Goal: Task Accomplishment & Management: Manage account settings

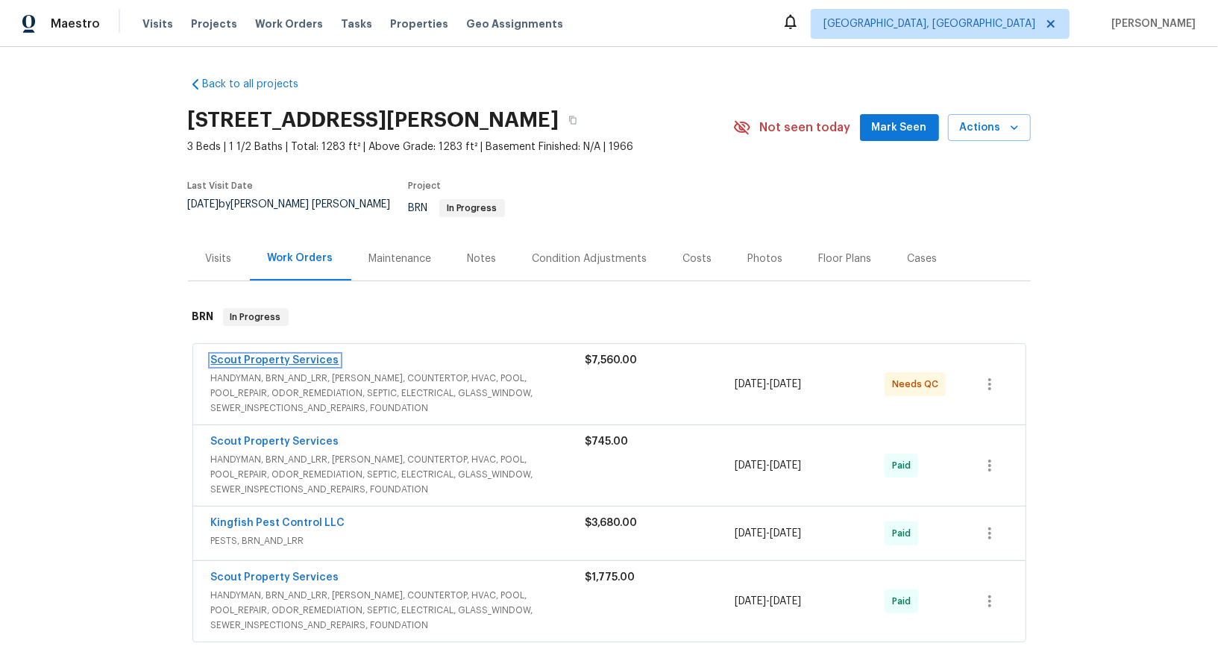
click at [287, 355] on link "Scout Property Services" at bounding box center [275, 360] width 128 height 10
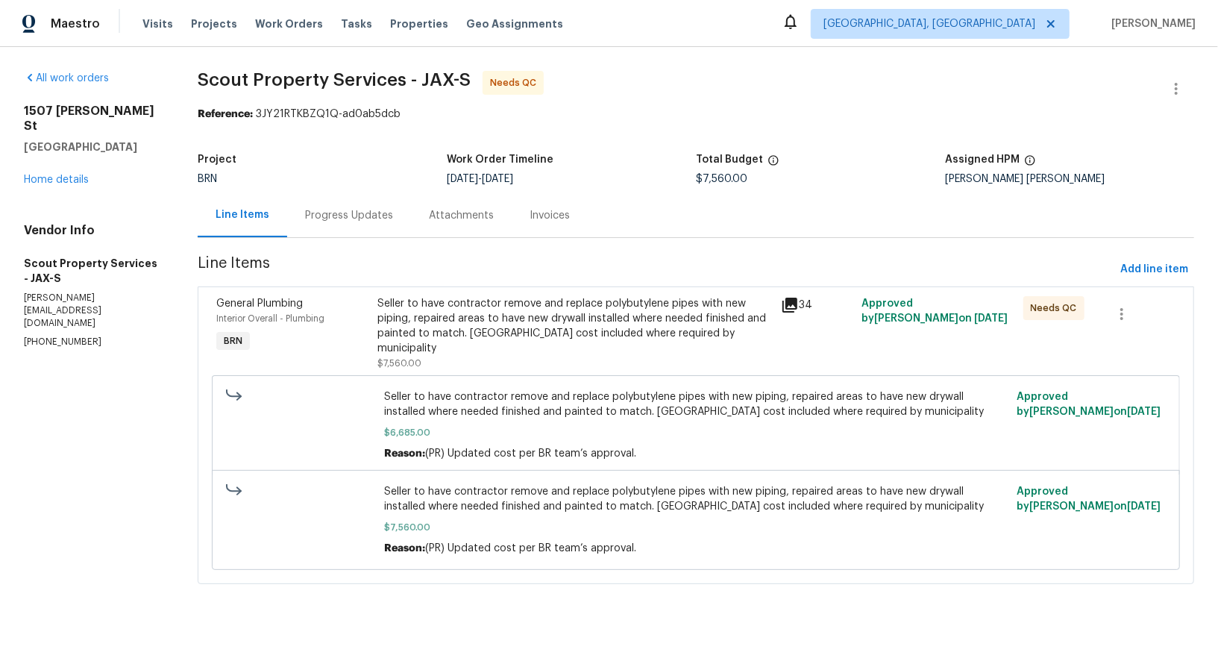
click at [453, 332] on div "Seller to have contractor remove and replace polybutylene pipes with new piping…" at bounding box center [574, 326] width 395 height 60
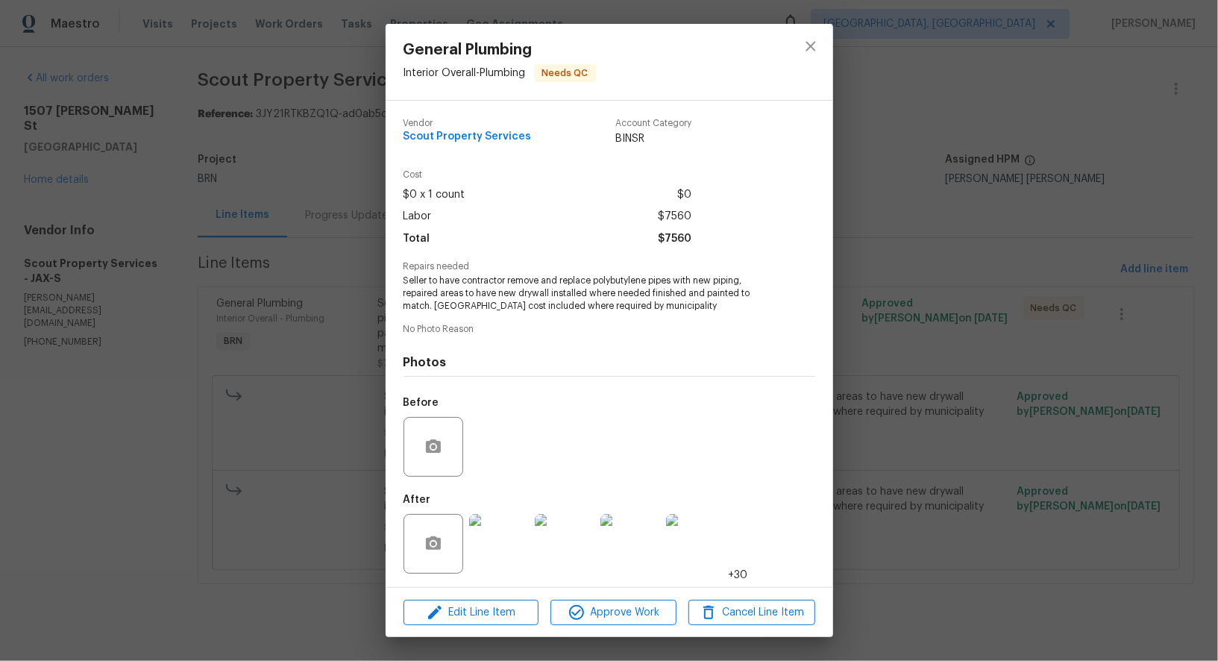
click at [500, 539] on img at bounding box center [499, 544] width 60 height 60
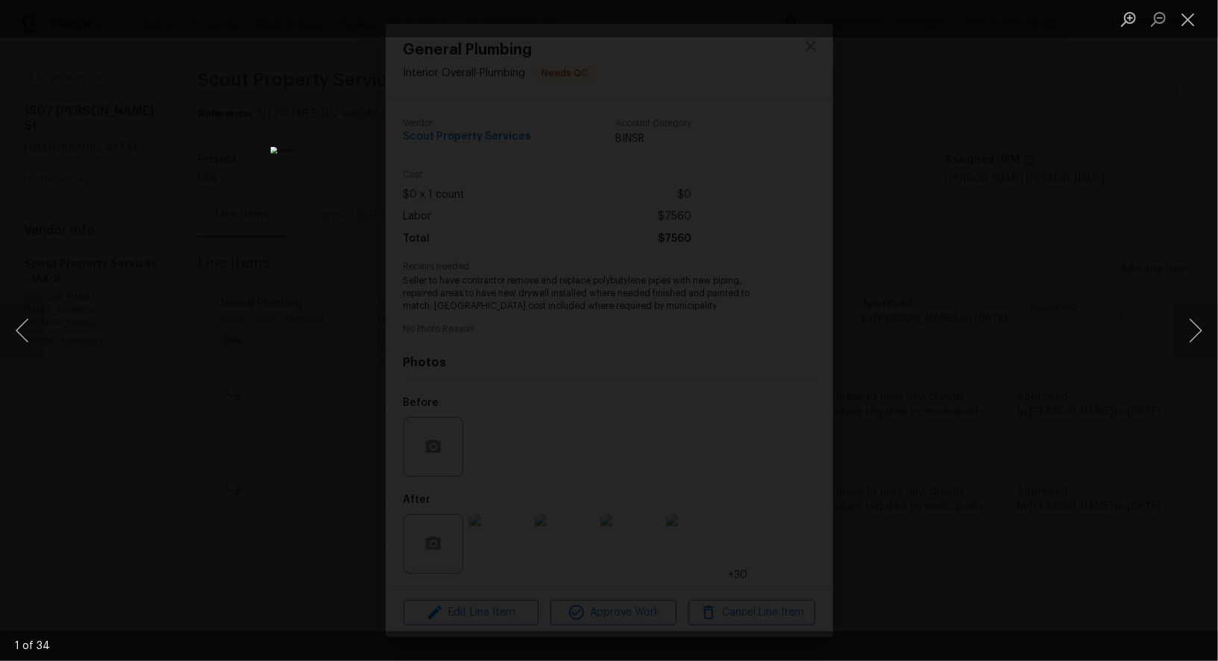
click at [744, 227] on img "Lightbox" at bounding box center [609, 331] width 677 height 368
click at [888, 233] on div "Lightbox" at bounding box center [609, 330] width 1218 height 661
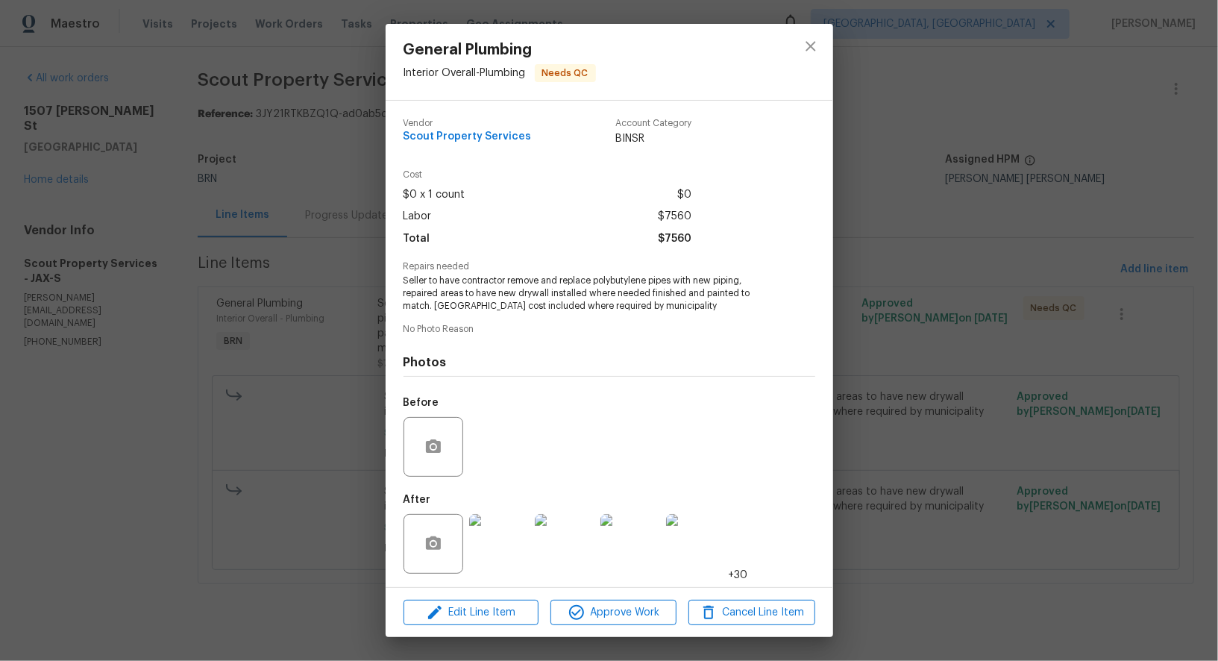
click at [888, 233] on div "General Plumbing Interior Overall - Plumbing Needs QC Vendor Scout Property Ser…" at bounding box center [609, 330] width 1218 height 661
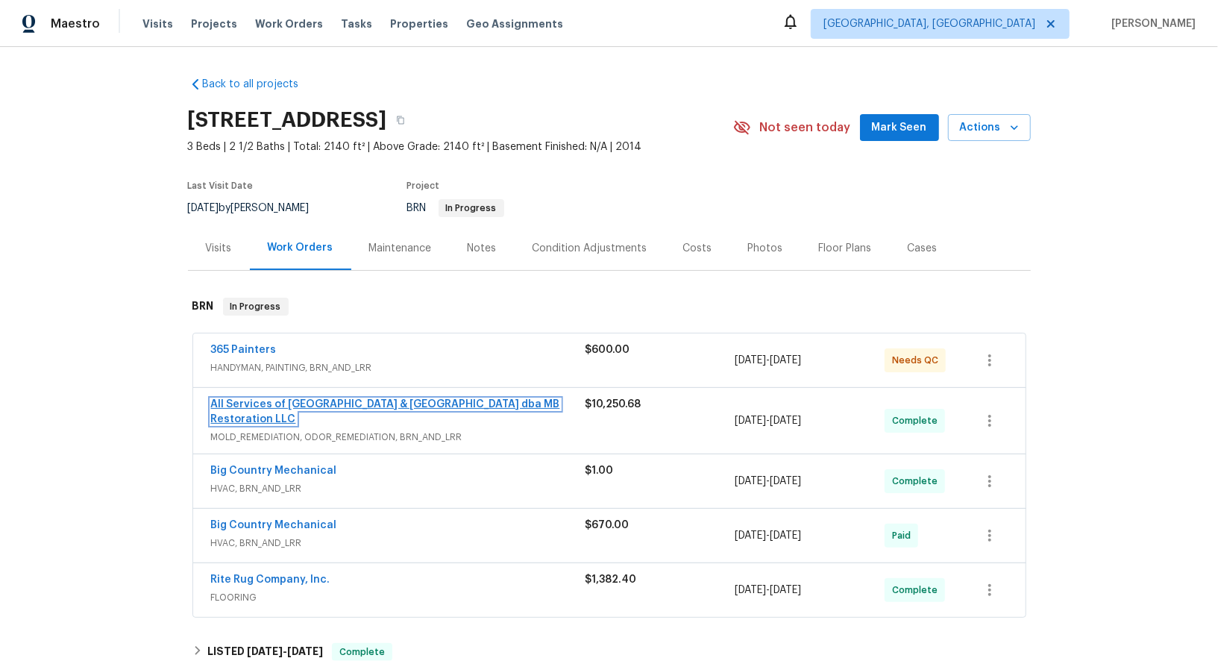
click at [283, 404] on link "All Services of Mount Pleasant & Greater Charleston dba MB Restoration LLC" at bounding box center [385, 411] width 349 height 25
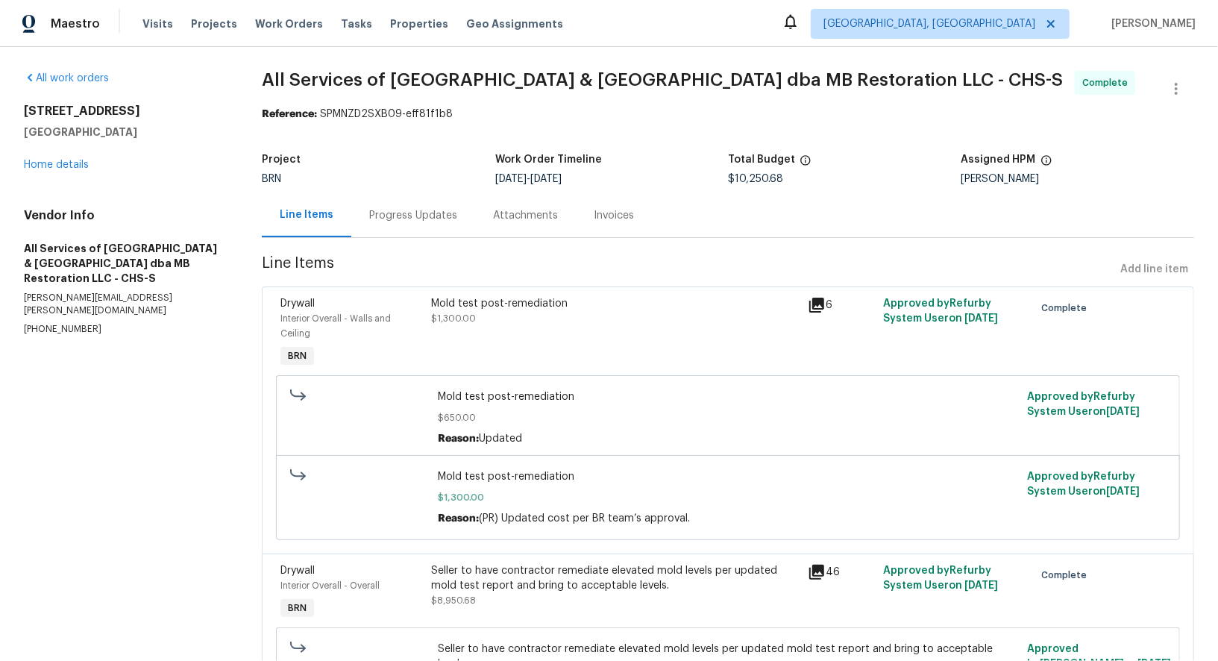
click at [612, 217] on div "Invoices" at bounding box center [614, 215] width 40 height 15
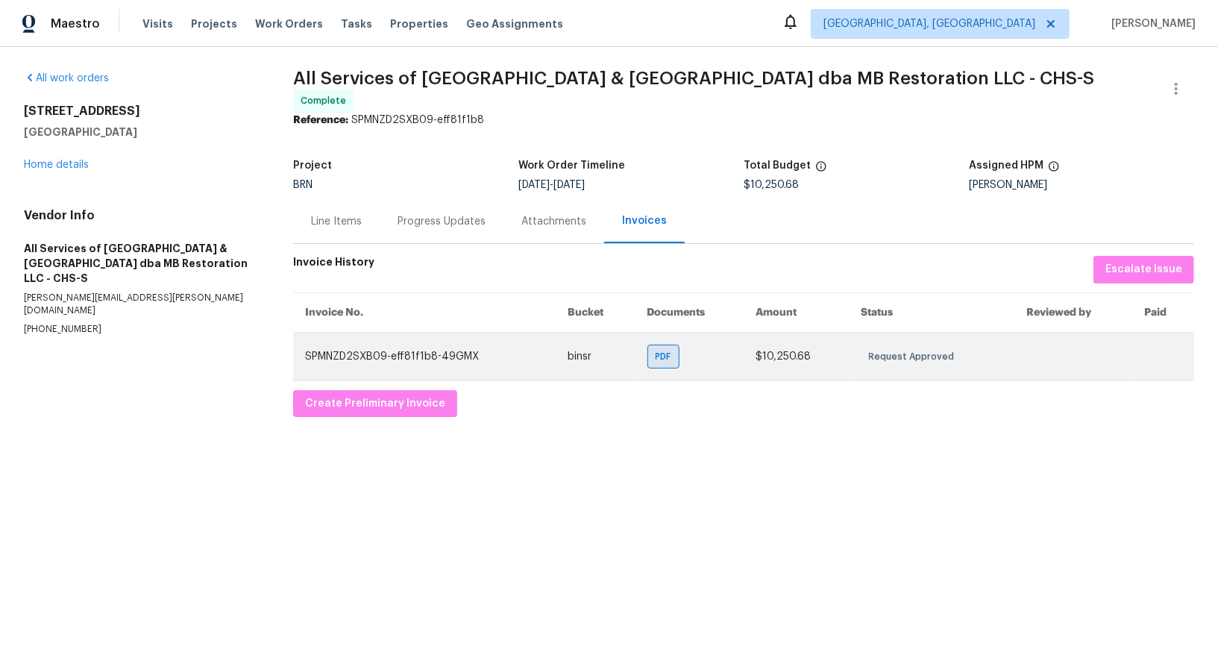
click at [647, 358] on td "PDF" at bounding box center [689, 356] width 109 height 48
click at [657, 357] on div "PDF" at bounding box center [663, 357] width 32 height 24
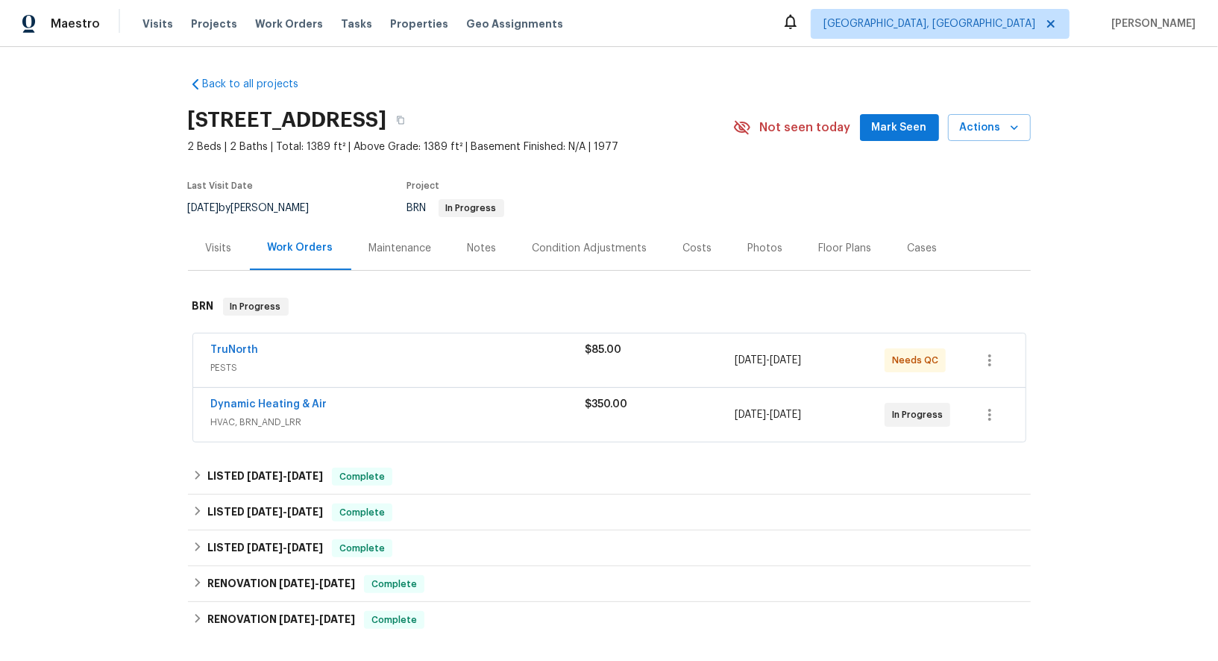
scroll to position [202, 0]
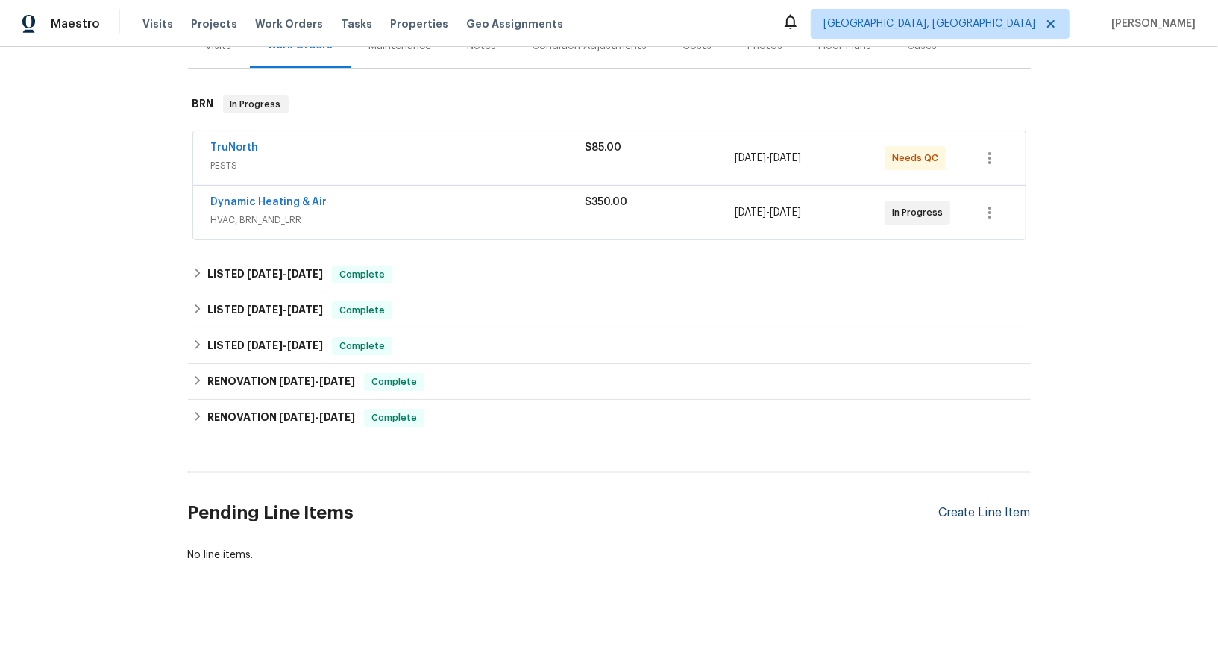
click at [979, 513] on div "Create Line Item" at bounding box center [985, 513] width 92 height 14
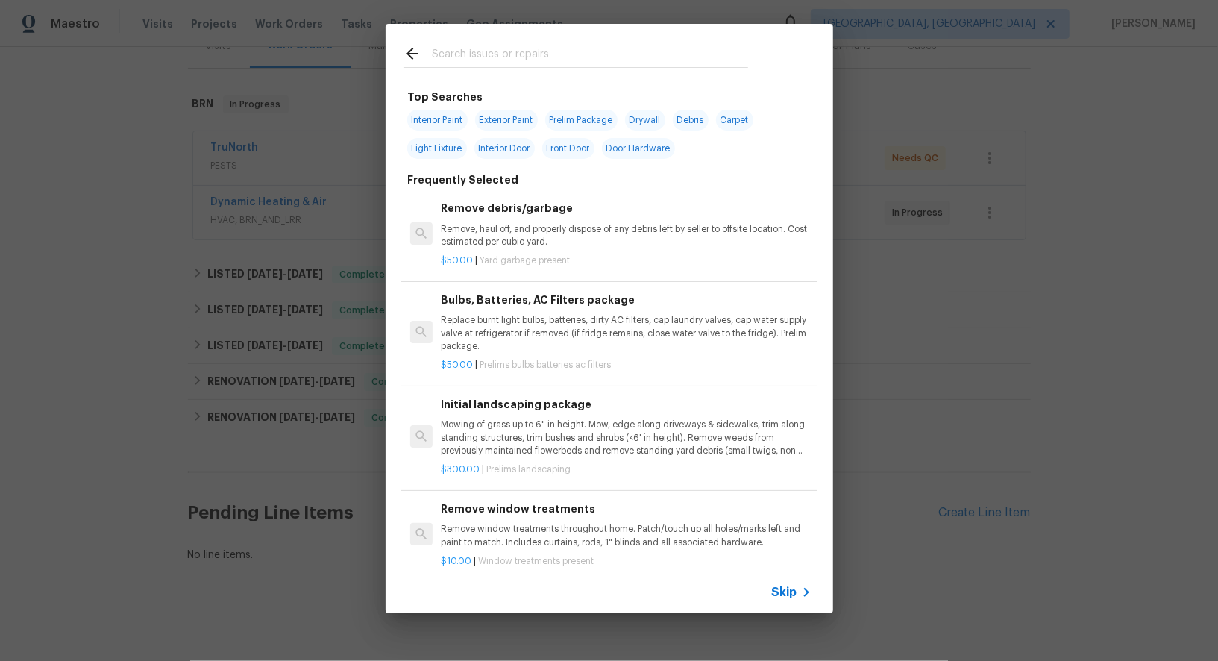
click at [797, 589] on icon at bounding box center [806, 592] width 18 height 18
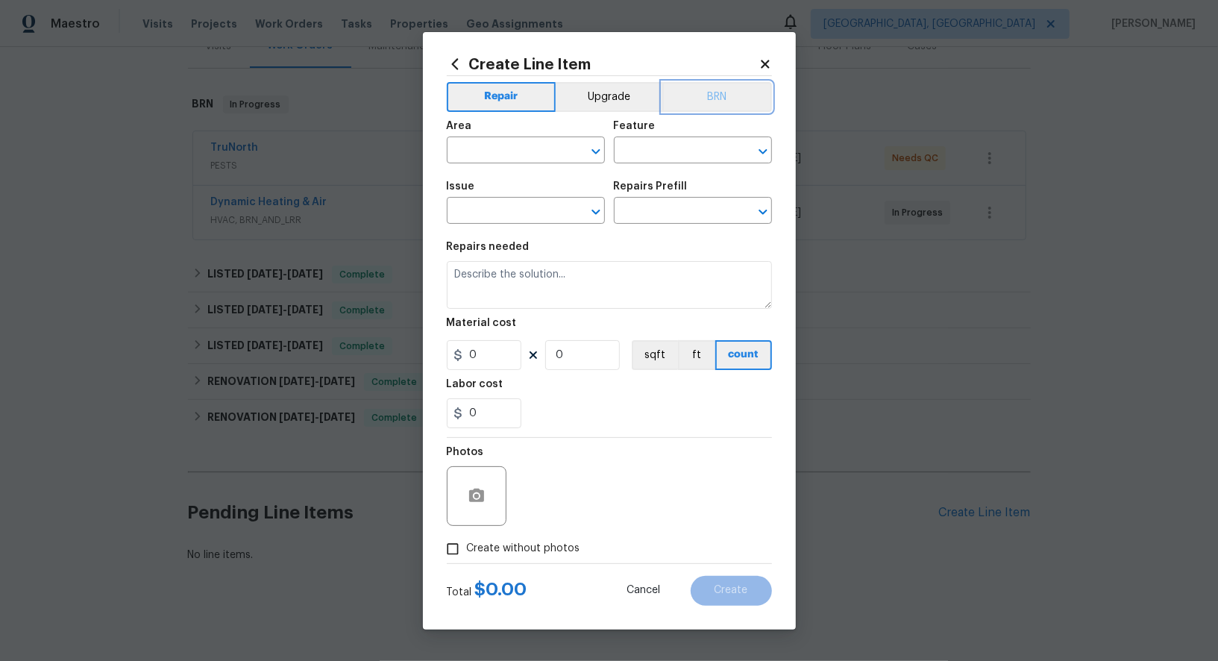
click at [707, 104] on button "BRN" at bounding box center [717, 97] width 110 height 30
click at [507, 162] on input "text" at bounding box center [505, 151] width 116 height 23
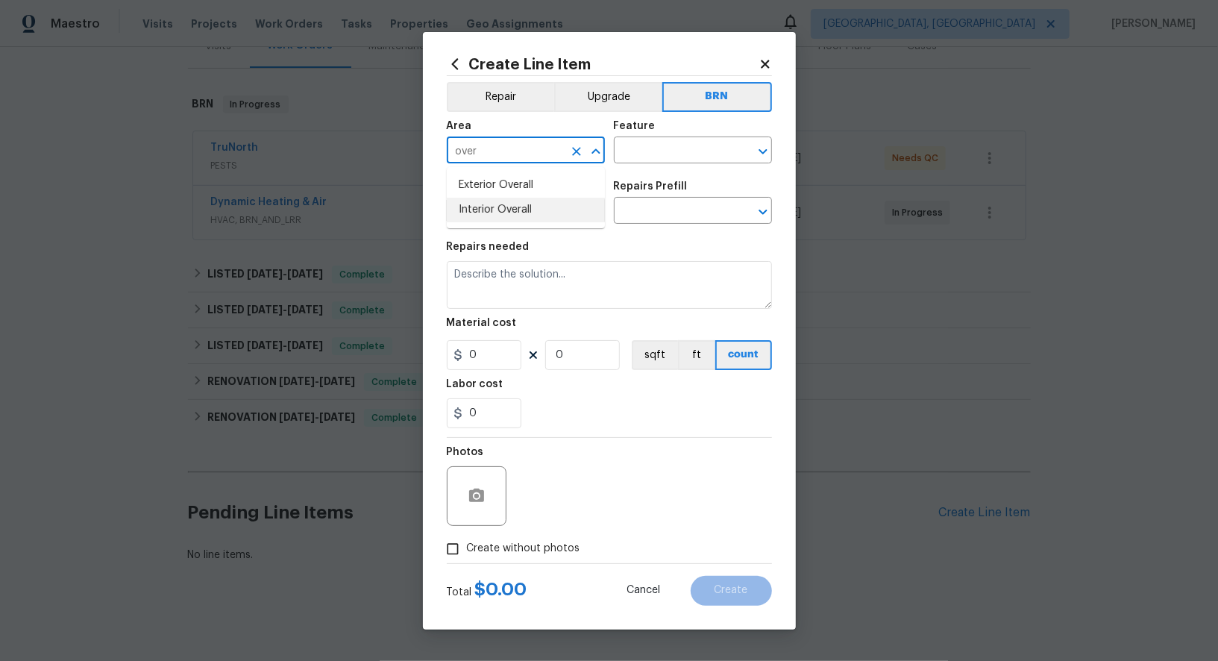
click at [517, 216] on li "Interior Overall" at bounding box center [526, 210] width 158 height 25
type input "Interior Overall"
click at [581, 154] on icon "Clear" at bounding box center [576, 151] width 15 height 15
type input "o"
click at [533, 224] on ul "Interior Addition Interior Overall" at bounding box center [526, 197] width 158 height 61
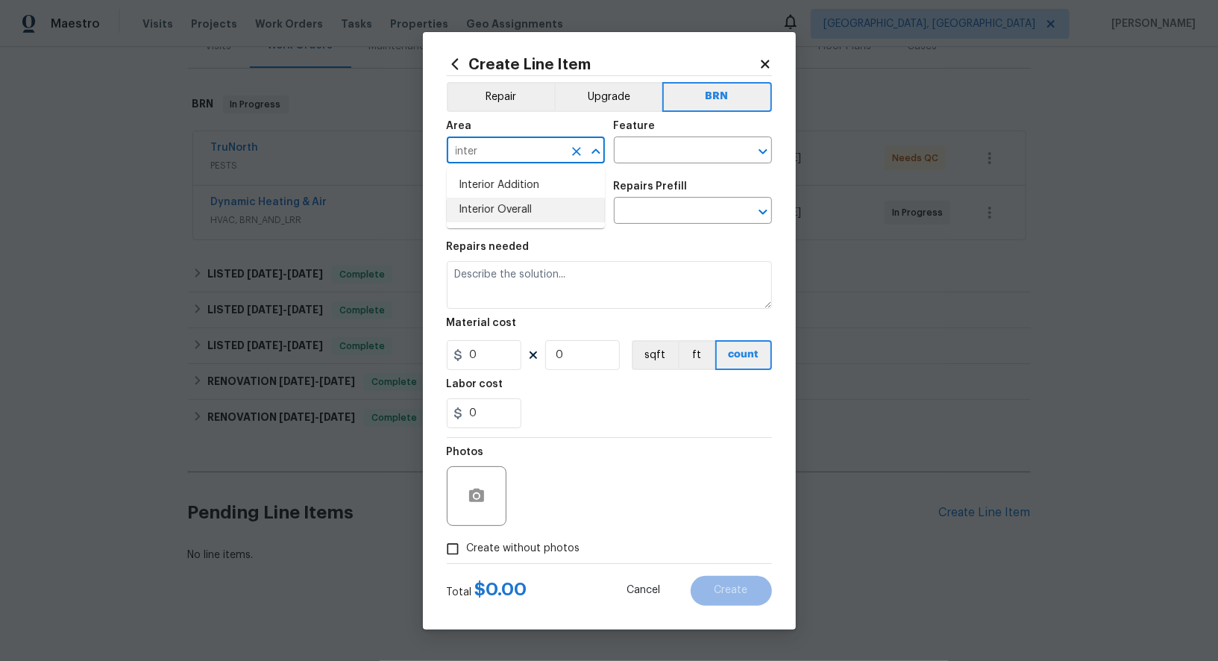
click at [541, 210] on li "Interior Overall" at bounding box center [526, 210] width 158 height 25
type input "Interior Overall"
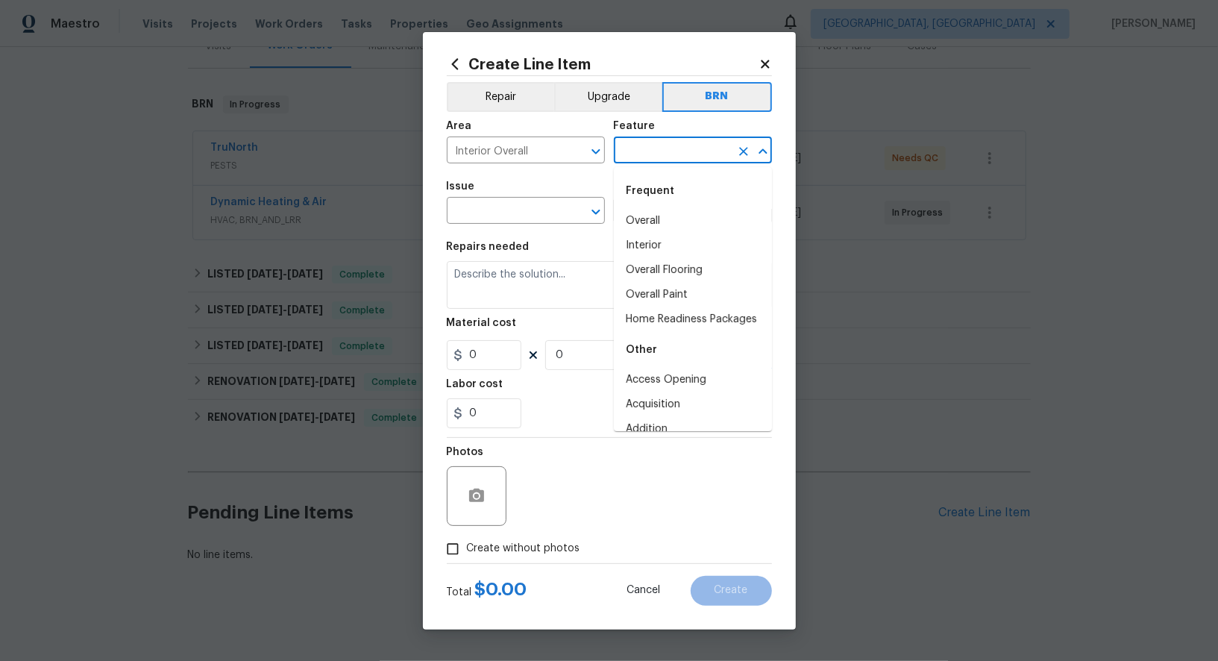
click at [638, 155] on input "text" at bounding box center [672, 151] width 116 height 23
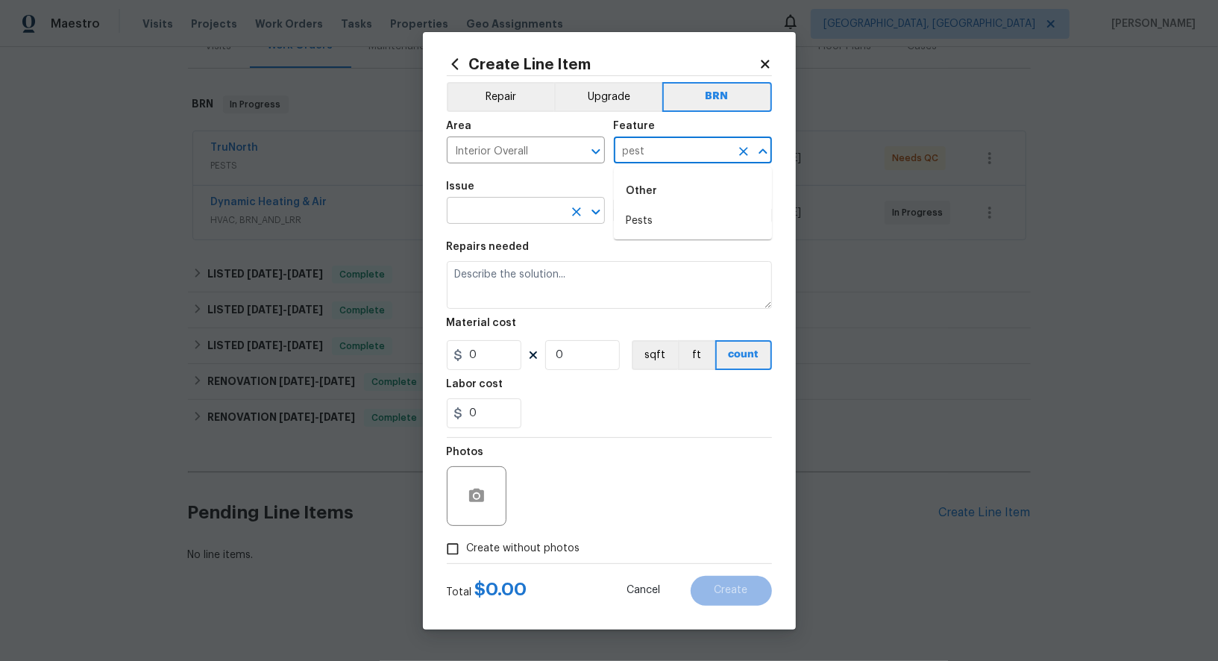
type input "pest"
click at [512, 215] on input "text" at bounding box center [505, 212] width 116 height 23
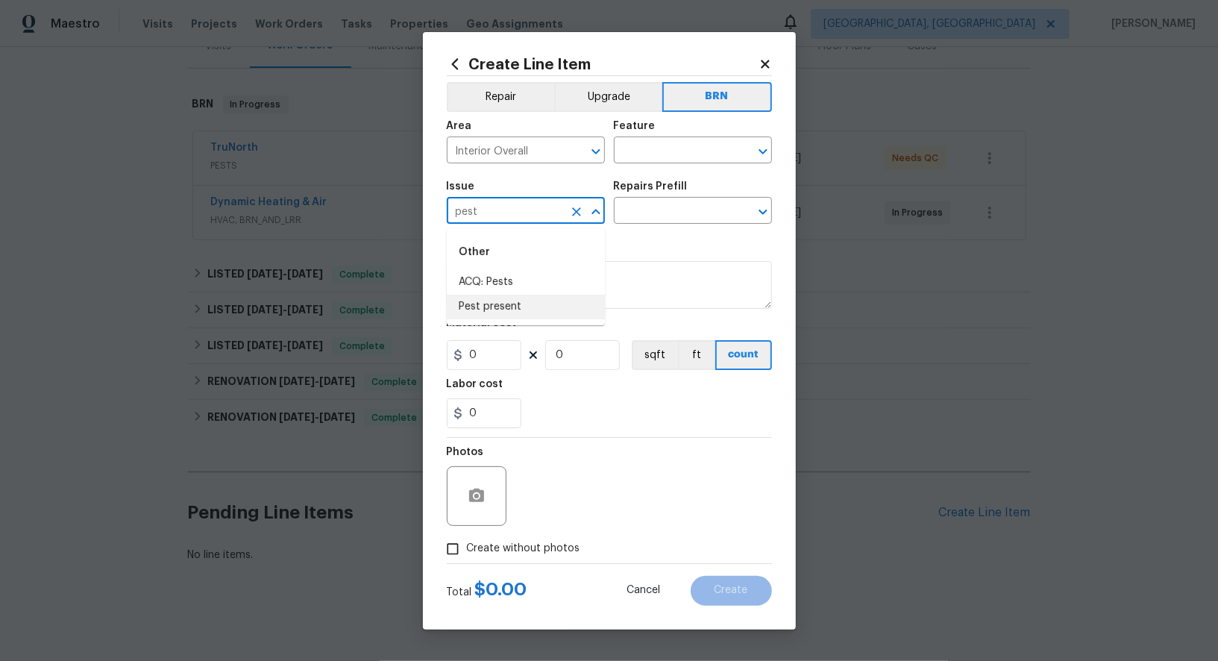
click at [517, 297] on li "Pest present" at bounding box center [526, 307] width 158 height 25
type input "Pest present"
click at [665, 213] on input "text" at bounding box center [672, 212] width 116 height 23
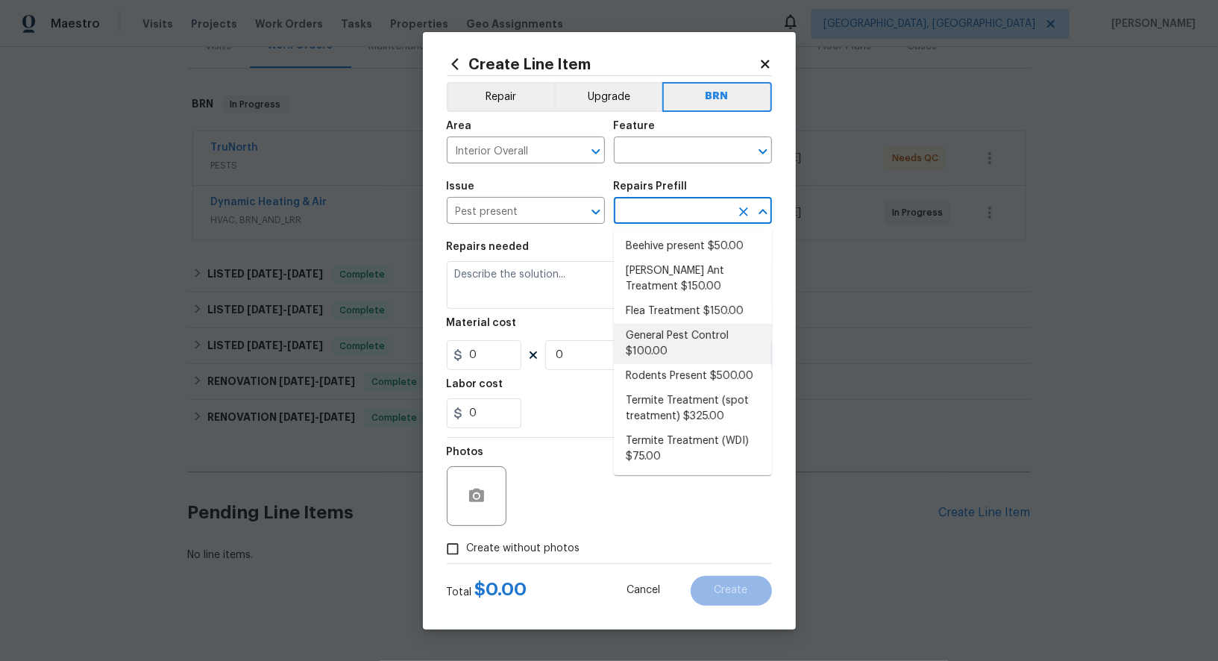
click at [663, 349] on li "General Pest Control $100.00" at bounding box center [693, 344] width 158 height 40
type input "Pests"
type input "General Pest Control $100.00"
type textarea "General pest treatment for active pest/insect infestation - non termite"
type input "100"
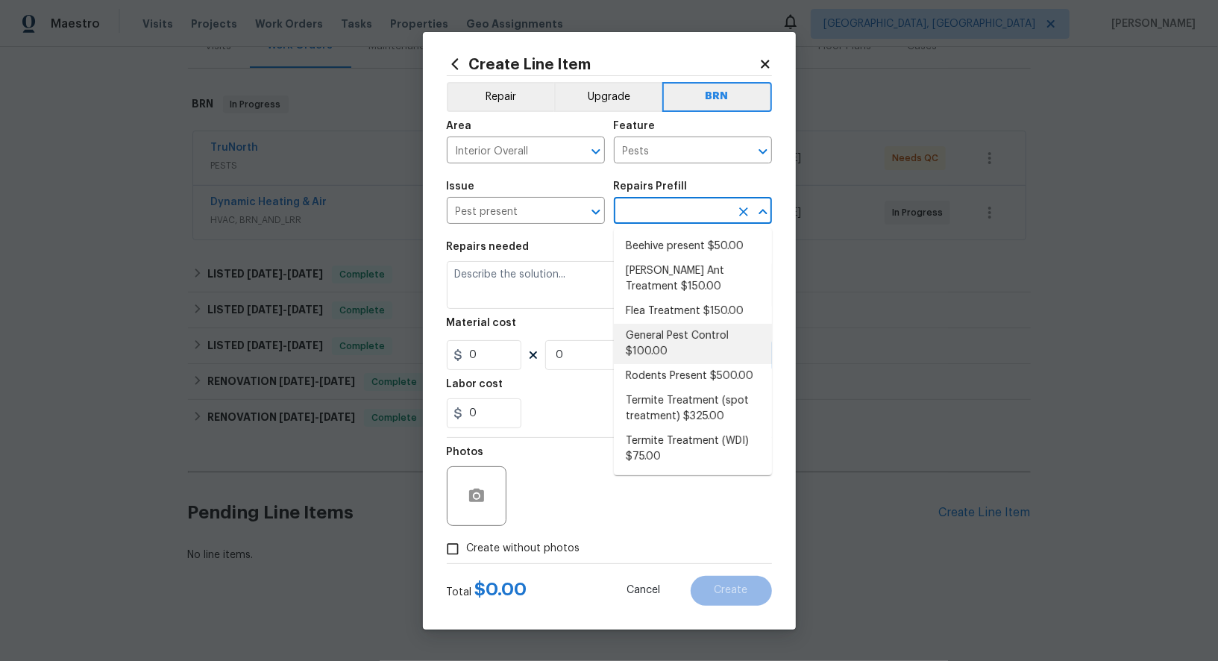
type input "1"
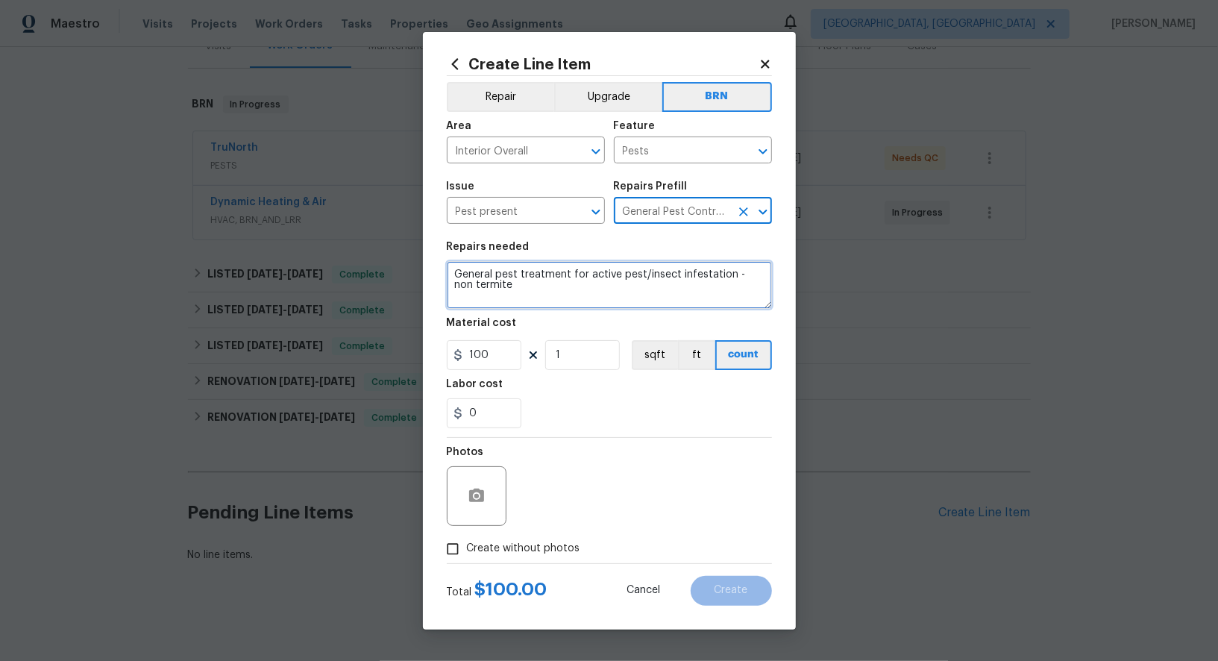
click at [566, 280] on textarea "General pest treatment for active pest/insect infestation - non termite" at bounding box center [609, 285] width 325 height 48
paste textarea "Seller to have pest contractor inspect for termites and treat if found. Does no…"
type textarea "Seller to have pest contractor inspect for termites and treat if found. Does no…"
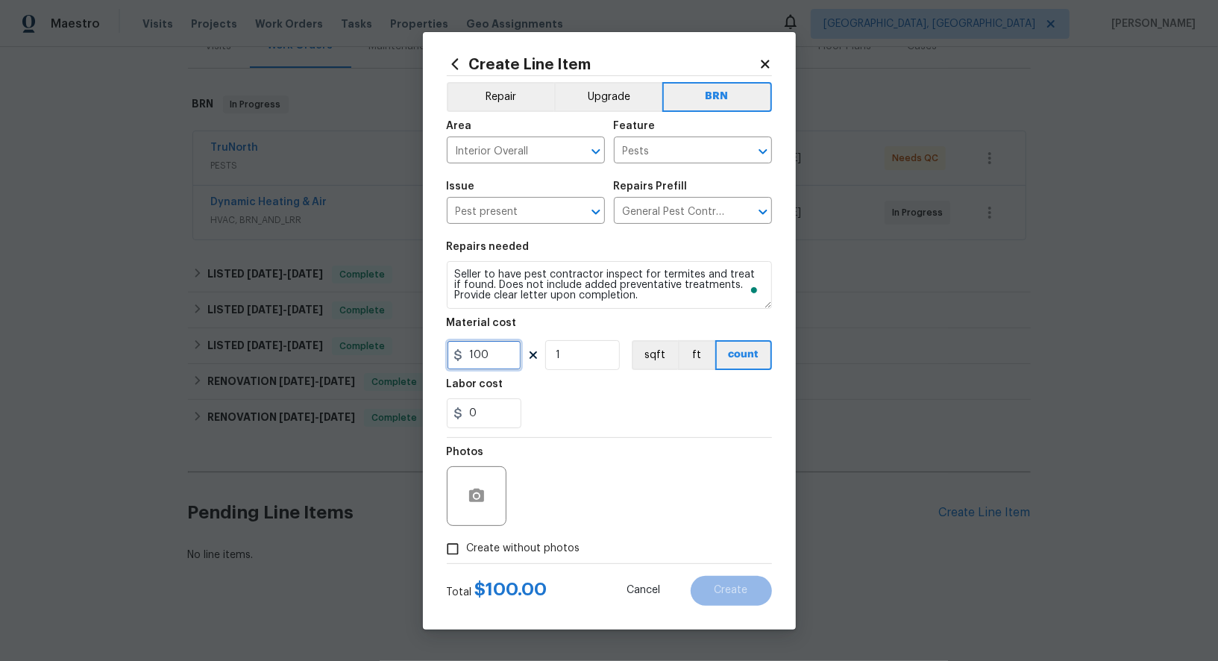
click at [499, 354] on input "100" at bounding box center [484, 355] width 75 height 30
type input "0"
click at [487, 401] on input "0" at bounding box center [484, 413] width 75 height 30
type input "350"
click at [447, 556] on input "Create without photos" at bounding box center [453, 549] width 28 height 28
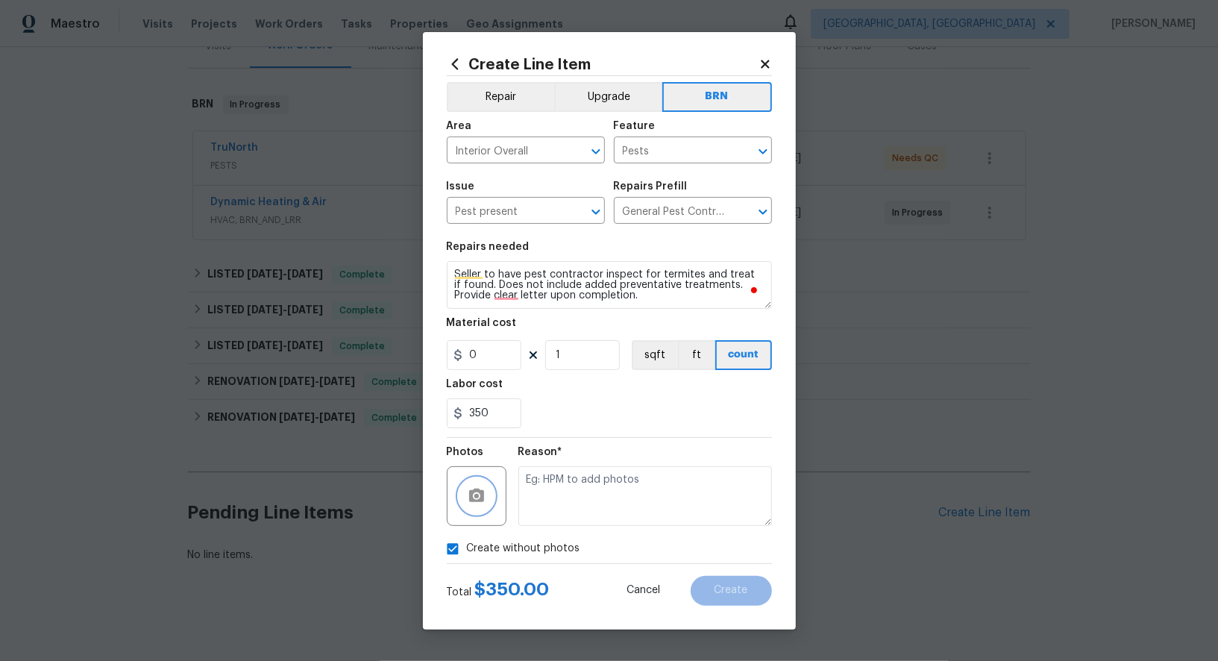
click at [474, 495] on circle "button" at bounding box center [476, 495] width 4 height 4
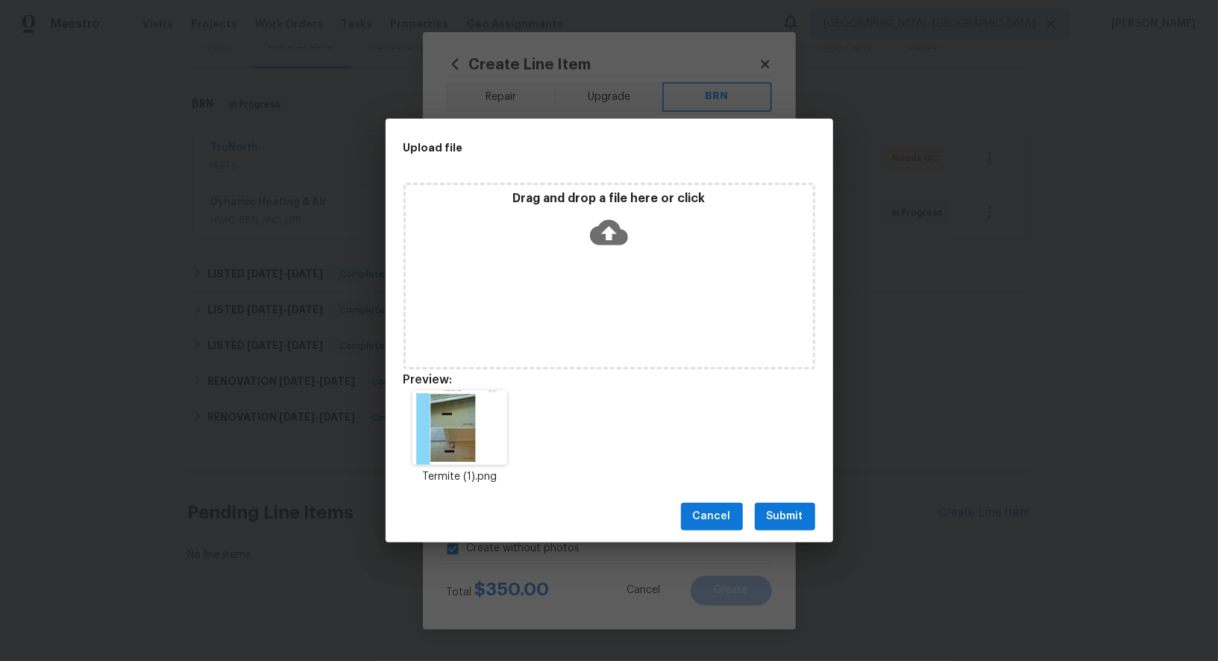
click at [802, 513] on span "Submit" at bounding box center [785, 516] width 37 height 19
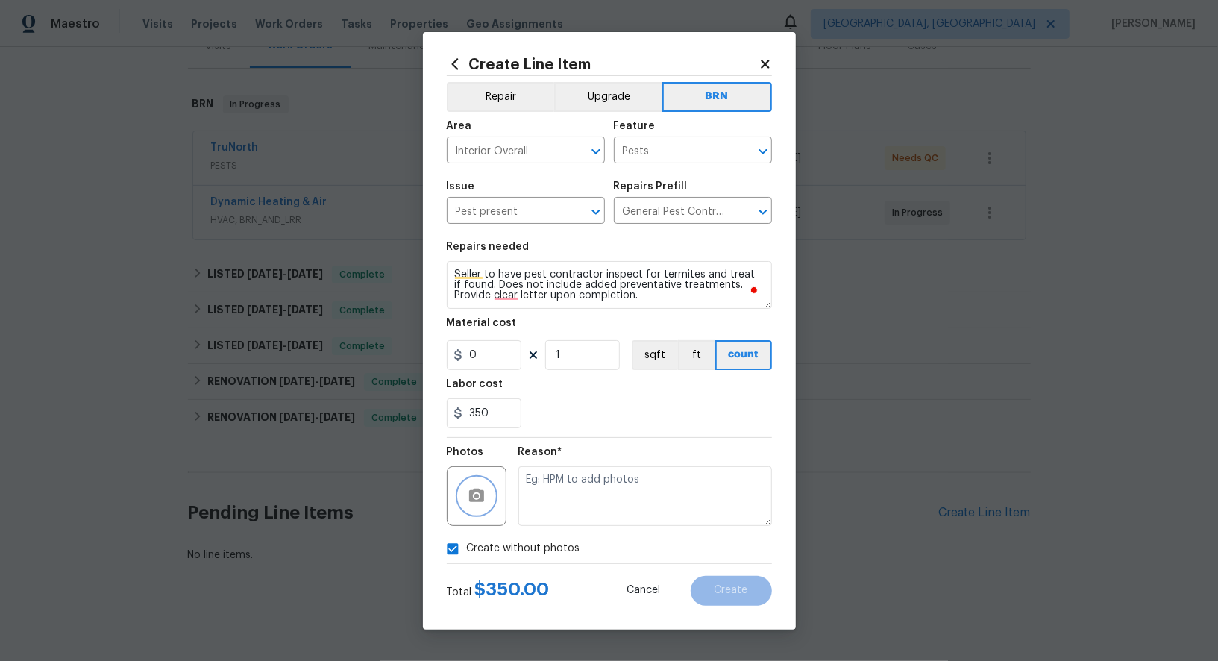
checkbox input "false"
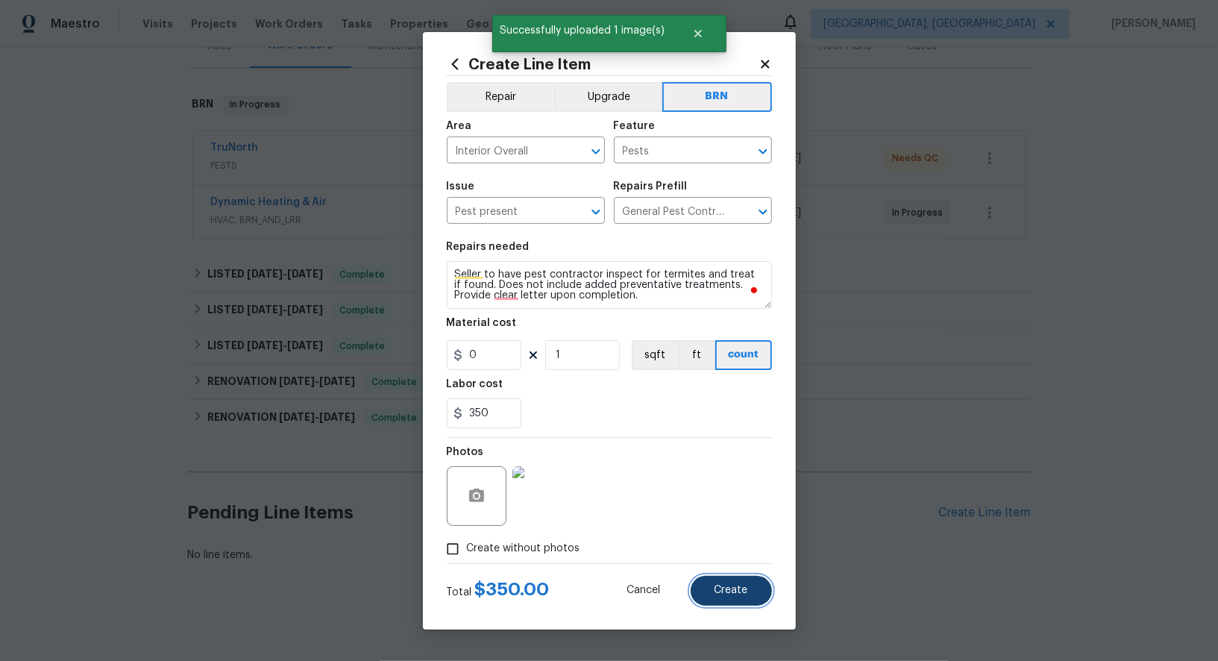
click at [734, 591] on span "Create" at bounding box center [732, 590] width 34 height 11
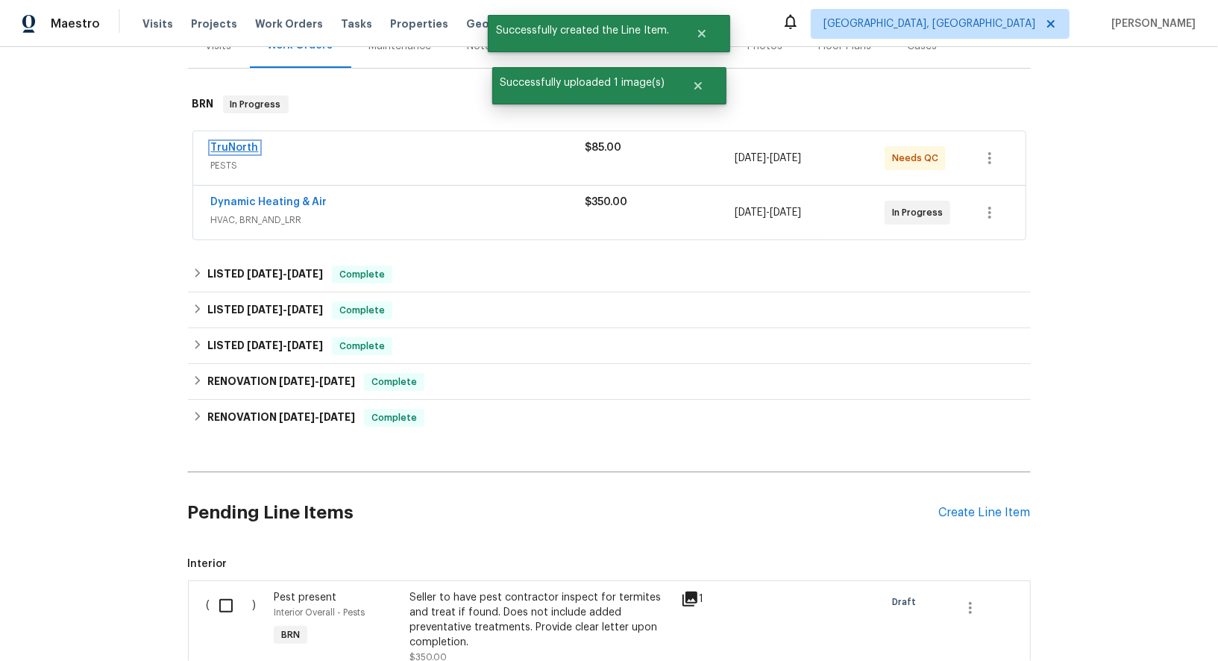
click at [225, 146] on link "TruNorth" at bounding box center [235, 147] width 48 height 10
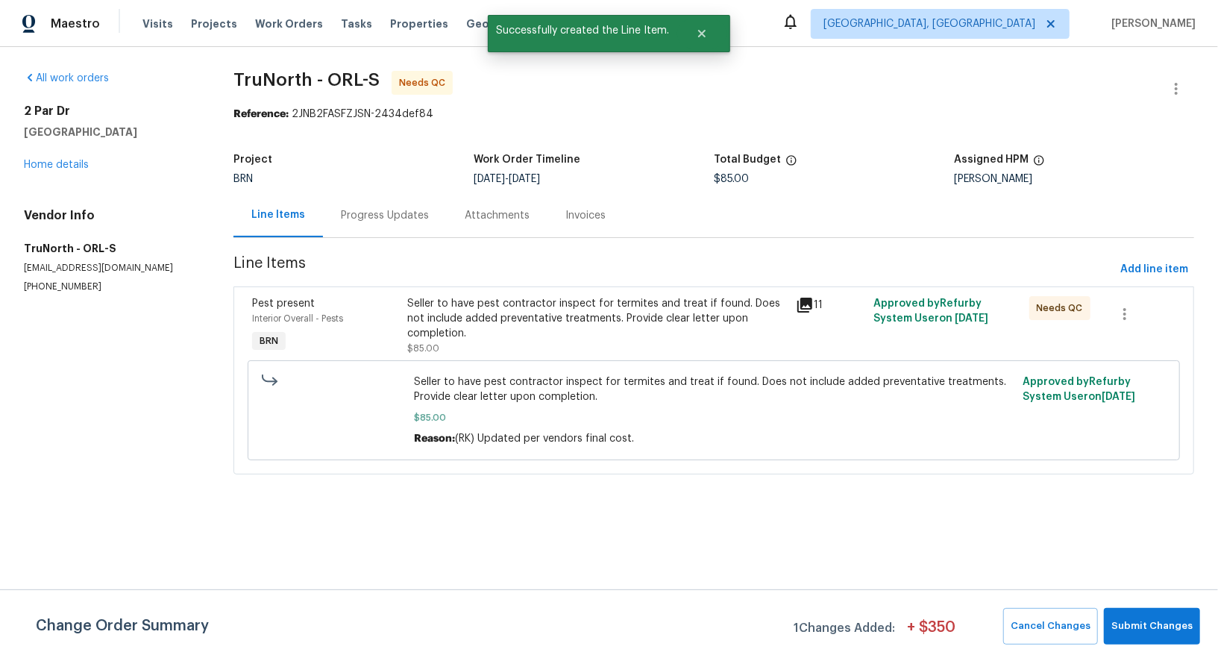
click at [383, 216] on div "Progress Updates" at bounding box center [385, 215] width 88 height 15
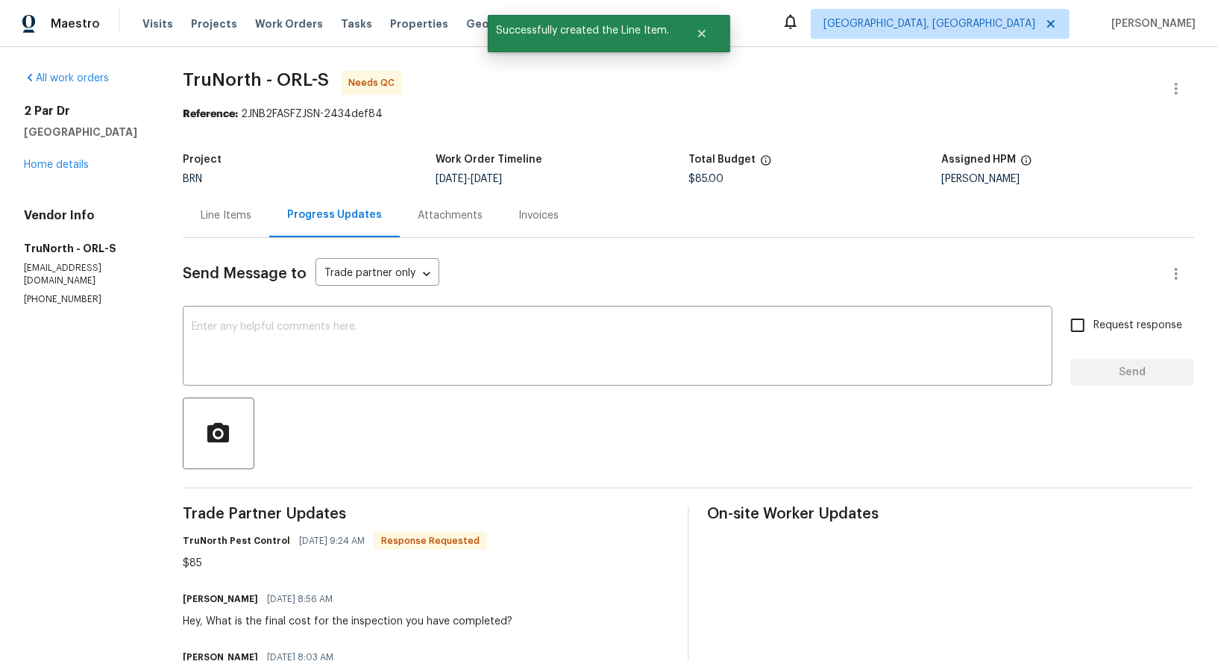
click at [212, 210] on div "Line Items" at bounding box center [226, 215] width 51 height 15
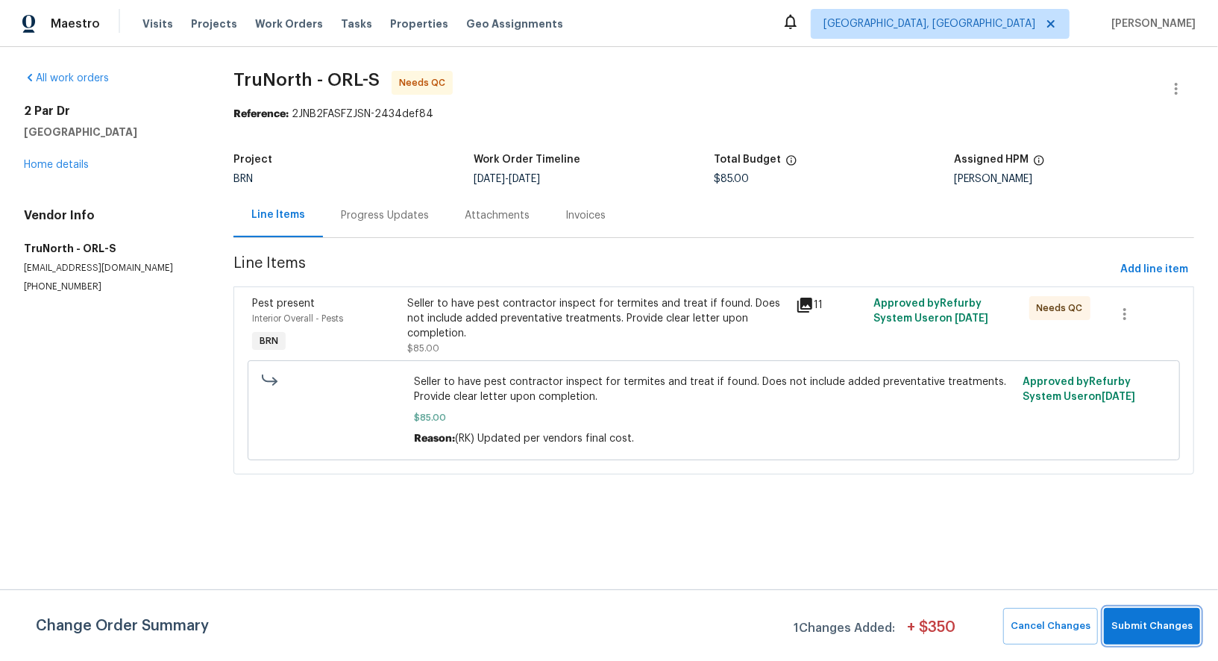
click at [1158, 620] on span "Submit Changes" at bounding box center [1151, 626] width 81 height 17
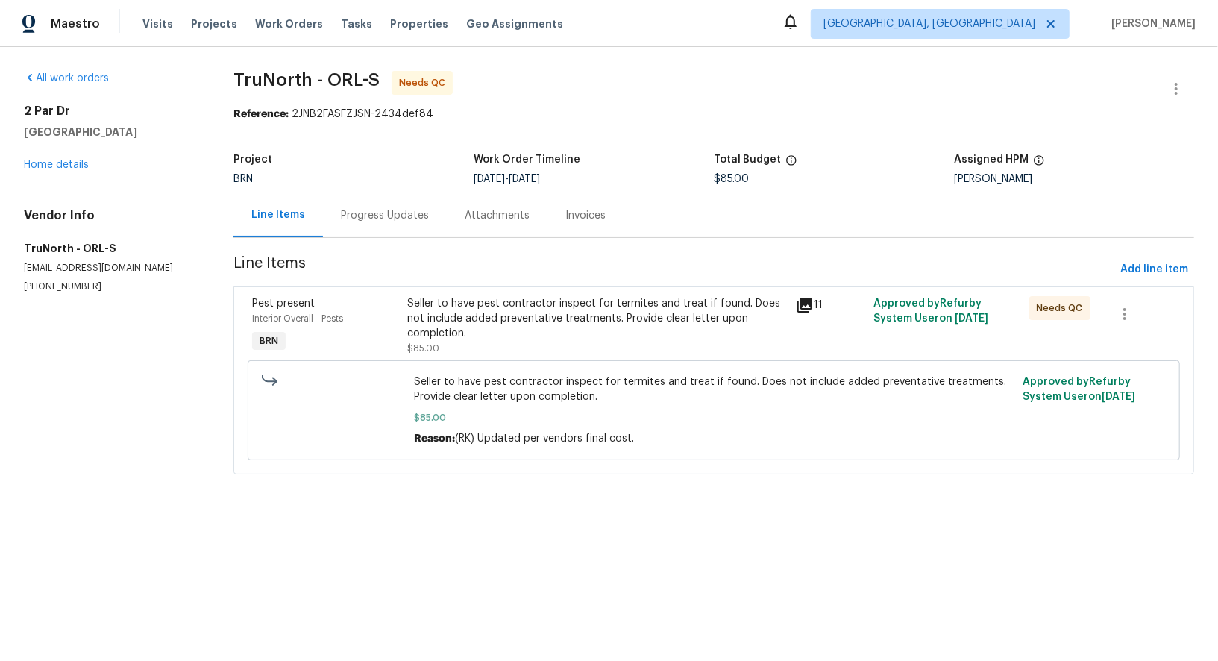
click at [368, 230] on div "Progress Updates" at bounding box center [385, 215] width 124 height 44
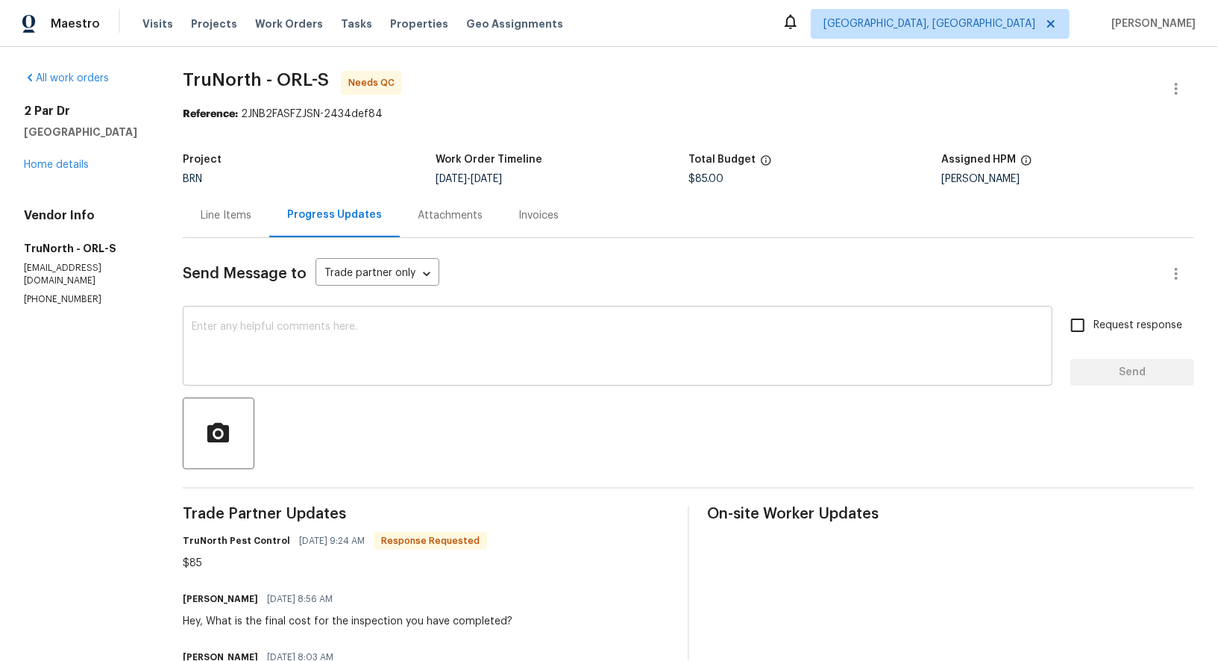
click at [362, 339] on textarea at bounding box center [618, 347] width 852 height 52
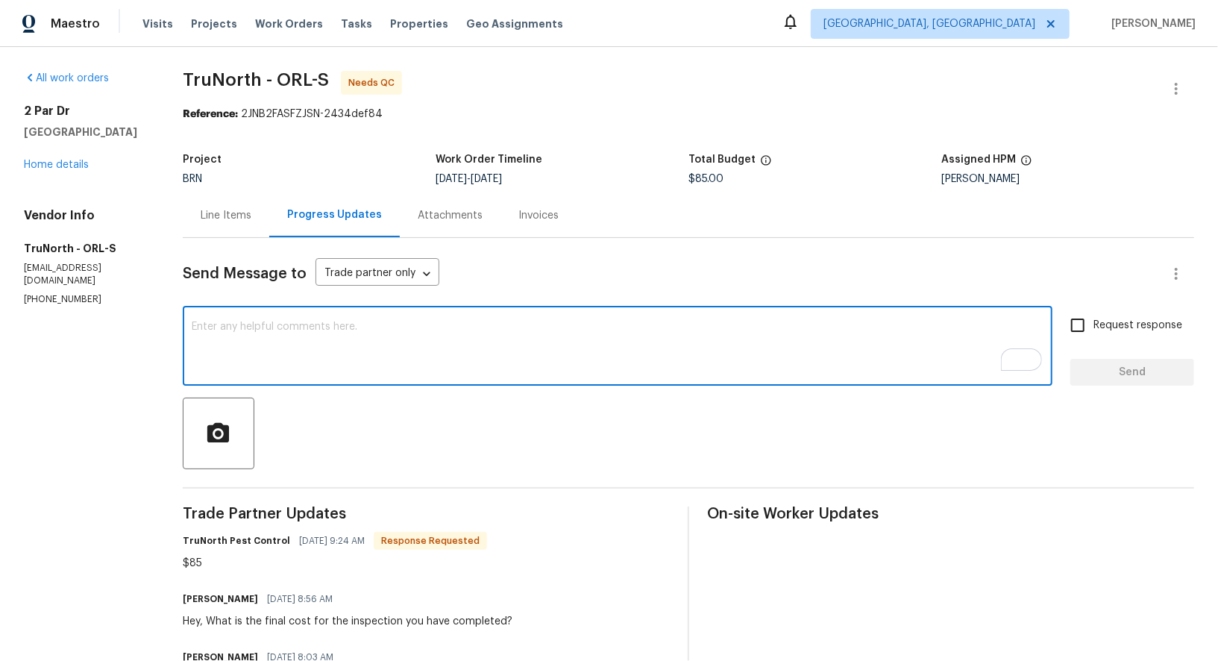
click at [350, 334] on textarea "To enrich screen reader interactions, please activate Accessibility in Grammarl…" at bounding box center [618, 347] width 852 height 52
type textarea "The cost has been updated. Thank you!"
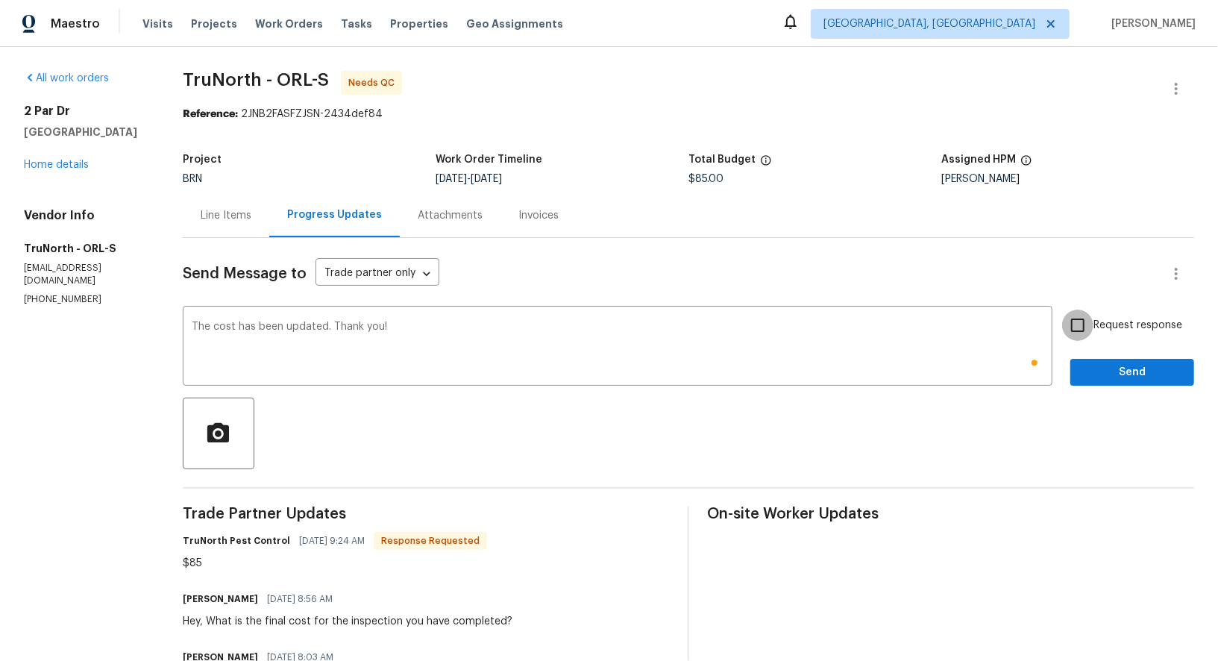
click at [1086, 321] on input "Request response" at bounding box center [1077, 325] width 31 height 31
checkbox input "true"
click at [1108, 368] on span "Send" at bounding box center [1132, 372] width 100 height 19
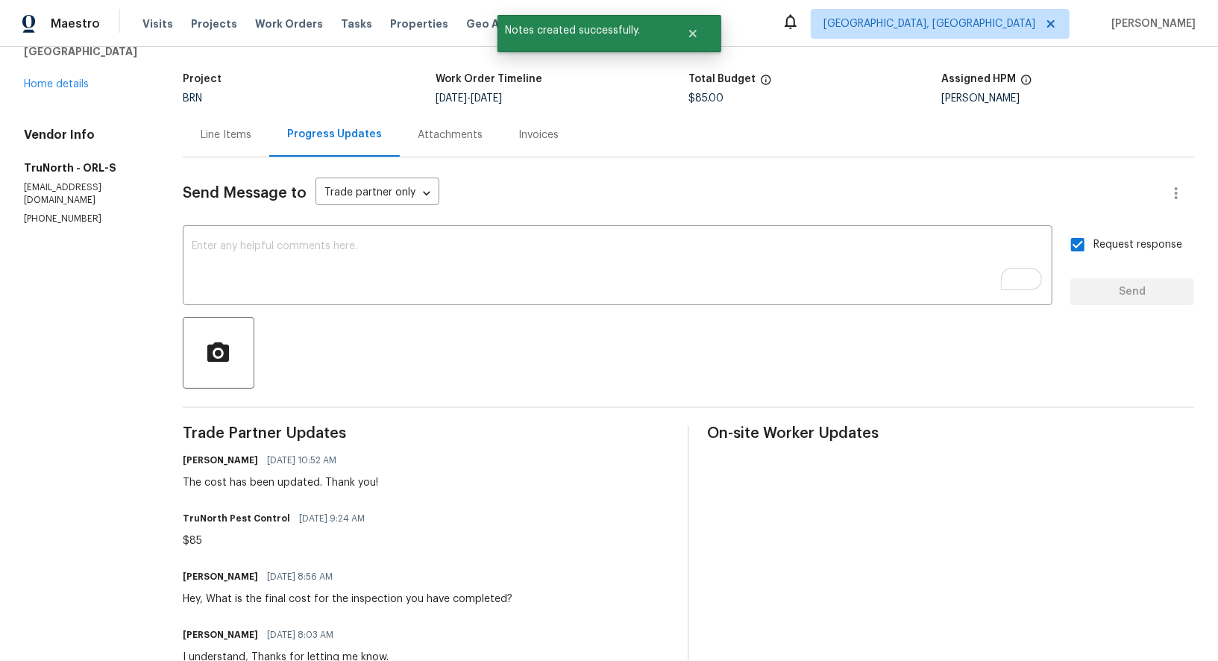
scroll to position [12, 0]
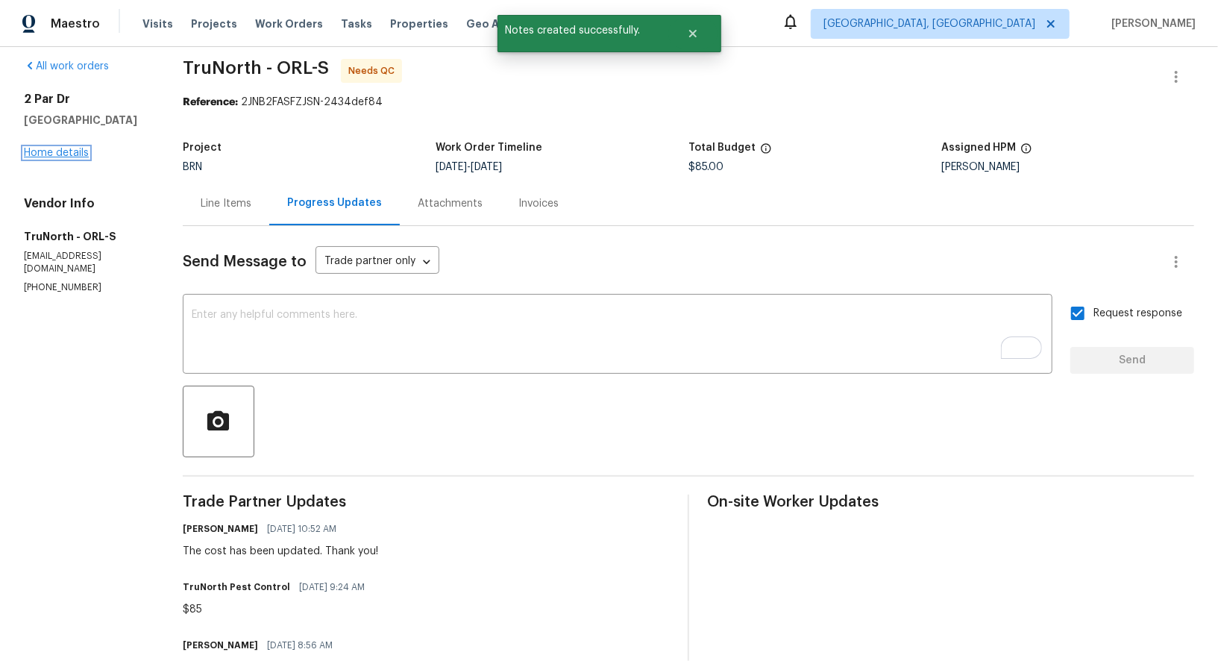
click at [51, 158] on link "Home details" at bounding box center [56, 153] width 65 height 10
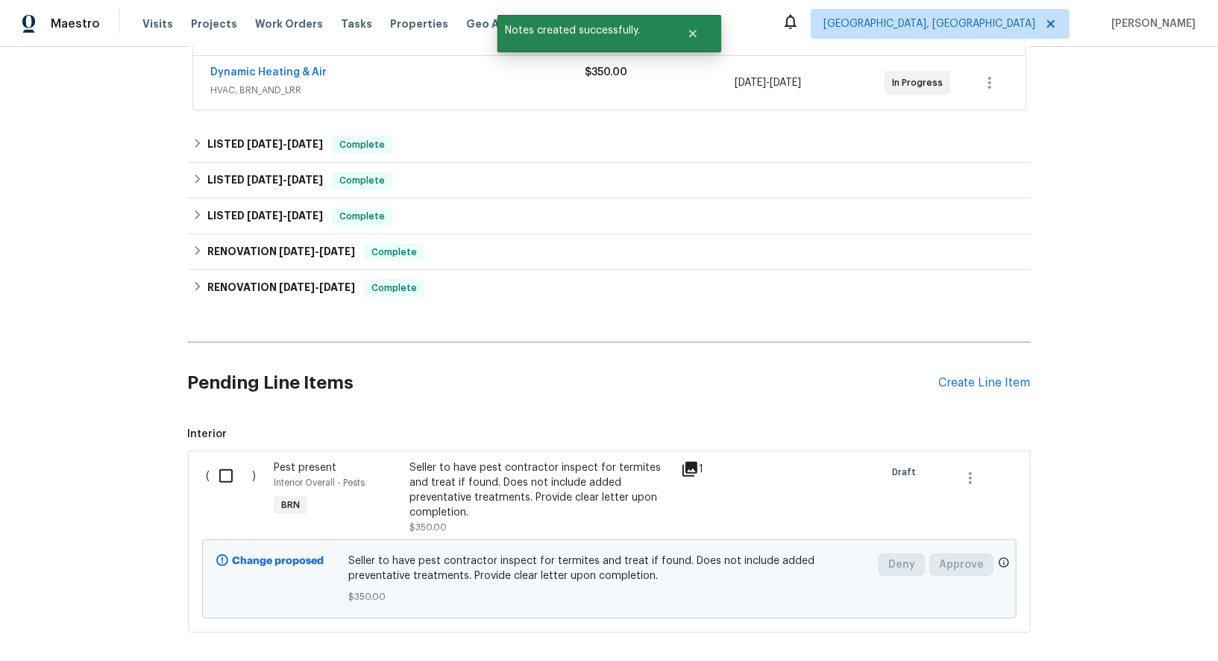
scroll to position [331, 0]
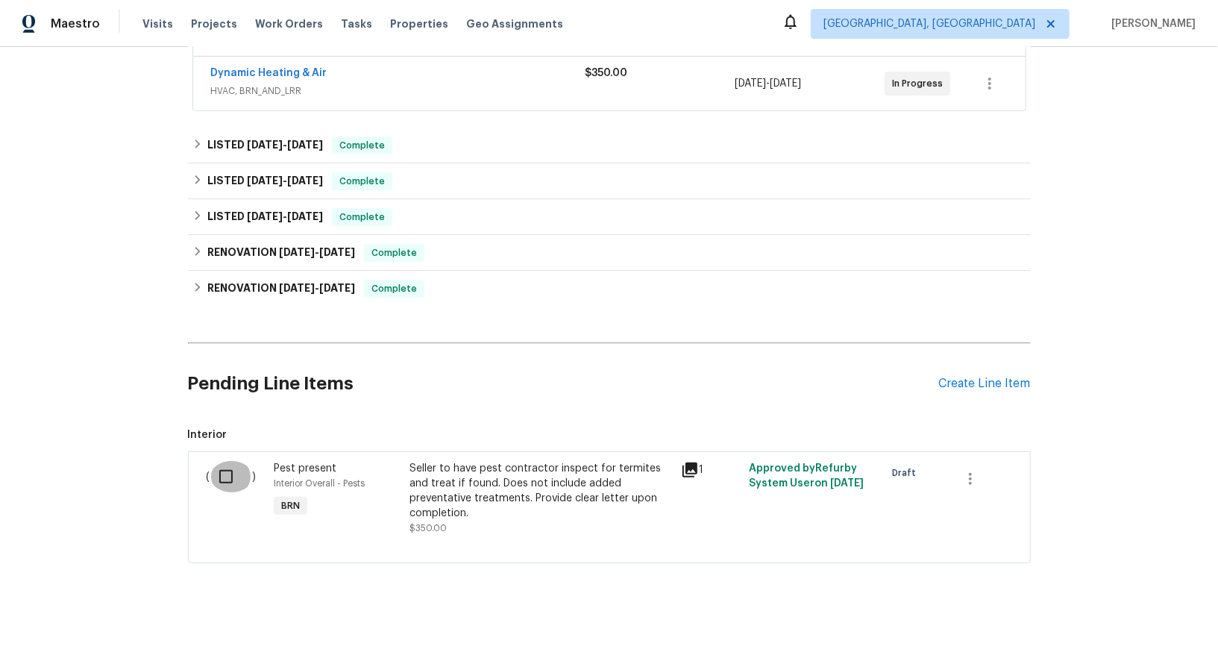
click at [234, 469] on input "checkbox" at bounding box center [231, 476] width 43 height 31
checkbox input "true"
click at [1079, 604] on div "Cancel (1) Item Create Work Order" at bounding box center [609, 624] width 1218 height 76
click at [1096, 611] on button "Create Work Order" at bounding box center [1132, 624] width 123 height 28
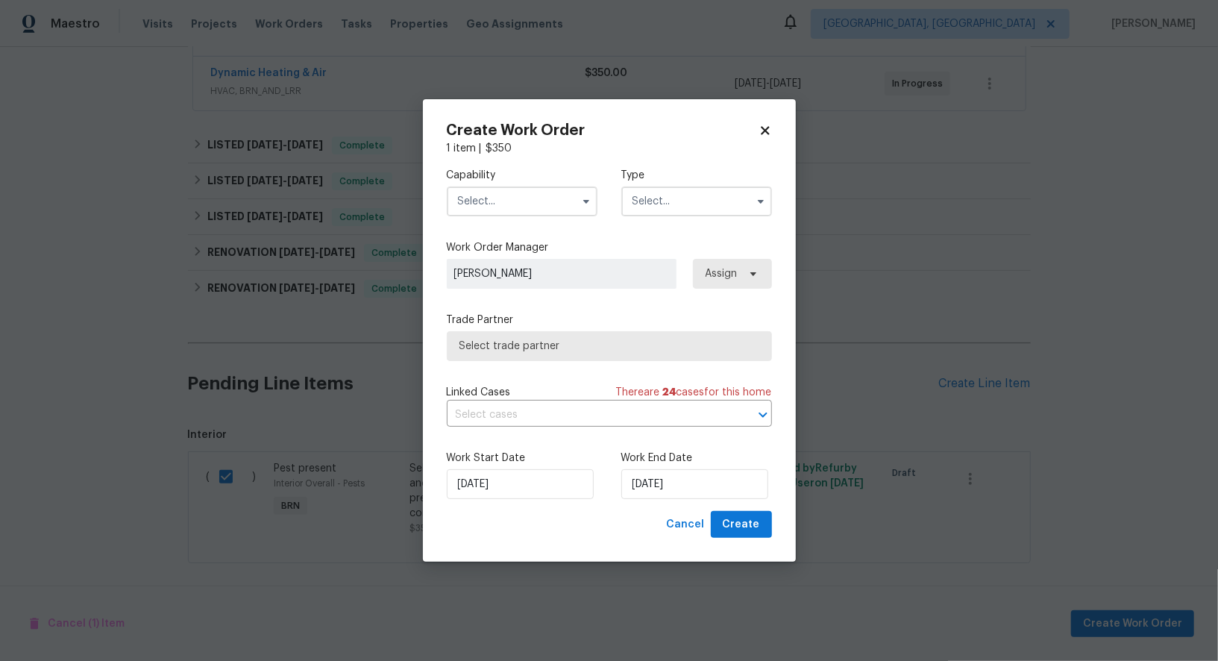
click at [541, 196] on input "text" at bounding box center [522, 201] width 151 height 30
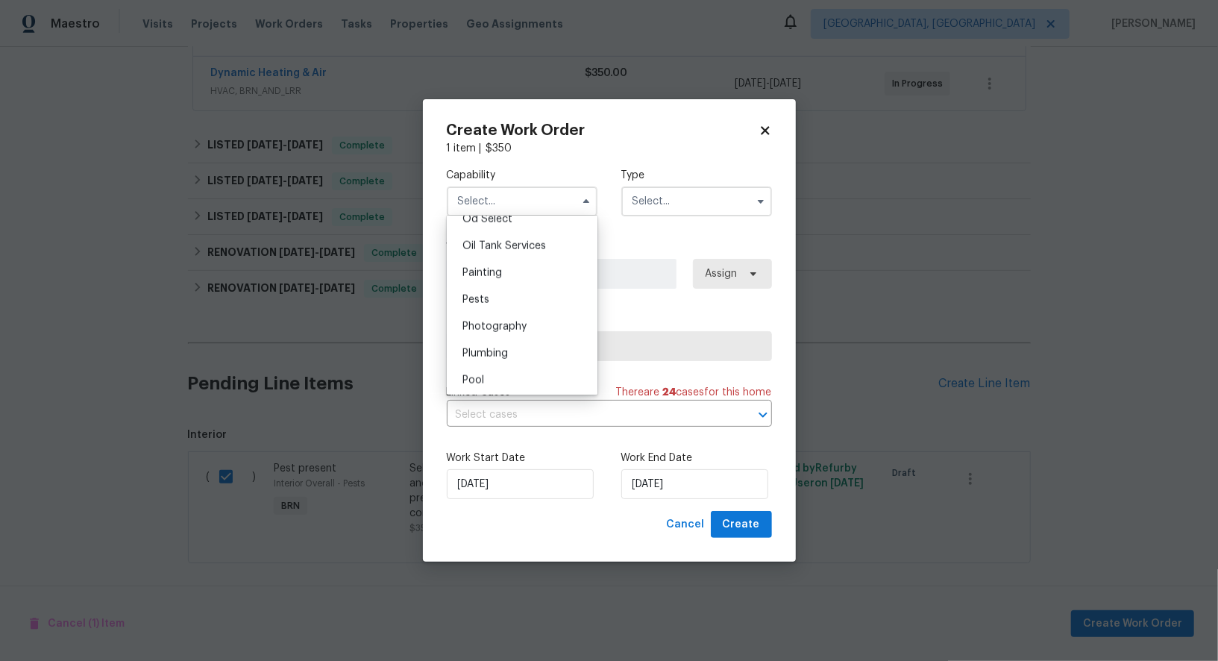
scroll to position [1240, 0]
click at [504, 269] on div "Pests" at bounding box center [522, 272] width 143 height 27
type input "Pests"
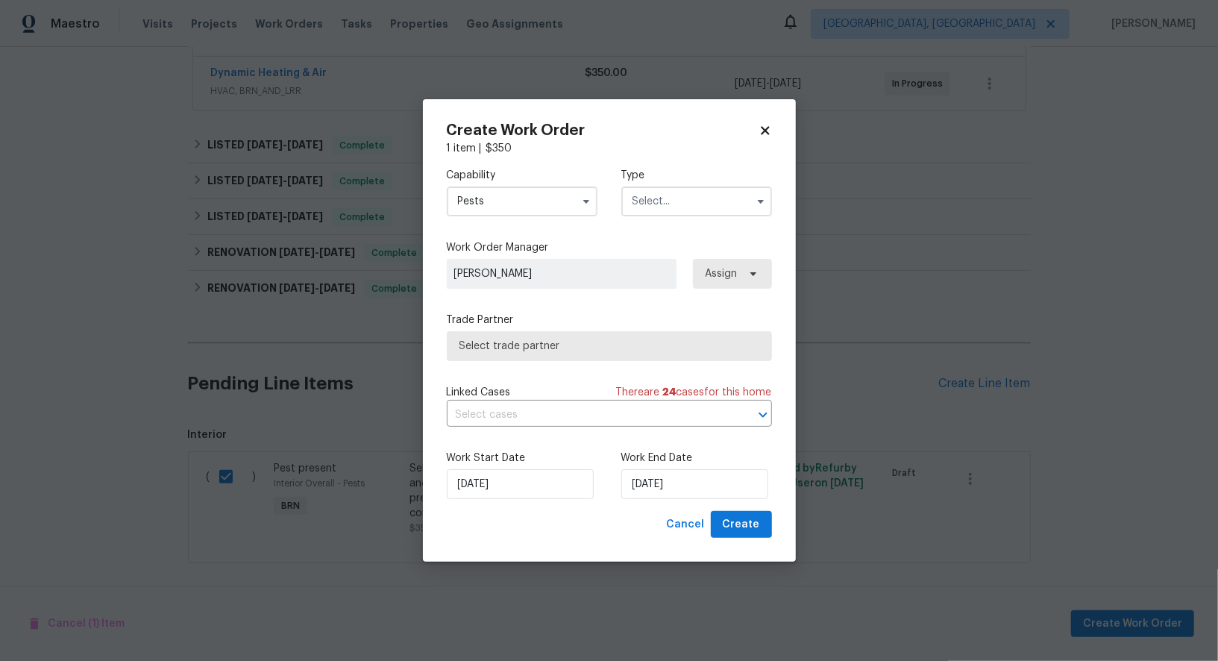
click at [719, 210] on input "text" at bounding box center [696, 201] width 151 height 30
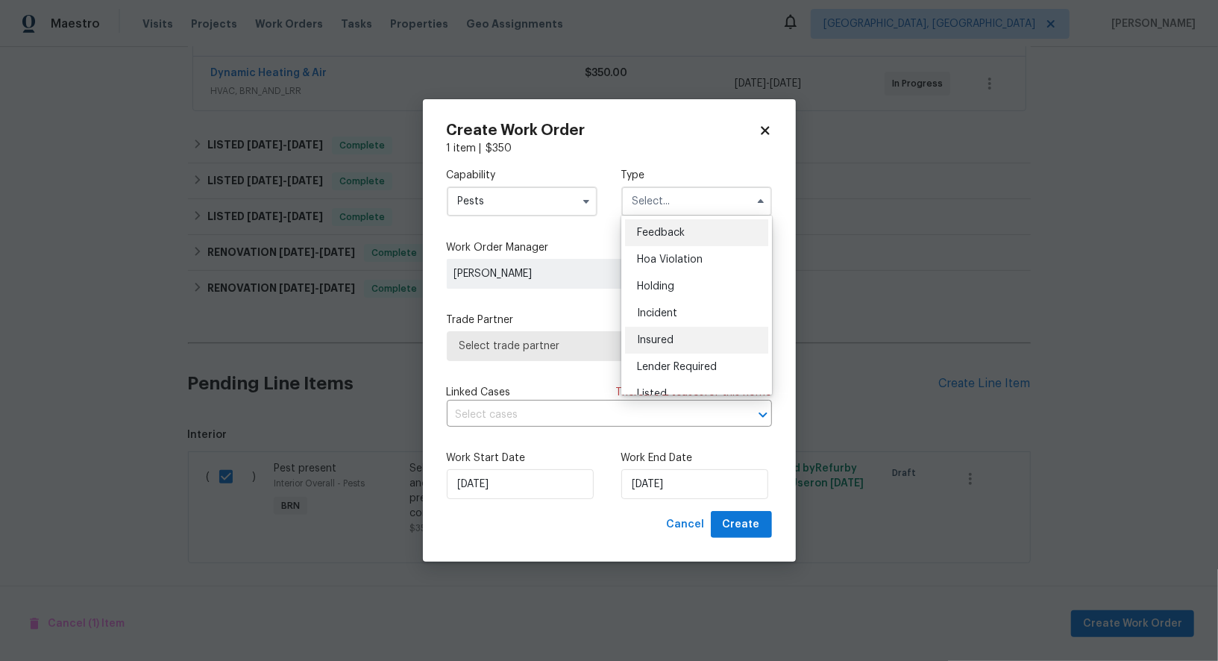
scroll to position [338, 0]
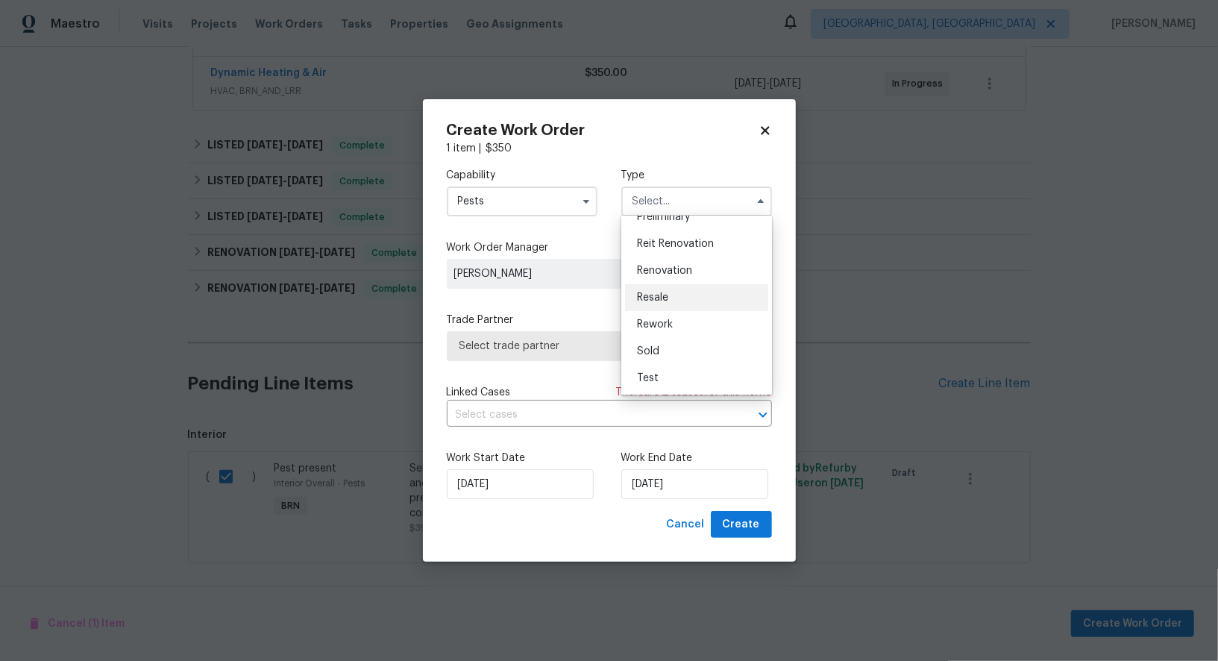
click at [670, 299] on div "Resale" at bounding box center [696, 297] width 143 height 27
type input "Resale"
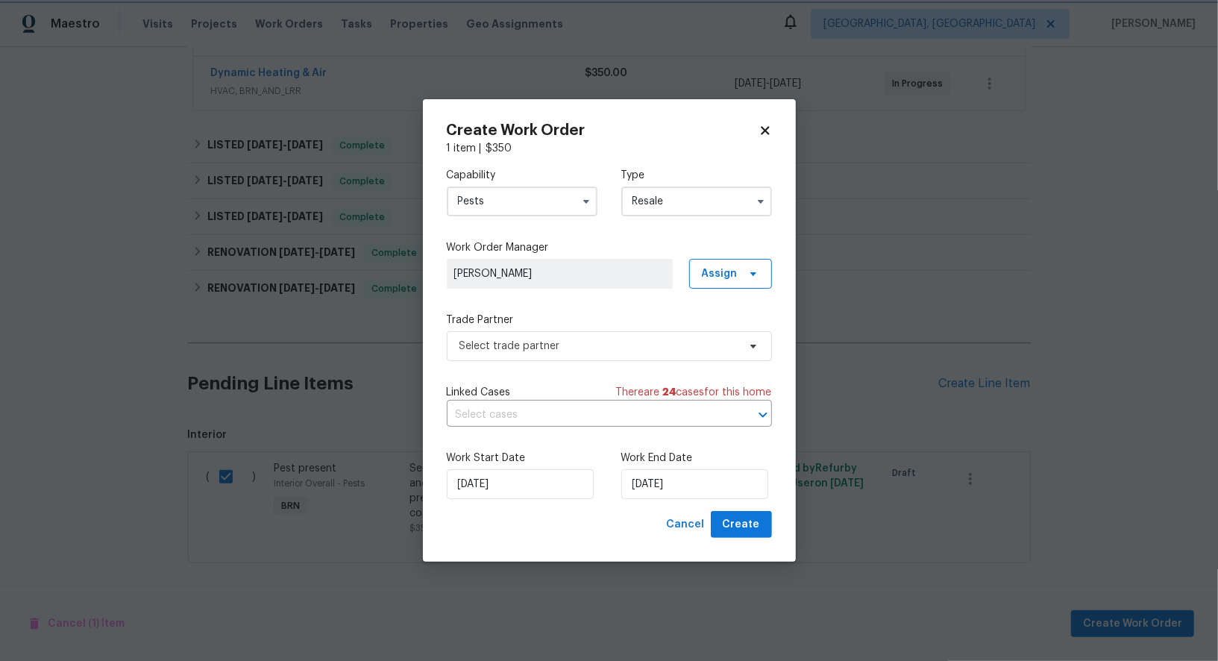
scroll to position [0, 0]
click at [606, 342] on span "Select trade partner" at bounding box center [598, 346] width 278 height 15
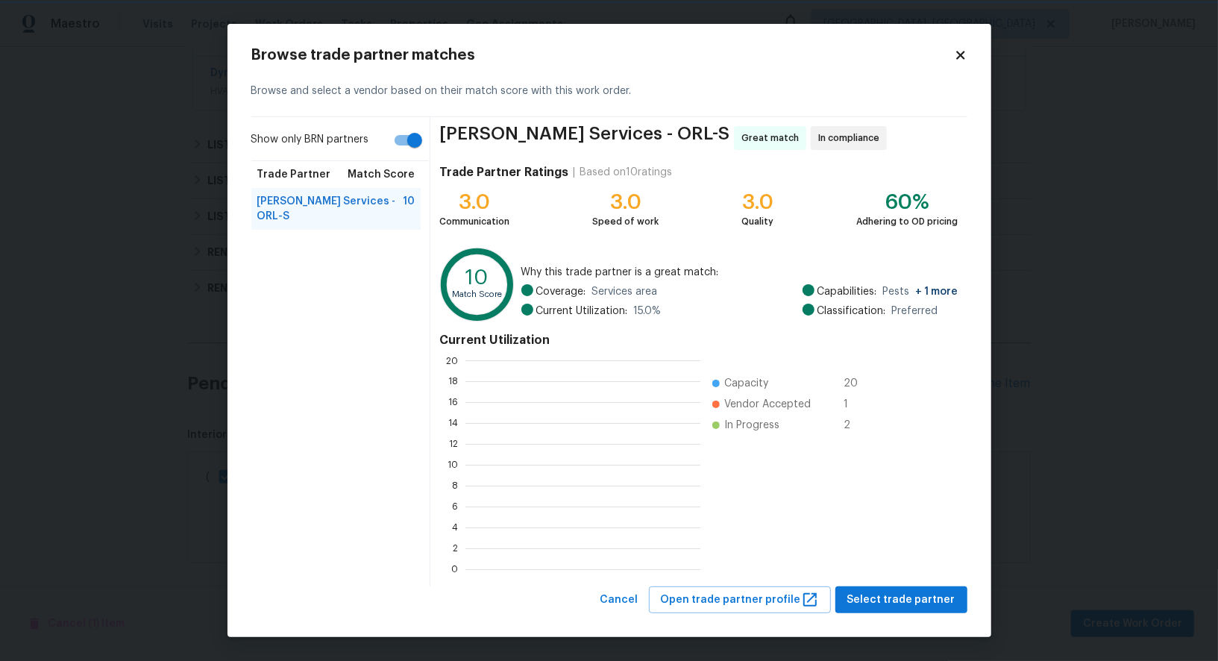
scroll to position [1, 1]
click at [875, 591] on span "Select trade partner" at bounding box center [901, 600] width 108 height 19
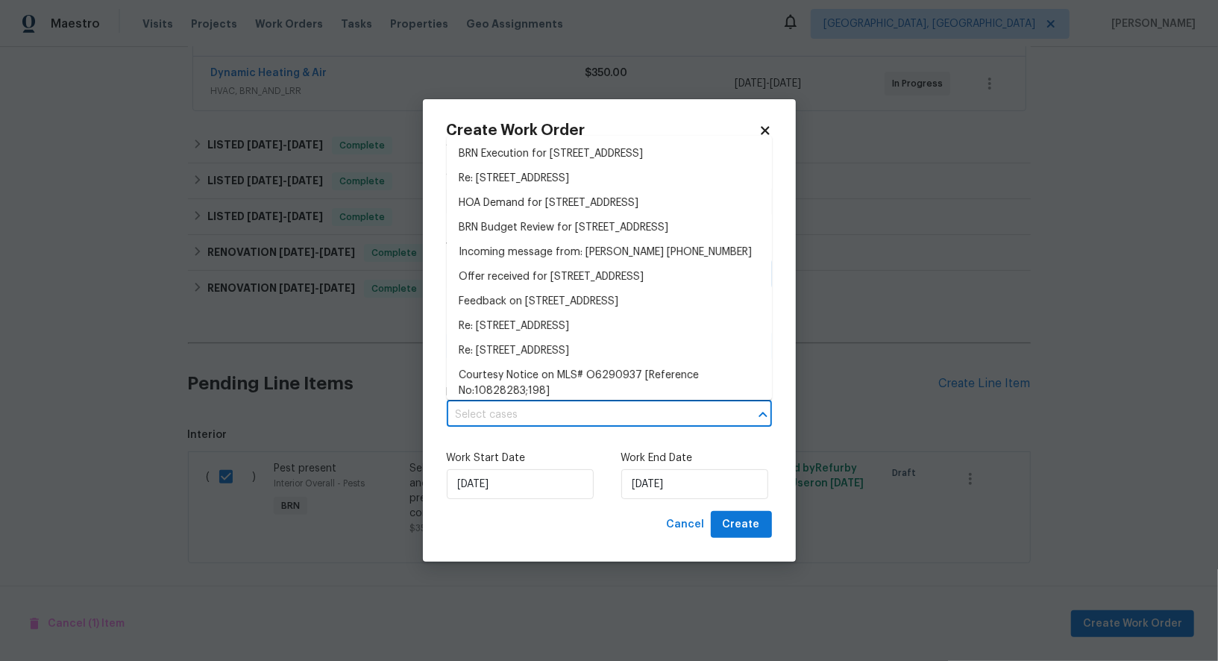
click at [586, 409] on input "text" at bounding box center [588, 415] width 283 height 23
click at [518, 157] on li "BRN Execution for 2 Par Dr, New Smyrna Beach, FL 32168" at bounding box center [609, 154] width 325 height 25
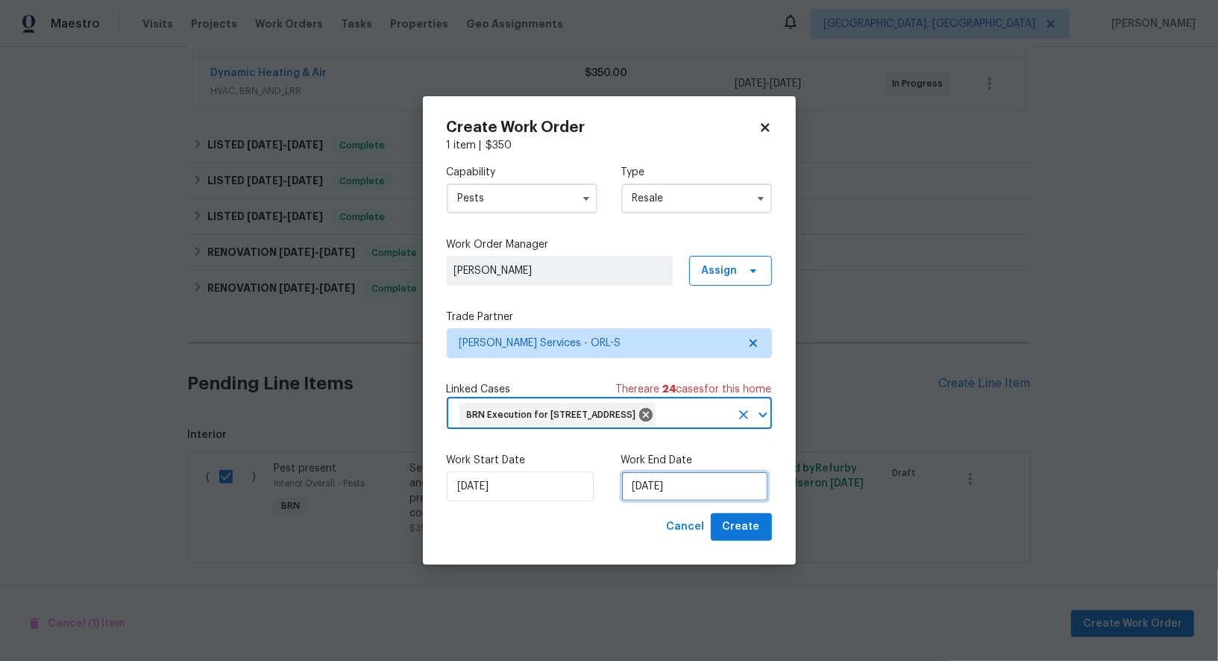
click at [666, 496] on input "26/08/2025" at bounding box center [694, 486] width 147 height 30
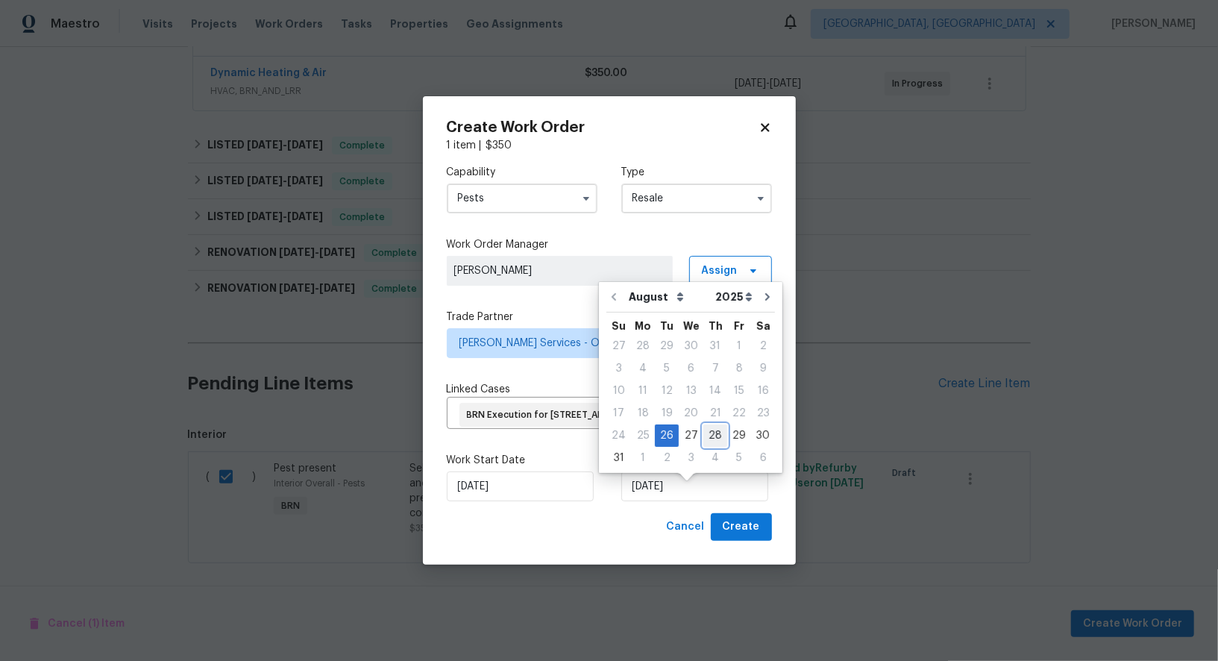
click at [706, 434] on div "28" at bounding box center [715, 435] width 24 height 21
type input "28/08/2025"
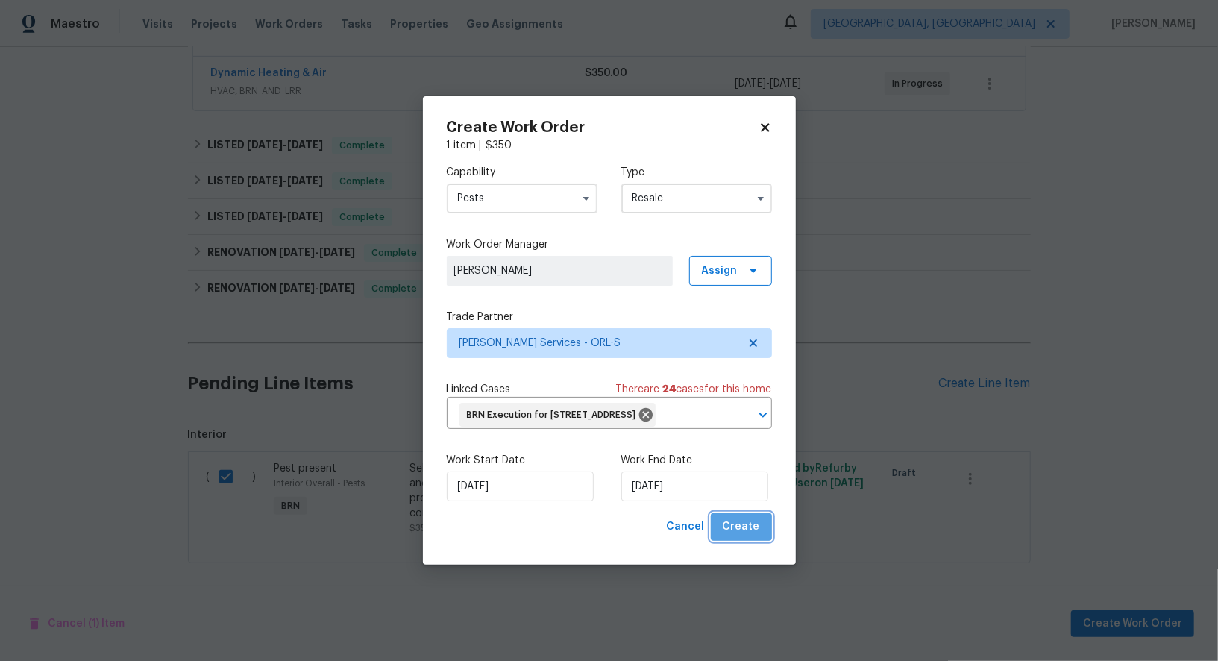
click at [765, 541] on button "Create" at bounding box center [741, 527] width 61 height 28
checkbox input "false"
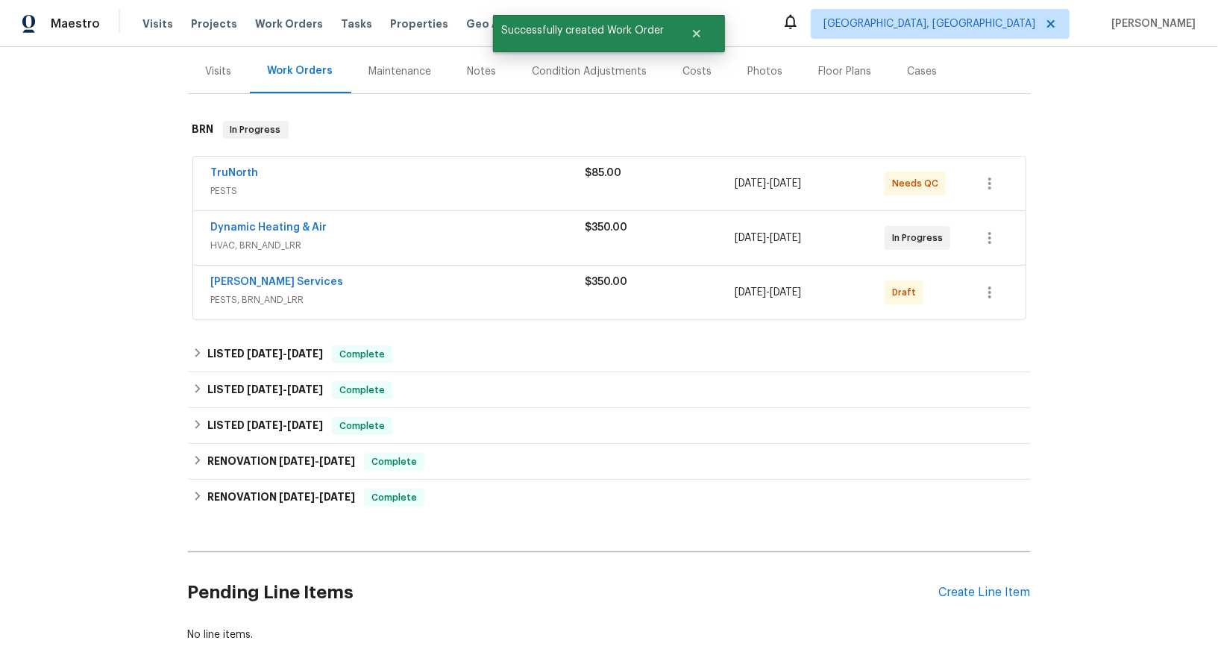
scroll to position [158, 0]
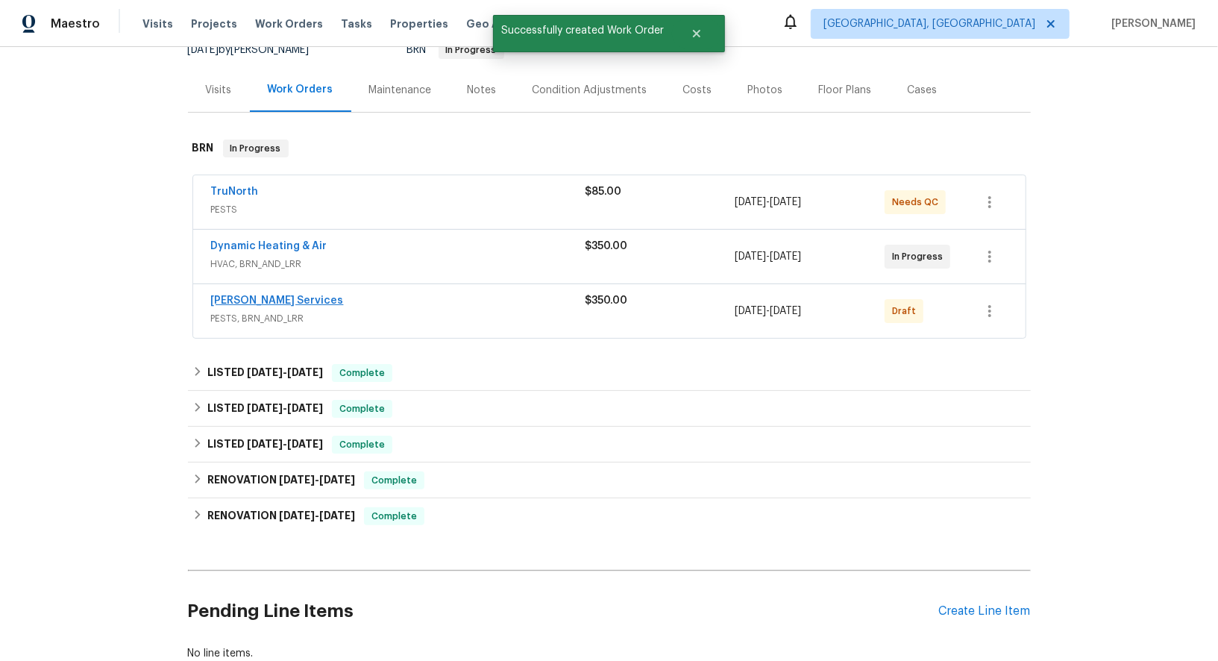
click at [257, 304] on span "Massey Services" at bounding box center [277, 300] width 133 height 15
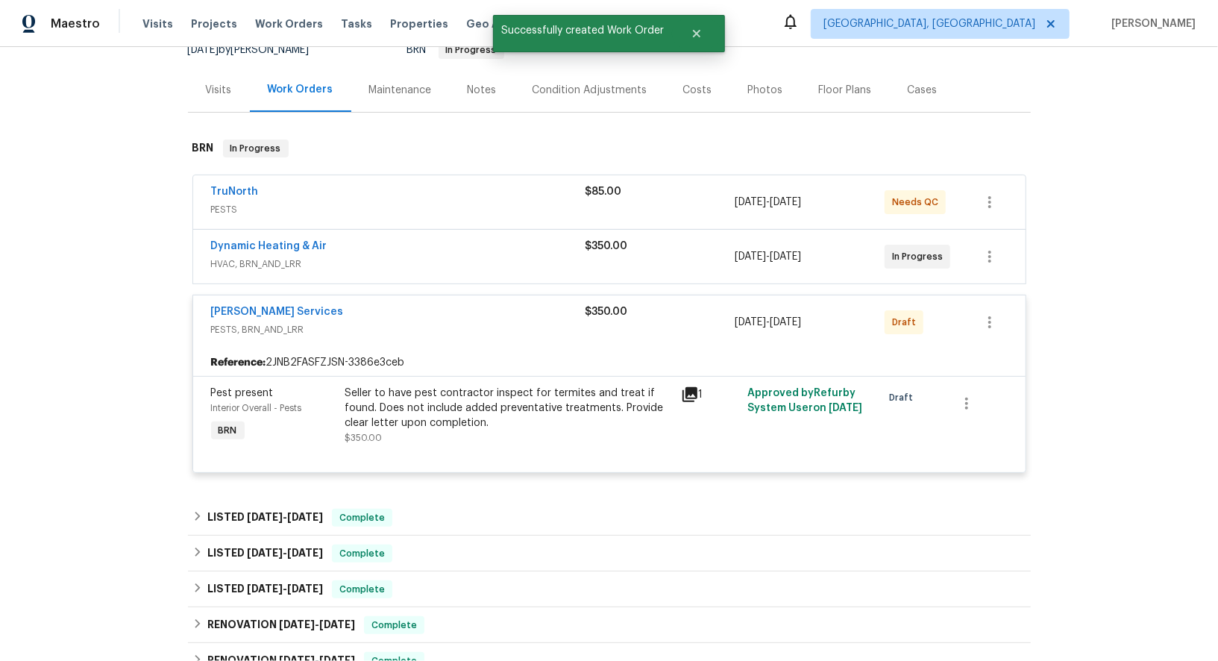
click at [265, 315] on span "Massey Services" at bounding box center [277, 311] width 133 height 15
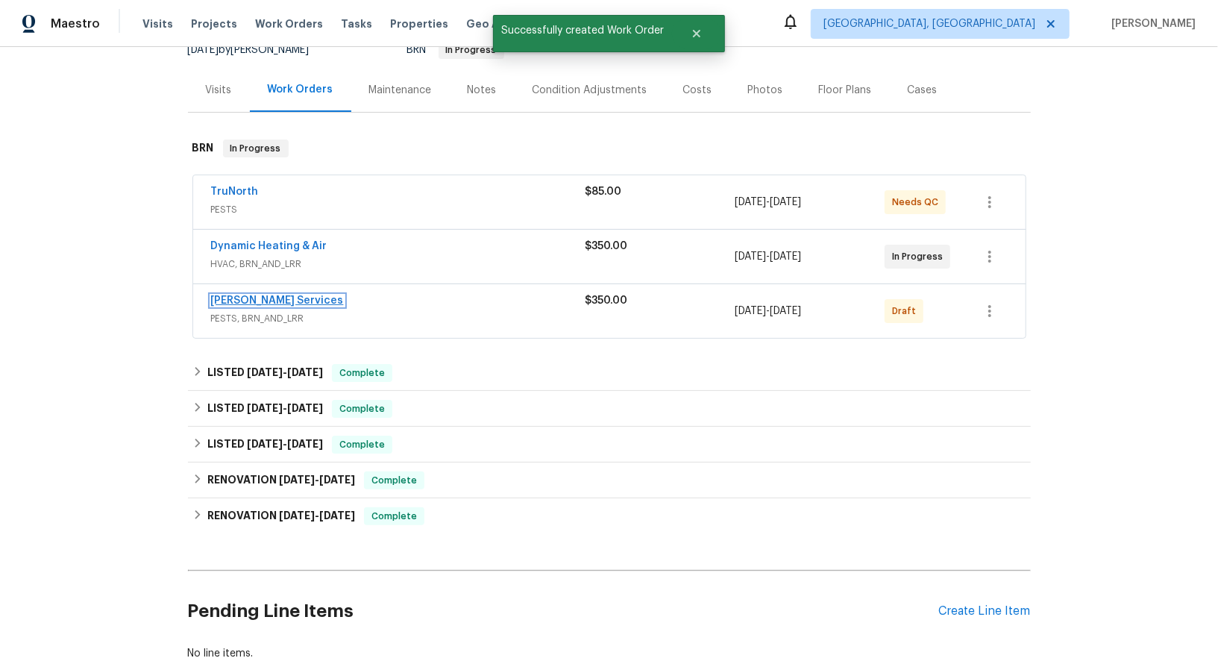
click at [263, 296] on link "Massey Services" at bounding box center [277, 300] width 133 height 10
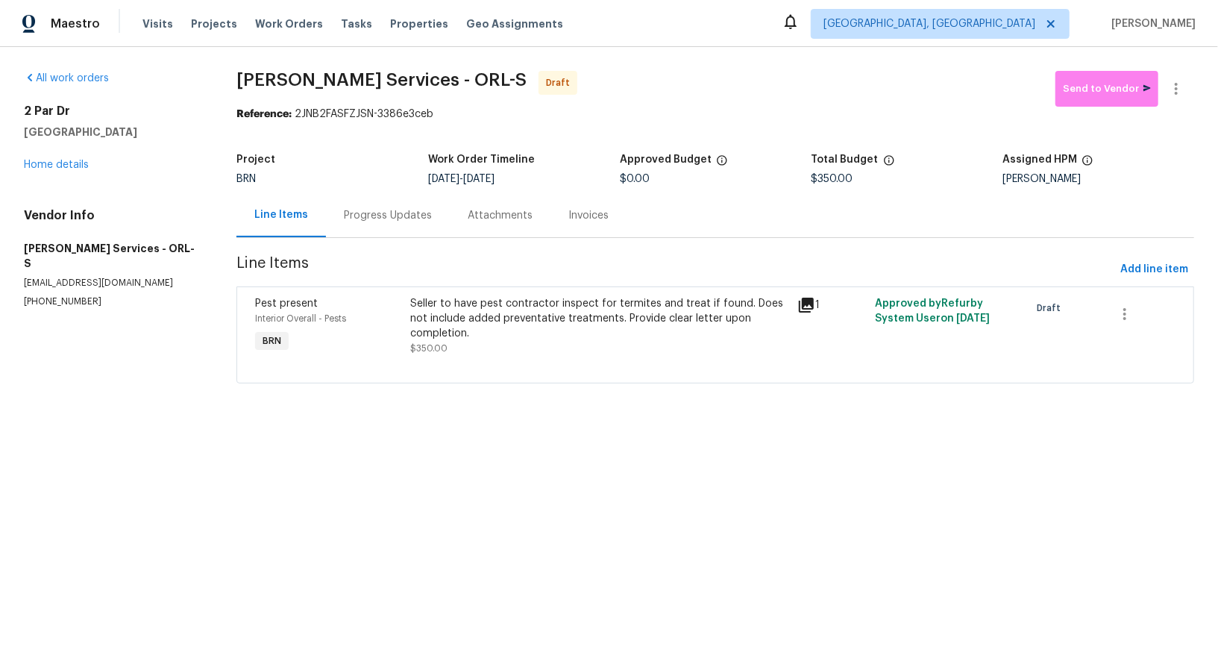
click at [372, 219] on div "Progress Updates" at bounding box center [388, 215] width 88 height 15
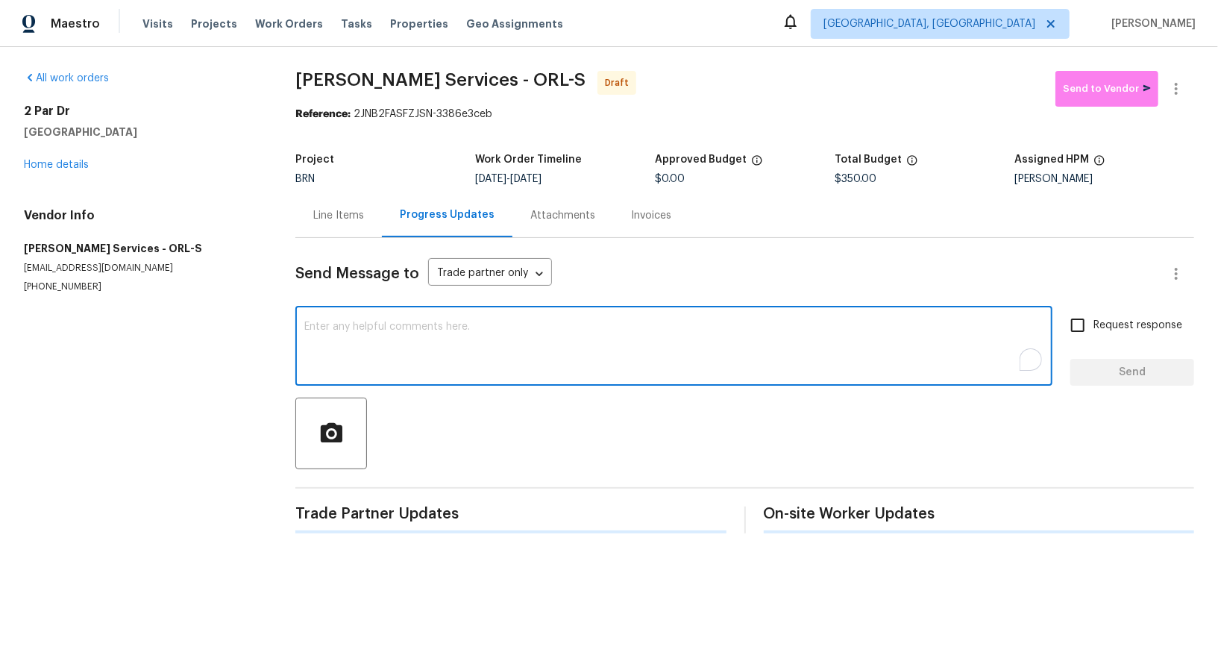
click at [427, 336] on textarea "To enrich screen reader interactions, please activate Accessibility in Grammarl…" at bounding box center [673, 347] width 739 height 52
paste textarea "Hi, I'm Padmapriya from Opendoor. Just wanted to check if you received the WO f…"
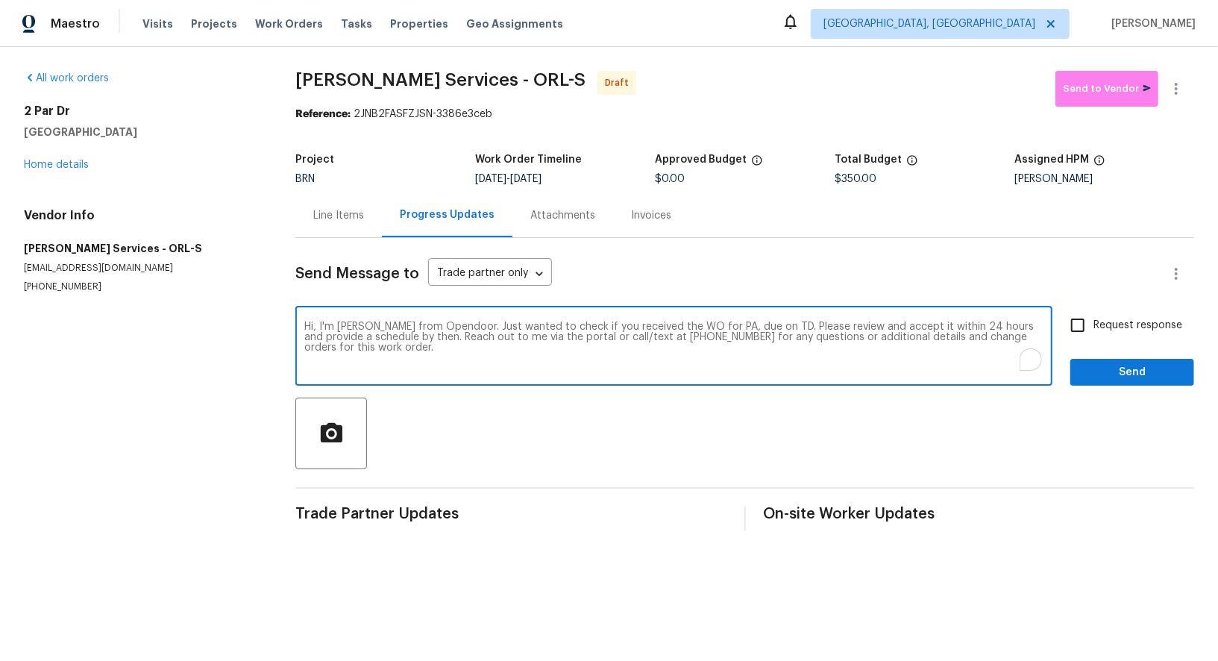
click at [729, 328] on textarea "Hi, I'm Padmapriya from Opendoor. Just wanted to check if you received the WO f…" at bounding box center [673, 347] width 739 height 52
paste textarea "2 Par Dr, New Smyrna Beach, FL 32168"
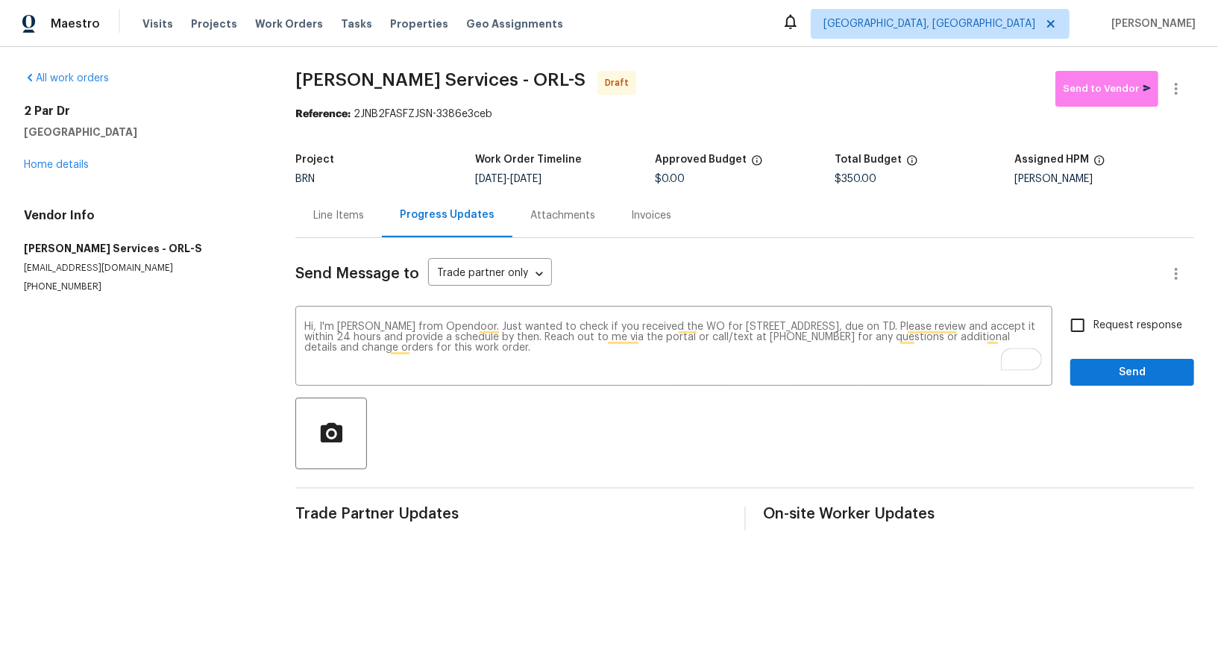
drag, startPoint x: 533, startPoint y: 179, endPoint x: 621, endPoint y: 179, distance: 88.0
click at [621, 179] on div "8/26/2025 - 8/28/2025" at bounding box center [565, 179] width 180 height 10
copy span "8/28/2025"
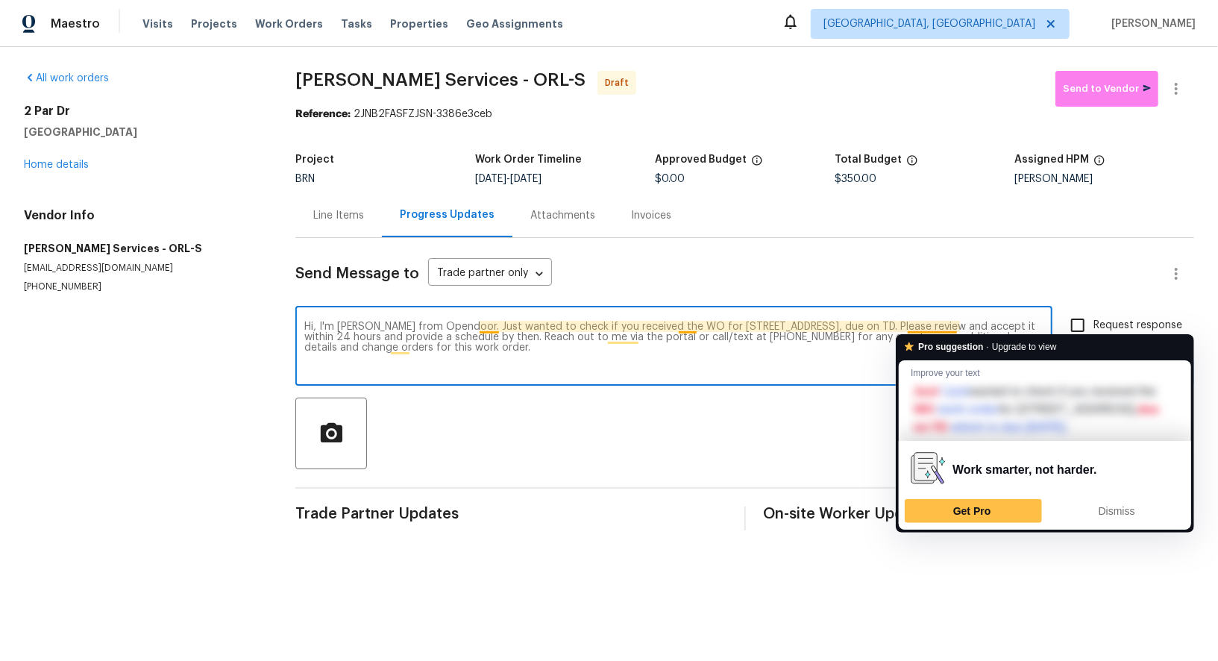
click at [956, 324] on textarea "Hi, I'm Padmapriya from Opendoor. Just wanted to check if you received the WO f…" at bounding box center [673, 347] width 739 height 52
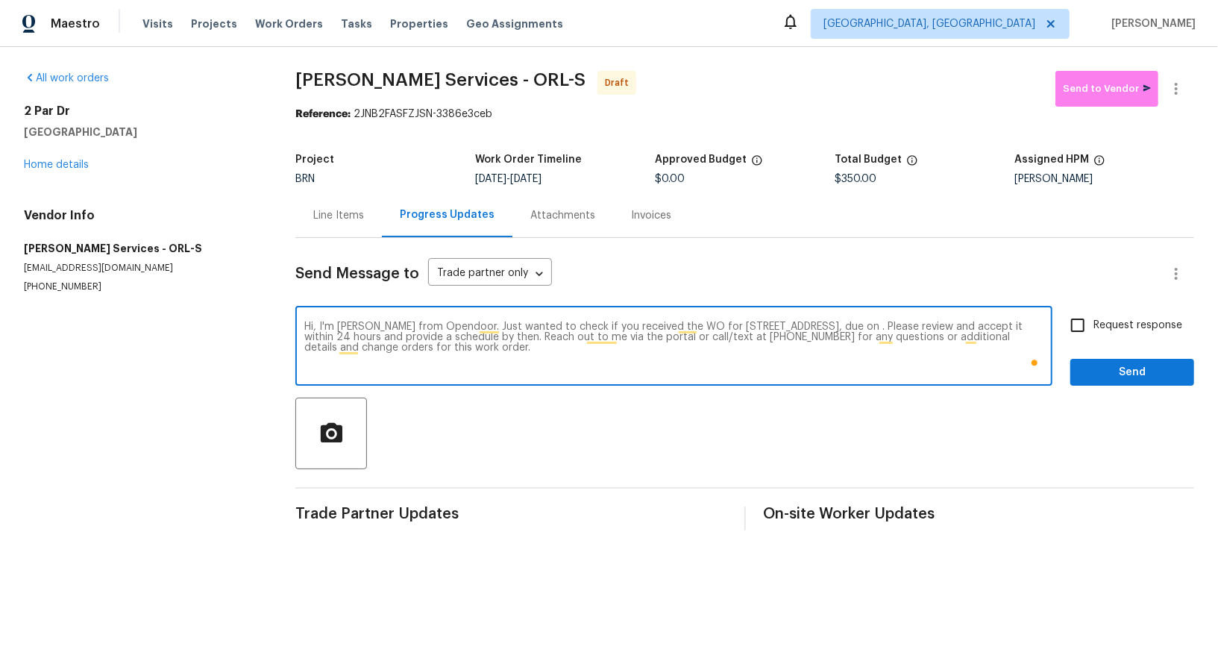
paste textarea "8/28/2025"
type textarea "Hi, I'm Padmapriya from Opendoor. Just wanted to check if you received the WO f…"
click at [1081, 318] on input "Request response" at bounding box center [1077, 325] width 31 height 31
checkbox input "true"
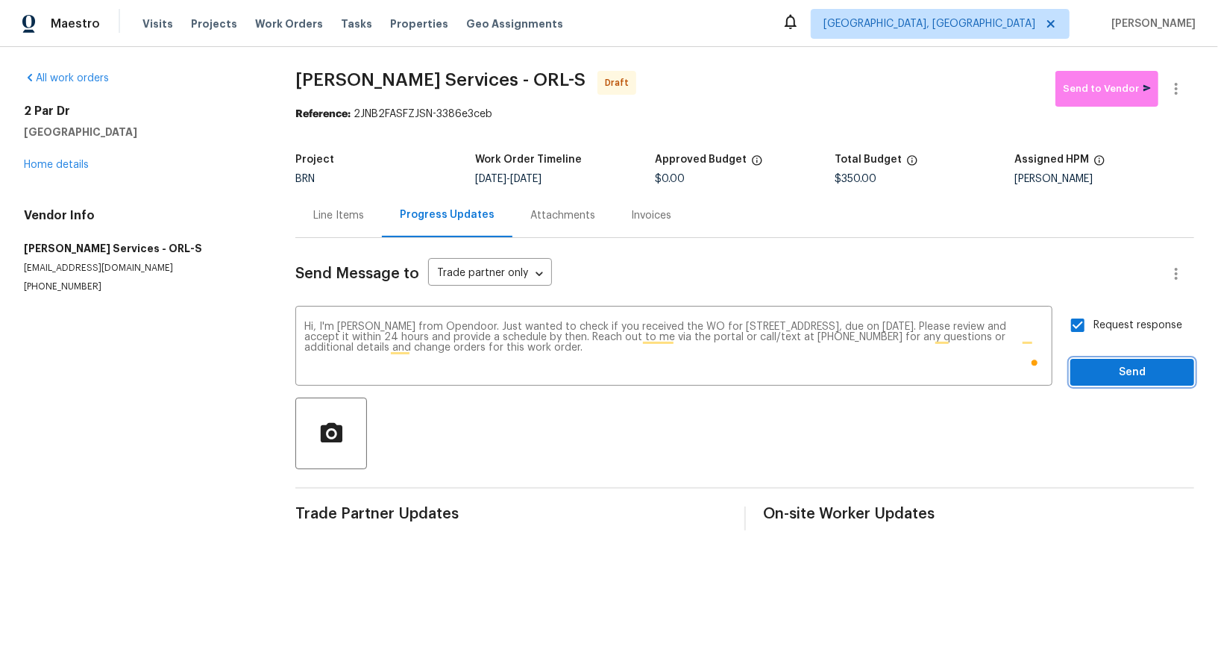
click at [1129, 371] on span "Send" at bounding box center [1132, 372] width 100 height 19
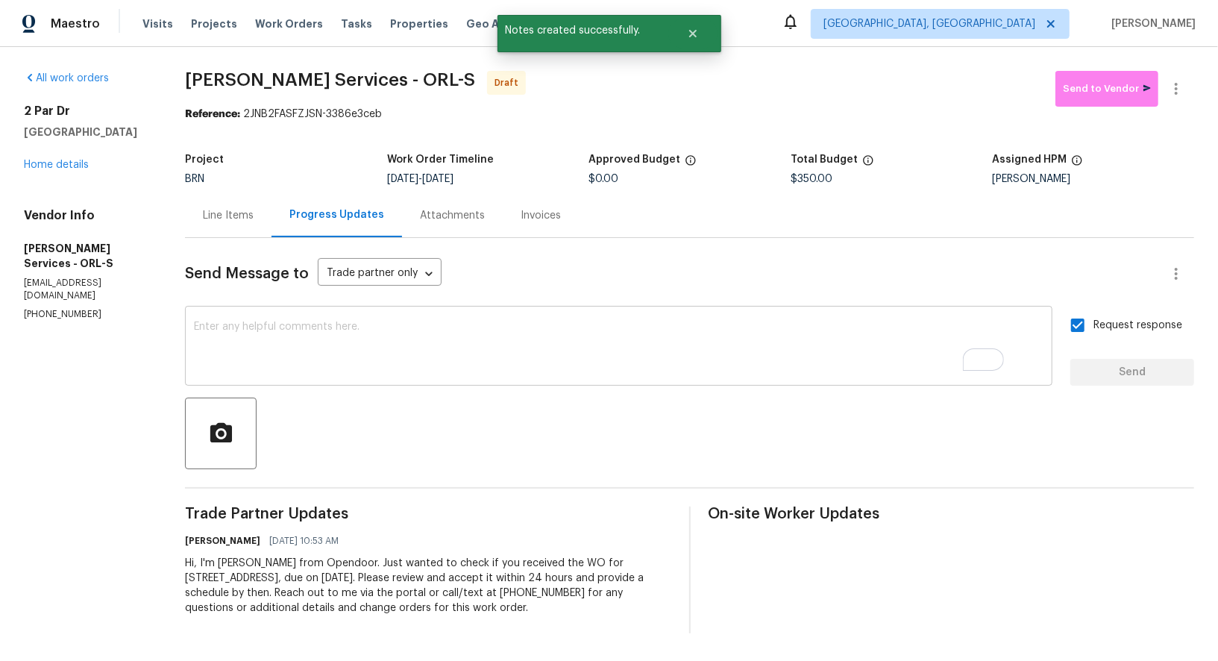
click at [470, 358] on textarea "To enrich screen reader interactions, please activate Accessibility in Grammarl…" at bounding box center [619, 347] width 850 height 52
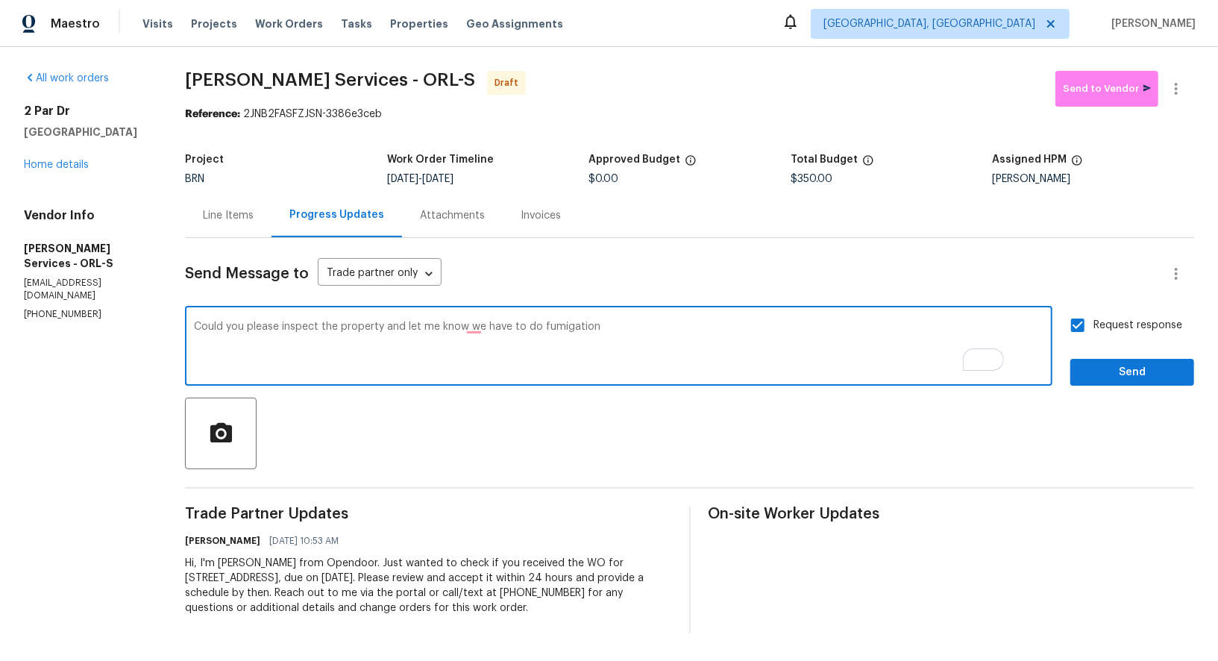
click at [512, 331] on textarea "Could you please inspect the property and let me know we have to do fumigation" at bounding box center [619, 347] width 850 height 52
click at [679, 334] on textarea "Could you please inspect the property and let me know if we have to do fumigati…" at bounding box center [619, 347] width 850 height 52
type textarea "Could you please inspect the property and let me know if we have to do fumigati…"
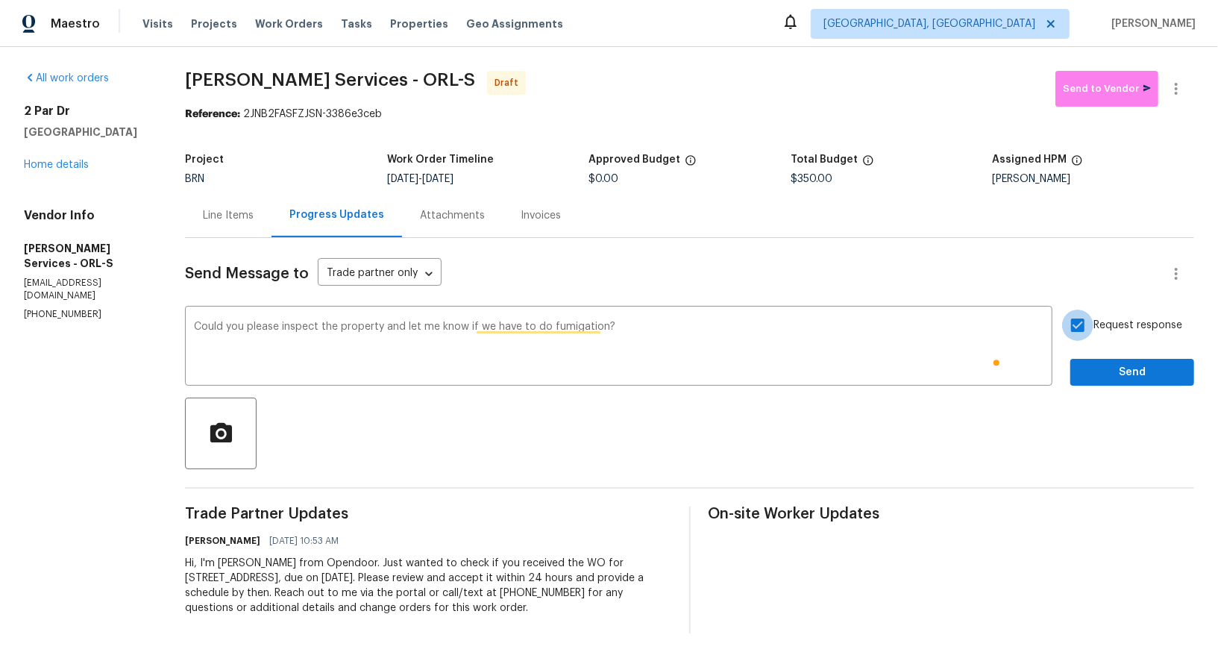
click at [1082, 328] on input "Request response" at bounding box center [1077, 325] width 31 height 31
click at [1084, 327] on input "Request response" at bounding box center [1077, 325] width 31 height 31
checkbox input "true"
click at [1108, 368] on span "Send" at bounding box center [1132, 372] width 100 height 19
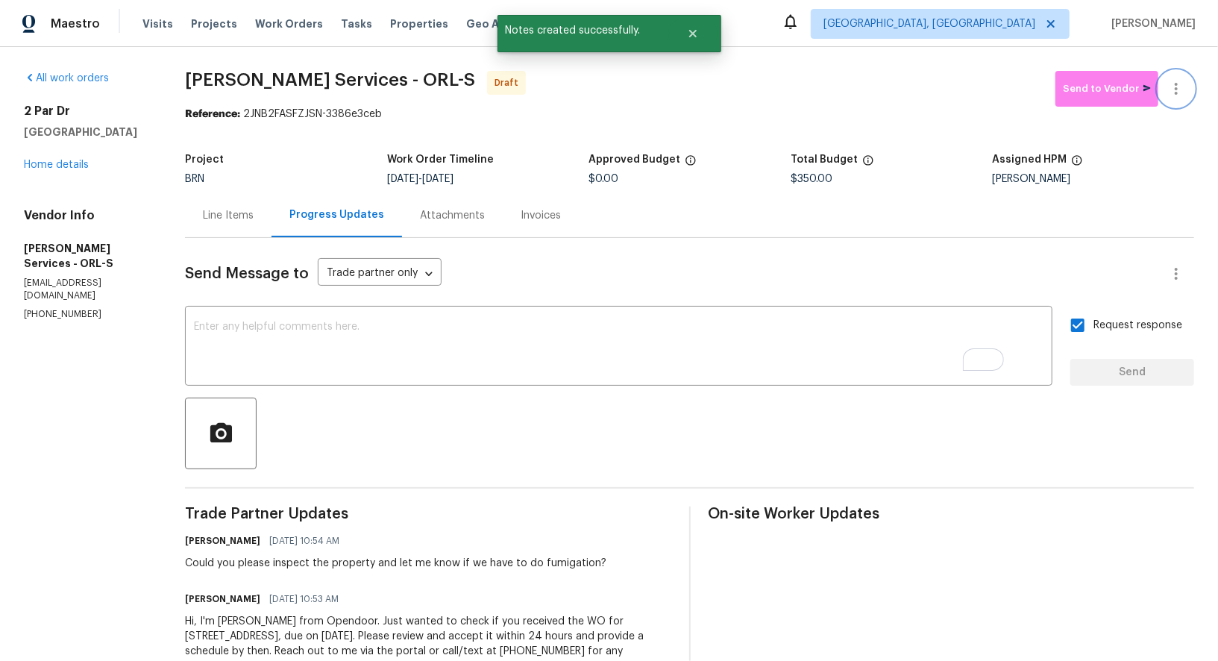
click at [1183, 78] on button "button" at bounding box center [1176, 89] width 36 height 36
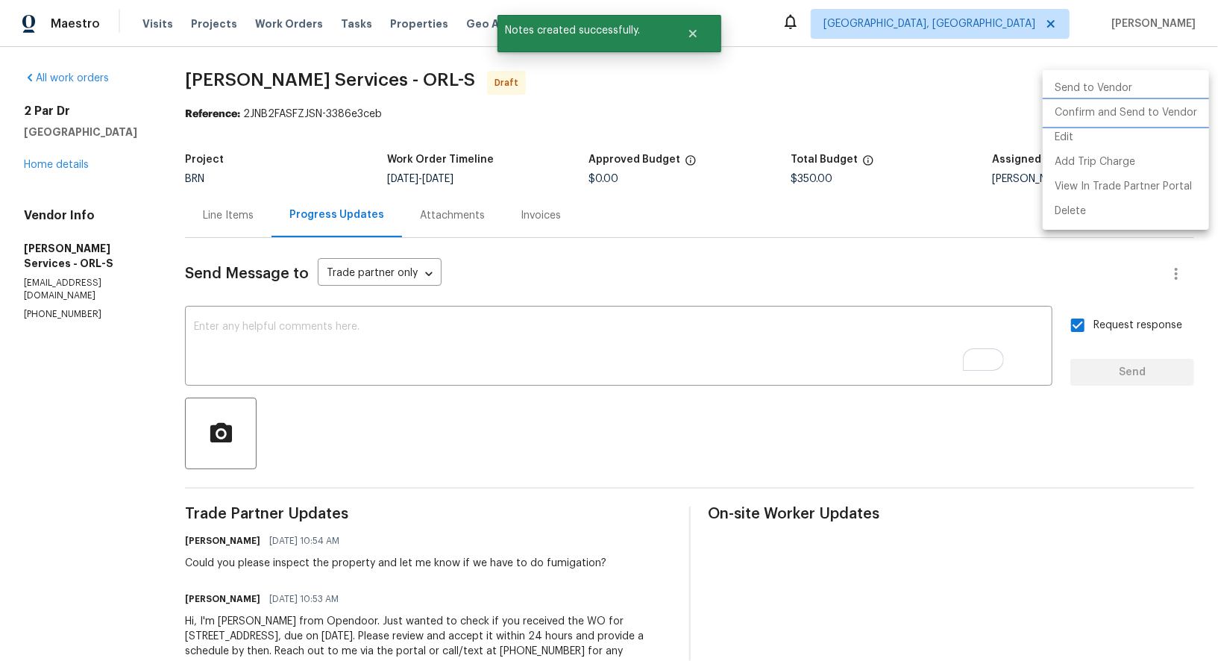
click at [1143, 118] on li "Confirm and Send to Vendor" at bounding box center [1126, 113] width 166 height 25
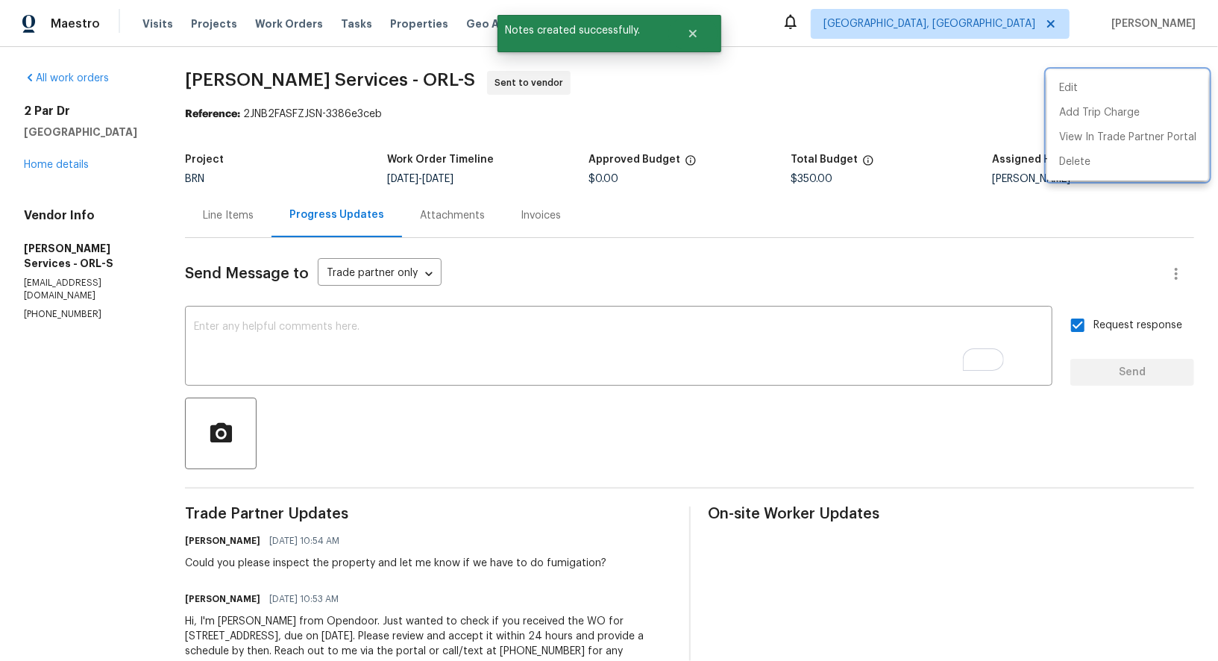
click at [250, 225] on div at bounding box center [609, 330] width 1218 height 661
click at [254, 217] on div "Line Items" at bounding box center [228, 215] width 51 height 15
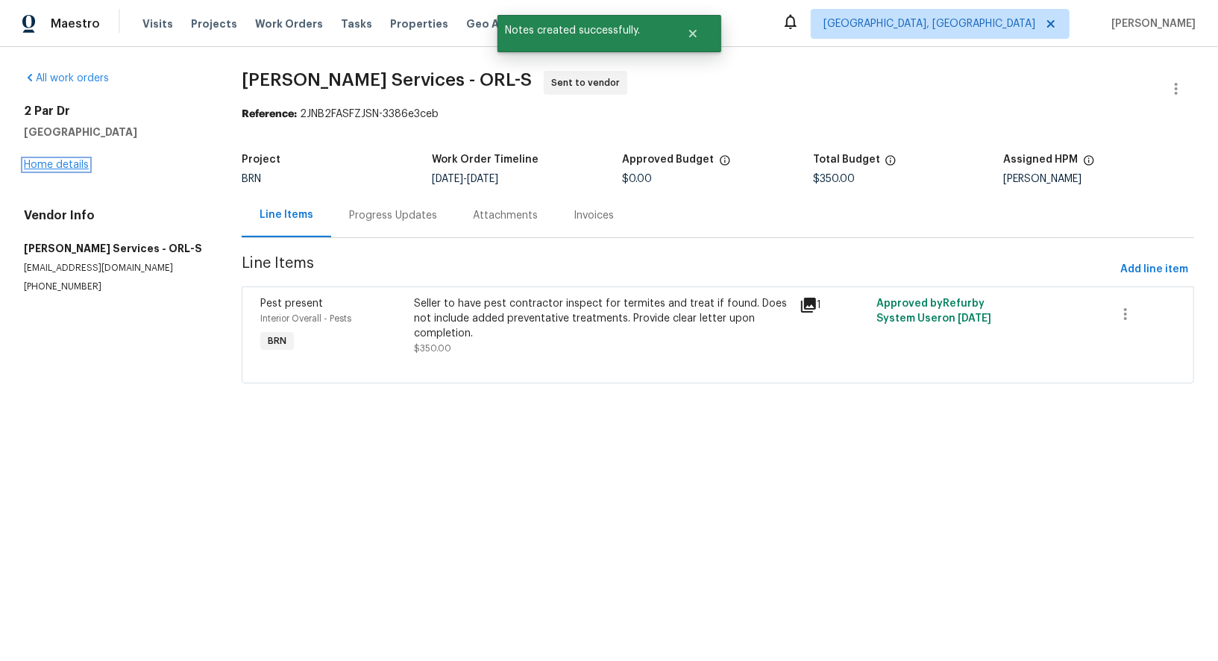
click at [57, 165] on link "Home details" at bounding box center [56, 165] width 65 height 10
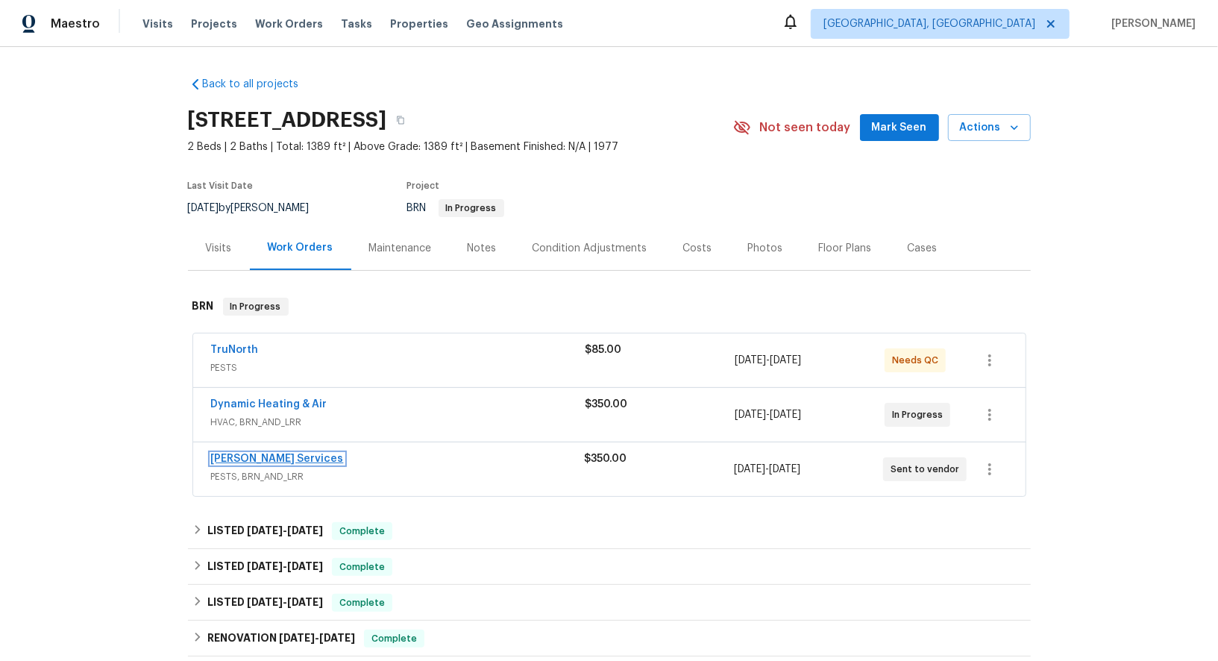
click at [246, 453] on link "Massey Services" at bounding box center [277, 458] width 133 height 10
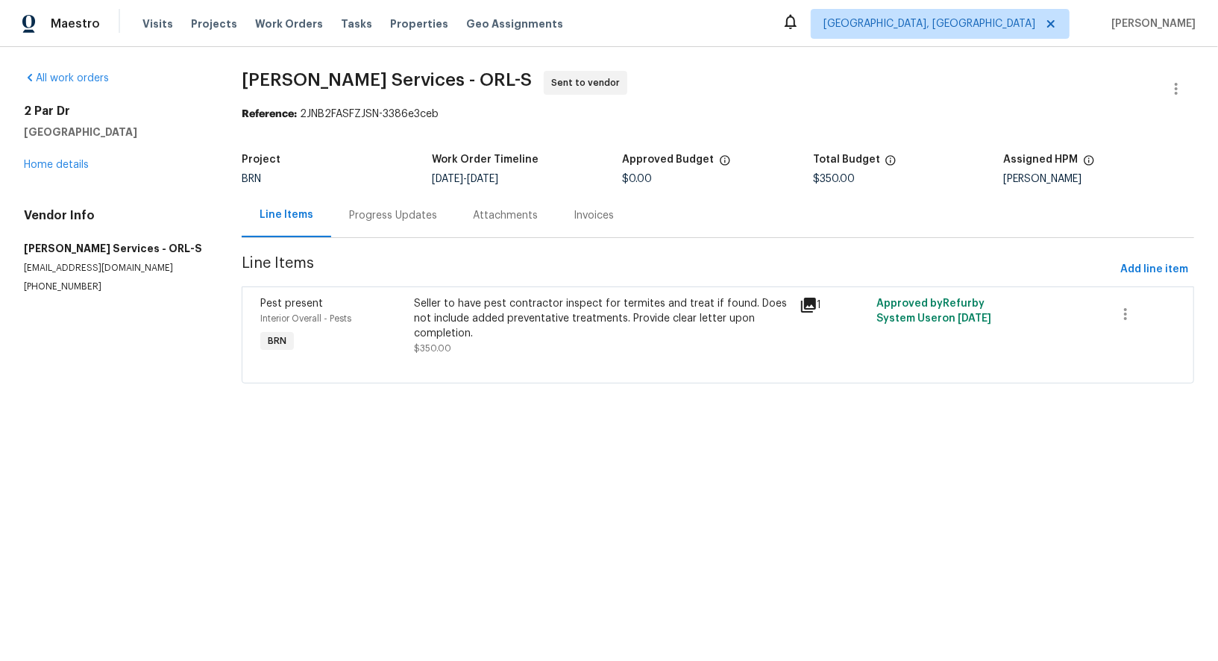
drag, startPoint x: 4, startPoint y: 258, endPoint x: 114, endPoint y: 257, distance: 109.7
click at [114, 257] on div "All work orders 2 Par Dr New Smyrna Beach, FL 32168 Home details Vendor Info Ma…" at bounding box center [609, 236] width 1218 height 378
drag, startPoint x: 107, startPoint y: 250, endPoint x: 0, endPoint y: 239, distance: 107.2
click at [0, 239] on div "All work orders 2 Par Dr New Smyrna Beach, FL 32168 Home details Vendor Info Ma…" at bounding box center [609, 236] width 1218 height 378
copy h5 "Massey Services"
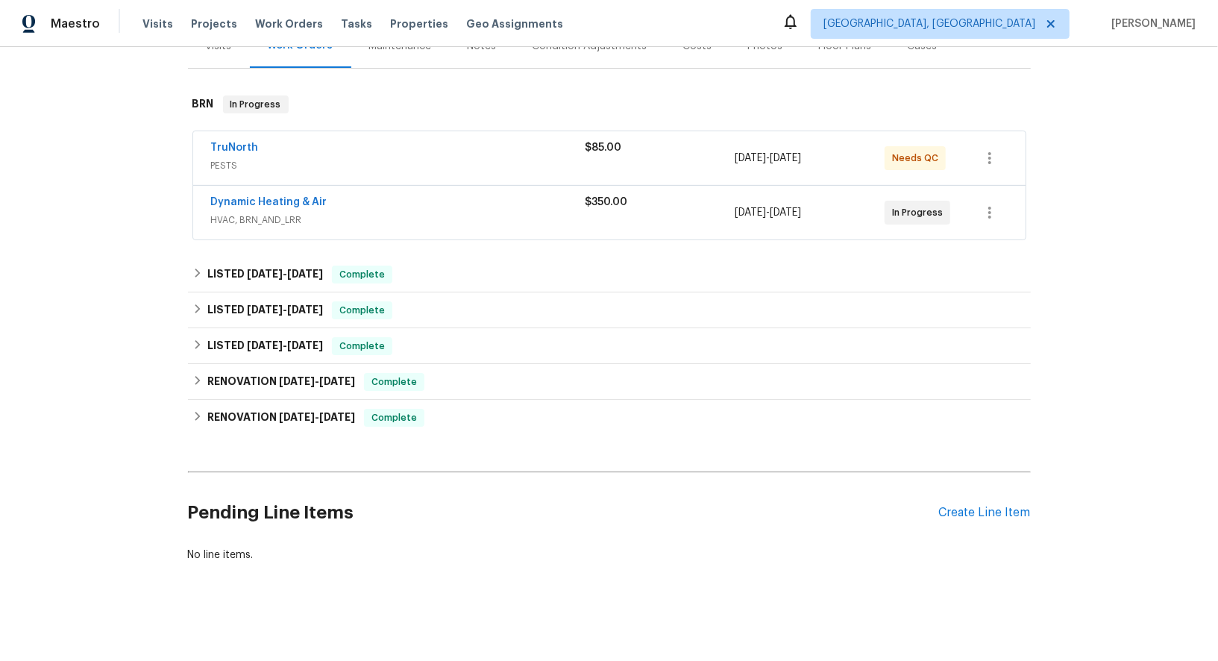
scroll to position [98, 0]
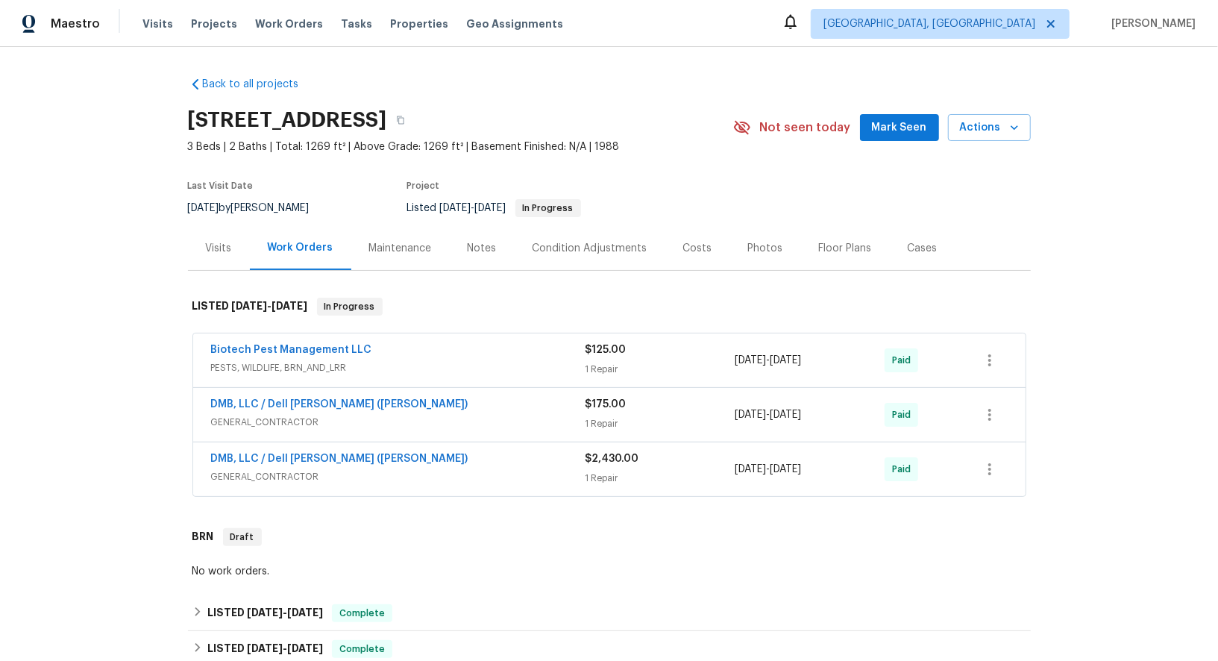
scroll to position [546, 0]
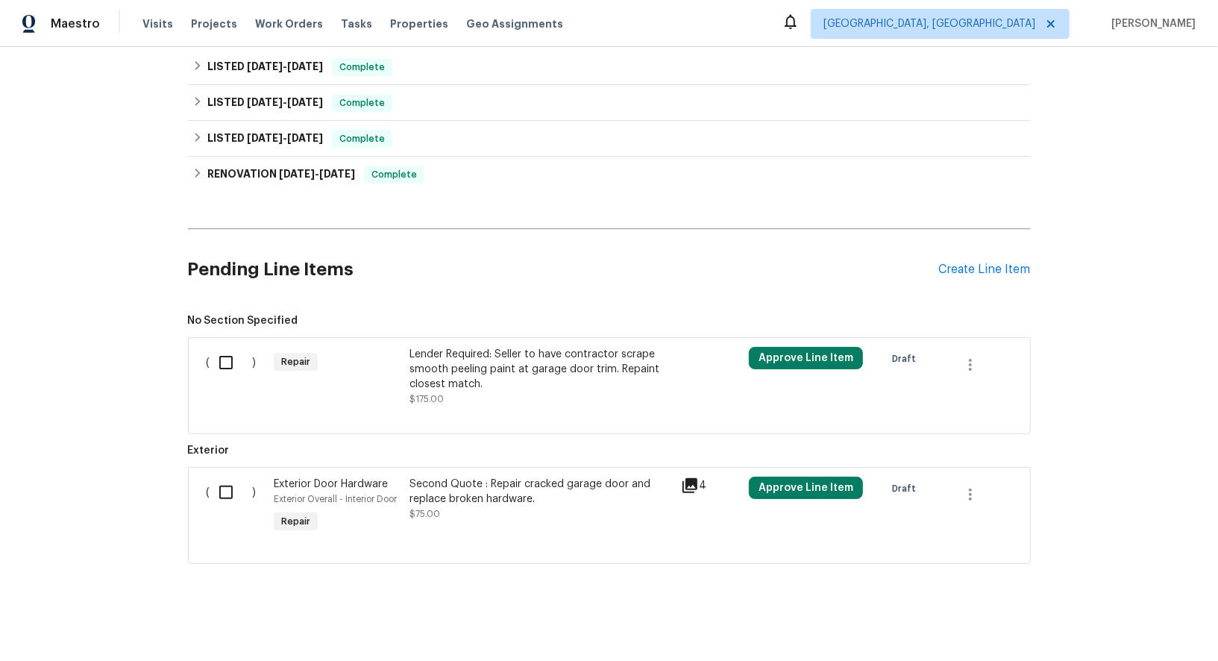
click at [486, 383] on div "Lender Required: Seller to have contractor scrape smooth peeling paint at garag…" at bounding box center [540, 369] width 263 height 45
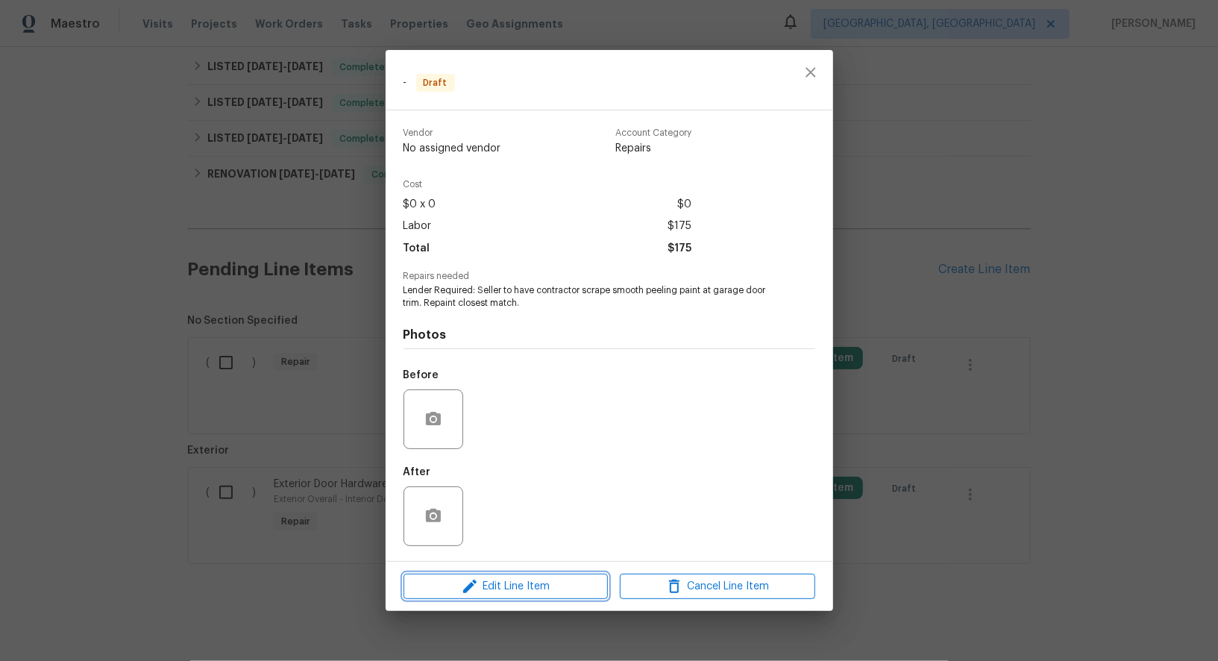
click at [512, 588] on span "Edit Line Item" at bounding box center [505, 586] width 195 height 19
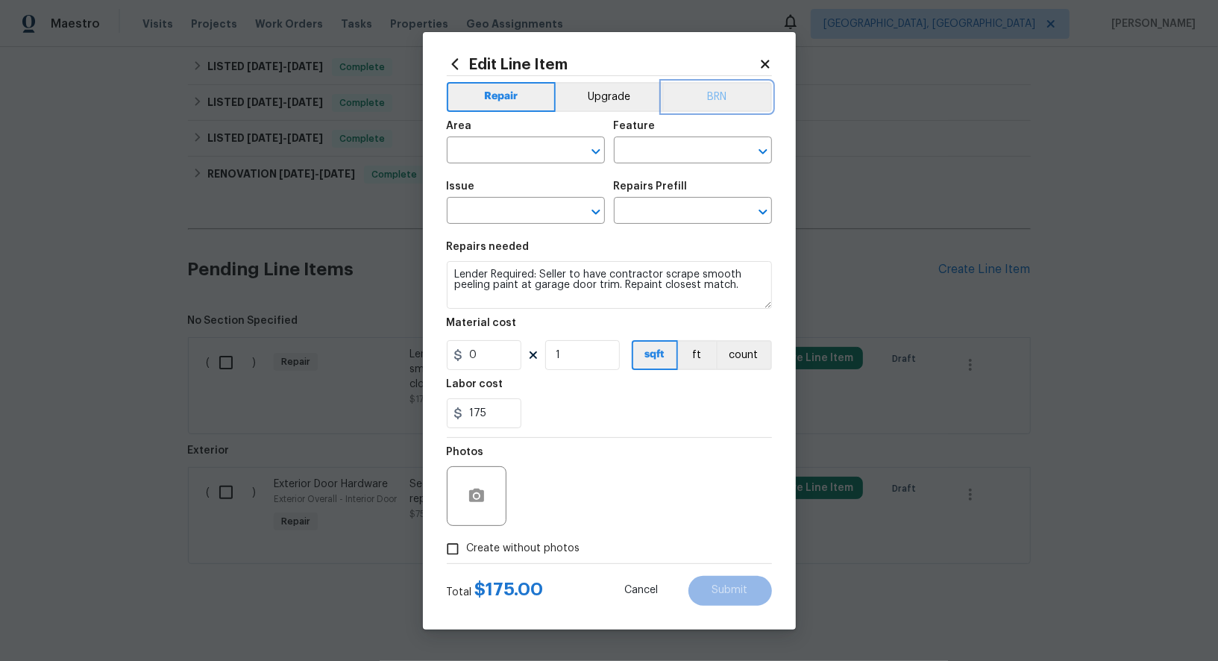
click at [708, 100] on button "BRN" at bounding box center [717, 97] width 110 height 30
click at [509, 132] on div "Area" at bounding box center [526, 130] width 158 height 19
click at [501, 140] on input "text" at bounding box center [505, 151] width 116 height 23
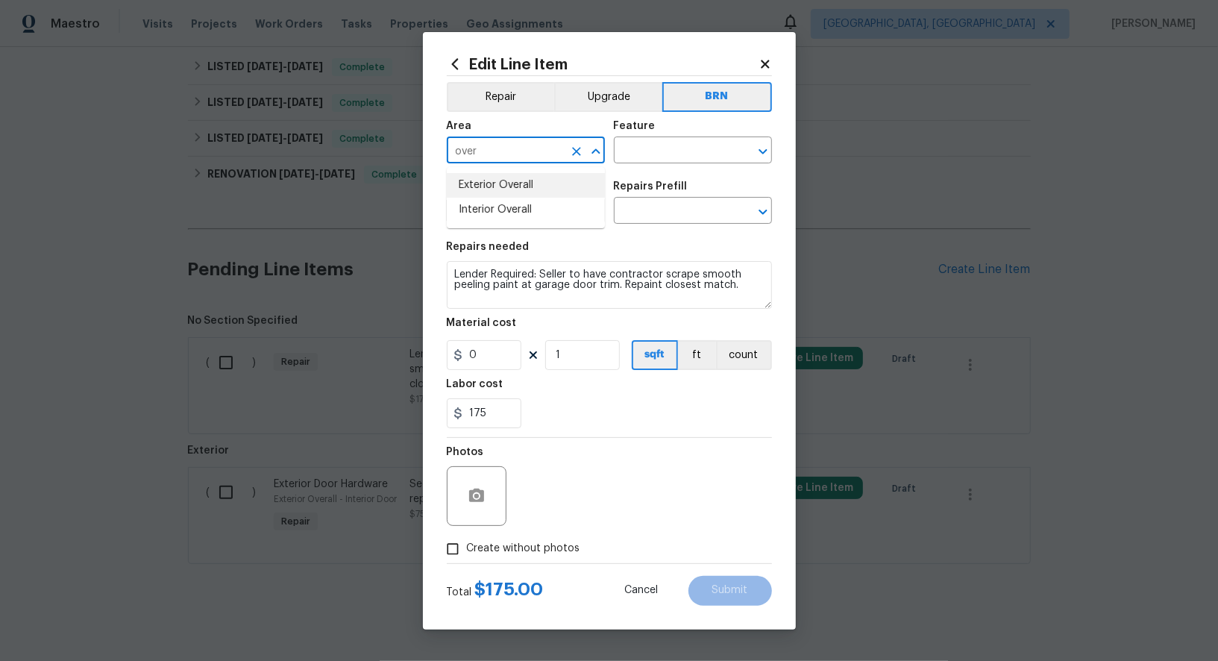
click at [506, 181] on li "Exterior Overall" at bounding box center [526, 185] width 158 height 25
type input "Exterior Overall"
click at [649, 160] on input "text" at bounding box center [672, 151] width 116 height 23
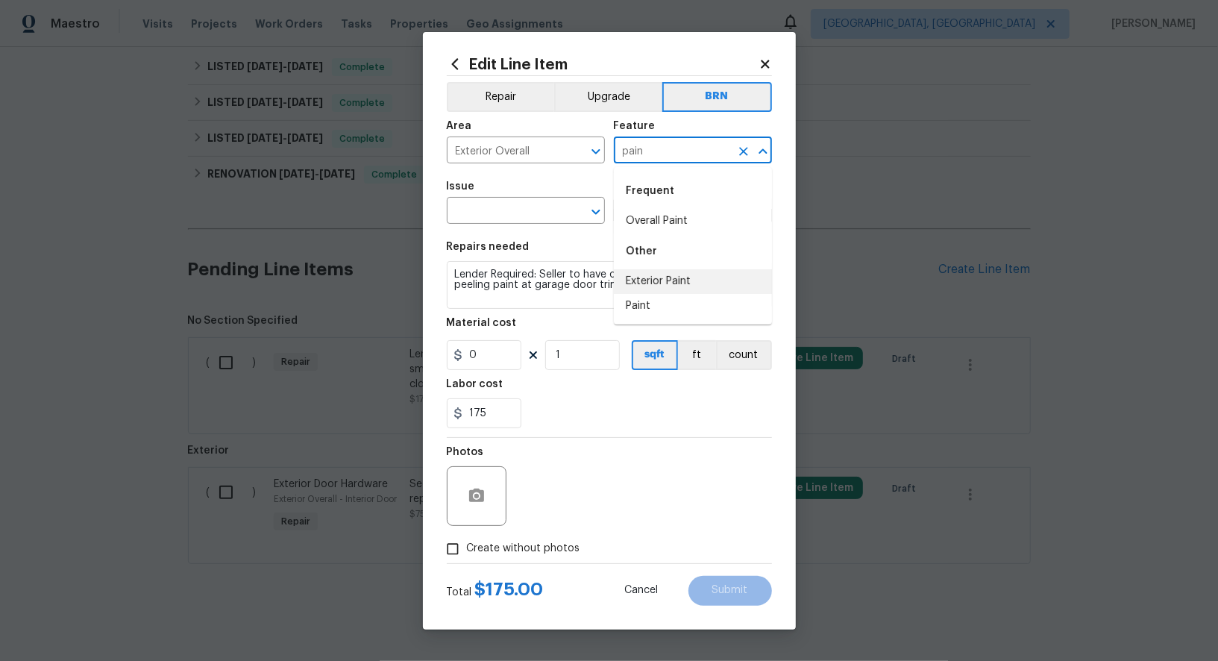
click at [634, 289] on li "Exterior Paint" at bounding box center [693, 281] width 158 height 25
type input "Exterior Paint"
click at [740, 148] on icon "Clear" at bounding box center [743, 151] width 9 height 9
click at [702, 313] on li "Paint" at bounding box center [693, 306] width 158 height 25
type input "Paint"
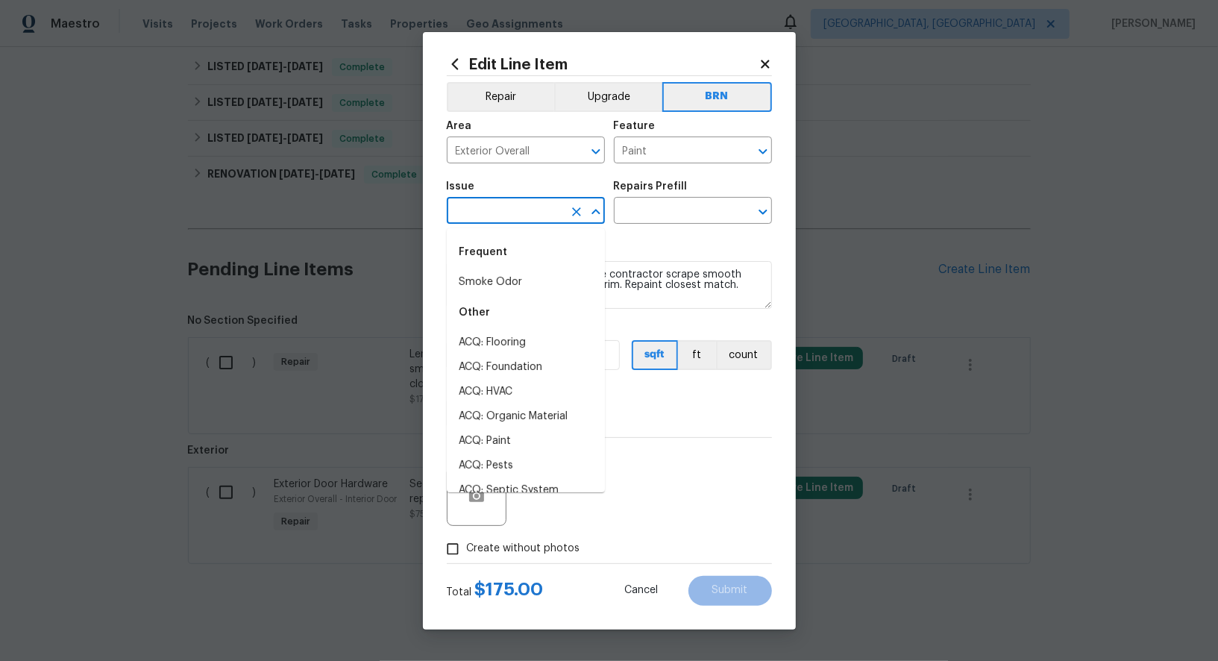
click at [506, 211] on input "text" at bounding box center [505, 212] width 116 height 23
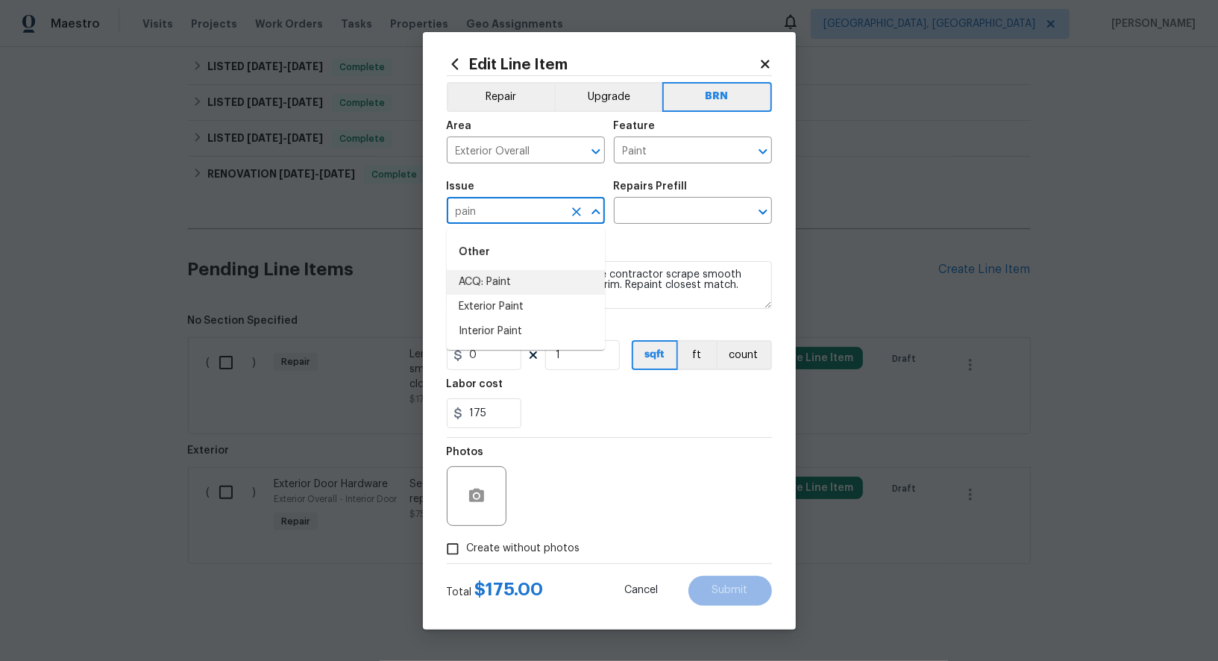
click at [521, 296] on li "Exterior Paint" at bounding box center [526, 307] width 158 height 25
type input "Exterior Paint"
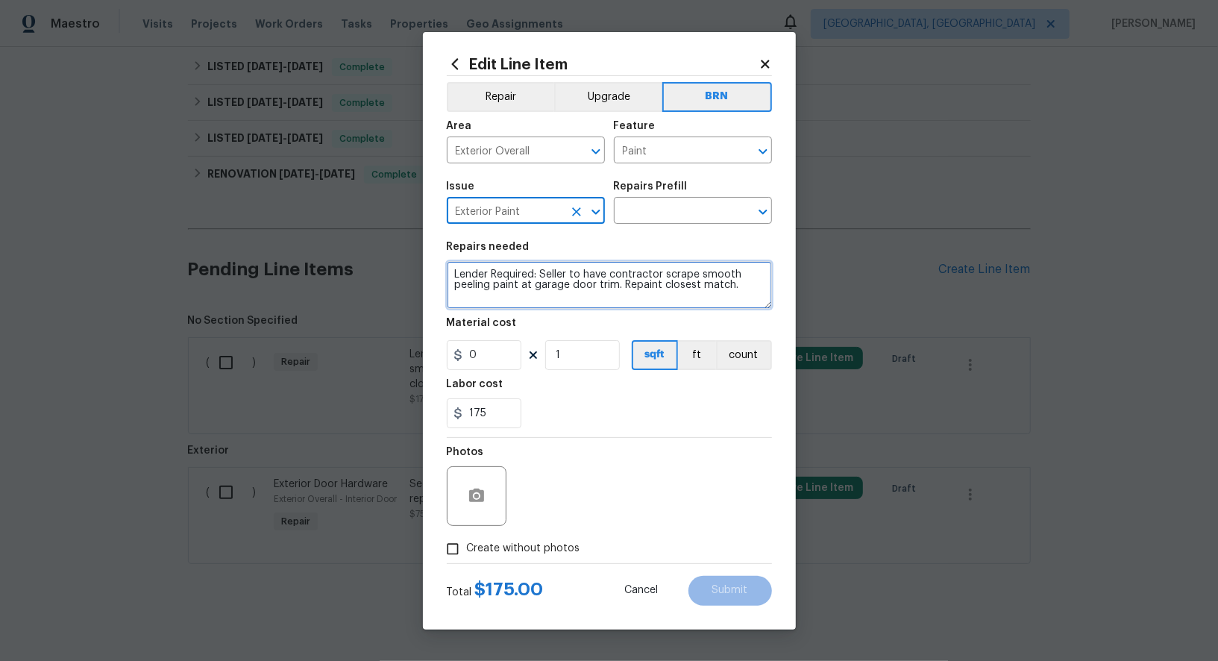
click at [632, 294] on textarea "Lender Required: Seller to have contractor scrape smooth peeling paint at garag…" at bounding box center [609, 285] width 325 height 48
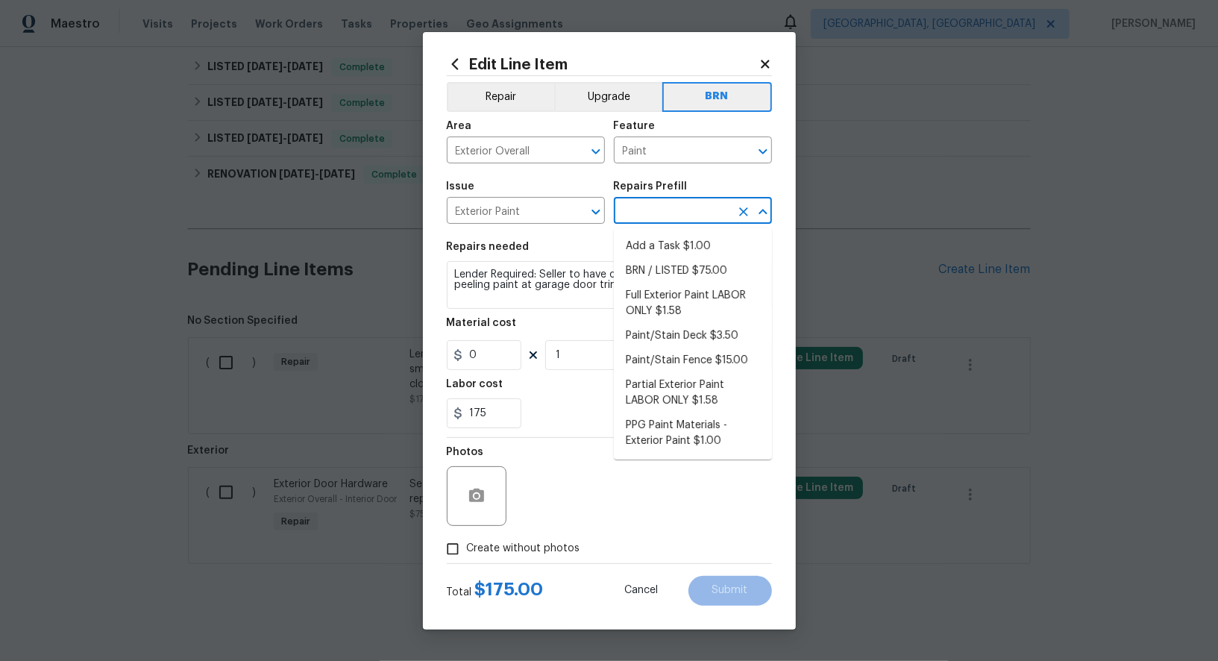
click at [693, 219] on input "text" at bounding box center [672, 212] width 116 height 23
click at [693, 240] on li "Add a Task $1.00" at bounding box center [693, 246] width 158 height 25
type input "Overall Paint"
type input "Add a Task $1.00"
type textarea "HPM to detail"
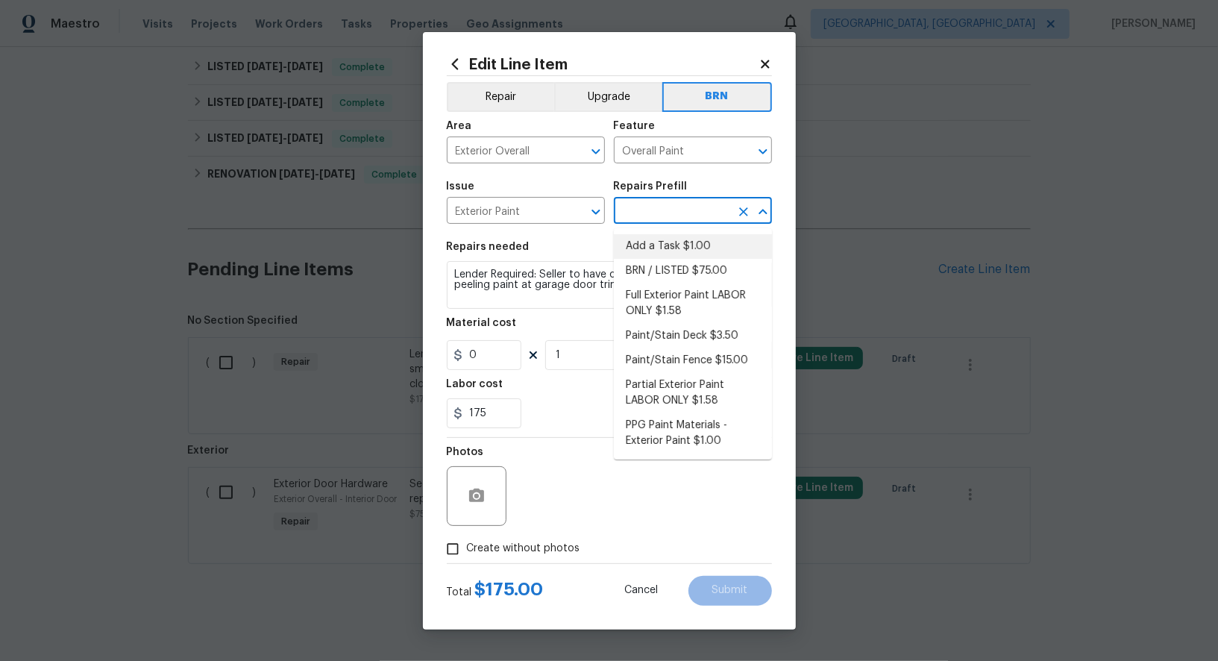
type input "1"
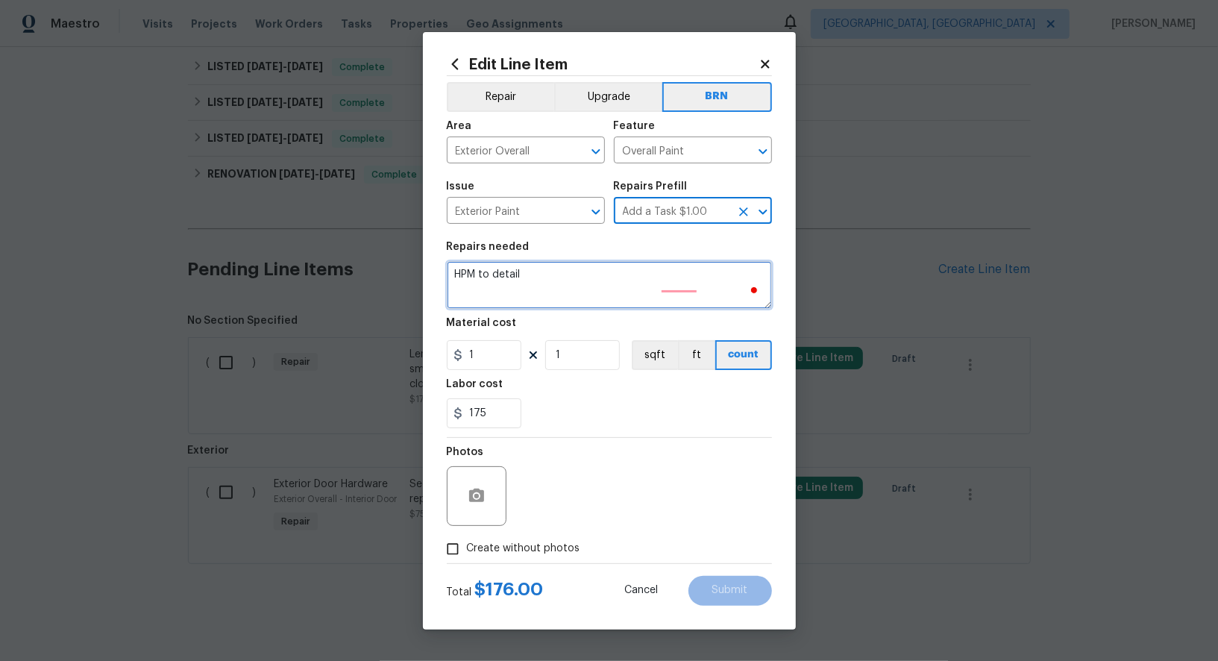
click at [638, 287] on textarea "HPM to detail" at bounding box center [609, 285] width 325 height 48
paste textarea "Lender Required: Seller to have contractor scrape smooth peeling paint at garag…"
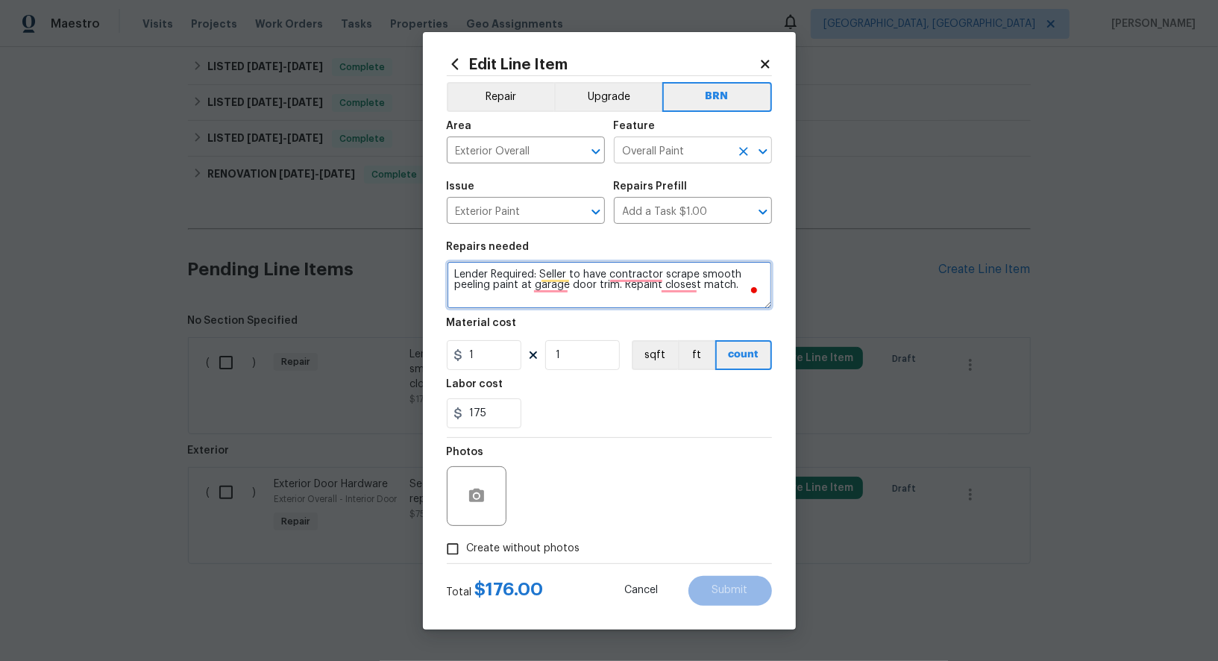
click at [744, 147] on icon "Clear" at bounding box center [743, 151] width 15 height 15
type textarea "Lender Required: Seller to have contractor scrape smooth peeling paint at garag…"
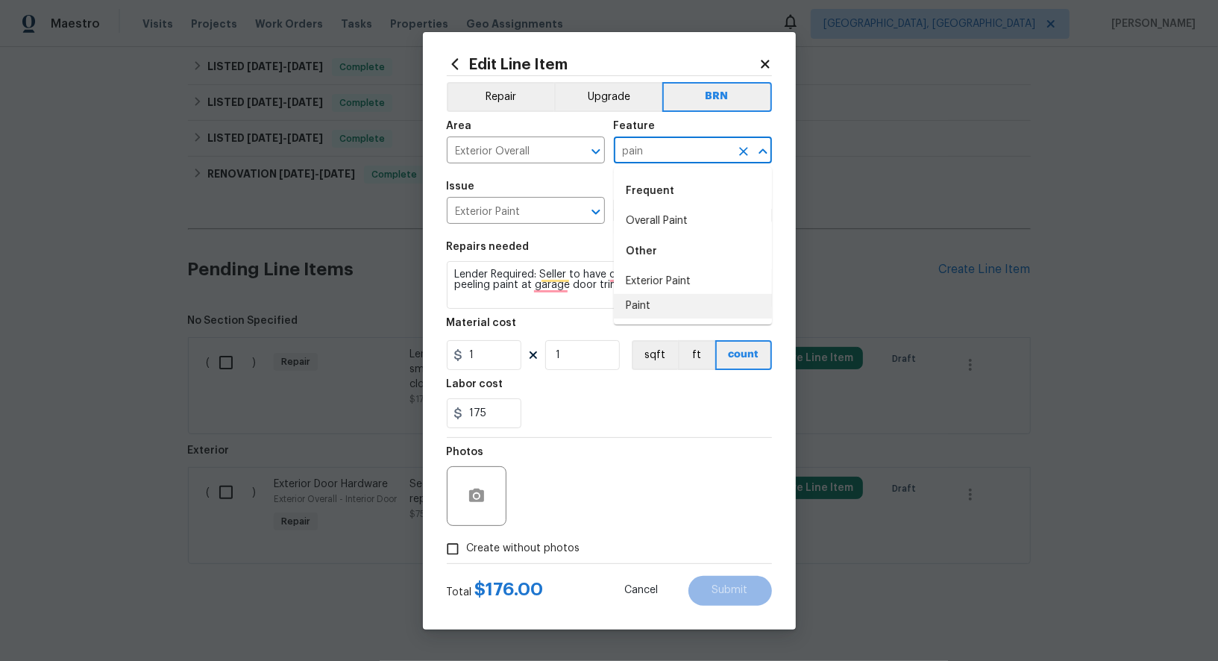
click at [631, 310] on li "Paint" at bounding box center [693, 306] width 158 height 25
type input "Paint"
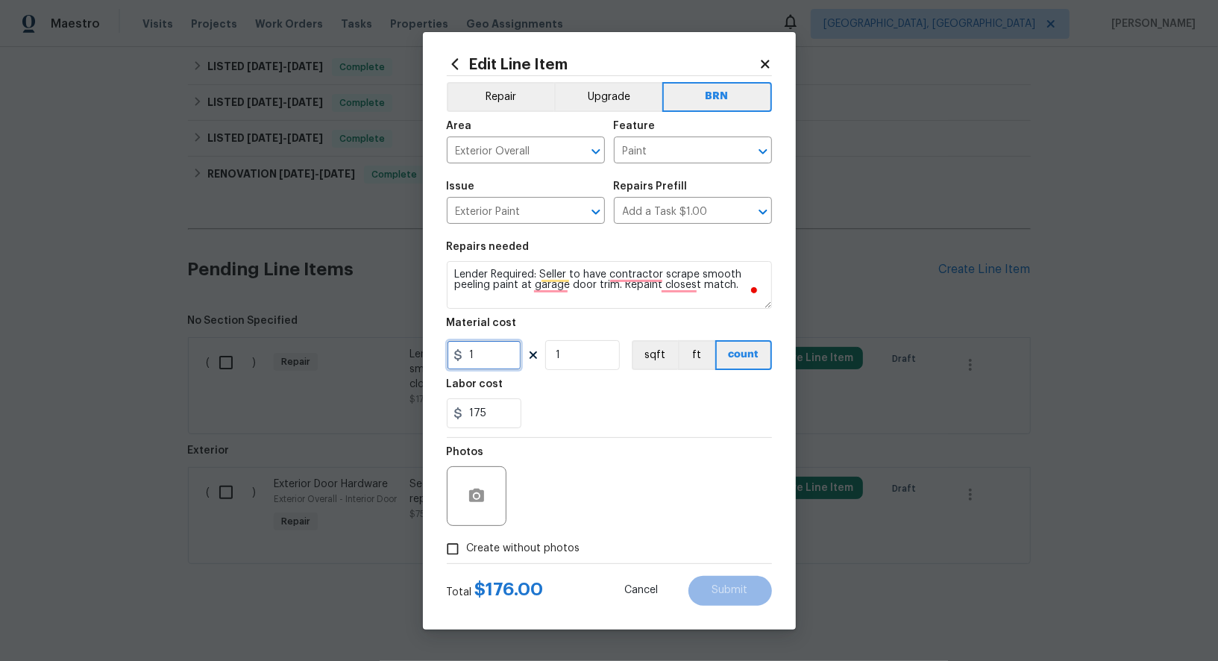
click at [483, 347] on input "1" at bounding box center [484, 355] width 75 height 30
type input "0"
click at [475, 493] on circle "button" at bounding box center [476, 495] width 4 height 4
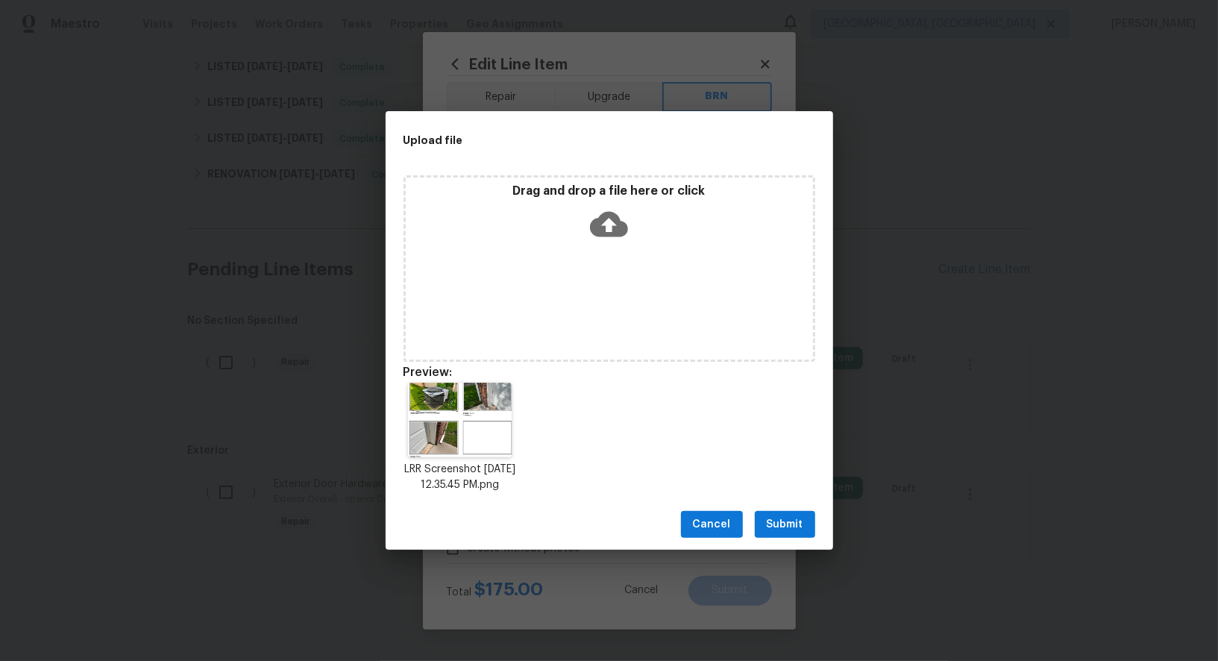
click at [790, 534] on span "Submit" at bounding box center [785, 524] width 37 height 19
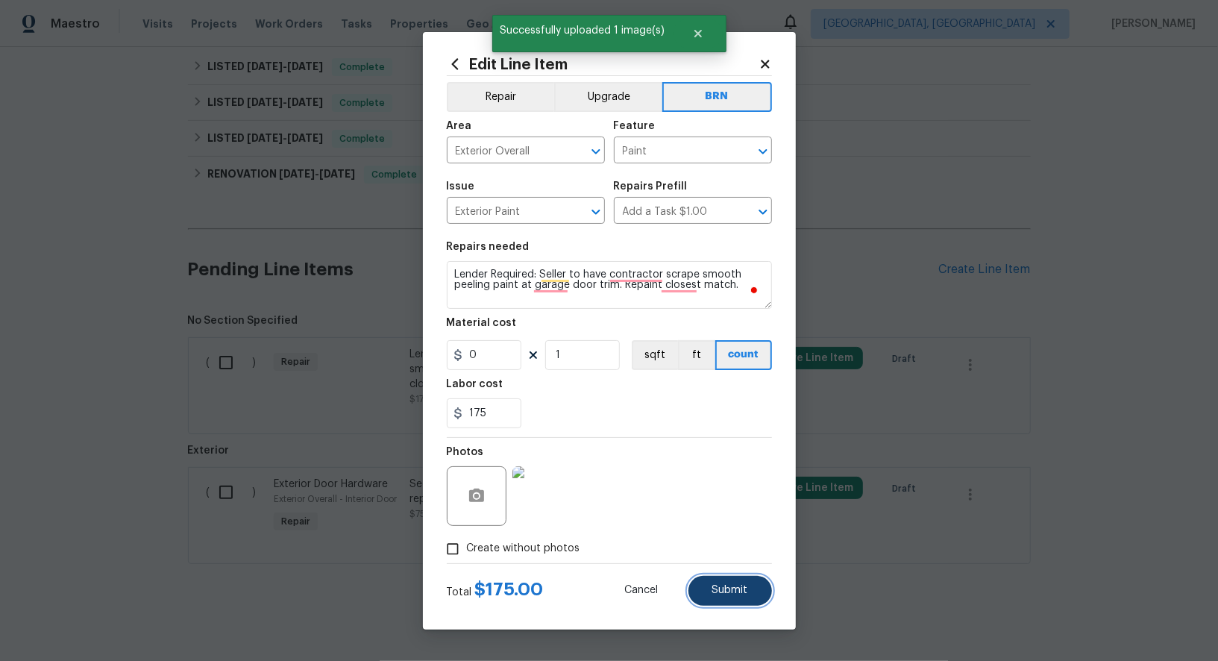
click at [732, 592] on span "Submit" at bounding box center [730, 590] width 36 height 11
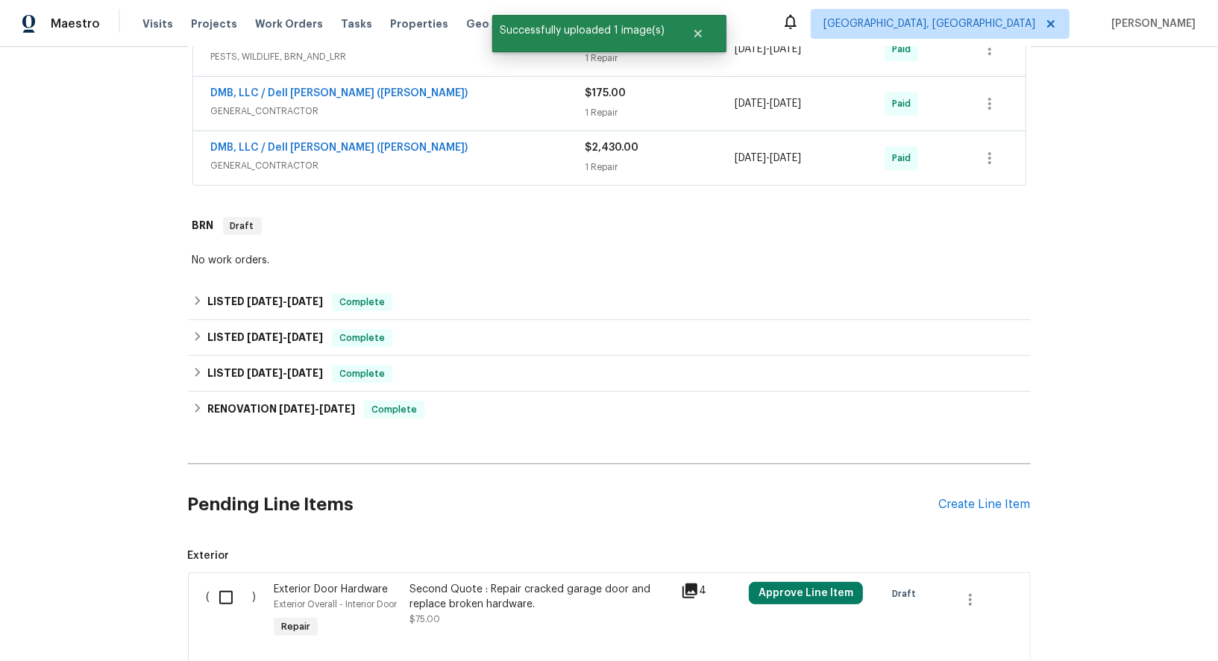
scroll to position [512, 0]
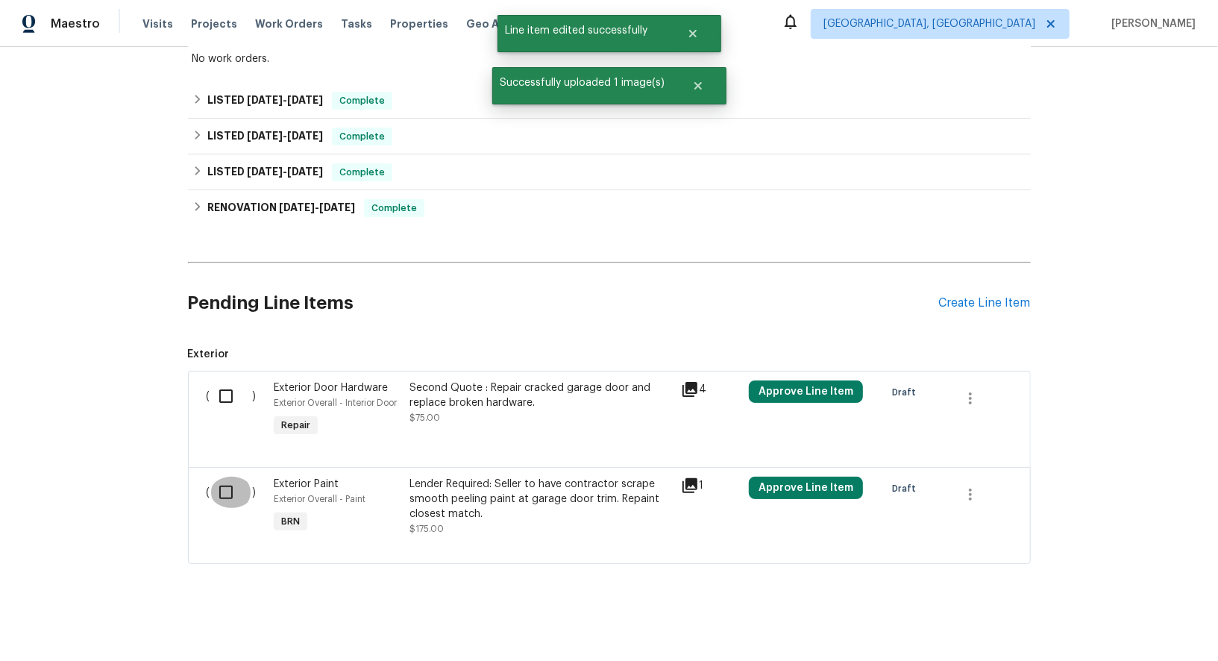
click at [227, 489] on input "checkbox" at bounding box center [231, 492] width 43 height 31
checkbox input "true"
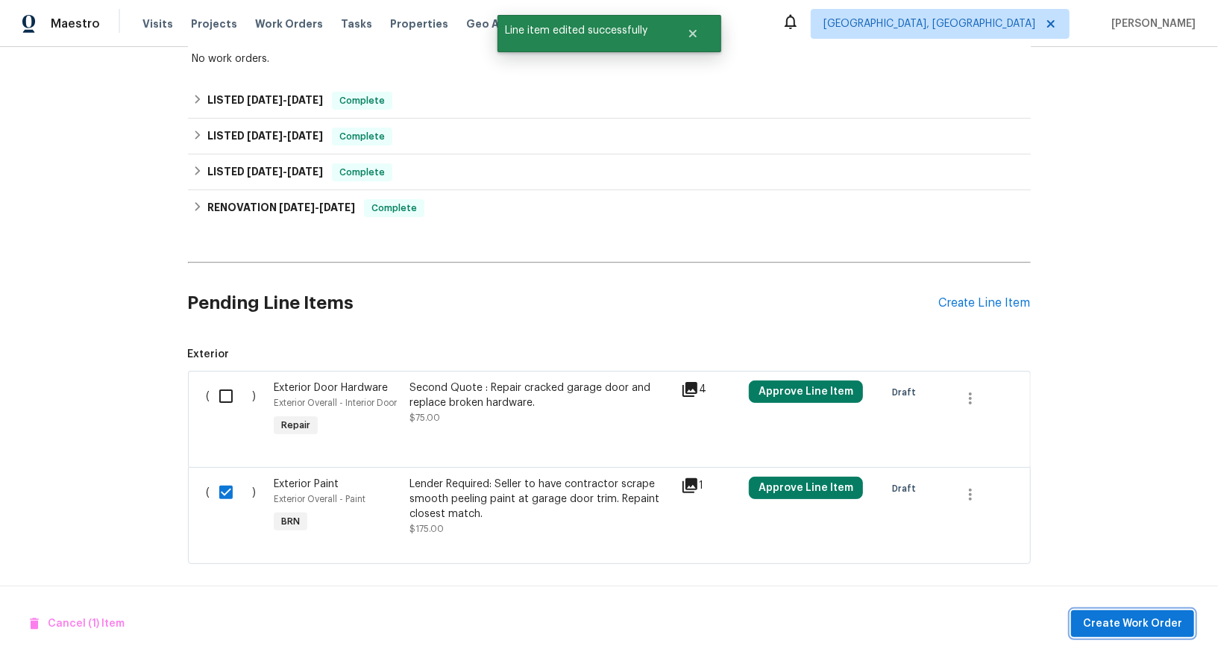
click at [1096, 615] on span "Create Work Order" at bounding box center [1132, 624] width 99 height 19
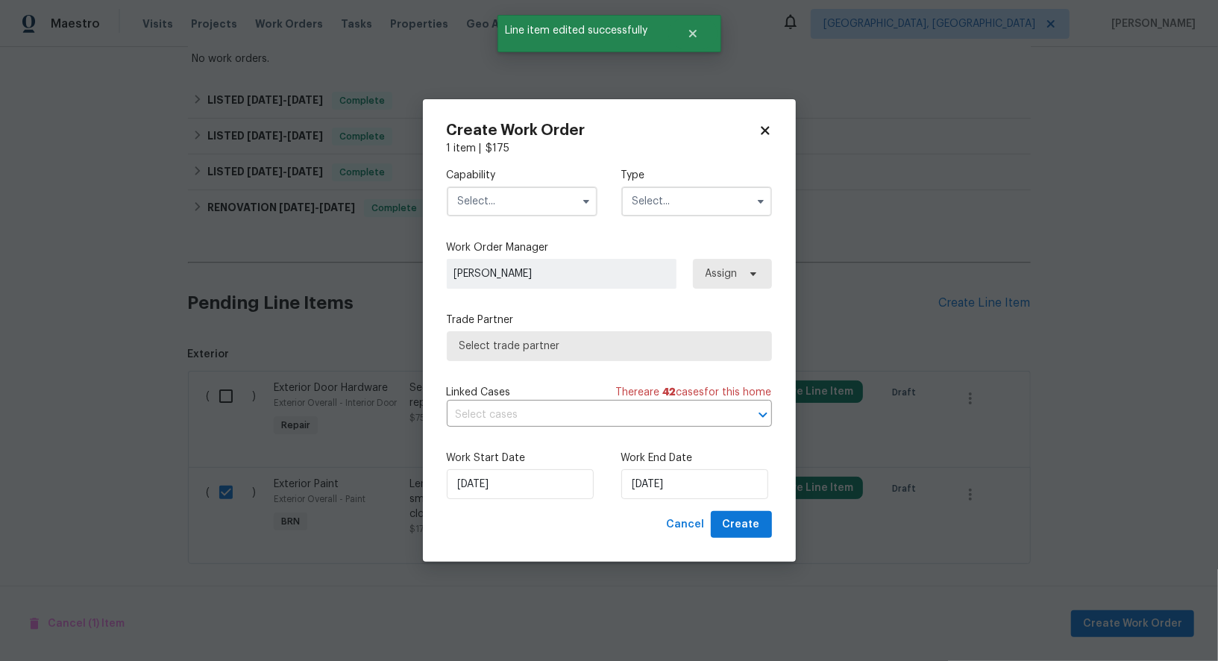
click at [556, 199] on input "text" at bounding box center [522, 201] width 151 height 30
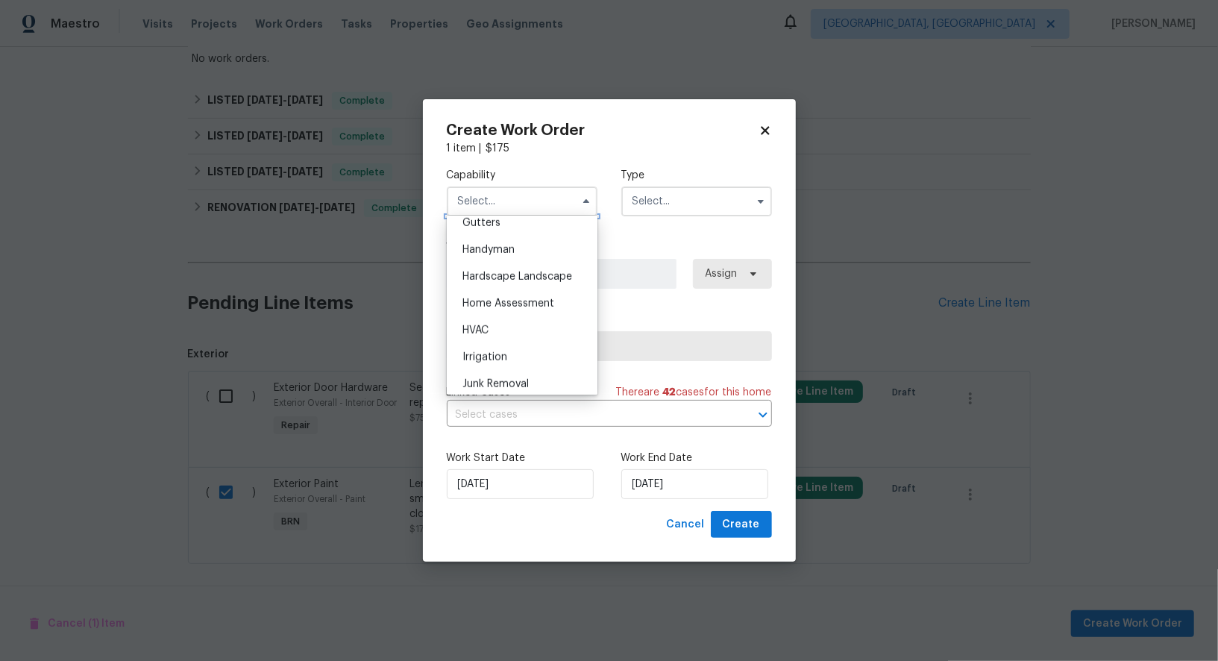
scroll to position [791, 0]
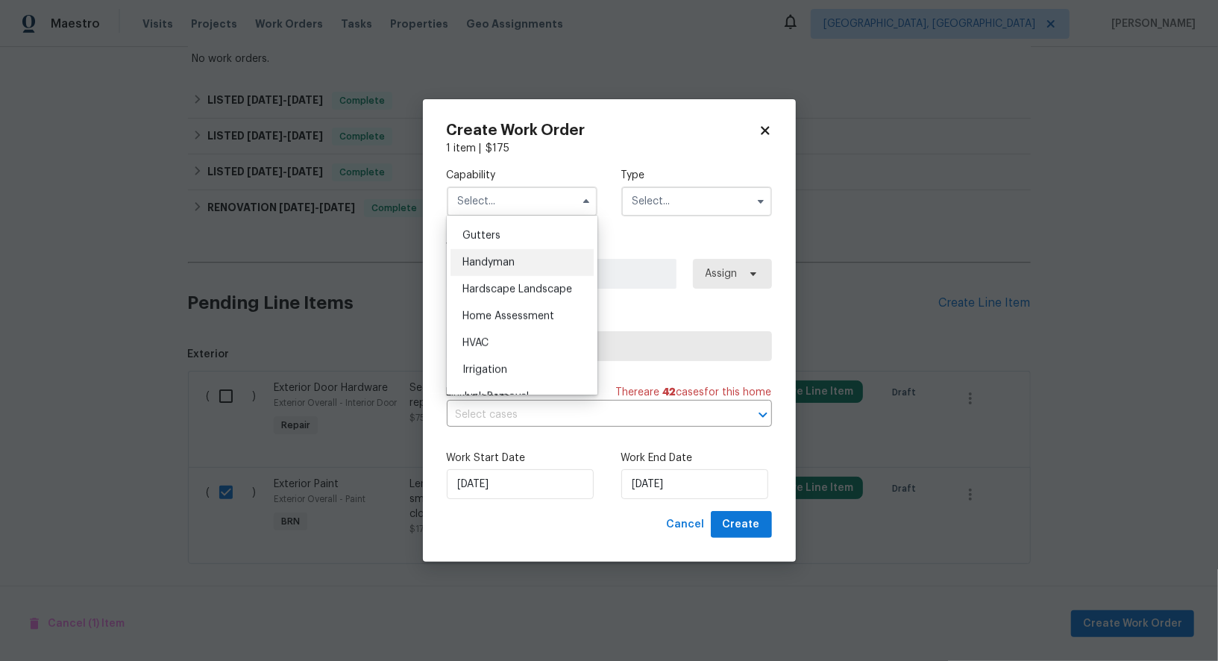
click at [500, 266] on span "Handyman" at bounding box center [488, 262] width 52 height 10
type input "Handyman"
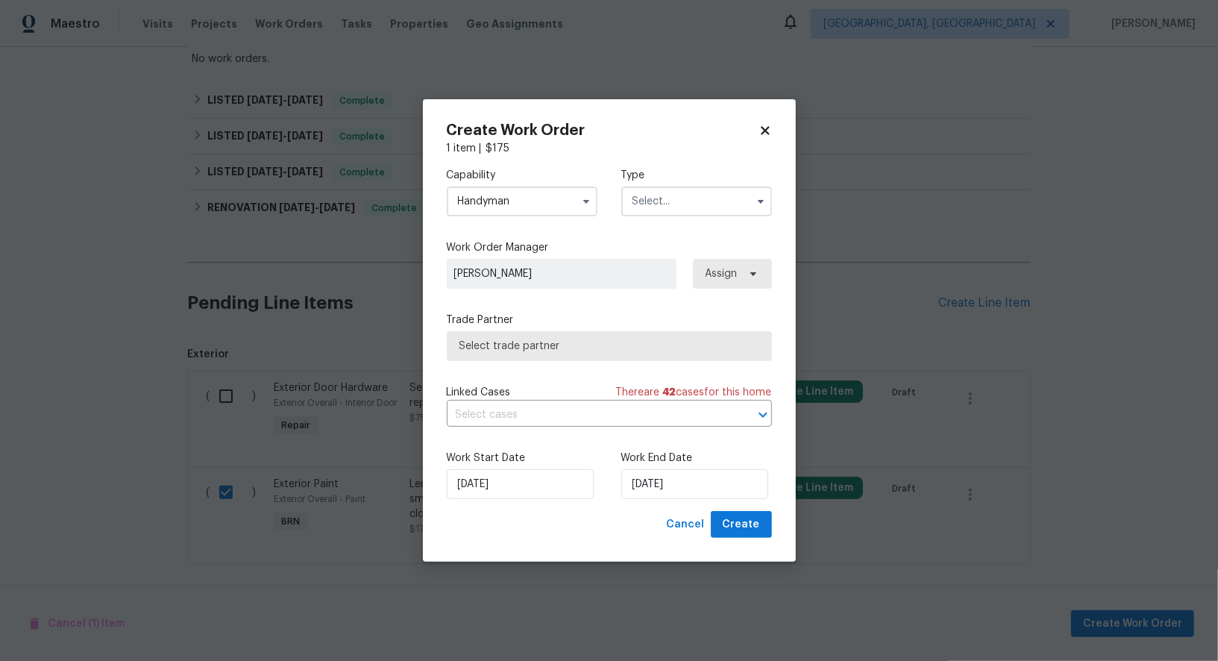
click at [655, 219] on div "Capability Handyman Agent Appliance Bathtub Resurfacing BRN And Lrr Broker Cabi…" at bounding box center [609, 192] width 325 height 72
click at [655, 207] on input "text" at bounding box center [696, 201] width 151 height 30
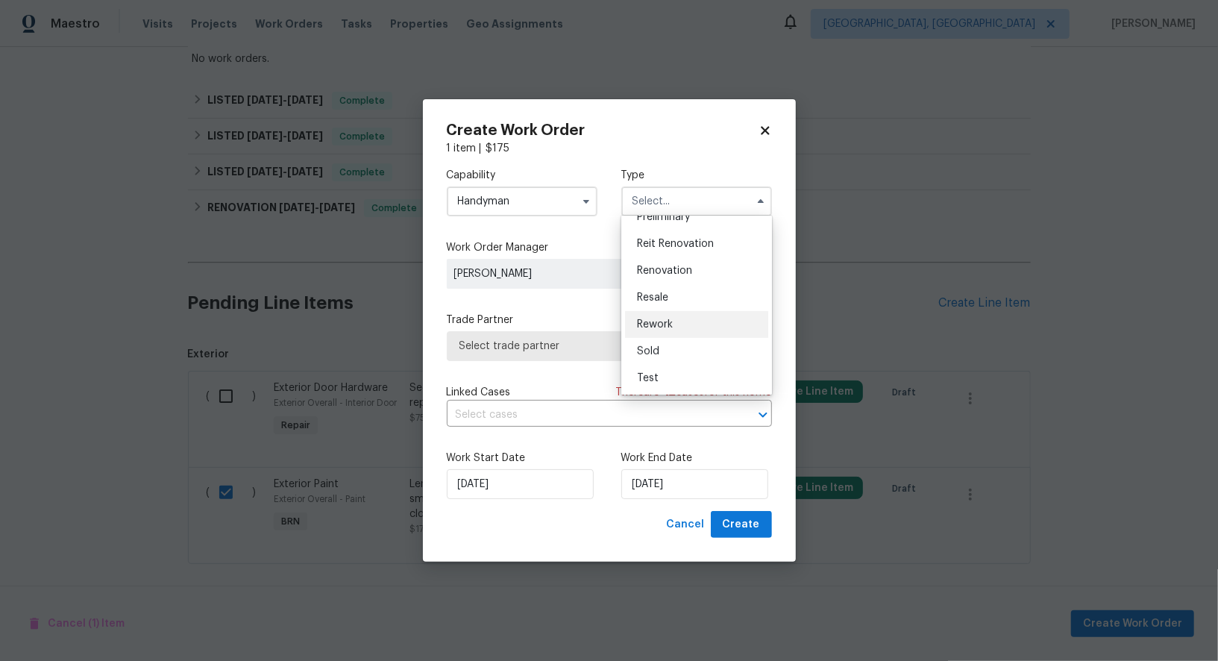
scroll to position [0, 0]
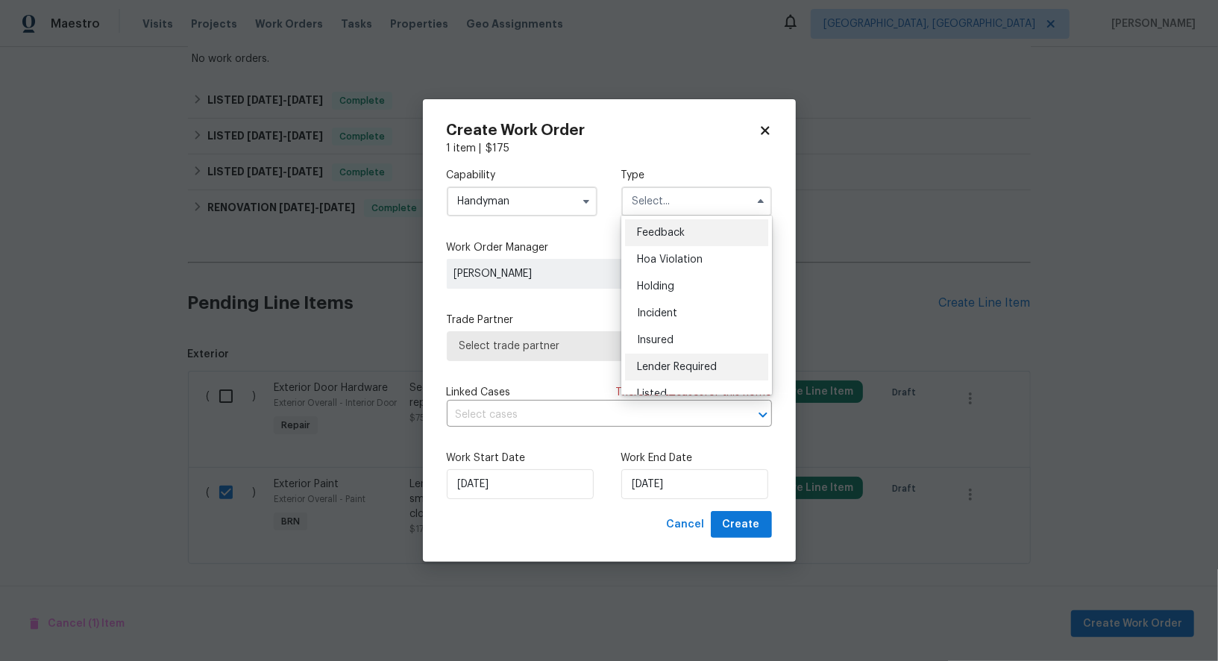
click at [697, 373] on div "Lender Required" at bounding box center [696, 367] width 143 height 27
type input "Lender Required"
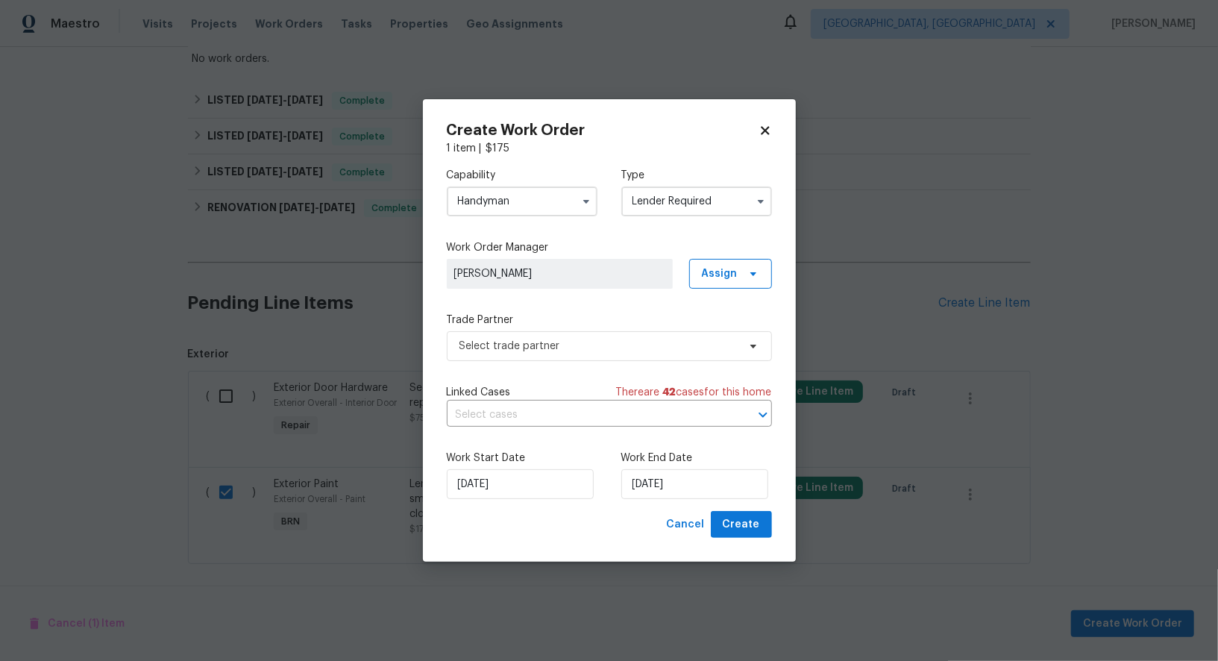
click at [607, 366] on div "Capability Handyman Type Lender Required Feedback Hoa Violation Holding Inciden…" at bounding box center [609, 333] width 325 height 355
click at [592, 346] on span "Select trade partner" at bounding box center [598, 346] width 278 height 15
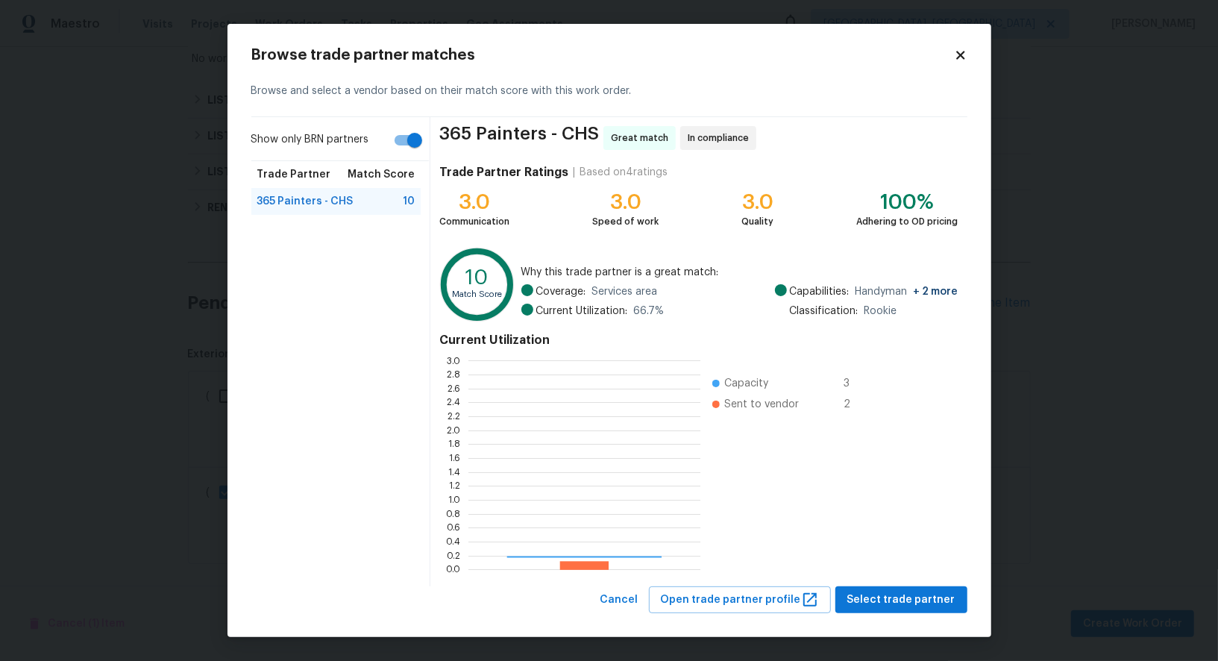
scroll to position [209, 232]
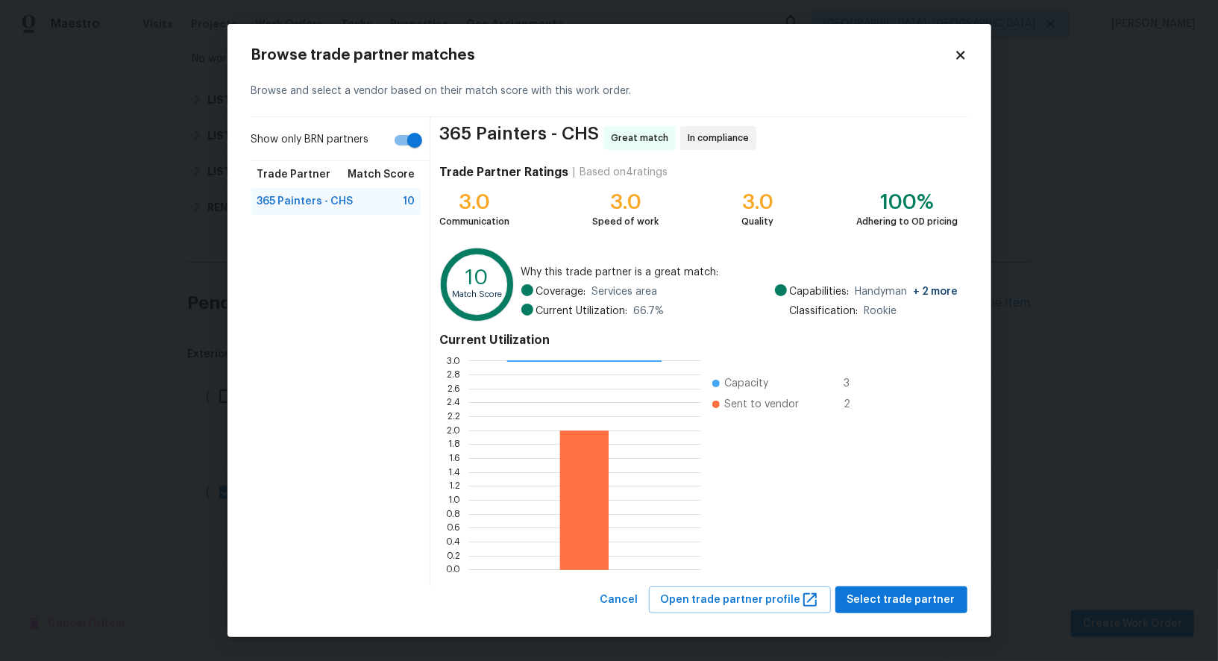
click at [415, 138] on input "Show only BRN partners" at bounding box center [414, 140] width 85 height 28
click at [407, 151] on input "Show only BRN partners" at bounding box center [399, 140] width 85 height 28
checkbox input "true"
click at [388, 207] on div "365 Painters - CHS 10" at bounding box center [336, 201] width 158 height 15
click at [876, 600] on span "Select trade partner" at bounding box center [901, 600] width 108 height 19
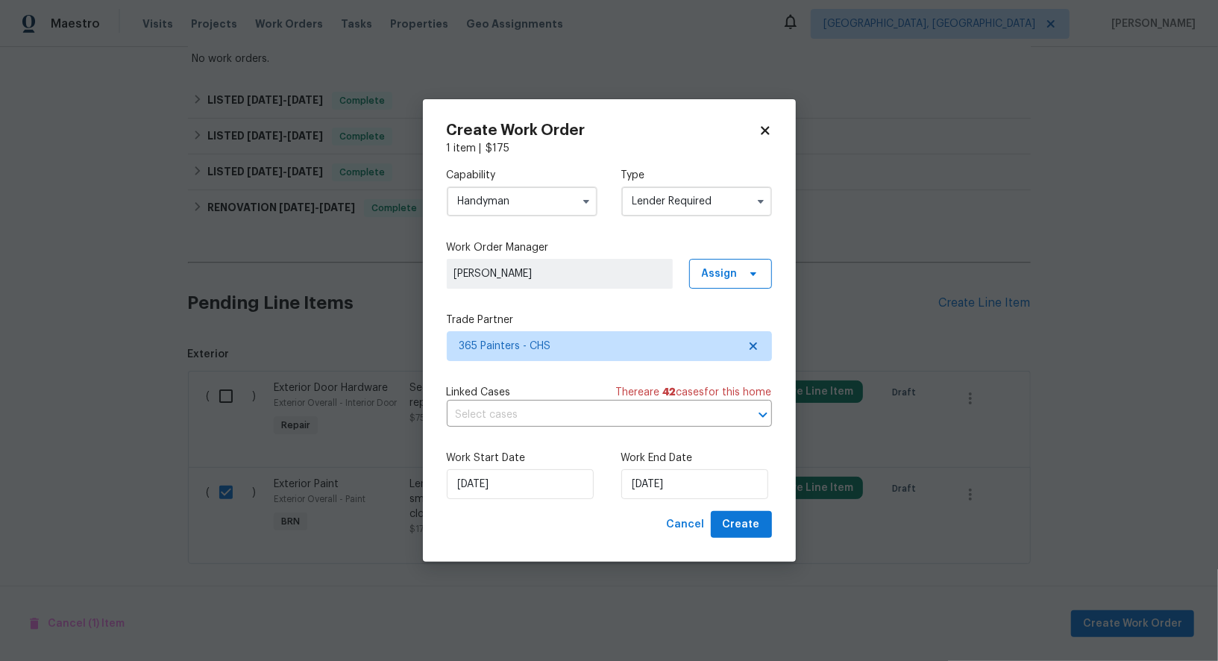
click at [519, 399] on div "Linked Cases There are 42 case s for this home" at bounding box center [609, 392] width 325 height 15
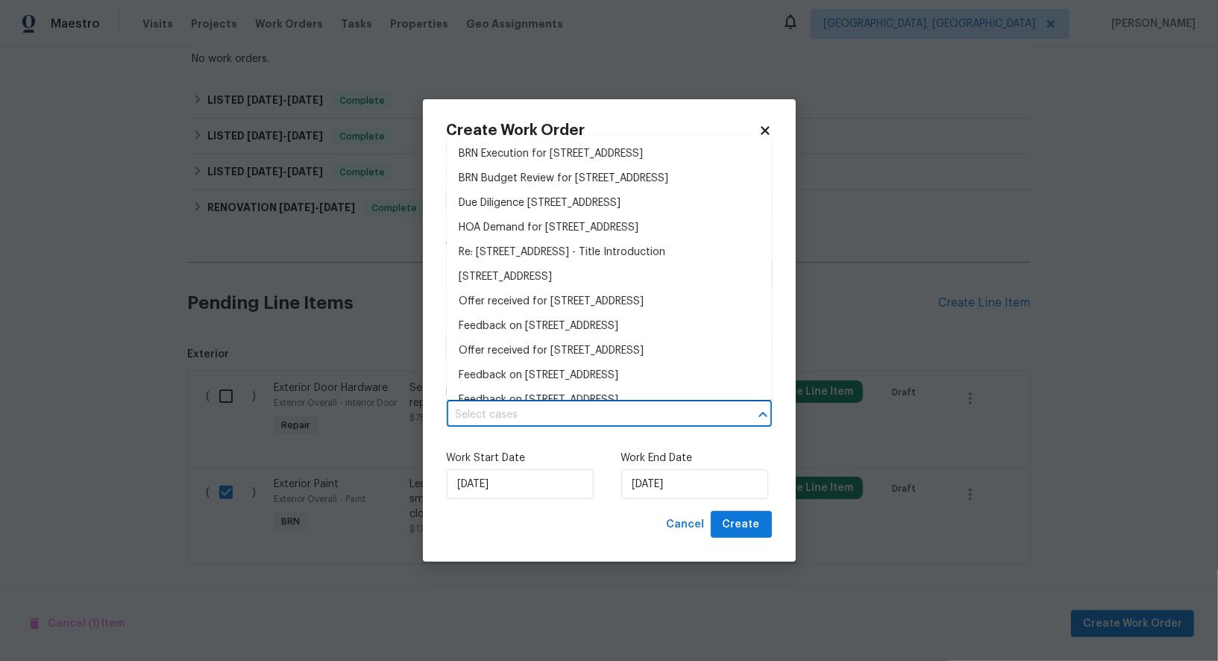
click at [519, 404] on input "text" at bounding box center [588, 415] width 283 height 23
click at [550, 146] on li "BRN Execution for 4500 Winterwood Pl, Ladson, SC 29456" at bounding box center [609, 154] width 325 height 25
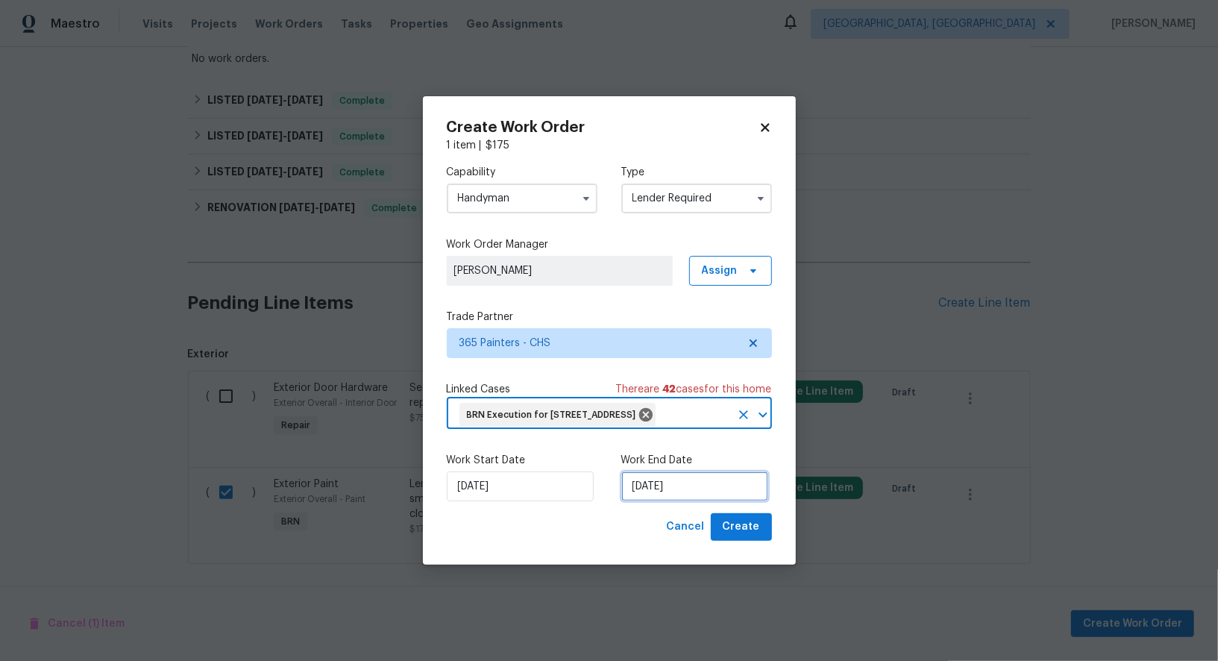
click at [668, 497] on input "26/08/2025" at bounding box center [694, 486] width 147 height 30
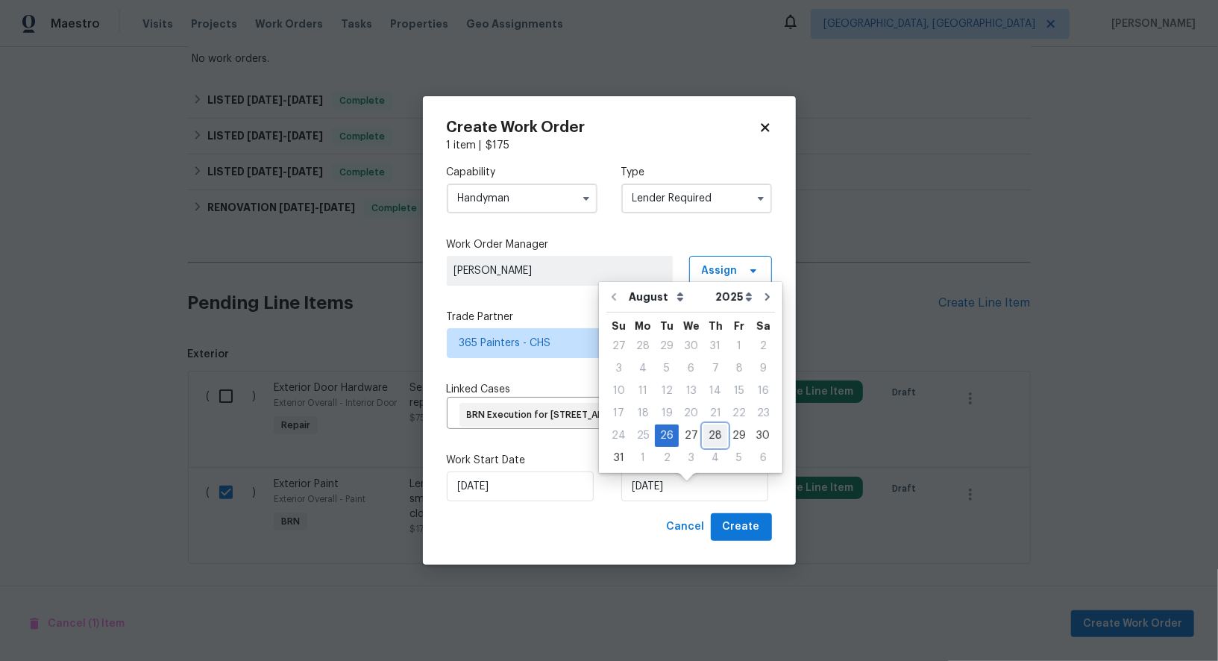
click at [707, 432] on div "28" at bounding box center [715, 435] width 24 height 21
type input "28/08/2025"
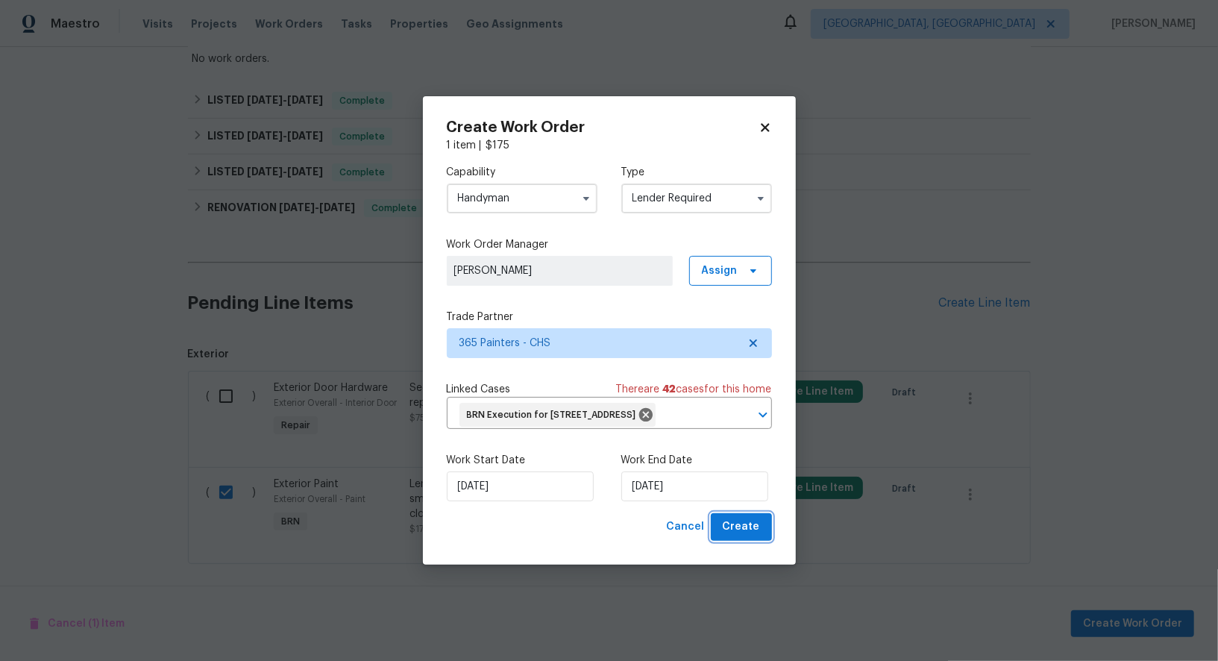
click at [744, 536] on span "Create" at bounding box center [741, 527] width 37 height 19
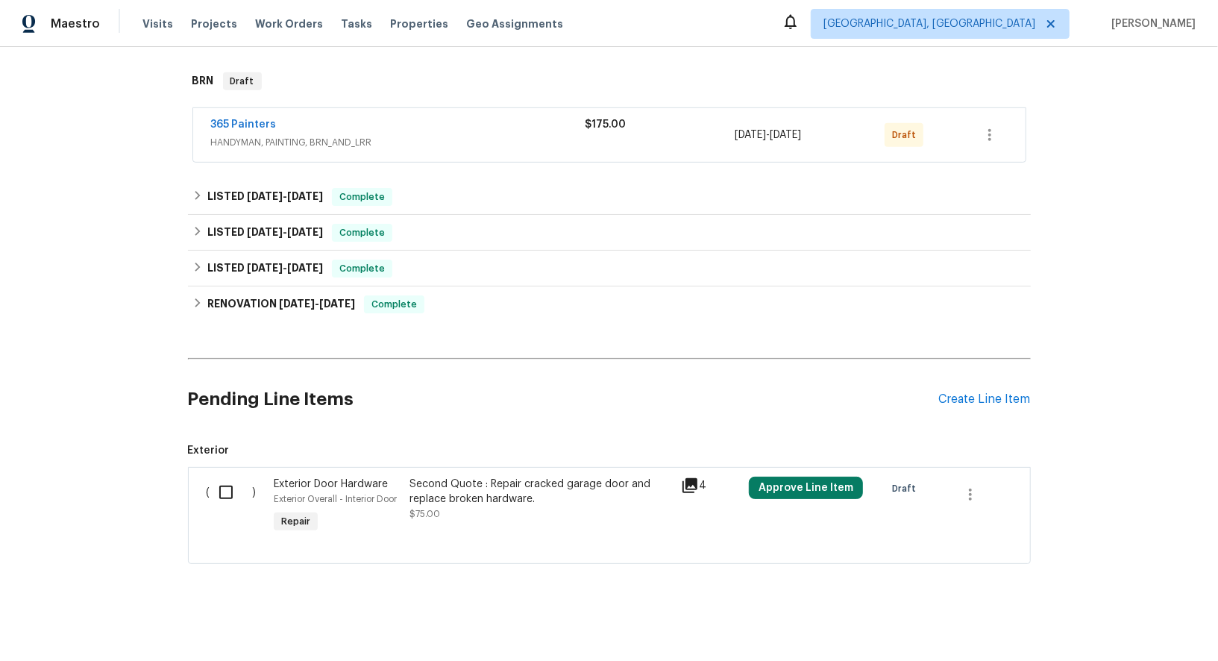
scroll to position [455, 0]
click at [248, 125] on link "365 Painters" at bounding box center [244, 125] width 66 height 10
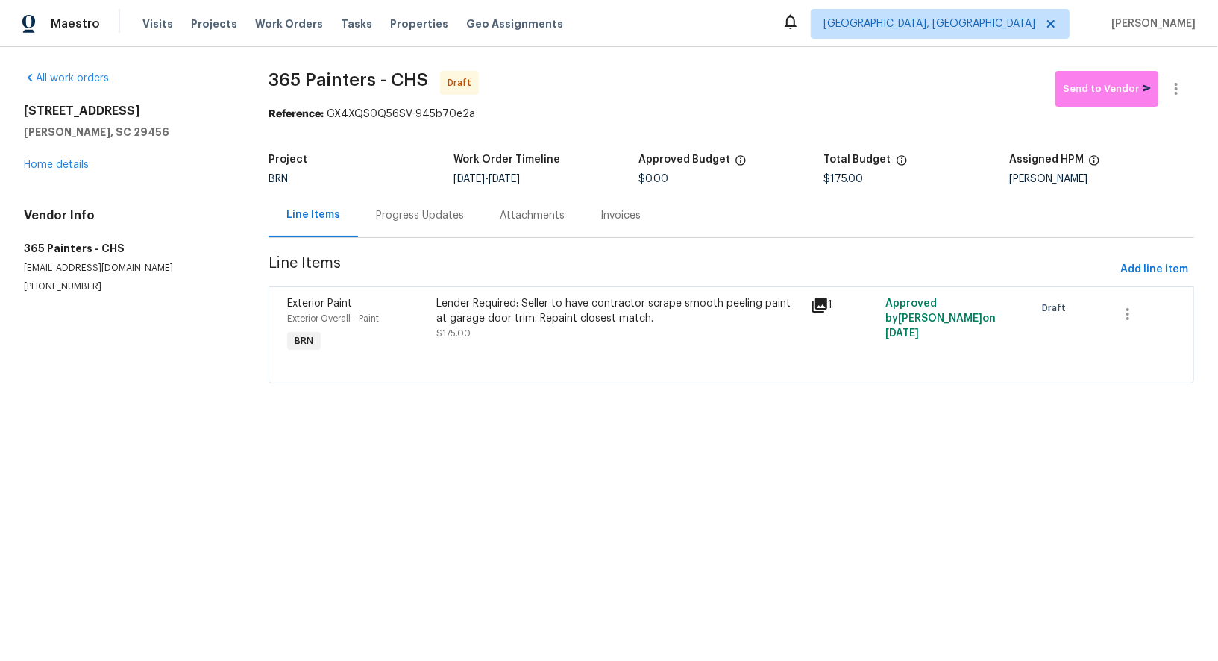
click at [401, 218] on div "Progress Updates" at bounding box center [420, 215] width 88 height 15
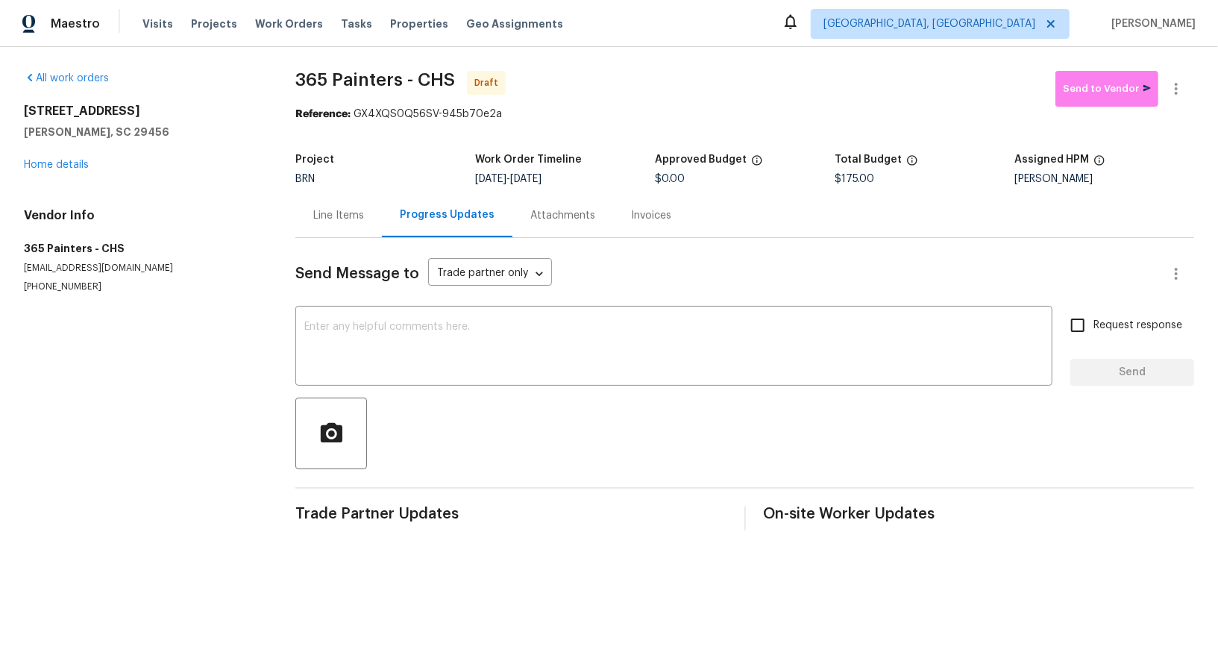
click at [446, 386] on div "Send Message to Trade partner only Trade partner only ​ x ​ Request response Se…" at bounding box center [744, 384] width 899 height 292
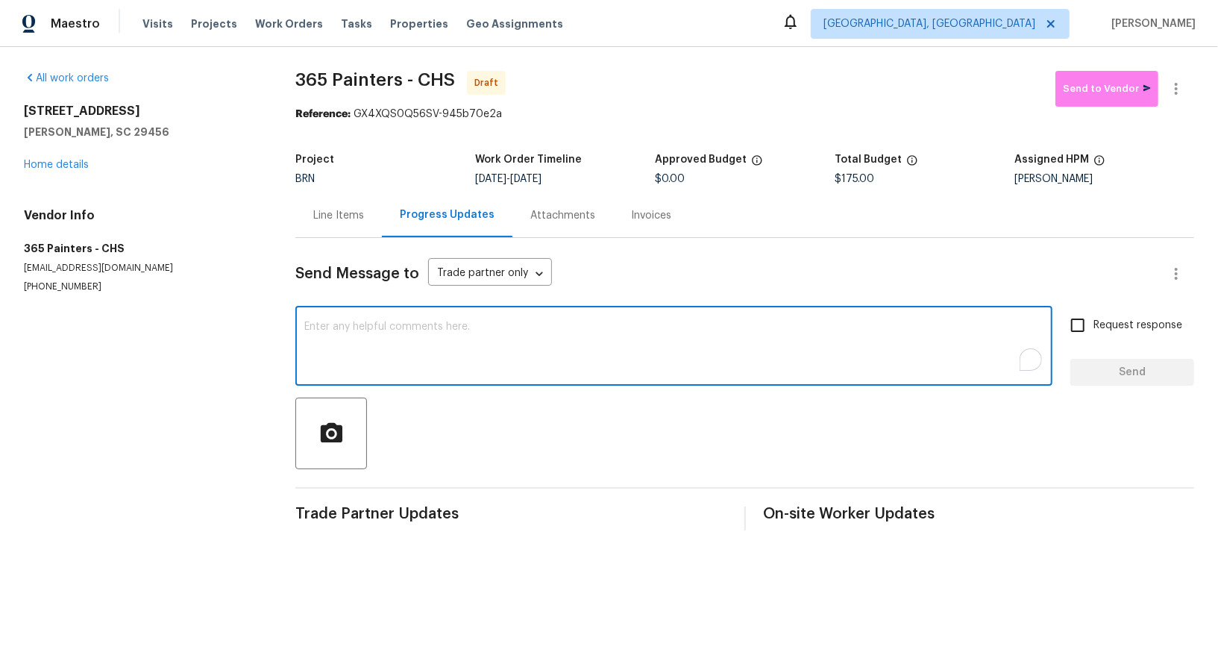
click at [462, 340] on textarea "To enrich screen reader interactions, please activate Accessibility in Grammarl…" at bounding box center [673, 347] width 739 height 52
paste textarea "Hi, I'm Padmapriya from Opendoor. Just wanted to check if you received the WO f…"
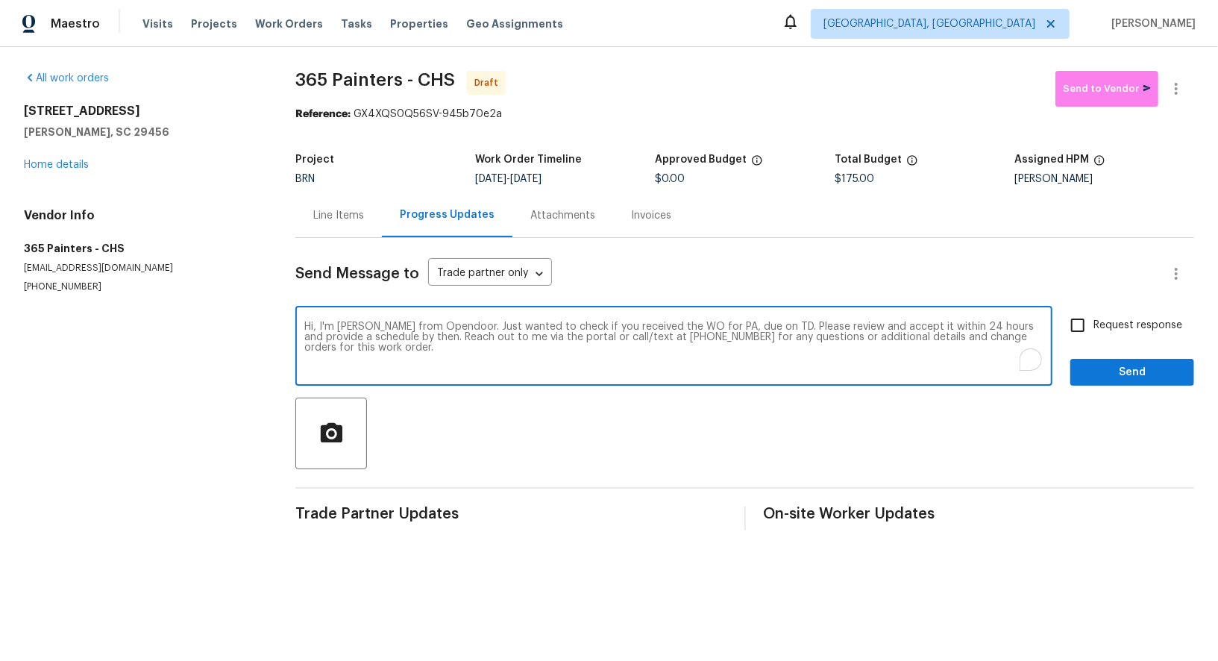
click at [726, 321] on textarea "Hi, I'm Padmapriya from Opendoor. Just wanted to check if you received the WO f…" at bounding box center [673, 347] width 739 height 52
paste textarea "4500 Winterwood Pl, Ladson, SC 29456"
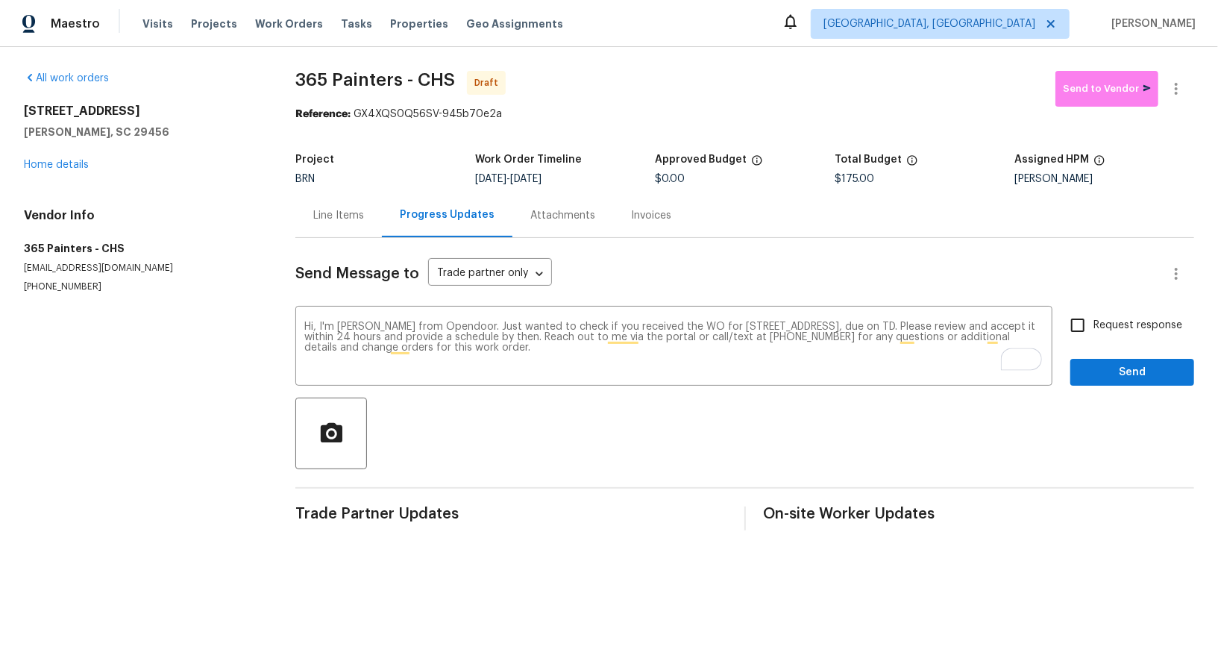
drag, startPoint x: 536, startPoint y: 177, endPoint x: 627, endPoint y: 178, distance: 90.3
click at [627, 178] on div "8/26/2025 - 8/28/2025" at bounding box center [565, 179] width 180 height 10
copy span "8/28/2025"
click at [966, 327] on textarea "Hi, I'm Padmapriya from Opendoor. Just wanted to check if you received the WO f…" at bounding box center [673, 347] width 739 height 52
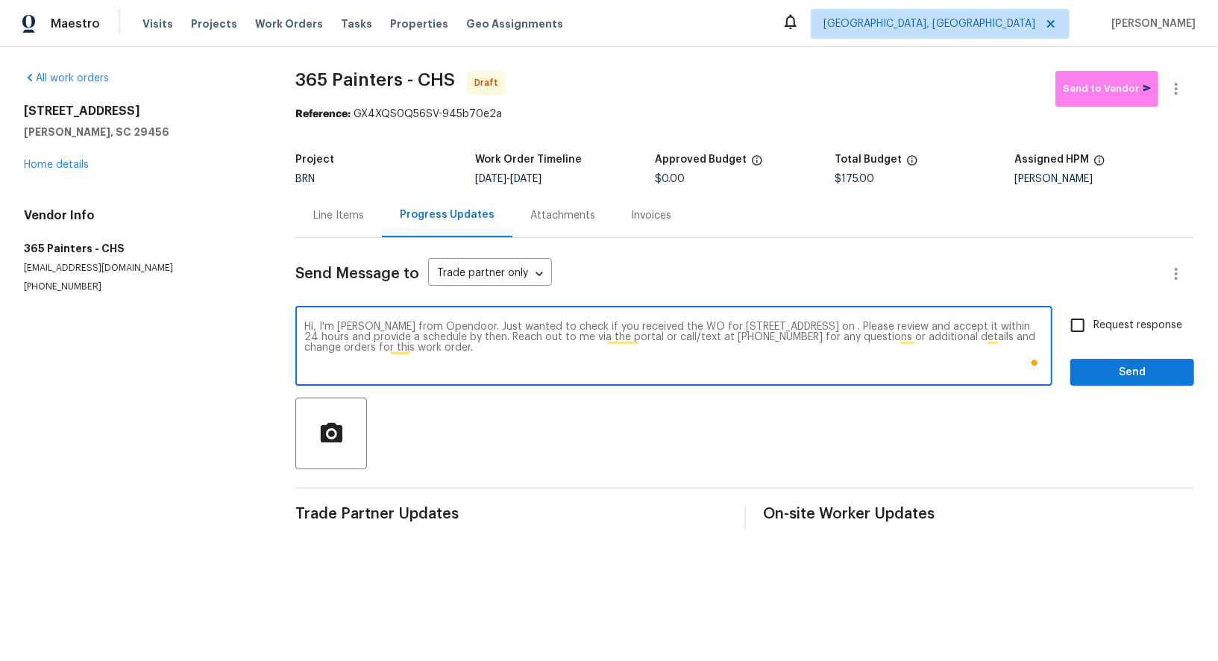
paste textarea "8/28/2025"
type textarea "Hi, I'm Padmapriya from Opendoor. Just wanted to check if you received the WO f…"
click at [1080, 327] on input "Request response" at bounding box center [1077, 325] width 31 height 31
checkbox input "true"
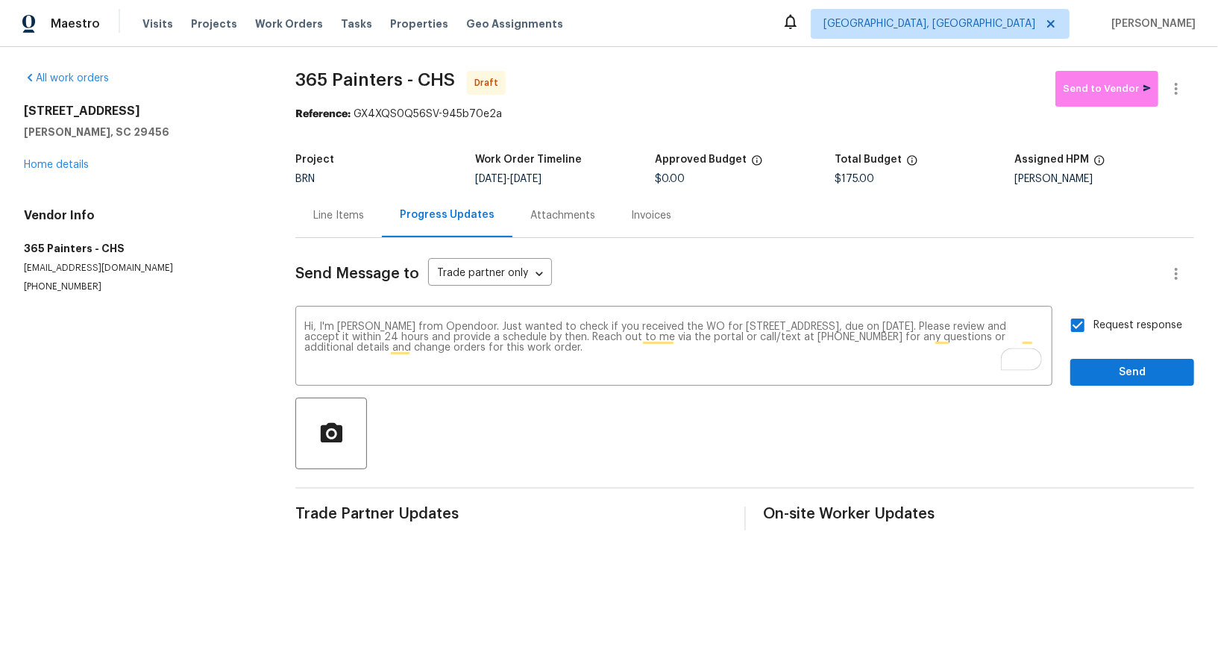
click at [1105, 386] on div "Send Message to Trade partner only Trade partner only ​ Hi, I'm Padmapriya from…" at bounding box center [744, 384] width 899 height 292
click at [1102, 382] on button "Send" at bounding box center [1132, 373] width 124 height 28
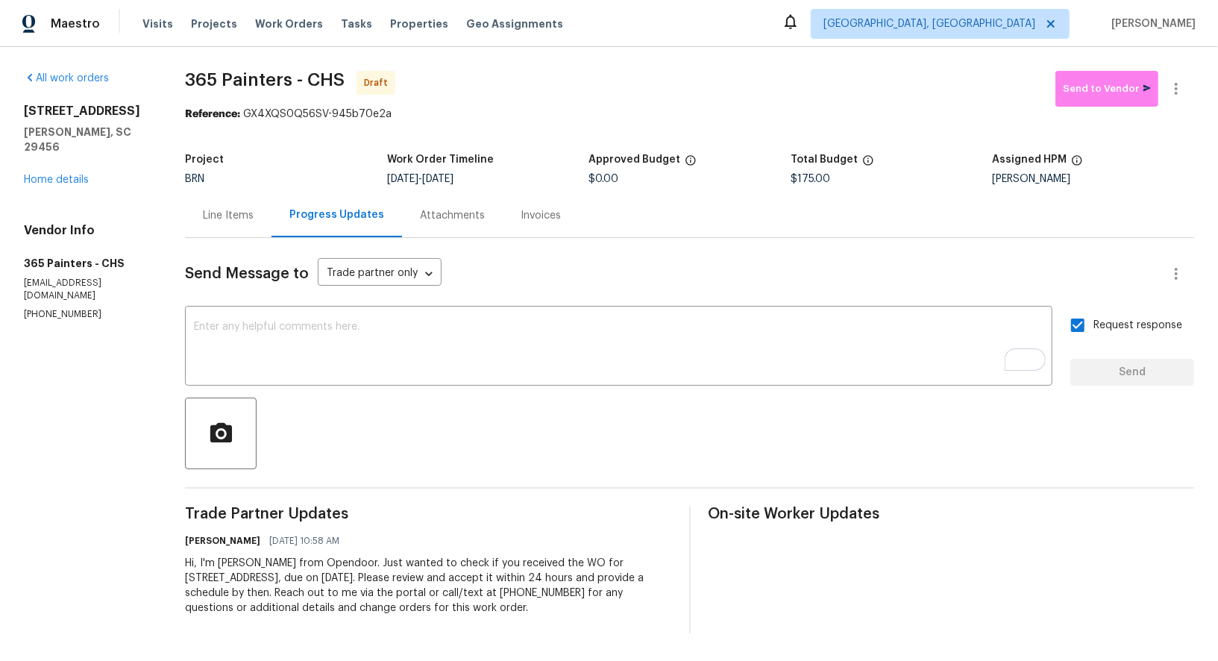
click at [225, 228] on div "Line Items" at bounding box center [228, 215] width 87 height 44
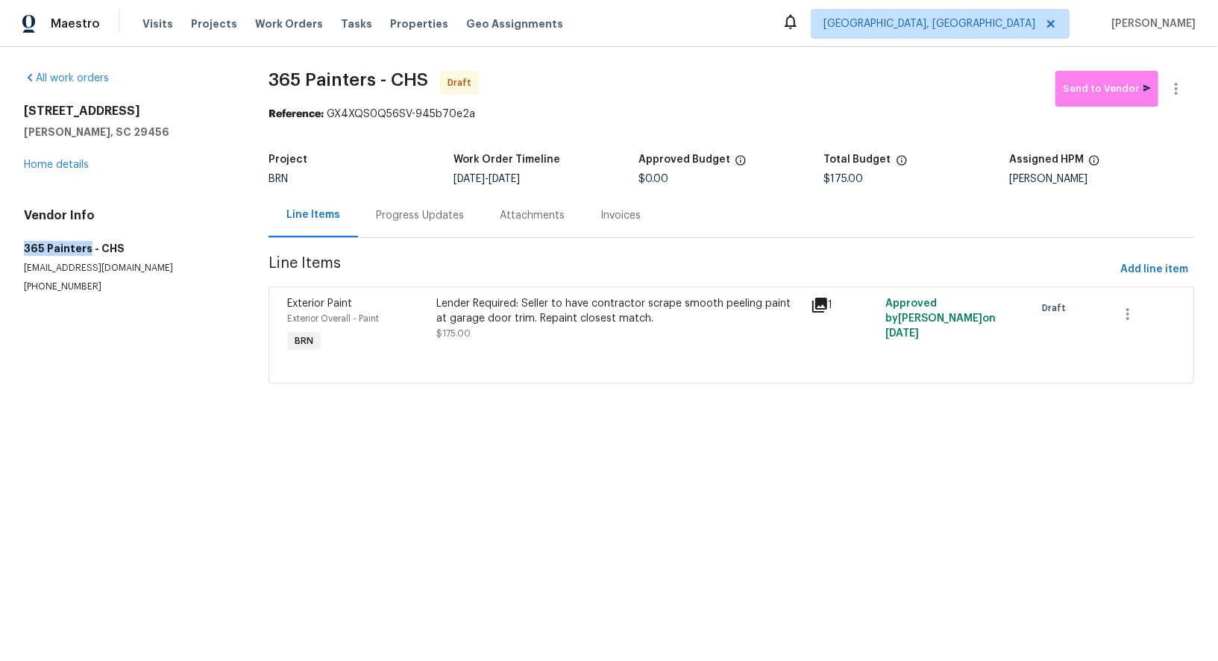
drag, startPoint x: 0, startPoint y: 245, endPoint x: 84, endPoint y: 247, distance: 84.3
click at [84, 247] on div "All work orders 4500 Winterwood Pl Ladson, SC 29456 Home details Vendor Info 36…" at bounding box center [609, 236] width 1218 height 378
copy h5 "365 Painters"
click at [1181, 98] on button "button" at bounding box center [1176, 89] width 36 height 36
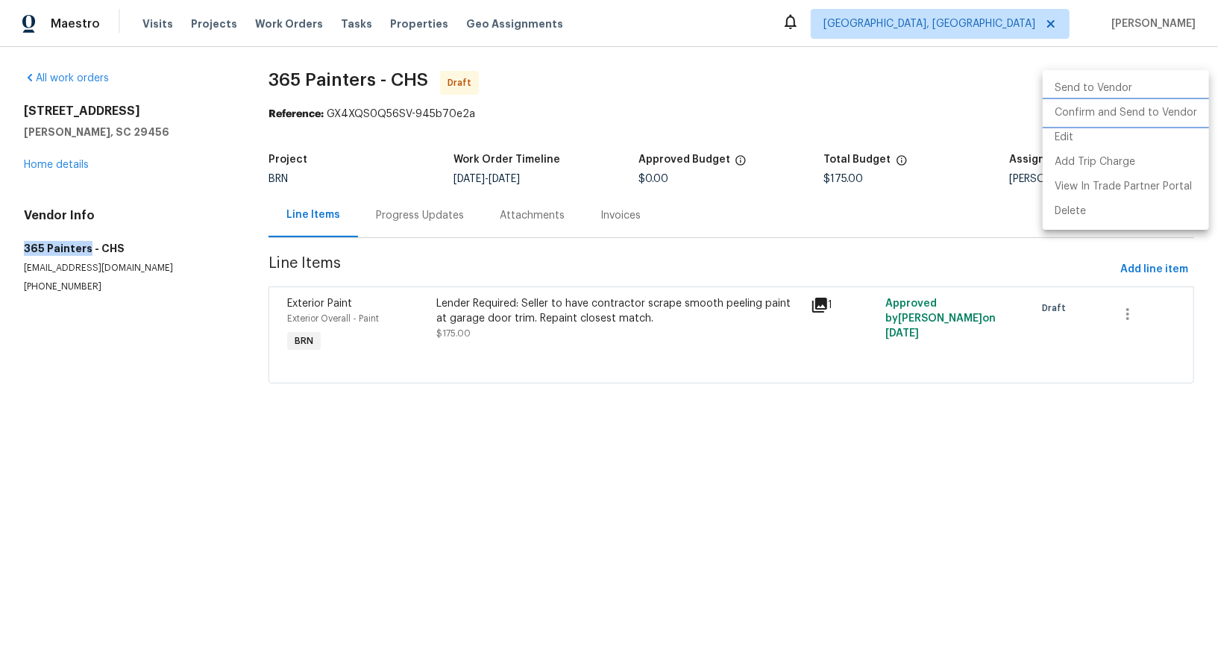
click at [1140, 120] on li "Confirm and Send to Vendor" at bounding box center [1126, 113] width 166 height 25
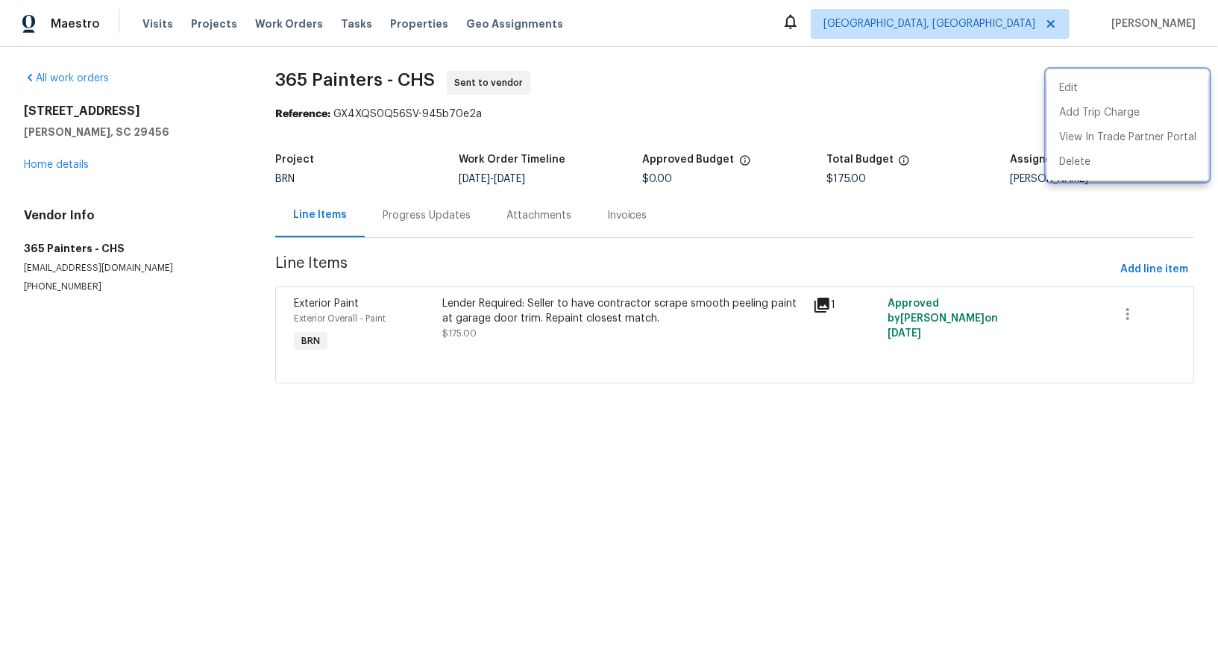
click at [57, 165] on div at bounding box center [609, 330] width 1218 height 661
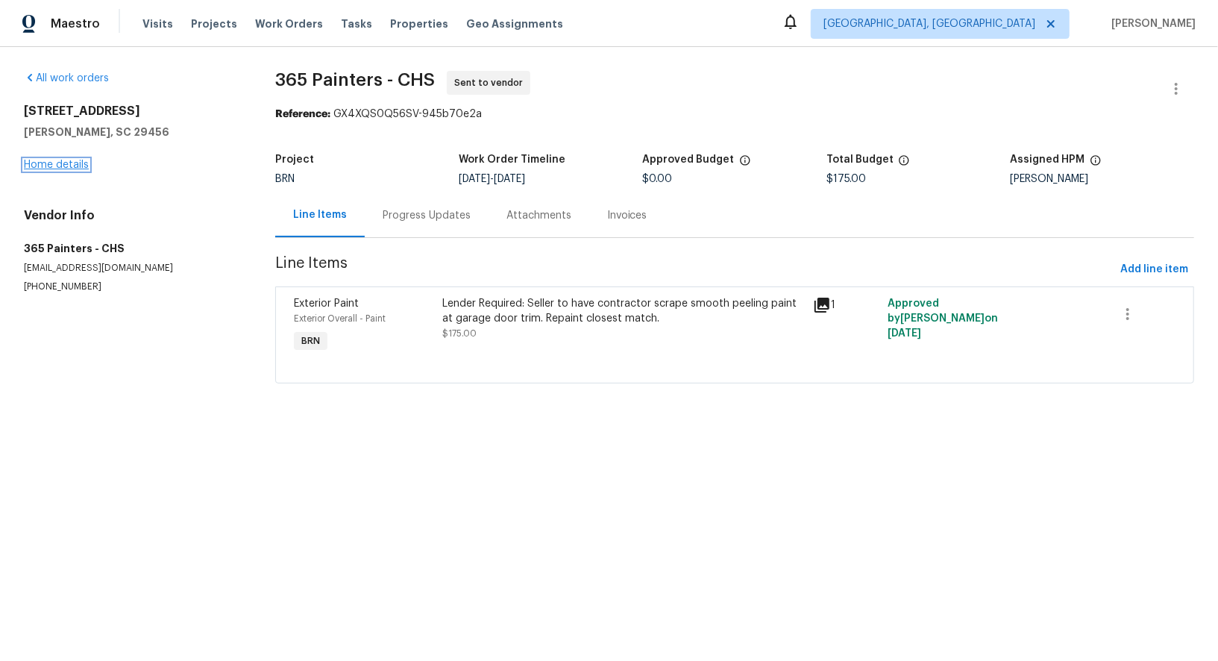
click at [57, 160] on link "Home details" at bounding box center [56, 165] width 65 height 10
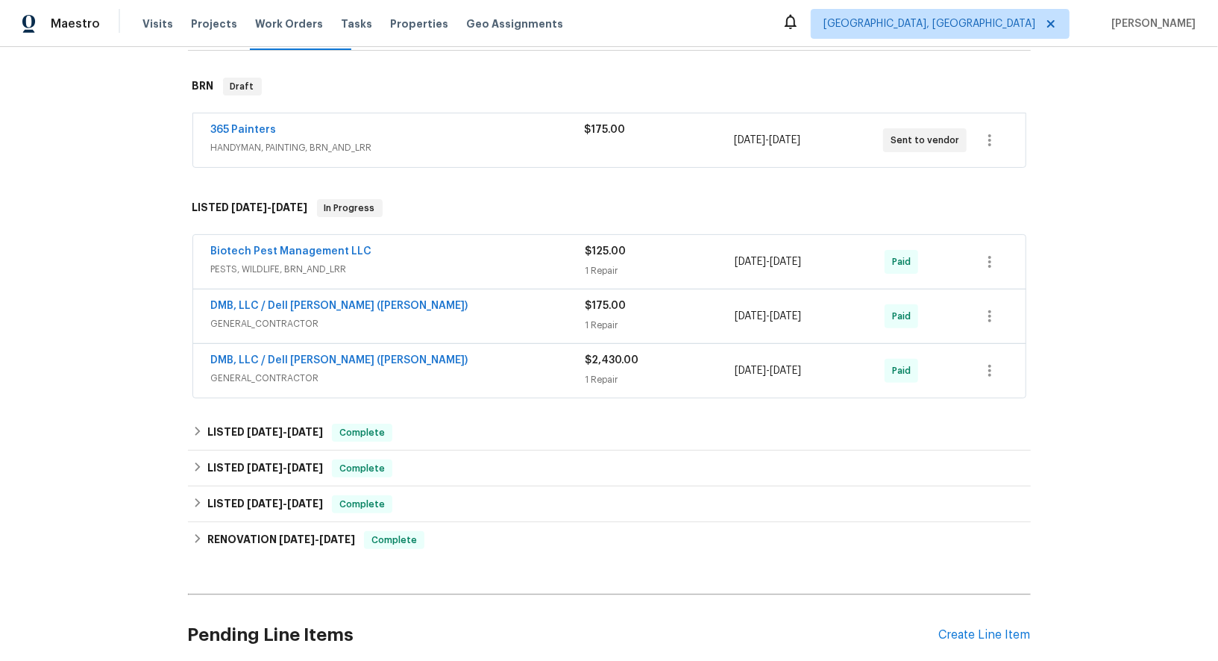
scroll to position [184, 0]
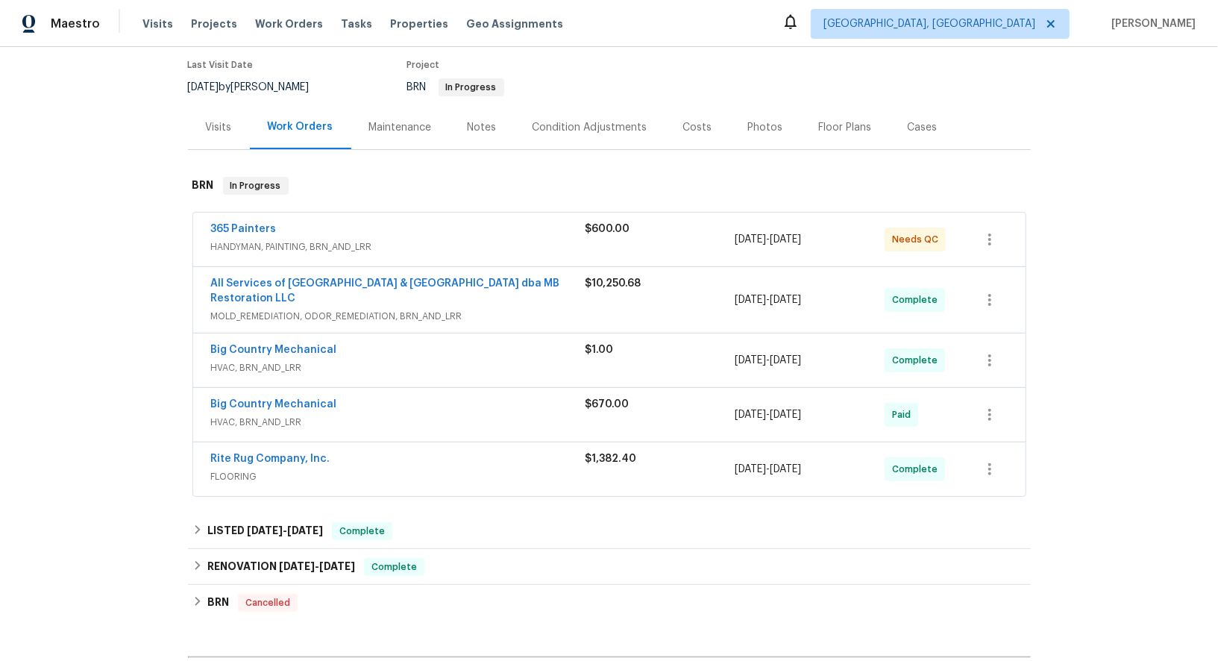
scroll to position [157, 0]
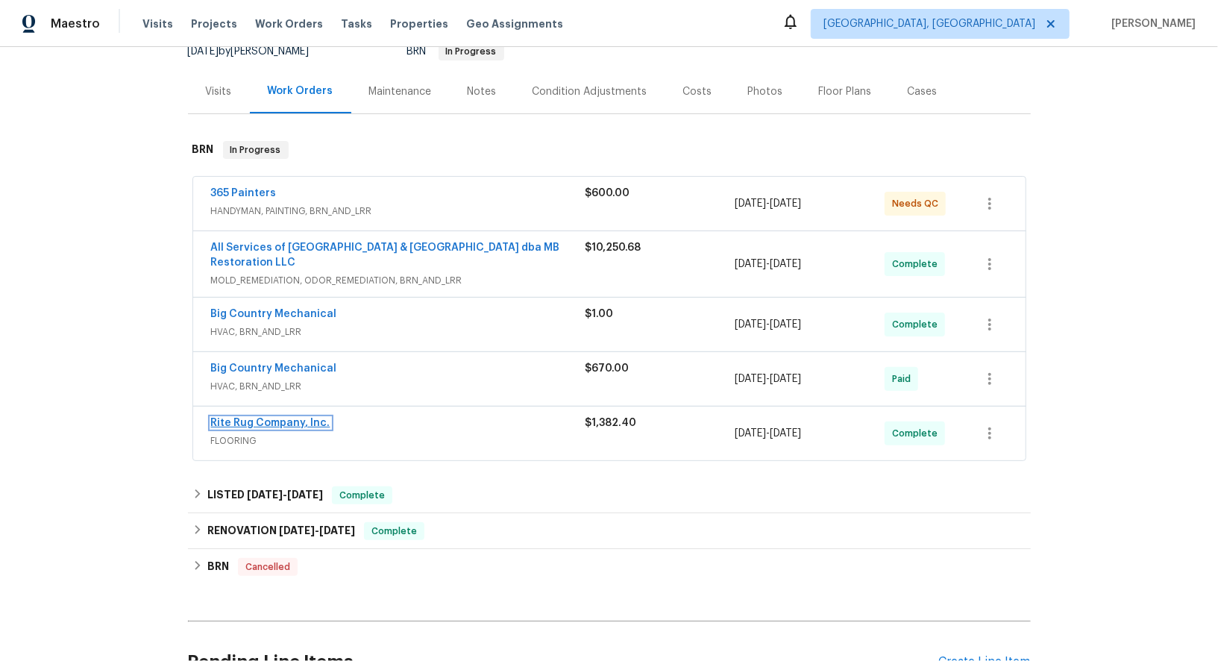
click at [295, 421] on link "Rite Rug Company, Inc." at bounding box center [270, 423] width 119 height 10
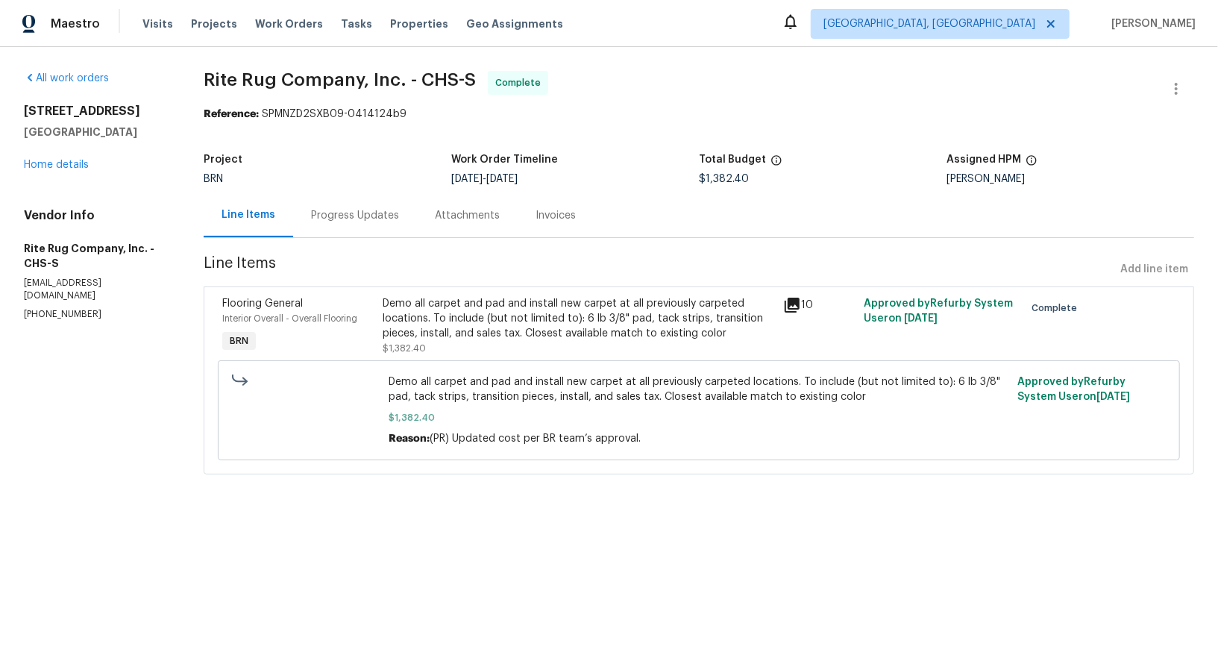
click at [497, 333] on div "Demo all carpet and pad and install new carpet at all previously carpeted locat…" at bounding box center [579, 318] width 392 height 45
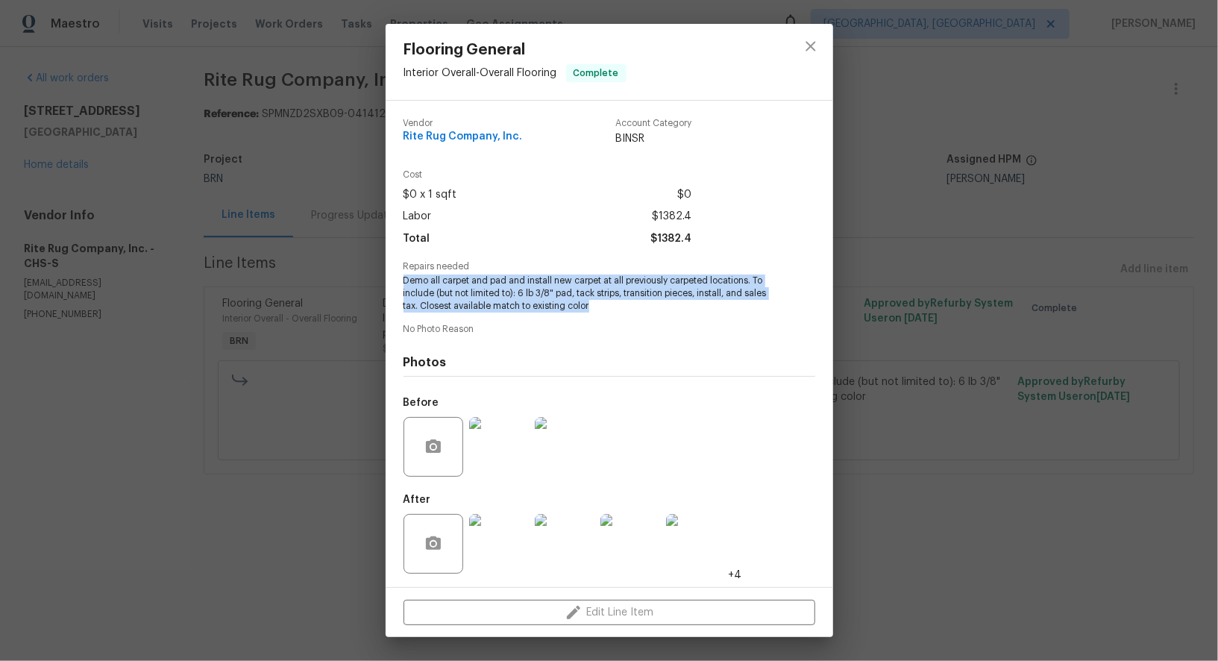
drag, startPoint x: 401, startPoint y: 280, endPoint x: 636, endPoint y: 308, distance: 236.6
click at [636, 308] on div "Vendor Rite Rug Company, Inc. Account Category BINSR Cost $0 x 1 sqft $0 Labor …" at bounding box center [610, 344] width 448 height 486
copy span "Demo all carpet and pad and install new carpet at all previously carpeted locat…"
click at [559, 454] on img at bounding box center [565, 447] width 60 height 60
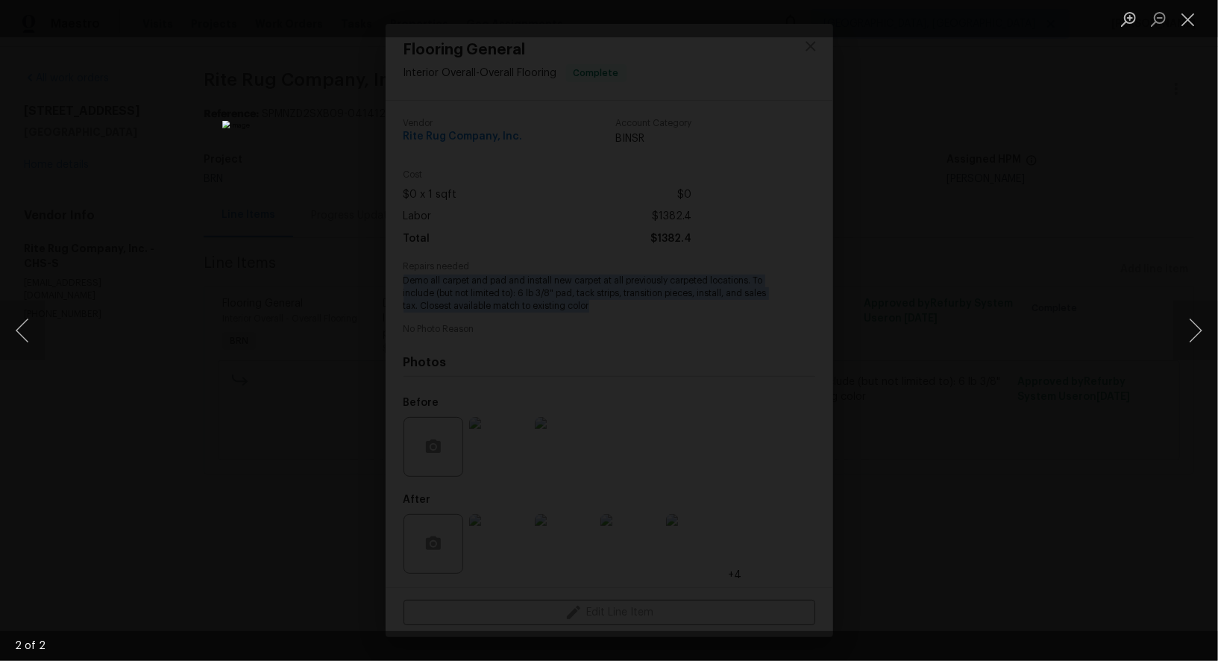
click at [1035, 468] on div "Lightbox" at bounding box center [609, 330] width 1218 height 661
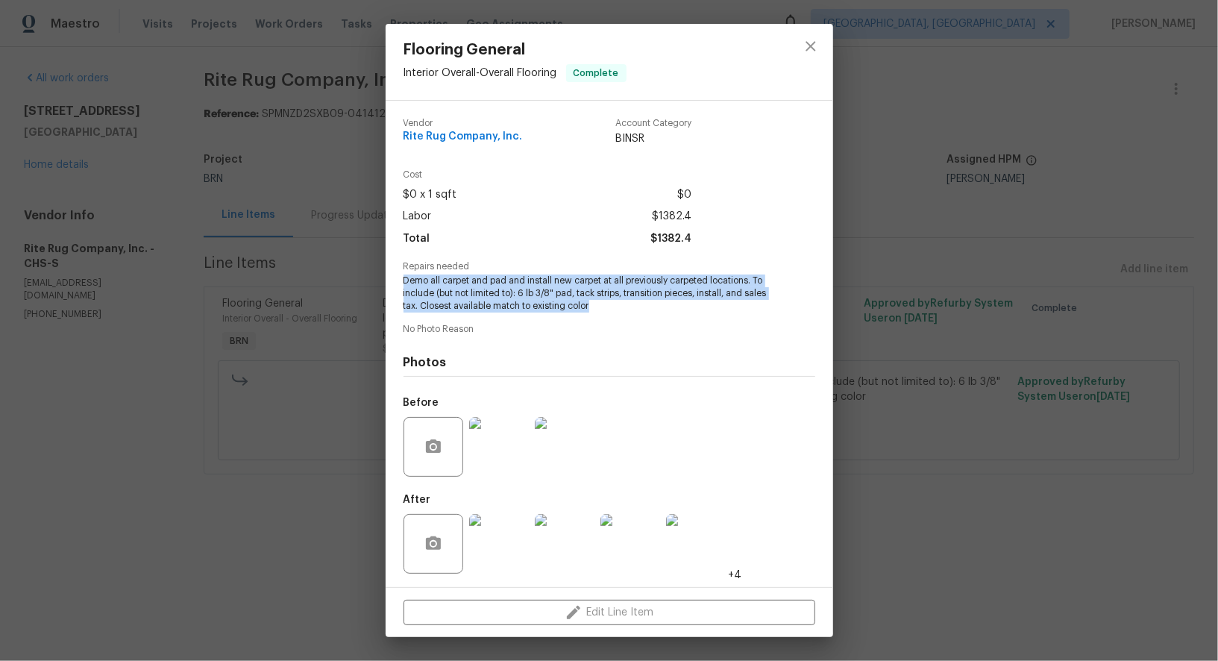
click at [495, 555] on img at bounding box center [499, 544] width 60 height 60
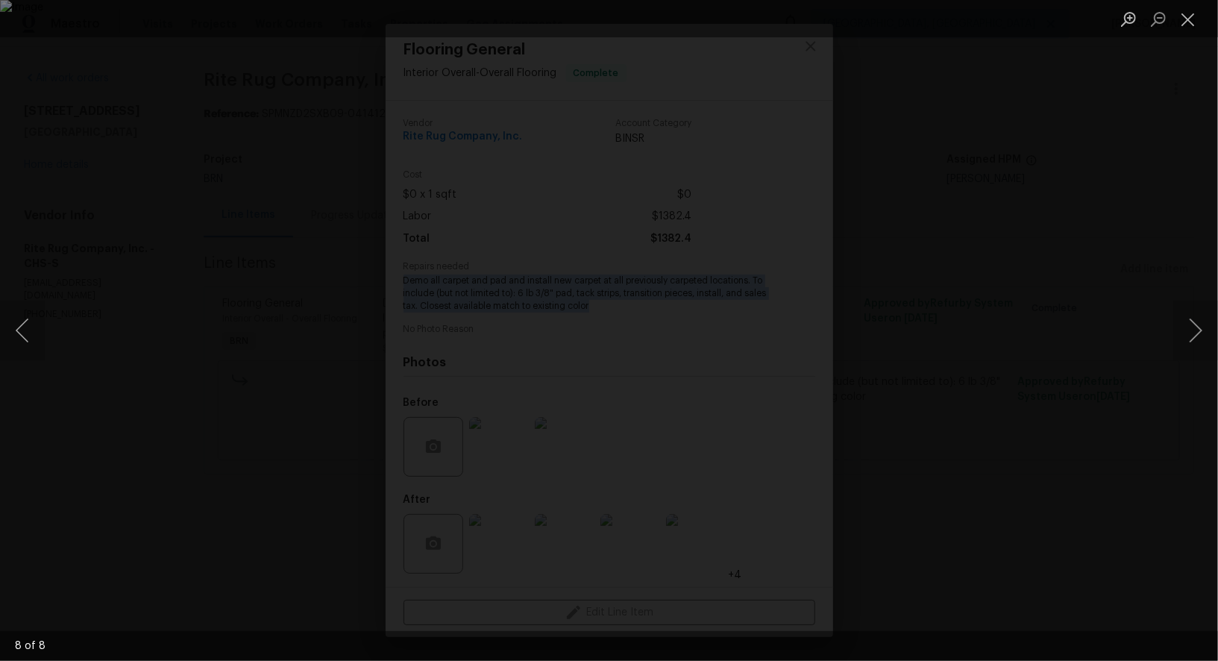
click at [976, 398] on img "Lightbox" at bounding box center [609, 330] width 1218 height 661
click at [1059, 416] on div "Lightbox" at bounding box center [609, 330] width 1218 height 661
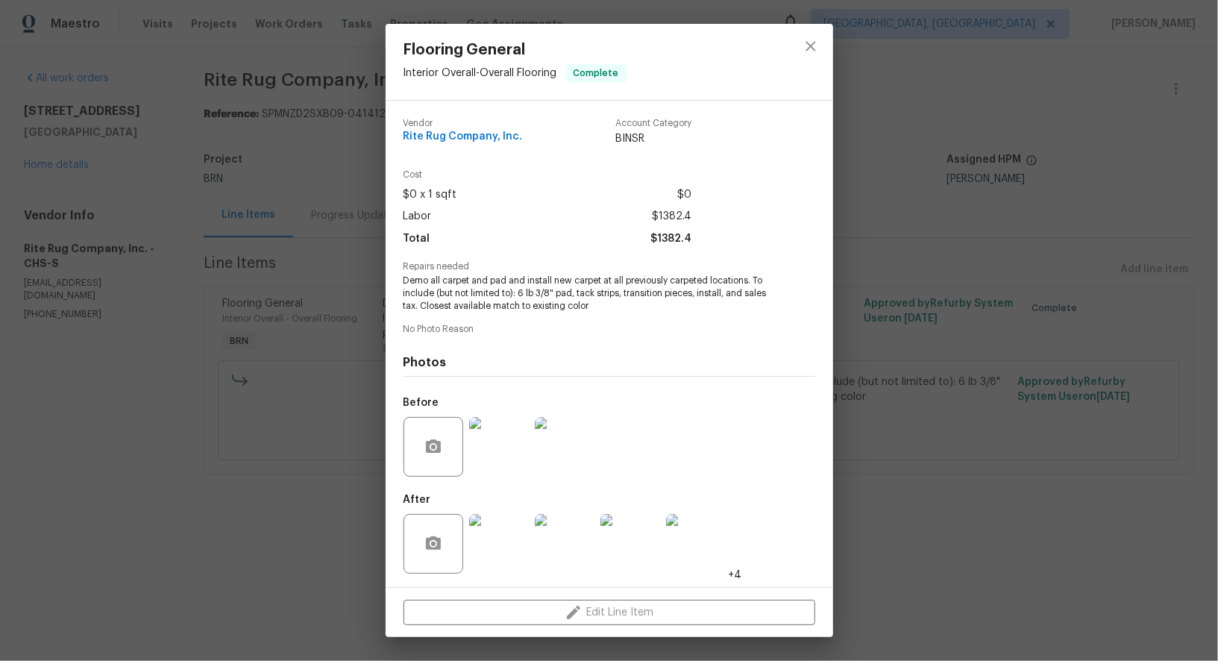
click at [51, 257] on div "Flooring General Interior Overall - Overall Flooring Complete Vendor Rite Rug C…" at bounding box center [609, 330] width 1218 height 661
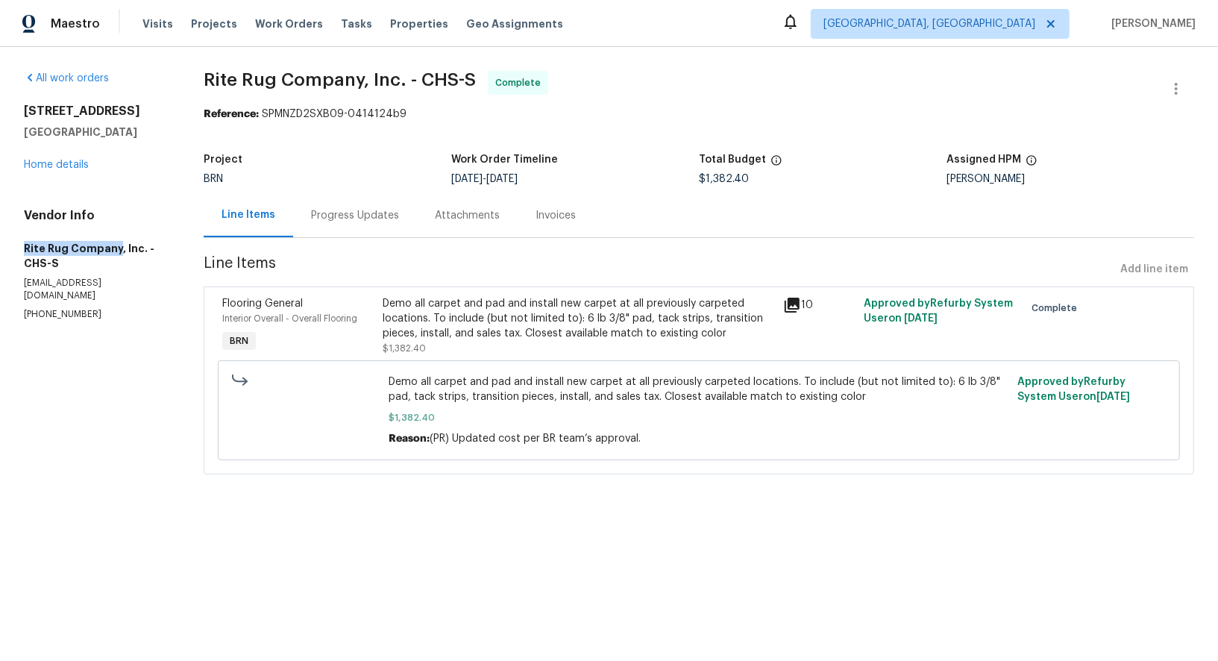
drag, startPoint x: 19, startPoint y: 252, endPoint x: 116, endPoint y: 250, distance: 97.0
click at [116, 250] on div "All work orders 3699 Shutesbury St Mount Pleasant, SC 29466 Home details Vendor…" at bounding box center [609, 281] width 1218 height 469
copy h5 "Rite Rug Company"
click at [79, 160] on link "Home details" at bounding box center [56, 165] width 65 height 10
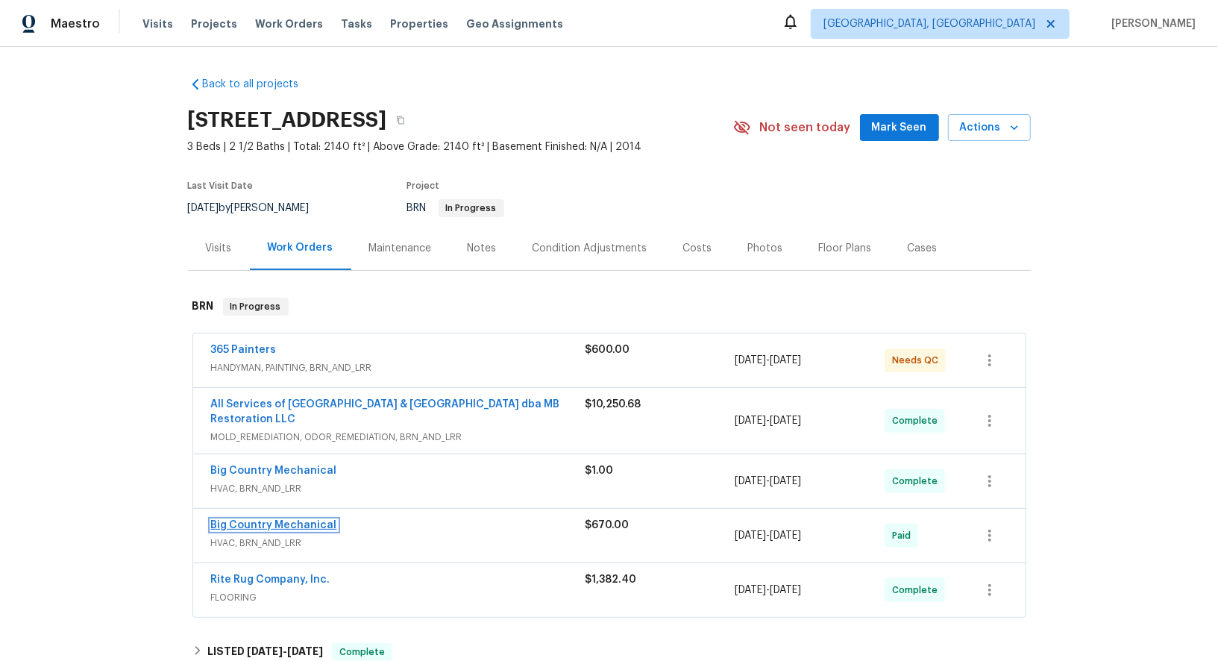
click at [278, 524] on link "Big Country Mechanical" at bounding box center [274, 525] width 126 height 10
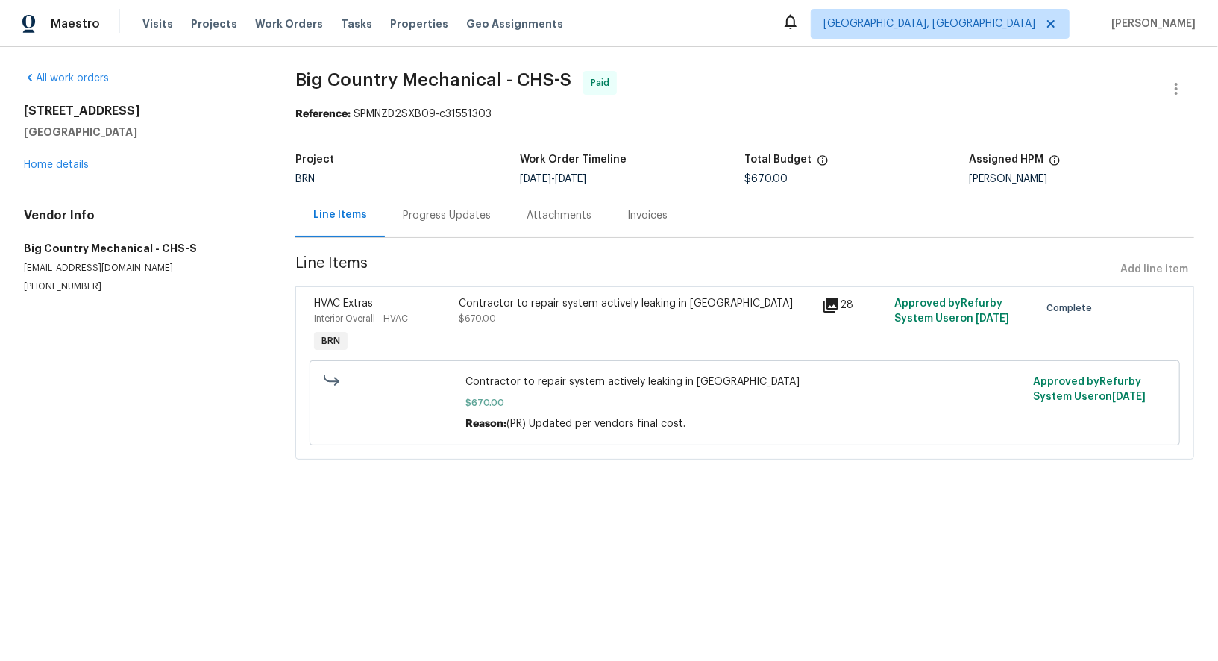
click at [480, 320] on span "$670.00" at bounding box center [477, 318] width 37 height 9
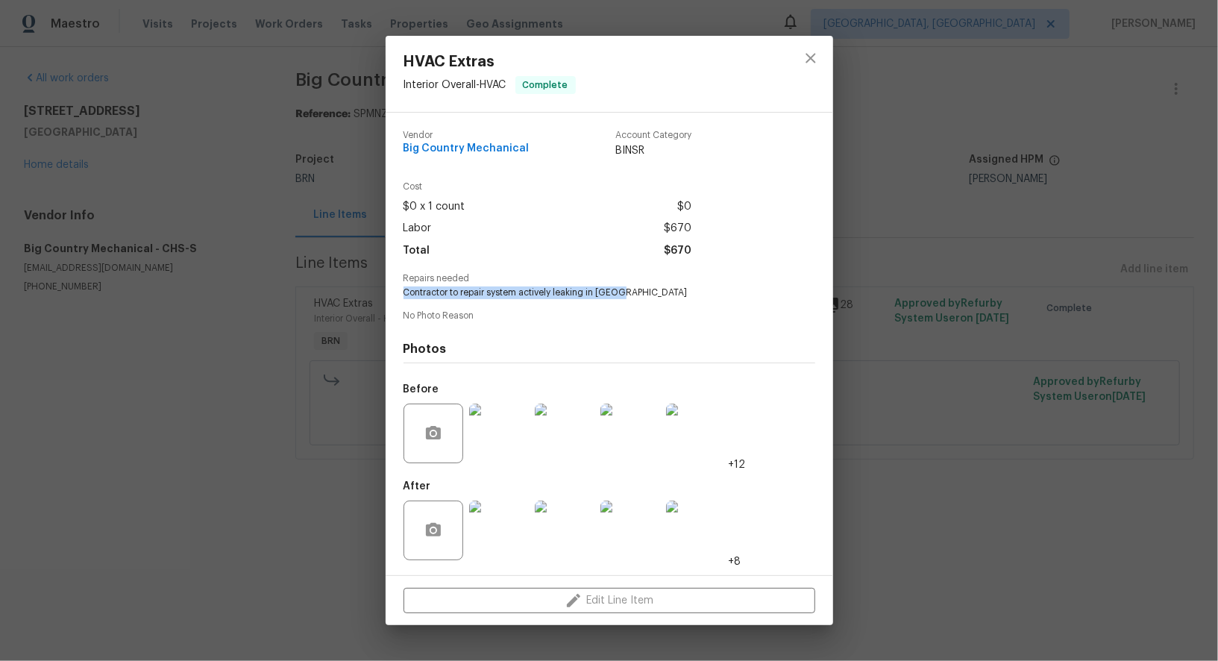
drag, startPoint x: 396, startPoint y: 295, endPoint x: 644, endPoint y: 294, distance: 247.6
click at [644, 294] on div "Vendor Big Country Mechanical Account Category BINSR Cost $0 x 1 count $0 Labor…" at bounding box center [610, 344] width 448 height 462
copy span "Contractor to repair system actively leaking in attic"
click at [512, 527] on img at bounding box center [499, 530] width 60 height 60
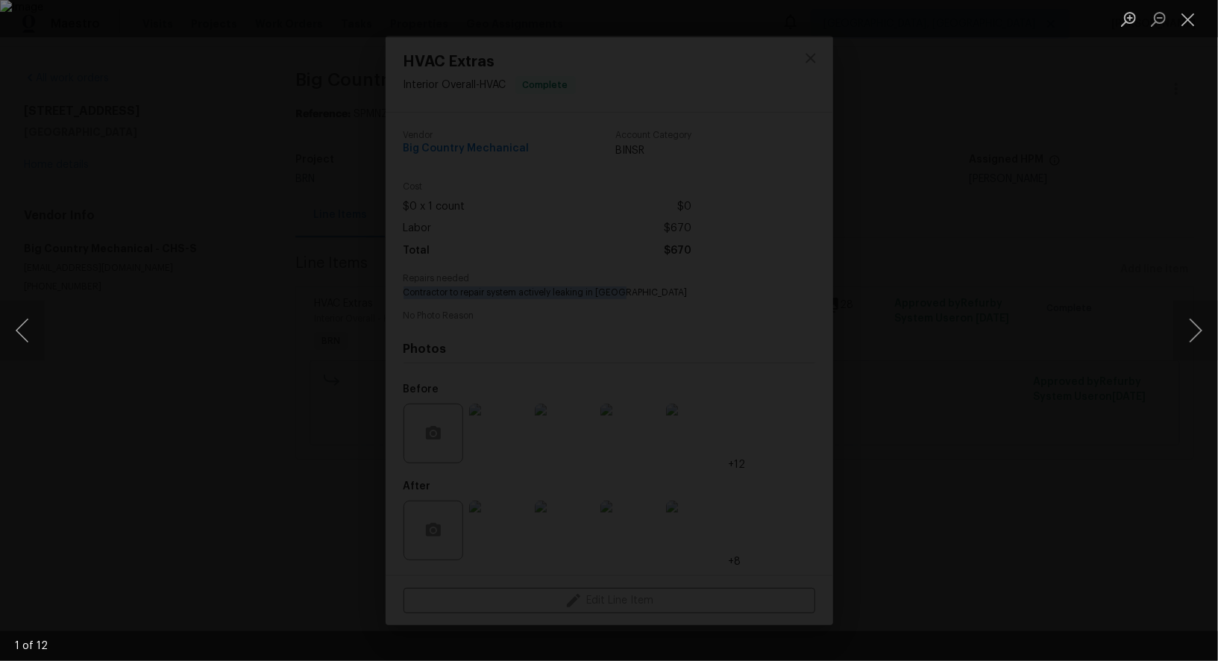
click at [996, 359] on div "Lightbox" at bounding box center [609, 330] width 1218 height 661
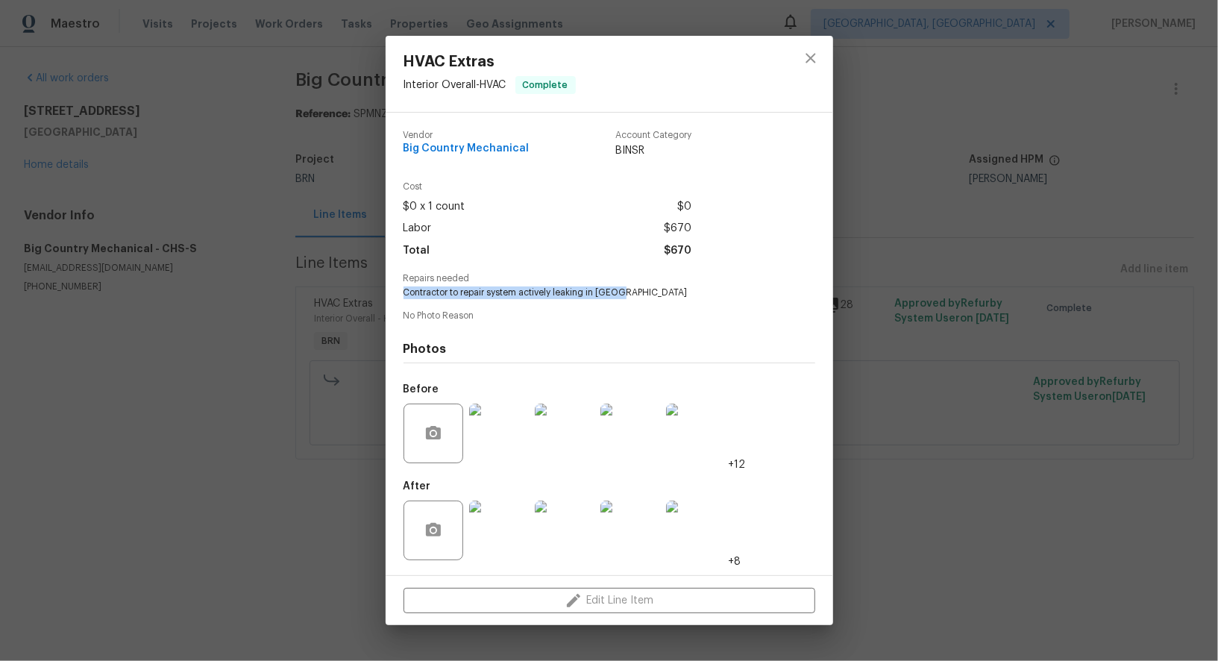
click at [501, 436] on img at bounding box center [499, 434] width 60 height 60
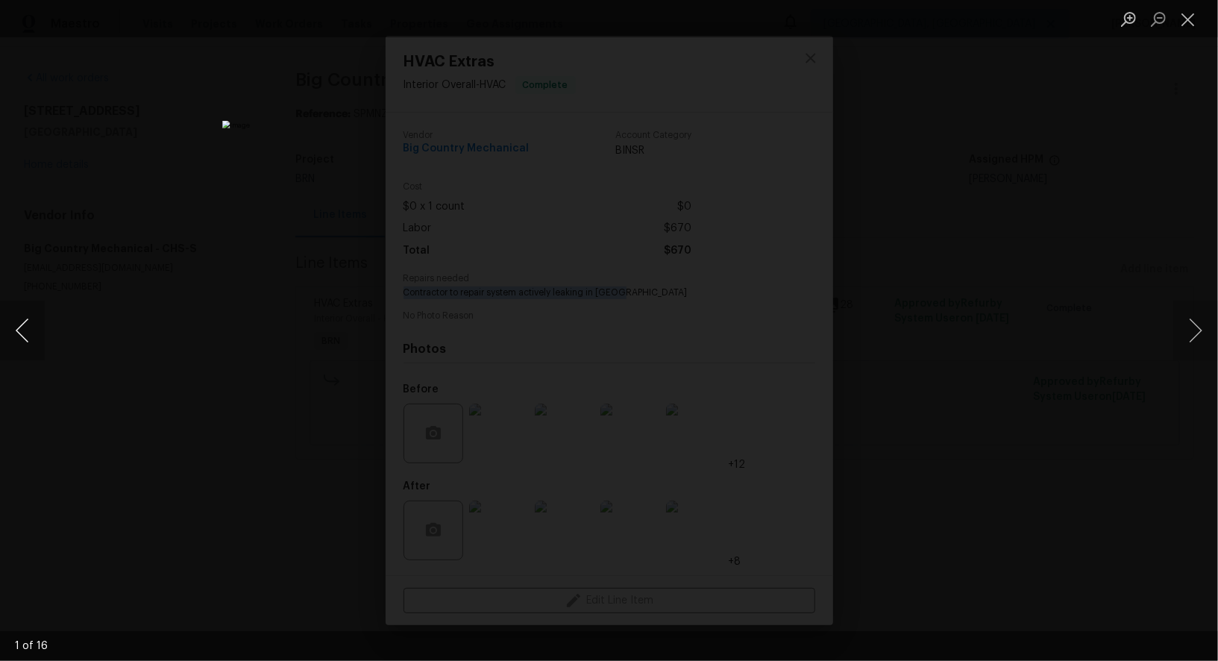
click at [10, 351] on button "Previous image" at bounding box center [22, 331] width 45 height 60
click at [22, 339] on button "Previous image" at bounding box center [22, 331] width 45 height 60
click at [18, 342] on button "Previous image" at bounding box center [22, 331] width 45 height 60
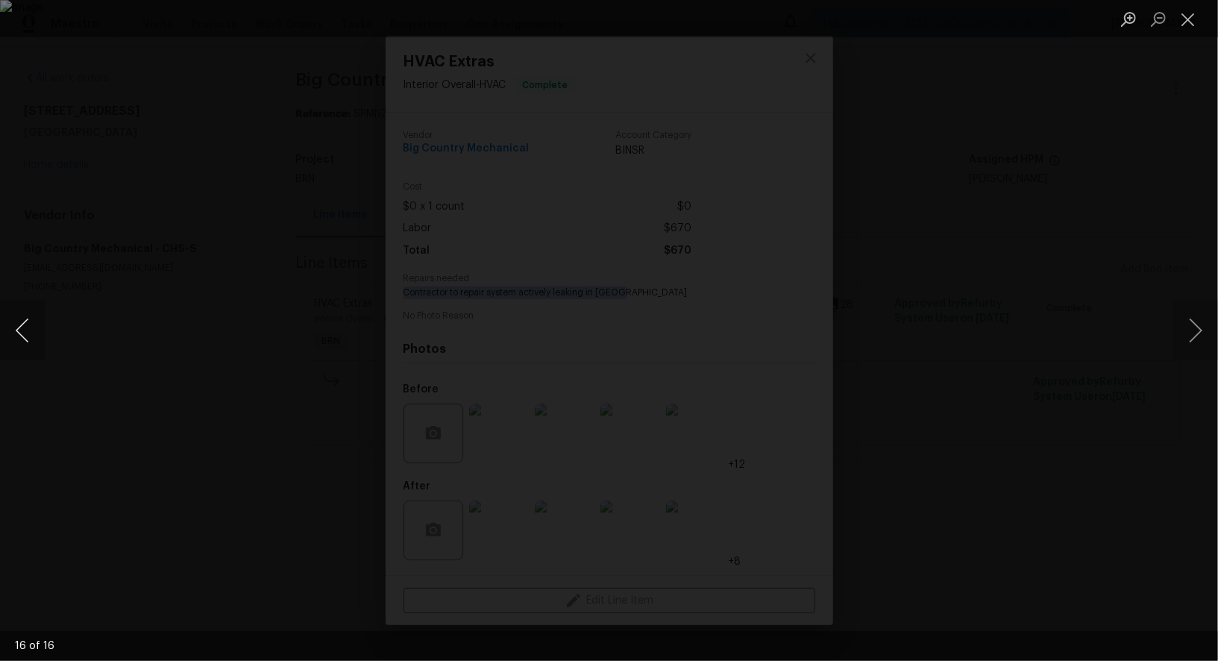
click at [18, 342] on button "Previous image" at bounding box center [22, 331] width 45 height 60
click at [15, 344] on button "Previous image" at bounding box center [22, 331] width 45 height 60
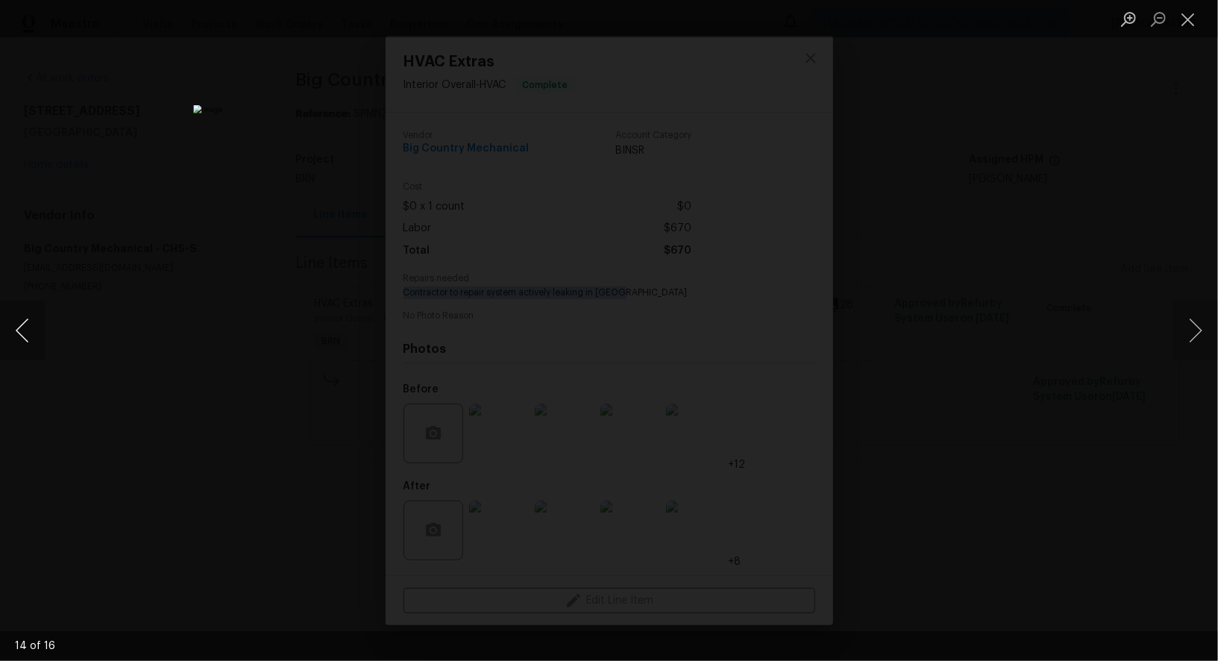
click at [15, 344] on button "Previous image" at bounding box center [22, 331] width 45 height 60
click at [150, 379] on div "Lightbox" at bounding box center [609, 330] width 1218 height 661
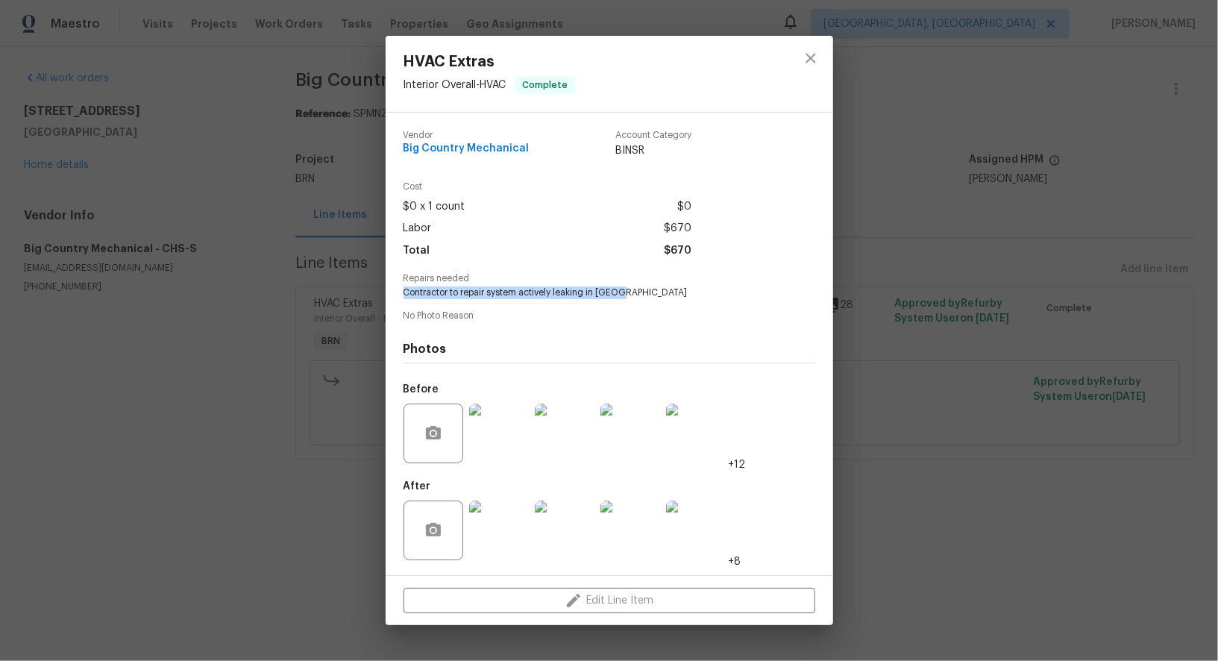
click at [150, 379] on div "HVAC Extras Interior Overall - HVAC Complete Vendor Big Country Mechanical Acco…" at bounding box center [609, 330] width 1218 height 661
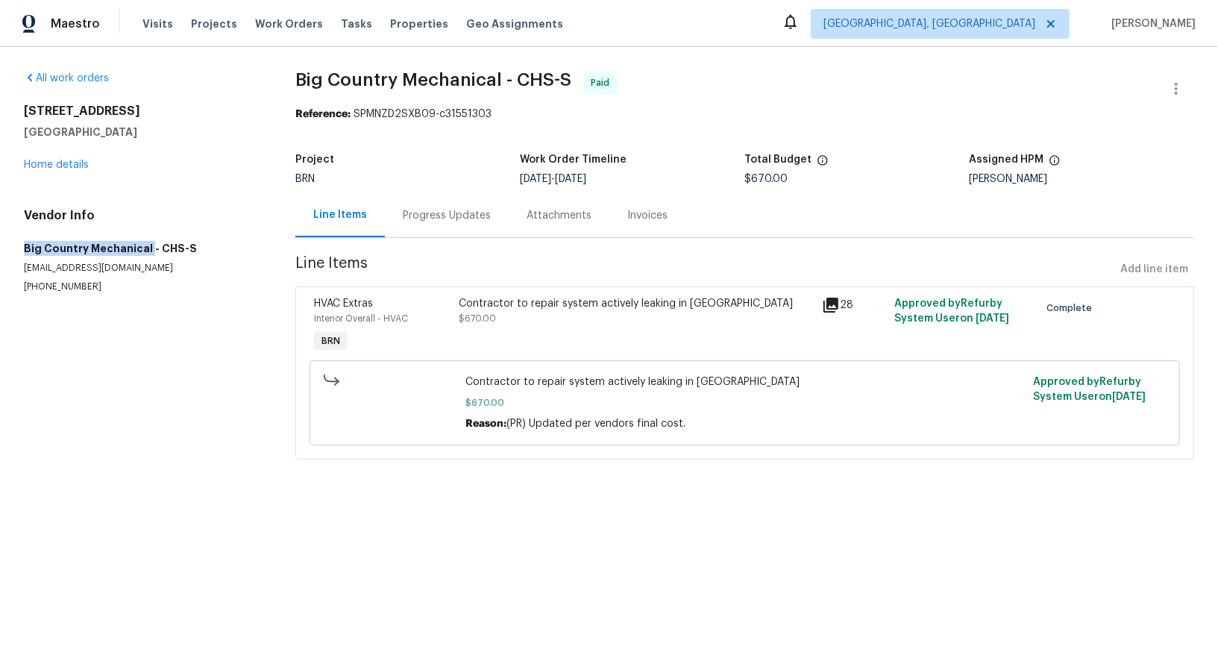
drag, startPoint x: 7, startPoint y: 245, endPoint x: 145, endPoint y: 248, distance: 138.0
click at [145, 248] on div "All work orders 3699 Shutesbury St Mount Pleasant, SC 29466 Home details Vendor…" at bounding box center [609, 274] width 1218 height 454
copy h5 "Big Country Mechanical"
click at [57, 154] on div "3699 Shutesbury St Mount Pleasant, SC 29466 Home details" at bounding box center [142, 138] width 236 height 69
click at [58, 161] on link "Home details" at bounding box center [56, 165] width 65 height 10
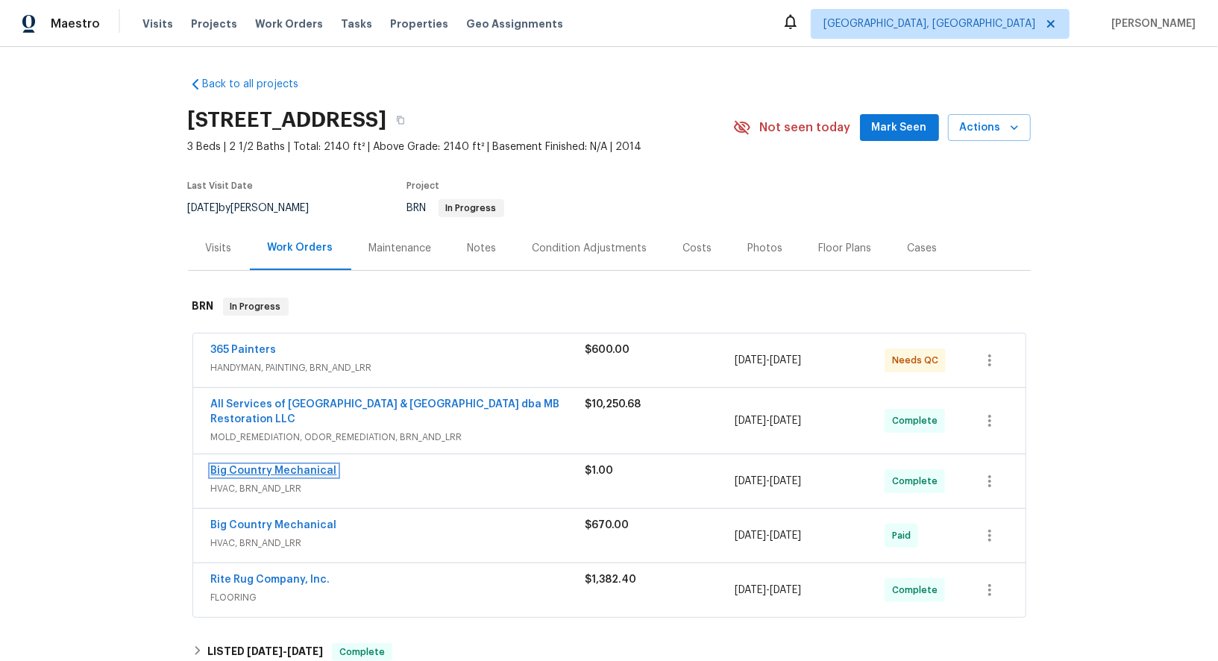
click at [286, 469] on link "Big Country Mechanical" at bounding box center [274, 470] width 126 height 10
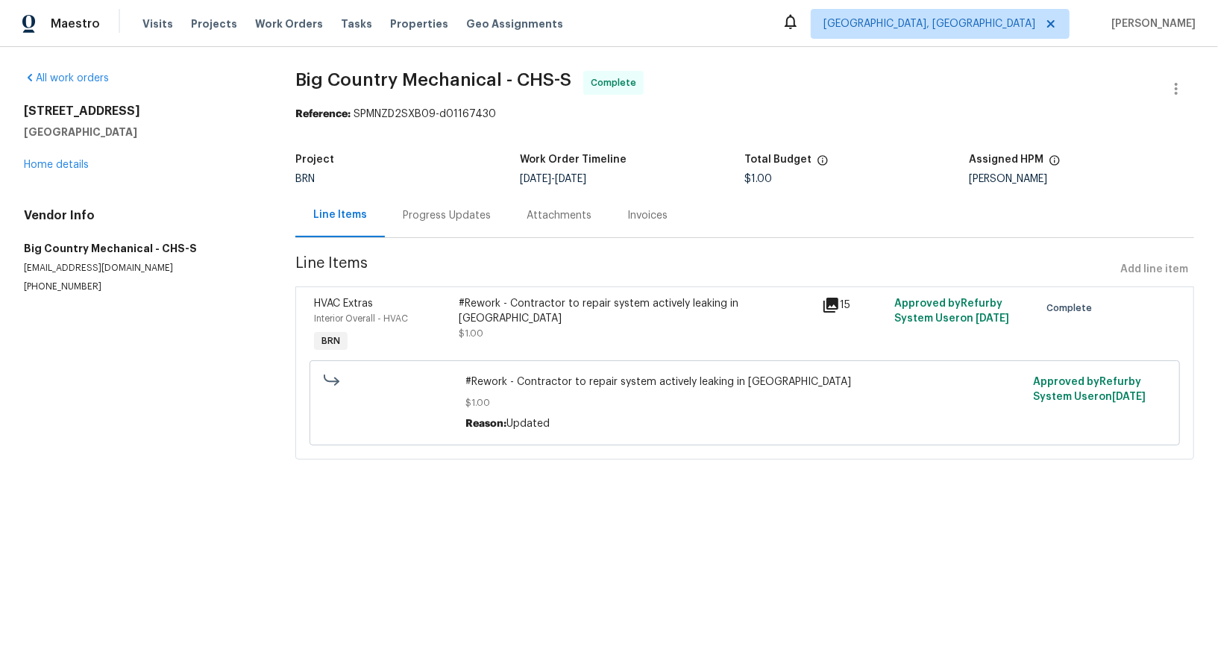
click at [627, 210] on div "Invoices" at bounding box center [647, 215] width 40 height 15
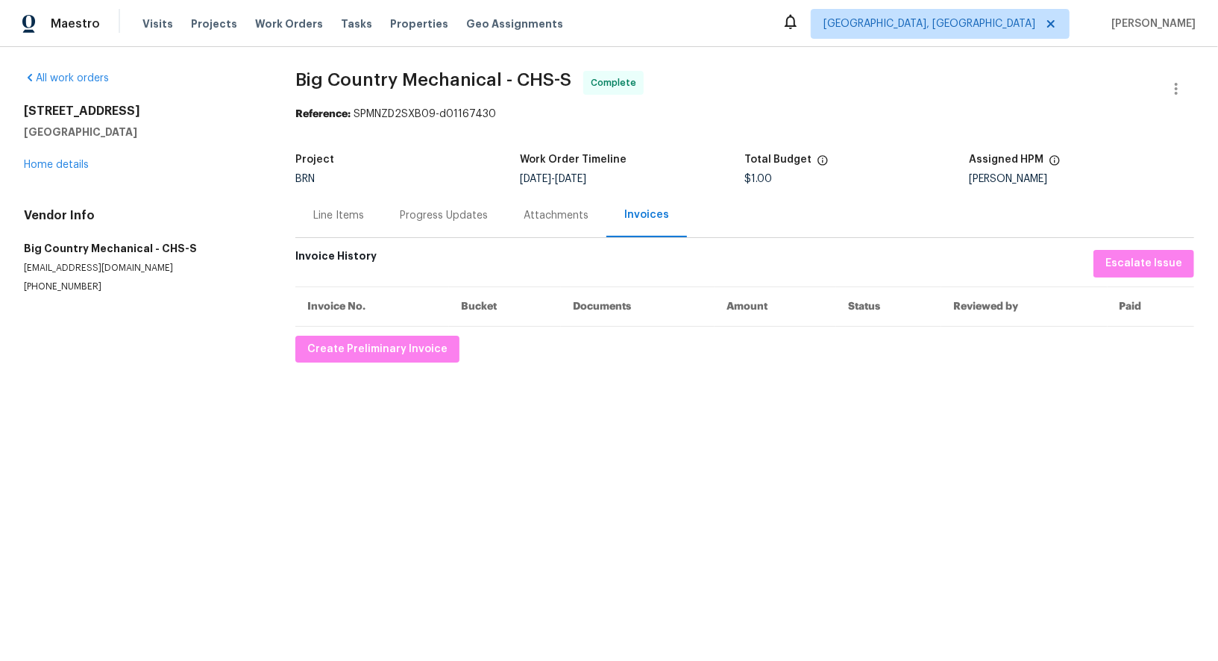
click at [409, 216] on div "Progress Updates" at bounding box center [444, 215] width 88 height 15
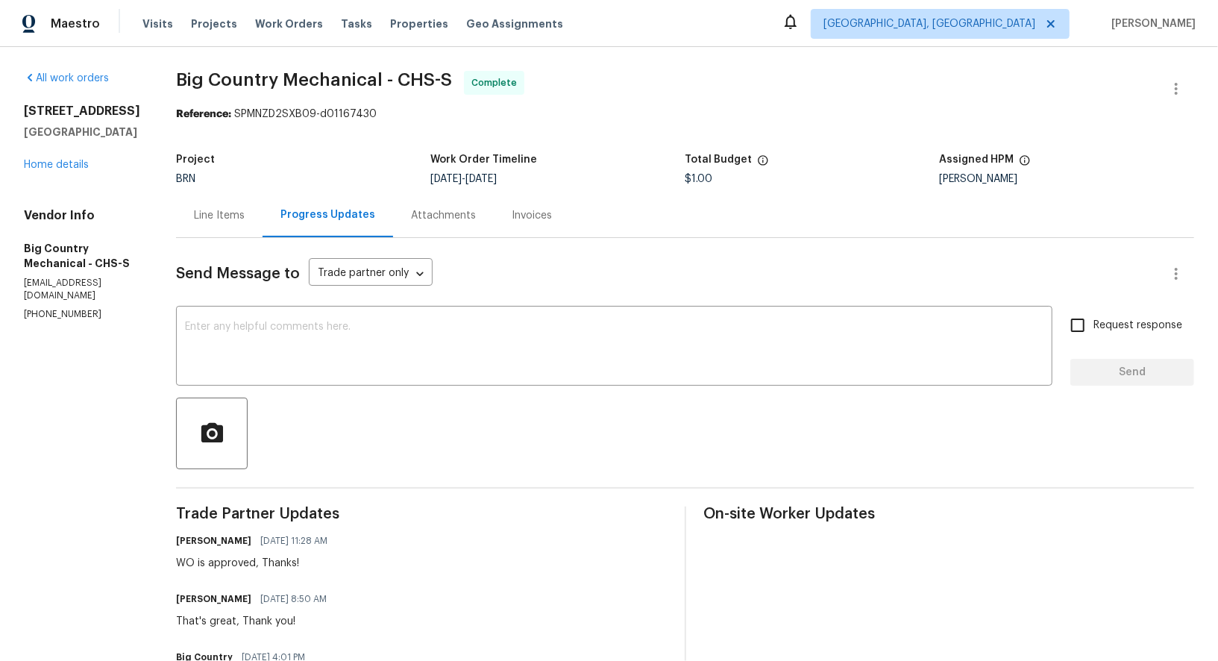
click at [233, 216] on div "Line Items" at bounding box center [219, 215] width 51 height 15
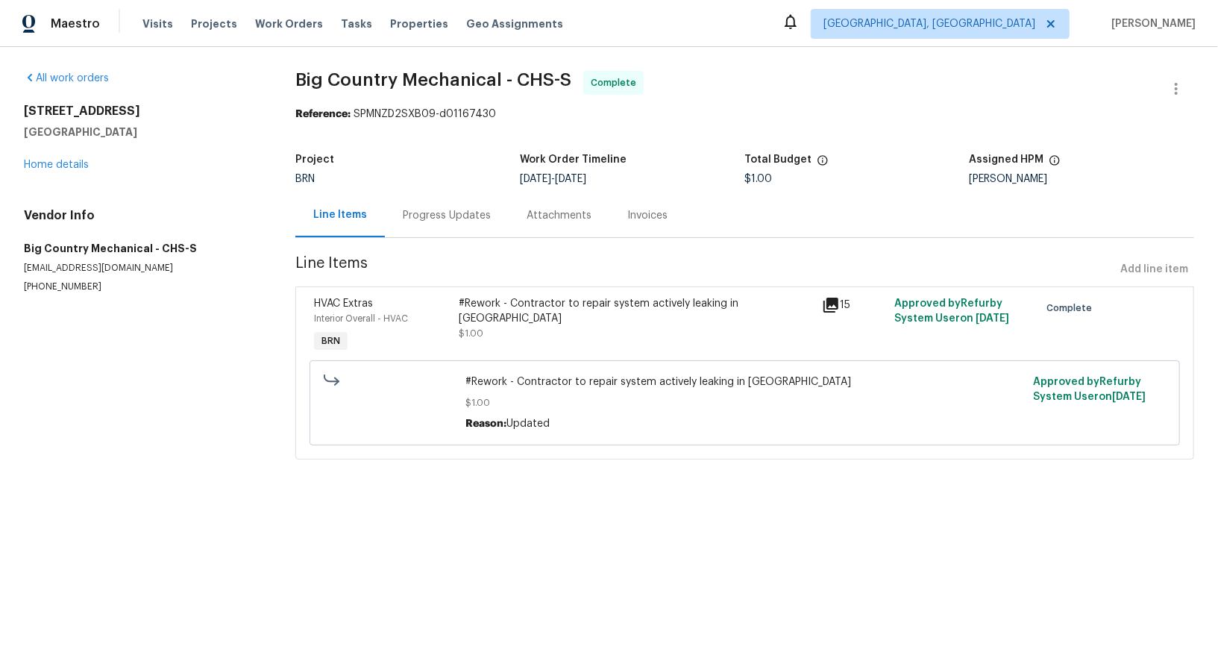
click at [521, 335] on div "#Rework - Contractor to repair system actively leaking in attic $1.00" at bounding box center [636, 326] width 362 height 69
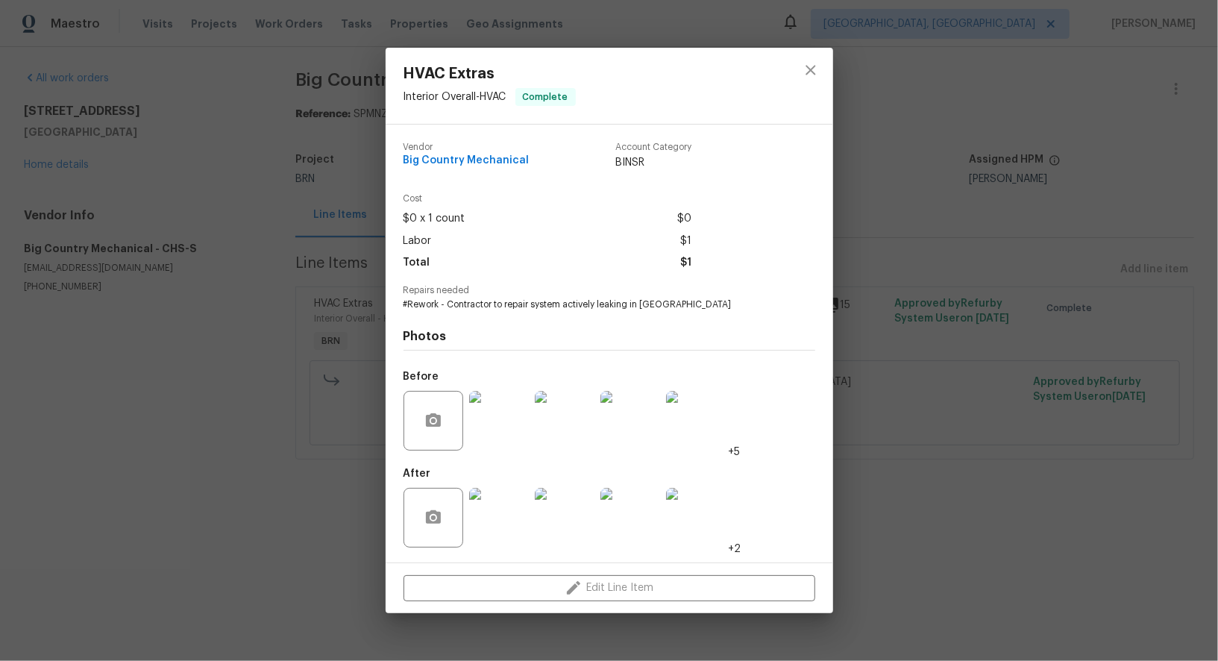
click at [484, 518] on img at bounding box center [499, 518] width 60 height 60
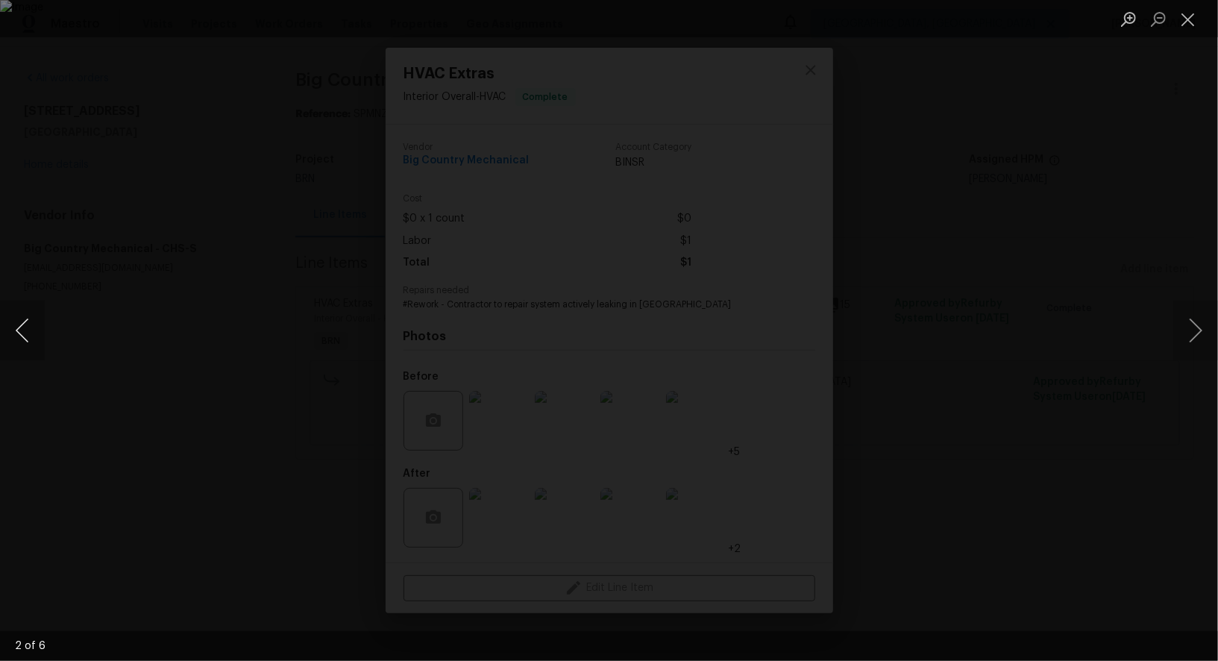
click at [9, 333] on button "Previous image" at bounding box center [22, 331] width 45 height 60
click at [1090, 395] on div "Lightbox" at bounding box center [609, 330] width 1218 height 661
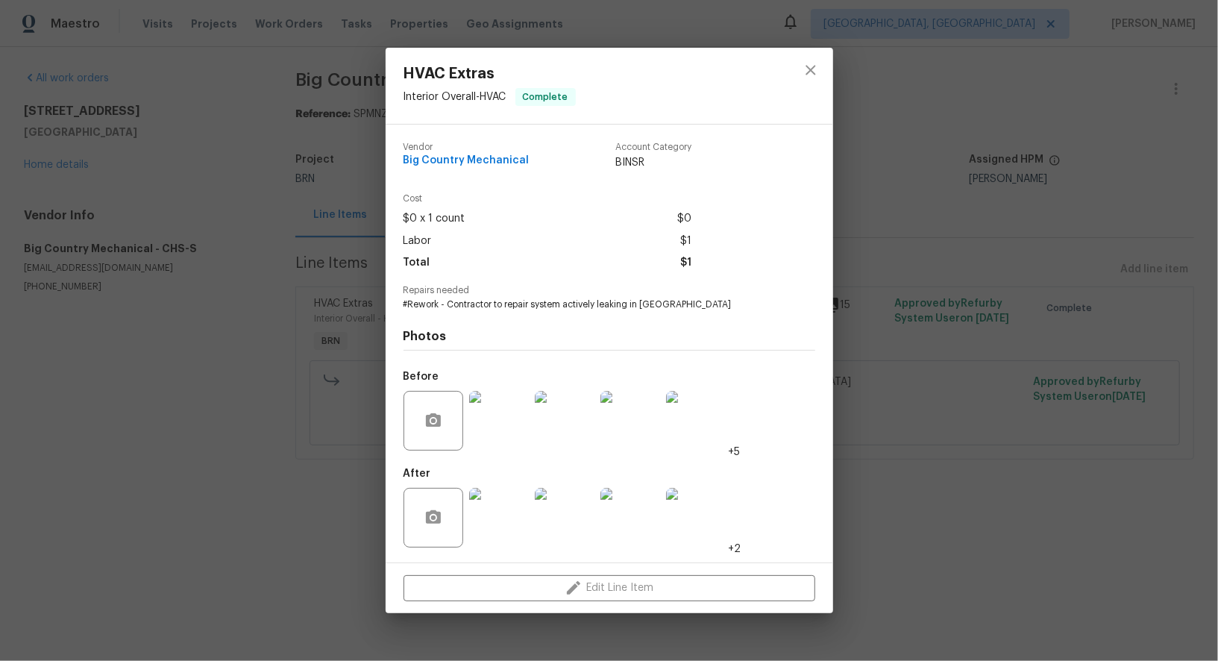
click at [1090, 395] on div "HVAC Extras Interior Overall - HVAC Complete Vendor Big Country Mechanical Acco…" at bounding box center [609, 330] width 1218 height 661
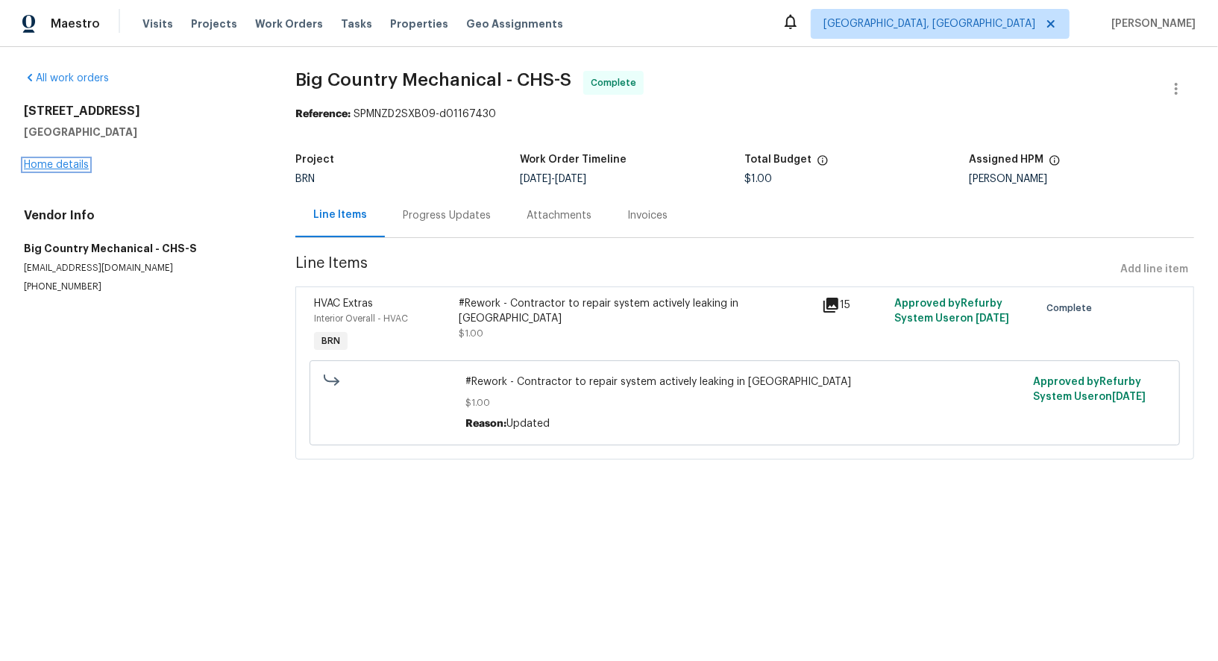
click at [75, 165] on link "Home details" at bounding box center [56, 165] width 65 height 10
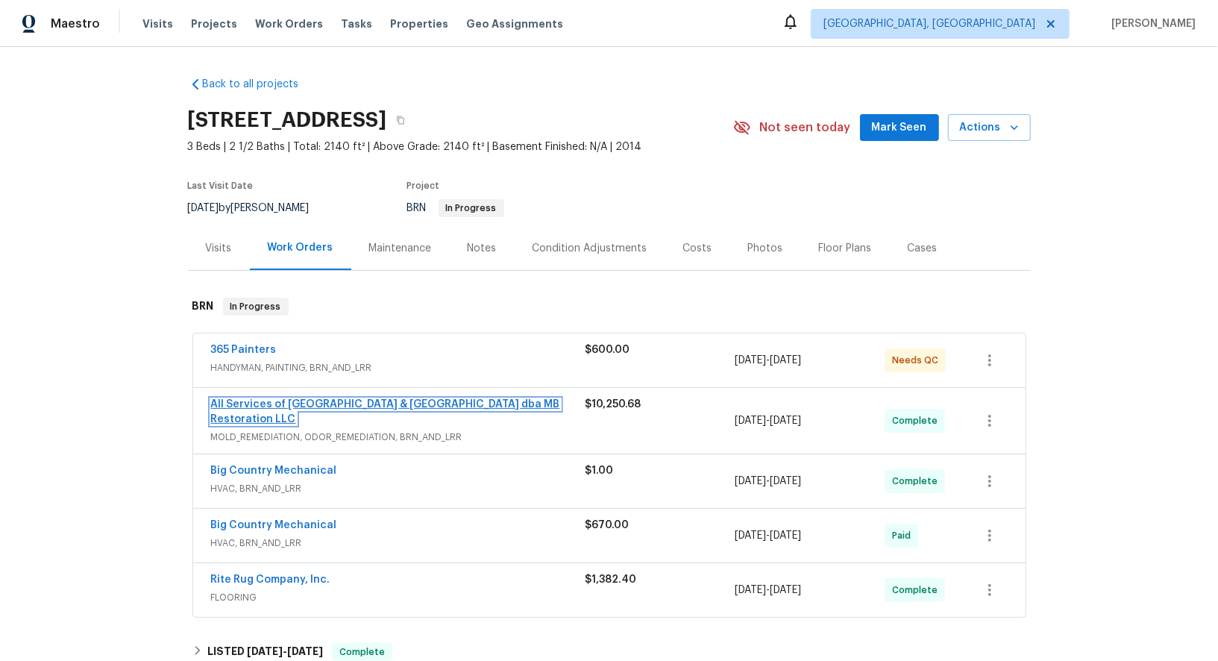
click at [293, 406] on link "All Services of Mount Pleasant & Greater Charleston dba MB Restoration LLC" at bounding box center [385, 411] width 349 height 25
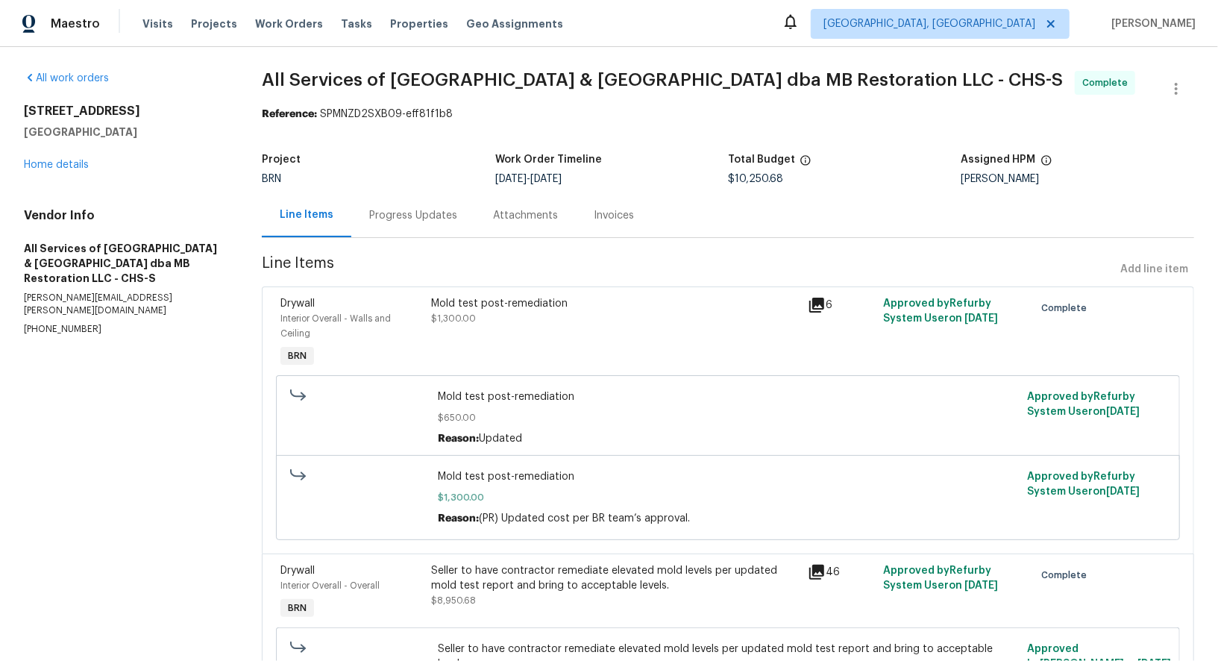
scroll to position [266, 0]
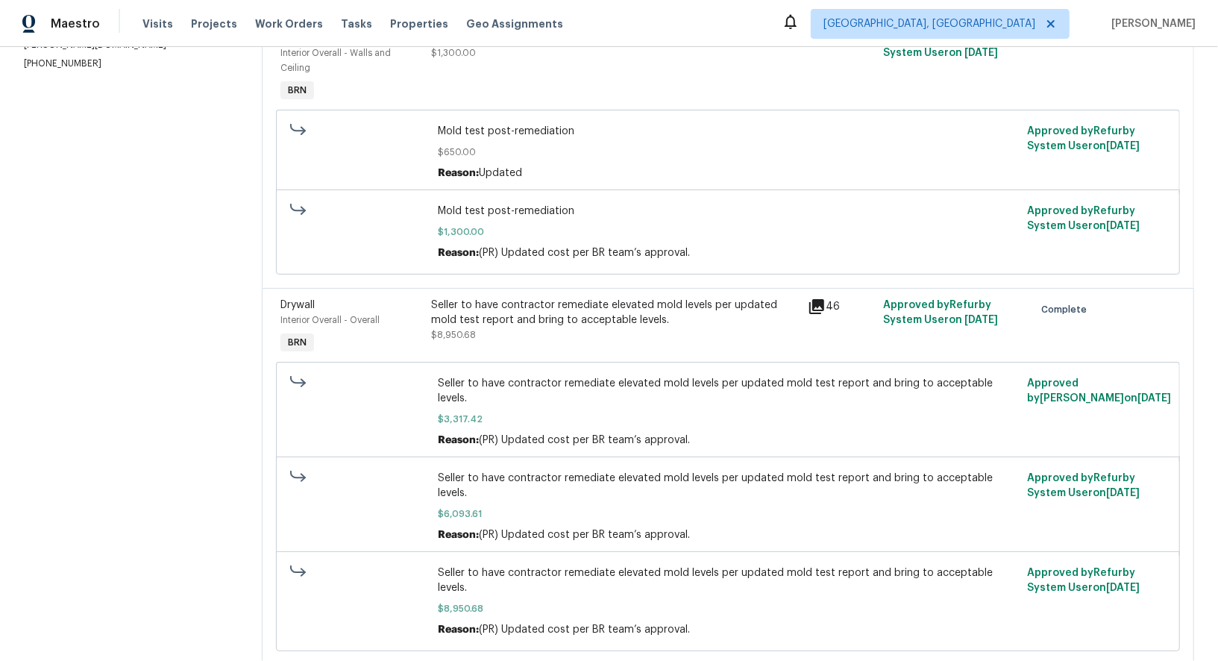
click at [485, 342] on div "Seller to have contractor remediate elevated mold levels per updated mold test …" at bounding box center [615, 327] width 377 height 69
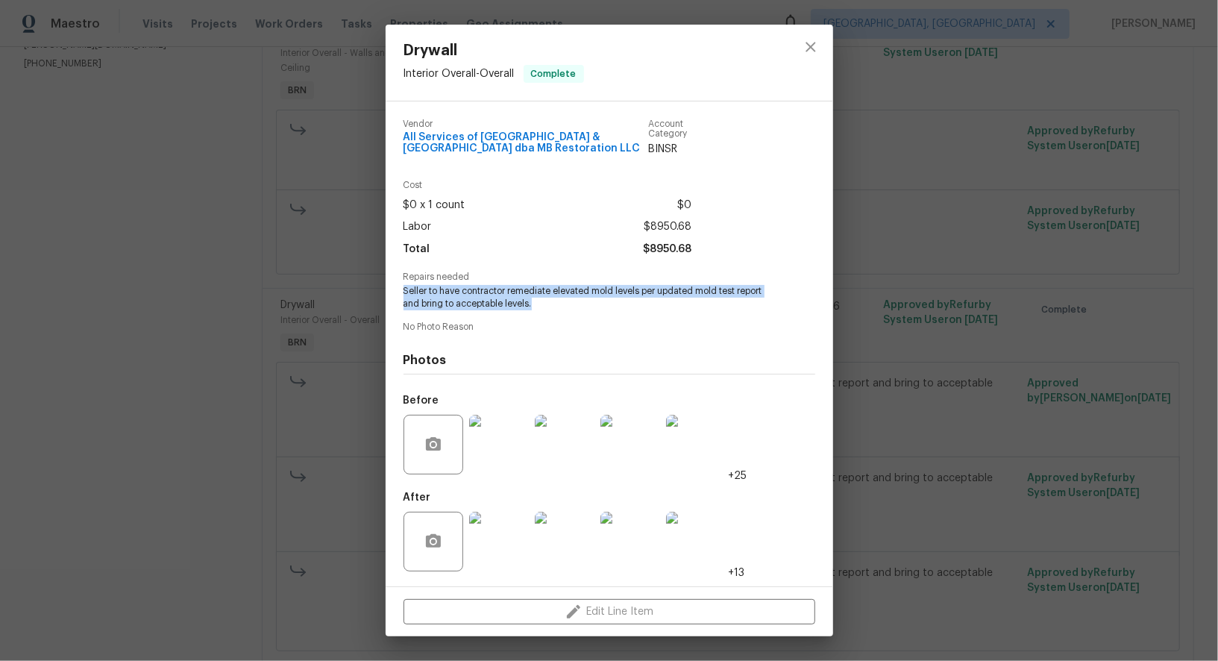
drag, startPoint x: 397, startPoint y: 292, endPoint x: 571, endPoint y: 308, distance: 175.3
click at [571, 308] on div "Vendor All Services of Mount Pleasant & Greater Charleston dba MB Restoration L…" at bounding box center [610, 343] width 448 height 485
copy span "Seller to have contractor remediate elevated mold levels per updated mold test …"
click at [513, 557] on img at bounding box center [499, 542] width 60 height 60
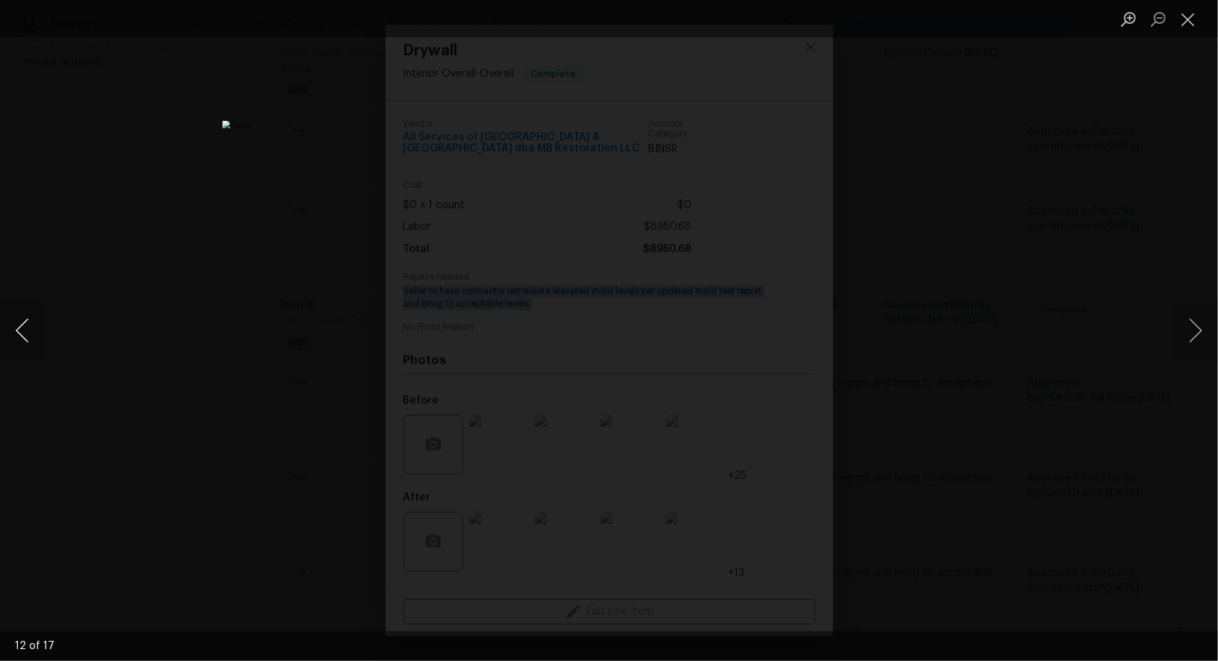
click at [32, 321] on button "Previous image" at bounding box center [22, 331] width 45 height 60
click at [923, 406] on div "Lightbox" at bounding box center [609, 330] width 1218 height 661
click at [213, 469] on div "Lightbox" at bounding box center [609, 330] width 1218 height 661
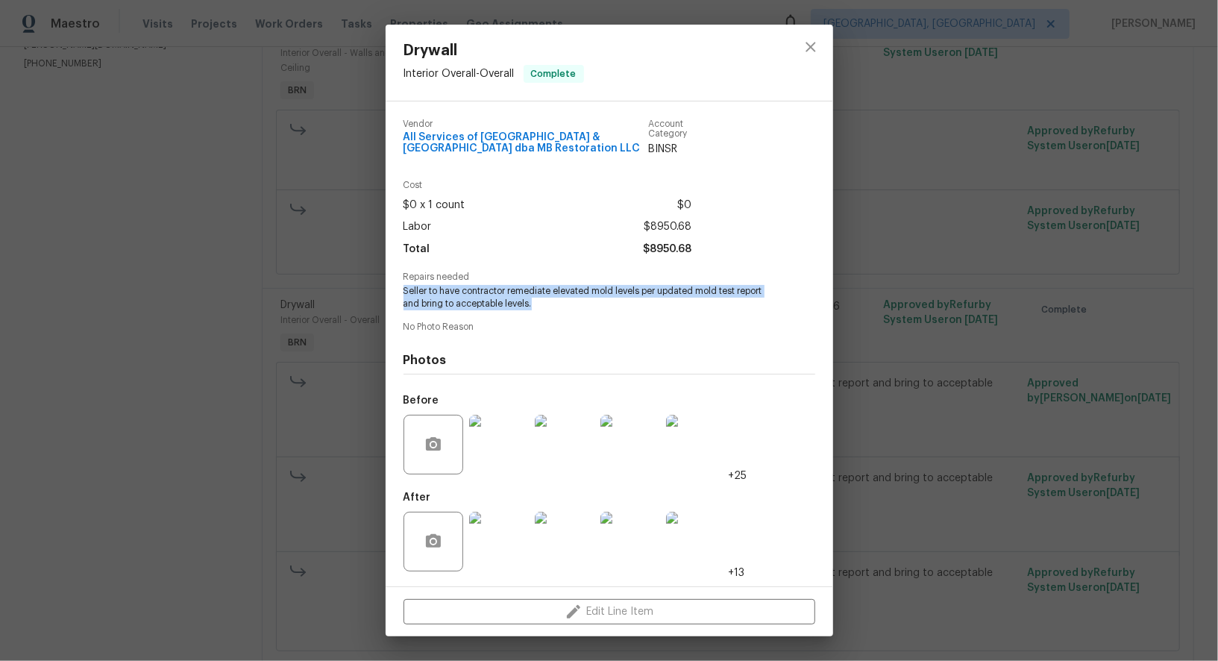
click at [515, 451] on img at bounding box center [499, 445] width 60 height 60
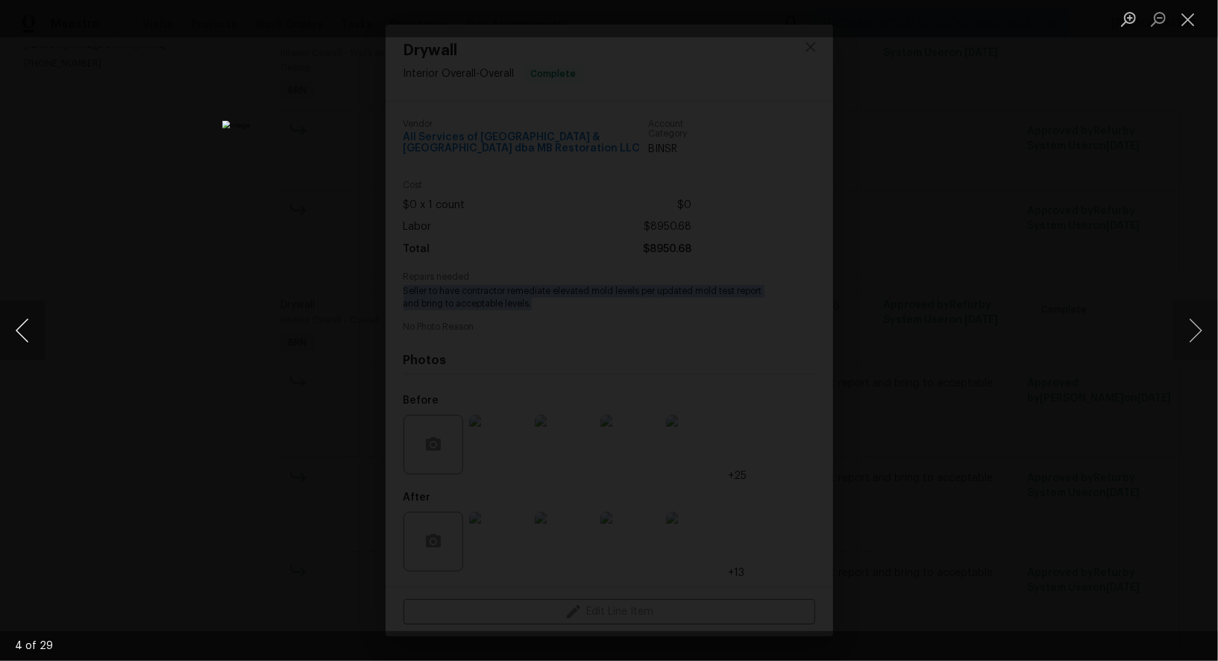
click at [29, 348] on button "Previous image" at bounding box center [22, 331] width 45 height 60
click at [14, 340] on button "Previous image" at bounding box center [22, 331] width 45 height 60
click at [13, 339] on button "Previous image" at bounding box center [22, 331] width 45 height 60
click at [274, 178] on div "Lightbox" at bounding box center [609, 330] width 1218 height 661
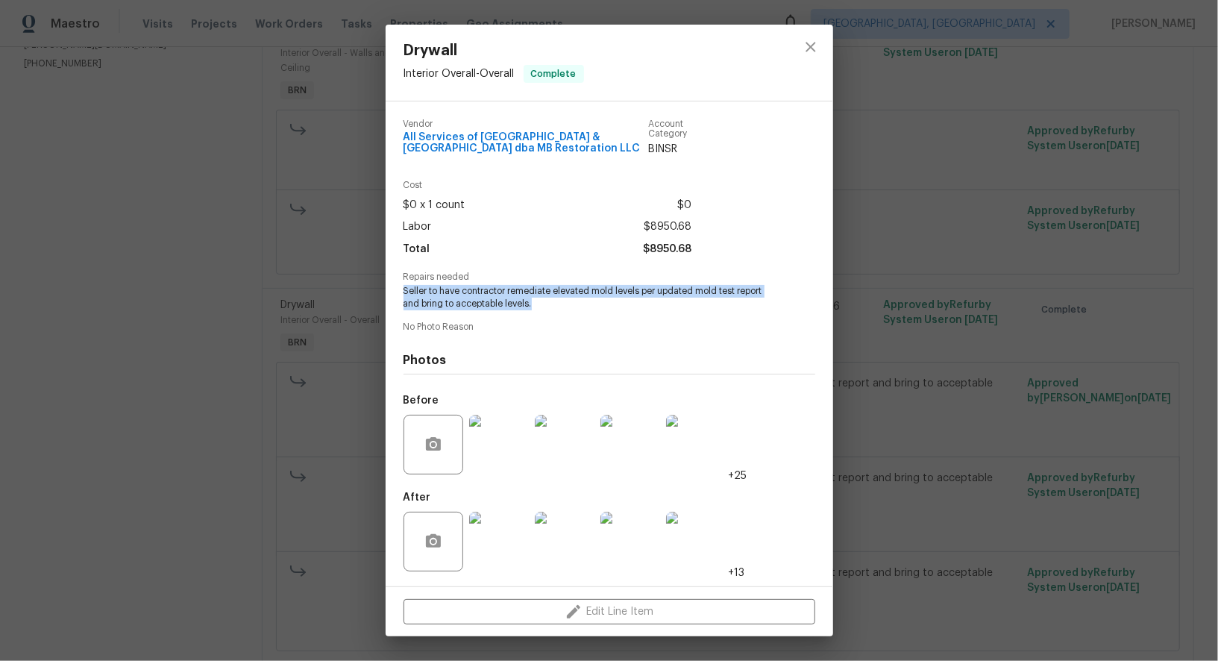
click at [274, 178] on div "Drywall Interior Overall - Overall Complete Vendor All Services of Mount Pleasa…" at bounding box center [609, 330] width 1218 height 661
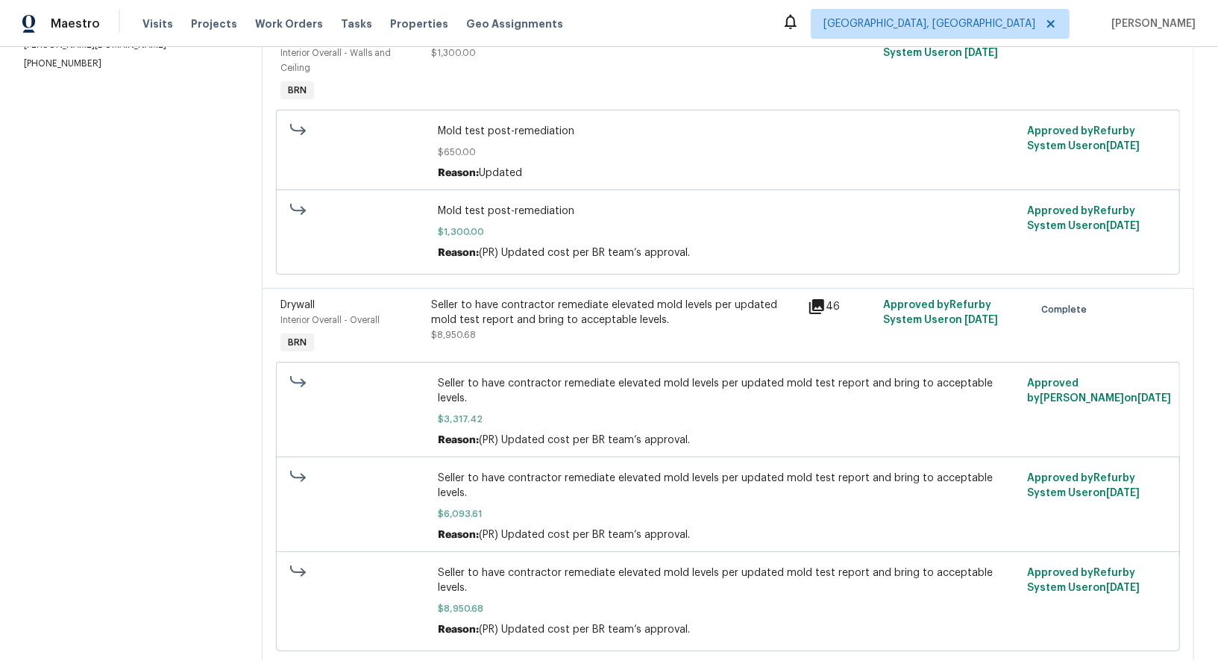
scroll to position [0, 0]
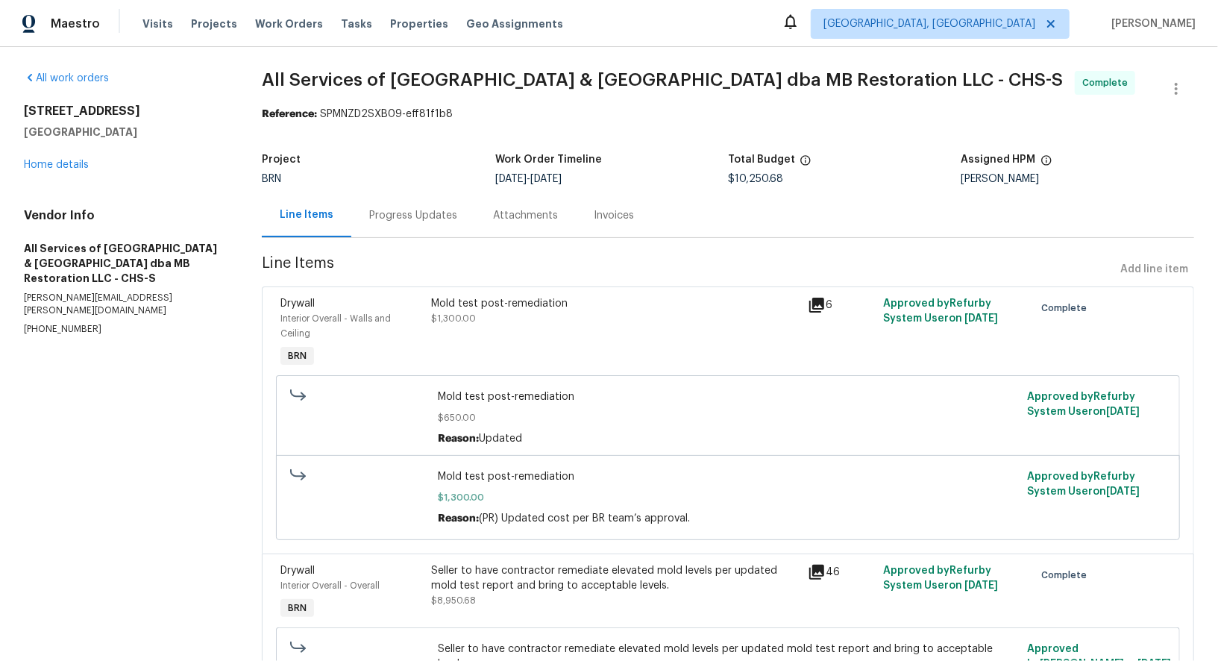
click at [54, 171] on div "3699 Shutesbury St Mount Pleasant, SC 29466 Home details" at bounding box center [125, 138] width 202 height 69
click at [53, 166] on link "Home details" at bounding box center [56, 165] width 65 height 10
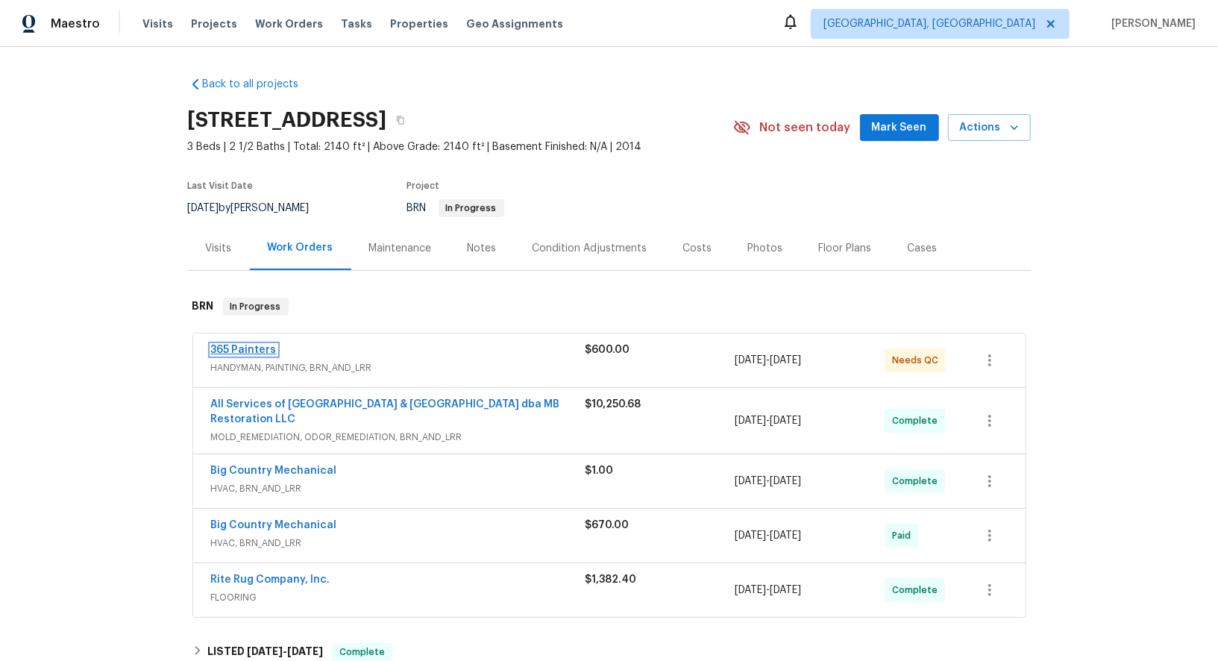
click at [250, 351] on link "365 Painters" at bounding box center [244, 350] width 66 height 10
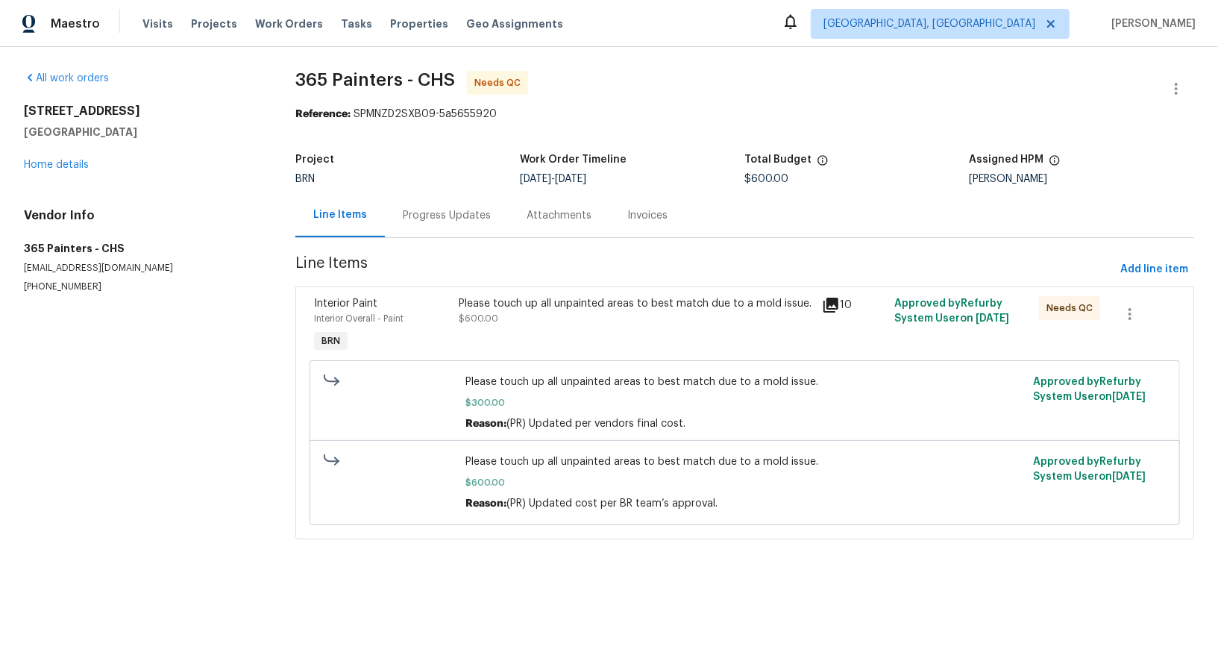
click at [450, 315] on div "Interior Paint Interior Overall - Paint BRN" at bounding box center [382, 326] width 145 height 69
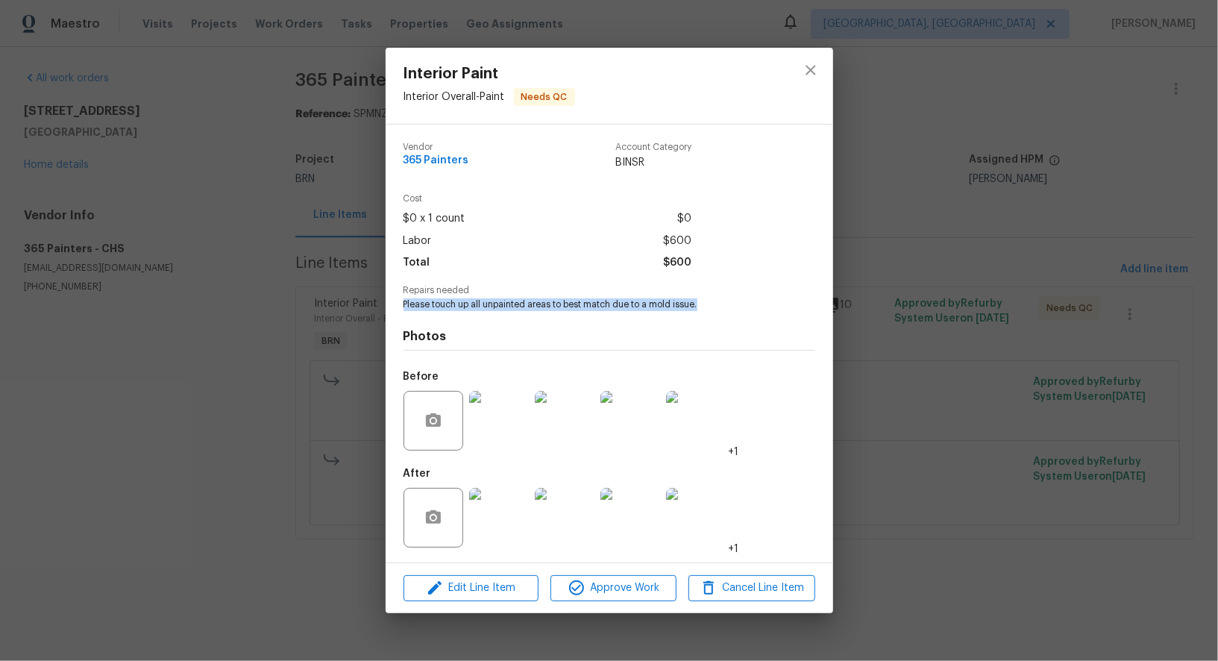
drag, startPoint x: 389, startPoint y: 308, endPoint x: 715, endPoint y: 308, distance: 325.2
click at [715, 308] on div "Vendor 365 Painters Account Category BINSR Cost $0 x 1 count $0 Labor $600 Tota…" at bounding box center [610, 344] width 448 height 438
copy span "Please touch up all unpainted areas to best match due to a mold issue."
click at [499, 442] on img at bounding box center [499, 421] width 60 height 60
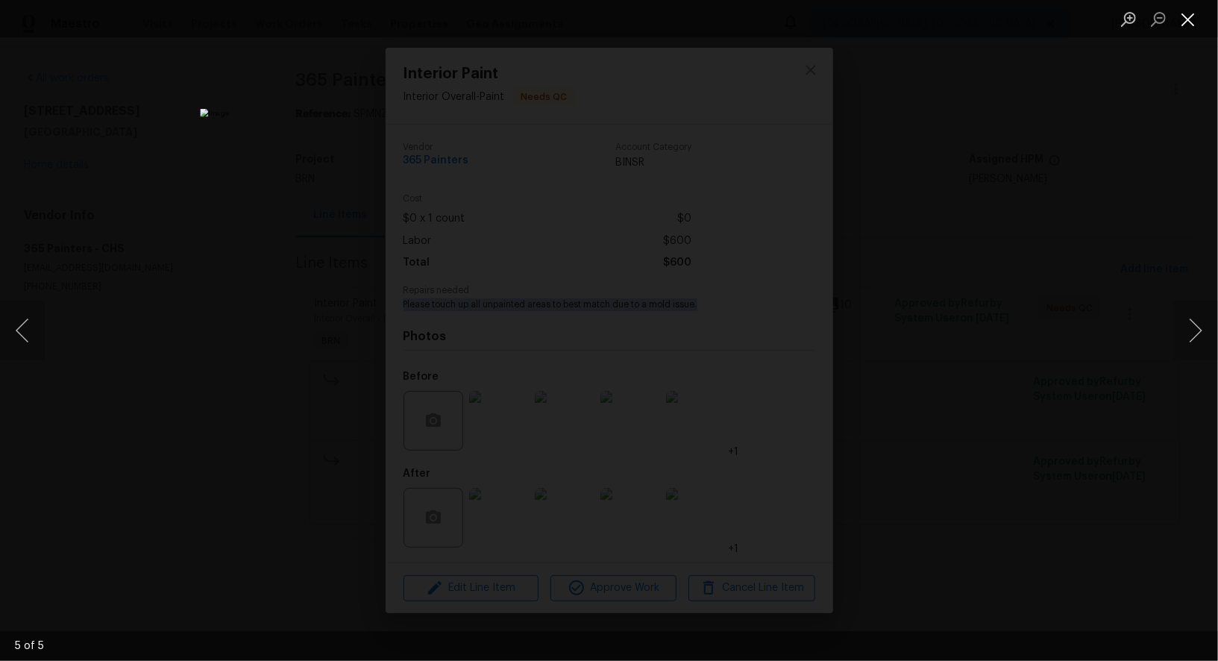
click at [1191, 27] on button "Close lightbox" at bounding box center [1188, 19] width 30 height 26
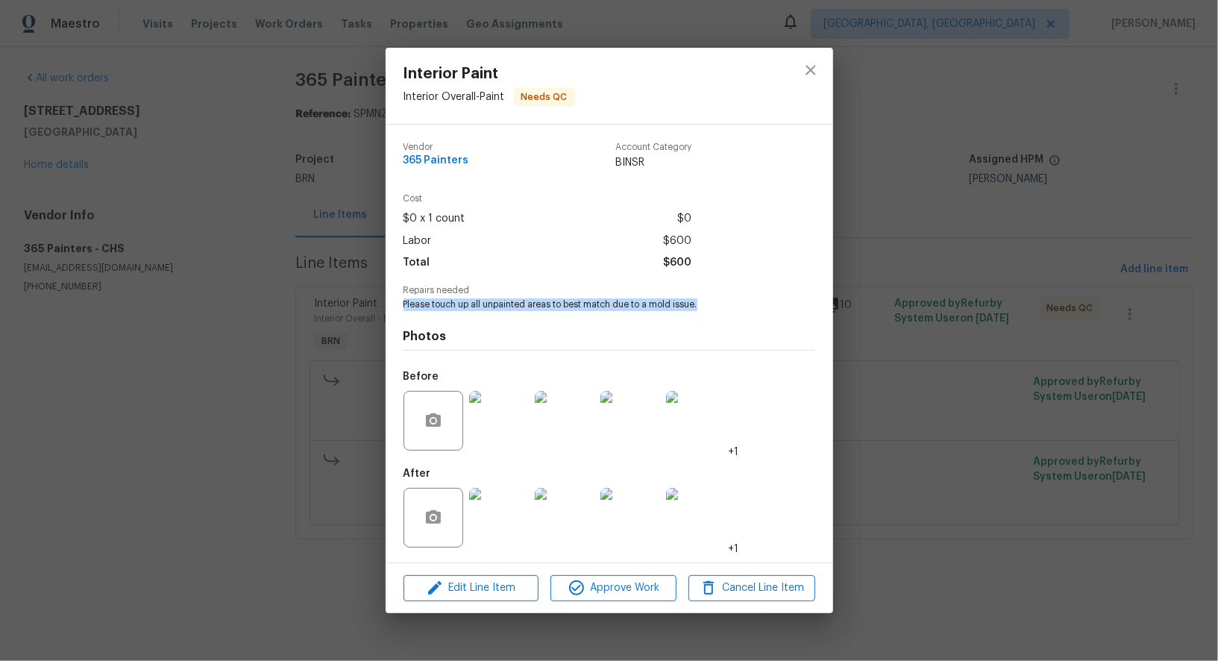
click at [510, 534] on img at bounding box center [499, 518] width 60 height 60
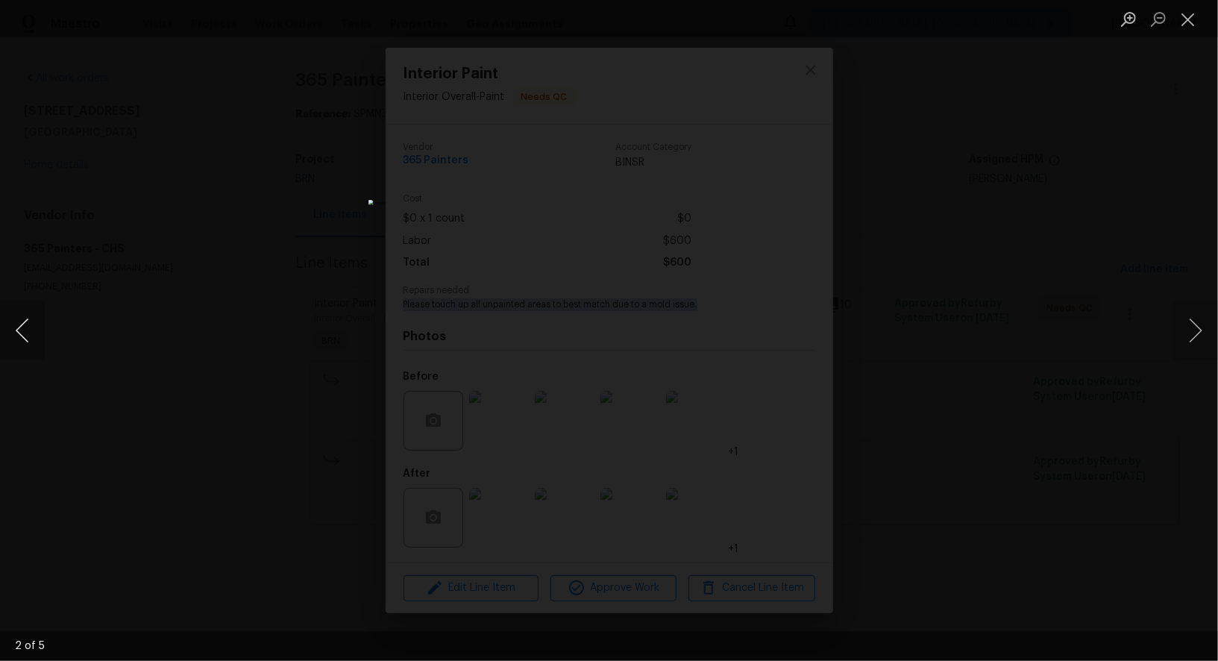
click at [20, 340] on button "Previous image" at bounding box center [22, 331] width 45 height 60
click at [194, 362] on div "Lightbox" at bounding box center [609, 330] width 1218 height 661
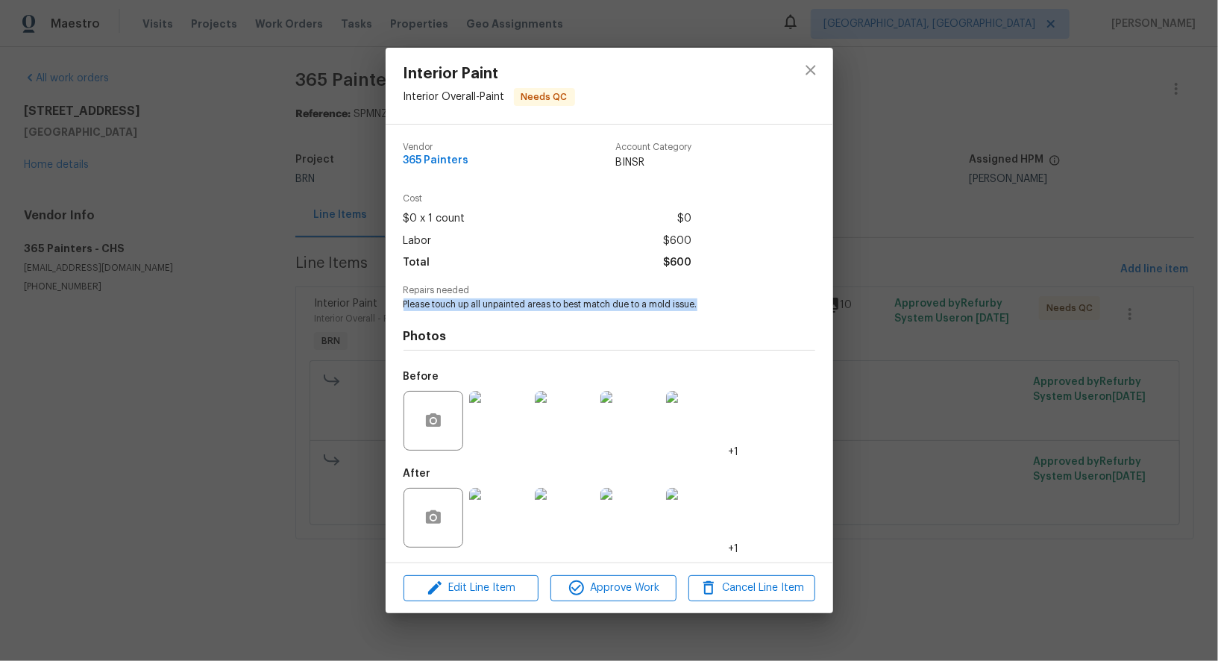
click at [194, 362] on div "Interior Paint Interior Overall - Paint Needs QC Vendor 365 Painters Account Ca…" at bounding box center [609, 330] width 1218 height 661
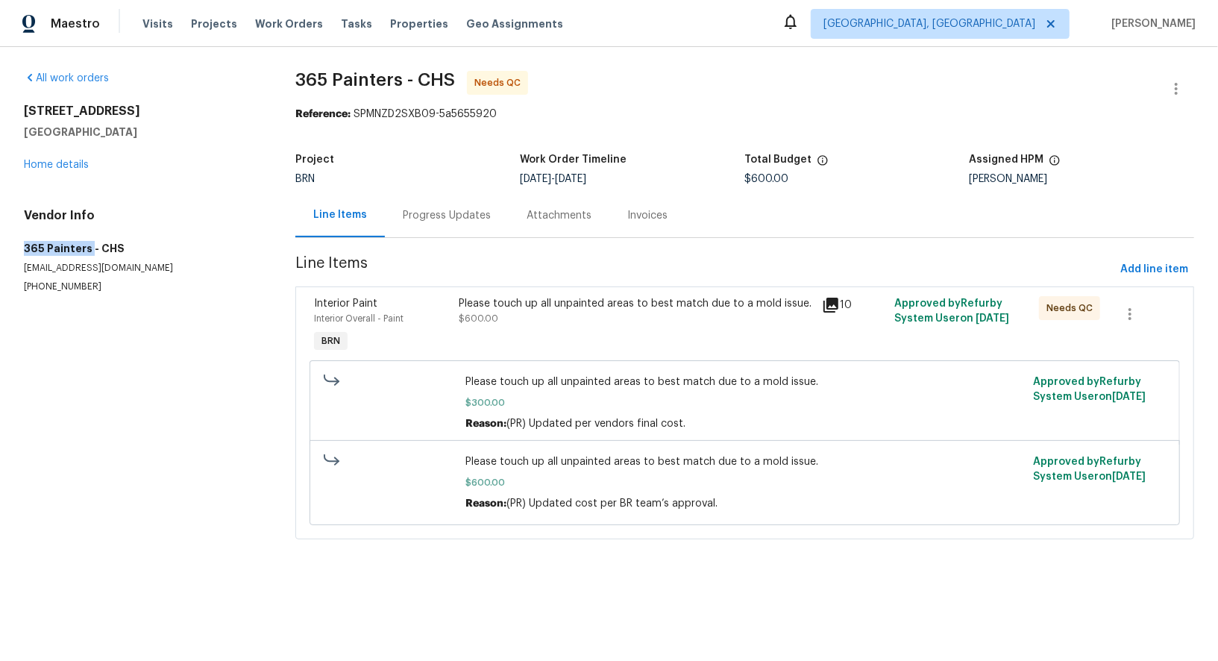
drag, startPoint x: 4, startPoint y: 254, endPoint x: 88, endPoint y: 253, distance: 83.6
click at [88, 252] on div "All work orders 3699 Shutesbury St Mount Pleasant, SC 29466 Home details Vendor…" at bounding box center [609, 314] width 1218 height 534
copy h5 "365 Painters"
click at [495, 318] on span "$600.00" at bounding box center [479, 318] width 40 height 9
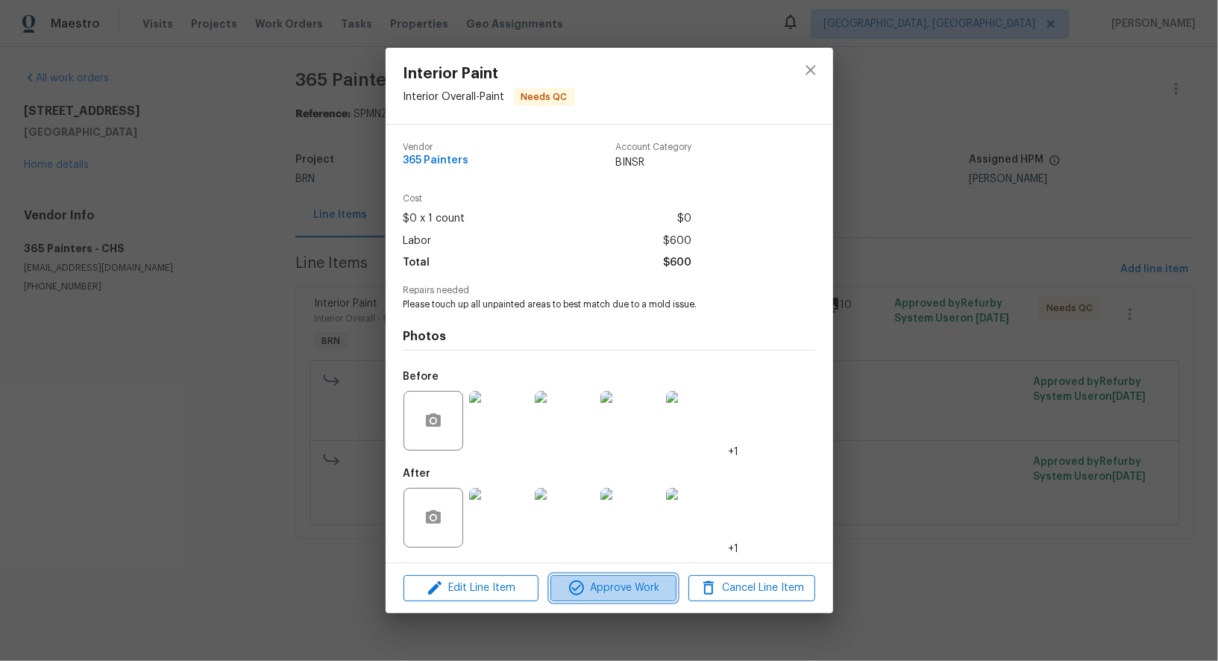
click at [624, 580] on span "Approve Work" at bounding box center [613, 588] width 117 height 19
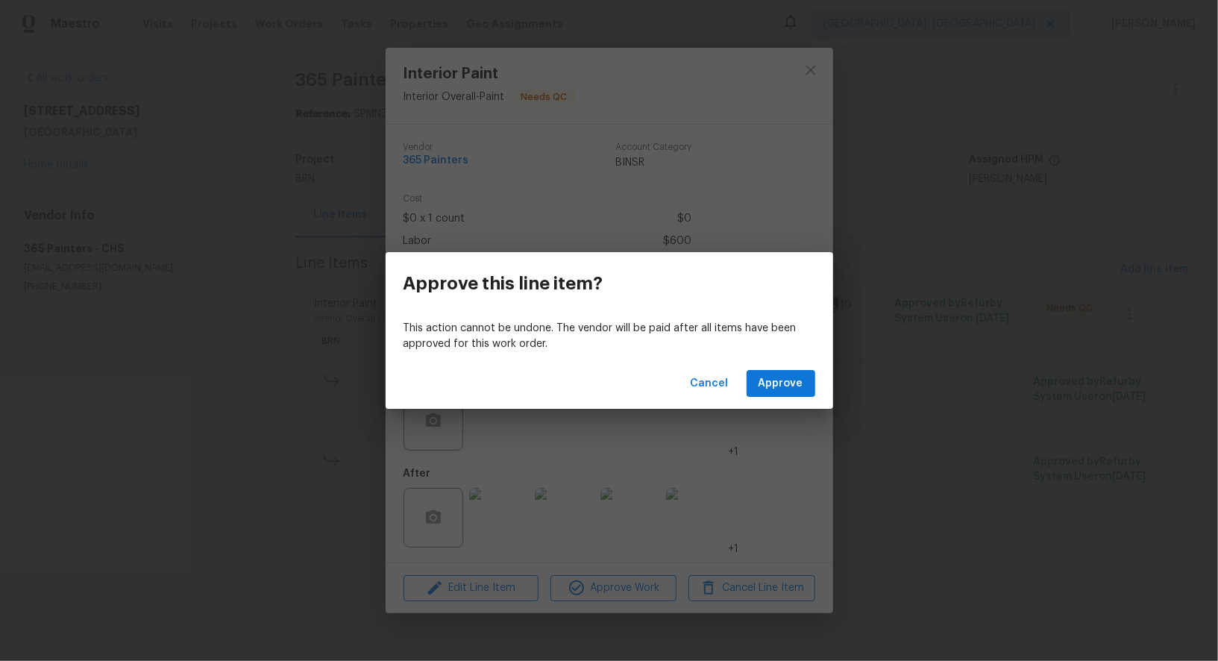
click at [803, 362] on div "Cancel Approve" at bounding box center [610, 383] width 448 height 51
click at [785, 380] on span "Approve" at bounding box center [781, 383] width 45 height 19
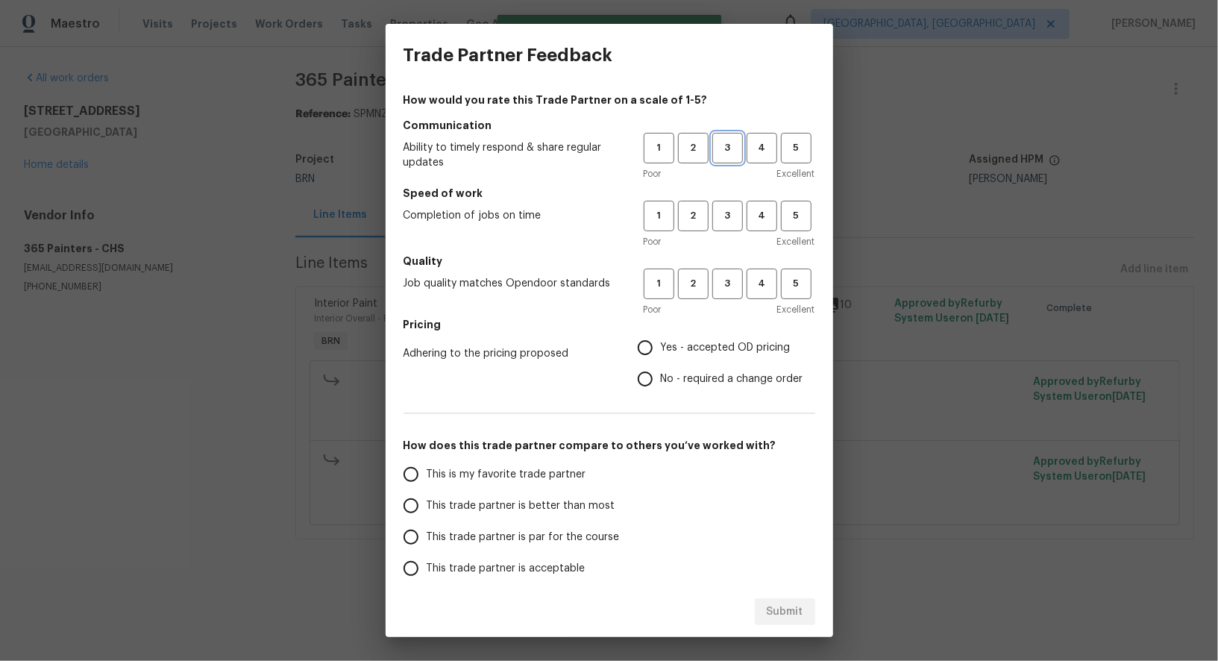
click at [733, 151] on span "3" at bounding box center [728, 147] width 28 height 17
click at [733, 216] on span "3" at bounding box center [728, 215] width 28 height 17
click at [729, 276] on span "3" at bounding box center [728, 283] width 28 height 17
click at [652, 365] on input "No - required a change order" at bounding box center [645, 378] width 31 height 31
radio input "true"
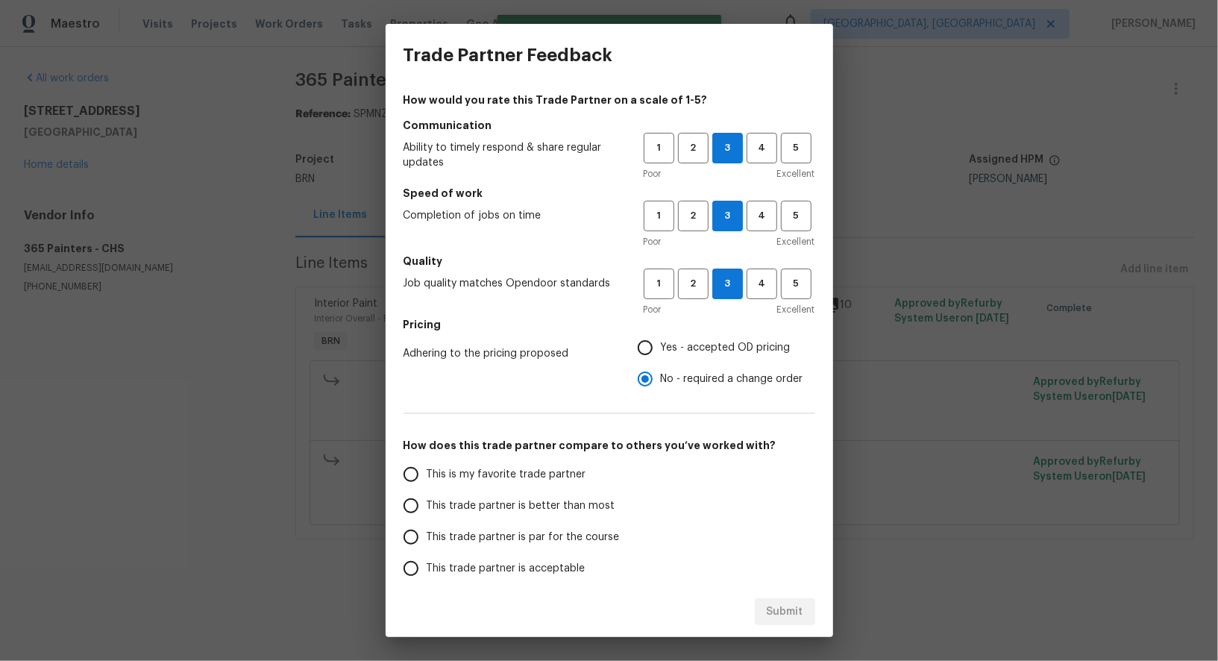
click at [409, 542] on input "This trade partner is par for the course" at bounding box center [410, 536] width 31 height 31
click at [785, 616] on span "Submit" at bounding box center [785, 612] width 37 height 19
radio input "true"
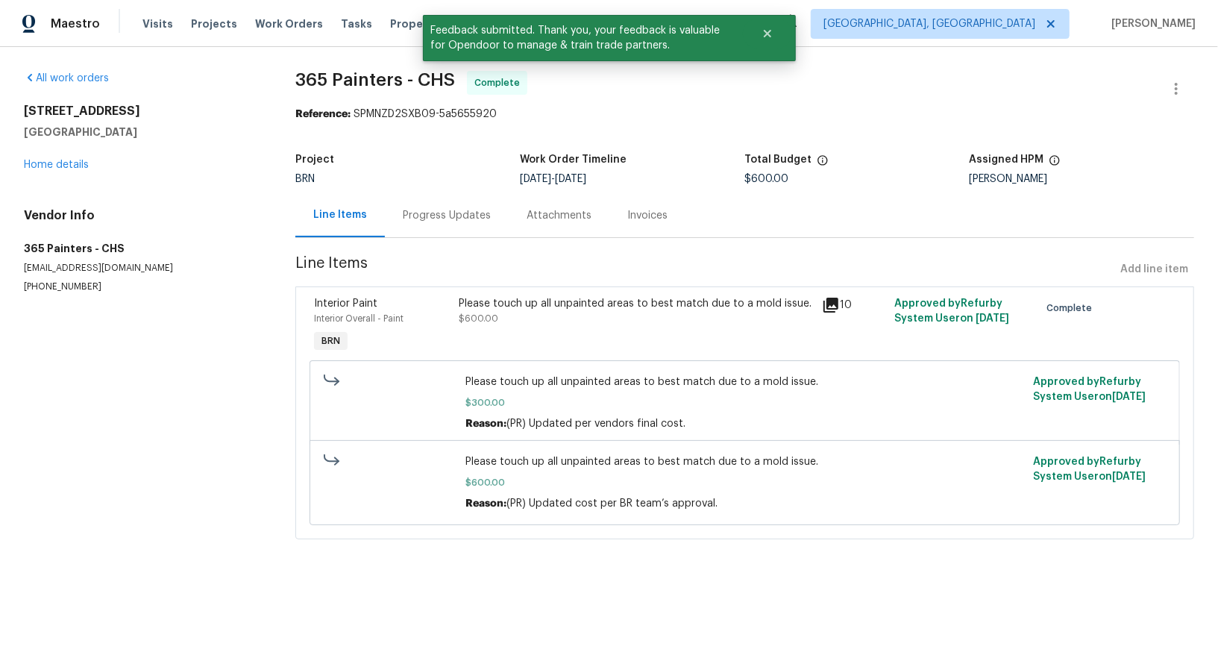
click at [455, 221] on div "Progress Updates" at bounding box center [447, 215] width 88 height 15
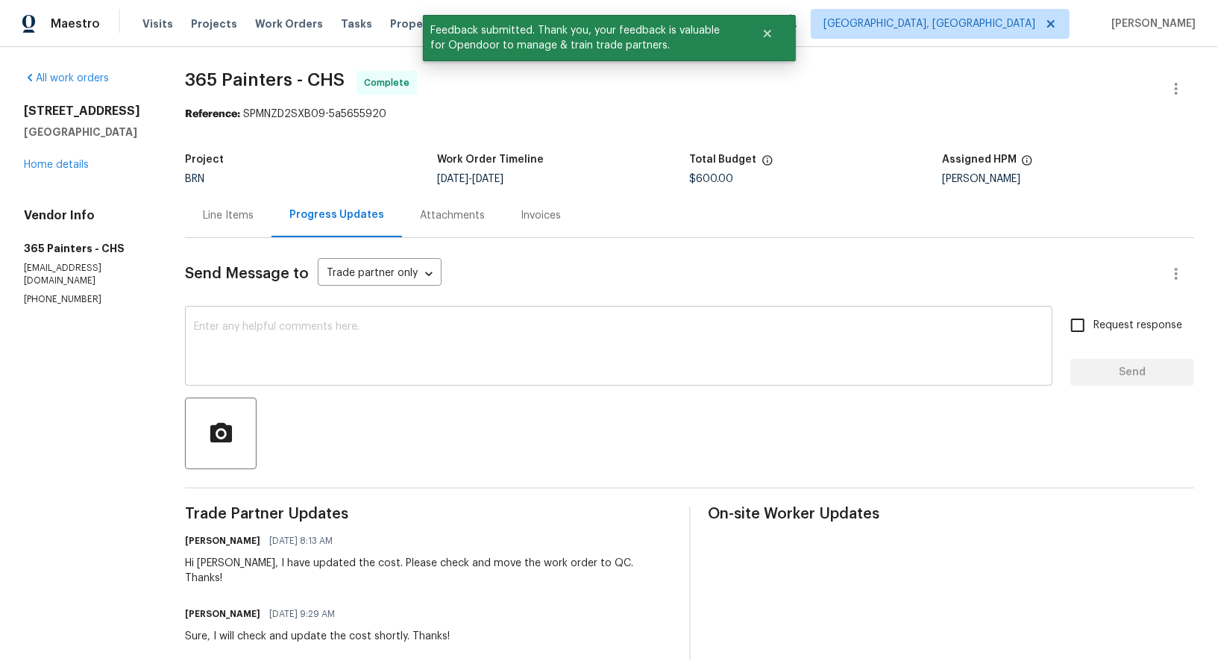
click at [506, 321] on textarea at bounding box center [619, 347] width 850 height 52
paste textarea "WO is approved, Please upload the invoice under invoice section. Thanks!"
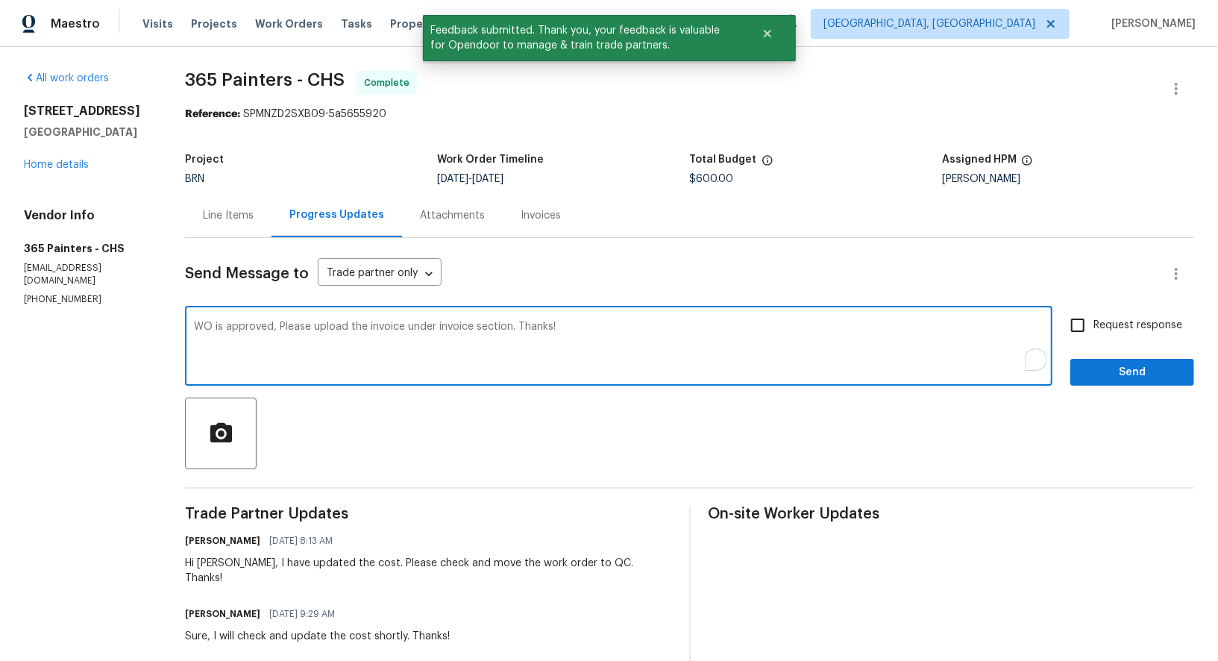
type textarea "WO is approved, Please upload the invoice under invoice section. Thanks!"
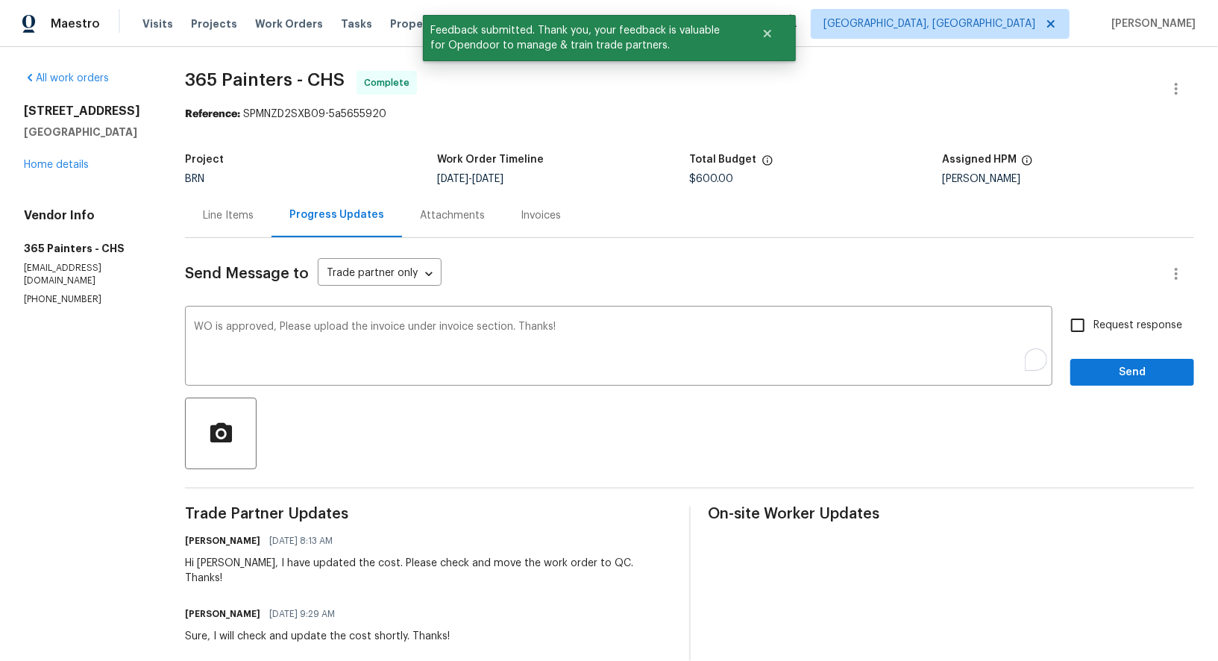
click at [1102, 324] on span "Request response" at bounding box center [1137, 326] width 89 height 16
click at [1093, 324] on input "Request response" at bounding box center [1077, 325] width 31 height 31
checkbox input "true"
click at [1117, 374] on span "Send" at bounding box center [1132, 372] width 100 height 19
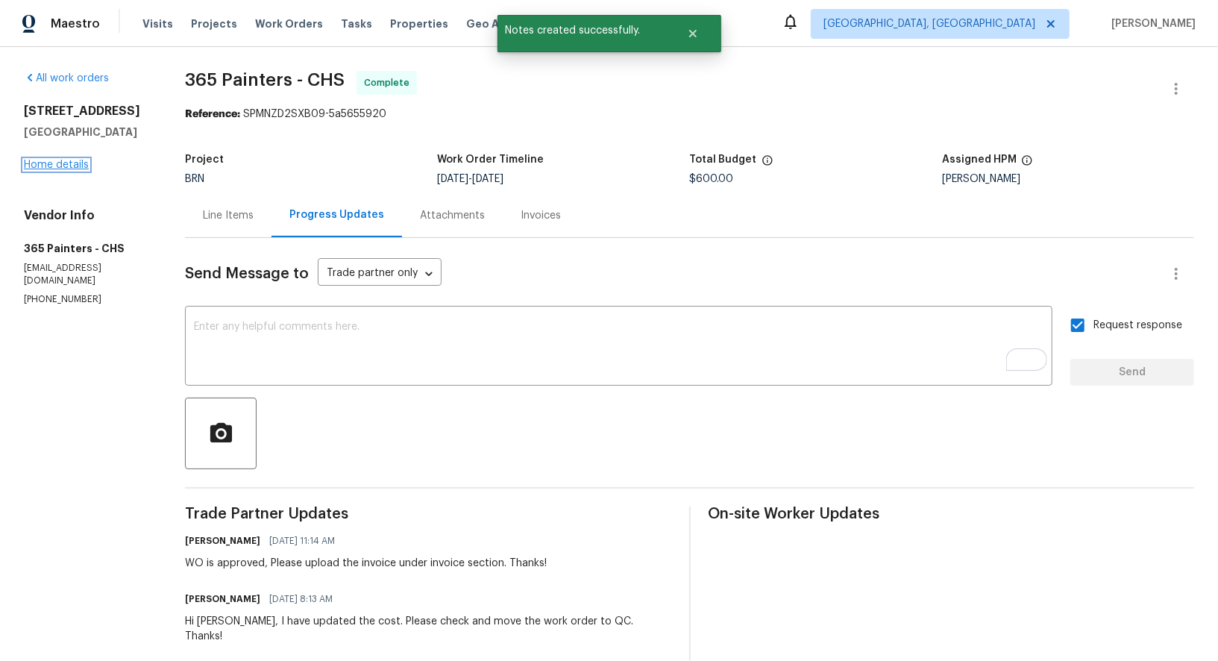
click at [46, 170] on link "Home details" at bounding box center [56, 165] width 65 height 10
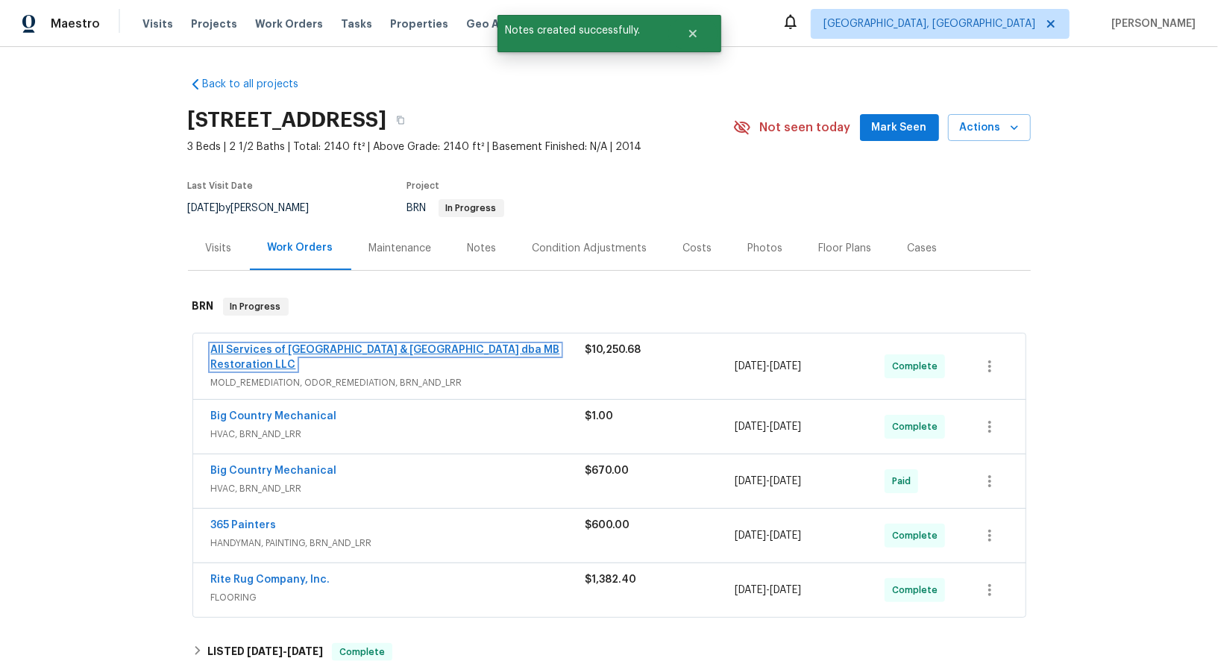
click at [295, 348] on link "All Services of Mount Pleasant & Greater Charleston dba MB Restoration LLC" at bounding box center [385, 357] width 349 height 25
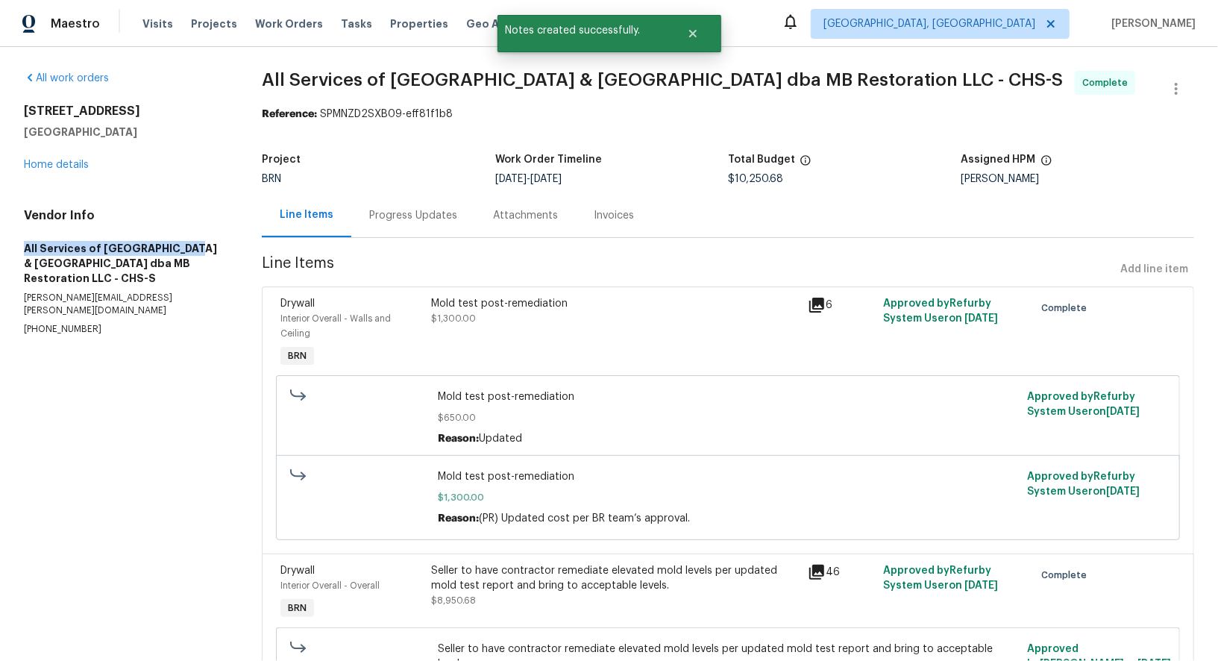
drag, startPoint x: 0, startPoint y: 240, endPoint x: 179, endPoint y: 247, distance: 179.1
click at [179, 247] on div "All work orders 3699 Shutesbury St Mount Pleasant, SC 29466 Home details Vendor…" at bounding box center [609, 510] width 1218 height 926
copy h5 "All Services of Mount Pleasant"
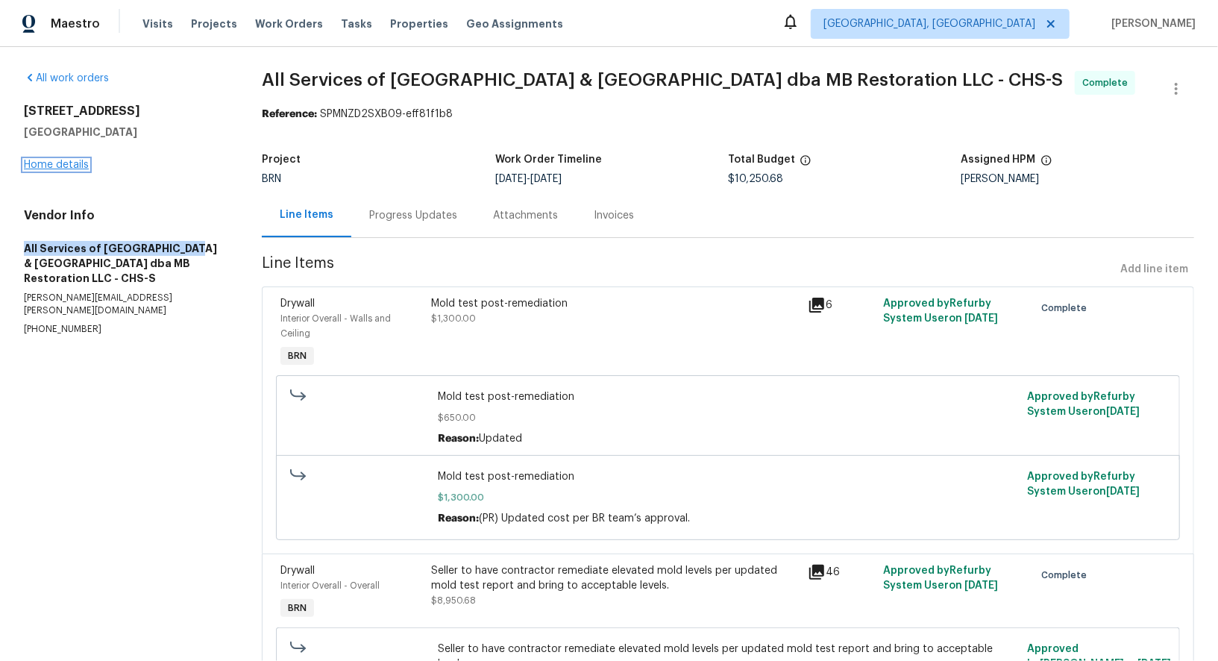
click at [65, 160] on link "Home details" at bounding box center [56, 165] width 65 height 10
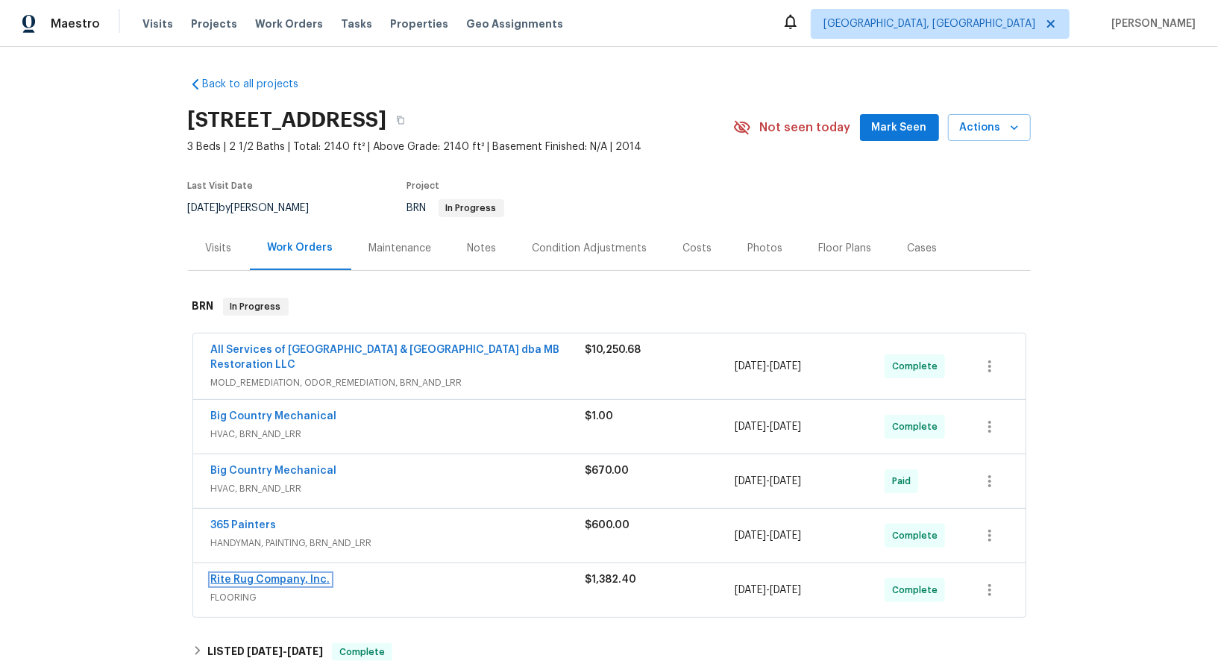
click at [254, 576] on link "Rite Rug Company, Inc." at bounding box center [270, 579] width 119 height 10
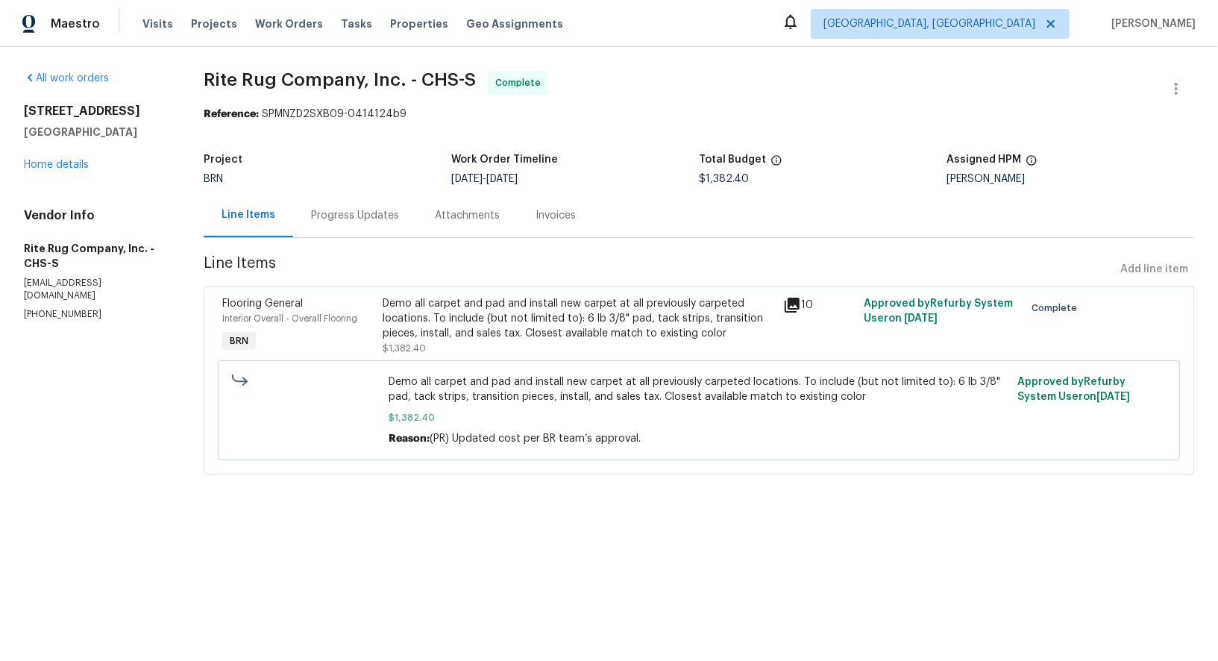
click at [553, 215] on div "Invoices" at bounding box center [556, 215] width 40 height 15
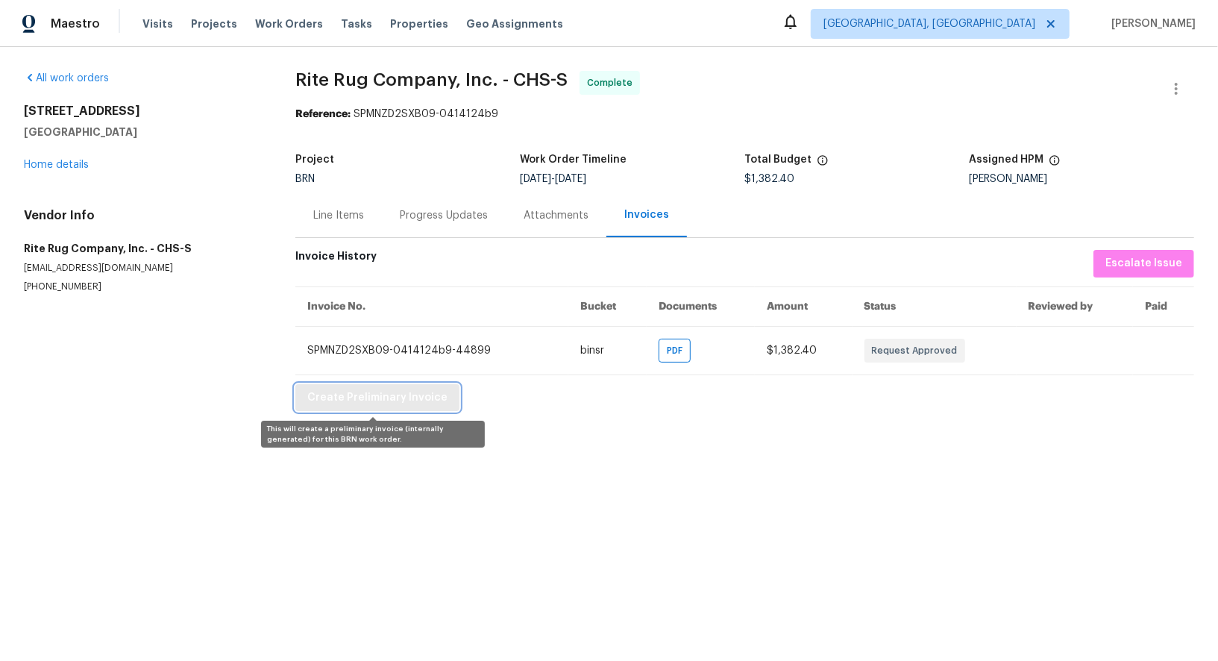
click at [397, 395] on span "Create Preliminary Invoice" at bounding box center [377, 398] width 140 height 19
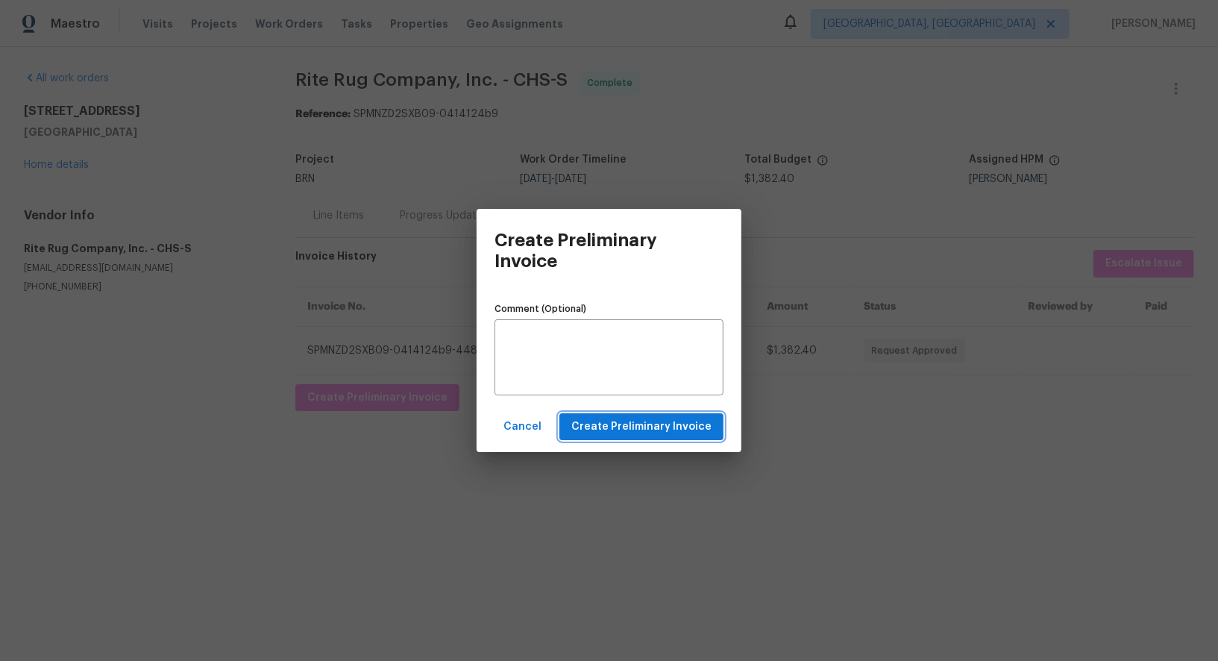
click at [630, 434] on span "Create Preliminary Invoice" at bounding box center [641, 427] width 140 height 19
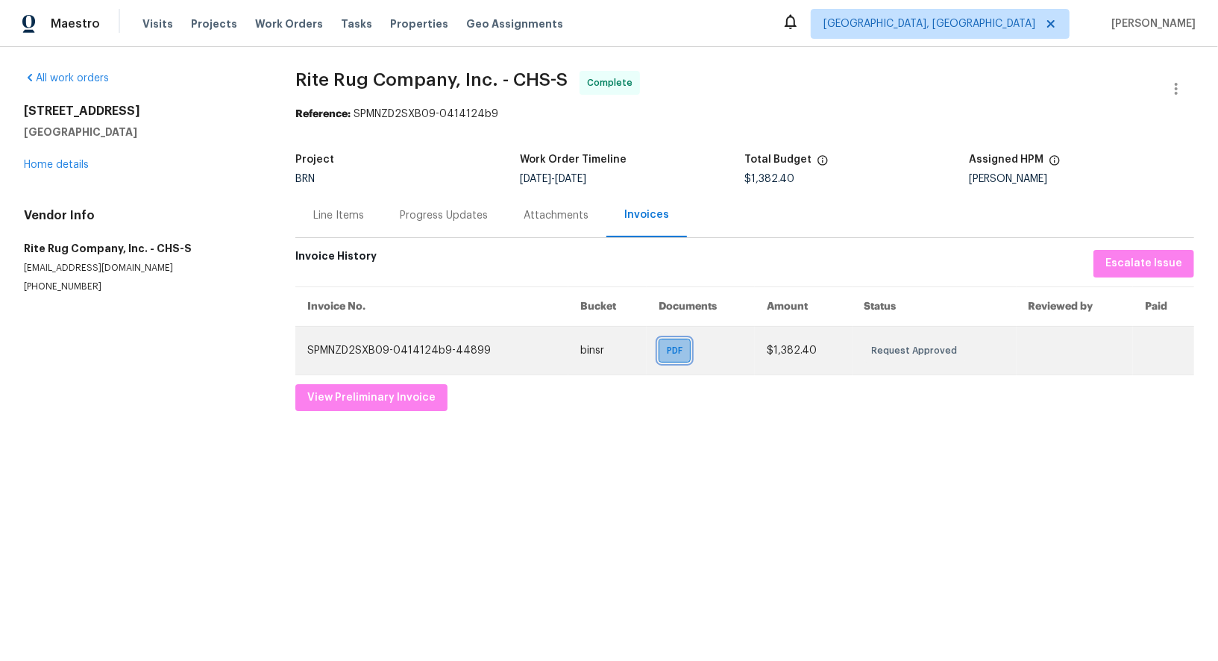
click at [674, 354] on span "PDF" at bounding box center [678, 350] width 22 height 15
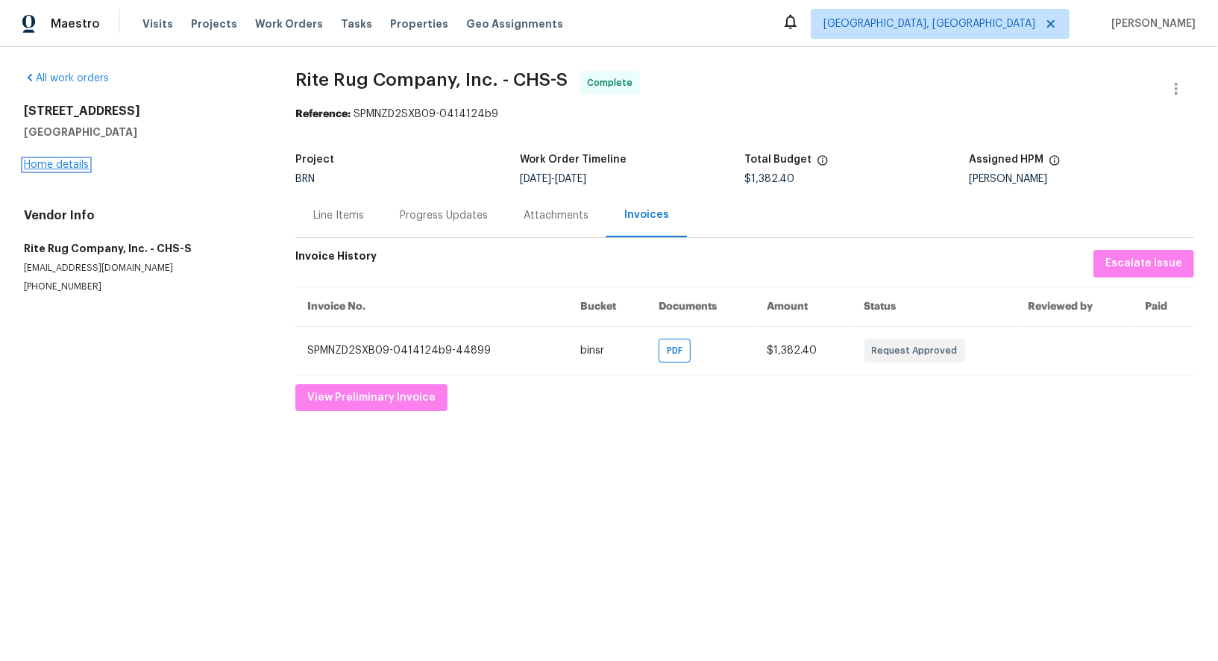
click at [28, 161] on link "Home details" at bounding box center [56, 165] width 65 height 10
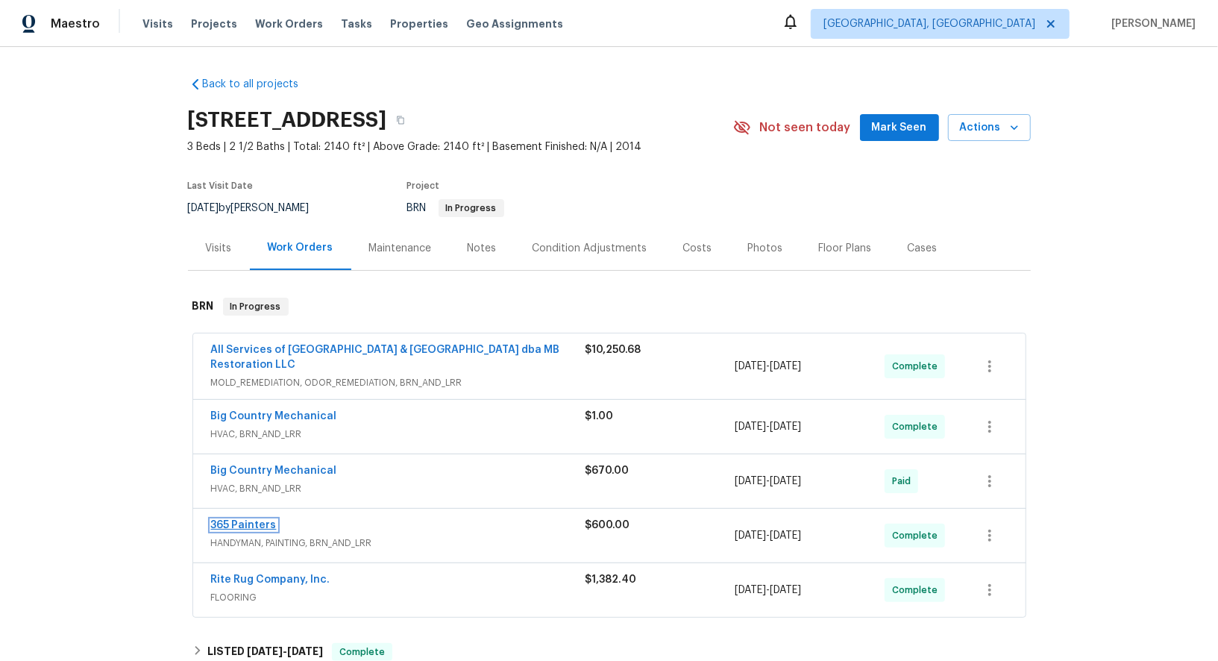
click at [251, 522] on link "365 Painters" at bounding box center [244, 525] width 66 height 10
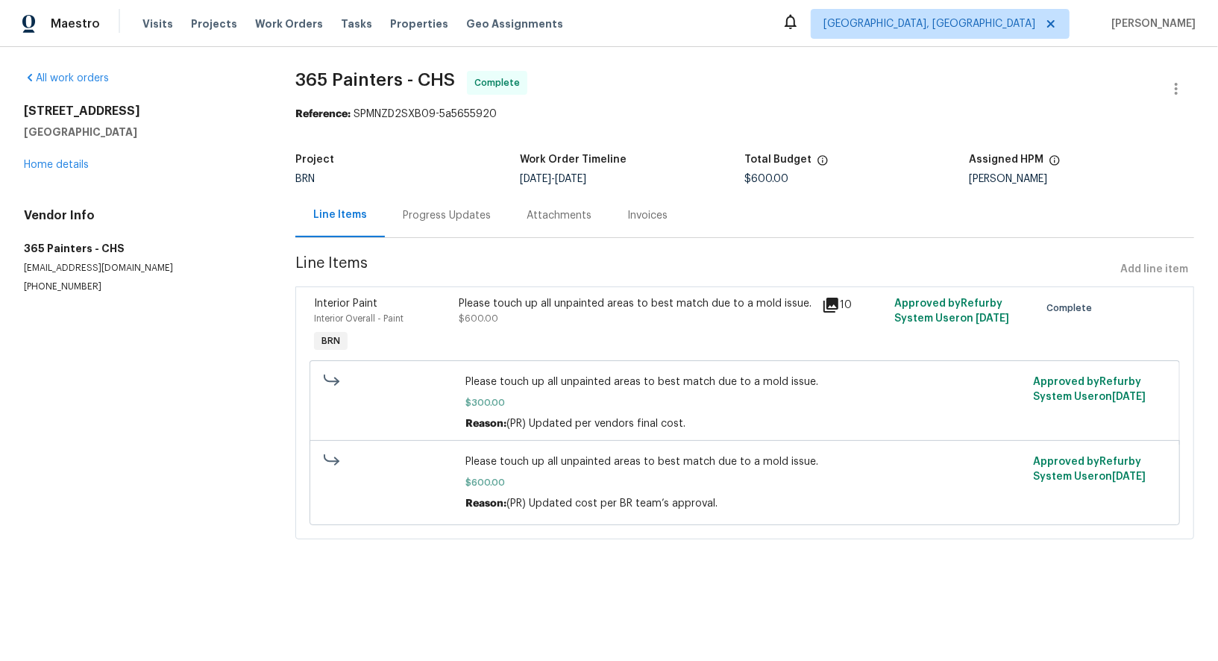
click at [635, 213] on div "Invoices" at bounding box center [647, 215] width 40 height 15
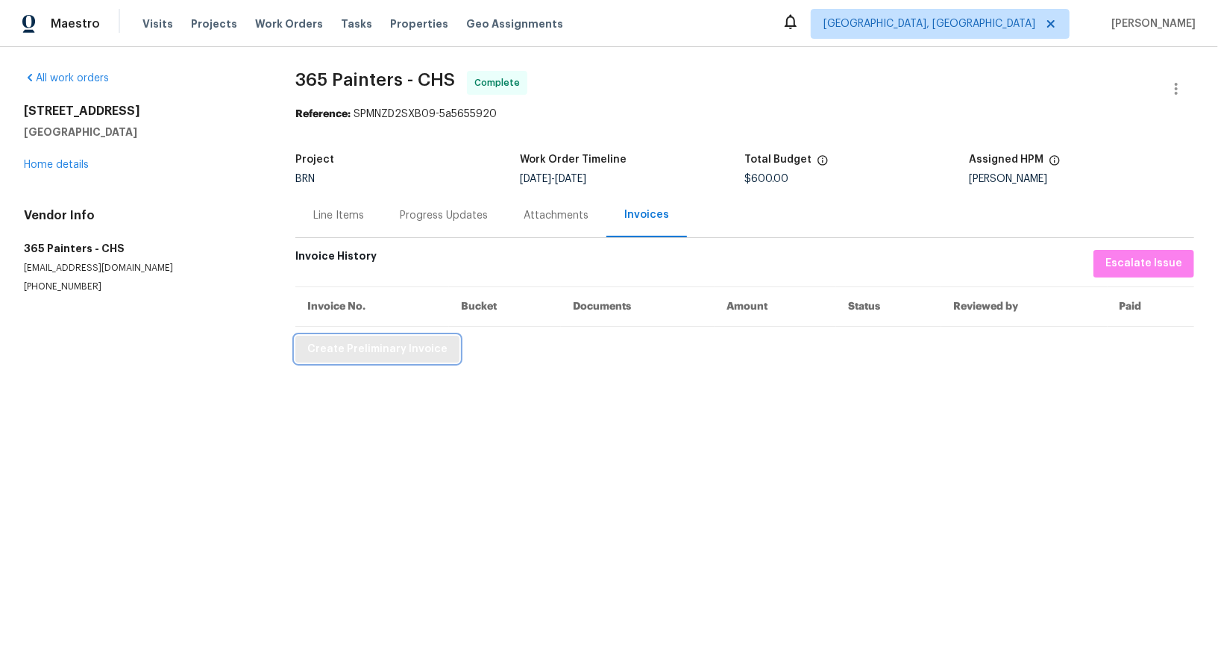
click at [391, 348] on span "Create Preliminary Invoice" at bounding box center [377, 349] width 140 height 19
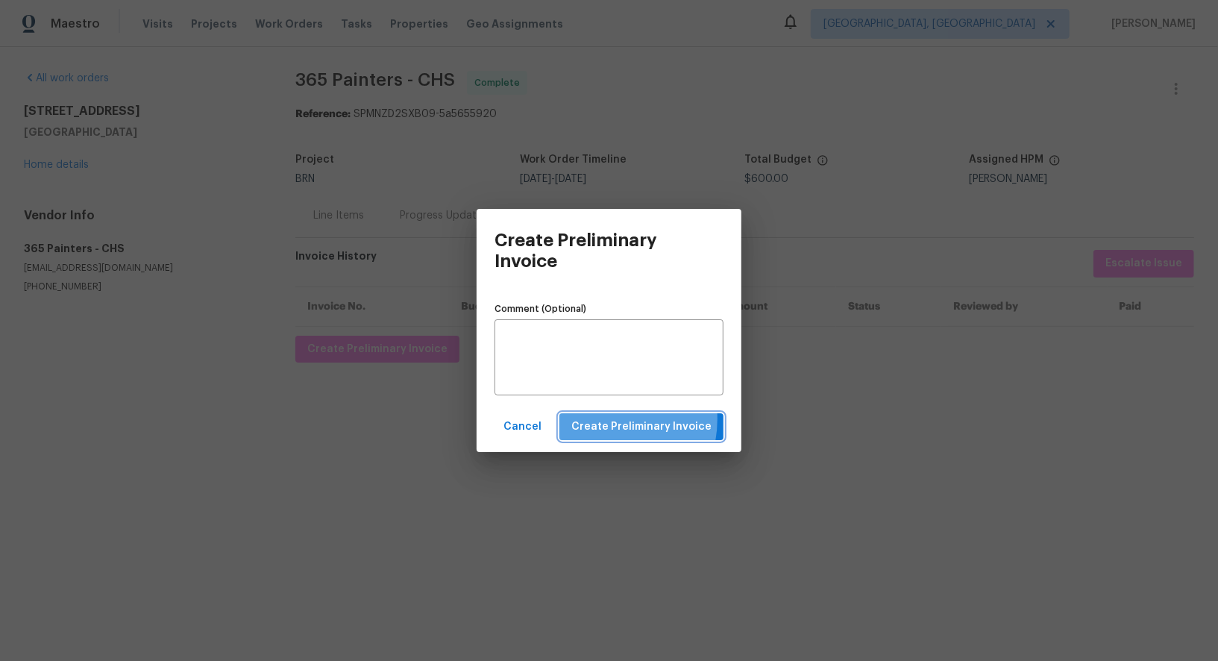
click at [602, 419] on span "Create Preliminary Invoice" at bounding box center [641, 427] width 140 height 19
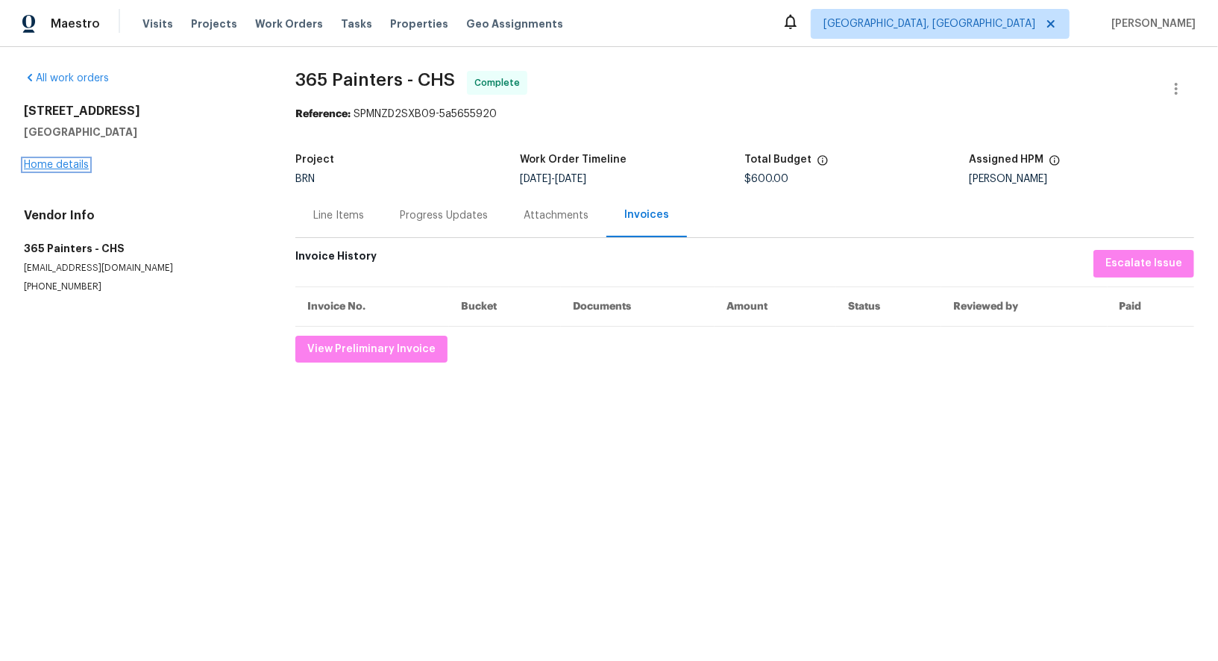
click at [61, 168] on link "Home details" at bounding box center [56, 165] width 65 height 10
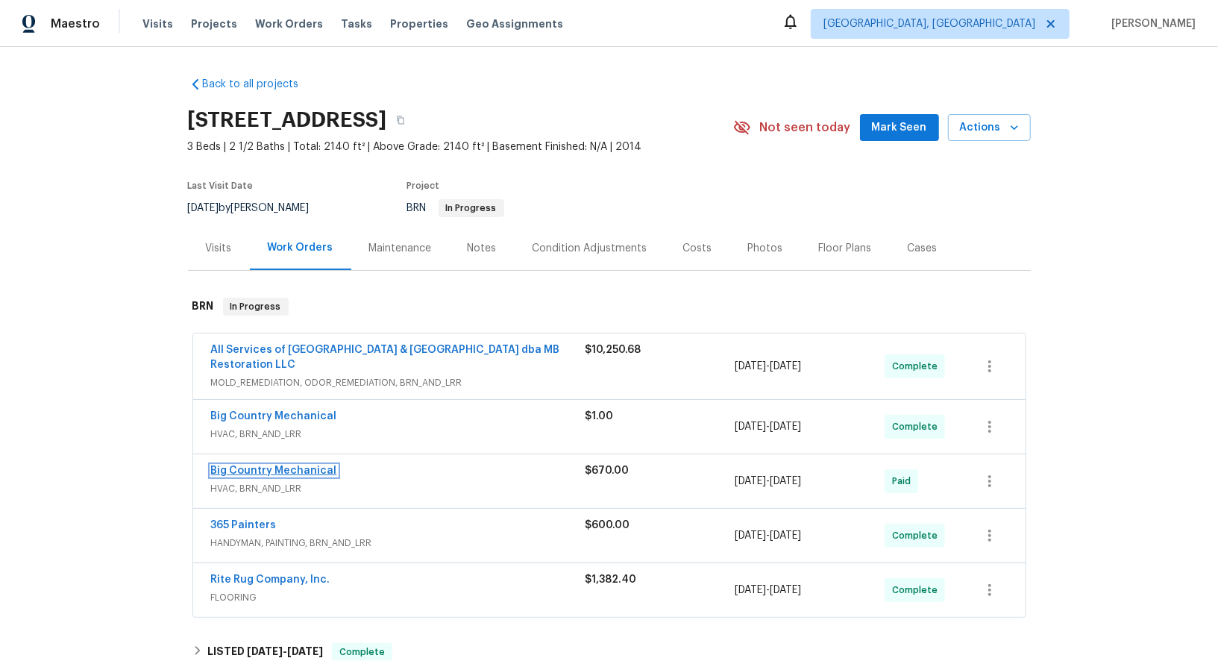
click at [307, 465] on link "Big Country Mechanical" at bounding box center [274, 470] width 126 height 10
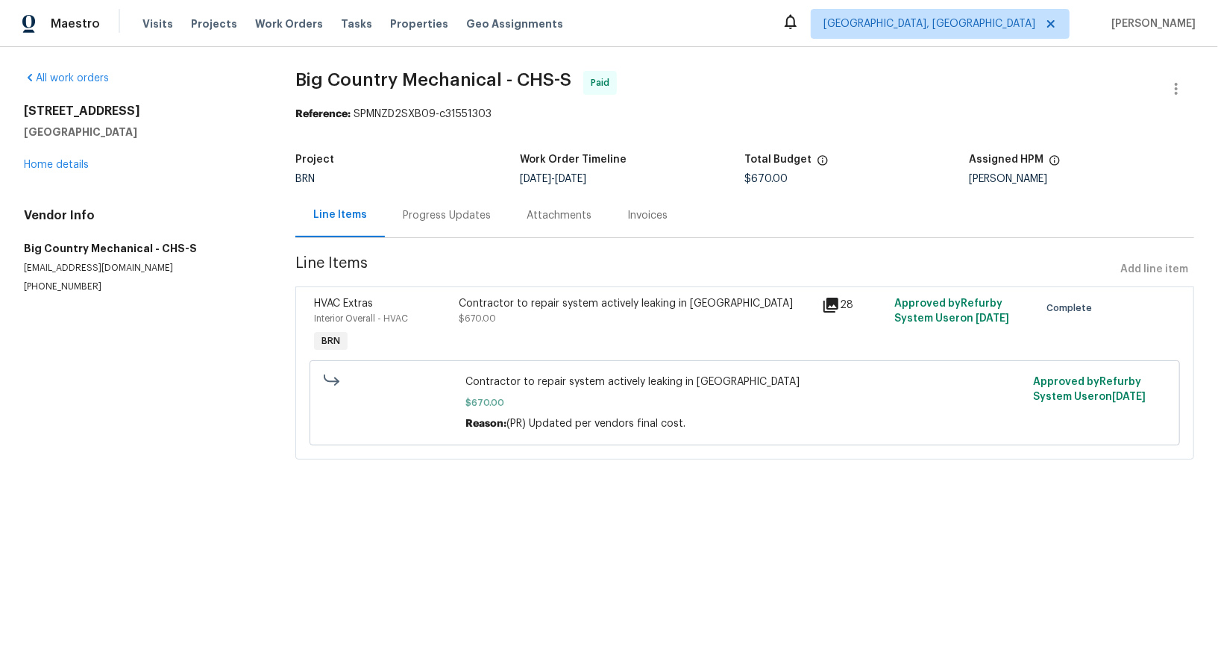
click at [630, 224] on div "Invoices" at bounding box center [647, 215] width 76 height 44
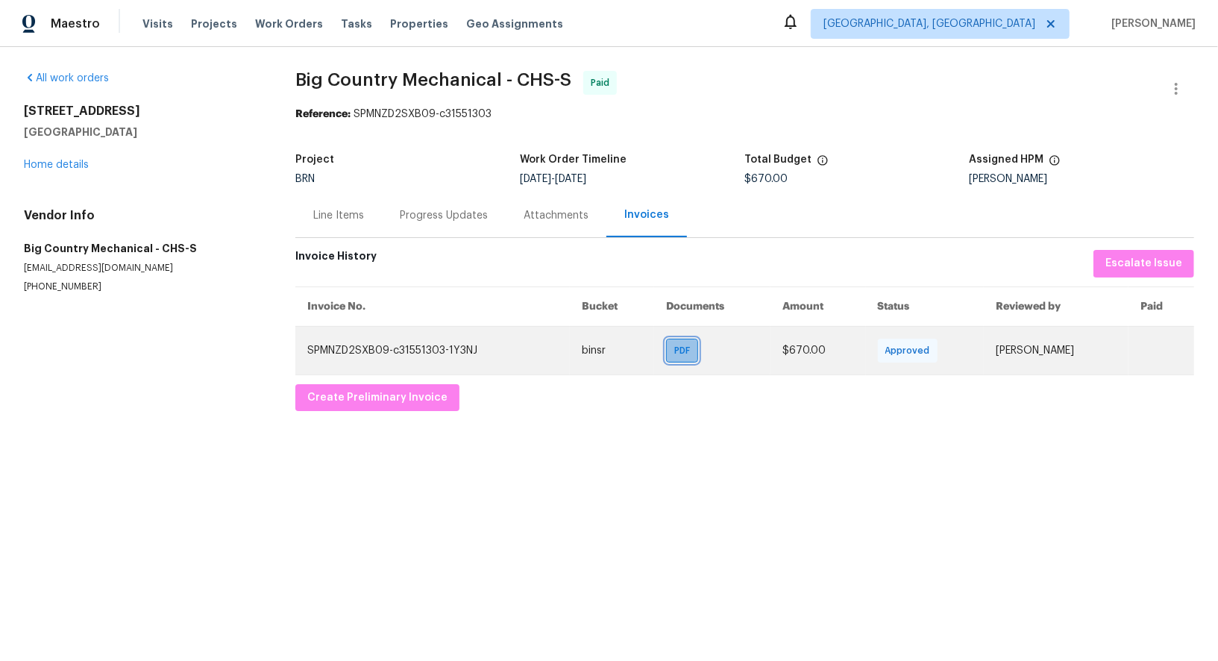
click at [674, 352] on span "PDF" at bounding box center [685, 350] width 22 height 15
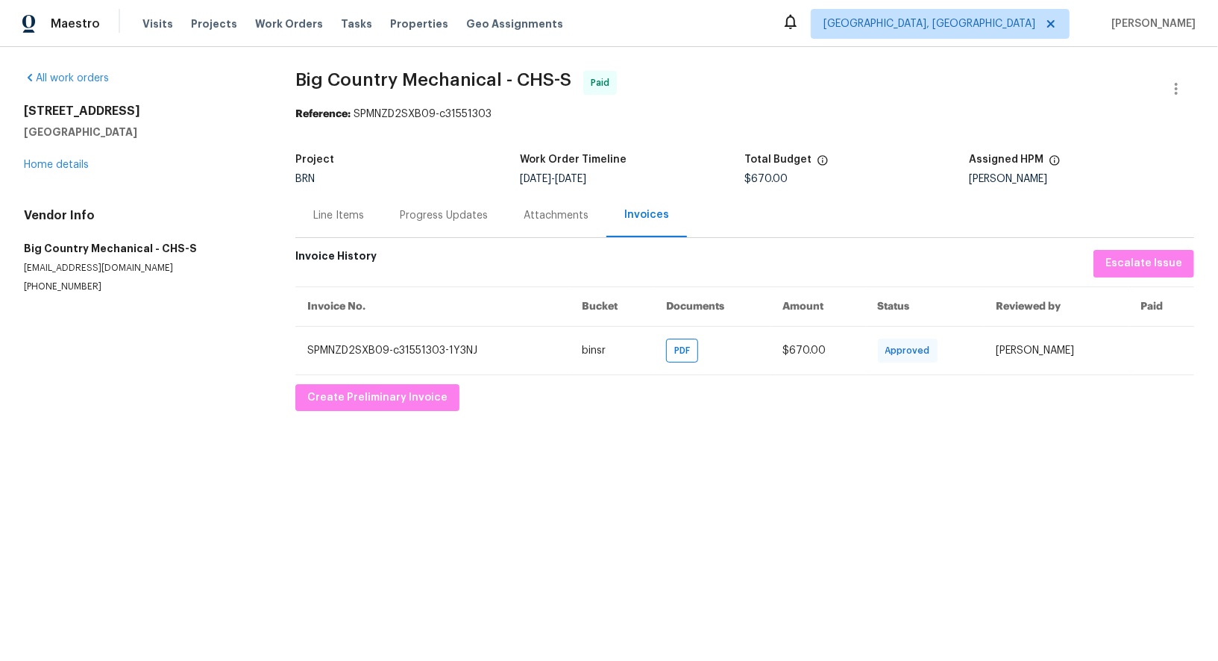
click at [56, 152] on div "3699 Shutesbury St Mount Pleasant, SC 29466 Home details" at bounding box center [142, 138] width 236 height 69
click at [56, 169] on link "Home details" at bounding box center [56, 165] width 65 height 10
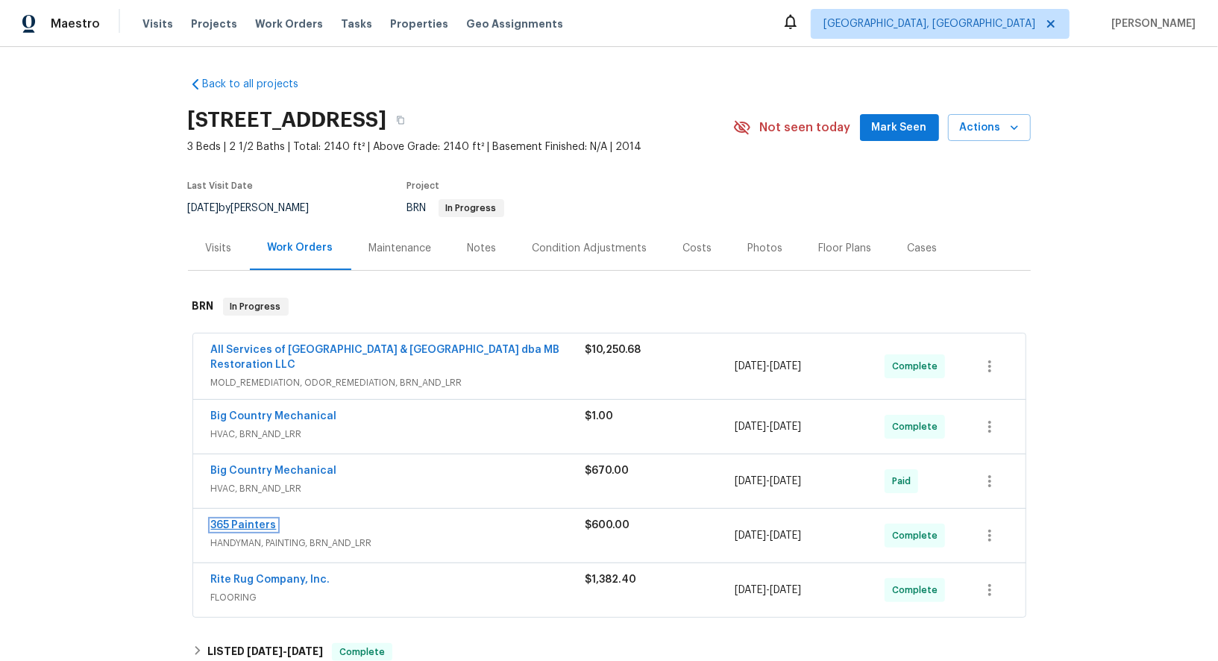
click at [245, 526] on link "365 Painters" at bounding box center [244, 525] width 66 height 10
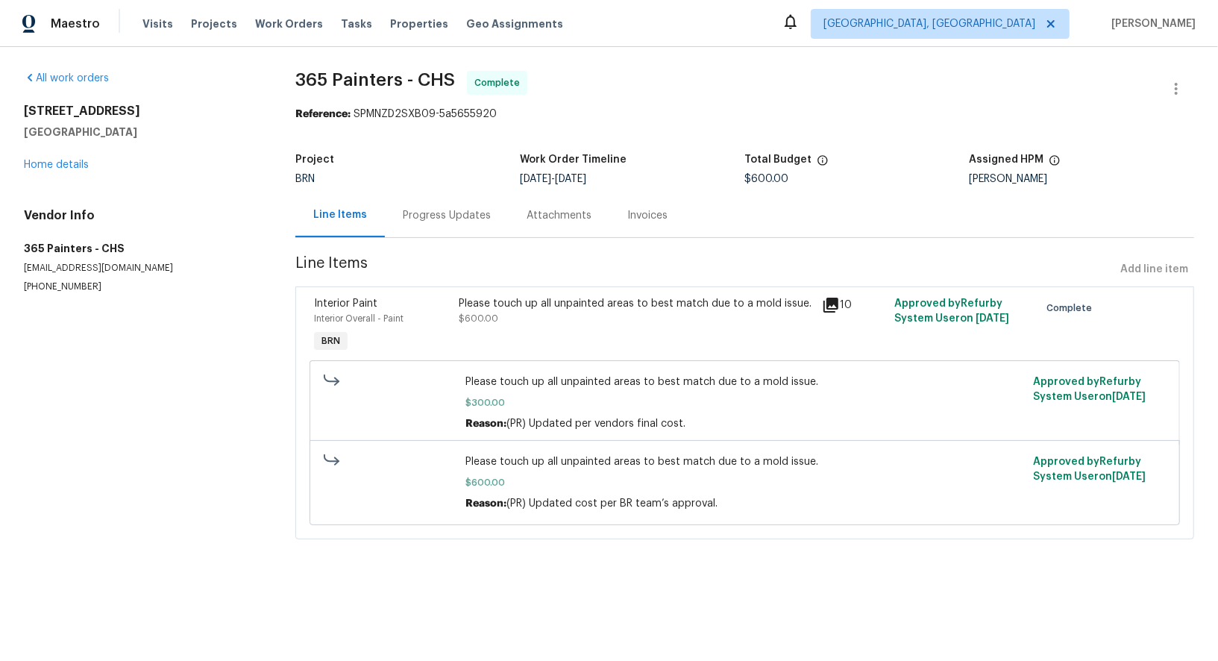
click at [419, 230] on div "Progress Updates" at bounding box center [447, 215] width 124 height 44
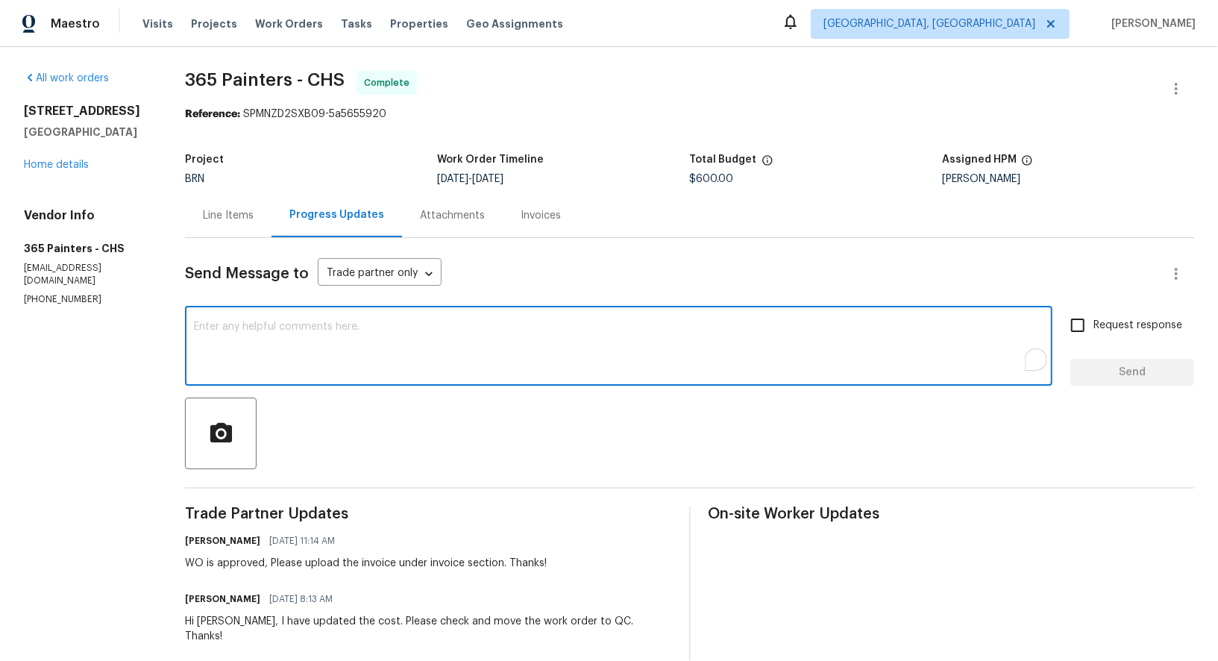
click at [399, 365] on textarea "To enrich screen reader interactions, please activate Accessibility in Grammarl…" at bounding box center [619, 347] width 850 height 52
click at [31, 170] on link "Home details" at bounding box center [56, 165] width 65 height 10
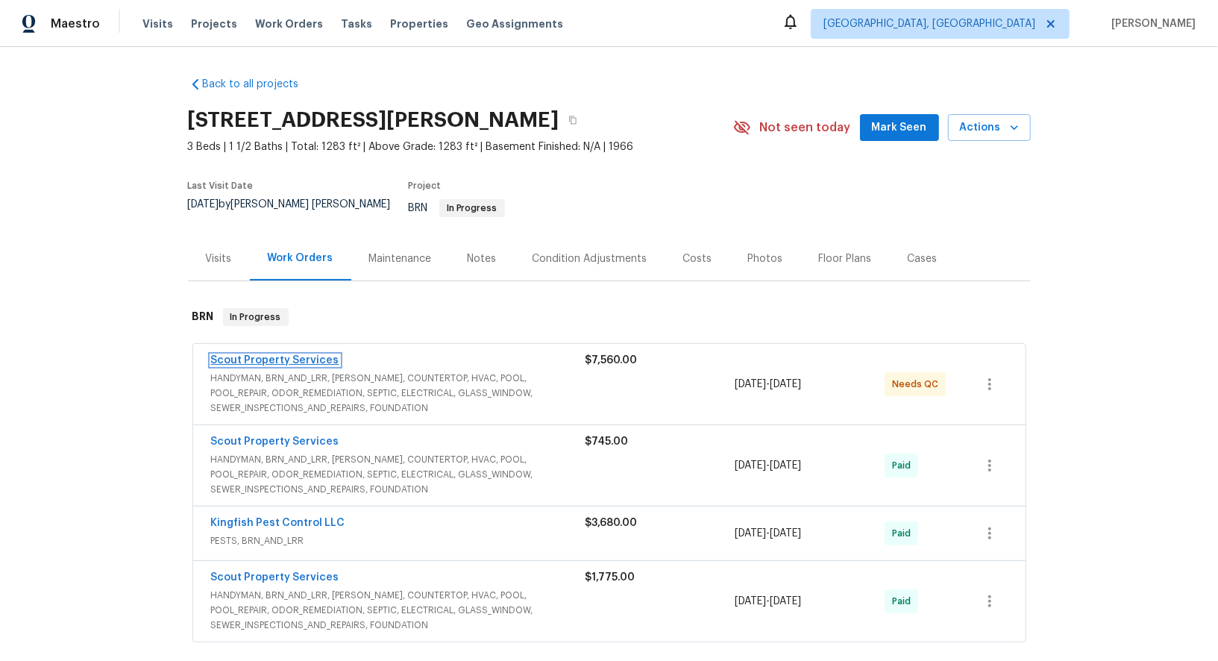
click at [280, 355] on link "Scout Property Services" at bounding box center [275, 360] width 128 height 10
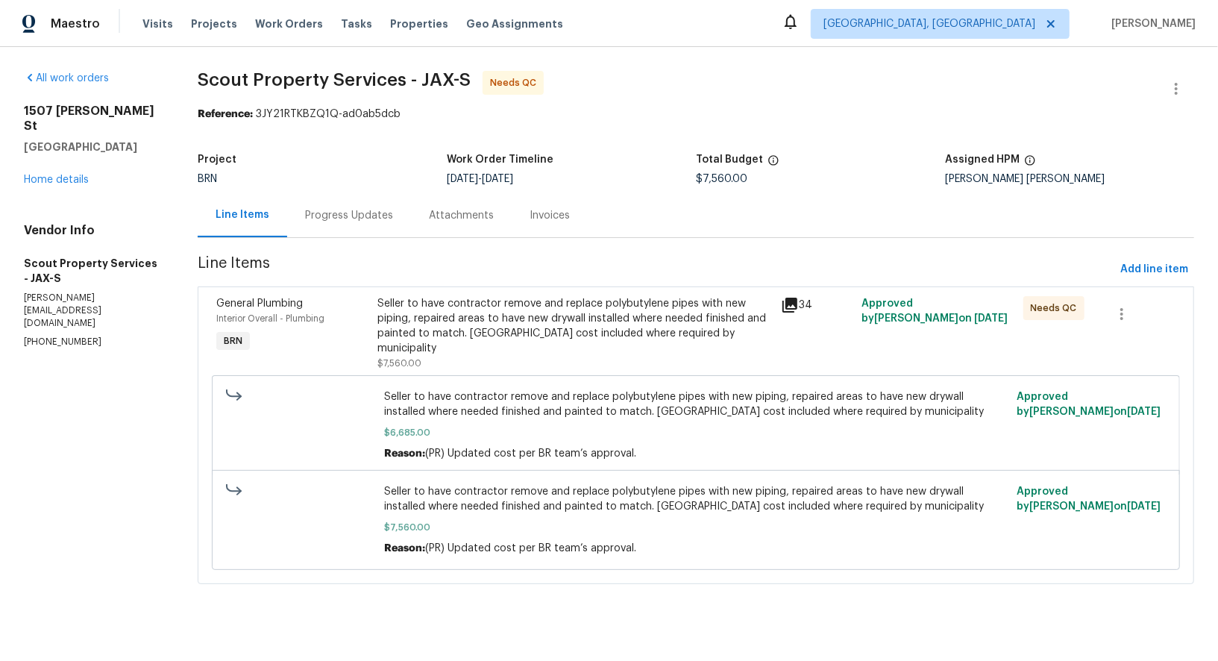
click at [489, 337] on div "Seller to have contractor remove and replace polybutylene pipes with new piping…" at bounding box center [574, 326] width 395 height 60
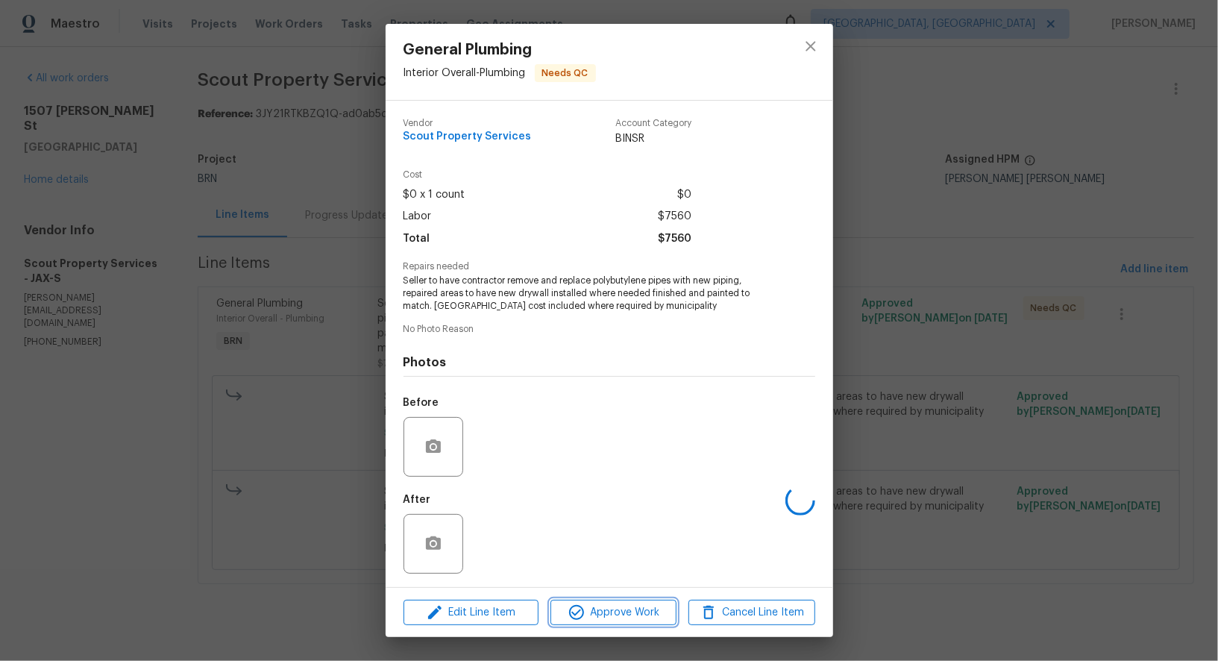
click at [606, 625] on button "Approve Work" at bounding box center [613, 613] width 126 height 26
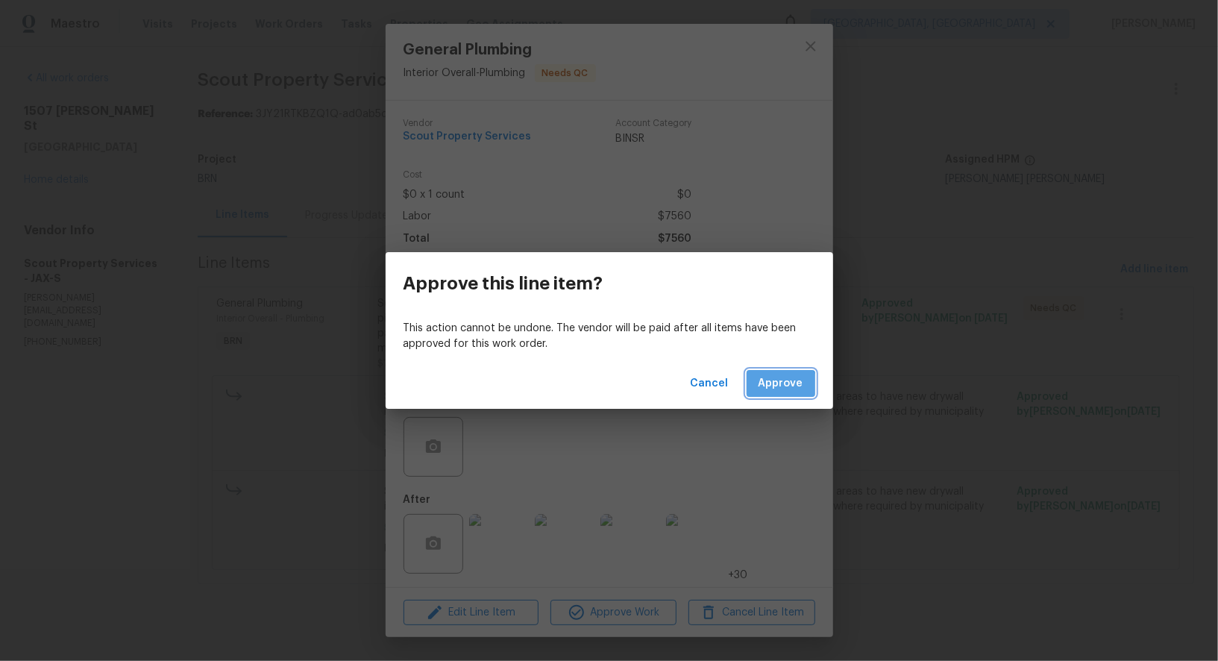
click at [779, 389] on span "Approve" at bounding box center [781, 383] width 45 height 19
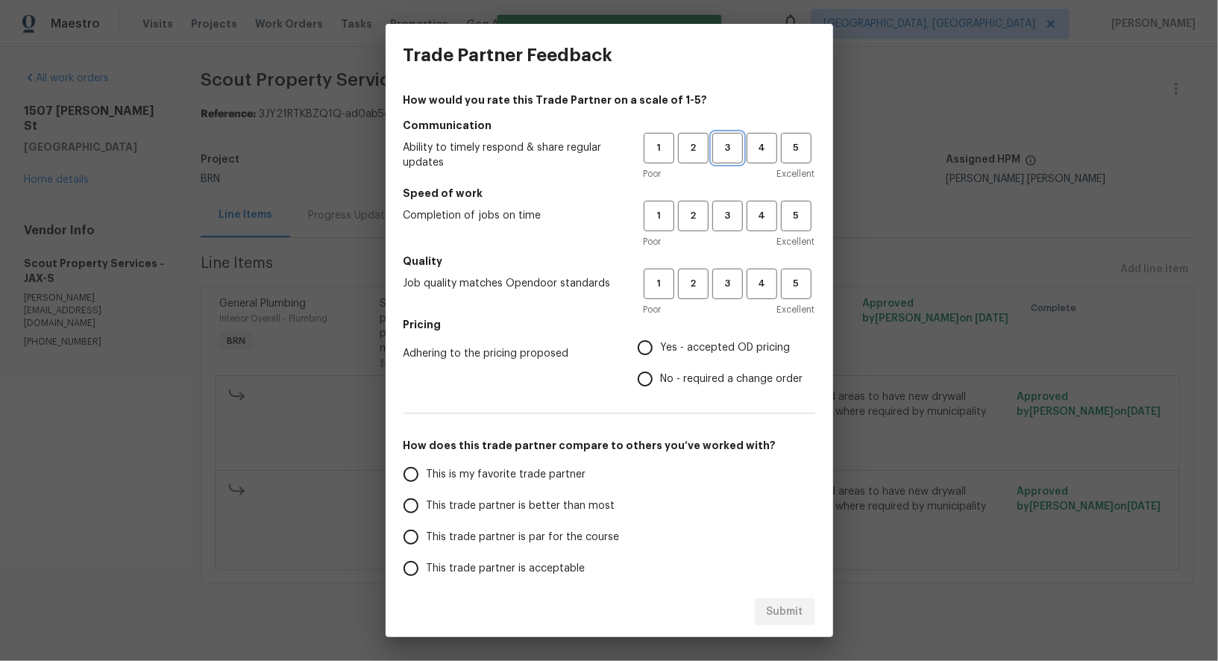
click at [735, 153] on span "3" at bounding box center [728, 147] width 28 height 17
click at [732, 229] on button "3" at bounding box center [727, 216] width 31 height 31
click at [729, 292] on button "3" at bounding box center [727, 284] width 31 height 31
click at [638, 369] on input "No - required a change order" at bounding box center [645, 378] width 31 height 31
radio input "true"
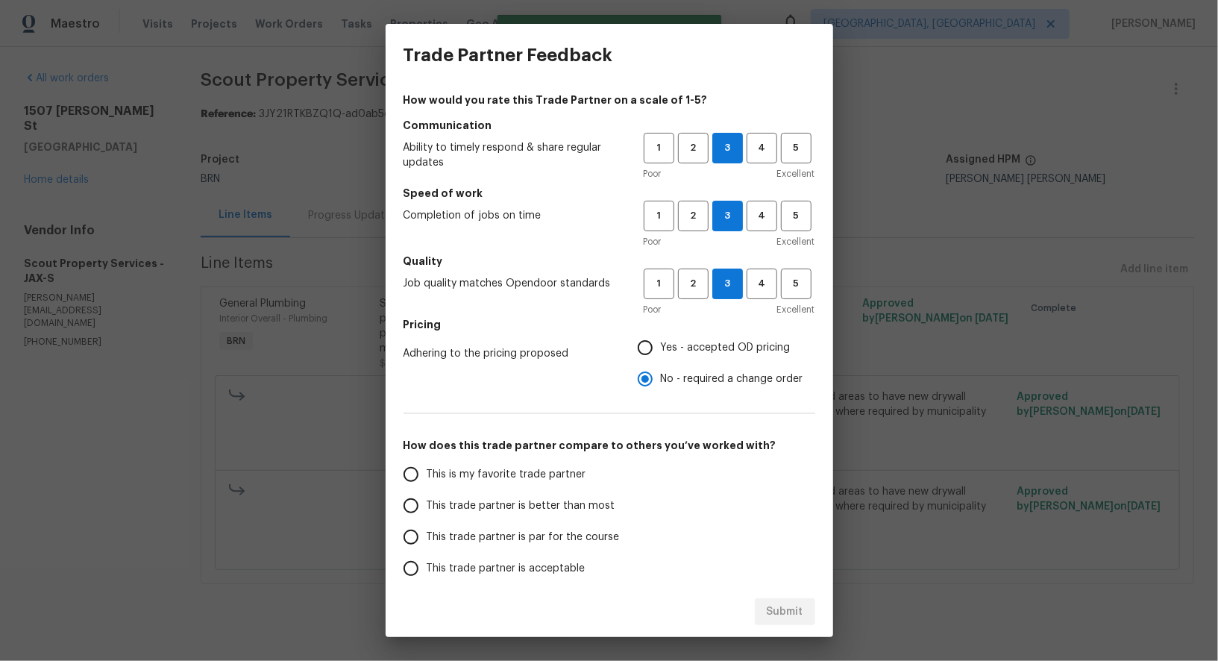
scroll to position [95, 0]
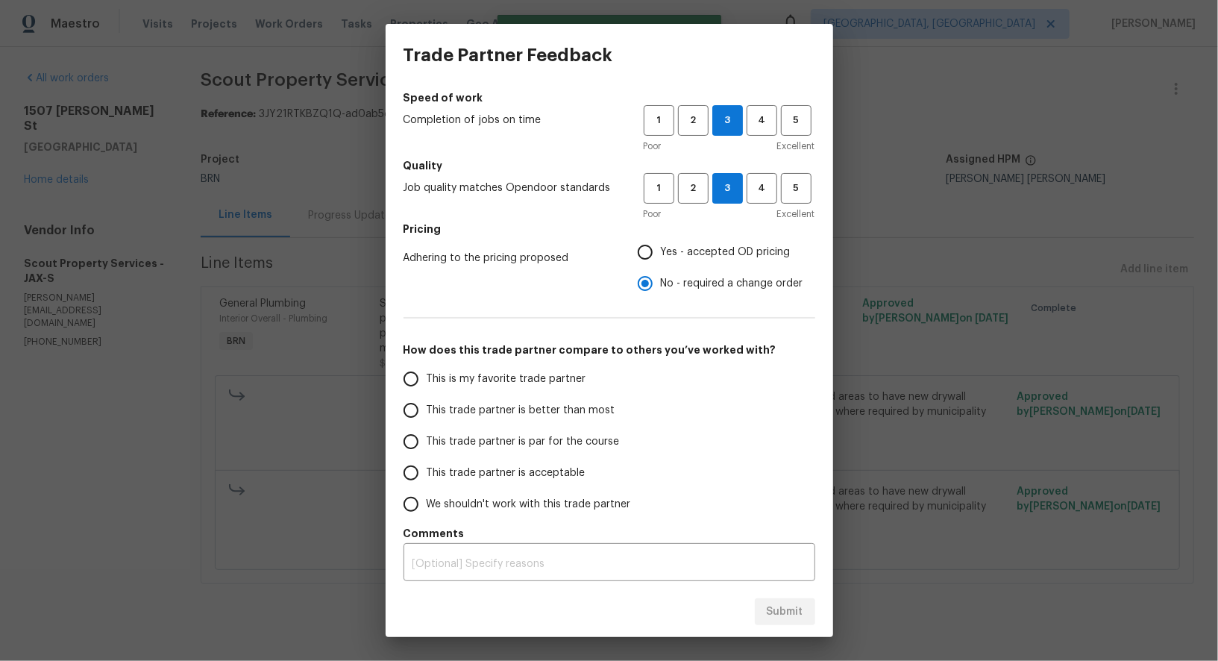
click at [412, 433] on input "This trade partner is par for the course" at bounding box center [410, 441] width 31 height 31
click at [792, 606] on span "Submit" at bounding box center [785, 612] width 37 height 19
radio input "true"
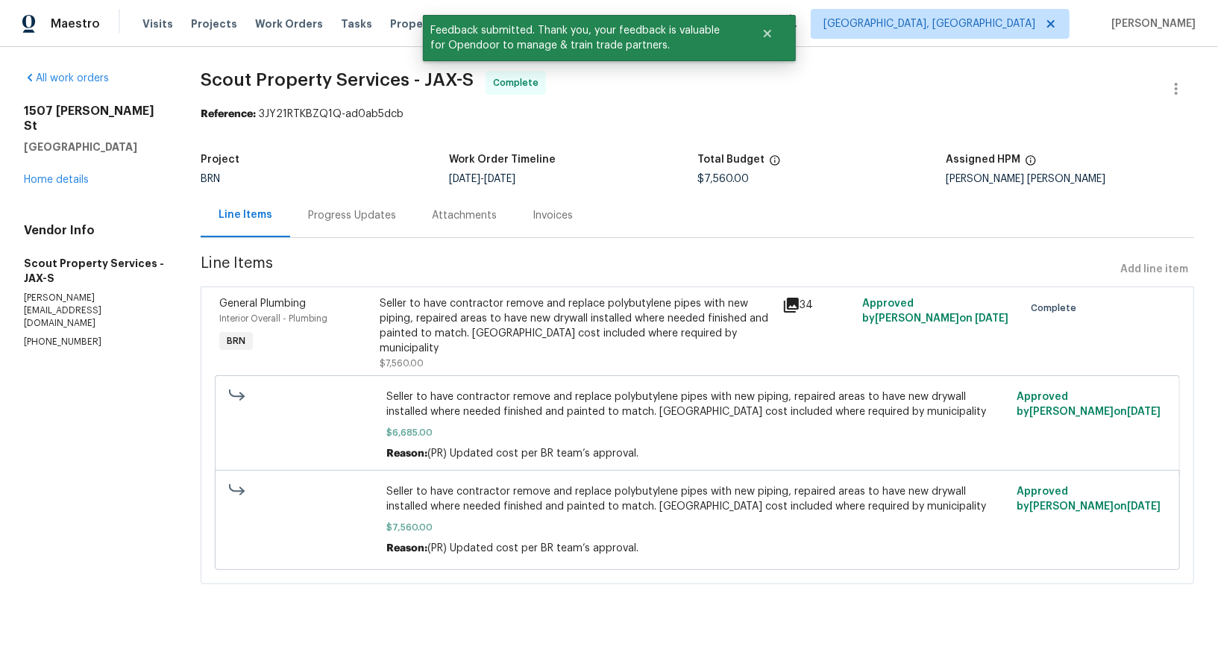
click at [355, 219] on div "Progress Updates" at bounding box center [352, 215] width 88 height 15
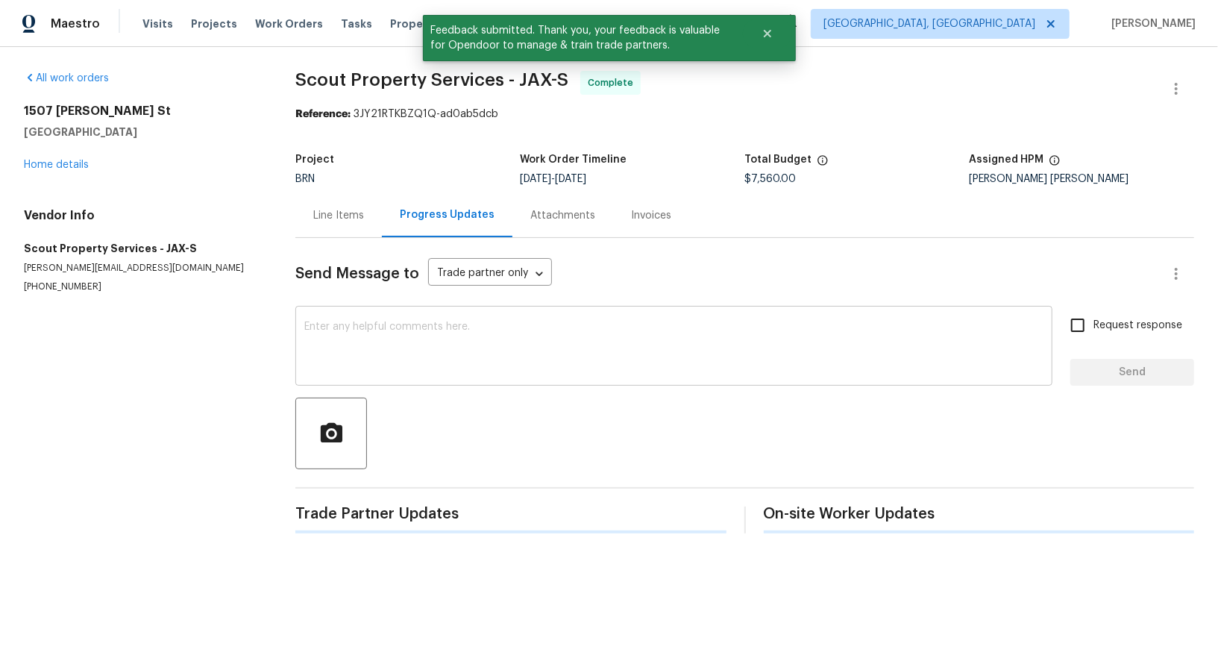
click at [437, 322] on textarea at bounding box center [673, 347] width 739 height 52
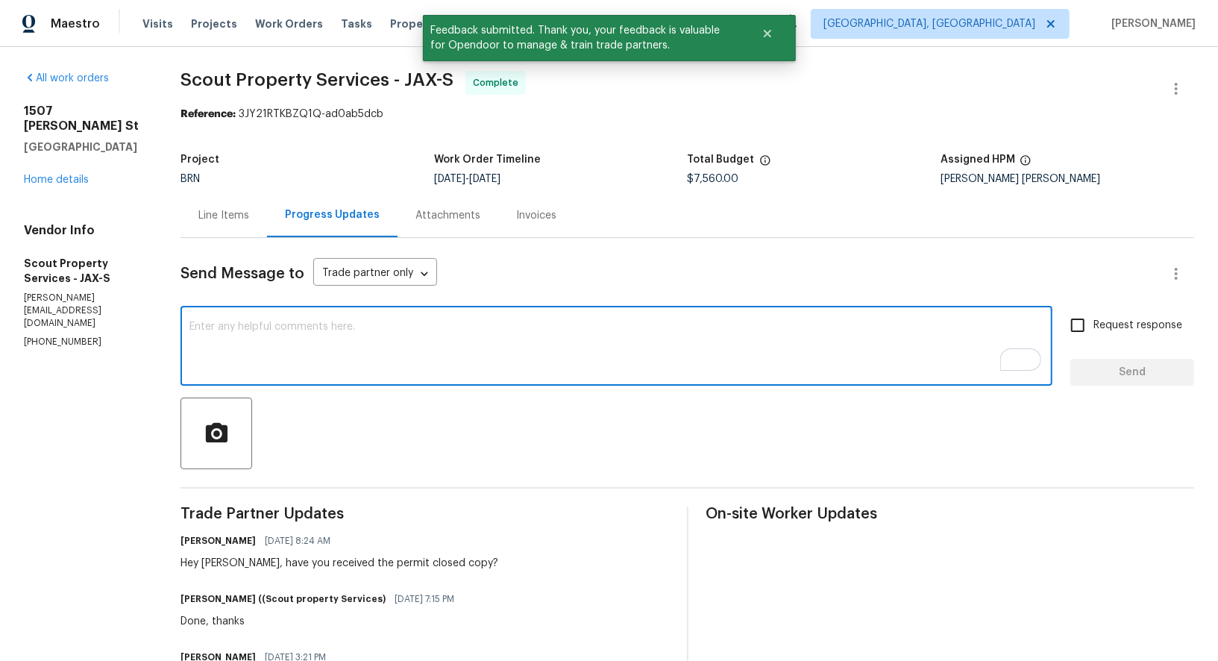
click at [354, 360] on textarea "To enrich screen reader interactions, please activate Accessibility in Grammarl…" at bounding box center [616, 347] width 854 height 52
paste textarea "WO is approved, Please upload the invoice under invoice section. Thanks!"
type textarea "WO is approved, Please upload the invoice under invoice section. Thanks!"
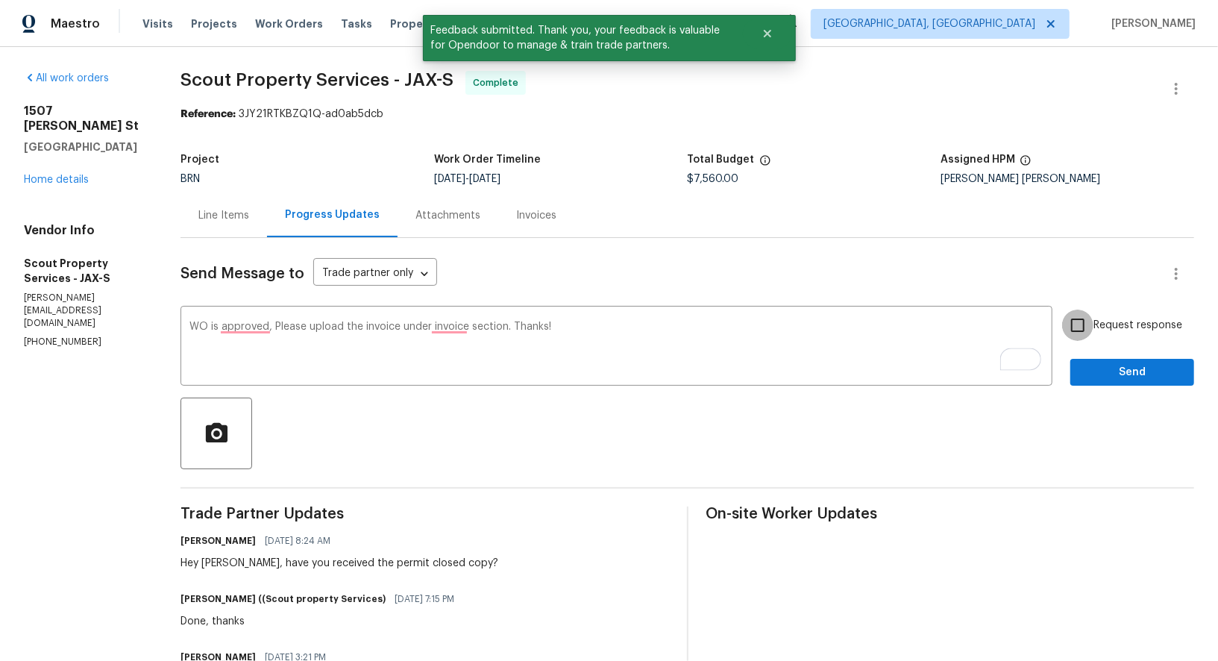
click at [1073, 317] on input "Request response" at bounding box center [1077, 325] width 31 height 31
checkbox input "true"
click at [1124, 381] on button "Send" at bounding box center [1132, 373] width 124 height 28
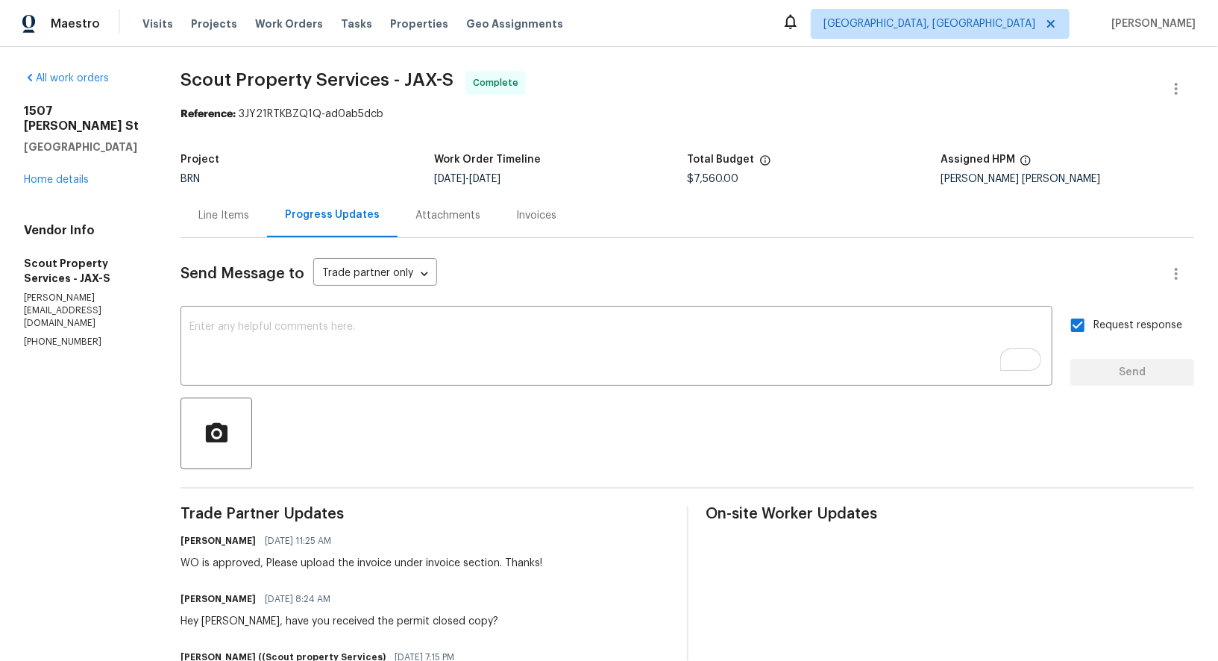
click at [203, 214] on div "Line Items" at bounding box center [223, 215] width 51 height 15
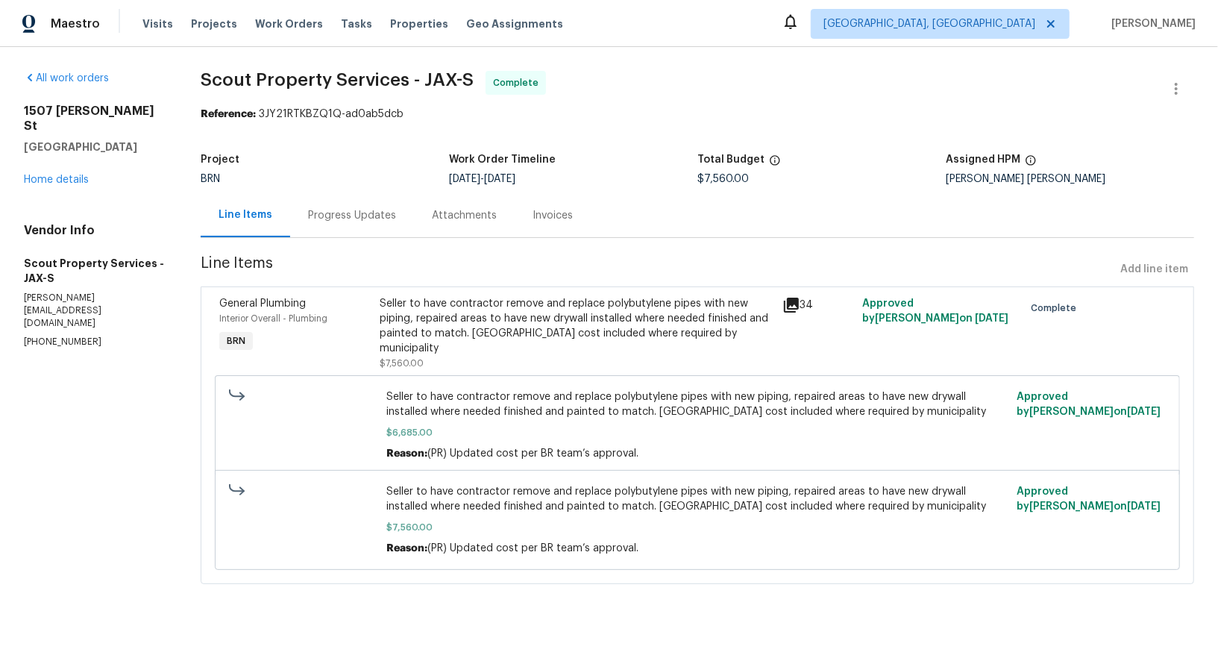
click at [497, 371] on div "Seller to have contractor remove and replace polybutylene pipes with new piping…" at bounding box center [697, 473] width 956 height 204
click at [481, 340] on div "Seller to have contractor remove and replace polybutylene pipes with new piping…" at bounding box center [576, 333] width 393 height 75
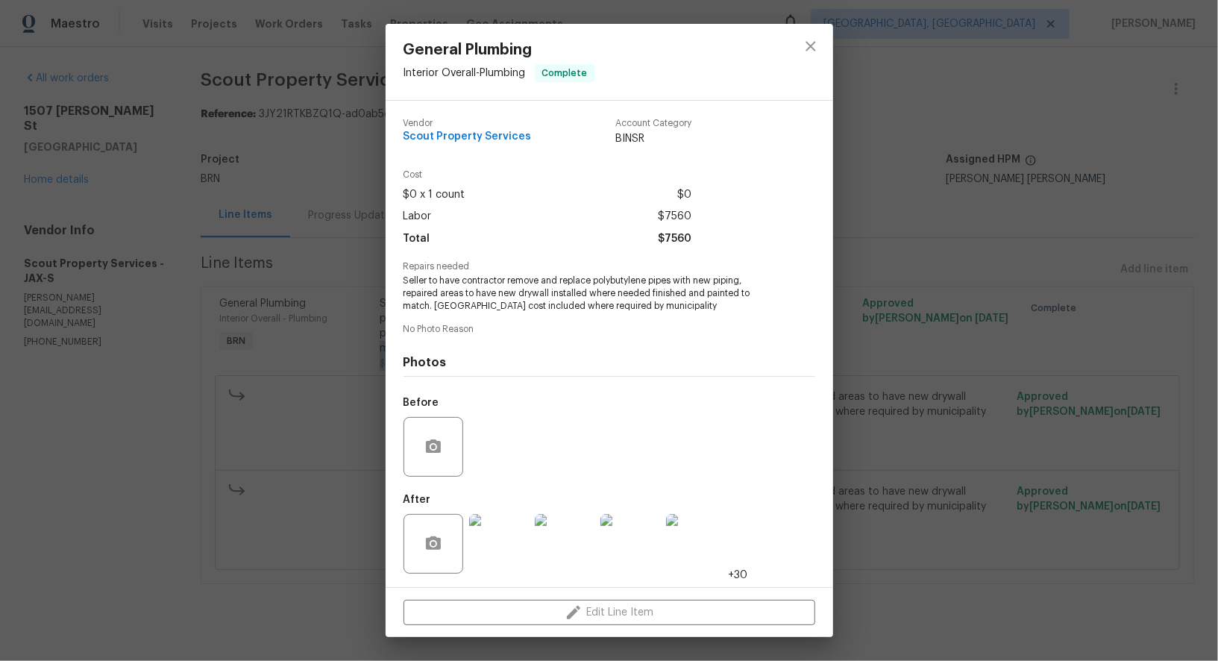
click at [514, 553] on img at bounding box center [499, 544] width 60 height 60
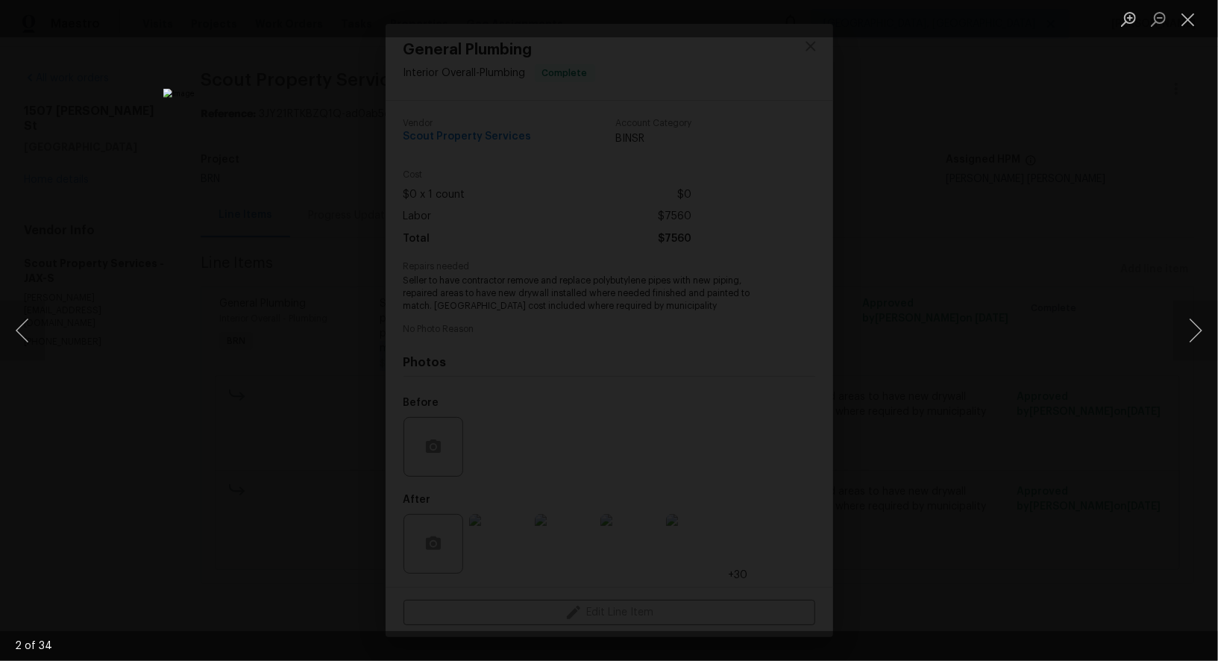
click at [1020, 397] on div "Lightbox" at bounding box center [609, 330] width 1218 height 661
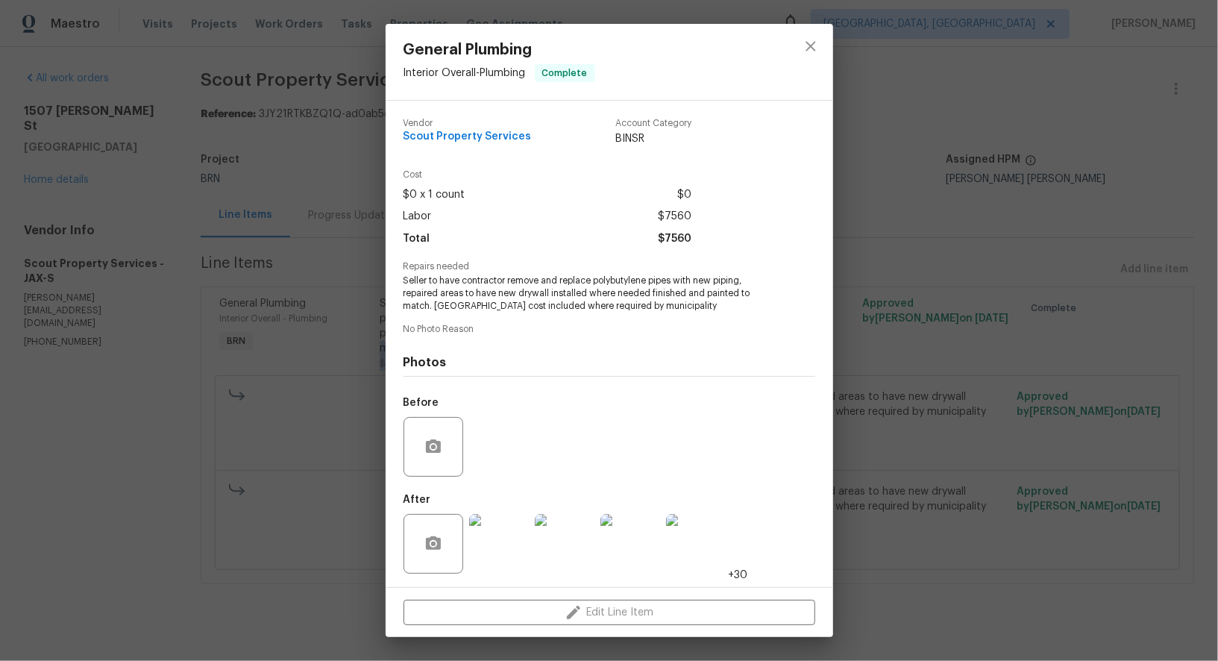
click at [1020, 397] on div "General Plumbing Interior Overall - Plumbing Complete Vendor Scout Property Ser…" at bounding box center [609, 330] width 1218 height 661
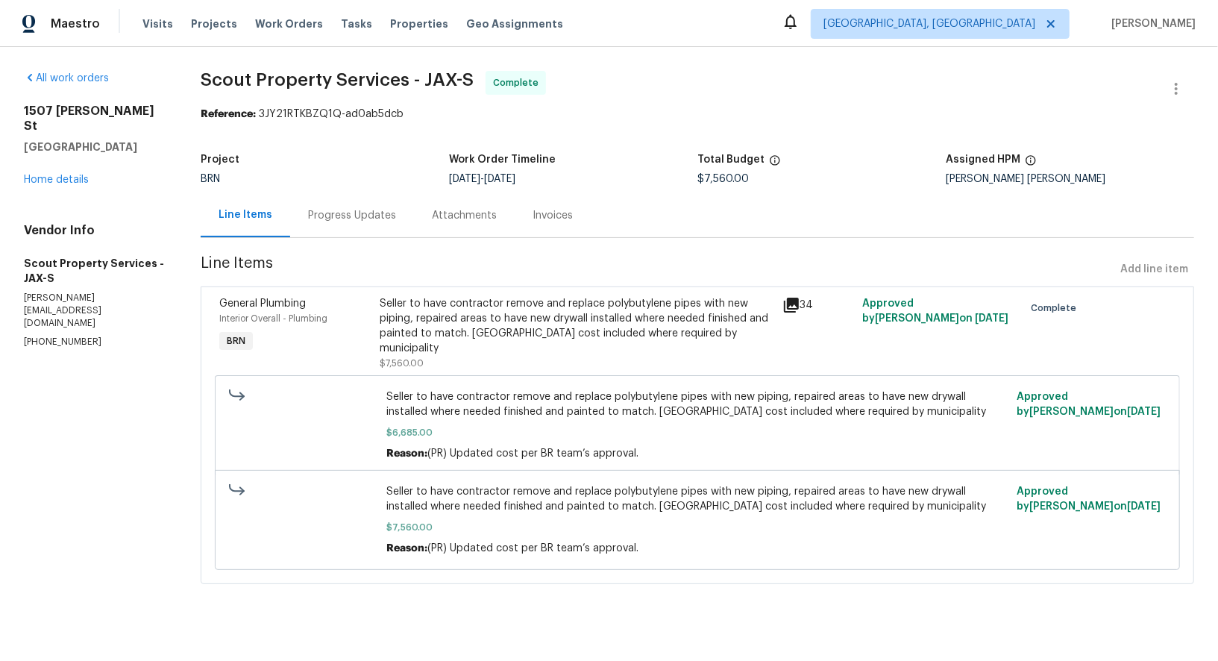
click at [588, 233] on div "Invoices" at bounding box center [553, 215] width 76 height 44
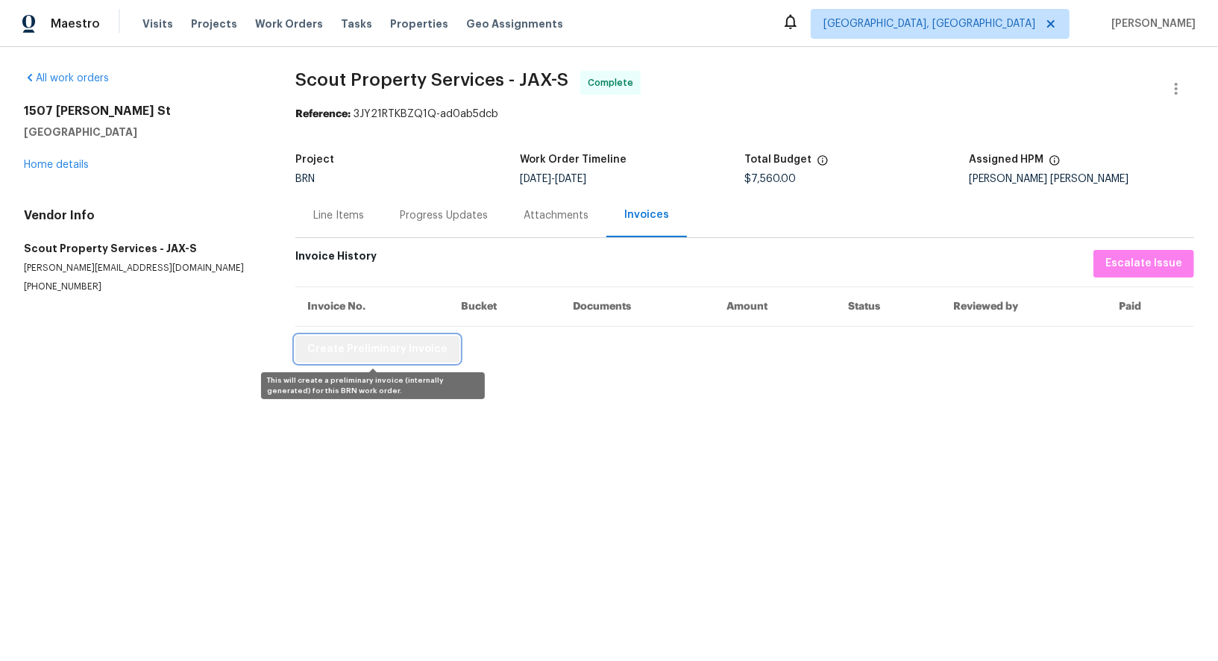
click at [381, 352] on span "Create Preliminary Invoice" at bounding box center [377, 349] width 140 height 19
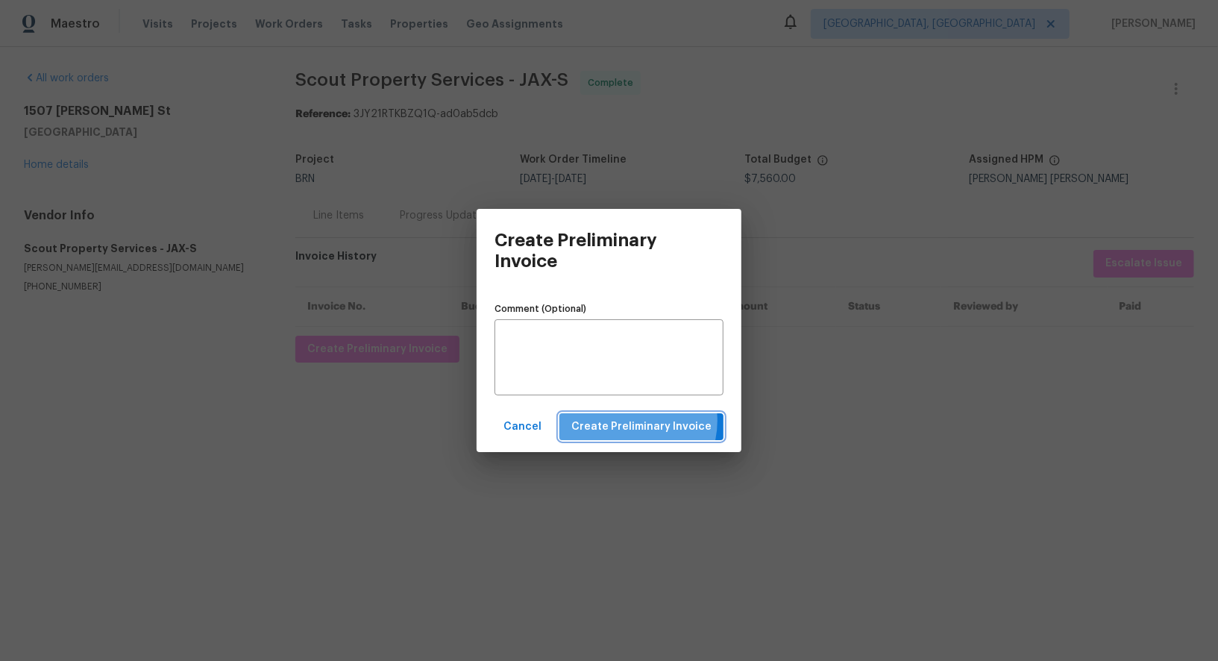
click at [634, 421] on span "Create Preliminary Invoice" at bounding box center [641, 427] width 140 height 19
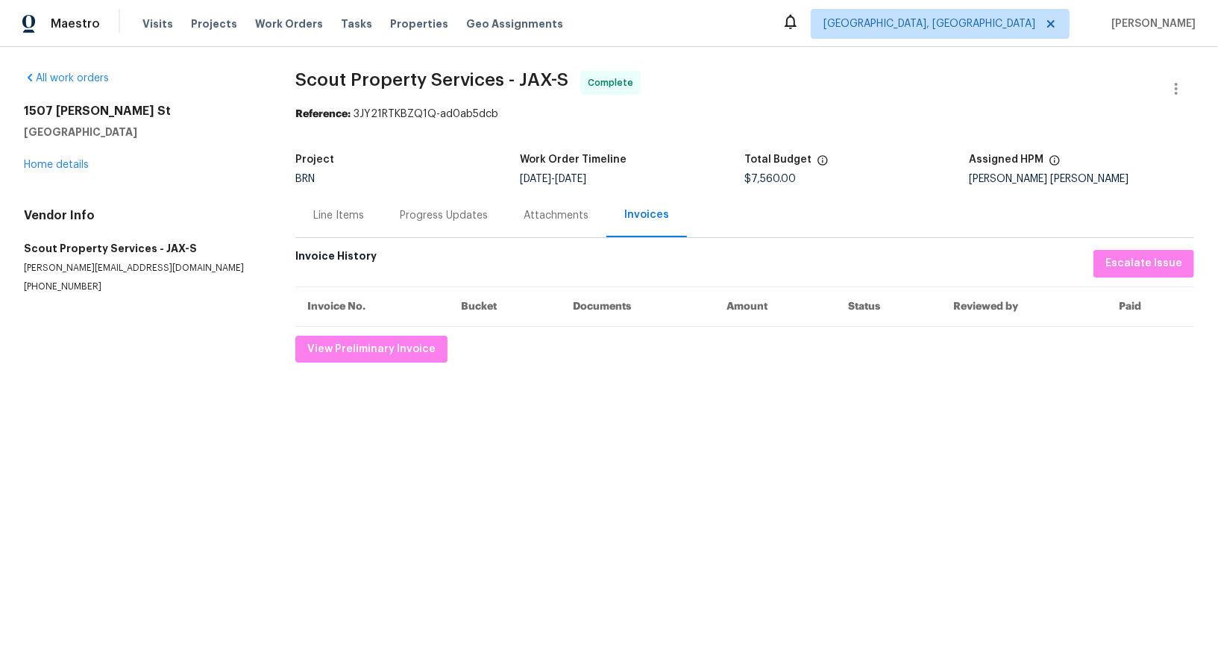
click at [439, 199] on div "Progress Updates" at bounding box center [444, 215] width 124 height 44
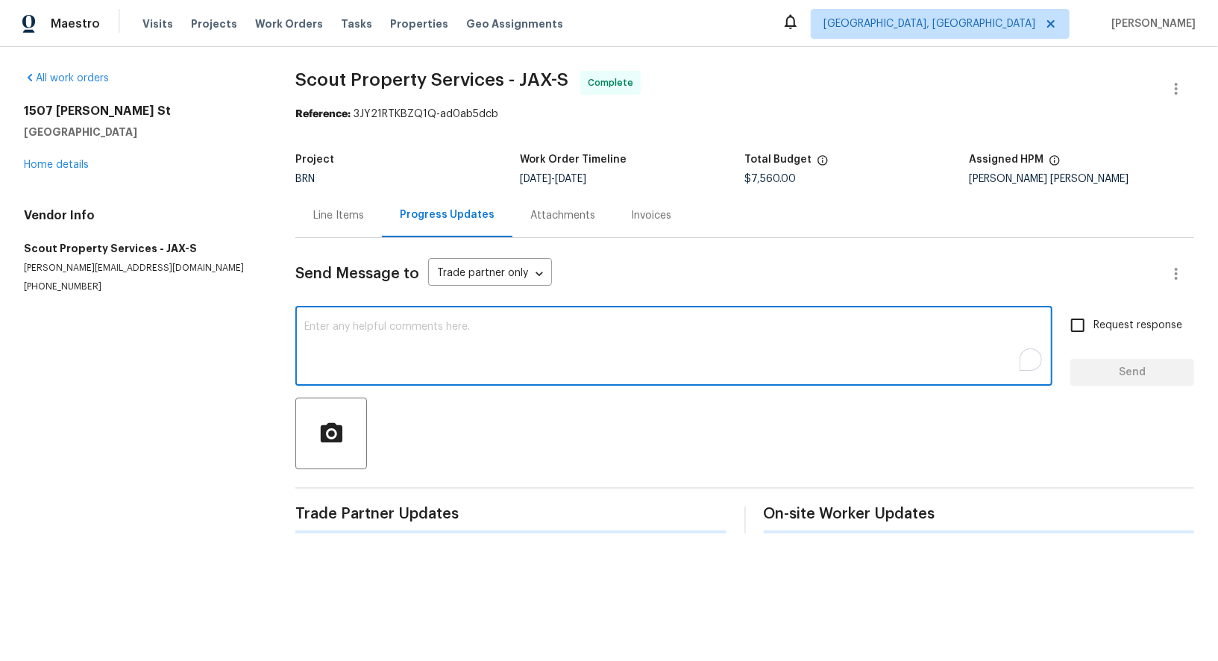
click at [420, 366] on textarea "To enrich screen reader interactions, please activate Accessibility in Grammarl…" at bounding box center [673, 347] width 739 height 52
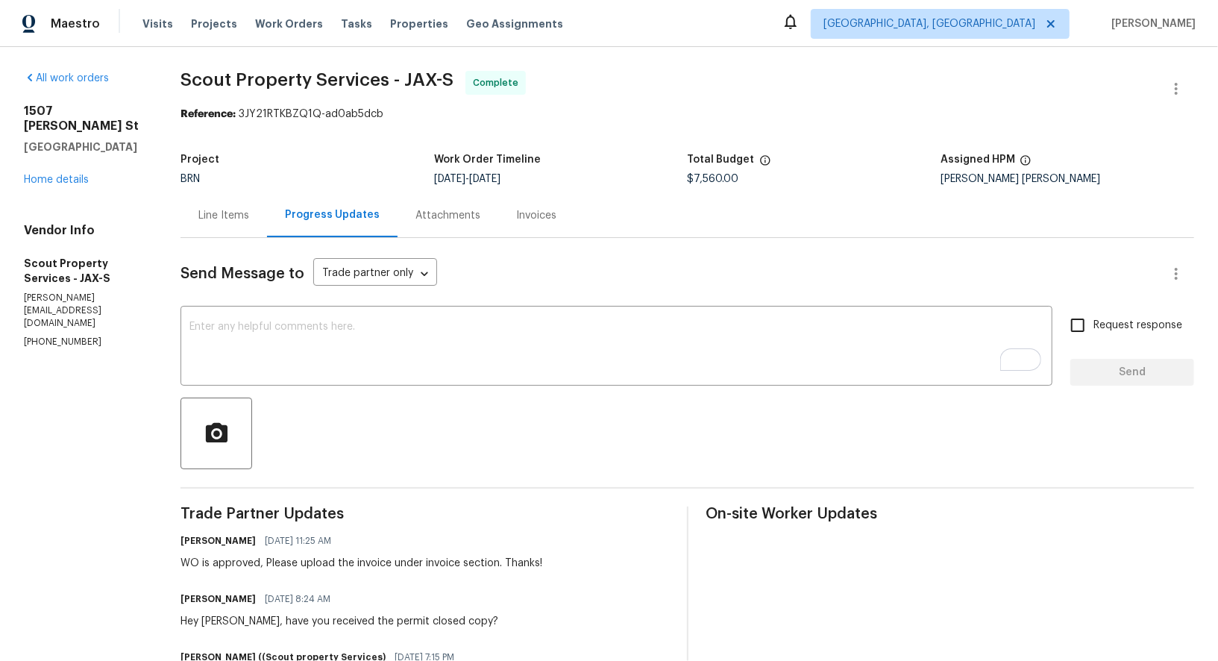
click at [222, 214] on div "Line Items" at bounding box center [223, 215] width 51 height 15
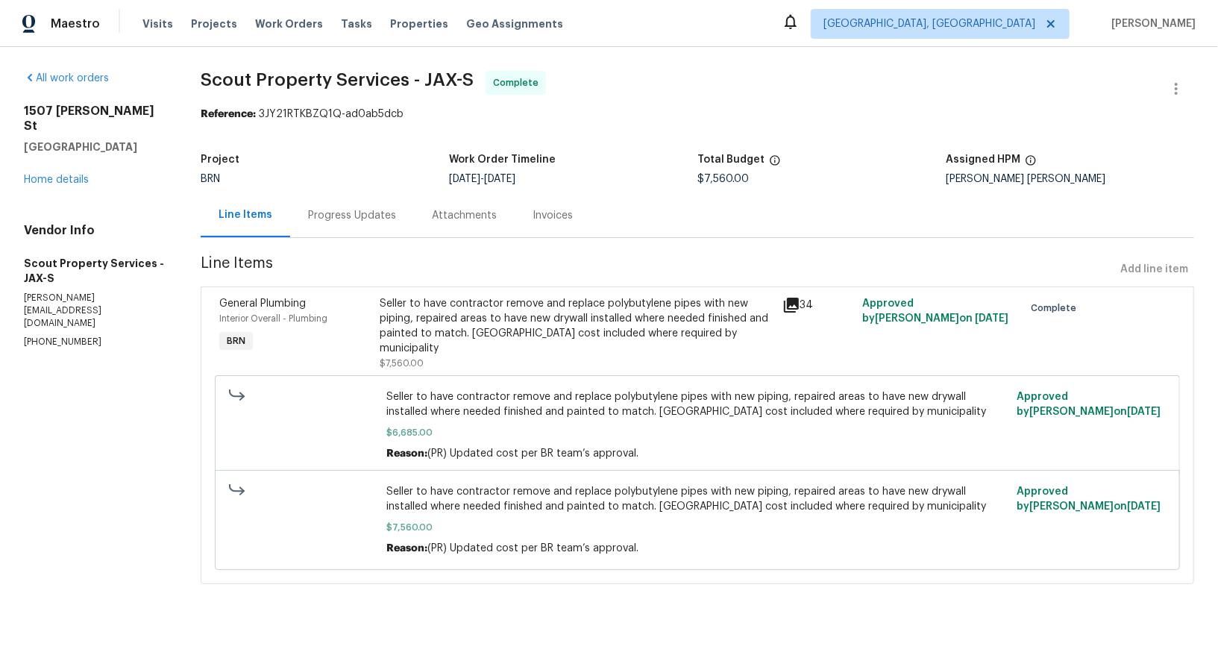
click at [93, 177] on div "1507 Elsie St Green Cove Springs, FL 32043 Home details" at bounding box center [94, 146] width 141 height 84
click at [78, 177] on link "Home details" at bounding box center [56, 180] width 65 height 10
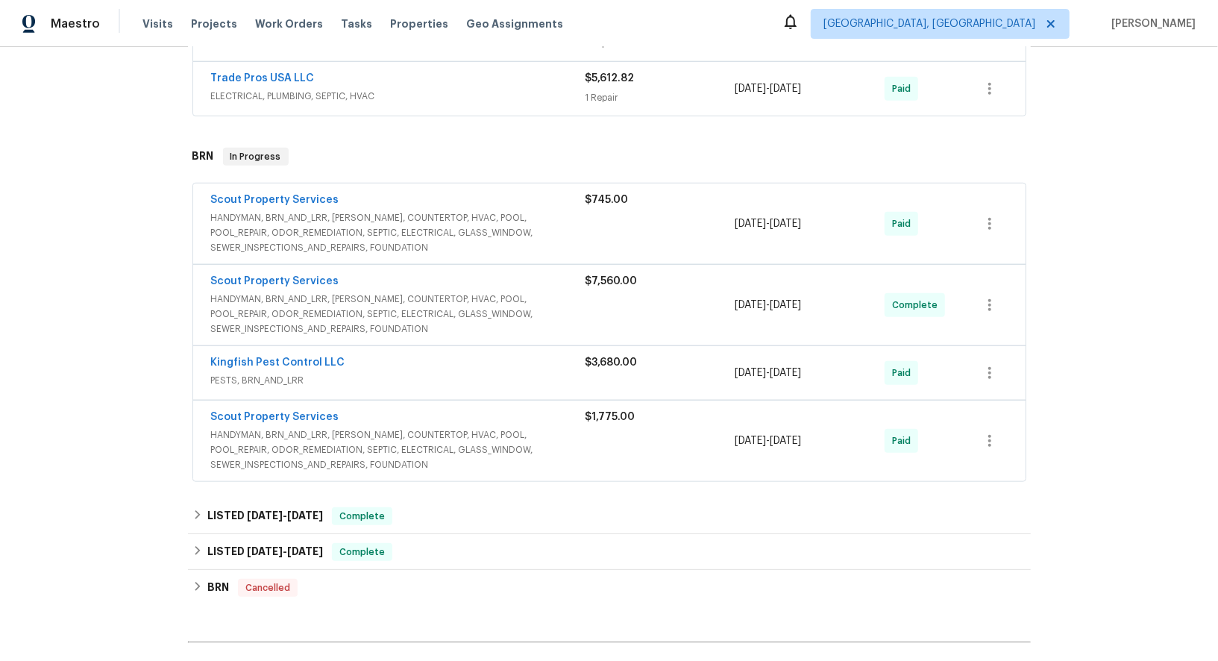
scroll to position [774, 0]
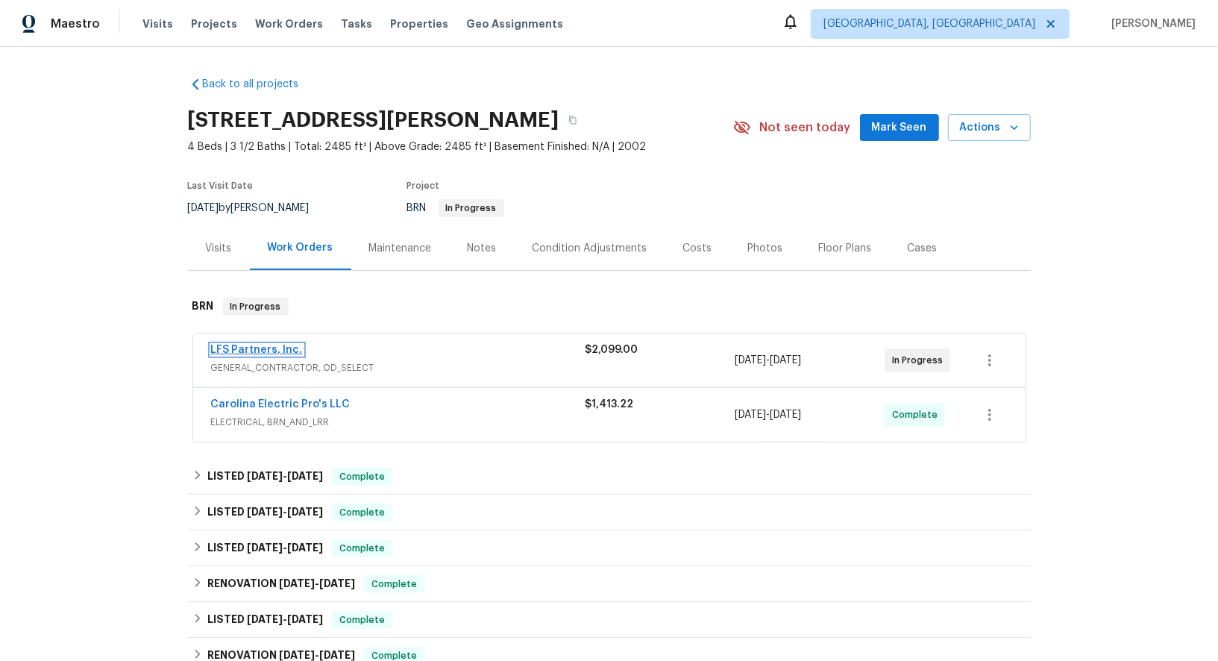
click at [266, 345] on link "LFS Partners, Inc." at bounding box center [257, 350] width 92 height 10
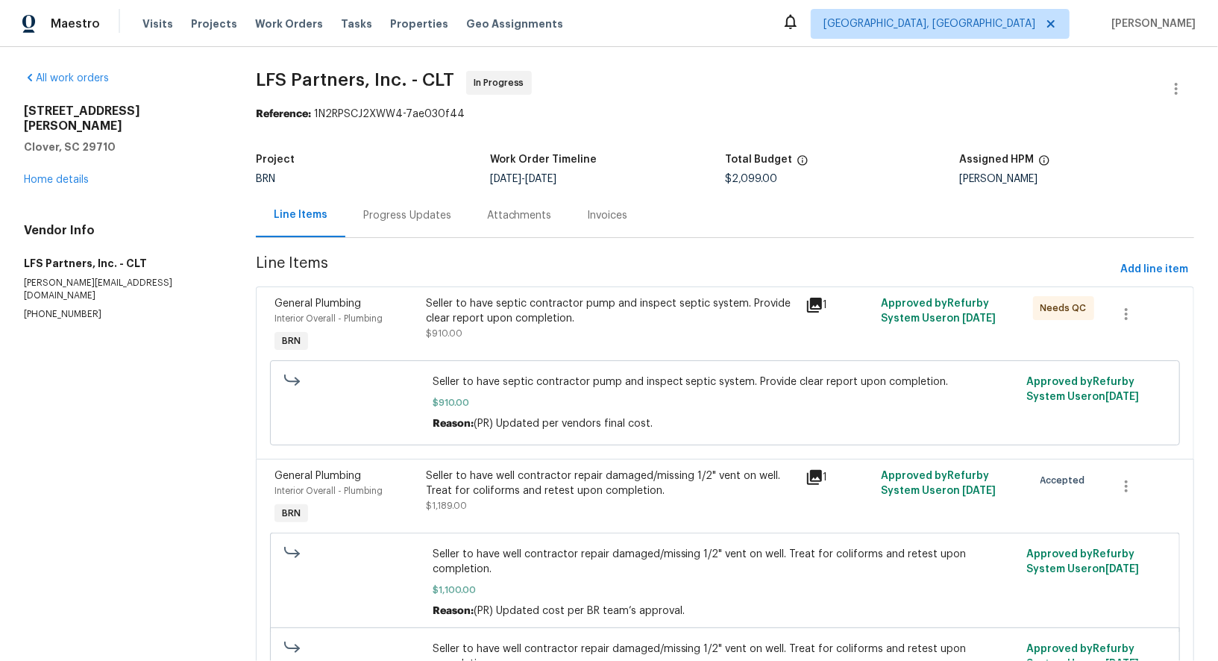
click at [389, 218] on div "Progress Updates" at bounding box center [407, 215] width 88 height 15
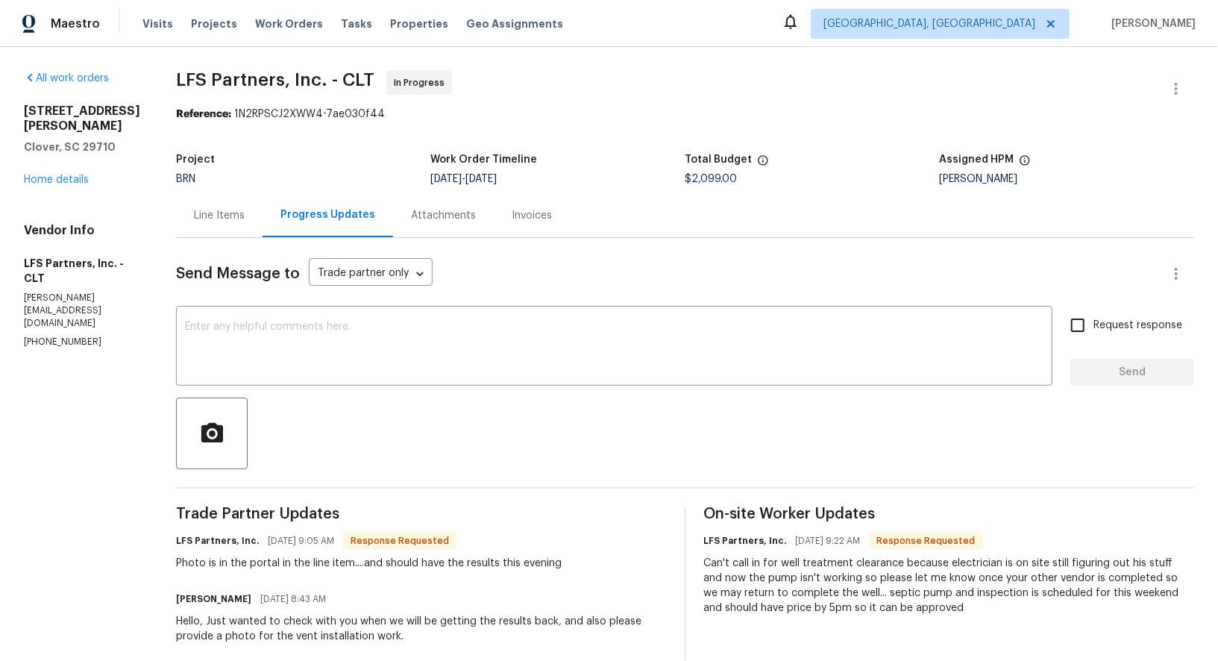
click at [213, 216] on div "Line Items" at bounding box center [219, 215] width 51 height 15
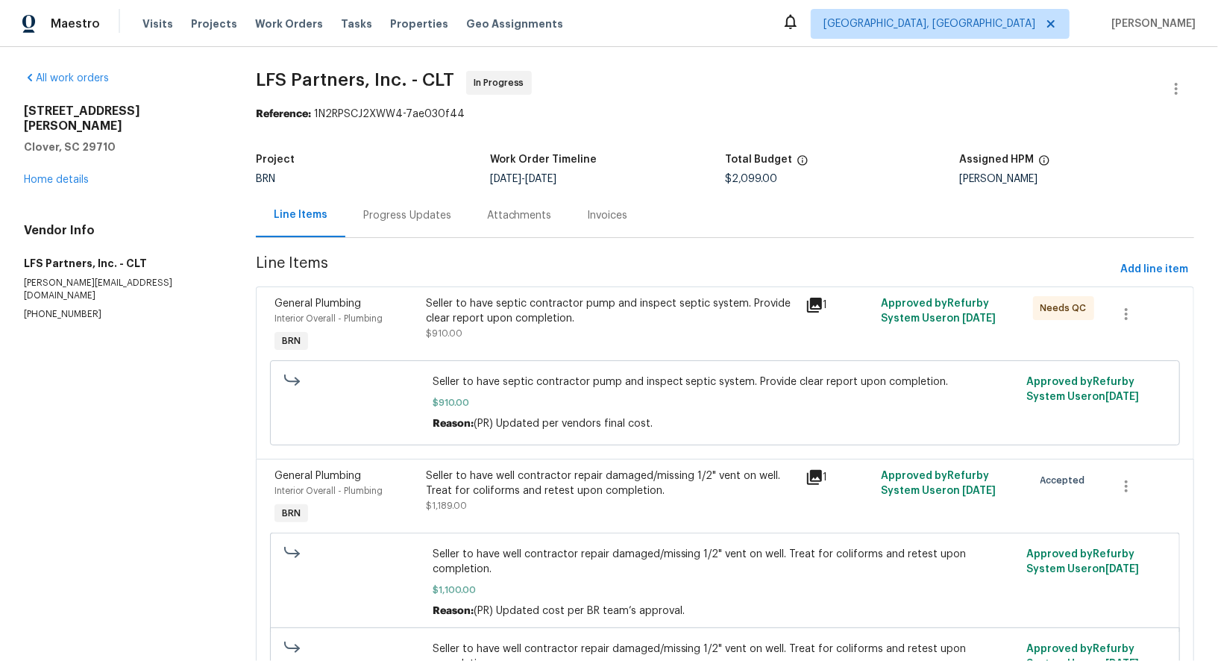
scroll to position [91, 0]
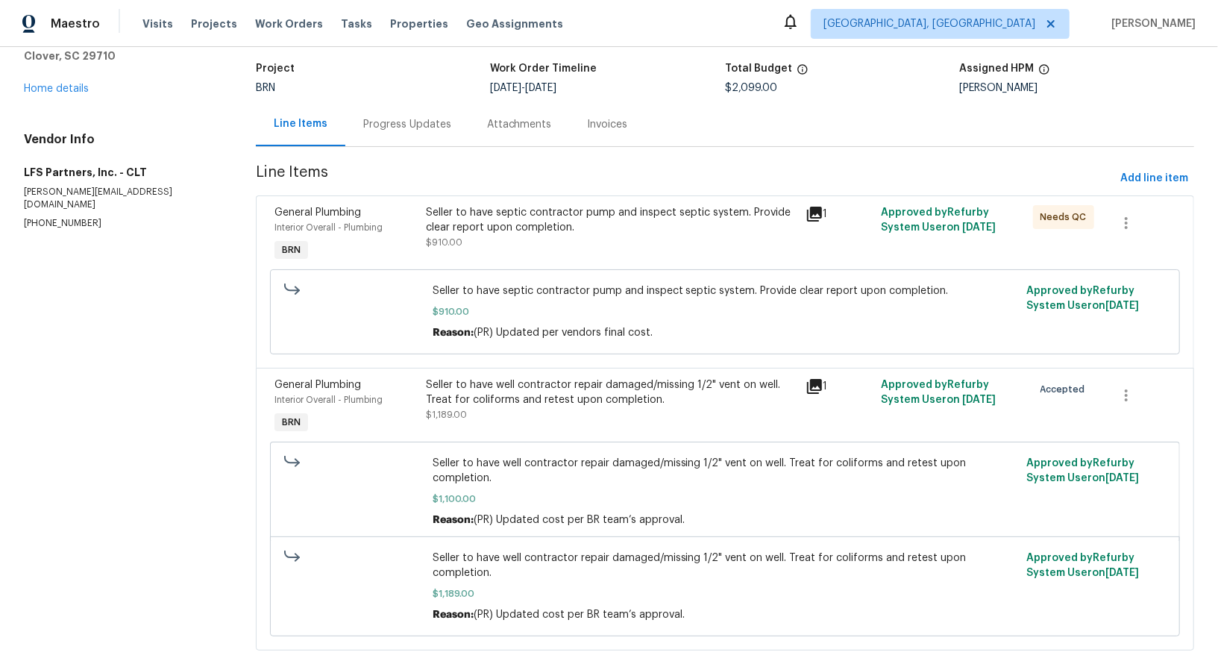
click at [524, 261] on div "Seller to have septic contractor pump and inspect septic system. Provide clear …" at bounding box center [610, 235] width 379 height 69
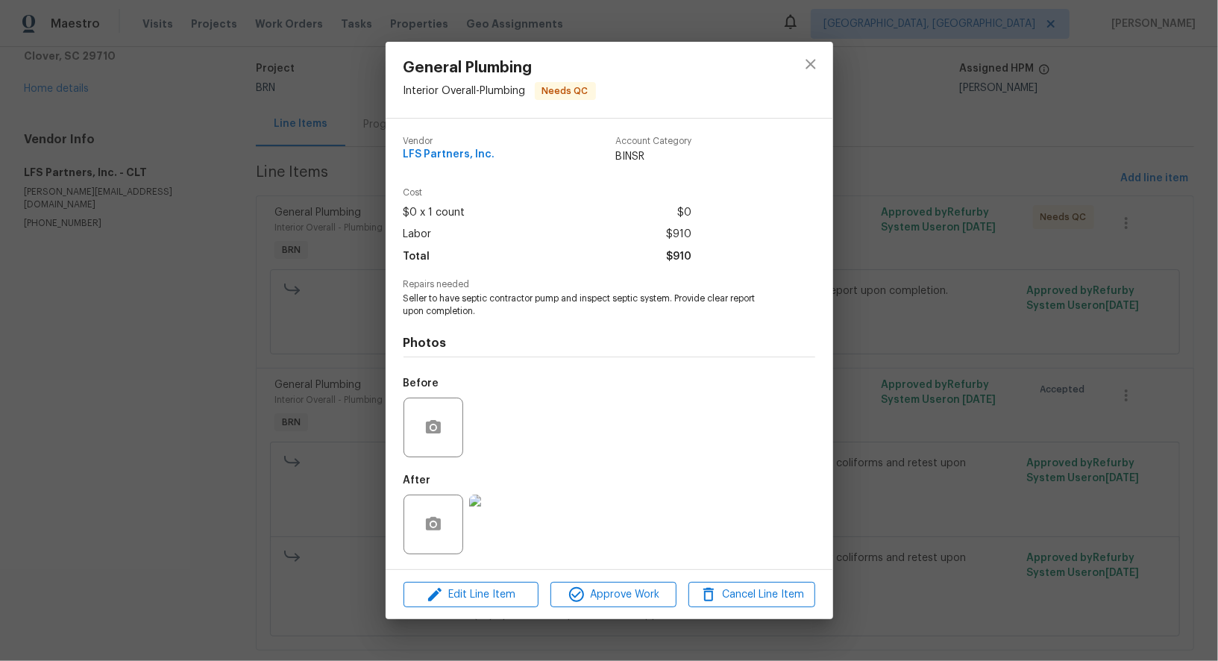
click at [289, 466] on div "General Plumbing Interior Overall - Plumbing Needs QC Vendor LFS Partners, Inc.…" at bounding box center [609, 330] width 1218 height 661
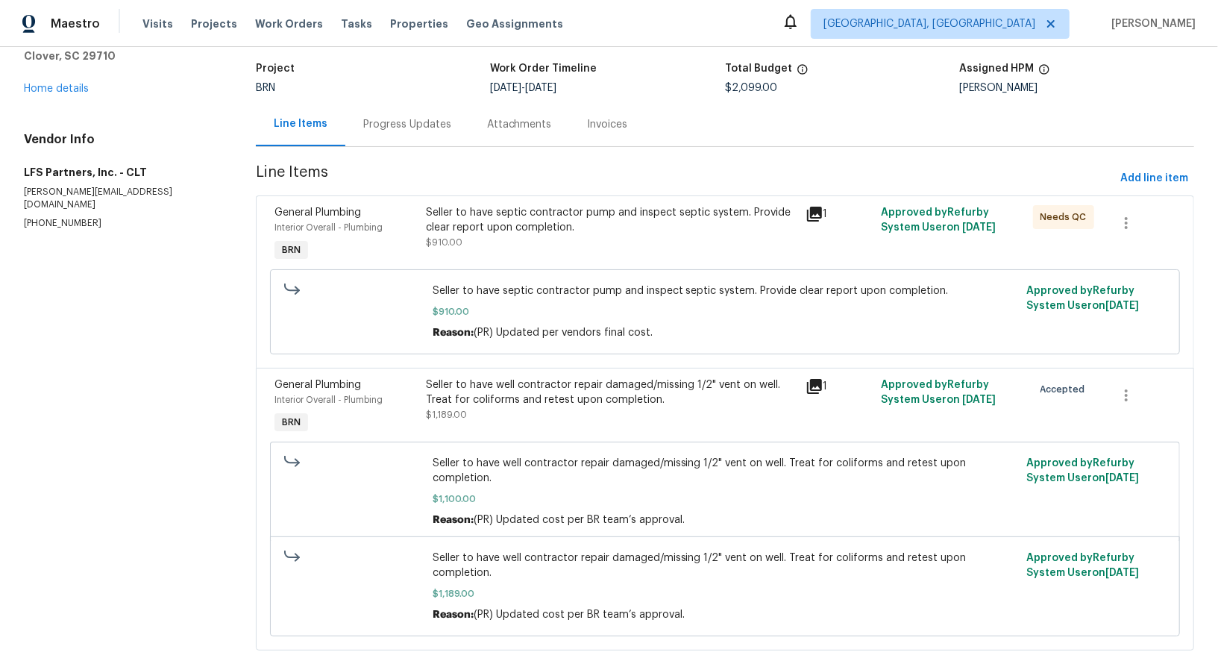
click at [553, 395] on div "Seller to have well contractor repair damaged/missing 1/2" vent on well. Treat …" at bounding box center [611, 392] width 370 height 30
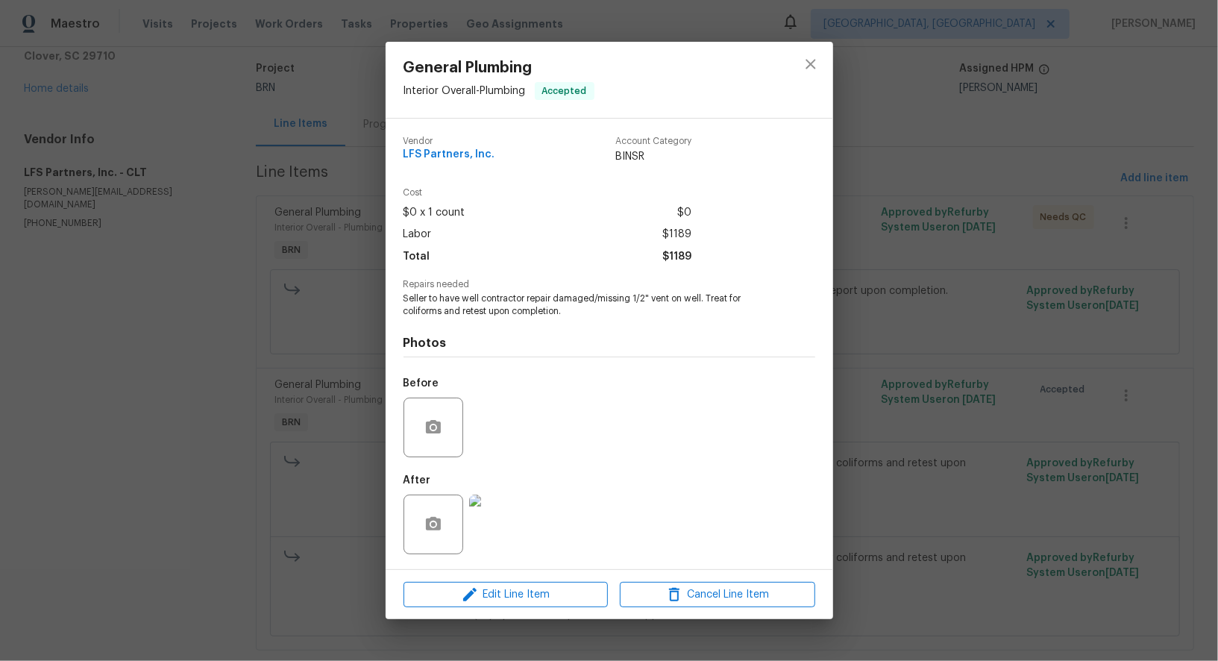
click at [500, 524] on img at bounding box center [499, 525] width 60 height 60
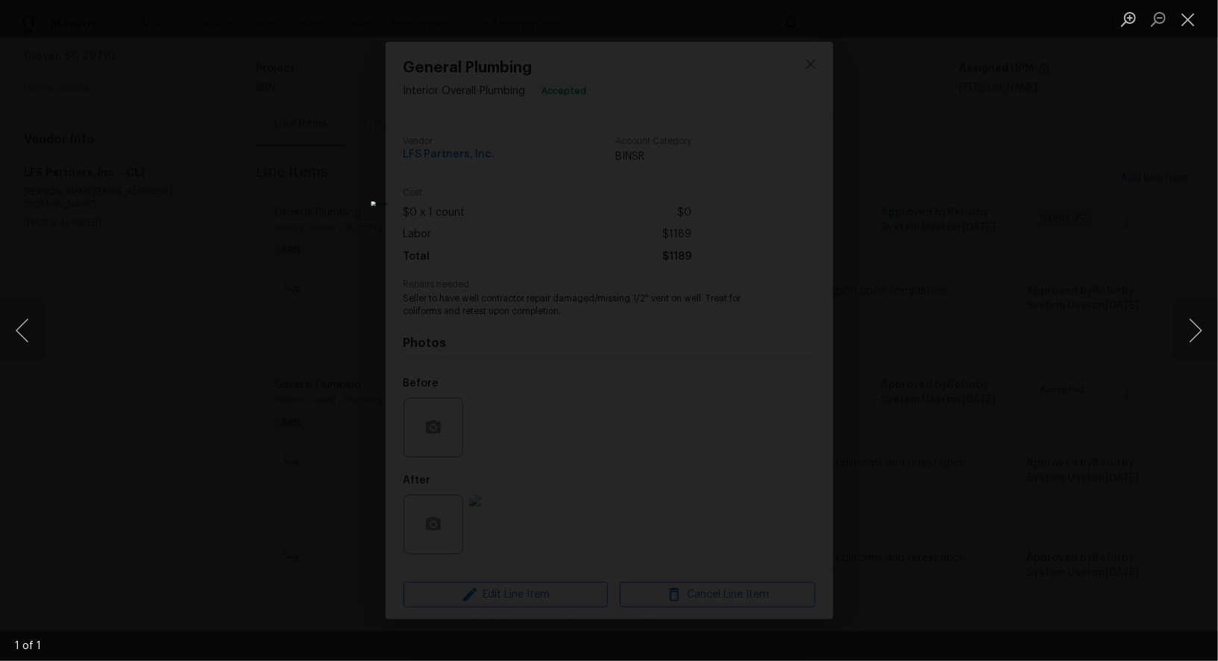
click at [935, 456] on div "Lightbox" at bounding box center [609, 330] width 1218 height 661
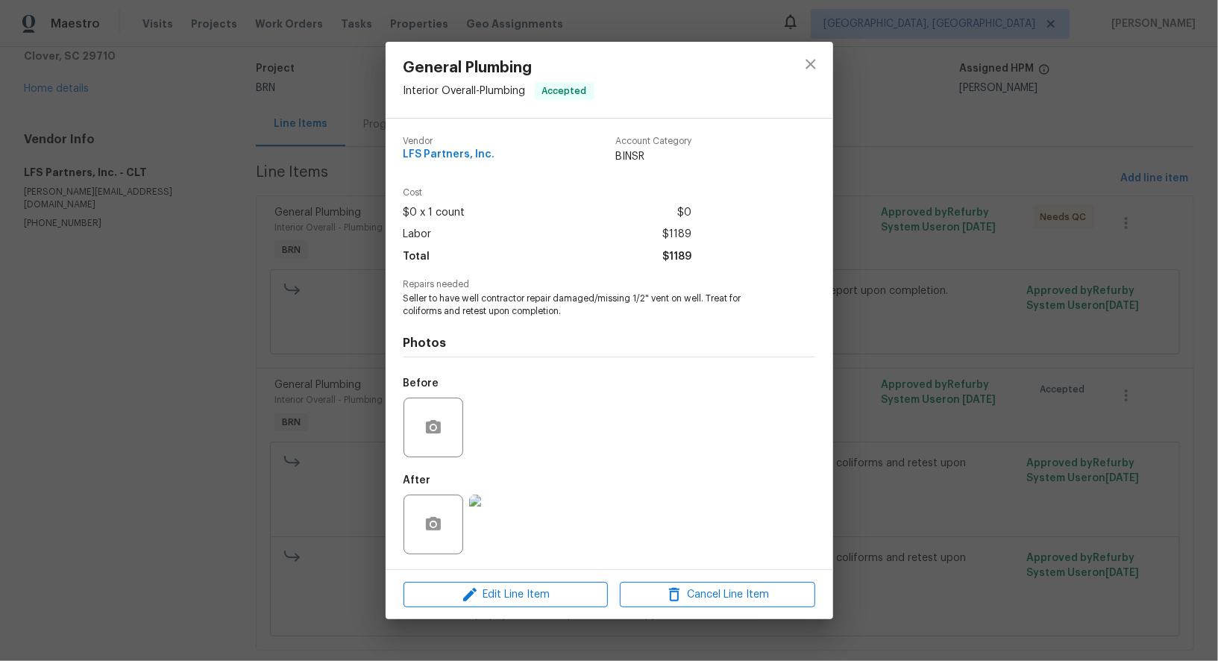
click at [935, 456] on div "General Plumbing Interior Overall - Plumbing Accepted Vendor LFS Partners, Inc.…" at bounding box center [609, 330] width 1218 height 661
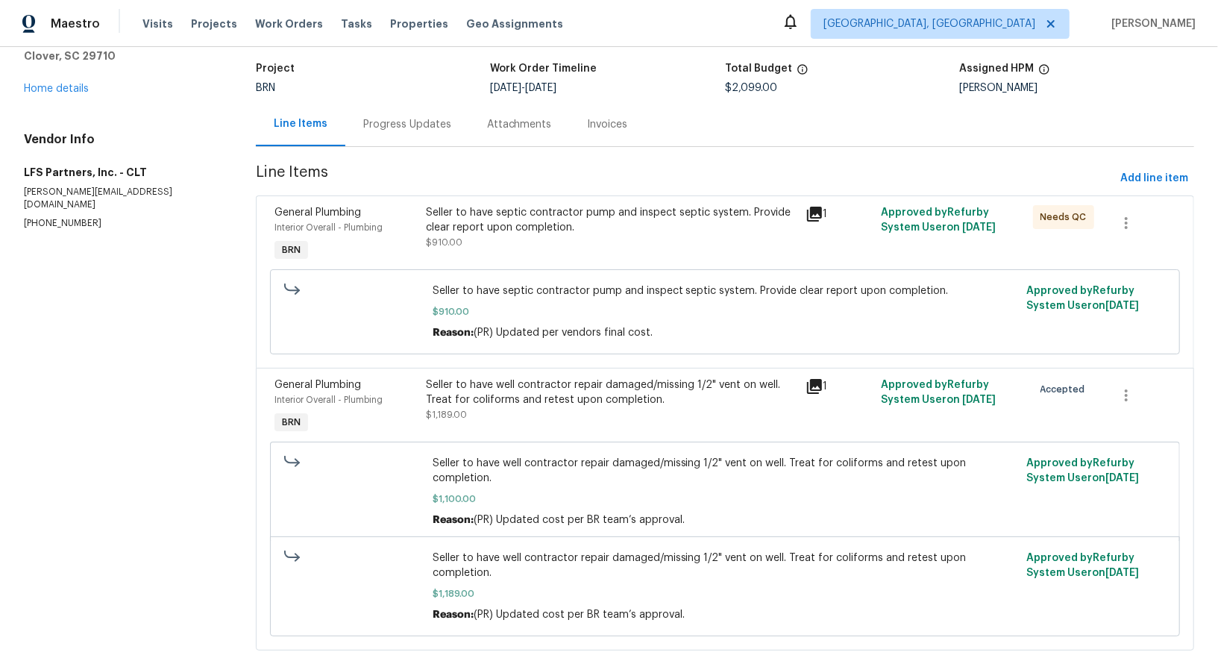
click at [397, 116] on div "Progress Updates" at bounding box center [407, 124] width 124 height 44
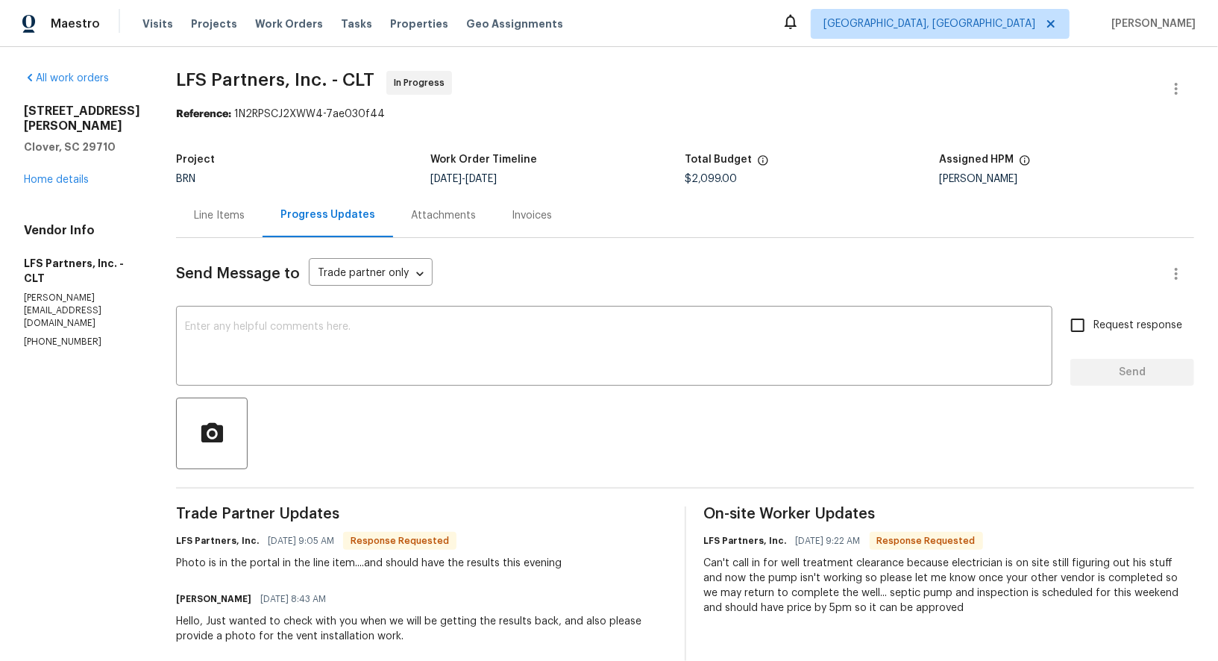
click at [236, 404] on div at bounding box center [685, 434] width 1018 height 72
click at [230, 348] on textarea at bounding box center [614, 347] width 858 height 52
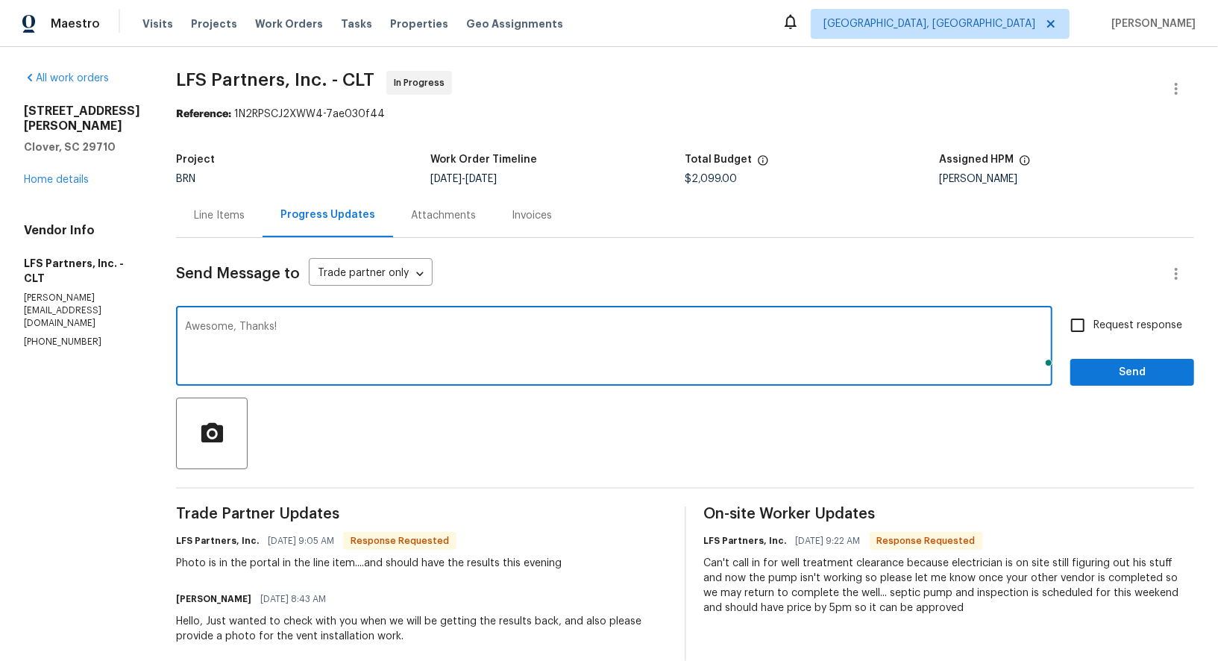
type textarea "Awesome, Thanks!"
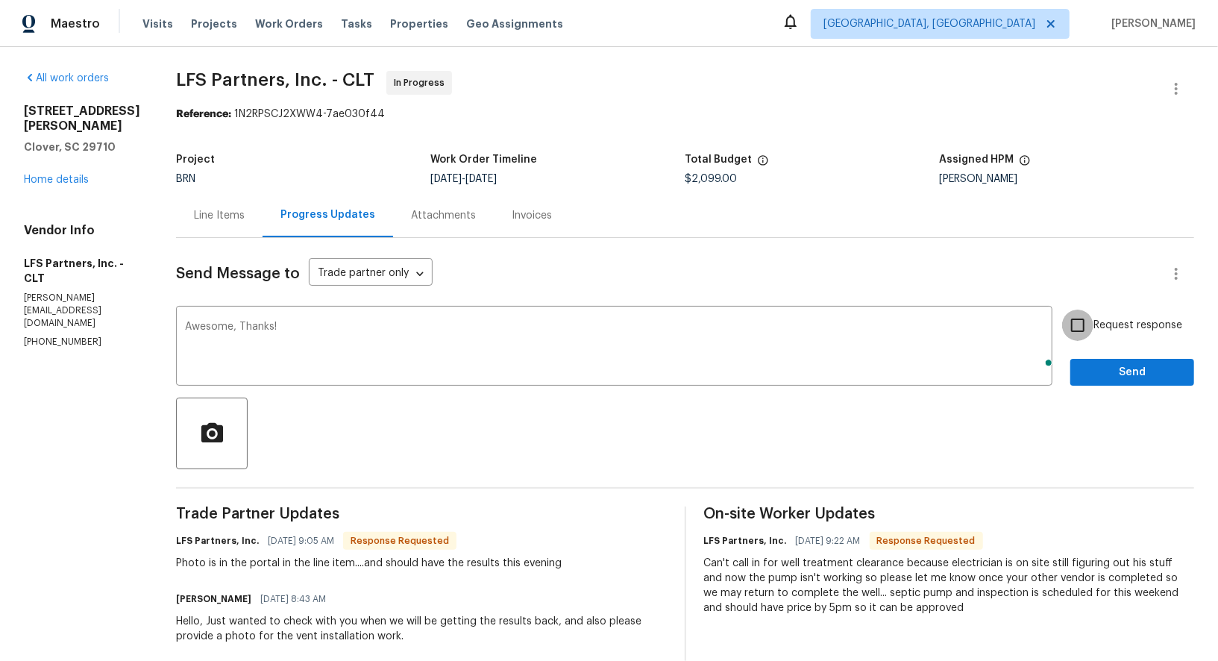
click at [1079, 317] on input "Request response" at bounding box center [1077, 325] width 31 height 31
checkbox input "true"
click at [1108, 380] on span "Send" at bounding box center [1132, 372] width 100 height 19
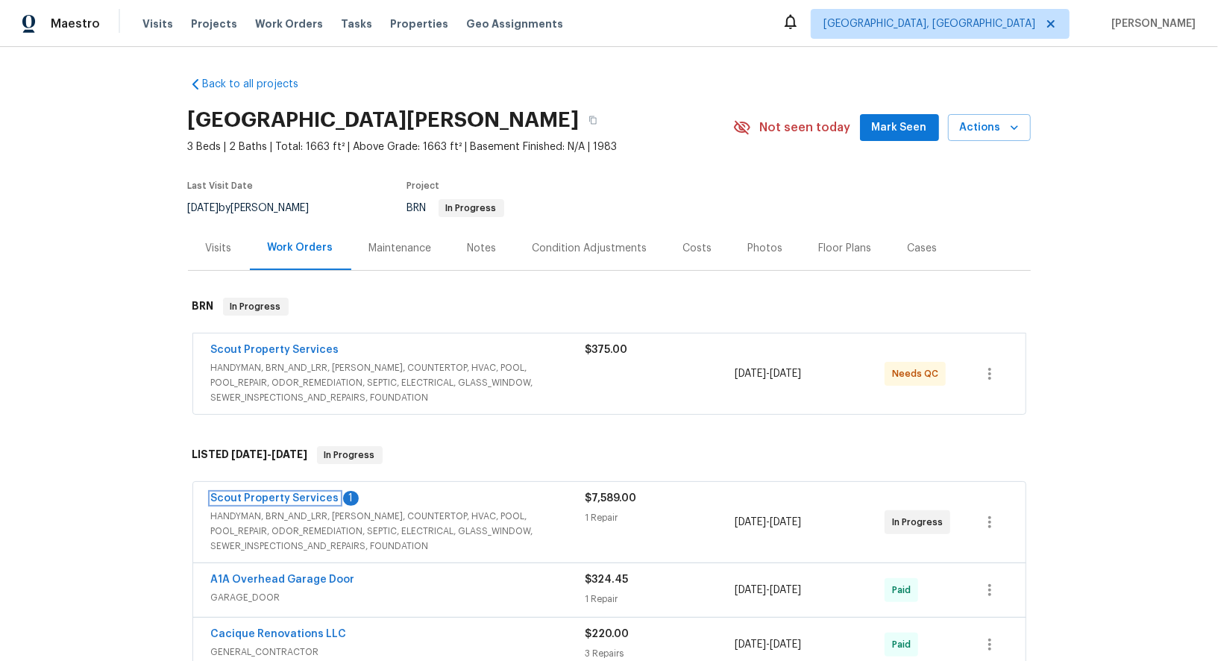
drag, startPoint x: 280, startPoint y: 495, endPoint x: 291, endPoint y: 320, distance: 175.6
click at [280, 496] on link "Scout Property Services" at bounding box center [275, 498] width 128 height 10
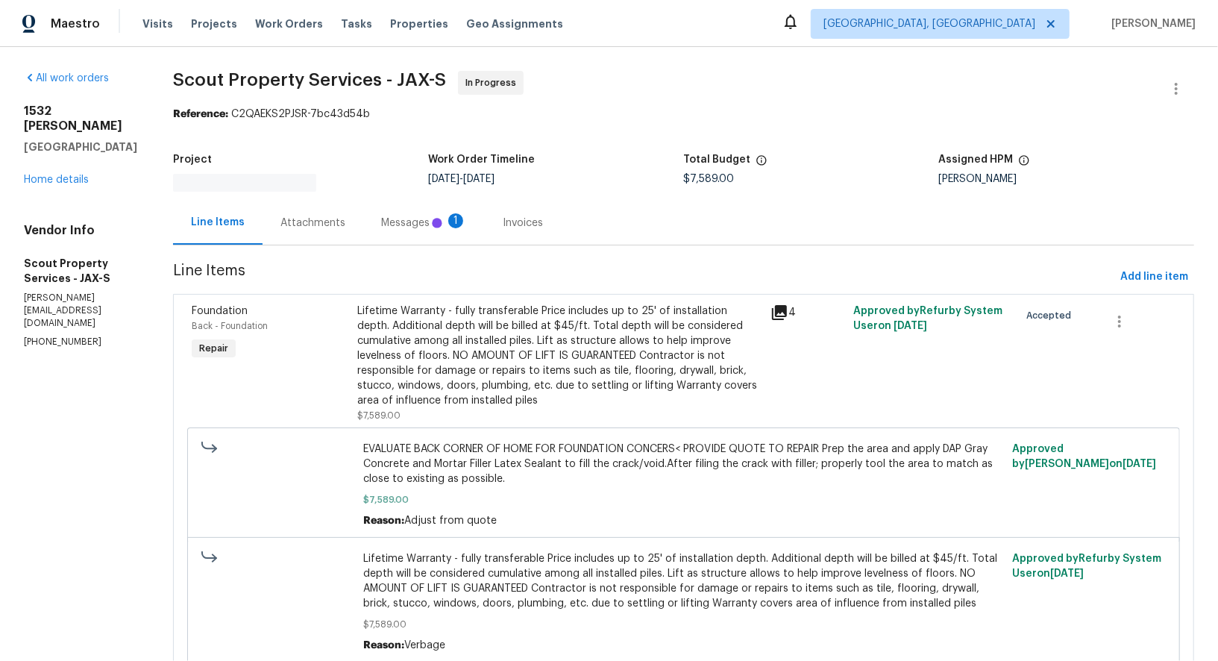
click at [402, 213] on div "Messages 1" at bounding box center [424, 223] width 122 height 44
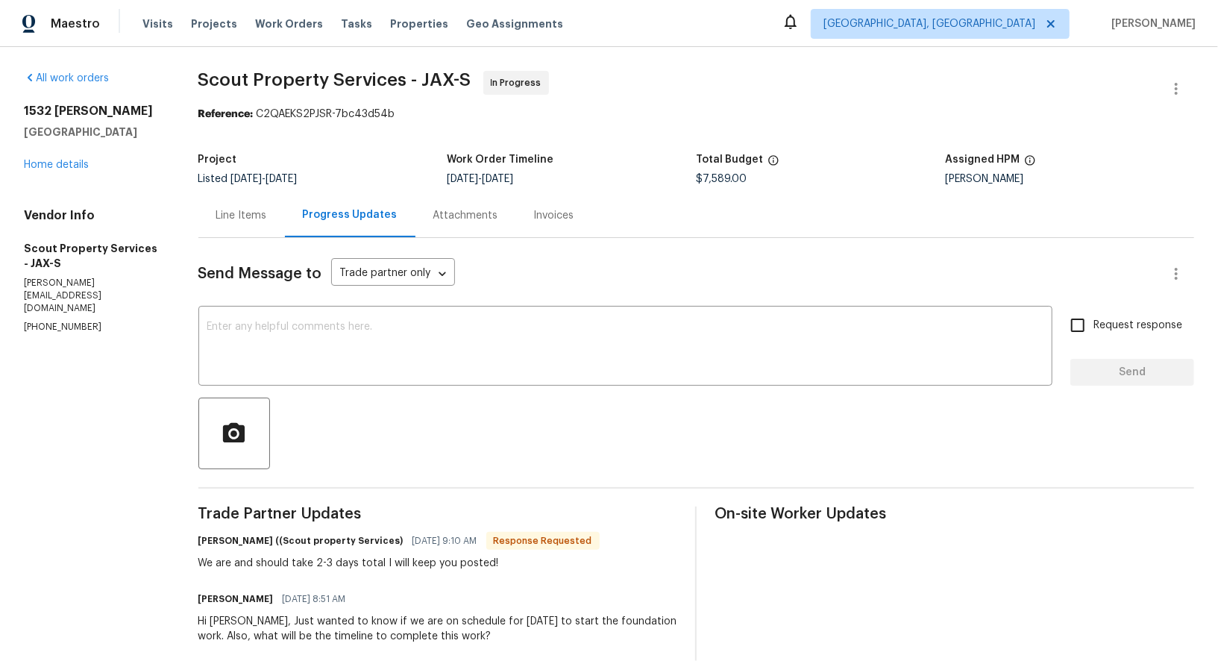
scroll to position [12, 0]
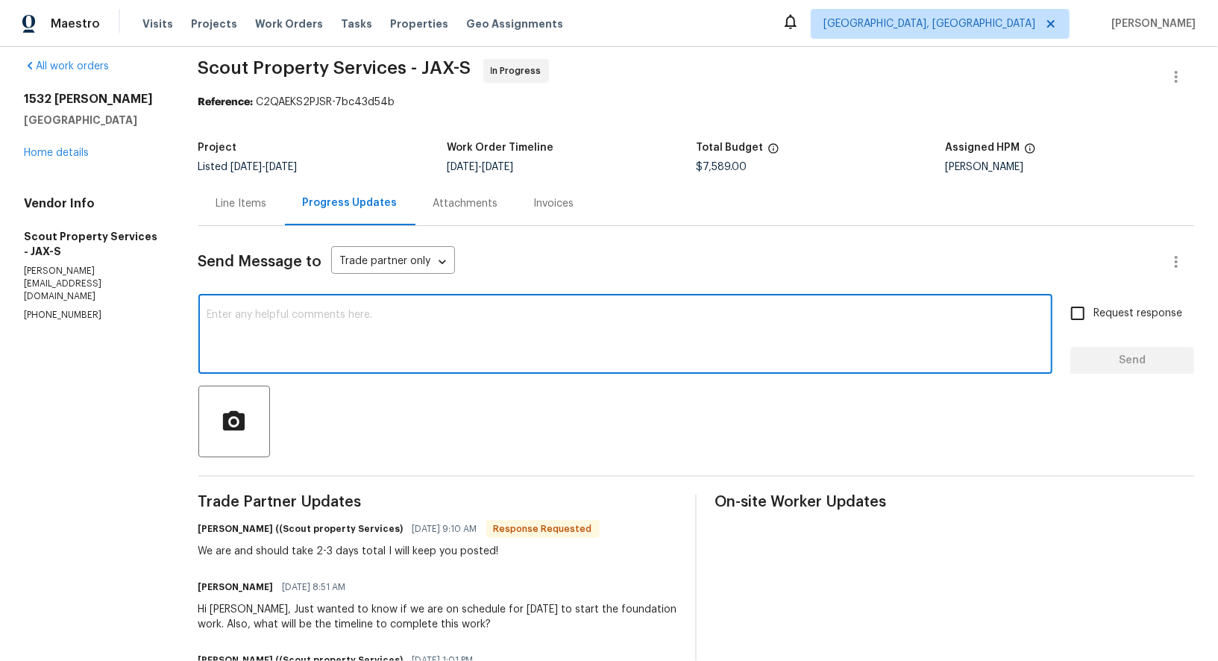
click at [374, 337] on textarea at bounding box center [625, 336] width 837 height 52
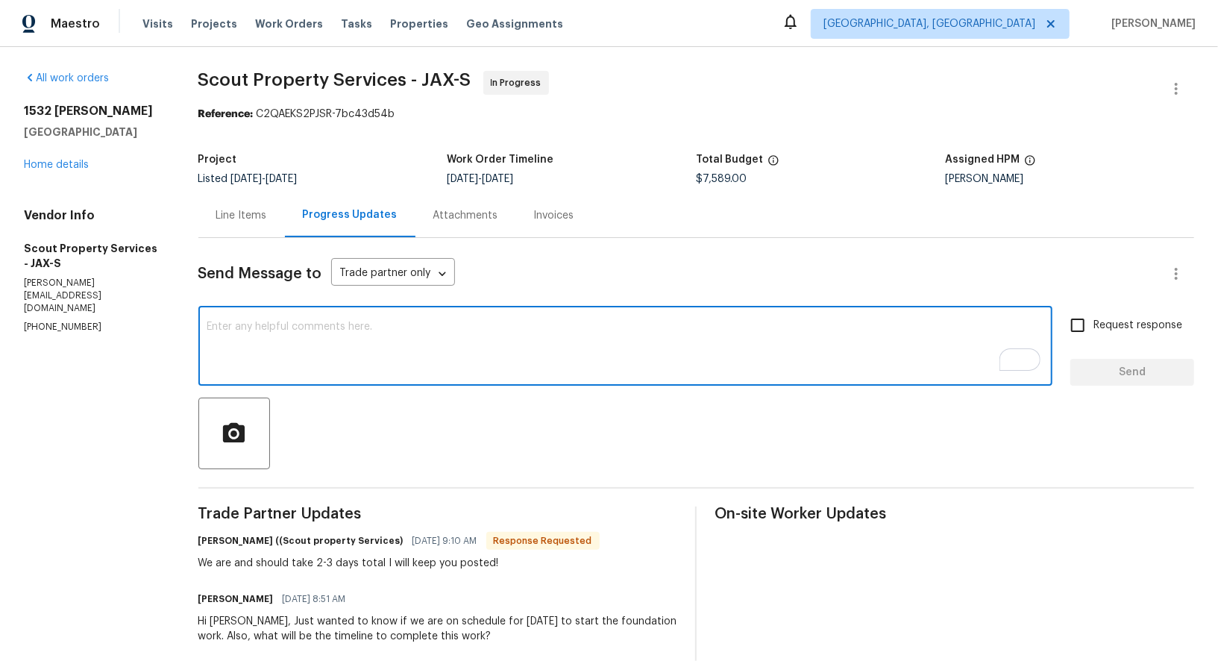
click at [403, 310] on div "x ​" at bounding box center [625, 348] width 855 height 76
type textarea "Got it, Thanks!"
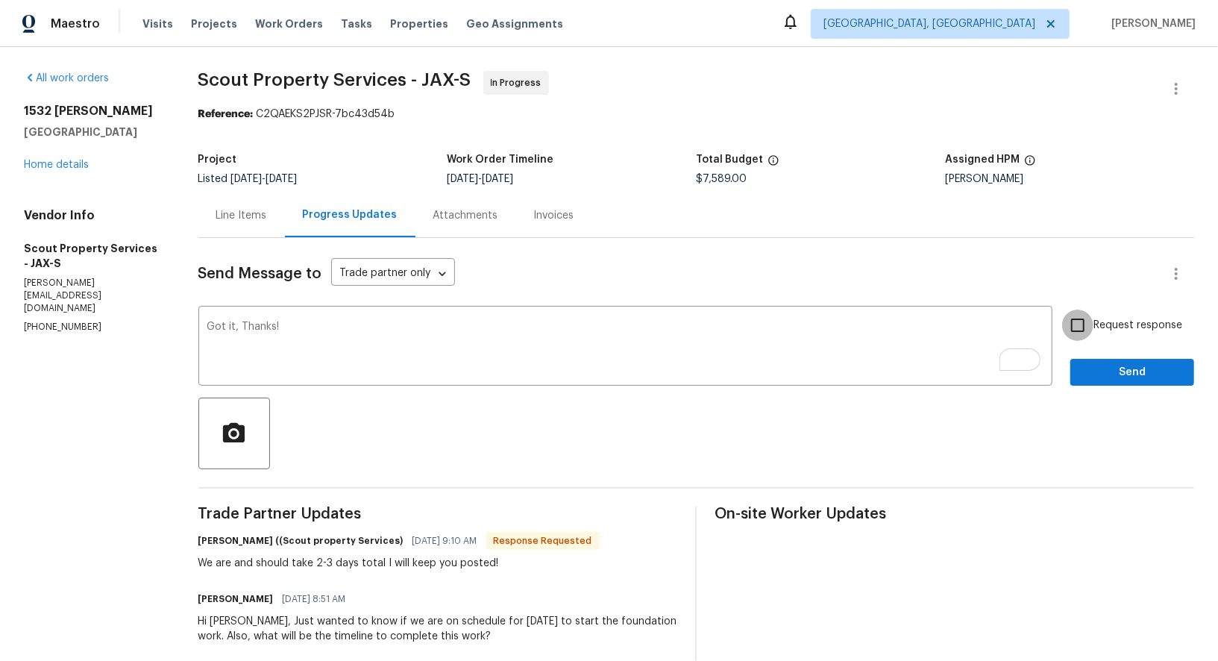
click at [1071, 323] on input "Request response" at bounding box center [1077, 325] width 31 height 31
checkbox input "true"
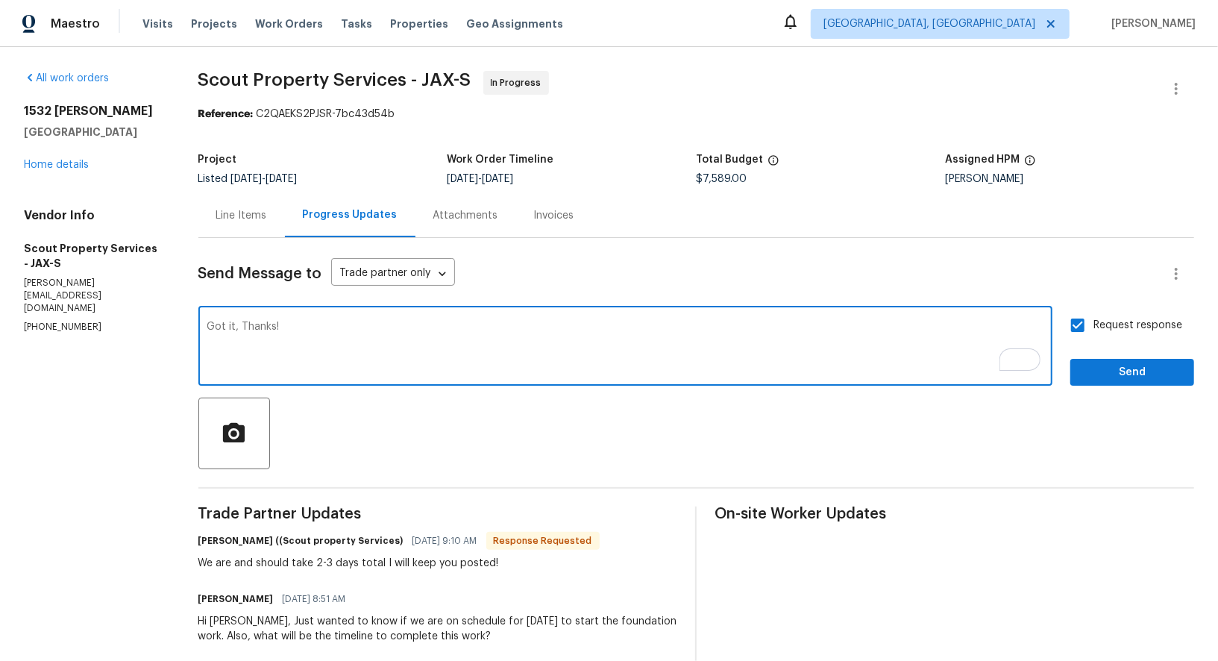
drag, startPoint x: 242, startPoint y: 329, endPoint x: 149, endPoint y: 328, distance: 92.5
click at [149, 328] on div "All work orders 1532 Derringer Rd Jacksonville, FL 32225 Home details Vendor In…" at bounding box center [609, 512] width 1218 height 931
type textarea "Perfect, Thanks!"
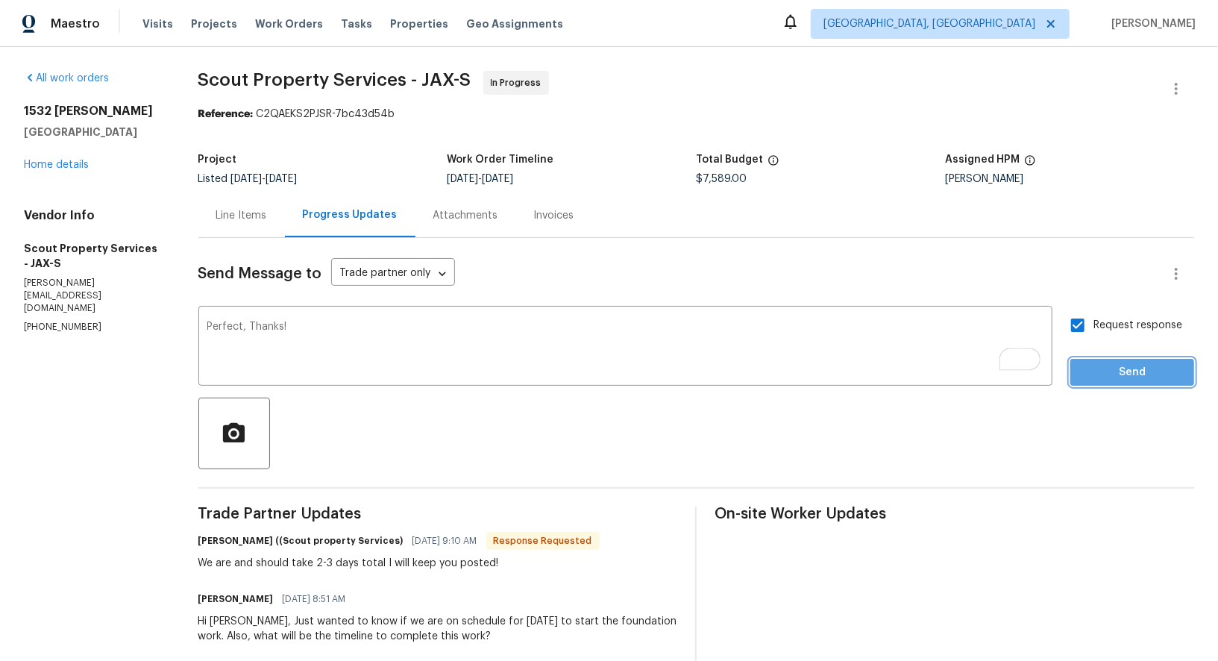
click at [1124, 366] on span "Send" at bounding box center [1132, 372] width 100 height 19
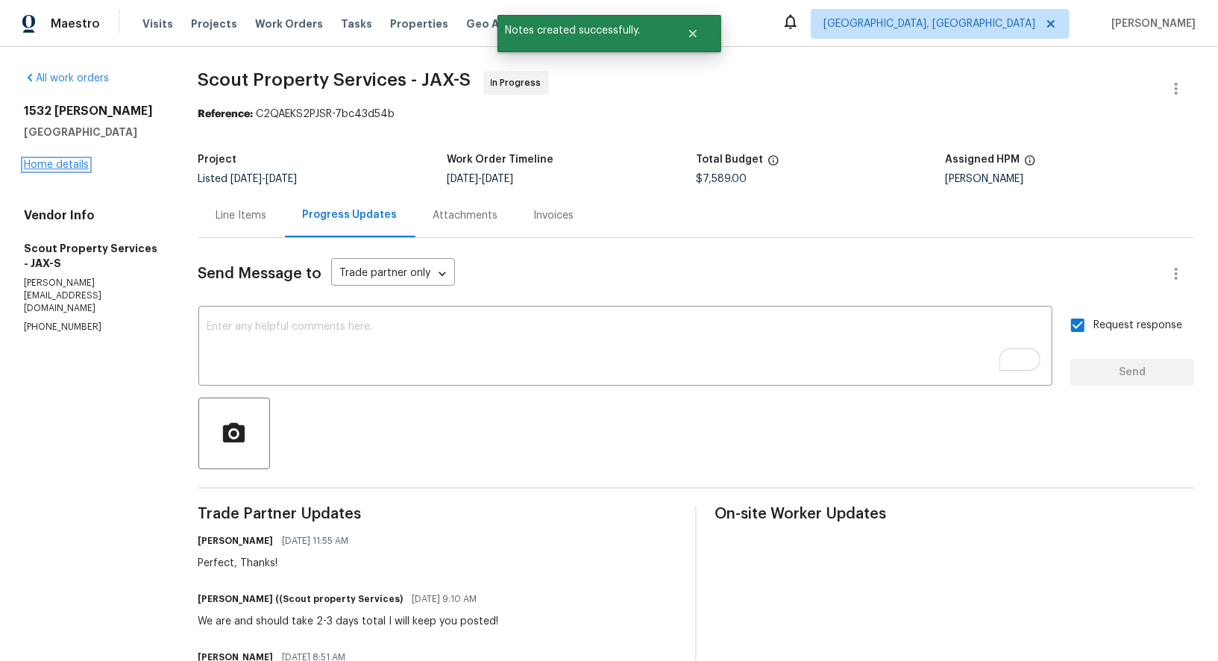
click at [75, 163] on link "Home details" at bounding box center [56, 165] width 65 height 10
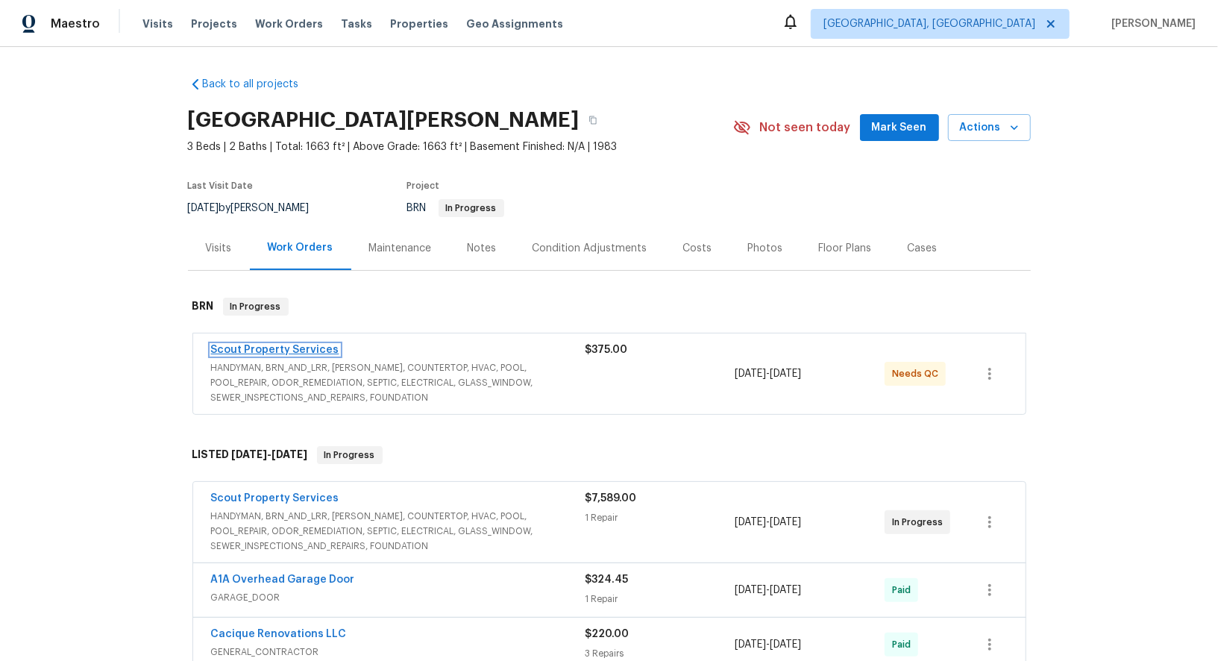
click at [295, 350] on link "Scout Property Services" at bounding box center [275, 350] width 128 height 10
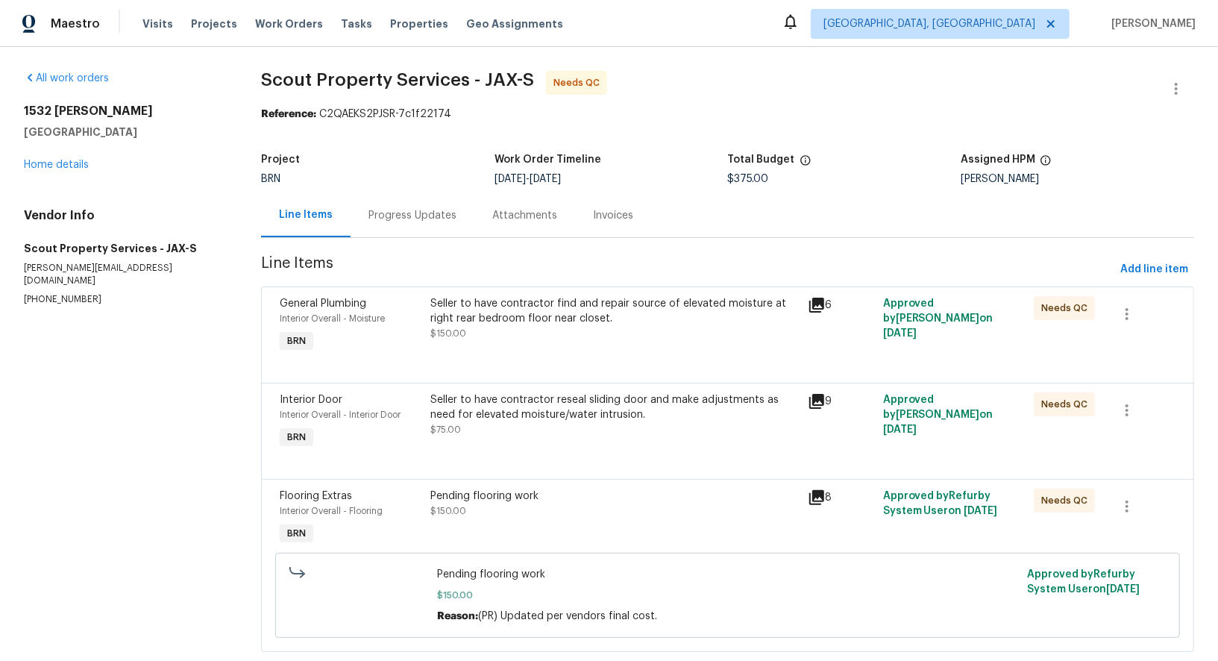
scroll to position [31, 0]
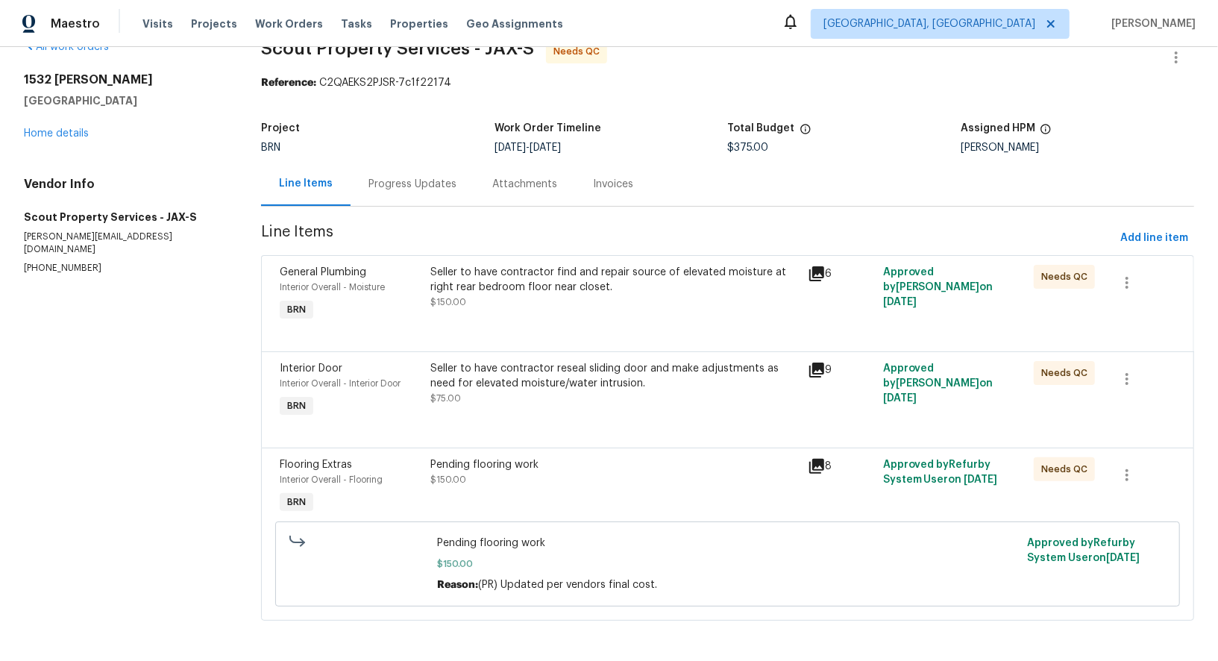
click at [501, 501] on div "Pending flooring work $150.00" at bounding box center [614, 487] width 377 height 69
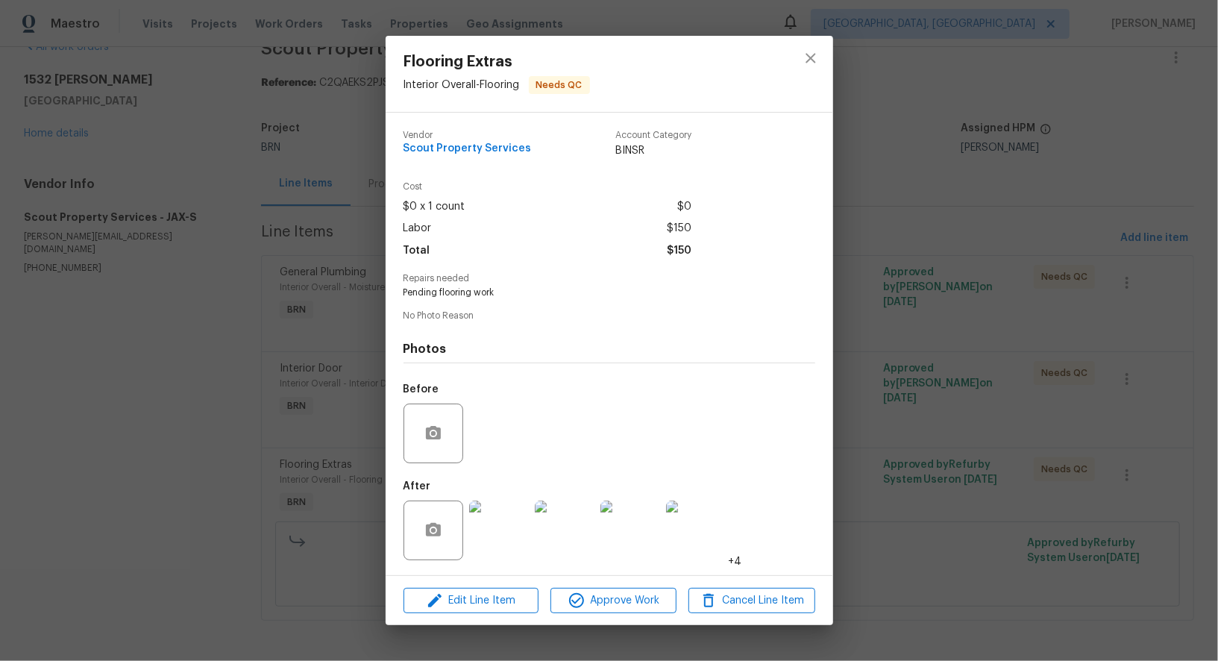
click at [494, 540] on img at bounding box center [499, 530] width 60 height 60
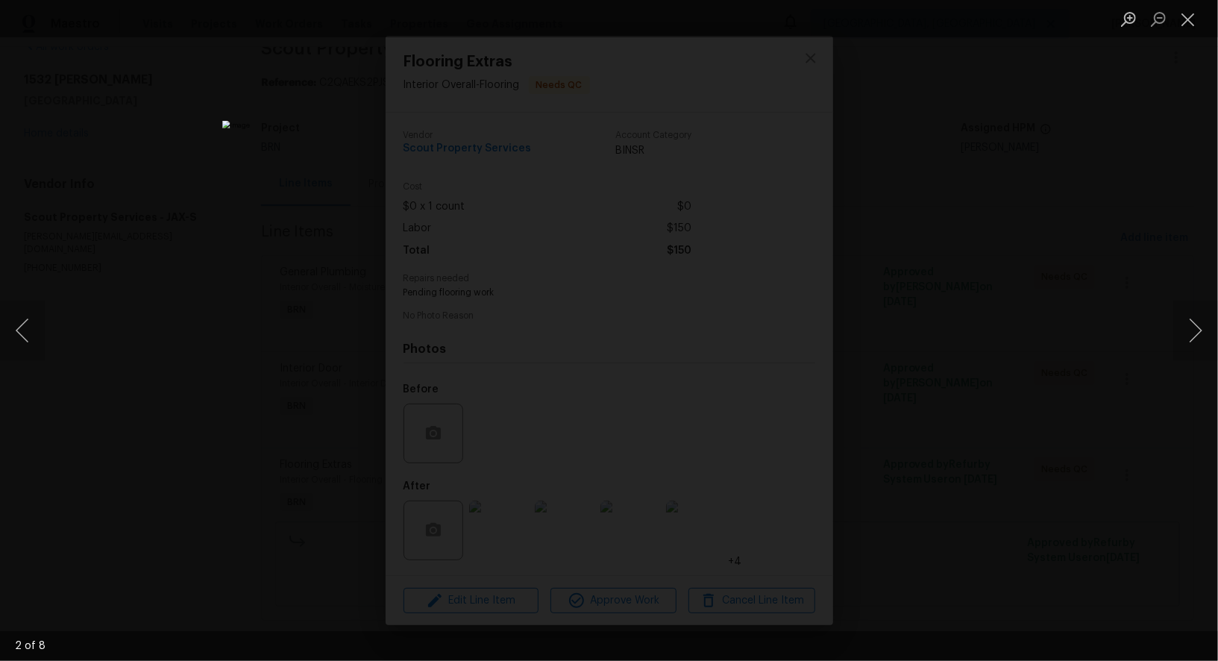
click at [1042, 391] on div "Lightbox" at bounding box center [609, 330] width 1218 height 661
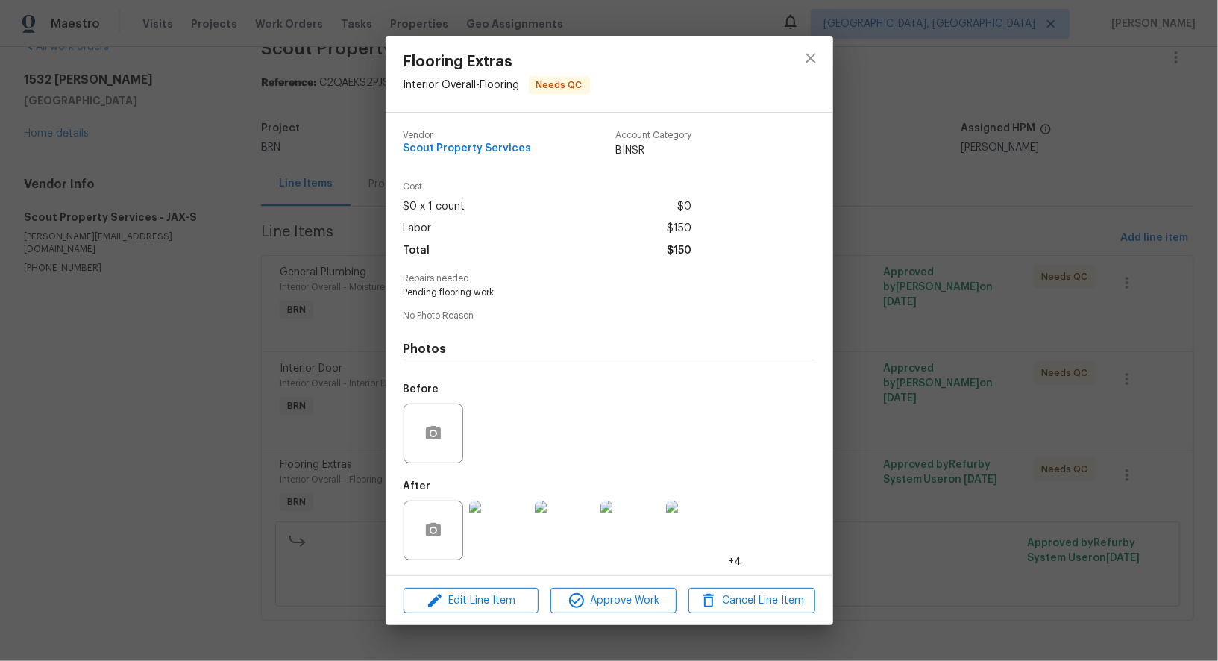
click at [1042, 391] on div "Flooring Extras Interior Overall - Flooring Needs QC Vendor Scout Property Serv…" at bounding box center [609, 330] width 1218 height 661
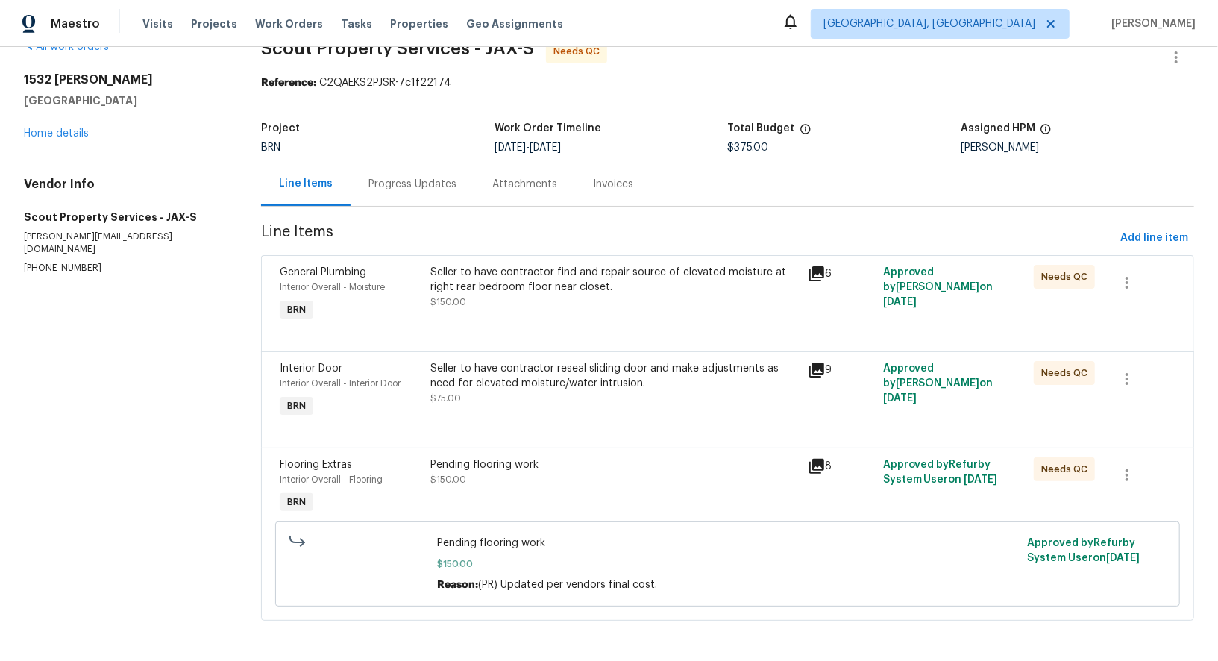
click at [497, 366] on div "Seller to have contractor reseal sliding door and make adjustments as need for …" at bounding box center [614, 376] width 368 height 30
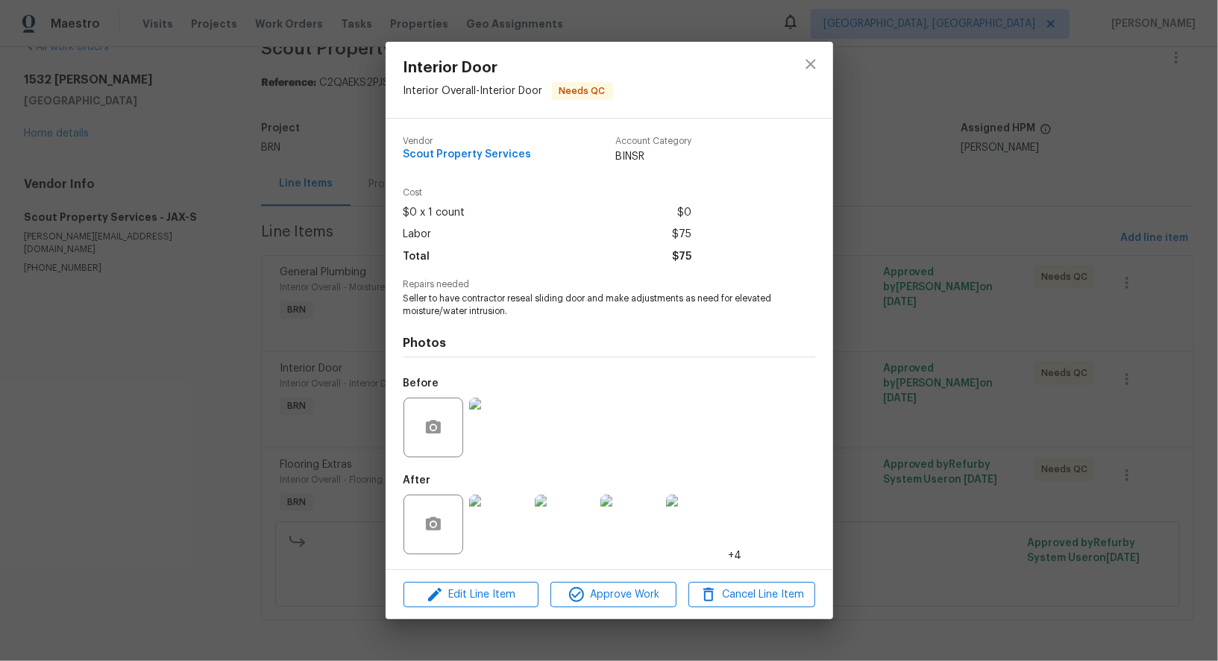
click at [495, 512] on img at bounding box center [499, 525] width 60 height 60
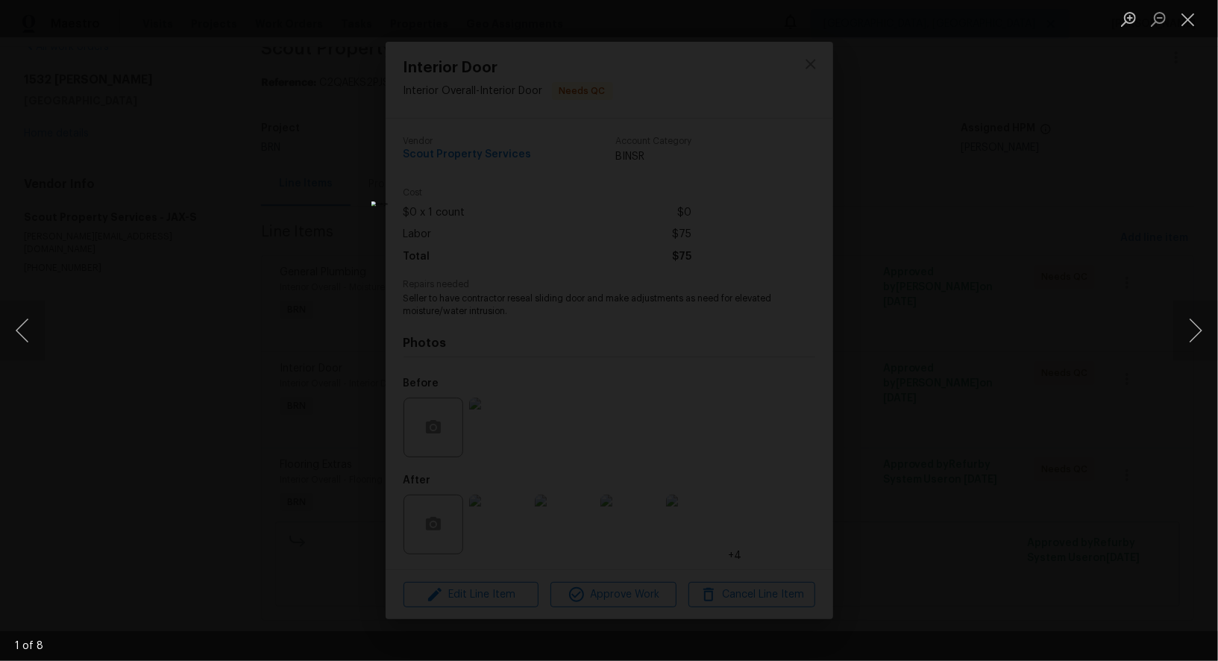
click at [975, 425] on div "Lightbox" at bounding box center [609, 330] width 1218 height 661
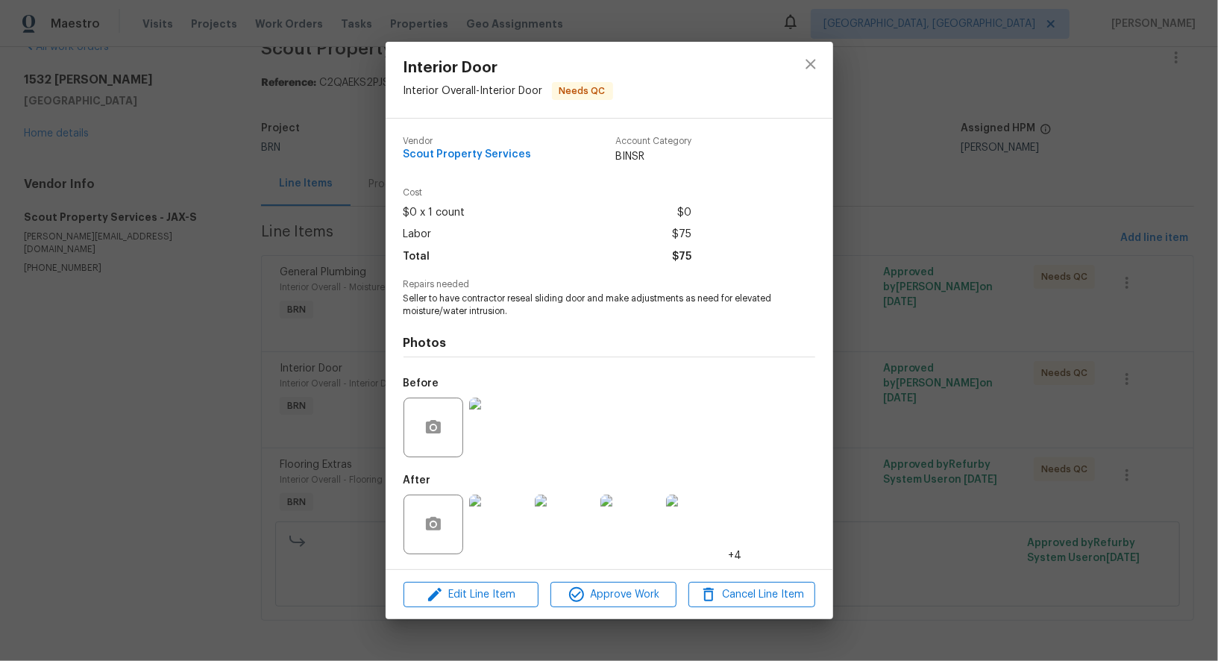
click at [975, 425] on div "Lightbox" at bounding box center [609, 330] width 1218 height 661
click at [351, 397] on div "Interior Door Interior Overall - Interior Door Needs QC Vendor Scout Property S…" at bounding box center [609, 330] width 1218 height 661
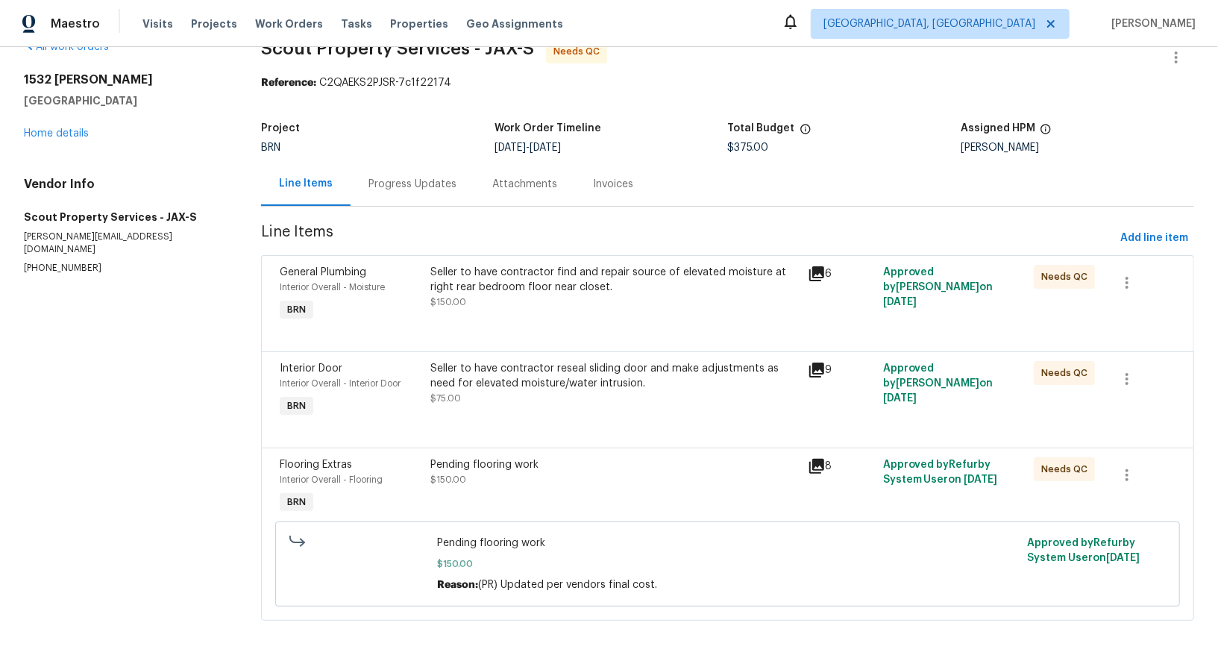
click at [467, 310] on div "Seller to have contractor find and repair source of elevated moisture at right …" at bounding box center [614, 294] width 377 height 69
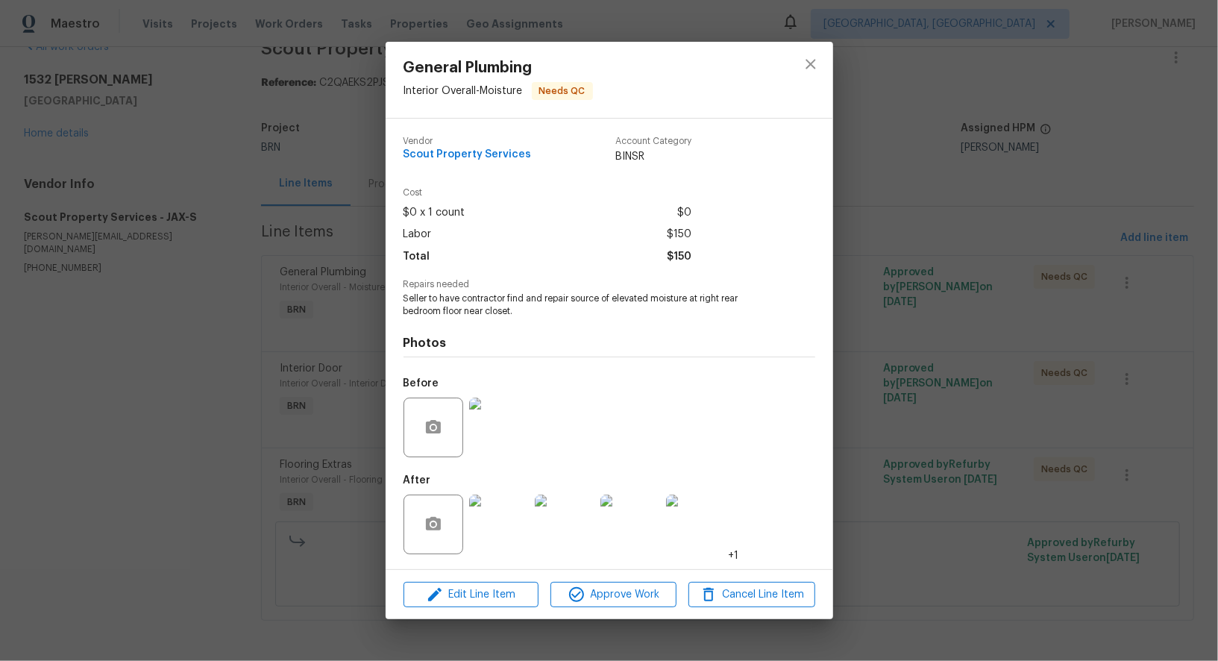
click at [503, 424] on img at bounding box center [499, 428] width 60 height 60
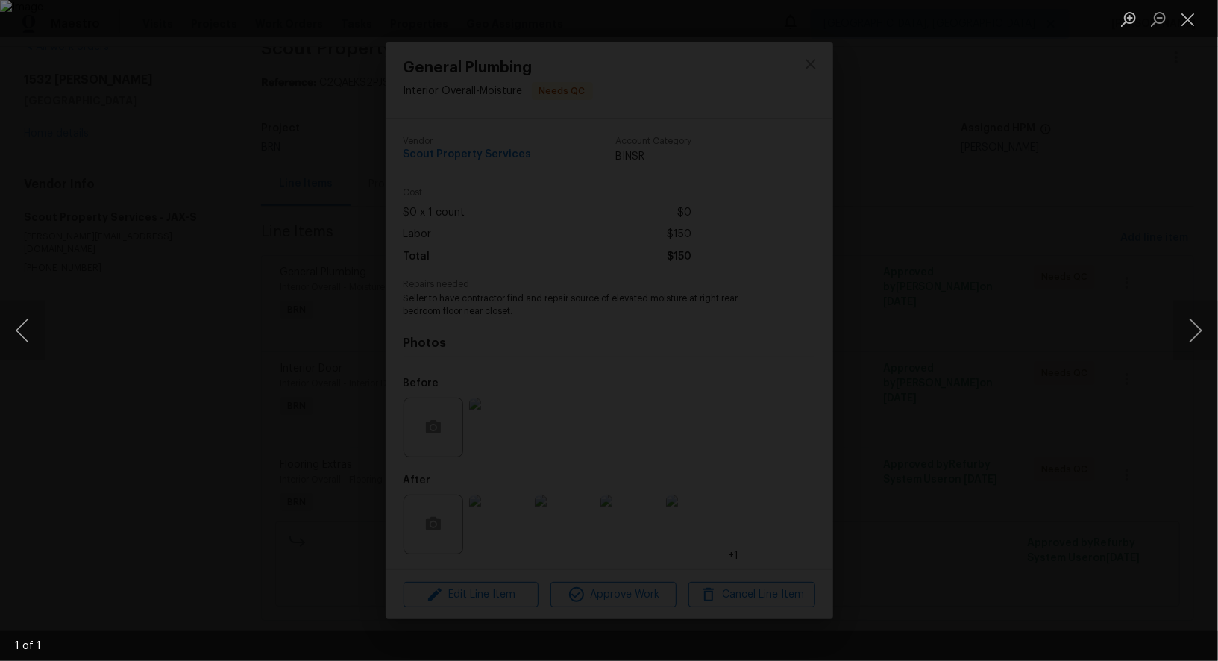
click at [1066, 418] on div "Lightbox" at bounding box center [609, 330] width 1218 height 661
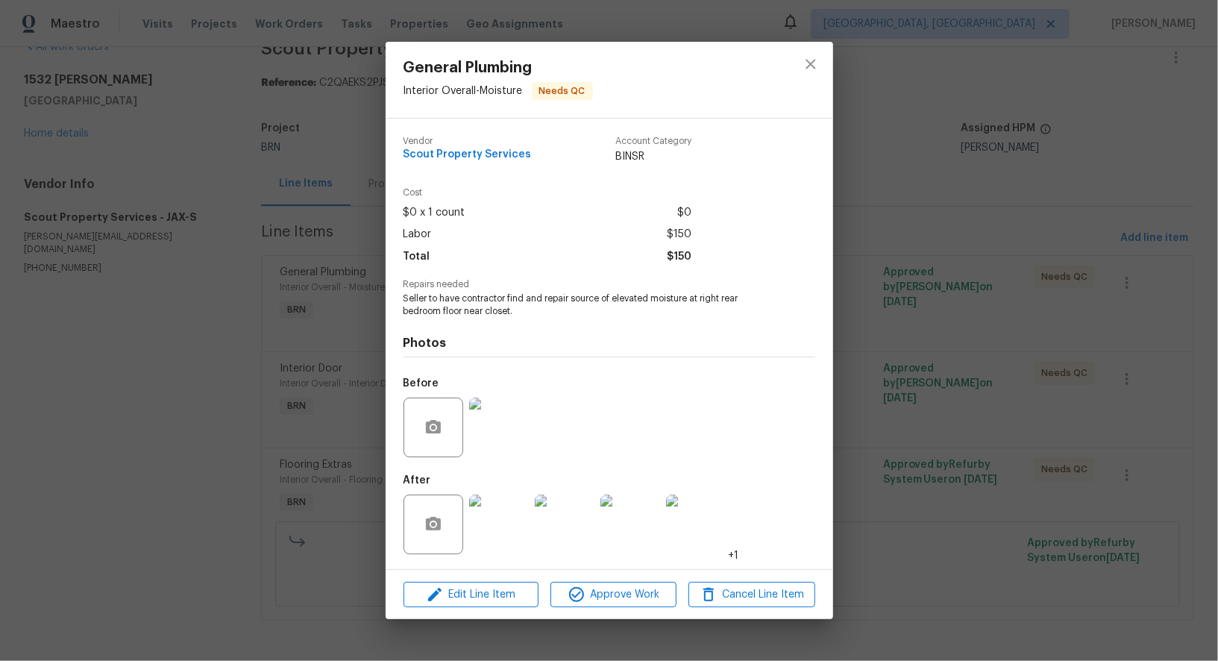
click at [495, 523] on img at bounding box center [499, 525] width 60 height 60
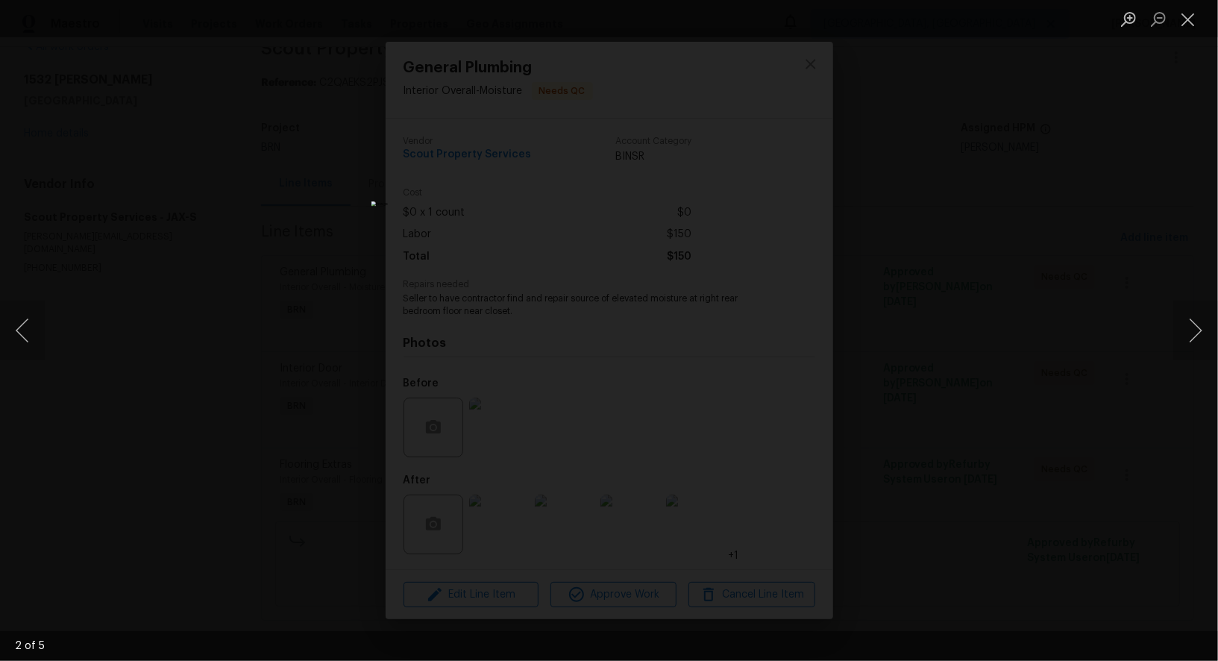
click at [952, 410] on div "Lightbox" at bounding box center [609, 330] width 1218 height 661
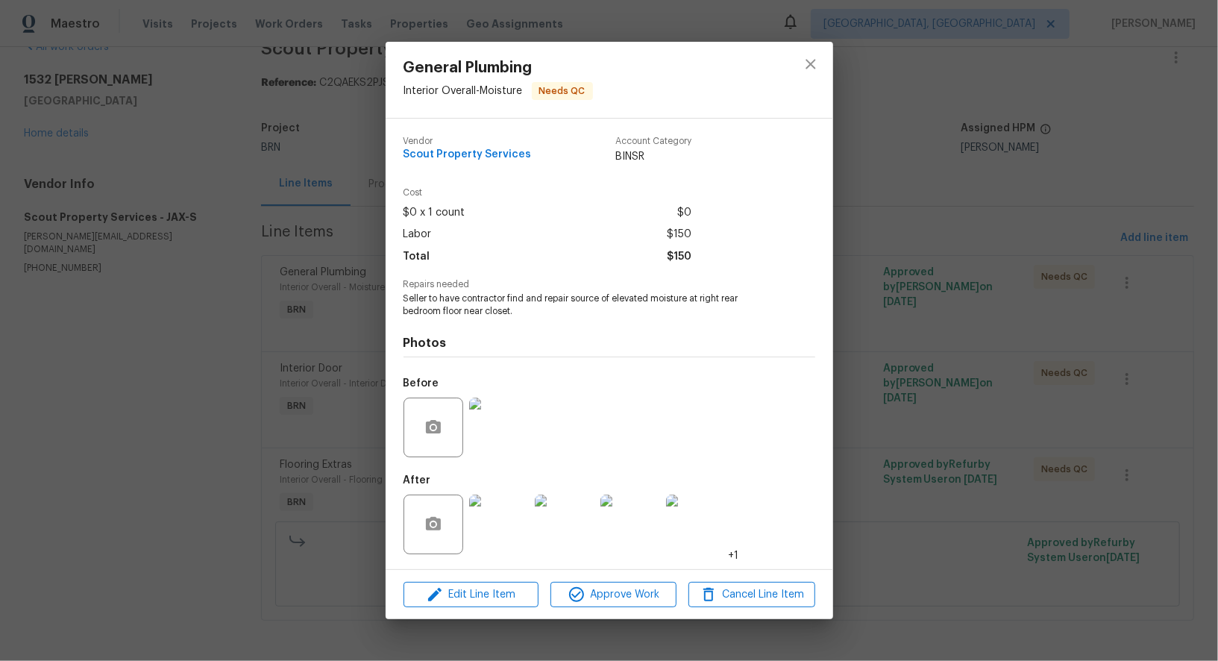
click at [952, 410] on div "General Plumbing Interior Overall - Moisture Needs QC Vendor Scout Property Ser…" at bounding box center [609, 330] width 1218 height 661
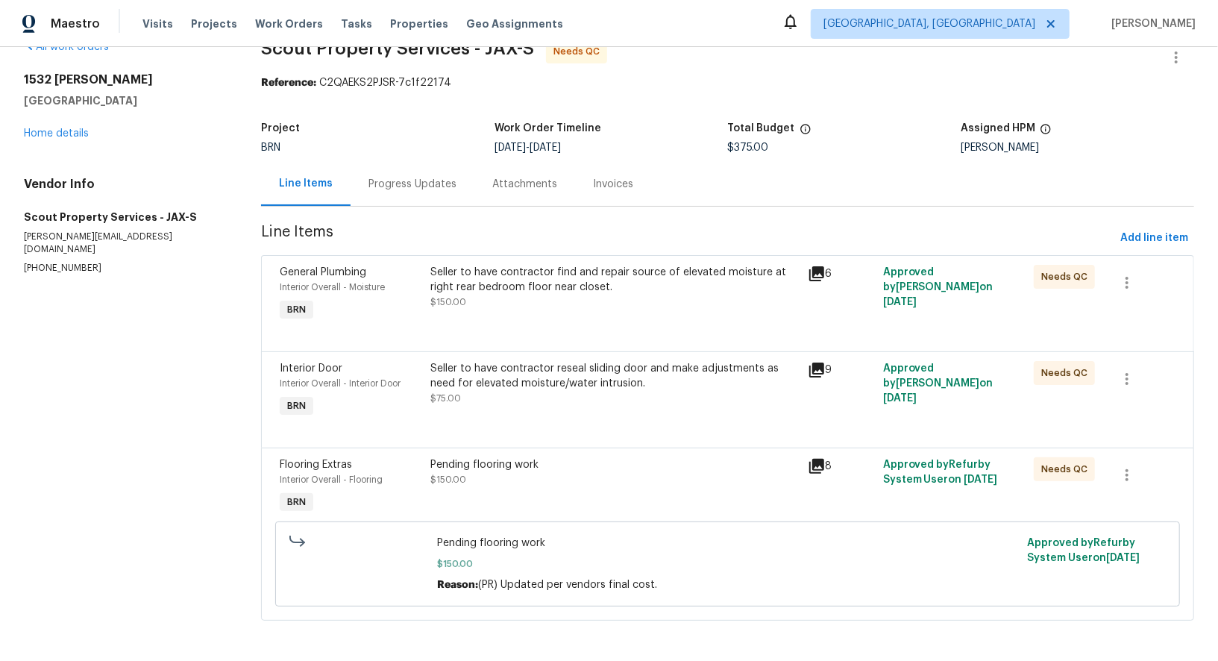
scroll to position [0, 0]
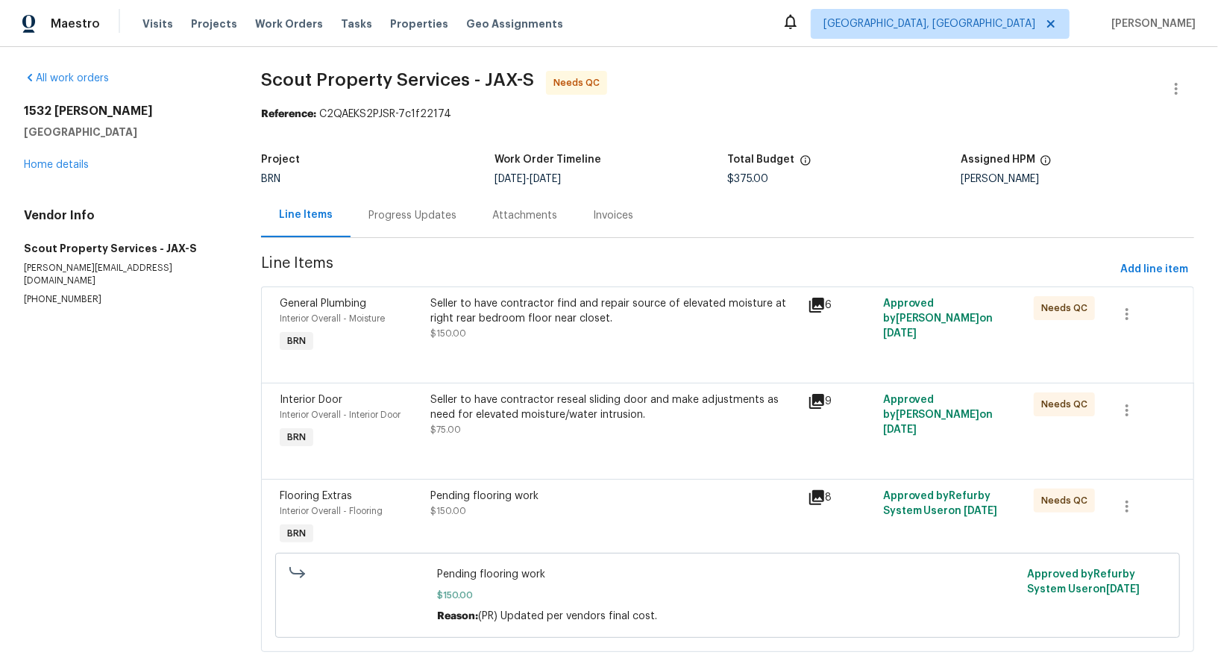
click at [413, 218] on div "Progress Updates" at bounding box center [412, 215] width 88 height 15
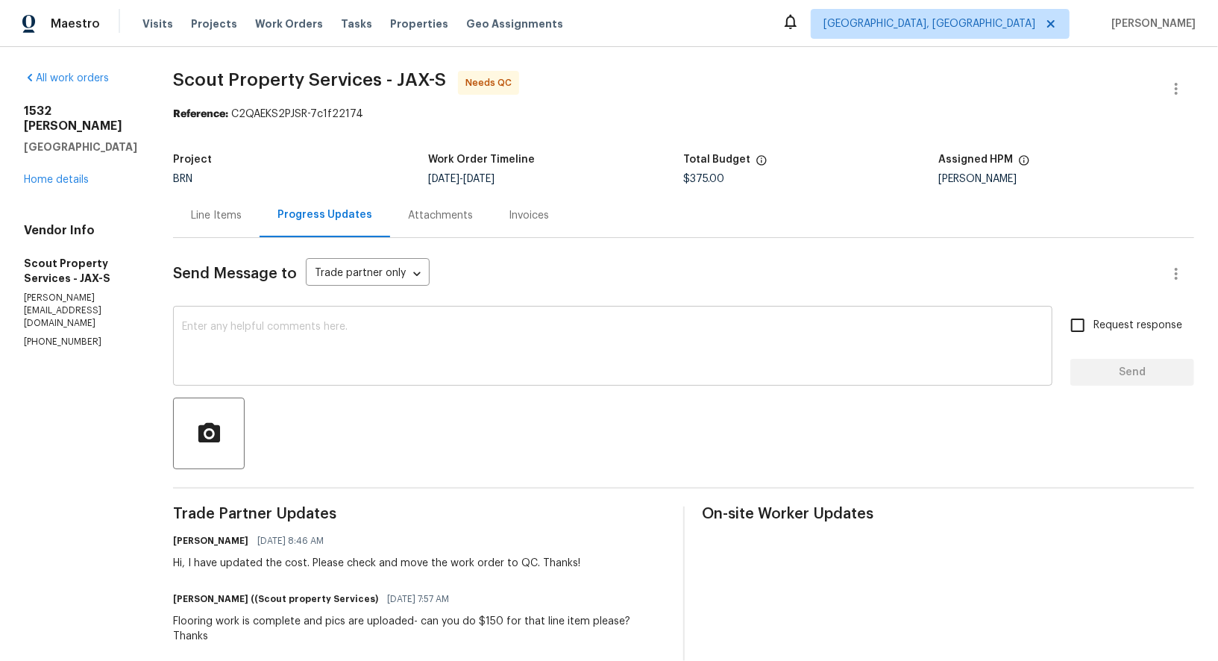
click at [271, 353] on textarea at bounding box center [612, 347] width 861 height 52
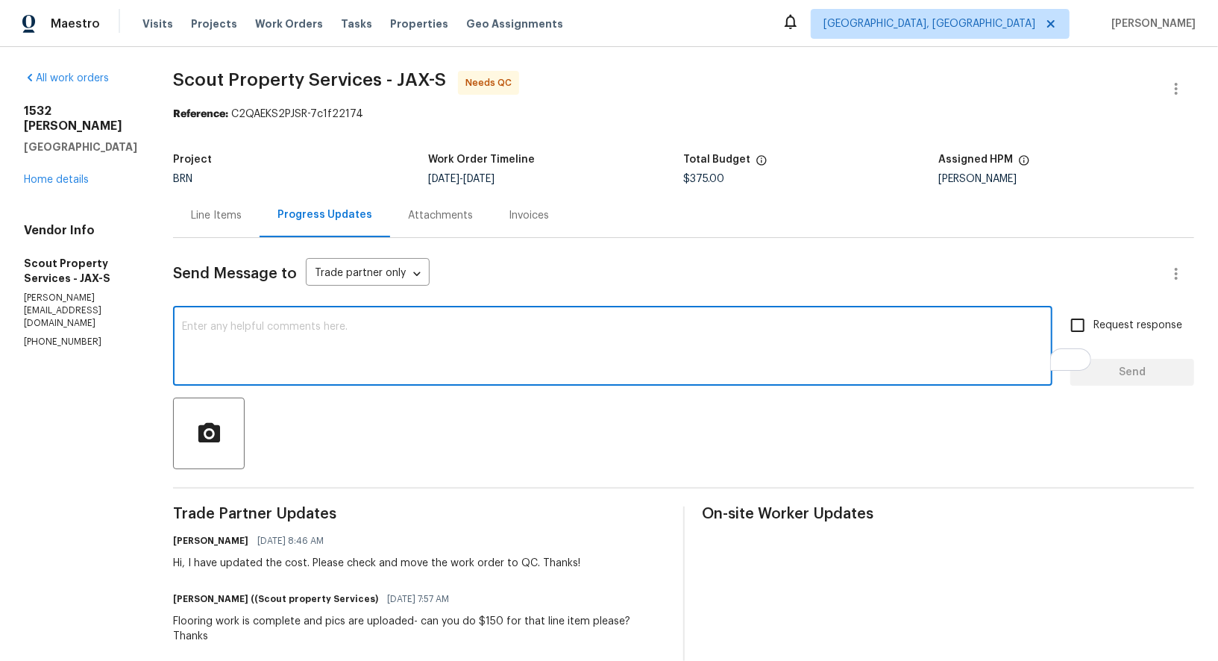
click at [191, 215] on div "Line Items" at bounding box center [216, 215] width 51 height 15
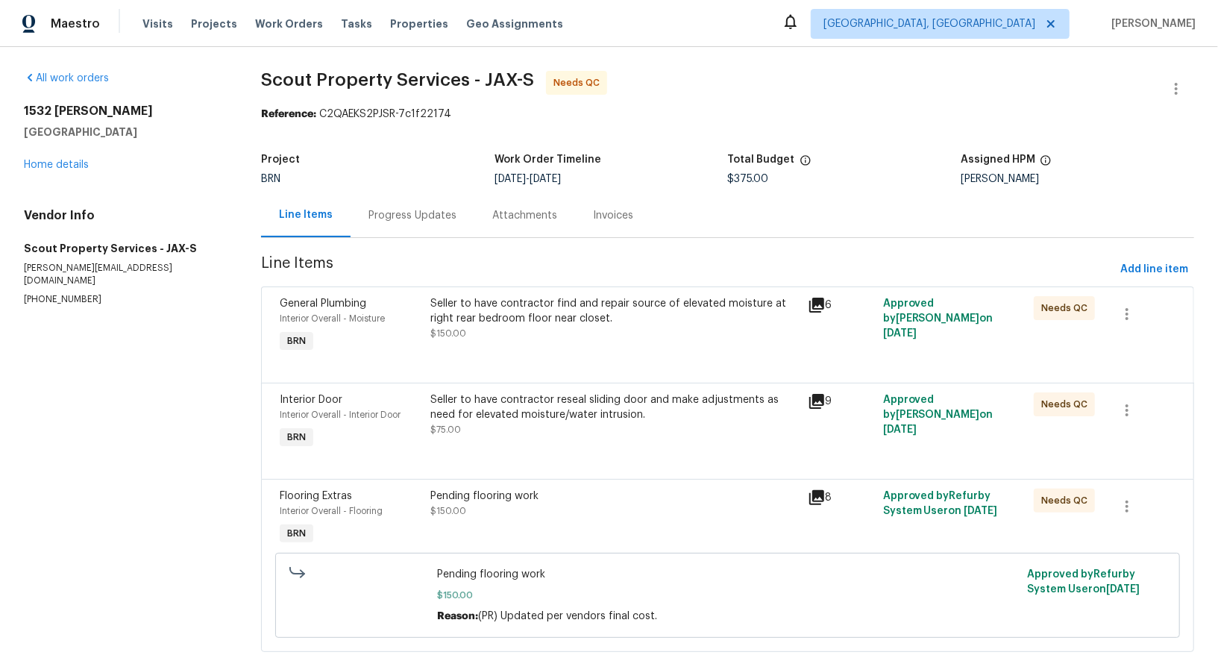
click at [389, 221] on div "Progress Updates" at bounding box center [412, 215] width 88 height 15
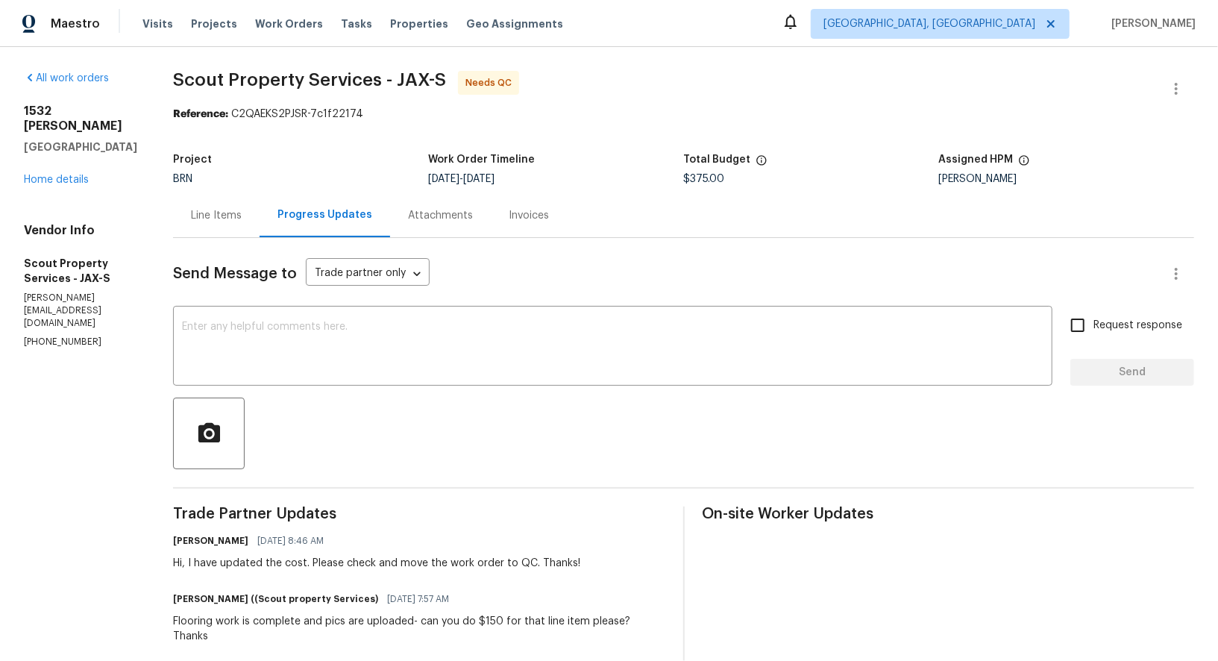
click at [191, 218] on div "Line Items" at bounding box center [216, 215] width 51 height 15
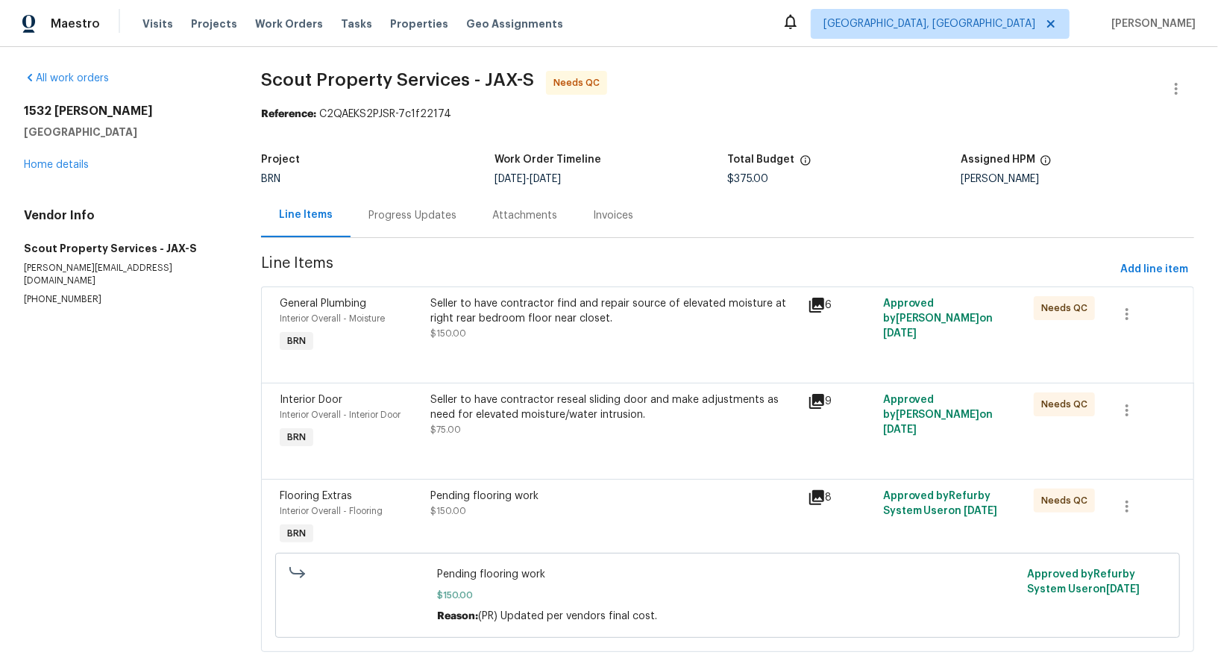
click at [507, 325] on div "Seller to have contractor find and repair source of elevated moisture at right …" at bounding box center [614, 318] width 368 height 45
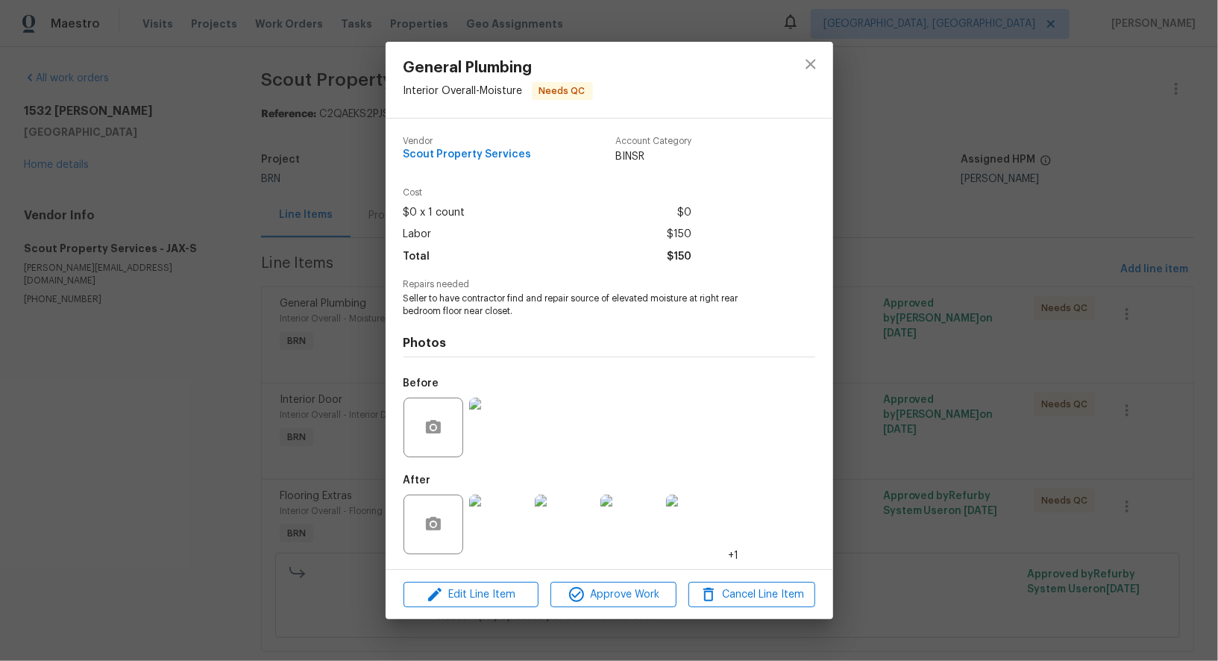
click at [485, 450] on img at bounding box center [499, 428] width 60 height 60
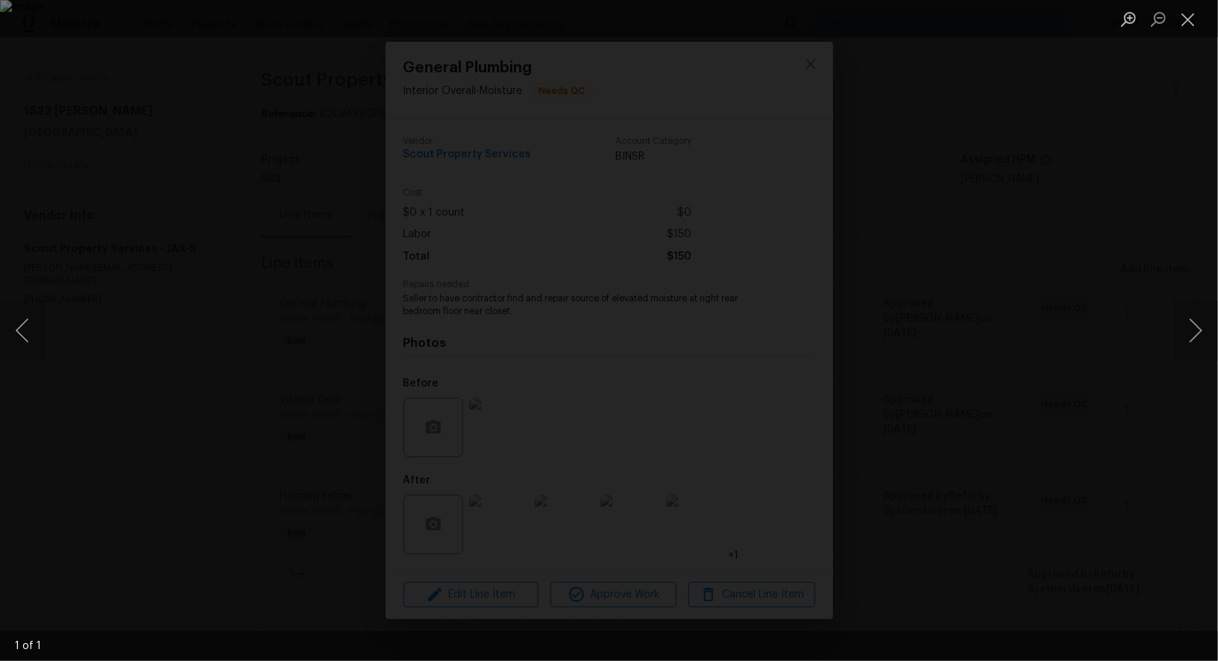
click at [1031, 427] on div "Lightbox" at bounding box center [609, 330] width 1218 height 661
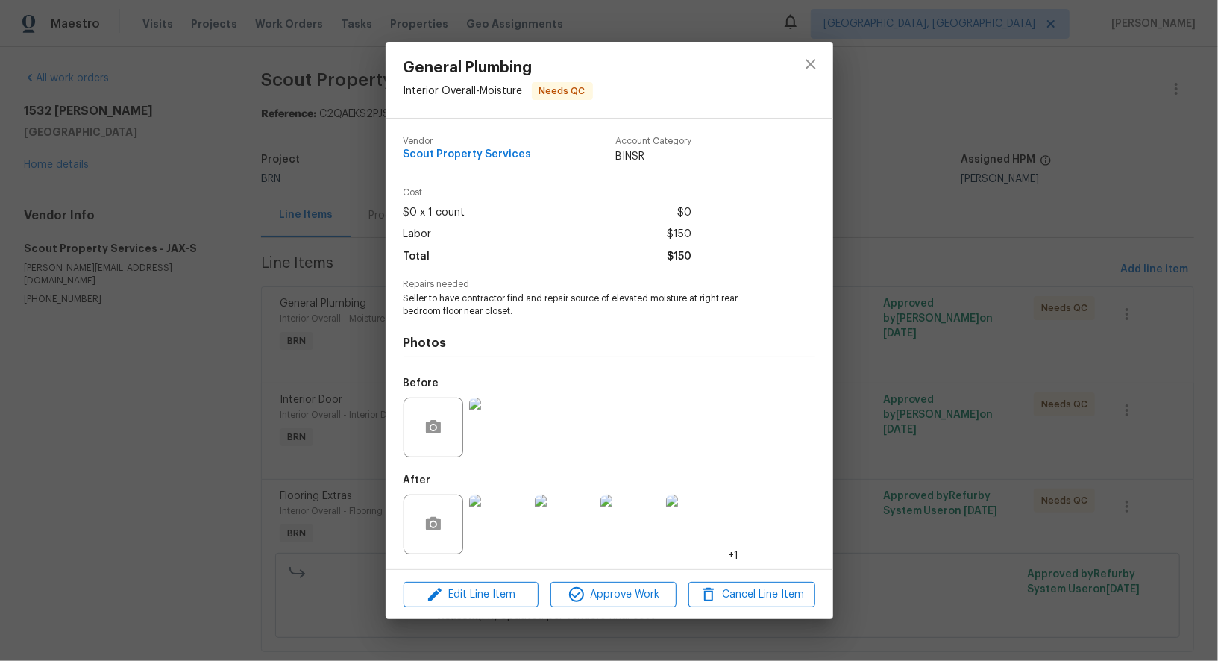
click at [1031, 427] on div "General Plumbing Interior Overall - Moisture Needs QC Vendor Scout Property Ser…" at bounding box center [609, 330] width 1218 height 661
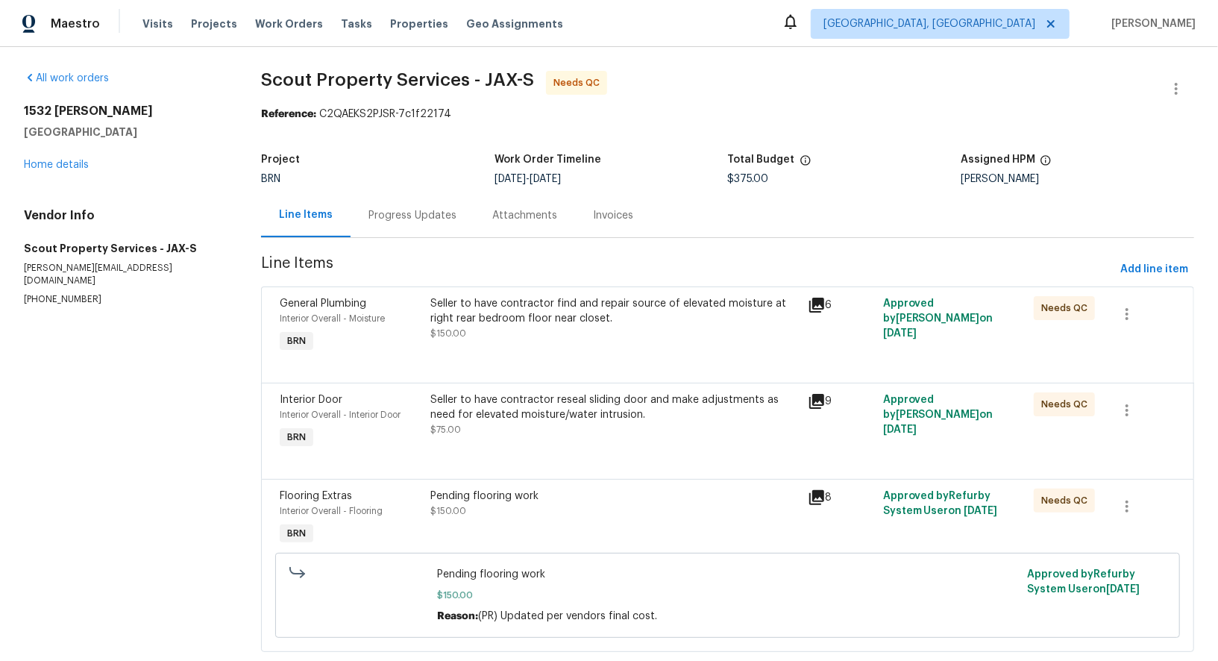
scroll to position [31, 0]
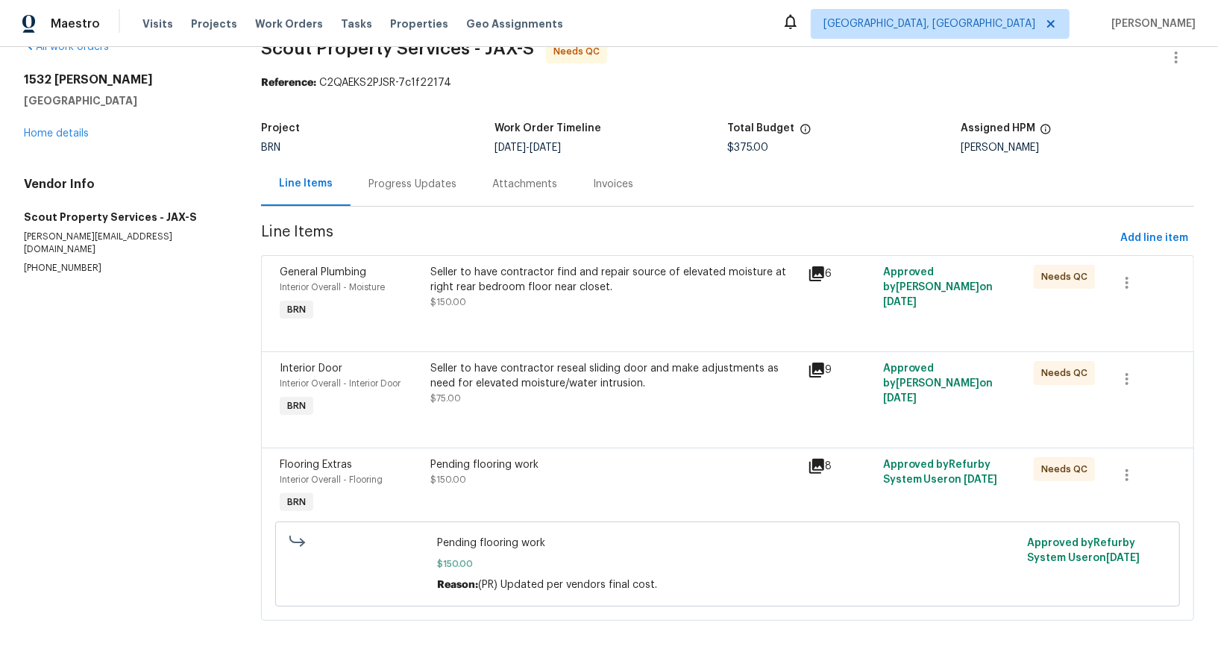
click at [536, 292] on div "Seller to have contractor find and repair source of elevated moisture at right …" at bounding box center [614, 280] width 368 height 30
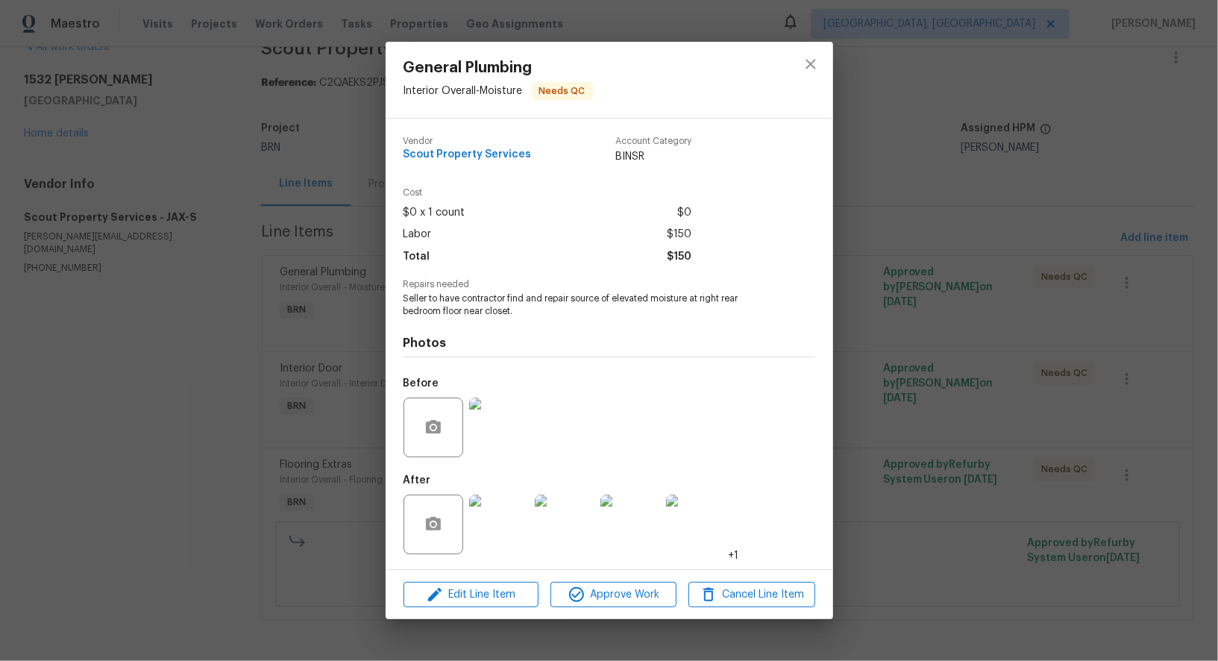
click at [231, 430] on div "General Plumbing Interior Overall - Moisture Needs QC Vendor Scout Property Ser…" at bounding box center [609, 330] width 1218 height 661
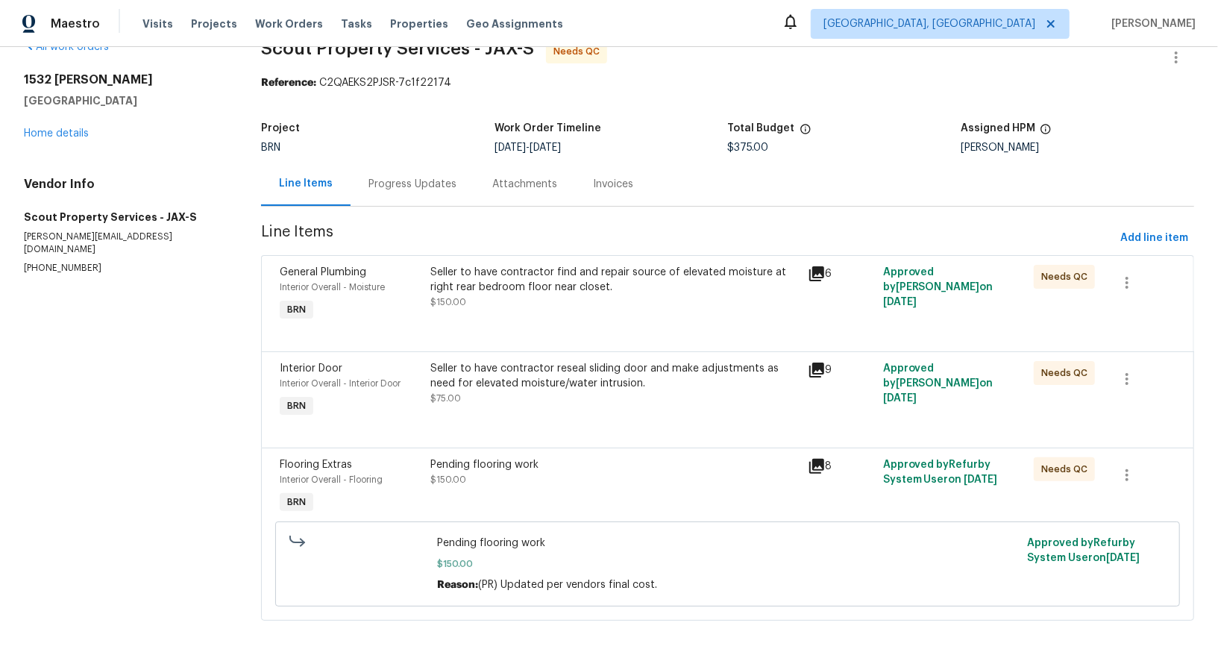
scroll to position [0, 0]
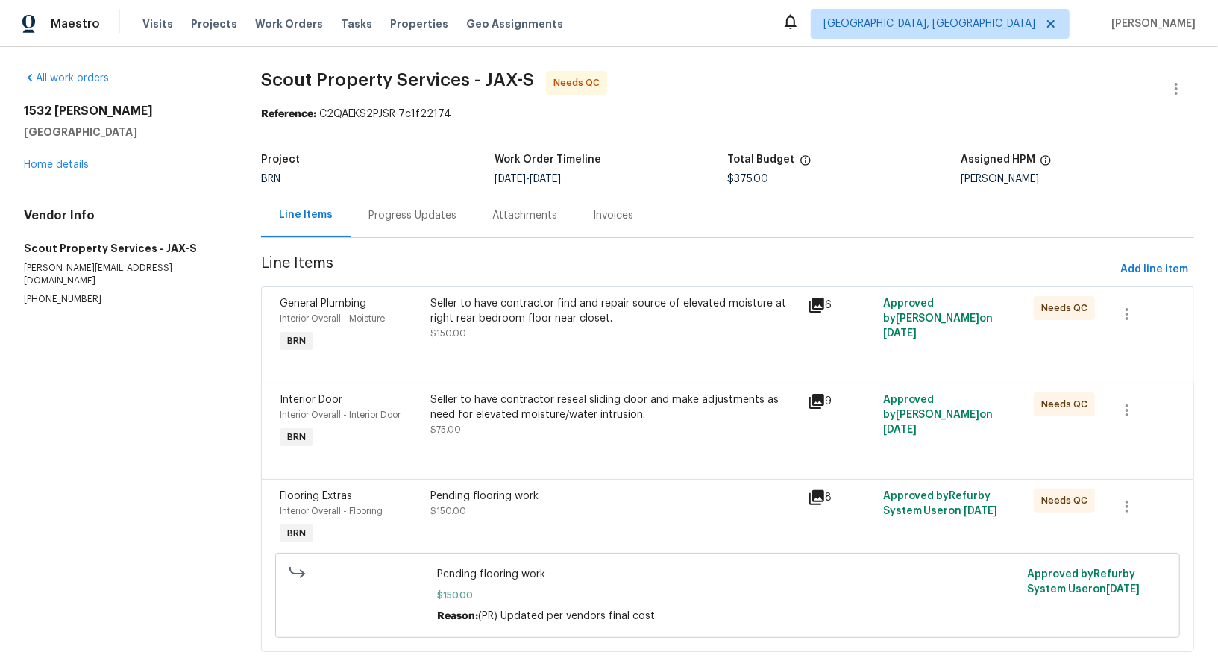
click at [506, 342] on div "Seller to have contractor find and repair source of elevated moisture at right …" at bounding box center [614, 326] width 377 height 69
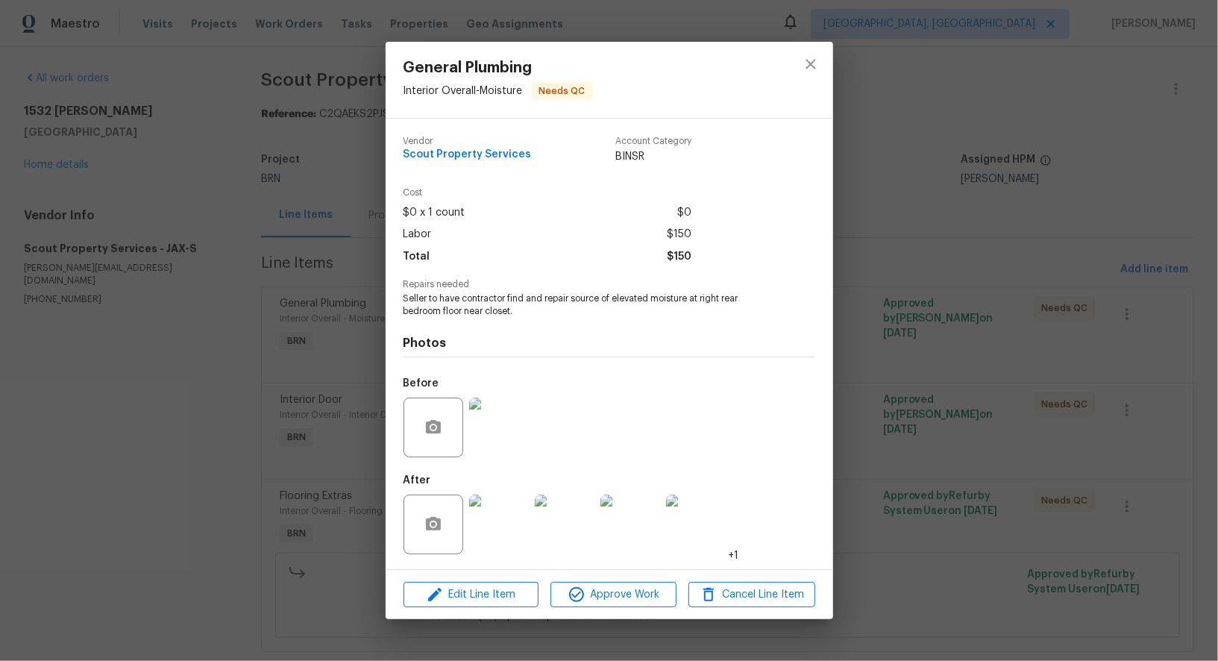
click at [376, 502] on div "General Plumbing Interior Overall - Moisture Needs QC Vendor Scout Property Ser…" at bounding box center [609, 330] width 1218 height 661
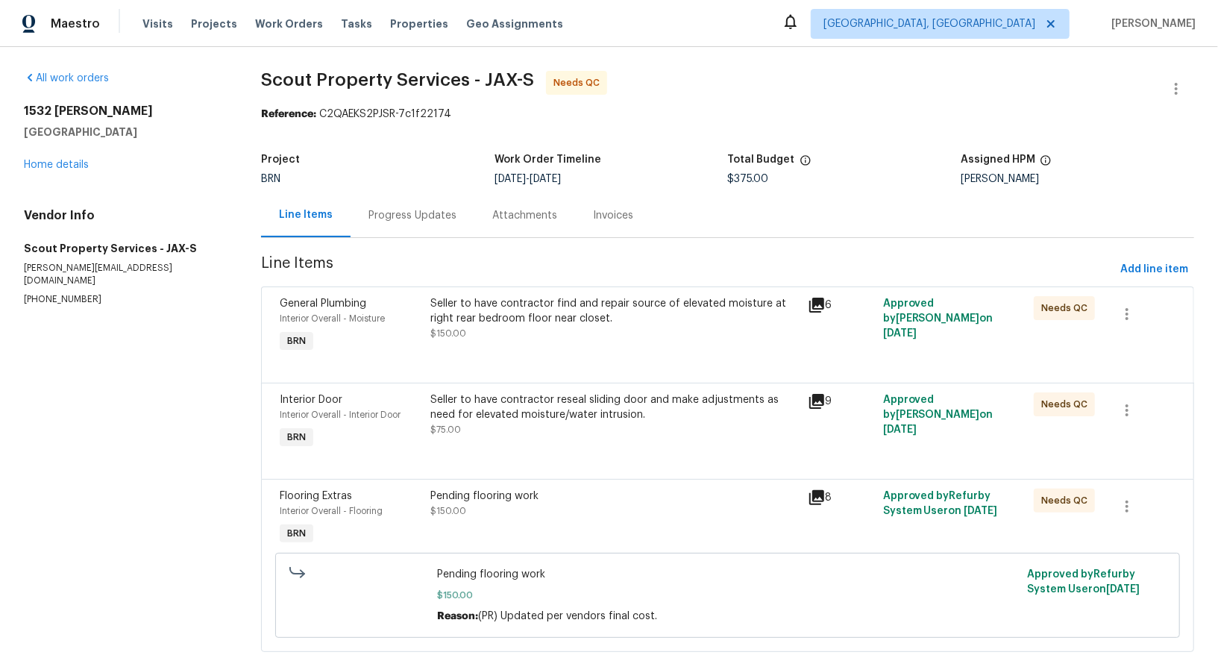
click at [415, 219] on div "Progress Updates" at bounding box center [412, 215] width 88 height 15
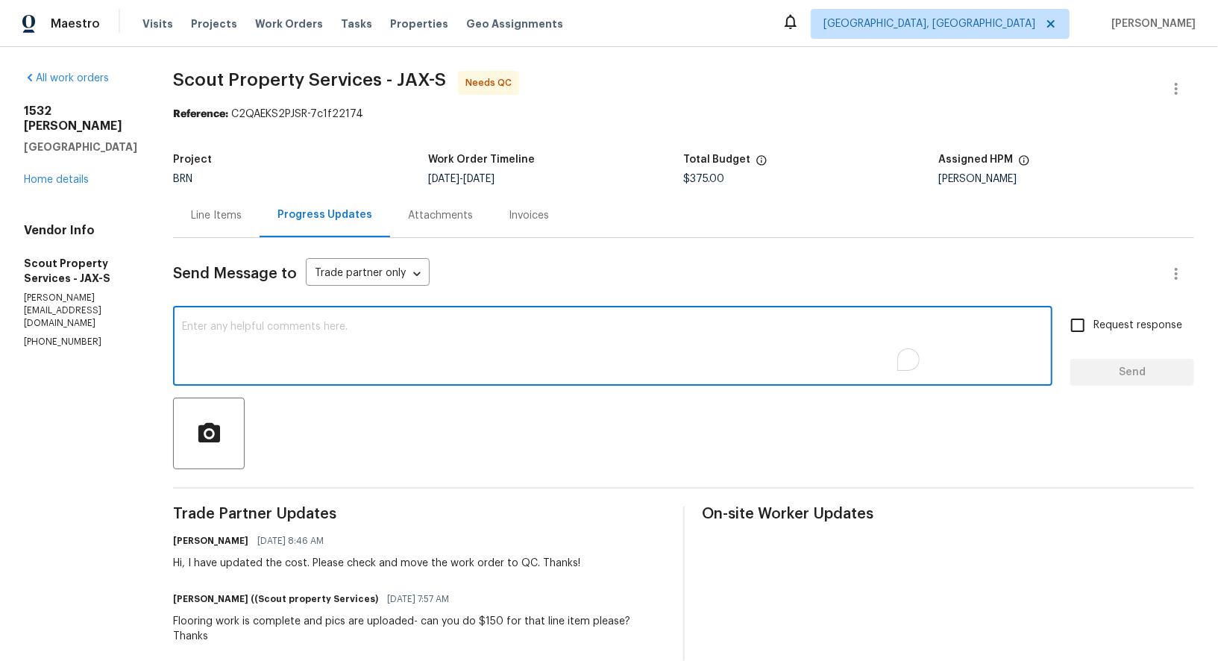
click at [418, 348] on textarea "To enrich screen reader interactions, please activate Accessibility in Grammarl…" at bounding box center [612, 347] width 861 height 52
paste textarea "right rear bedroom floor near closet."
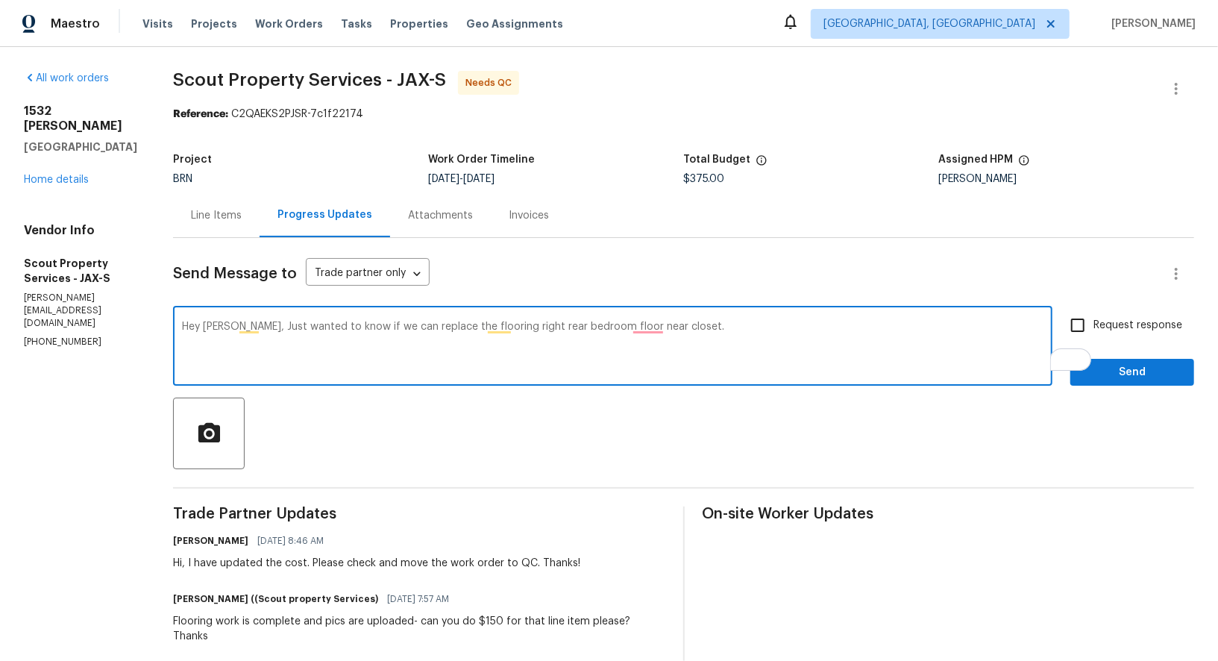
click at [436, 325] on textarea "Hey Trevor, Just wanted to know if we can replace the flooring right rear bedro…" at bounding box center [612, 347] width 861 height 52
click at [662, 348] on textarea "Hey Trevor, Just wanted to know if we can replace the flooring near right rear …" at bounding box center [612, 347] width 861 height 52
click at [688, 323] on textarea "Hey Trevor, Just wanted to know if we can replace the flooring near right rear …" at bounding box center [612, 347] width 861 height 52
click at [802, 337] on textarea "Hey Trevor, Just wanted to know if we can replace the flooring near right rear …" at bounding box center [612, 347] width 861 height 52
paste textarea "was caused by animal urine that had been sitting in the floor for awhile"
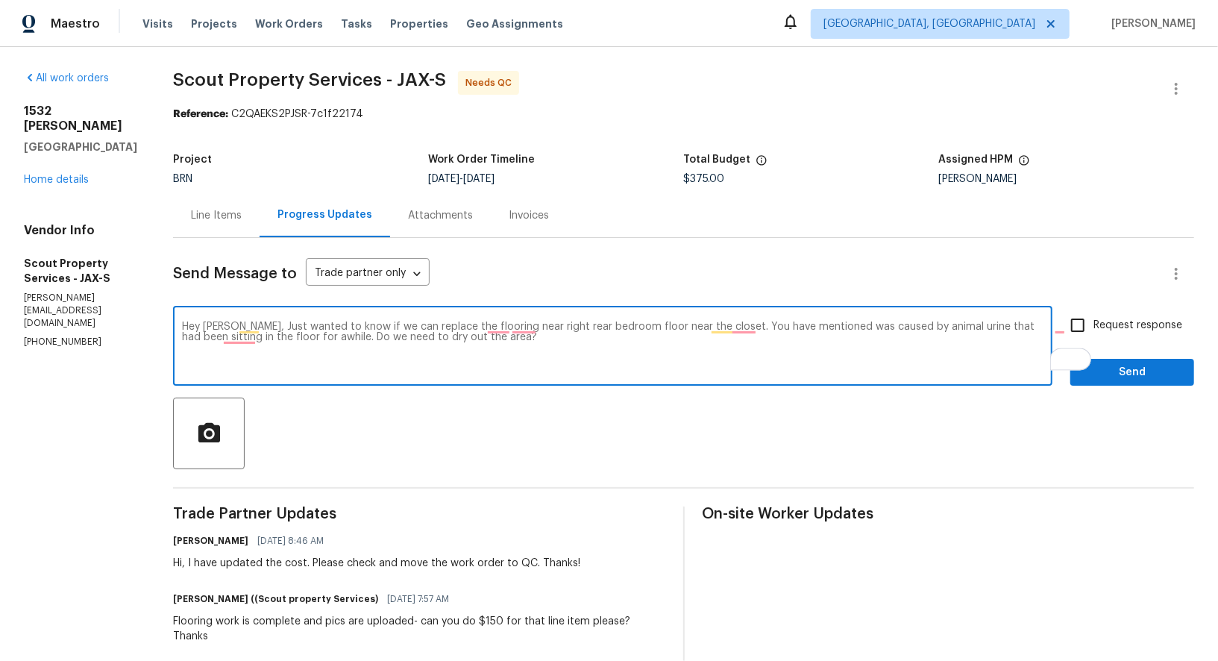
type textarea "Hey Trevor, Just wanted to know if we can replace the flooring near right rear …"
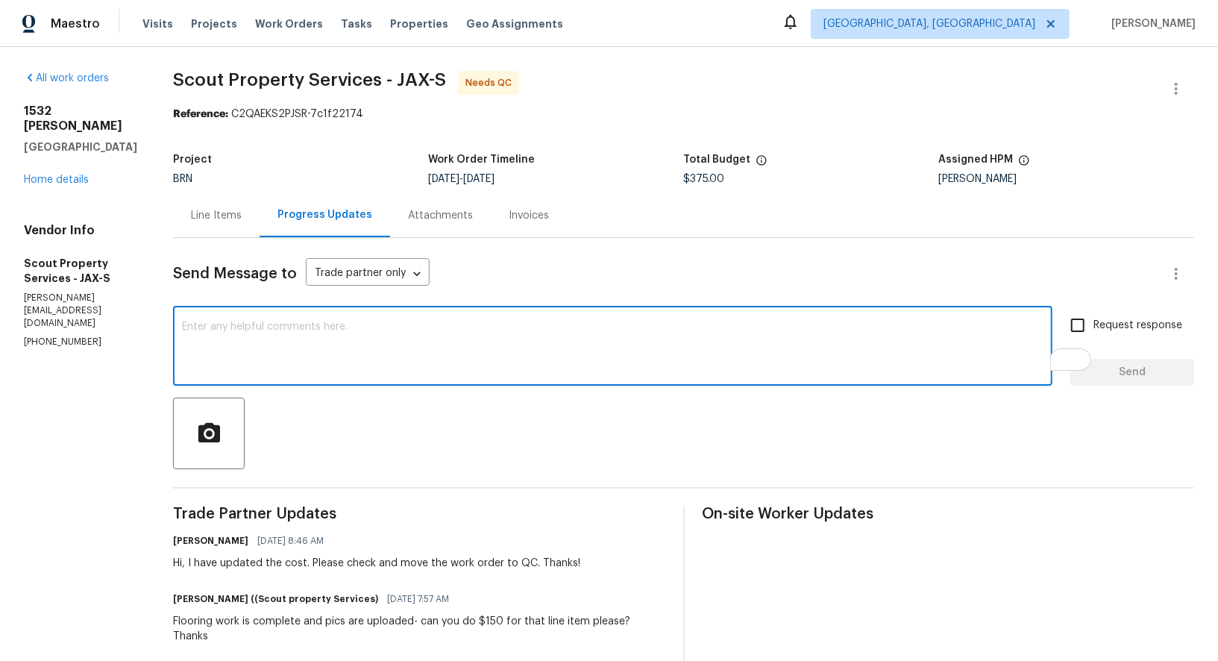
paste textarea "Hey Trevor, I wanted to check if we can move forward with replacing the floorin…"
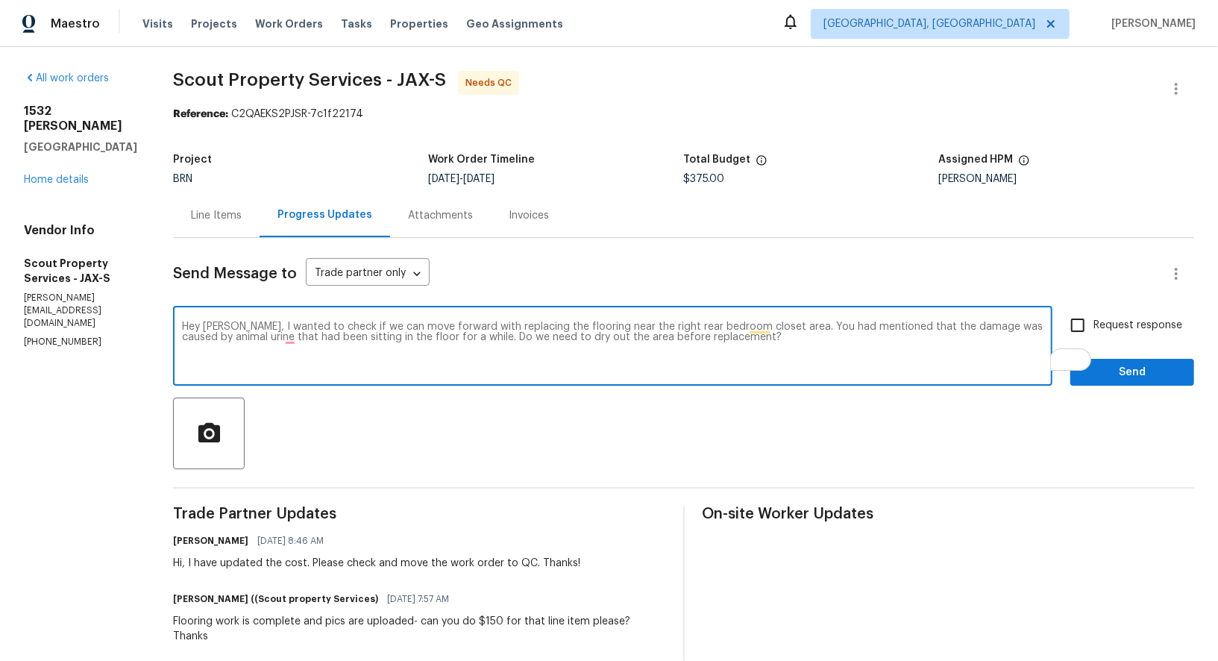
click at [635, 362] on textarea "Hey Trevor, I wanted to check if we can move forward with replacing the floorin…" at bounding box center [612, 347] width 861 height 52
type textarea "Hey Trevor, I wanted to check if we can move forward with replacing the floorin…"
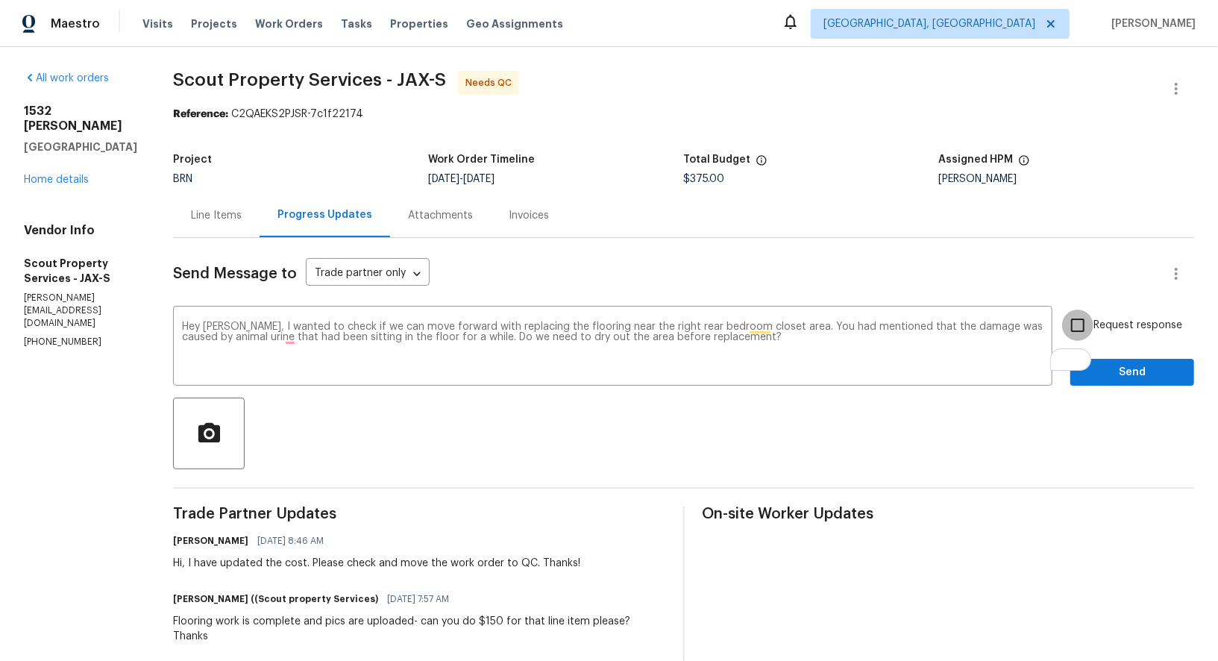
click at [1085, 318] on input "Request response" at bounding box center [1077, 325] width 31 height 31
checkbox input "true"
click at [1115, 366] on span "Send" at bounding box center [1132, 372] width 100 height 19
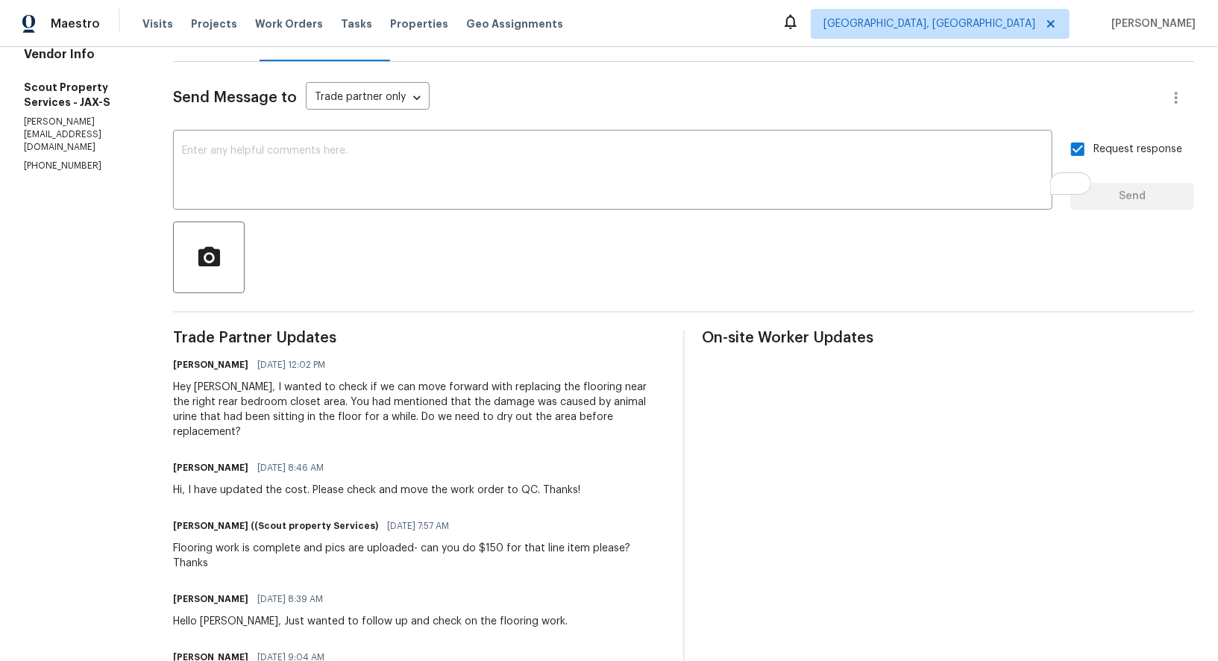
scroll to position [191, 0]
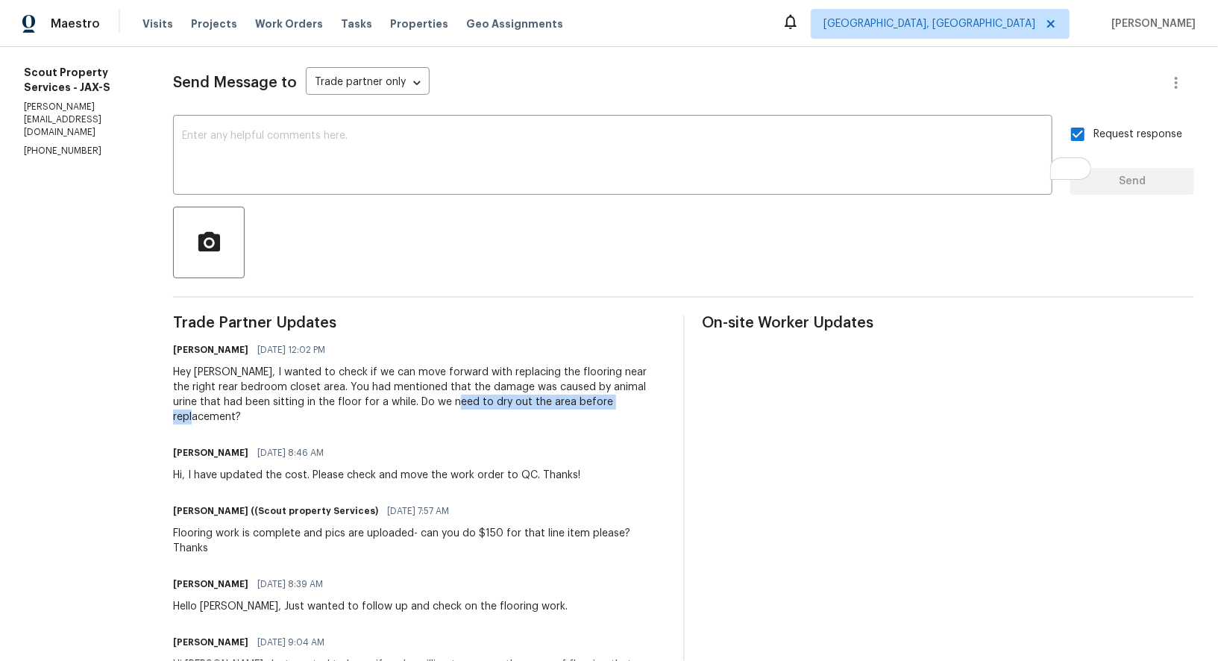
drag, startPoint x: 343, startPoint y: 401, endPoint x: 519, endPoint y: 398, distance: 176.0
click at [519, 398] on div "Hey Trevor, I wanted to check if we can move forward with replacing the floorin…" at bounding box center [419, 395] width 492 height 60
copy div "dry out the area before replacement"
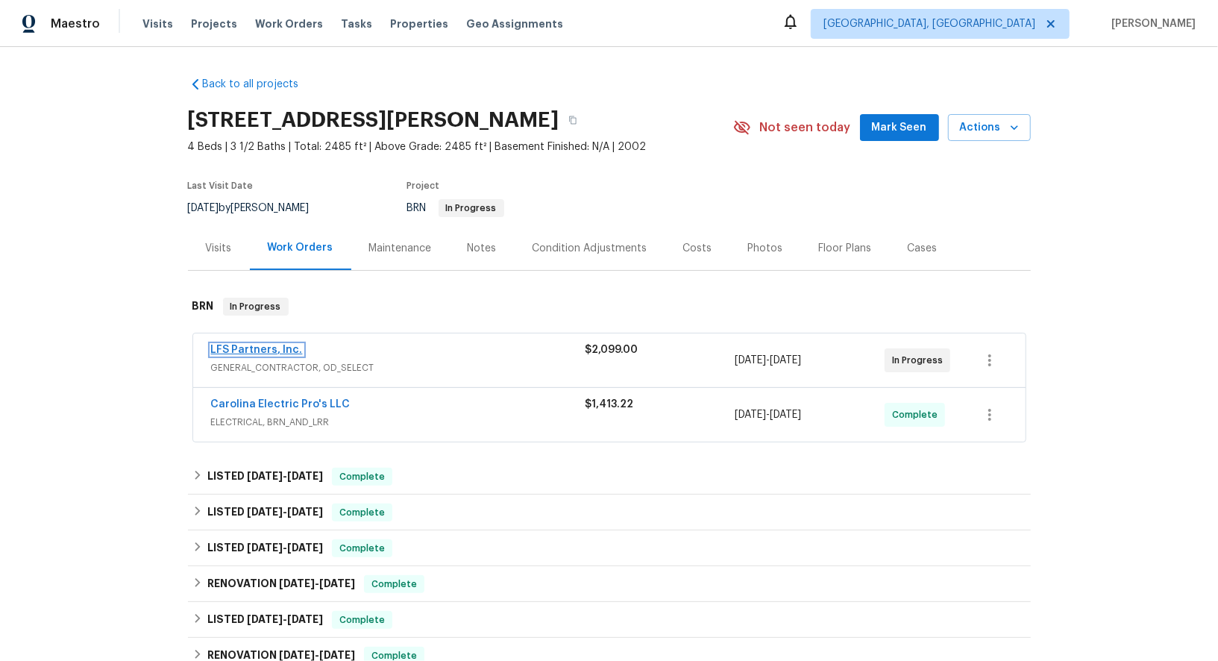
click at [260, 348] on link "LFS Partners, Inc." at bounding box center [257, 350] width 92 height 10
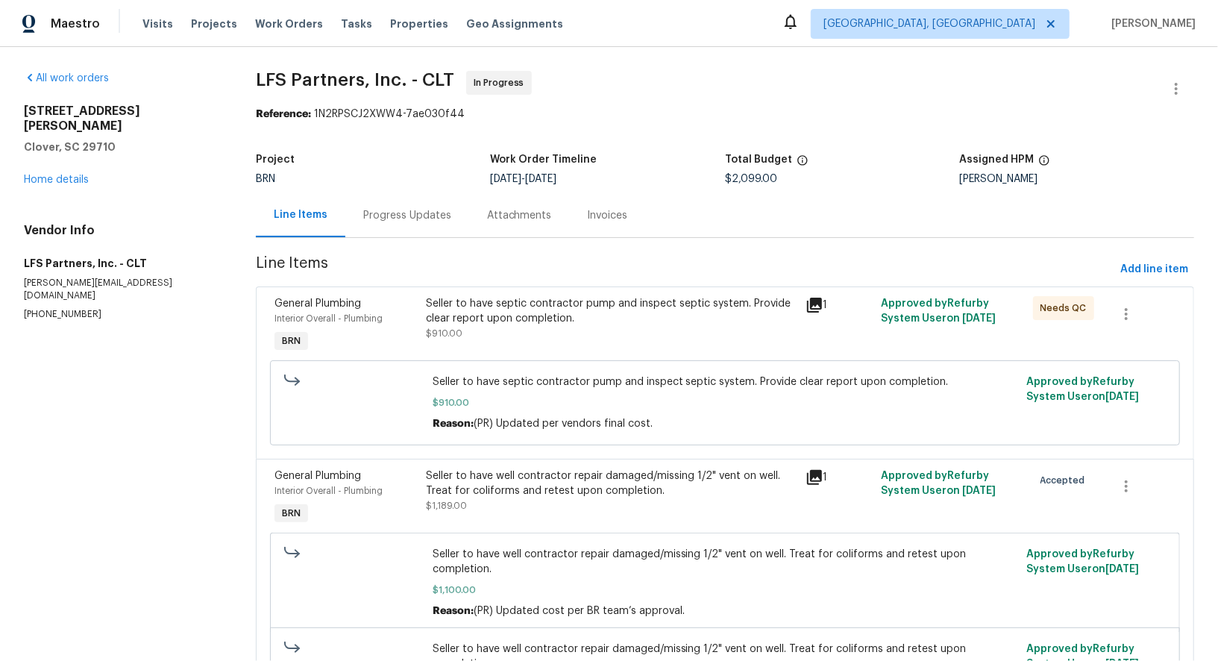
click at [392, 205] on div "Progress Updates" at bounding box center [407, 215] width 124 height 44
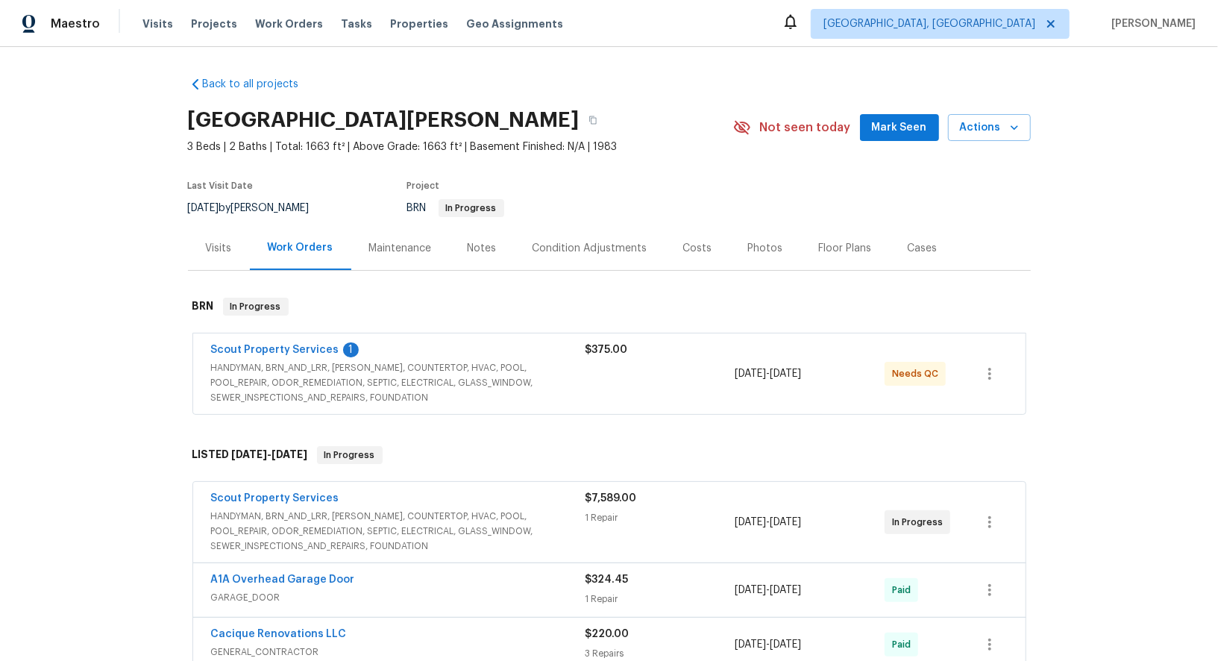
click at [262, 341] on div "Scout Property Services 1 HANDYMAN, BRN_AND_LRR, WELLS, COUNTERTOP, HVAC, POOL,…" at bounding box center [609, 373] width 832 height 81
click at [260, 351] on link "Scout Property Services" at bounding box center [275, 350] width 128 height 10
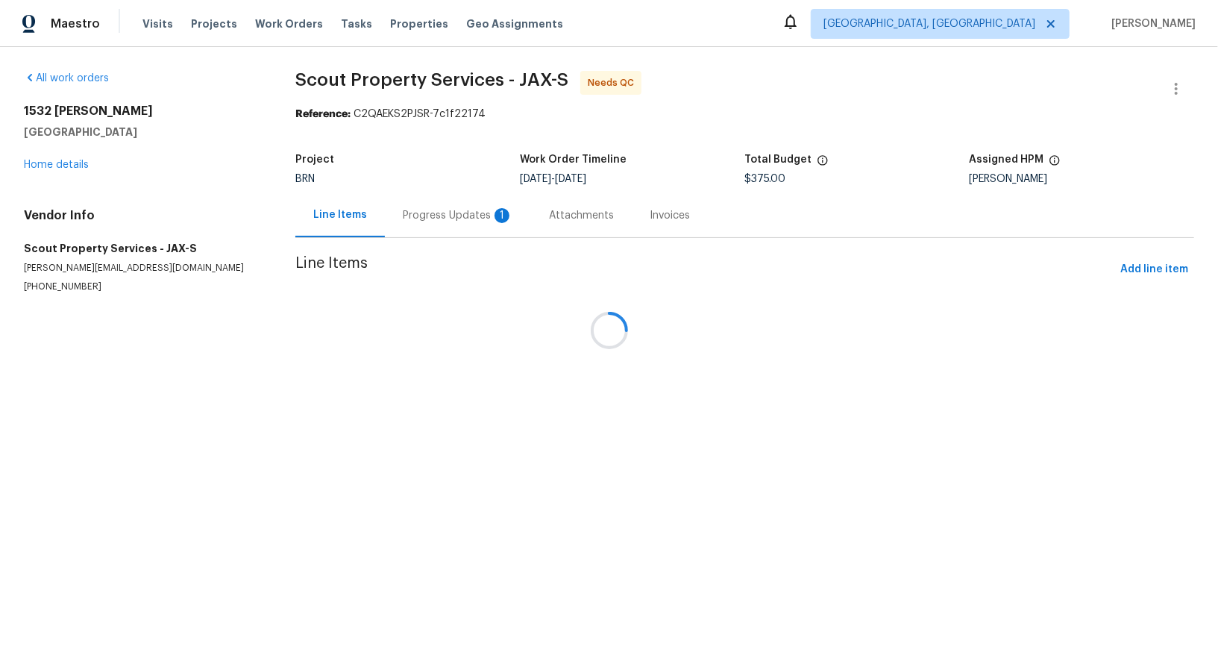
click at [424, 219] on div "Progress Updates 1" at bounding box center [458, 215] width 110 height 15
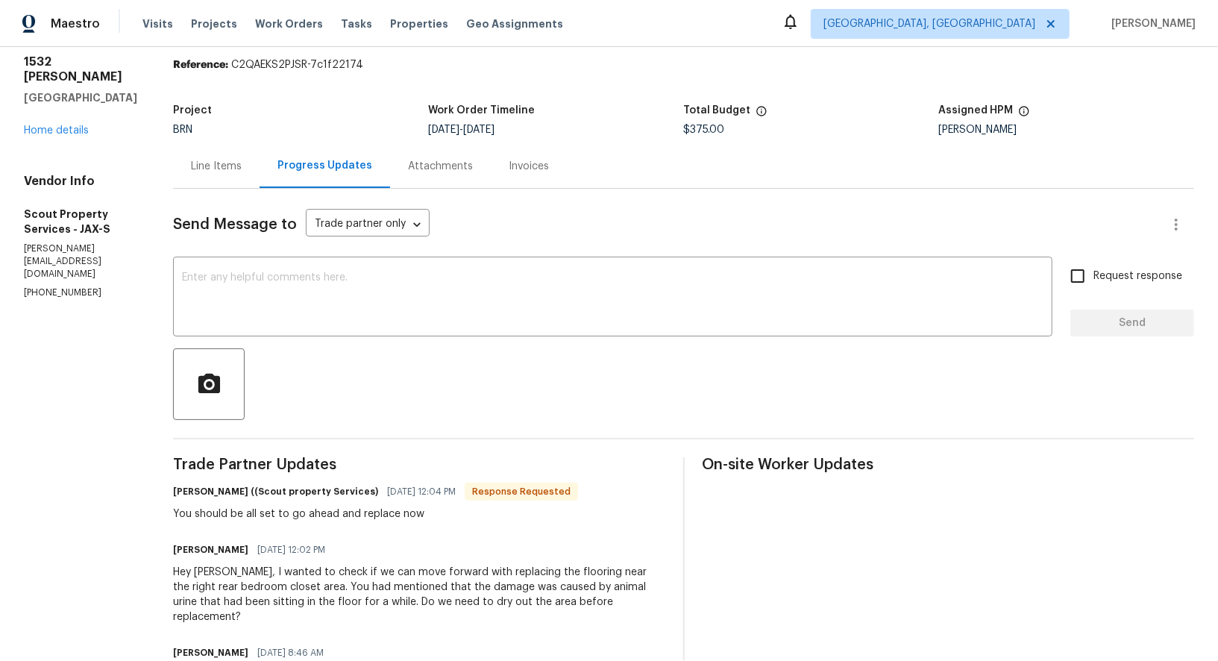
scroll to position [48, 0]
click at [307, 324] on textarea at bounding box center [612, 300] width 861 height 52
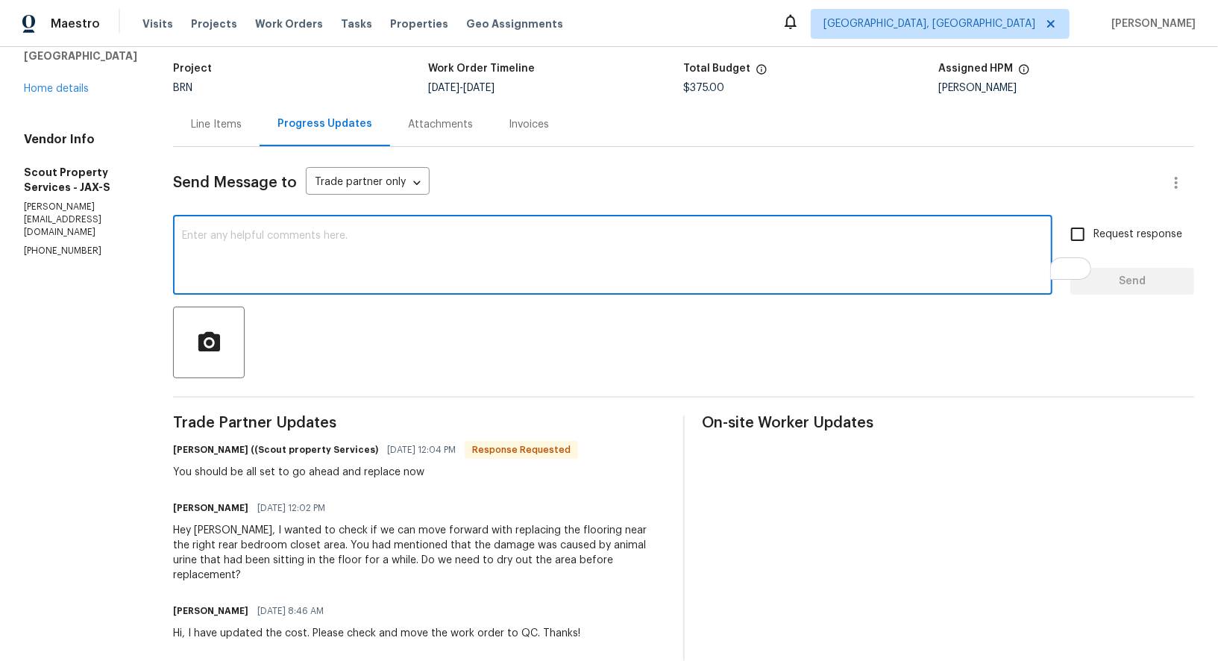
scroll to position [78, 0]
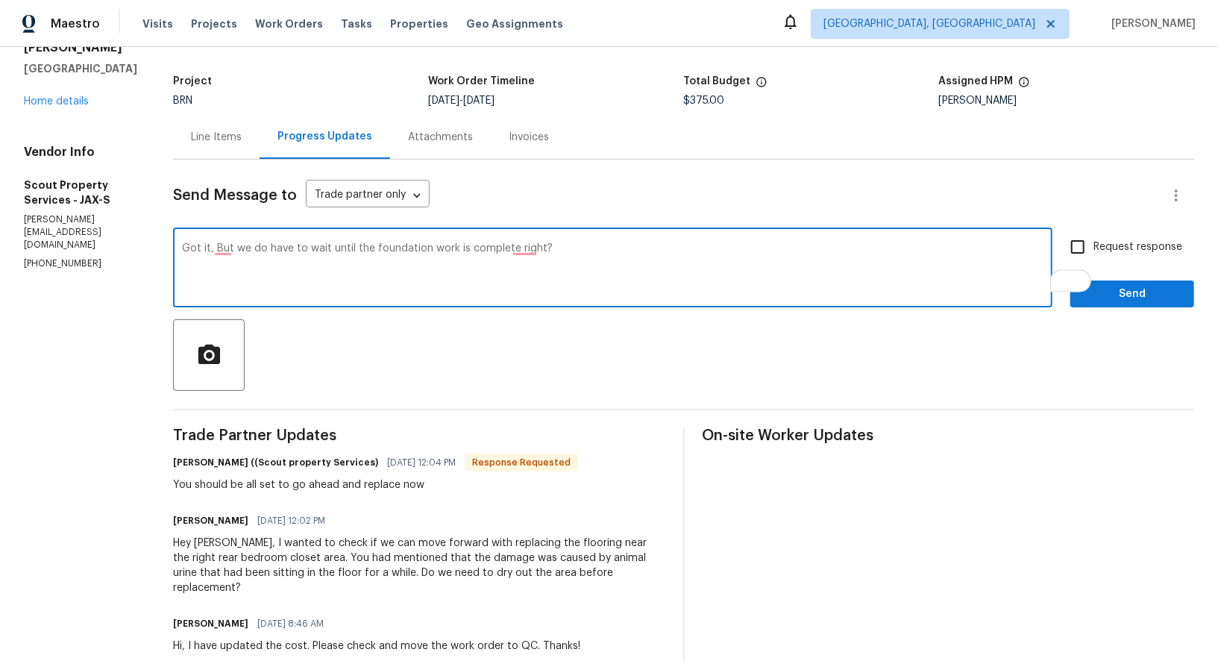
type textarea "Got it, But we do have to wait until the foundation work is complete right?"
paste textarea "Got it. But we’ll need to wait until the foundation work is complete, correct?"
type textarea "Got it. But we’ll need to wait until the foundation work is complete, correct?"
click at [1095, 238] on label "Request response" at bounding box center [1122, 246] width 120 height 31
click at [1093, 238] on input "Request response" at bounding box center [1077, 246] width 31 height 31
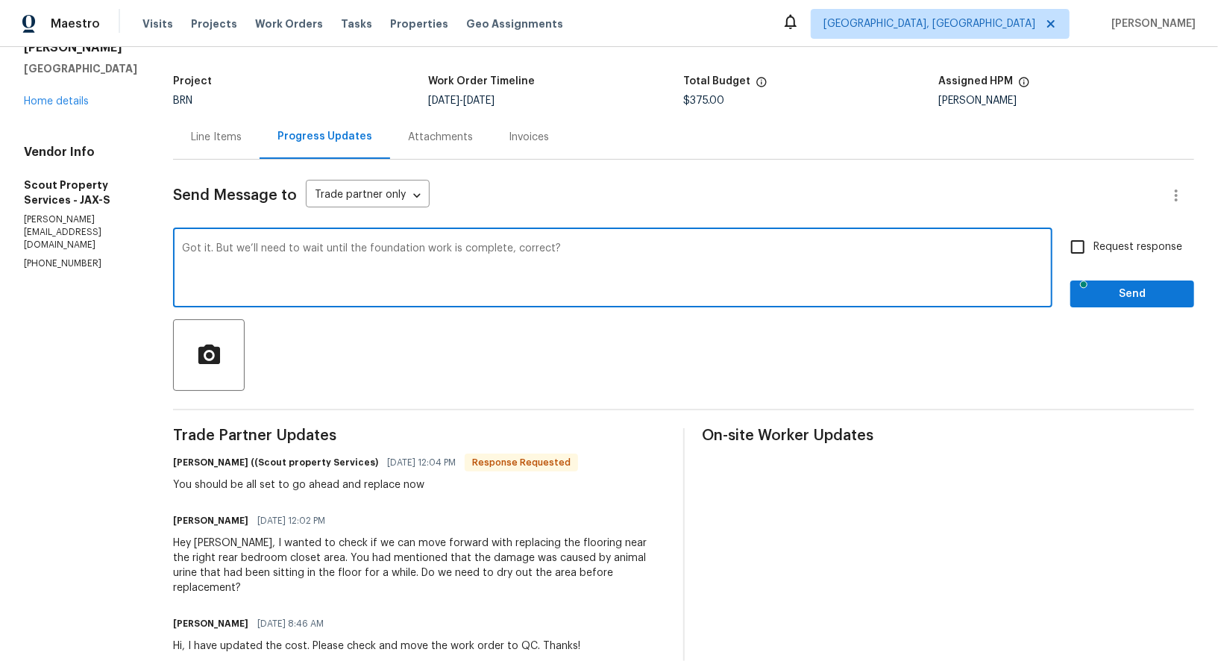
checkbox input "true"
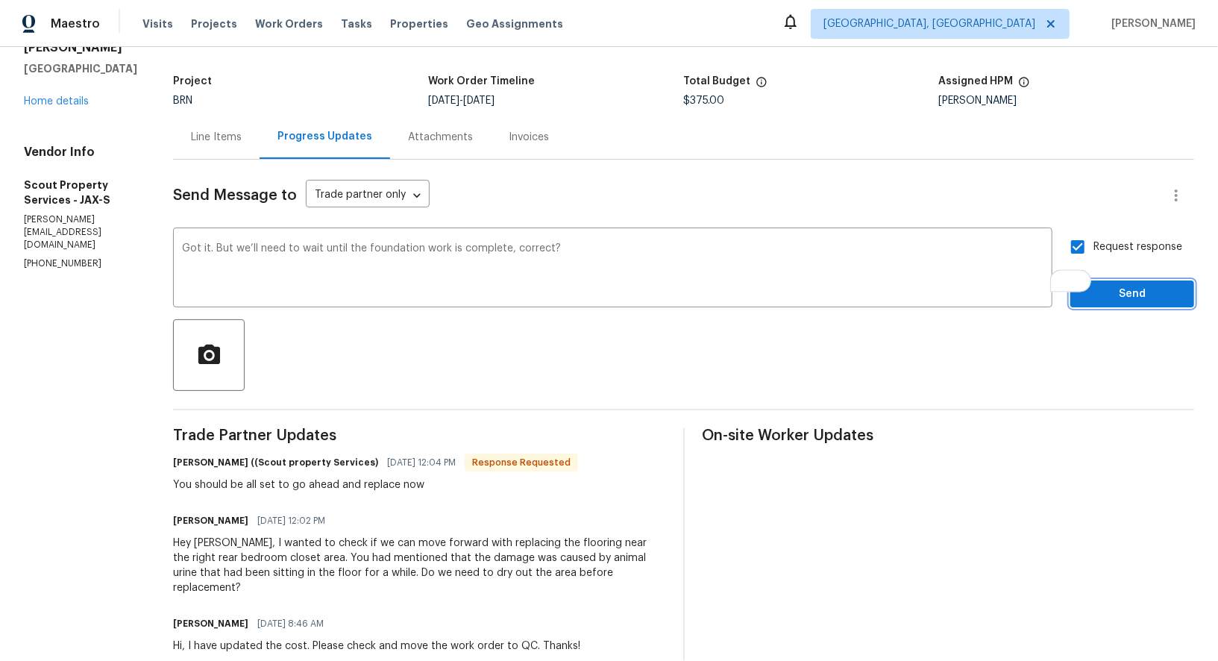
click at [1104, 301] on span "Send" at bounding box center [1132, 294] width 100 height 19
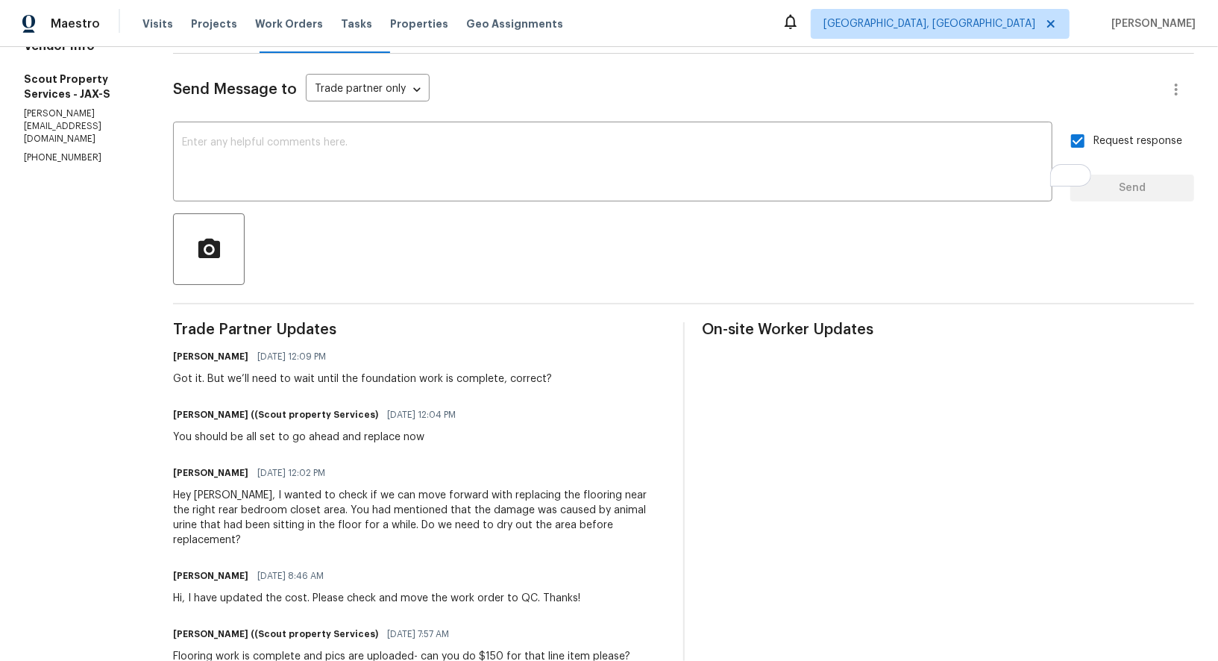
scroll to position [0, 0]
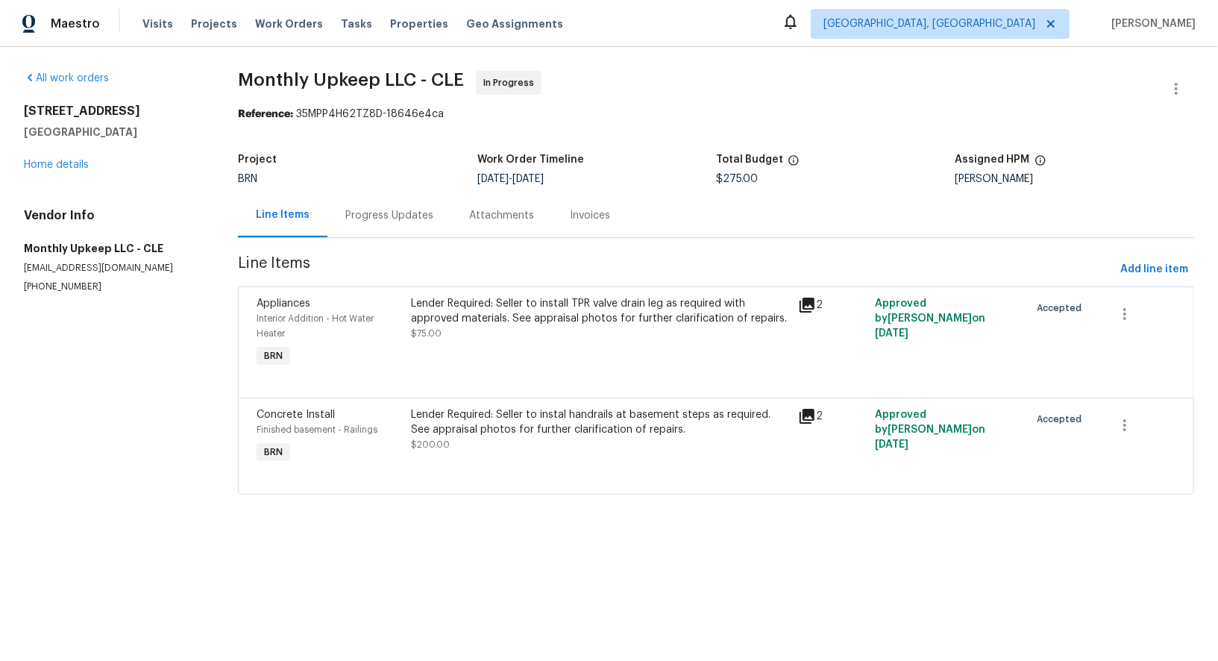
click at [363, 215] on div "Progress Updates" at bounding box center [389, 215] width 88 height 15
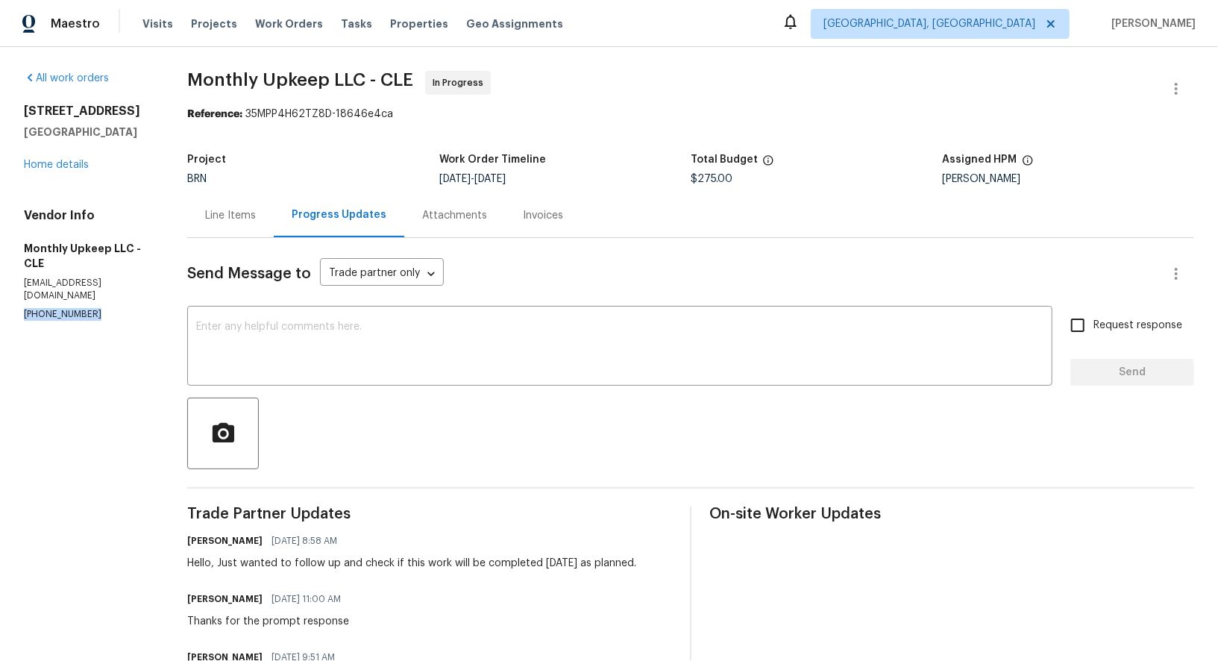
drag, startPoint x: 104, startPoint y: 303, endPoint x: 0, endPoint y: 300, distance: 104.5
click at [0, 301] on div "All work orders 13689 Pineview Ct Cleveland, OH 44130 Home details Vendor Info …" at bounding box center [609, 439] width 1218 height 785
copy p "(440) 363-6400"
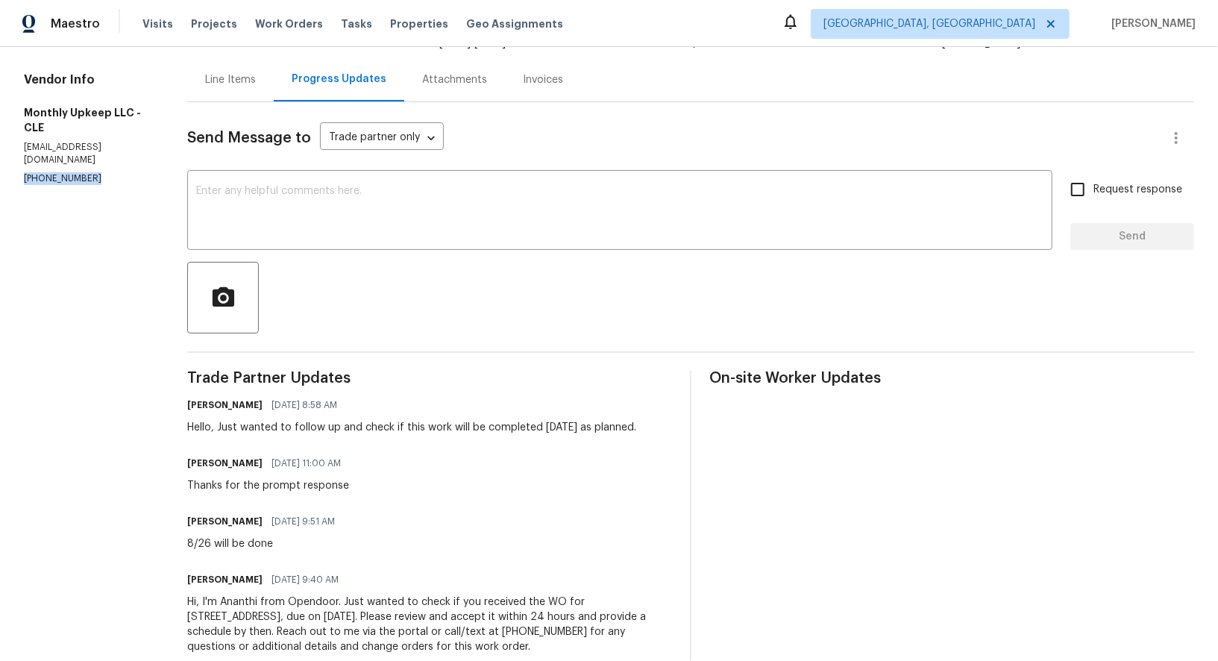
scroll to position [139, 0]
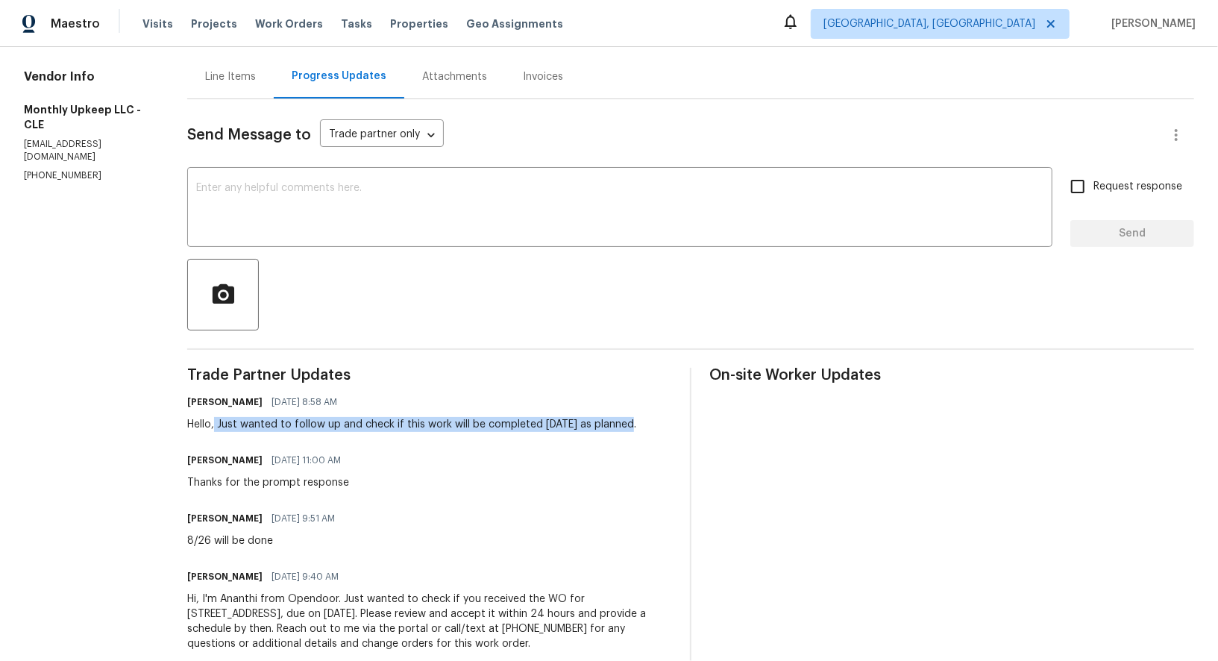
drag, startPoint x: 212, startPoint y: 424, endPoint x: 631, endPoint y: 424, distance: 419.2
click at [631, 423] on div "Padmapriya R 08/26/2025 8:58 AM Hello, Just wanted to follow up and check if th…" at bounding box center [429, 412] width 485 height 40
copy div "Just wanted to follow up and check if this work will be completed today as plan…"
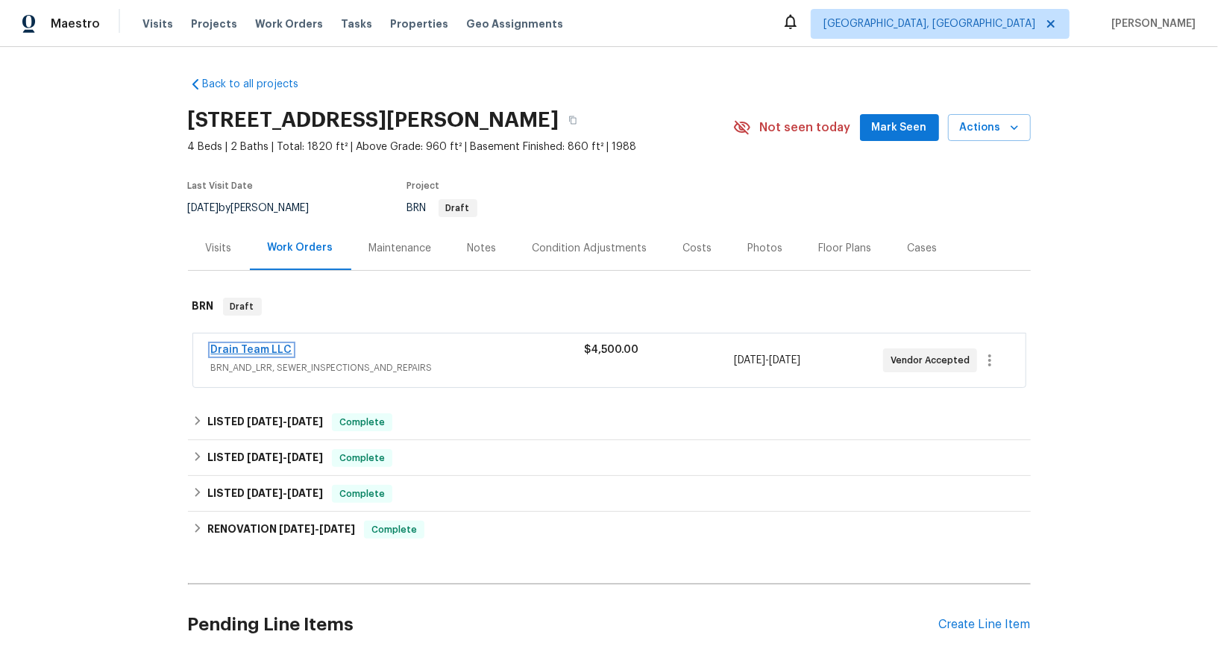
click at [241, 351] on link "Drain Team LLC" at bounding box center [251, 350] width 81 height 10
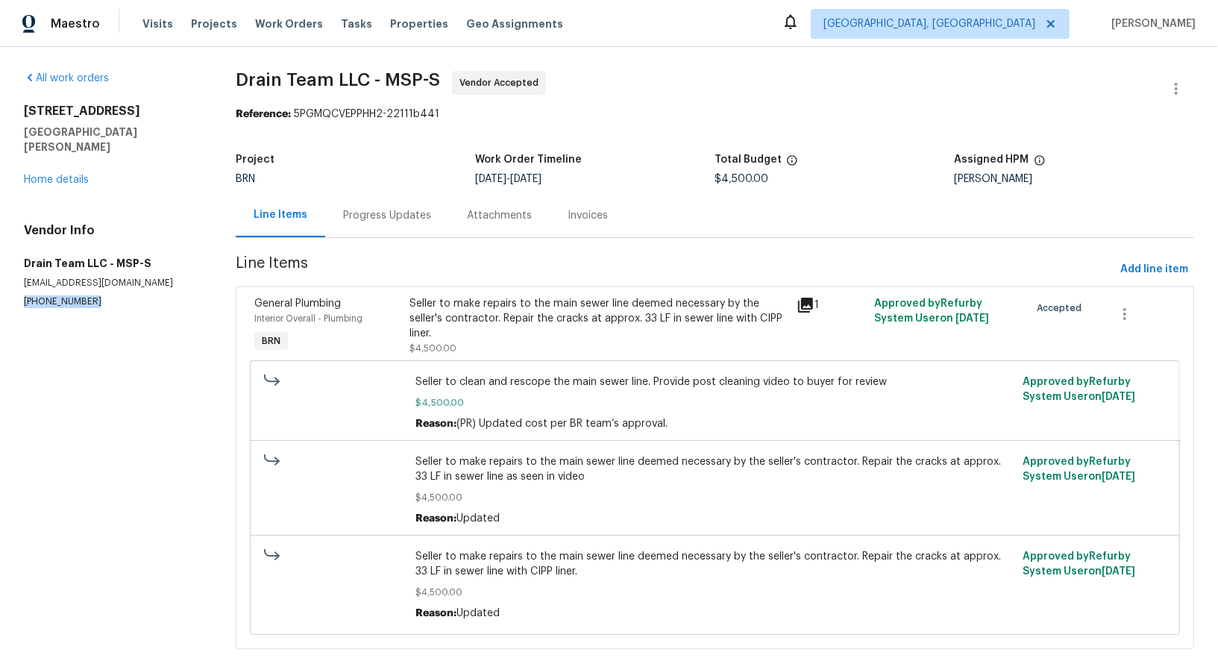
drag, startPoint x: 117, startPoint y: 287, endPoint x: 0, endPoint y: 286, distance: 117.1
click at [0, 286] on div "All work orders [STREET_ADDRESS][PERSON_NAME] Home details Vendor Info Drain Te…" at bounding box center [609, 369] width 1218 height 644
copy p "[PHONE_NUMBER]"
click at [401, 222] on div "Progress Updates" at bounding box center [387, 215] width 88 height 15
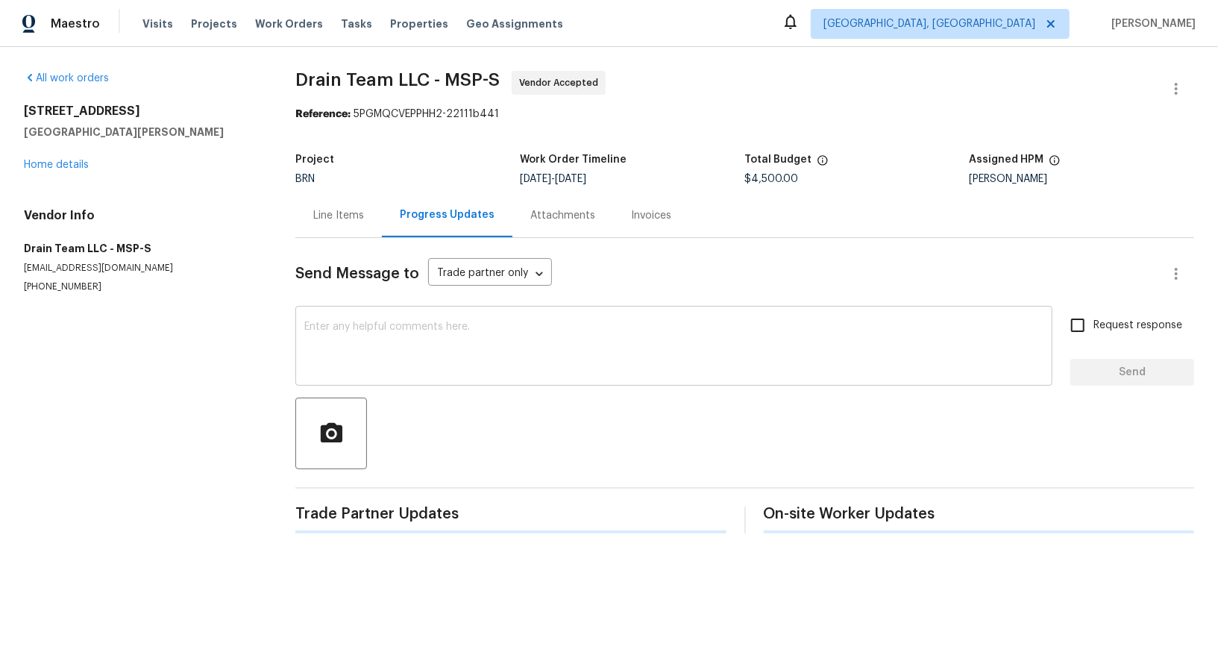
click at [368, 324] on textarea at bounding box center [673, 347] width 739 height 52
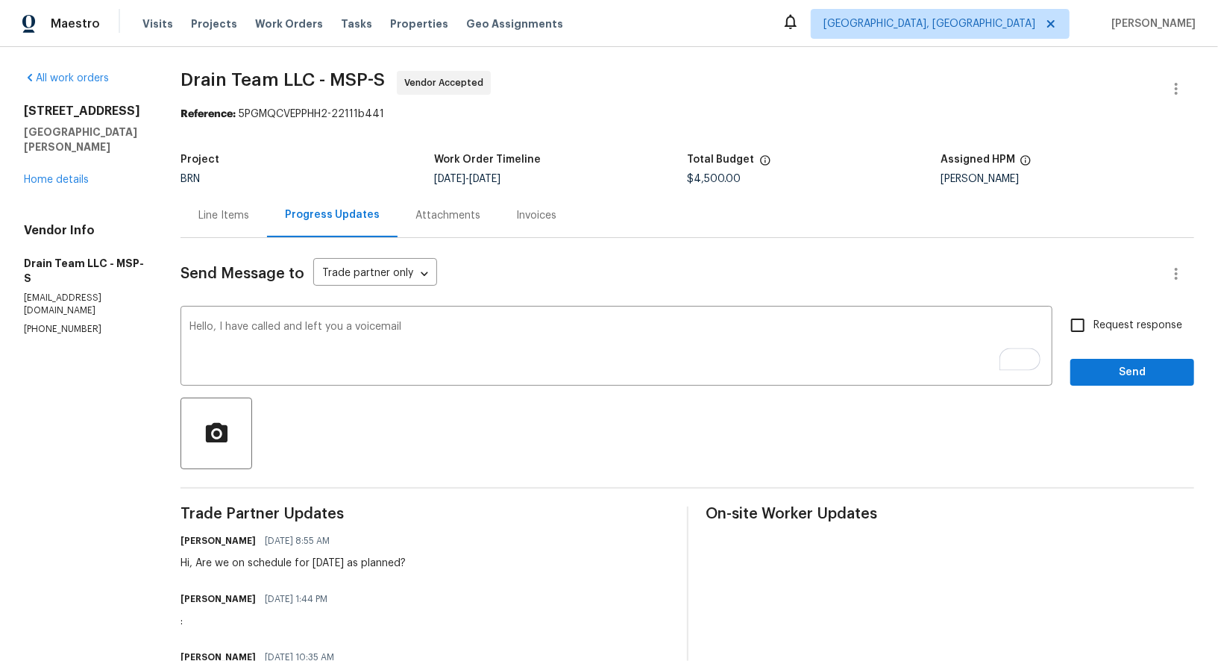
drag, startPoint x: 88, startPoint y: 294, endPoint x: 0, endPoint y: 294, distance: 88.0
drag, startPoint x: 97, startPoint y: 290, endPoint x: 0, endPoint y: 289, distance: 97.0
copy p "[PHONE_NUMBER]"
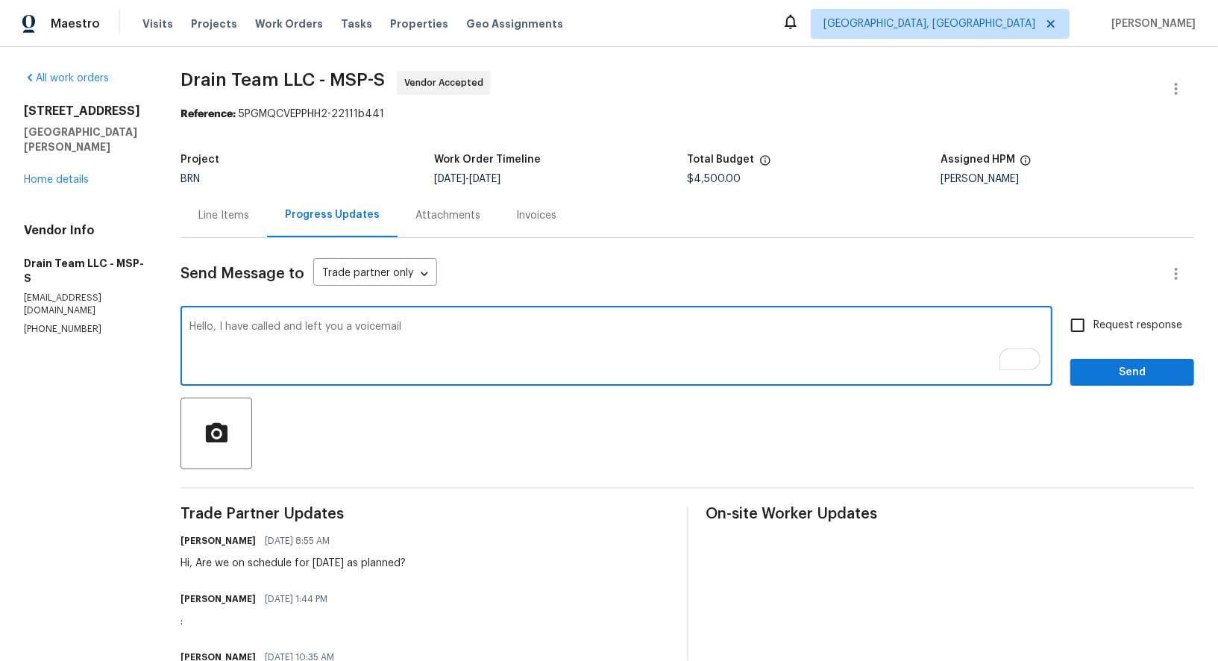
click at [412, 332] on textarea "Hello, I have called and left you a voicemail" at bounding box center [616, 347] width 854 height 52
paste textarea "[PHONE_NUMBER]"
click at [695, 330] on textarea "Hello, I have called and left you a voicemail [PHONE_NUMBER], Please let me kno…" at bounding box center [616, 347] width 854 height 52
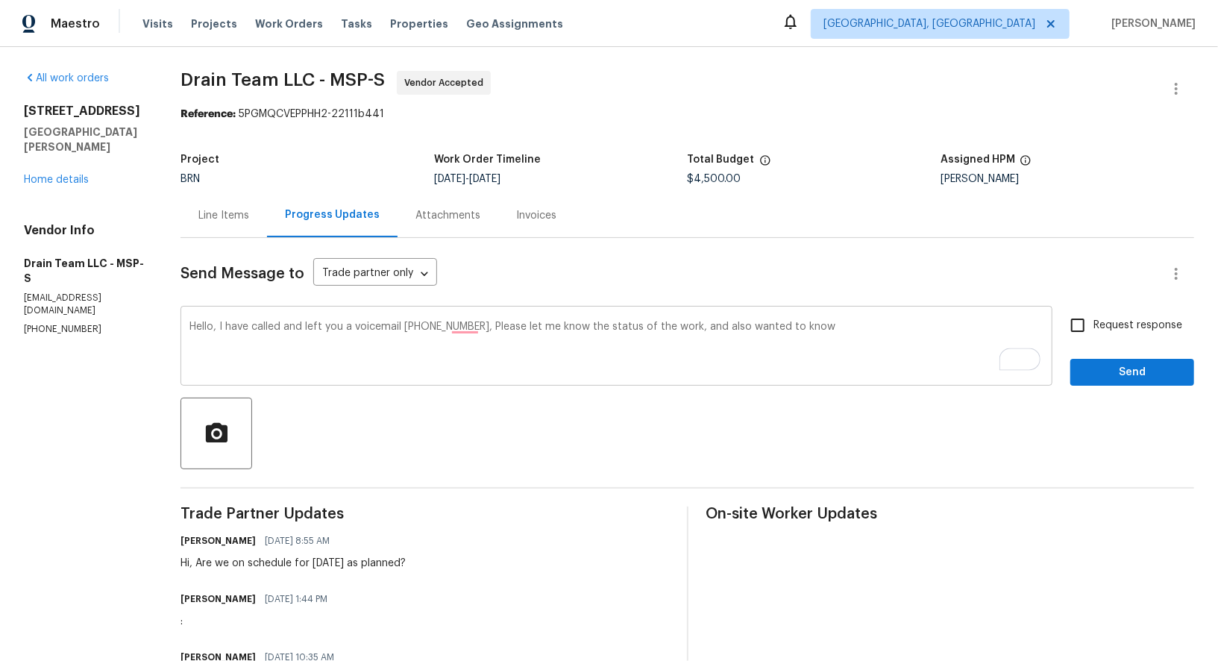
click at [836, 318] on div "Hello, I have called and left you a voicemail [PHONE_NUMBER], Please let me kno…" at bounding box center [617, 348] width 872 height 76
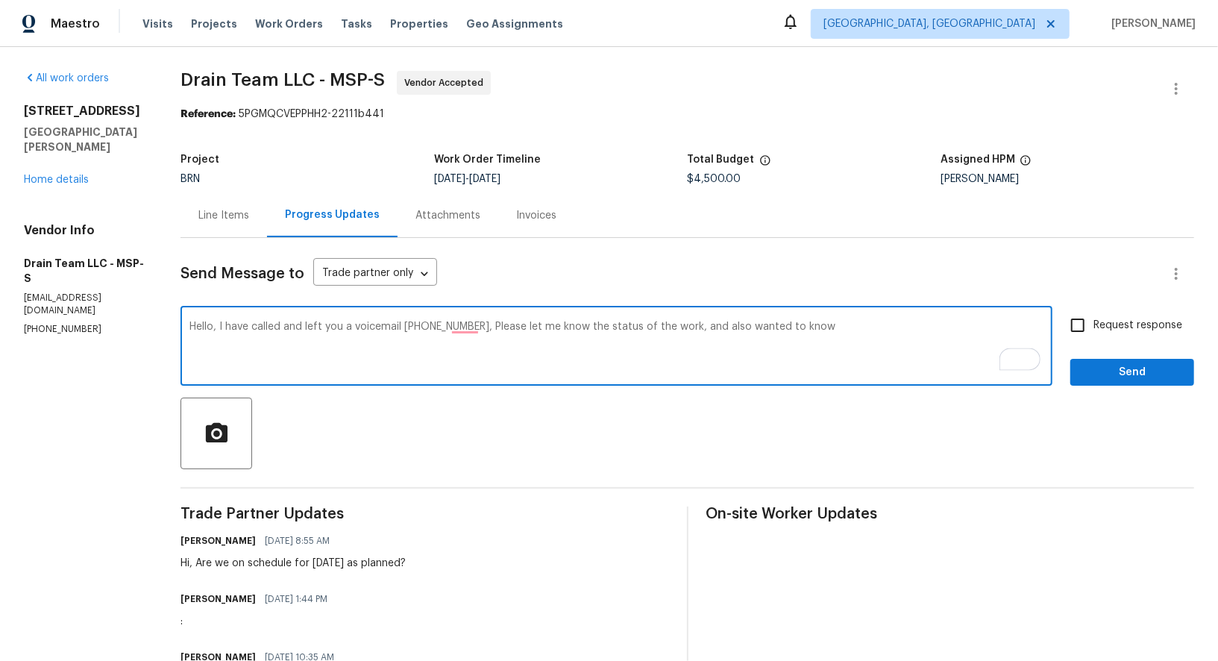
click at [835, 324] on textarea "Hello, I have called and left you a voicemail [PHONE_NUMBER], Please let me kno…" at bounding box center [616, 347] width 854 height 52
type textarea "Hello, I have called and left you a voicemail [PHONE_NUMBER], Please let me kno…"
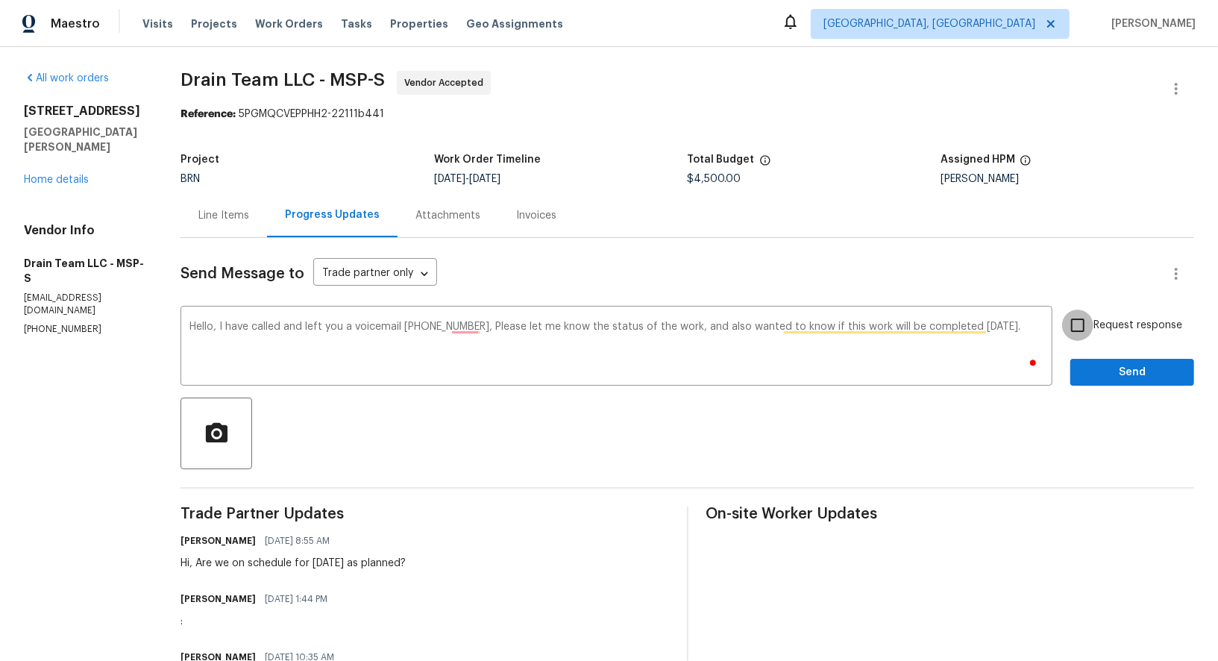
click at [1090, 321] on input "Request response" at bounding box center [1077, 325] width 31 height 31
checkbox input "true"
click at [1098, 373] on span "Send" at bounding box center [1132, 372] width 100 height 19
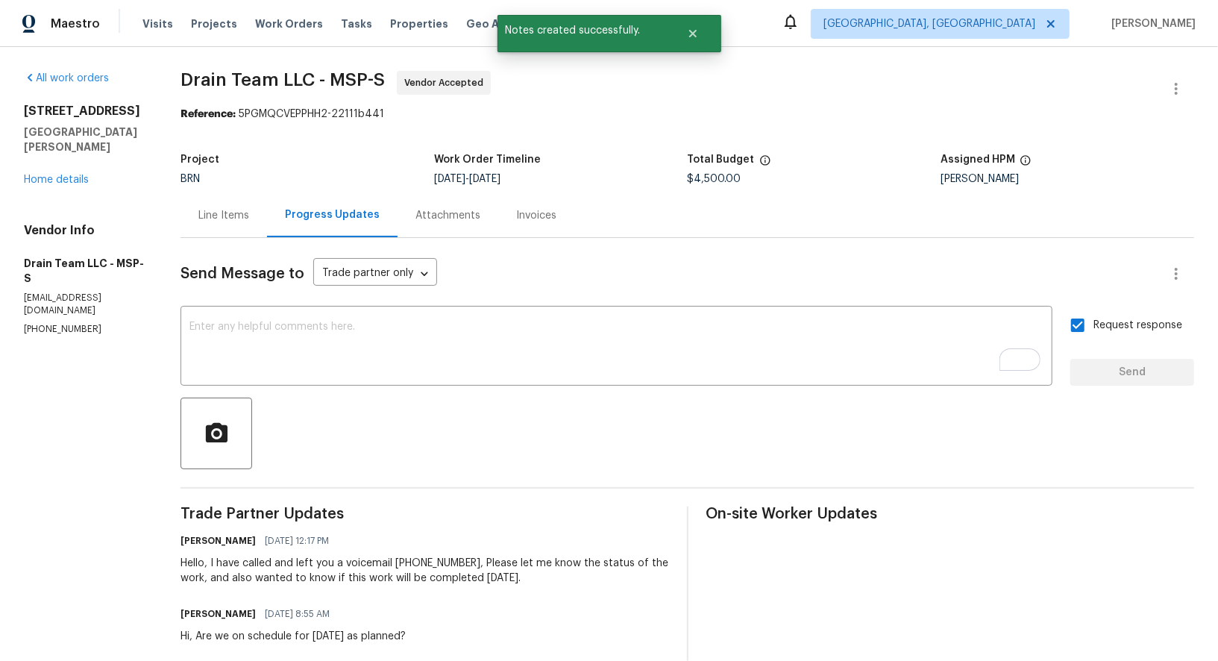
click at [230, 217] on div "Line Items" at bounding box center [223, 215] width 51 height 15
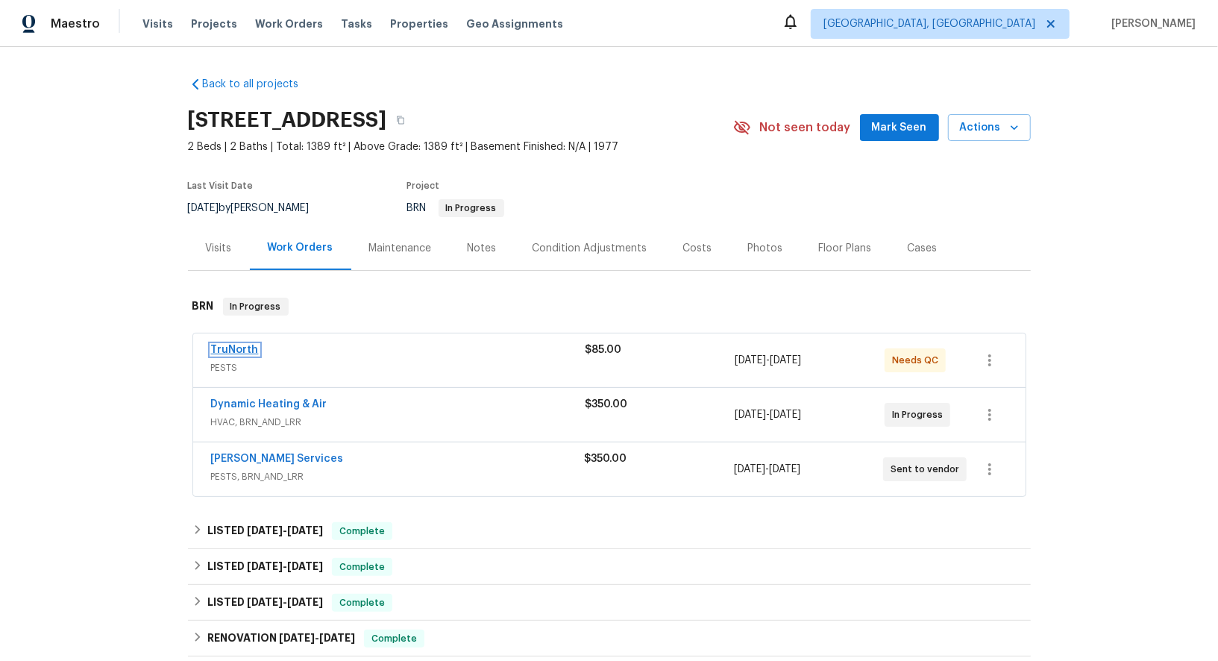
click at [232, 349] on link "TruNorth" at bounding box center [235, 350] width 48 height 10
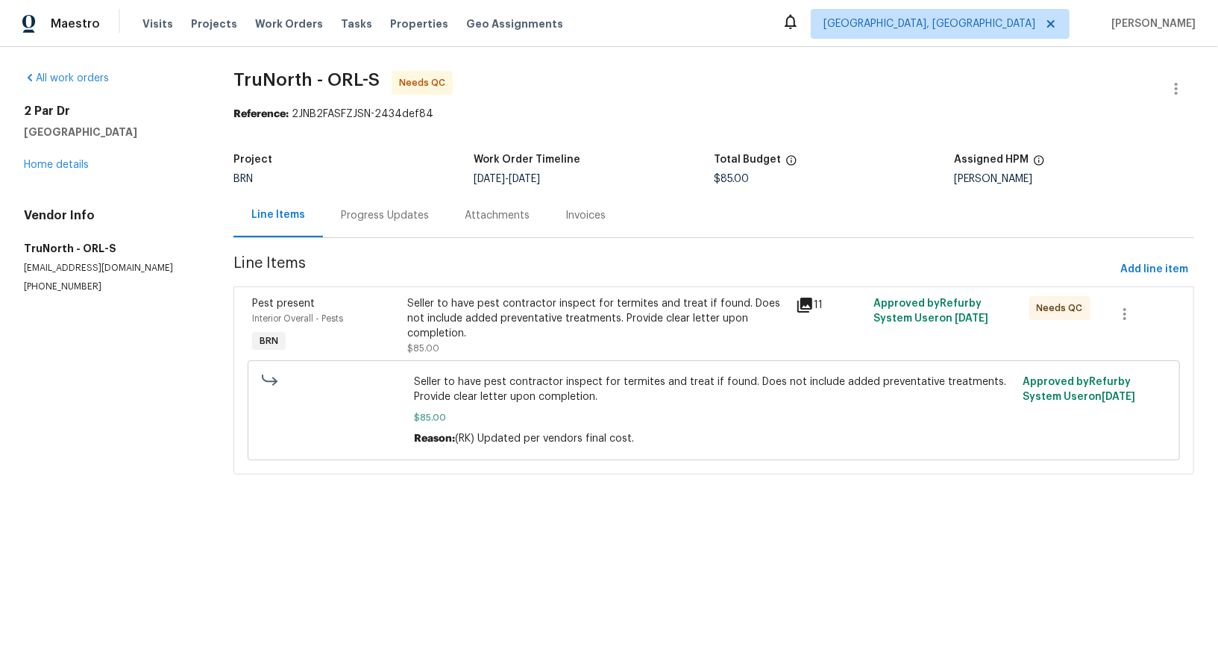
click at [515, 319] on div "Seller to have pest contractor inspect for termites and treat if found. Does no…" at bounding box center [598, 318] width 380 height 45
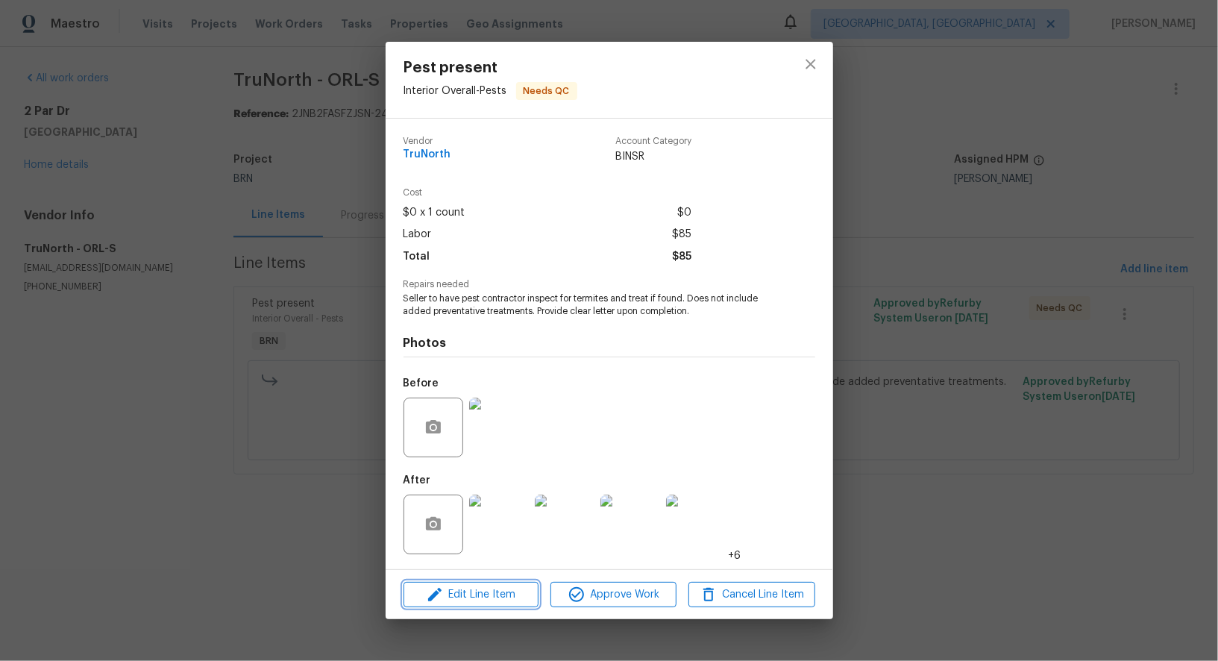
click at [484, 604] on button "Edit Line Item" at bounding box center [471, 595] width 135 height 26
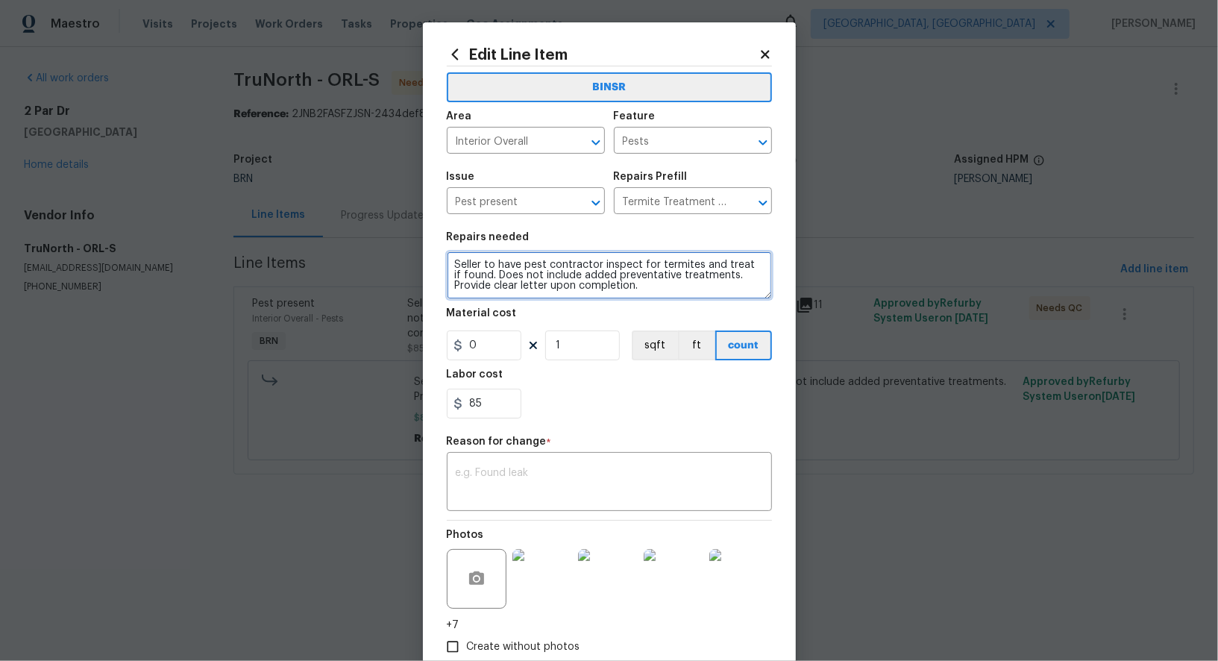
click at [454, 266] on textarea "Seller to have pest contractor inspect for termites and treat if found. Does no…" at bounding box center [609, 275] width 325 height 48
type textarea "Inspection - Seller to have pest contractor inspect for termites and treat if f…"
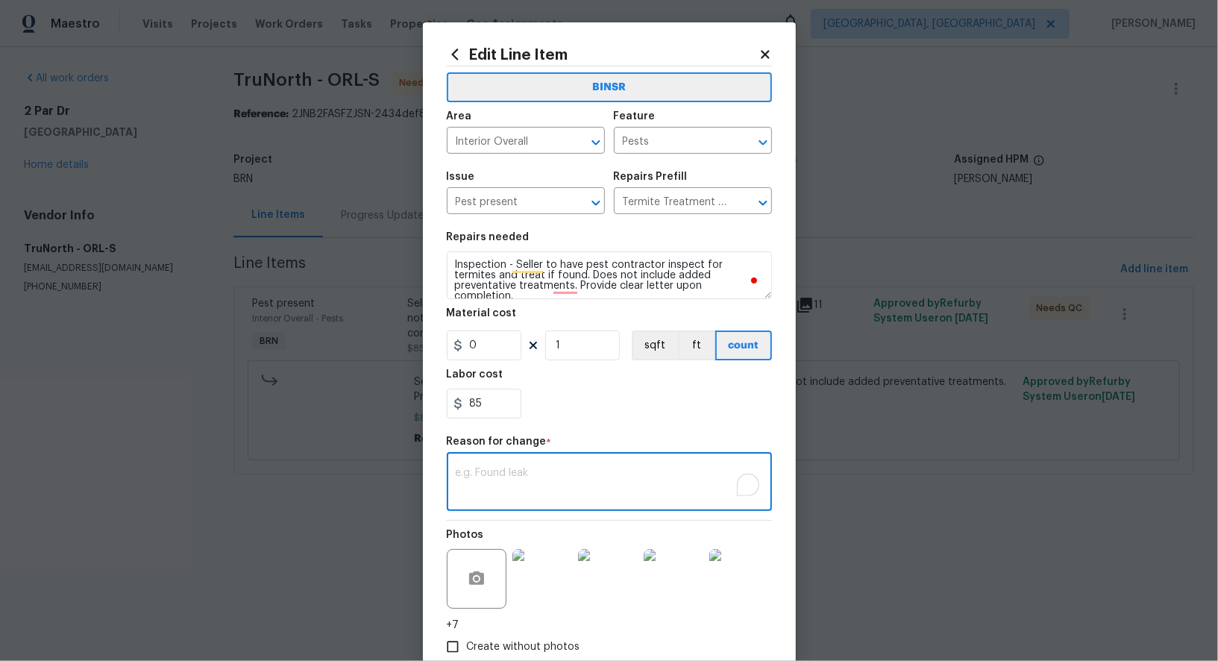
click at [520, 471] on textarea "To enrich screen reader interactions, please activate Accessibility in Grammarl…" at bounding box center [609, 483] width 307 height 31
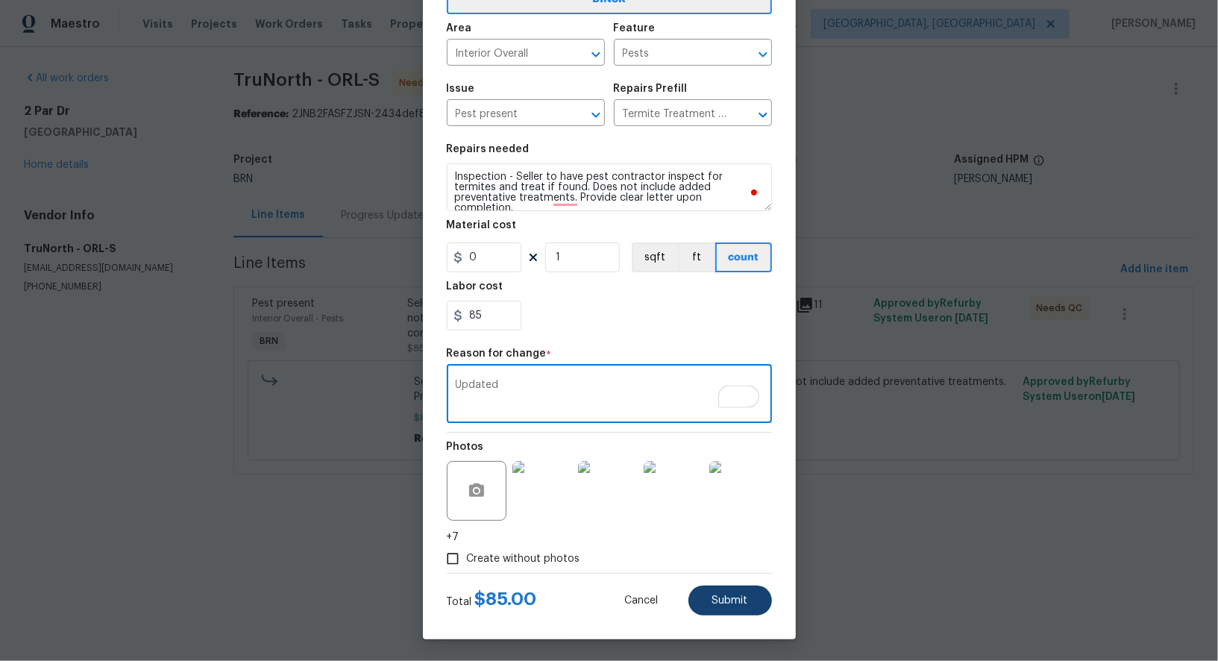
type textarea "Updated"
click at [709, 609] on button "Submit" at bounding box center [730, 601] width 84 height 30
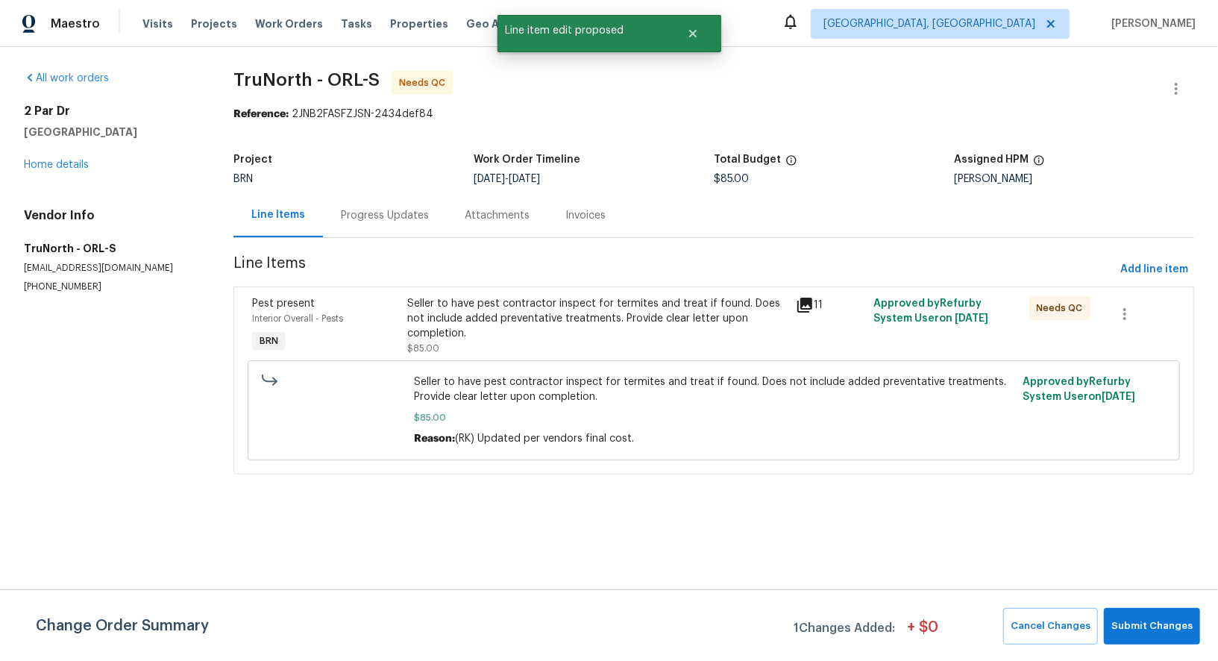
scroll to position [0, 0]
click at [1173, 615] on button "Submit Changes" at bounding box center [1152, 626] width 96 height 37
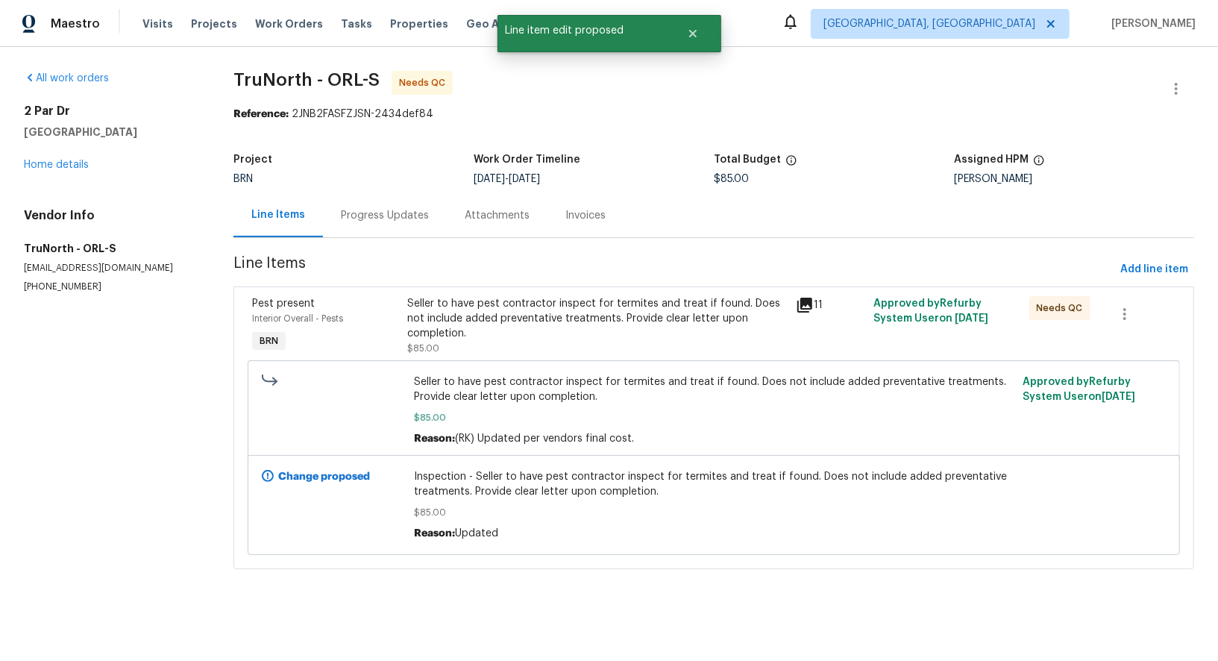
click at [515, 339] on div "Seller to have pest contractor inspect for termites and treat if found. Does no…" at bounding box center [598, 318] width 380 height 45
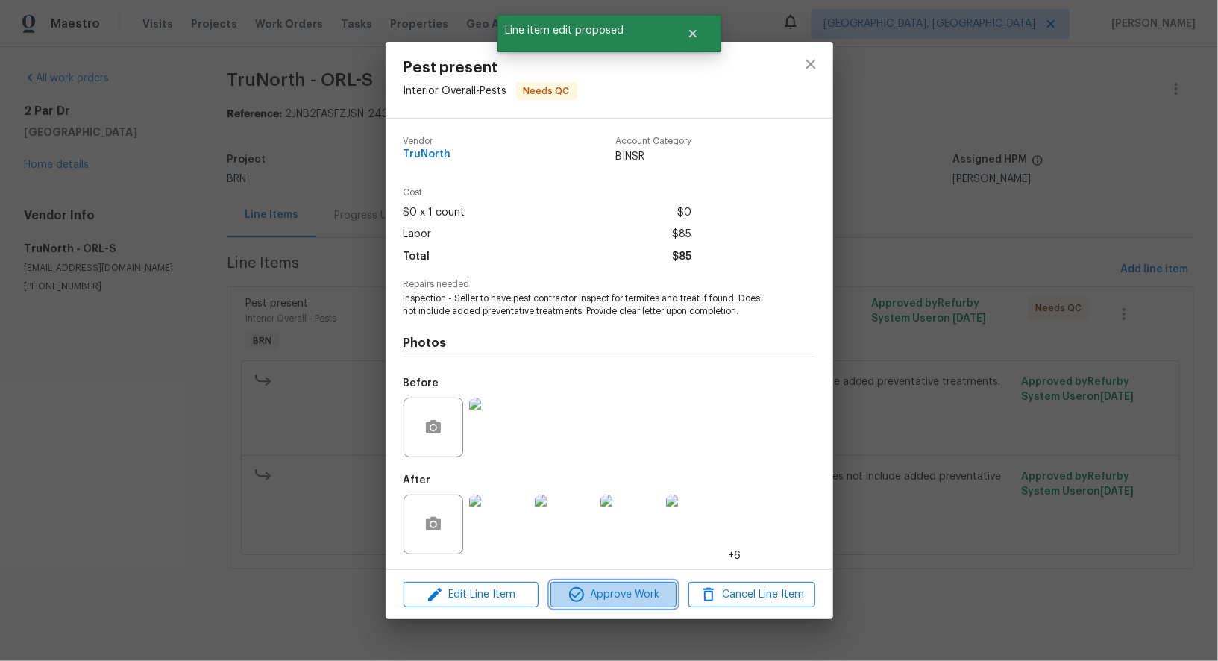
click at [600, 601] on span "Approve Work" at bounding box center [613, 595] width 117 height 19
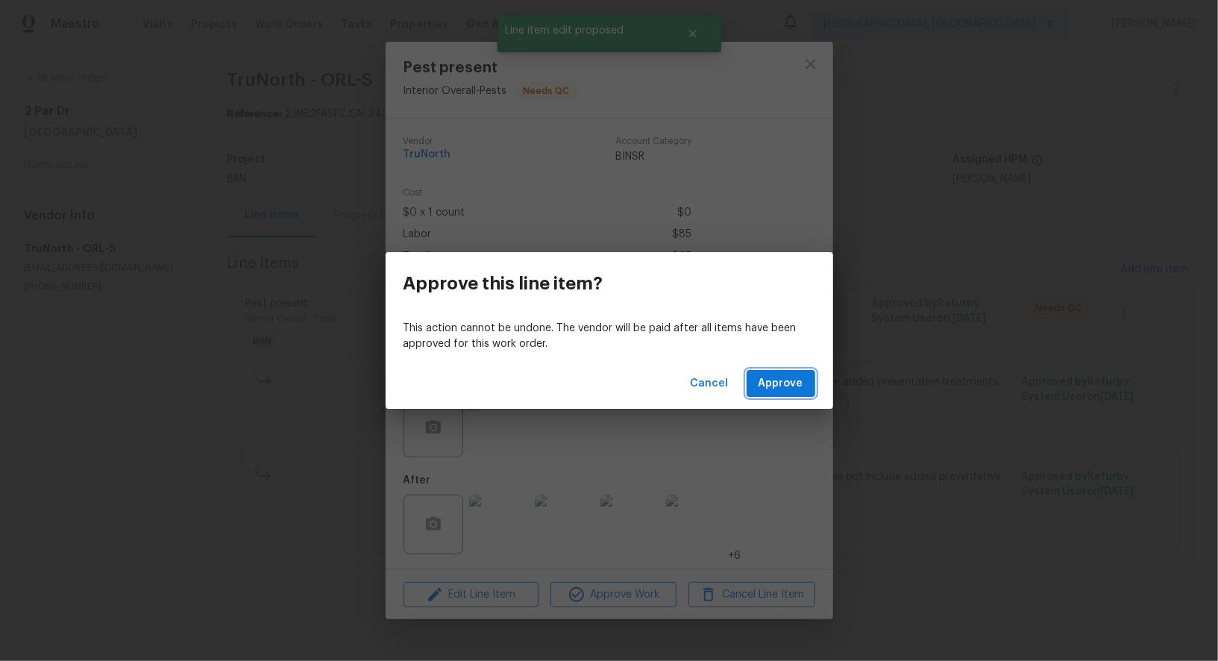
click at [795, 395] on button "Approve" at bounding box center [781, 384] width 69 height 28
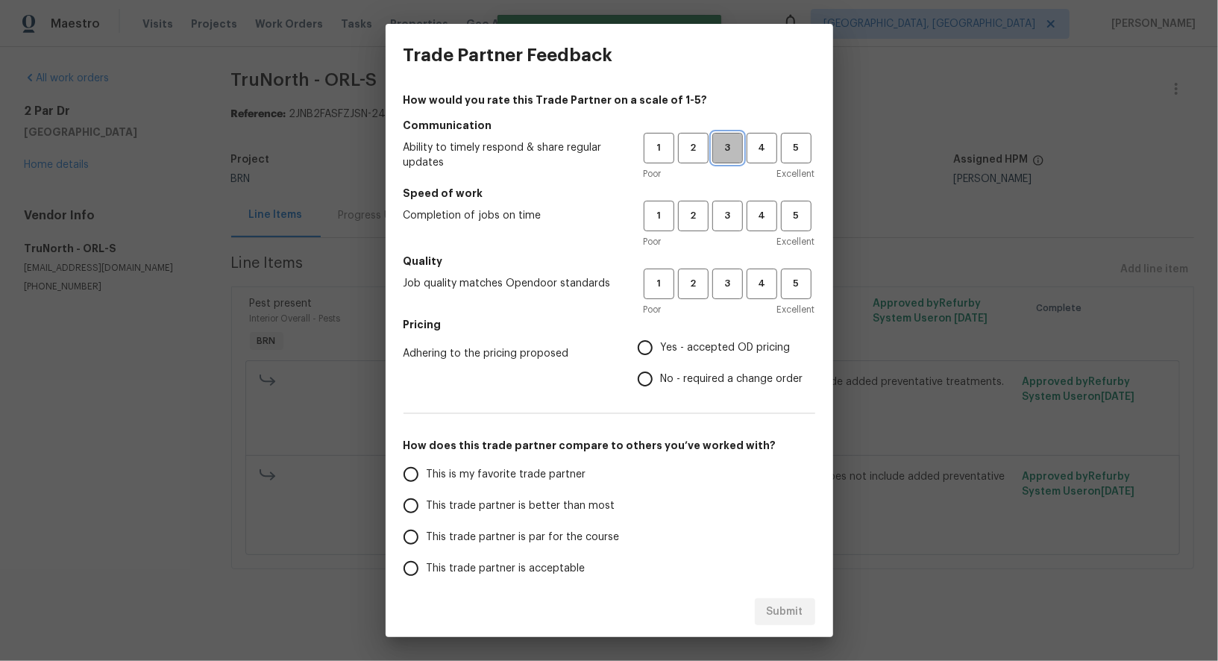
click at [729, 147] on span "3" at bounding box center [728, 147] width 28 height 17
click at [729, 204] on button "3" at bounding box center [727, 216] width 31 height 31
click at [727, 286] on span "3" at bounding box center [728, 283] width 28 height 17
click at [650, 367] on input "No - required a change order" at bounding box center [645, 378] width 31 height 31
radio input "true"
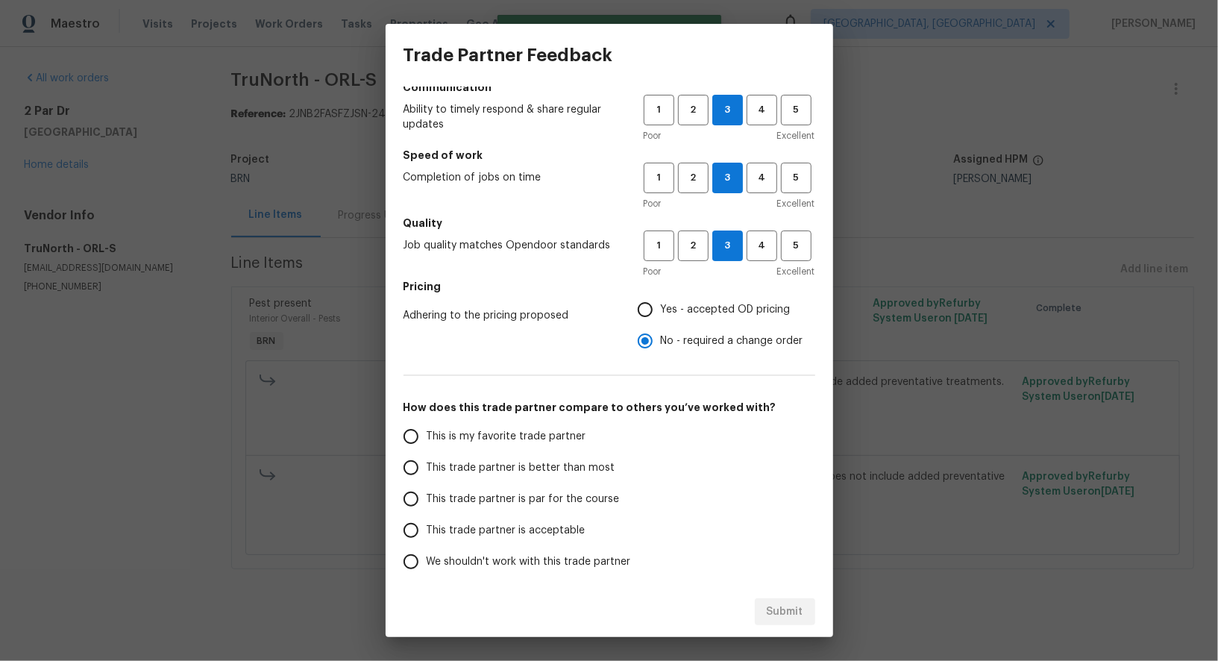
scroll to position [63, 0]
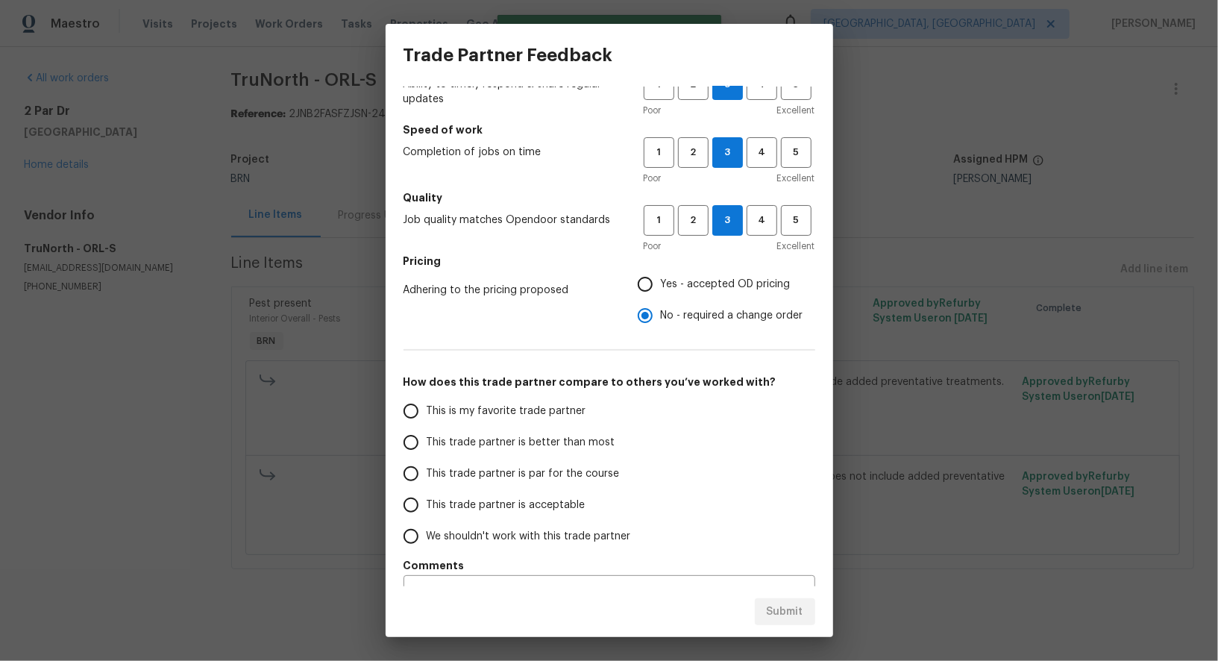
click at [650, 280] on input "Yes - accepted OD pricing" at bounding box center [645, 284] width 31 height 31
radio input "true"
click at [409, 477] on input "This trade partner is par for the course" at bounding box center [410, 473] width 31 height 31
click at [787, 612] on span "Submit" at bounding box center [785, 612] width 37 height 19
radio input "true"
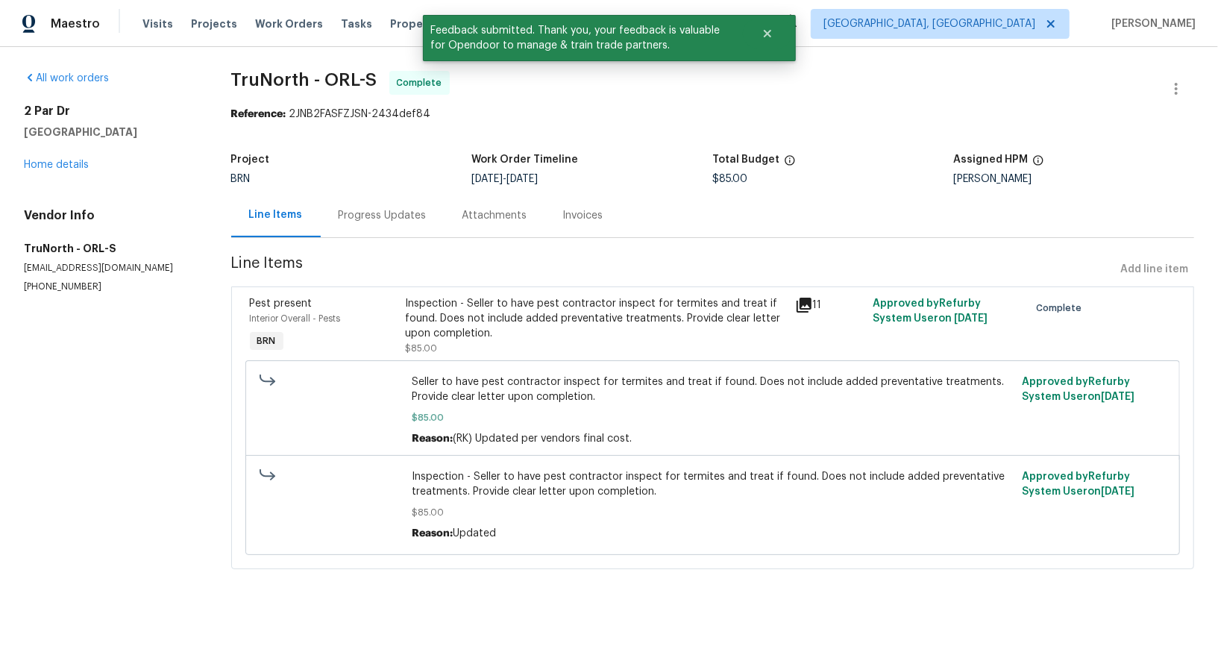
click at [357, 204] on div "Progress Updates" at bounding box center [383, 215] width 124 height 44
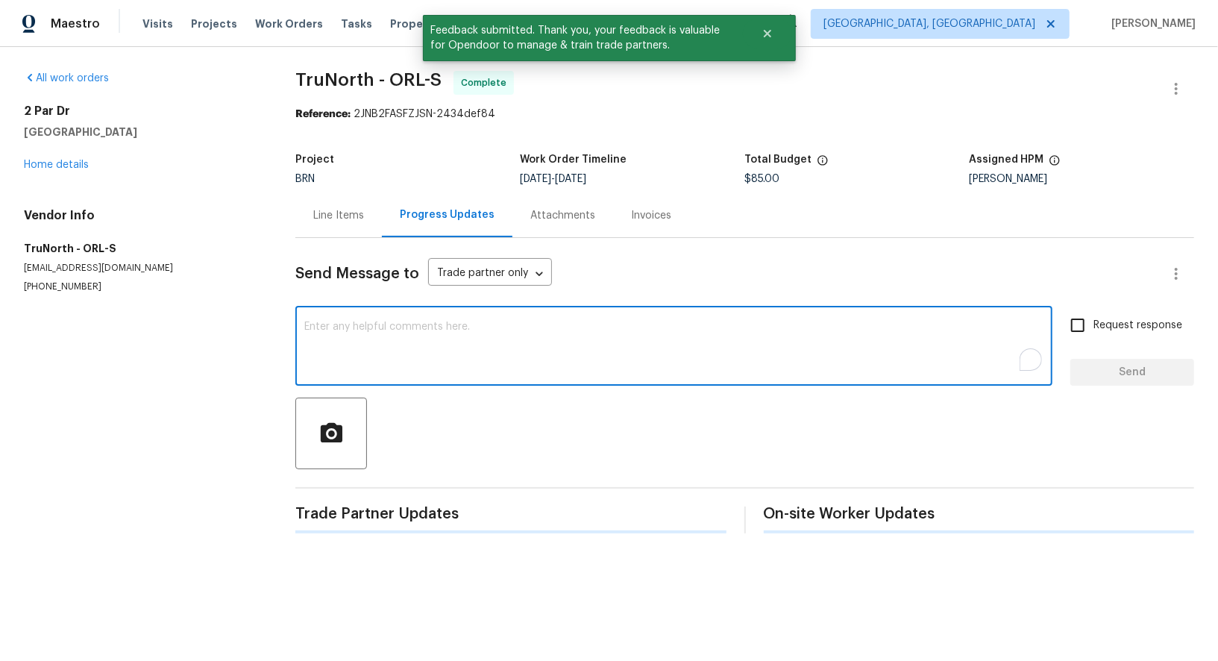
click at [430, 354] on textarea "To enrich screen reader interactions, please activate Accessibility in Grammarl…" at bounding box center [673, 347] width 739 height 52
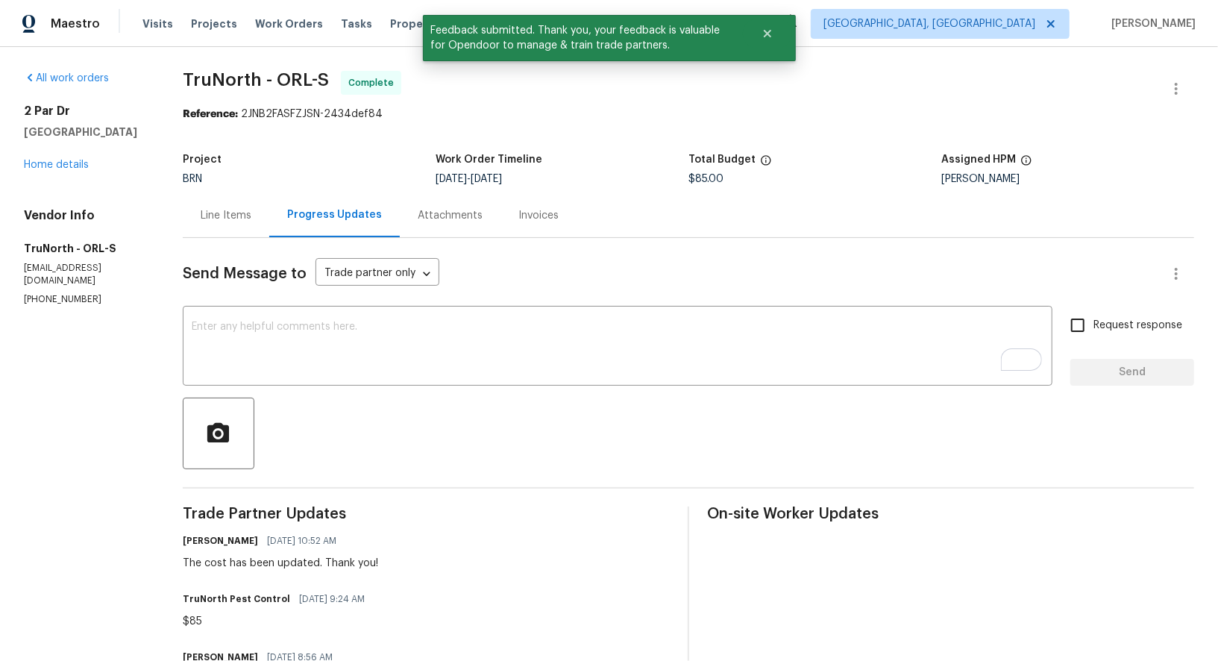
click at [489, 370] on textarea "To enrich screen reader interactions, please activate Accessibility in Grammarl…" at bounding box center [618, 347] width 852 height 52
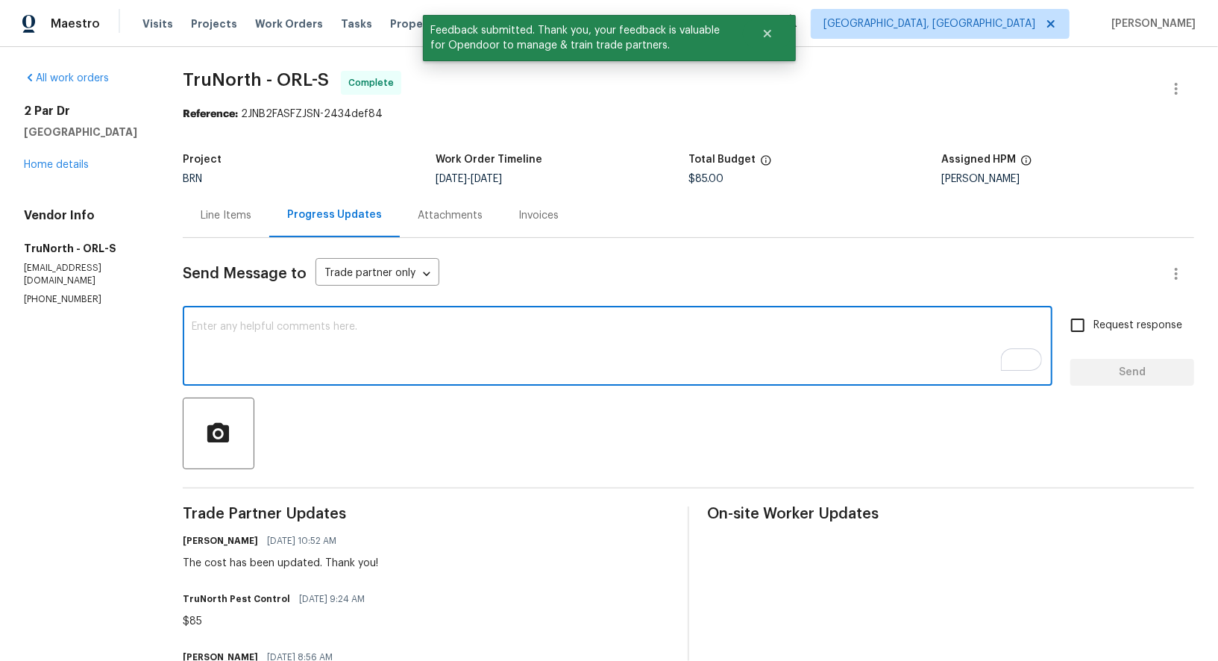
paste textarea "WO is approved, Please upload the invoice under invoice section. Thanks!"
type textarea "WO is approved, Please upload the invoice under invoice section. Thanks!"
click at [1098, 330] on span "Request response" at bounding box center [1137, 326] width 89 height 16
click at [1093, 330] on input "Request response" at bounding box center [1077, 325] width 31 height 31
checkbox input "true"
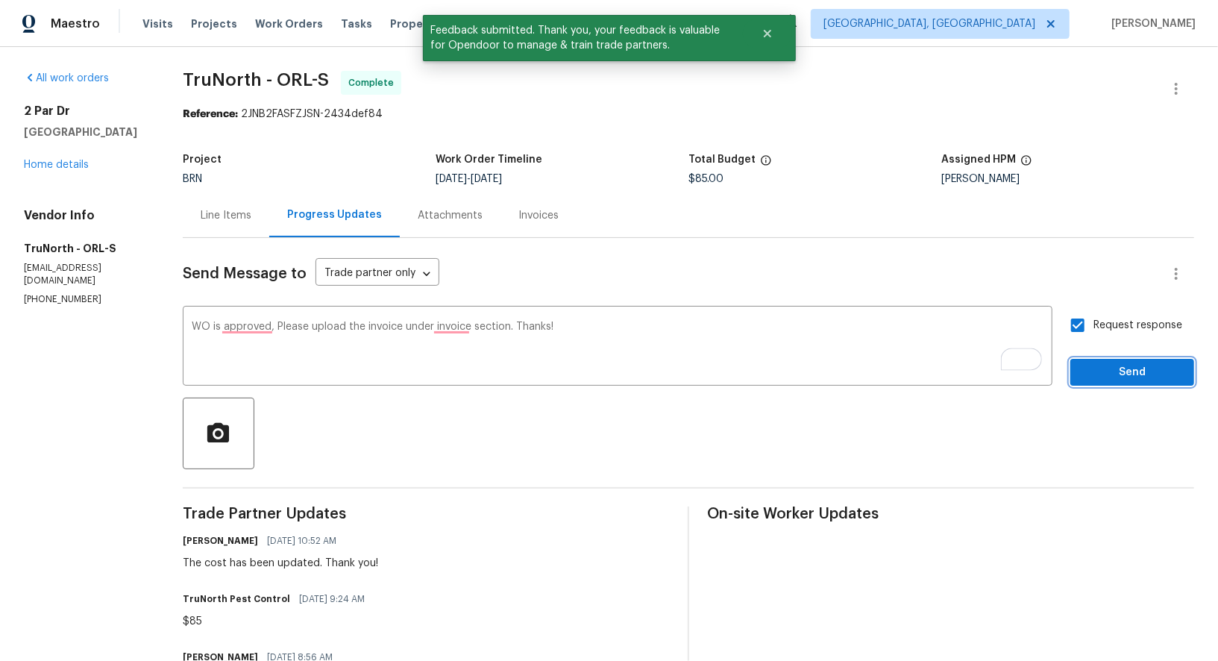
click at [1105, 372] on span "Send" at bounding box center [1132, 372] width 100 height 19
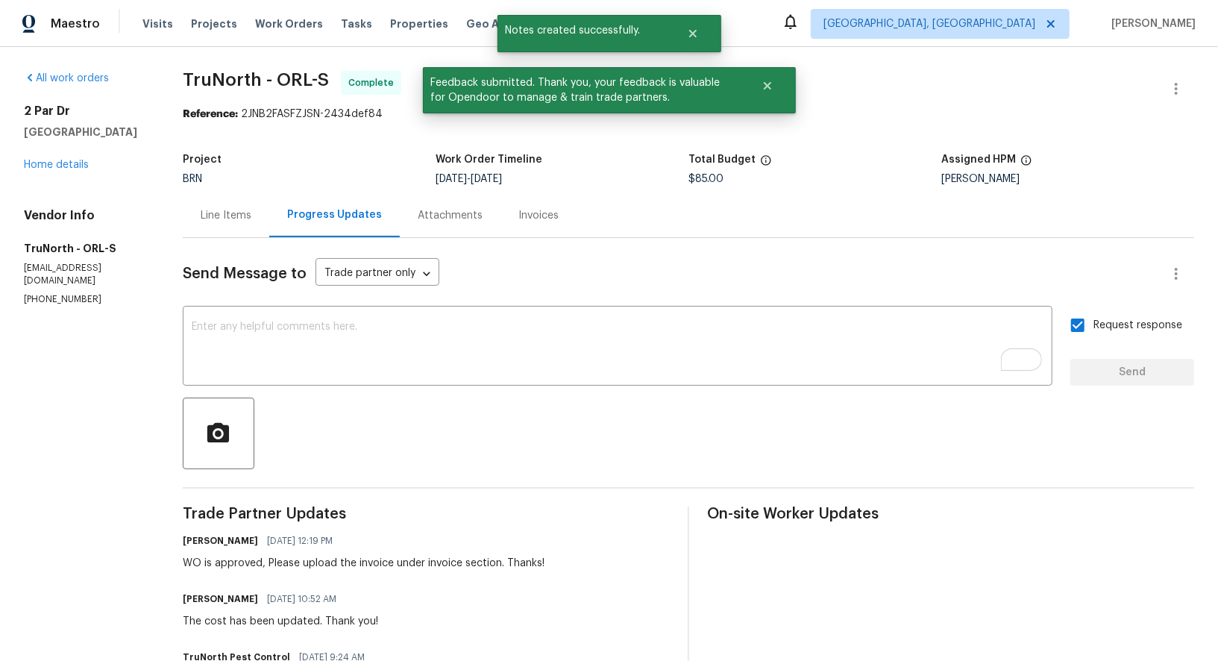
click at [61, 172] on div "[STREET_ADDRESS] Home details" at bounding box center [85, 138] width 123 height 69
click at [52, 169] on div "[STREET_ADDRESS] Home details" at bounding box center [85, 138] width 123 height 69
click at [54, 170] on link "Home details" at bounding box center [56, 165] width 65 height 10
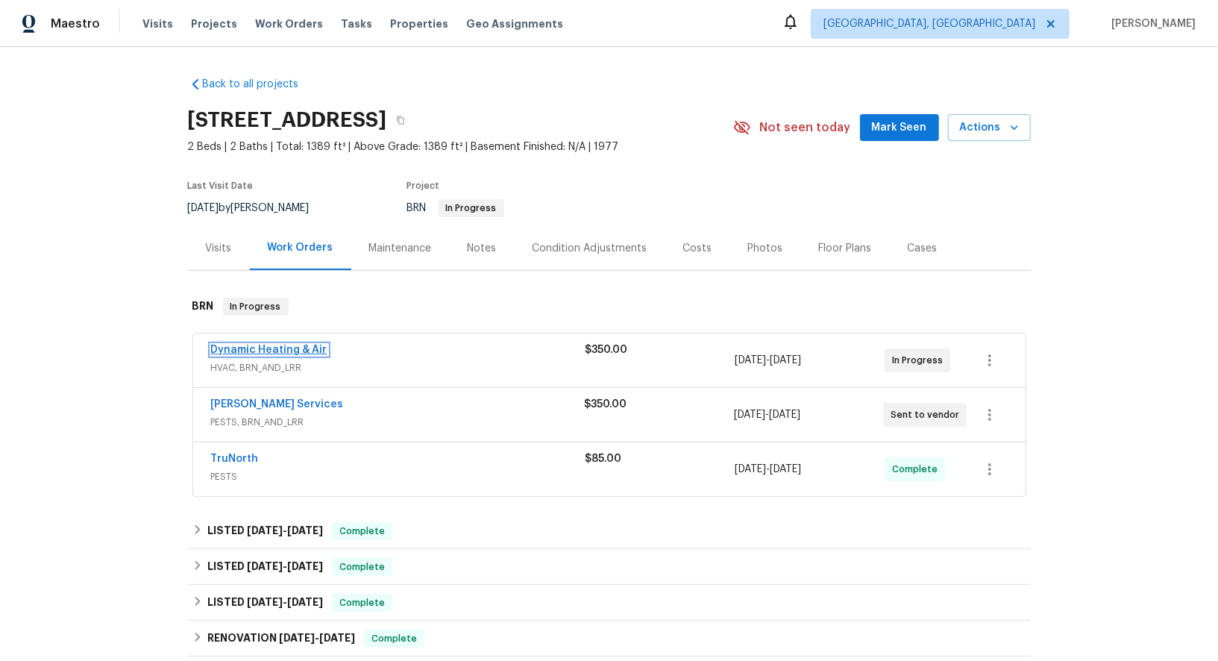
click at [272, 348] on link "Dynamic Heating & Air" at bounding box center [269, 350] width 116 height 10
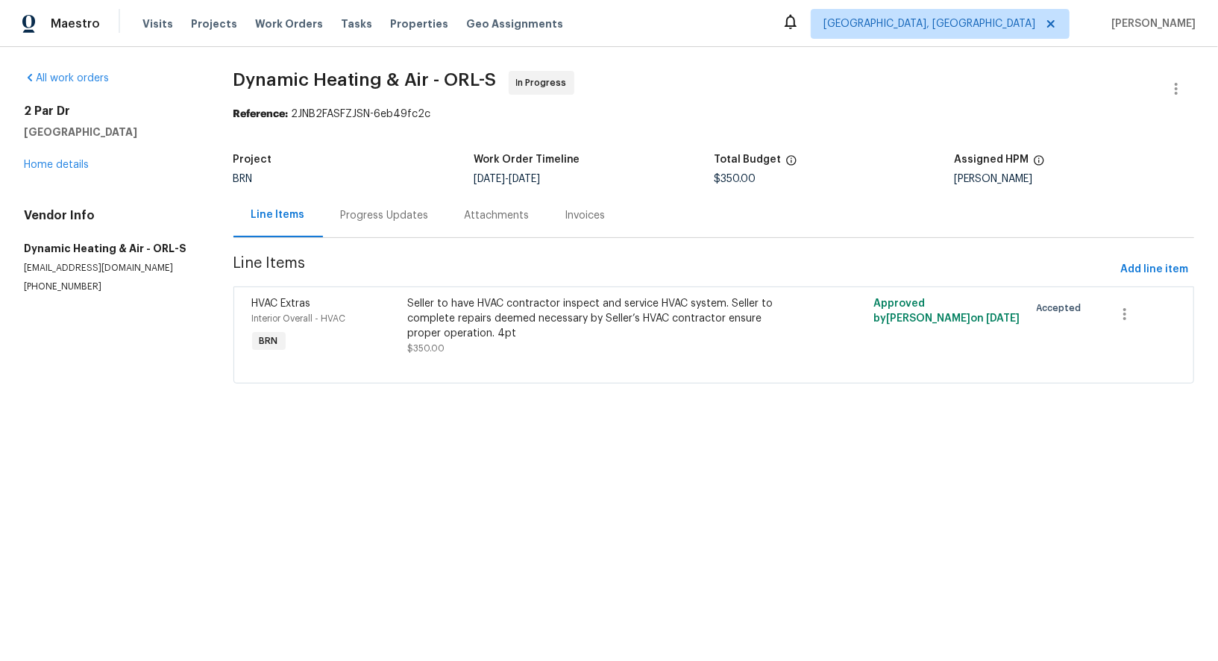
click at [424, 218] on div "Progress Updates" at bounding box center [385, 215] width 88 height 15
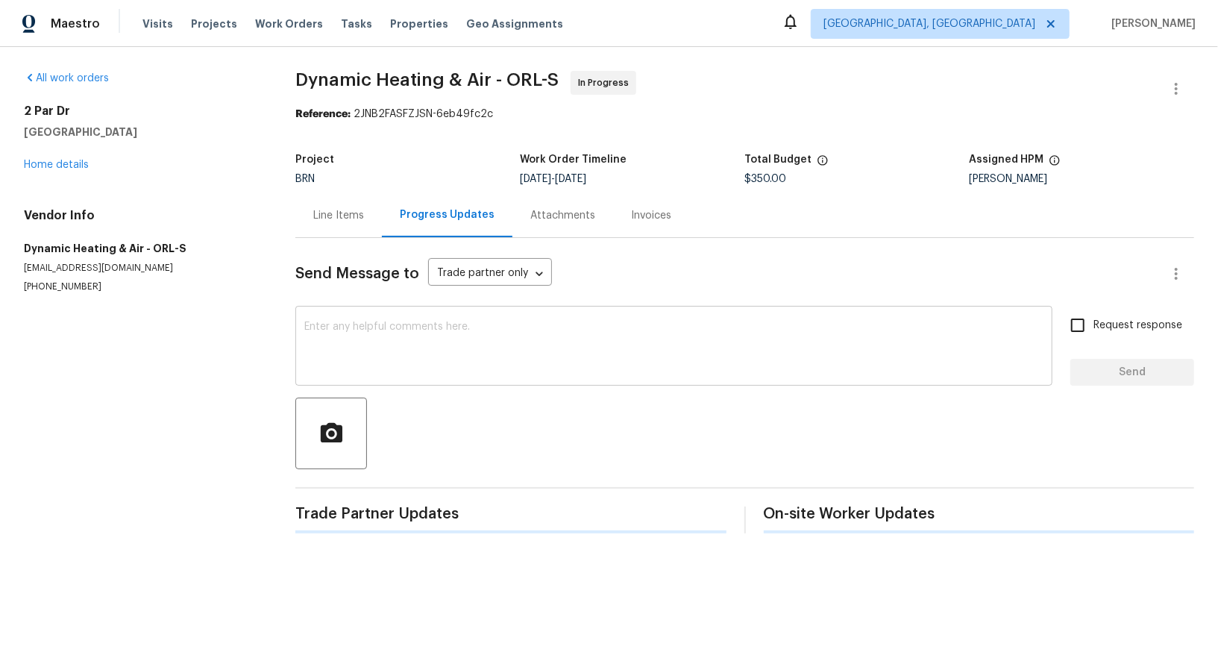
click at [442, 333] on textarea at bounding box center [673, 347] width 739 height 52
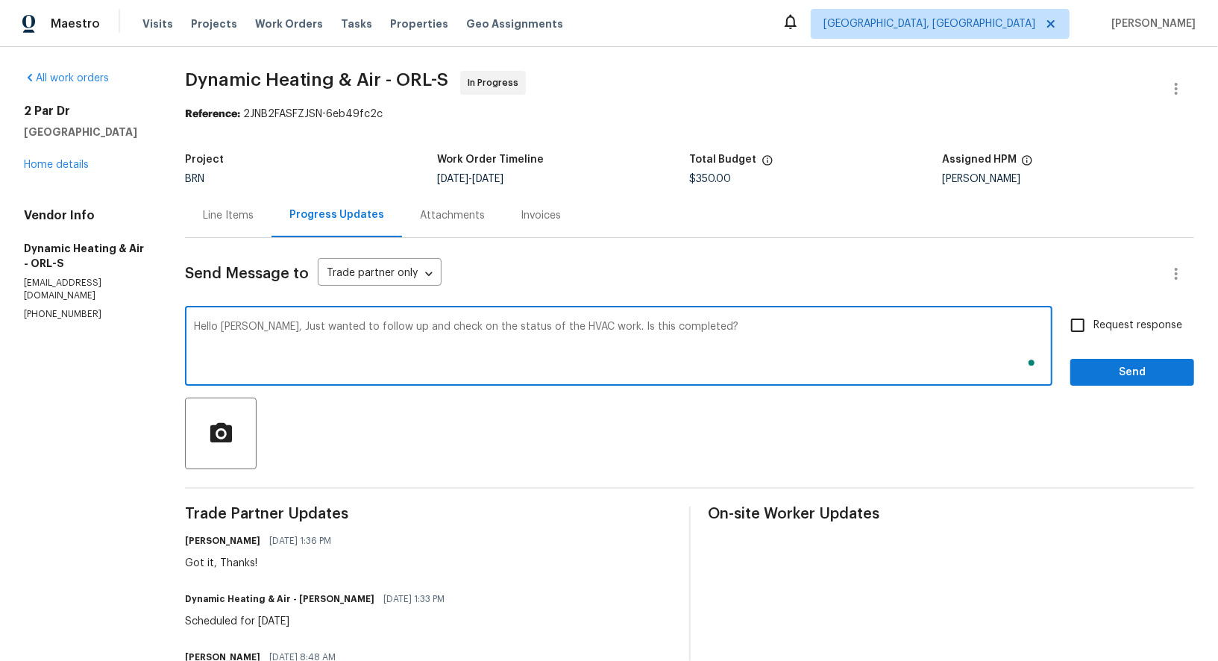
type textarea "Hello [PERSON_NAME], Just wanted to follow up and check on the status of the HV…"
click at [1083, 324] on input "Request response" at bounding box center [1077, 325] width 31 height 31
checkbox input "true"
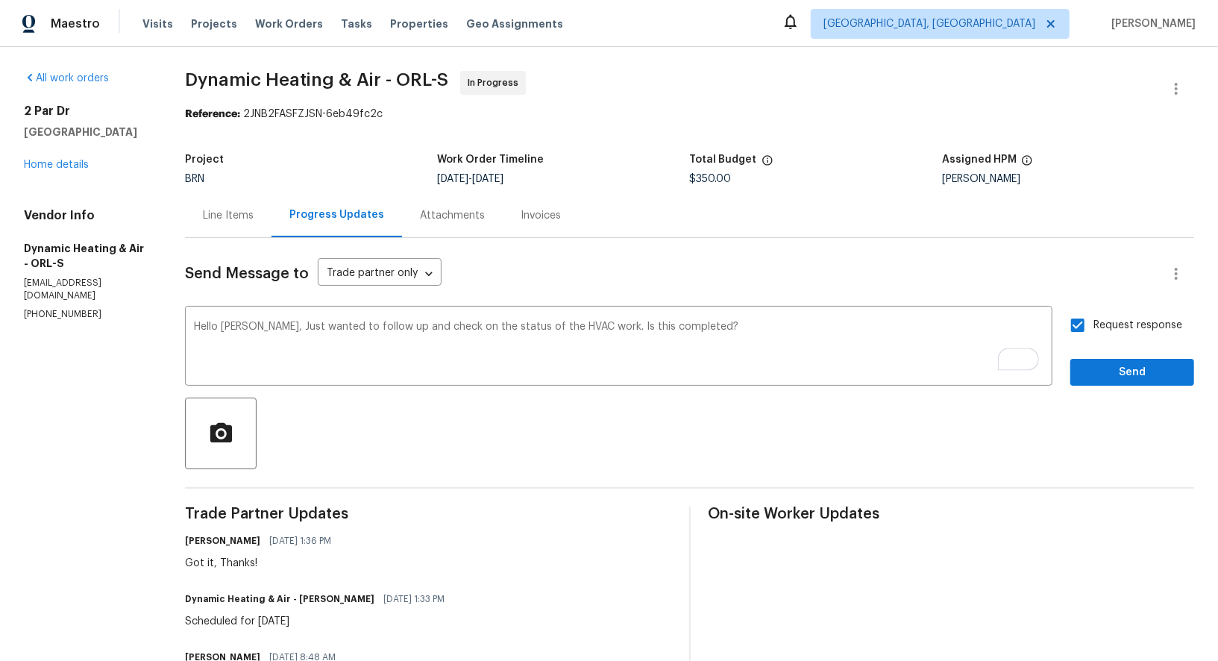
click at [1126, 387] on div "Send Message to Trade partner only Trade partner only ​ Hello [PERSON_NAME], Ju…" at bounding box center [689, 567] width 1009 height 658
click at [1126, 382] on button "Send" at bounding box center [1132, 373] width 124 height 28
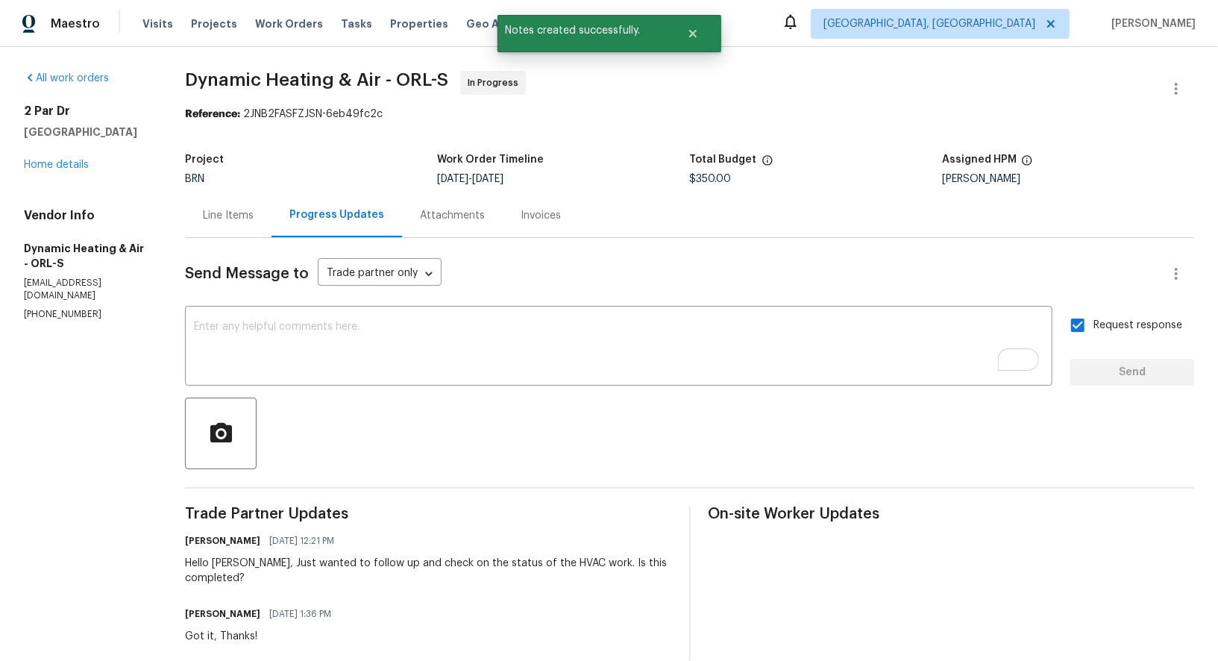
click at [243, 213] on div "Line Items" at bounding box center [228, 215] width 51 height 15
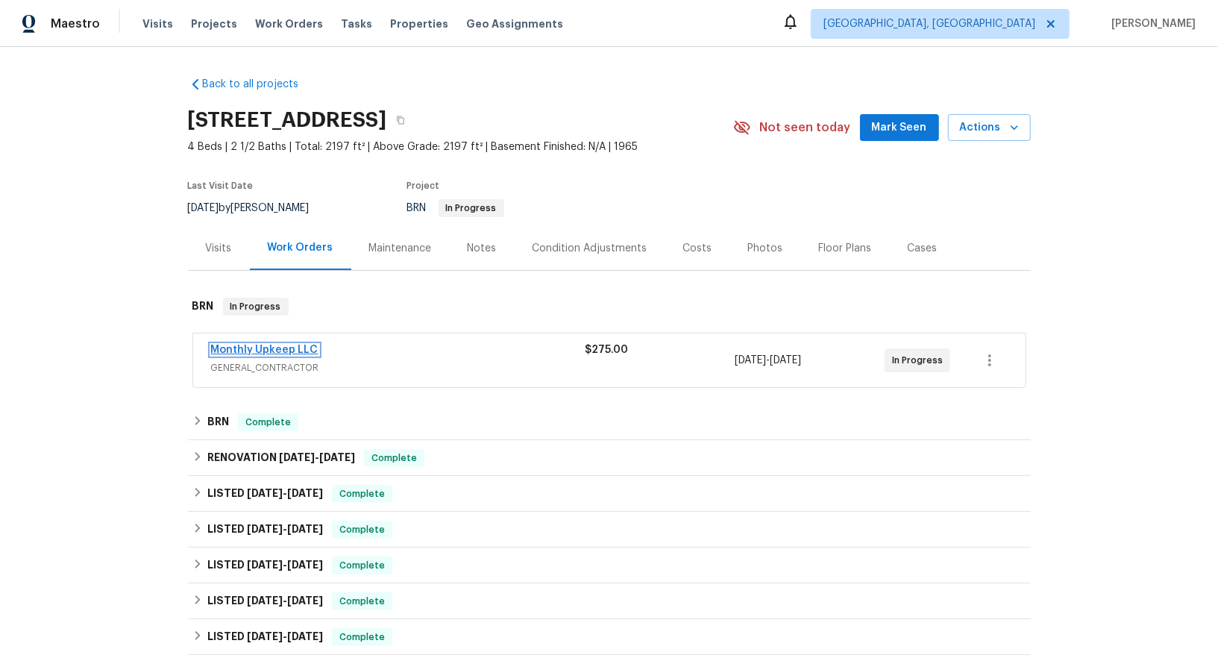
click at [285, 353] on link "Monthly Upkeep LLC" at bounding box center [264, 350] width 107 height 10
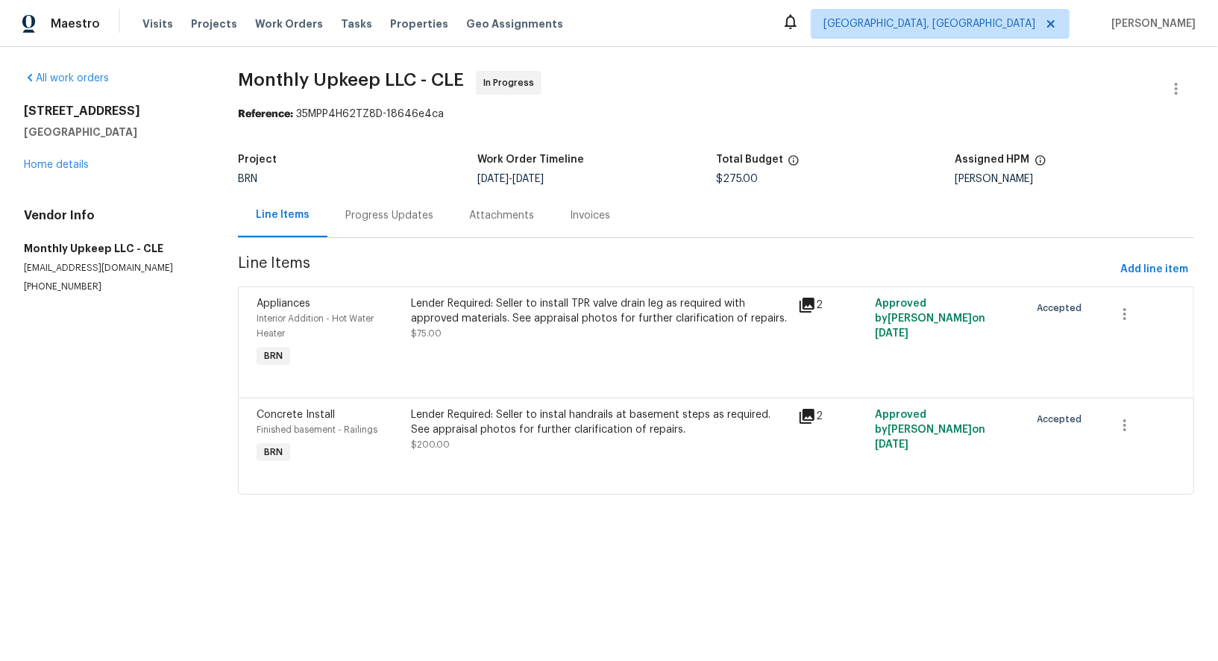
click at [393, 208] on div "Progress Updates" at bounding box center [389, 215] width 88 height 15
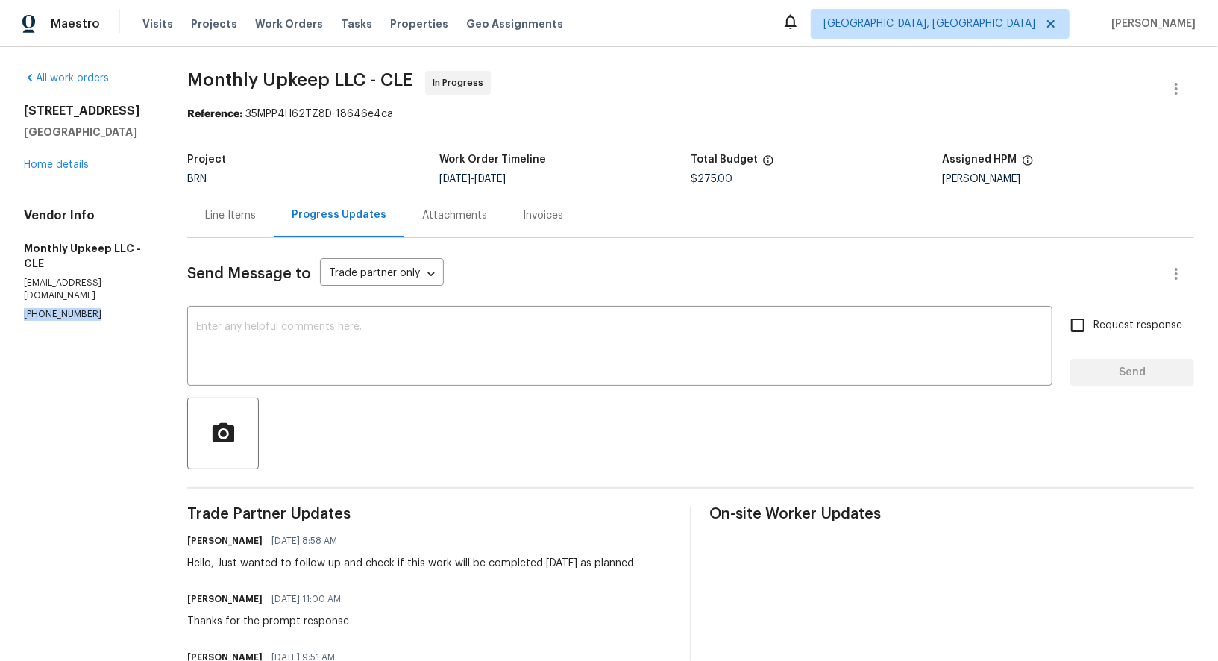
drag, startPoint x: 98, startPoint y: 301, endPoint x: 0, endPoint y: 301, distance: 98.5
click at [0, 301] on div "All work orders [STREET_ADDRESS] Home details Vendor Info Monthly Upkeep LLC - …" at bounding box center [609, 439] width 1218 height 785
copy p "[PHONE_NUMBER]"
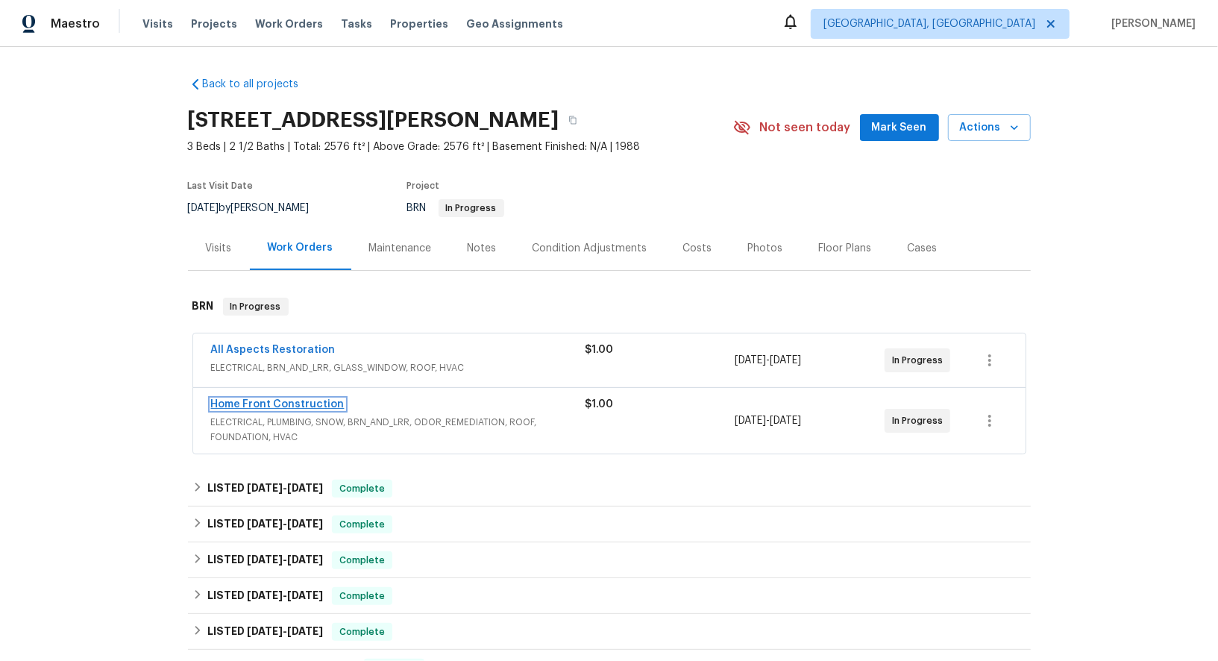
click at [277, 401] on link "Home Front Construction" at bounding box center [278, 404] width 134 height 10
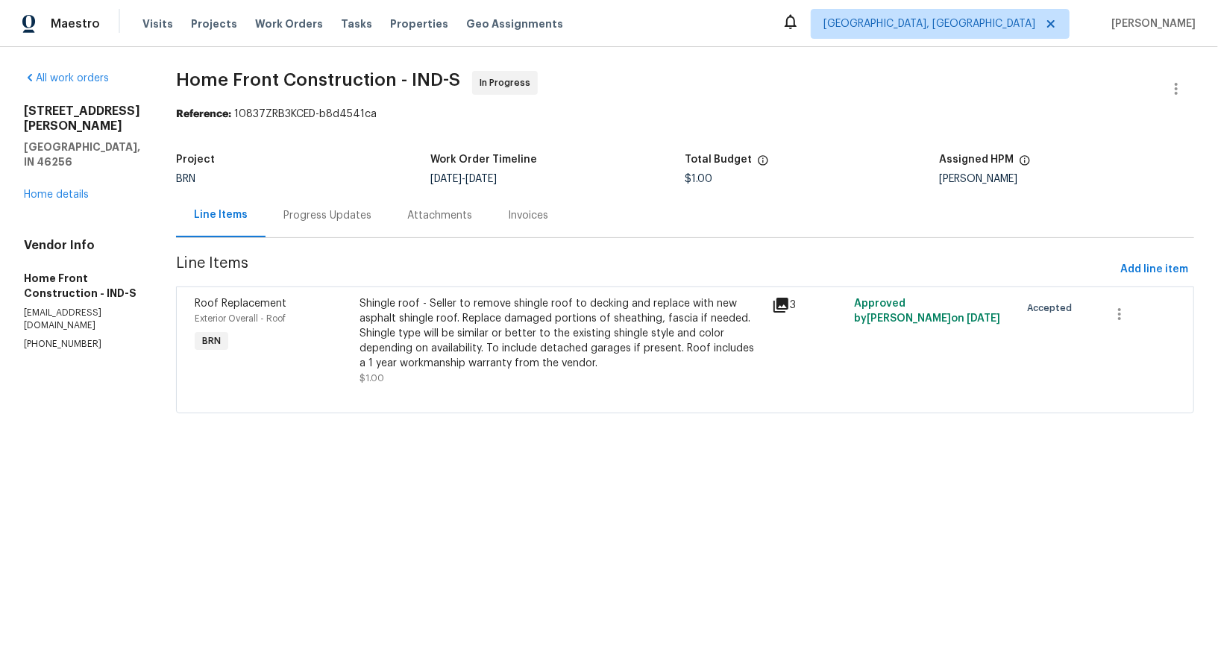
click at [389, 204] on div "Progress Updates" at bounding box center [328, 215] width 124 height 44
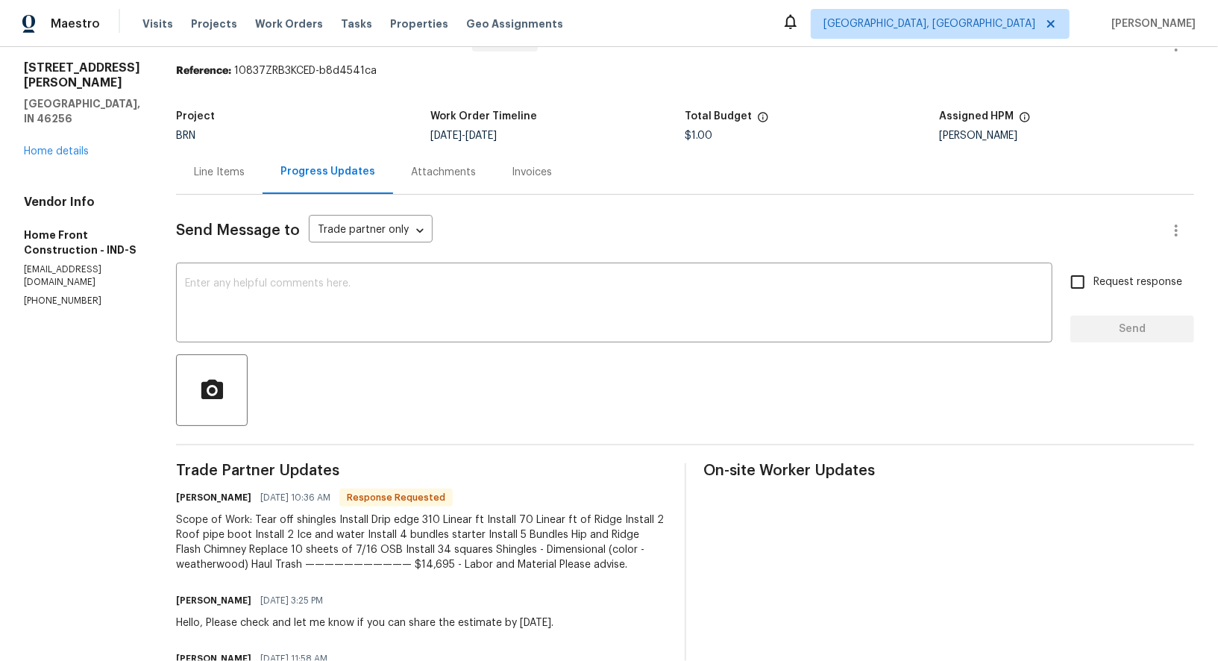
scroll to position [60, 0]
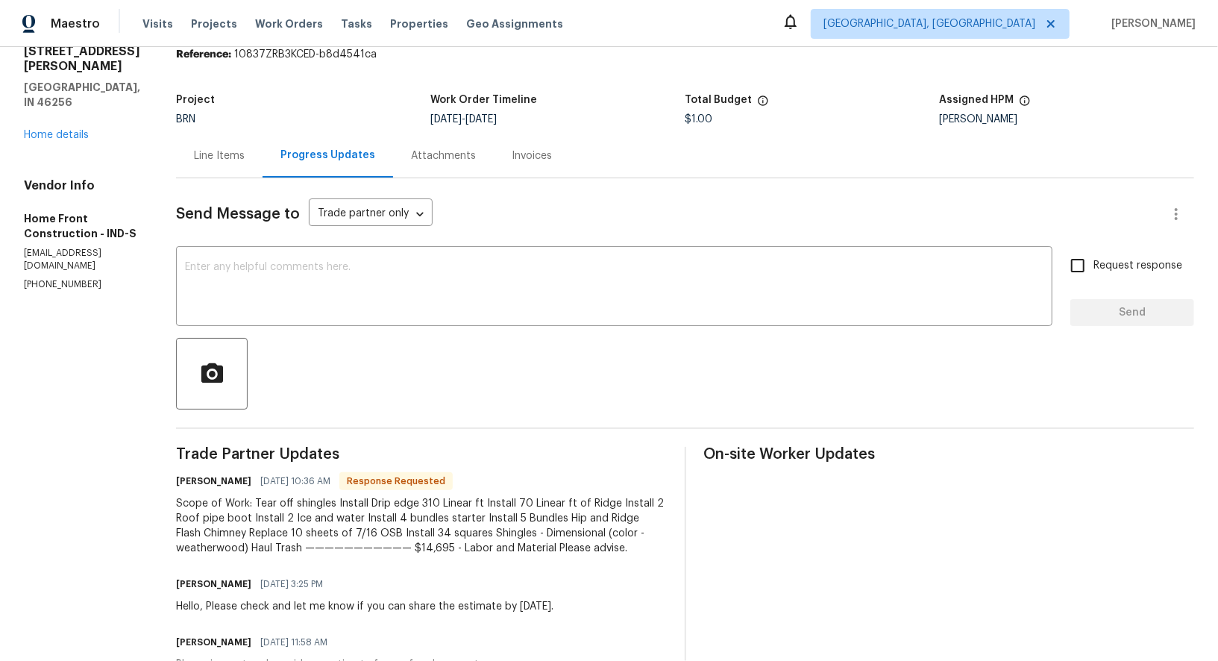
click at [402, 335] on div "Send Message to Trade partner only Trade partner only ​ x ​ Request response Se…" at bounding box center [685, 485] width 1018 height 615
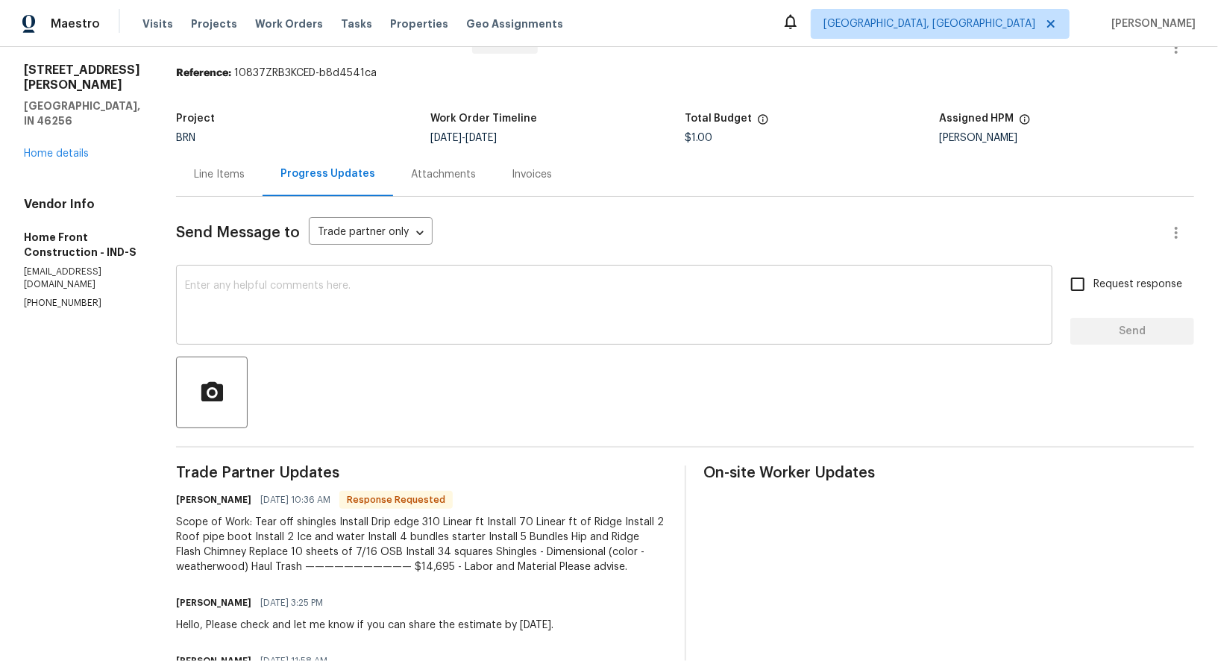
scroll to position [22, 0]
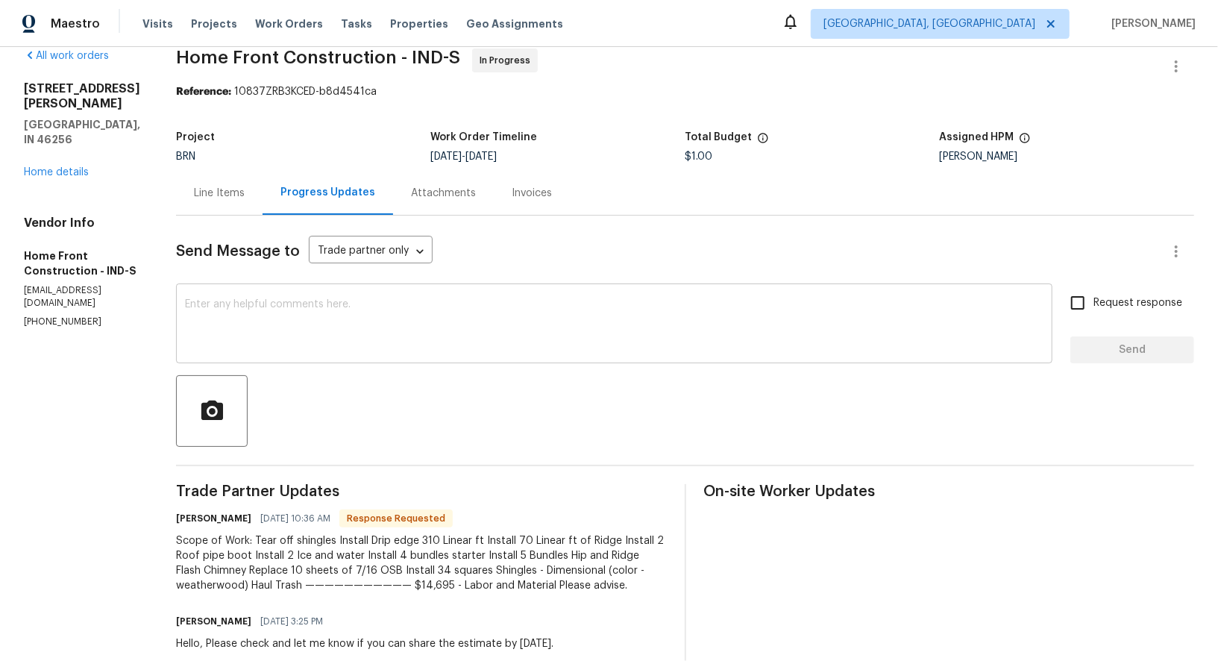
click at [401, 326] on textarea at bounding box center [614, 325] width 858 height 52
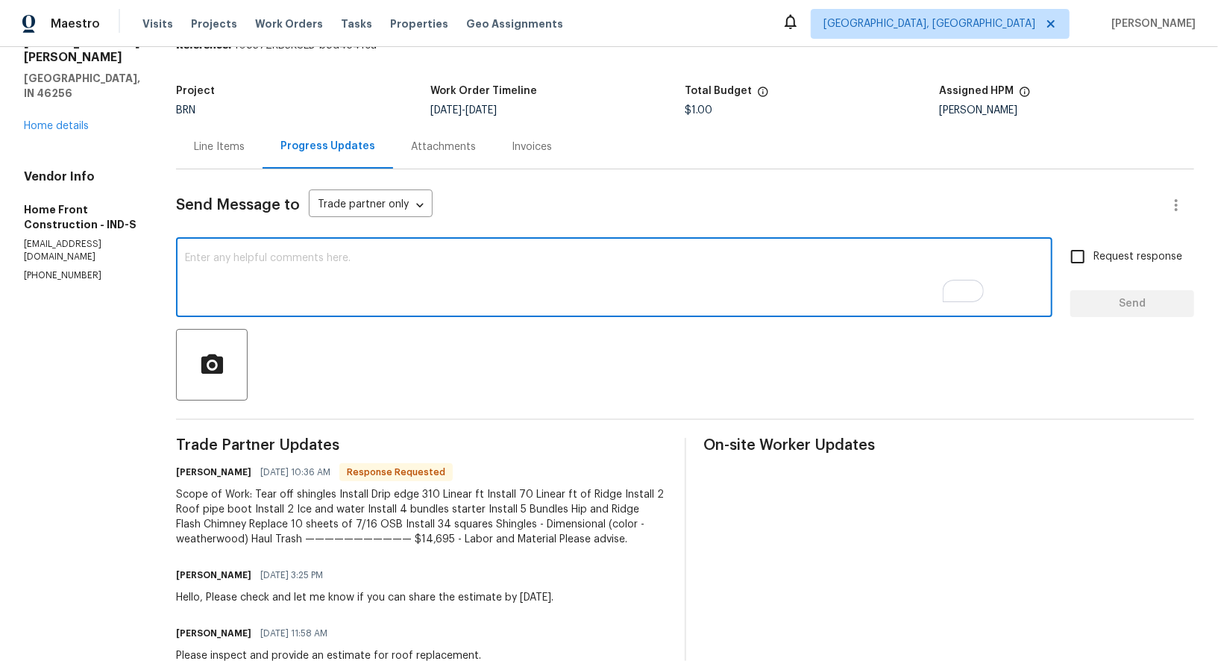
scroll to position [81, 0]
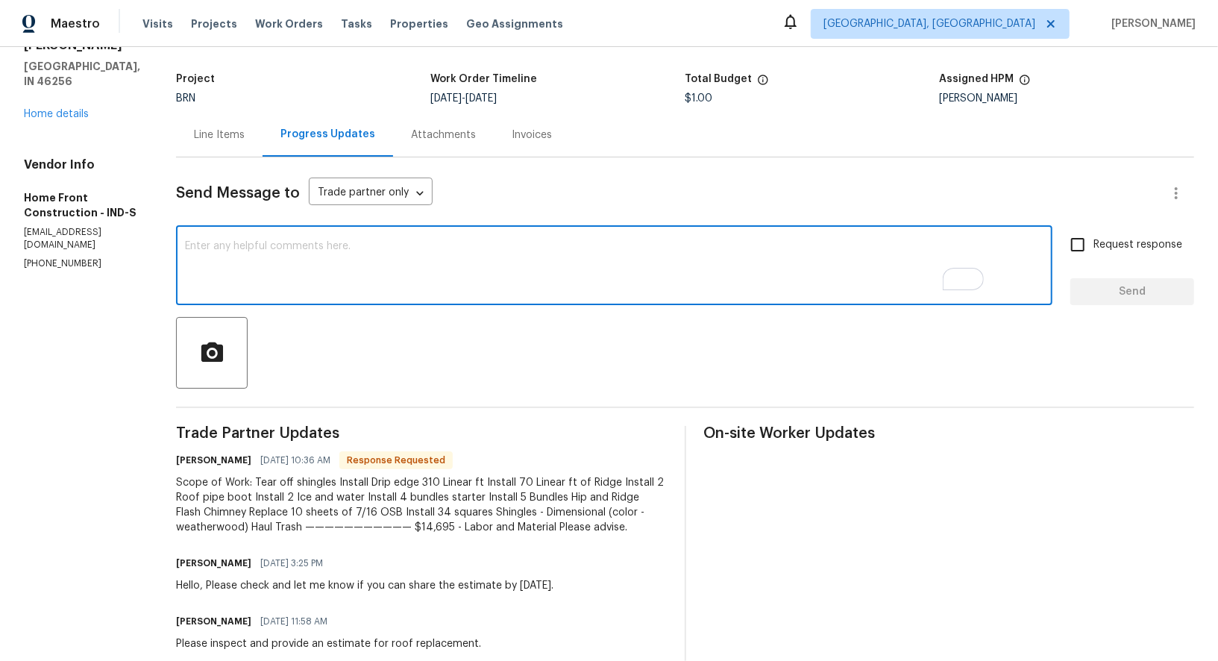
click at [429, 261] on textarea "To enrich screen reader interactions, please activate Accessibility in Grammarl…" at bounding box center [614, 267] width 858 height 52
type textarea "Thanks for sharing the estimate, I will check and let you know by the end of th…"
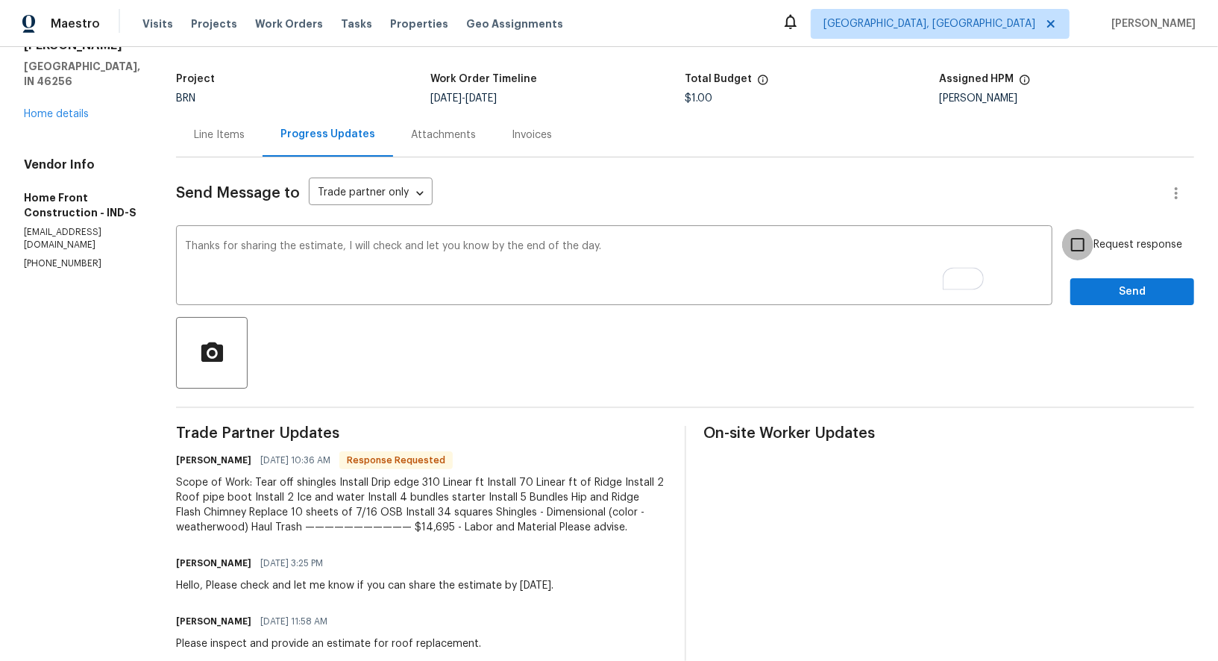
click at [1081, 229] on input "Request response" at bounding box center [1077, 244] width 31 height 31
checkbox input "true"
click at [1108, 284] on span "Send" at bounding box center [1132, 292] width 100 height 19
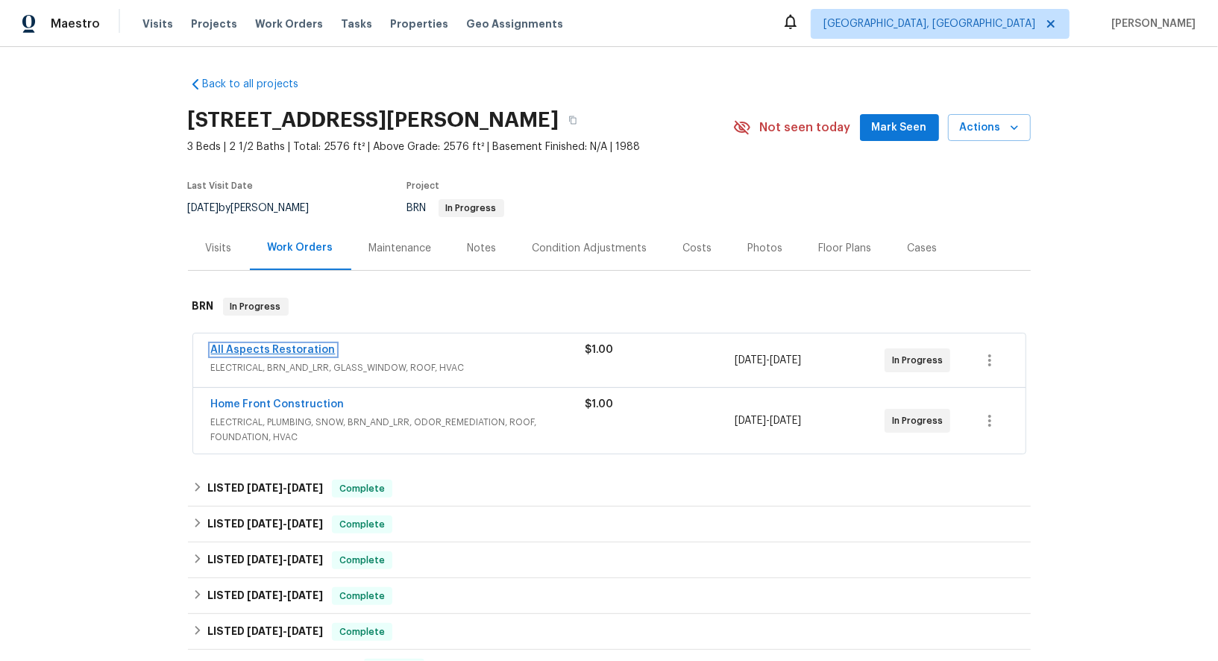
click at [284, 351] on link "All Aspects Restoration" at bounding box center [273, 350] width 125 height 10
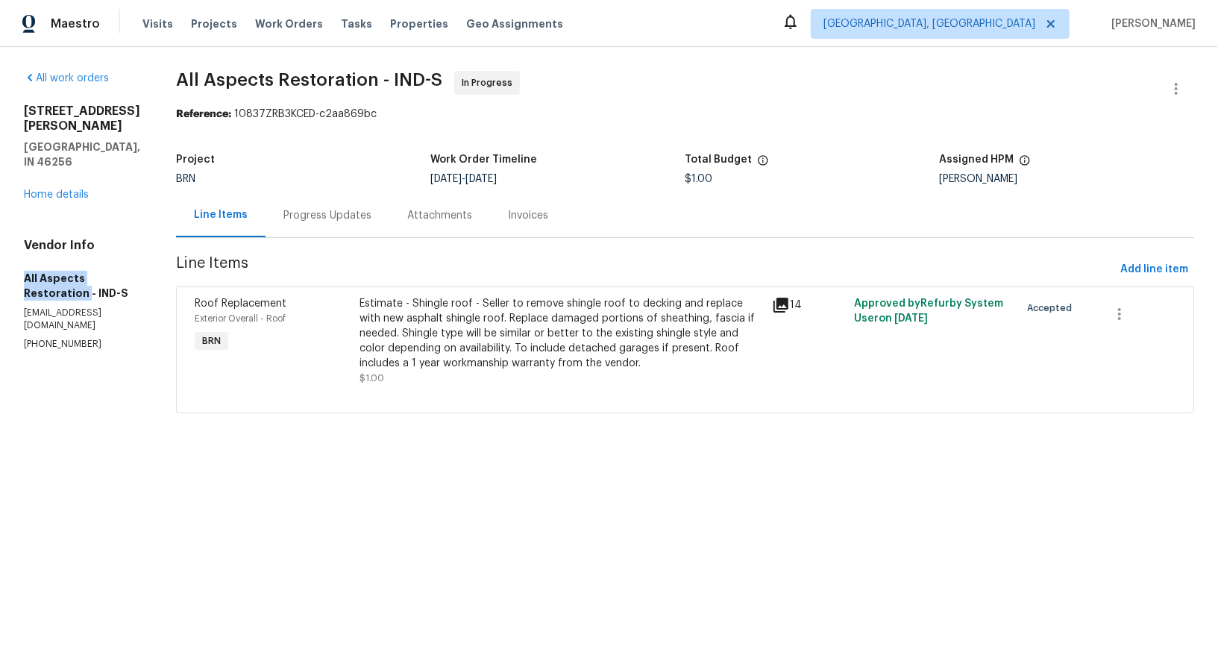
drag, startPoint x: 7, startPoint y: 255, endPoint x: 84, endPoint y: 262, distance: 77.1
click at [84, 262] on div "All work orders [STREET_ADDRESS][PERSON_NAME][PERSON_NAME] Home details Vendor …" at bounding box center [609, 251] width 1218 height 408
copy h5 "All Aspects Restoration"
click at [496, 319] on div "Estimate - Shingle roof - Seller to remove shingle roof to decking and replace …" at bounding box center [562, 333] width 404 height 75
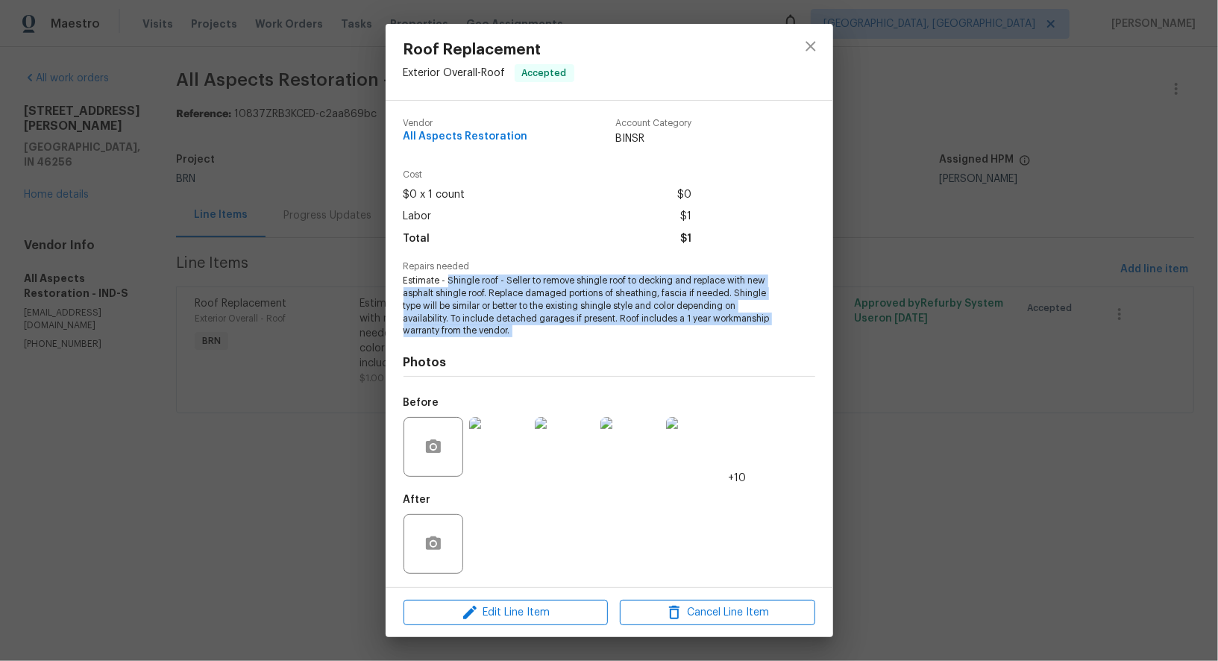
drag, startPoint x: 447, startPoint y: 282, endPoint x: 597, endPoint y: 350, distance: 164.6
click at [597, 350] on div "Vendor All Aspects Restoration Account Category BINSR Cost $0 x 1 count $0 Labo…" at bounding box center [610, 345] width 412 height 476
copy span "Shingle roof - Seller to remove shingle roof to decking and replace with new as…"
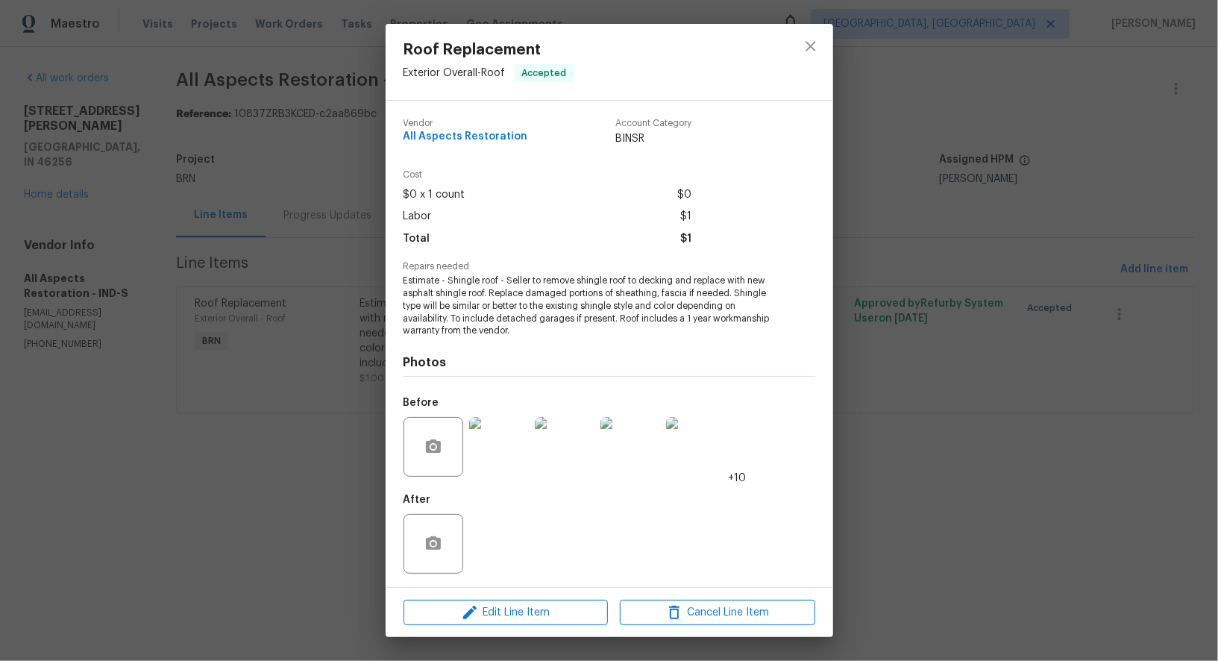
click at [337, 409] on div "Roof Replacement Exterior Overall - Roof Accepted Vendor All Aspects Restoratio…" at bounding box center [609, 330] width 1218 height 661
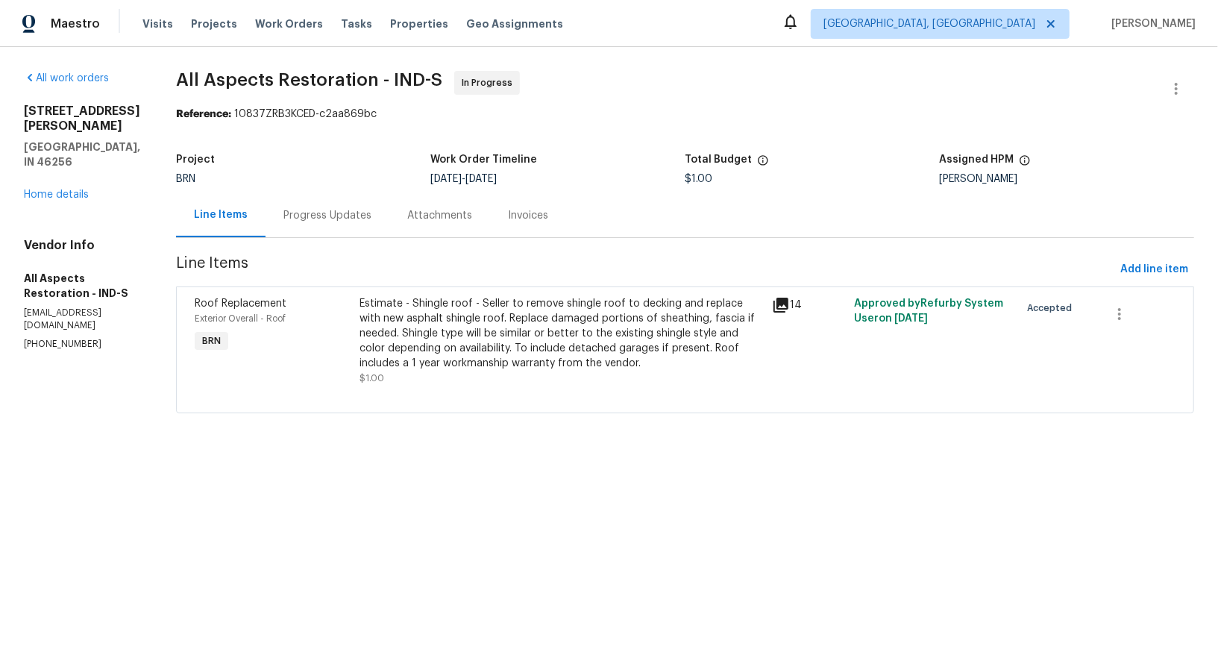
click at [373, 232] on div "Progress Updates" at bounding box center [328, 215] width 124 height 44
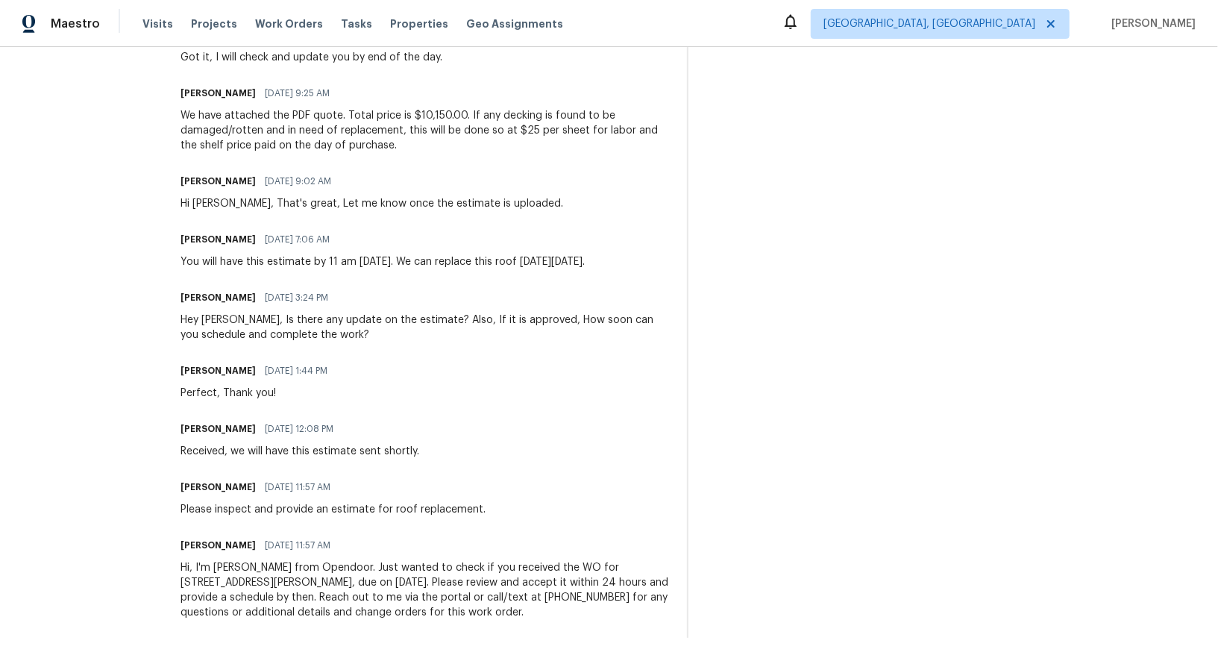
scroll to position [363, 0]
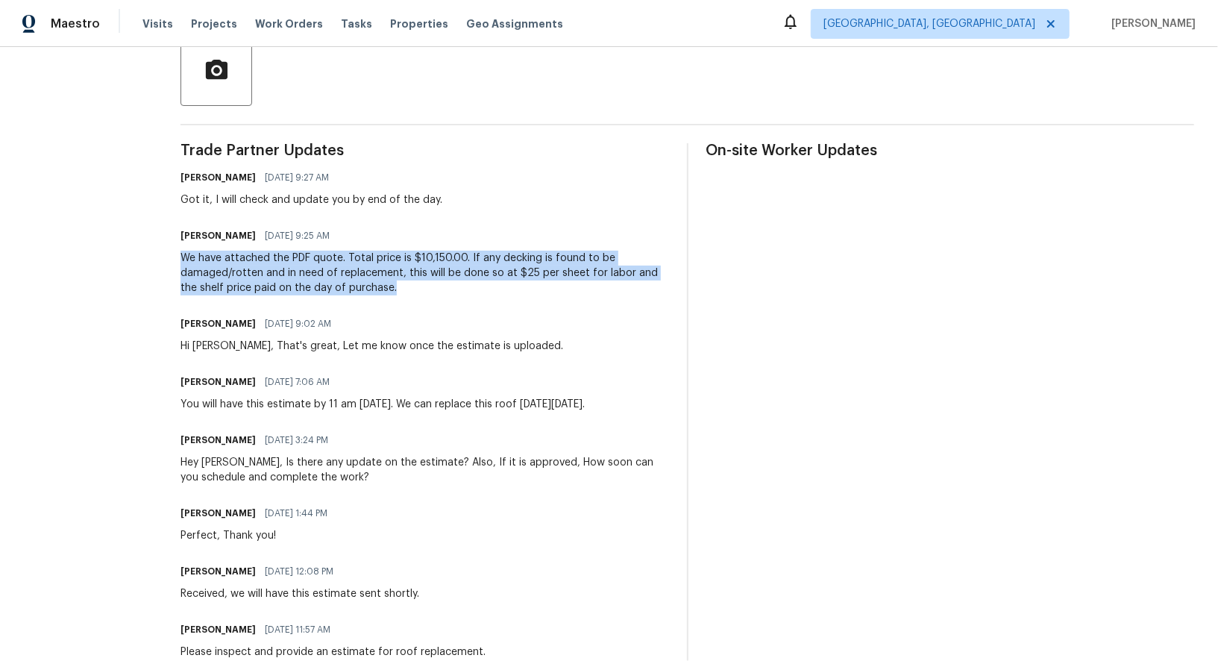
drag, startPoint x: 183, startPoint y: 256, endPoint x: 415, endPoint y: 287, distance: 234.8
click at [415, 287] on div "We have attached the PDF quote. Total price is $10,150.00. If any decking is fo…" at bounding box center [425, 273] width 488 height 45
copy div "We have attached the PDF quote. Total price is $10,150.00. If any decking is fo…"
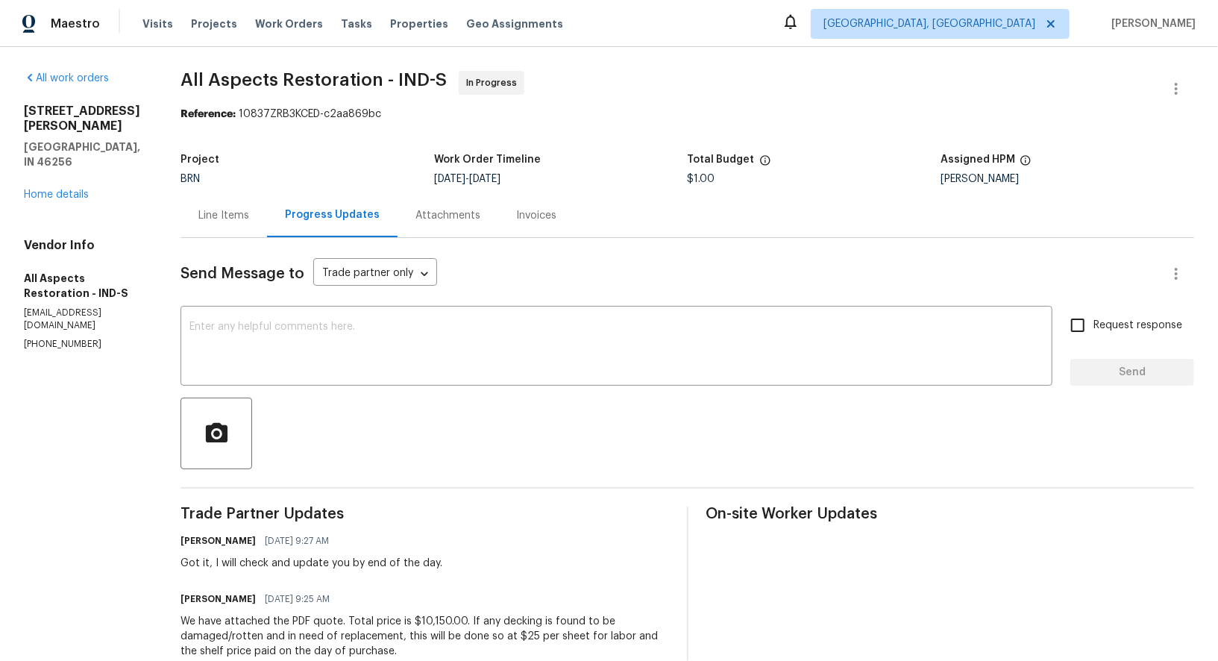
click at [44, 170] on div "[STREET_ADDRESS][PERSON_NAME][PERSON_NAME] Home details" at bounding box center [84, 153] width 121 height 98
click at [43, 189] on link "Home details" at bounding box center [56, 194] width 65 height 10
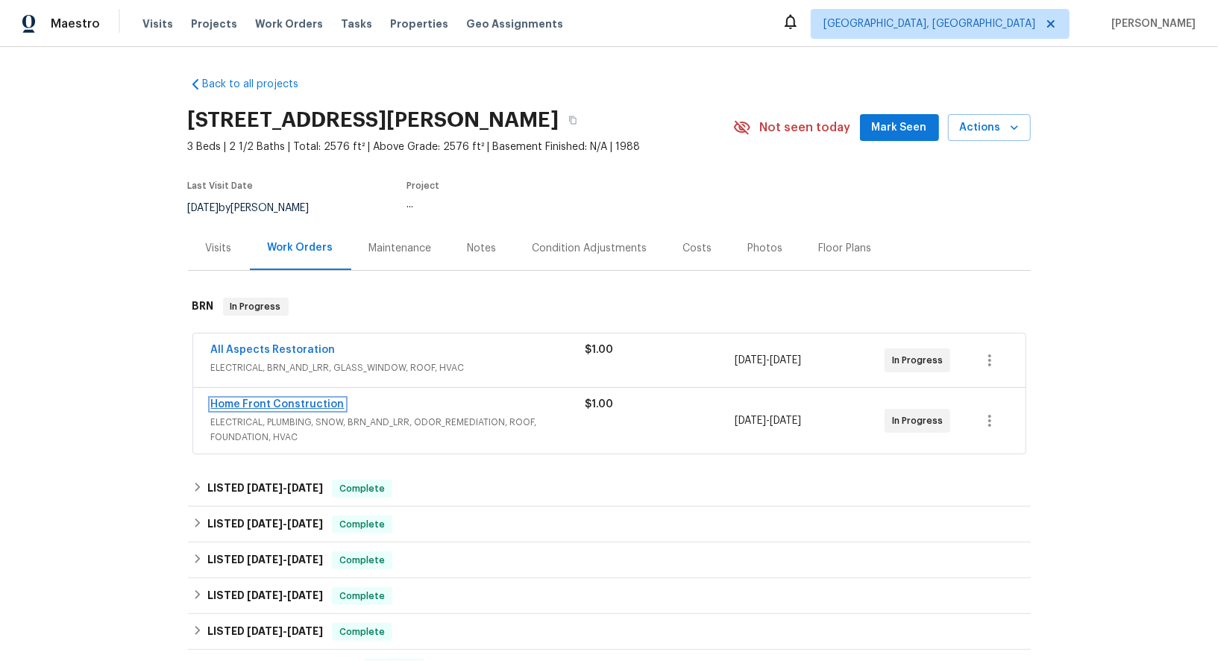
click at [280, 404] on link "Home Front Construction" at bounding box center [278, 404] width 134 height 10
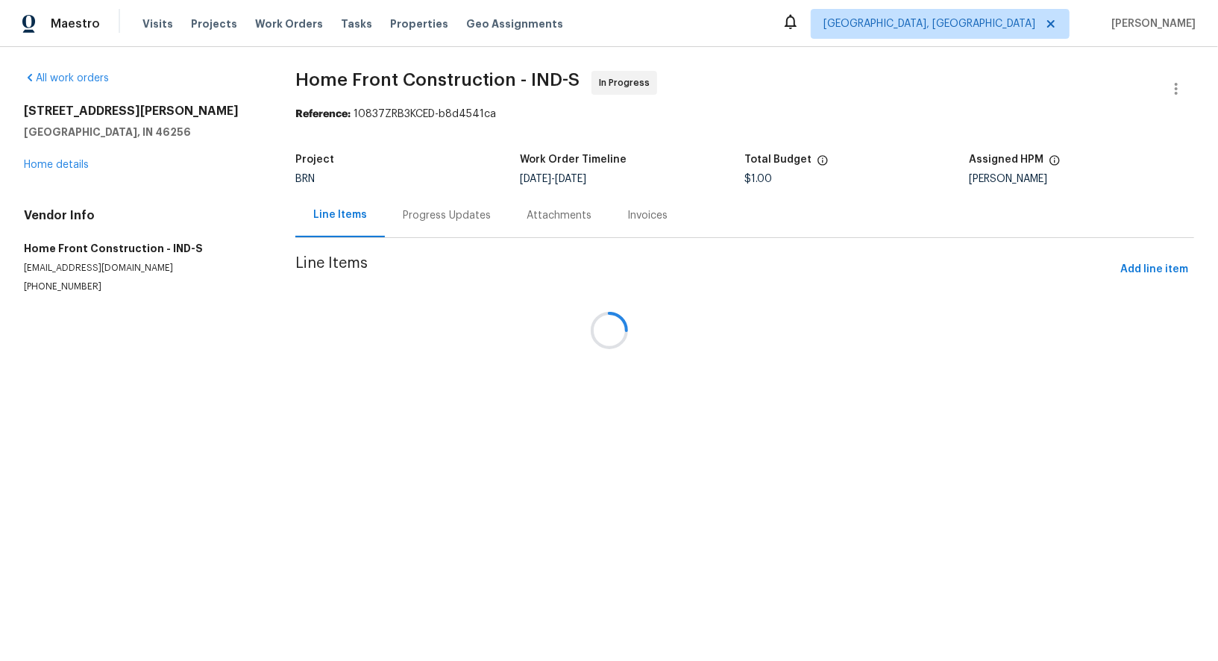
drag, startPoint x: 7, startPoint y: 251, endPoint x: 152, endPoint y: 251, distance: 144.7
click at [152, 251] on div at bounding box center [609, 330] width 1218 height 661
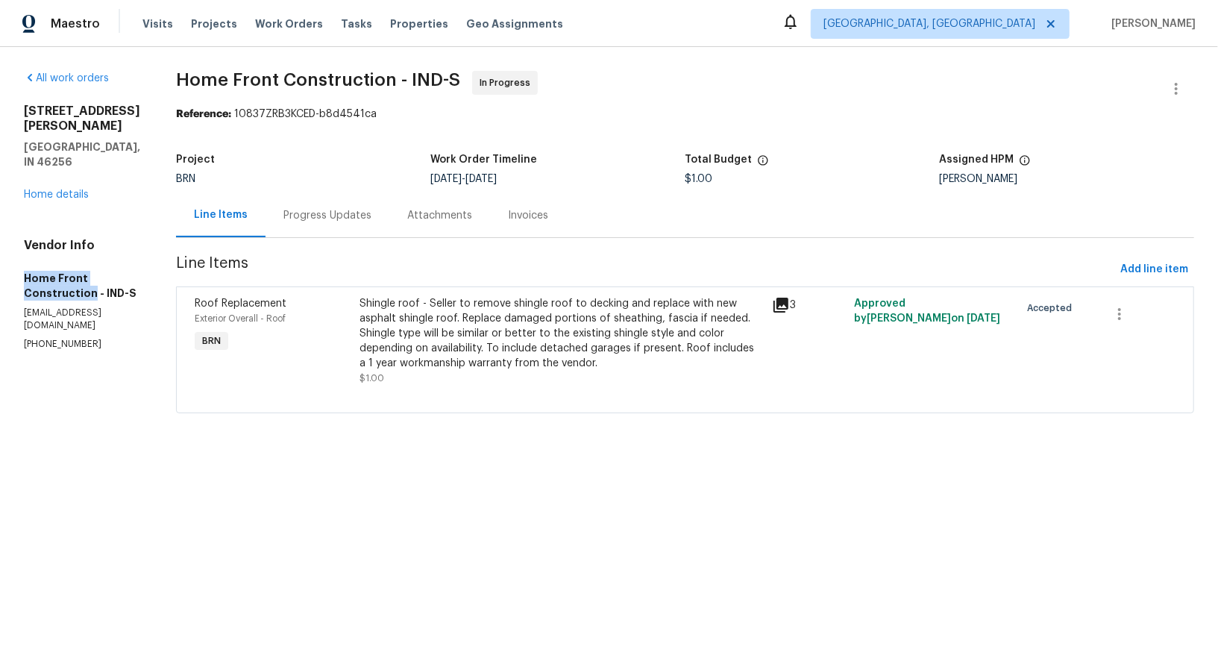
drag, startPoint x: 152, startPoint y: 251, endPoint x: 0, endPoint y: 251, distance: 152.2
click at [0, 251] on div "All work orders [STREET_ADDRESS][PERSON_NAME] Home details Vendor Info Home Fro…" at bounding box center [609, 251] width 1218 height 408
copy h5 "Home Front Construction"
click at [363, 204] on div "Progress Updates" at bounding box center [328, 215] width 124 height 44
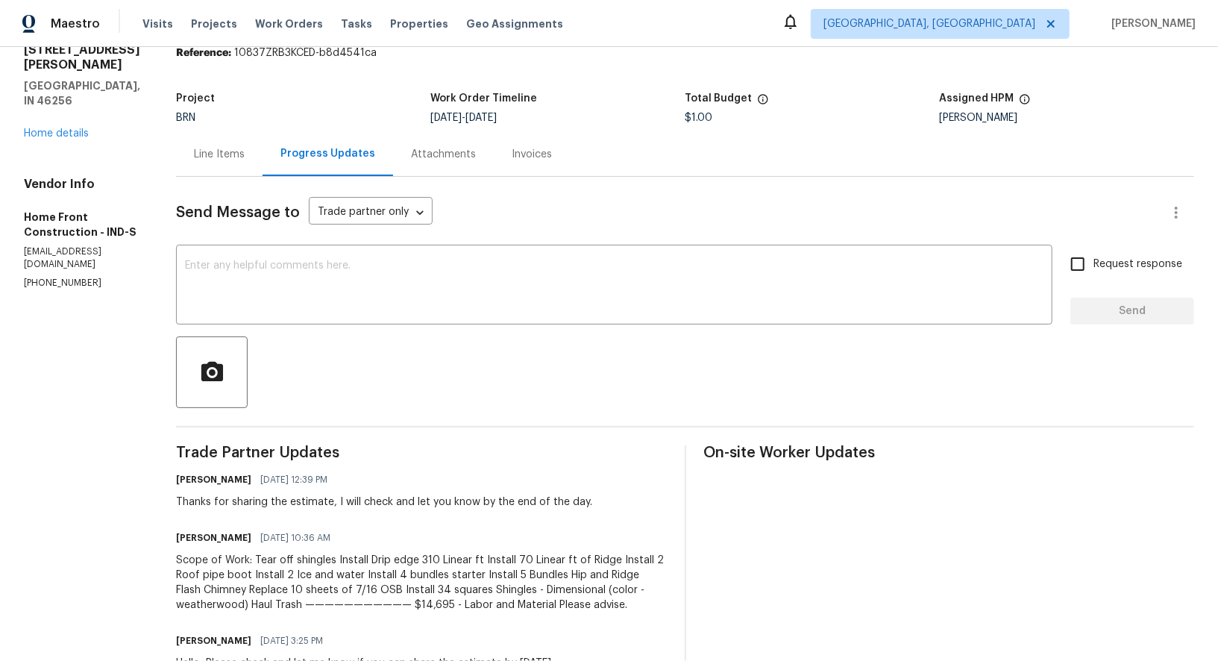
scroll to position [125, 0]
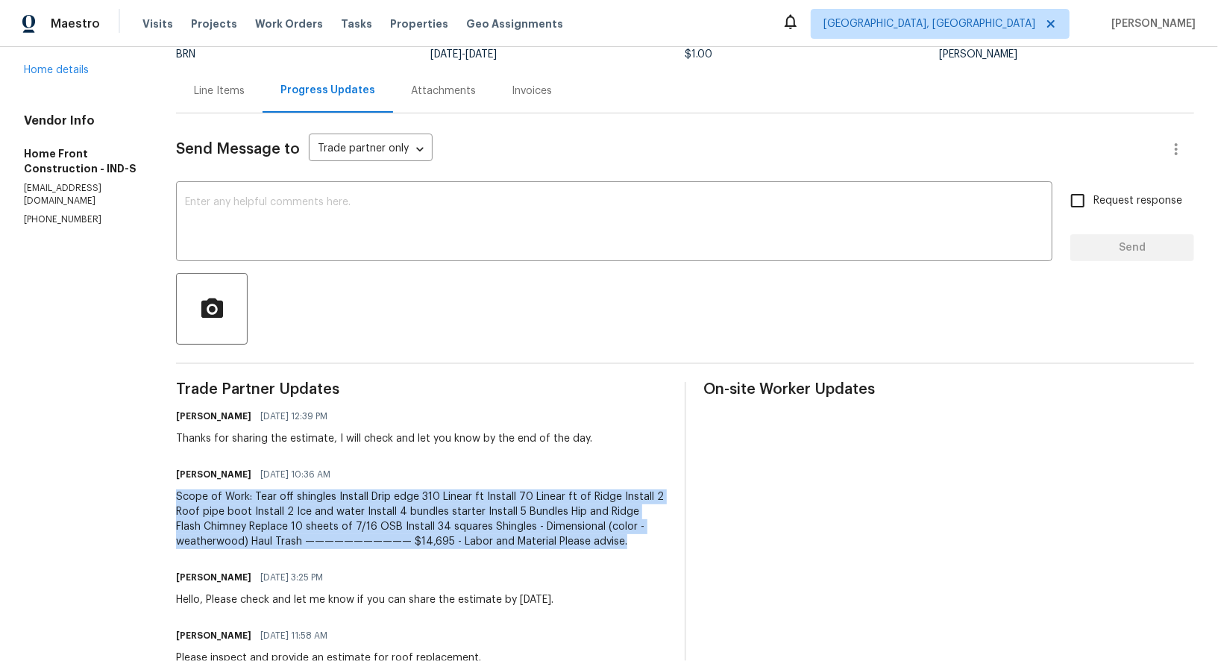
drag, startPoint x: 223, startPoint y: 497, endPoint x: 371, endPoint y: 564, distance: 162.6
click at [371, 565] on div "All work orders [STREET_ADDRESS][PERSON_NAME][PERSON_NAME] Home details Vendor …" at bounding box center [609, 366] width 1218 height 888
copy div "Scope of Work: Tear off shingles Install Drip edge 310 Linear ft Install 70 Lin…"
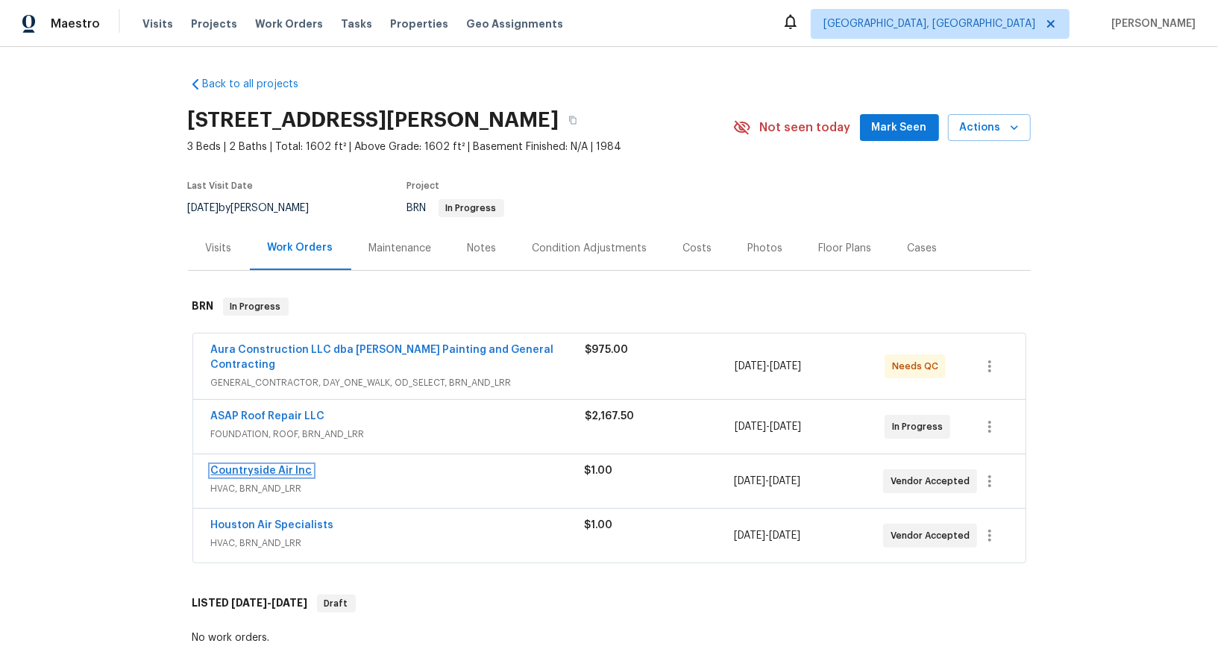
click at [255, 465] on link "Countryside Air Inc" at bounding box center [261, 470] width 101 height 10
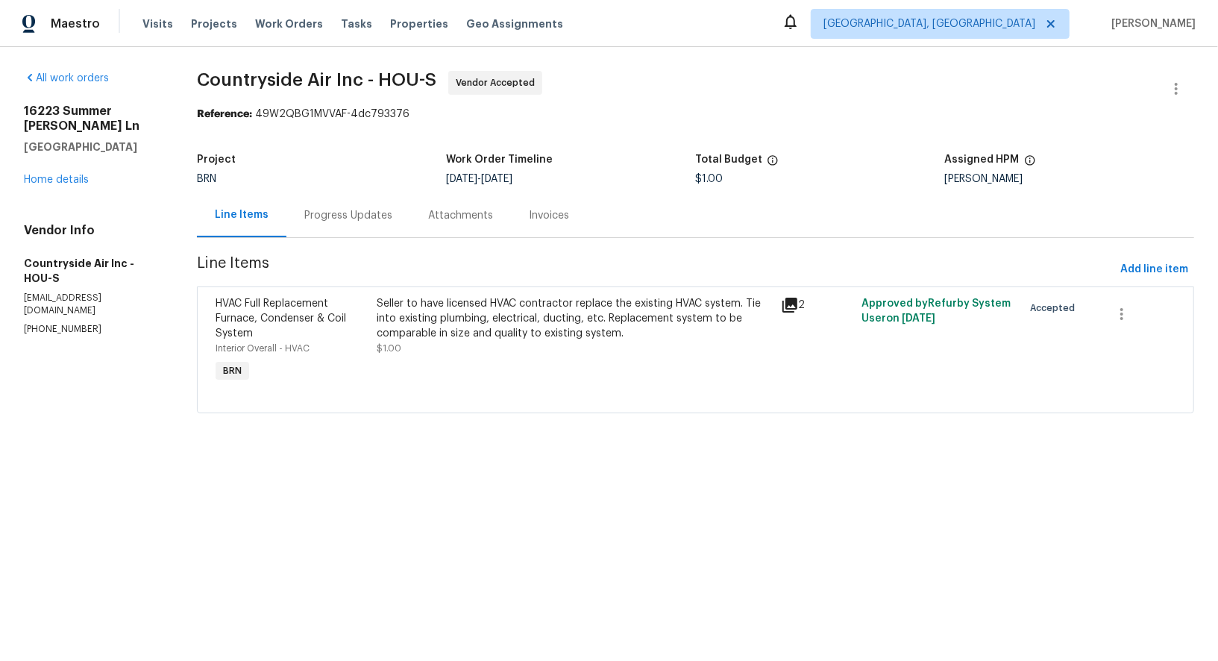
click at [386, 210] on div "Progress Updates" at bounding box center [348, 215] width 88 height 15
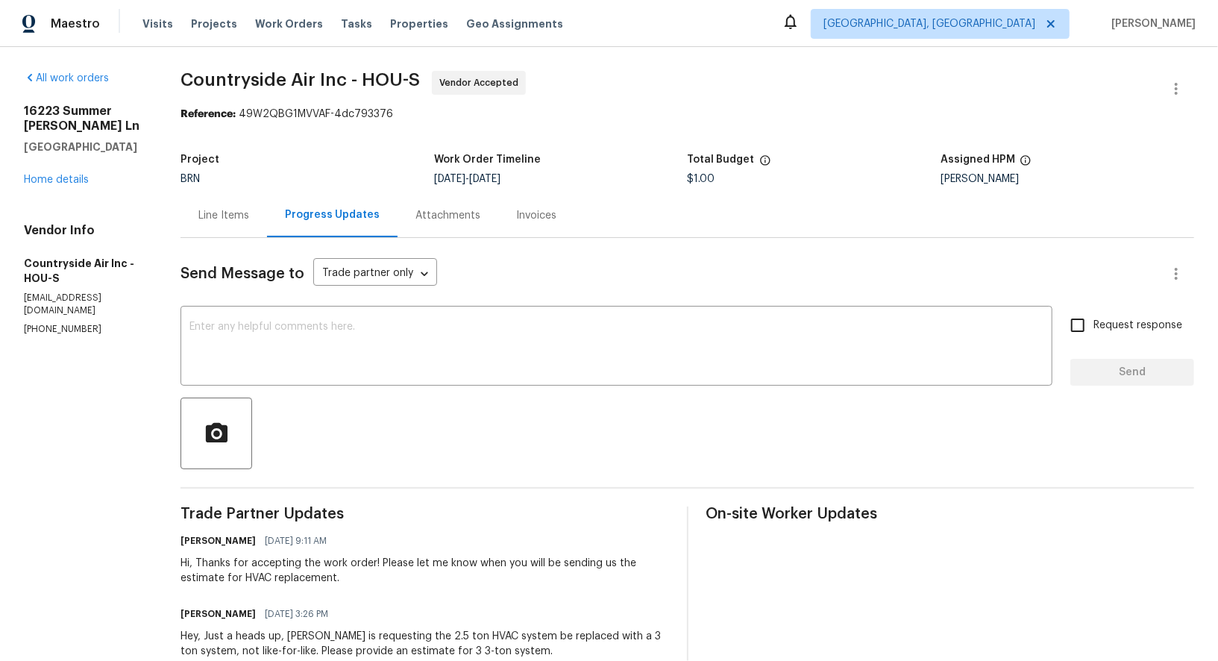
click at [37, 167] on div "16223 Summer Dawn Ln Houston, TX 77095 Home details" at bounding box center [84, 146] width 121 height 84
drag, startPoint x: 95, startPoint y: 317, endPoint x: 0, endPoint y: 316, distance: 94.7
click at [0, 316] on div "All work orders 16223 Summer Dawn Ln Houston, TX 77095 Home details Vendor Info…" at bounding box center [609, 454] width 1218 height 814
copy p "(281) 346-2848"
click at [286, 348] on textarea at bounding box center [616, 347] width 854 height 52
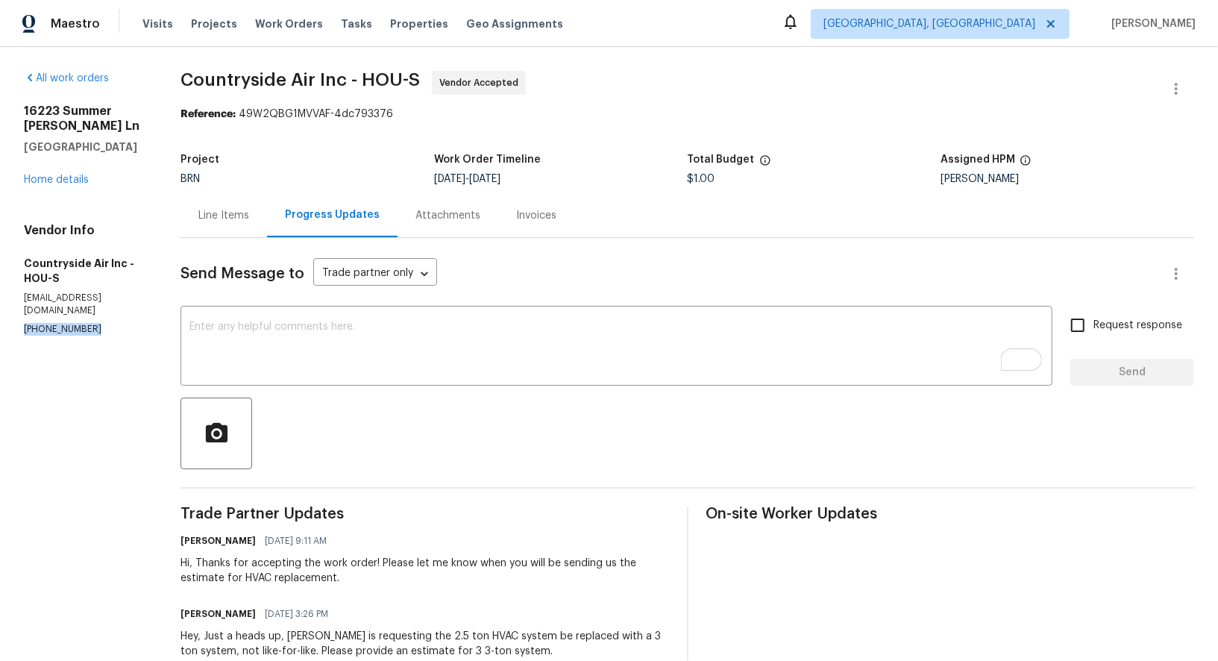
drag, startPoint x: 92, startPoint y: 313, endPoint x: 0, endPoint y: 313, distance: 92.5
click at [0, 313] on div "All work orders 16223 Summer Dawn Ln Houston, TX 77095 Home details Vendor Info…" at bounding box center [609, 454] width 1218 height 814
copy p "(281) 346-2848"
click at [239, 219] on div "Line Items" at bounding box center [223, 215] width 51 height 15
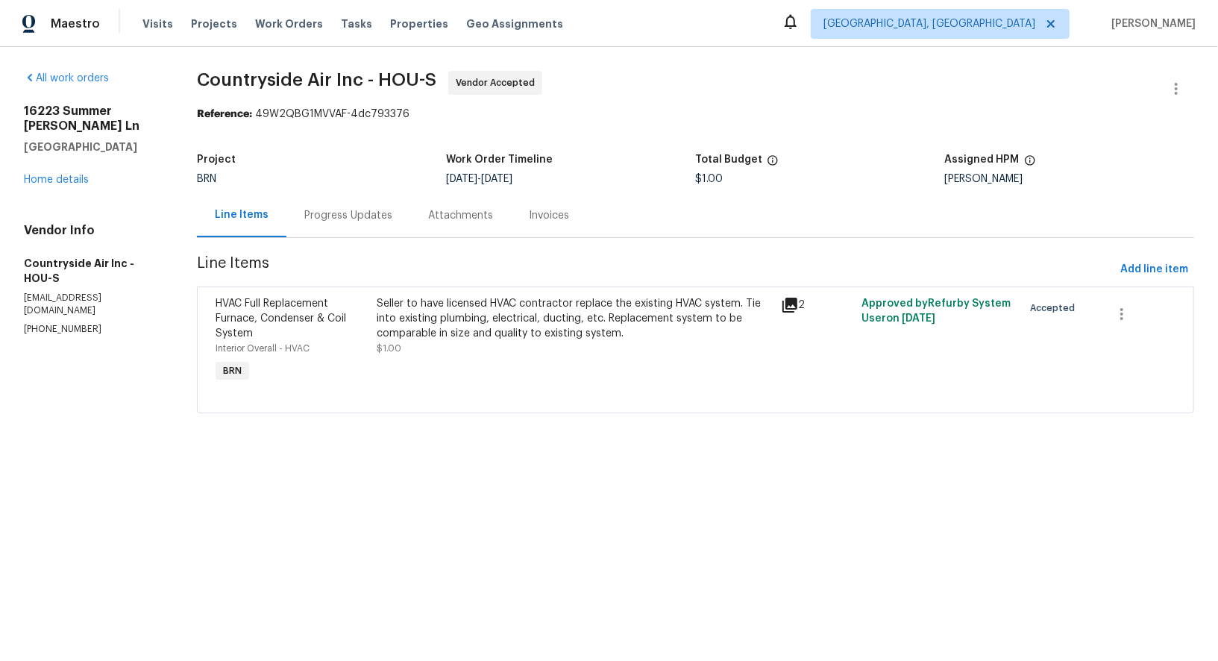
click at [351, 221] on div "Progress Updates" at bounding box center [348, 215] width 88 height 15
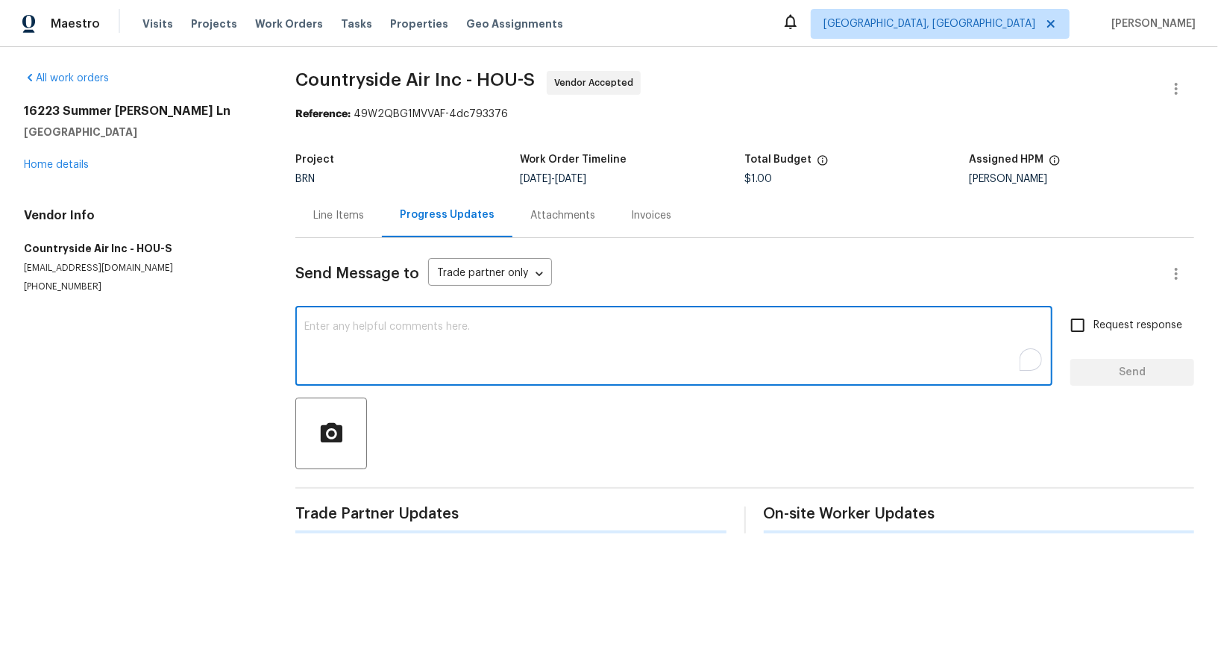
click at [363, 353] on textarea "To enrich screen reader interactions, please activate Accessibility in Grammarl…" at bounding box center [673, 347] width 739 height 52
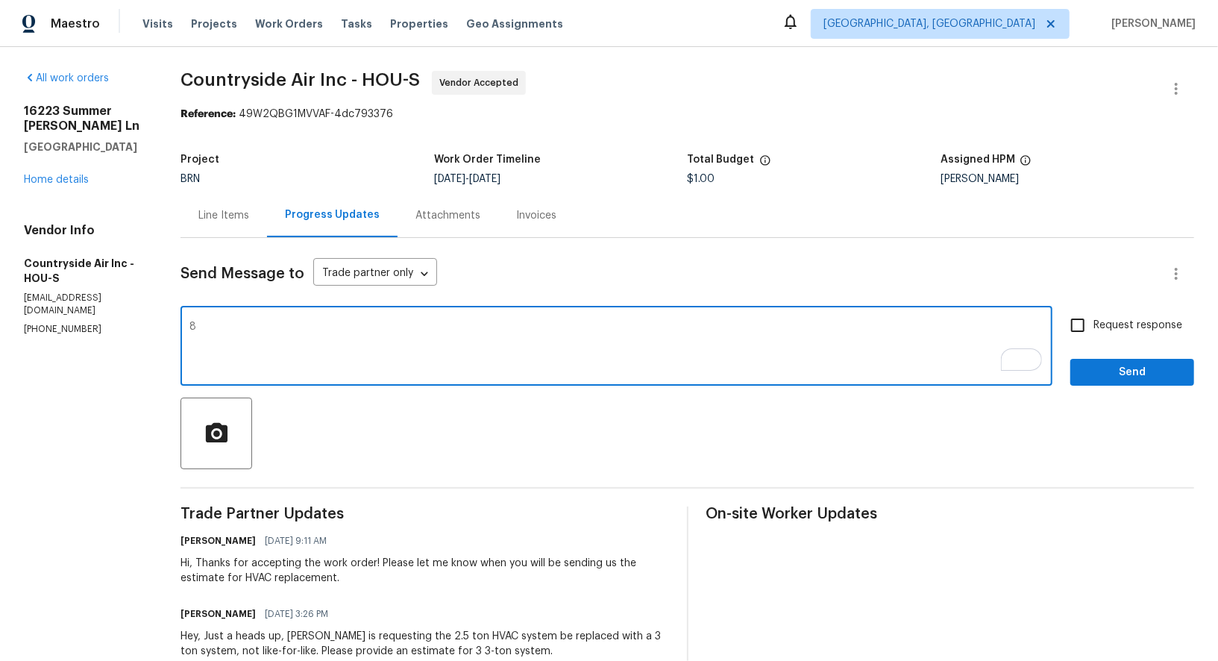
type textarea "81"
type textarea "281 682 4711"
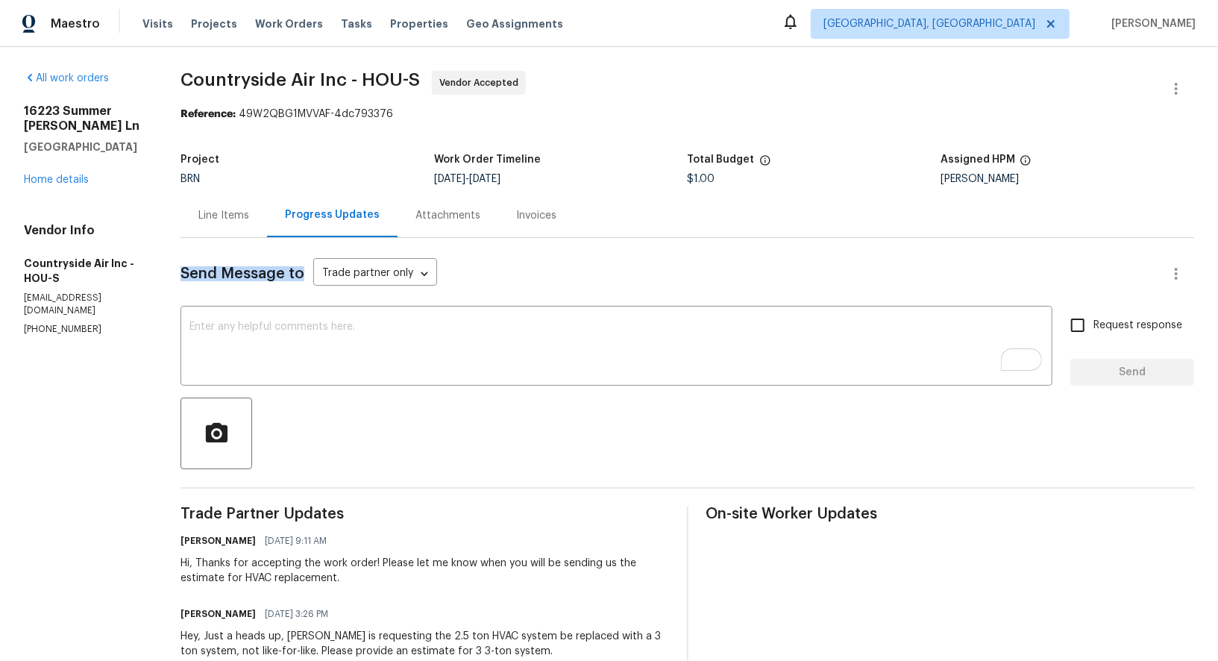
drag, startPoint x: 302, startPoint y: 275, endPoint x: 166, endPoint y: 269, distance: 135.9
click at [166, 269] on div "All work orders 16223 Summer Dawn Ln Houston, TX 77095 Home details Vendor Info…" at bounding box center [609, 454] width 1218 height 814
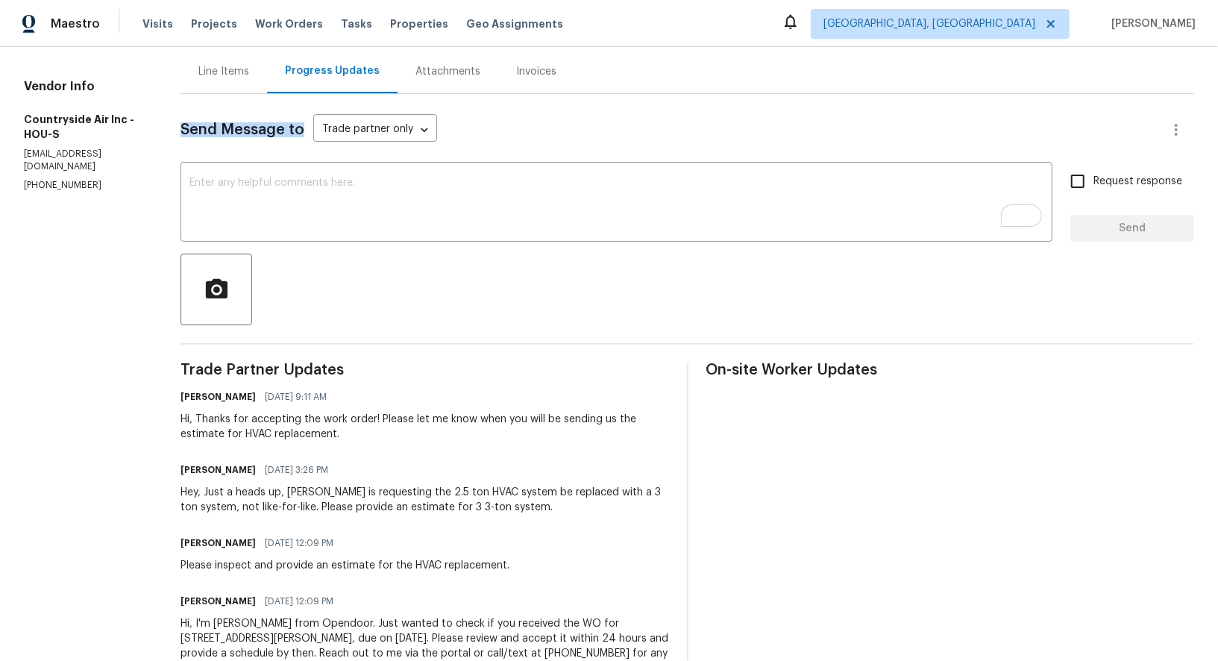
scroll to position [129, 0]
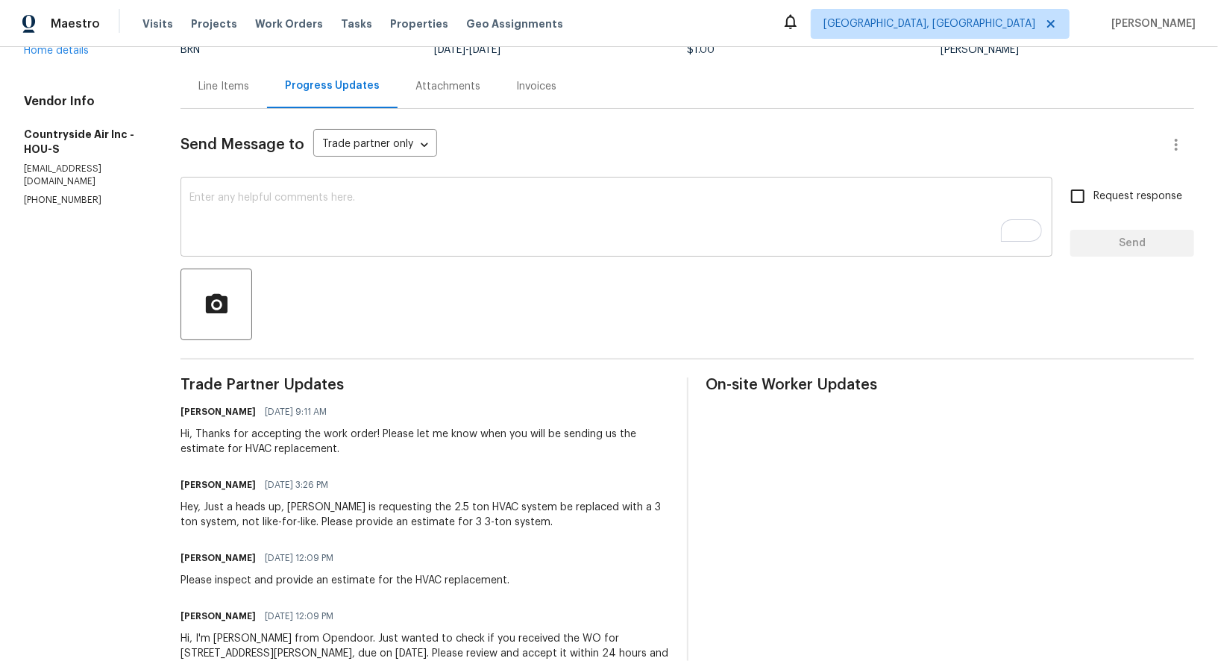
click at [366, 210] on textarea "To enrich screen reader interactions, please activate Accessibility in Grammarl…" at bounding box center [616, 218] width 854 height 52
drag, startPoint x: 89, startPoint y: 191, endPoint x: 0, endPoint y: 191, distance: 88.8
click at [0, 191] on div "All work orders 16223 Summer Dawn Ln Houston, TX 77095 Home details Vendor Info…" at bounding box center [609, 325] width 1218 height 814
copy p "(281) 346-2848"
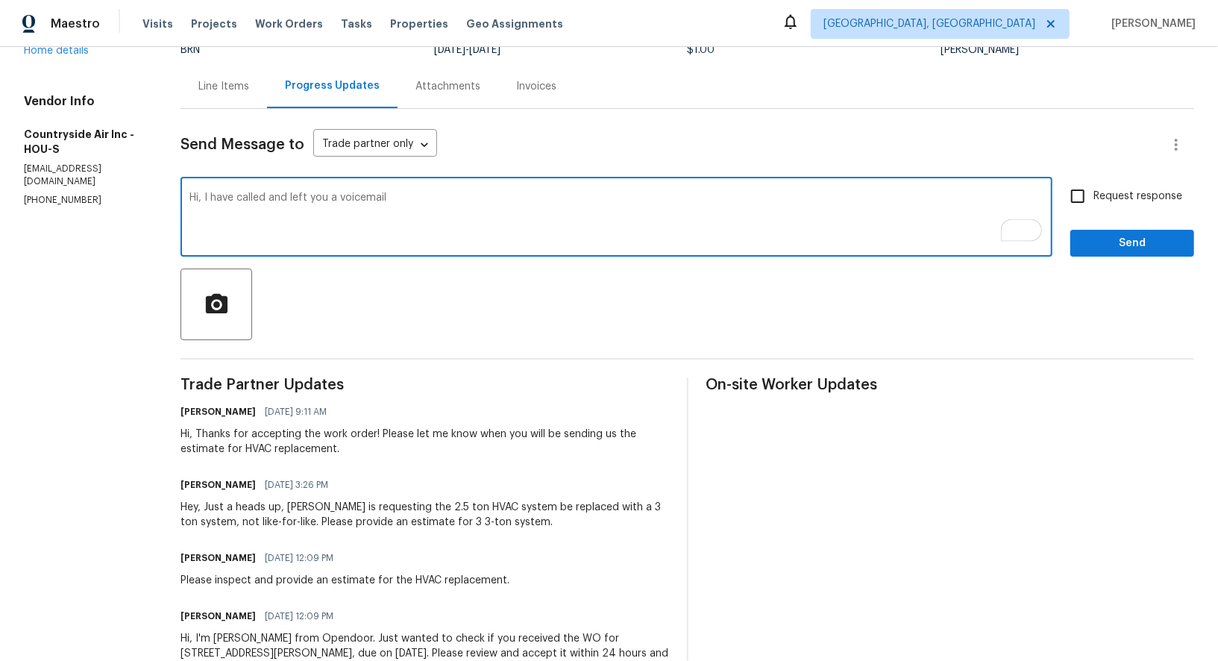
click at [428, 201] on textarea "Hi, I have called and left you a voicemail" at bounding box center [616, 218] width 854 height 52
paste textarea "(281) 346-2848"
type textarea "Hi, I have called and left you a voicemail (281) 346-2848, Please update me on …"
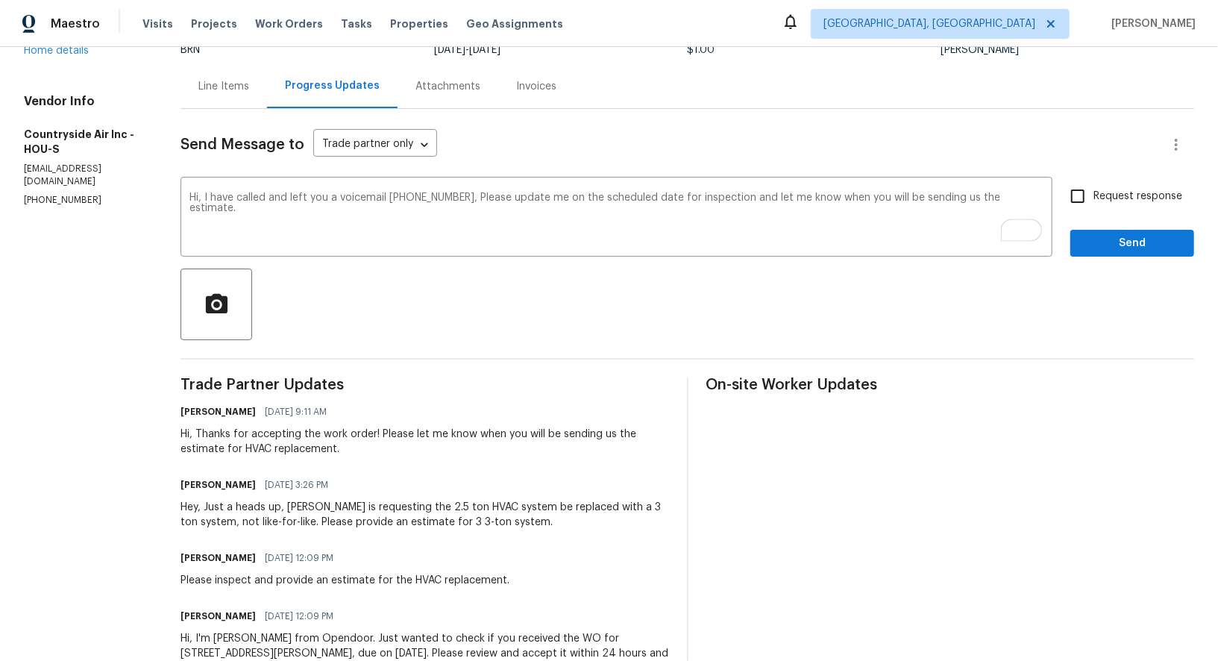
click at [1095, 198] on span "Request response" at bounding box center [1137, 197] width 89 height 16
click at [1093, 198] on input "Request response" at bounding box center [1077, 196] width 31 height 31
checkbox input "true"
click at [1105, 234] on span "Send" at bounding box center [1132, 243] width 100 height 19
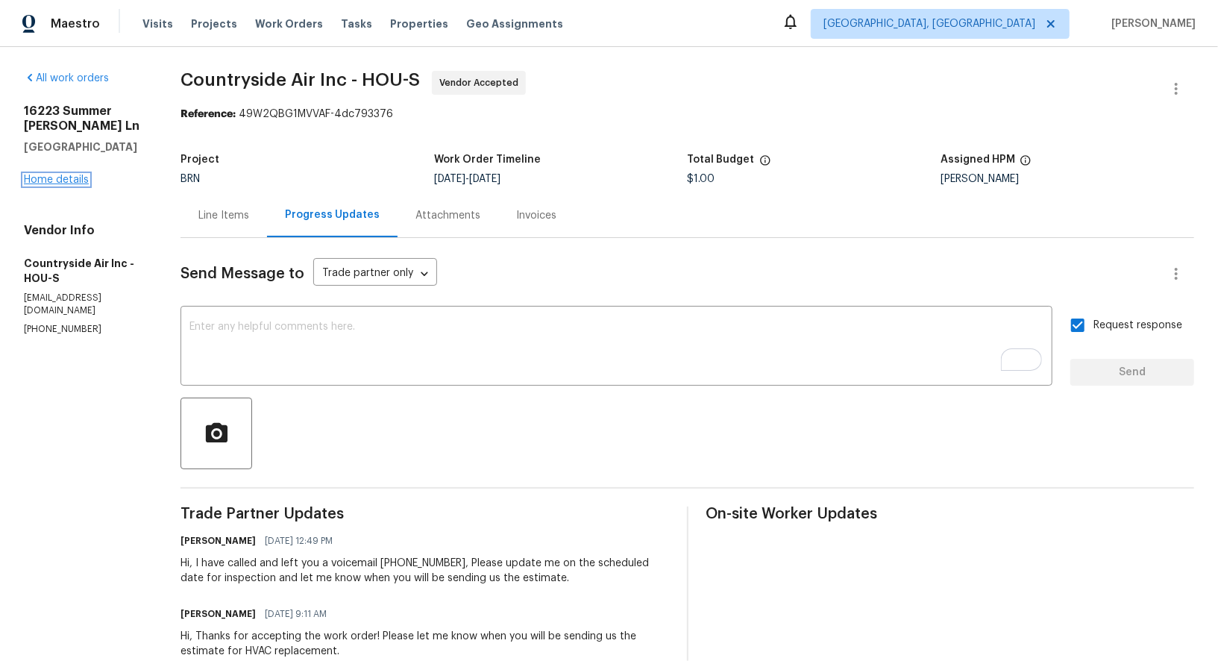
click at [49, 181] on link "Home details" at bounding box center [56, 180] width 65 height 10
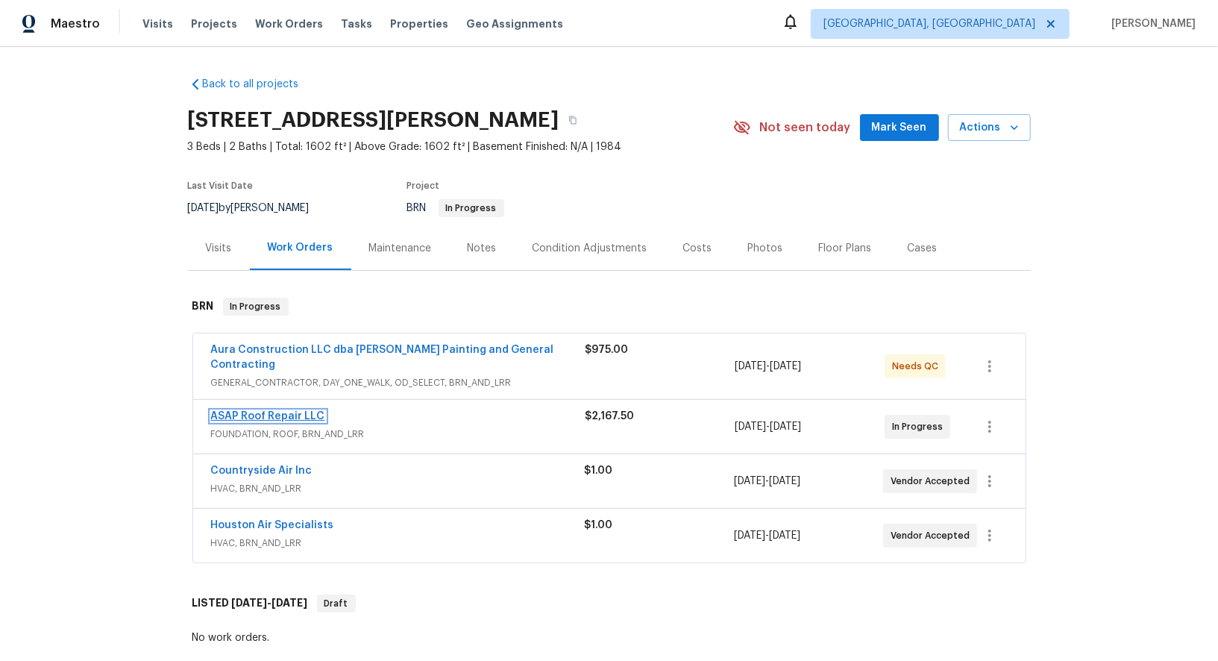
click at [269, 411] on link "ASAP Roof Repair LLC" at bounding box center [268, 416] width 114 height 10
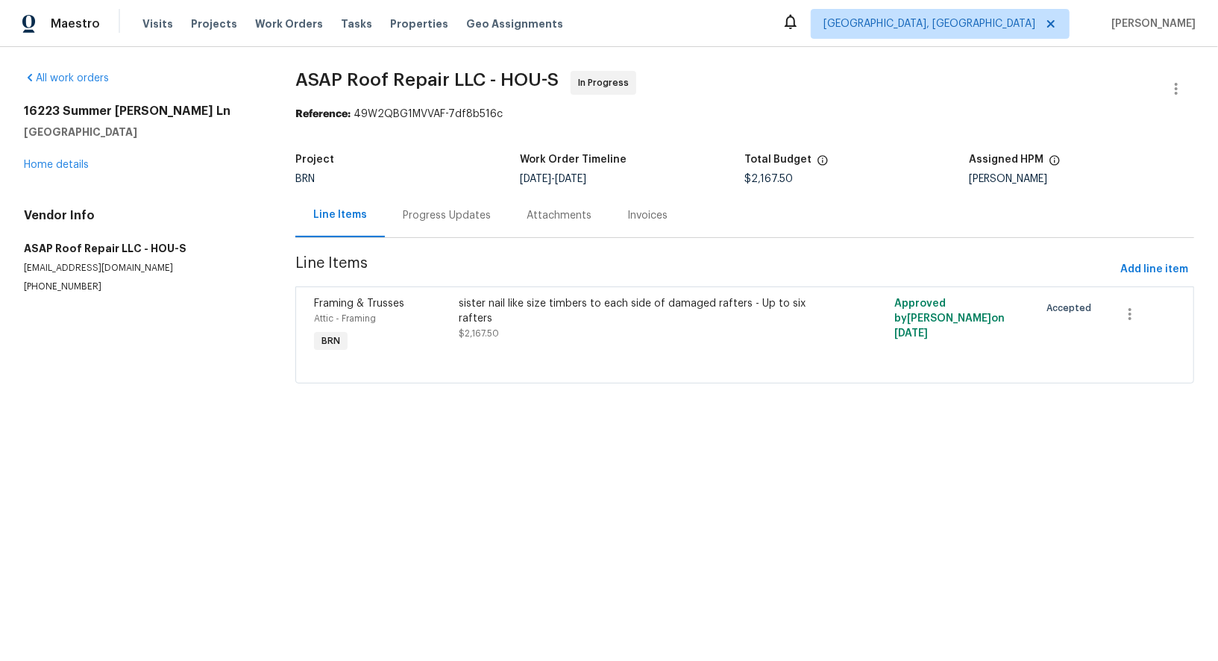
click at [395, 216] on div "Progress Updates" at bounding box center [447, 215] width 124 height 44
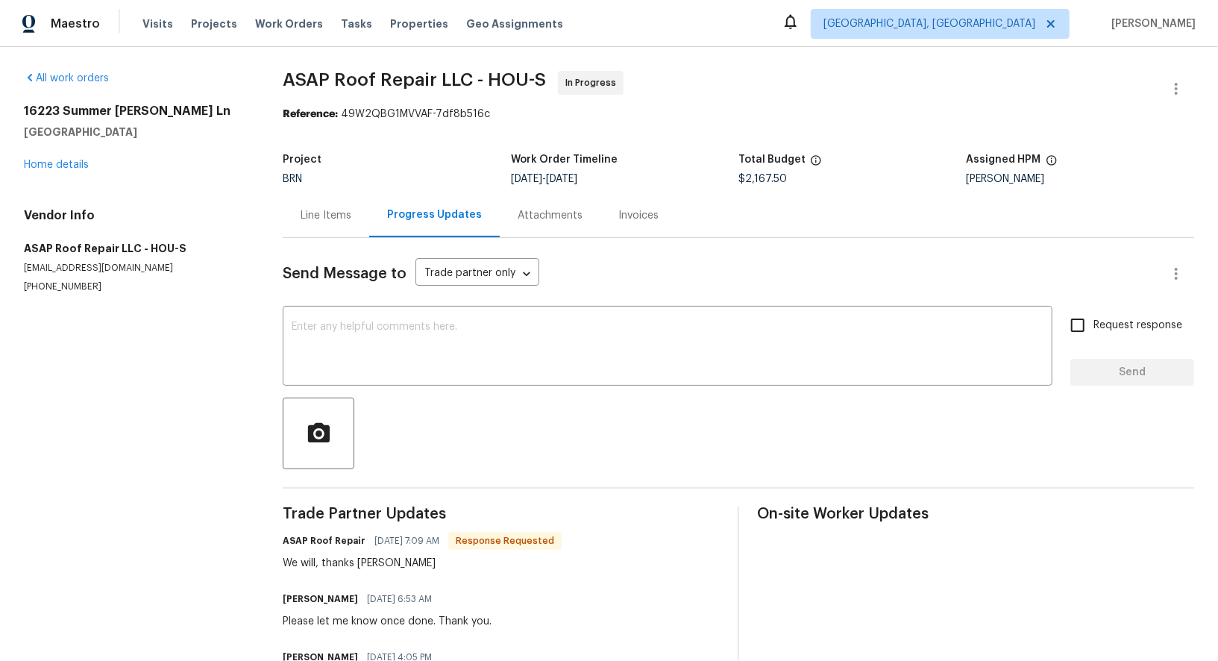
click at [299, 202] on div "Line Items" at bounding box center [326, 215] width 87 height 44
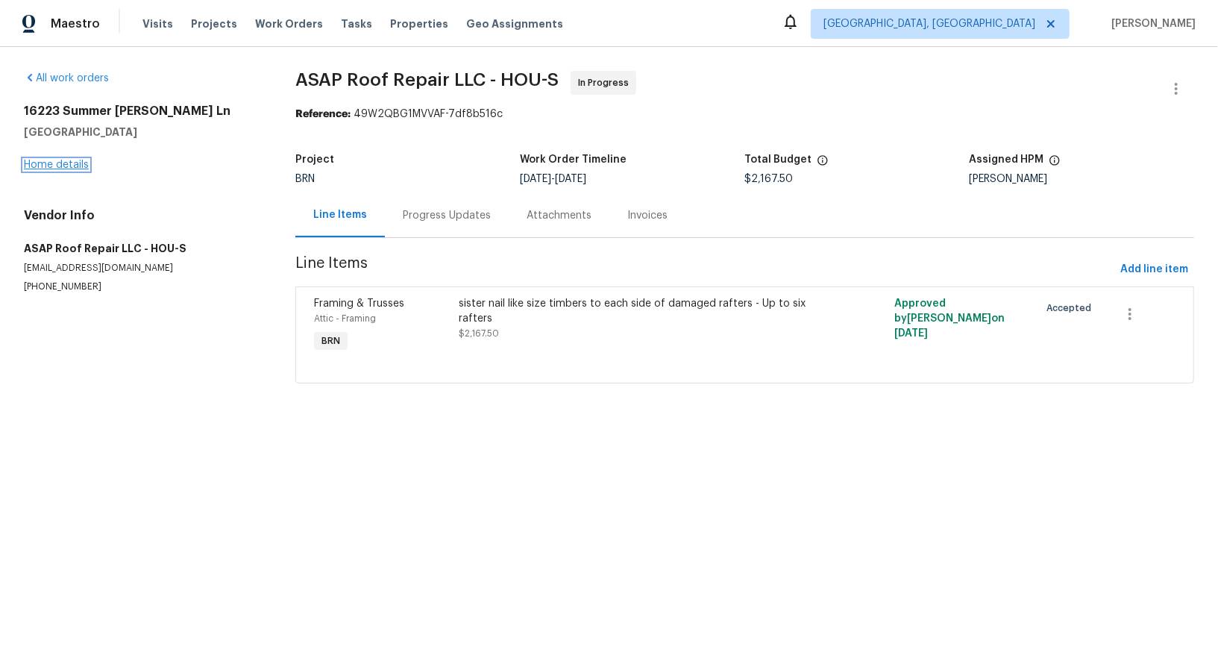
click at [68, 160] on link "Home details" at bounding box center [56, 165] width 65 height 10
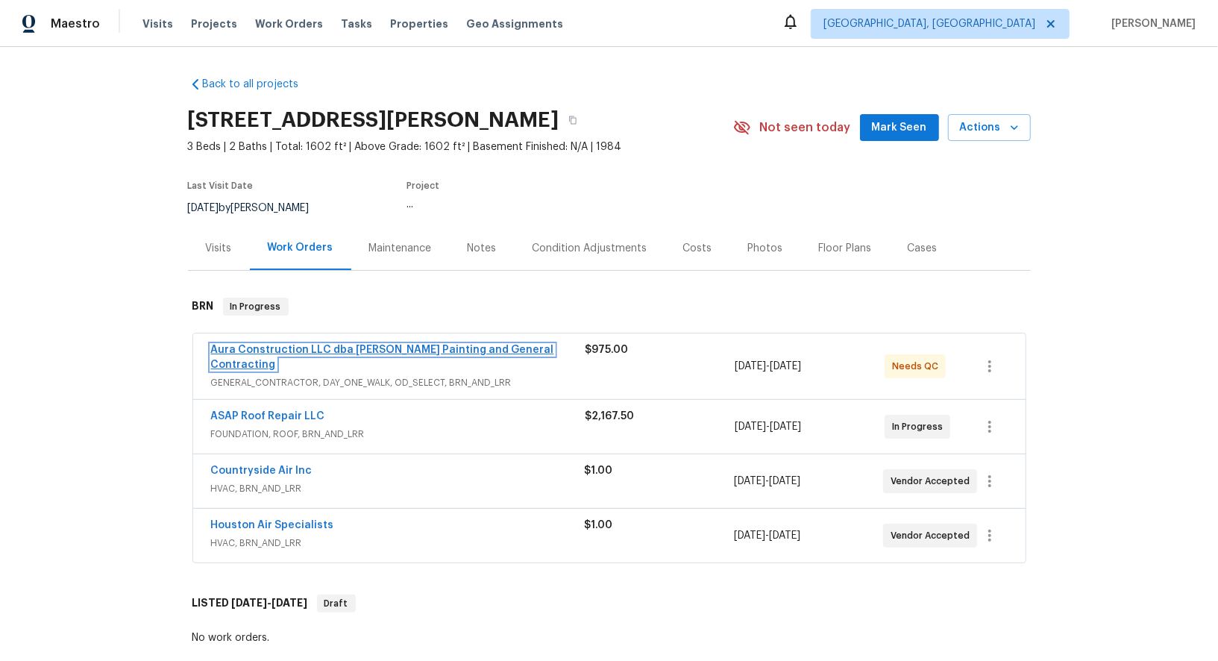
click at [392, 346] on link "Aura Construction LLC dba Logan's Painting and General Contracting" at bounding box center [382, 357] width 343 height 25
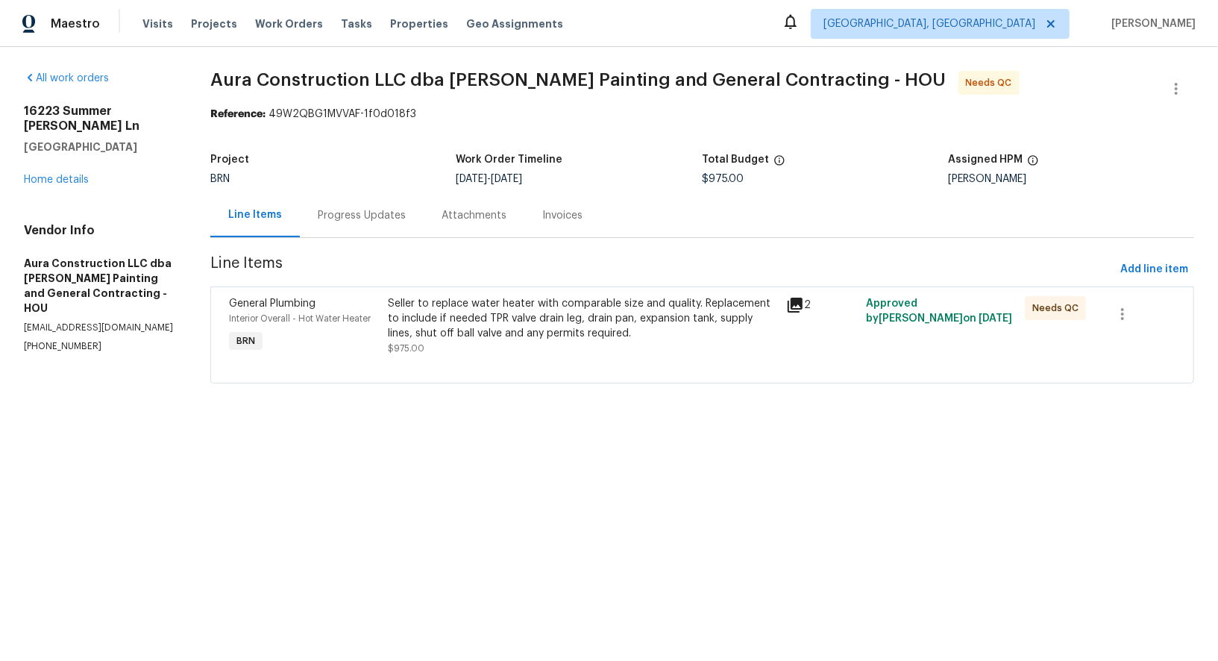
click at [417, 307] on div "Seller to replace water heater with comparable size and quality. Replacement to…" at bounding box center [582, 318] width 389 height 45
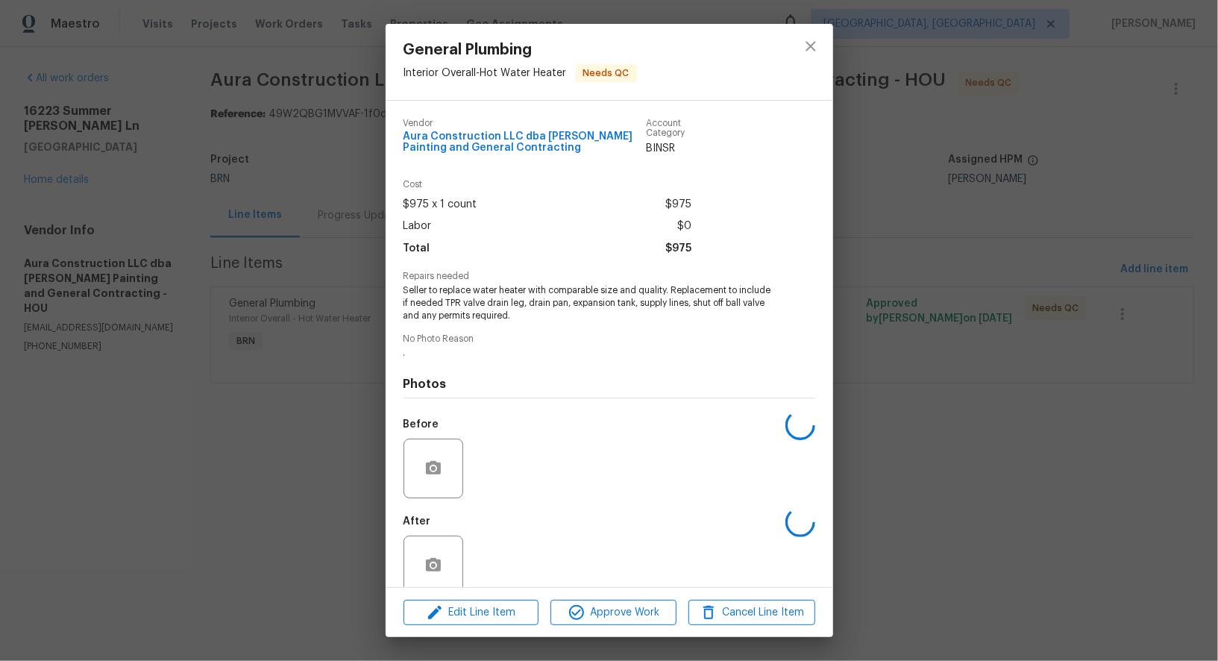
scroll to position [23, 0]
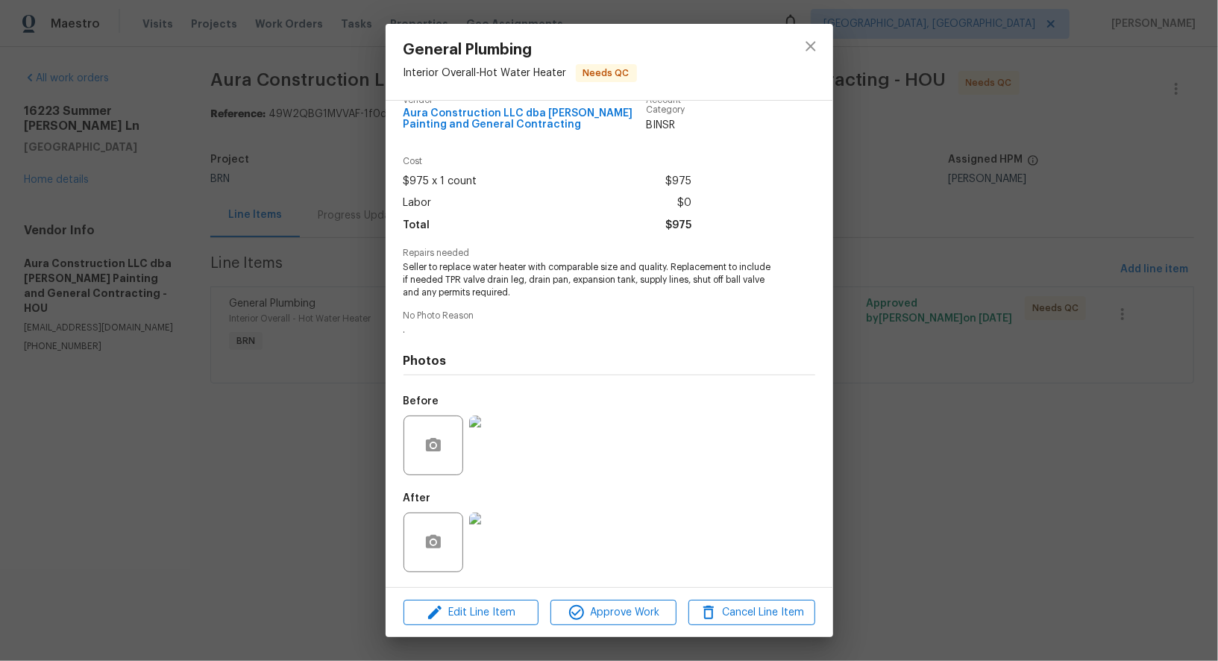
click at [495, 451] on img at bounding box center [499, 445] width 60 height 60
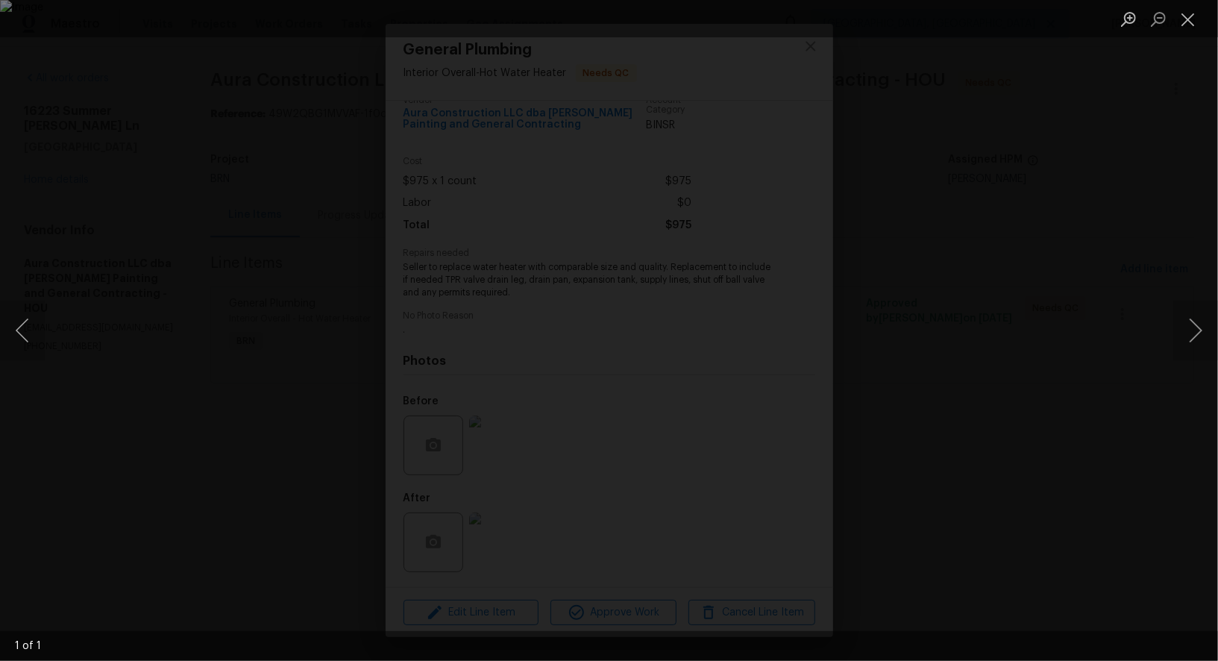
click at [1126, 450] on div "Lightbox" at bounding box center [609, 330] width 1218 height 661
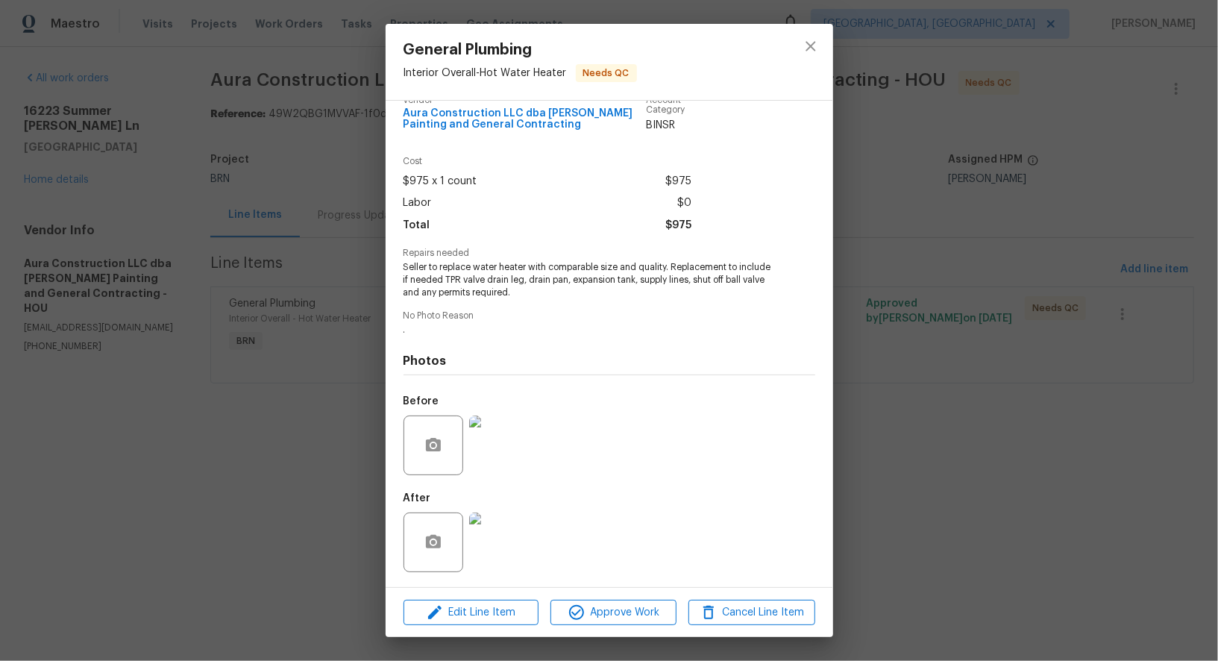
click at [486, 541] on img at bounding box center [499, 542] width 60 height 60
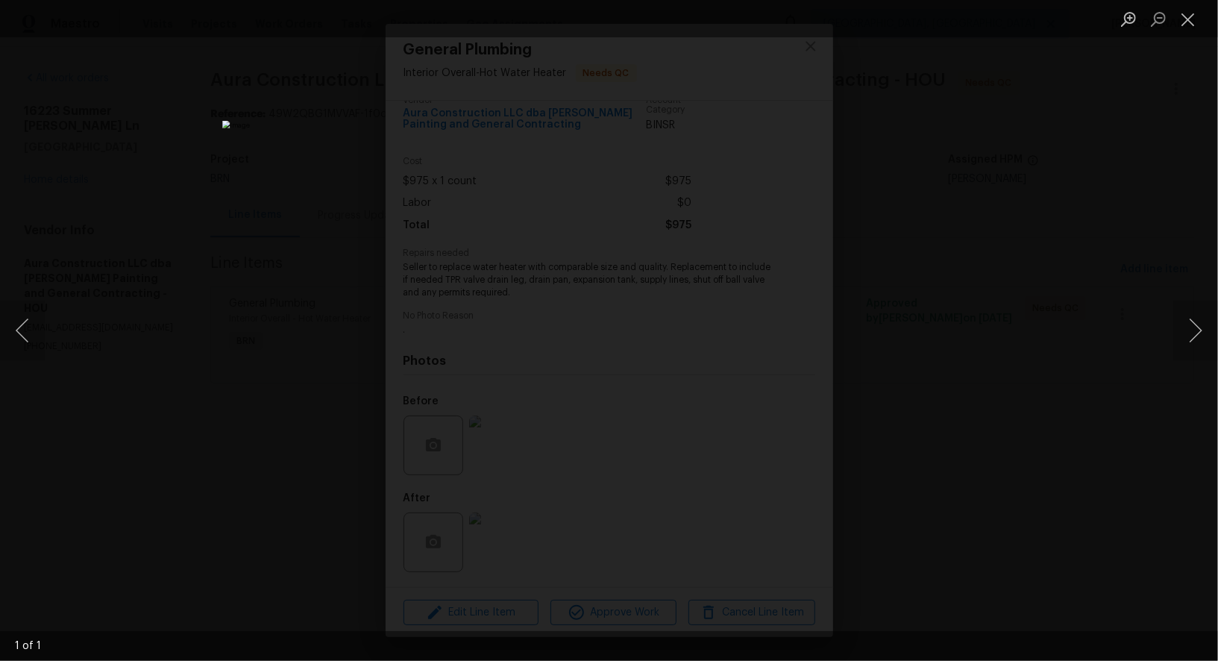
click at [1028, 487] on div "Lightbox" at bounding box center [609, 330] width 1218 height 661
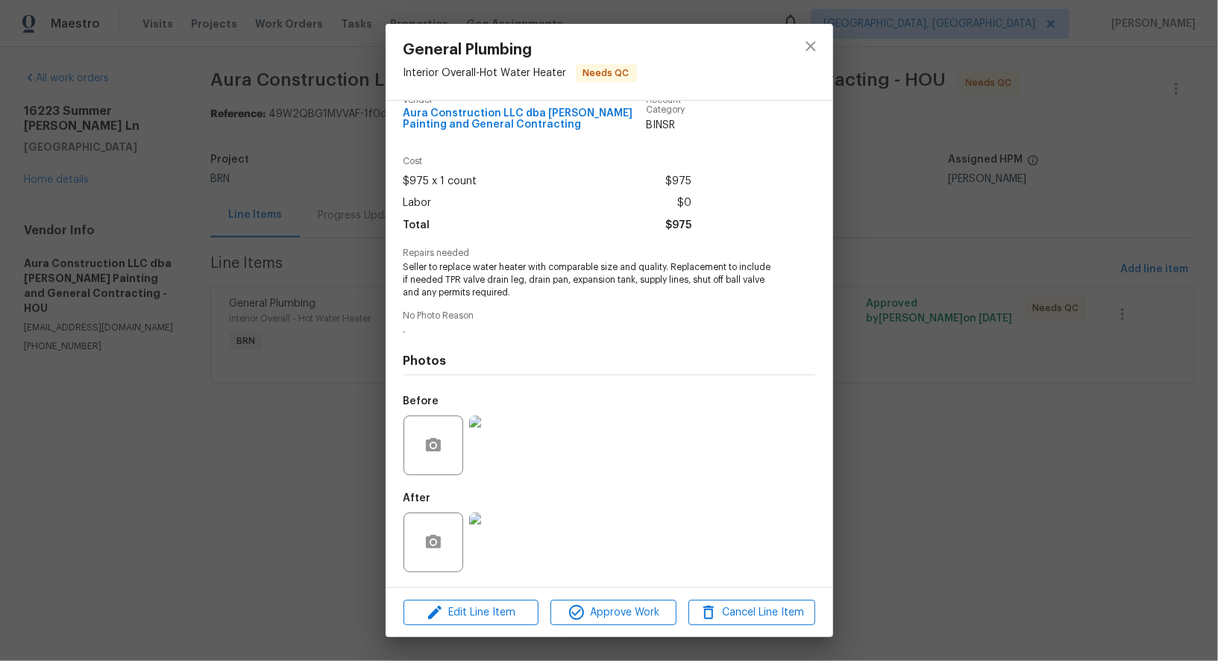
click at [1028, 487] on div "General Plumbing Interior Overall - Hot Water Heater Needs QC Vendor Aura Const…" at bounding box center [609, 330] width 1218 height 661
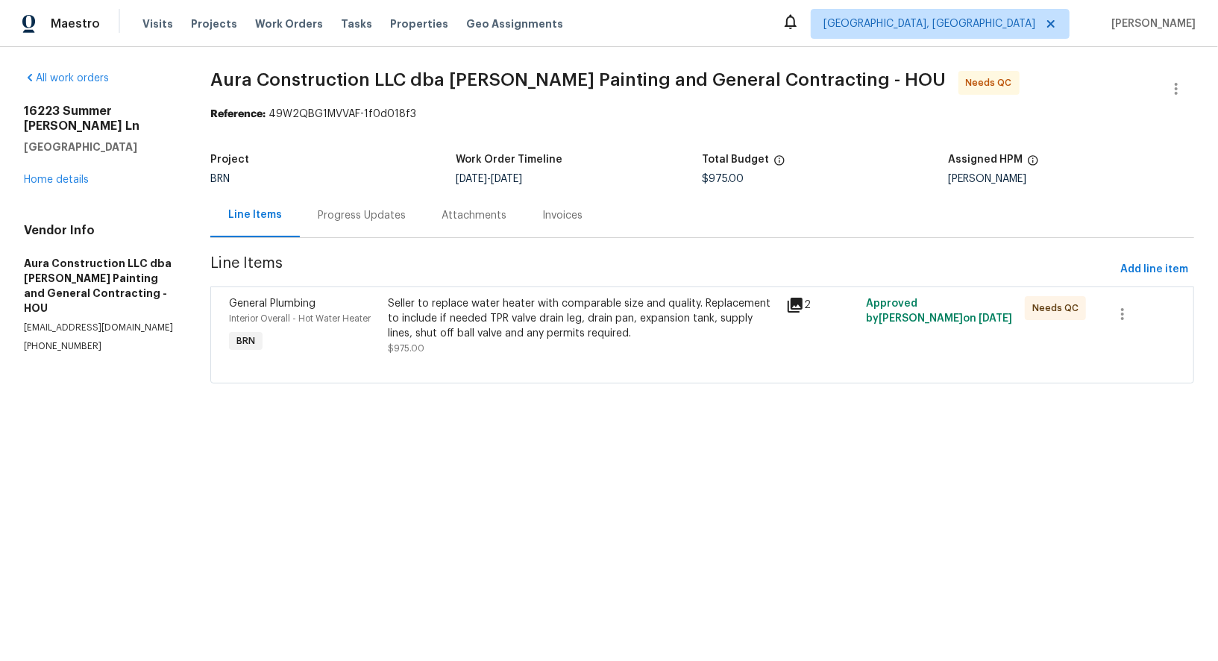
click at [350, 228] on div "Progress Updates" at bounding box center [362, 215] width 124 height 44
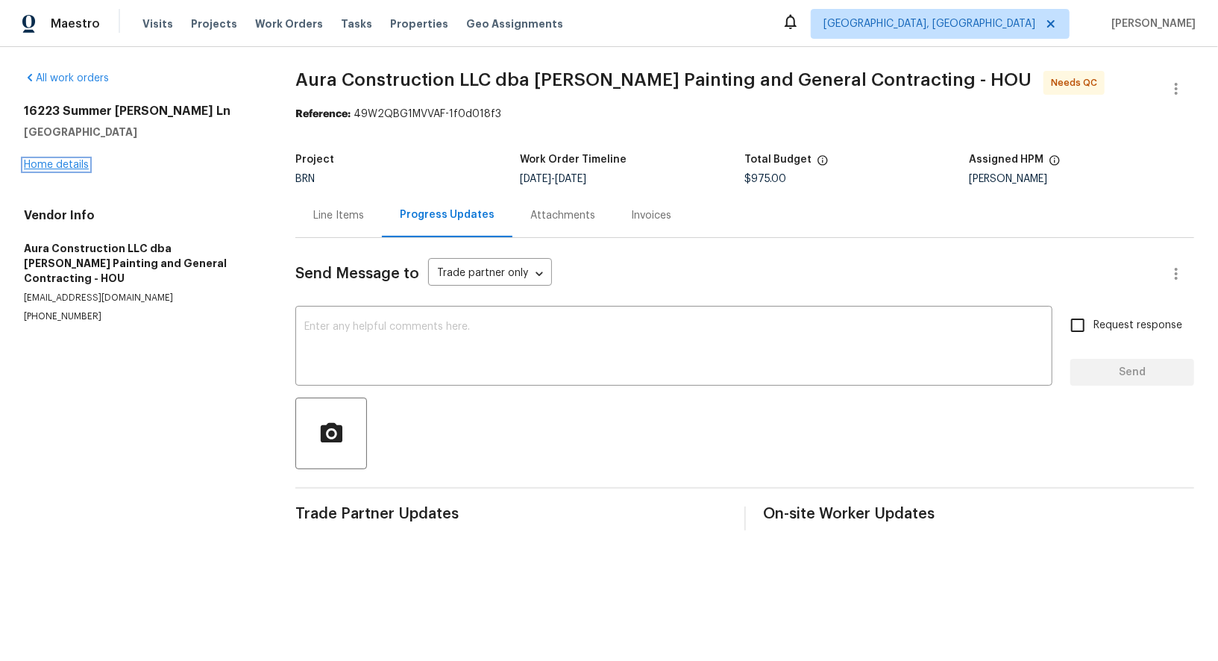
click at [38, 165] on link "Home details" at bounding box center [56, 165] width 65 height 10
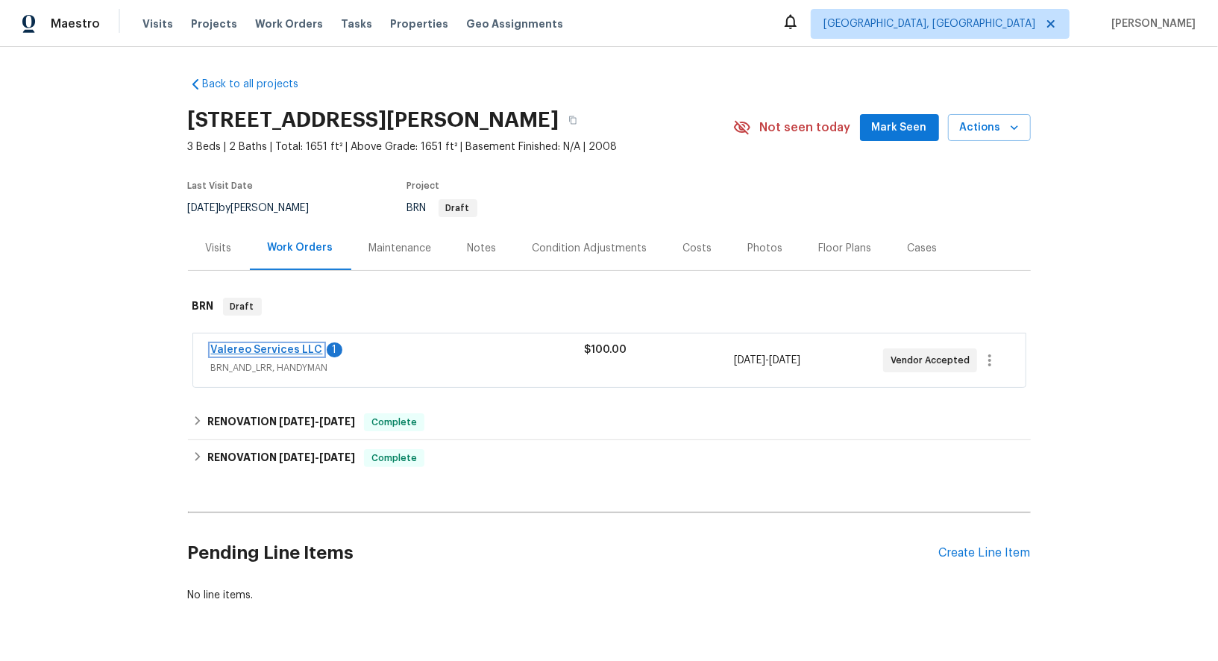
click at [275, 350] on link "Valereo Services LLC" at bounding box center [267, 350] width 112 height 10
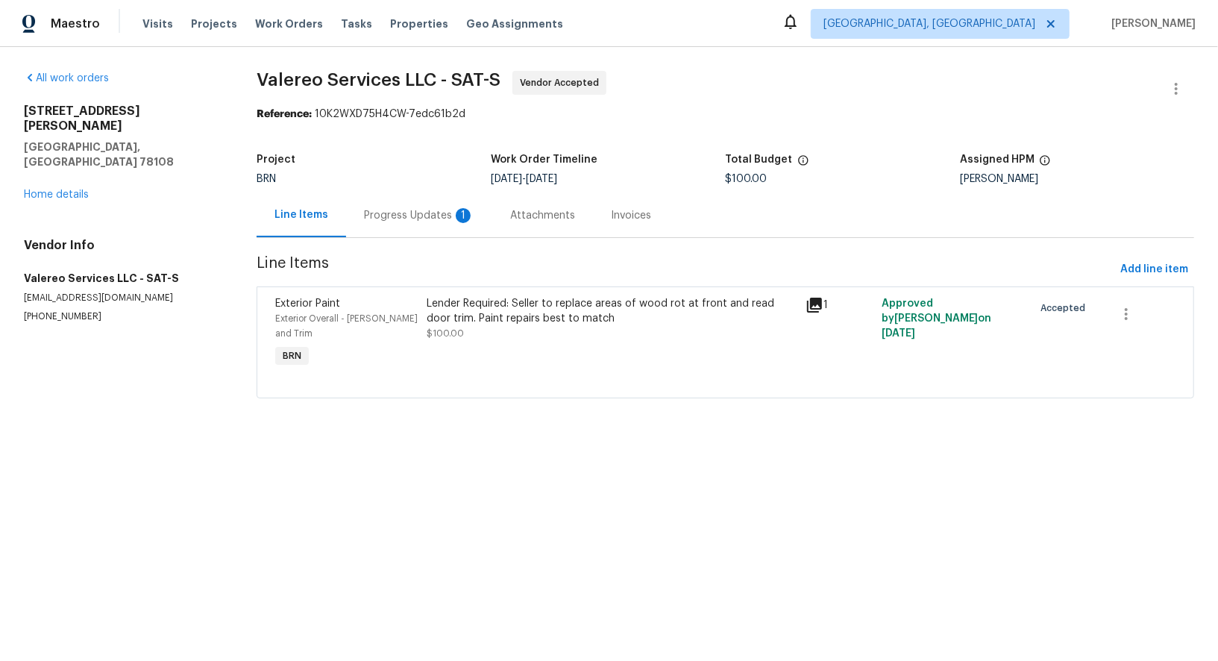
click at [392, 218] on div "Progress Updates 1" at bounding box center [419, 215] width 110 height 15
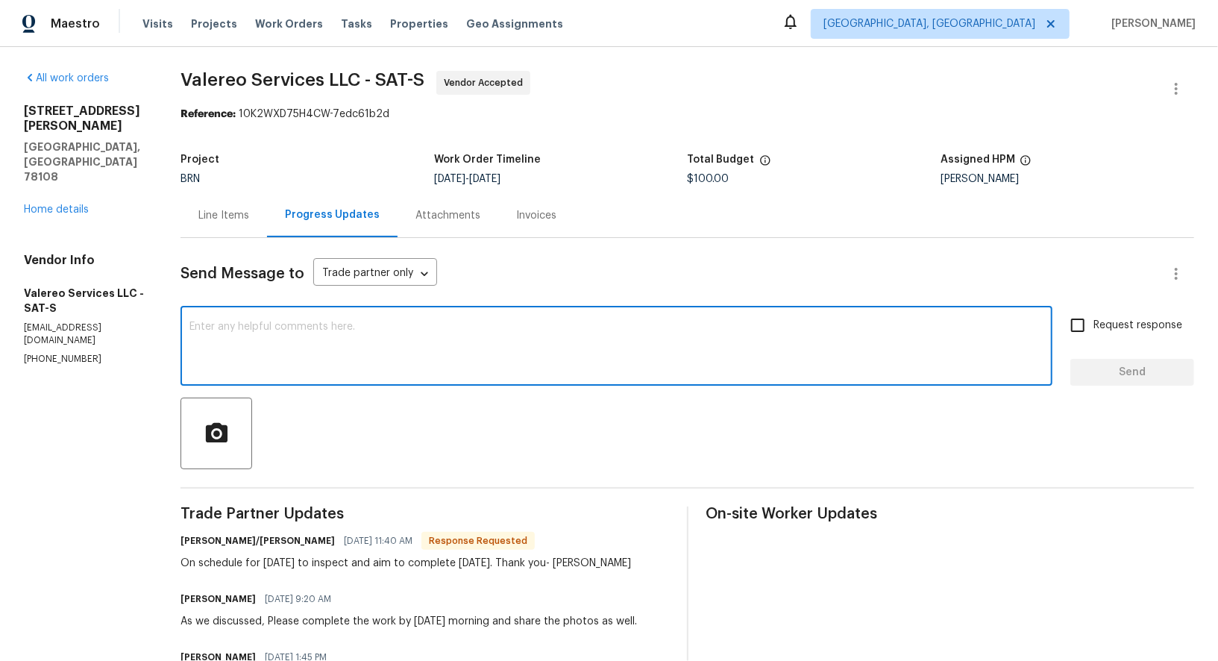
click at [314, 355] on textarea at bounding box center [616, 347] width 854 height 52
type textarea "Got it,"
type textarea "I"
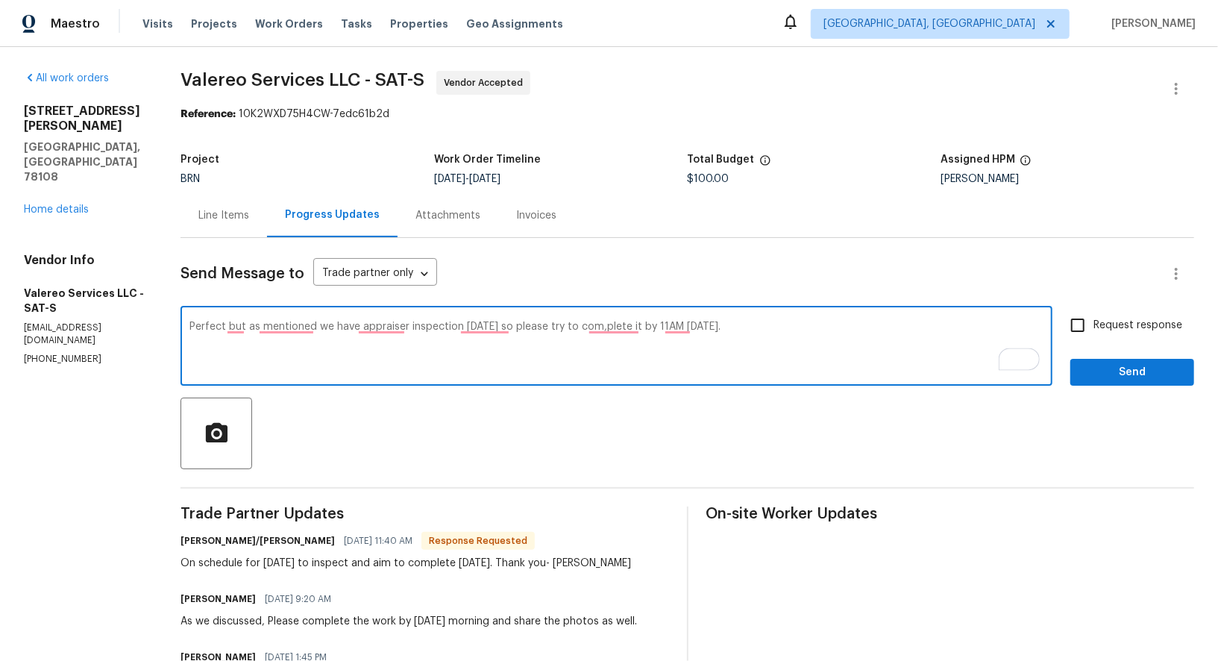
type textarea "Perfect but as mentioned we have appraiser inspection [DATE] so please try to c…"
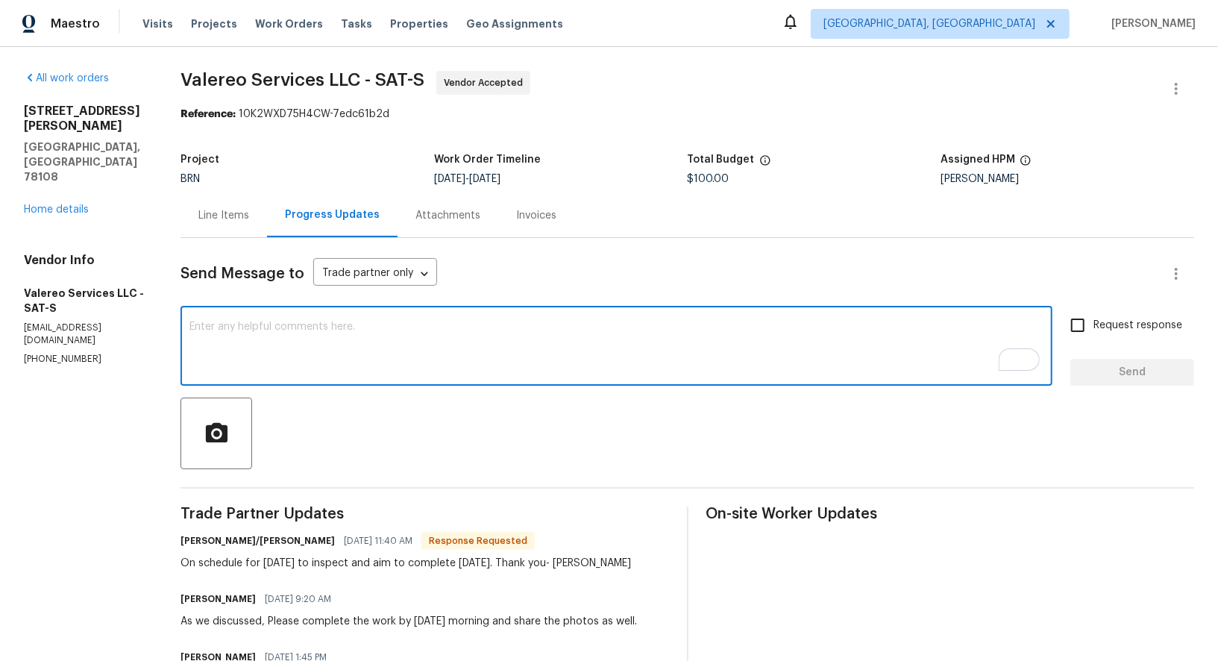
paste textarea "Perfect, but as mentioned, we have the appraiser inspection [DATE], so please t…"
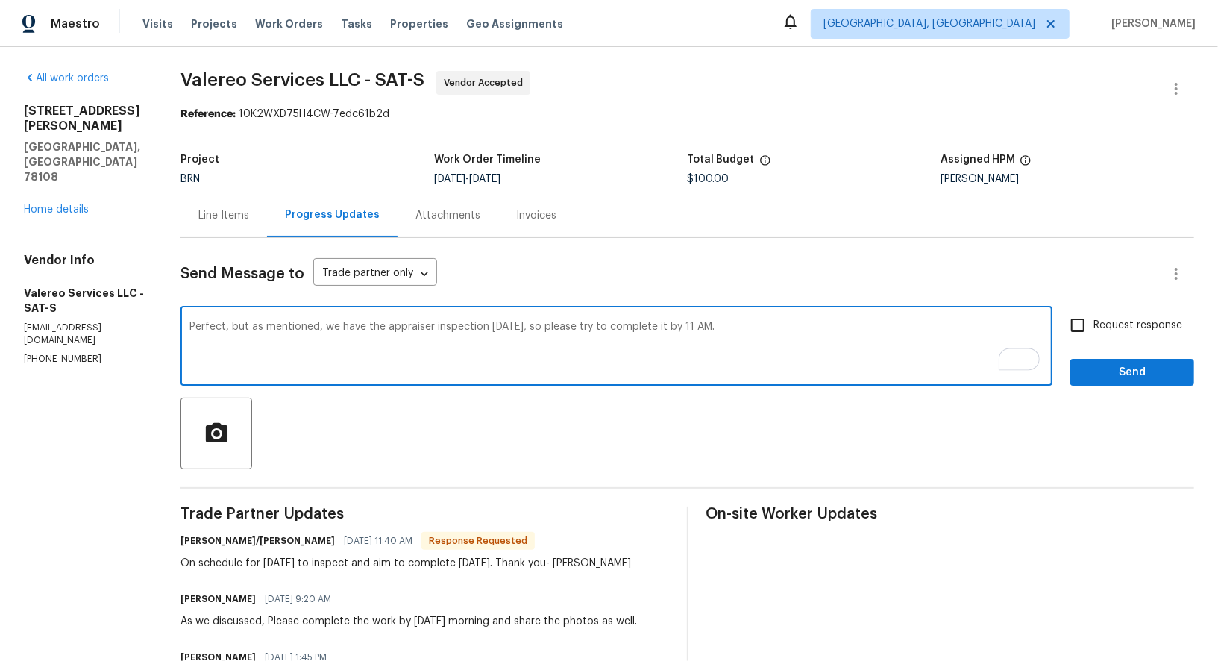
type textarea "Perfect, but as mentioned, we have the appraiser inspection [DATE], so please t…"
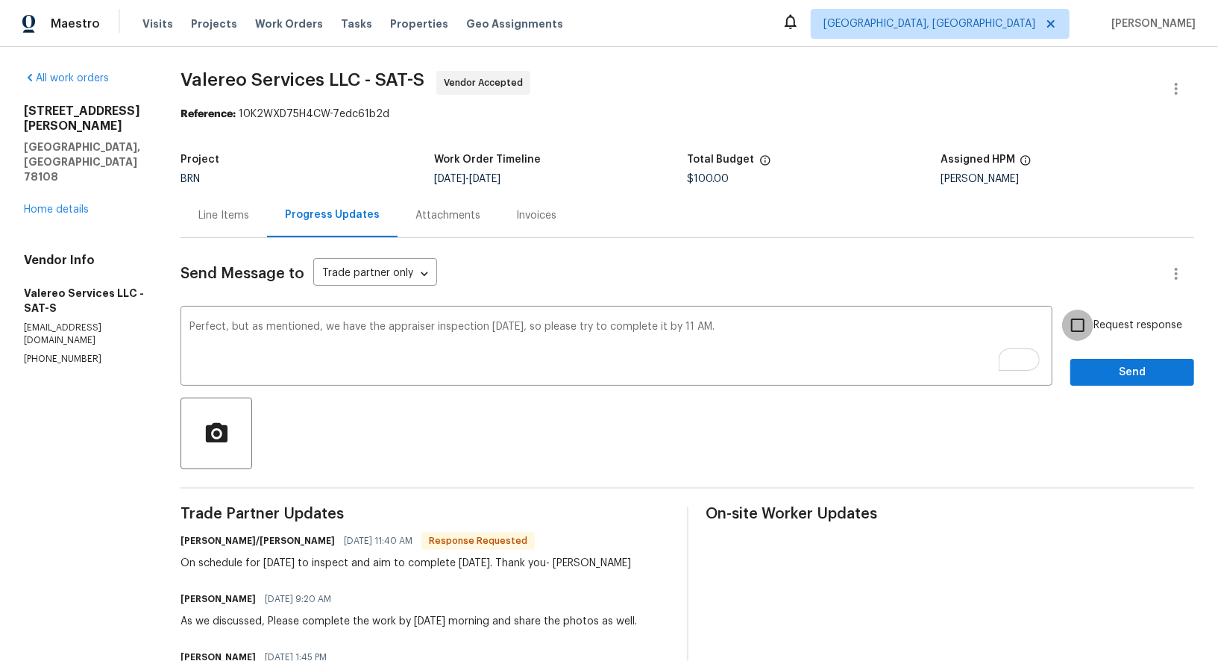
click at [1074, 321] on input "Request response" at bounding box center [1077, 325] width 31 height 31
checkbox input "true"
click at [1111, 378] on span "Send" at bounding box center [1132, 372] width 100 height 19
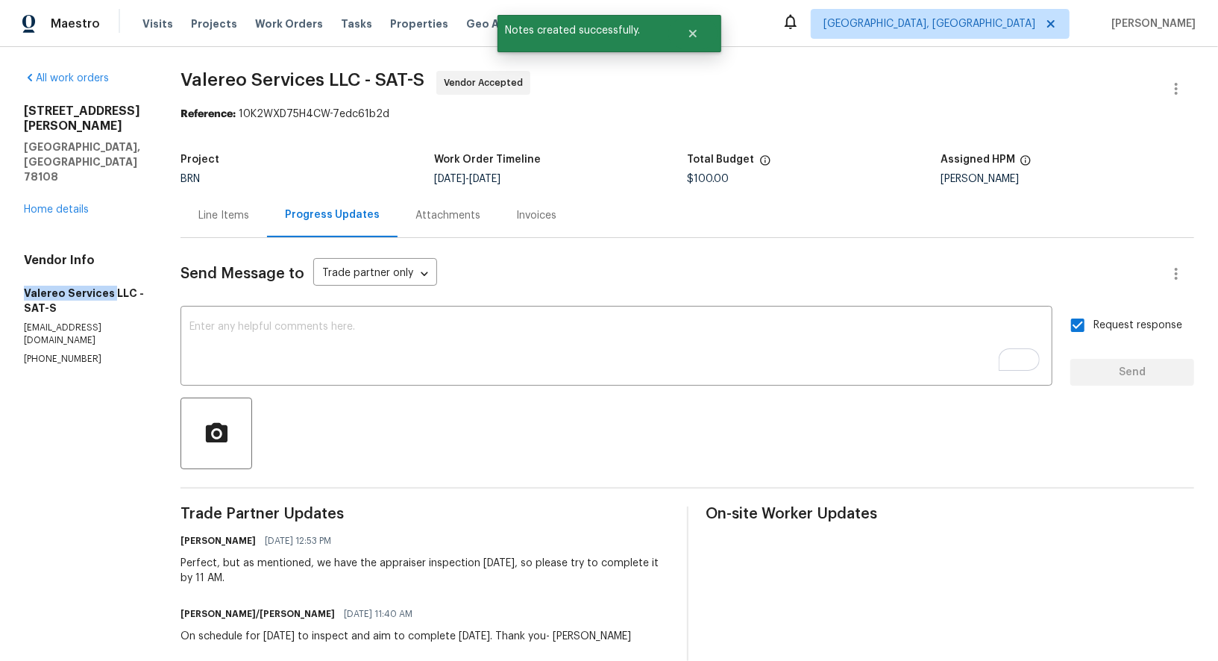
drag, startPoint x: 20, startPoint y: 245, endPoint x: 110, endPoint y: 246, distance: 89.5
click at [110, 246] on div "All work orders [STREET_ADDRESS][PERSON_NAME] Home details Vendor Info Valereo …" at bounding box center [609, 476] width 1218 height 858
copy h5 "Valereo Services"
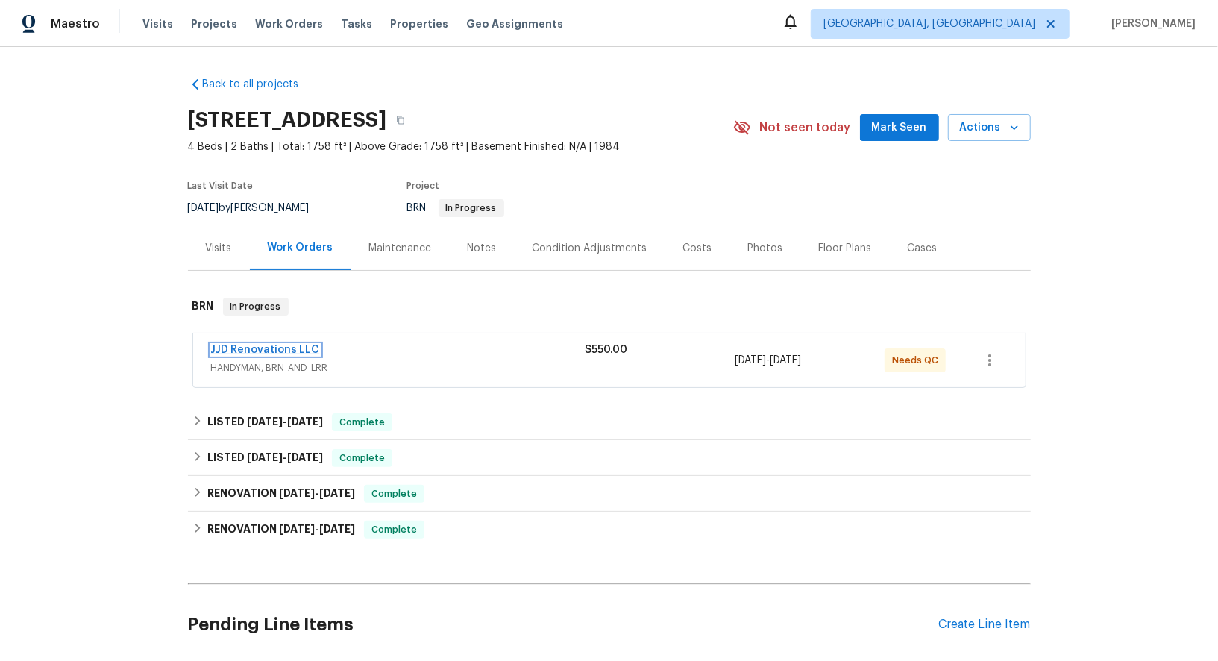
click at [274, 345] on link "JJD Renovations LLC" at bounding box center [265, 350] width 109 height 10
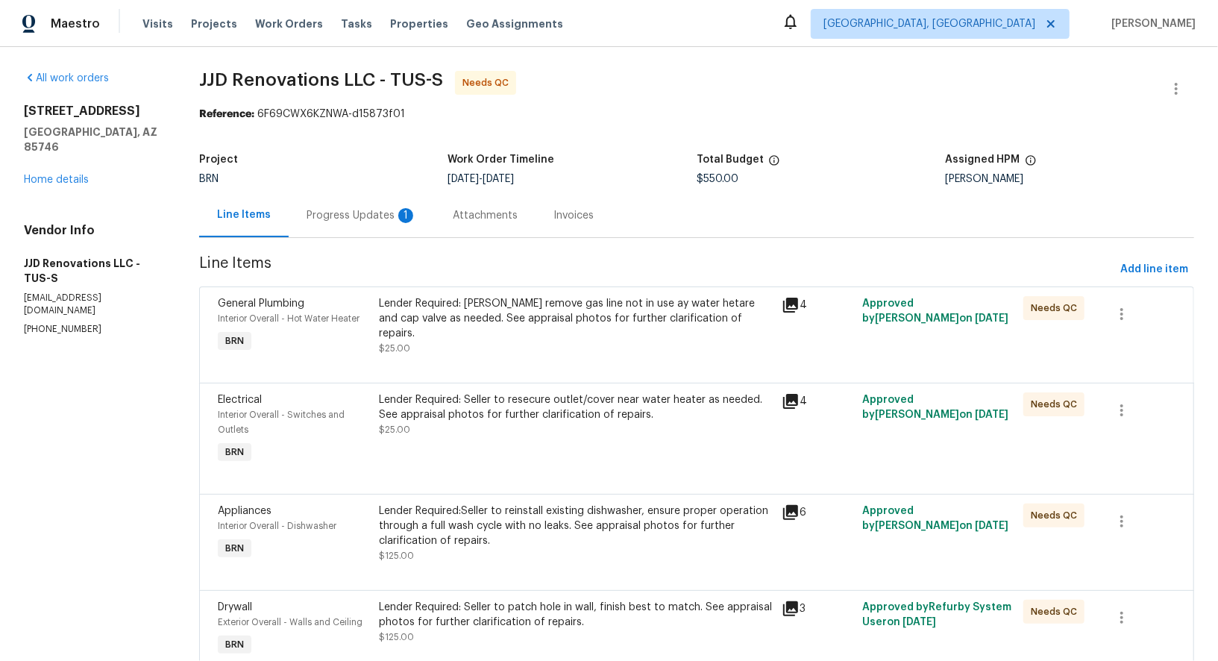
click at [427, 328] on div "Lender Required: Sellet remove gas line not in use ay water hetare and cap valv…" at bounding box center [576, 326] width 394 height 60
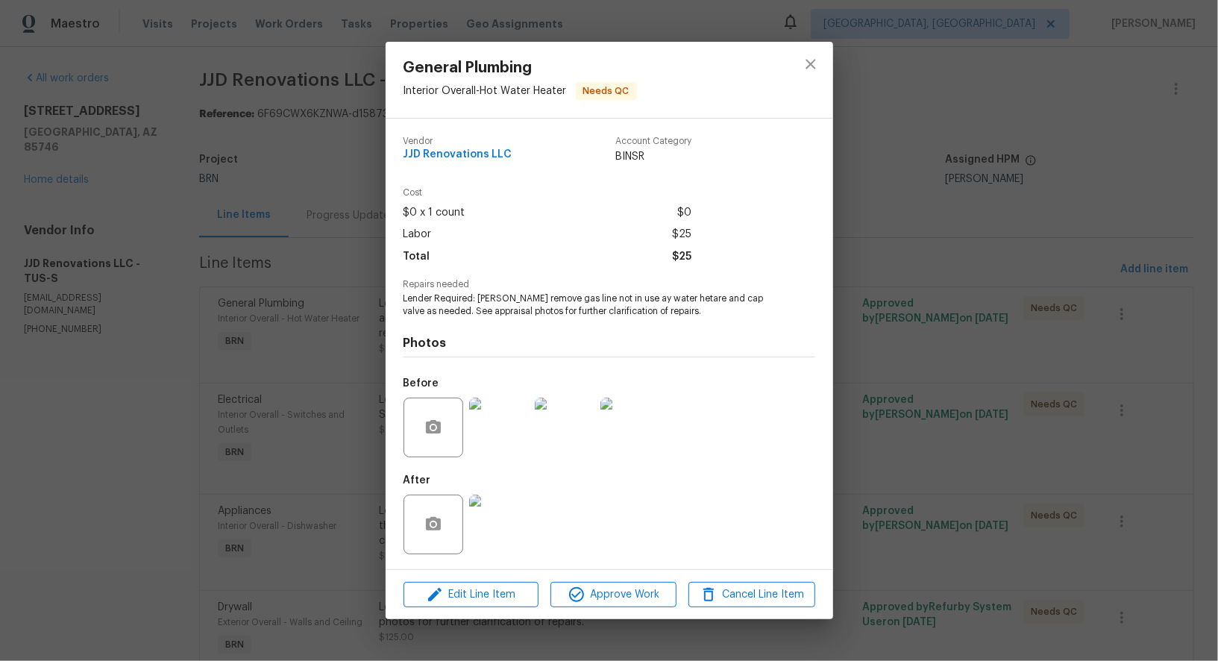
click at [500, 453] on img at bounding box center [499, 428] width 60 height 60
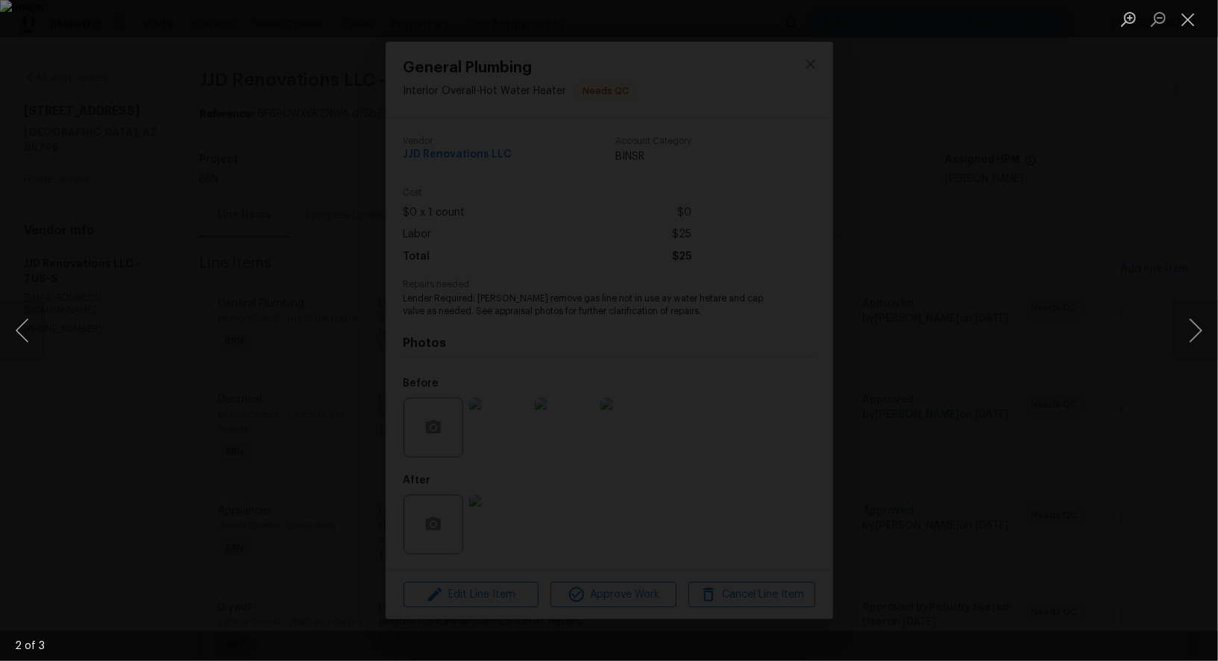
click at [777, 474] on div "Lightbox" at bounding box center [609, 330] width 1218 height 661
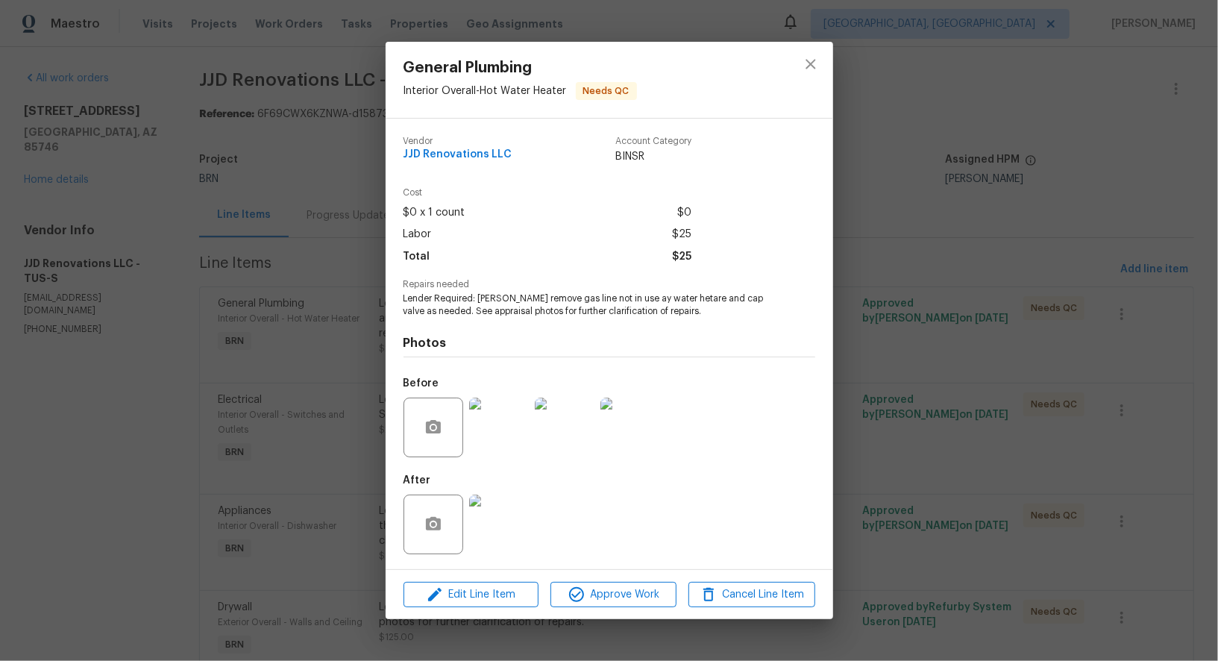
click at [514, 512] on img at bounding box center [499, 525] width 60 height 60
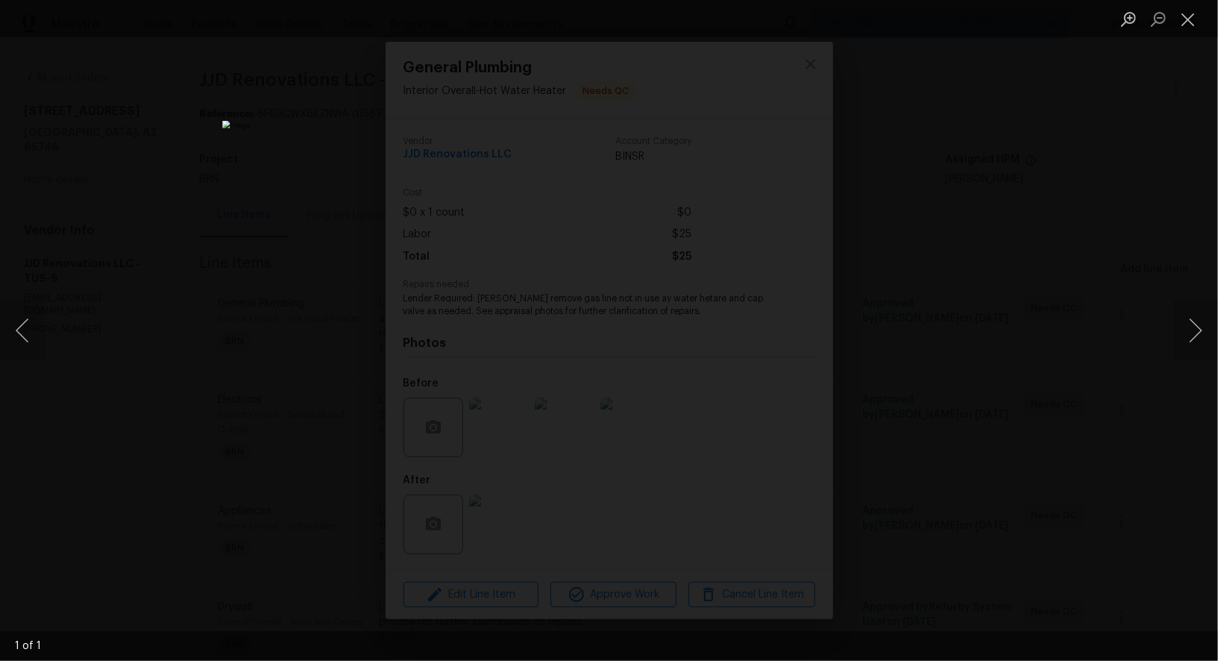
click at [941, 476] on div "Lightbox" at bounding box center [609, 330] width 1218 height 661
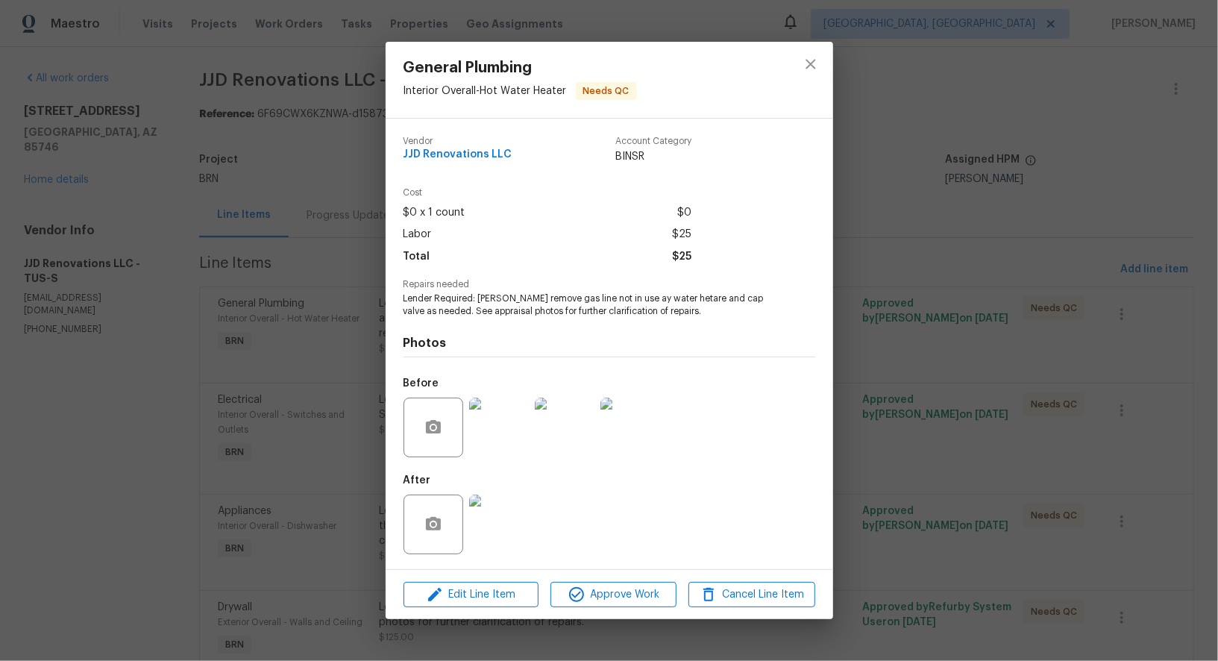
click at [515, 434] on img at bounding box center [499, 428] width 60 height 60
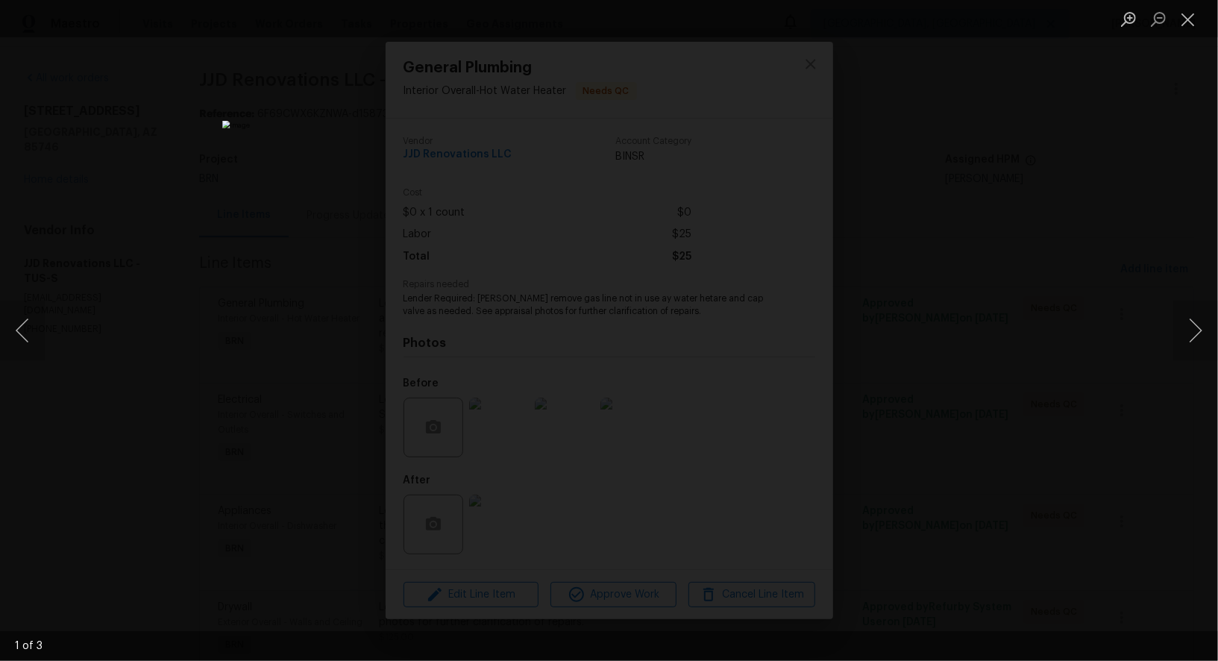
click at [937, 492] on div "Lightbox" at bounding box center [609, 330] width 1218 height 661
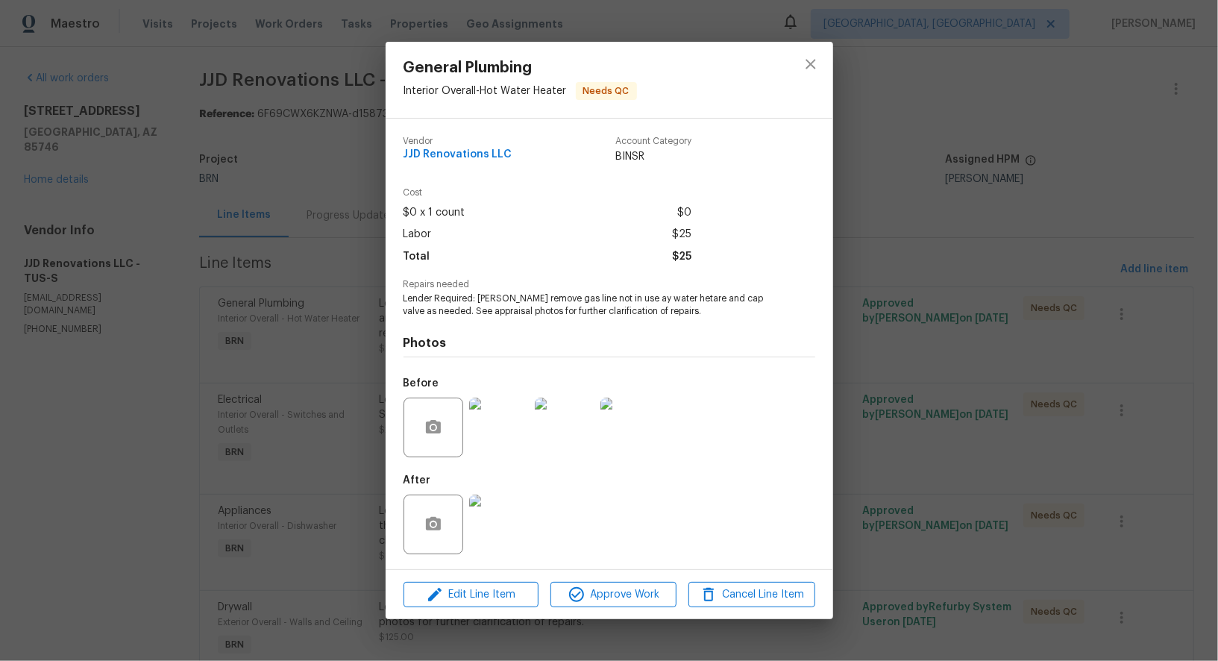
click at [937, 492] on div "General Plumbing Interior Overall - Hot Water Heater Needs QC Vendor JJD Renova…" at bounding box center [609, 330] width 1218 height 661
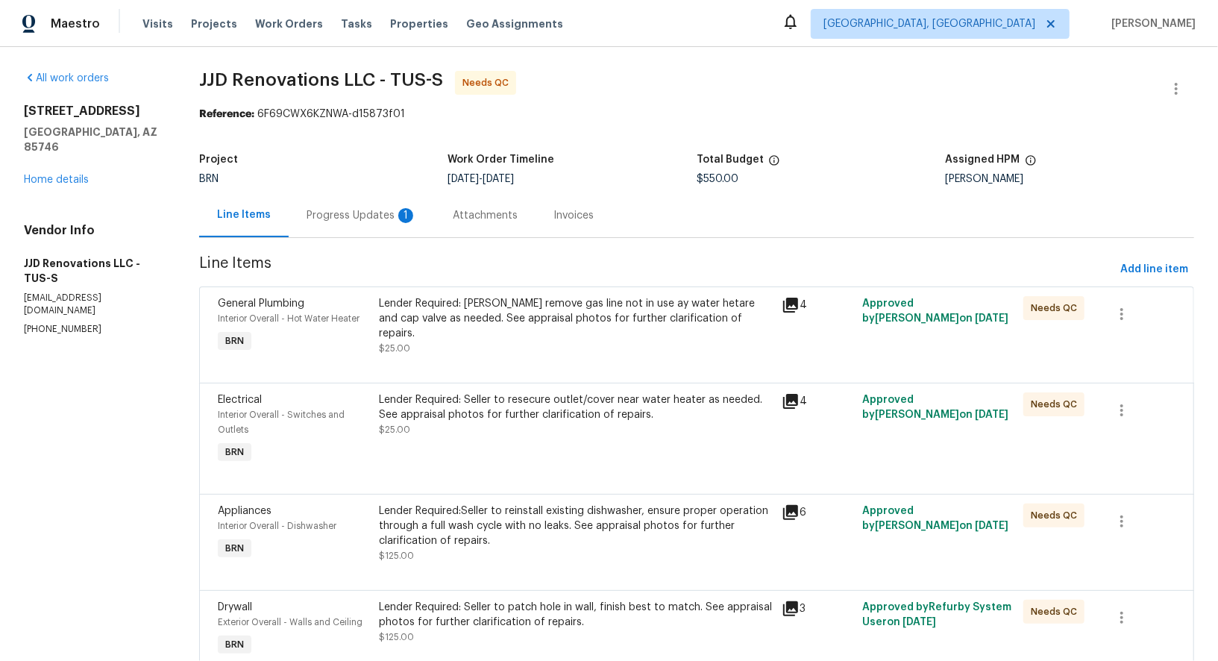
scroll to position [101, 0]
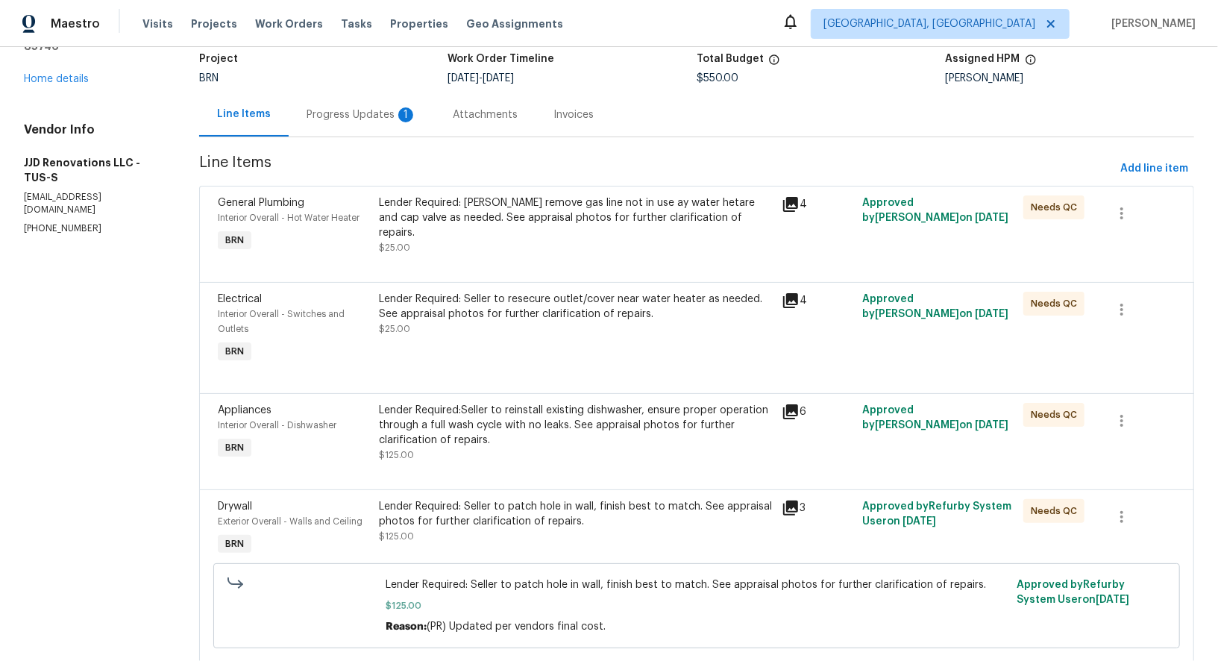
click at [485, 356] on div "Lender Required: Seller to resecure outlet/cover near water heater as needed. S…" at bounding box center [575, 329] width 403 height 84
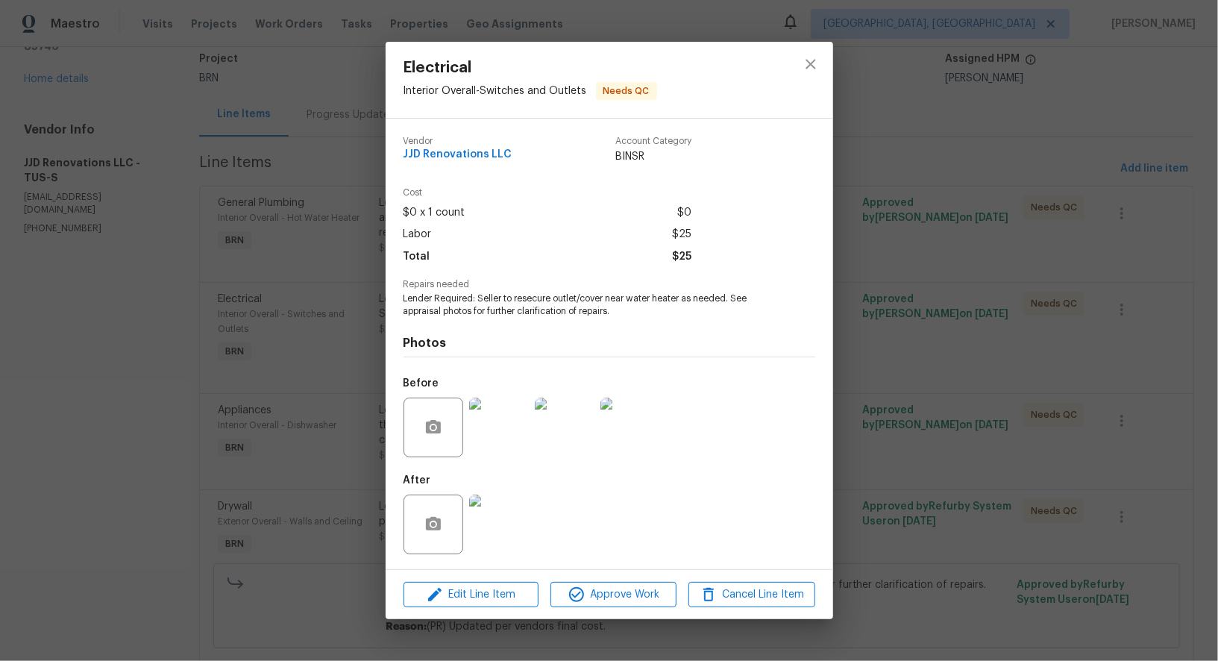
click at [495, 439] on img at bounding box center [499, 428] width 60 height 60
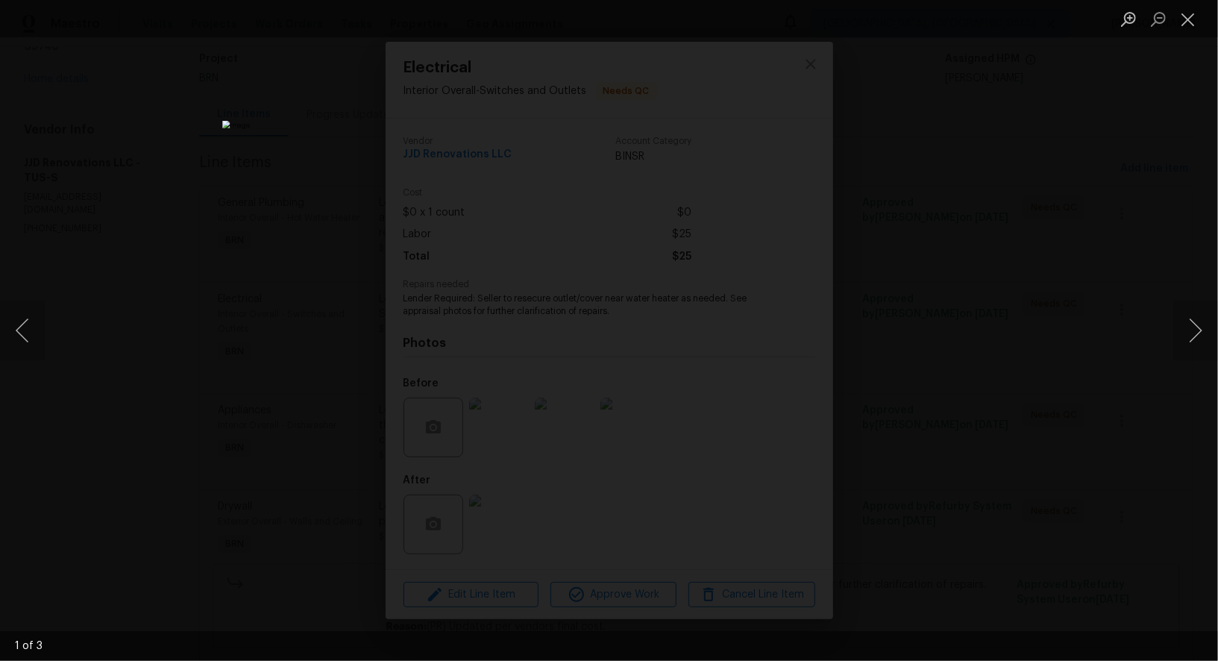
click at [925, 423] on div "Lightbox" at bounding box center [609, 330] width 1218 height 661
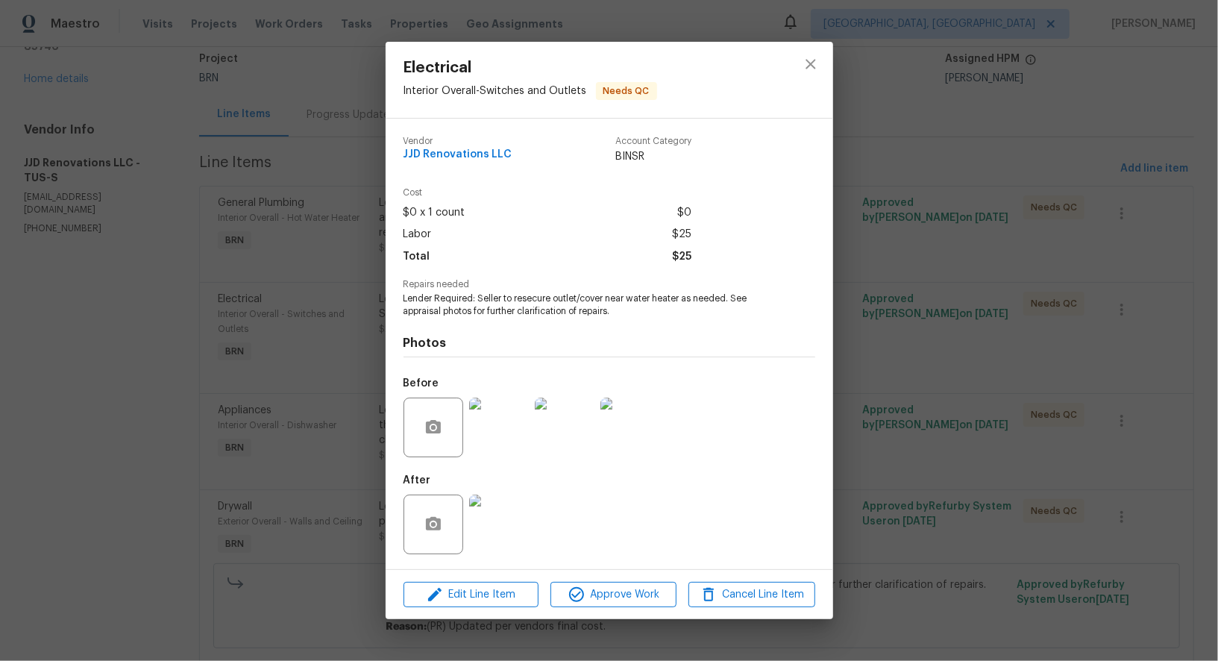
click at [507, 523] on img at bounding box center [499, 525] width 60 height 60
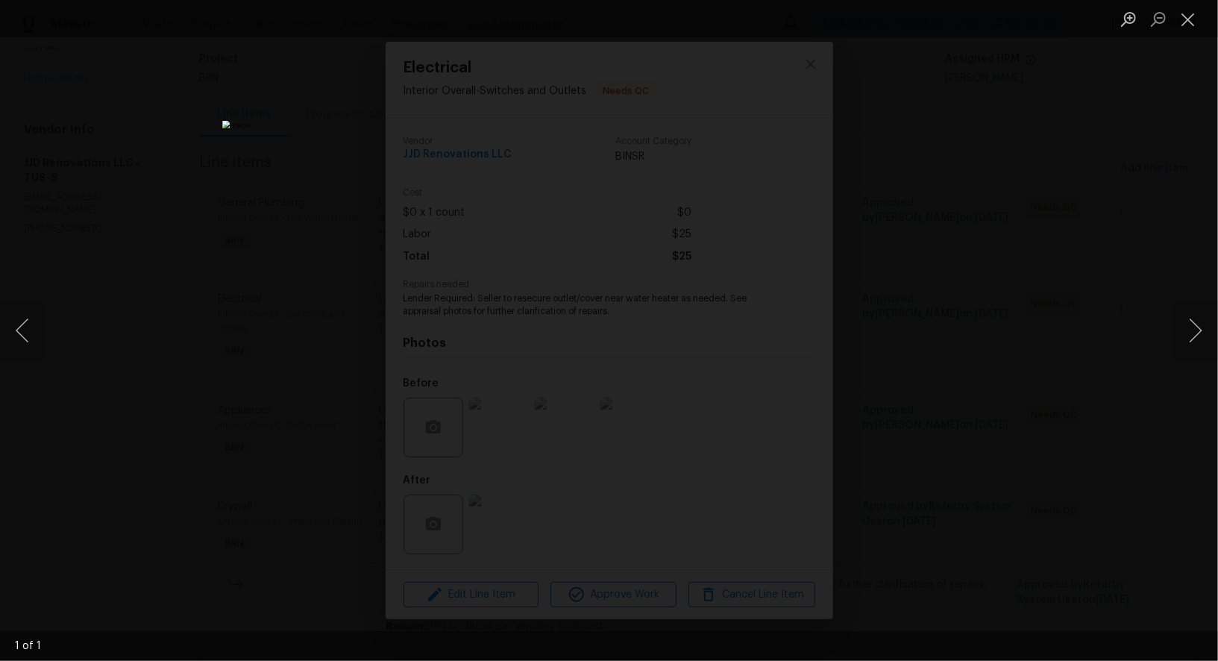
click at [937, 411] on div "Lightbox" at bounding box center [609, 330] width 1218 height 661
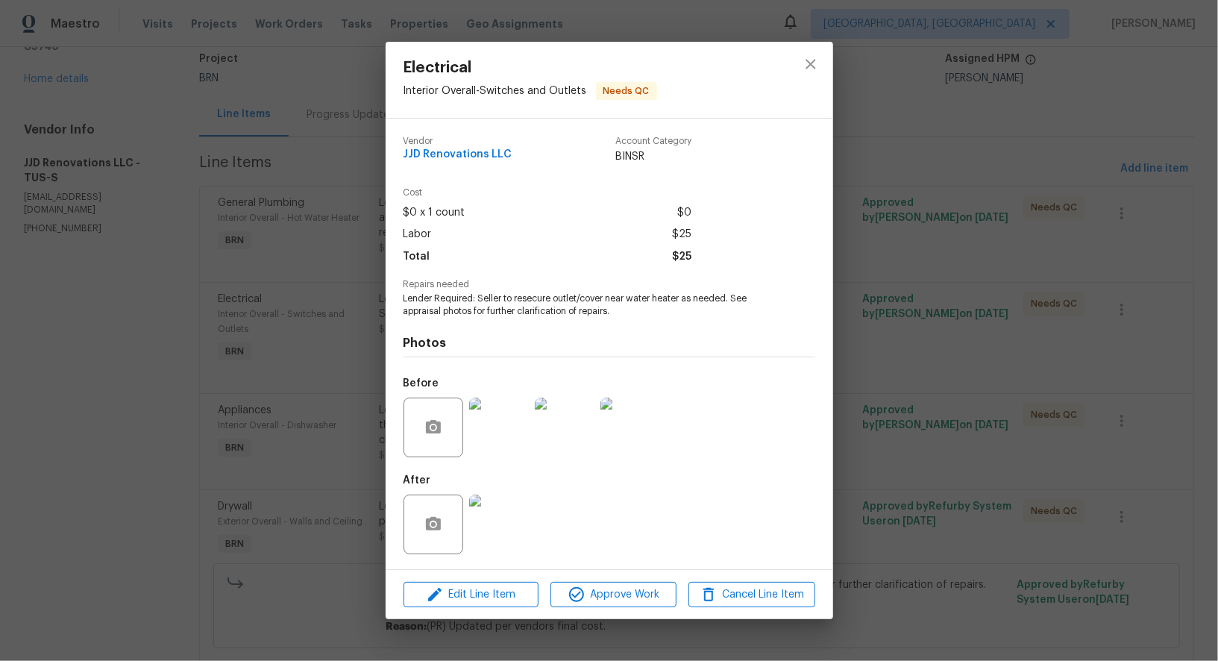
click at [937, 411] on div "Electrical Interior Overall - Switches and Outlets Needs QC Vendor JJD Renovati…" at bounding box center [609, 330] width 1218 height 661
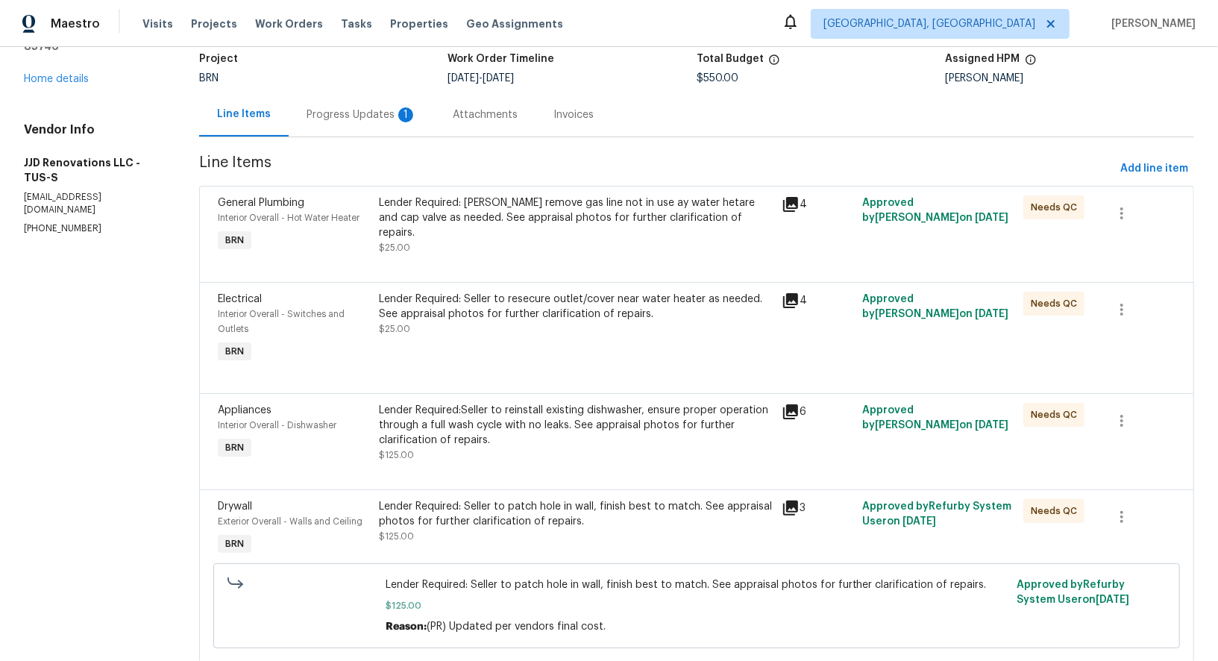
scroll to position [239, 0]
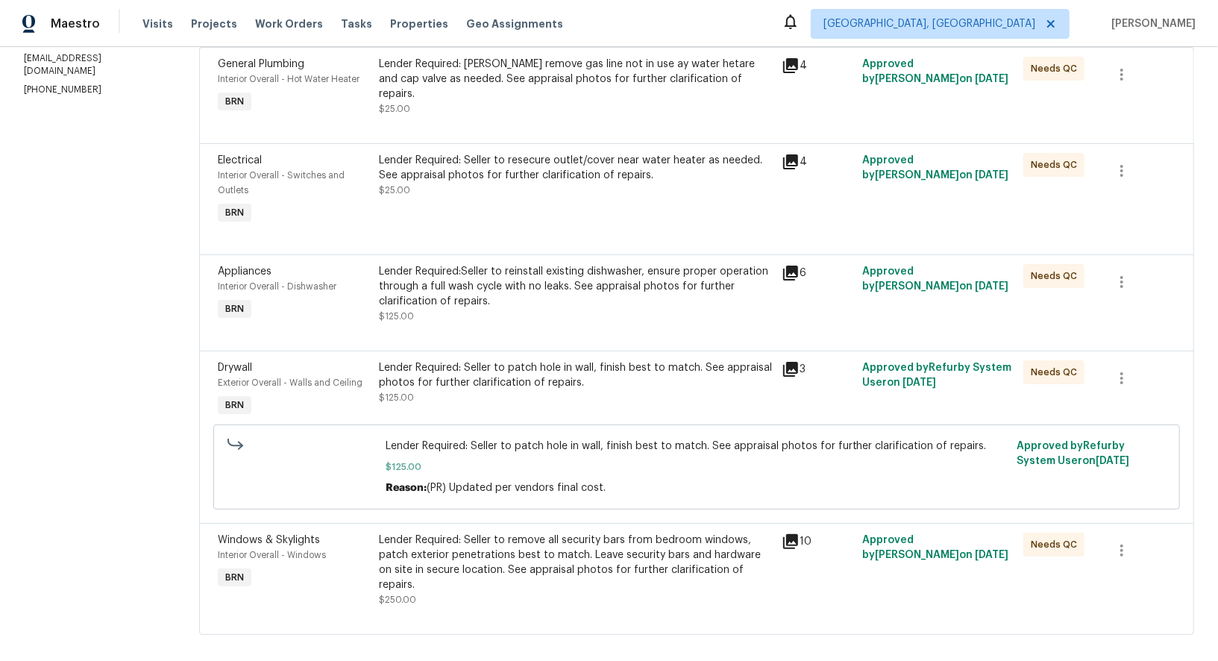
click at [552, 294] on div "Lender Required:Seller to reinstall existing dishwasher, ensure proper operatio…" at bounding box center [576, 286] width 394 height 45
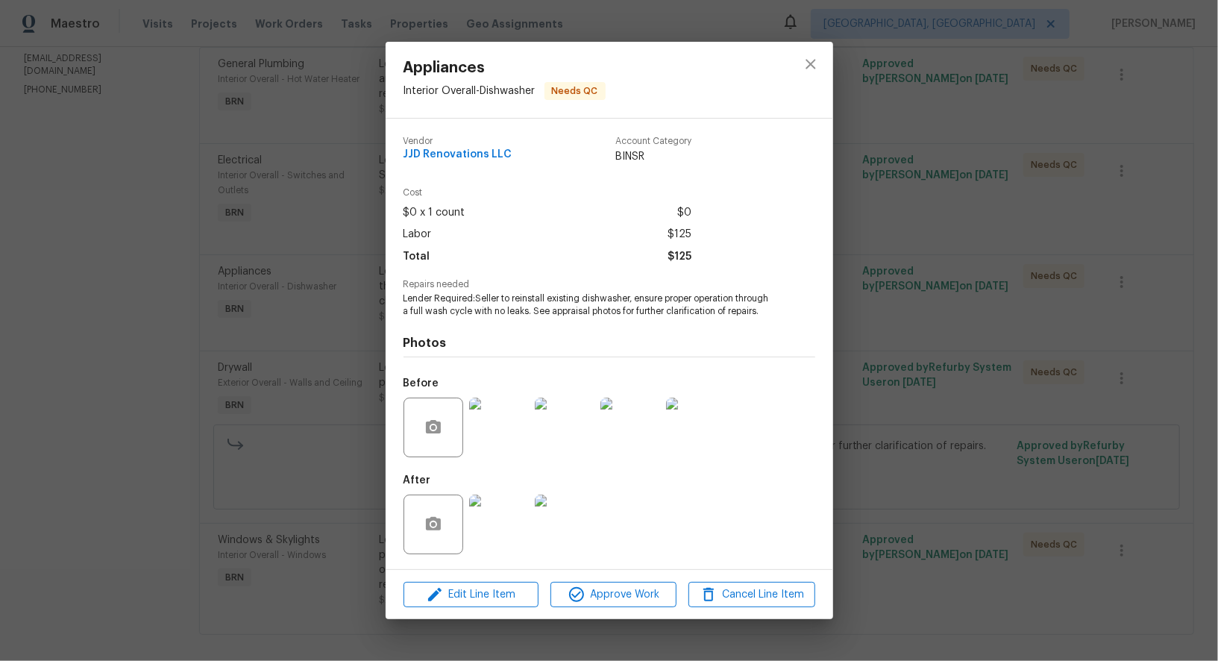
click at [496, 445] on img at bounding box center [499, 428] width 60 height 60
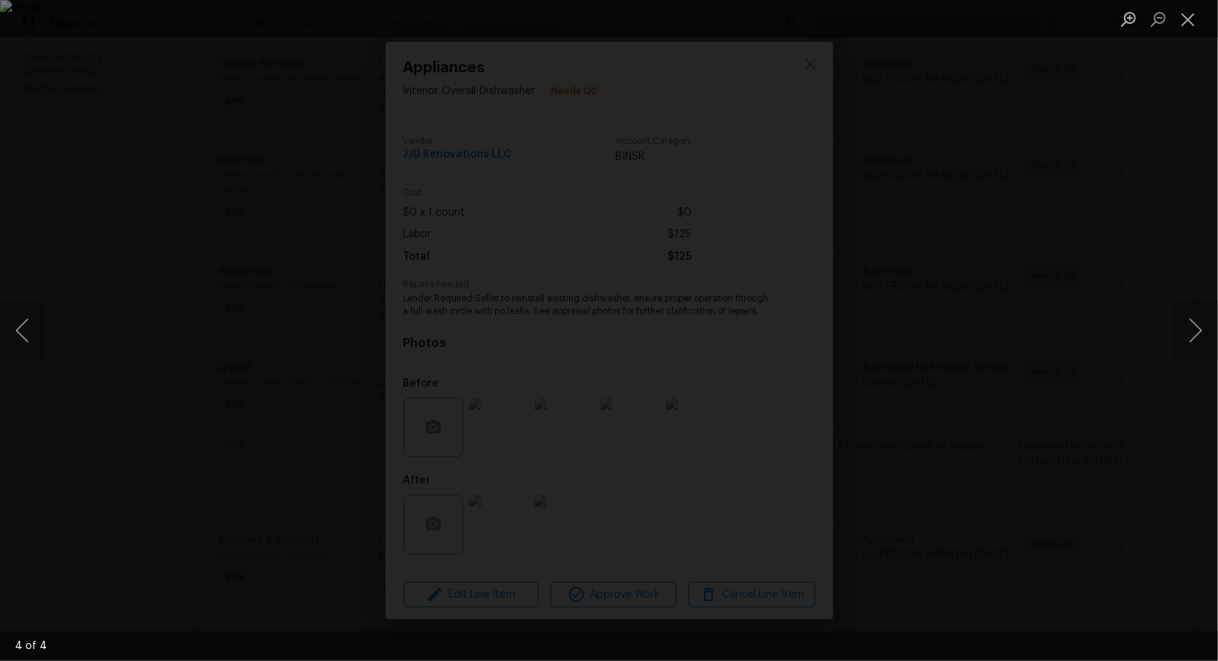
click at [630, 492] on div "Lightbox" at bounding box center [609, 330] width 1218 height 661
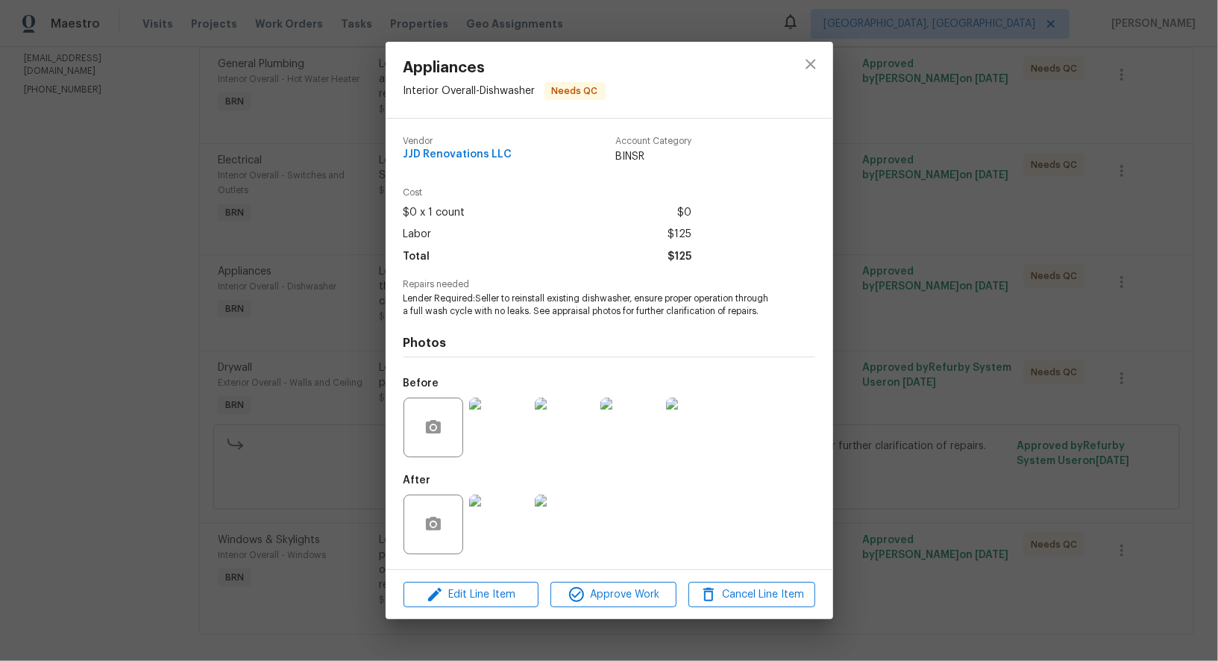
click at [468, 546] on div at bounding box center [499, 525] width 66 height 78
click at [557, 521] on img at bounding box center [565, 525] width 60 height 60
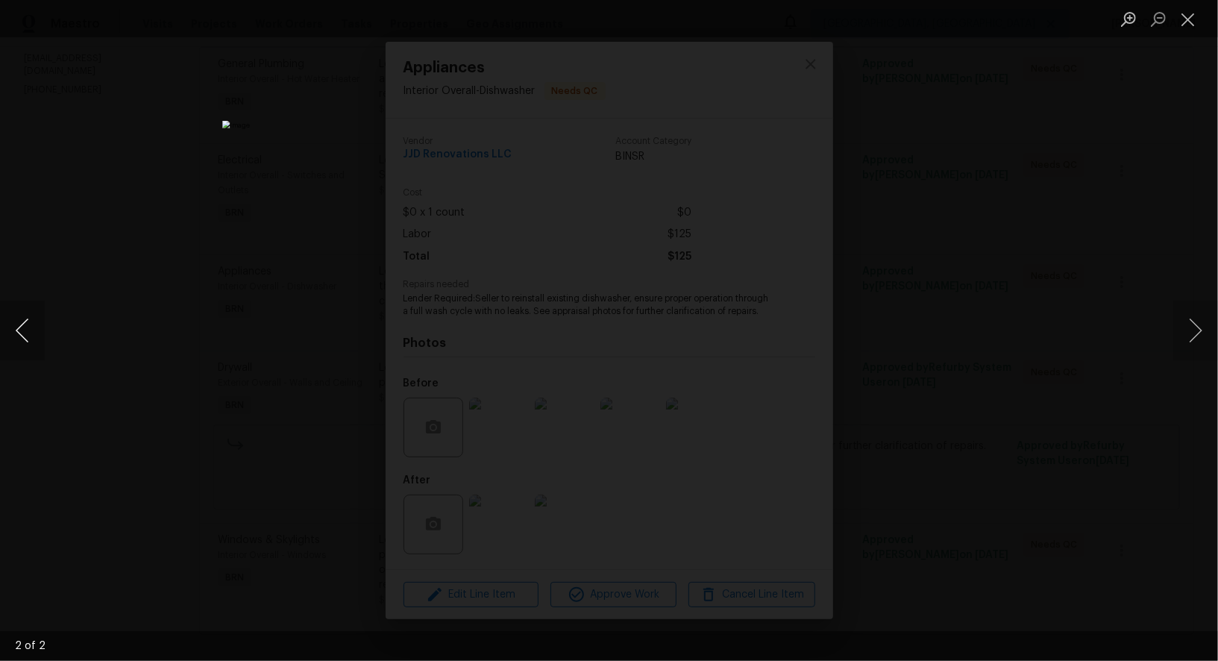
click at [22, 340] on button "Previous image" at bounding box center [22, 331] width 45 height 60
click at [345, 440] on div "Lightbox" at bounding box center [609, 330] width 1218 height 661
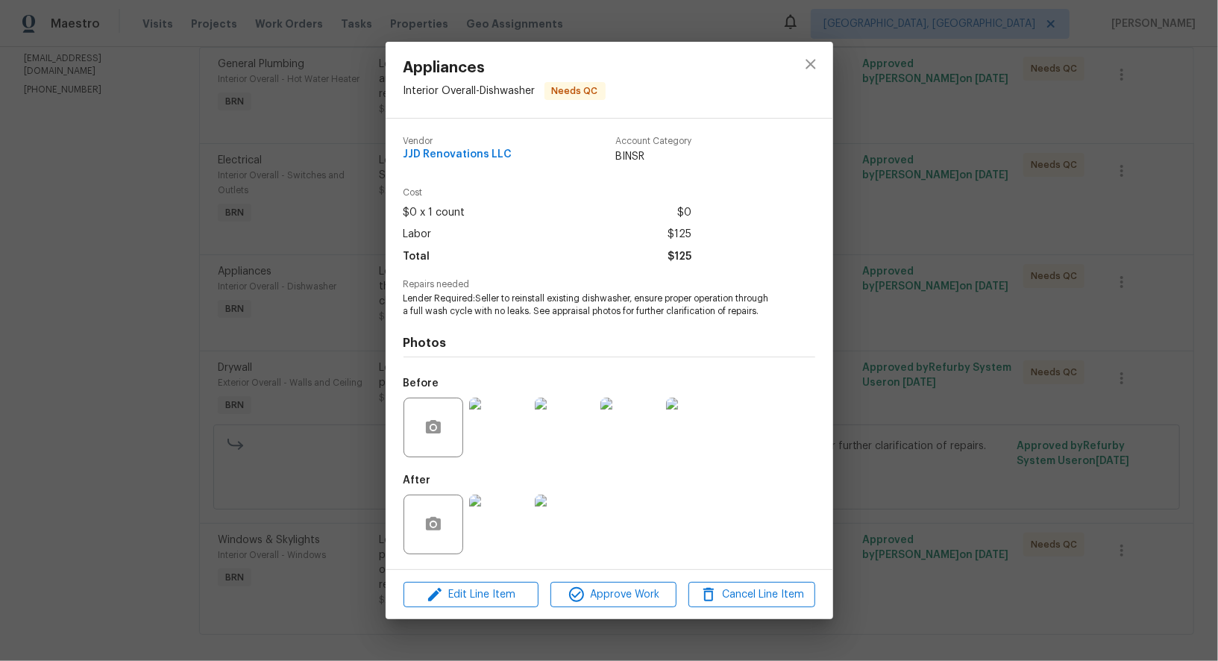
click at [345, 440] on div "Appliances Interior Overall - Dishwasher Needs QC Vendor JJD Renovations LLC Ac…" at bounding box center [609, 330] width 1218 height 661
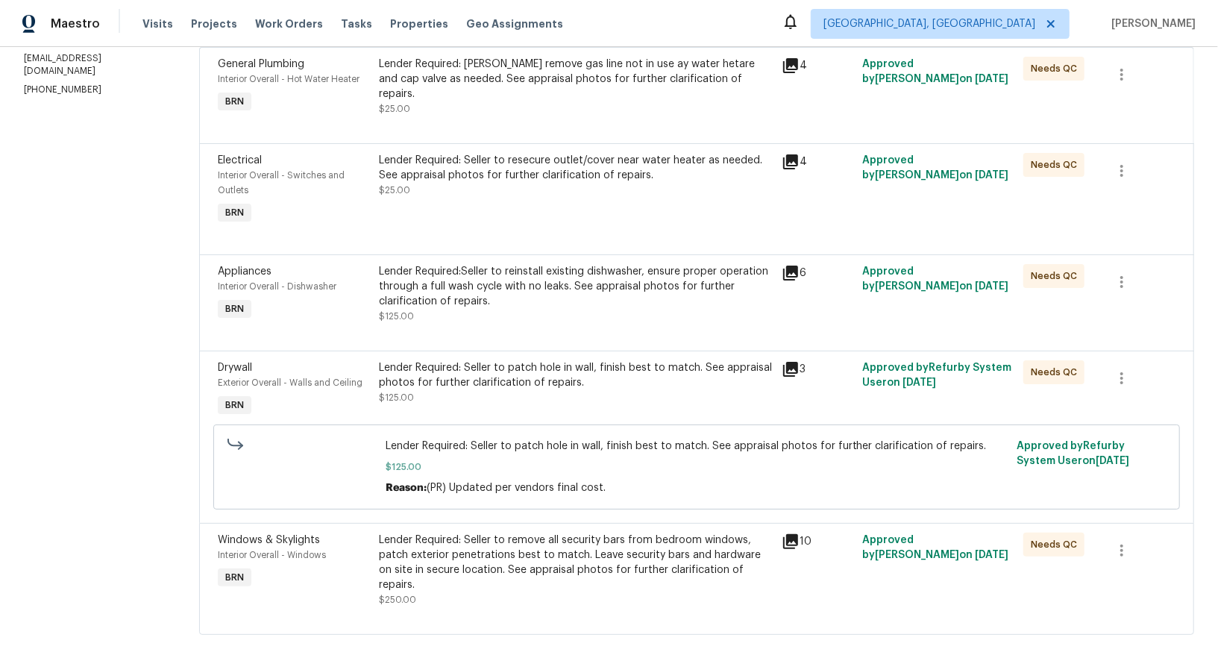
click at [509, 384] on div "Lender Required: Seller to patch hole in wall, finish best to match. See apprai…" at bounding box center [576, 375] width 394 height 30
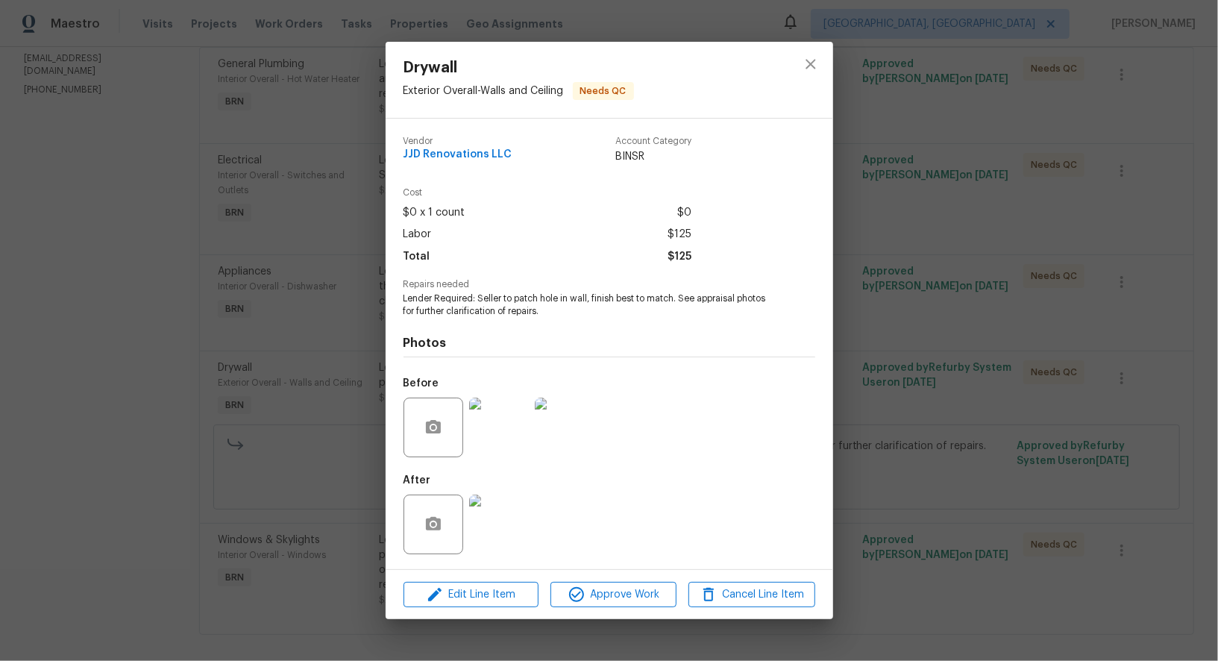
click at [505, 440] on img at bounding box center [499, 428] width 60 height 60
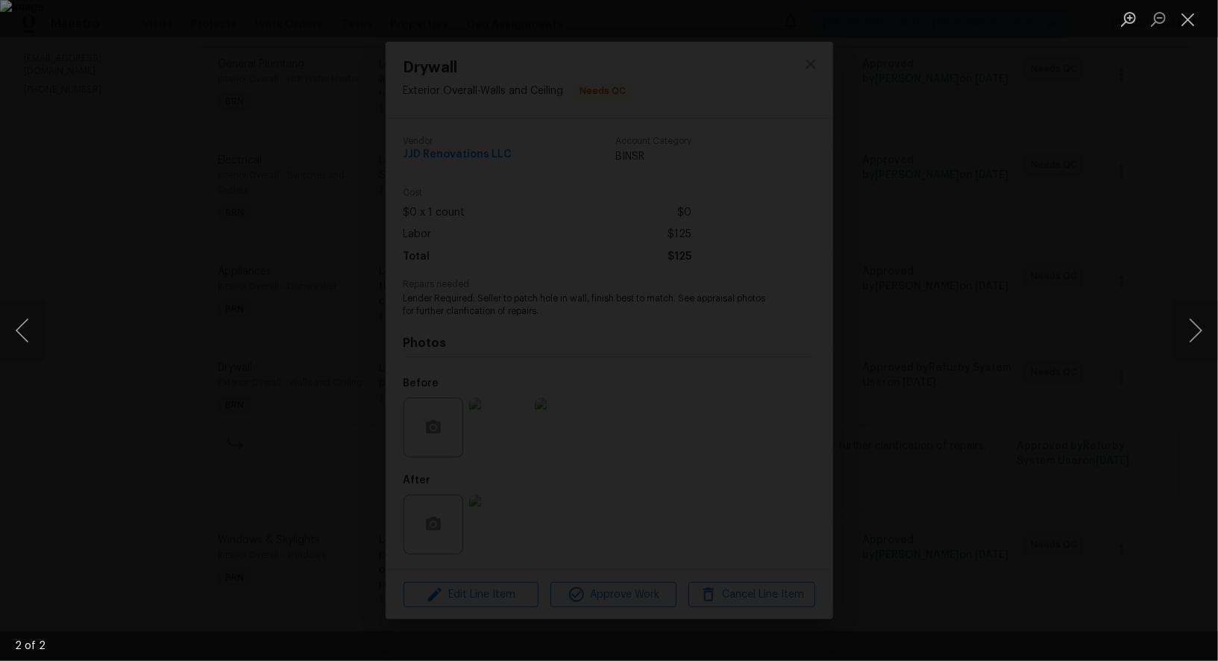
click at [571, 612] on div "Lightbox" at bounding box center [609, 330] width 1218 height 661
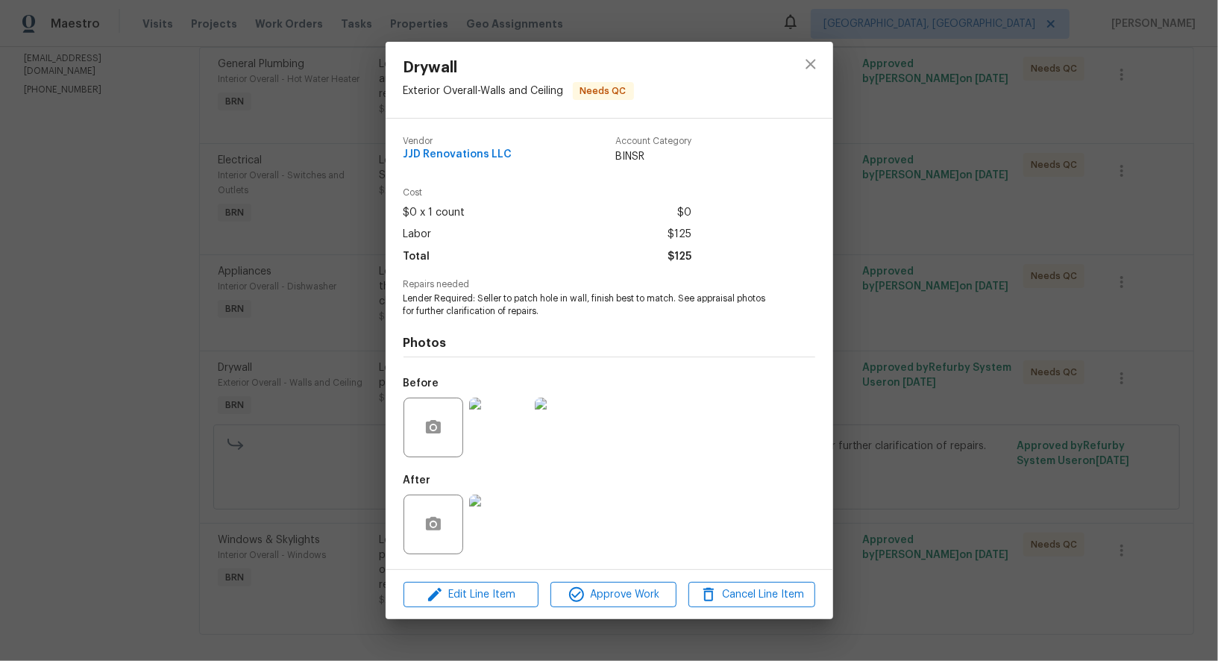
click at [513, 548] on img at bounding box center [499, 525] width 60 height 60
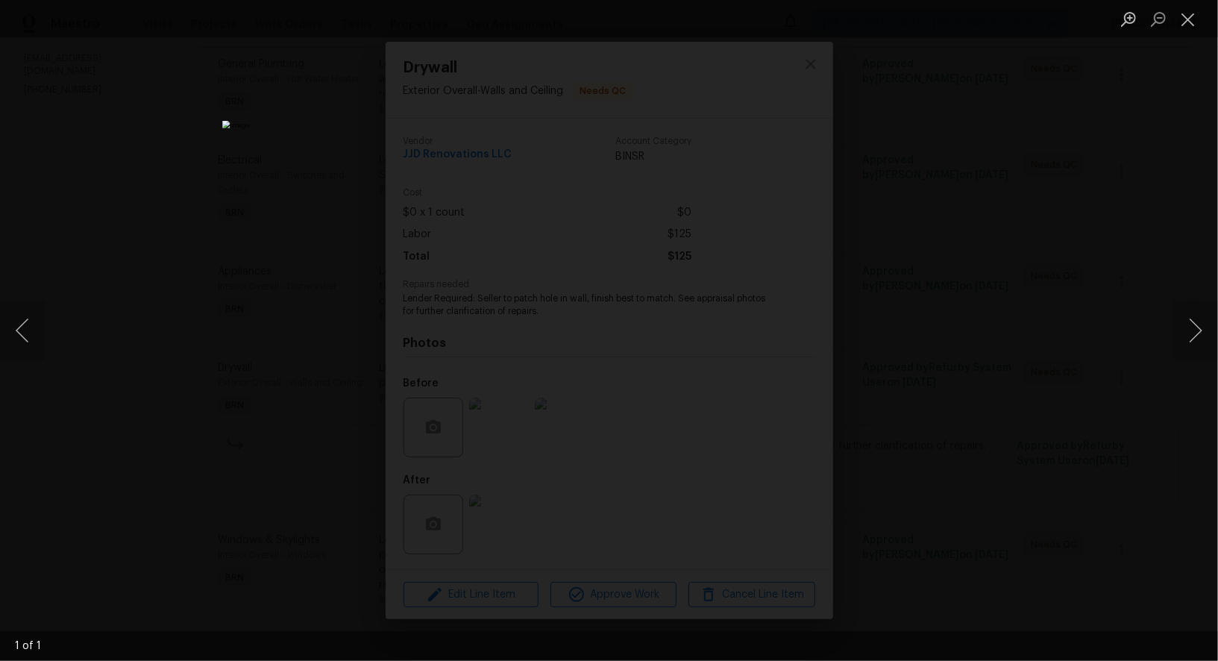
click at [1034, 494] on div "Lightbox" at bounding box center [609, 330] width 1218 height 661
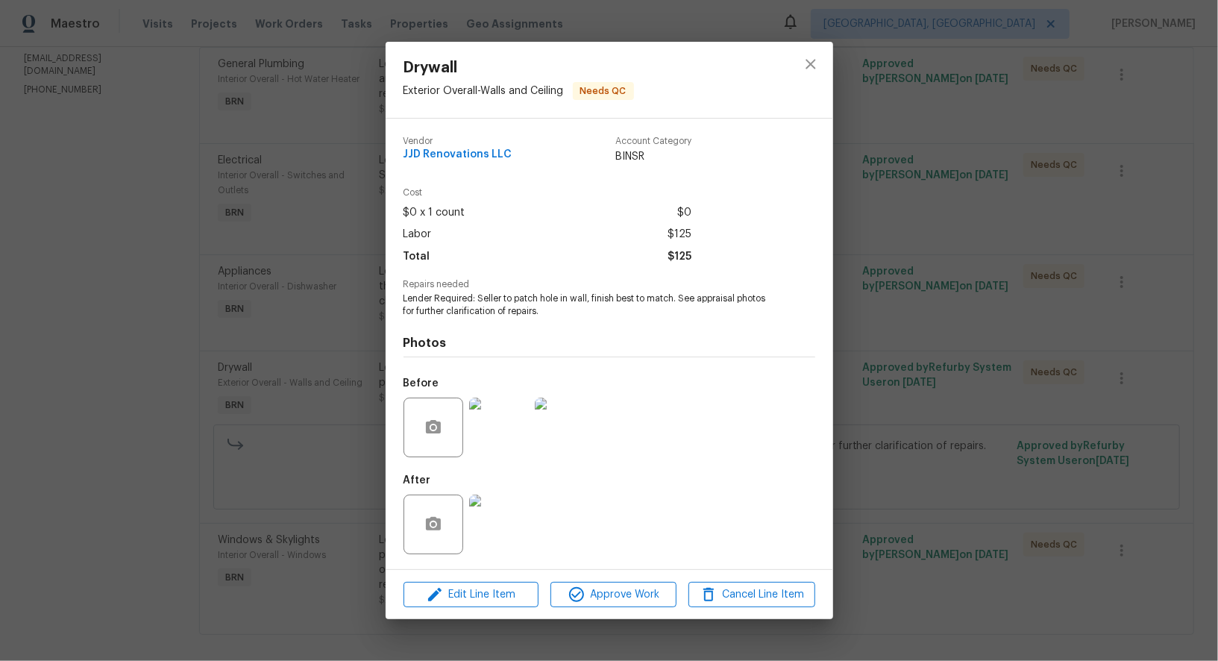
click at [1034, 494] on div "Drywall Exterior Overall - Walls and Ceiling Needs QC Vendor JJD Renovations LL…" at bounding box center [609, 330] width 1218 height 661
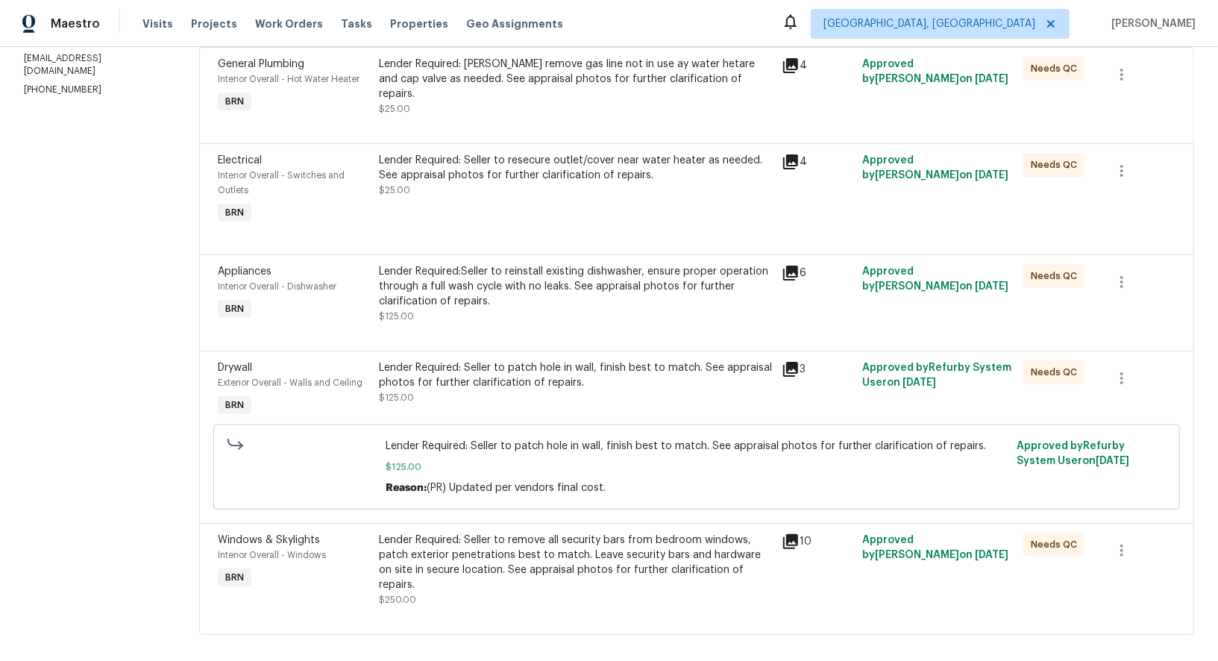
click at [520, 574] on div "Lender Required: Seller to remove all security bars from bedroom windows, patch…" at bounding box center [576, 563] width 394 height 60
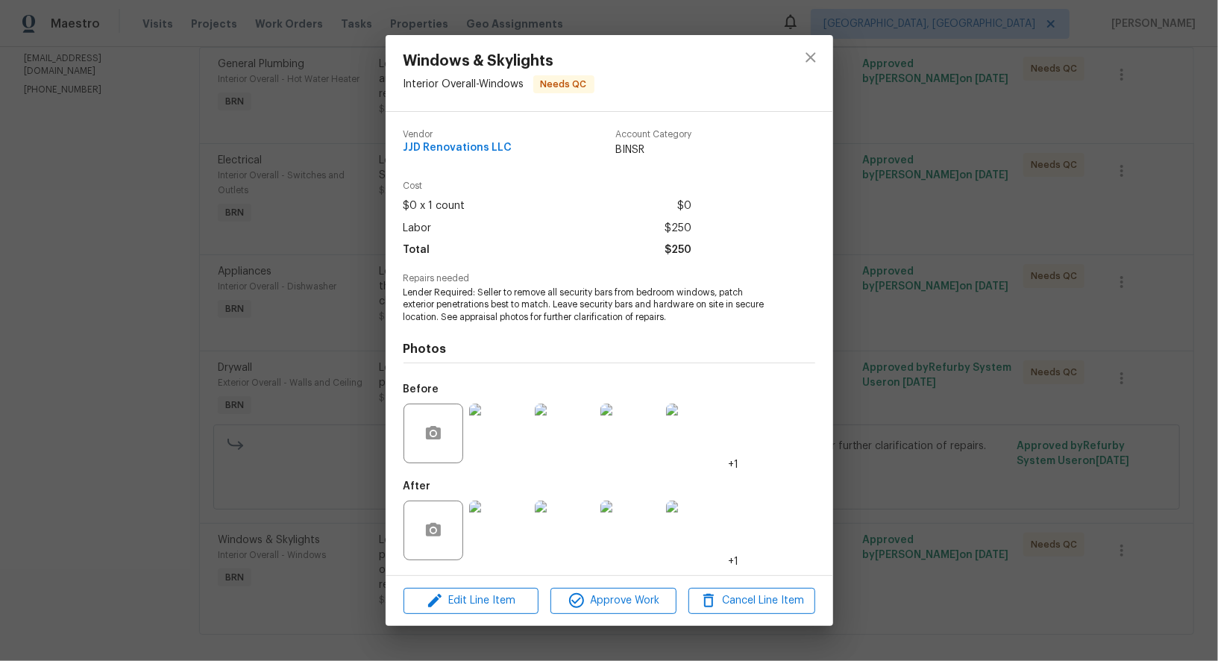
click at [690, 447] on img at bounding box center [696, 434] width 60 height 60
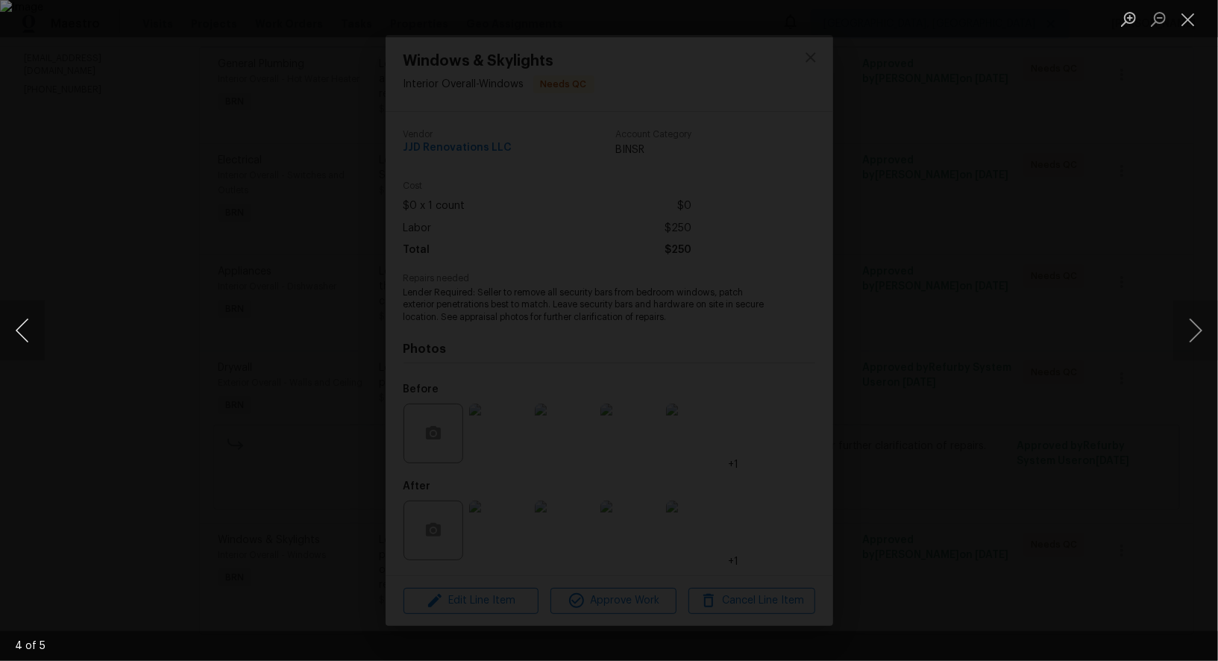
click at [10, 349] on button "Previous image" at bounding box center [22, 331] width 45 height 60
click at [940, 523] on div "Lightbox" at bounding box center [609, 330] width 1218 height 661
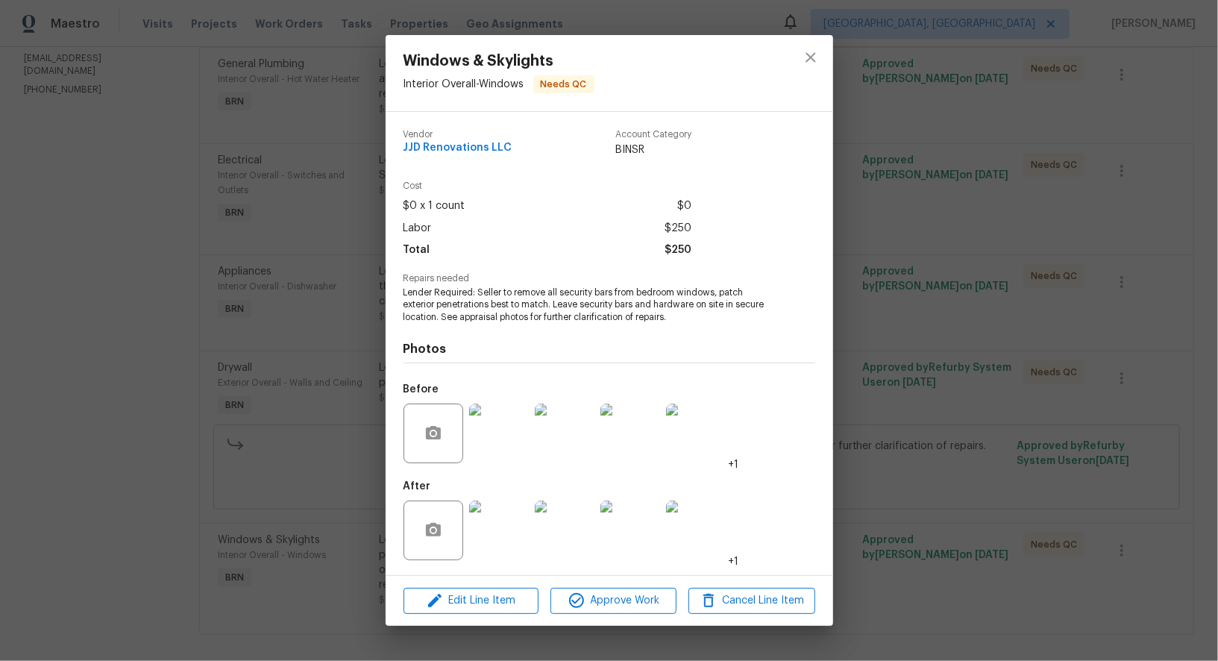
click at [481, 540] on img at bounding box center [499, 530] width 60 height 60
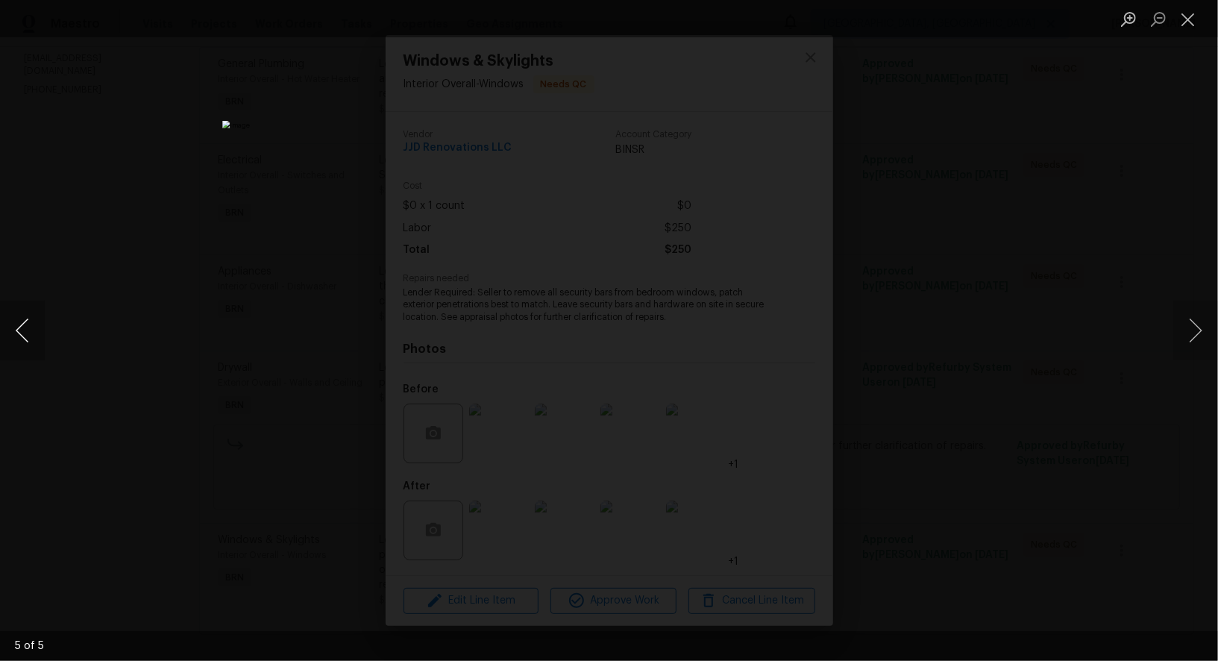
click at [33, 346] on button "Previous image" at bounding box center [22, 331] width 45 height 60
click at [27, 332] on button "Previous image" at bounding box center [22, 331] width 45 height 60
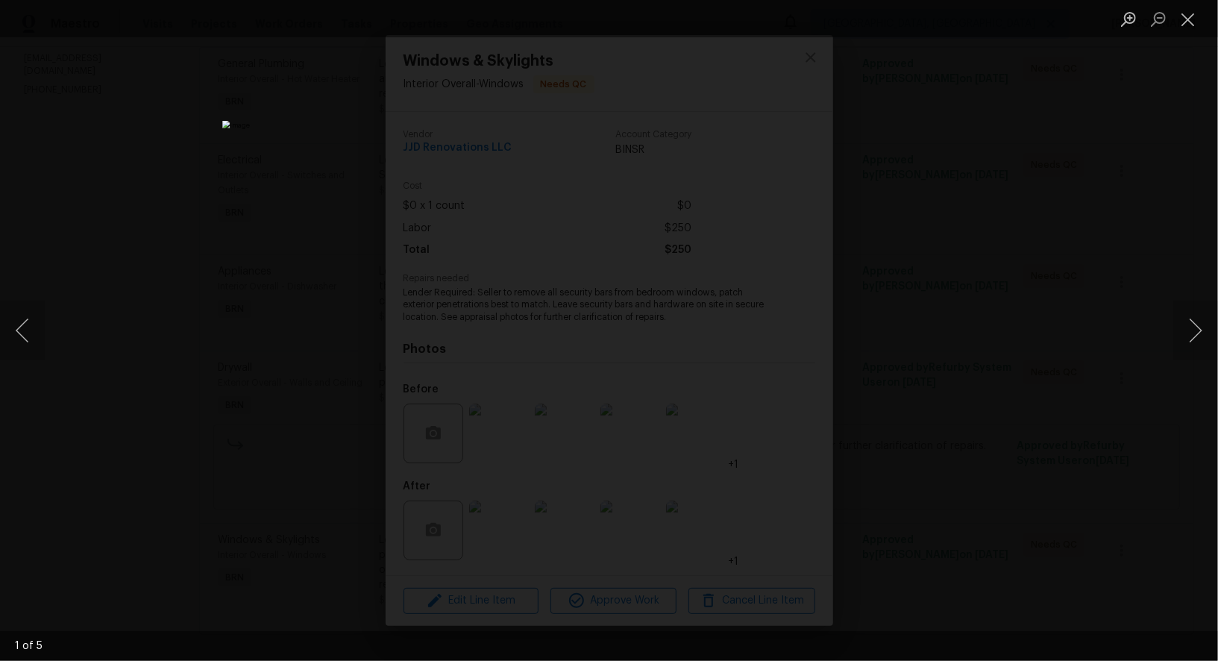
click at [275, 451] on div "Lightbox" at bounding box center [609, 330] width 1218 height 661
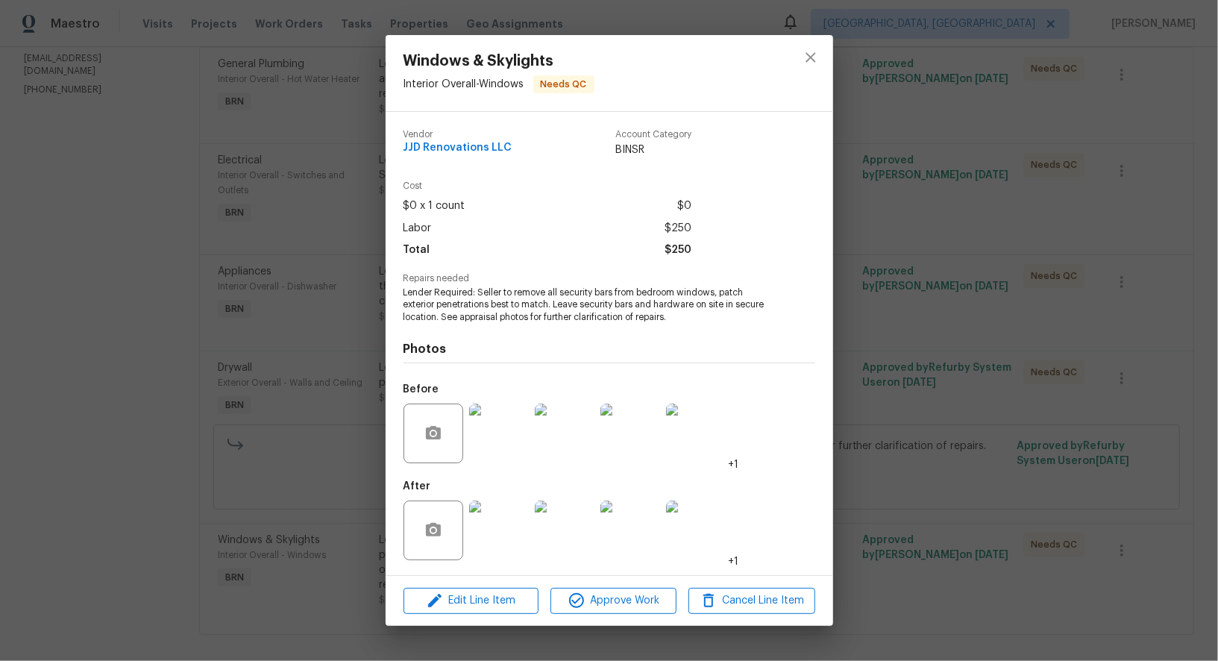
click at [275, 451] on div "Windows & Skylights Interior Overall - Windows Needs QC Vendor JJD Renovations …" at bounding box center [609, 330] width 1218 height 661
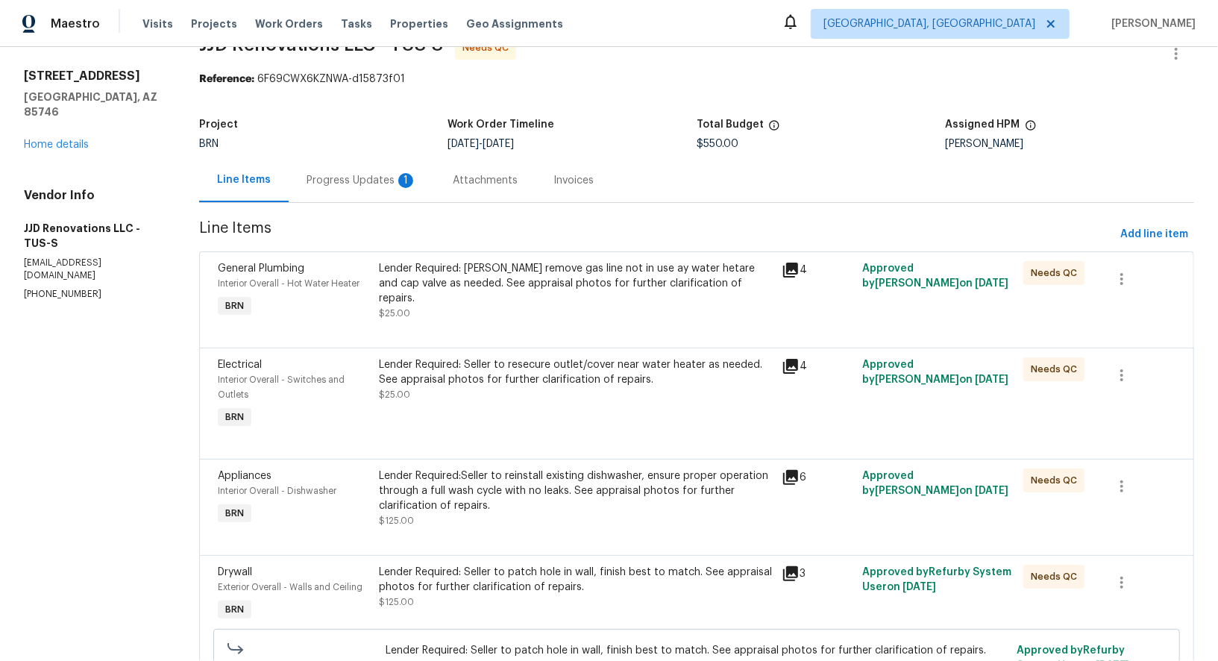
scroll to position [0, 0]
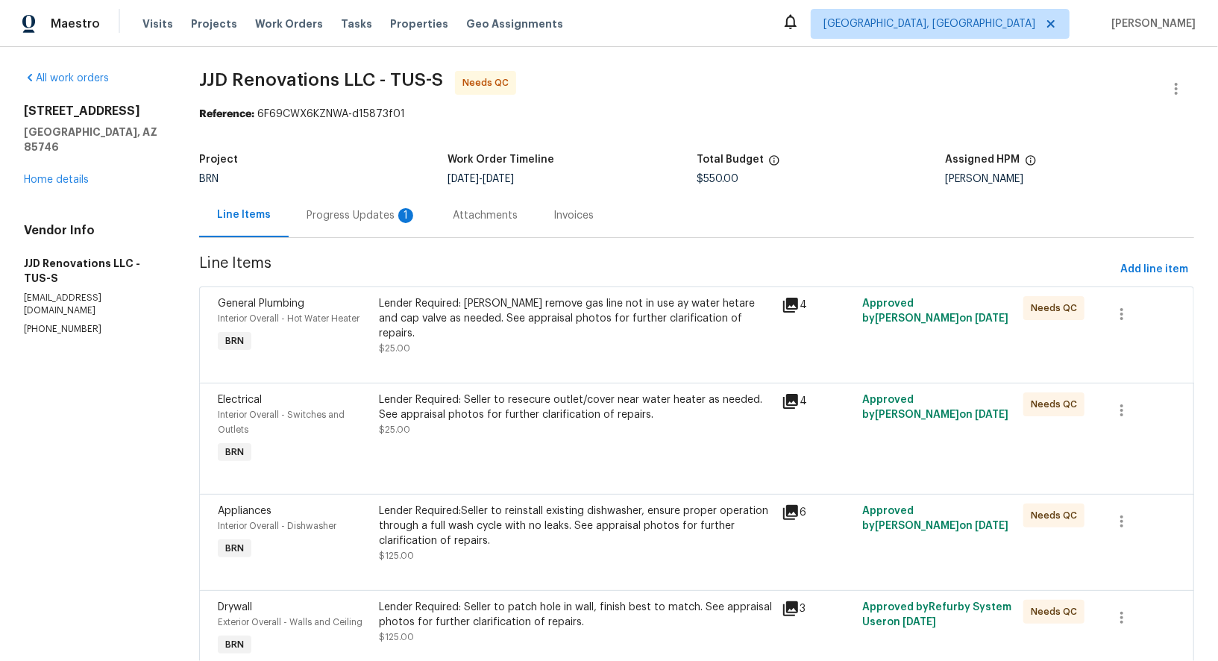
click at [368, 239] on section "JJD Renovations LLC - TUS-S Needs QC Reference: 6F69CWX6KZNWA-d15873f01 Project…" at bounding box center [696, 481] width 995 height 821
click at [375, 221] on div "Progress Updates 1" at bounding box center [362, 215] width 110 height 15
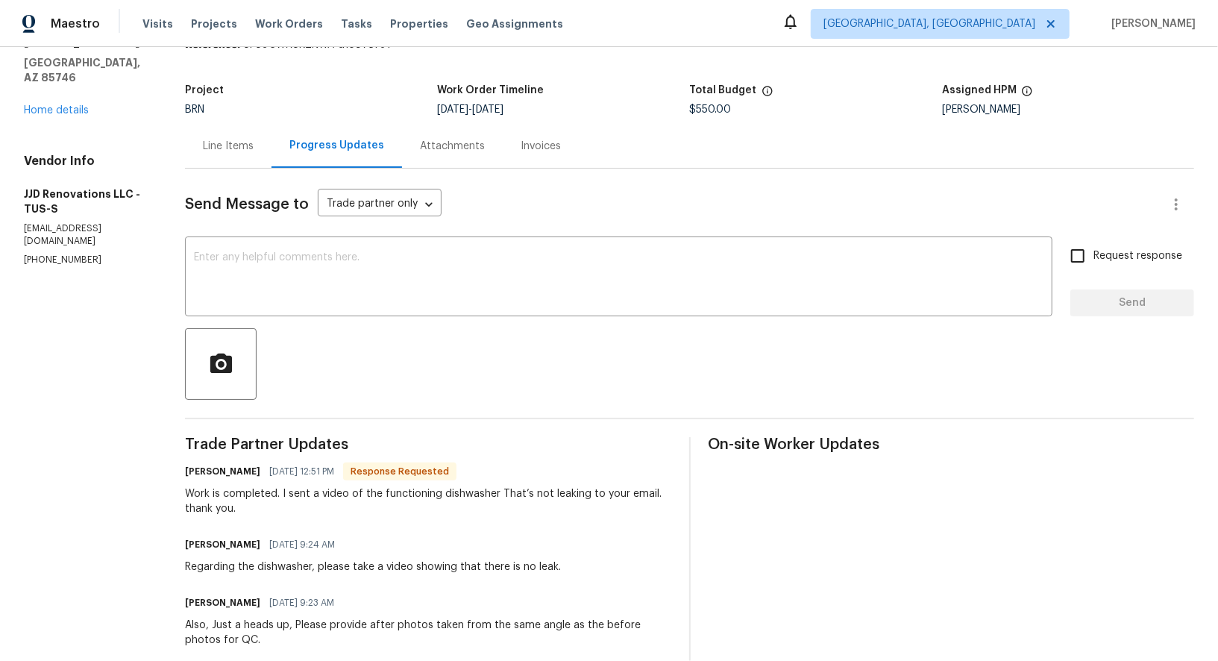
click at [396, 398] on div at bounding box center [689, 364] width 1009 height 72
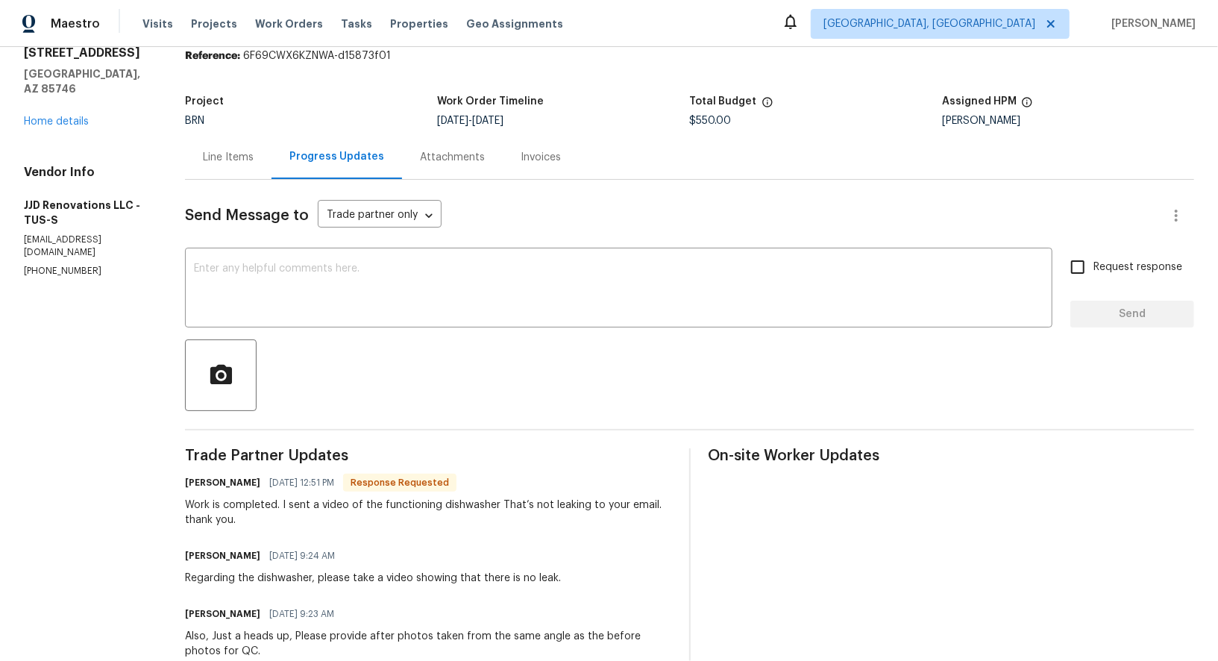
scroll to position [55, 0]
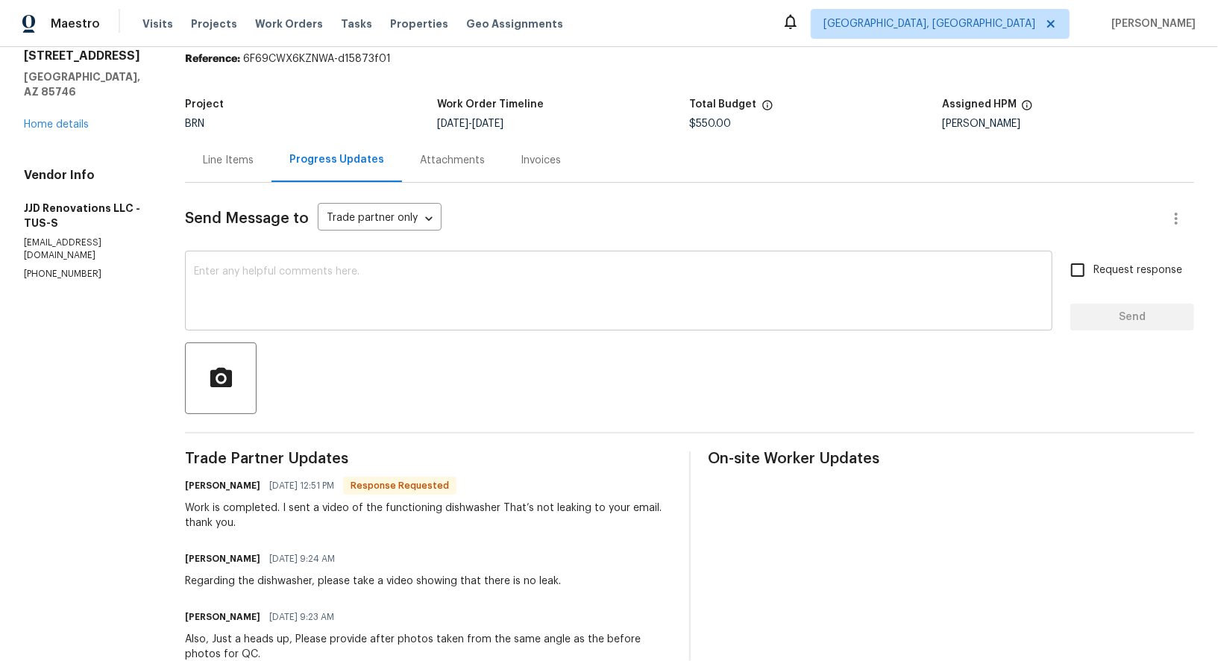
click at [336, 324] on div "x ​" at bounding box center [618, 292] width 867 height 76
click at [324, 318] on div "x ​" at bounding box center [618, 292] width 867 height 76
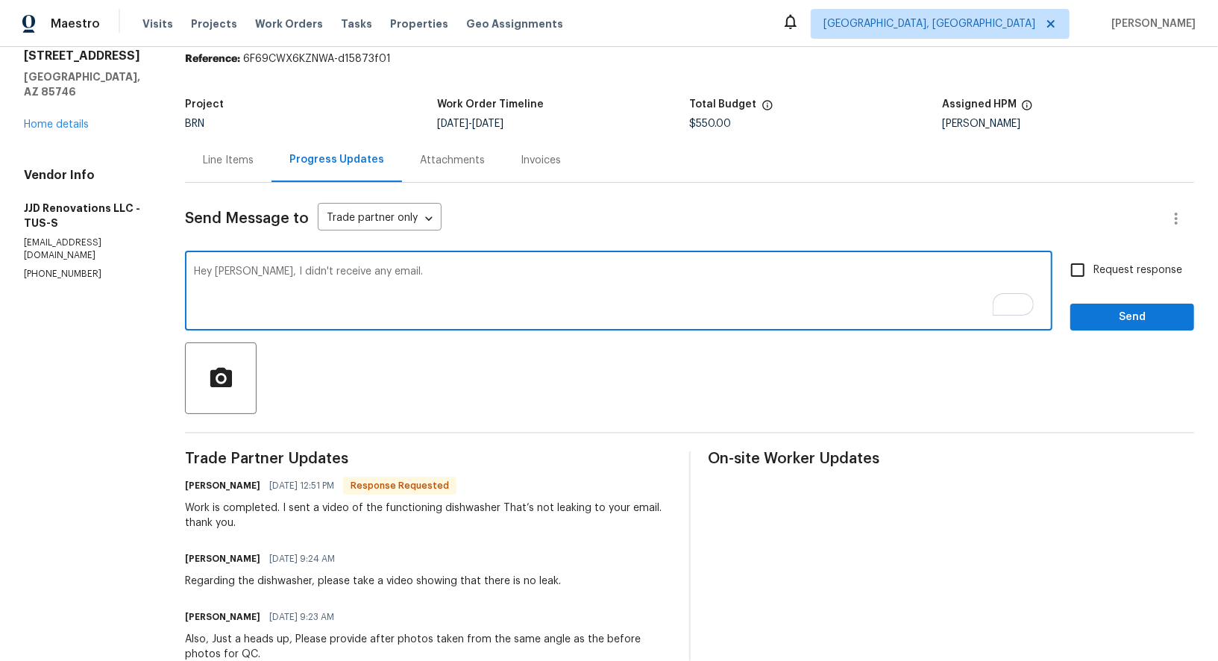
scroll to position [37, 0]
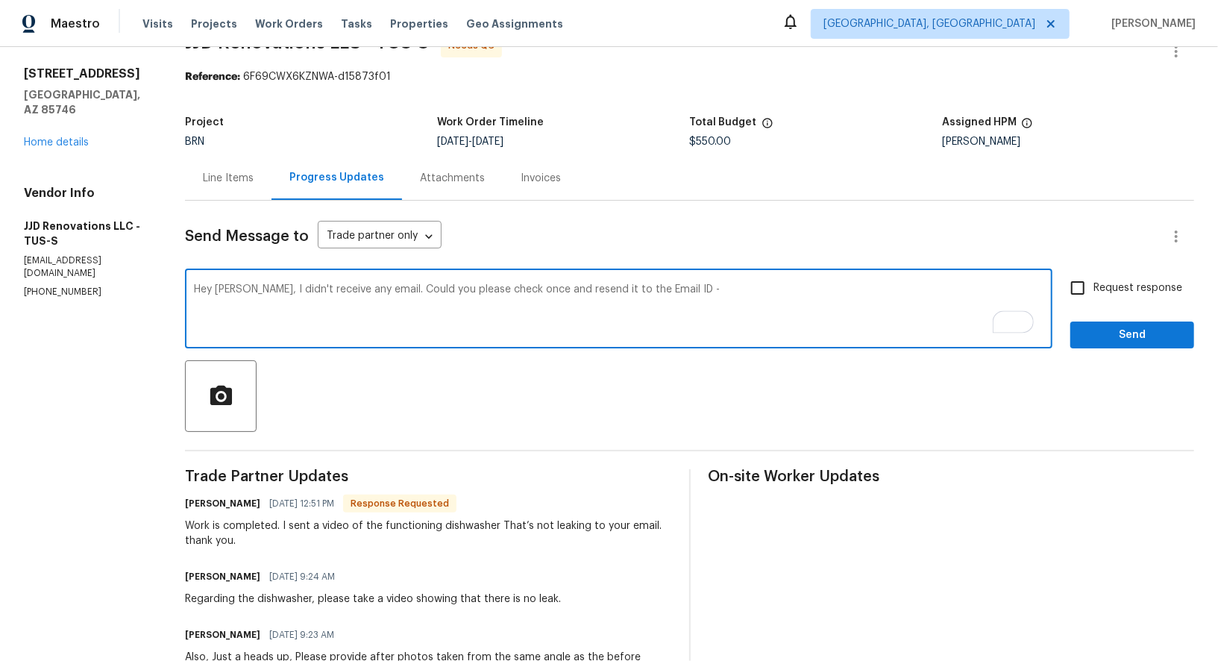
paste textarea "padmapriya.r@opendoor.com"
type textarea "Hey Dan, I didn't receive any email. Could you please check once and resend it …"
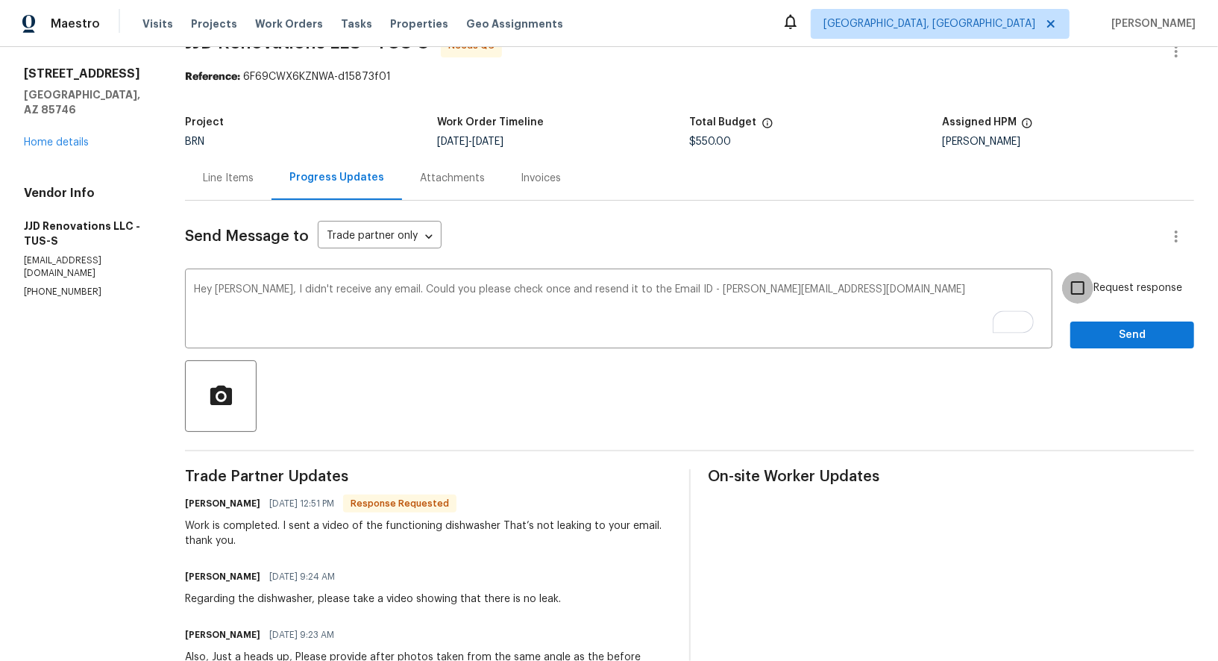
click at [1079, 283] on input "Request response" at bounding box center [1077, 287] width 31 height 31
checkbox input "true"
click at [1111, 341] on span "Send" at bounding box center [1132, 335] width 100 height 19
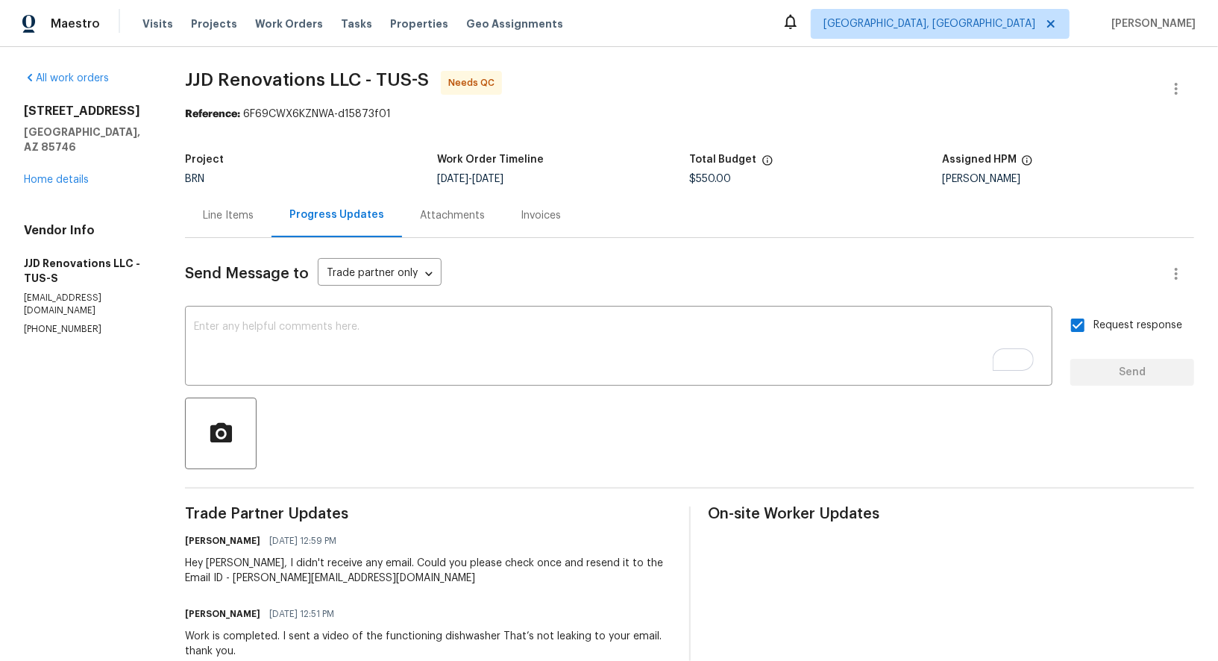
click at [246, 230] on div "Line Items" at bounding box center [228, 215] width 87 height 44
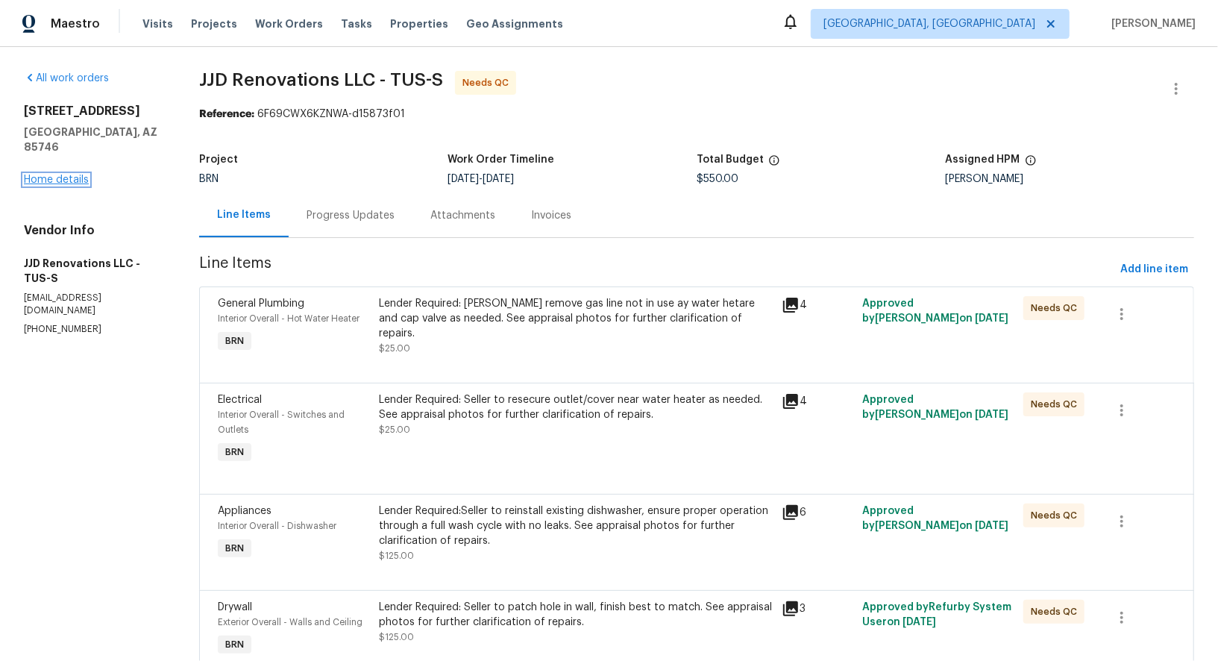
click at [40, 175] on link "Home details" at bounding box center [56, 180] width 65 height 10
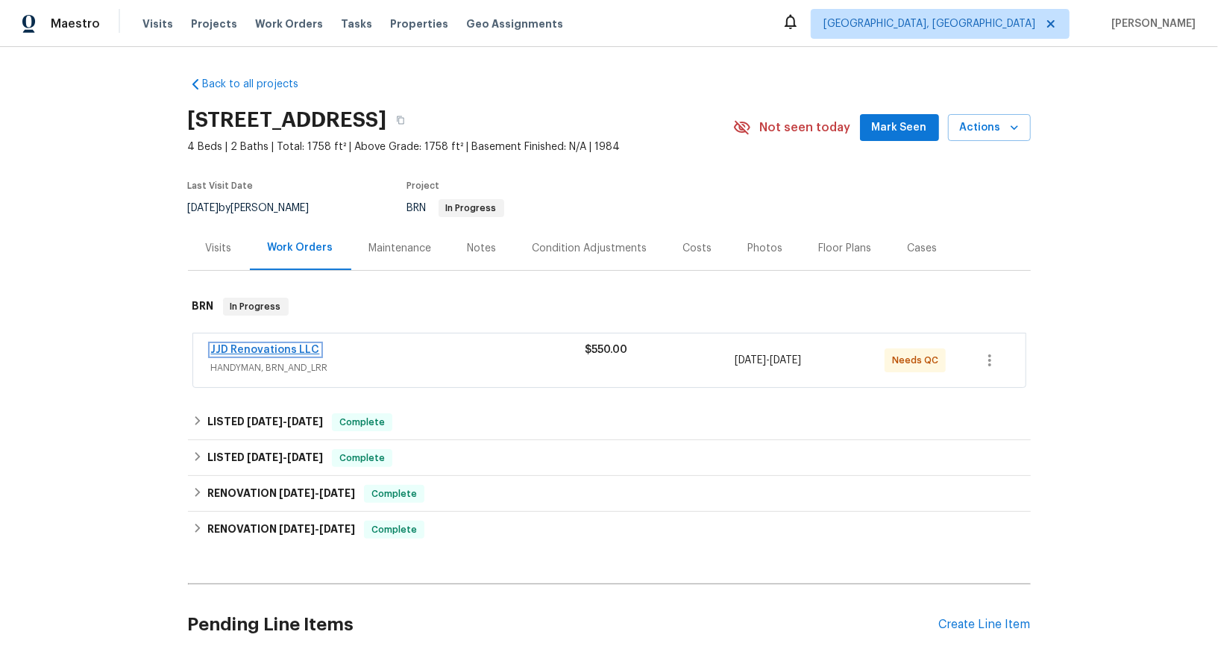
click at [288, 345] on link "JJD Renovations LLC" at bounding box center [265, 350] width 109 height 10
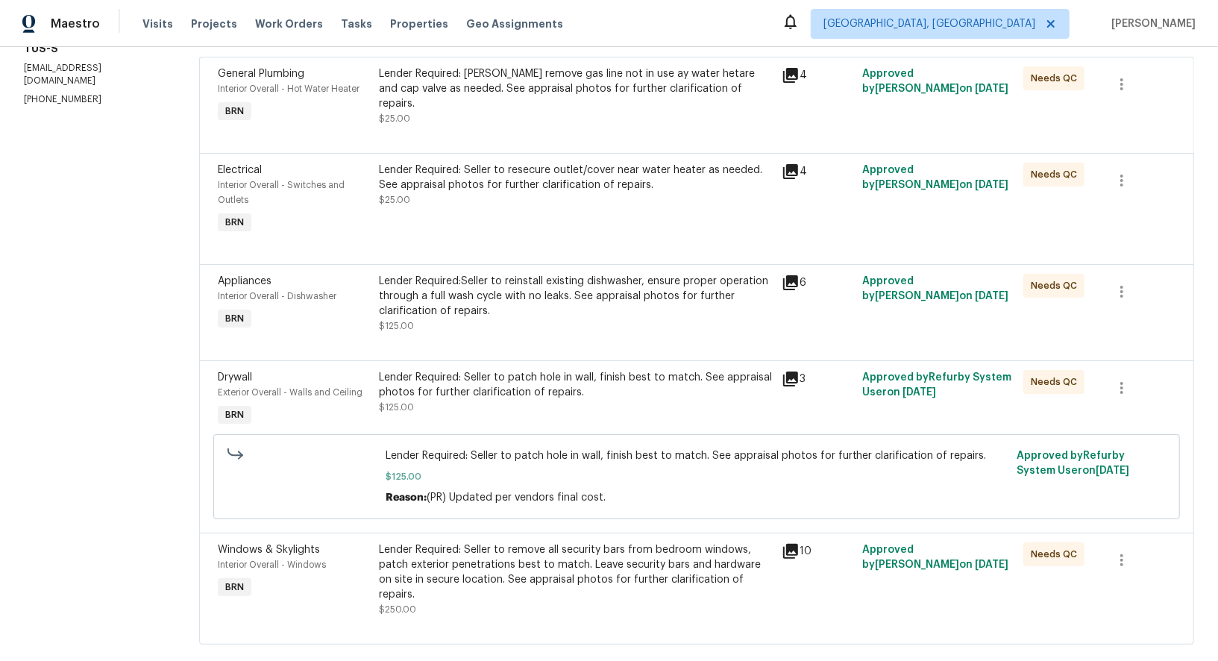
scroll to position [95, 0]
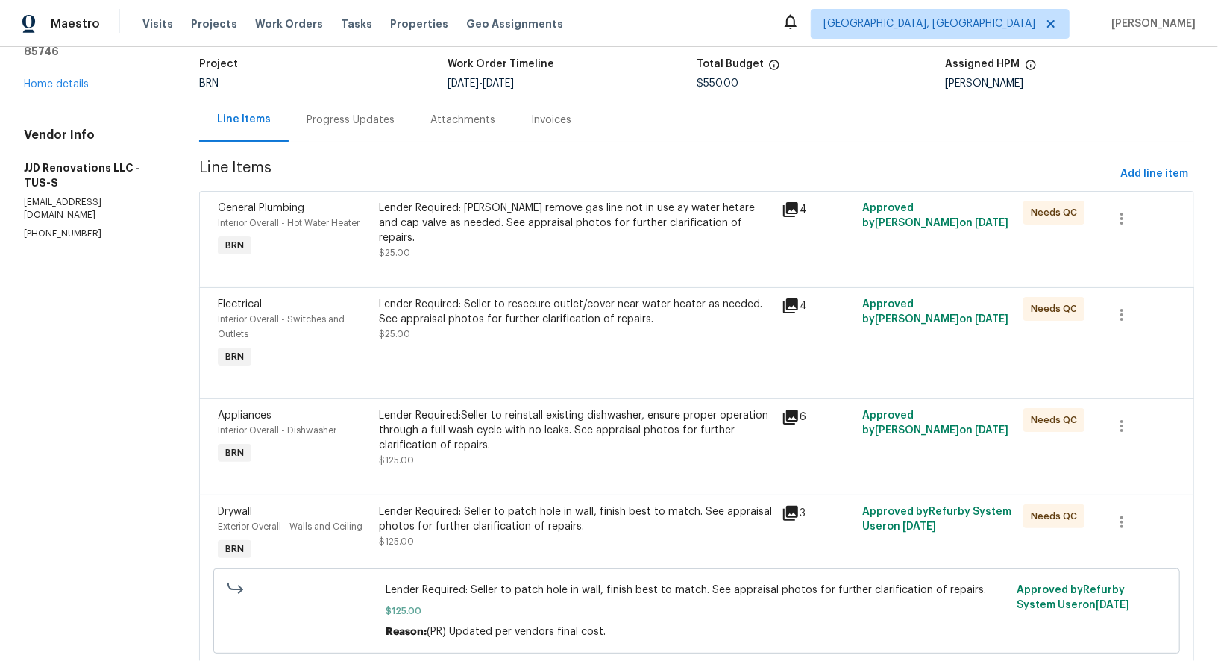
click at [391, 222] on div "Lender Required: Sellet remove gas line not in use ay water hetare and cap valv…" at bounding box center [576, 223] width 394 height 45
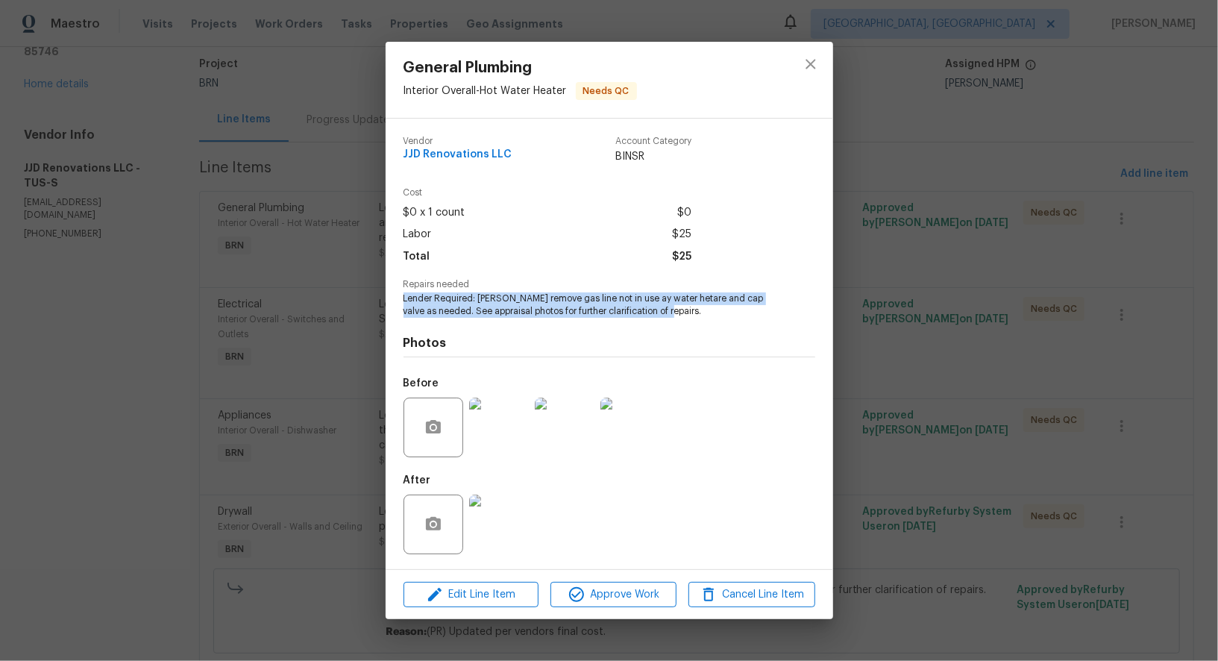
drag, startPoint x: 402, startPoint y: 297, endPoint x: 691, endPoint y: 314, distance: 289.2
click at [691, 315] on div "Vendor JJD Renovations LLC Account Category BINSR Cost $0 x 1 count $0 Labor $2…" at bounding box center [610, 344] width 448 height 451
copy span "Lender Required: Sellet remove gas line not in use ay water hetare and cap valv…"
click at [619, 419] on img at bounding box center [630, 428] width 60 height 60
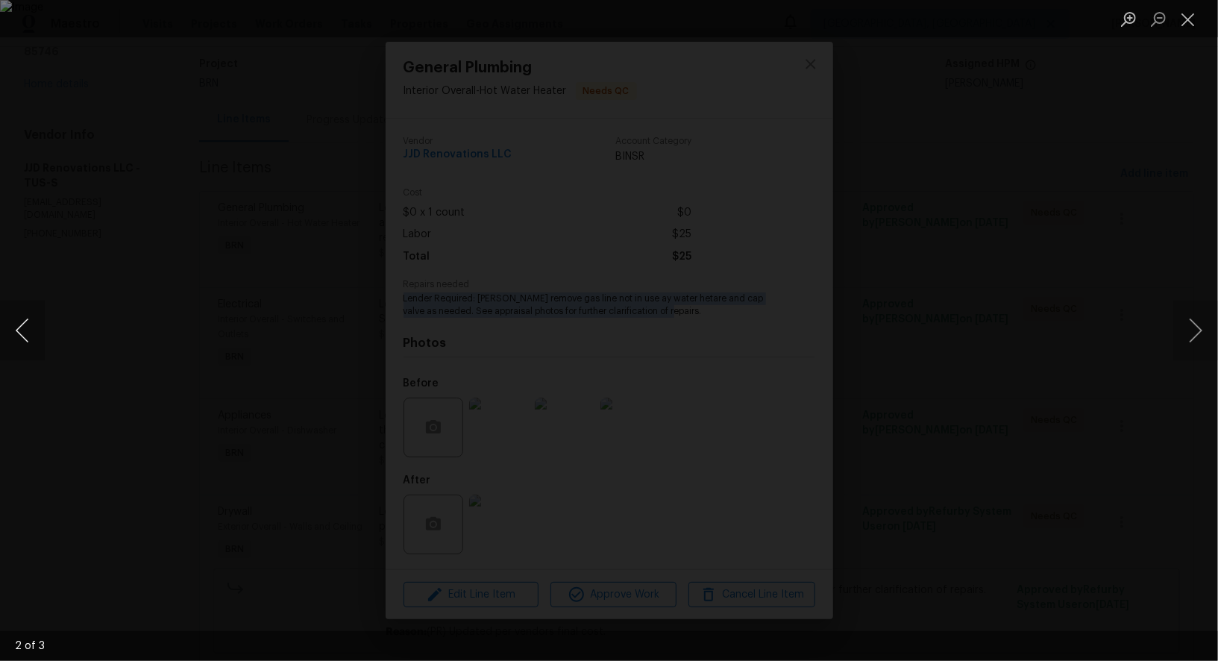
click at [27, 335] on button "Previous image" at bounding box center [22, 331] width 45 height 60
click at [14, 339] on button "Previous image" at bounding box center [22, 331] width 45 height 60
click at [991, 421] on div "Lightbox" at bounding box center [609, 330] width 1218 height 661
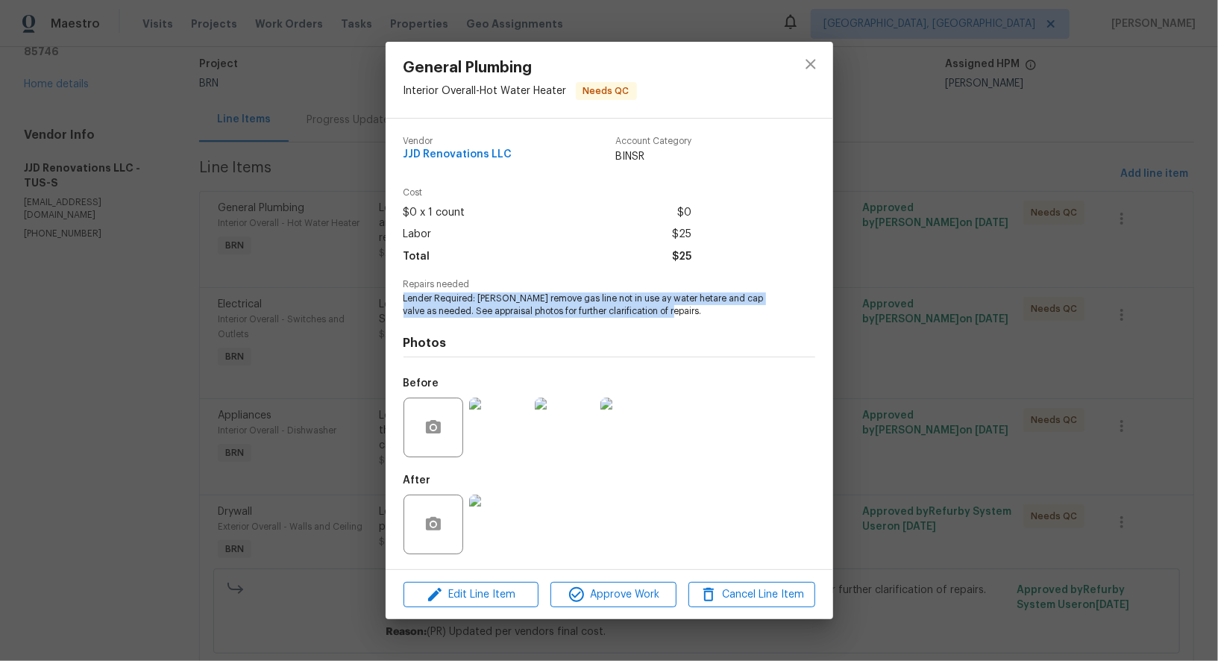
click at [497, 509] on img at bounding box center [499, 525] width 60 height 60
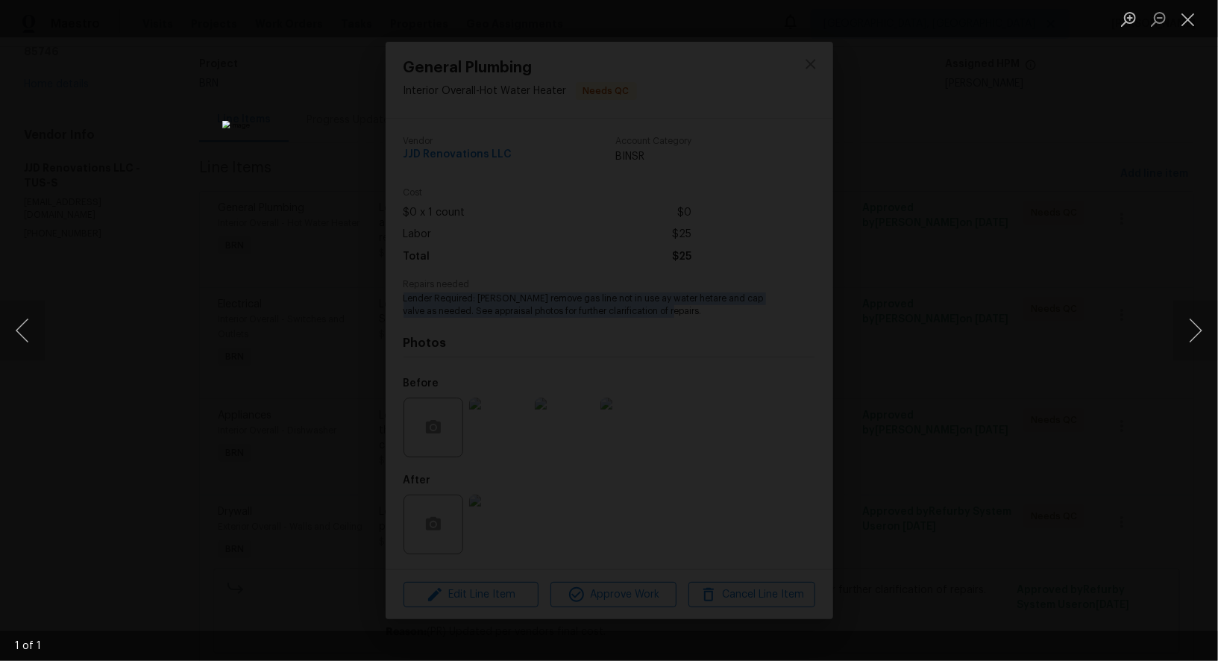
click at [242, 227] on div "Lightbox" at bounding box center [609, 330] width 1218 height 661
click at [242, 227] on div "General Plumbing Interior Overall - Hot Water Heater Needs QC Vendor JJD Renova…" at bounding box center [609, 330] width 1218 height 661
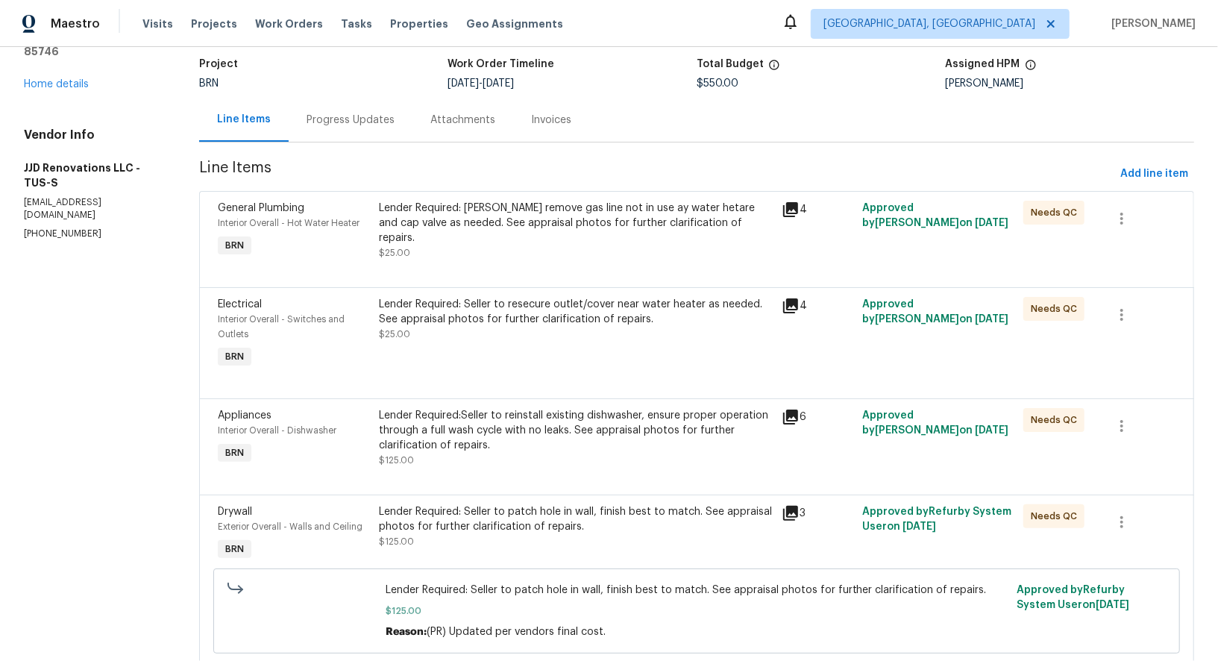
click at [451, 335] on div "Lender Required: Seller to resecure outlet/cover near water heater as needed. S…" at bounding box center [576, 319] width 394 height 45
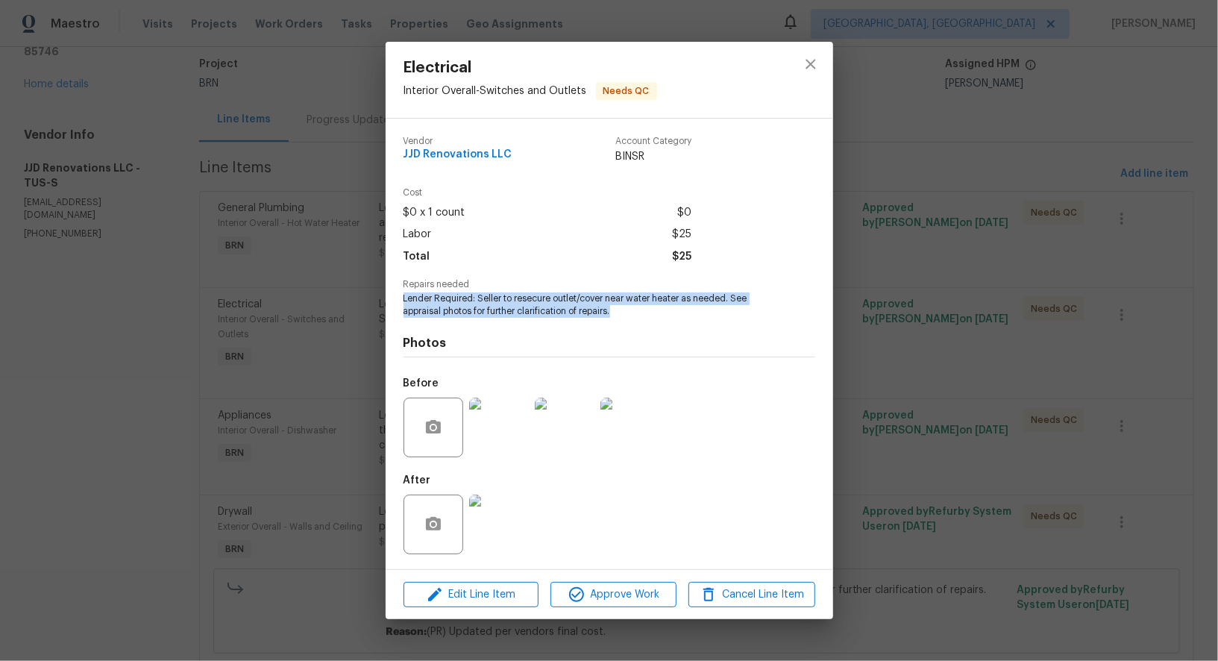
drag, startPoint x: 400, startPoint y: 296, endPoint x: 625, endPoint y: 313, distance: 225.8
click at [625, 313] on div "Vendor JJD Renovations LLC Account Category BINSR Cost $0 x 1 count $0 Labor $2…" at bounding box center [610, 344] width 448 height 451
copy span "Lender Required: Seller to resecure outlet/cover near water heater as needed. S…"
click at [652, 442] on img at bounding box center [630, 428] width 60 height 60
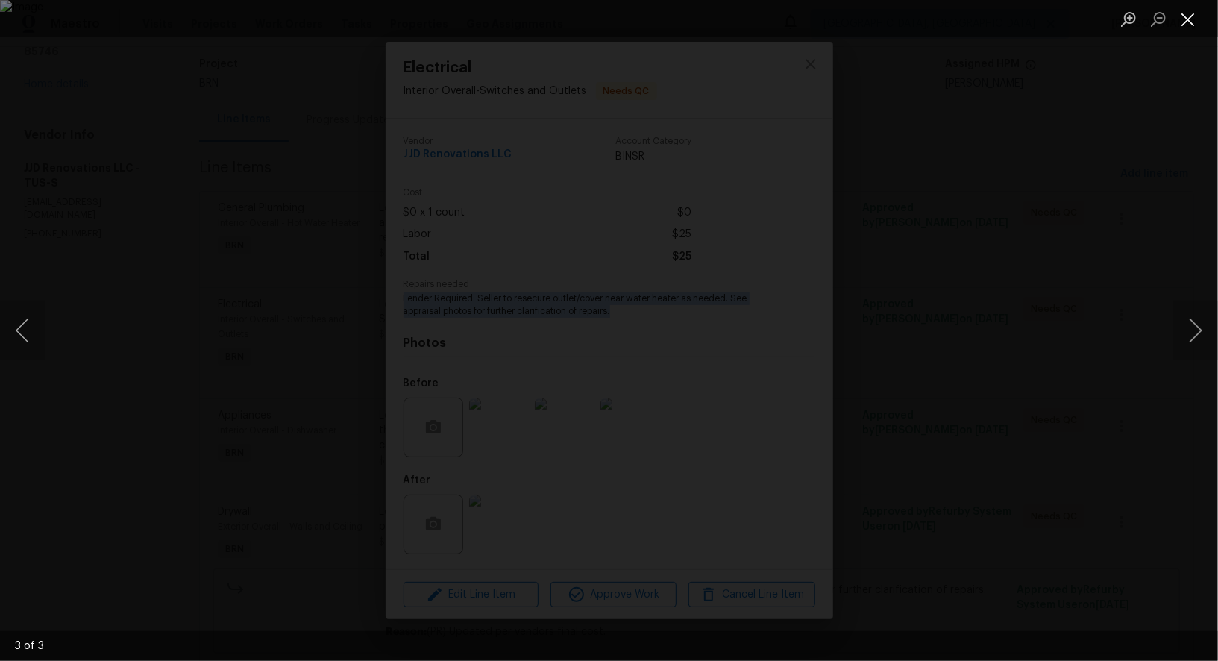
click at [1195, 20] on button "Close lightbox" at bounding box center [1188, 19] width 30 height 26
click at [492, 530] on div "Lightbox" at bounding box center [609, 330] width 1218 height 661
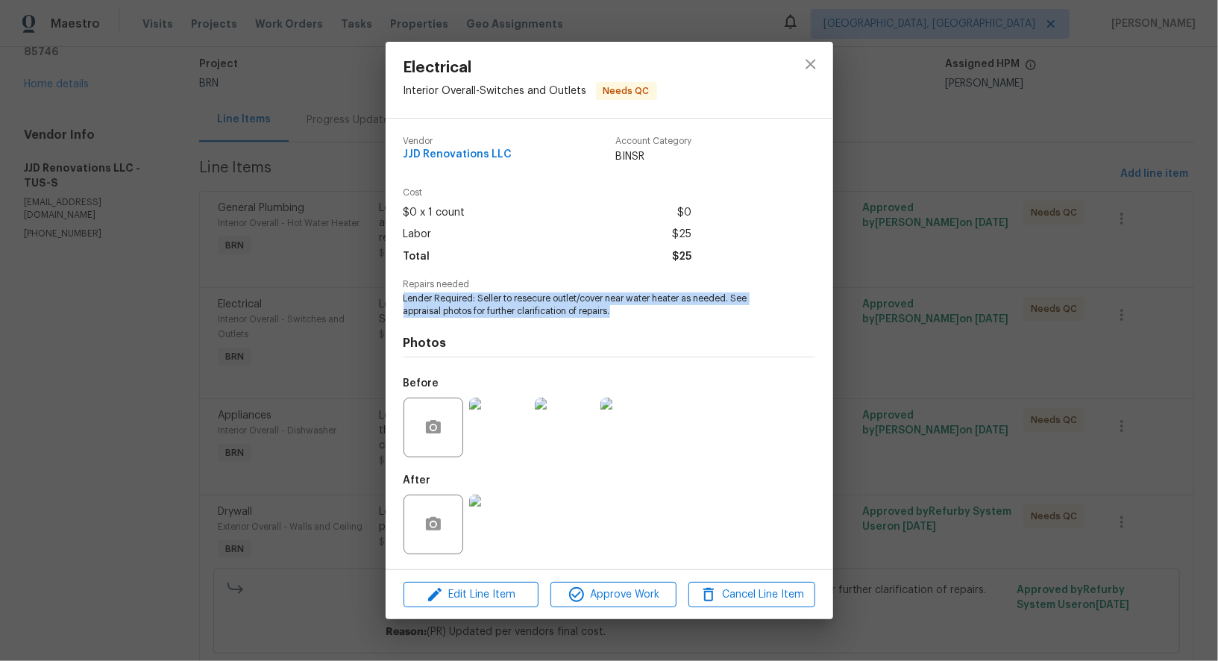
click at [476, 516] on img at bounding box center [499, 525] width 60 height 60
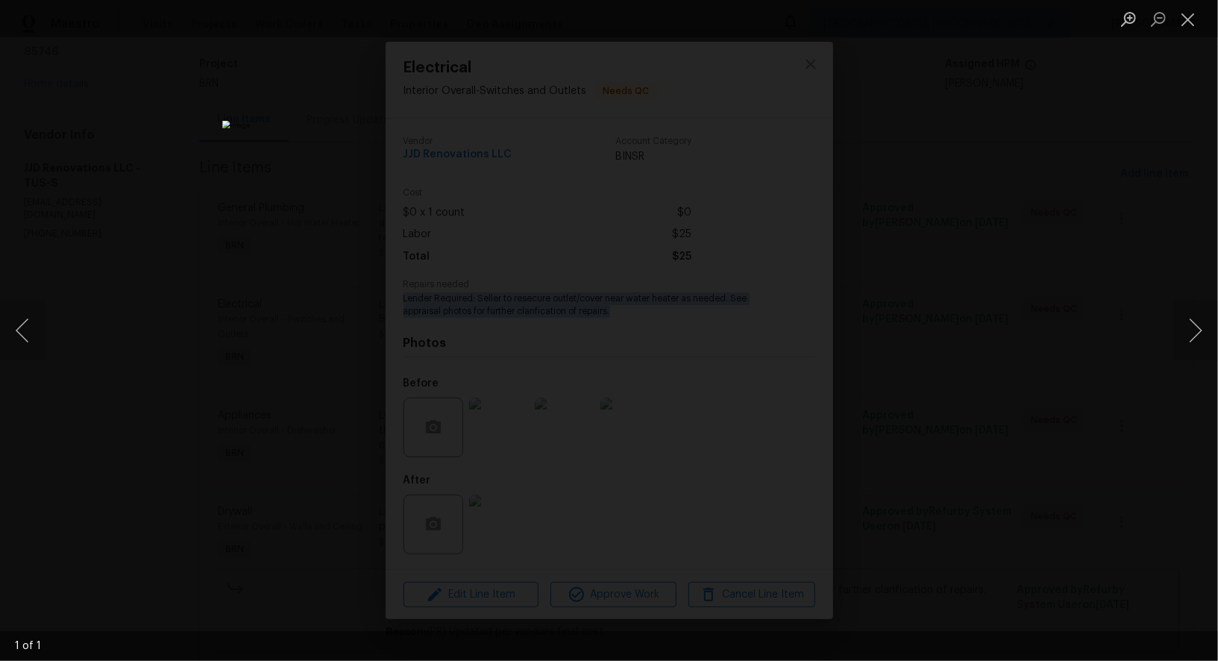
click at [1010, 236] on div "Lightbox" at bounding box center [609, 330] width 1218 height 661
click at [1010, 236] on div "Electrical Interior Overall - Switches and Outlets Needs QC Vendor JJD Renovati…" at bounding box center [609, 330] width 1218 height 661
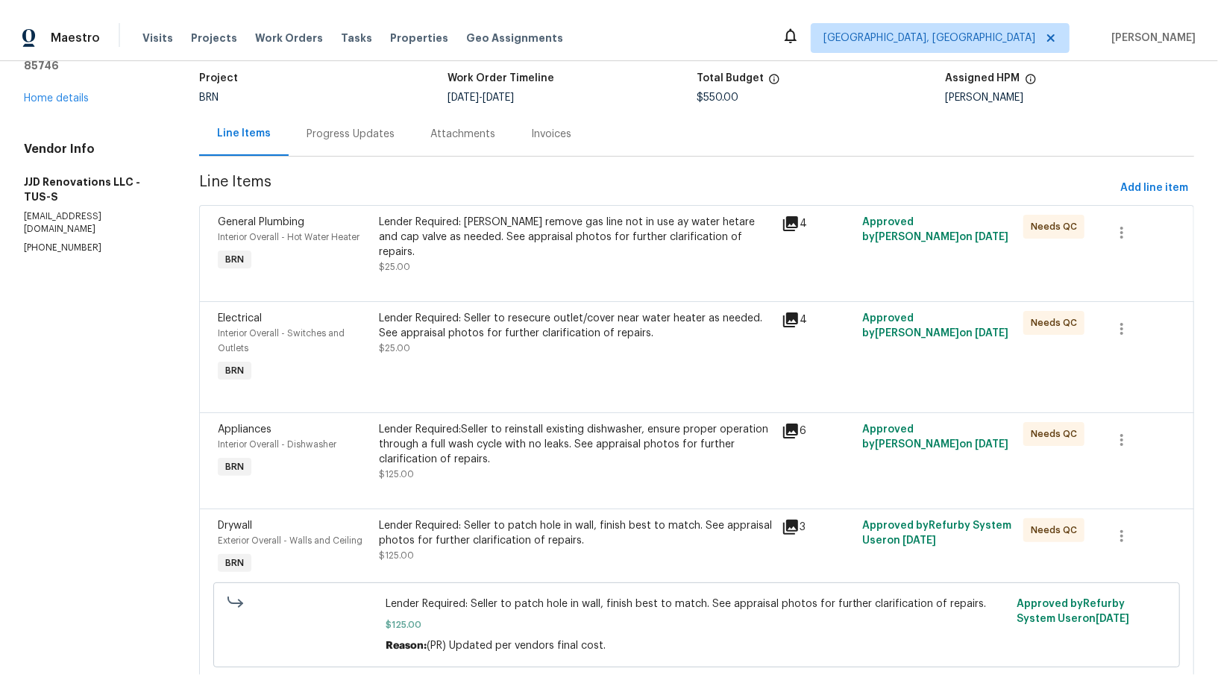
scroll to position [239, 0]
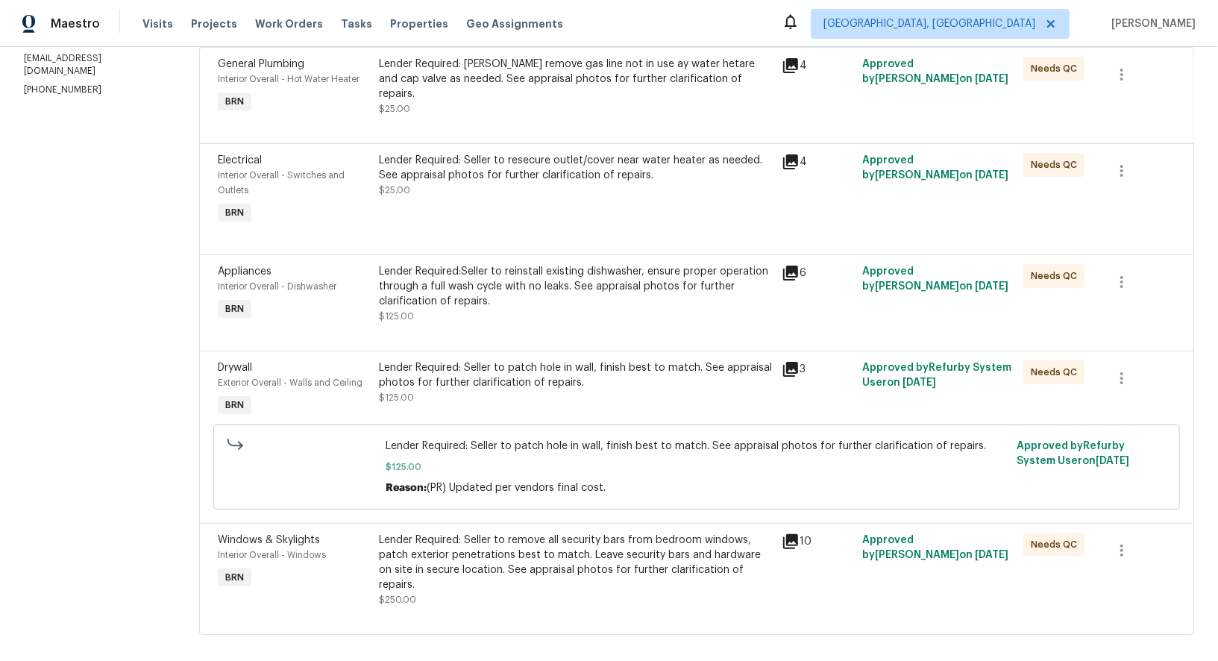
click at [495, 265] on div "Lender Required:Seller to reinstall existing dishwasher, ensure proper operatio…" at bounding box center [576, 286] width 394 height 45
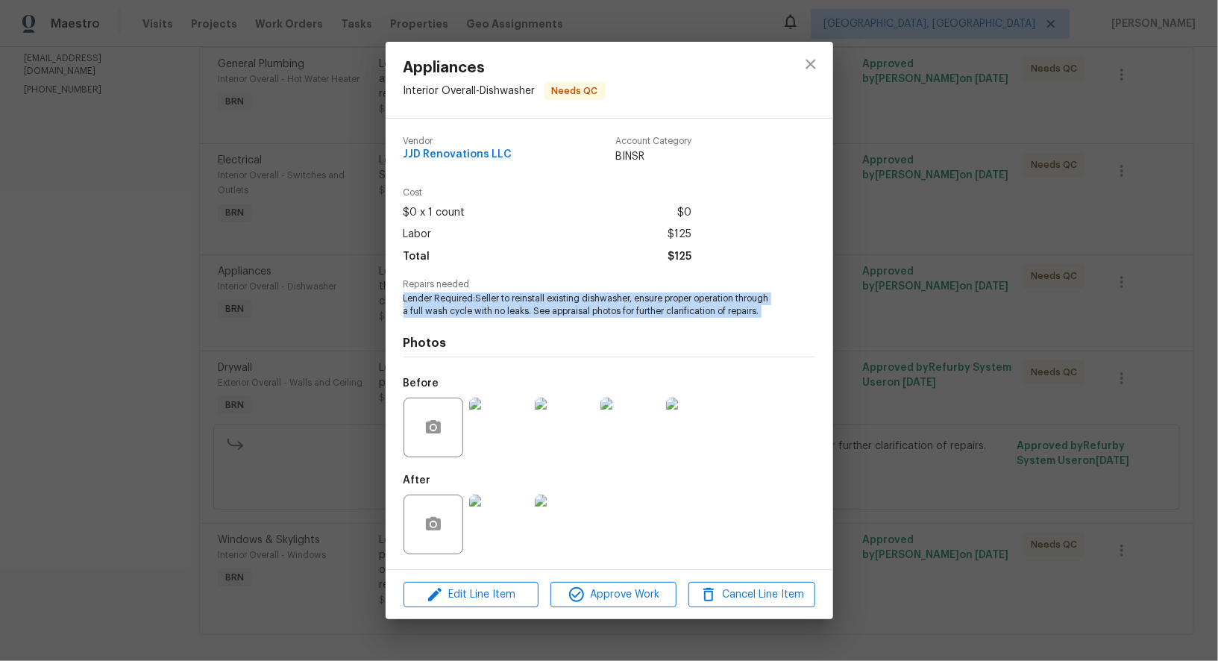
drag, startPoint x: 404, startPoint y: 301, endPoint x: 762, endPoint y: 320, distance: 359.3
click at [762, 320] on div "Vendor JJD Renovations LLC Account Category BINSR Cost $0 x 1 count $0 Labor $1…" at bounding box center [610, 344] width 412 height 439
copy span "Lender Required:Seller to reinstall existing dishwasher, ensure proper operatio…"
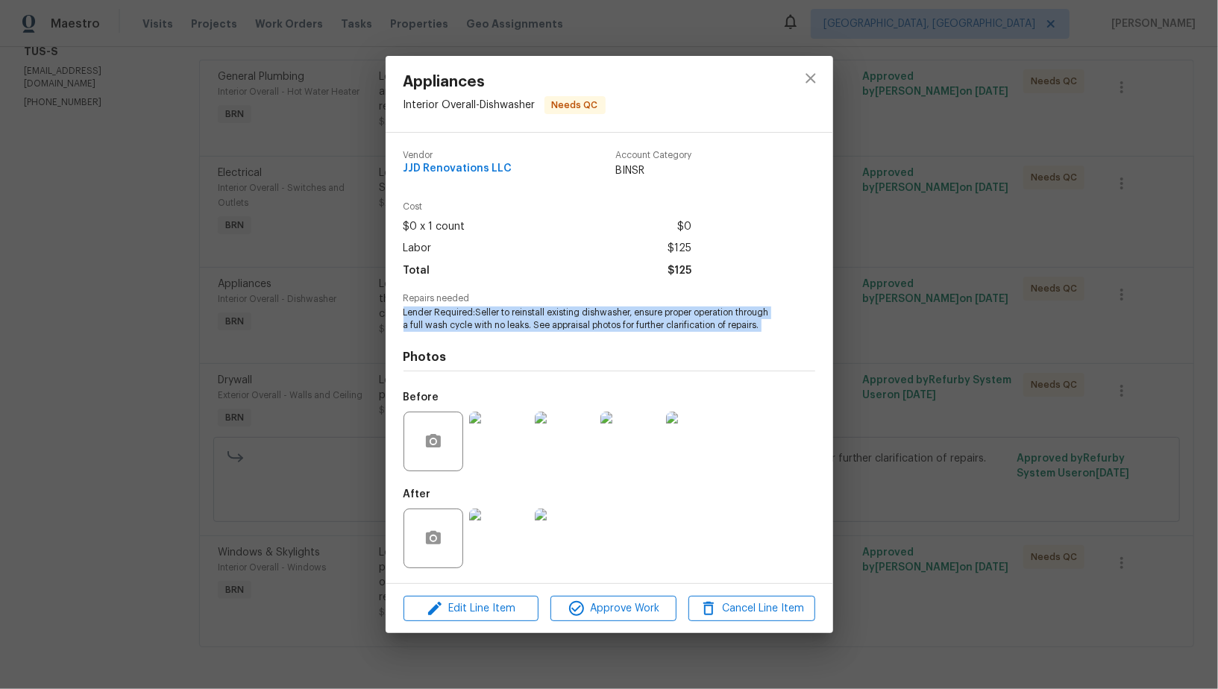
scroll to position [211, 0]
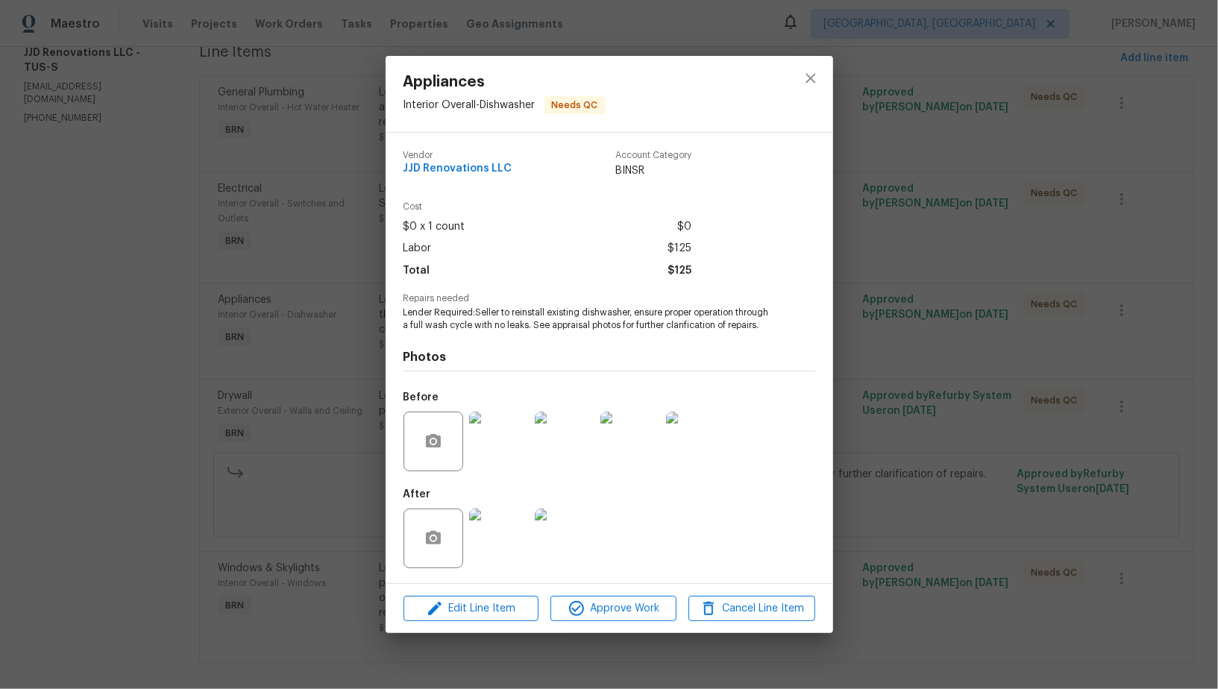
click at [420, 336] on div "Photos Before After" at bounding box center [610, 454] width 412 height 245
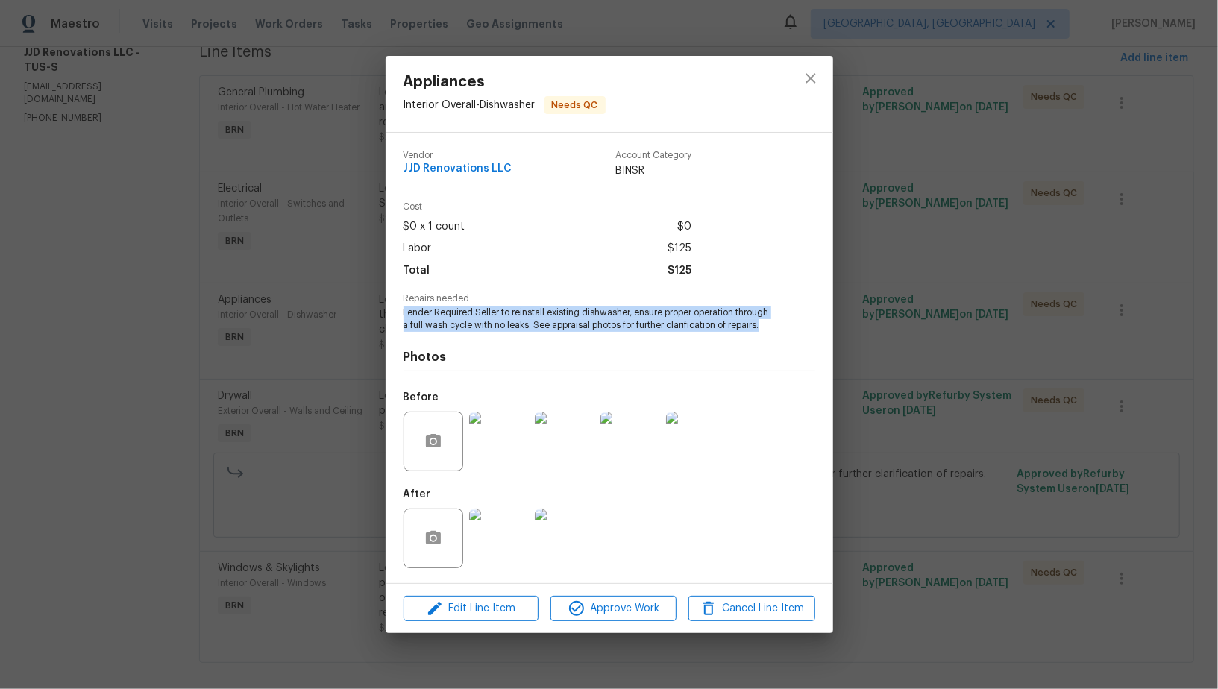
drag, startPoint x: 397, startPoint y: 310, endPoint x: 771, endPoint y: 329, distance: 374.9
click at [771, 329] on div "Vendor JJD Renovations LLC Account Category BINSR Cost $0 x 1 count $0 Labor $1…" at bounding box center [610, 358] width 448 height 451
copy span "Lender Required:Seller to reinstall existing dishwasher, ensure proper operatio…"
click at [501, 542] on img at bounding box center [499, 539] width 60 height 60
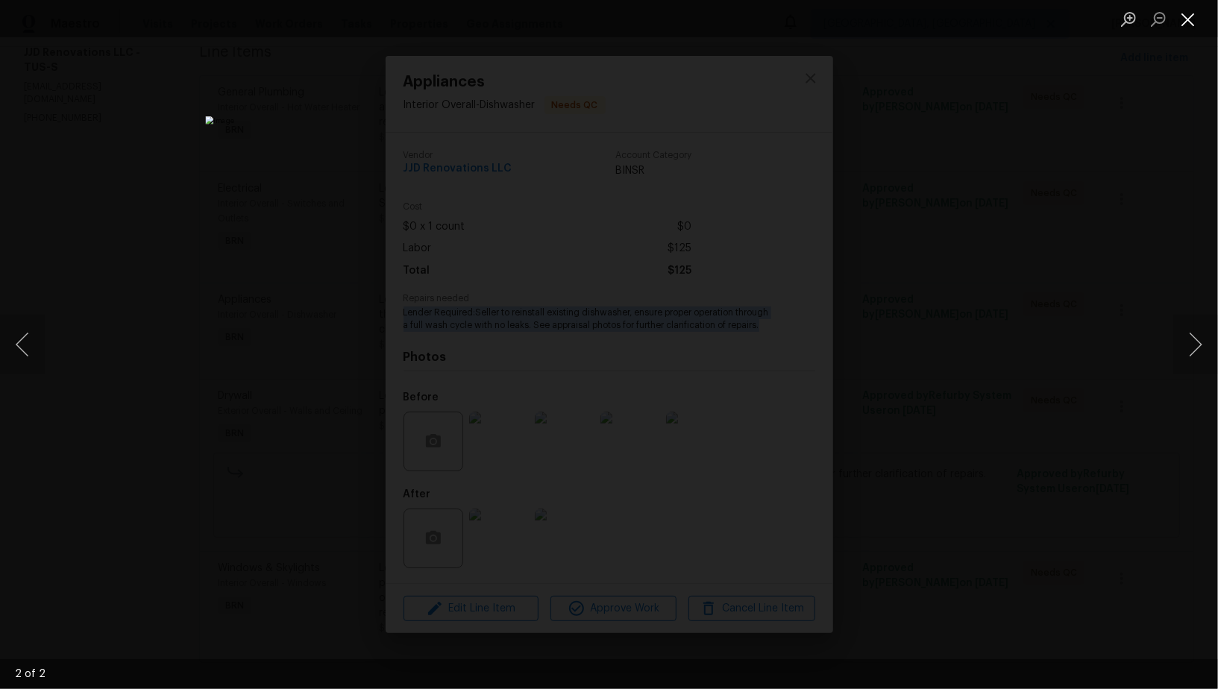
click at [1190, 20] on button "Close lightbox" at bounding box center [1188, 19] width 30 height 26
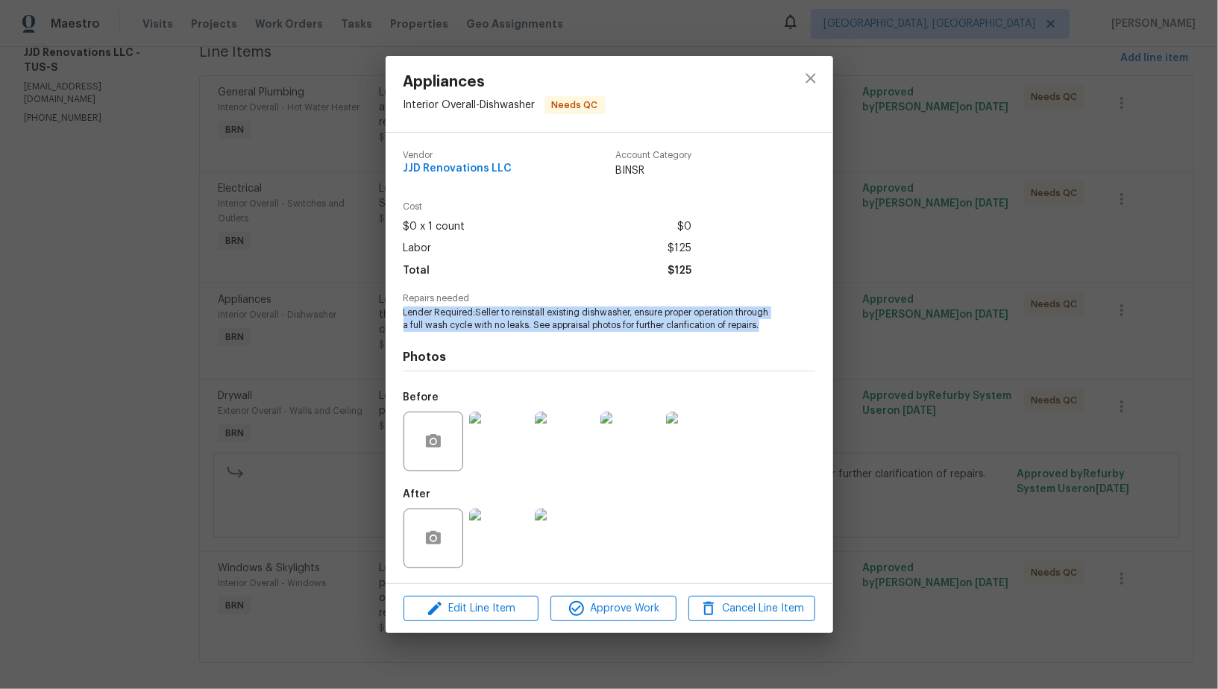
click at [586, 452] on img at bounding box center [565, 442] width 60 height 60
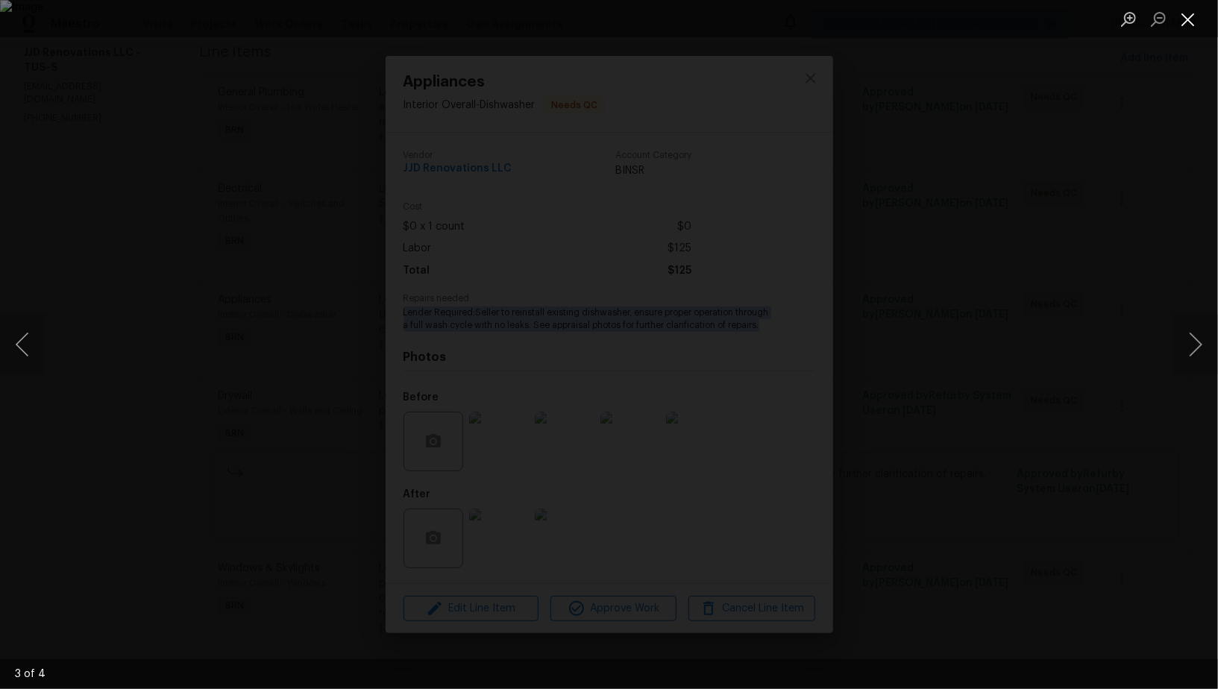
click at [1194, 22] on button "Close lightbox" at bounding box center [1188, 19] width 30 height 26
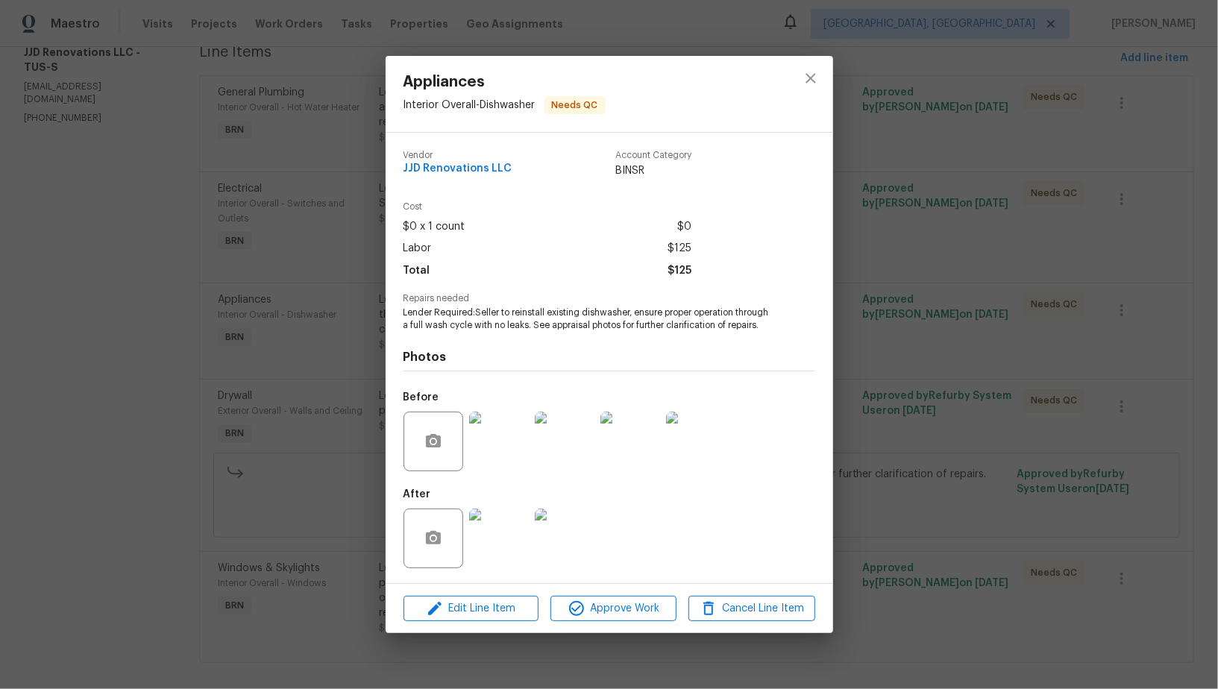
drag, startPoint x: 242, startPoint y: 472, endPoint x: 310, endPoint y: 406, distance: 94.9
click at [242, 472] on div "Appliances Interior Overall - Dishwasher Needs QC Vendor JJD Renovations LLC Ac…" at bounding box center [609, 344] width 1218 height 689
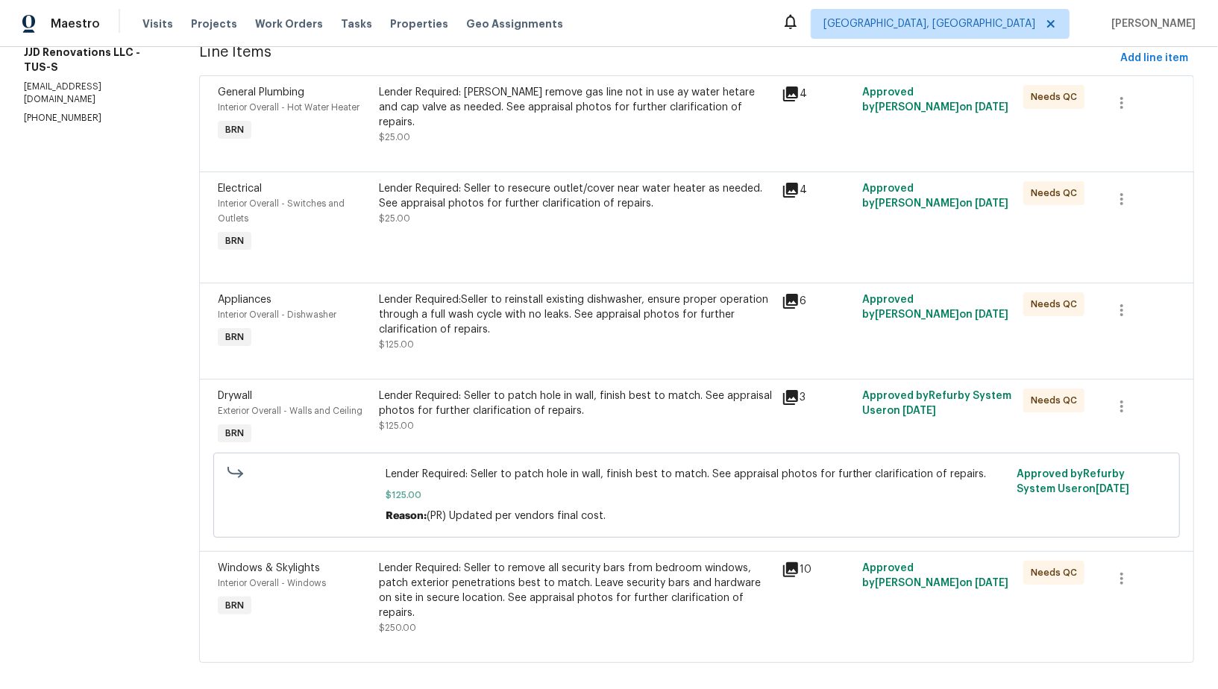
click at [502, 423] on div "Lender Required: Seller to patch hole in wall, finish best to match. See apprai…" at bounding box center [576, 411] width 394 height 45
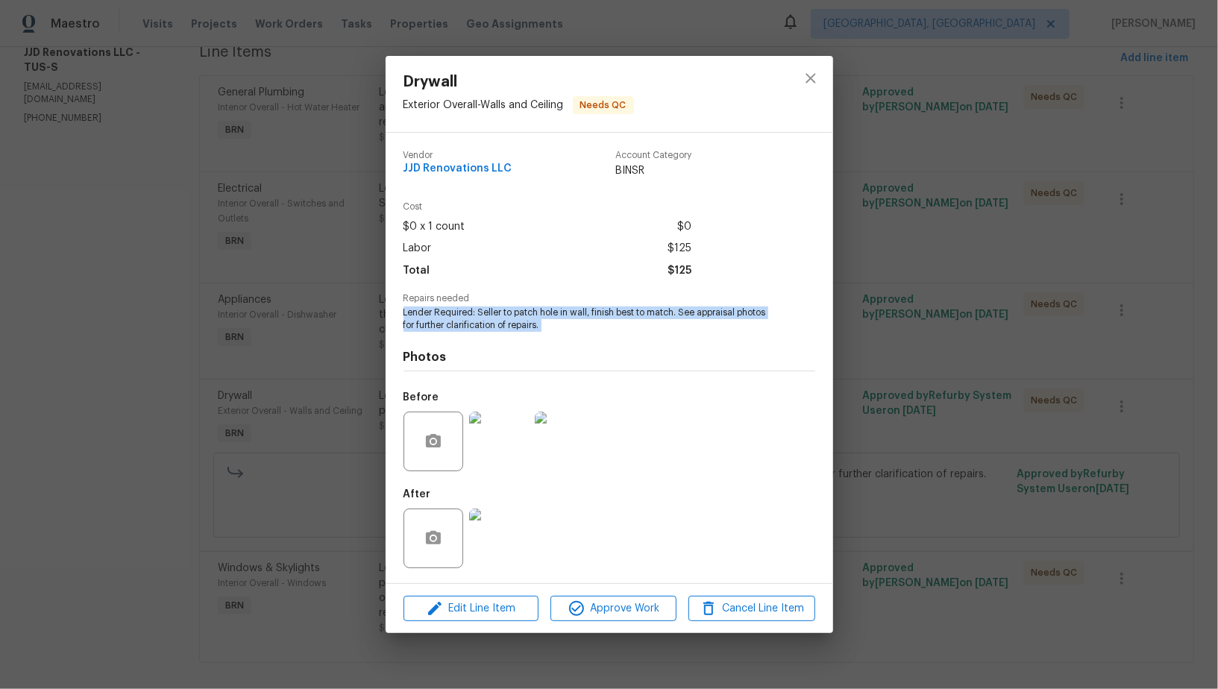
drag, startPoint x: 395, startPoint y: 312, endPoint x: 606, endPoint y: 336, distance: 211.8
click at [606, 336] on div "Vendor JJD Renovations LLC Account Category BINSR Cost $0 x 1 count $0 Labor $1…" at bounding box center [610, 358] width 448 height 451
copy span "Lender Required: Seller to patch hole in wall, finish best to match. See apprai…"
click at [506, 446] on img at bounding box center [499, 442] width 60 height 60
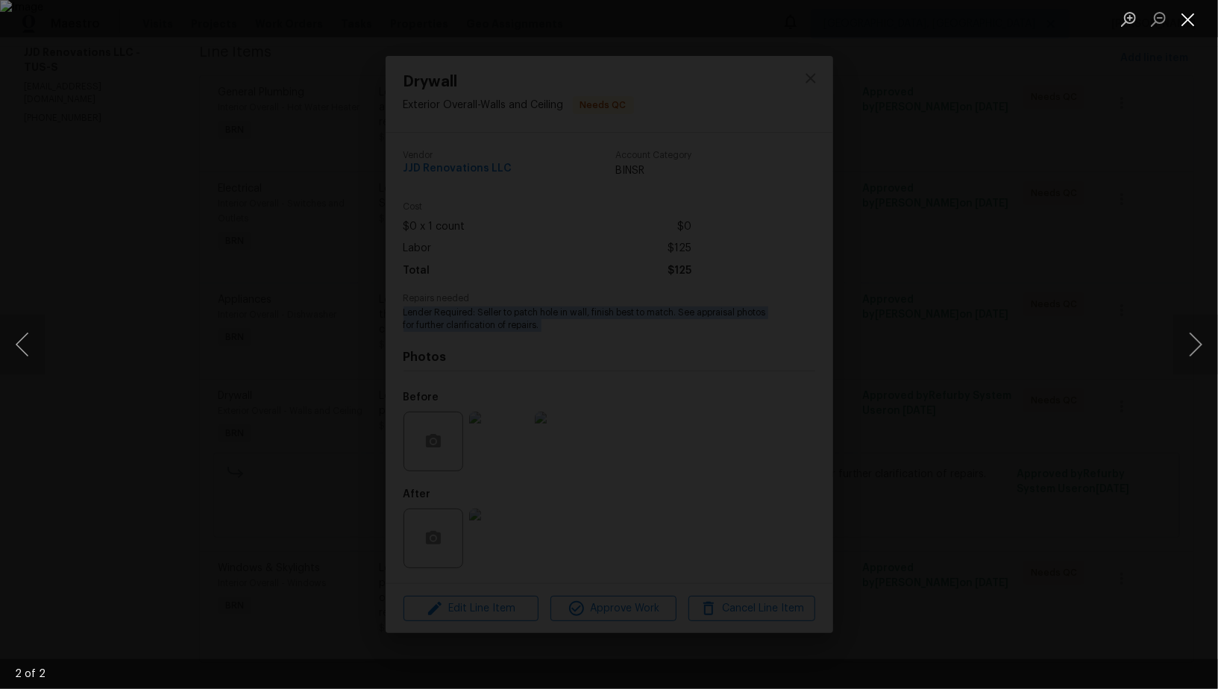
click at [1195, 25] on button "Close lightbox" at bounding box center [1188, 19] width 30 height 26
click at [1195, 22] on button "Close lightbox" at bounding box center [1188, 19] width 30 height 26
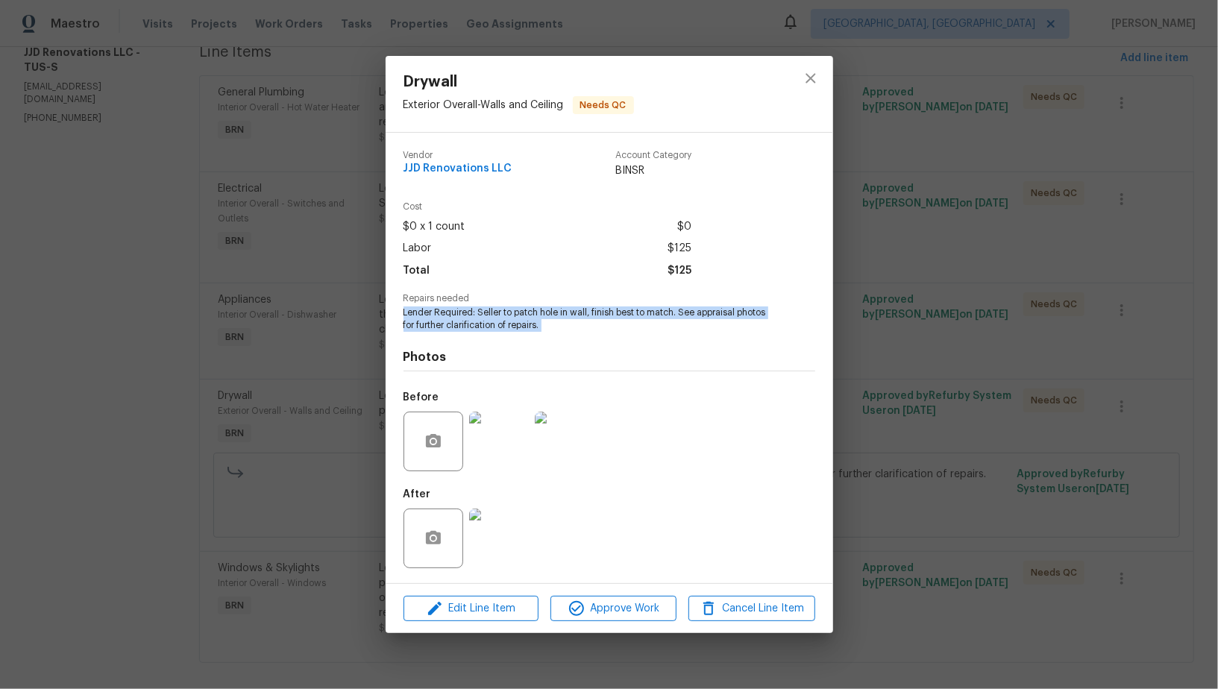
click at [474, 551] on img at bounding box center [499, 539] width 60 height 60
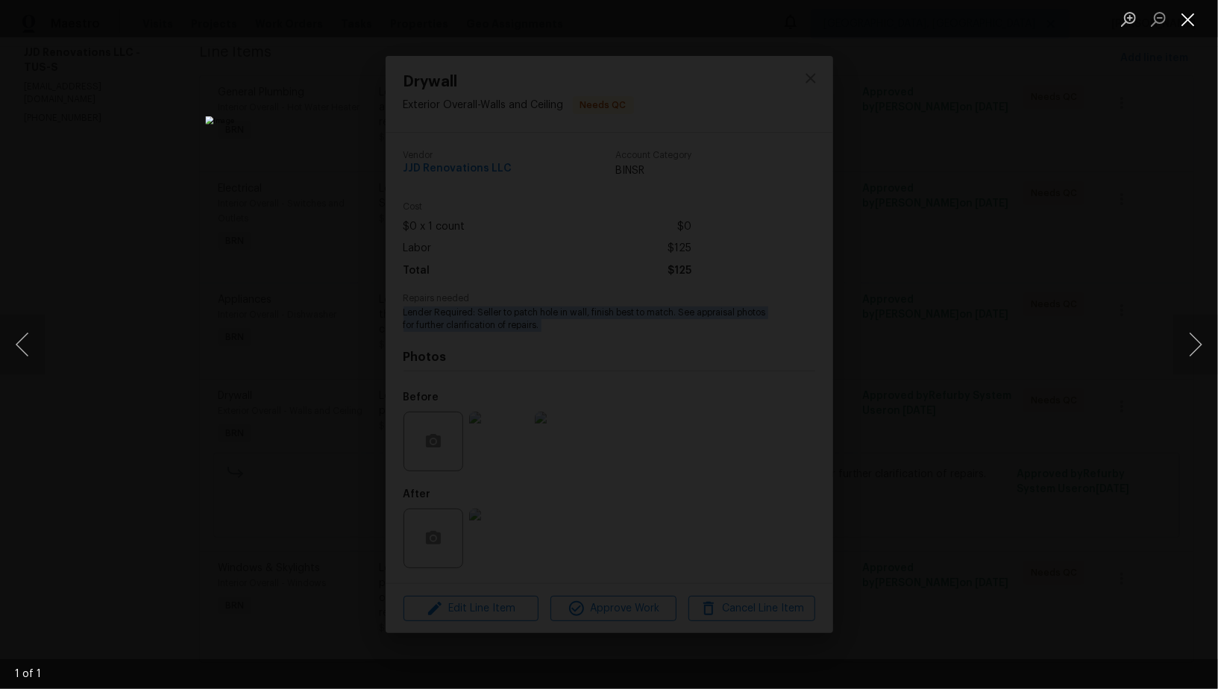
click at [1188, 22] on button "Close lightbox" at bounding box center [1188, 19] width 30 height 26
click at [939, 497] on div "Drywall Exterior Overall - Walls and Ceiling Needs QC Vendor JJD Renovations LL…" at bounding box center [609, 344] width 1218 height 689
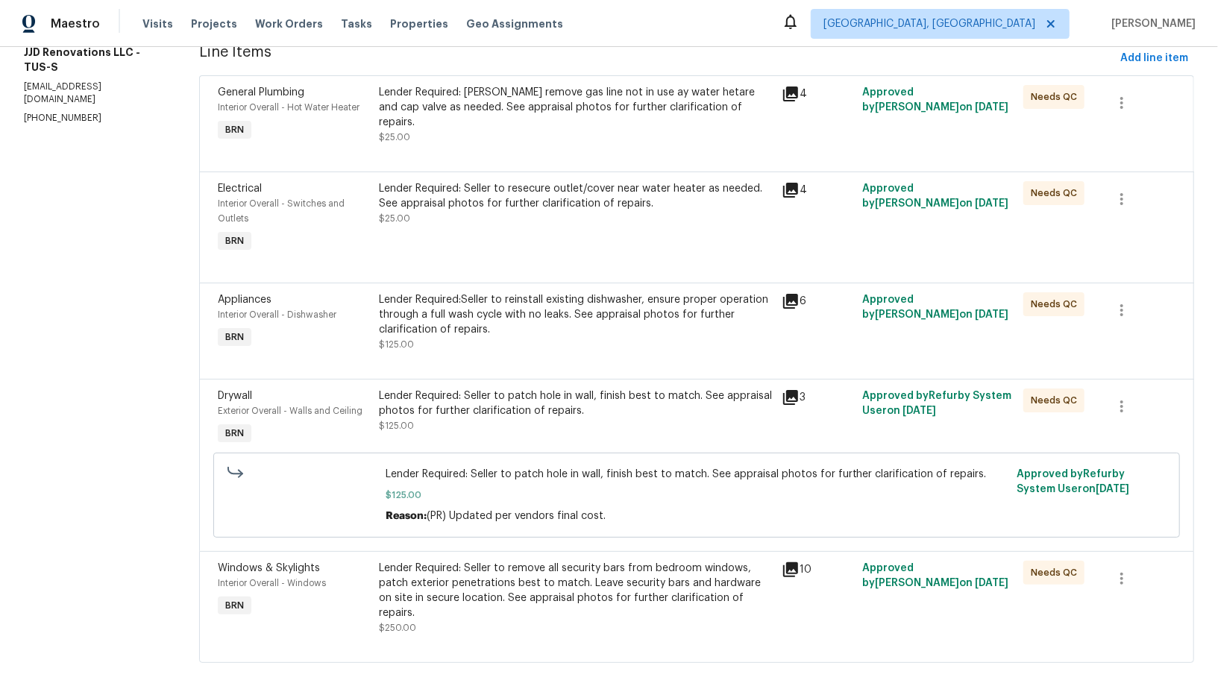
click at [495, 566] on div "Lender Required: Seller to remove all security bars from bedroom windows, patch…" at bounding box center [576, 591] width 394 height 60
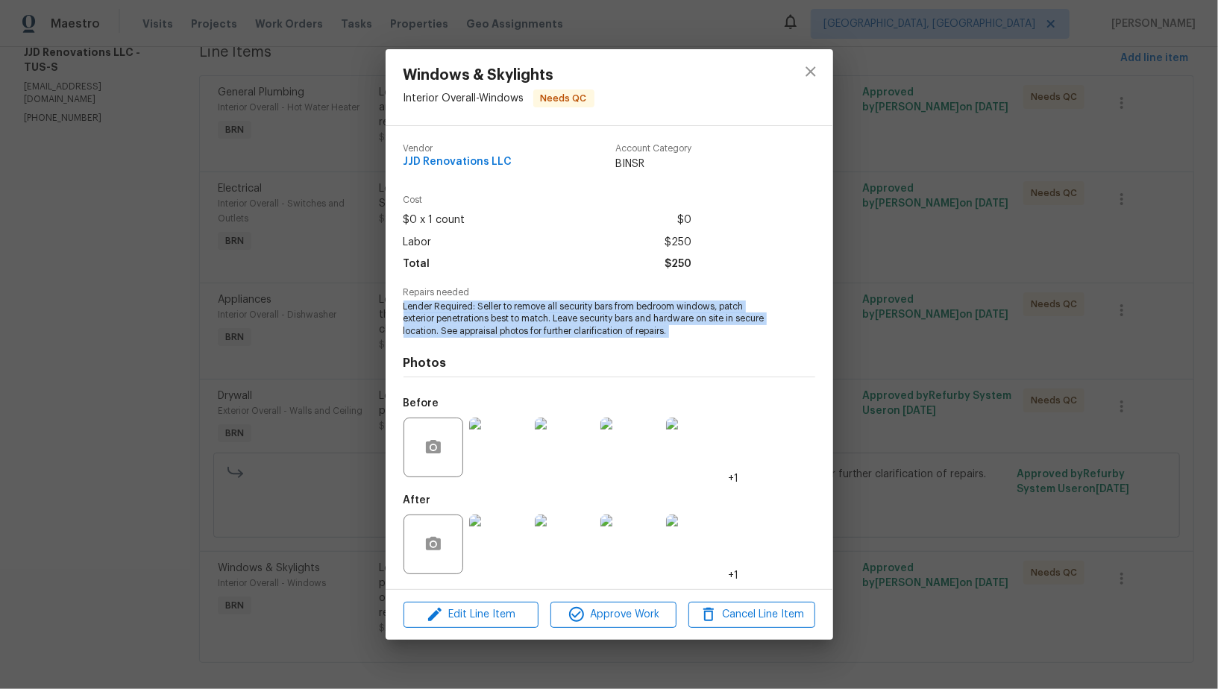
drag, startPoint x: 402, startPoint y: 307, endPoint x: 697, endPoint y: 341, distance: 296.5
click at [697, 341] on div "Vendor JJD Renovations LLC Account Category BINSR Cost $0 x 1 count $0 Labor $2…" at bounding box center [610, 357] width 448 height 463
copy span "Lender Required: Seller to remove all security bars from bedroom windows, patch…"
click at [518, 455] on img at bounding box center [499, 448] width 60 height 60
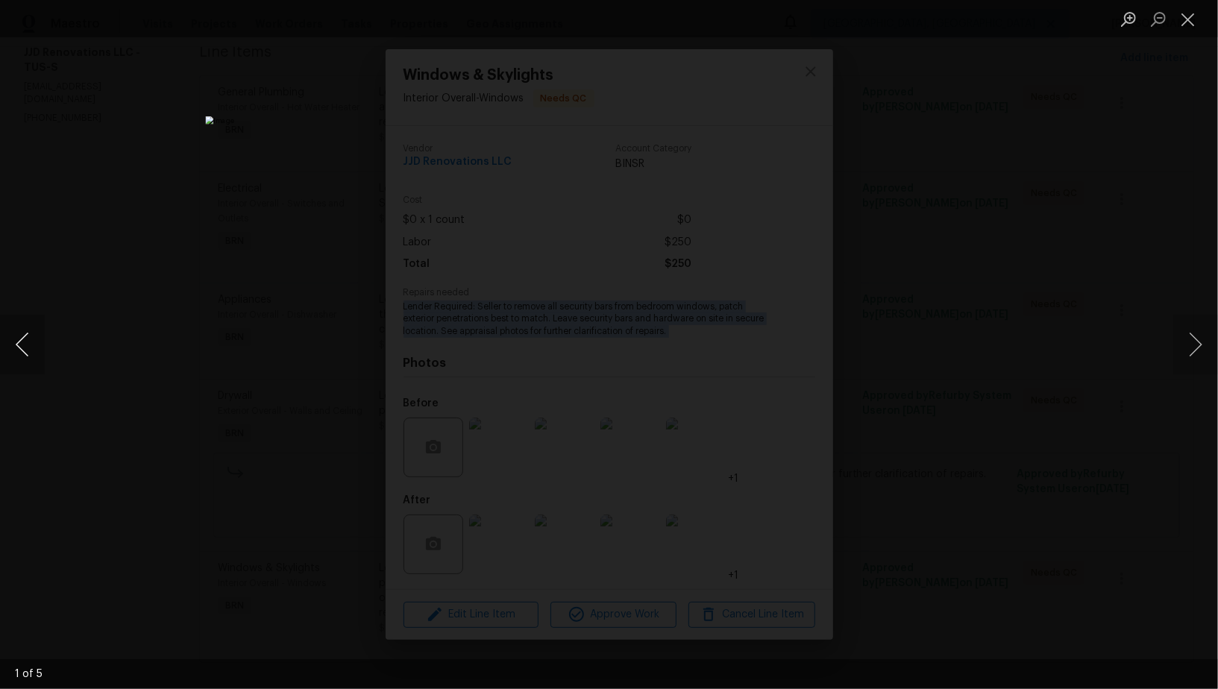
click at [25, 351] on button "Previous image" at bounding box center [22, 345] width 45 height 60
click at [25, 350] on button "Previous image" at bounding box center [22, 345] width 45 height 60
click at [1192, 12] on button "Close lightbox" at bounding box center [1188, 19] width 30 height 26
click at [10, 351] on button "Previous image" at bounding box center [22, 345] width 45 height 60
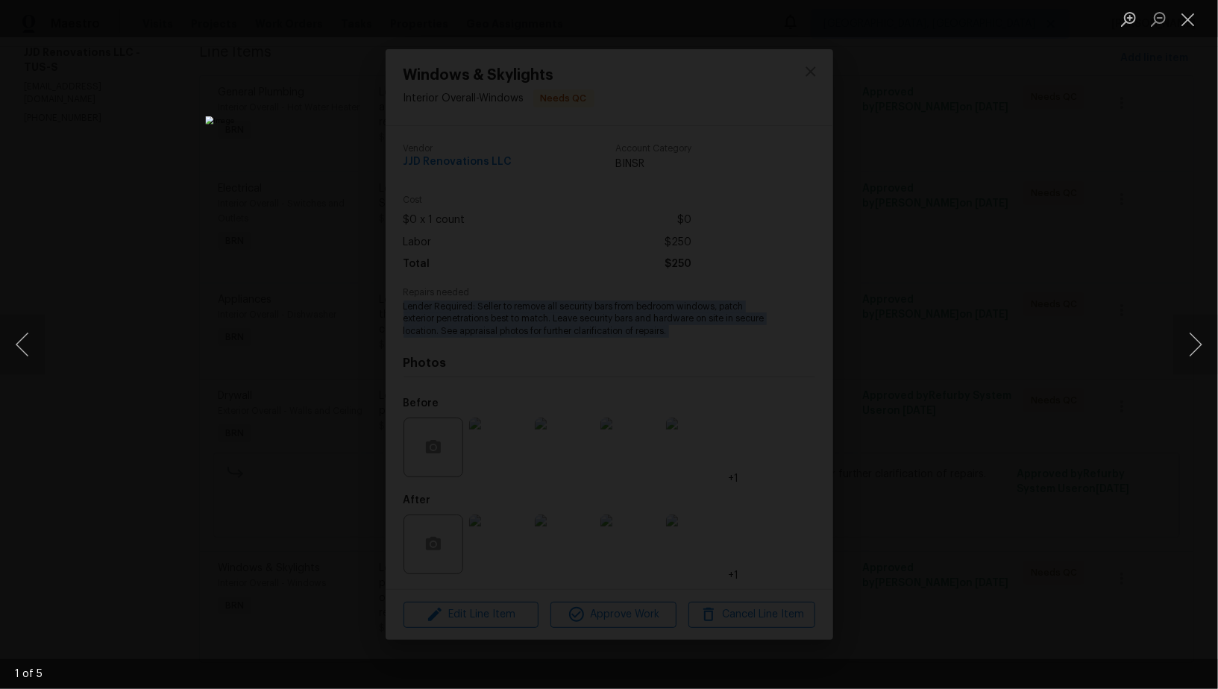
click at [236, 369] on div "Lightbox" at bounding box center [609, 344] width 1218 height 689
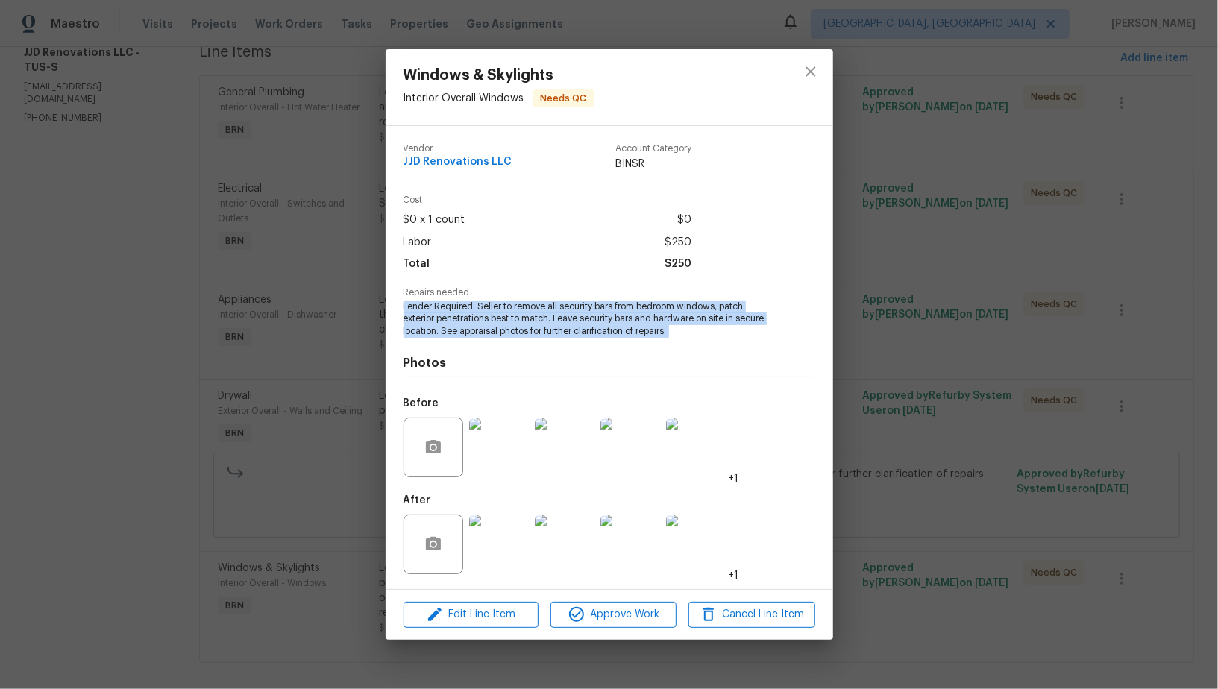
click at [509, 541] on img at bounding box center [499, 545] width 60 height 60
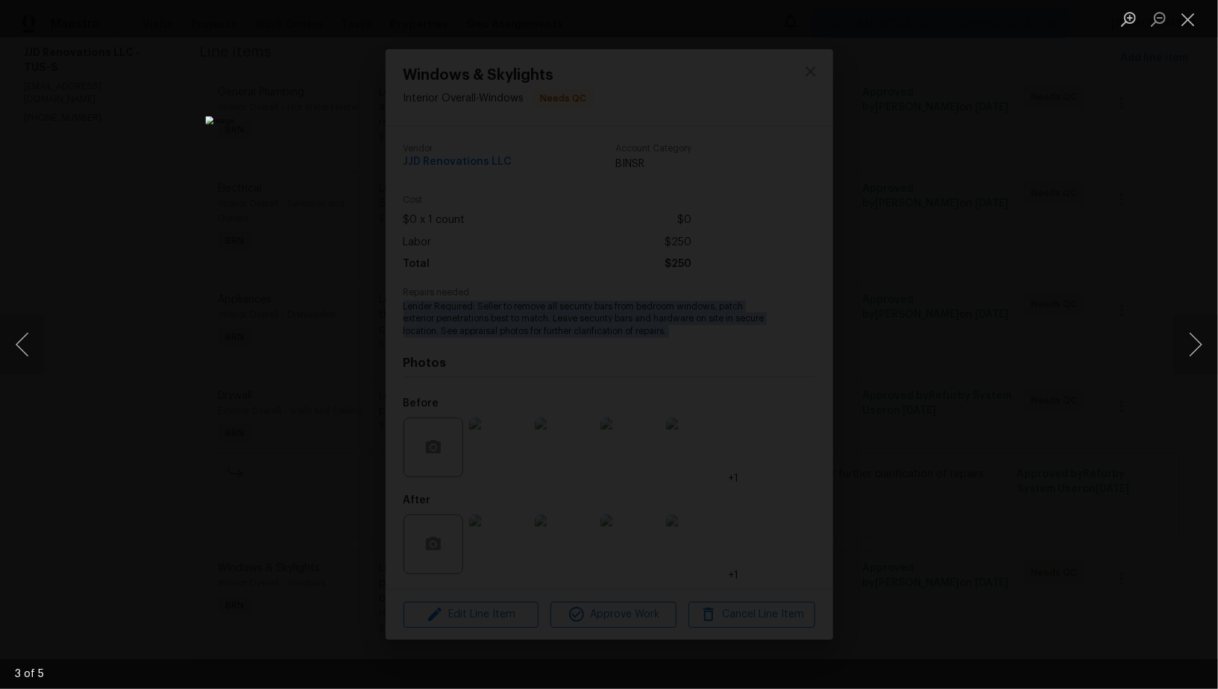
click at [239, 316] on div "Lightbox" at bounding box center [609, 344] width 1218 height 689
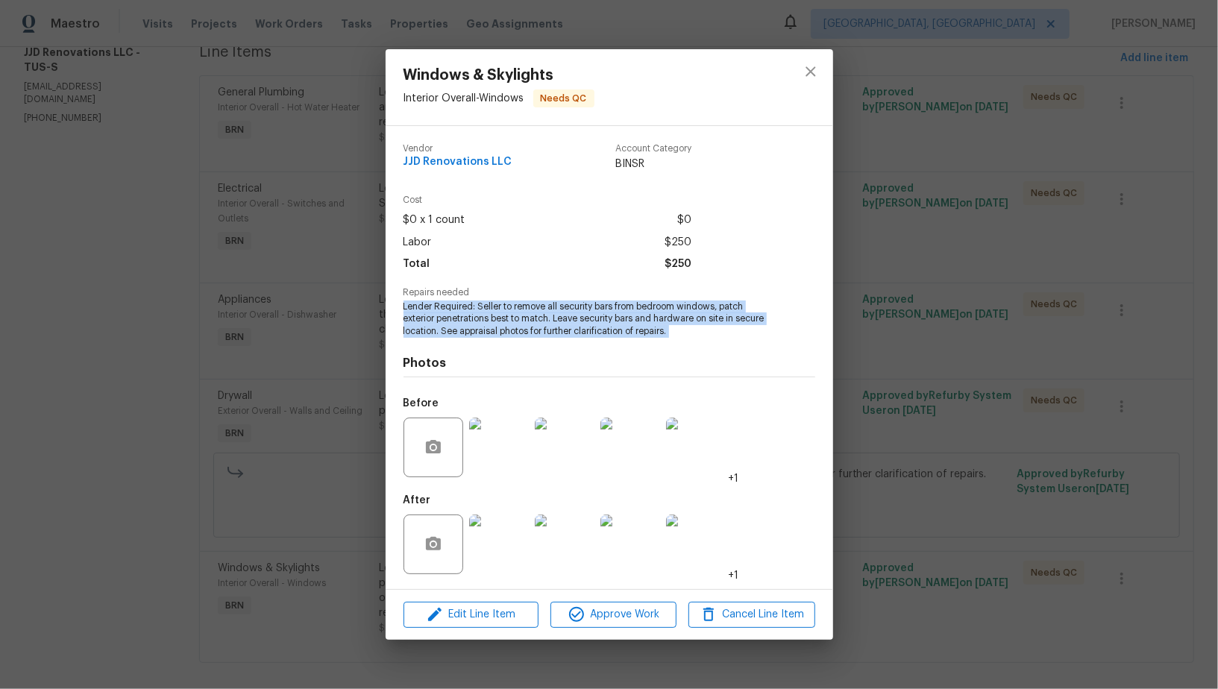
click at [239, 316] on div "Windows & Skylights Interior Overall - Windows Needs QC Vendor JJD Renovations …" at bounding box center [609, 344] width 1218 height 689
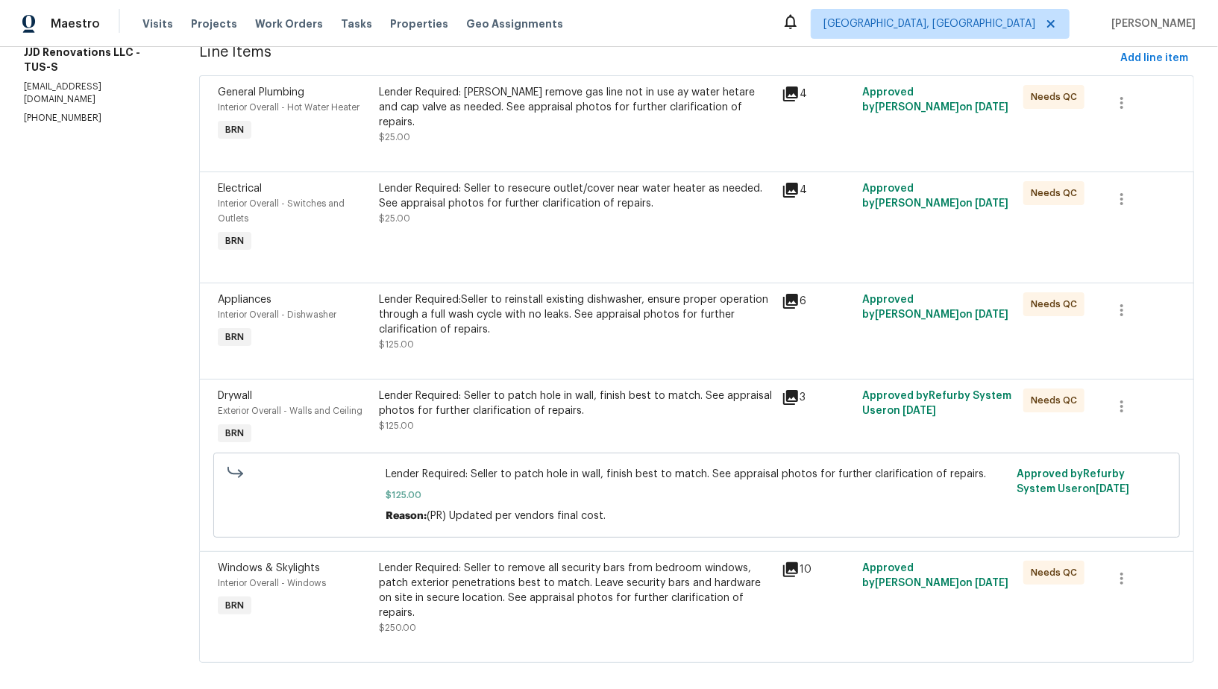
scroll to position [0, 0]
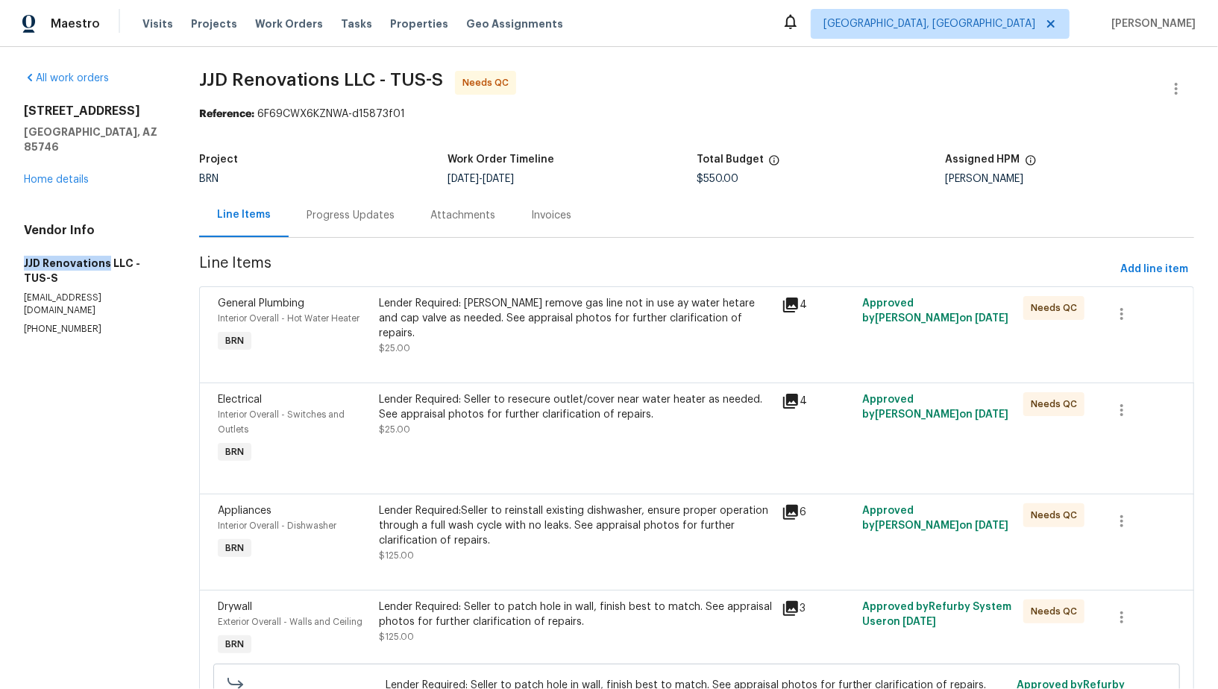
drag, startPoint x: 9, startPoint y: 248, endPoint x: 105, endPoint y: 247, distance: 96.2
click at [105, 247] on div "All work orders 6760 S Calle Gavilan Tucson, AZ 85746 Home details Vendor Info …" at bounding box center [609, 481] width 1218 height 869
copy h5 "JJD Renovations"
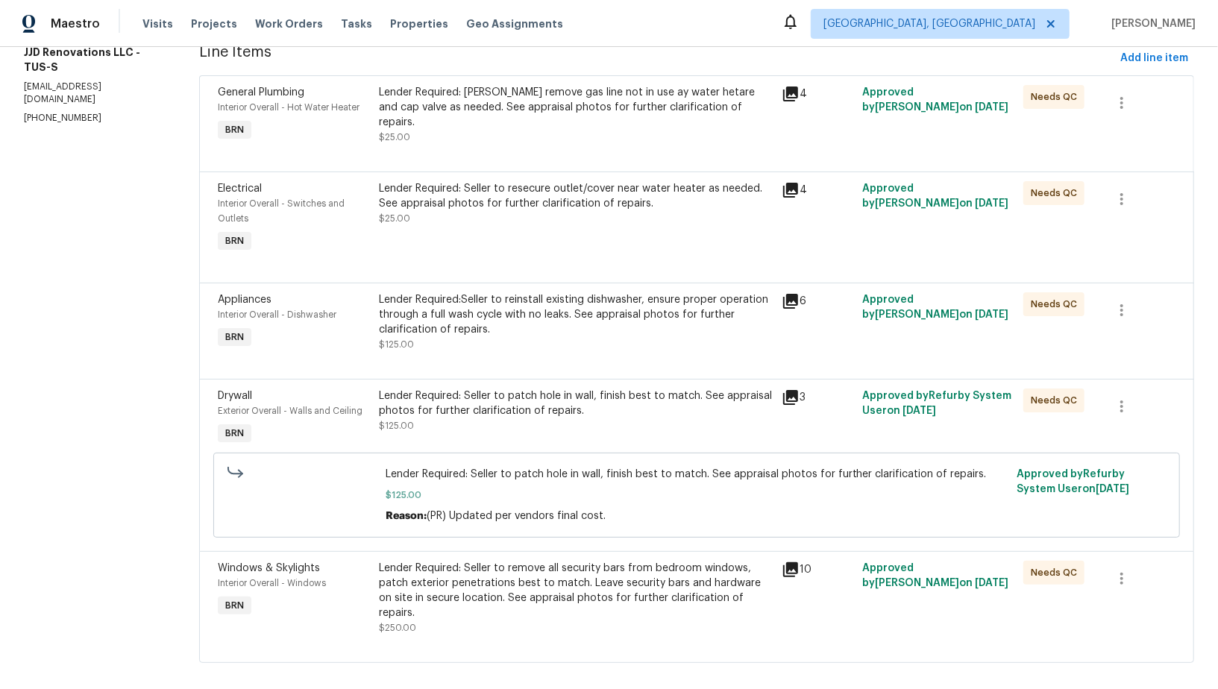
click at [483, 580] on div "Lender Required: Seller to remove all security bars from bedroom windows, patch…" at bounding box center [576, 591] width 394 height 60
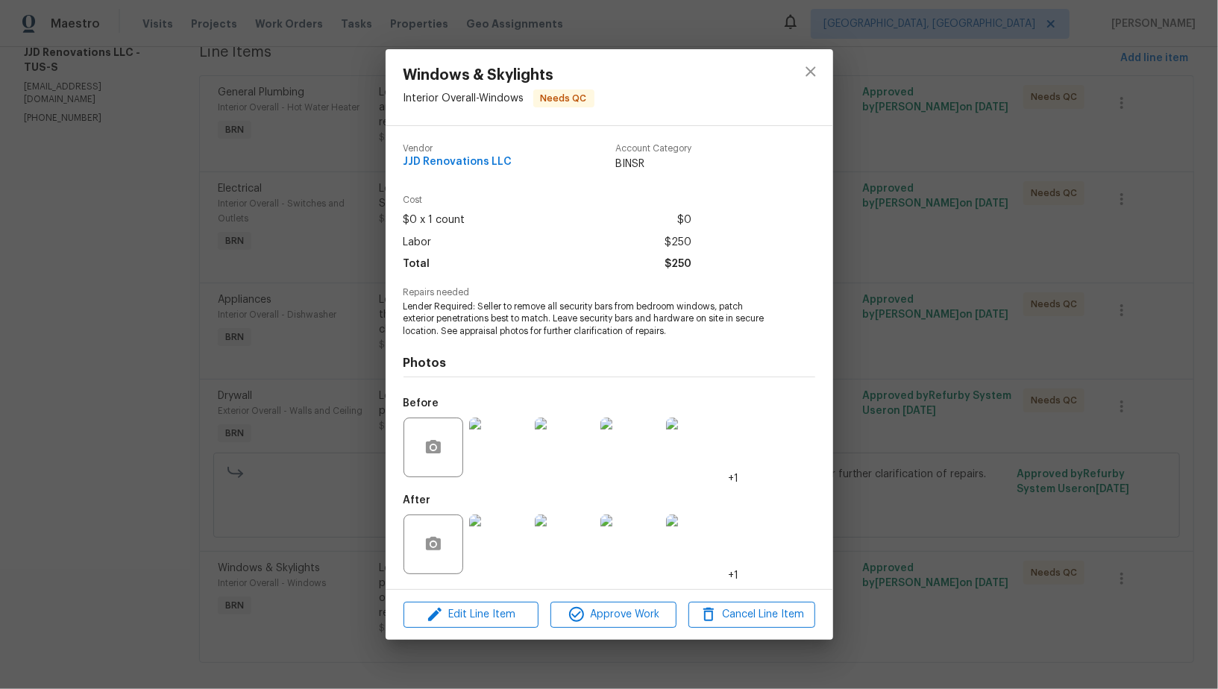
click at [506, 533] on img at bounding box center [499, 545] width 60 height 60
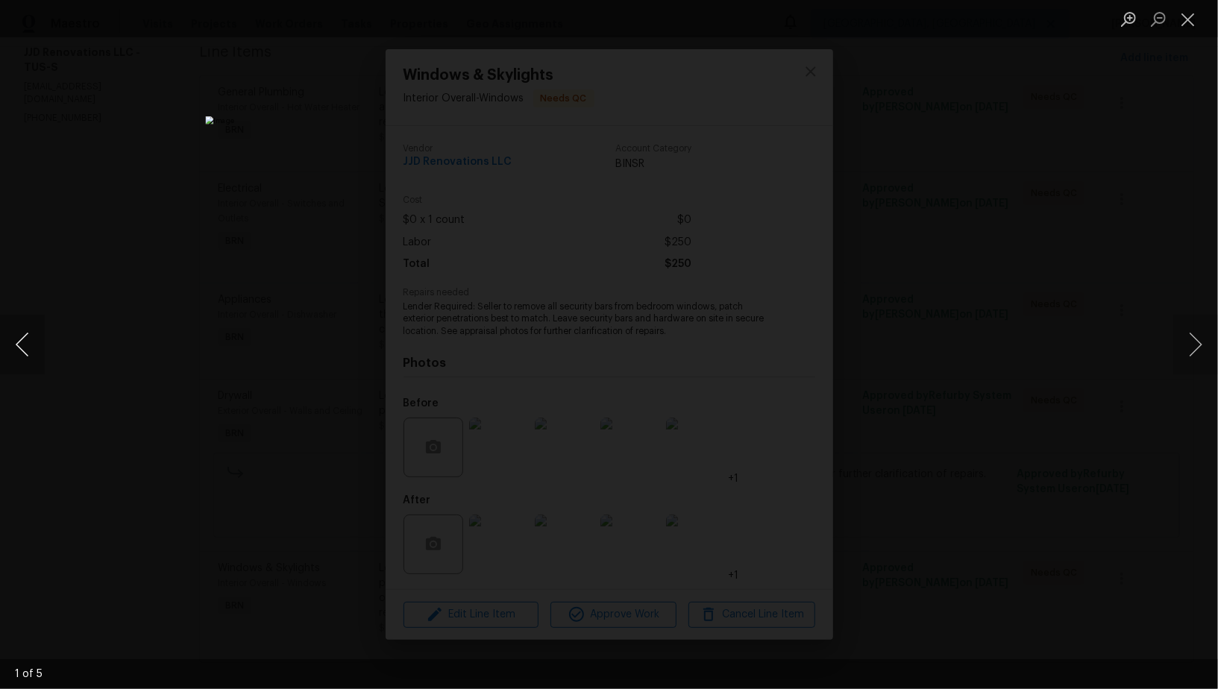
click at [13, 344] on button "Previous image" at bounding box center [22, 345] width 45 height 60
click at [0, 355] on button "Previous image" at bounding box center [22, 345] width 45 height 60
click at [900, 317] on div "Lightbox" at bounding box center [609, 344] width 1218 height 689
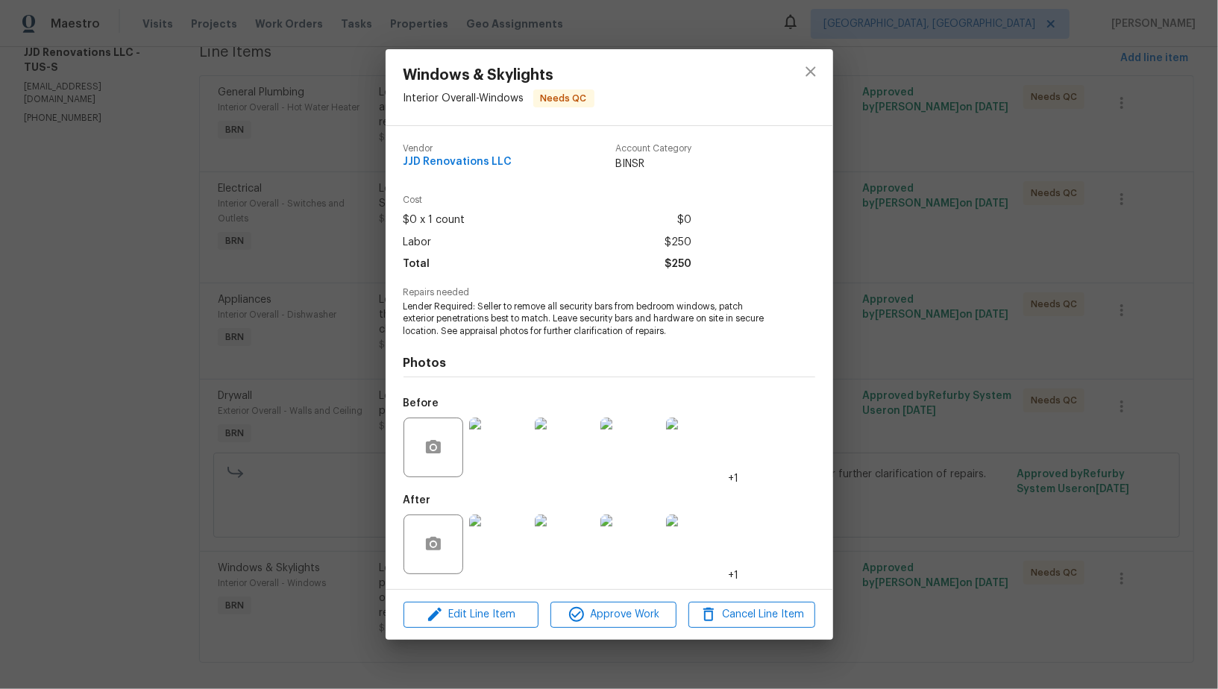
click at [246, 266] on div "Windows & Skylights Interior Overall - Windows Needs QC Vendor JJD Renovations …" at bounding box center [609, 344] width 1218 height 689
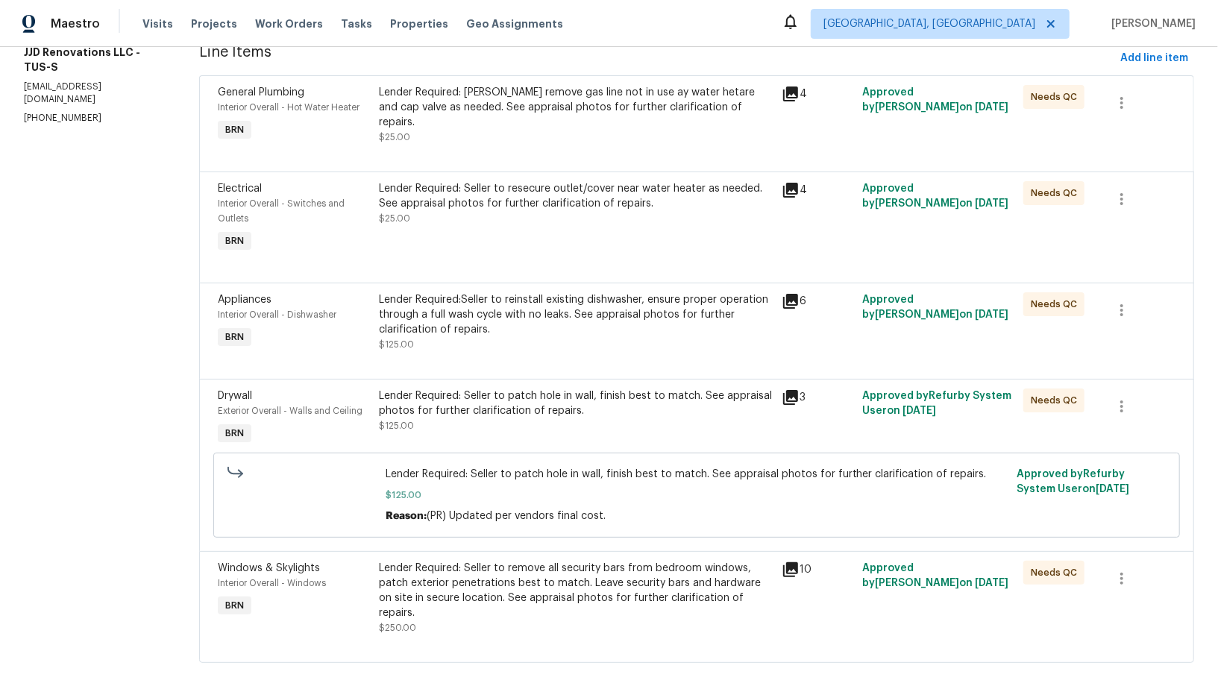
scroll to position [0, 0]
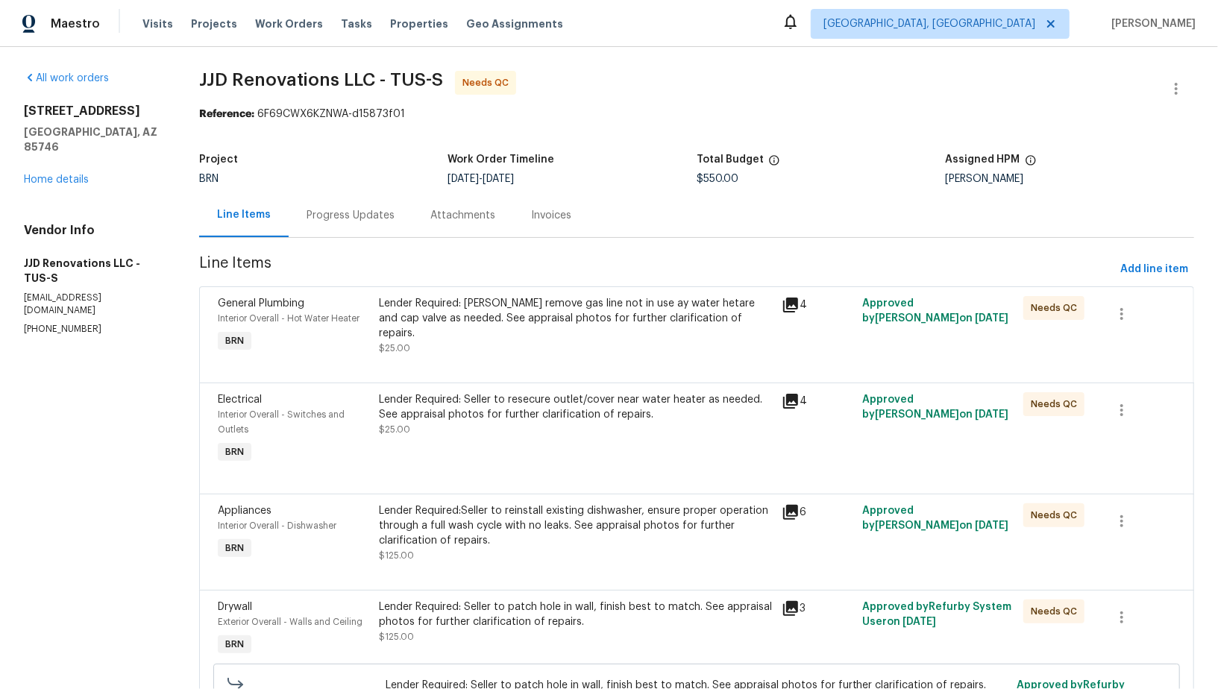
click at [349, 216] on div "Progress Updates" at bounding box center [351, 215] width 88 height 15
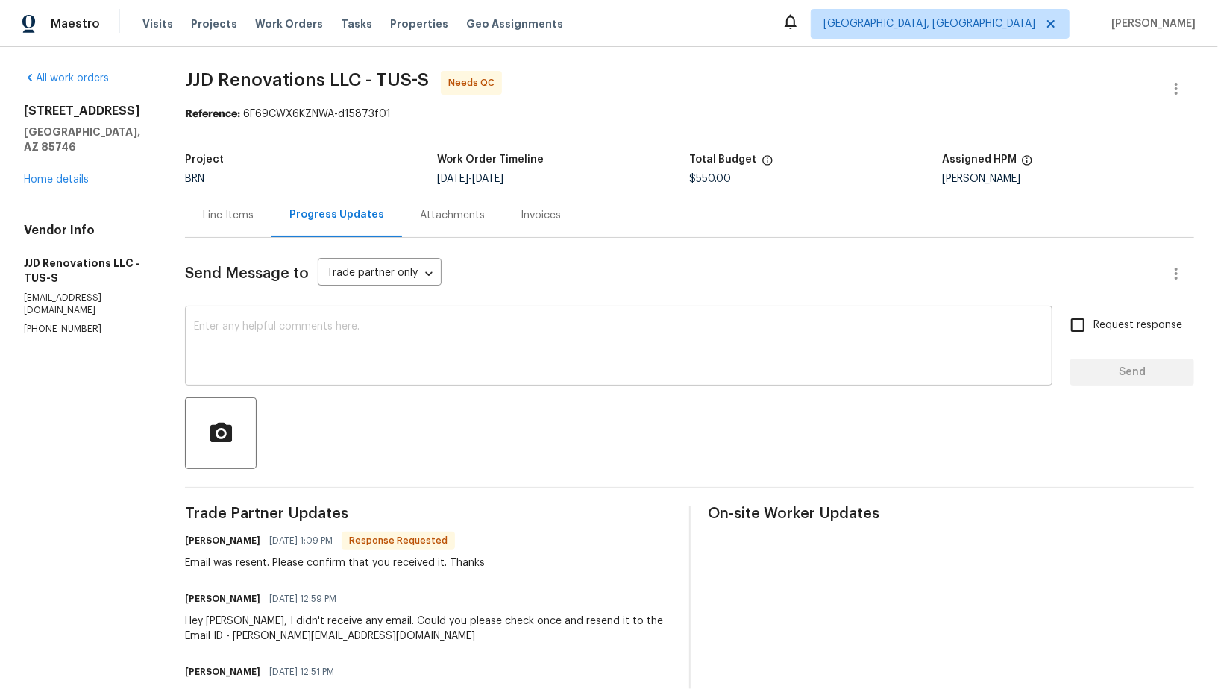
click at [346, 353] on textarea at bounding box center [619, 347] width 850 height 52
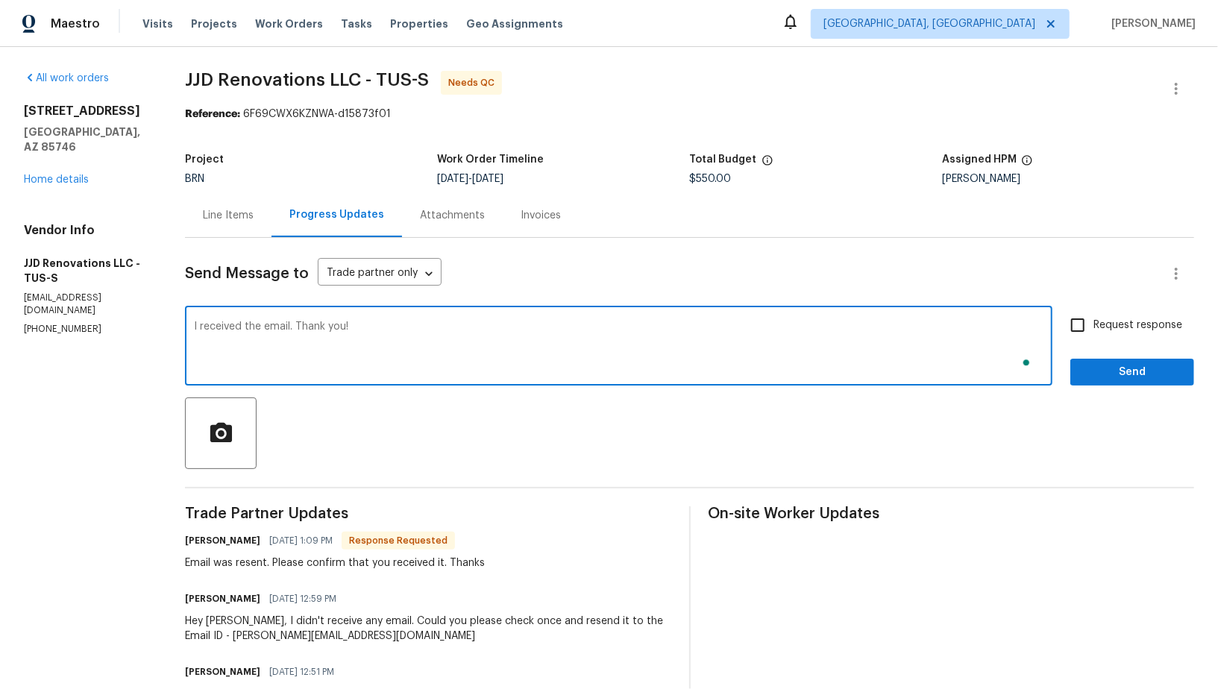
type textarea "I received the email. Thank you!"
click at [1084, 323] on input "Request response" at bounding box center [1077, 325] width 31 height 31
checkbox input "true"
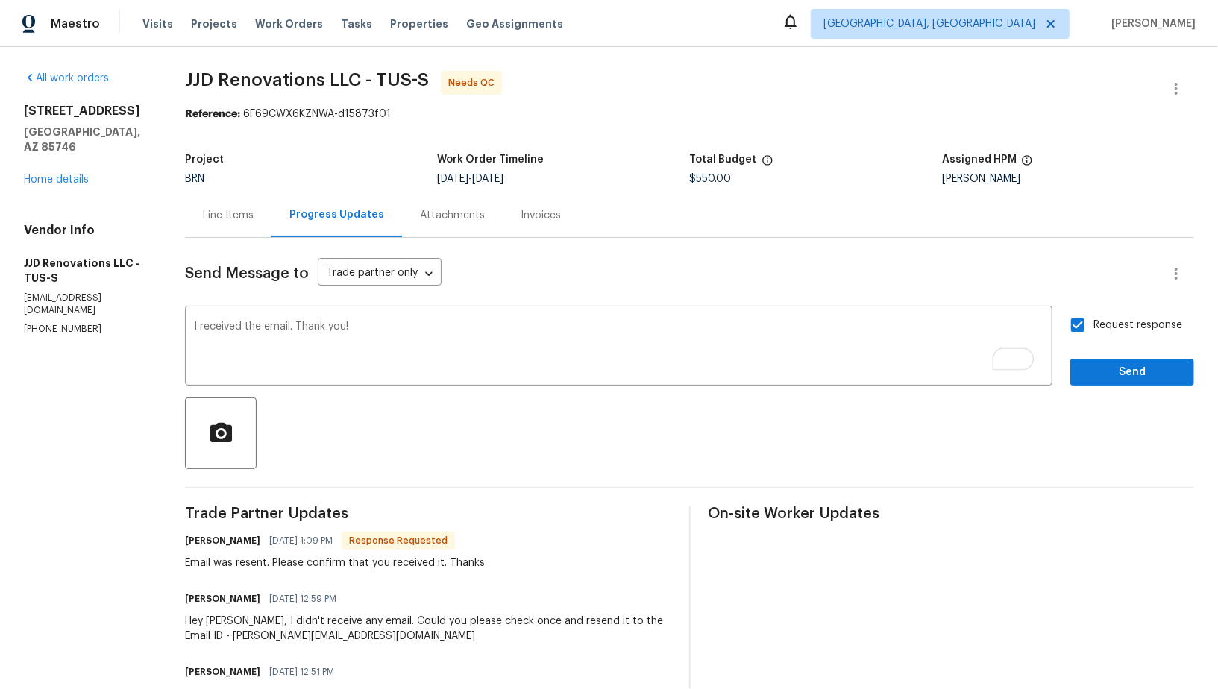
click at [1106, 393] on div "Send Message to Trade partner only Trade partner only ​ I received the email. T…" at bounding box center [689, 661] width 1009 height 847
click at [1094, 374] on span "Send" at bounding box center [1132, 372] width 100 height 19
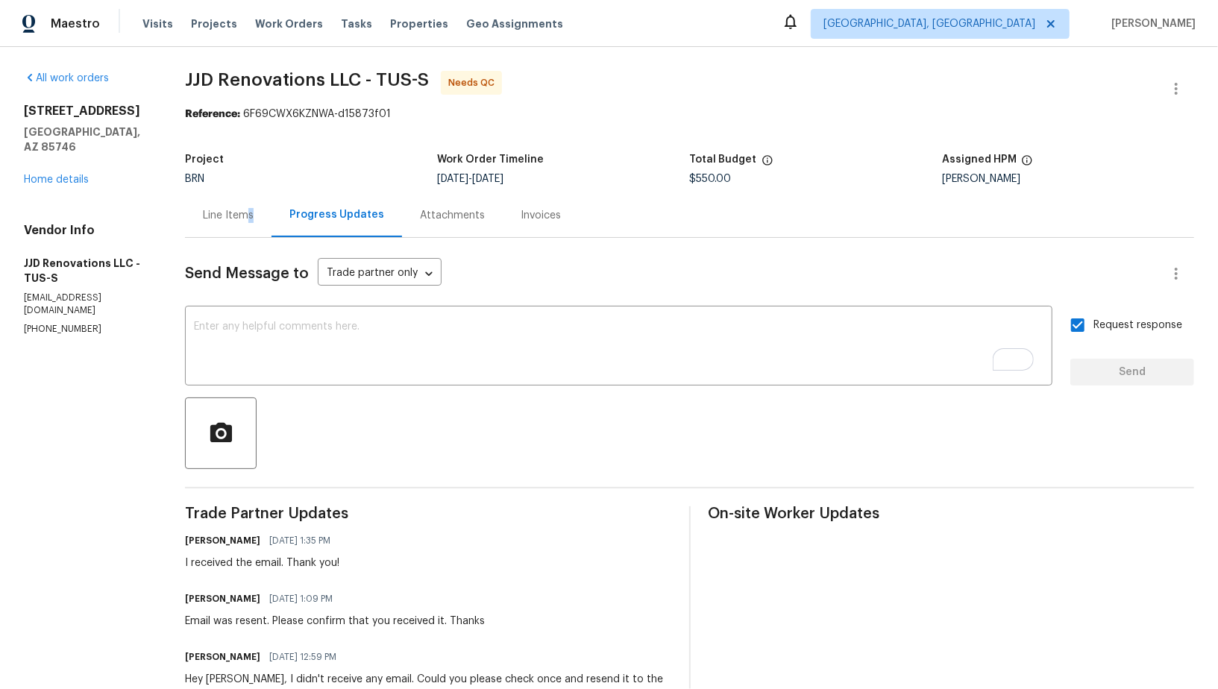
click at [254, 211] on div "Line Items" at bounding box center [228, 215] width 51 height 15
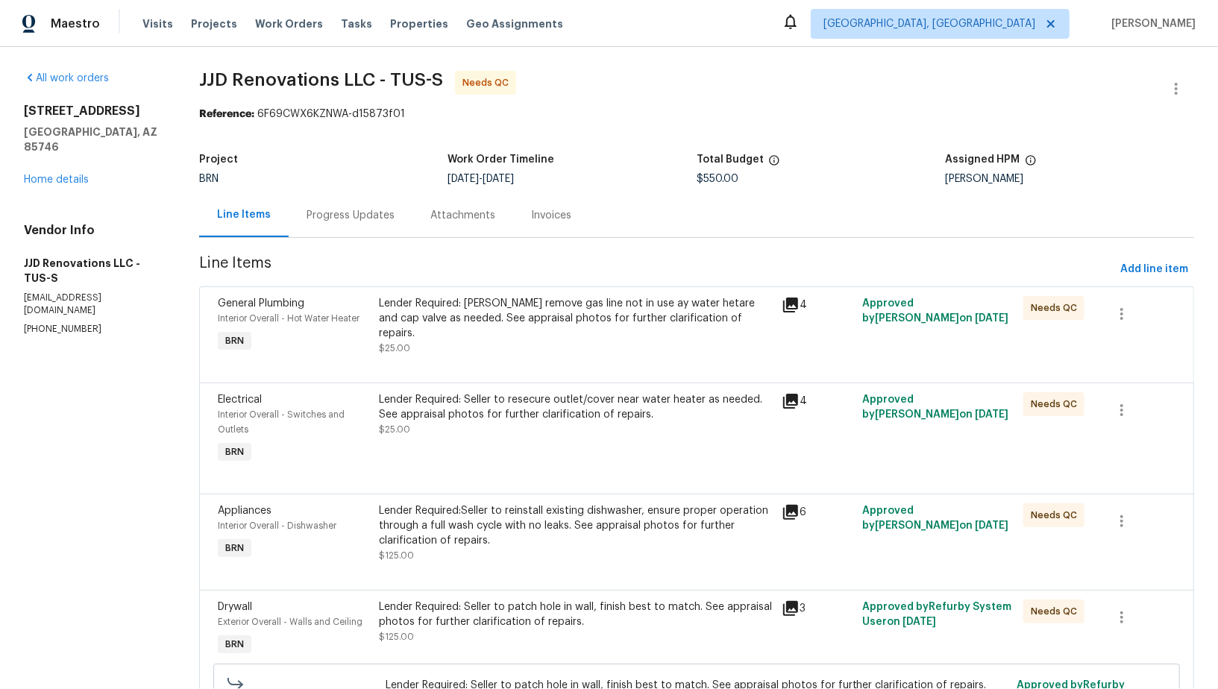
click at [436, 310] on div "Lender Required: Sellet remove gas line not in use ay water hetare and cap valv…" at bounding box center [576, 318] width 394 height 45
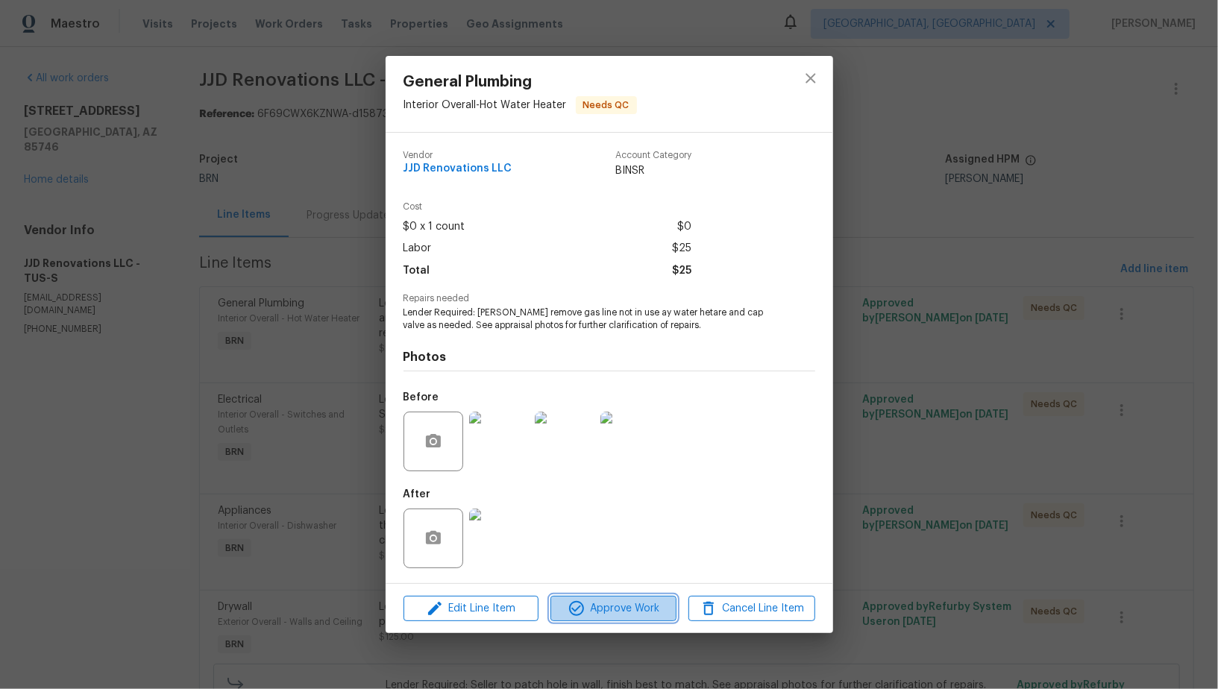
click at [603, 616] on span "Approve Work" at bounding box center [613, 609] width 117 height 19
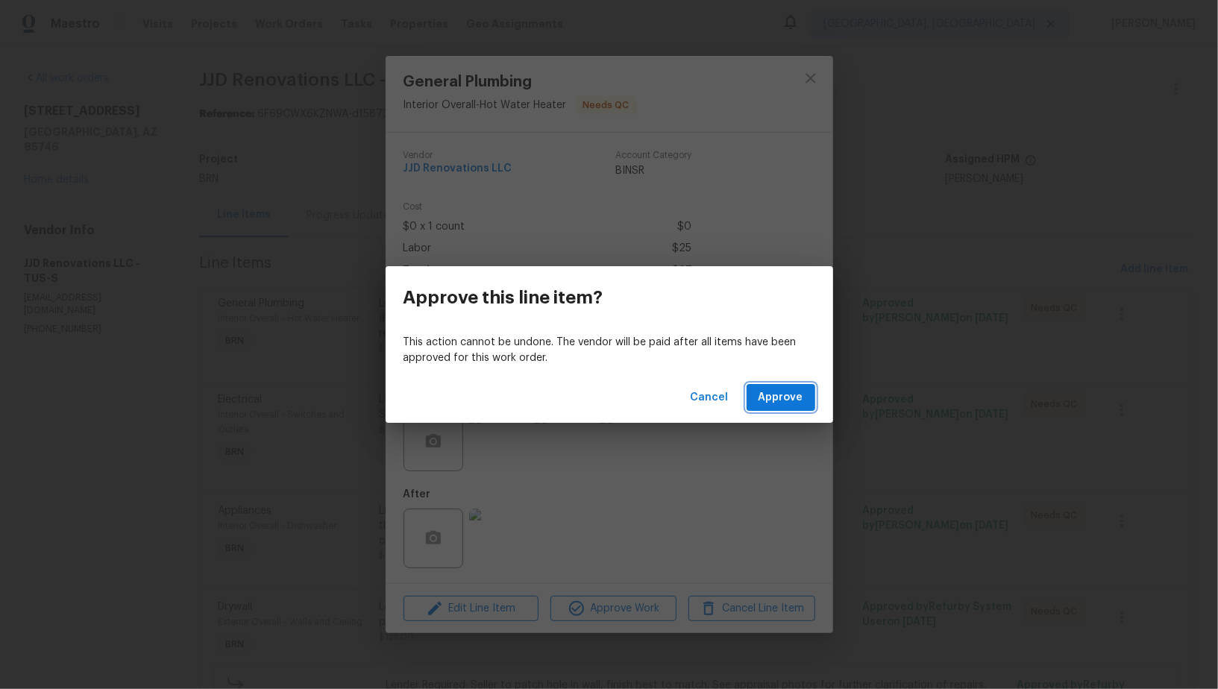
click at [772, 403] on span "Approve" at bounding box center [781, 398] width 45 height 19
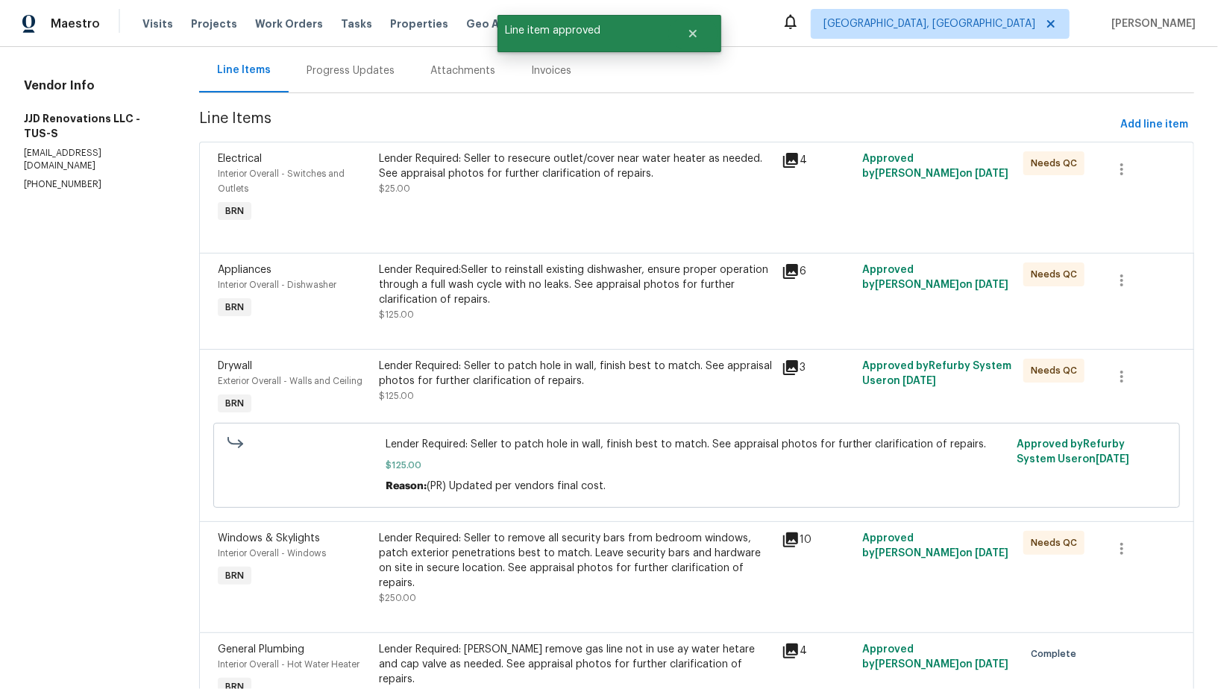
scroll to position [103, 0]
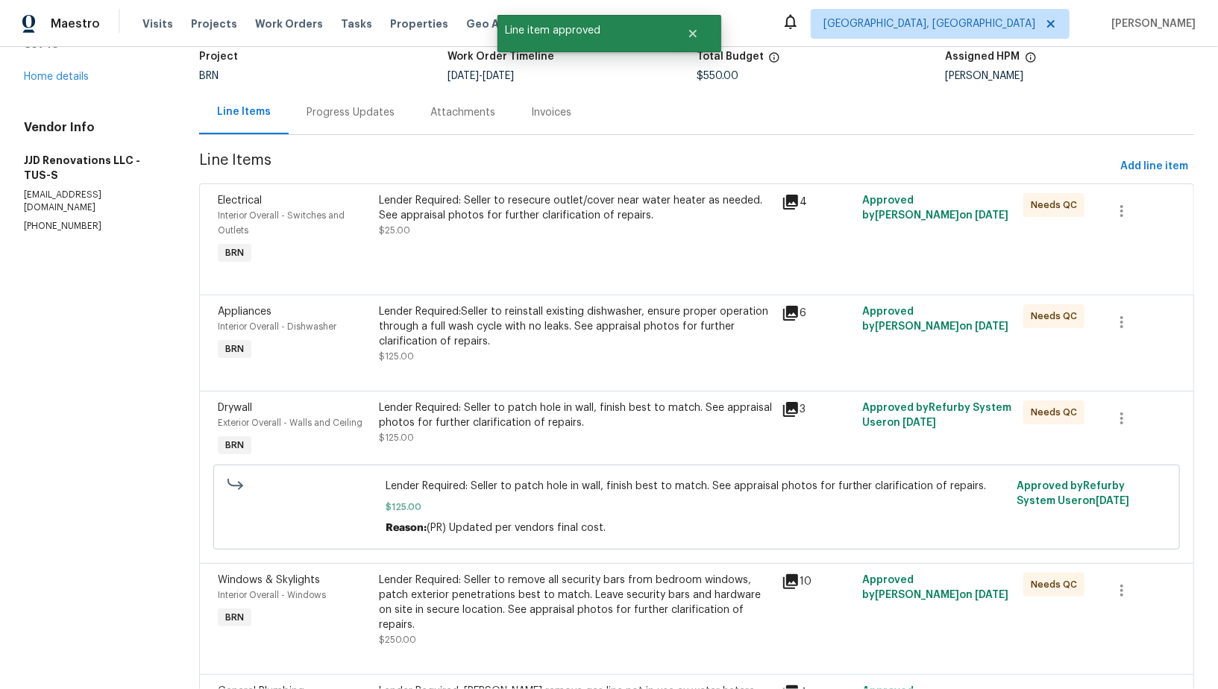
click at [474, 239] on div "Lender Required: Seller to resecure outlet/cover near water heater as needed. S…" at bounding box center [575, 231] width 403 height 84
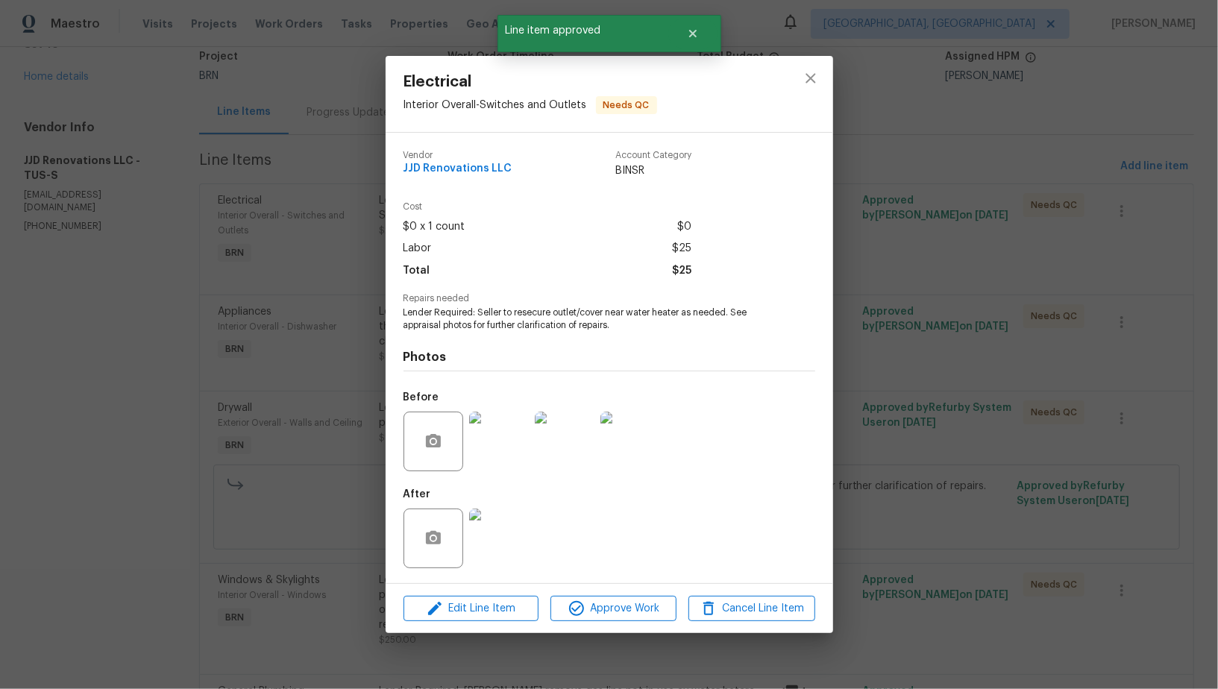
click at [318, 342] on div "Electrical Interior Overall - Switches and Outlets Needs QC Vendor JJD Renovati…" at bounding box center [609, 344] width 1218 height 689
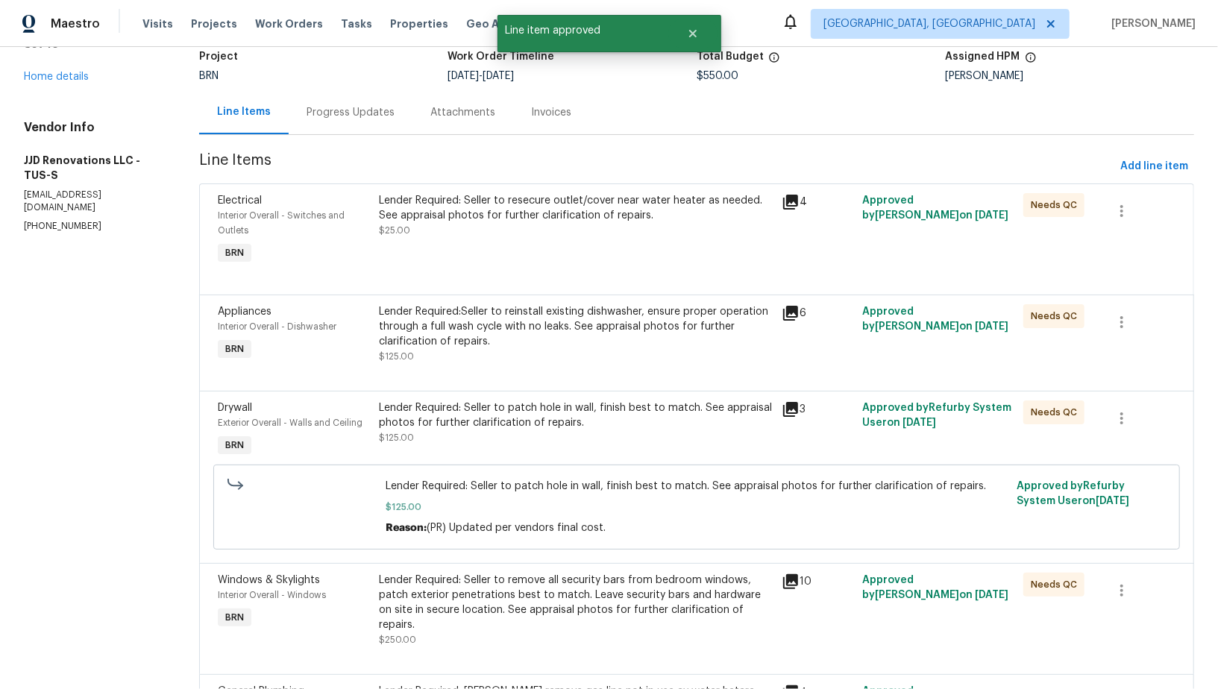
click at [338, 153] on span "Line Items" at bounding box center [656, 167] width 915 height 28
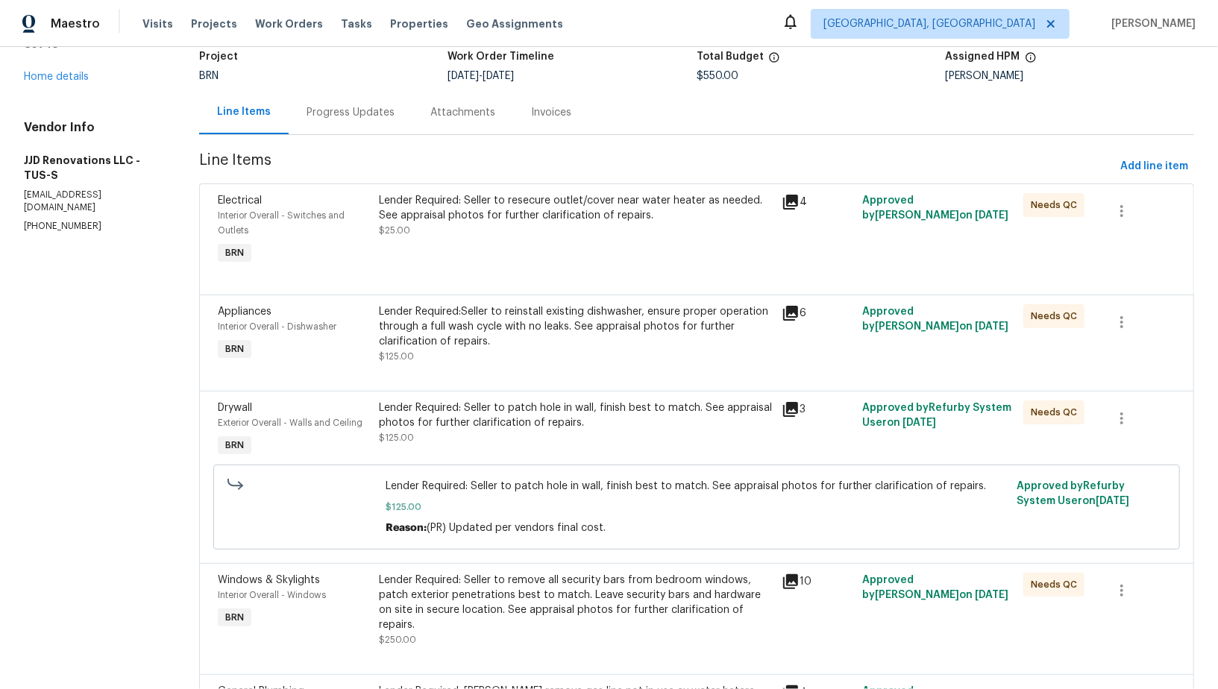
click at [338, 130] on div "Progress Updates" at bounding box center [351, 112] width 124 height 44
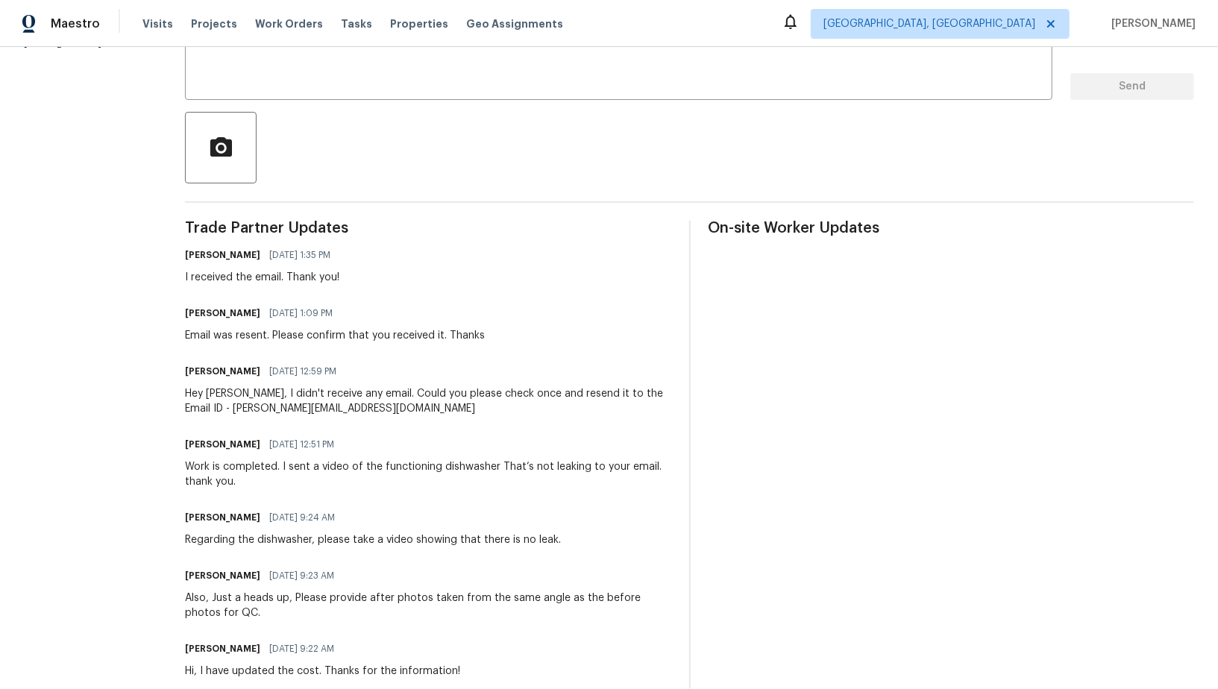
scroll to position [49, 0]
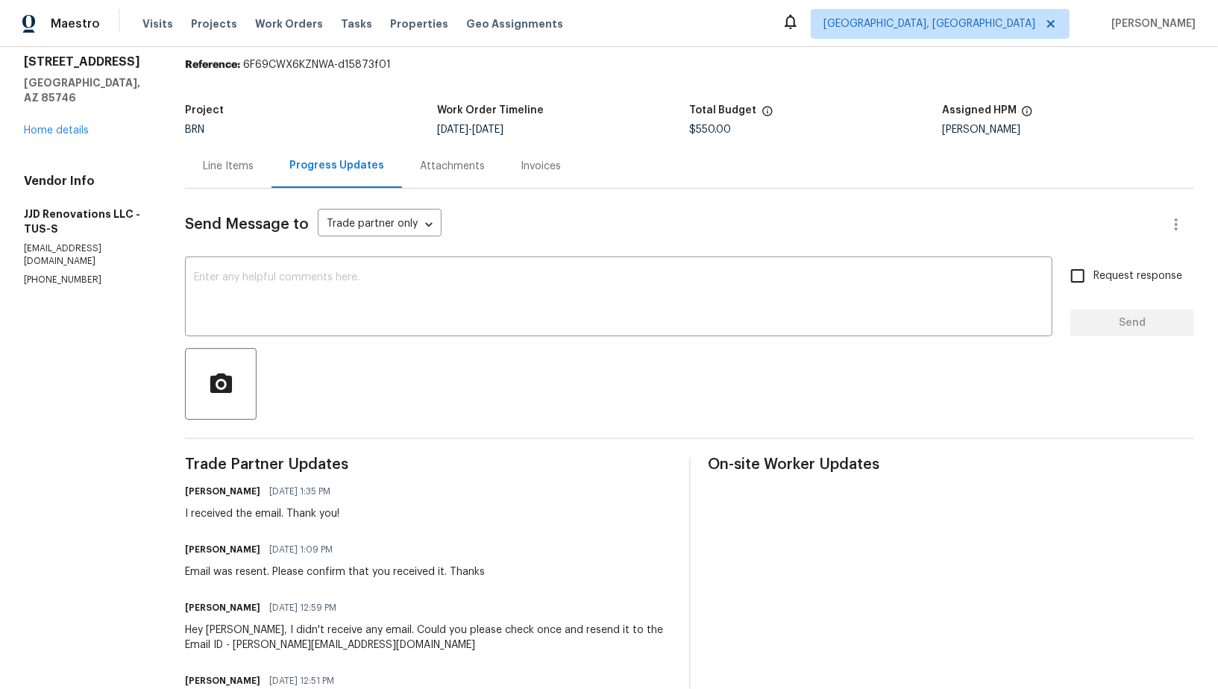
click at [262, 166] on div "Line Items" at bounding box center [228, 166] width 87 height 44
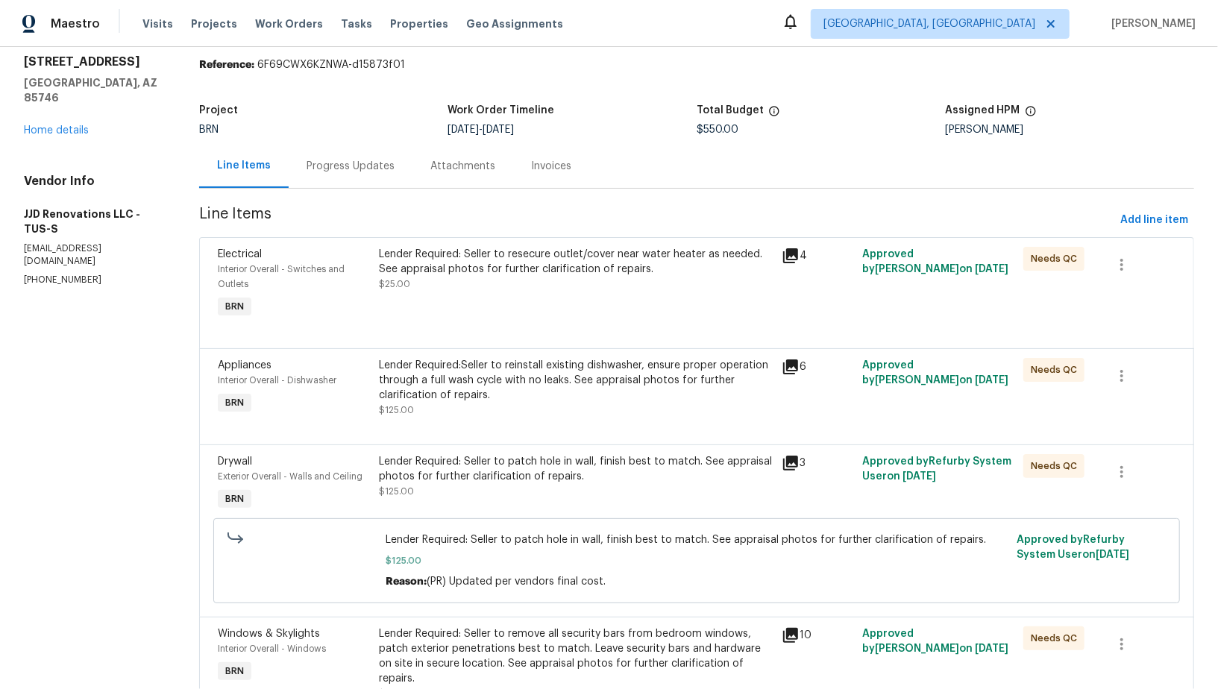
click at [558, 336] on div at bounding box center [697, 330] width 958 height 18
click at [523, 290] on div "Lender Required: Seller to resecure outlet/cover near water heater as needed. S…" at bounding box center [576, 269] width 394 height 45
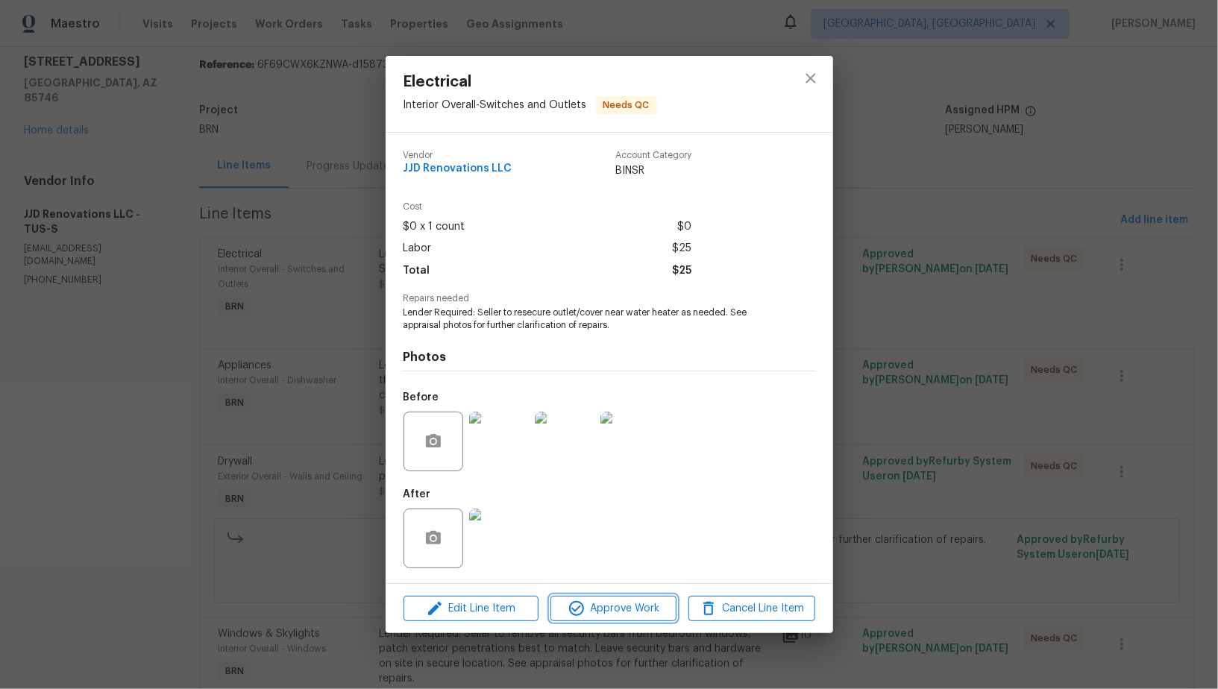
click at [590, 617] on span "Approve Work" at bounding box center [613, 609] width 117 height 19
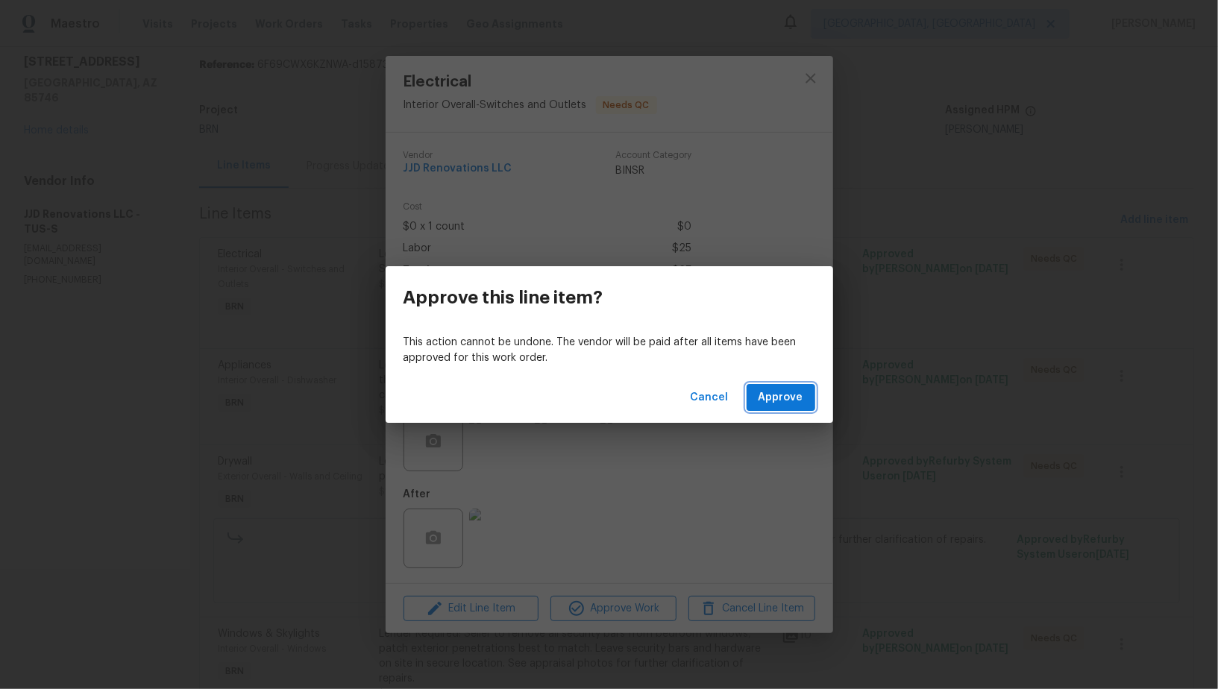
click at [769, 410] on button "Approve" at bounding box center [781, 398] width 69 height 28
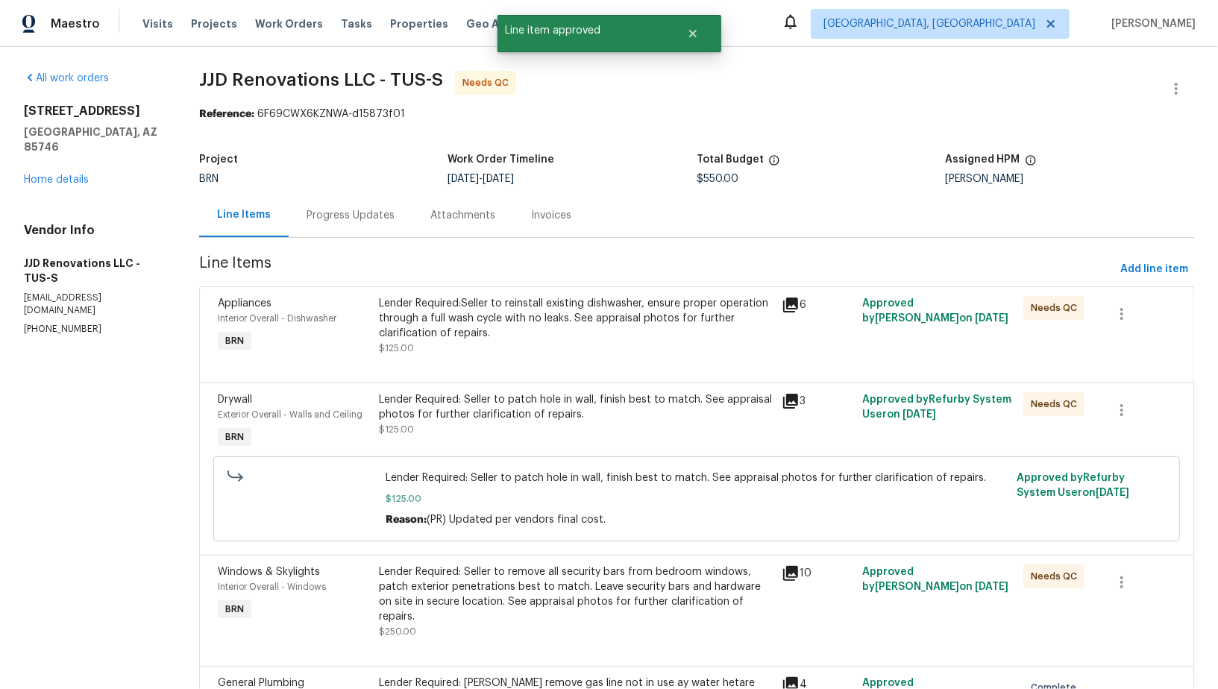
click at [476, 303] on div "Lender Required:Seller to reinstall existing dishwasher, ensure proper operatio…" at bounding box center [576, 318] width 394 height 45
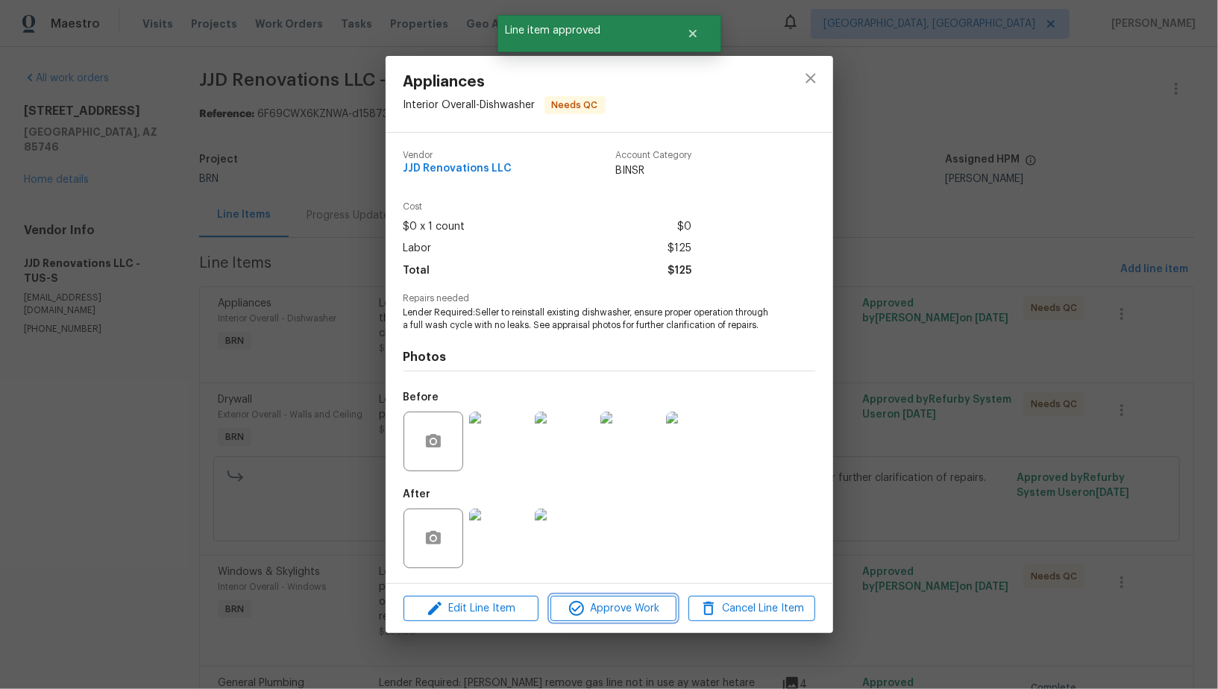
click at [602, 615] on span "Approve Work" at bounding box center [613, 609] width 117 height 19
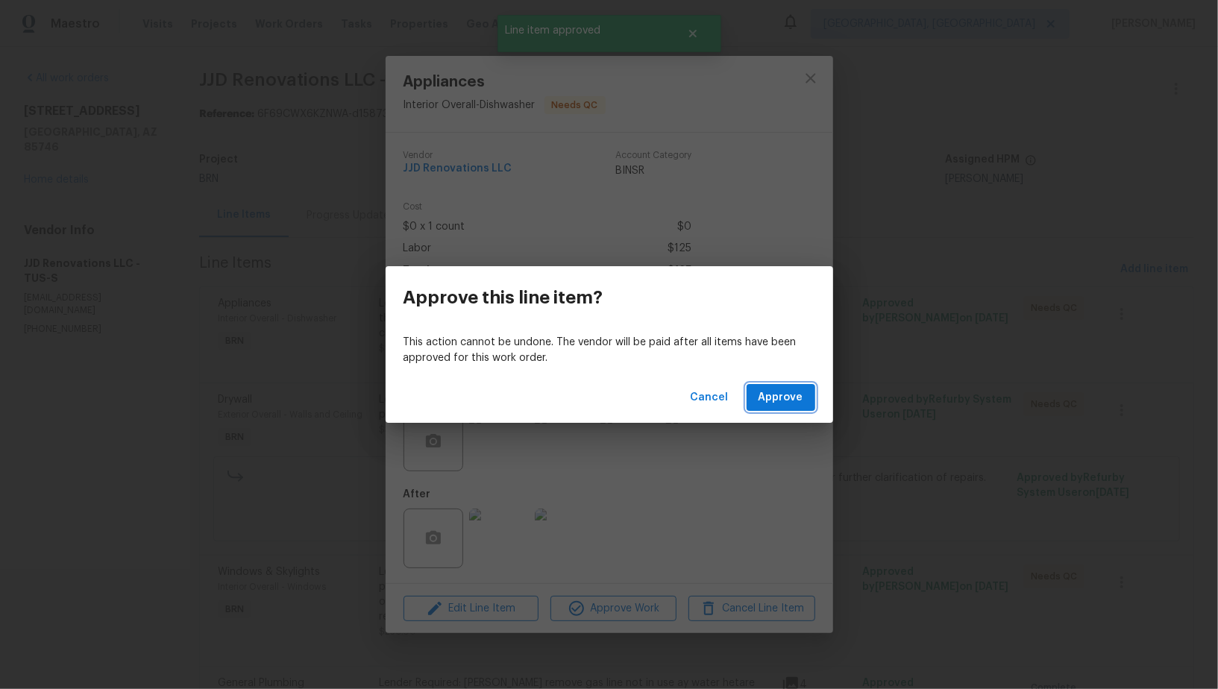
click at [776, 394] on span "Approve" at bounding box center [781, 398] width 45 height 19
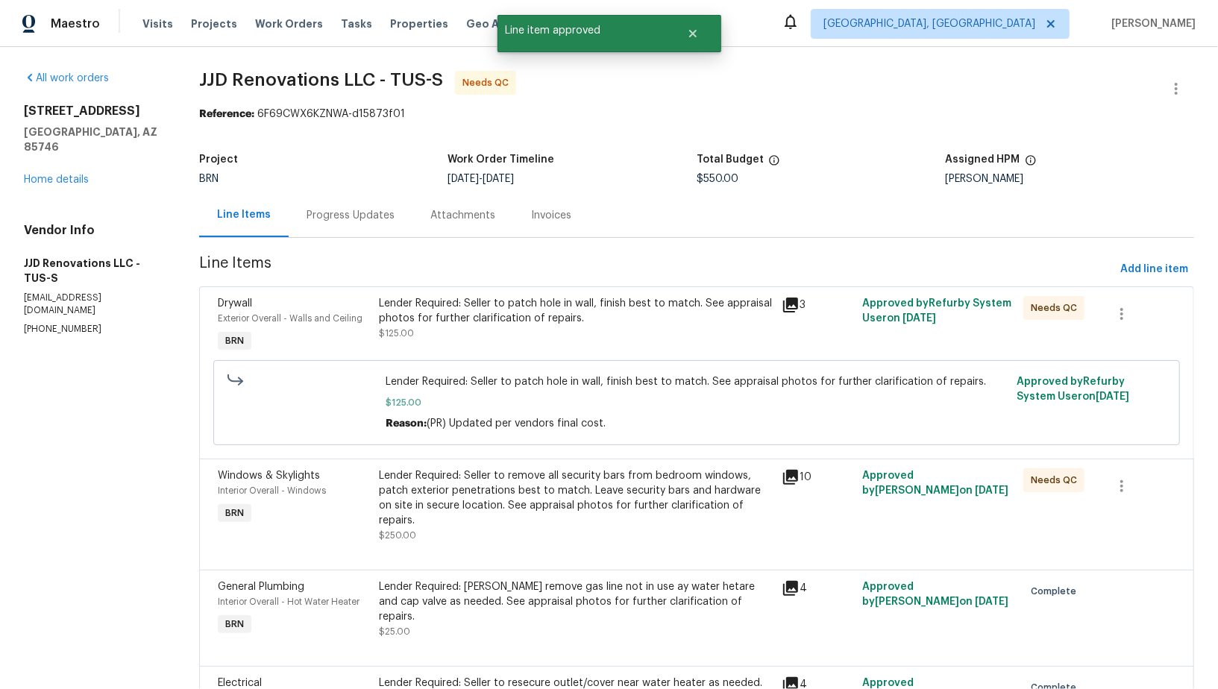
click at [505, 330] on div "Lender Required: Seller to patch hole in wall, finish best to match. See apprai…" at bounding box center [576, 318] width 394 height 45
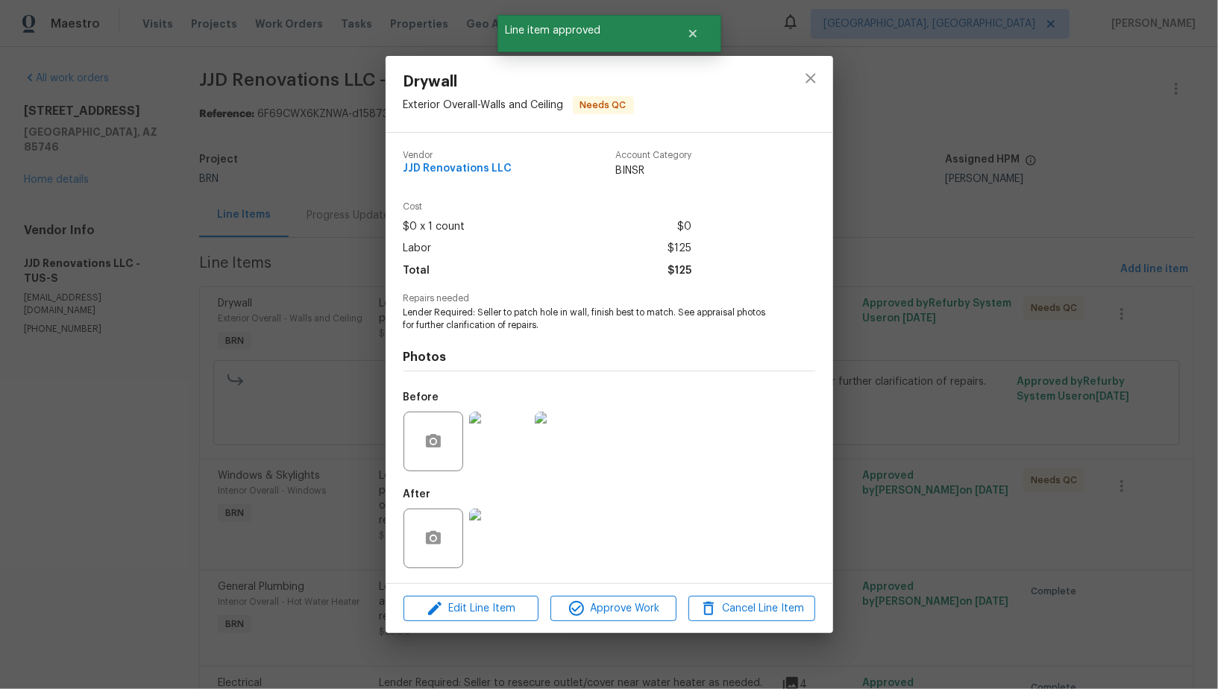
click at [583, 588] on div "Edit Line Item Approve Work Cancel Line Item" at bounding box center [610, 609] width 448 height 50
click at [586, 601] on span "Approve Work" at bounding box center [613, 609] width 117 height 19
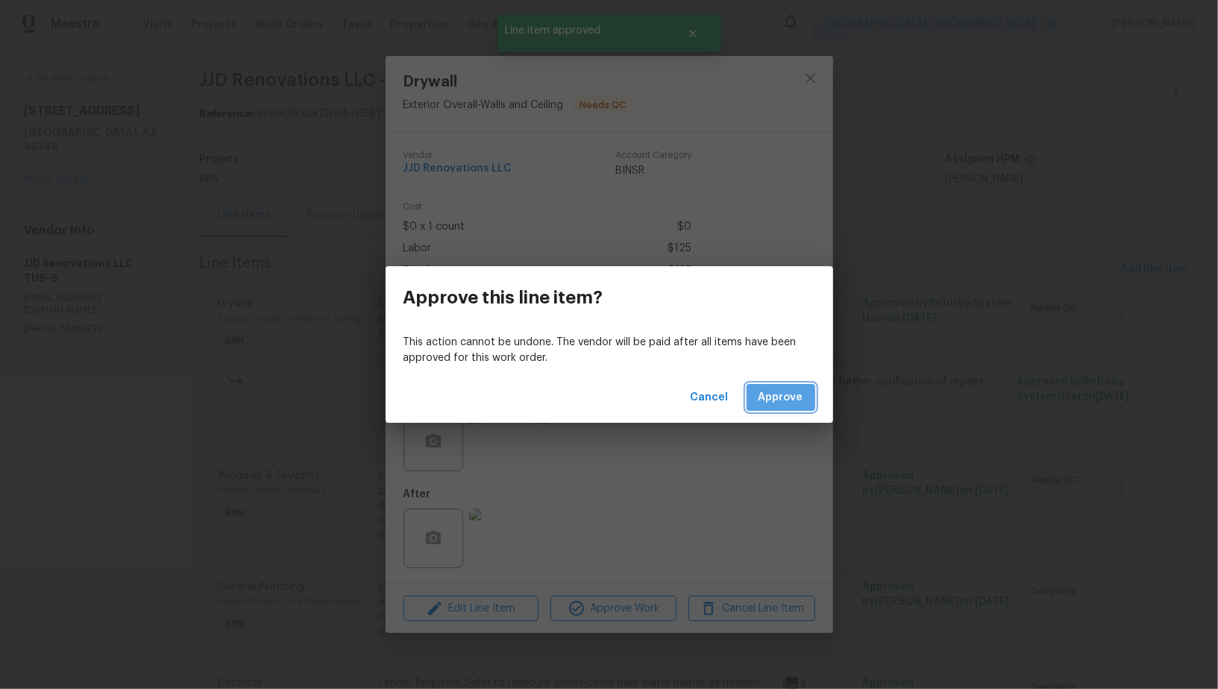
click at [788, 406] on span "Approve" at bounding box center [781, 398] width 45 height 19
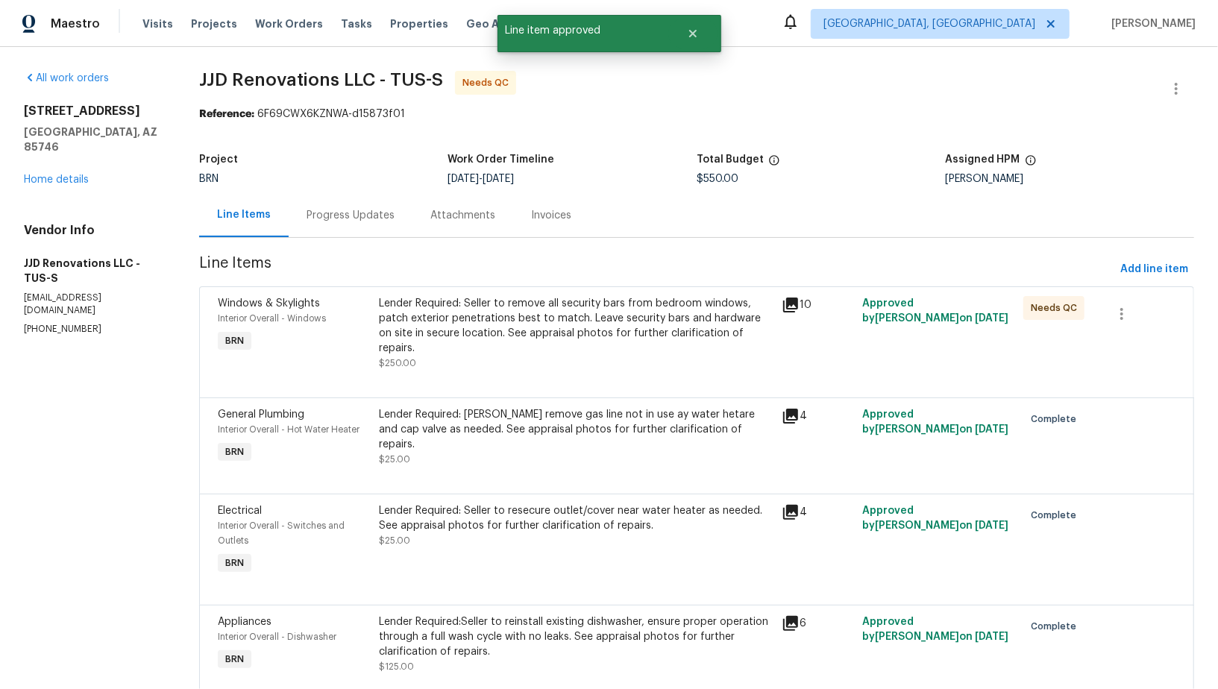
click at [492, 310] on div "Lender Required: Seller to remove all security bars from bedroom windows, patch…" at bounding box center [576, 326] width 394 height 60
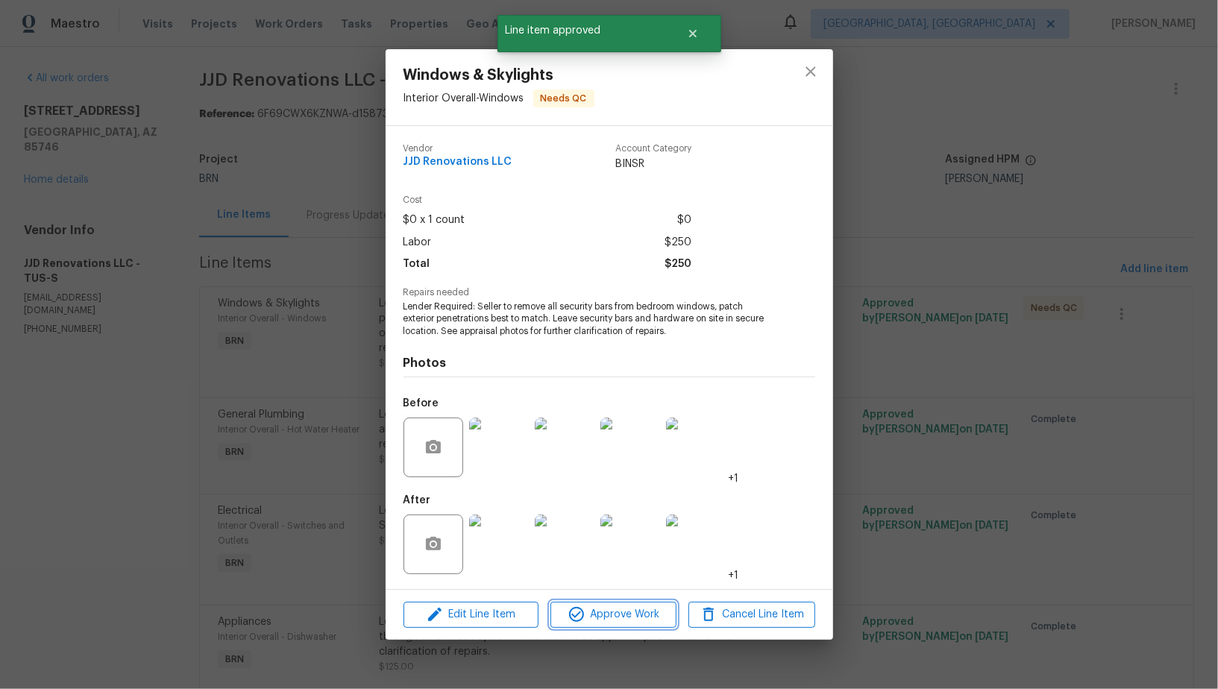
click at [595, 623] on span "Approve Work" at bounding box center [613, 615] width 117 height 19
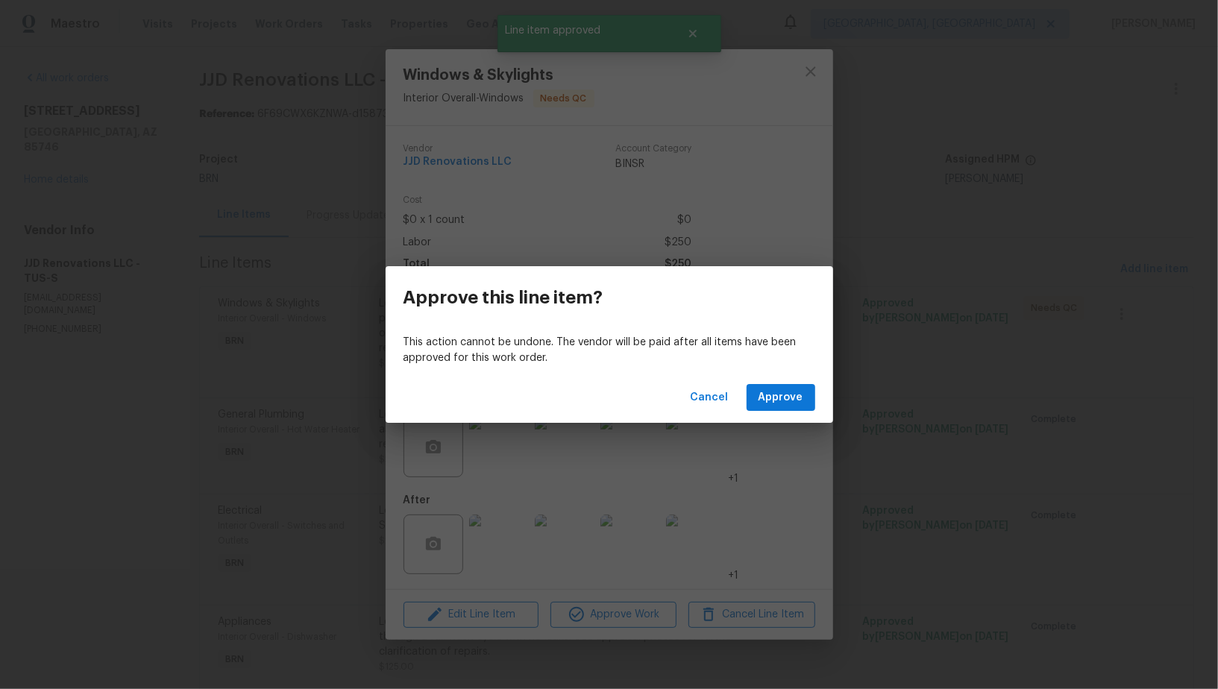
click at [777, 411] on div "Cancel Approve" at bounding box center [610, 397] width 448 height 51
click at [771, 401] on span "Approve" at bounding box center [781, 398] width 45 height 19
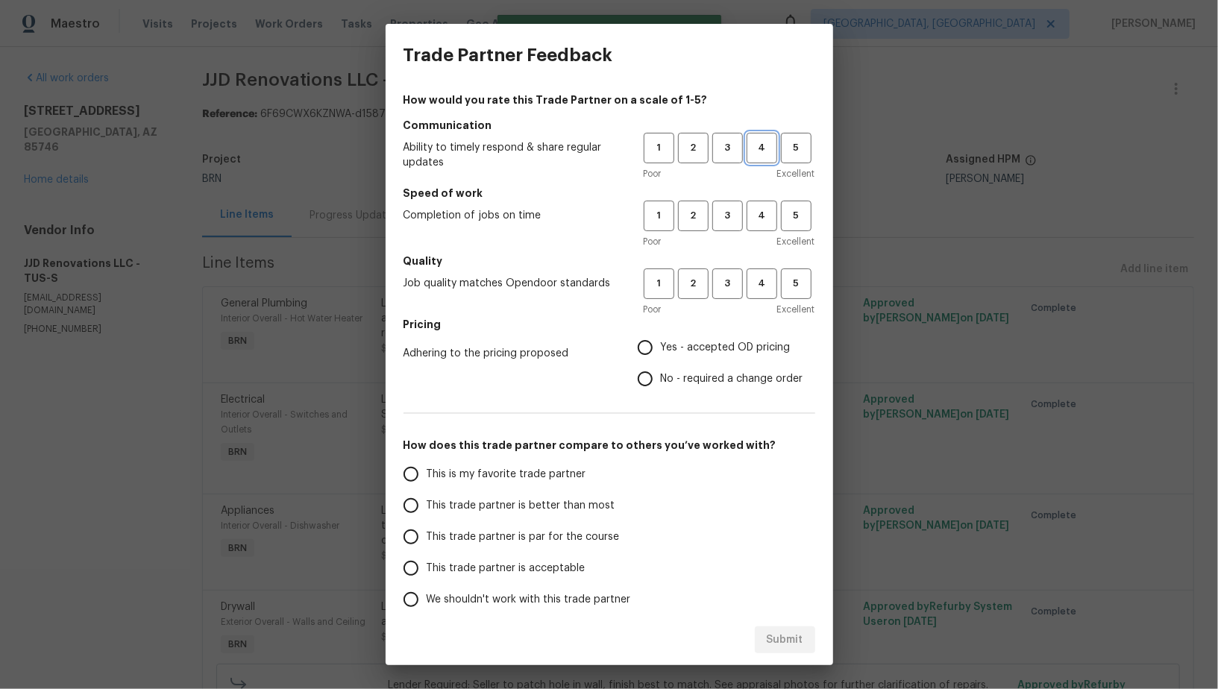
click at [769, 149] on span "4" at bounding box center [762, 147] width 28 height 17
click at [769, 231] on div "1 2 3 4 5 Poor Excellent" at bounding box center [730, 225] width 172 height 48
click at [766, 227] on button "4" at bounding box center [762, 216] width 31 height 31
click at [766, 280] on span "4" at bounding box center [762, 283] width 28 height 17
click at [650, 371] on input "No - required a change order" at bounding box center [645, 378] width 31 height 31
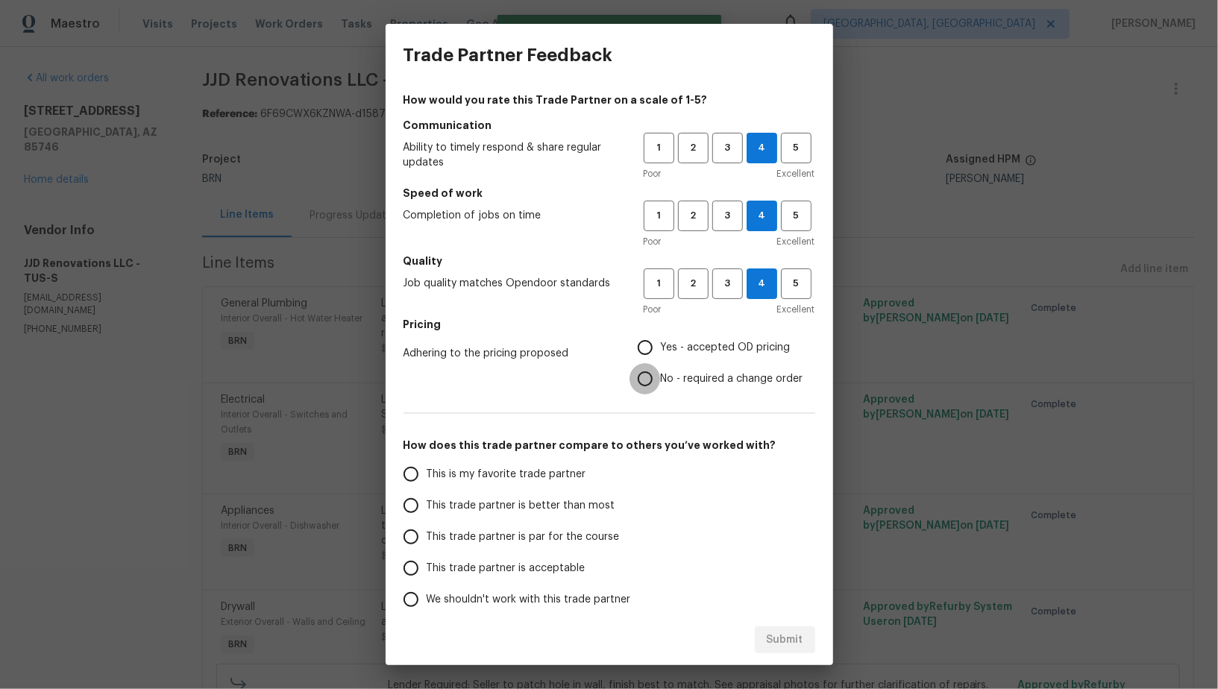
radio input "true"
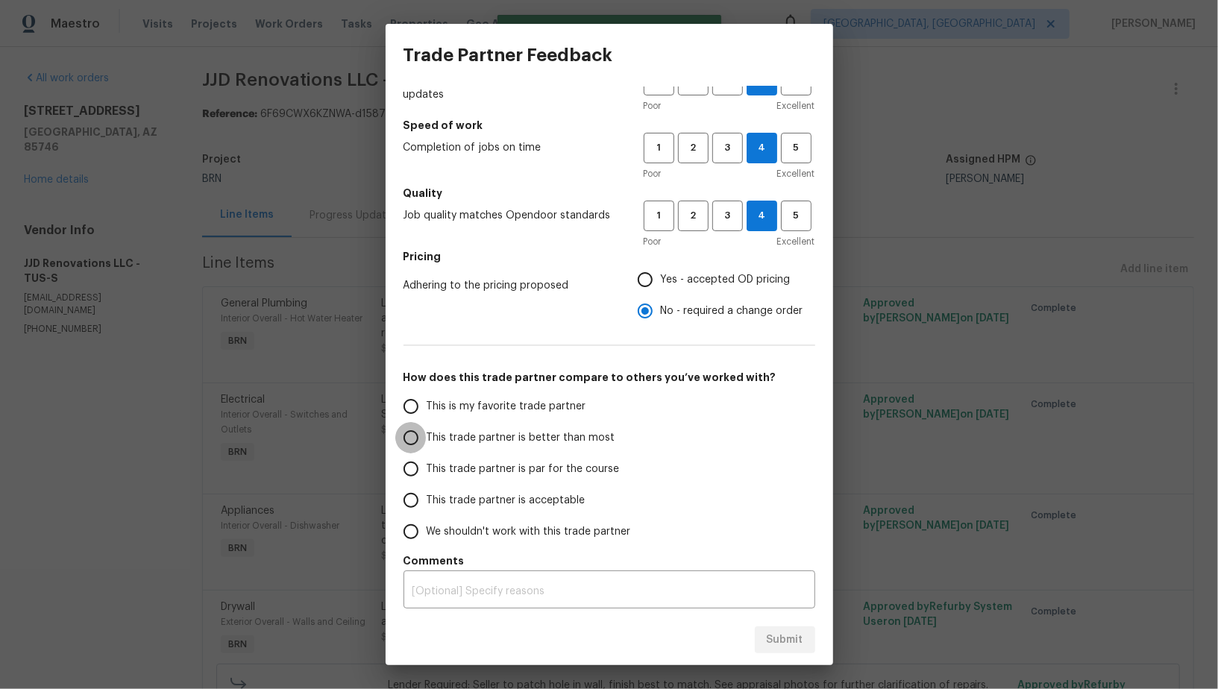
click at [413, 436] on input "This trade partner is better than most" at bounding box center [410, 437] width 31 height 31
click at [790, 643] on span "Submit" at bounding box center [785, 640] width 37 height 19
radio input "true"
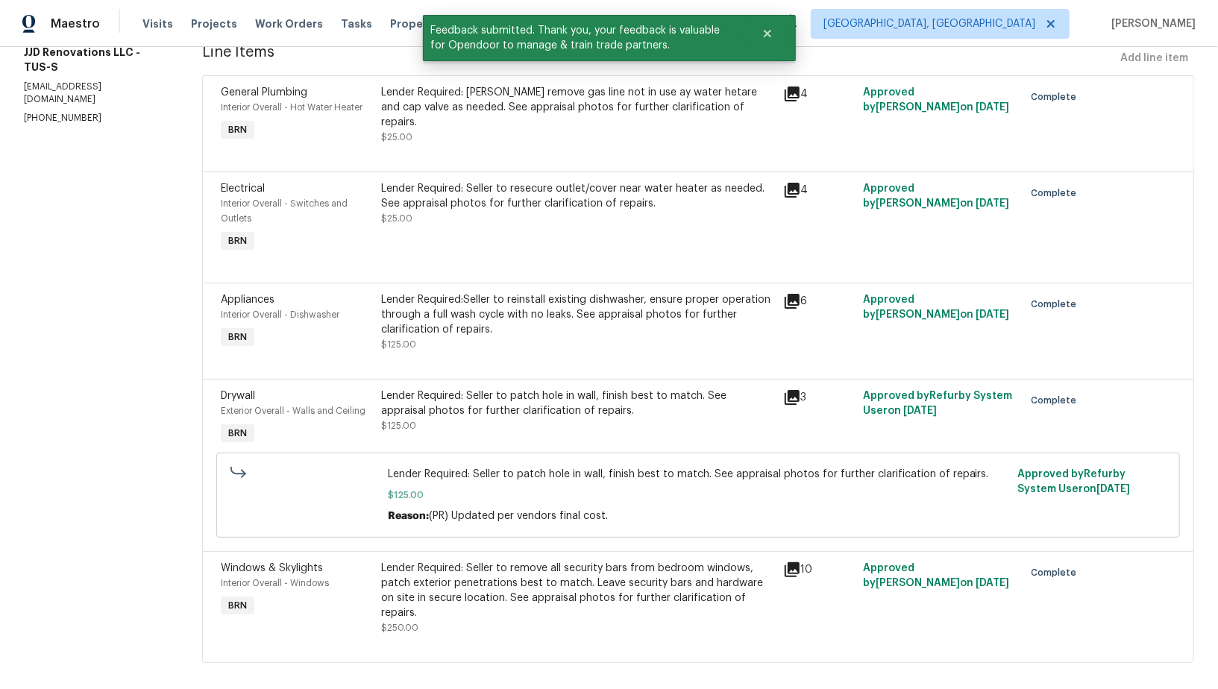
scroll to position [0, 0]
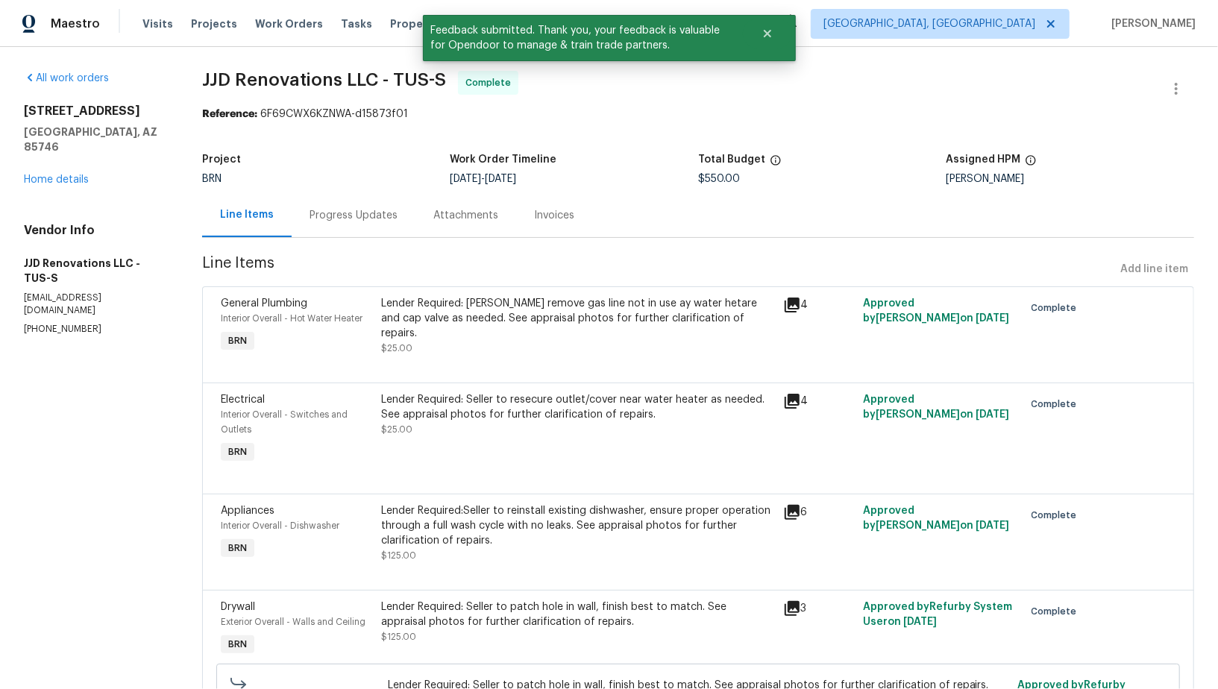
click at [337, 216] on div "Progress Updates" at bounding box center [354, 215] width 88 height 15
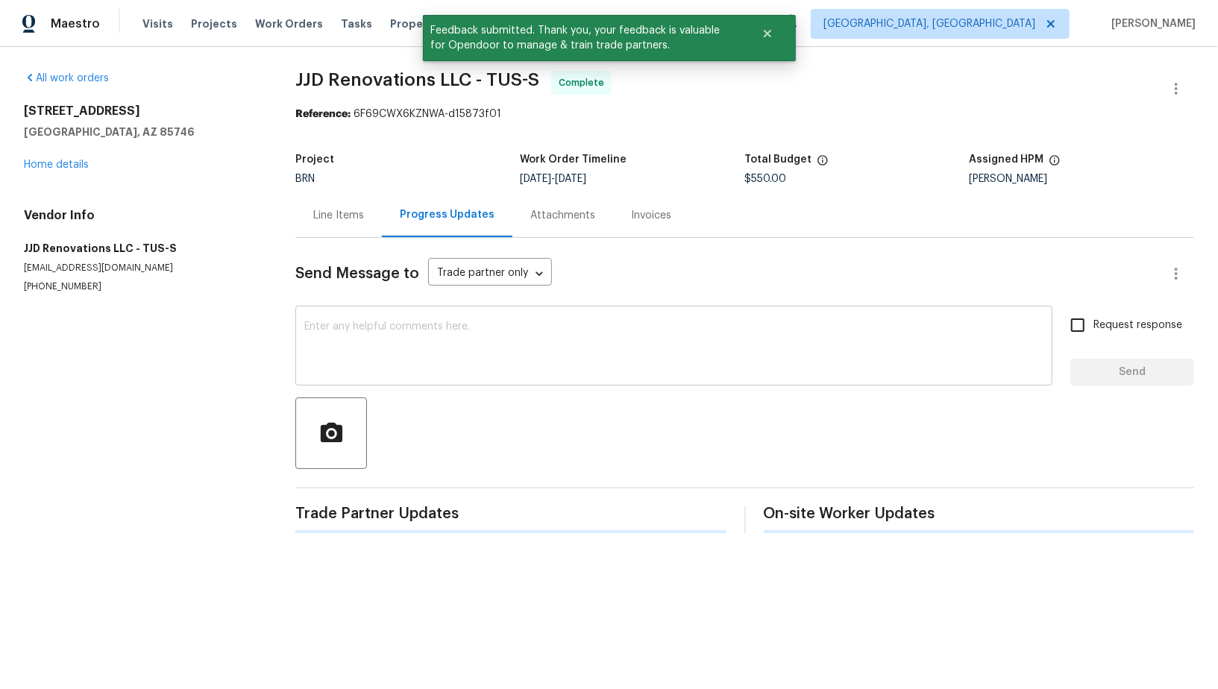
click at [434, 353] on textarea at bounding box center [673, 347] width 739 height 52
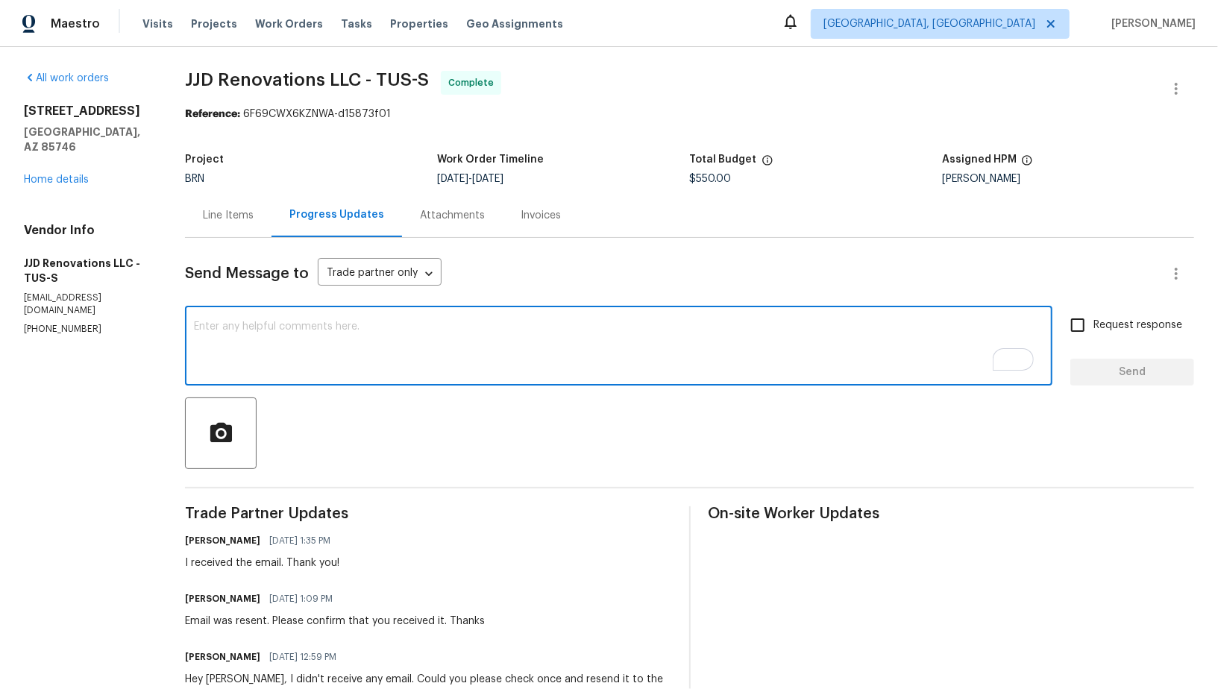
paste textarea "WO is approved, Please upload the invoice under invoice section. Thanks!"
type textarea "WO is approved, Please upload the invoice under invoice section. Thanks!"
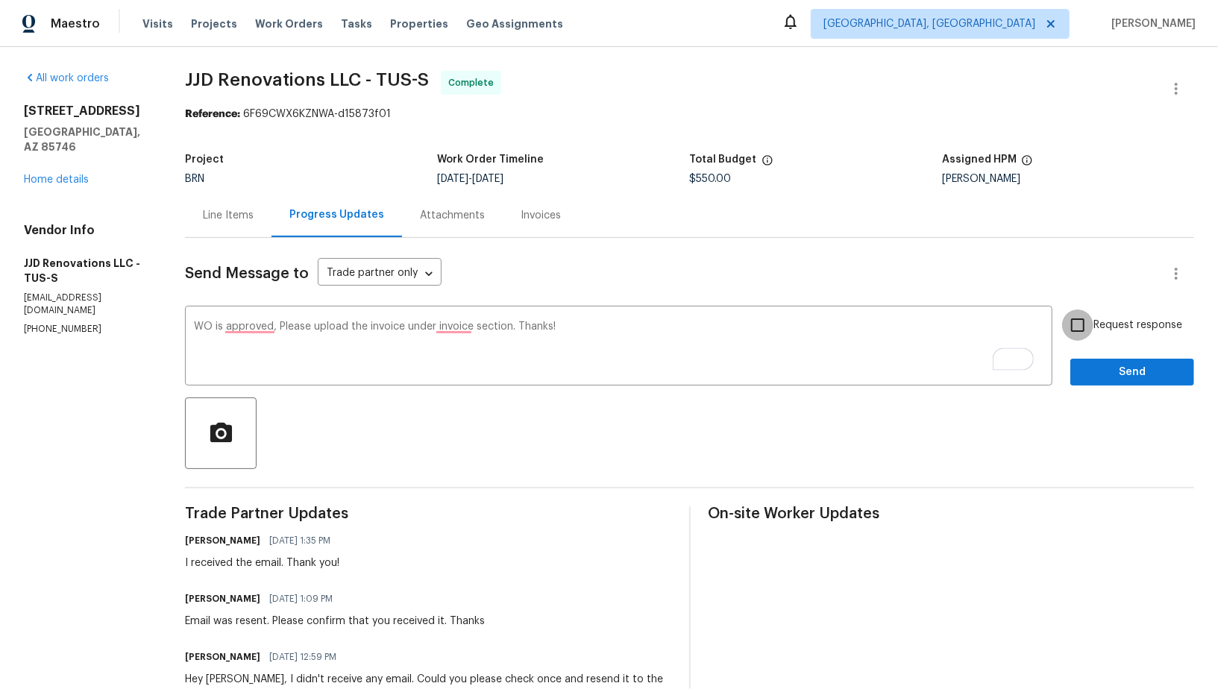
click at [1082, 331] on input "Request response" at bounding box center [1077, 325] width 31 height 31
checkbox input "true"
click at [1101, 379] on span "Send" at bounding box center [1132, 372] width 100 height 19
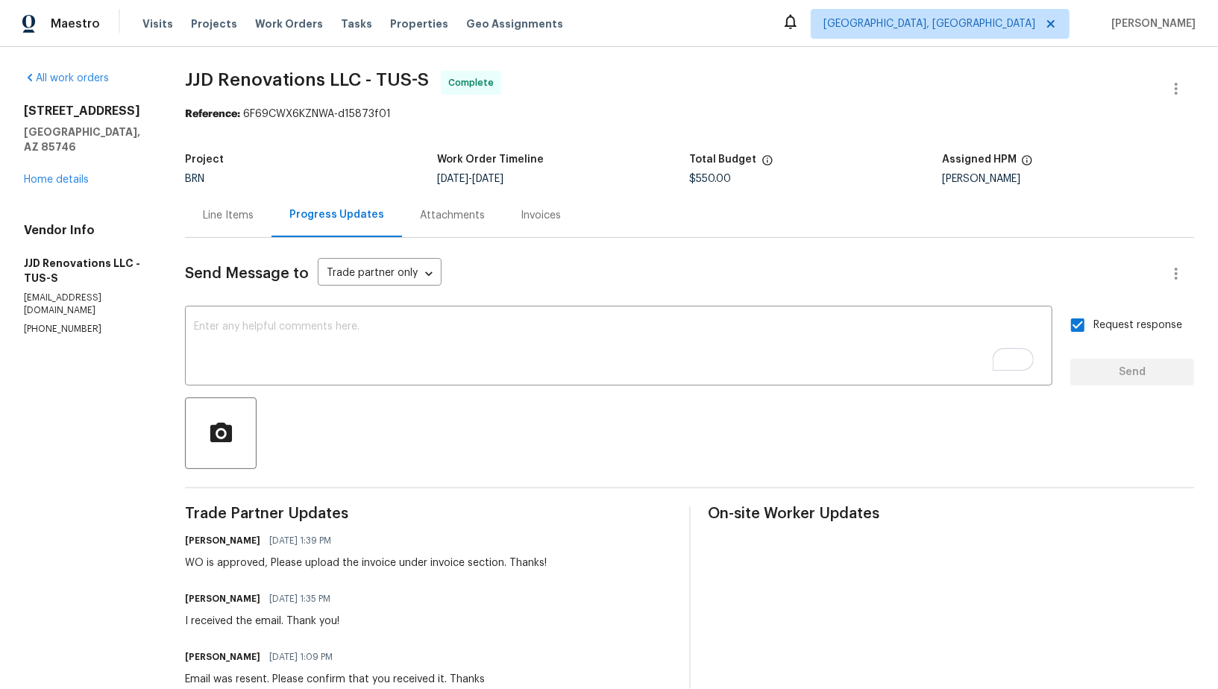
click at [550, 210] on div "Invoices" at bounding box center [541, 215] width 40 height 15
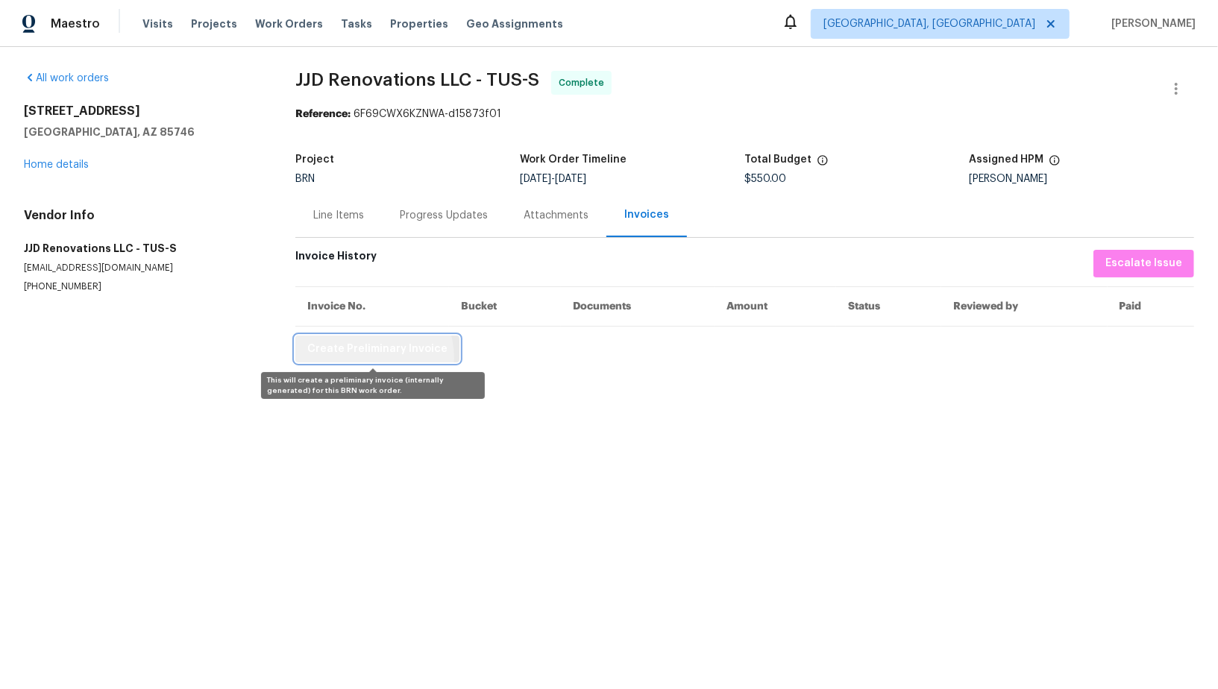
click at [363, 357] on button "Create Preliminary Invoice" at bounding box center [377, 350] width 164 height 28
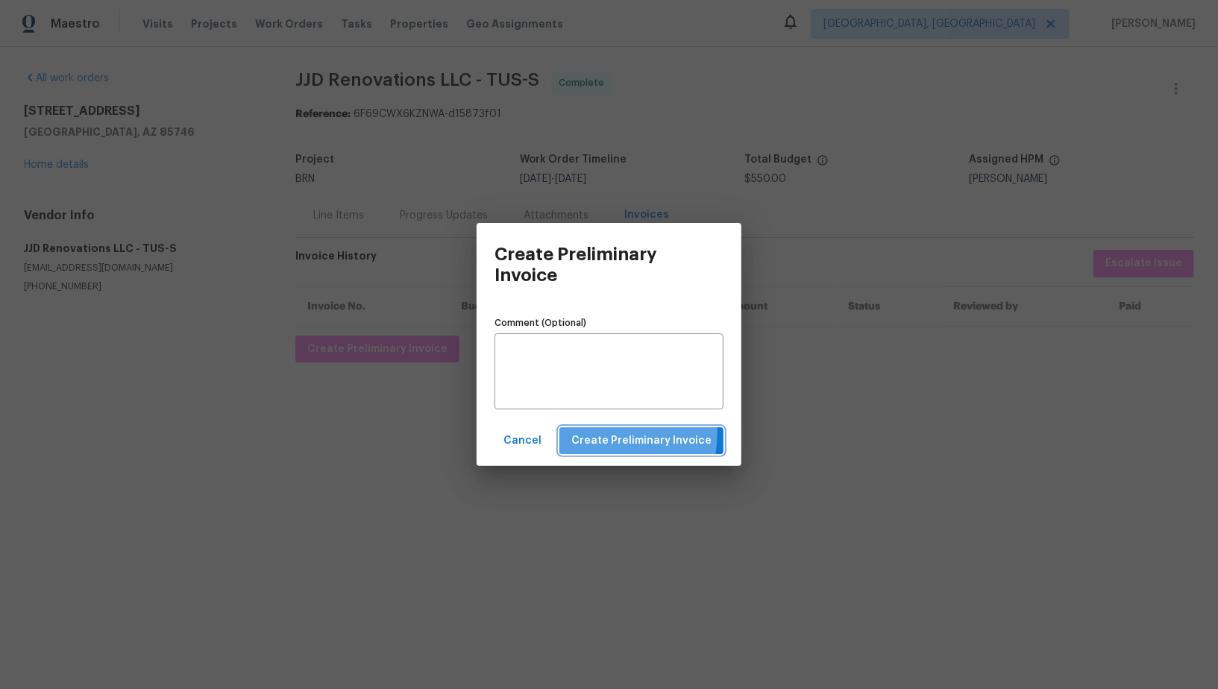
click at [591, 433] on span "Create Preliminary Invoice" at bounding box center [641, 441] width 140 height 19
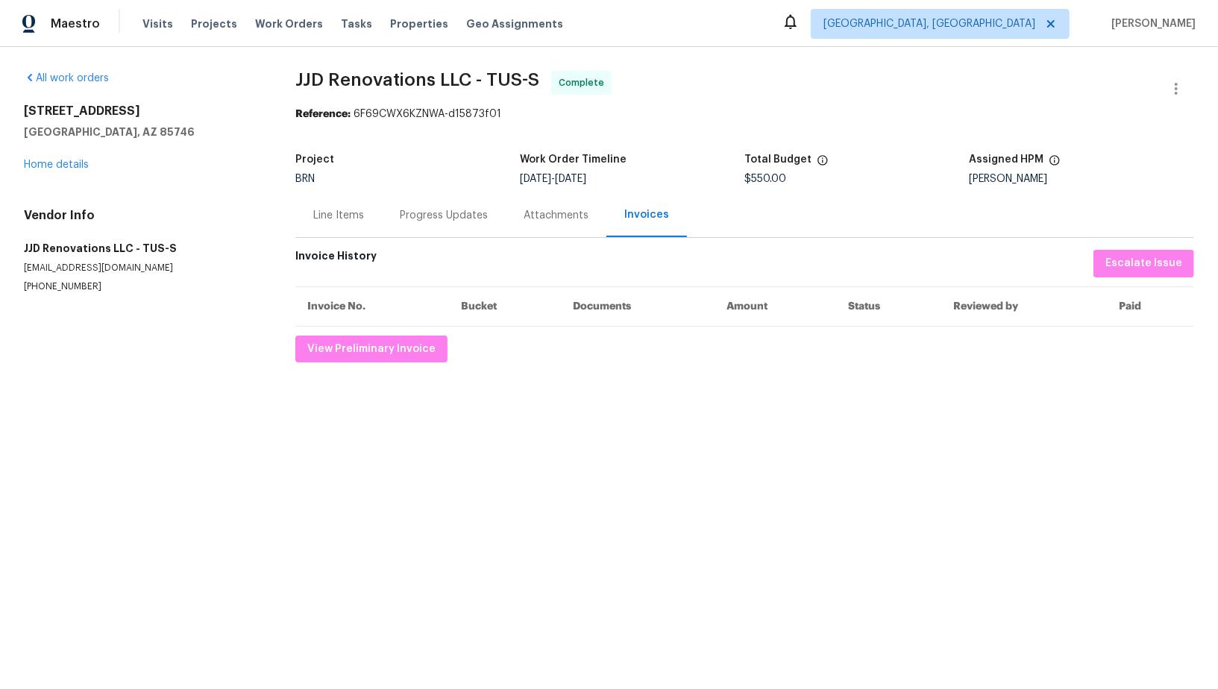
click at [412, 230] on div "Progress Updates" at bounding box center [444, 215] width 124 height 44
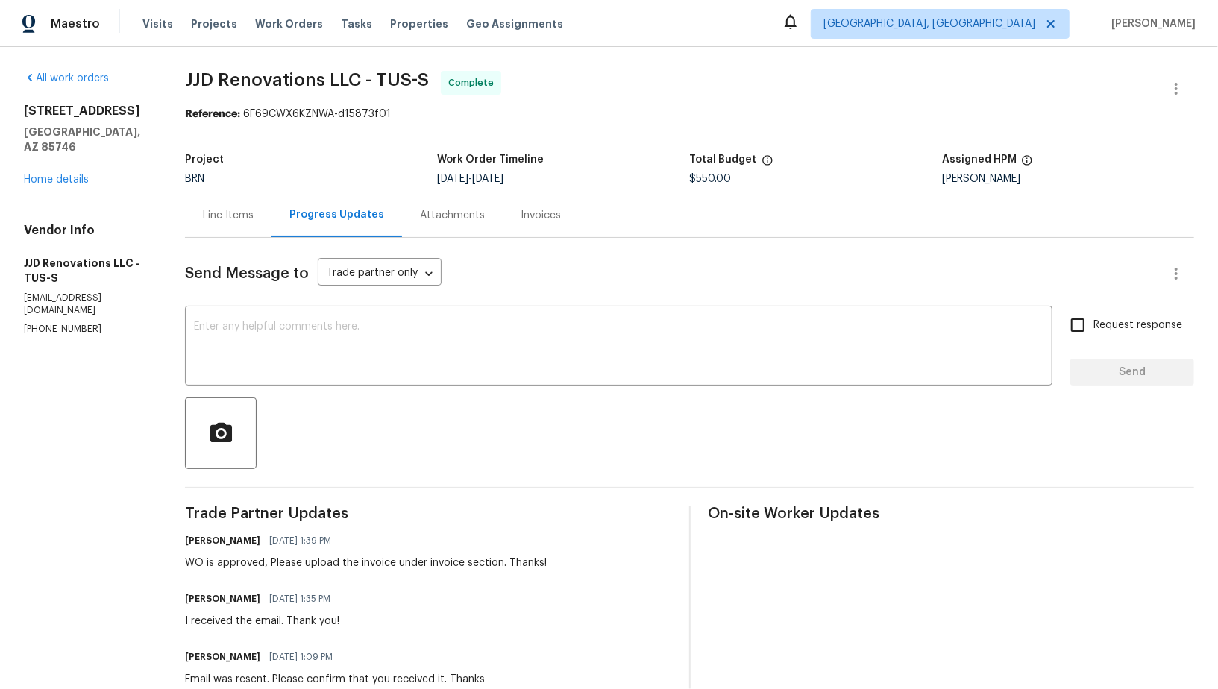
click at [198, 208] on div "Line Items" at bounding box center [228, 215] width 87 height 44
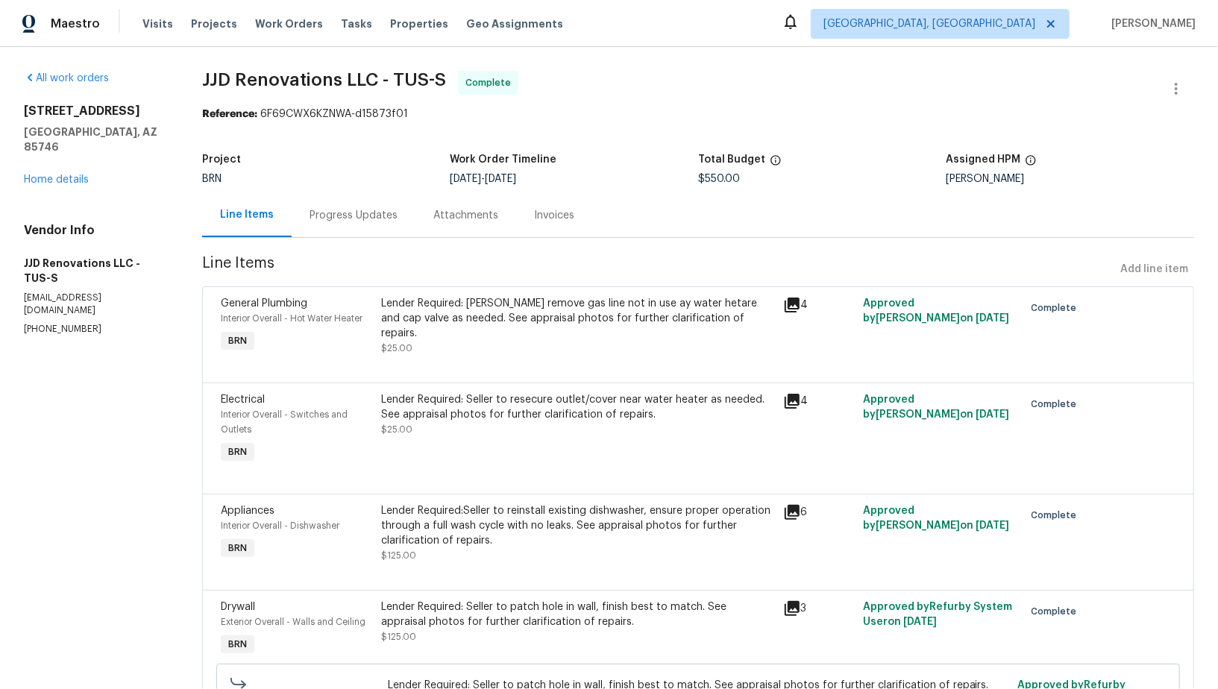
click at [84, 170] on div "6760 S Calle Gavilan Tucson, AZ 85746 Home details" at bounding box center [95, 146] width 142 height 84
click at [76, 175] on link "Home details" at bounding box center [56, 180] width 65 height 10
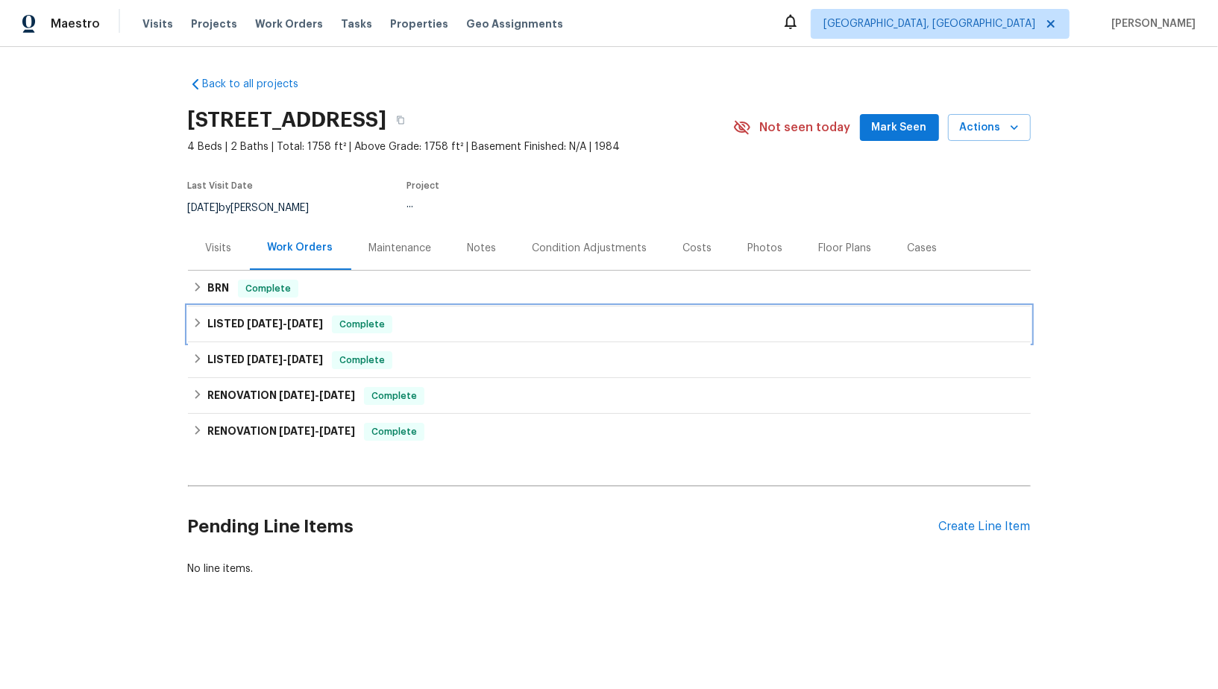
click at [215, 307] on div "LISTED 7/8/25 - 7/11/25 Complete" at bounding box center [609, 325] width 843 height 36
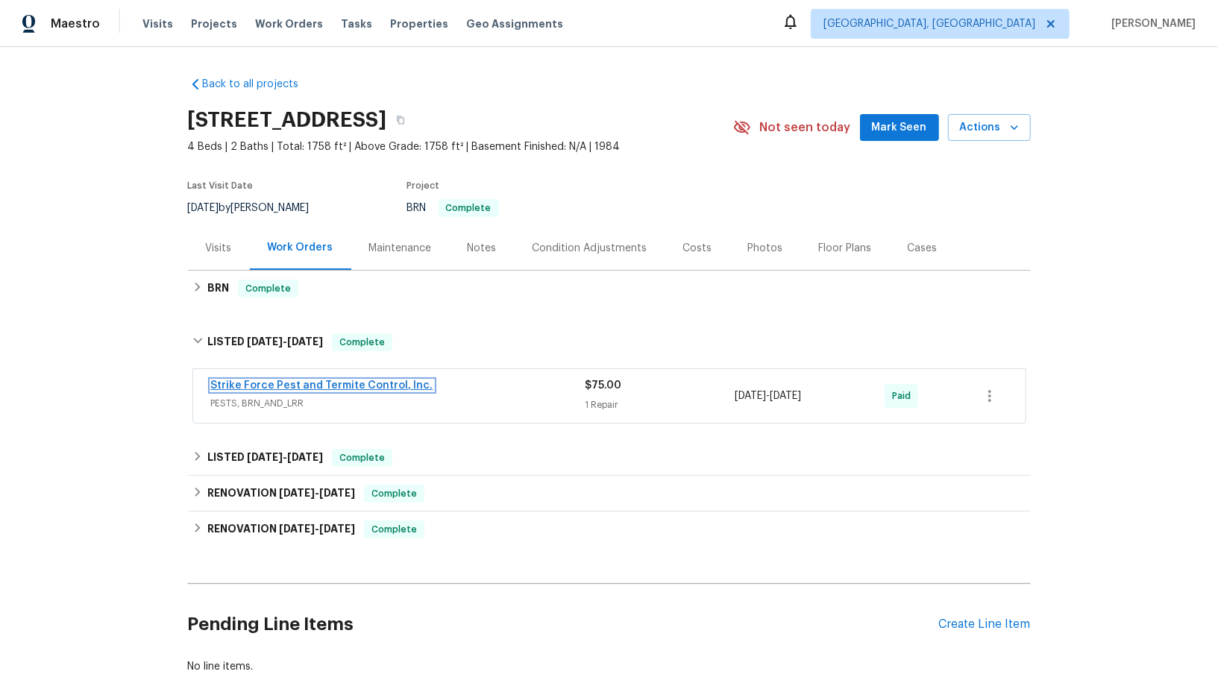
click at [311, 384] on link "Strike Force Pest and Termite Control, Inc." at bounding box center [322, 385] width 222 height 10
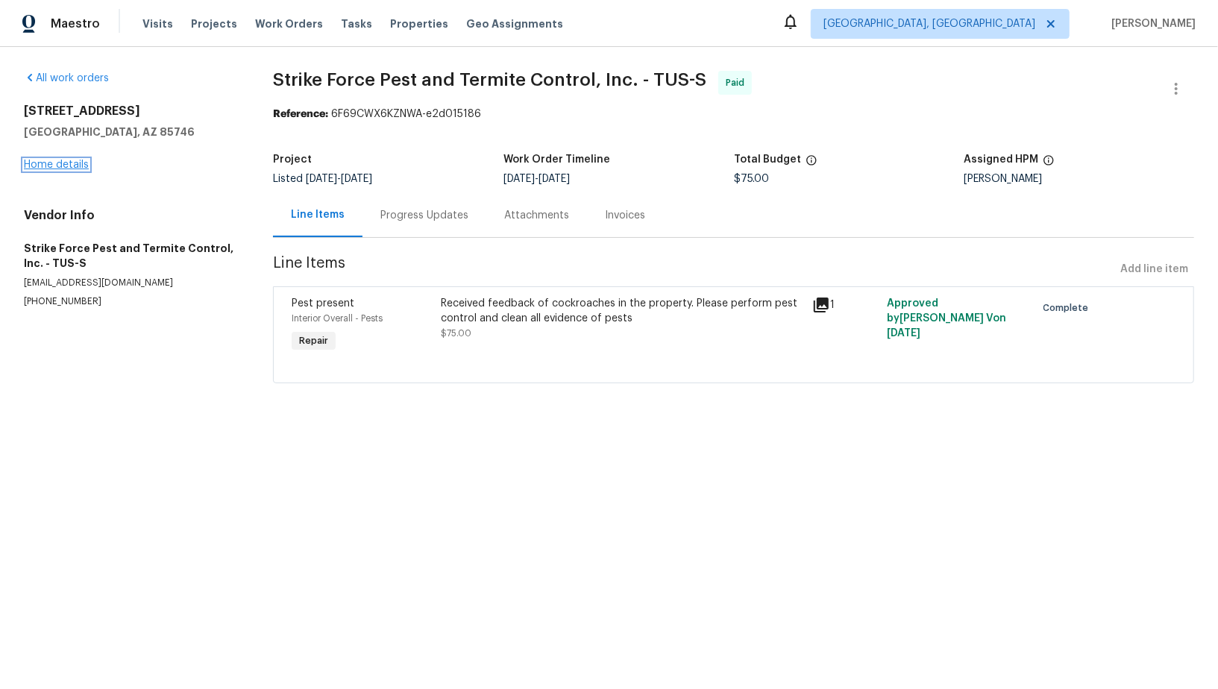
click at [57, 163] on link "Home details" at bounding box center [56, 165] width 65 height 10
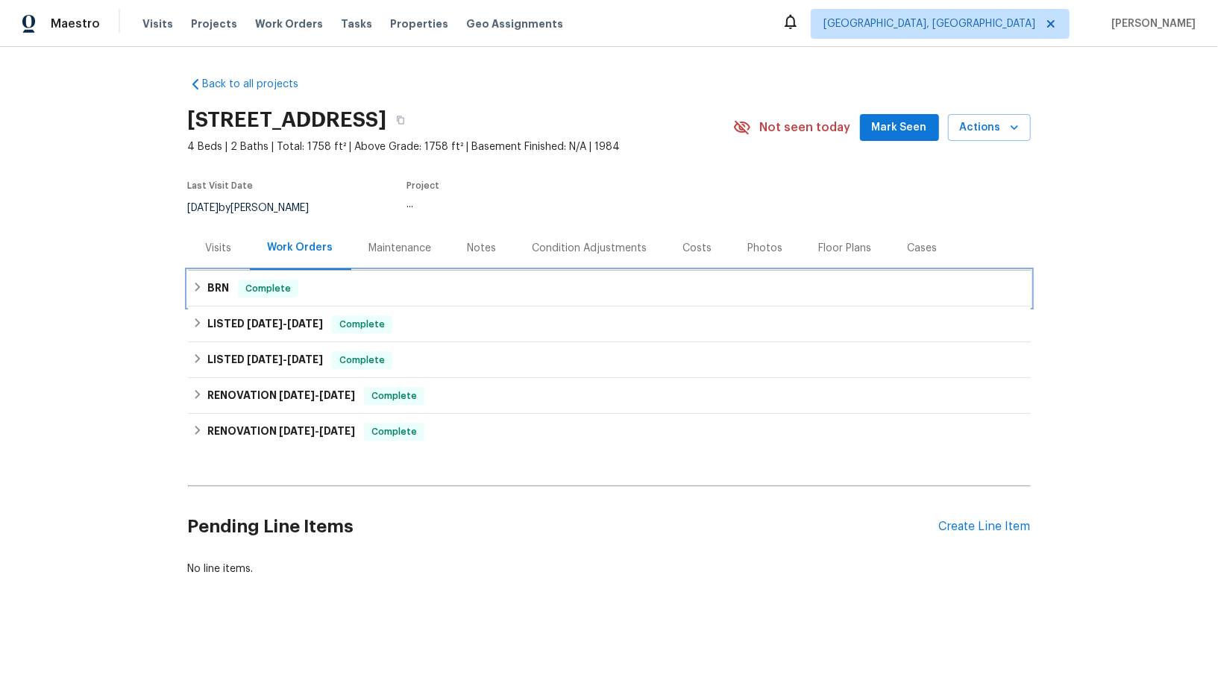
click at [188, 293] on div "BRN Complete" at bounding box center [609, 289] width 843 height 36
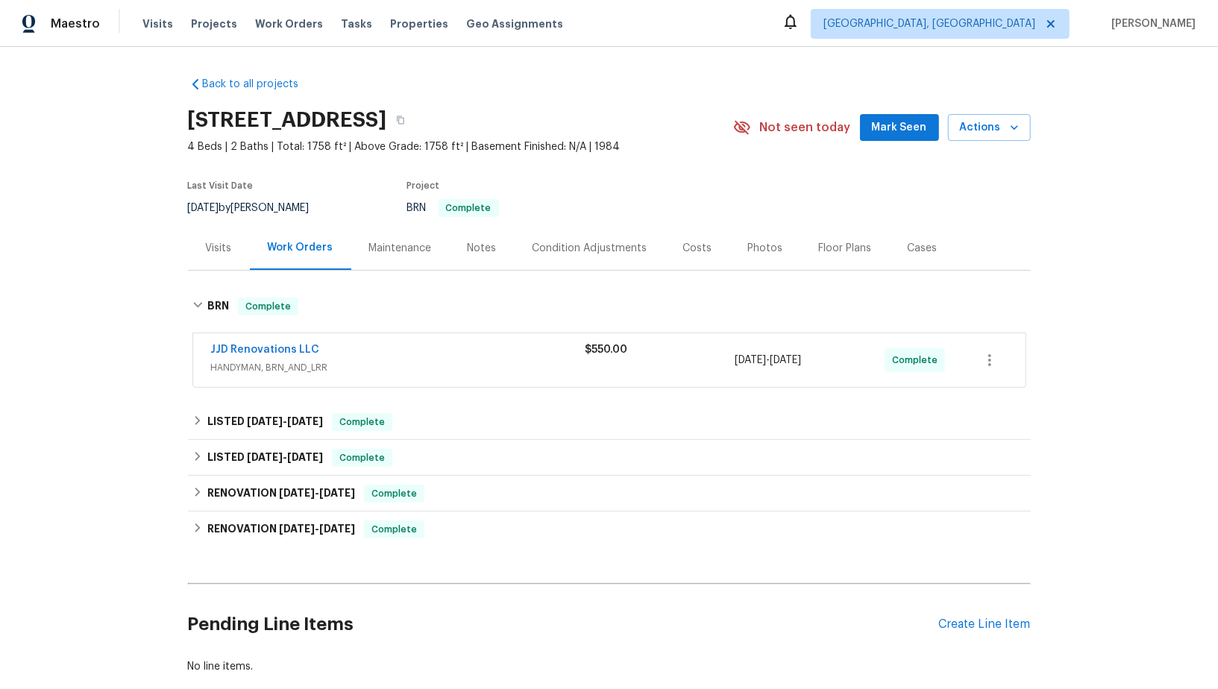
click at [259, 360] on span "HANDYMAN, BRN_AND_LRR" at bounding box center [398, 367] width 374 height 15
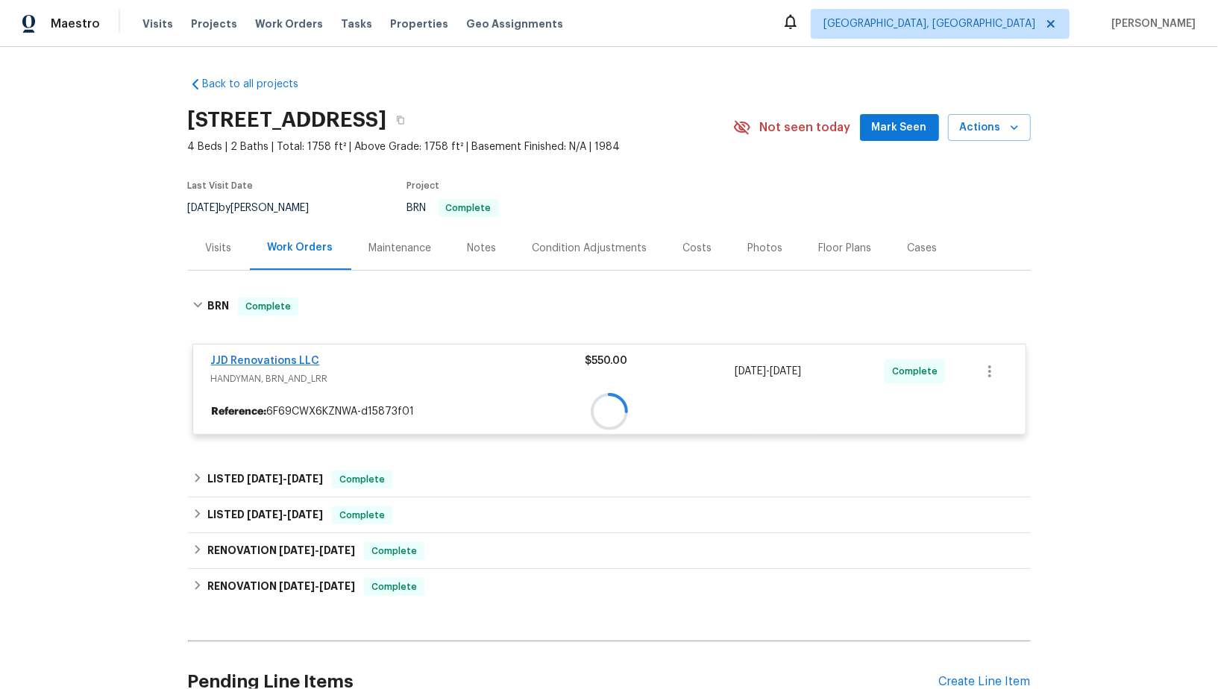
click at [256, 398] on div at bounding box center [609, 411] width 832 height 27
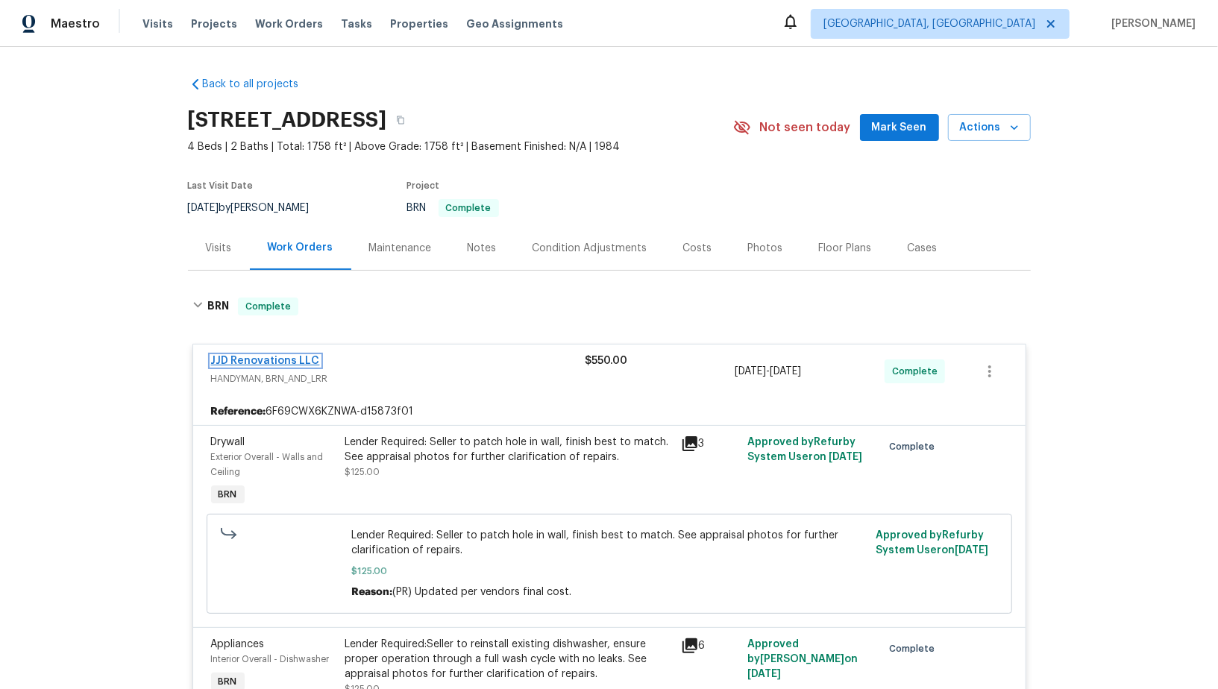
click at [256, 359] on link "JJD Renovations LLC" at bounding box center [265, 361] width 109 height 10
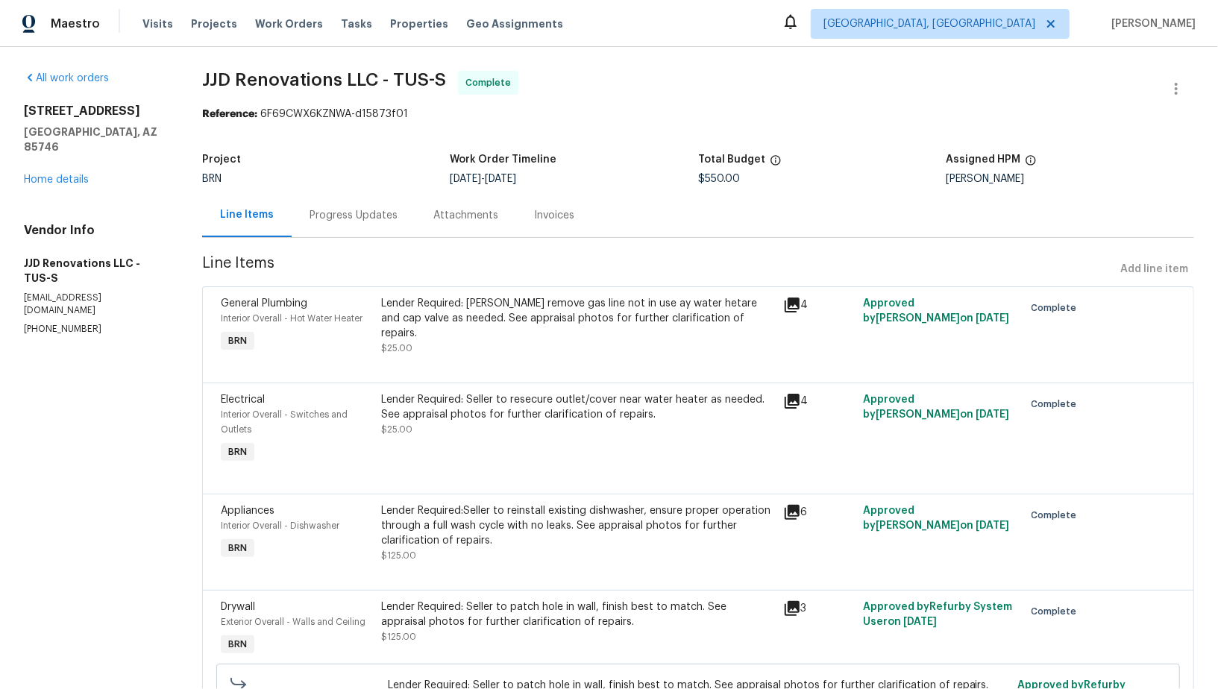
click at [392, 205] on div "Progress Updates" at bounding box center [354, 215] width 124 height 44
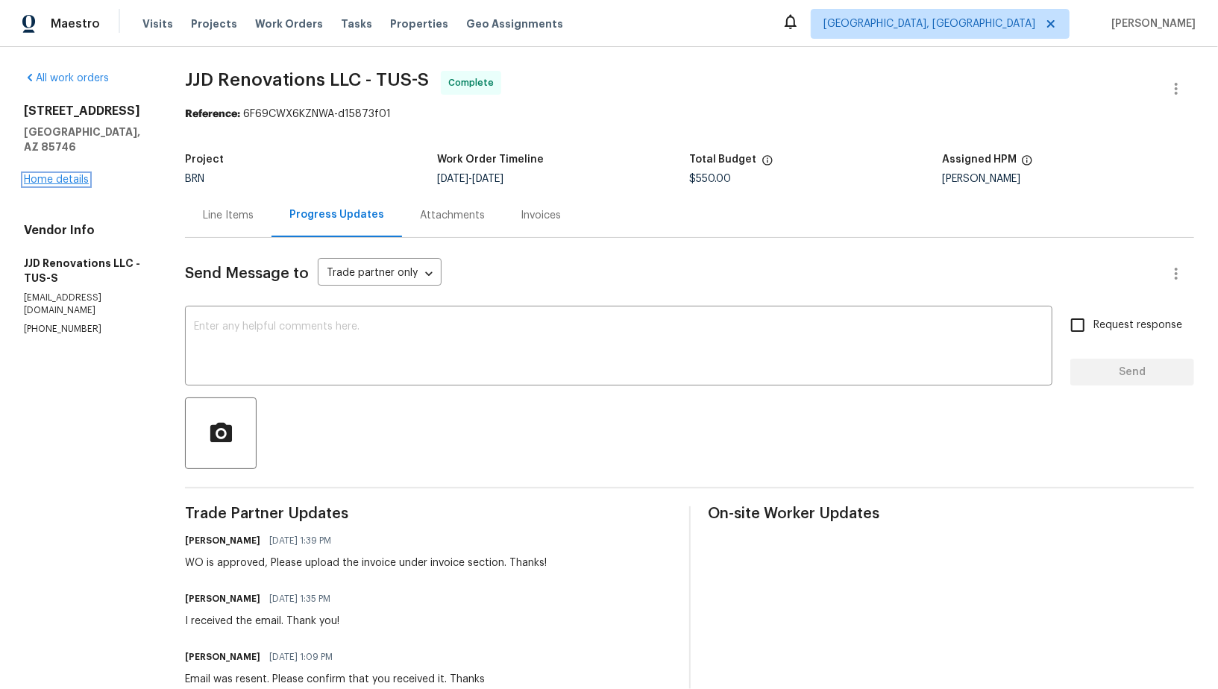
click at [51, 175] on link "Home details" at bounding box center [56, 180] width 65 height 10
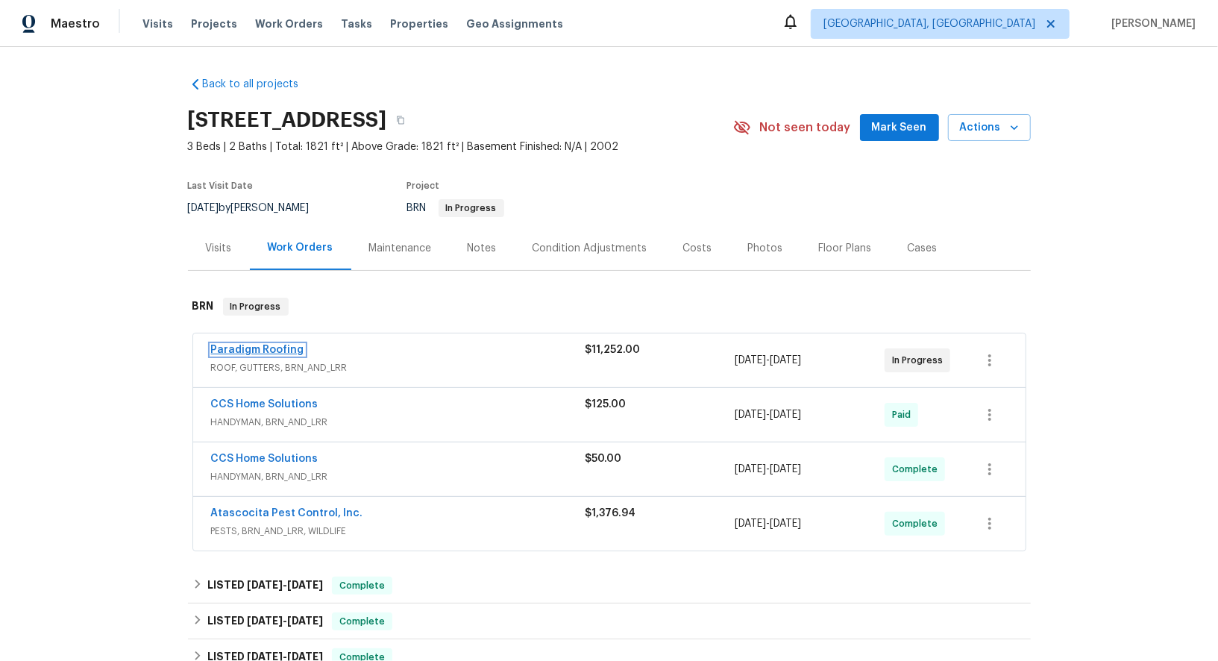
click at [278, 347] on link "Paradigm Roofing" at bounding box center [257, 350] width 93 height 10
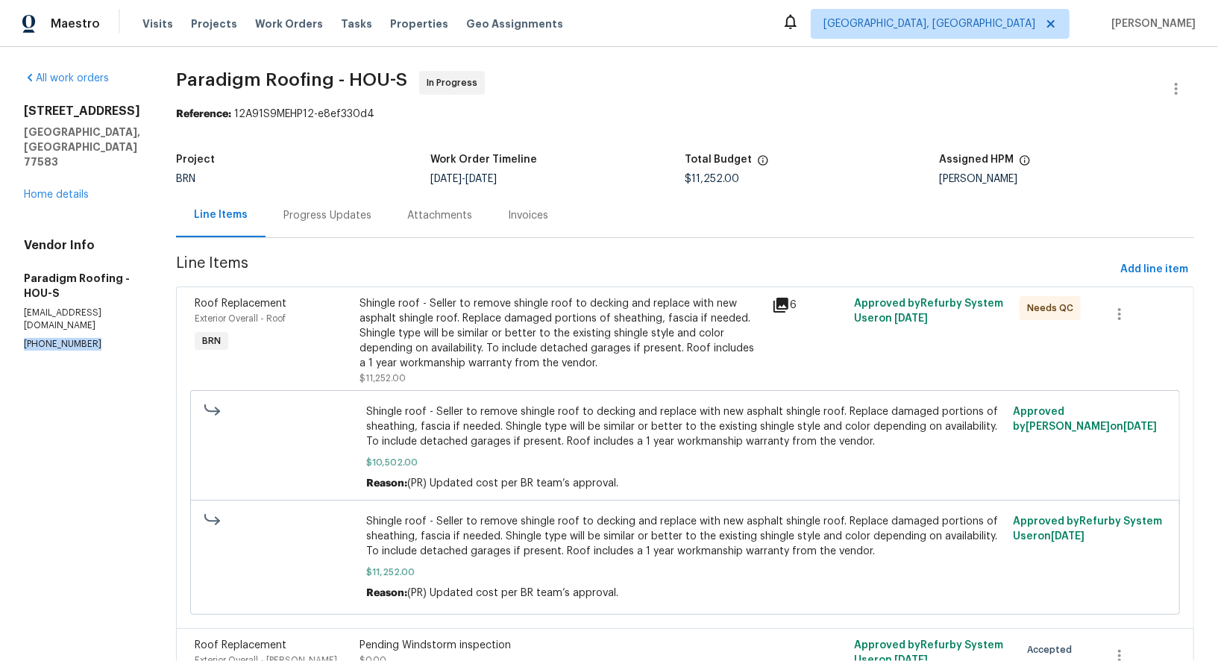
drag, startPoint x: 97, startPoint y: 319, endPoint x: 0, endPoint y: 319, distance: 97.0
click at [0, 319] on div "All work orders [STREET_ADDRESS] Home details Vendor Info Paradigm Roofing - HO…" at bounding box center [609, 414] width 1218 height 735
copy p "(972) 542-7774"
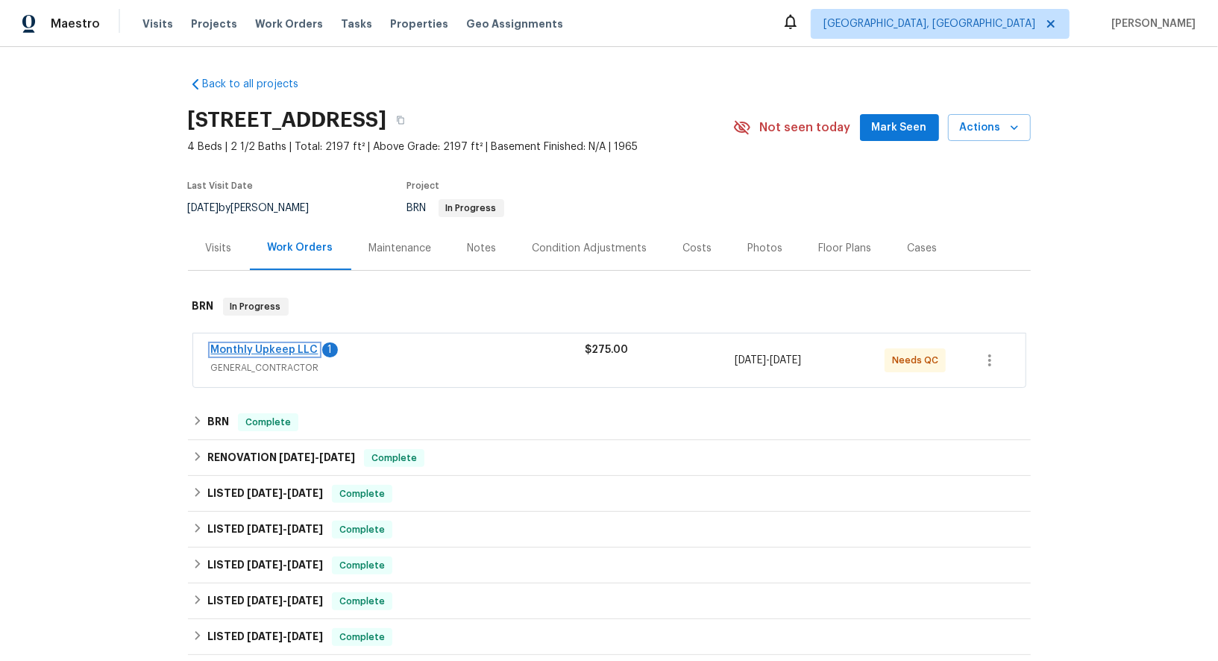
click at [273, 346] on link "Monthly Upkeep LLC" at bounding box center [264, 350] width 107 height 10
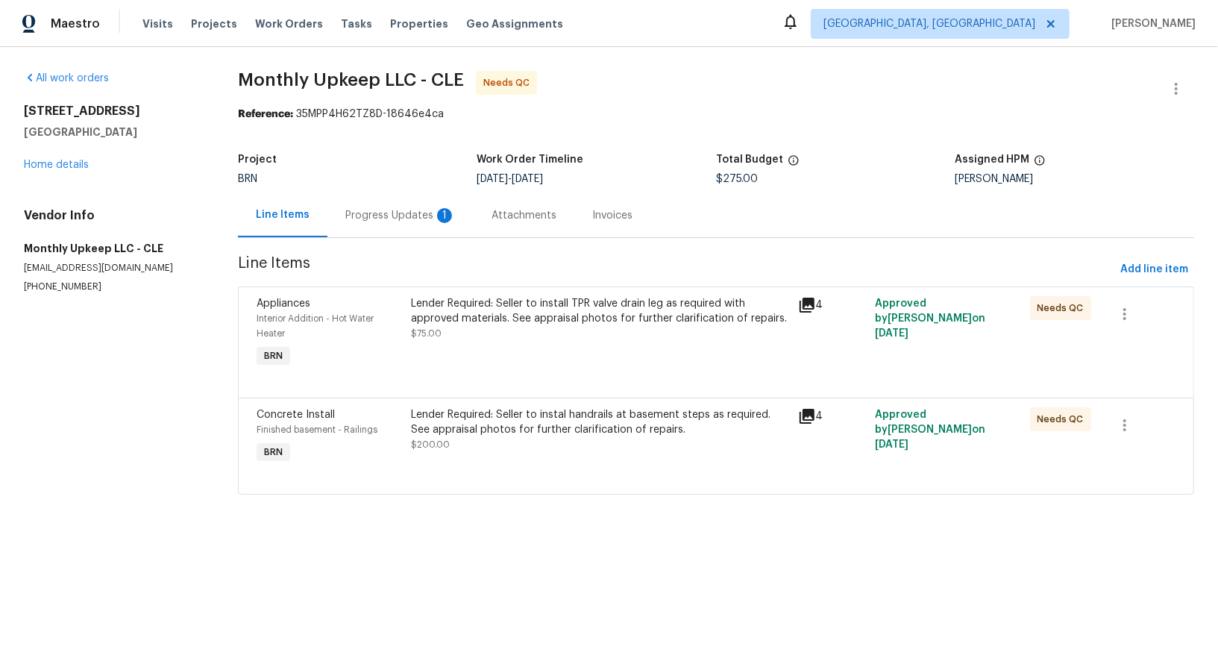
click at [445, 290] on div "Appliances Interior Addition - Hot Water Heater BRN Lender Required: Seller to …" at bounding box center [716, 341] width 956 height 111
click at [463, 321] on div "Lender Required: Seller to install TPR valve drain leg as required with approve…" at bounding box center [599, 311] width 377 height 30
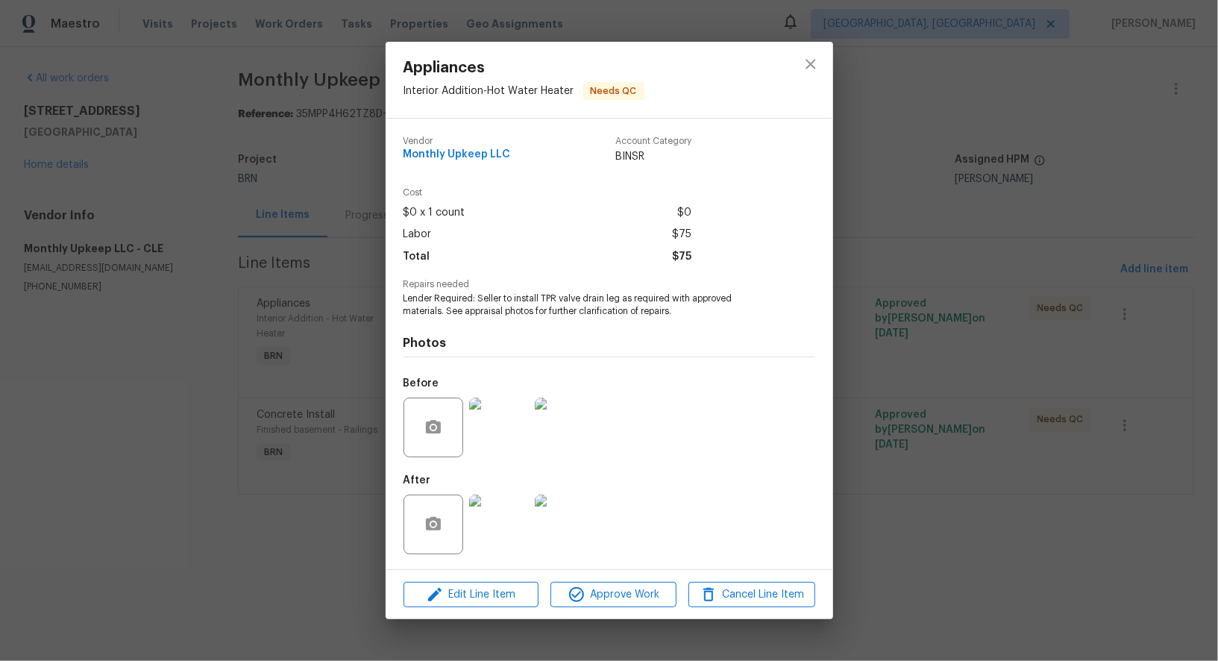
click at [486, 442] on img at bounding box center [499, 428] width 60 height 60
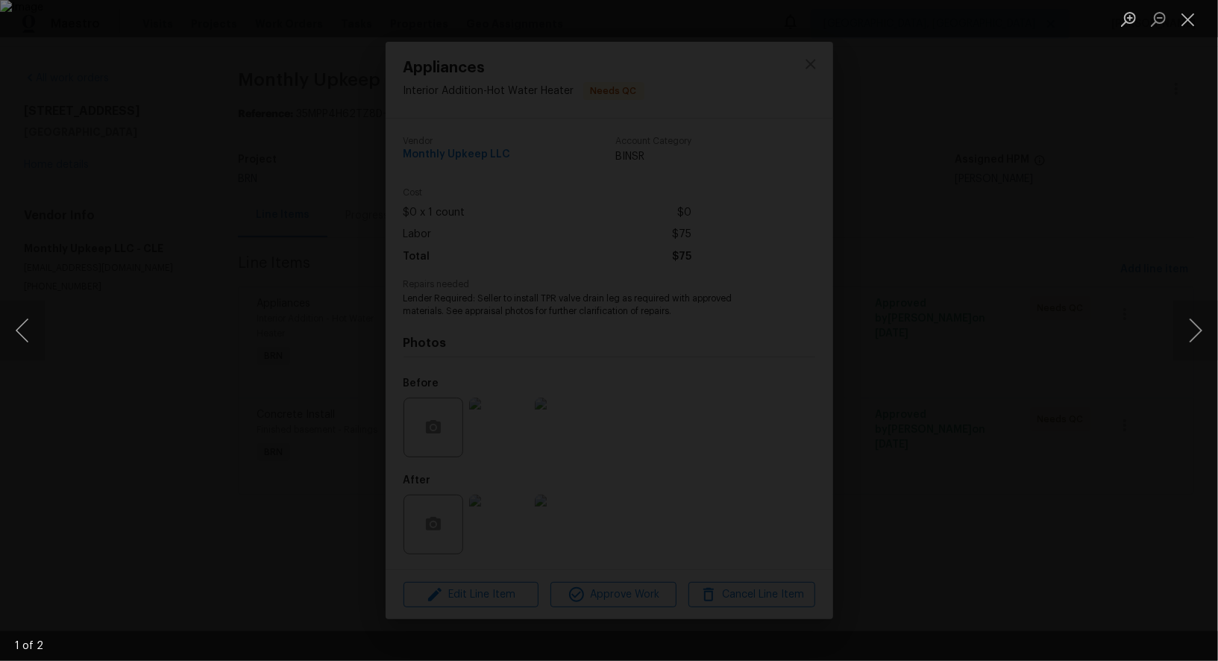
click at [863, 368] on div "Lightbox" at bounding box center [609, 330] width 1218 height 661
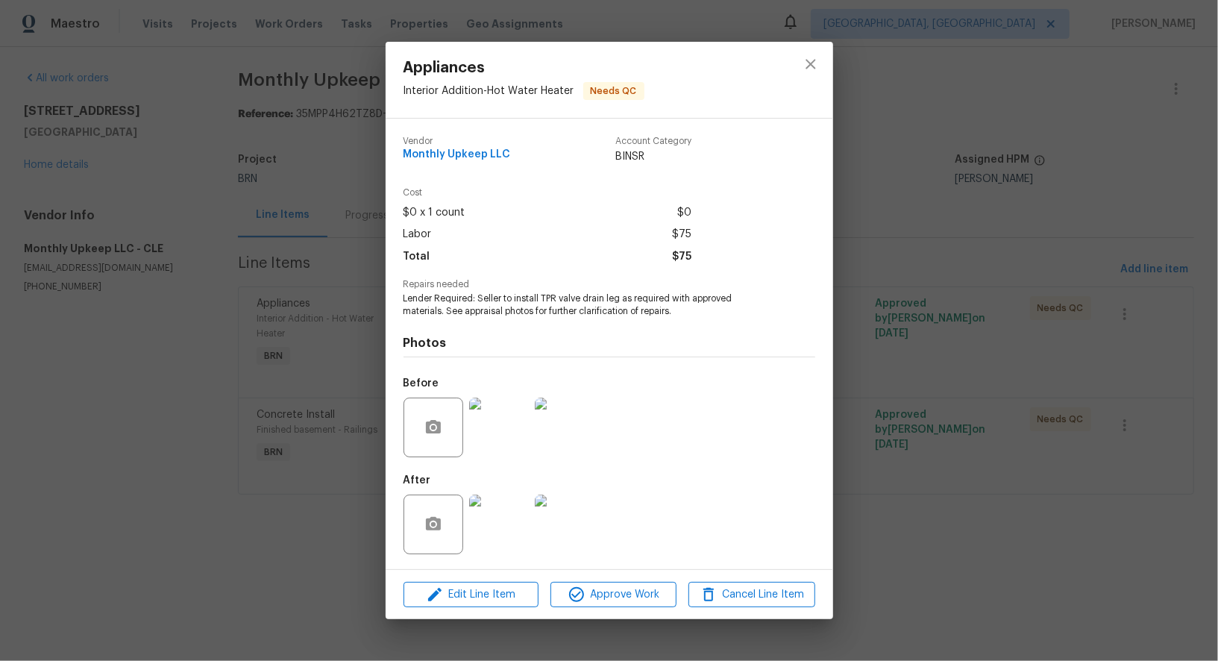
click at [503, 396] on div at bounding box center [499, 428] width 66 height 78
click at [500, 436] on img at bounding box center [499, 428] width 60 height 60
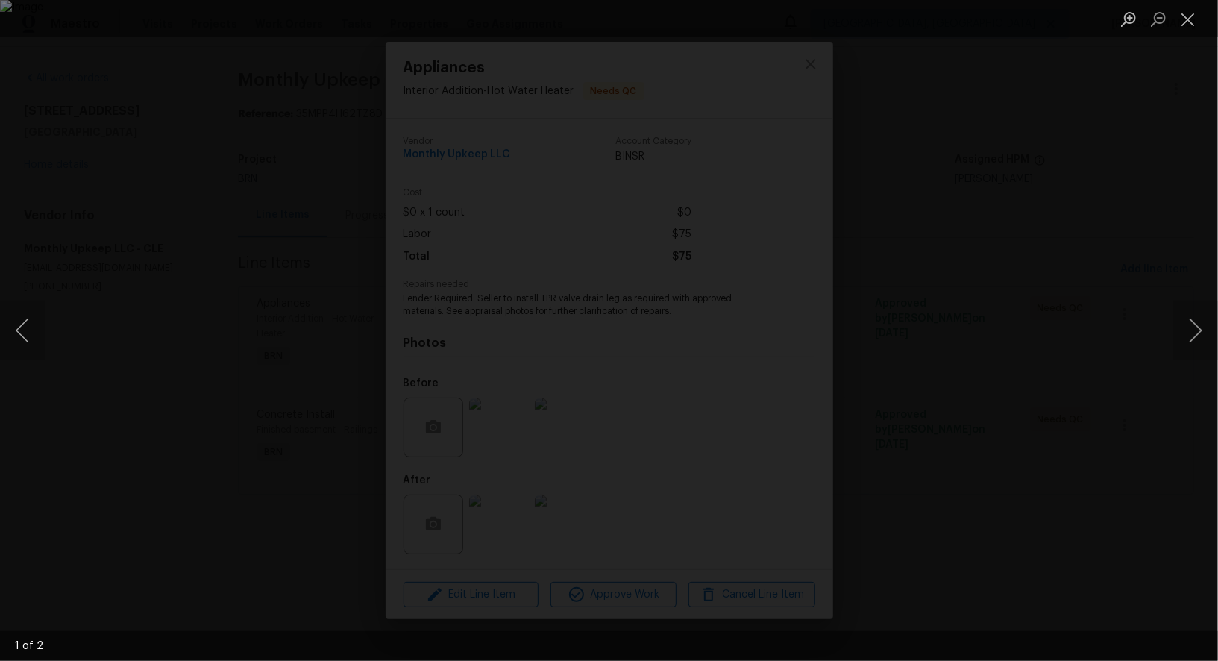
click at [513, 542] on div "Lightbox" at bounding box center [609, 330] width 1218 height 661
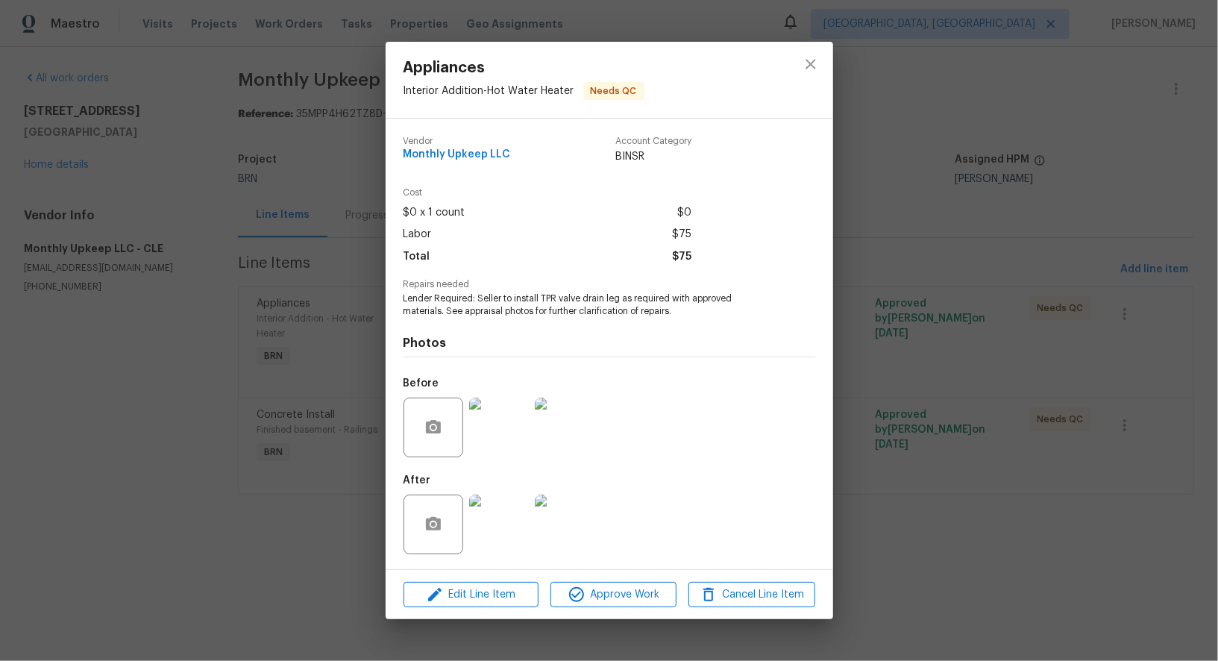
click at [494, 523] on img at bounding box center [499, 525] width 60 height 60
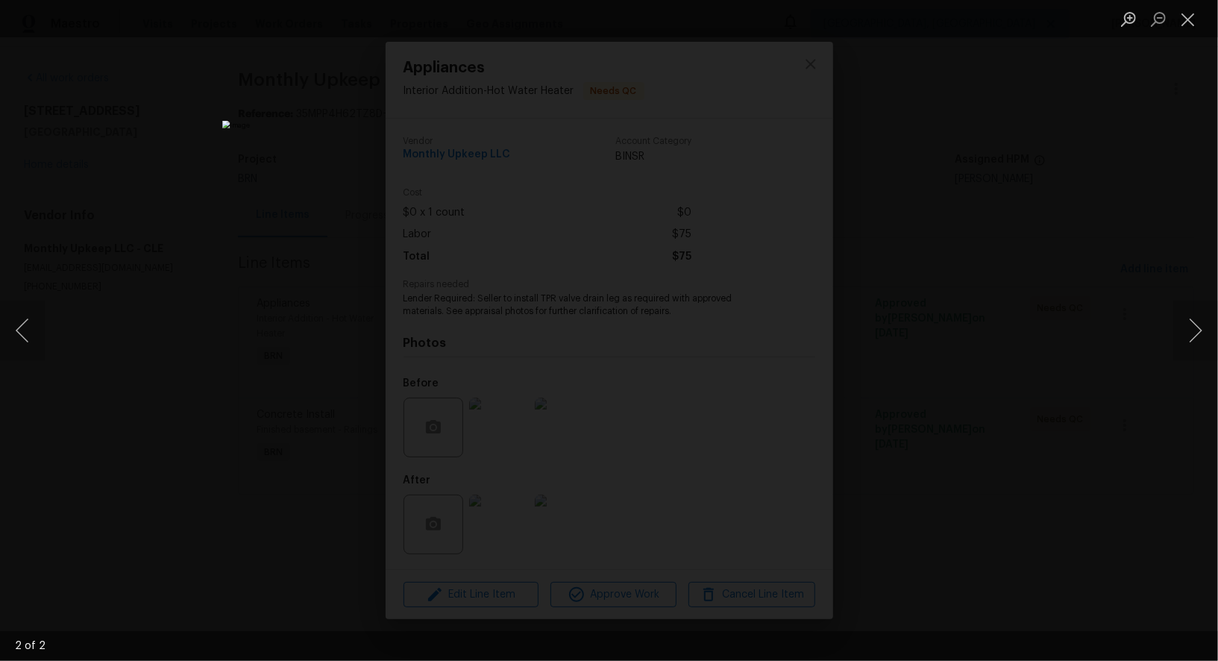
click at [972, 441] on div "Lightbox" at bounding box center [609, 330] width 1218 height 661
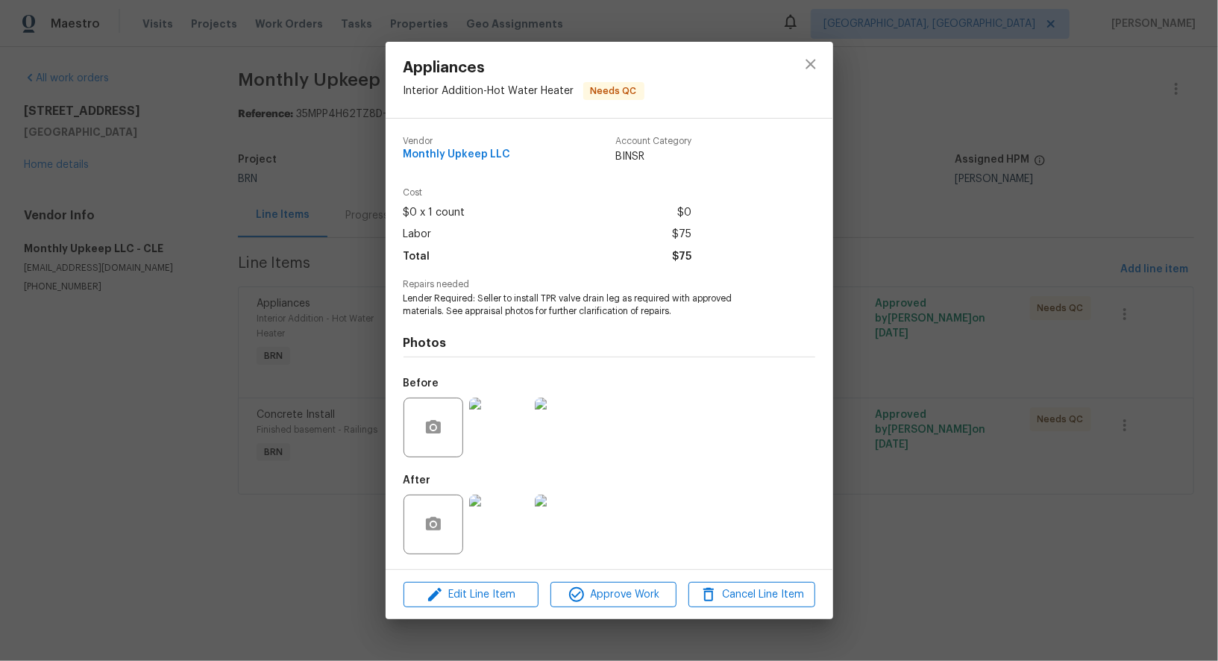
click at [972, 441] on div "Appliances Interior Addition - Hot Water Heater Needs QC Vendor Monthly Upkeep …" at bounding box center [609, 330] width 1218 height 661
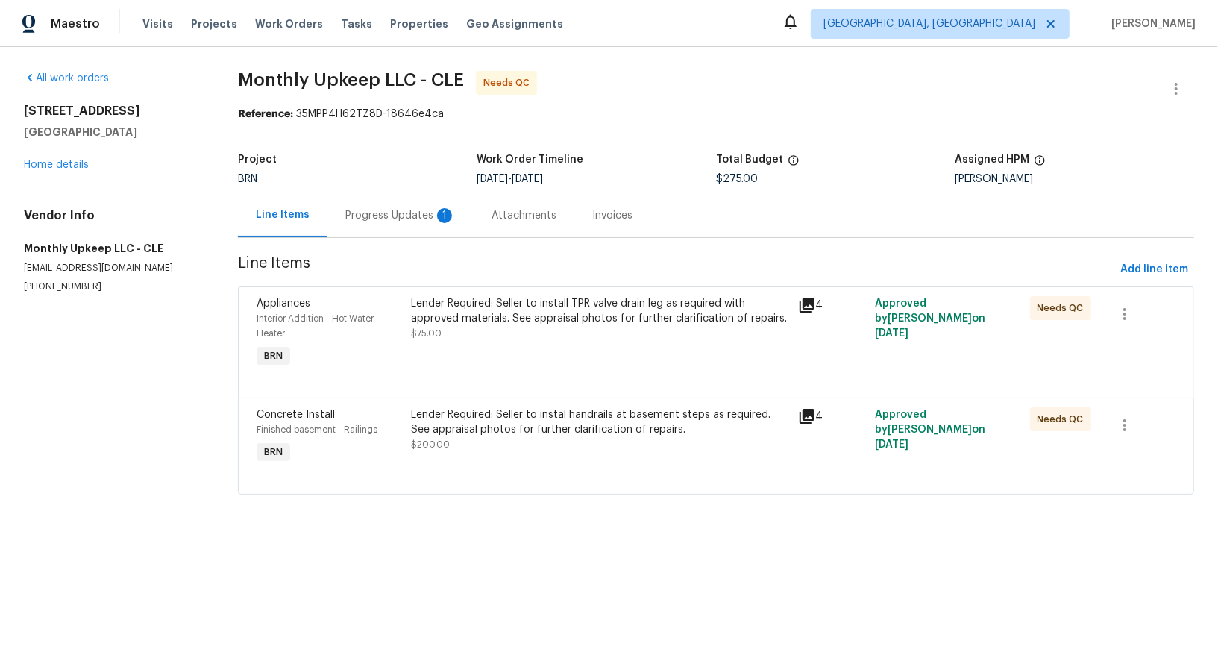
click at [536, 423] on div "Lender Required: Seller to instal handrails at basement steps as required. See …" at bounding box center [599, 422] width 377 height 30
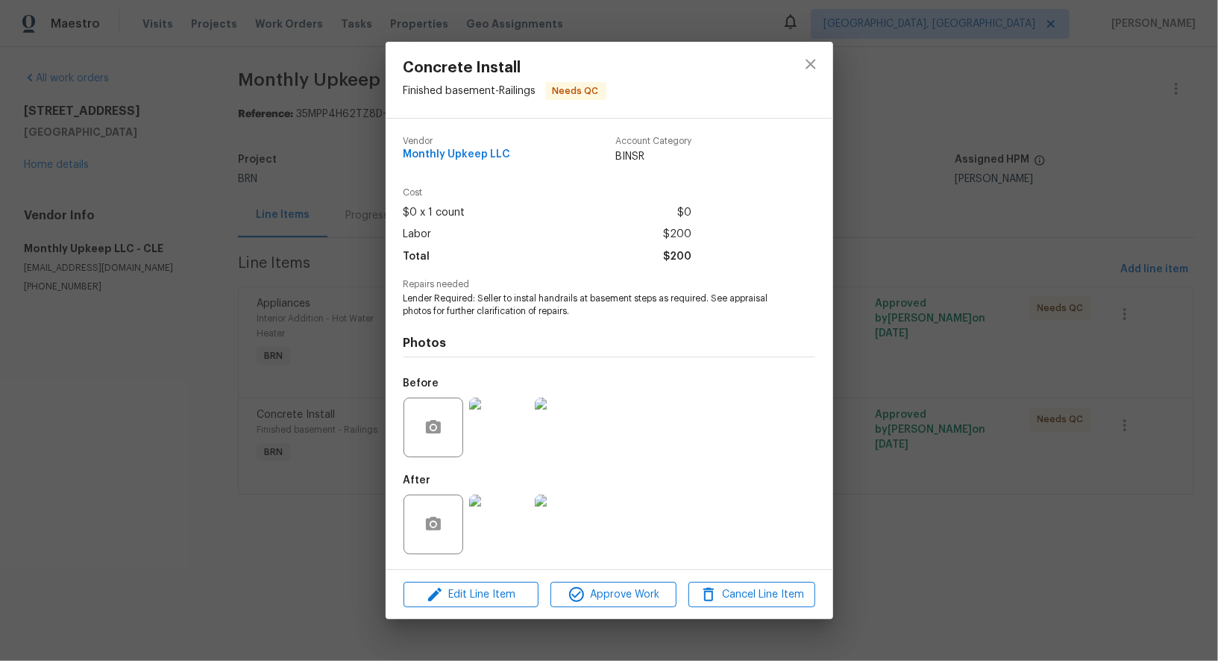
click at [560, 440] on img at bounding box center [565, 428] width 60 height 60
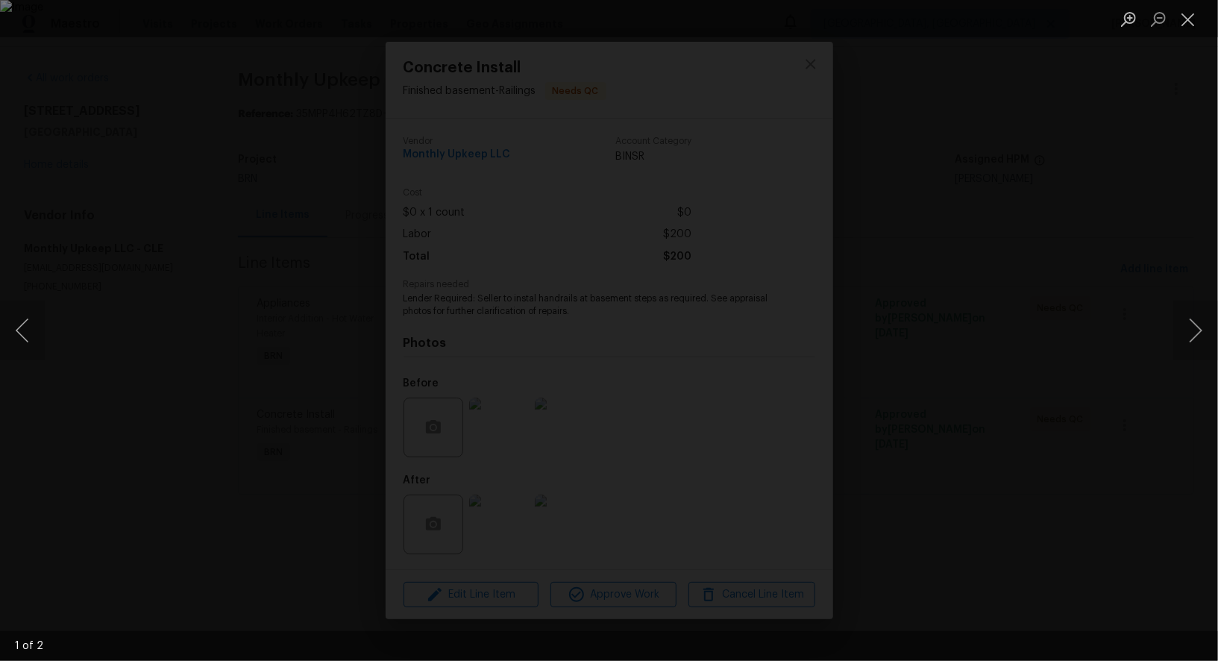
click at [676, 487] on div "Lightbox" at bounding box center [609, 330] width 1218 height 661
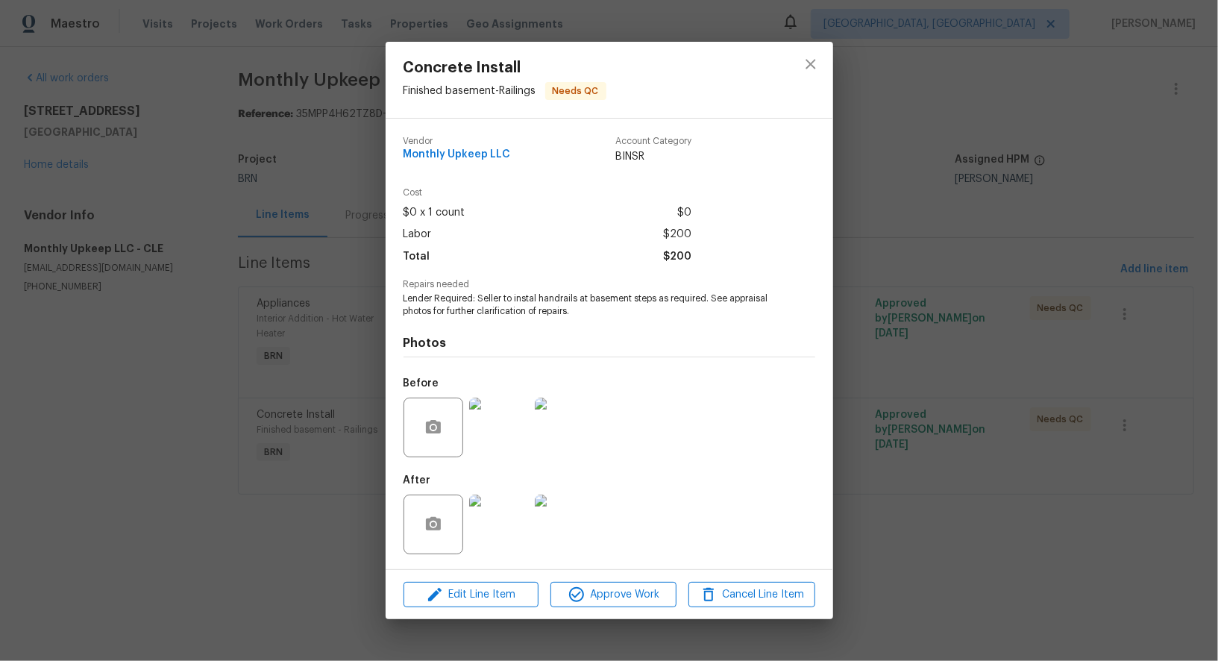
click at [513, 516] on img at bounding box center [499, 525] width 60 height 60
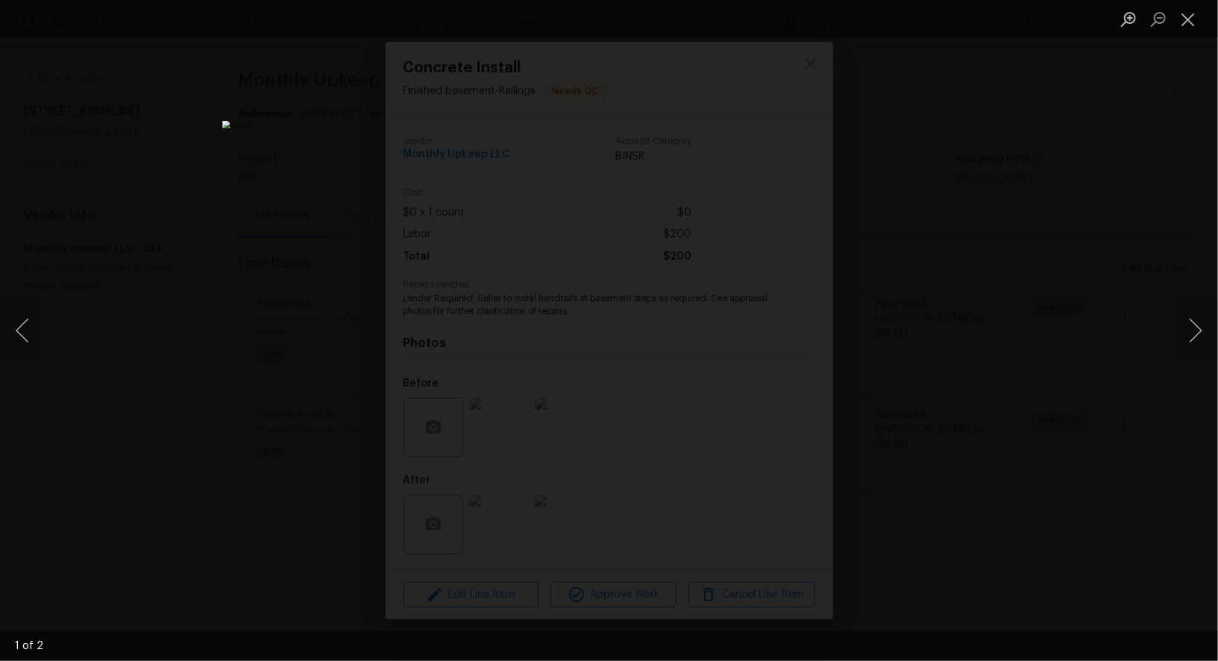
click at [942, 515] on div "Lightbox" at bounding box center [609, 330] width 1218 height 661
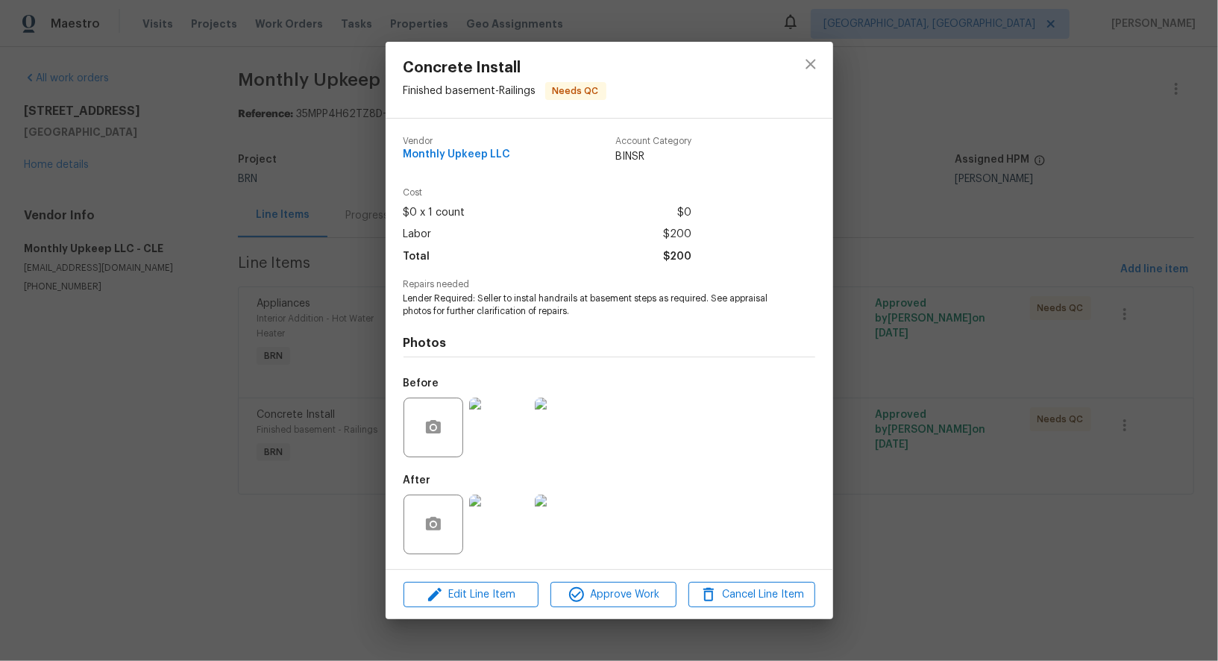
click at [569, 433] on img at bounding box center [565, 428] width 60 height 60
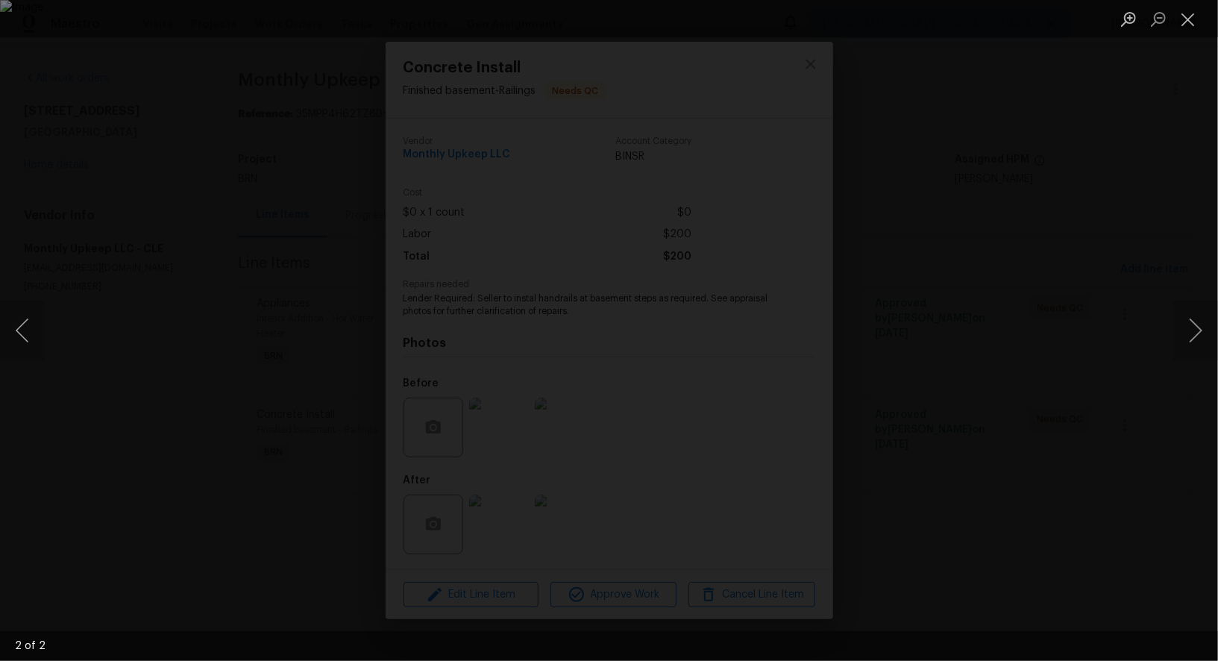
click at [908, 521] on div "Lightbox" at bounding box center [609, 330] width 1218 height 661
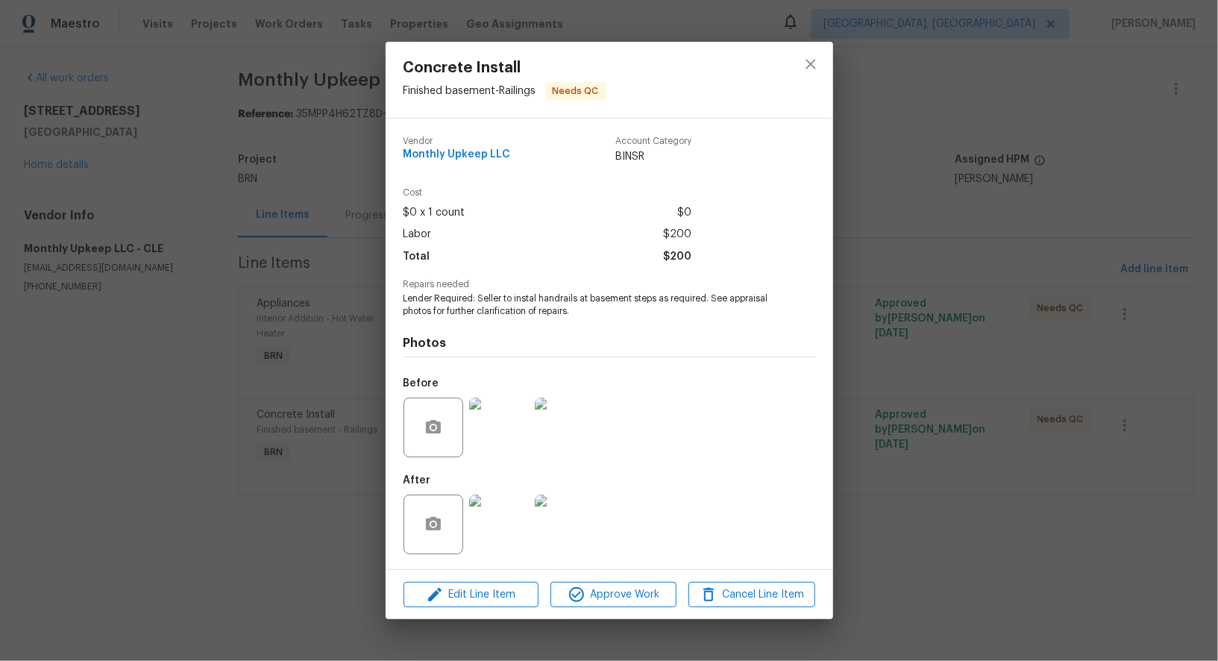
click at [903, 477] on div "Concrete Install Finished basement - Railings Needs QC Vendor Monthly Upkeep LL…" at bounding box center [609, 330] width 1218 height 661
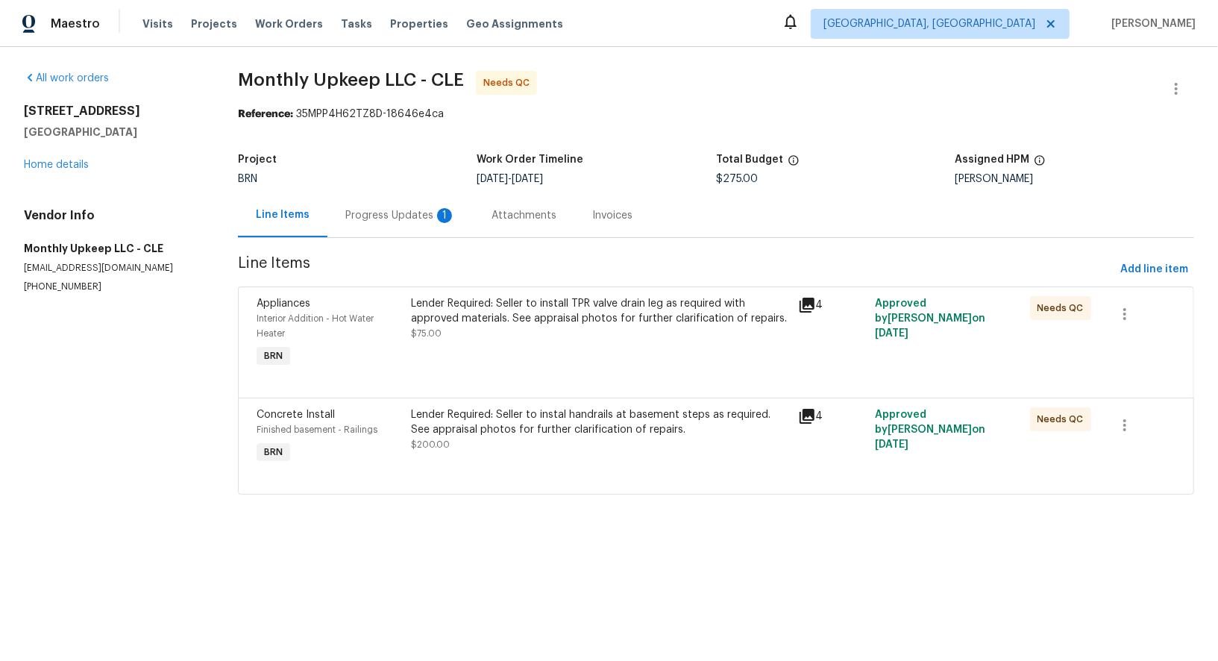
click at [539, 302] on div "Lender Required: Seller to install TPR valve drain leg as required with approve…" at bounding box center [599, 311] width 377 height 30
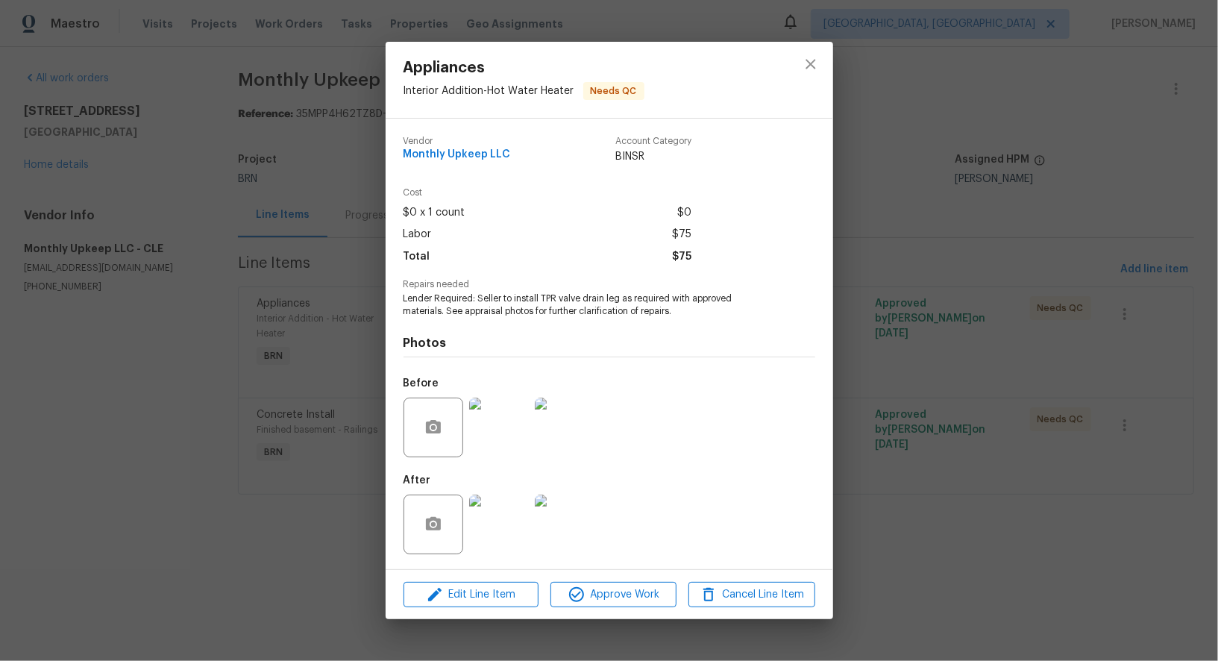
click at [500, 434] on img at bounding box center [499, 428] width 60 height 60
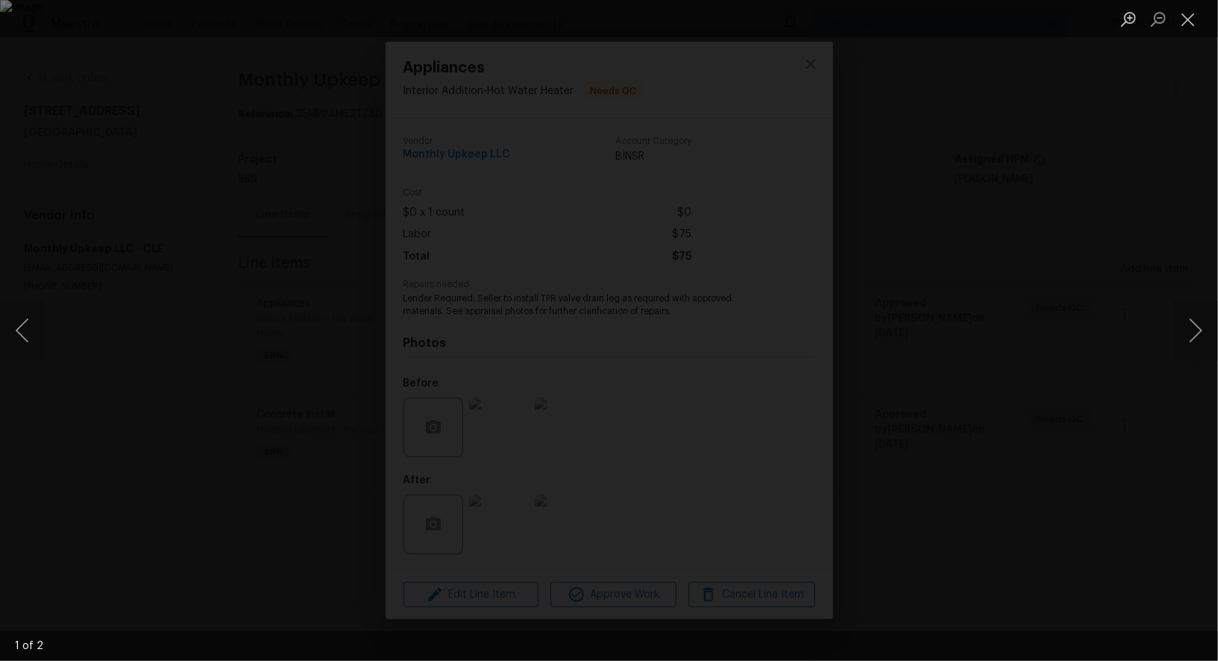
click at [924, 492] on div "Lightbox" at bounding box center [609, 330] width 1218 height 661
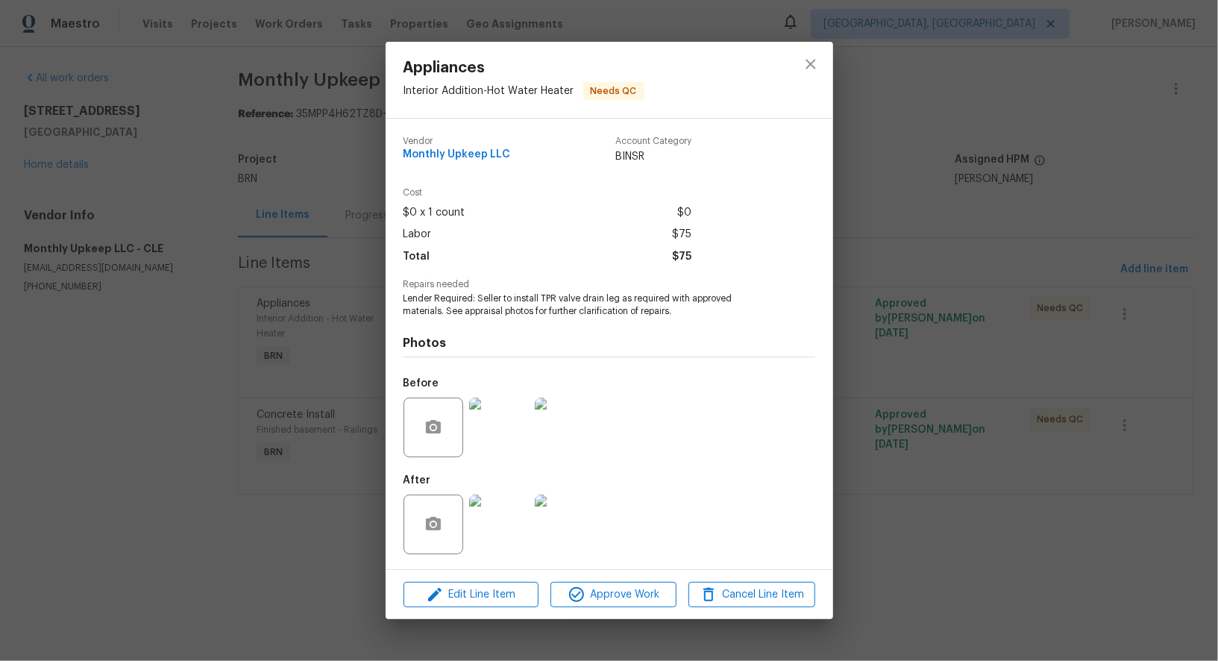
click at [918, 490] on div "Appliances Interior Addition - Hot Water Heater Needs QC Vendor Monthly Upkeep …" at bounding box center [609, 330] width 1218 height 661
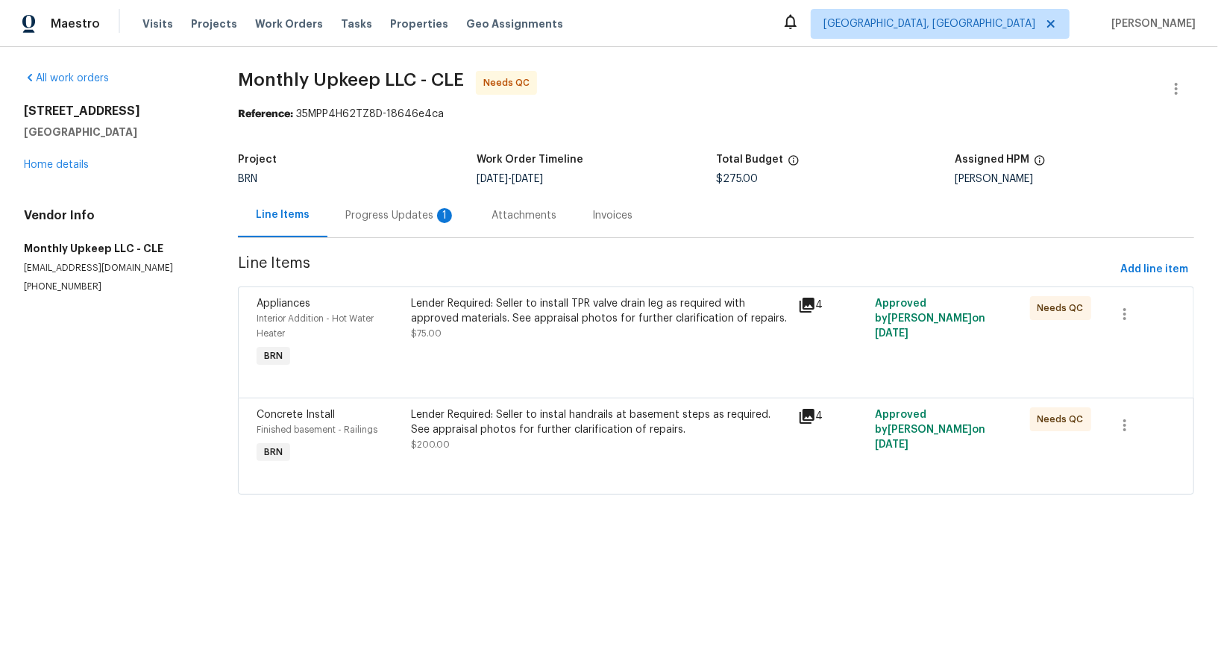
click at [357, 224] on div "Progress Updates 1" at bounding box center [400, 215] width 146 height 44
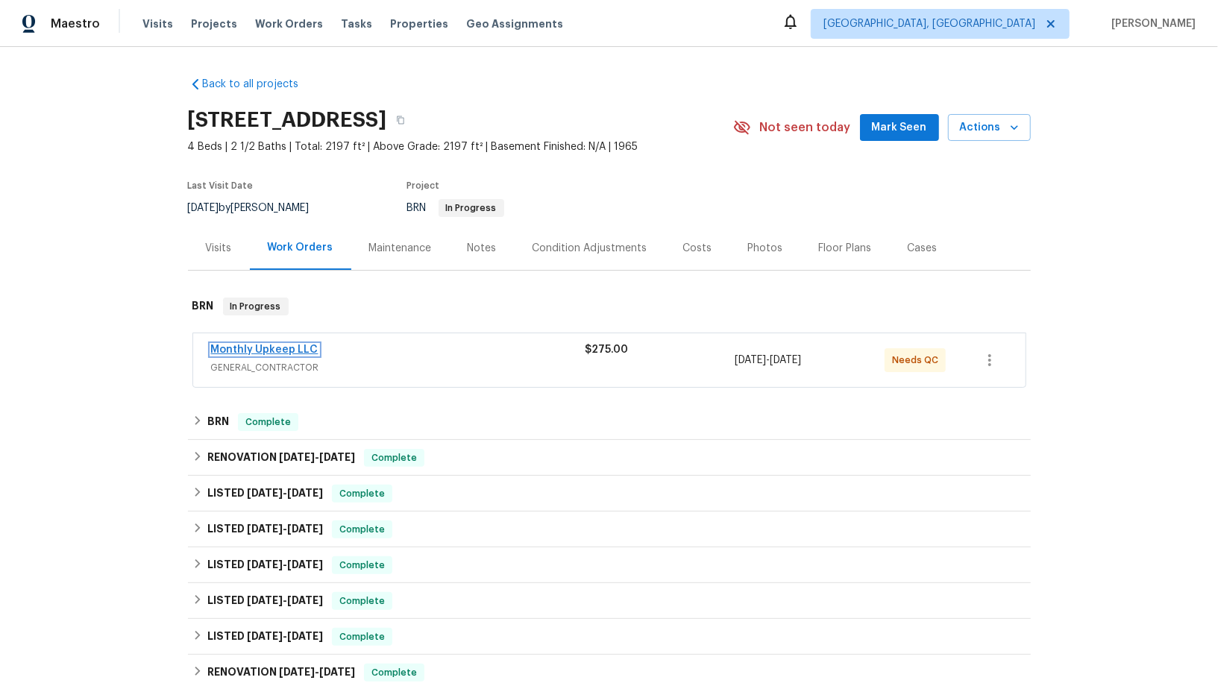
click at [266, 348] on link "Monthly Upkeep LLC" at bounding box center [264, 350] width 107 height 10
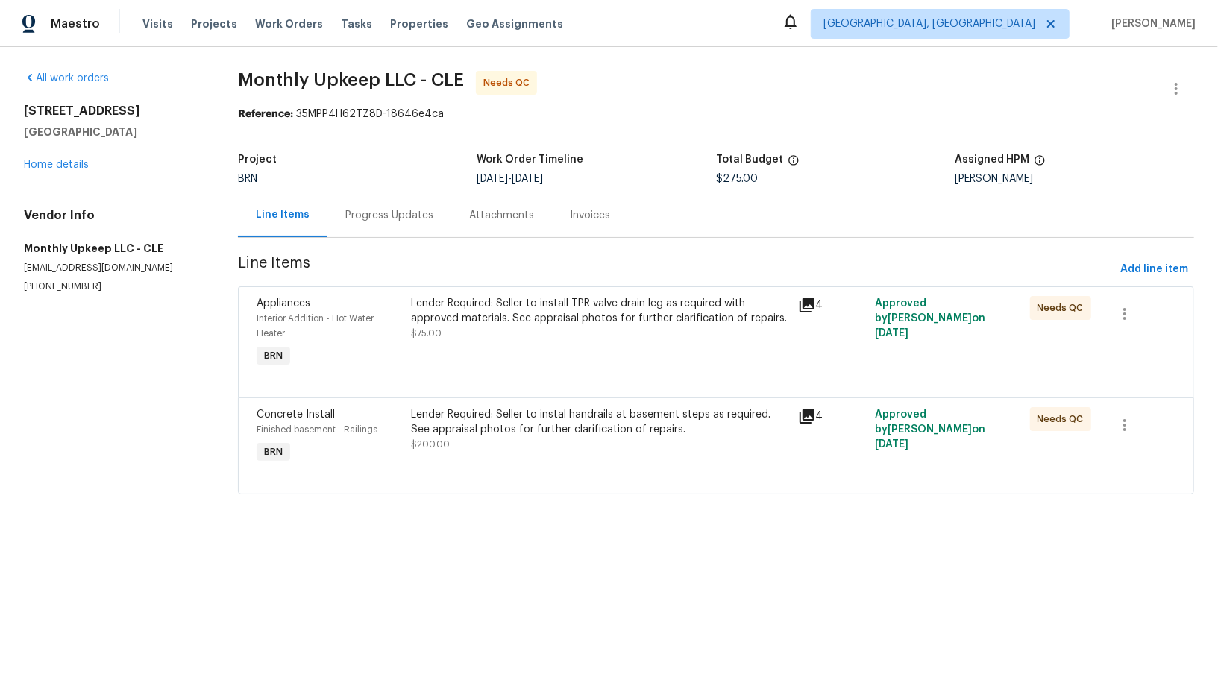
click at [401, 216] on div "Progress Updates" at bounding box center [389, 215] width 88 height 15
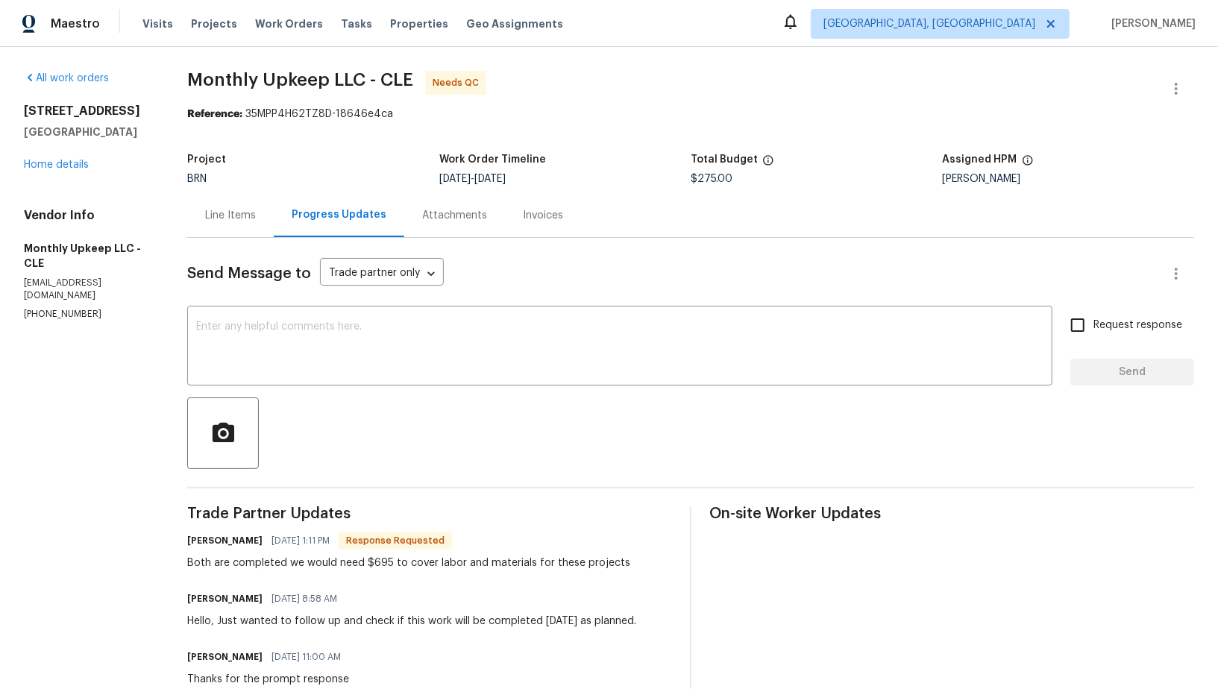
click at [233, 212] on div "Line Items" at bounding box center [230, 215] width 51 height 15
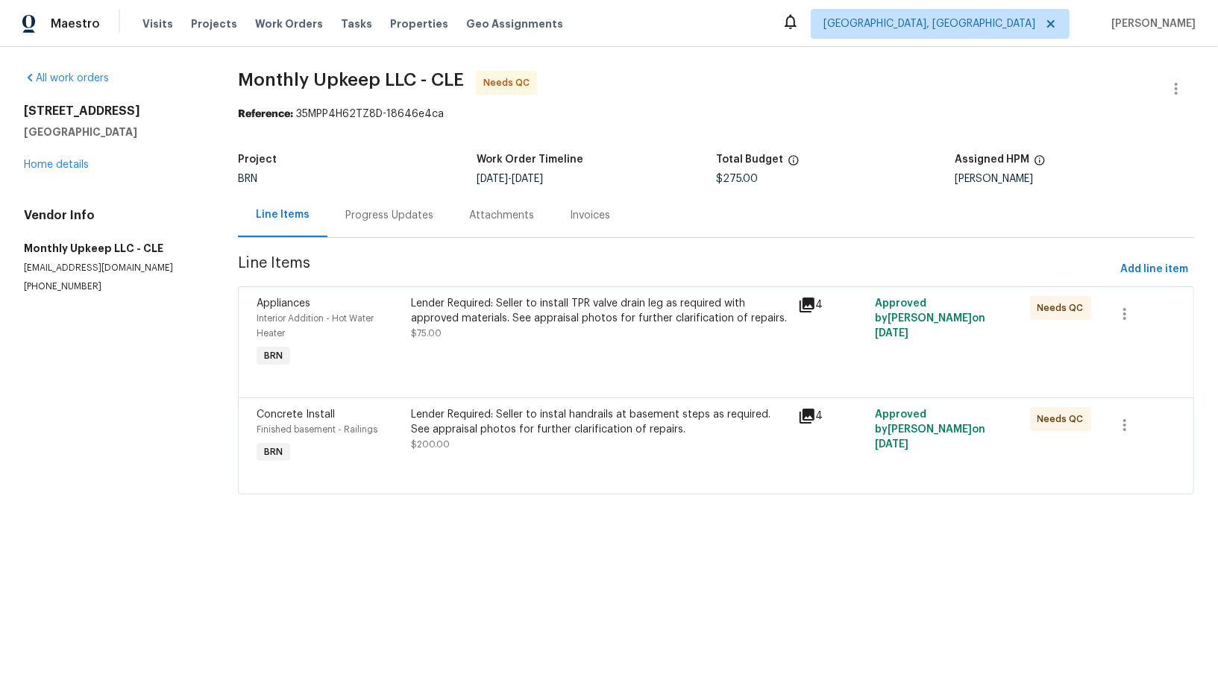
click at [445, 370] on div "Lender Required: Seller to install TPR valve drain leg as required with approve…" at bounding box center [599, 334] width 386 height 84
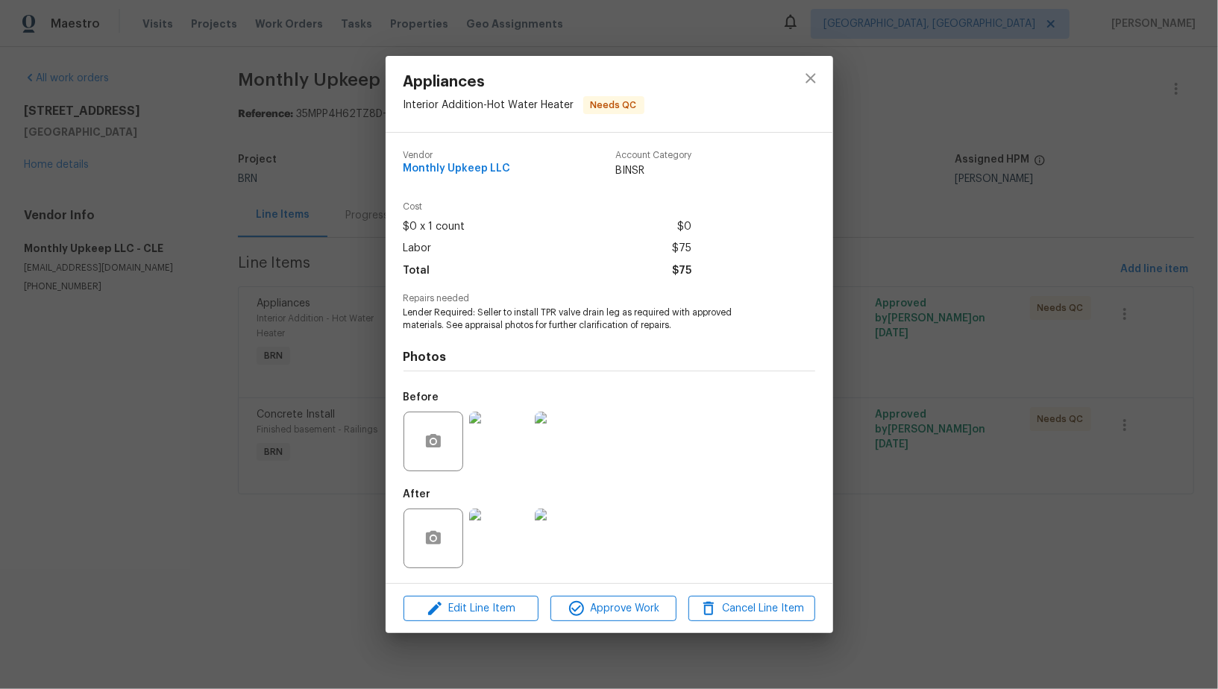
click at [298, 298] on div "Appliances Interior Addition - Hot Water Heater Needs QC Vendor Monthly Upkeep …" at bounding box center [609, 344] width 1218 height 689
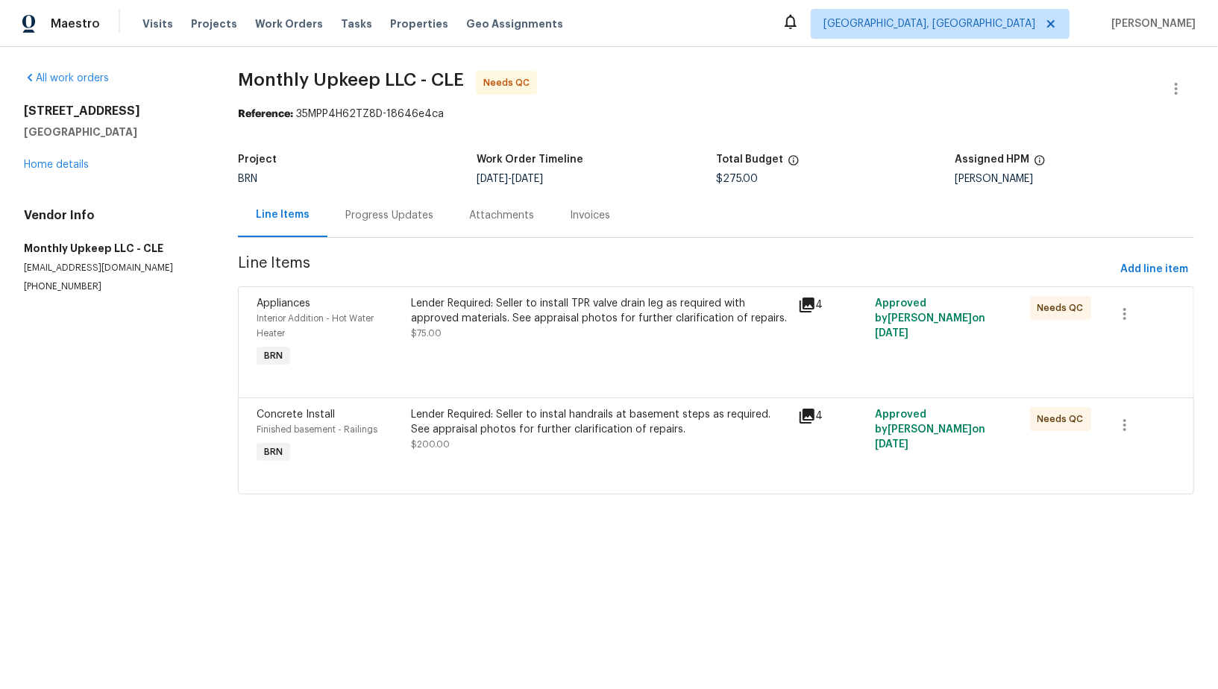
click at [357, 216] on div "Progress Updates" at bounding box center [389, 215] width 88 height 15
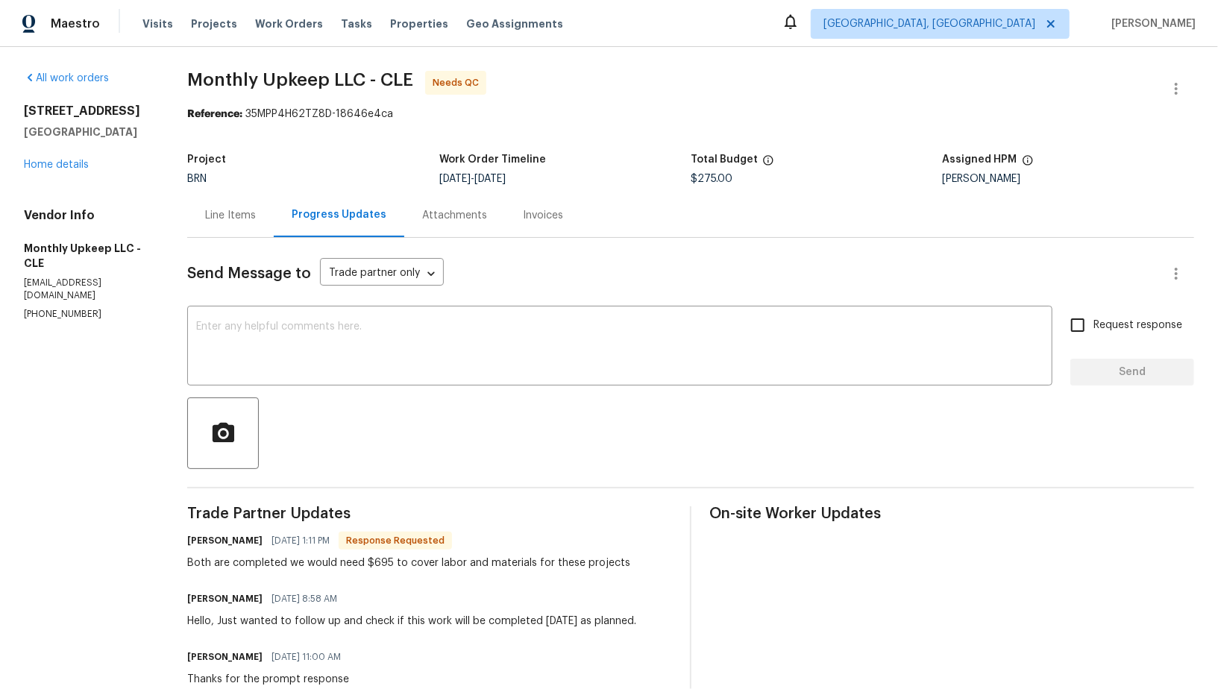
click at [231, 198] on div "Line Items" at bounding box center [230, 215] width 87 height 44
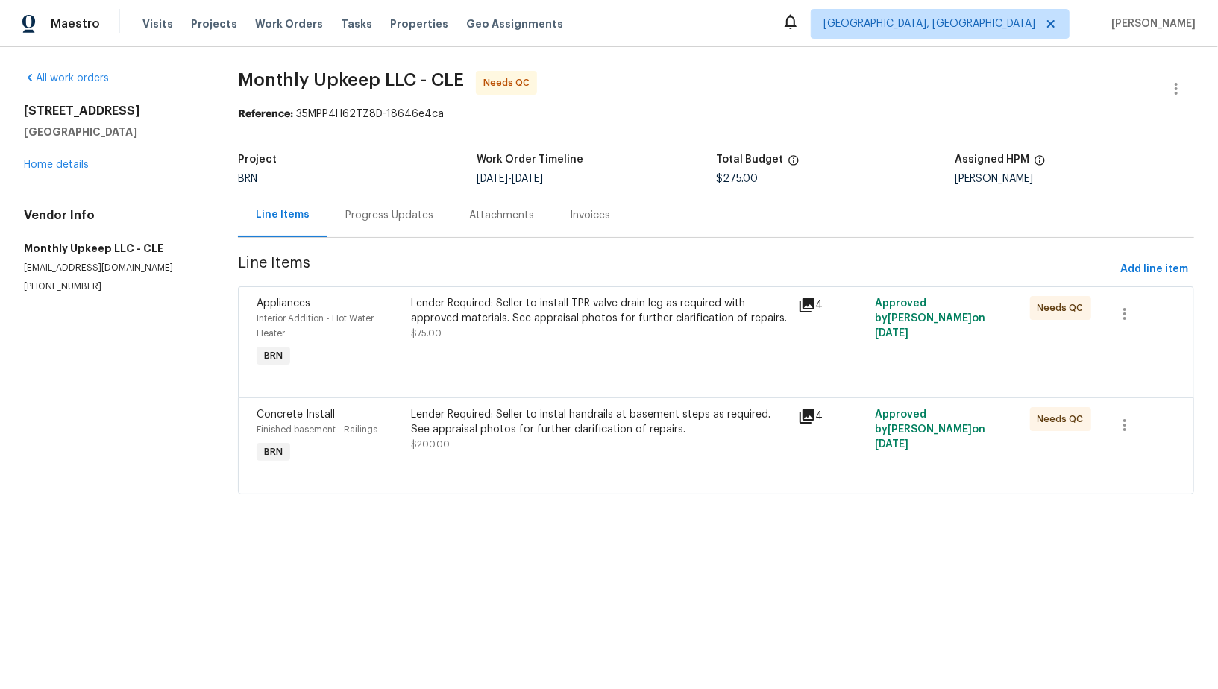
click at [371, 250] on section "Monthly Upkeep LLC - CLE Needs QC Reference: 35MPP4H62TZ8D-18646e4ca Project BR…" at bounding box center [716, 292] width 956 height 442
click at [370, 238] on section "Monthly Upkeep LLC - CLE Needs QC Reference: 35MPP4H62TZ8D-18646e4ca Project BR…" at bounding box center [716, 292] width 956 height 442
click at [464, 332] on div "Lender Required: Seller to install TPR valve drain leg as required with approve…" at bounding box center [599, 318] width 377 height 45
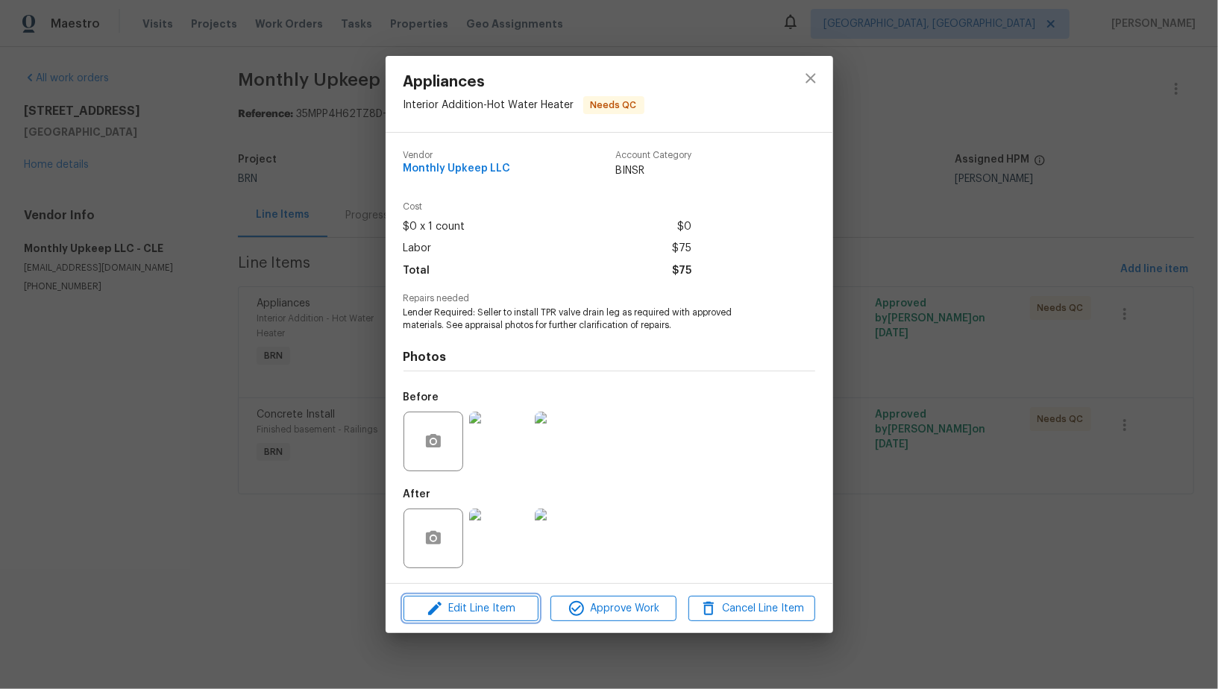
click at [471, 599] on button "Edit Line Item" at bounding box center [471, 609] width 135 height 26
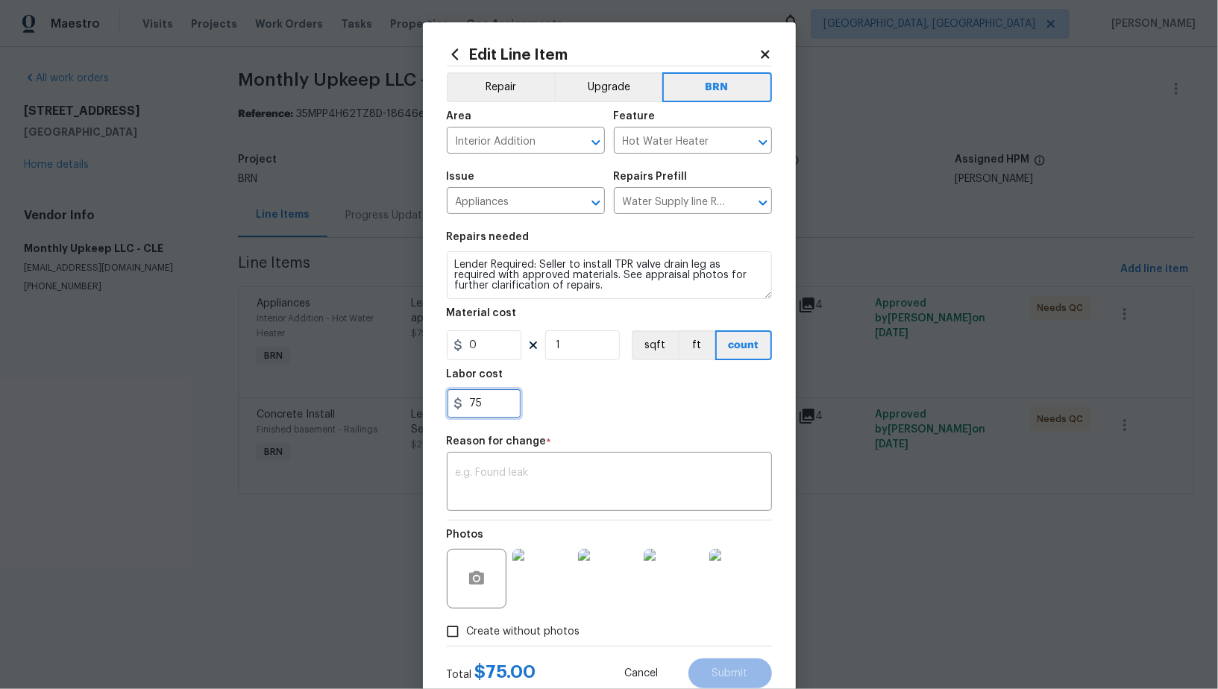
click at [488, 399] on input "75" at bounding box center [484, 404] width 75 height 30
type input "300"
click at [491, 486] on textarea at bounding box center [609, 483] width 307 height 31
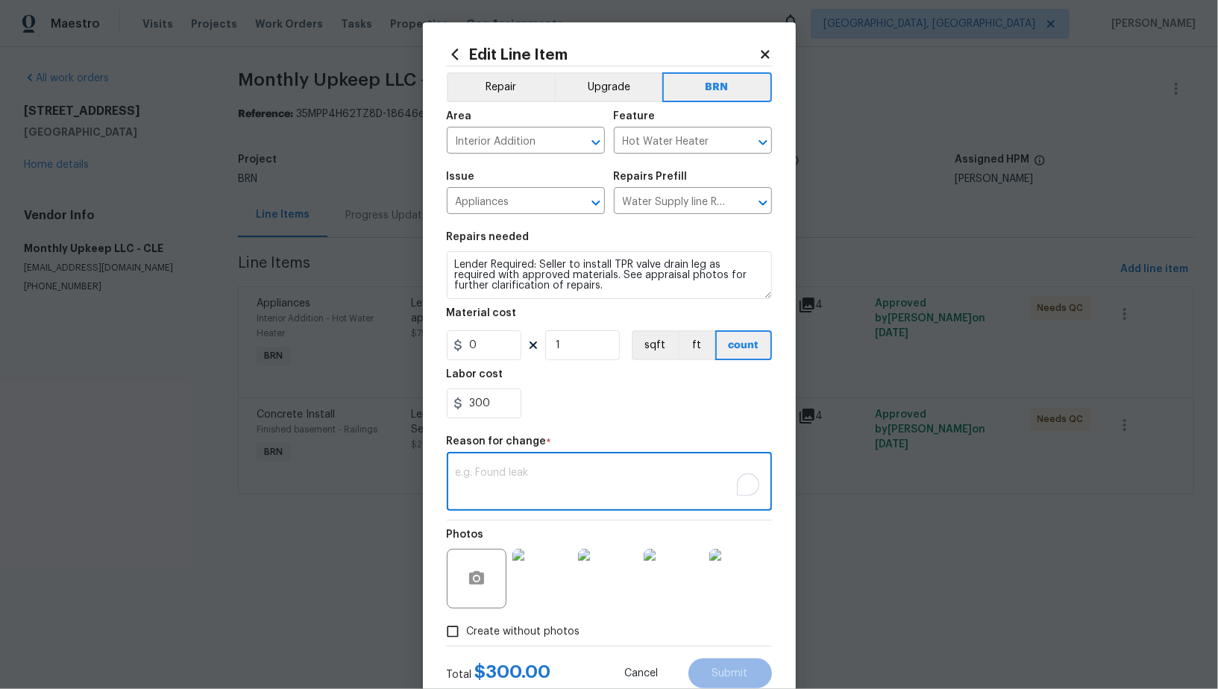
paste textarea "(PR) Updated per vendors final cost."
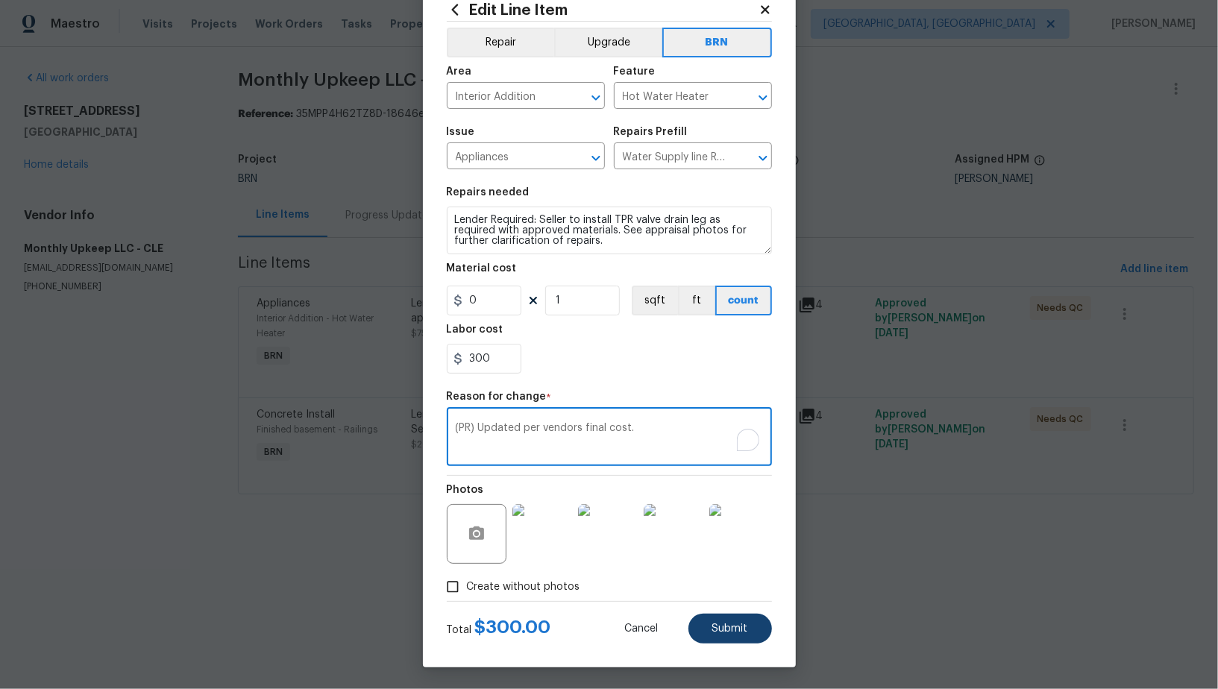
type textarea "(PR) Updated per vendors final cost."
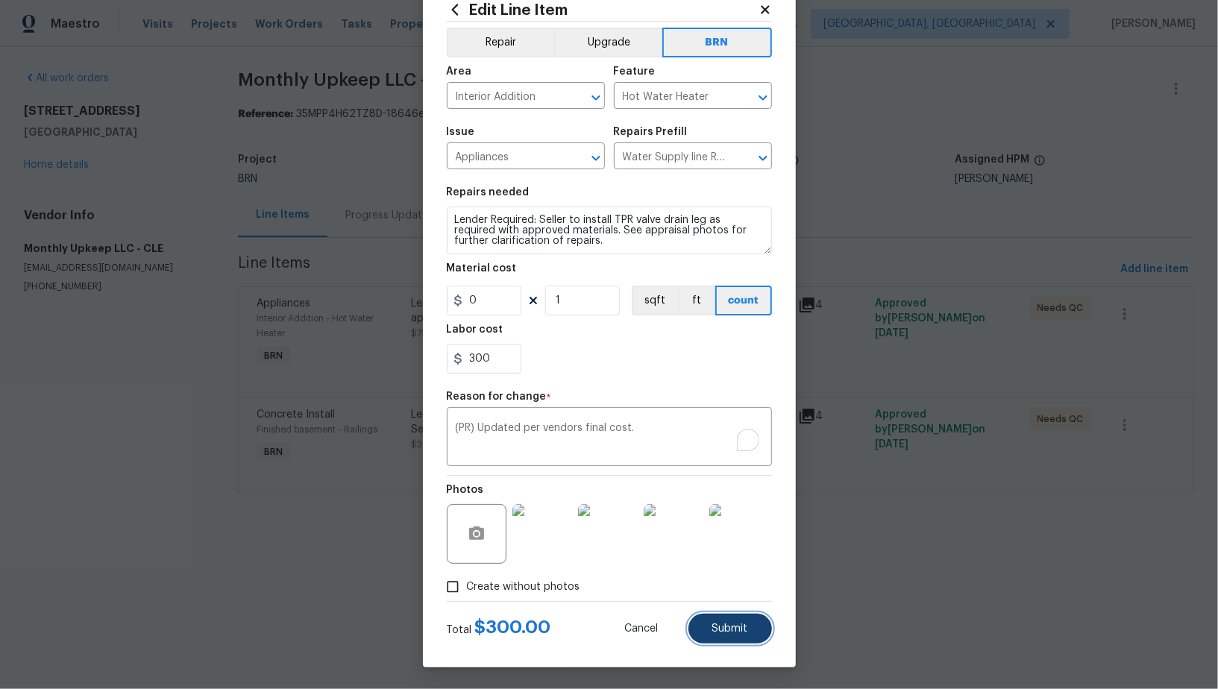
click at [764, 625] on button "Submit" at bounding box center [730, 629] width 84 height 30
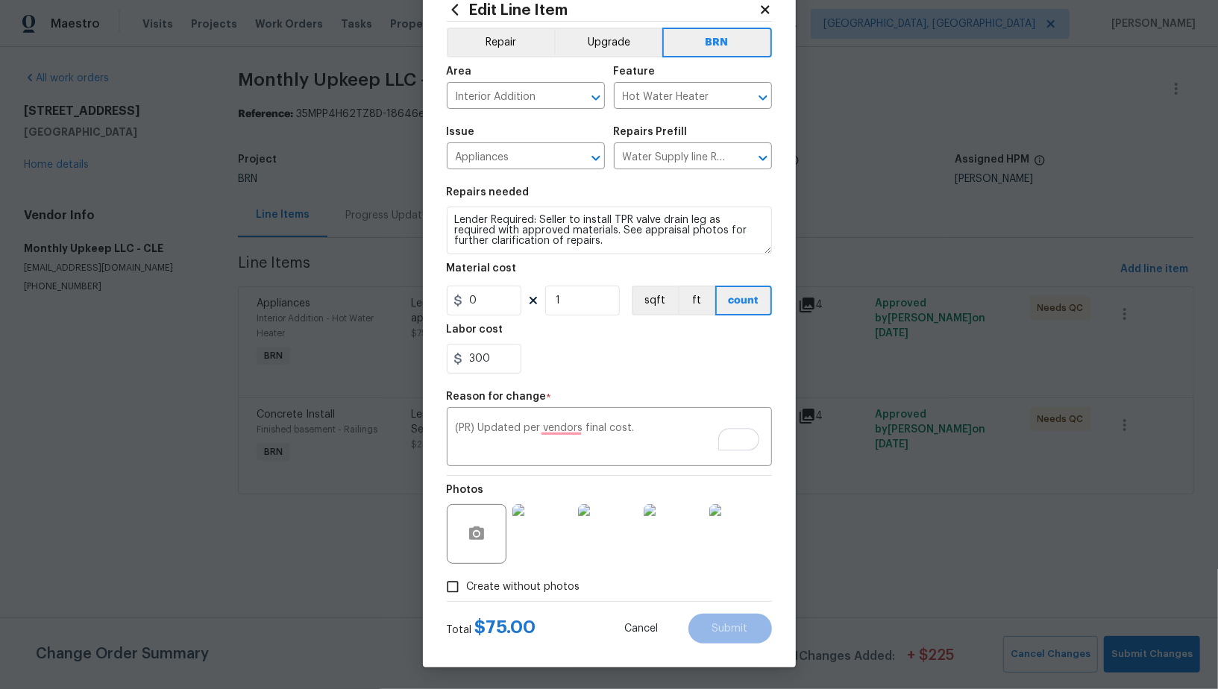
click at [1158, 536] on body "Maestro Visits Projects Work Orders Tasks Properties Geo Assignments Albuquerqu…" at bounding box center [609, 268] width 1218 height 536
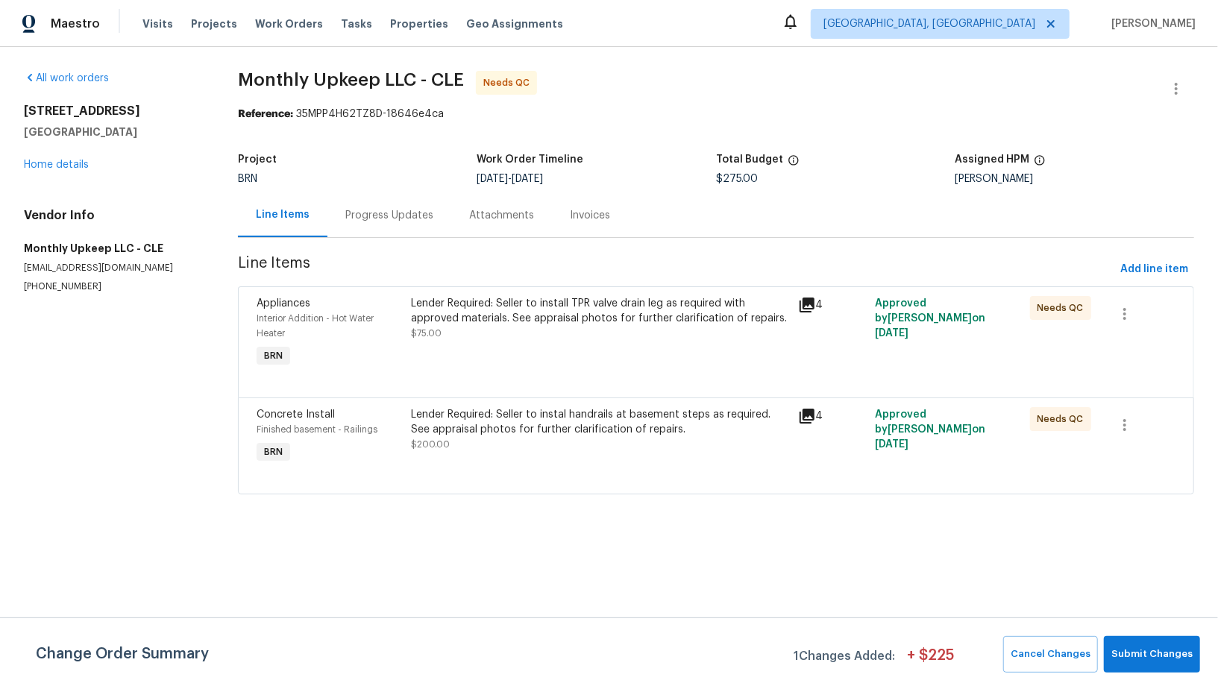
scroll to position [0, 0]
click at [1158, 640] on button "Submit Changes" at bounding box center [1152, 654] width 96 height 37
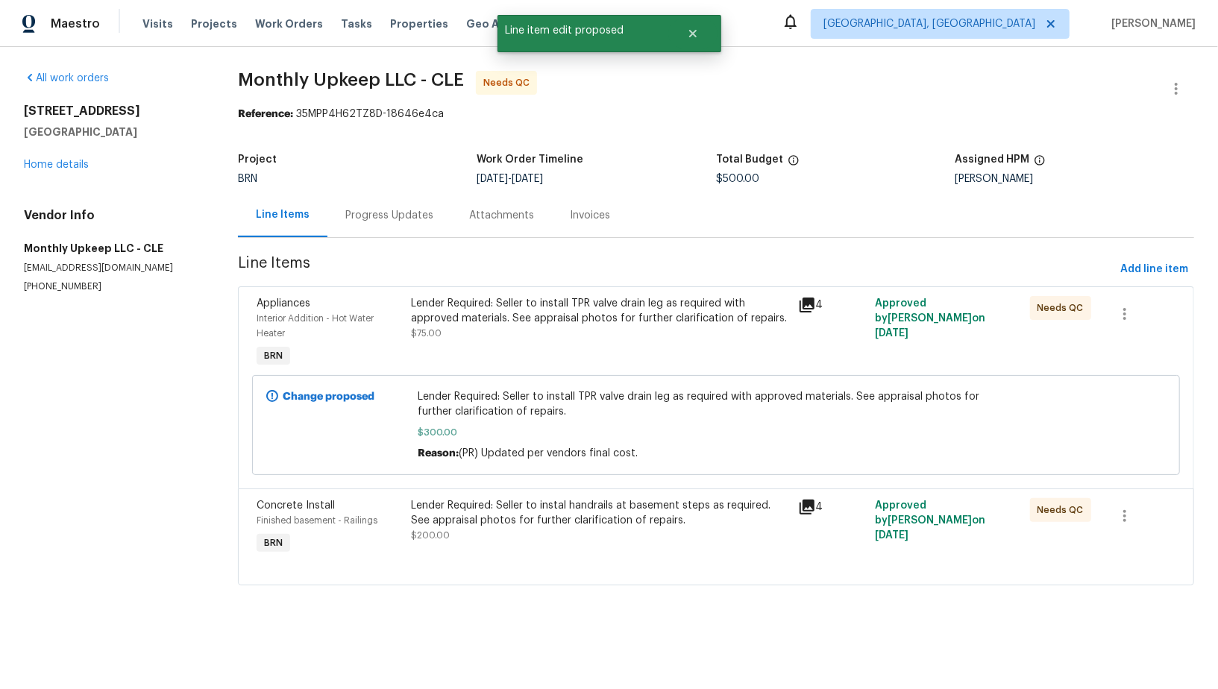
click at [463, 512] on div "Lender Required: Seller to instal handrails at basement steps as required. See …" at bounding box center [599, 513] width 377 height 30
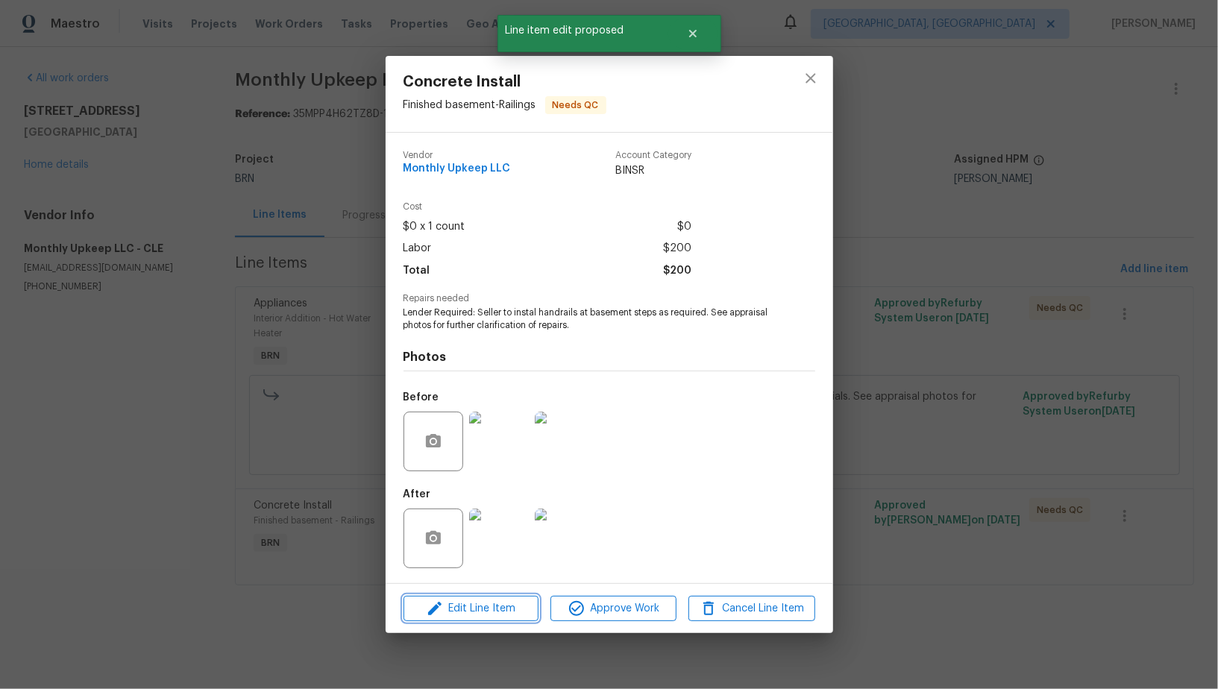
click at [495, 616] on span "Edit Line Item" at bounding box center [471, 609] width 126 height 19
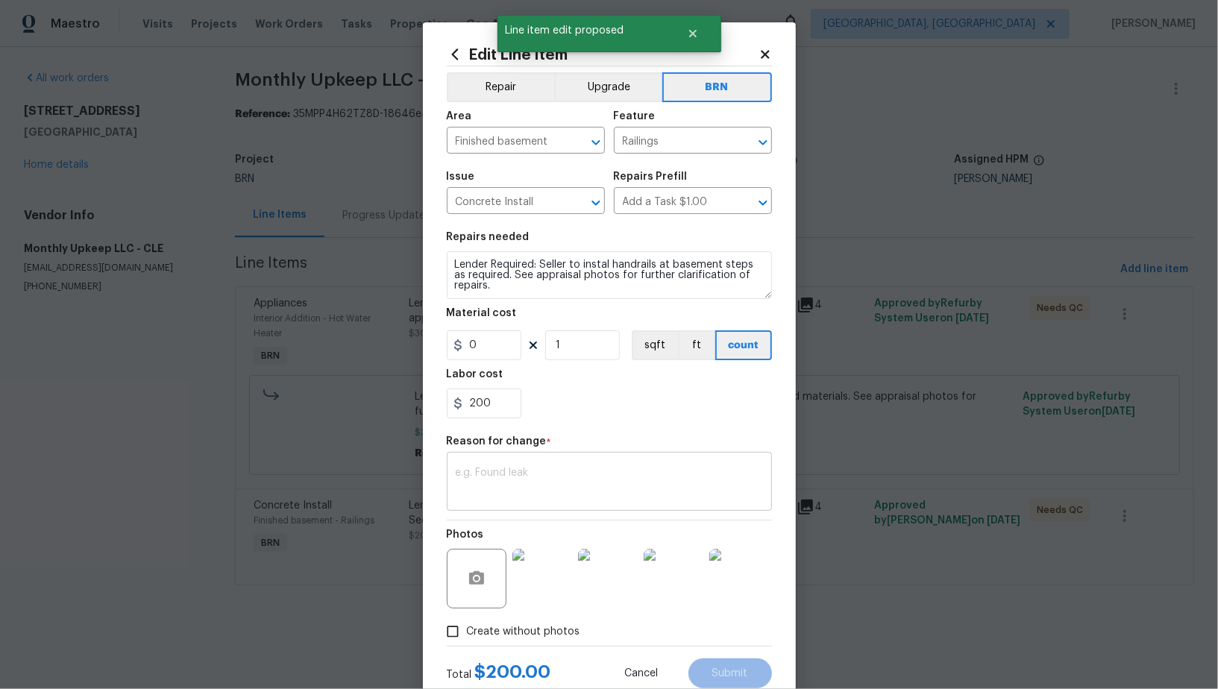
click at [514, 492] on textarea at bounding box center [609, 483] width 307 height 31
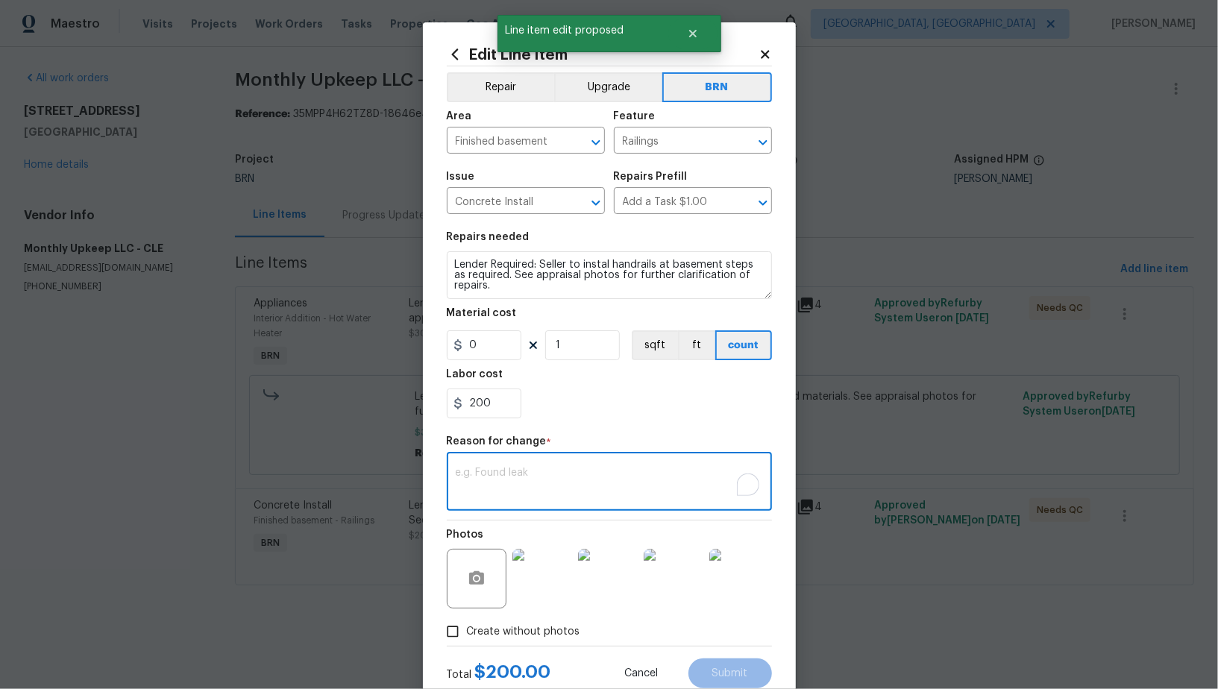
paste textarea "(PR) Updated per vendors final cost."
type textarea "(PR) Updated per vendors final cost."
click at [494, 410] on input "200" at bounding box center [484, 404] width 75 height 30
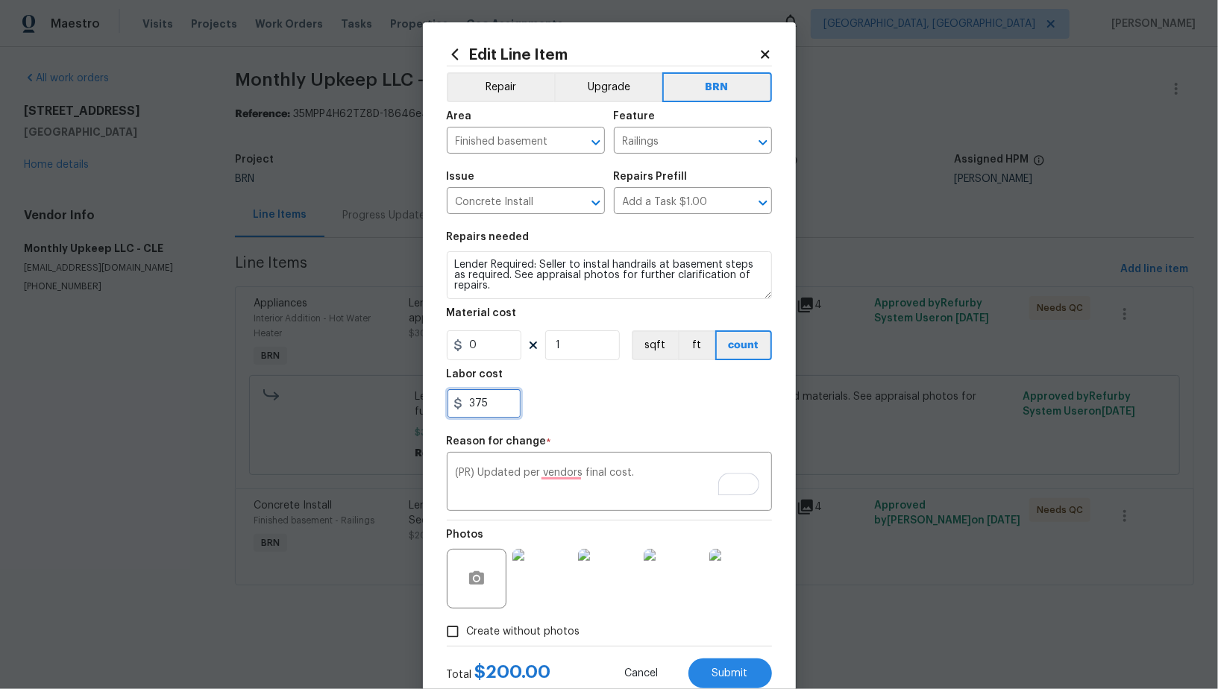
scroll to position [45, 0]
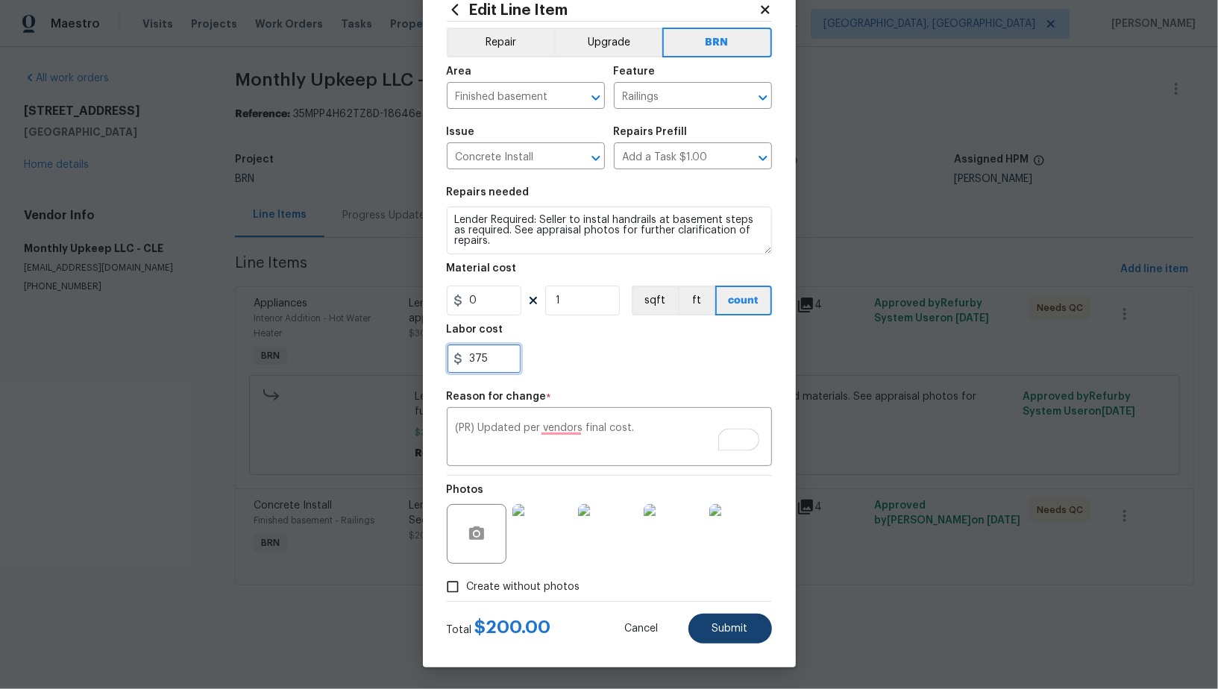
type input "375"
click at [744, 628] on span "Submit" at bounding box center [730, 629] width 36 height 11
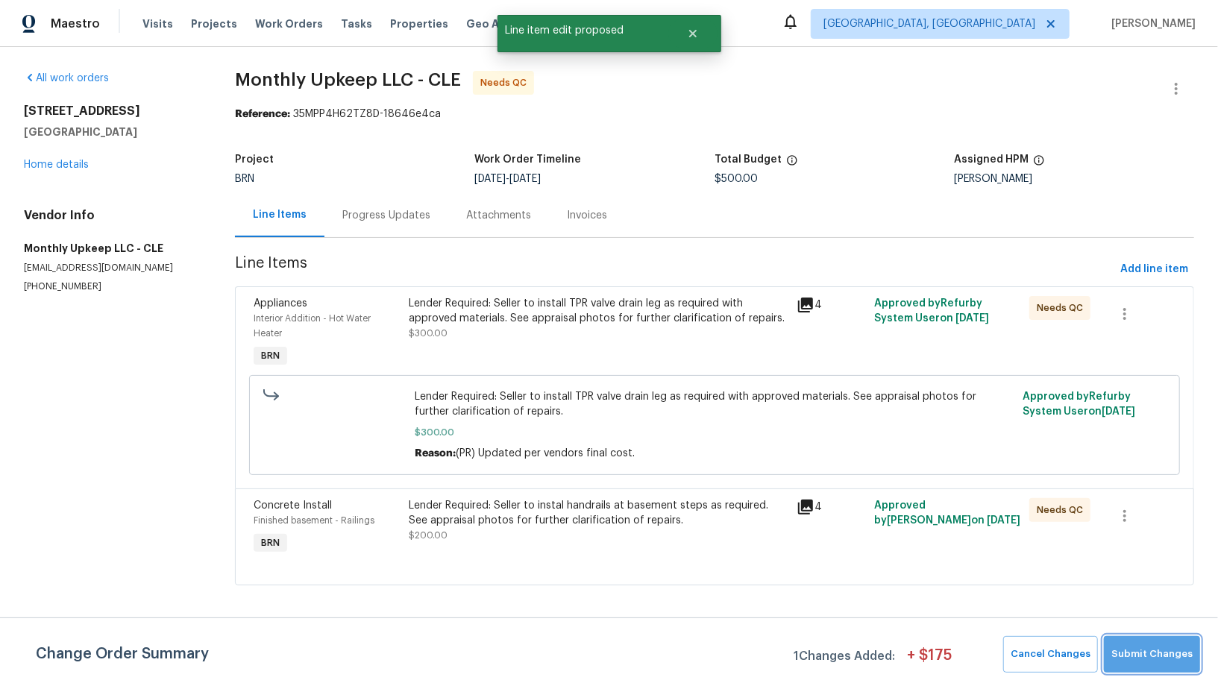
scroll to position [0, 0]
click at [1168, 653] on span "Submit Changes" at bounding box center [1151, 654] width 81 height 17
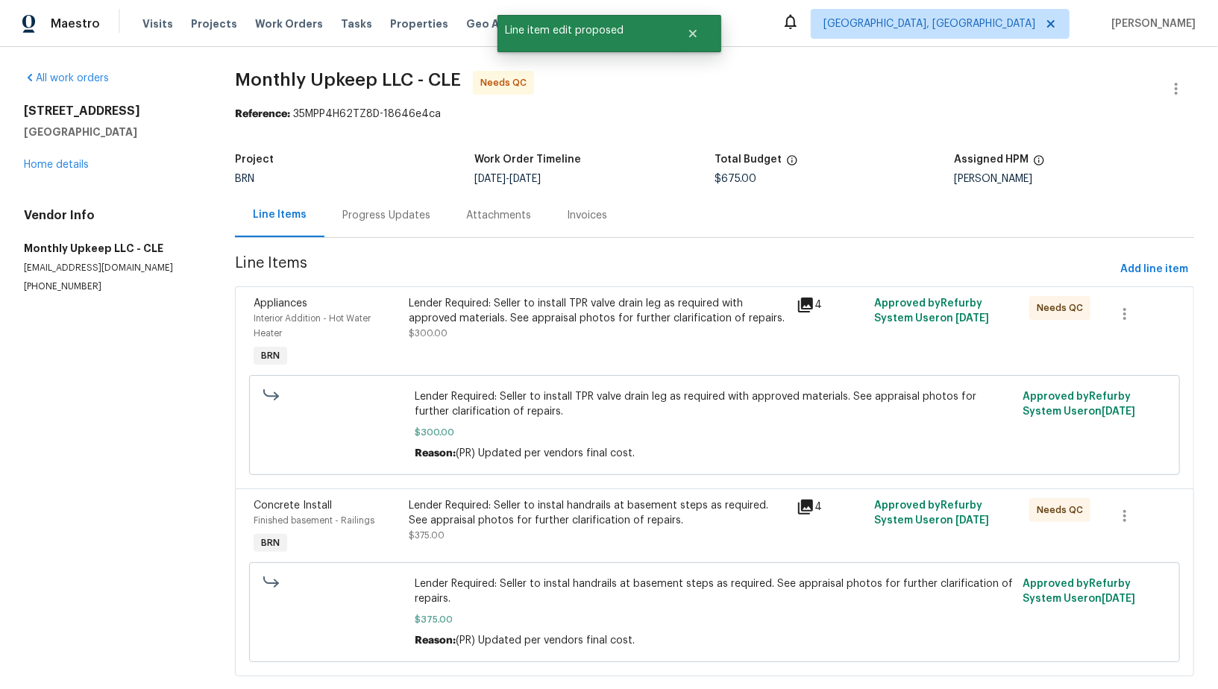
click at [383, 244] on section "Monthly Upkeep LLC - CLE Needs QC Reference: 35MPP4H62TZ8D-18646e4ca Project BR…" at bounding box center [714, 383] width 959 height 624
click at [377, 221] on div "Progress Updates" at bounding box center [386, 215] width 88 height 15
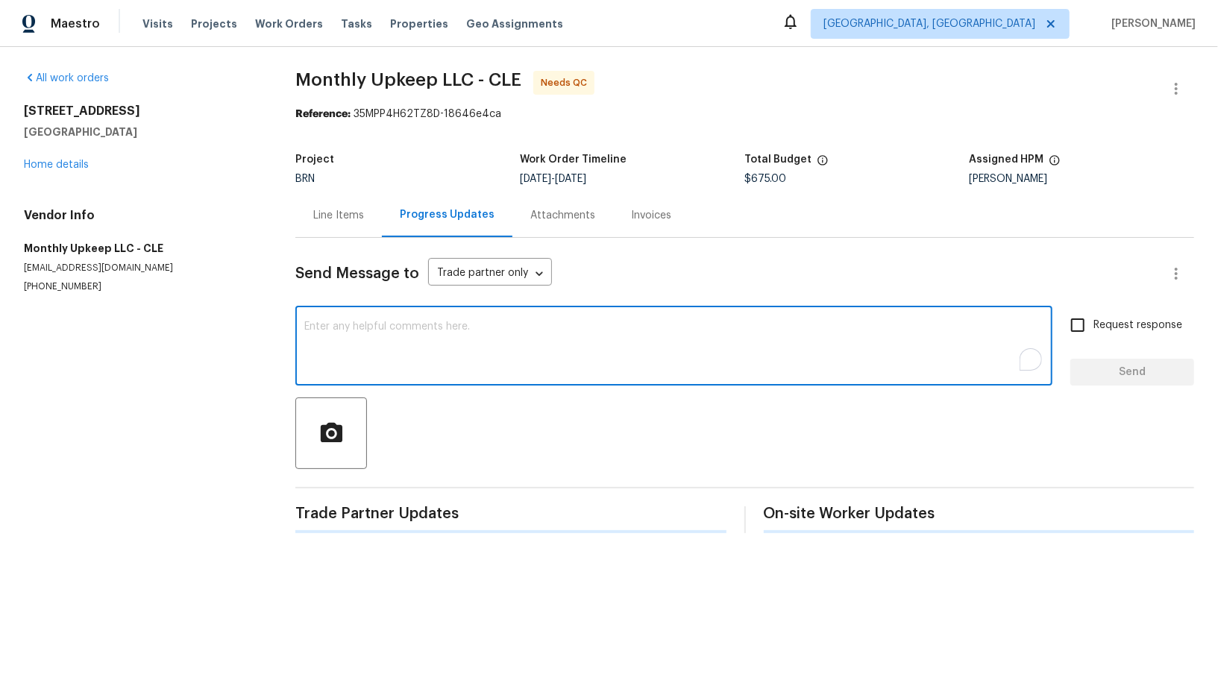
click at [380, 357] on textarea "To enrich screen reader interactions, please activate Accessibility in Grammarl…" at bounding box center [673, 347] width 739 height 52
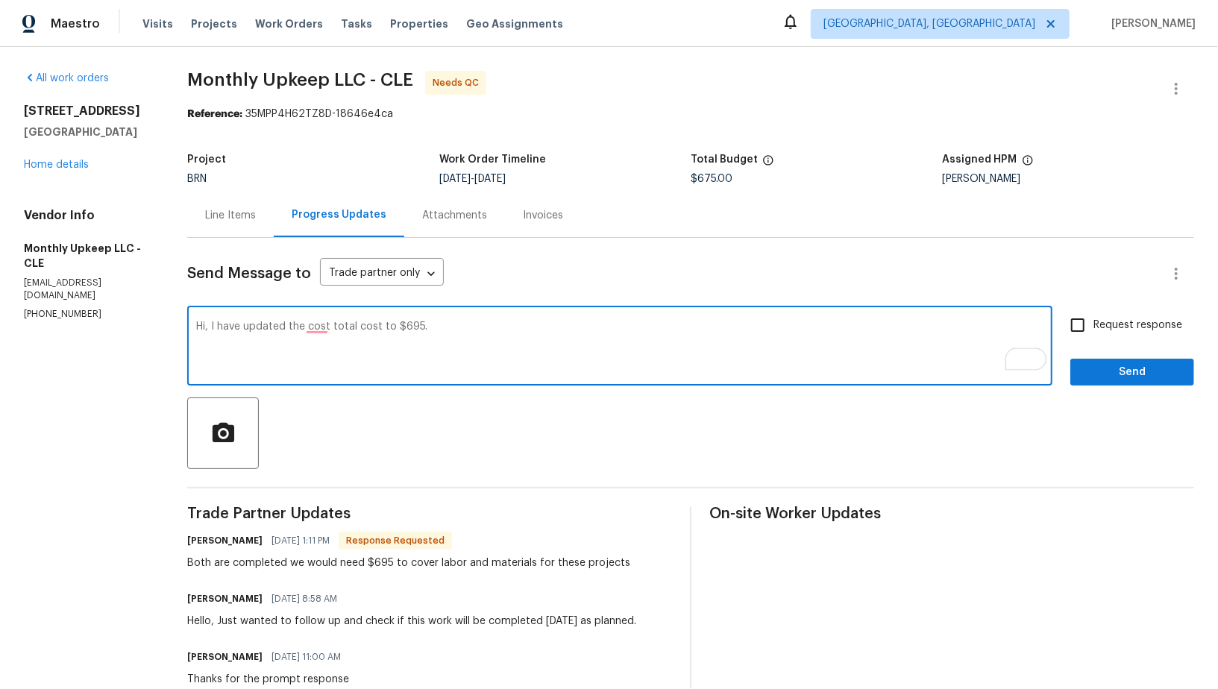
click at [310, 329] on textarea "Hi, I have updated the cost total cost to $695." at bounding box center [619, 347] width 847 height 52
click at [480, 345] on textarea "Hi, I have updated the total cost to $695." at bounding box center [619, 347] width 847 height 52
type textarea "Hi, I have updated the total cost to $695."
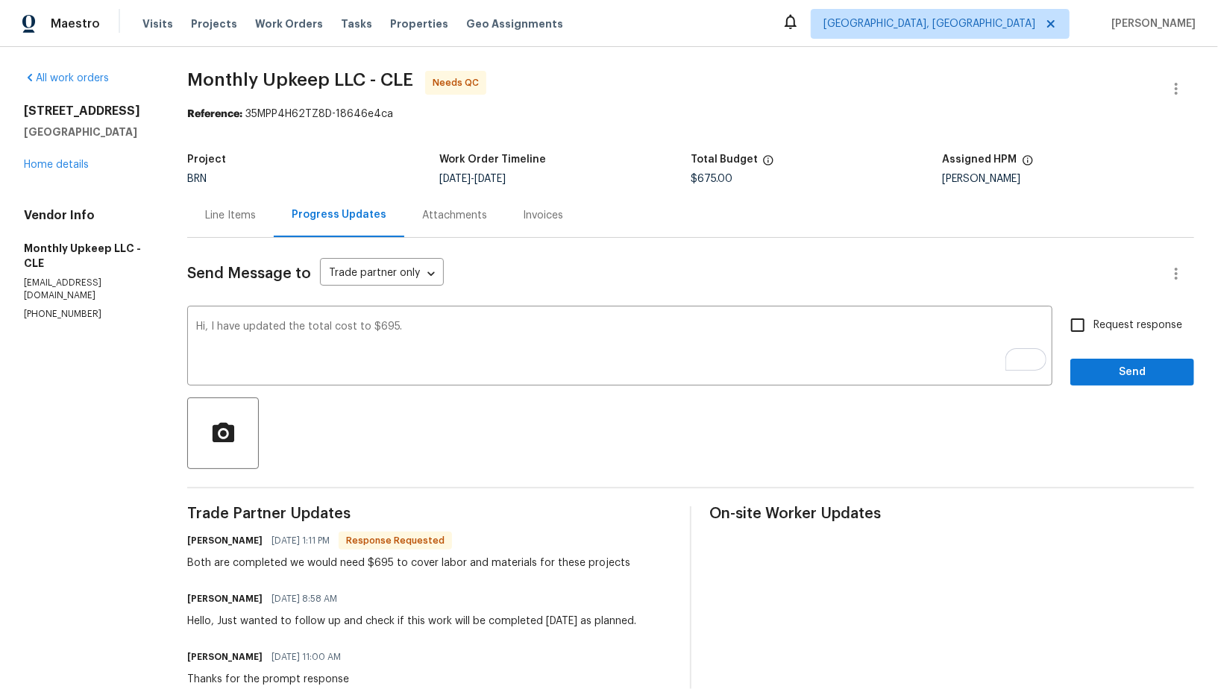
click at [1104, 332] on span "Request response" at bounding box center [1137, 326] width 89 height 16
click at [1093, 332] on input "Request response" at bounding box center [1077, 325] width 31 height 31
checkbox input "true"
click at [1111, 386] on div "Send Message to Trade partner only Trade partner only ​ Hi, I have updated the …" at bounding box center [690, 552] width 1007 height 628
click at [1125, 362] on button "Send" at bounding box center [1132, 373] width 124 height 28
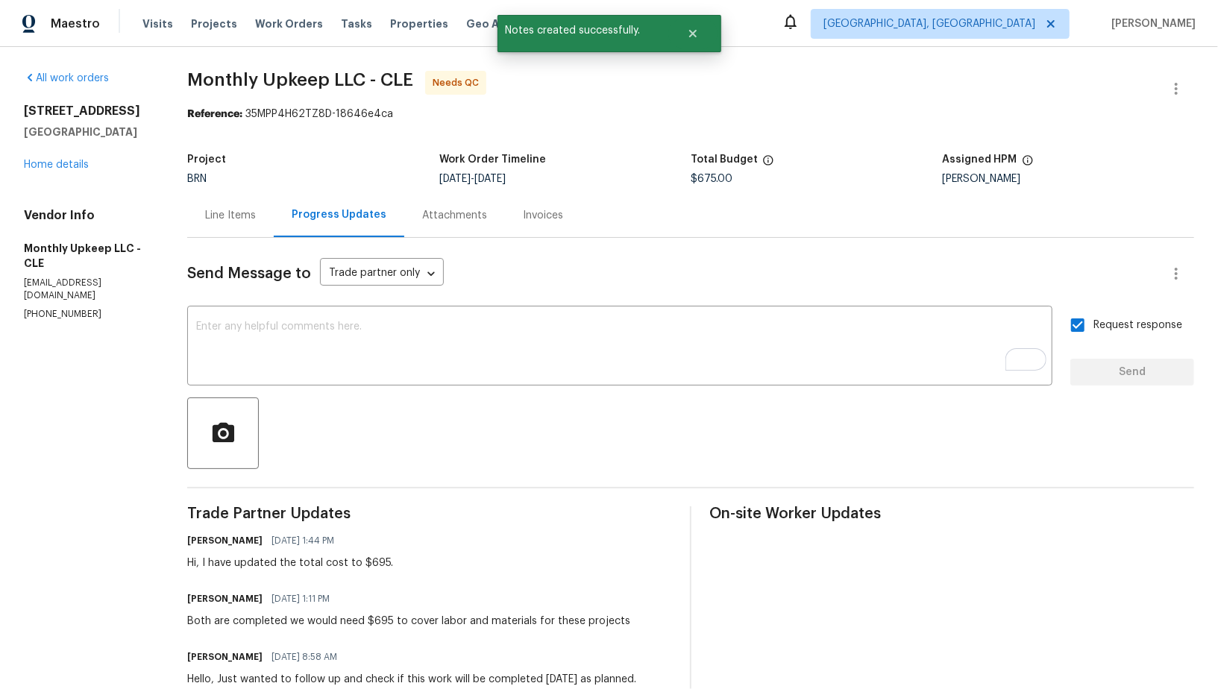
click at [251, 222] on div "Line Items" at bounding box center [230, 215] width 87 height 44
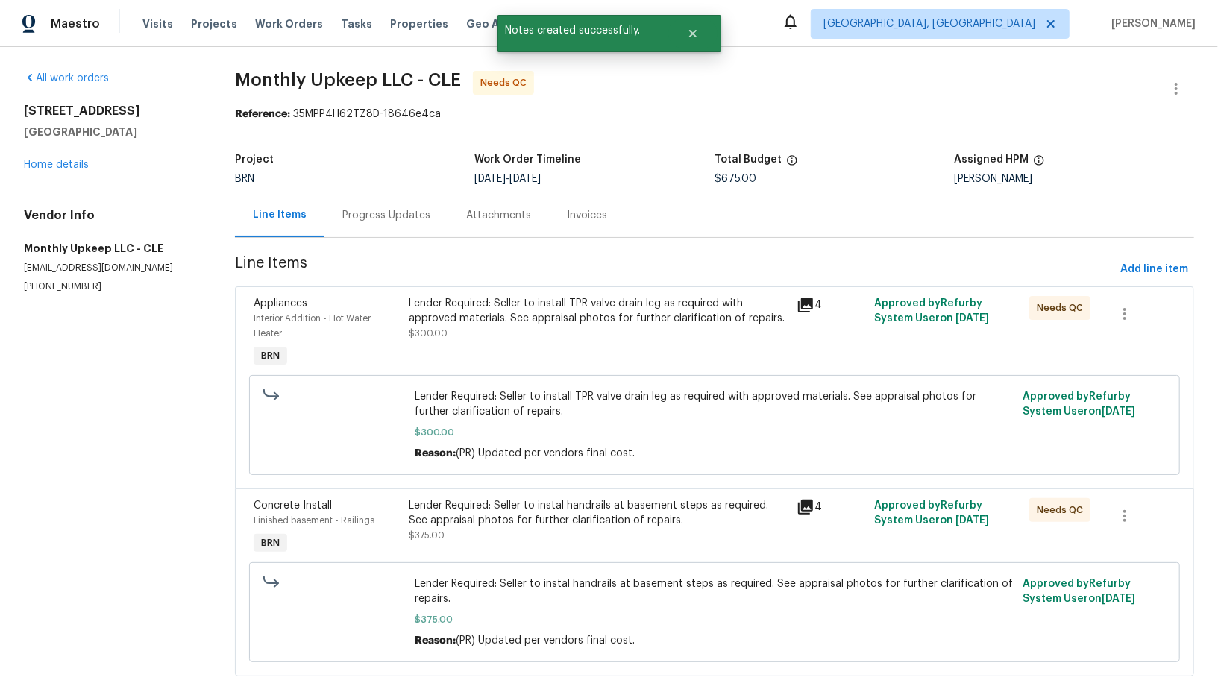
click at [445, 331] on span "$300.00" at bounding box center [428, 333] width 39 height 9
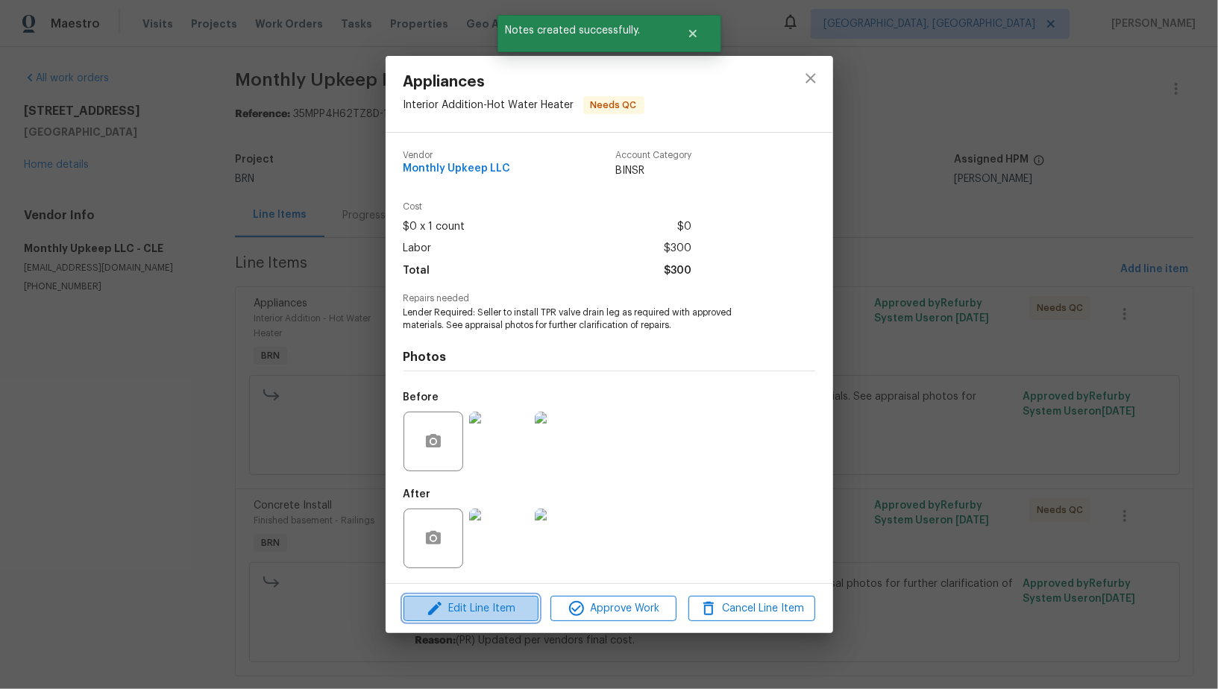
click at [483, 616] on span "Edit Line Item" at bounding box center [471, 609] width 126 height 19
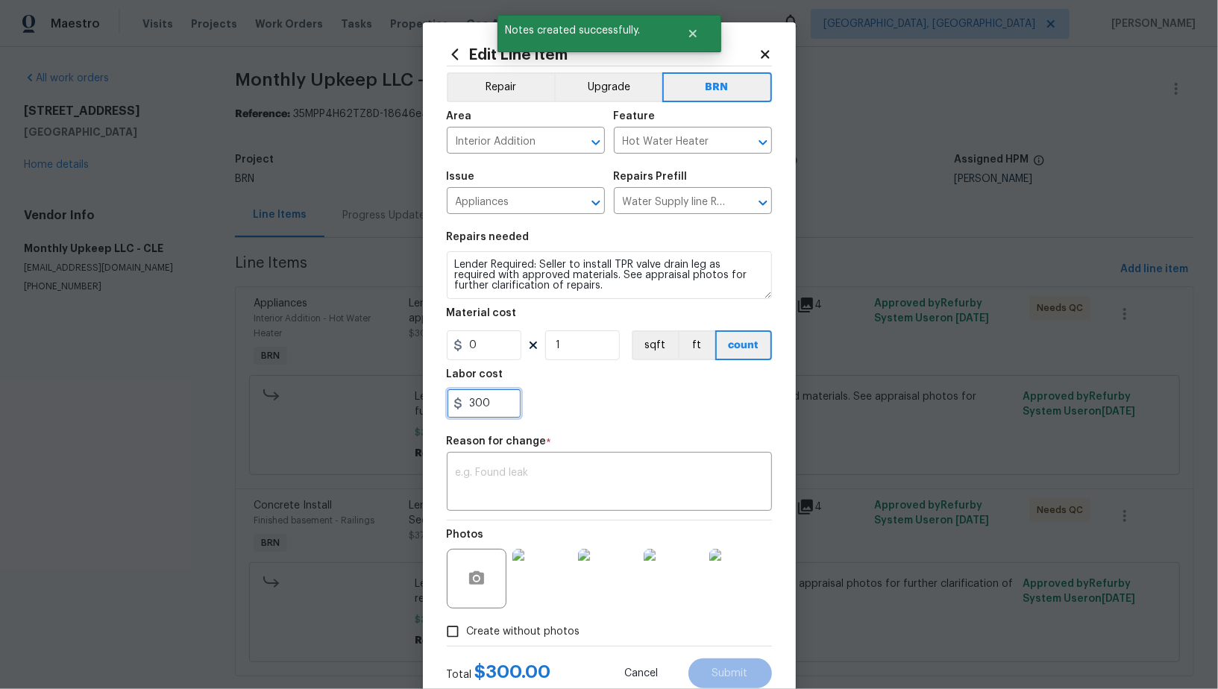
click at [489, 405] on input "300" at bounding box center [484, 404] width 75 height 30
type input "320"
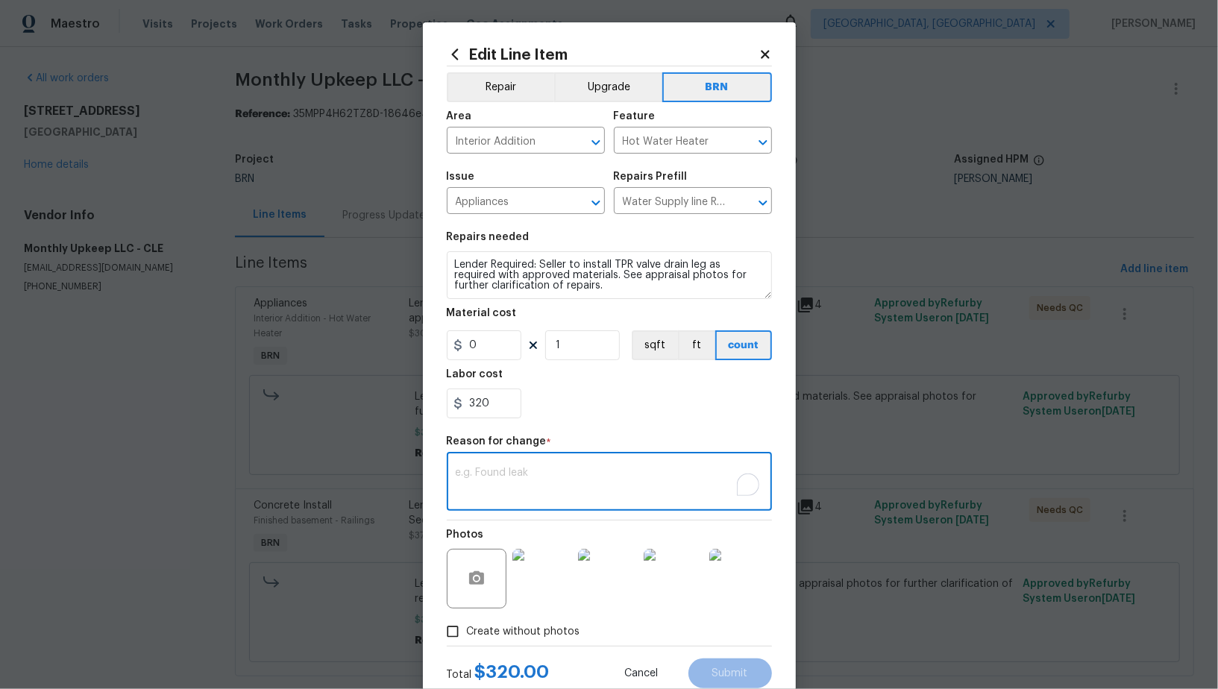
click at [574, 491] on textarea "To enrich screen reader interactions, please activate Accessibility in Grammarl…" at bounding box center [609, 483] width 307 height 31
paste textarea "(PR) Updated per vendors final cost."
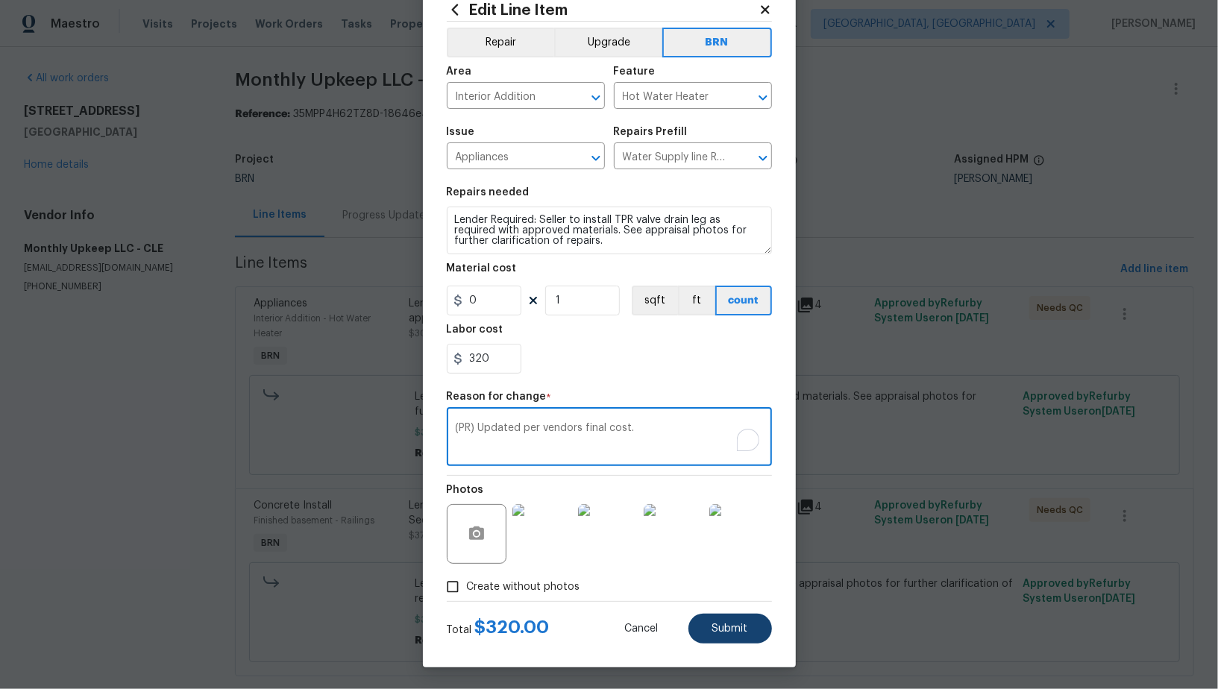
type textarea "(PR) Updated per vendors final cost."
click at [732, 637] on button "Submit" at bounding box center [730, 629] width 84 height 30
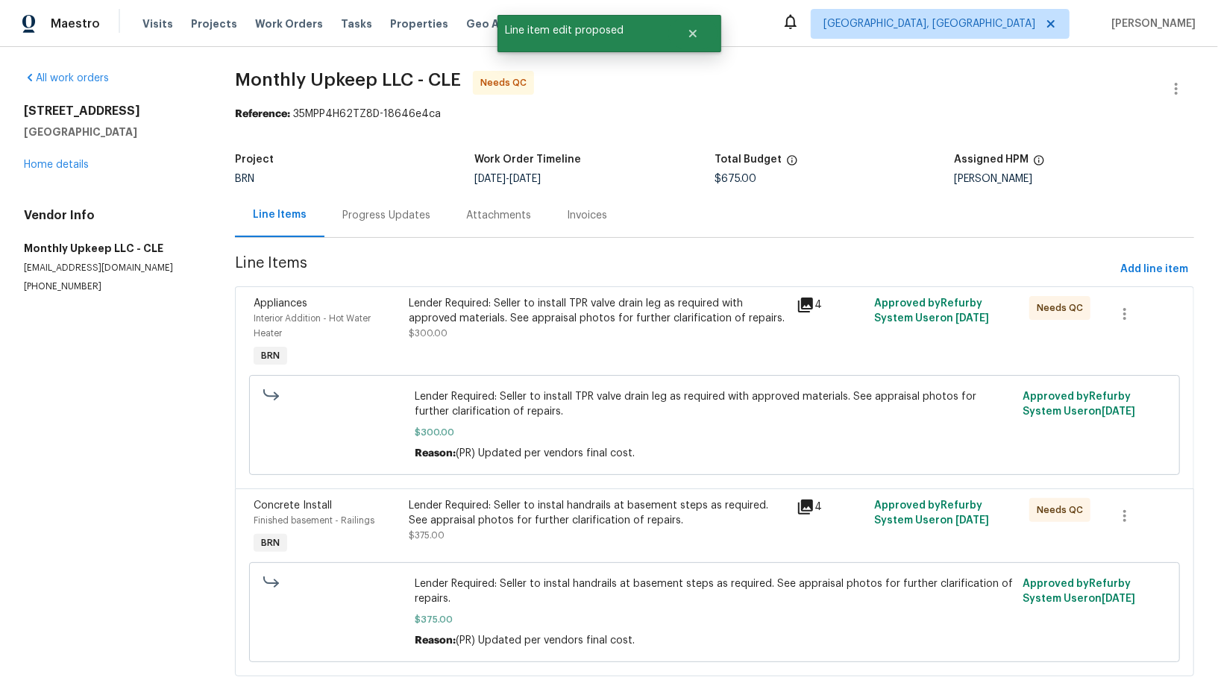
scroll to position [0, 0]
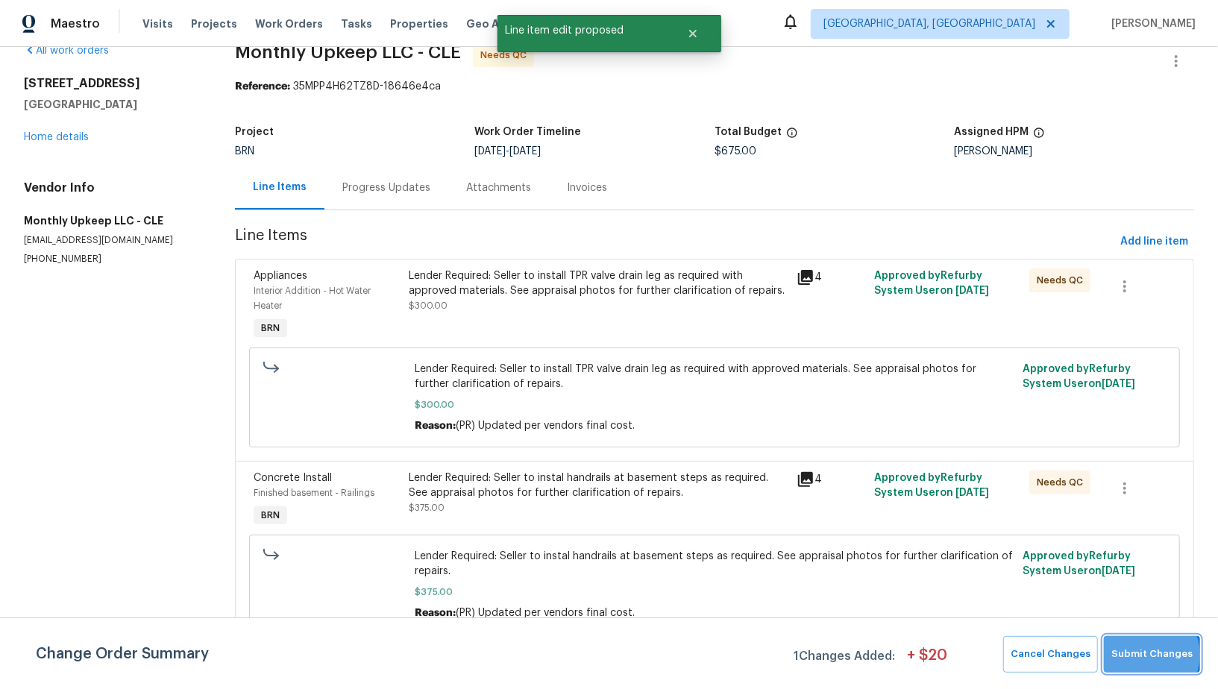
click at [1148, 655] on span "Submit Changes" at bounding box center [1151, 654] width 81 height 17
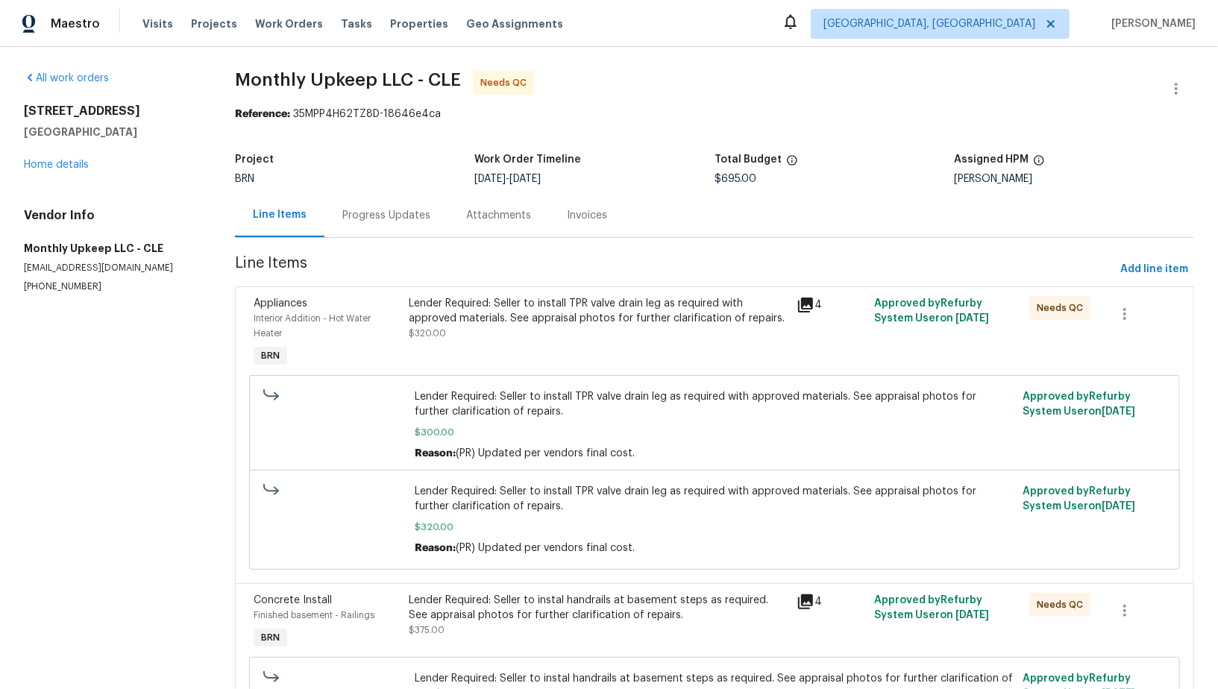
click at [363, 210] on div "Progress Updates" at bounding box center [386, 215] width 88 height 15
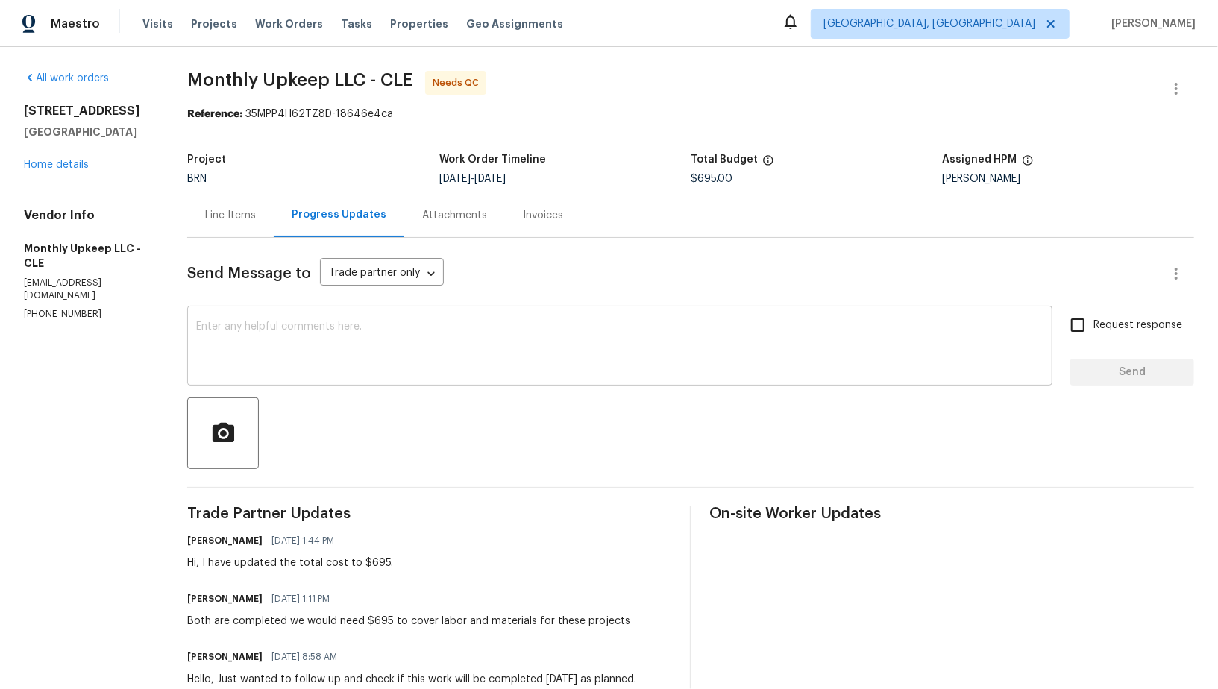
click at [364, 348] on textarea at bounding box center [619, 347] width 847 height 52
click at [226, 220] on div "Line Items" at bounding box center [230, 215] width 51 height 15
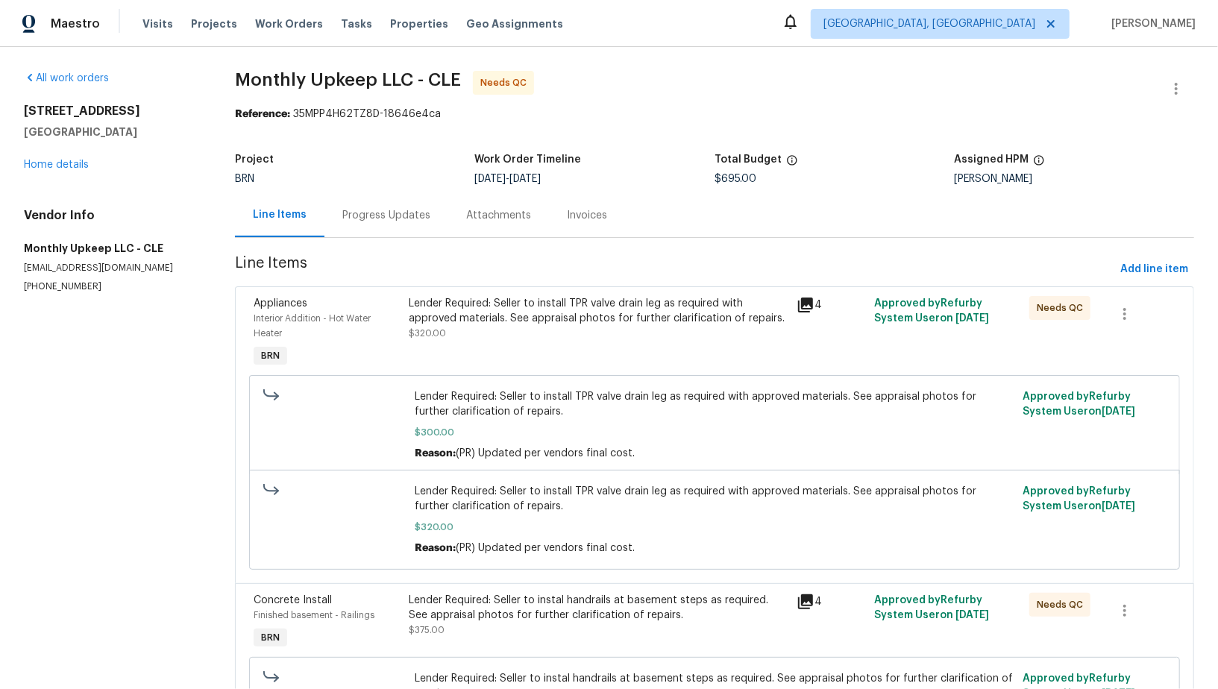
click at [431, 324] on div "Lender Required: Seller to install TPR valve drain leg as required with approve…" at bounding box center [598, 311] width 379 height 30
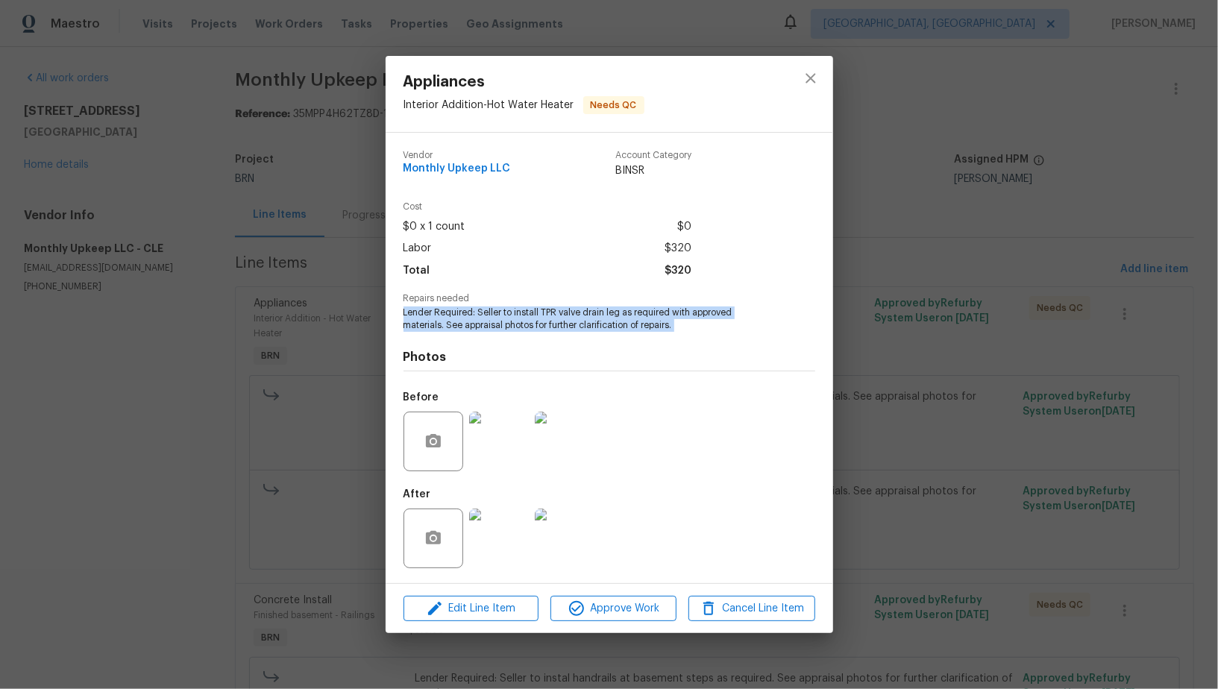
drag, startPoint x: 401, startPoint y: 313, endPoint x: 740, endPoint y: 335, distance: 340.1
click at [740, 334] on div "Vendor Monthly Upkeep LLC Account Category BINSR Cost $0 x 1 count $0 Labor $32…" at bounding box center [610, 358] width 448 height 451
copy span "Lender Required: Seller to install TPR valve drain leg as required with approve…"
click at [505, 448] on img at bounding box center [499, 442] width 60 height 60
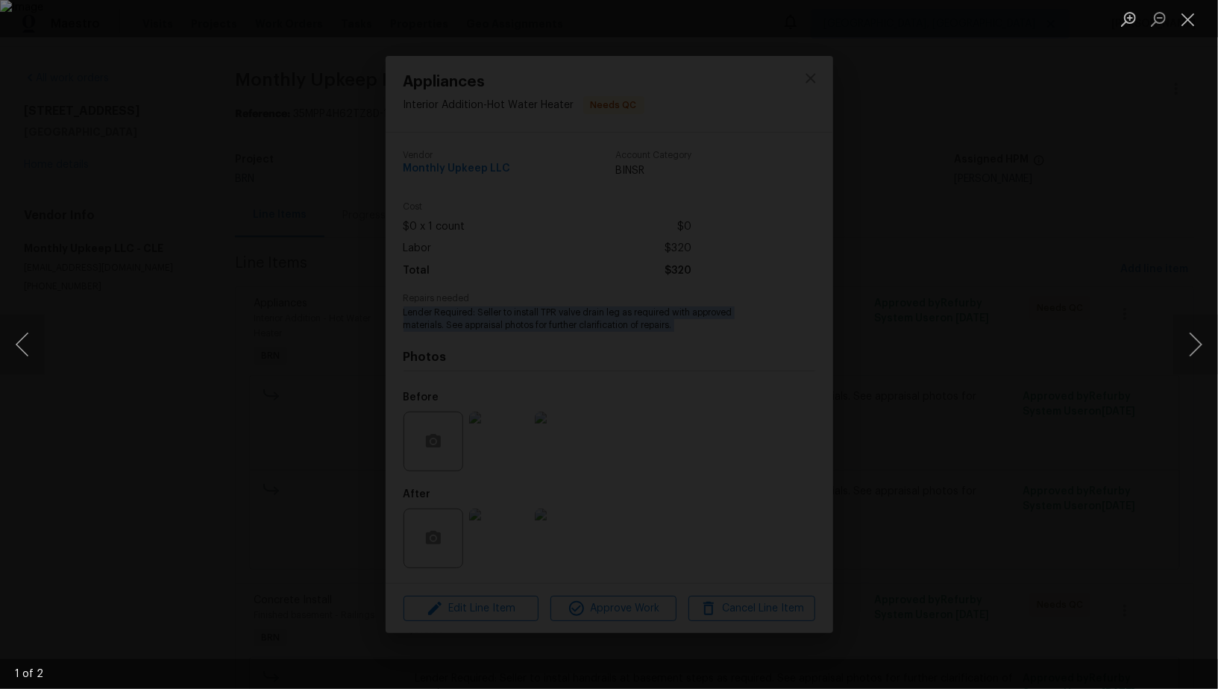
click at [1190, 33] on li "Lightbox" at bounding box center [1188, 18] width 30 height 37
click at [1189, 26] on button "Close lightbox" at bounding box center [1188, 19] width 30 height 26
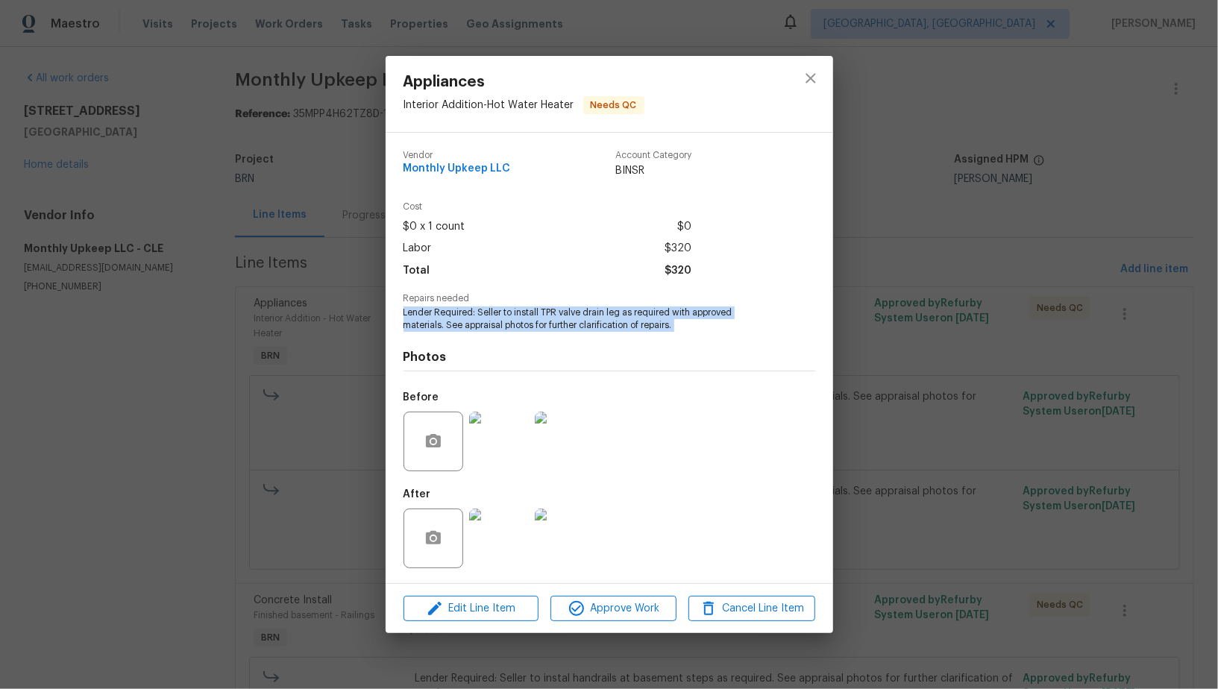
click at [490, 514] on img at bounding box center [499, 539] width 60 height 60
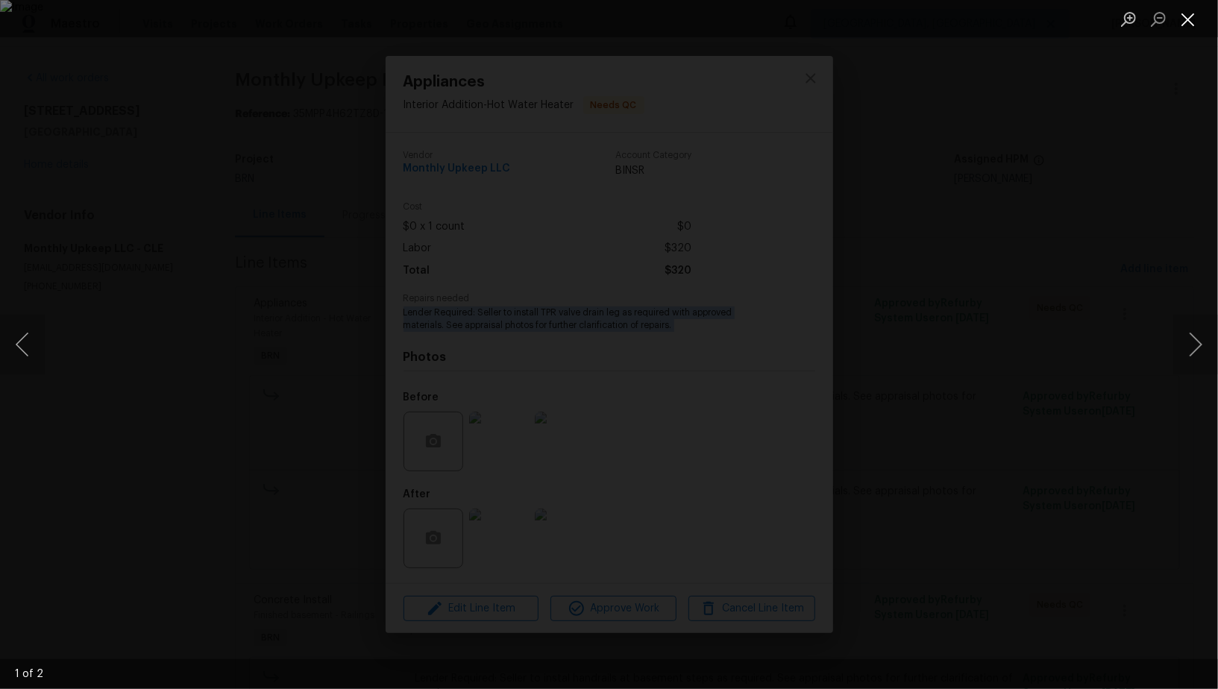
click at [1188, 29] on button "Close lightbox" at bounding box center [1188, 19] width 30 height 26
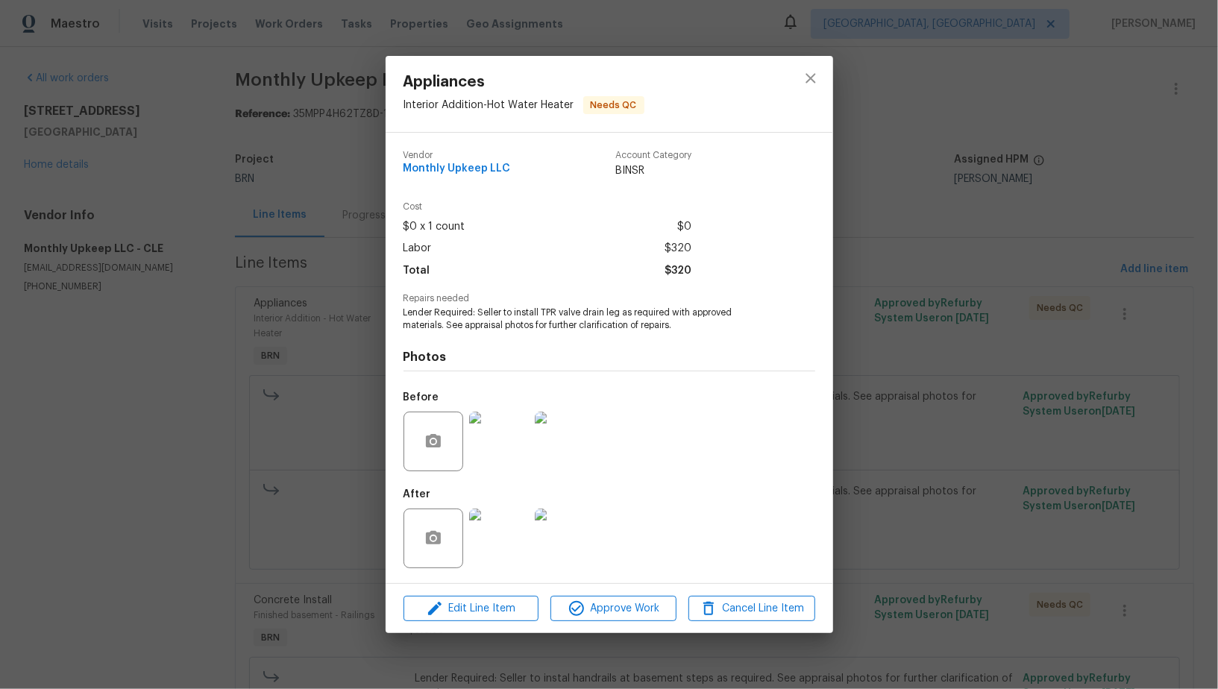
click at [1005, 334] on div "Appliances Interior Addition - Hot Water Heater Needs QC Vendor Monthly Upkeep …" at bounding box center [609, 344] width 1218 height 689
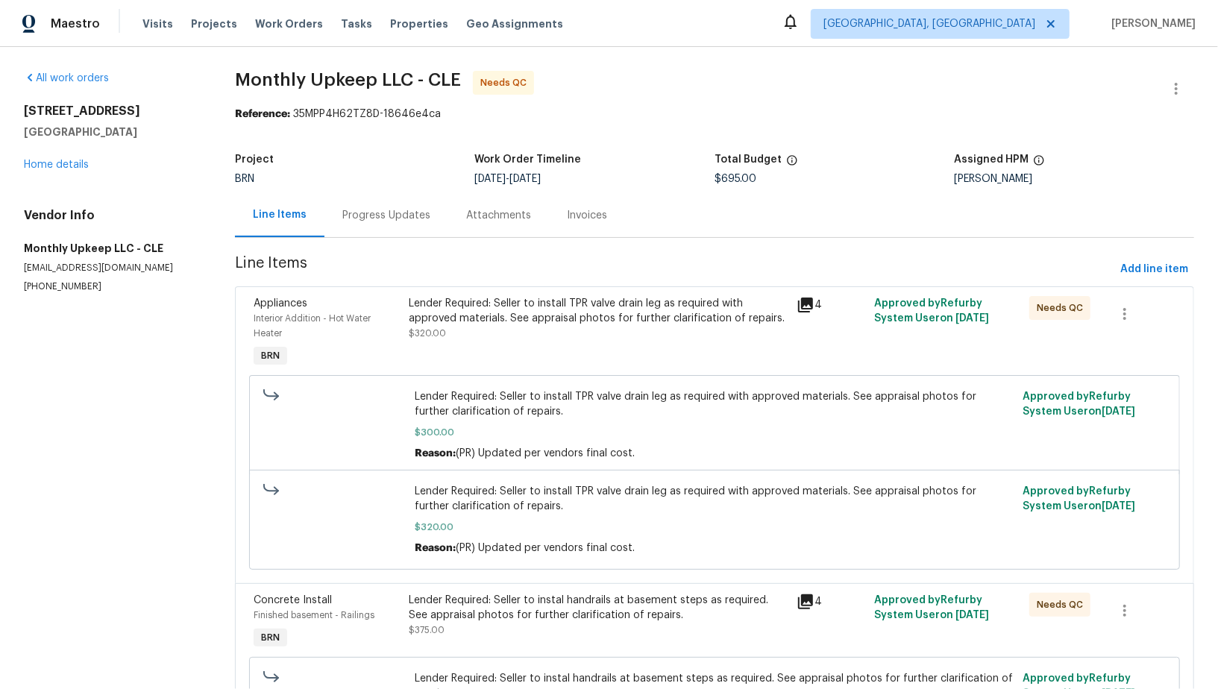
scroll to position [123, 0]
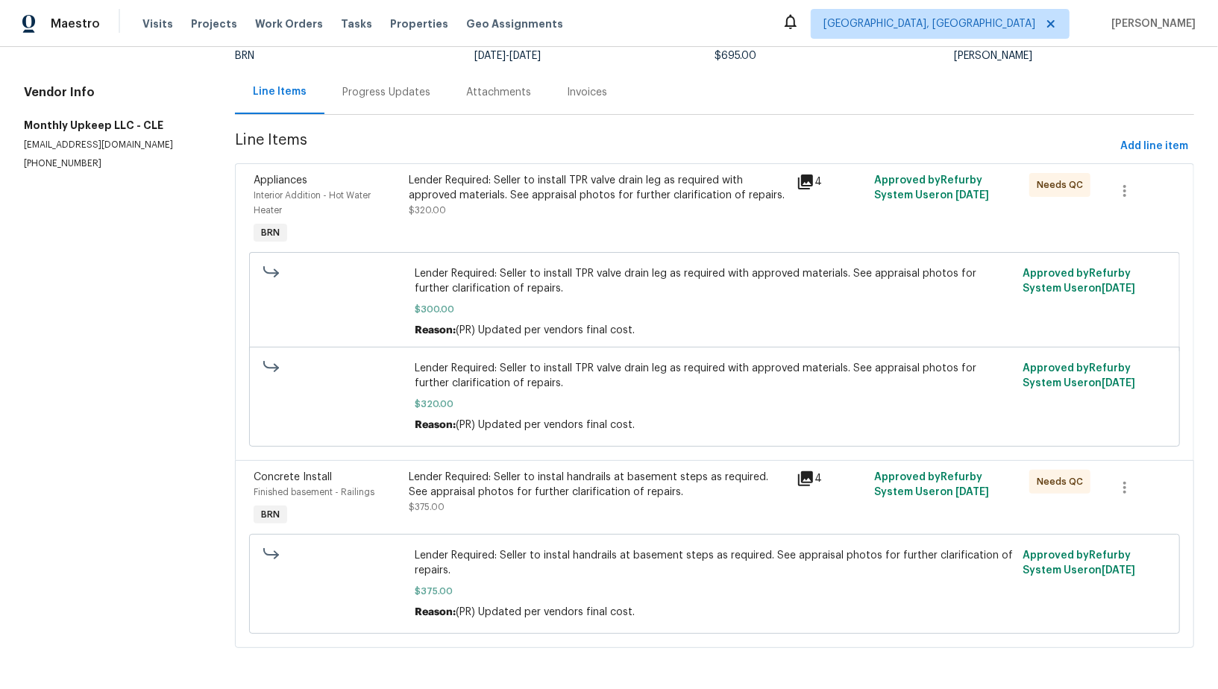
click at [476, 475] on div "Lender Required: Seller to instal handrails at basement steps as required. See …" at bounding box center [598, 485] width 379 height 30
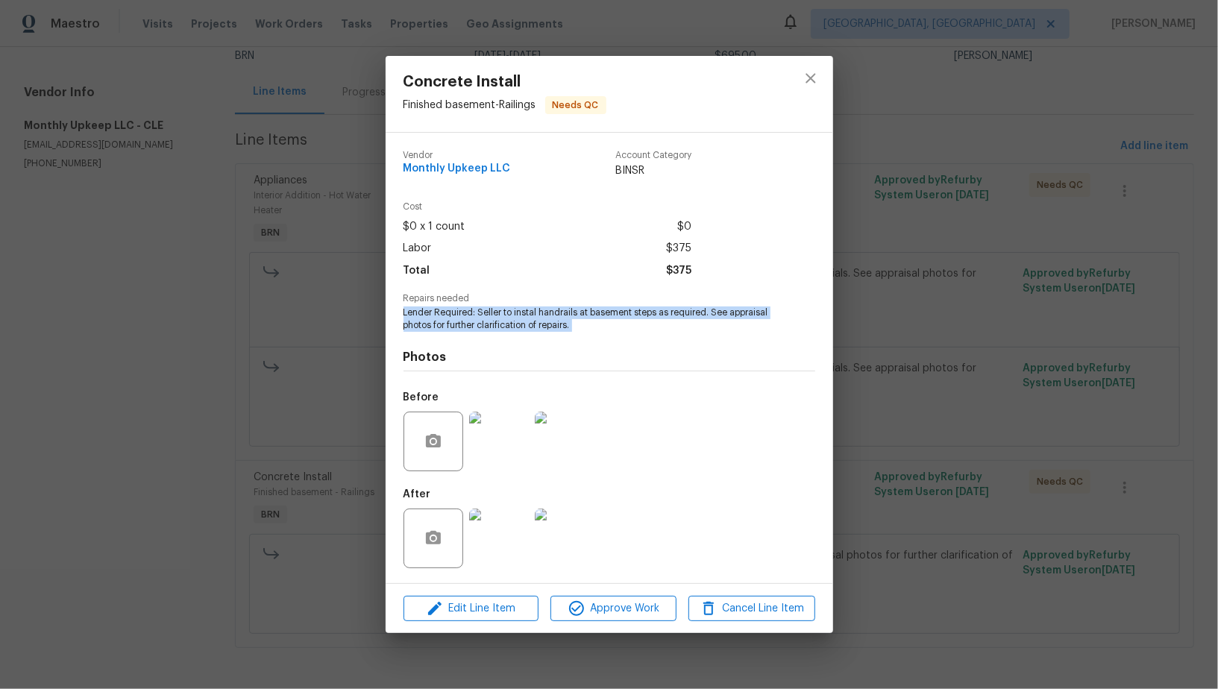
drag, startPoint x: 402, startPoint y: 316, endPoint x: 640, endPoint y: 336, distance: 238.8
click at [640, 336] on div "Vendor Monthly Upkeep LLC Account Category BINSR Cost $0 x 1 count $0 Labor $37…" at bounding box center [610, 358] width 448 height 451
copy span "Lender Required: Seller to instal handrails at basement steps as required. See …"
click at [571, 436] on img at bounding box center [565, 442] width 60 height 60
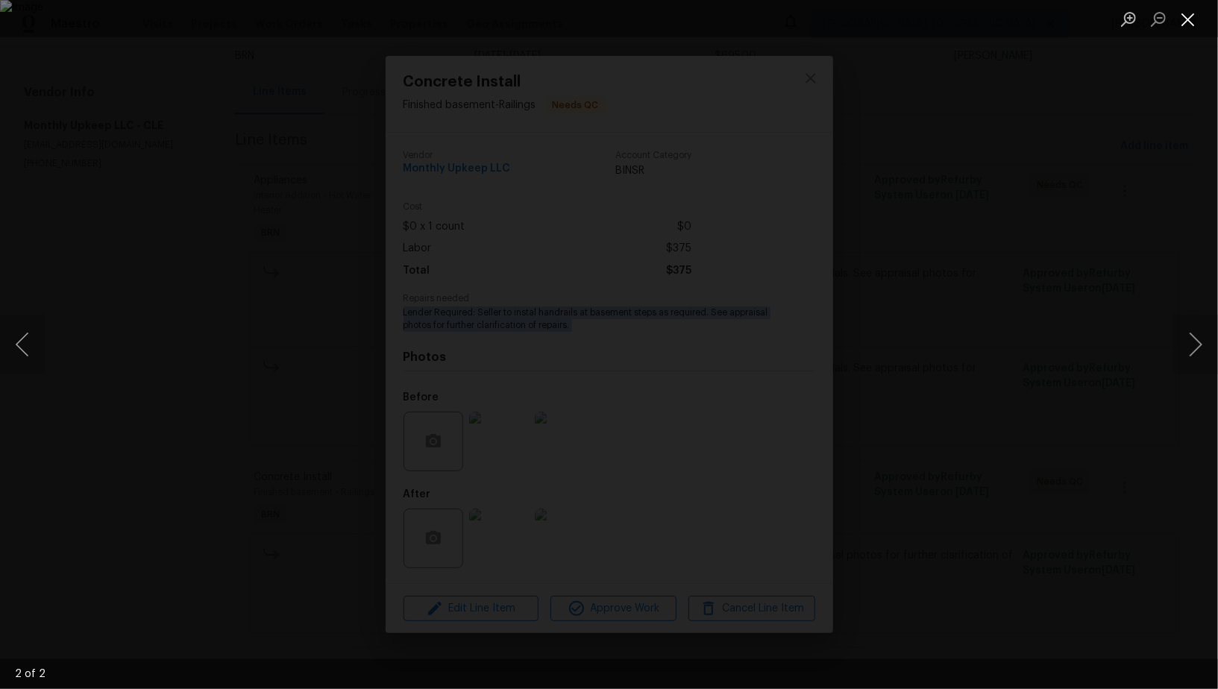
click at [1187, 19] on button "Close lightbox" at bounding box center [1188, 19] width 30 height 26
click at [514, 527] on div "Lightbox" at bounding box center [609, 344] width 1218 height 689
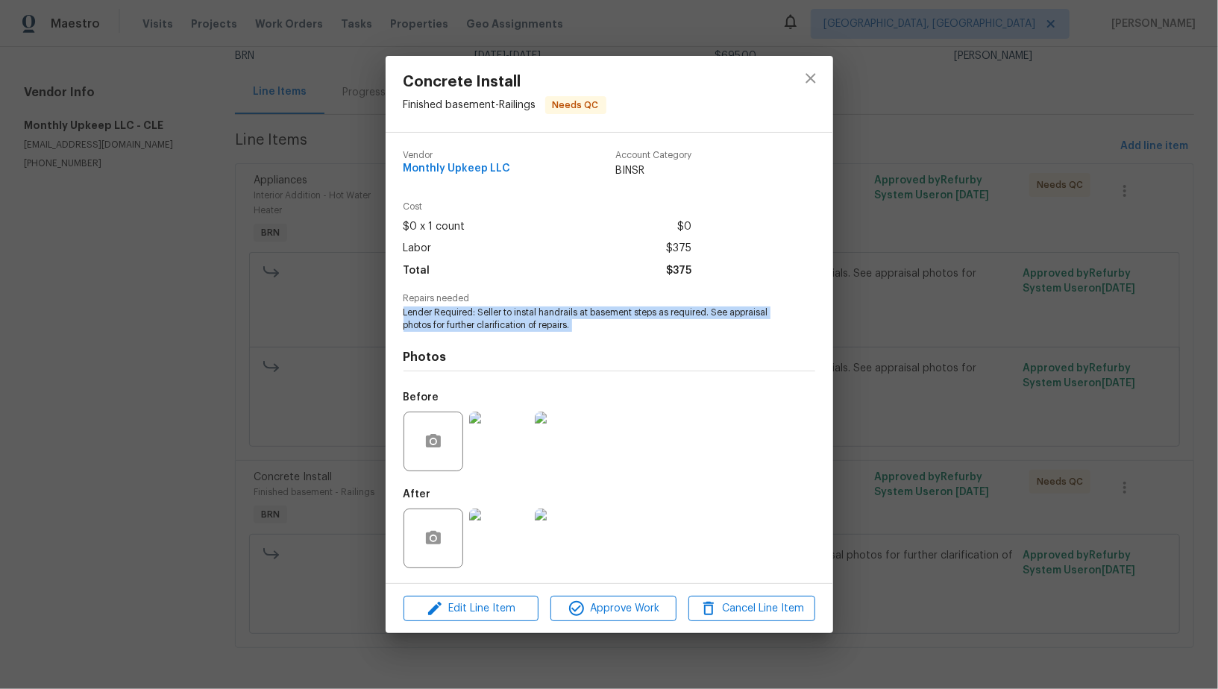
click at [499, 537] on img at bounding box center [499, 539] width 60 height 60
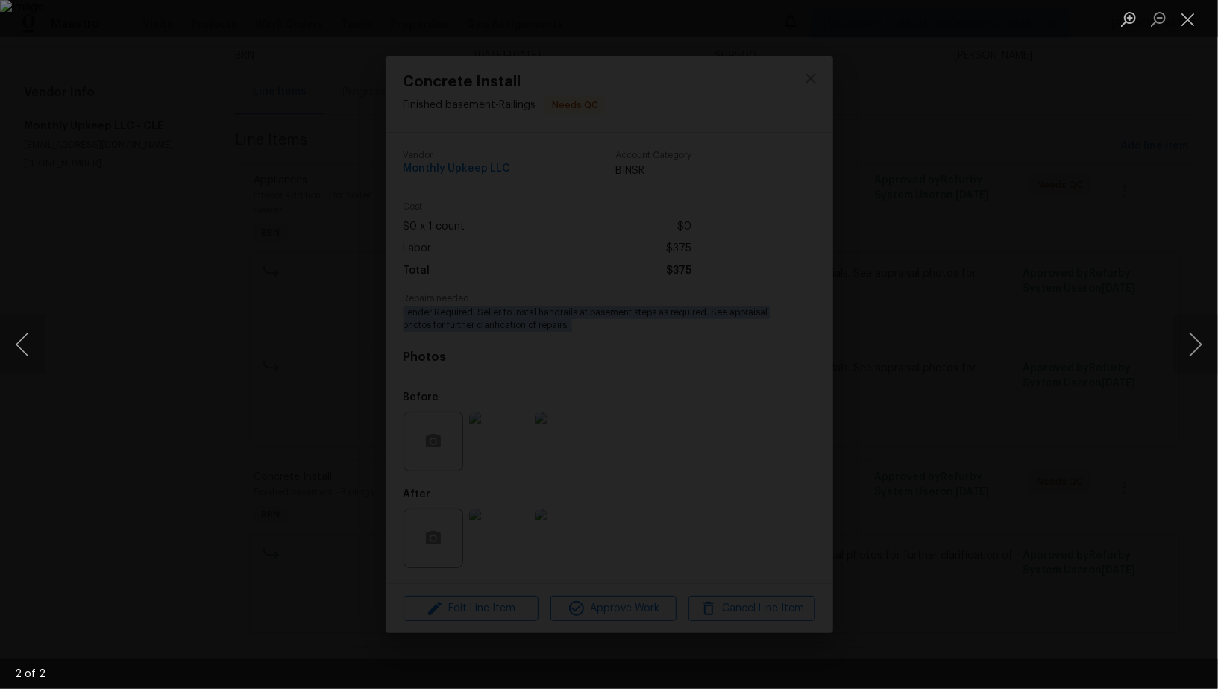
click at [999, 281] on div "Lightbox" at bounding box center [609, 344] width 1218 height 689
click at [1052, 291] on div "Lightbox" at bounding box center [609, 344] width 1218 height 689
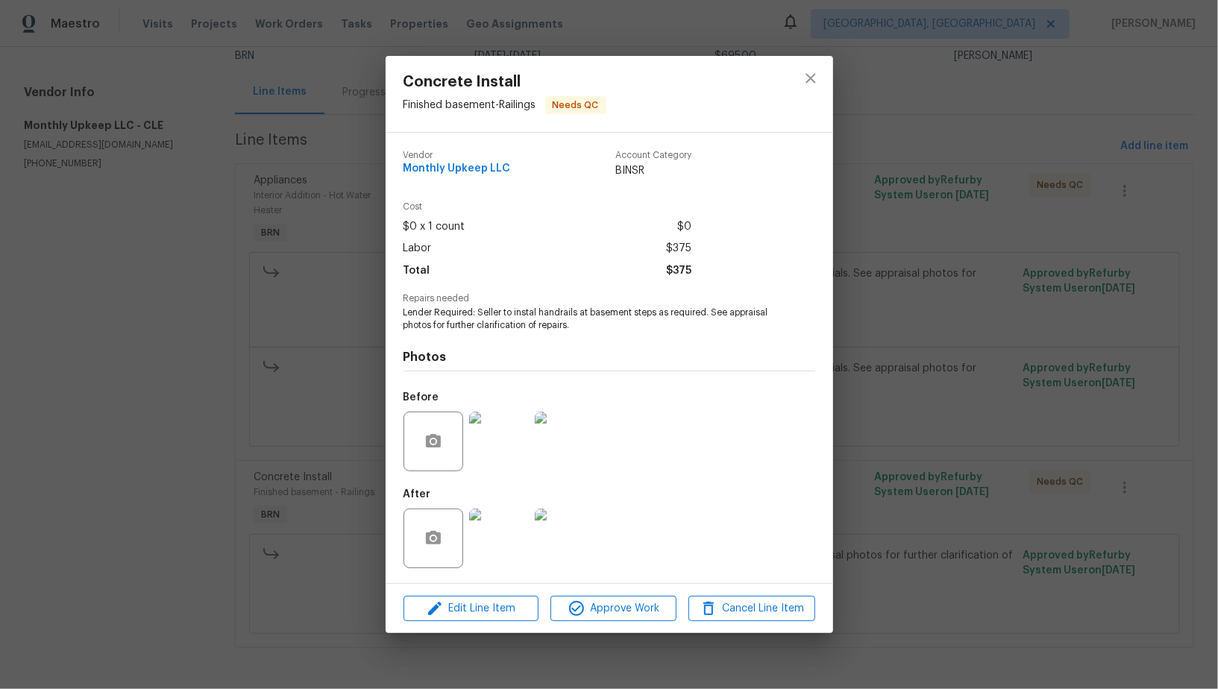
click at [24, 145] on div "Concrete Install Finished basement - Railings Needs QC Vendor Monthly Upkeep LL…" at bounding box center [609, 344] width 1218 height 689
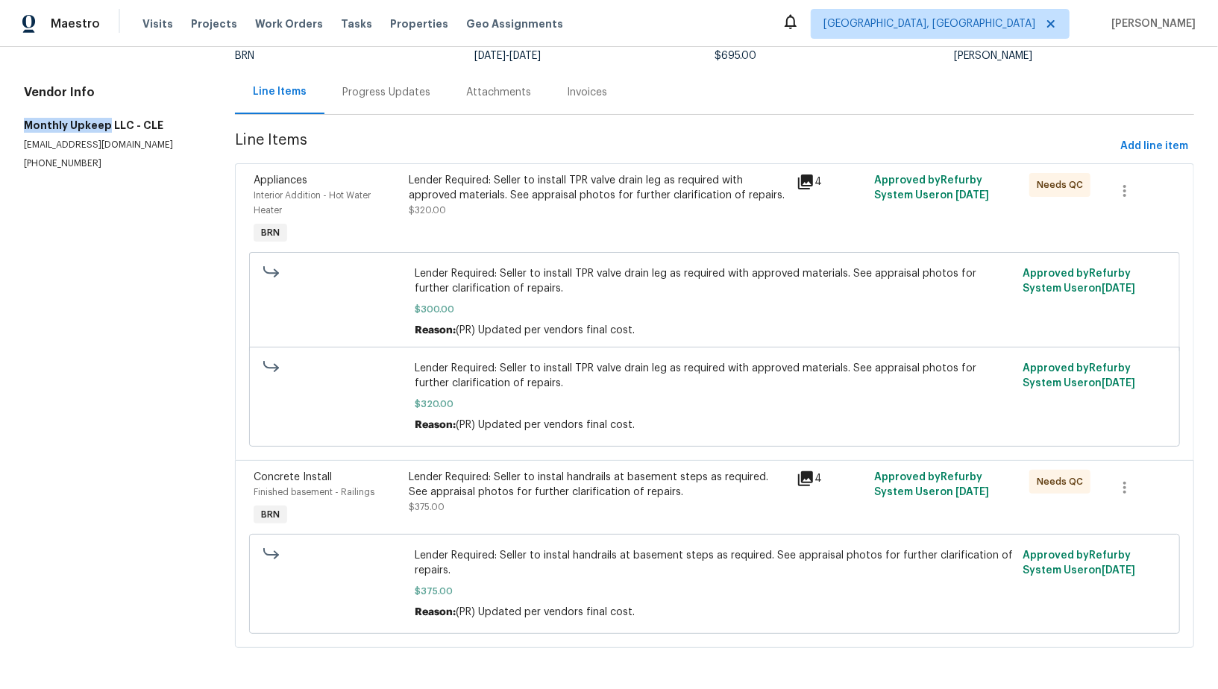
drag, startPoint x: 21, startPoint y: 128, endPoint x: 106, endPoint y: 128, distance: 85.0
click at [106, 128] on div "All work orders 13689 Pineview Ct Cleveland, OH 44130 Home details Vendor Info …" at bounding box center [609, 307] width 1218 height 766
copy h5 "Monthly Upkeep"
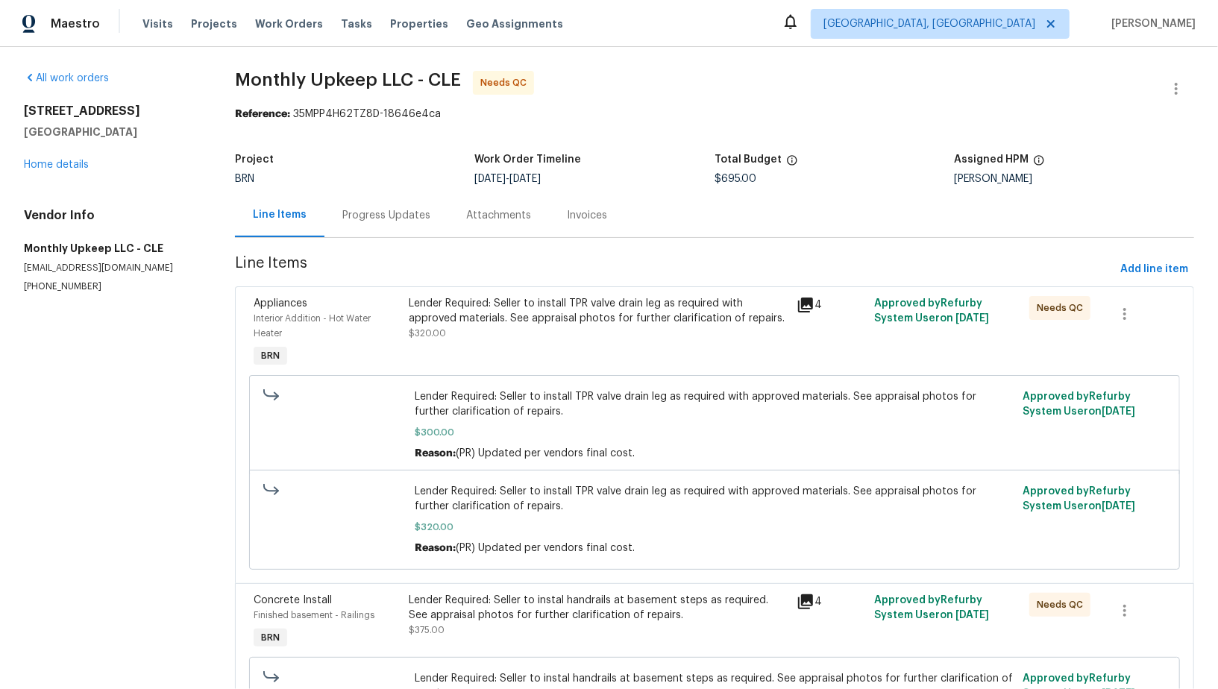
click at [515, 336] on div "Lender Required: Seller to install TPR valve drain leg as required with approve…" at bounding box center [598, 318] width 379 height 45
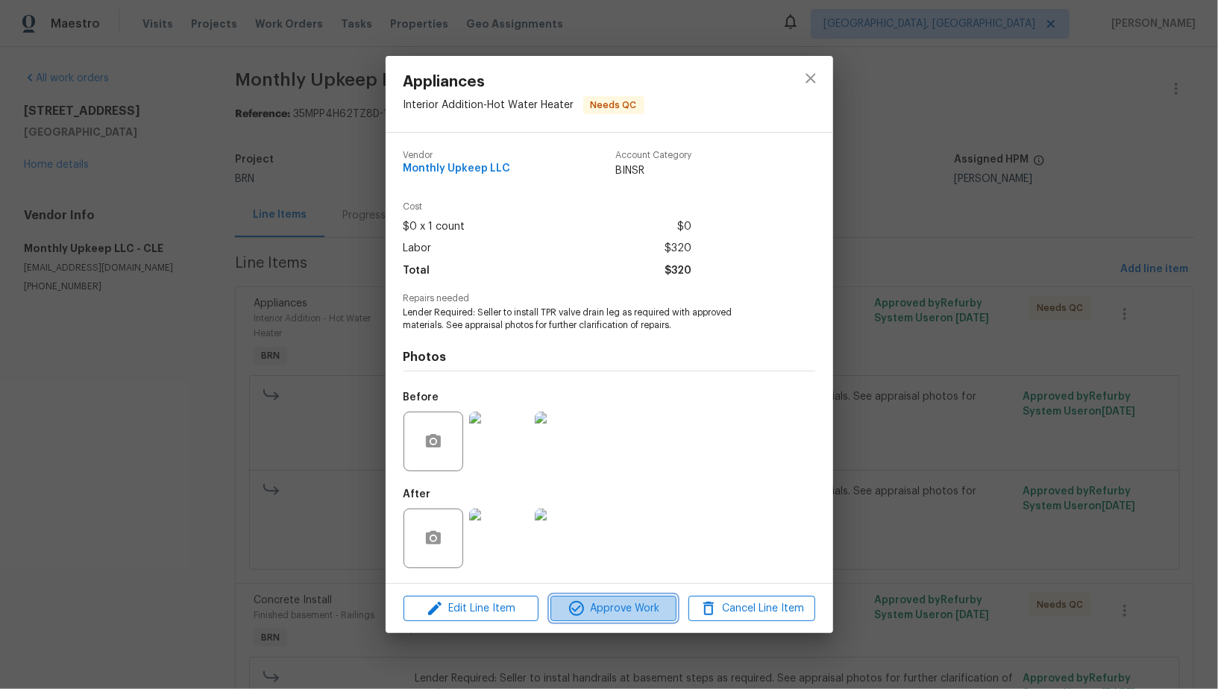
click at [629, 606] on span "Approve Work" at bounding box center [613, 609] width 117 height 19
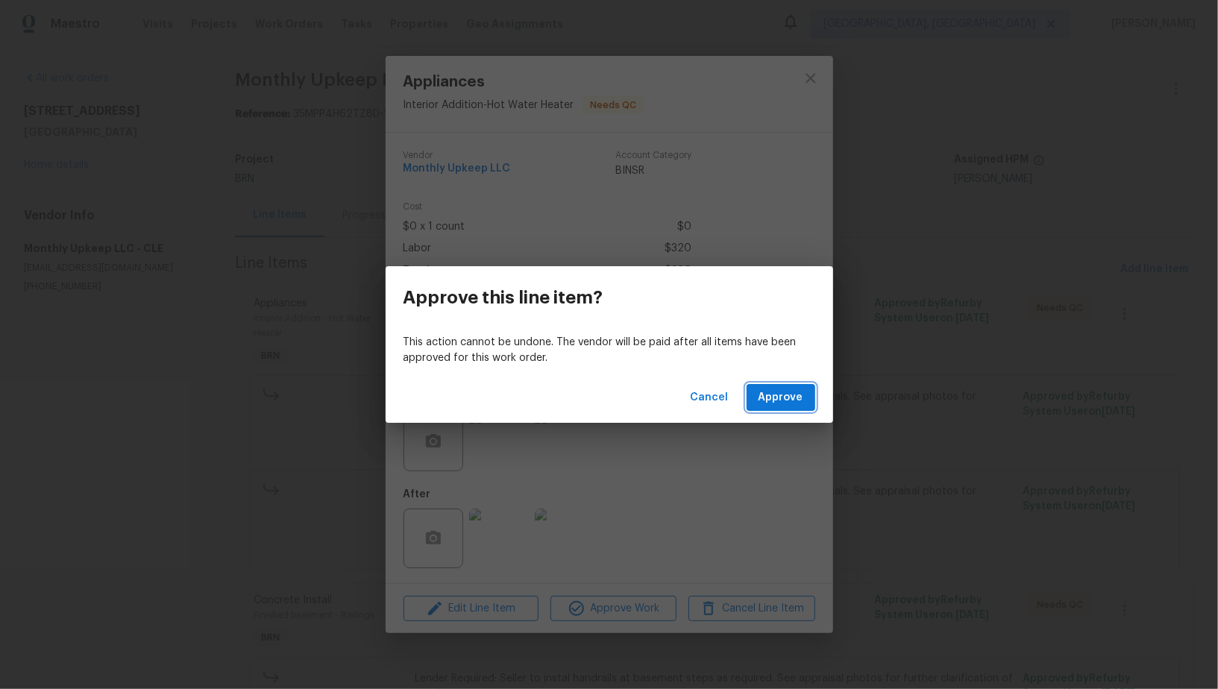
click at [803, 403] on button "Approve" at bounding box center [781, 398] width 69 height 28
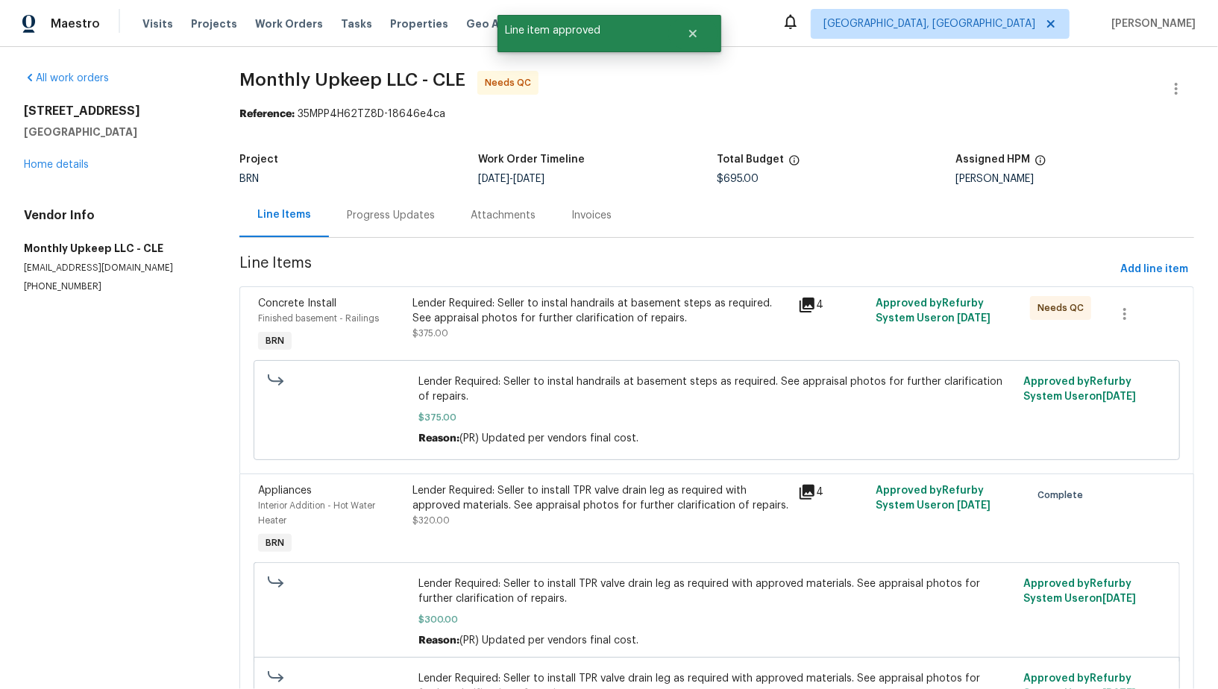
click at [571, 302] on div "Lender Required: Seller to instal handrails at basement steps as required. See …" at bounding box center [600, 311] width 377 height 30
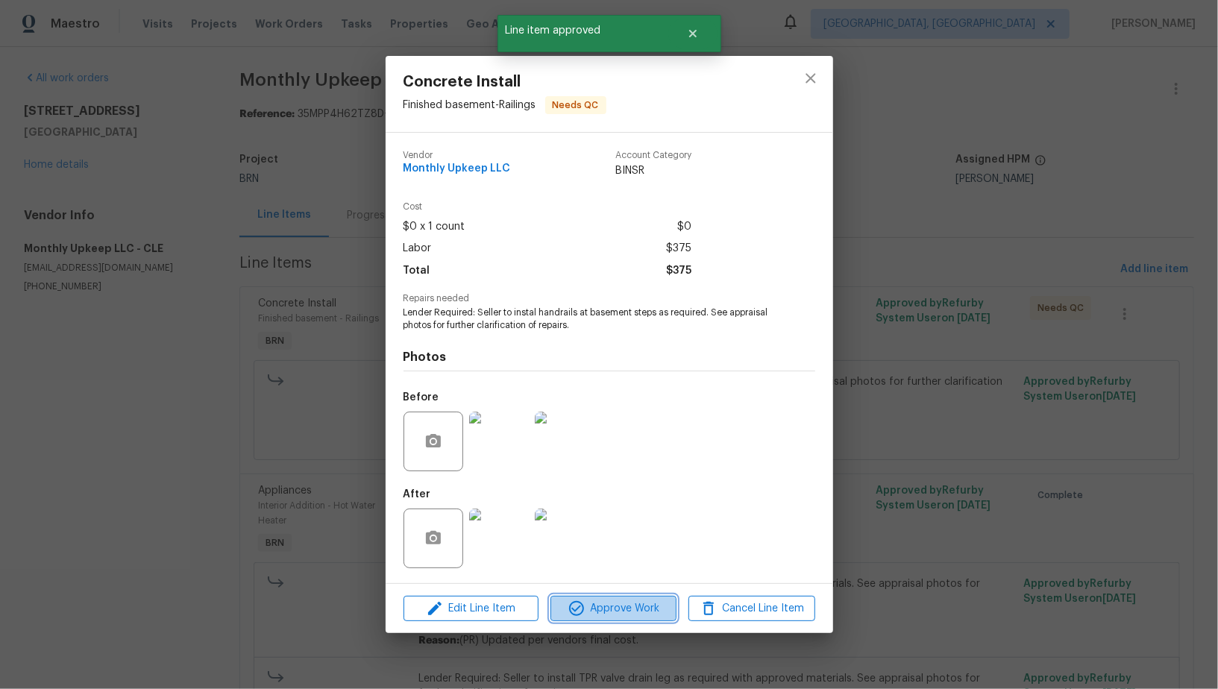
click at [612, 600] on span "Approve Work" at bounding box center [613, 609] width 117 height 19
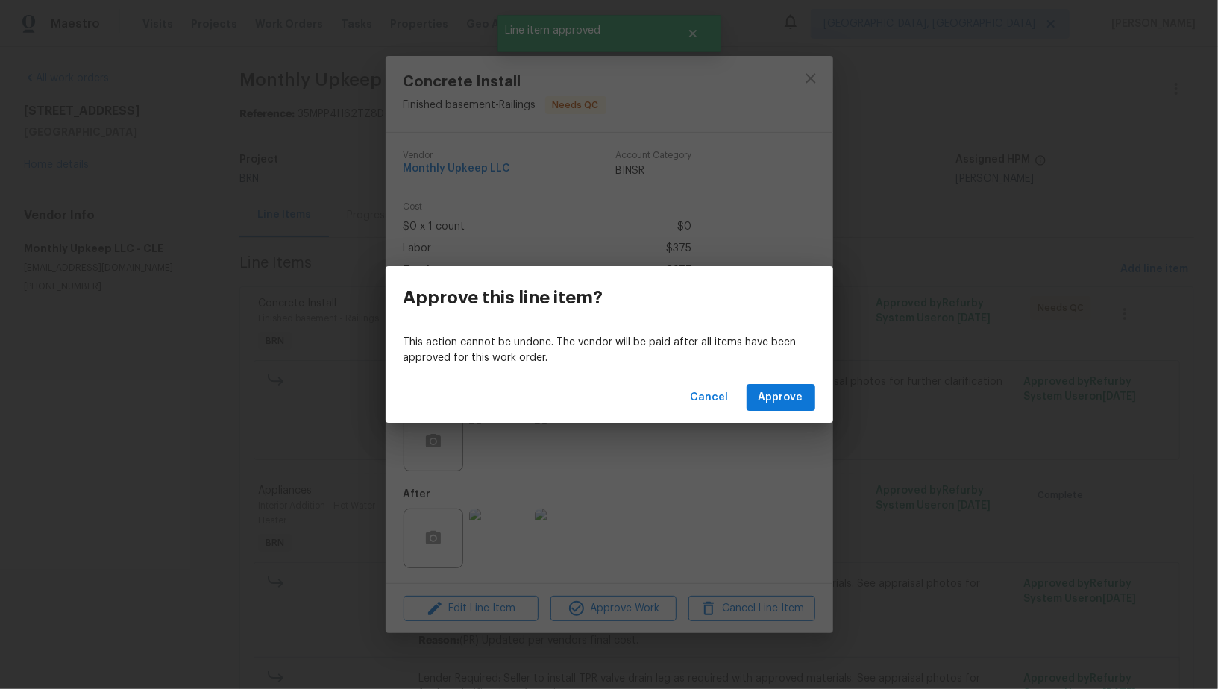
click at [774, 417] on div "Cancel Approve" at bounding box center [610, 397] width 448 height 51
click at [771, 400] on span "Approve" at bounding box center [781, 398] width 45 height 19
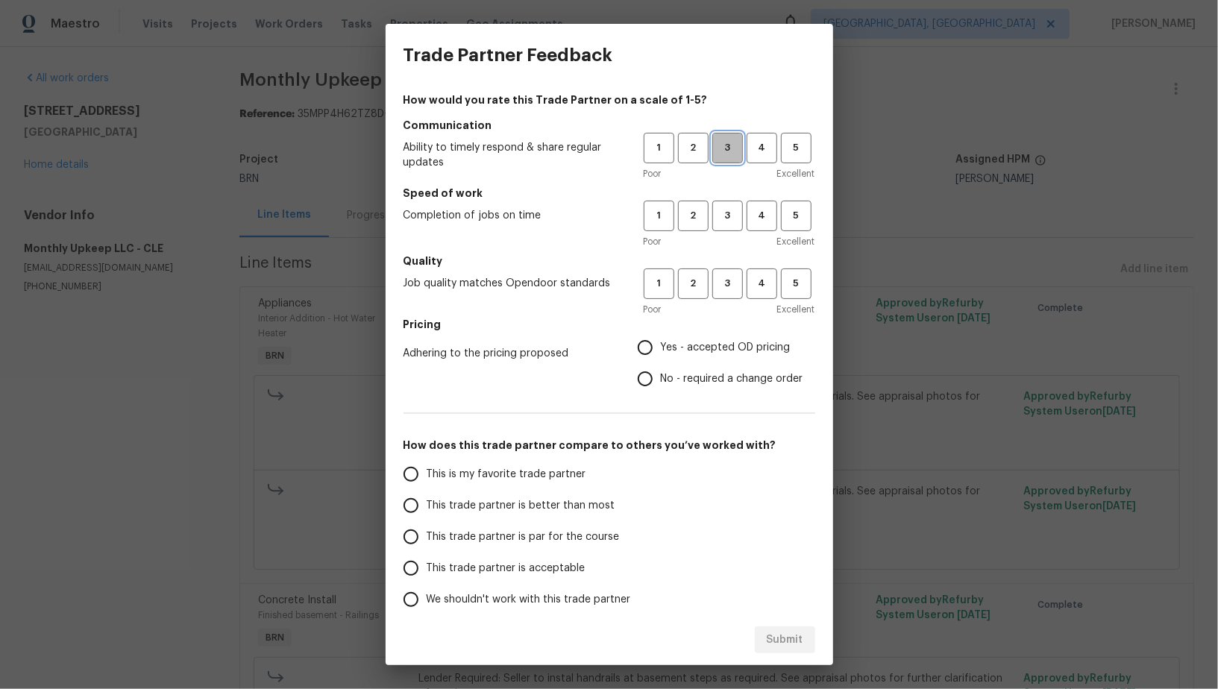
click at [738, 154] on span "3" at bounding box center [728, 147] width 28 height 17
click at [721, 227] on button "3" at bounding box center [727, 216] width 31 height 31
click at [721, 297] on button "3" at bounding box center [727, 284] width 31 height 31
click at [640, 378] on input "No - required a change order" at bounding box center [645, 378] width 31 height 31
radio input "true"
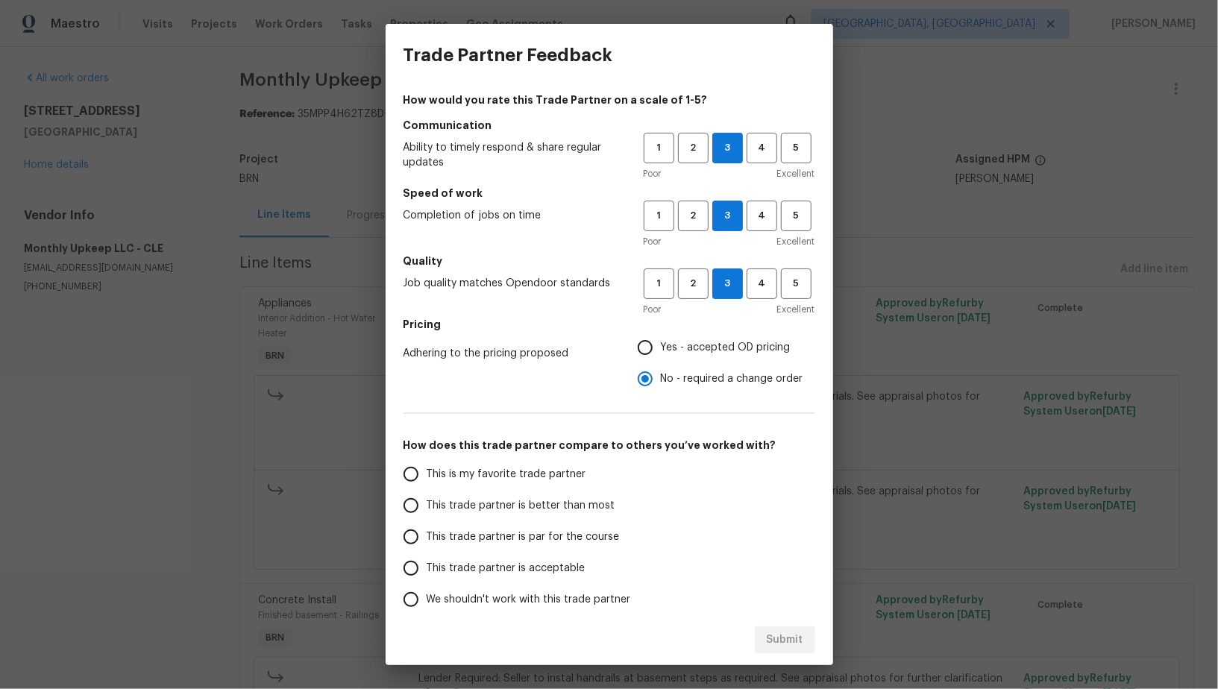
scroll to position [68, 0]
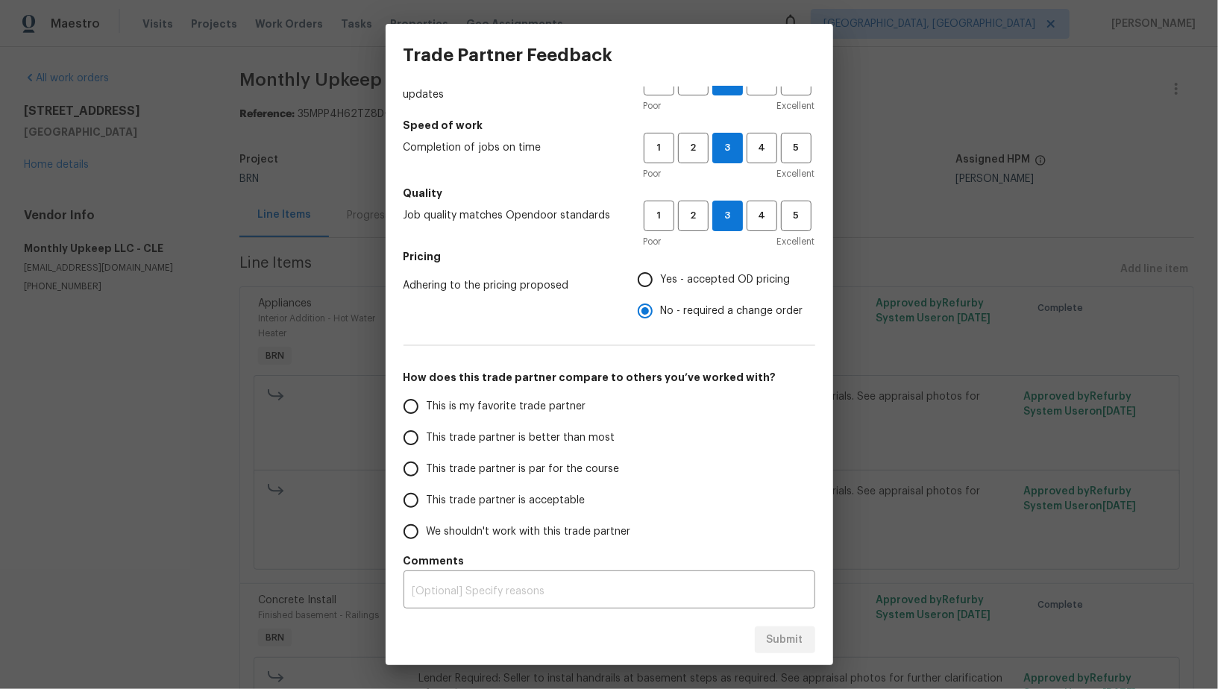
click at [415, 468] on input "This trade partner is par for the course" at bounding box center [410, 468] width 31 height 31
click at [809, 656] on div "Submit" at bounding box center [610, 640] width 448 height 51
click at [795, 645] on span "Submit" at bounding box center [785, 640] width 37 height 19
radio input "true"
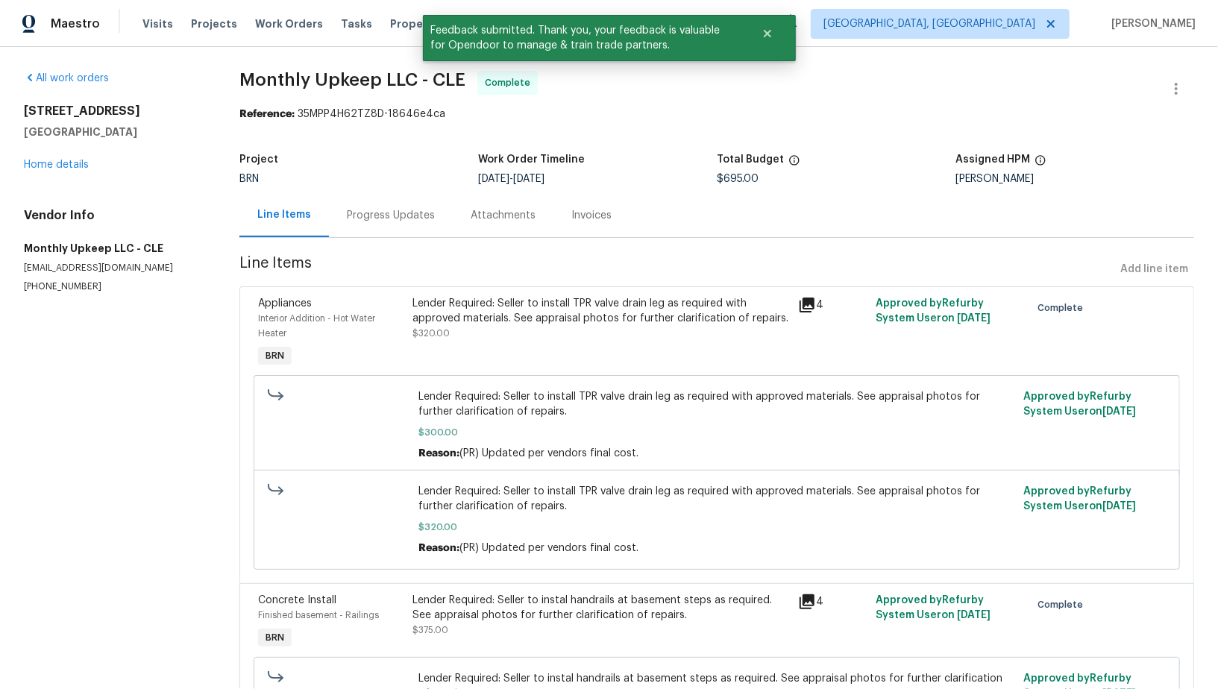
click at [385, 233] on div "Progress Updates" at bounding box center [391, 215] width 124 height 44
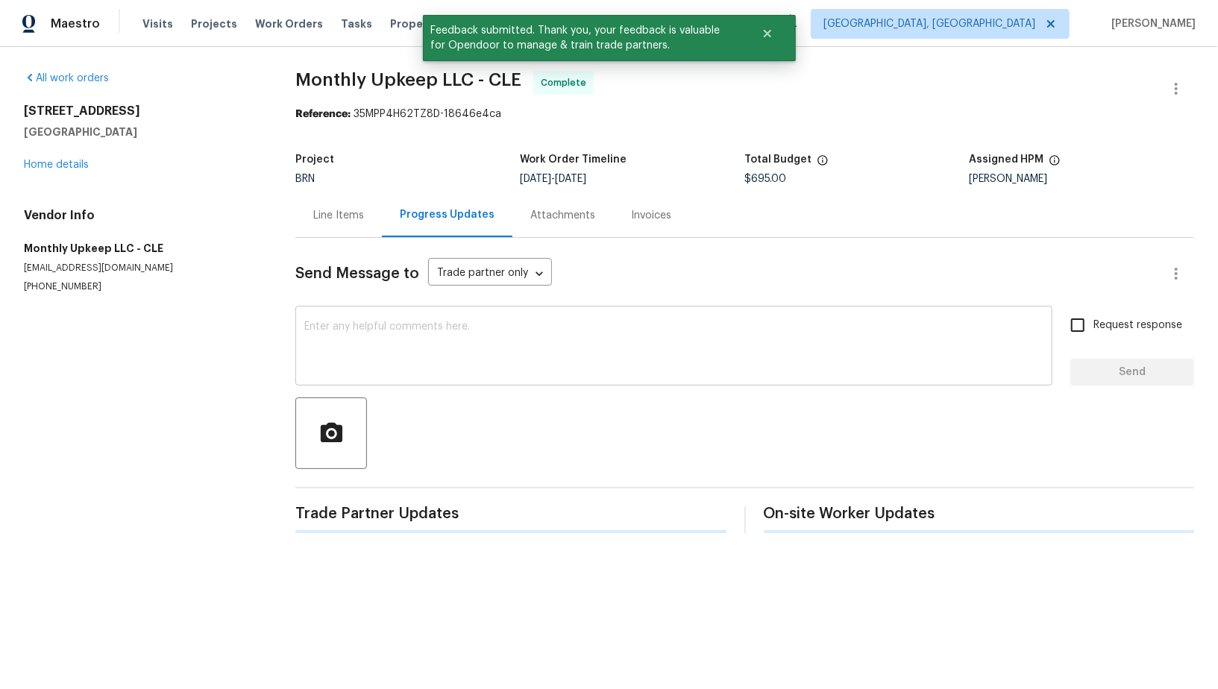
click at [502, 359] on textarea at bounding box center [673, 347] width 739 height 52
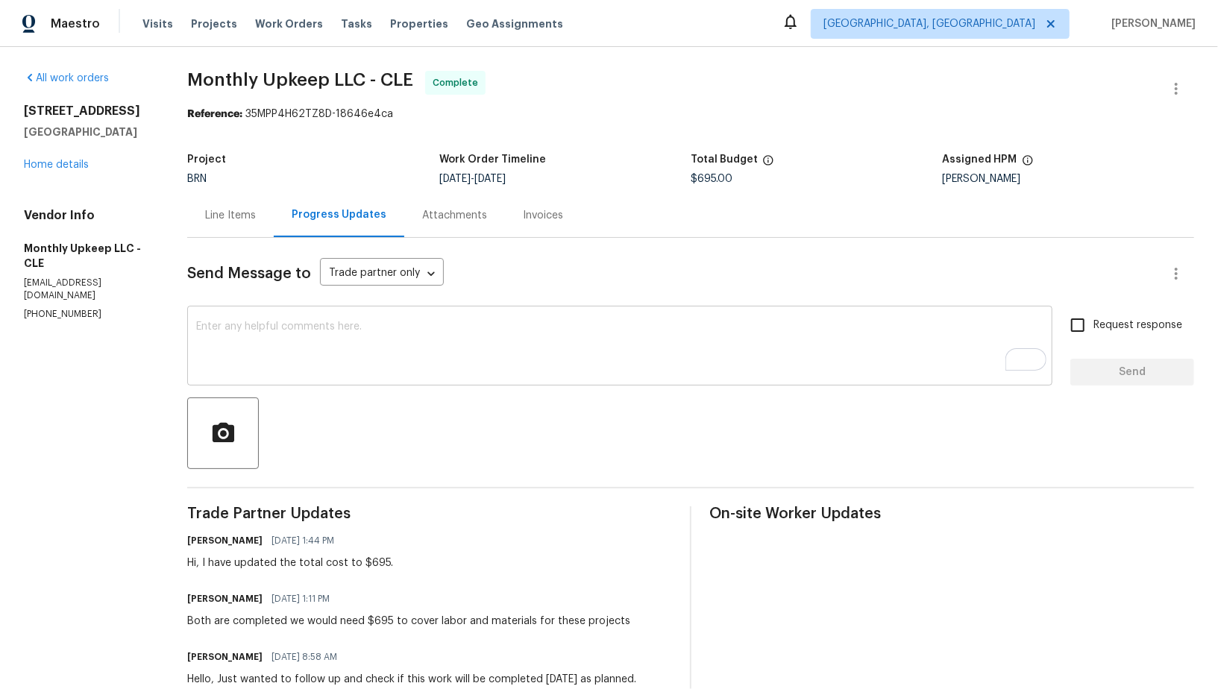
click at [445, 348] on textarea "To enrich screen reader interactions, please activate Accessibility in Grammarl…" at bounding box center [619, 347] width 847 height 52
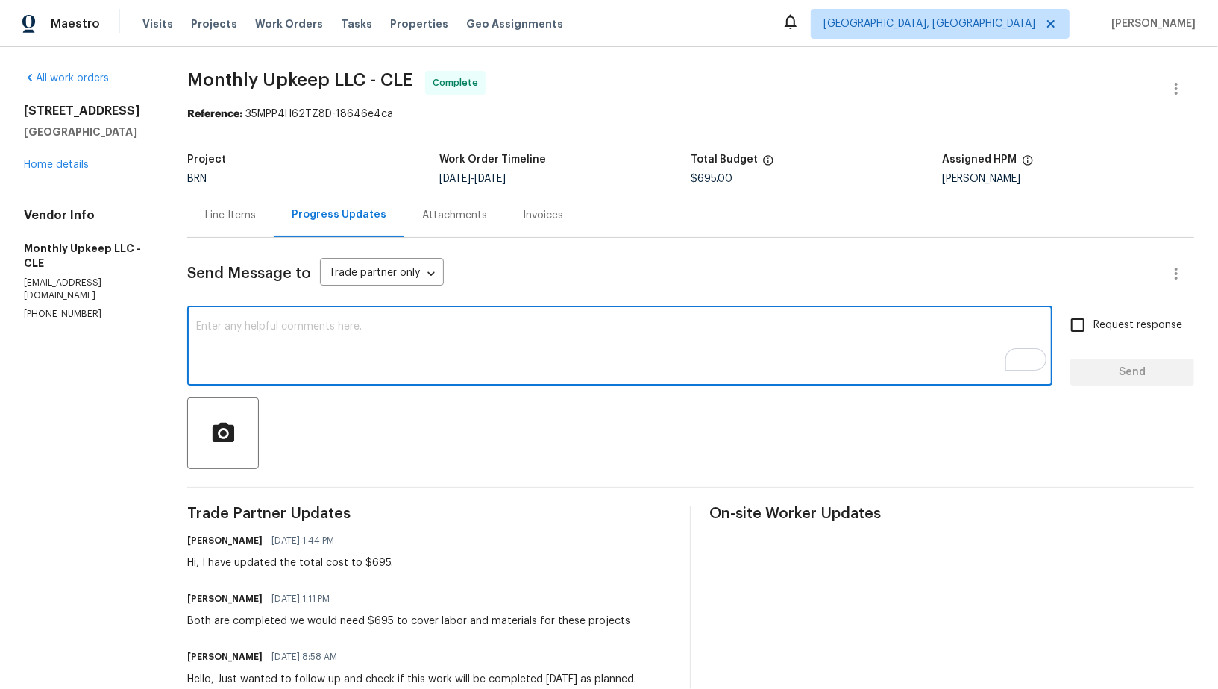
paste textarea "WO is approved, Please upload the invoice under invoice section. Thanks!"
type textarea "WO is approved, Please upload the invoice under invoice section. Thanks!"
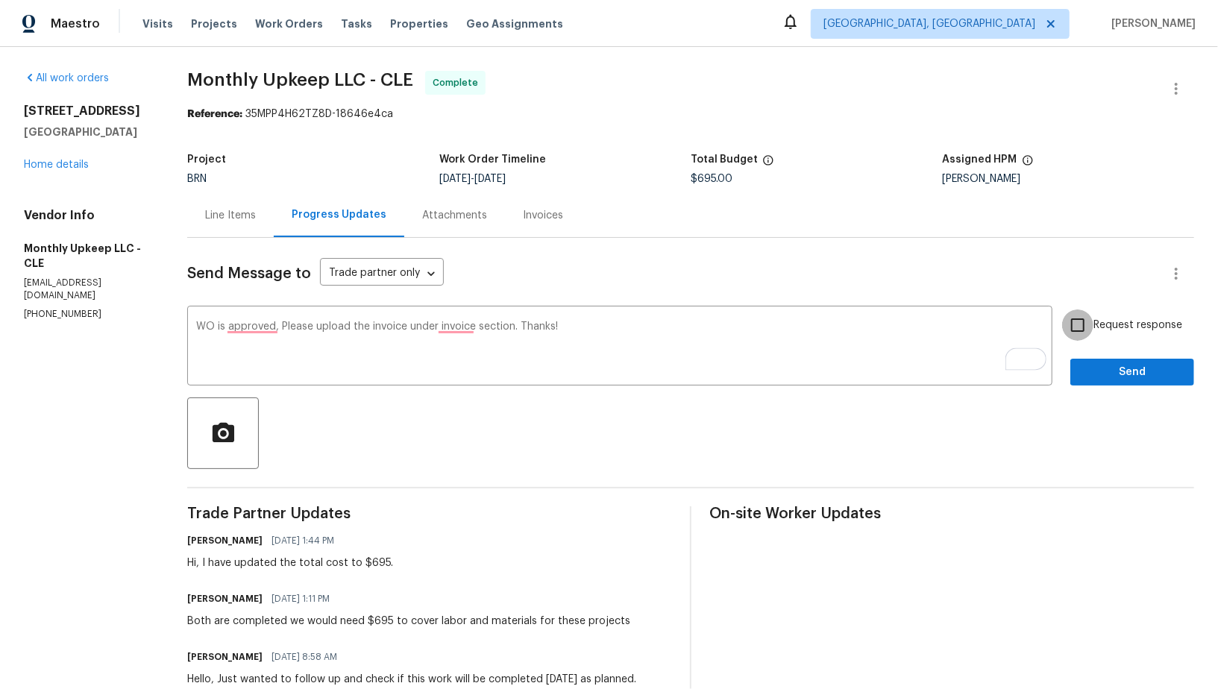
click at [1079, 334] on input "Request response" at bounding box center [1077, 325] width 31 height 31
checkbox input "true"
click at [1107, 368] on span "Send" at bounding box center [1132, 372] width 100 height 19
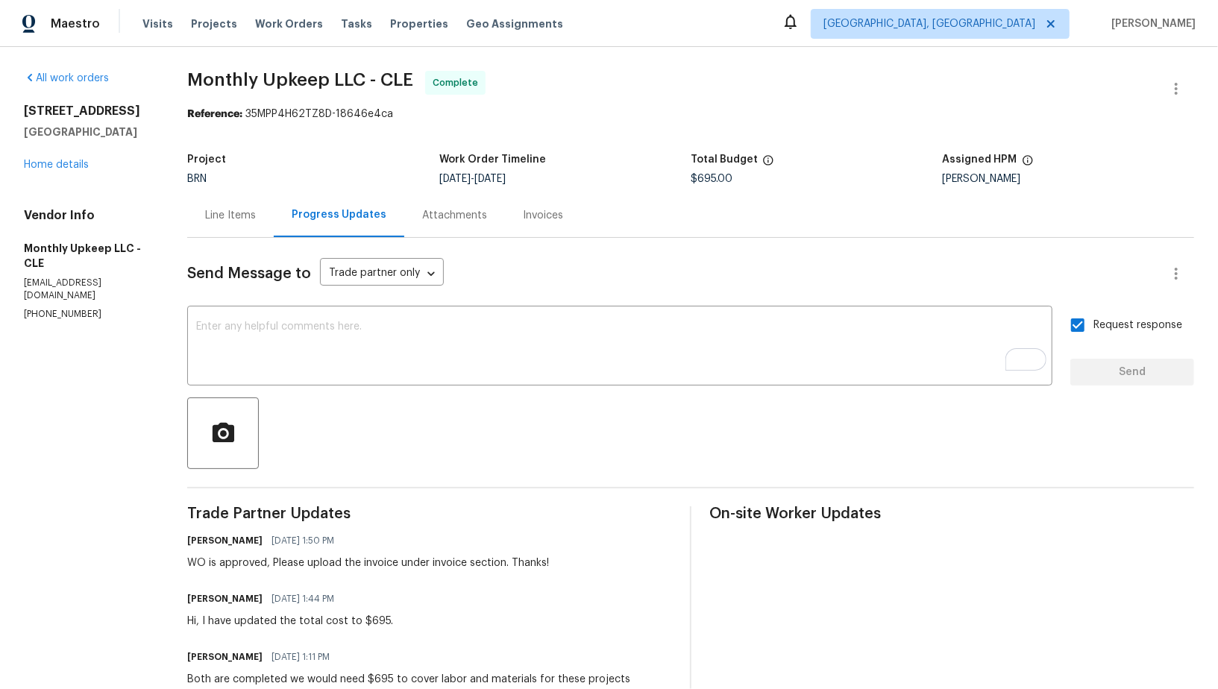
click at [242, 242] on div "Send Message to Trade partner only Trade partner only ​ x ​ Request response Se…" at bounding box center [690, 610] width 1007 height 744
click at [241, 233] on div "Line Items" at bounding box center [230, 215] width 87 height 44
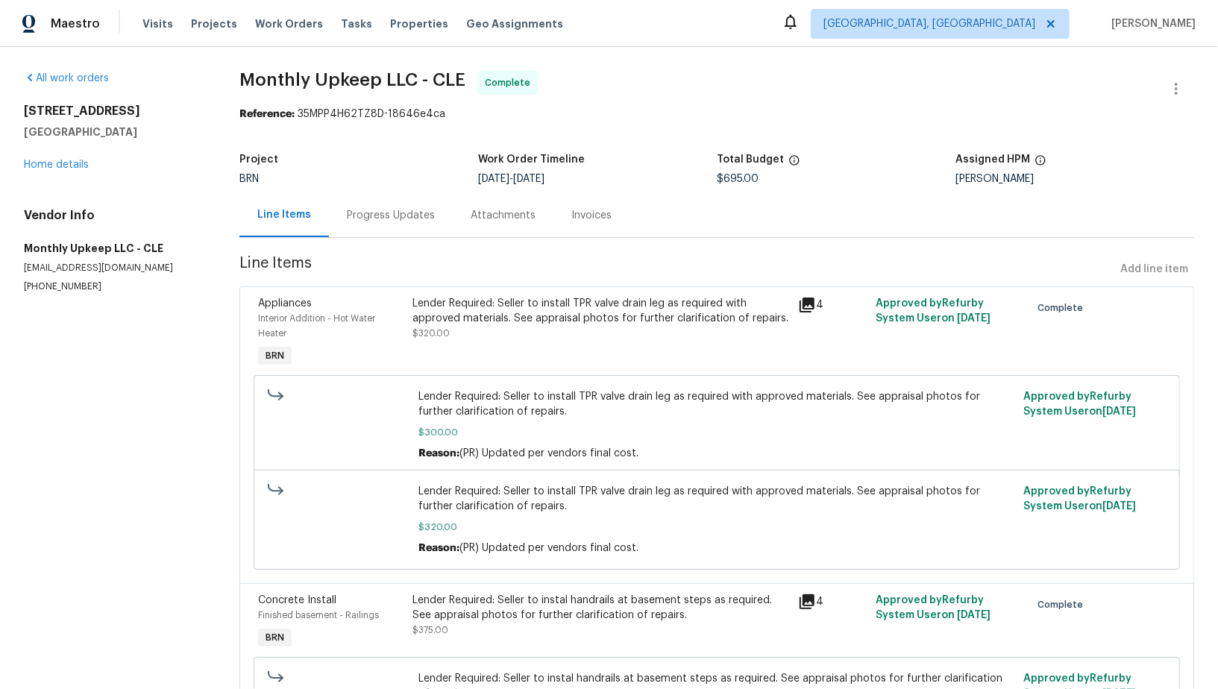
click at [584, 214] on div "Invoices" at bounding box center [591, 215] width 40 height 15
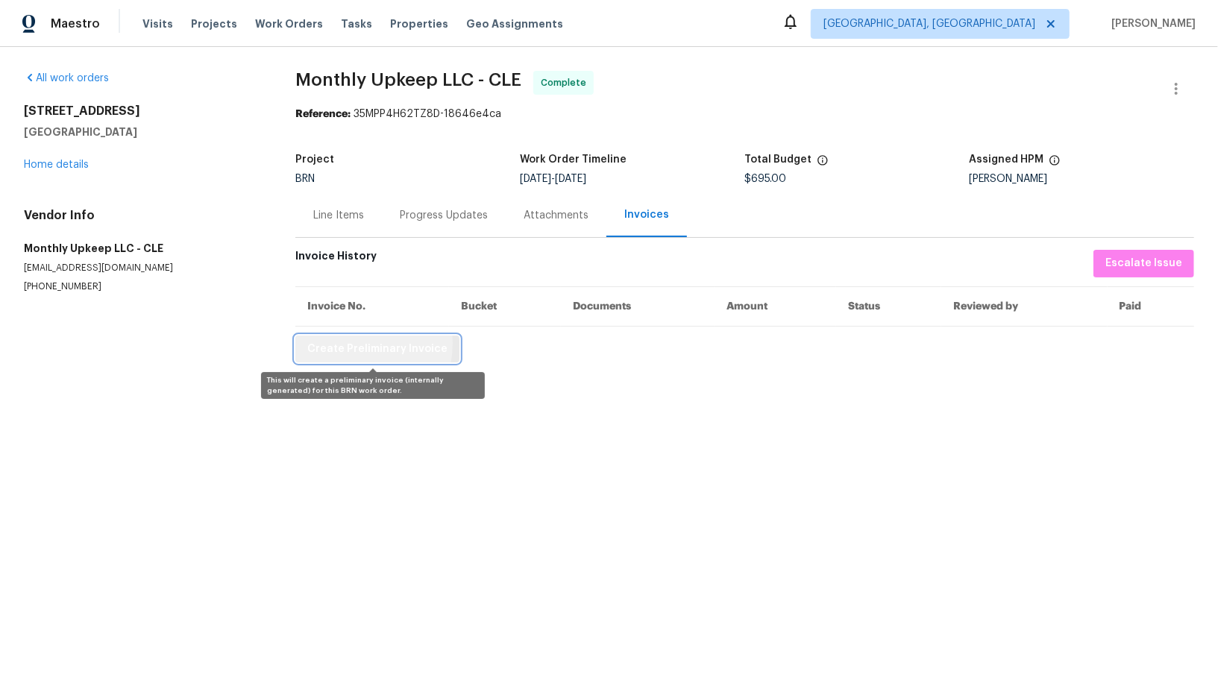
click at [347, 343] on span "Create Preliminary Invoice" at bounding box center [377, 349] width 140 height 19
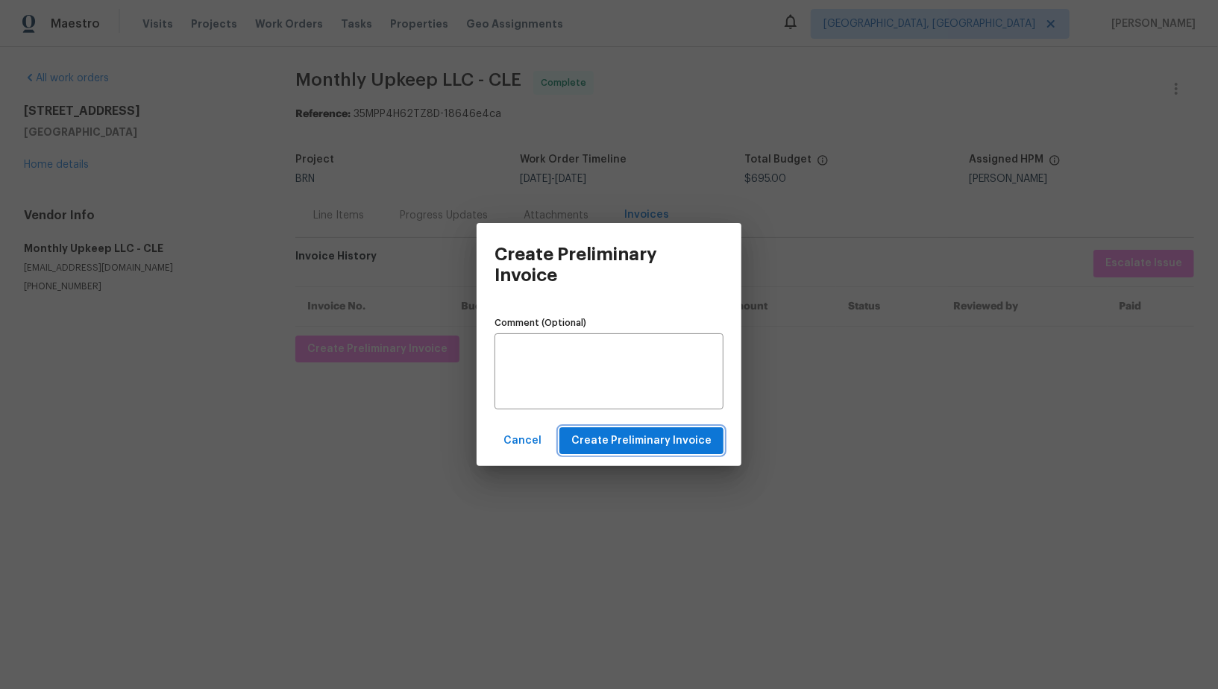
click at [598, 438] on span "Create Preliminary Invoice" at bounding box center [641, 441] width 140 height 19
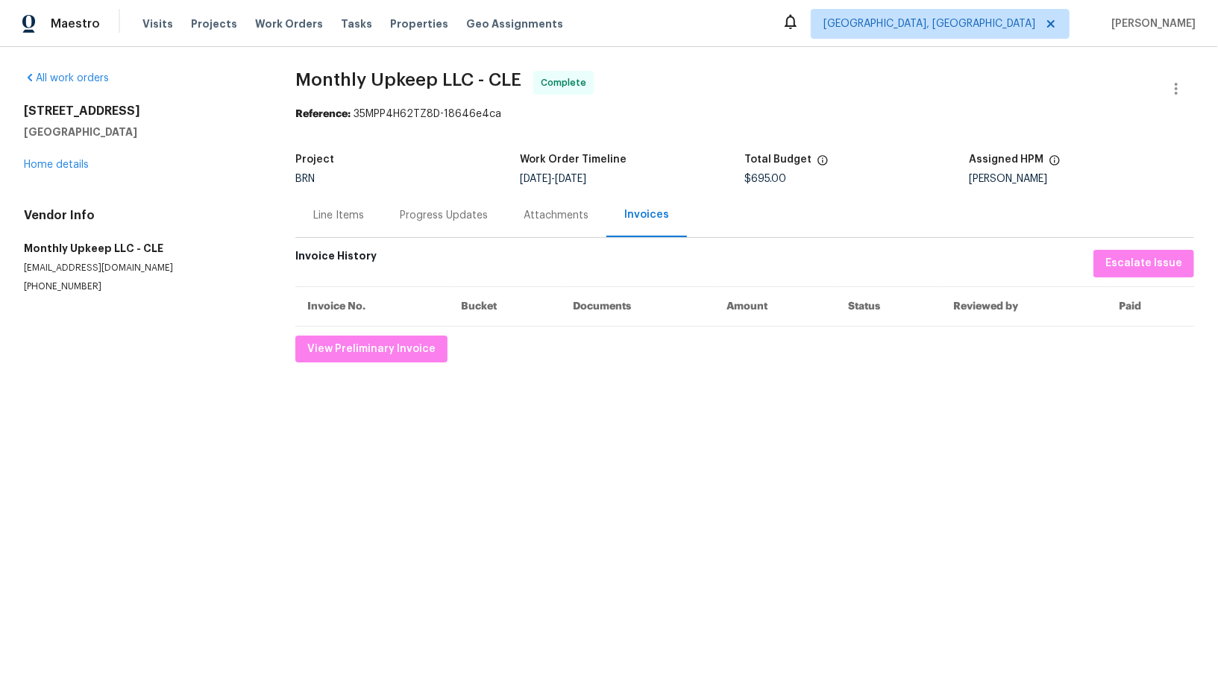
click at [416, 210] on div "Progress Updates" at bounding box center [444, 215] width 88 height 15
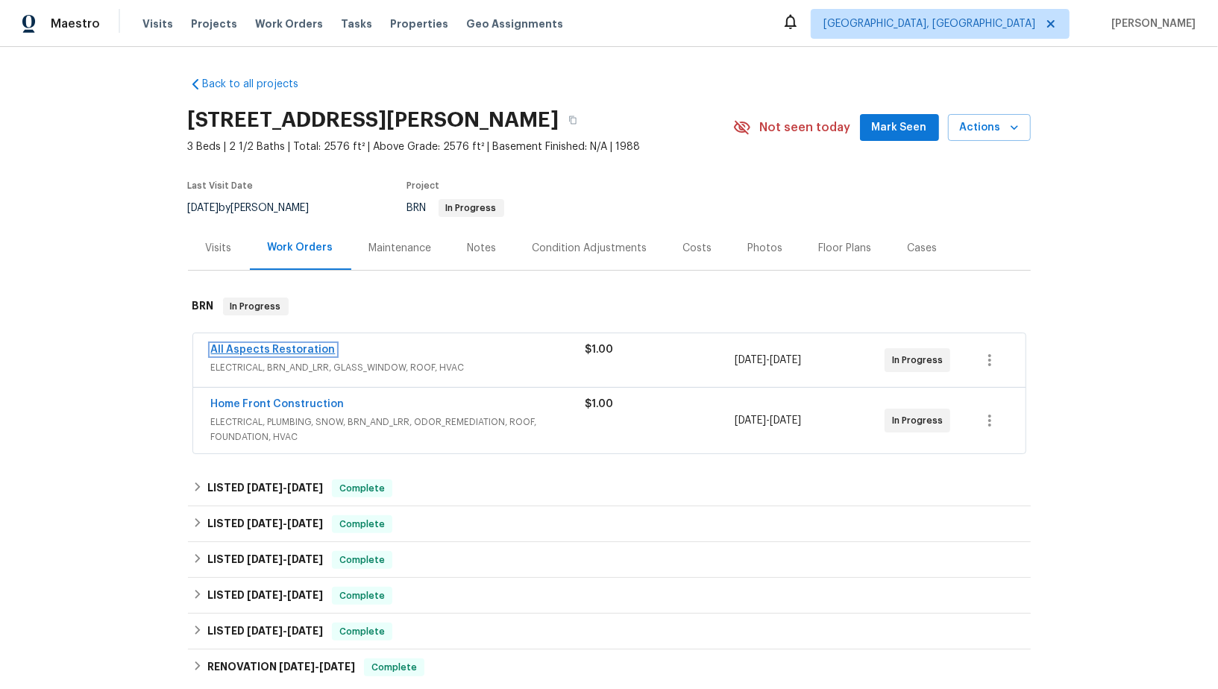
click at [273, 350] on link "All Aspects Restoration" at bounding box center [273, 350] width 125 height 10
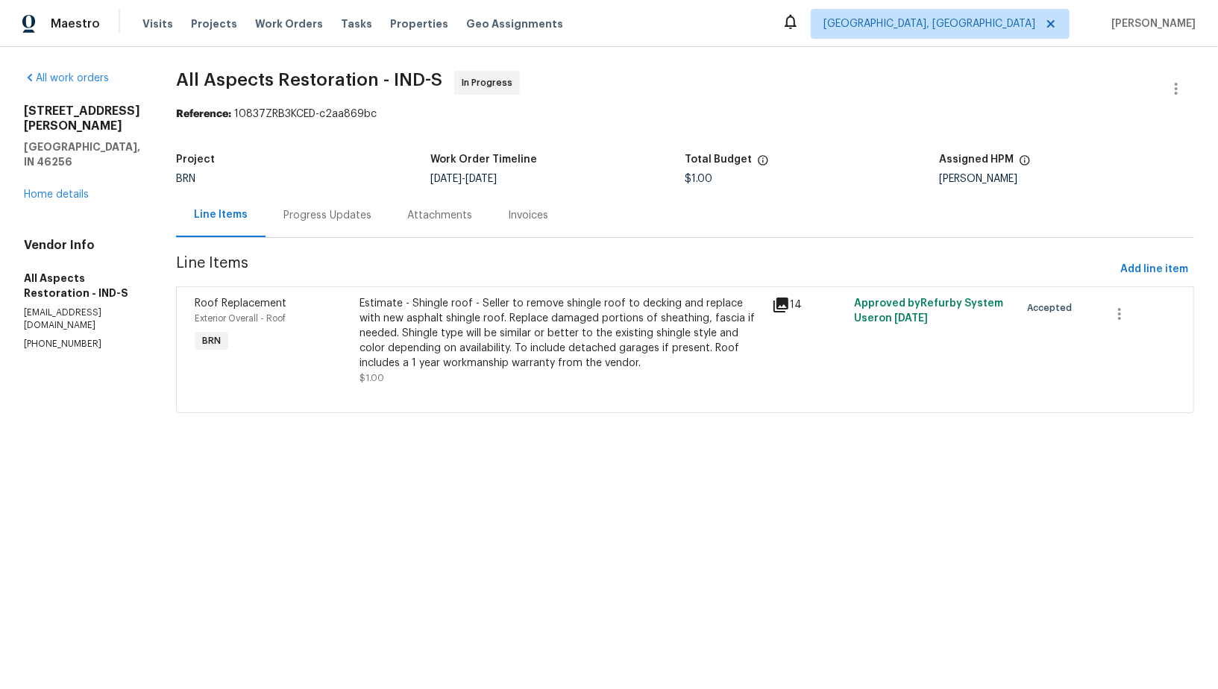
click at [453, 352] on div "Estimate - Shingle roof - Seller to remove shingle roof to decking and replace …" at bounding box center [562, 333] width 404 height 75
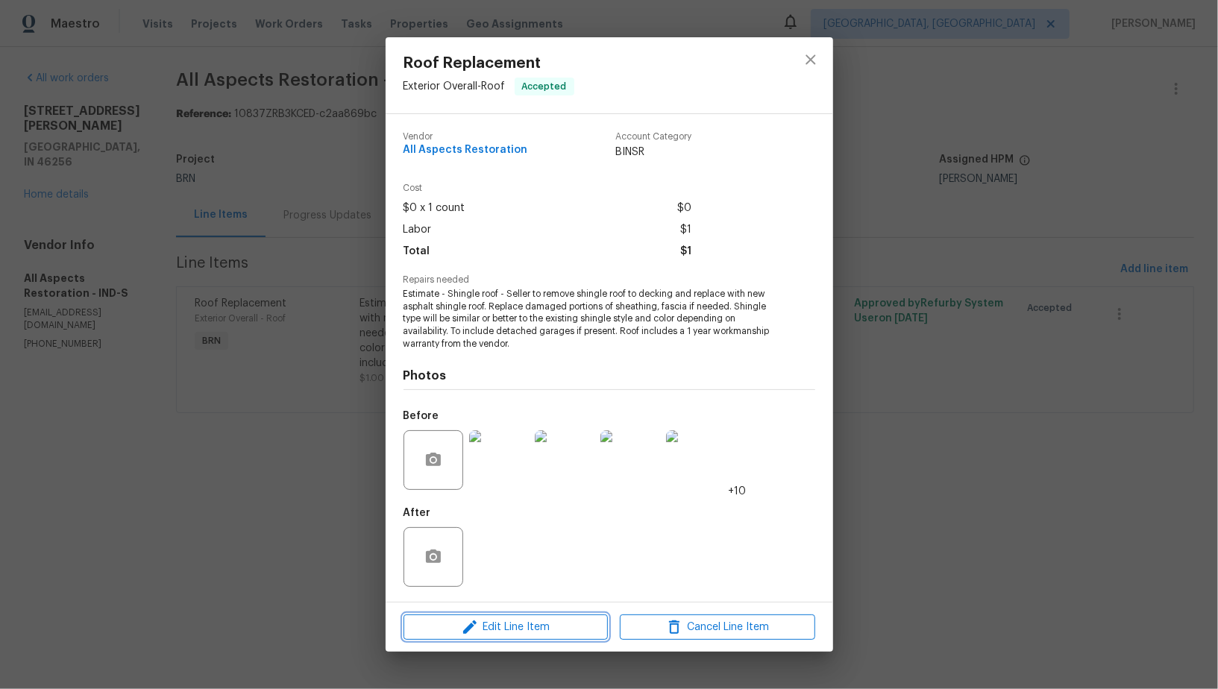
click at [487, 629] on span "Edit Line Item" at bounding box center [505, 627] width 195 height 19
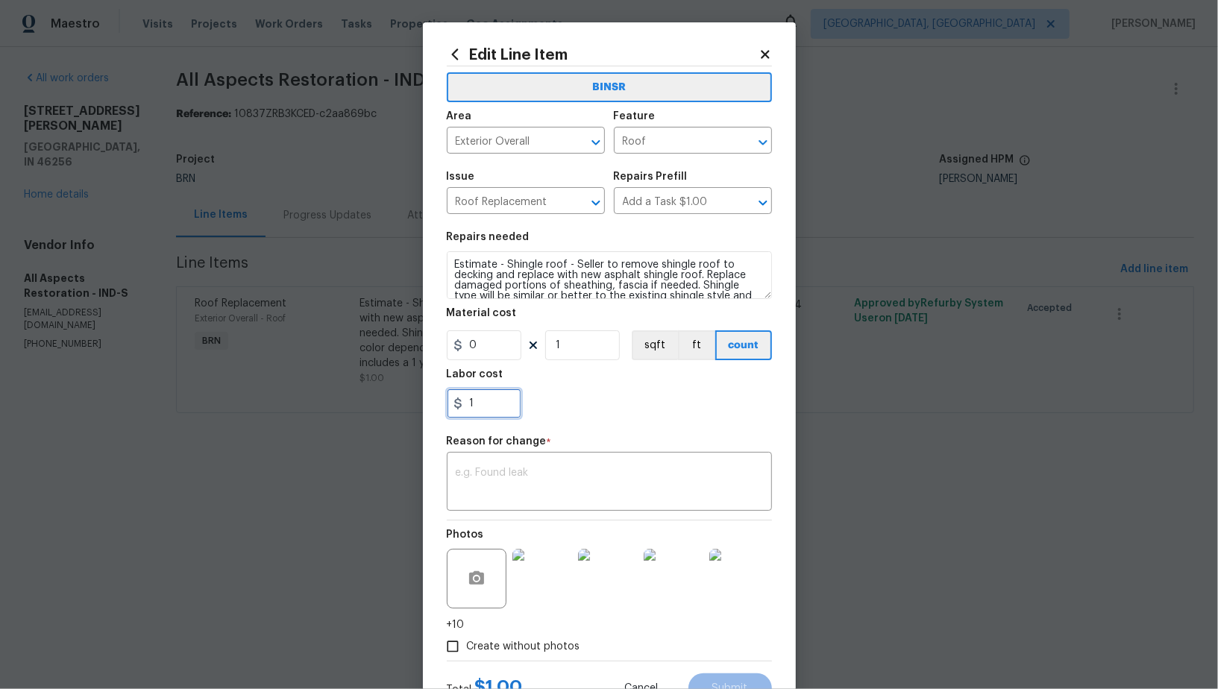
click at [497, 408] on input "1" at bounding box center [484, 404] width 75 height 30
paste input "10150"
type input "10150"
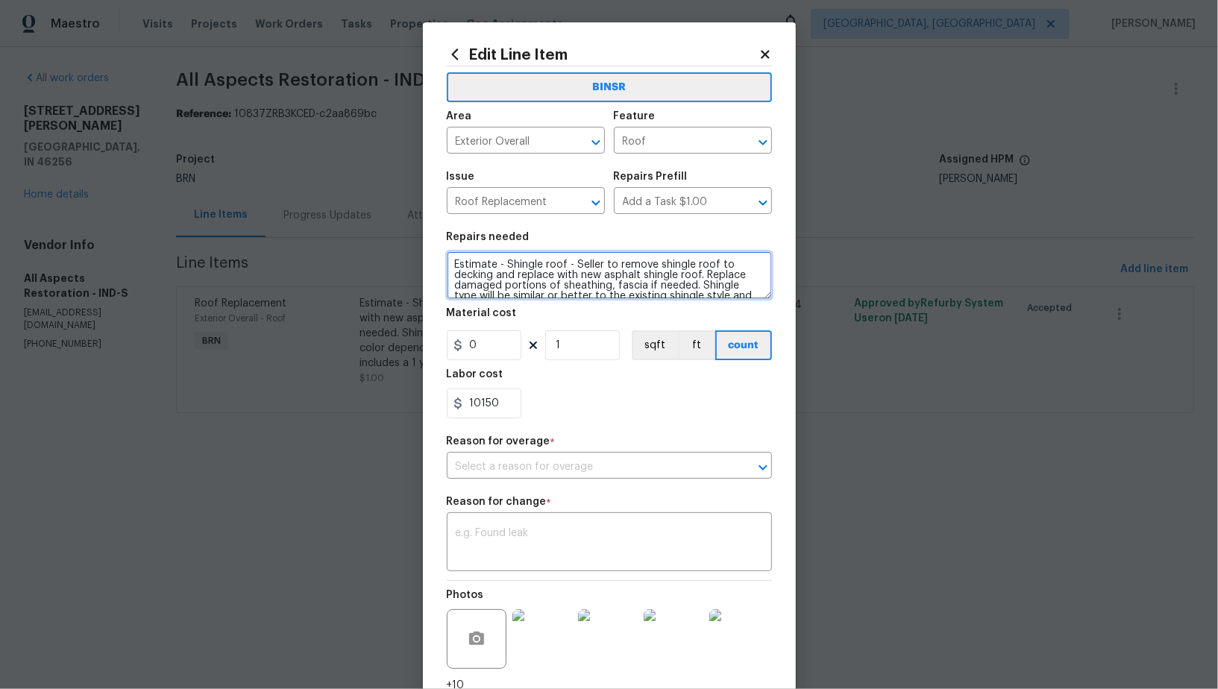
click at [509, 269] on textarea "Estimate - Shingle roof - Seller to remove shingle roof to decking and replace …" at bounding box center [609, 275] width 325 height 48
drag, startPoint x: 506, startPoint y: 267, endPoint x: 432, endPoint y: 265, distance: 73.9
click at [432, 266] on div "Edit Line Item BINSR Area Exterior Overall ​ Feature Roof ​ Issue Roof Replacem…" at bounding box center [609, 404] width 373 height 765
type textarea "Shingle roof - Seller to remove shingle roof to decking and replace with new as…"
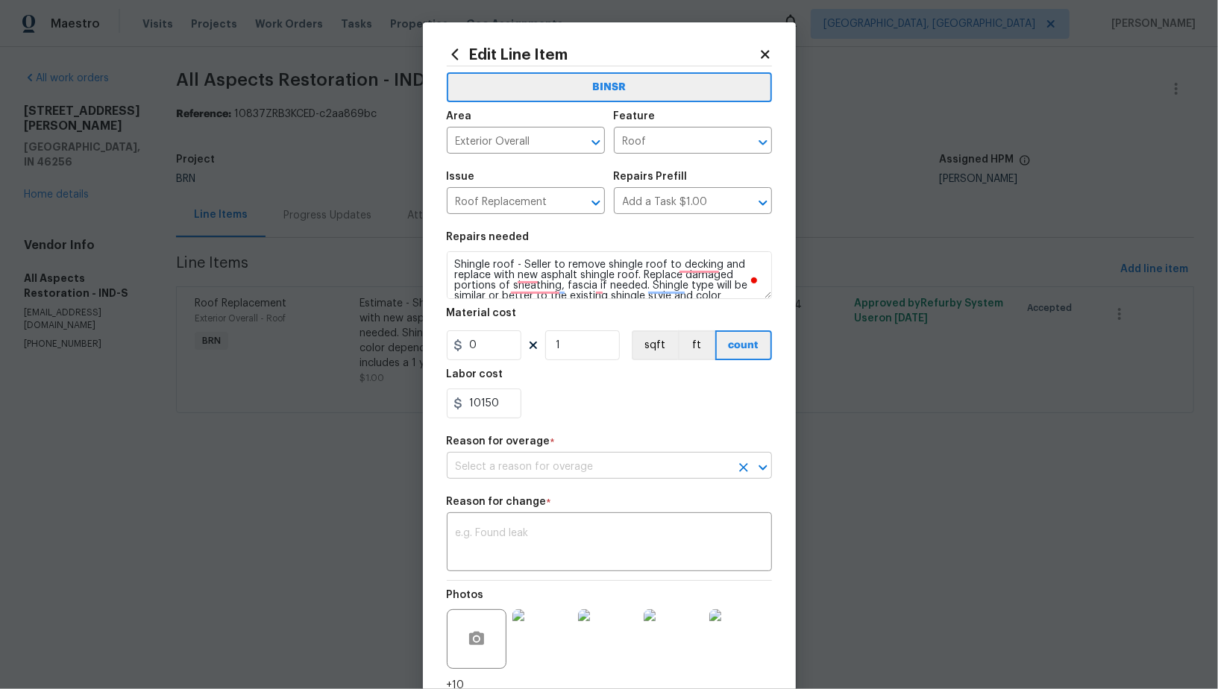
click at [623, 474] on input "text" at bounding box center [588, 467] width 283 height 23
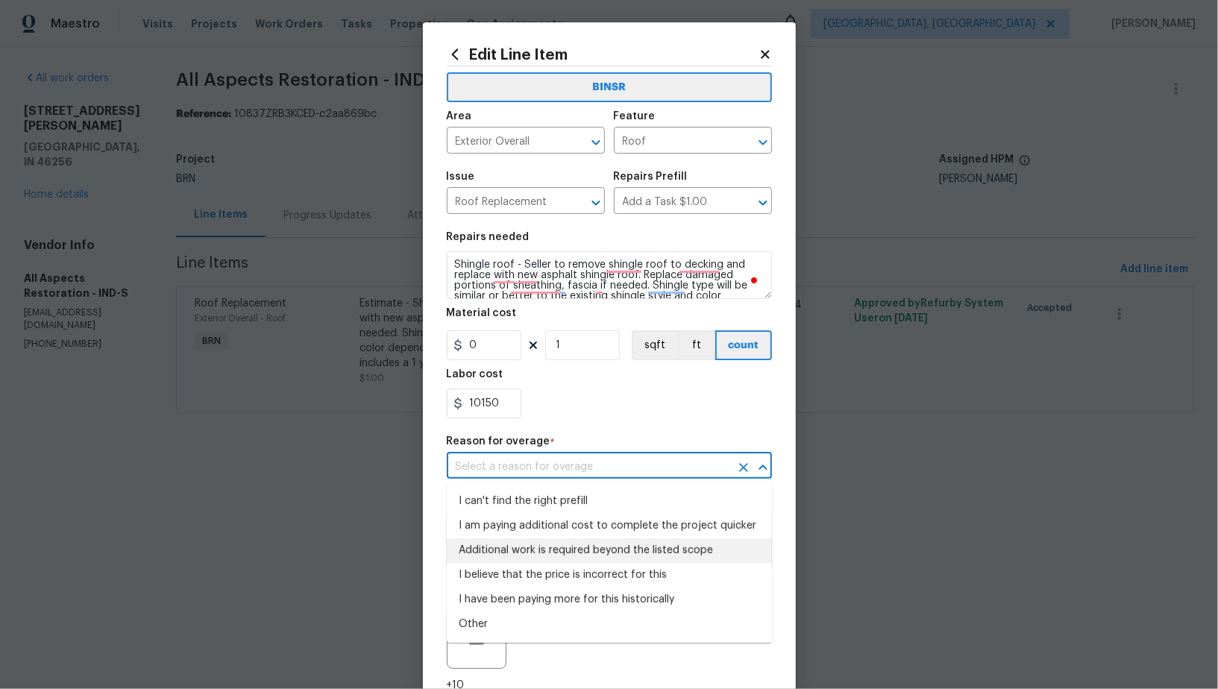
click at [575, 549] on li "Additional work is required beyond the listed scope" at bounding box center [609, 551] width 325 height 25
type input "Additional work is required beyond the listed scope"
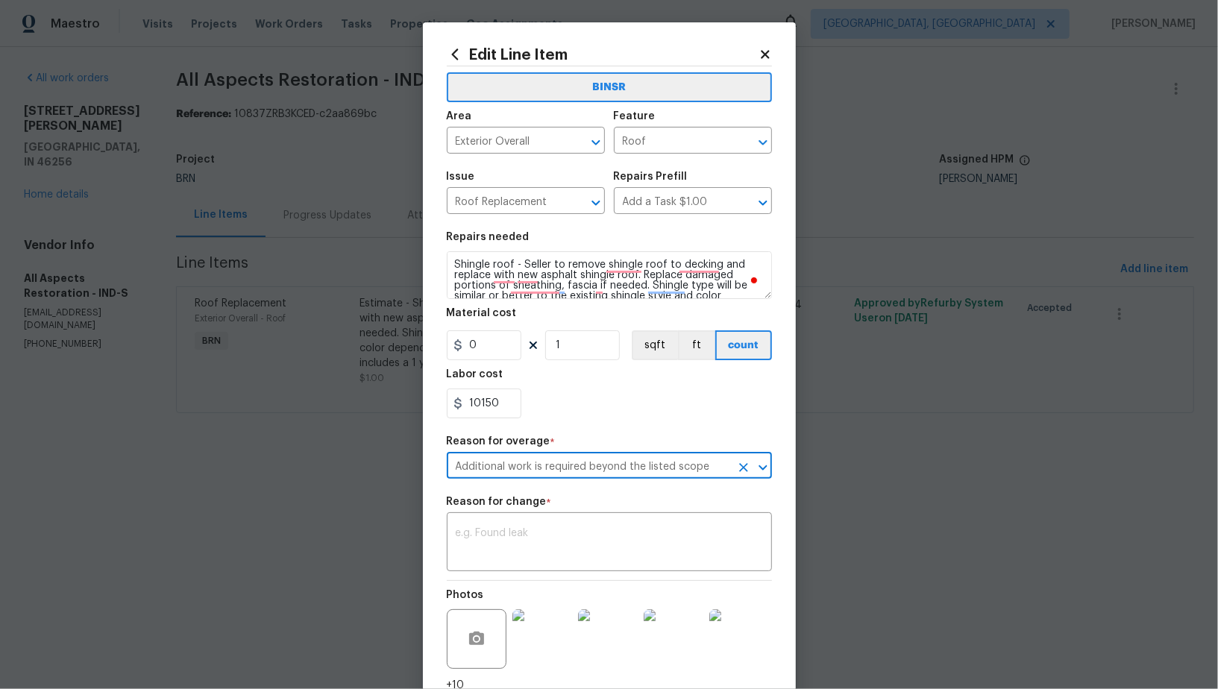
scroll to position [121, 0]
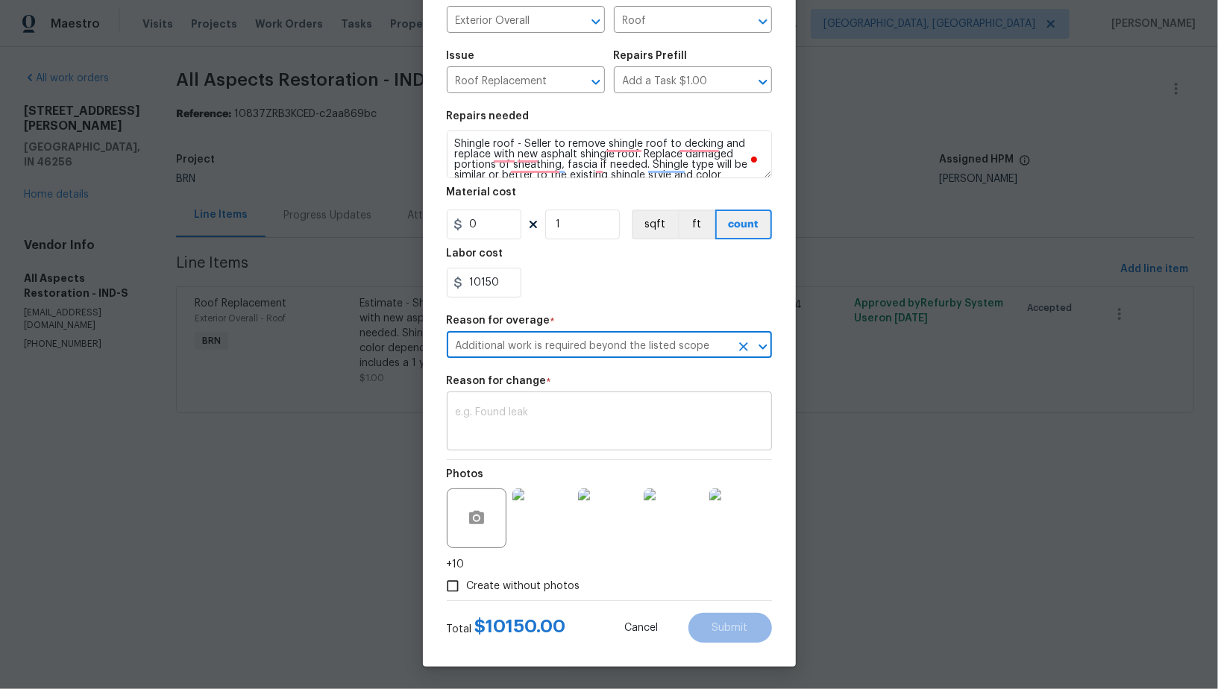
click at [527, 434] on textarea at bounding box center [609, 422] width 307 height 31
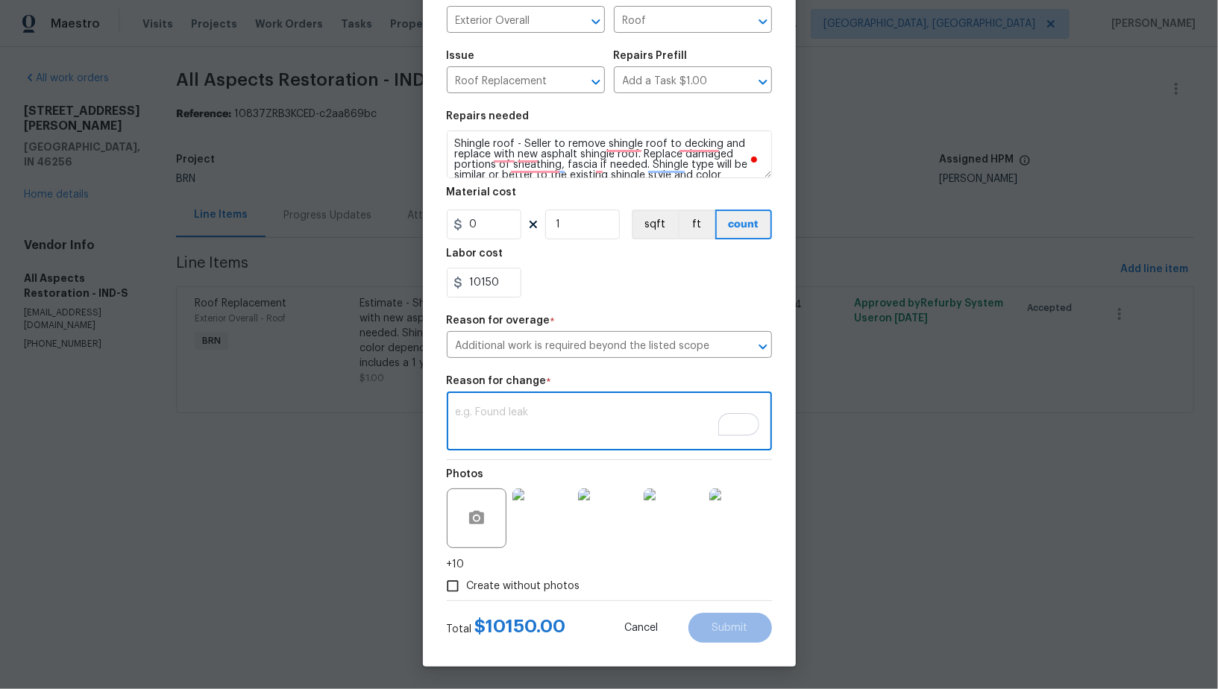
click at [523, 418] on textarea "To enrich screen reader interactions, please activate Accessibility in Grammarl…" at bounding box center [609, 422] width 307 height 31
paste textarea "(PR) Updated cost per BR team’s approval."
type textarea "(PR) Updated cost per BR team’s approval."
click at [717, 623] on span "Submit" at bounding box center [730, 628] width 36 height 11
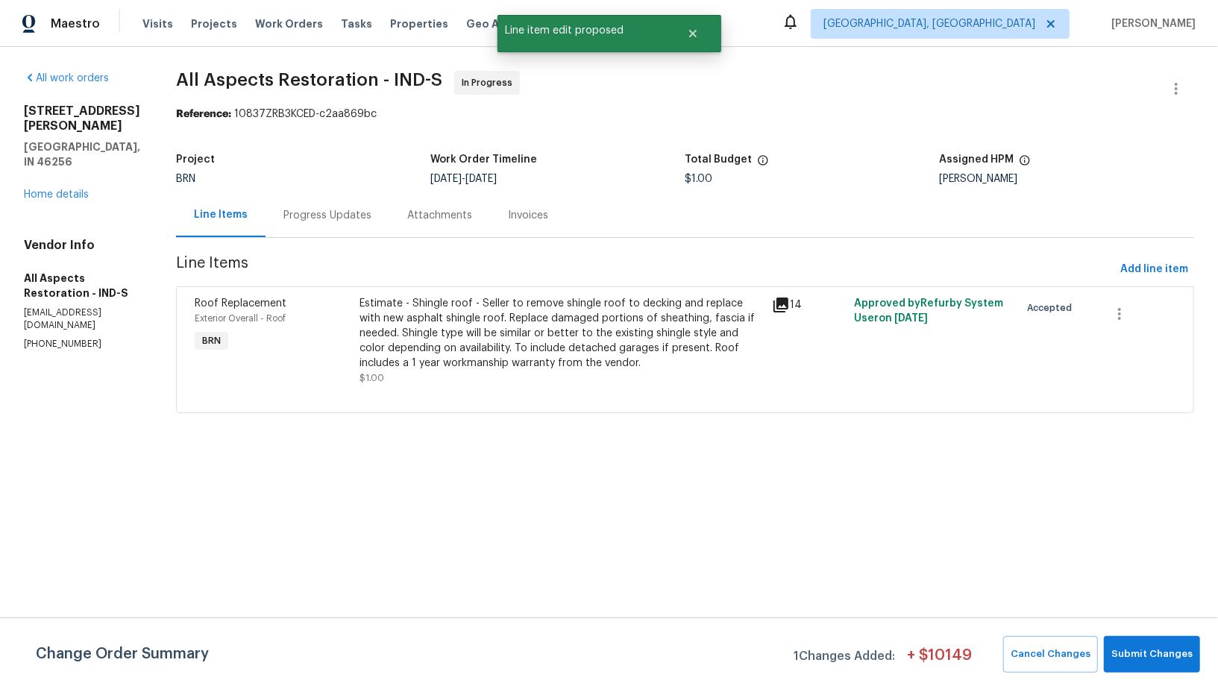
scroll to position [0, 0]
click at [1148, 654] on span "Submit Changes" at bounding box center [1151, 654] width 81 height 17
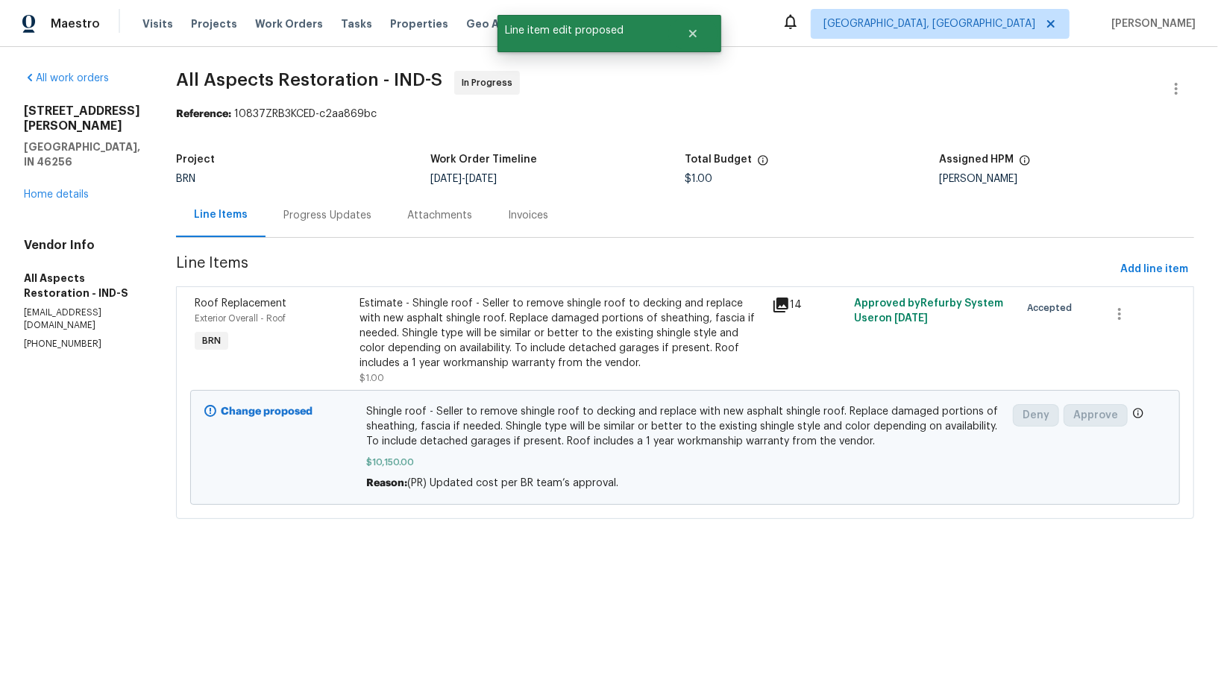
click at [300, 200] on div "Progress Updates" at bounding box center [328, 215] width 124 height 44
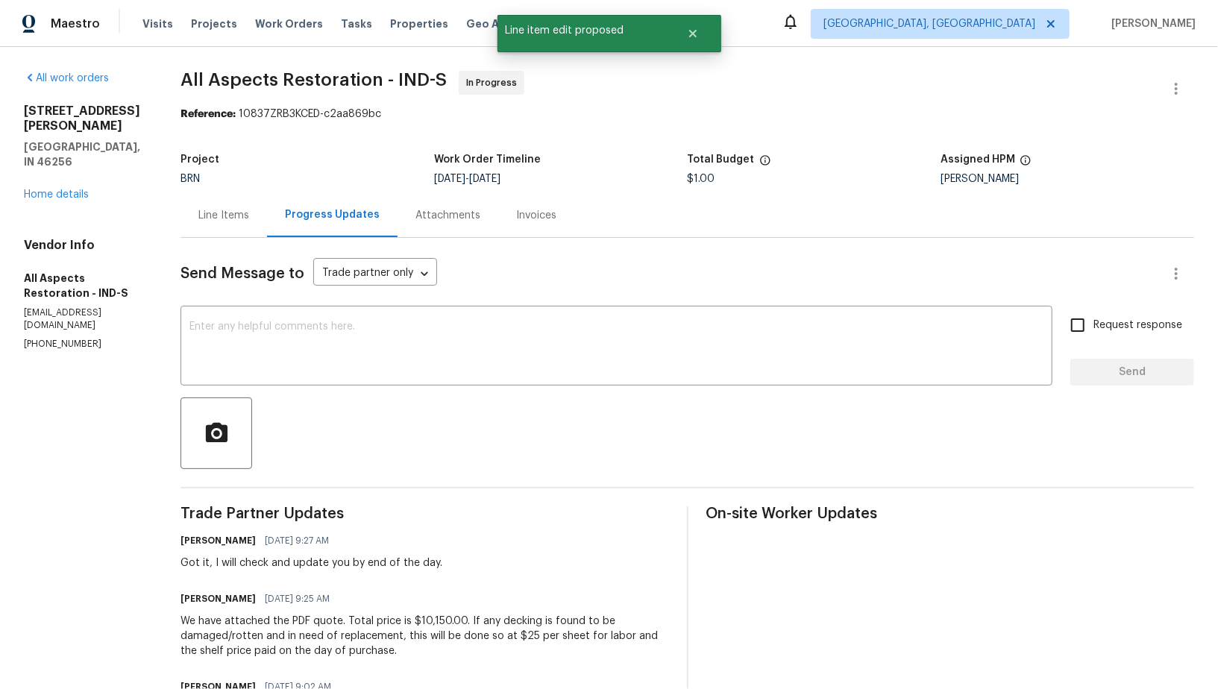
click at [227, 217] on div "Line Items" at bounding box center [223, 215] width 51 height 15
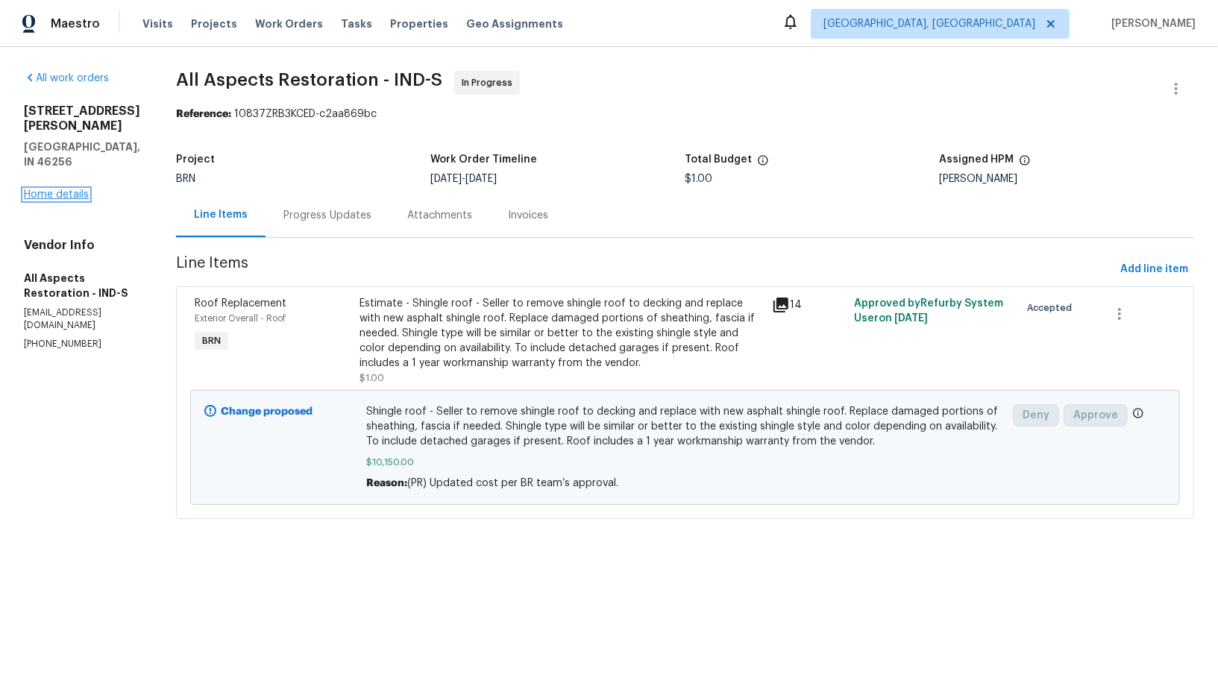
click at [43, 189] on link "Home details" at bounding box center [56, 194] width 65 height 10
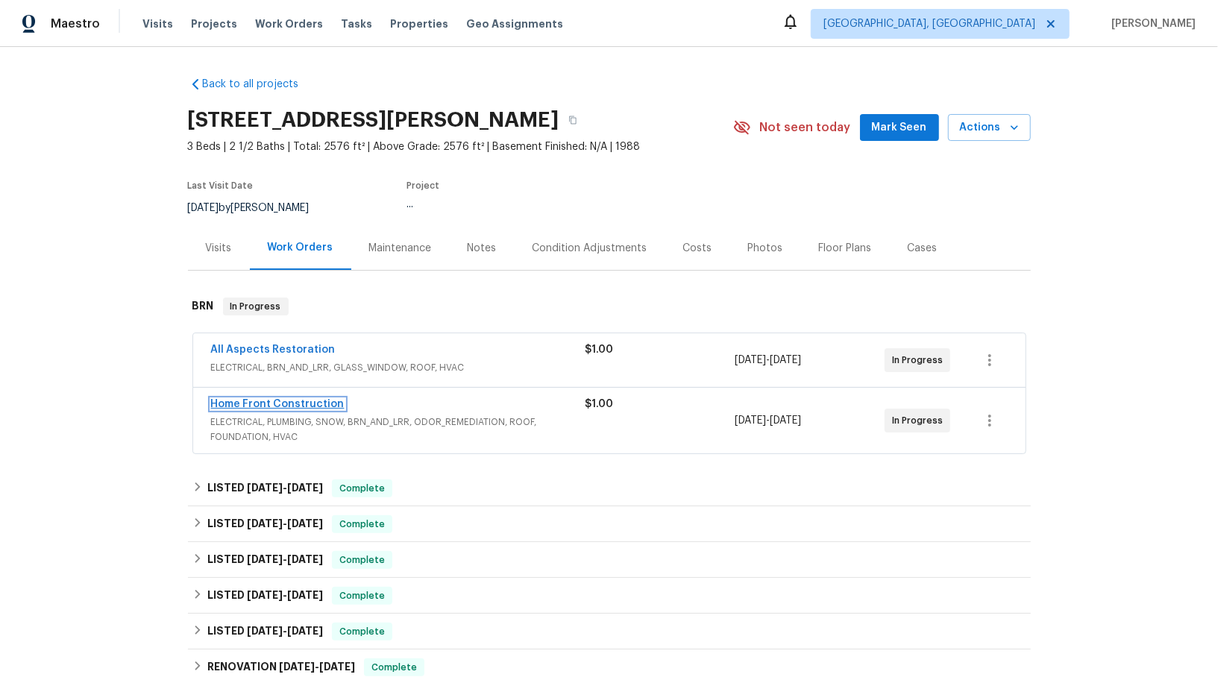
click at [286, 403] on link "Home Front Construction" at bounding box center [278, 404] width 134 height 10
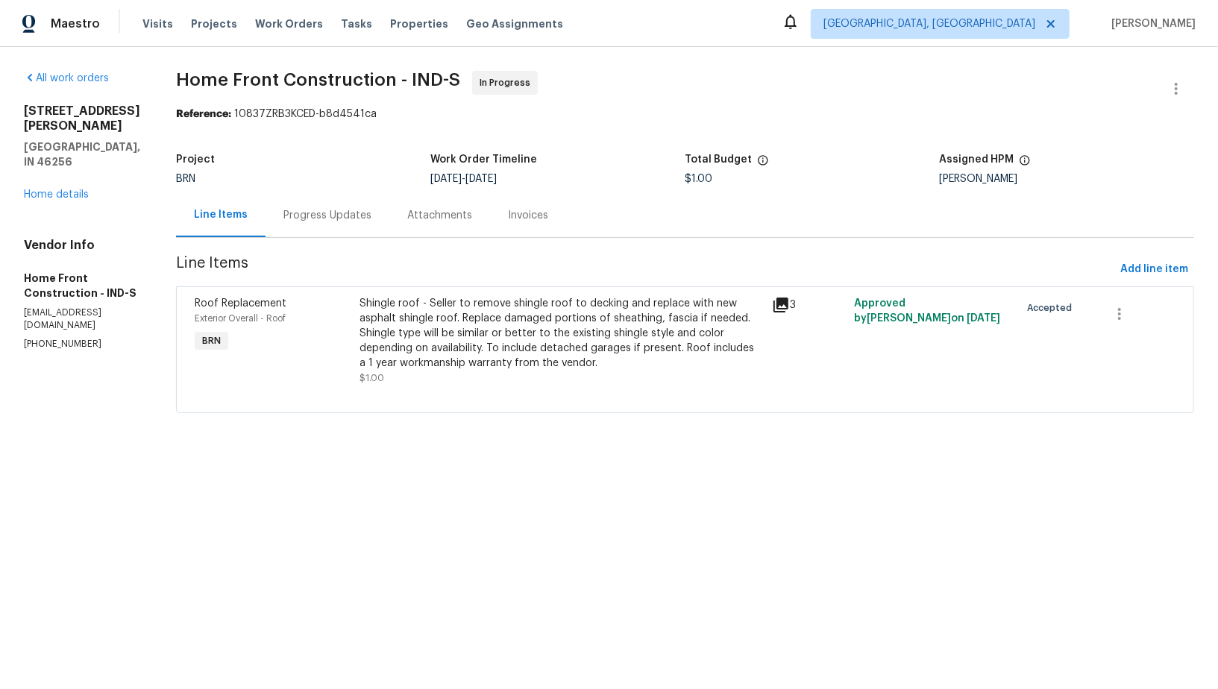
click at [389, 234] on div "Progress Updates" at bounding box center [328, 215] width 124 height 44
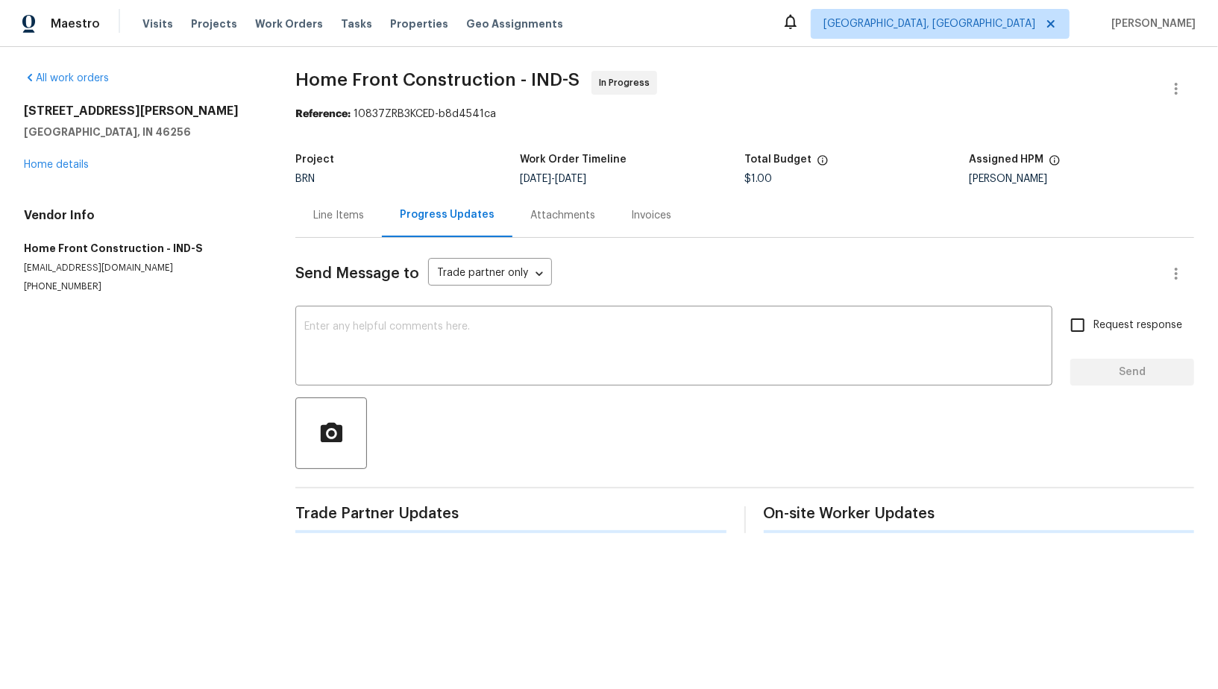
click at [423, 386] on div "Send Message to Trade partner only Trade partner only ​ x ​ Request response Se…" at bounding box center [744, 385] width 899 height 295
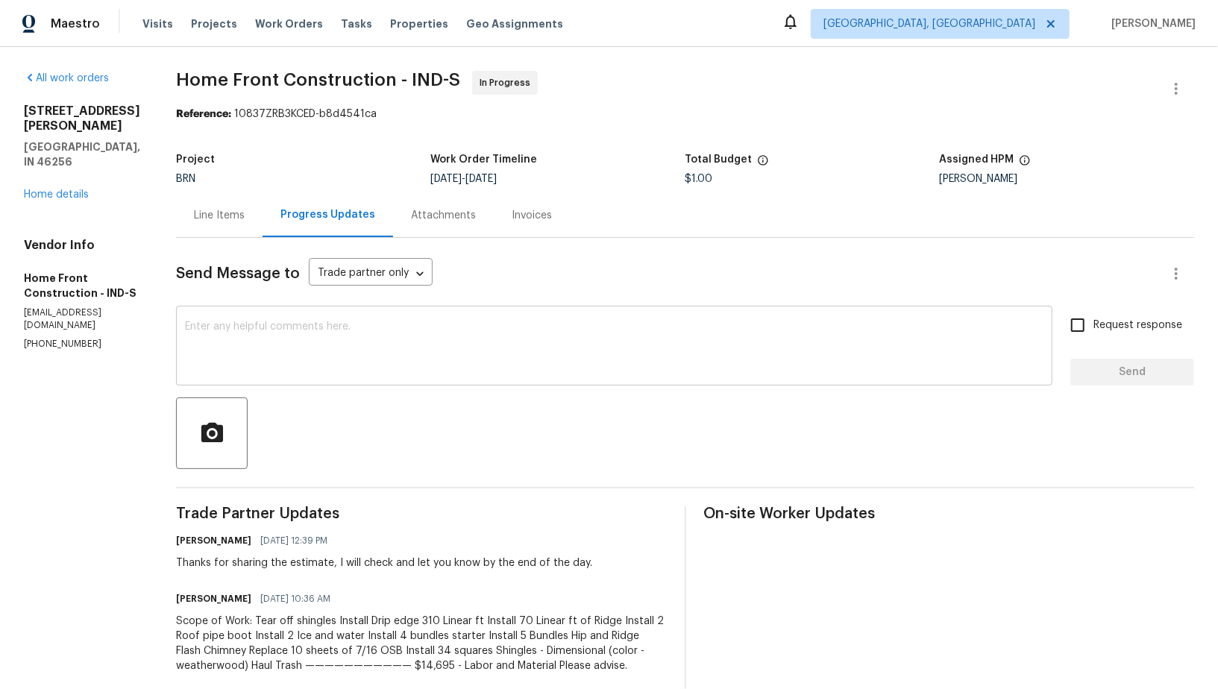
click at [395, 362] on textarea at bounding box center [614, 347] width 858 height 52
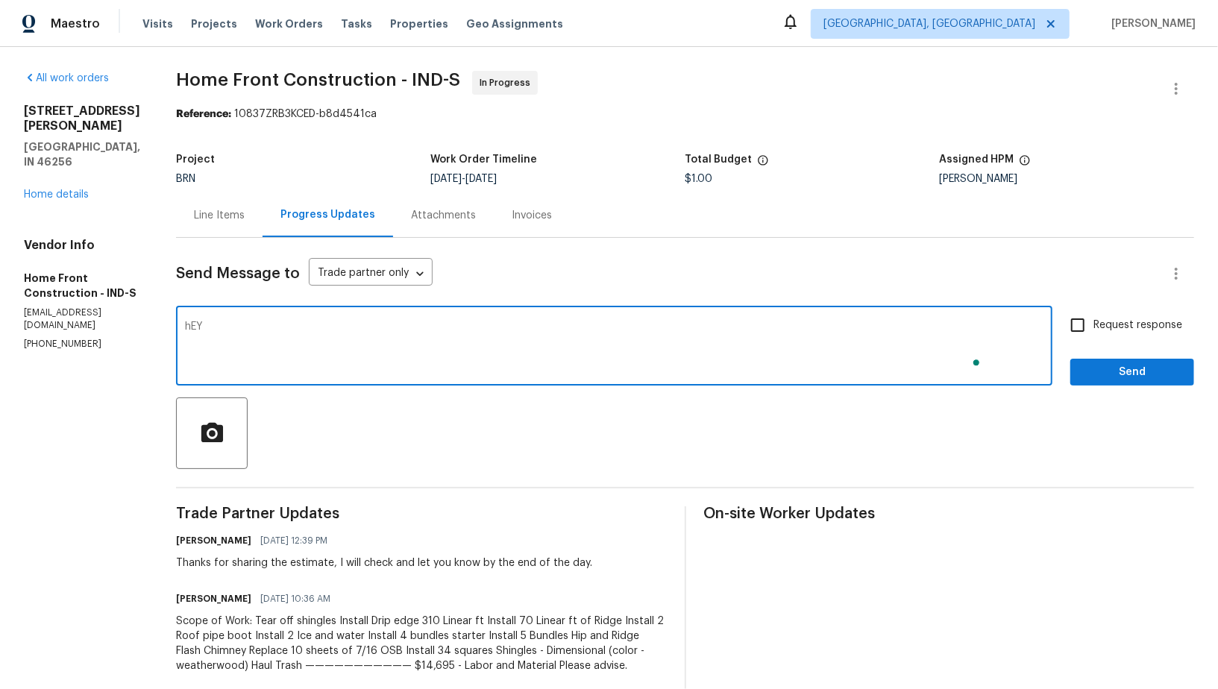
type textarea "hEY"
click at [296, 329] on textarea "Hey Joel, We are not proceeding with this work. Please let me know if there is …" at bounding box center [614, 347] width 858 height 52
type textarea "Hey Joel, we are not proceeding with this work. Please let me know if there is …"
click at [1089, 329] on input "Request response" at bounding box center [1077, 325] width 31 height 31
checkbox input "true"
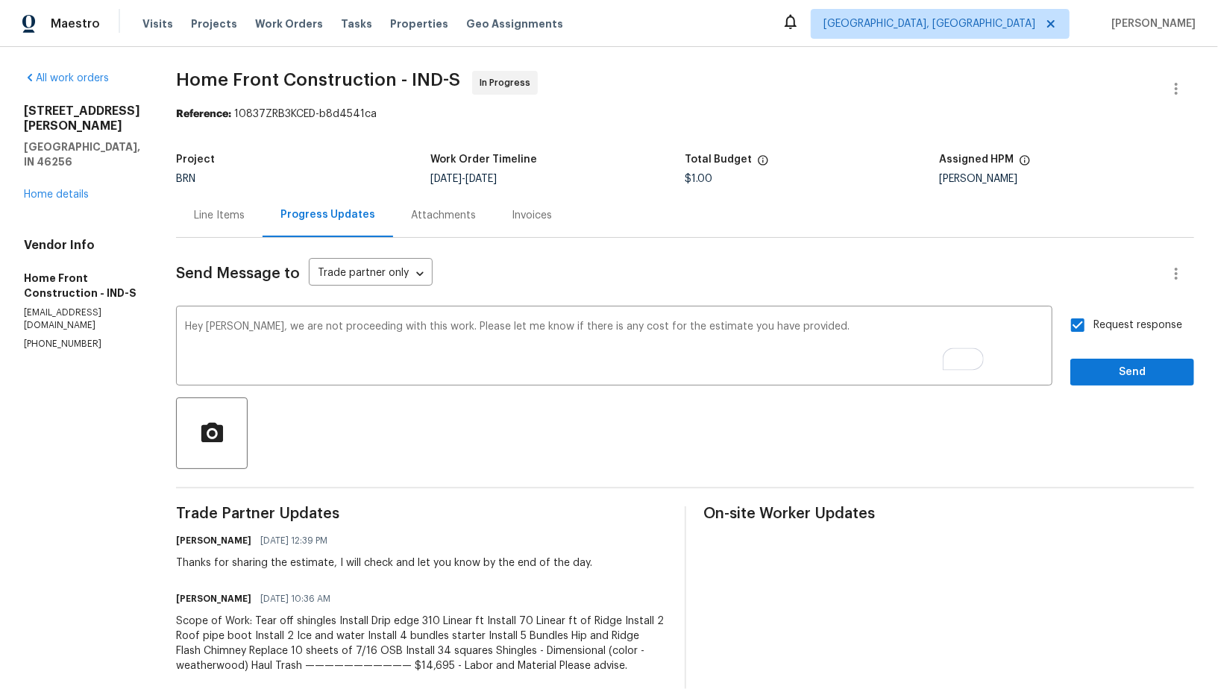
click at [1115, 390] on div "Send Message to Trade partner only Trade partner only ​ Hey Joel, we are not pr…" at bounding box center [685, 574] width 1018 height 673
click at [1110, 382] on button "Send" at bounding box center [1132, 373] width 124 height 28
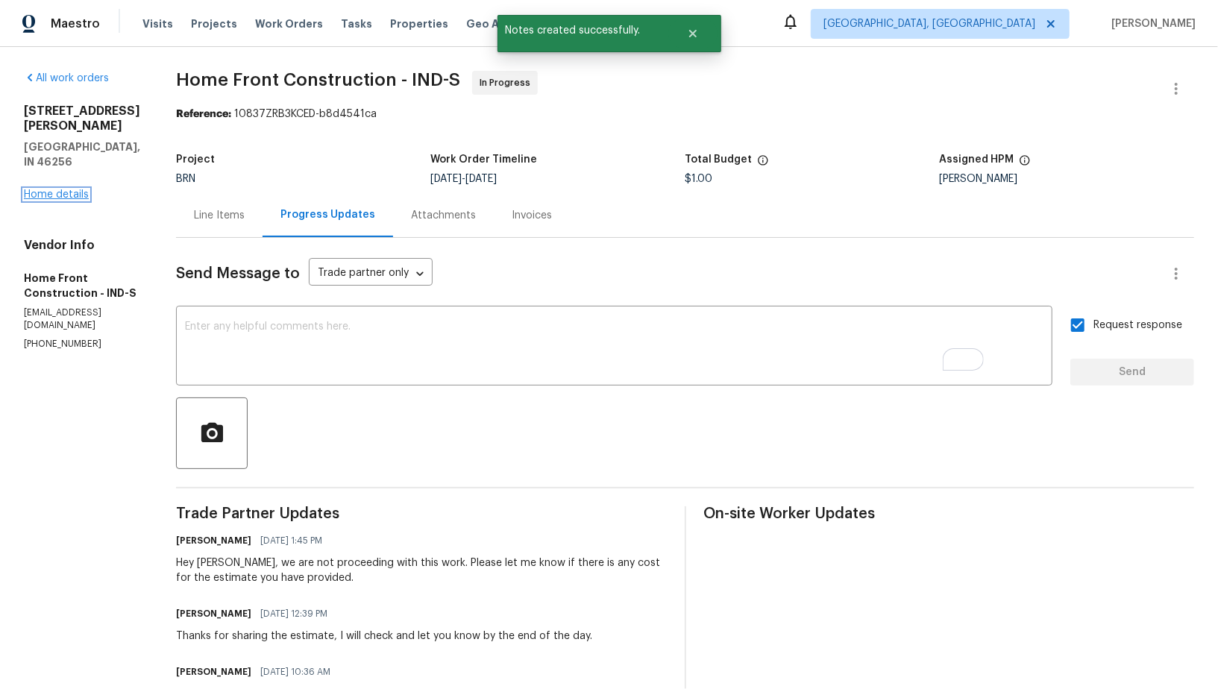
click at [72, 189] on link "Home details" at bounding box center [56, 194] width 65 height 10
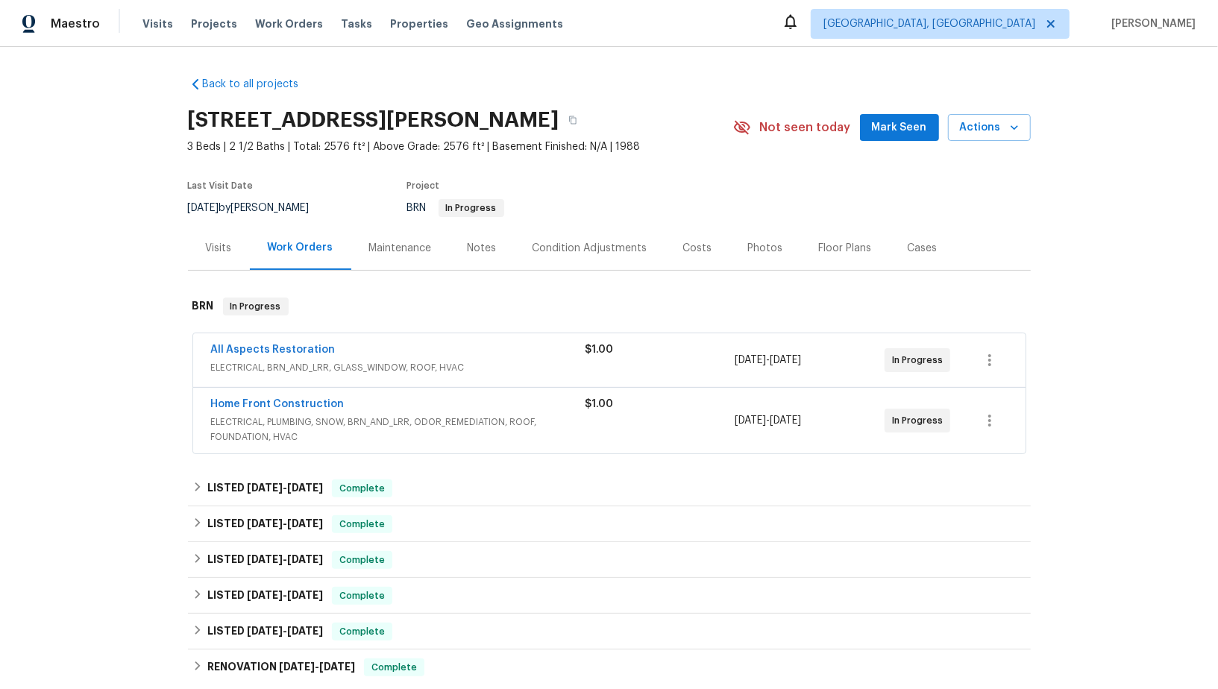
click at [279, 354] on span "All Aspects Restoration" at bounding box center [273, 349] width 125 height 15
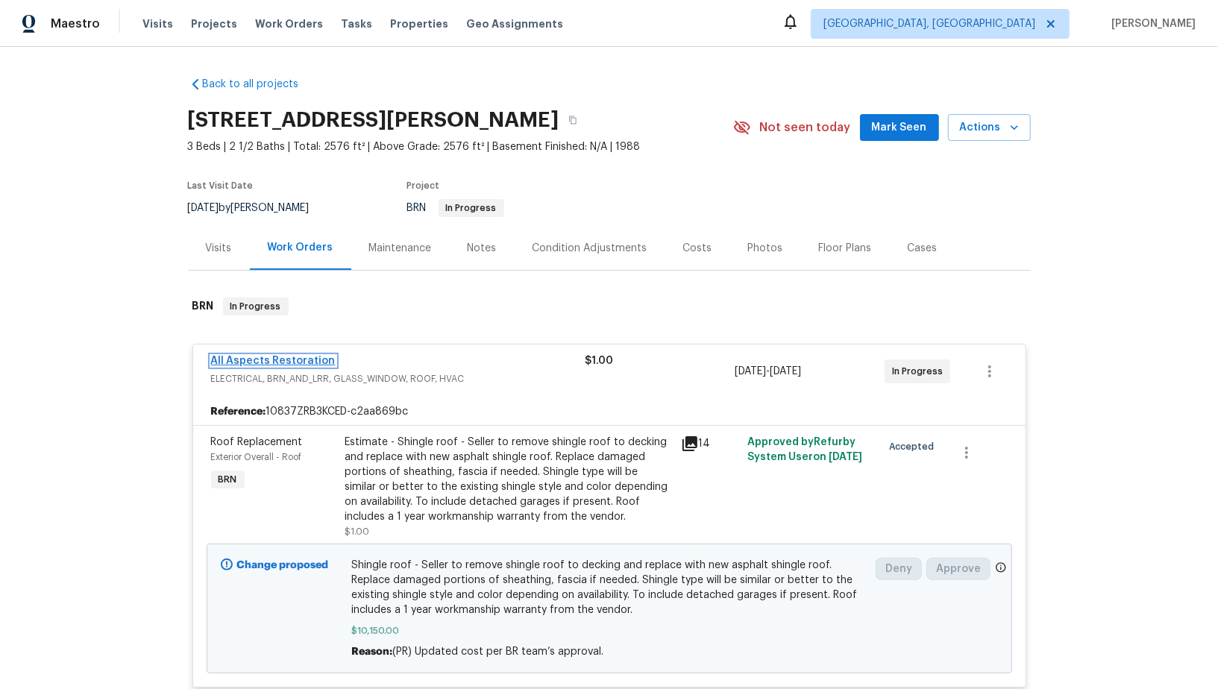
click at [260, 360] on link "All Aspects Restoration" at bounding box center [273, 361] width 125 height 10
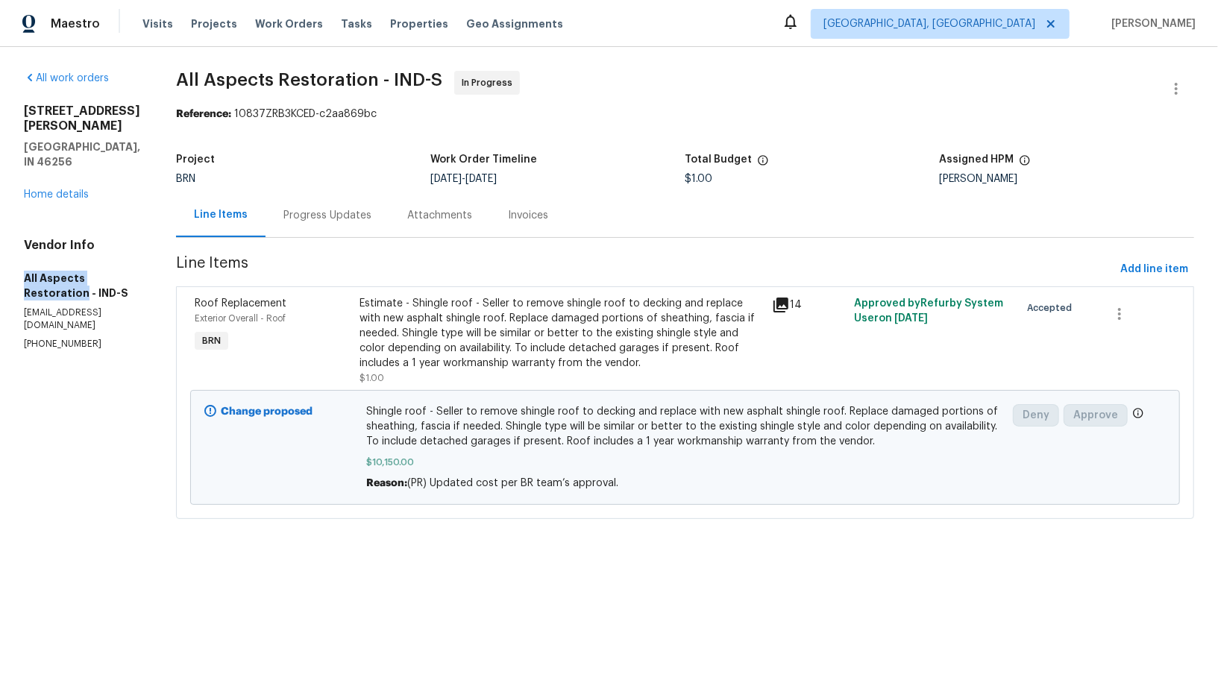
drag, startPoint x: 10, startPoint y: 248, endPoint x: 82, endPoint y: 259, distance: 73.2
click at [83, 260] on div "All work orders 9162 Hadway Dr Indianapolis, IN 46256 Home details Vendor Info …" at bounding box center [609, 304] width 1218 height 514
copy h5 "All Aspects Restoration"
click at [312, 202] on div "Progress Updates" at bounding box center [328, 215] width 124 height 44
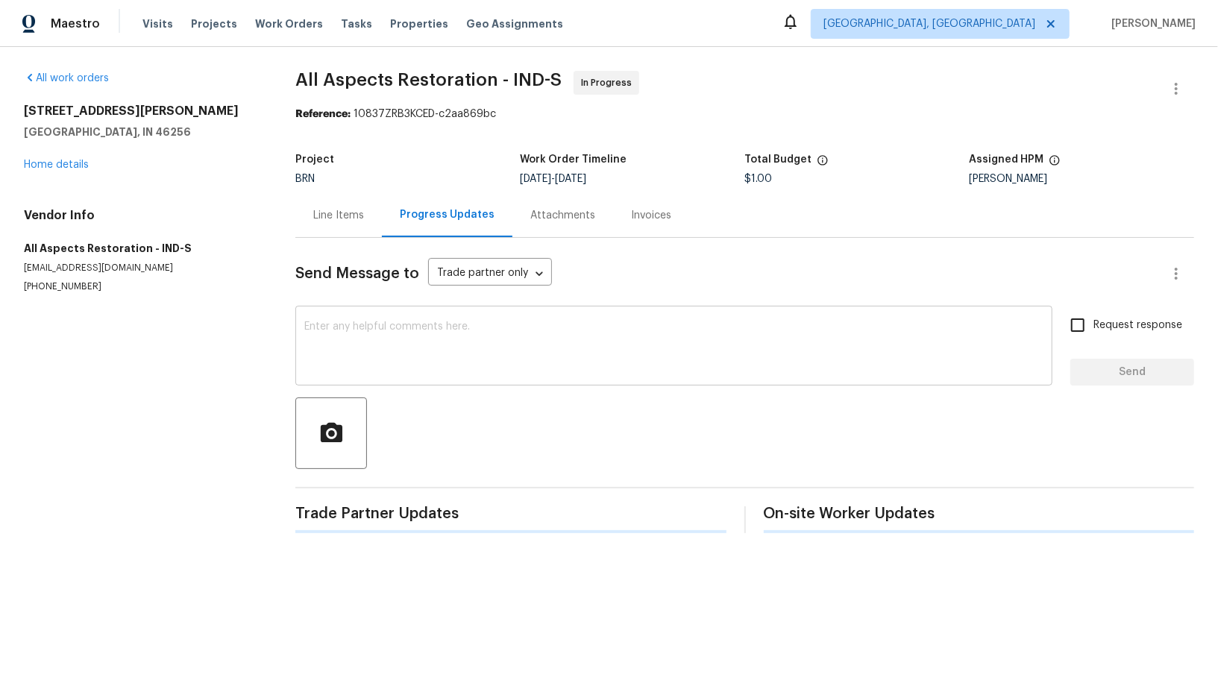
click at [359, 338] on textarea at bounding box center [673, 347] width 739 height 52
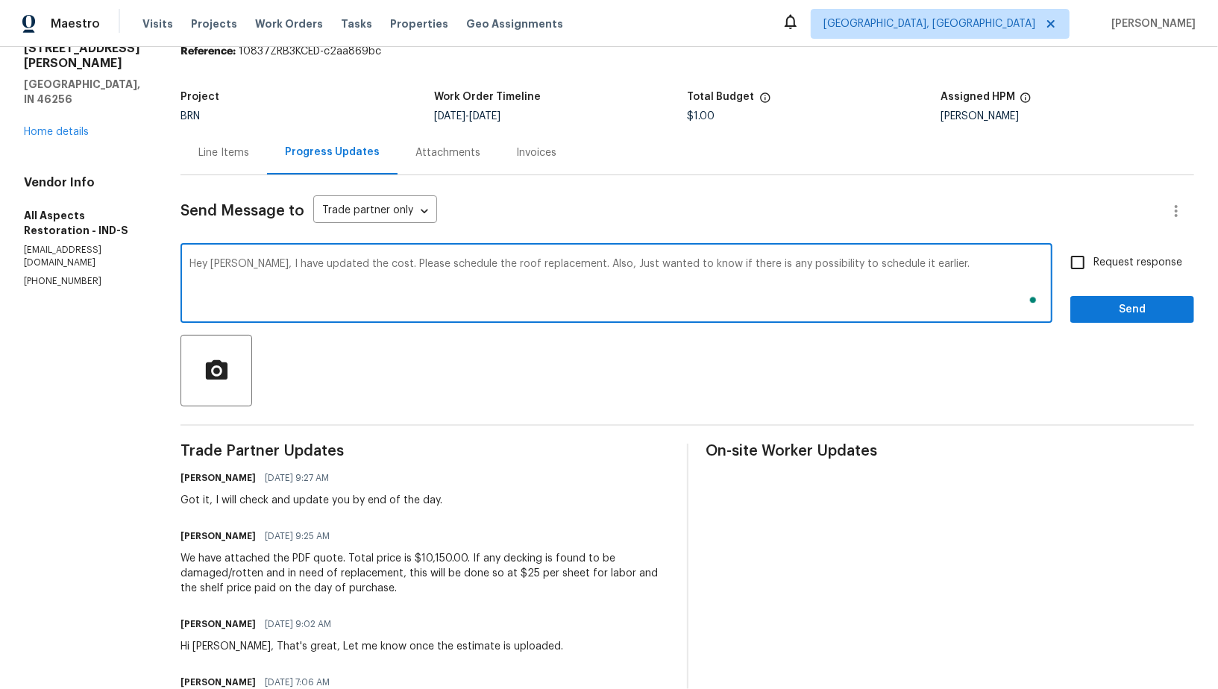
scroll to position [23, 0]
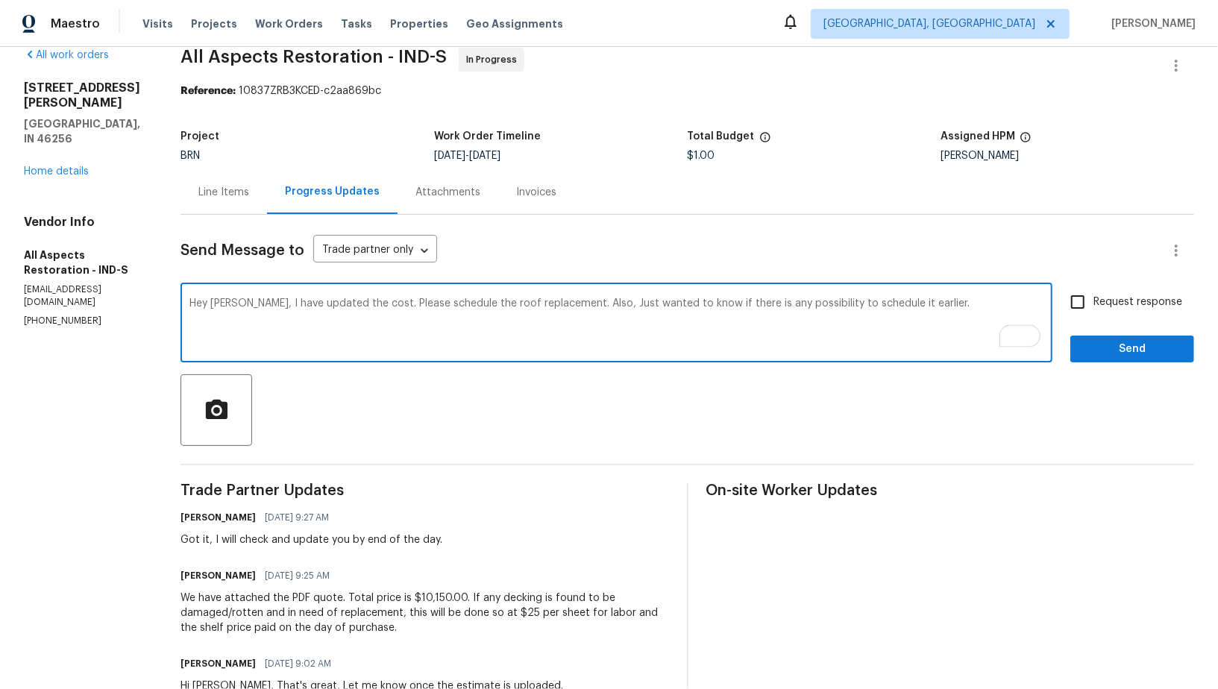
type textarea "Hey James, I have updated the cost. Please schedule the roof replacement. Also,…"
click at [1080, 303] on input "Request response" at bounding box center [1077, 301] width 31 height 31
checkbox input "true"
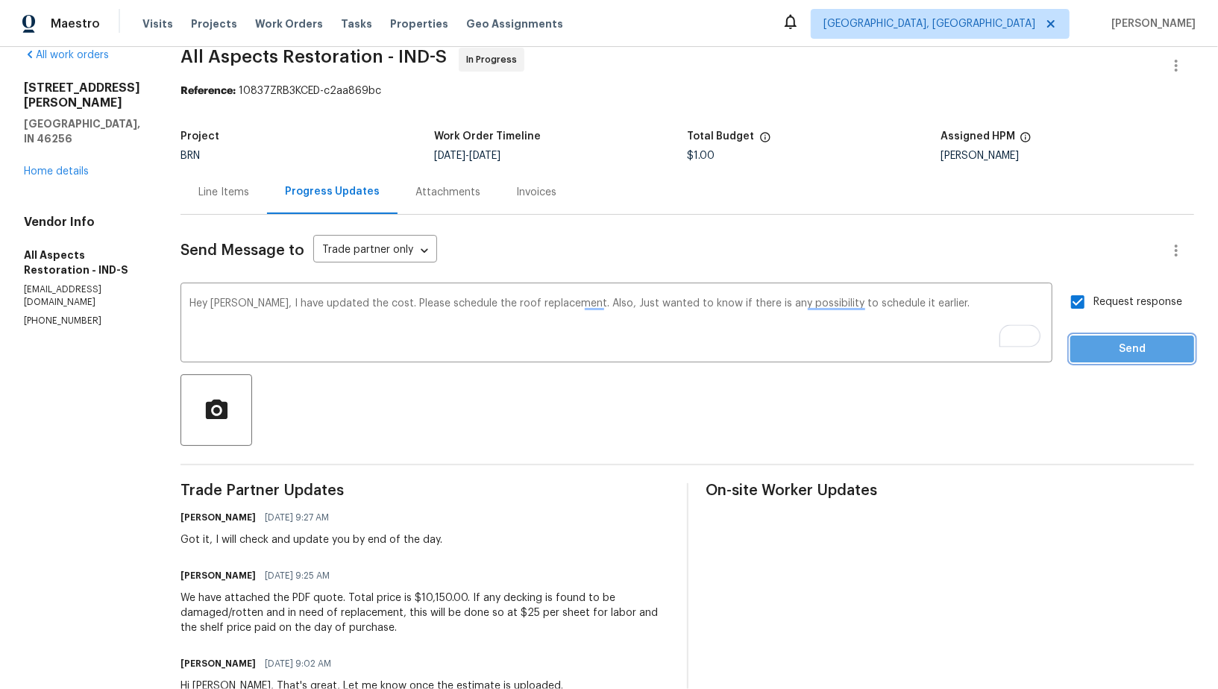
click at [1099, 341] on span "Send" at bounding box center [1132, 349] width 100 height 19
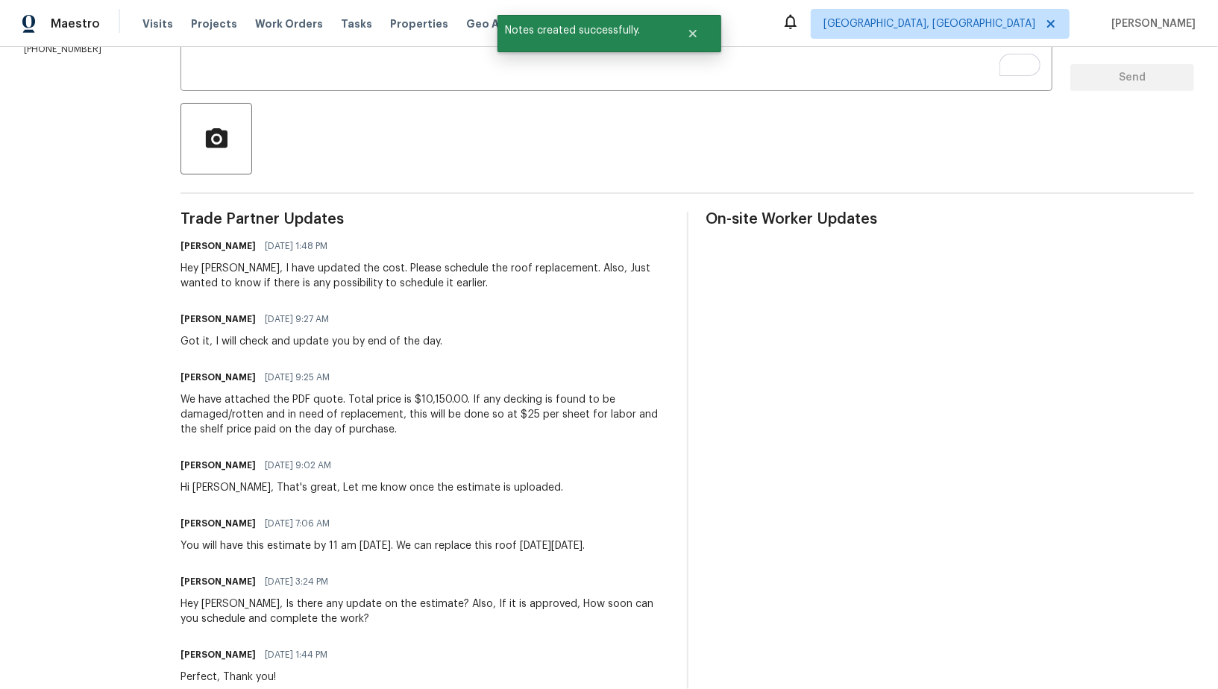
scroll to position [0, 0]
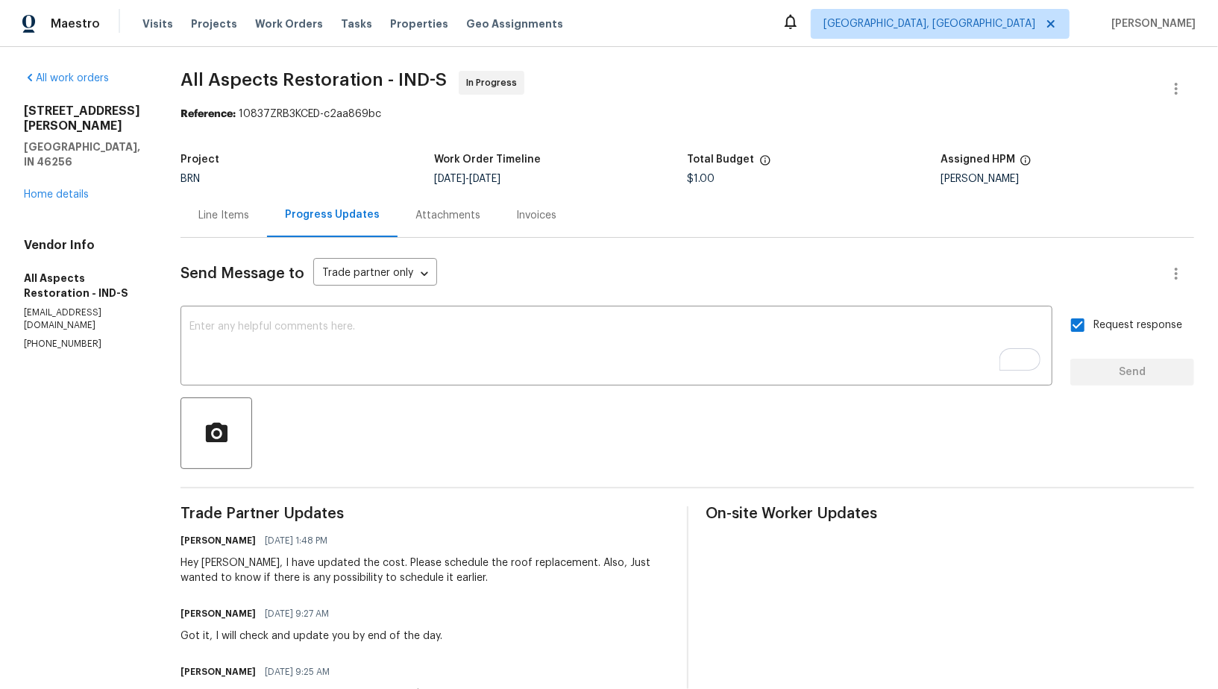
click at [236, 210] on div "Line Items" at bounding box center [223, 215] width 51 height 15
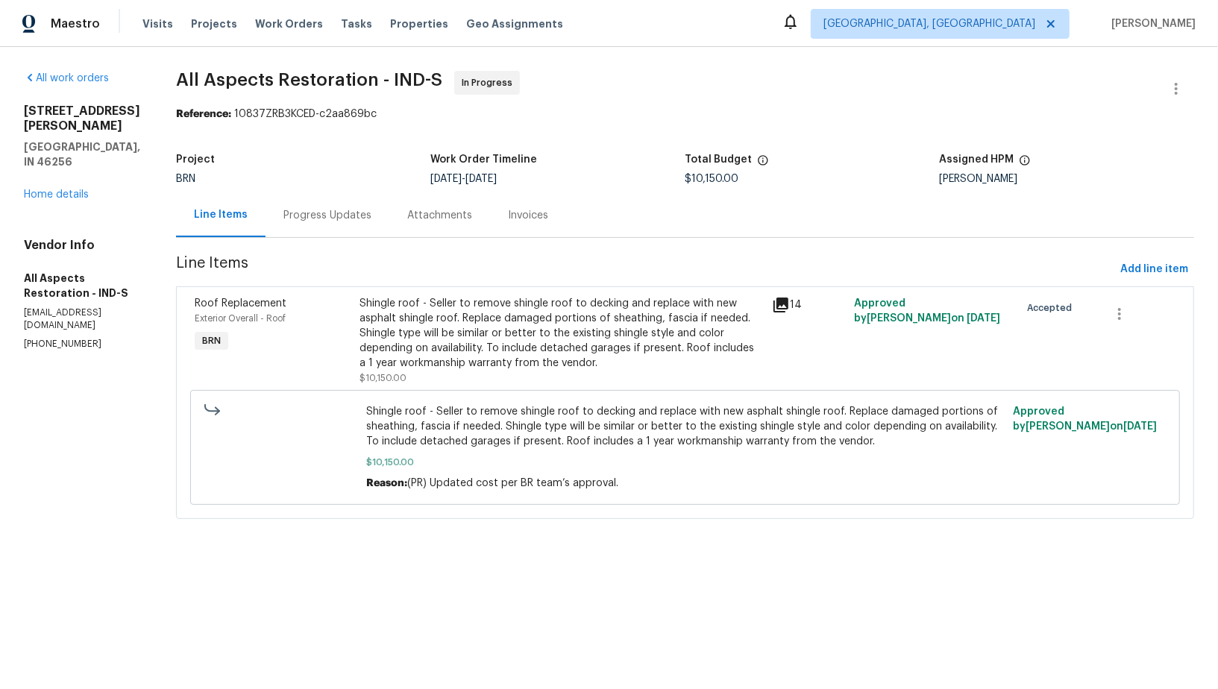
click at [330, 222] on div "Progress Updates" at bounding box center [327, 215] width 88 height 15
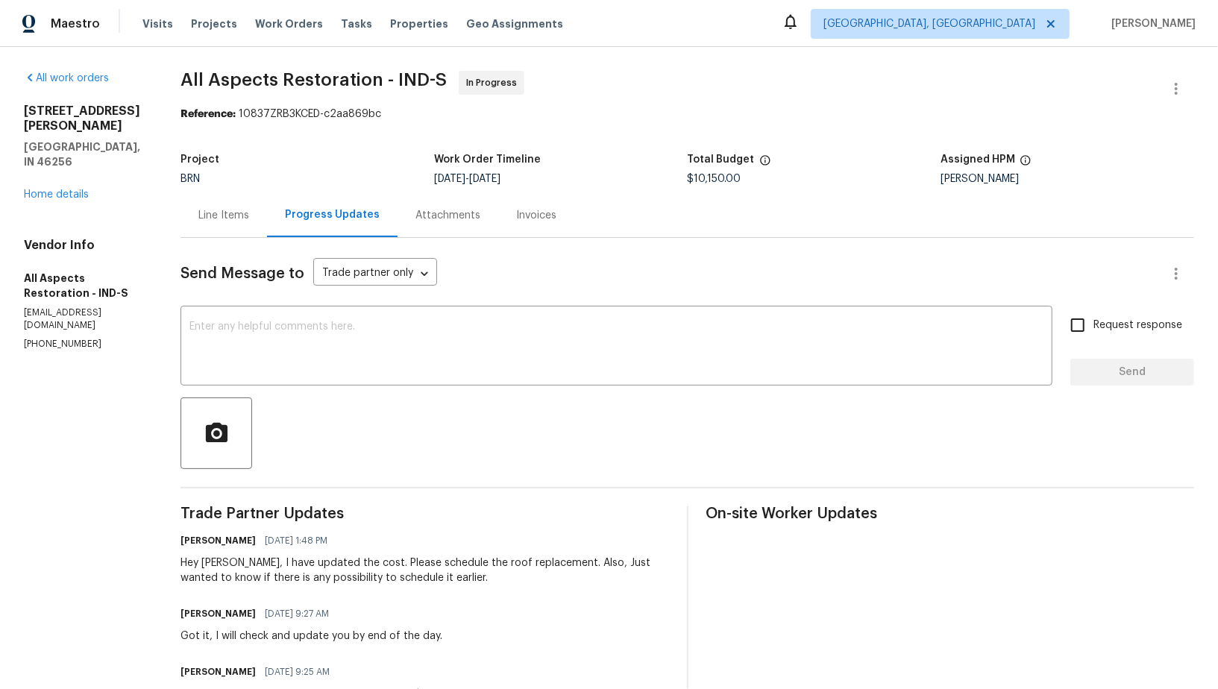
click at [233, 209] on div "Line Items" at bounding box center [223, 215] width 51 height 15
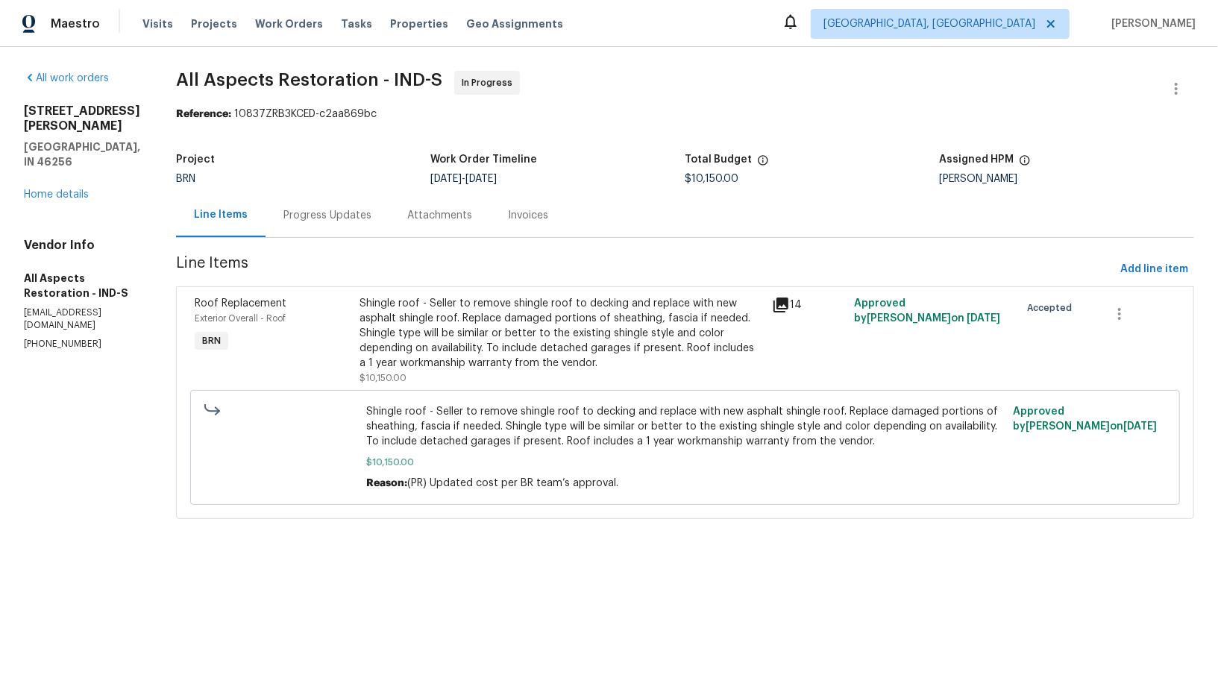
click at [519, 375] on div "Shingle roof - Seller to remove shingle roof to decking and replace with new as…" at bounding box center [562, 341] width 404 height 90
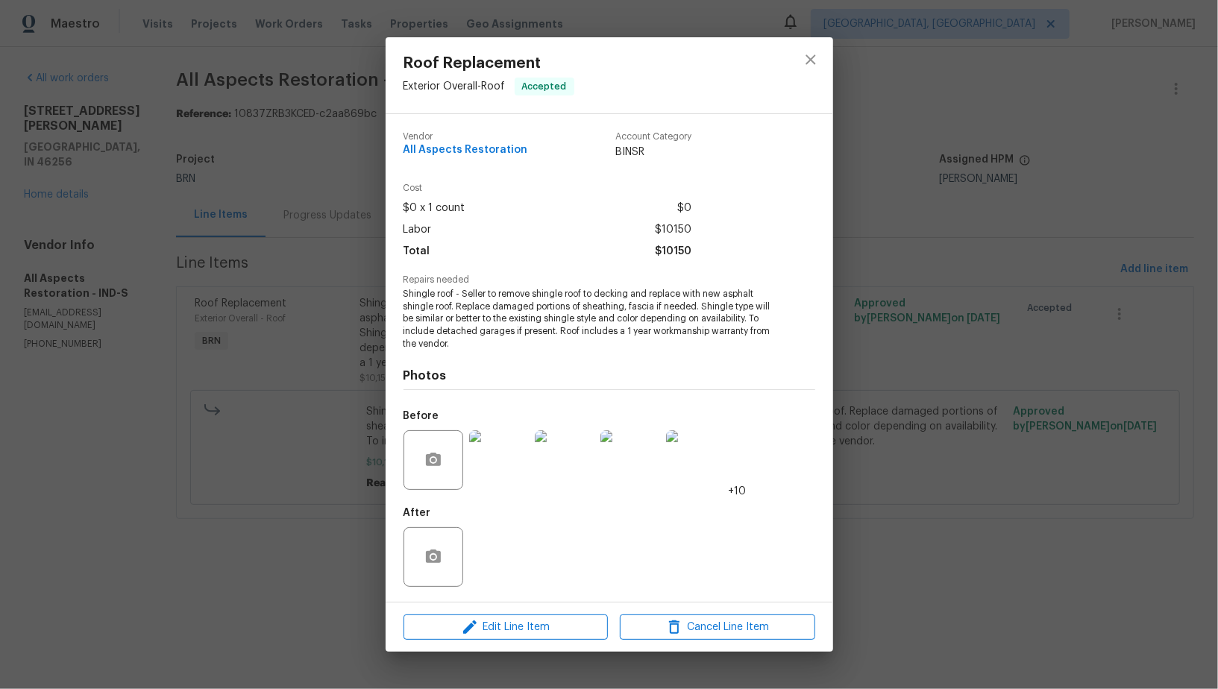
click at [502, 489] on img at bounding box center [499, 460] width 60 height 60
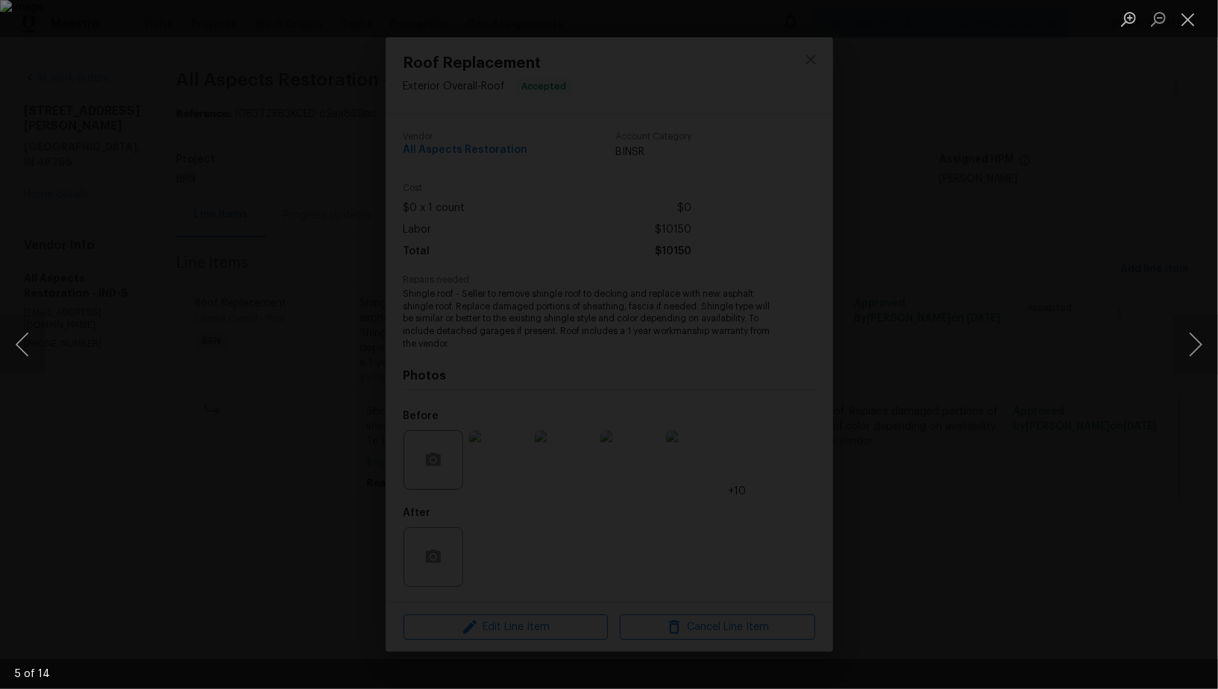
click at [1087, 434] on div "Lightbox" at bounding box center [609, 344] width 1218 height 689
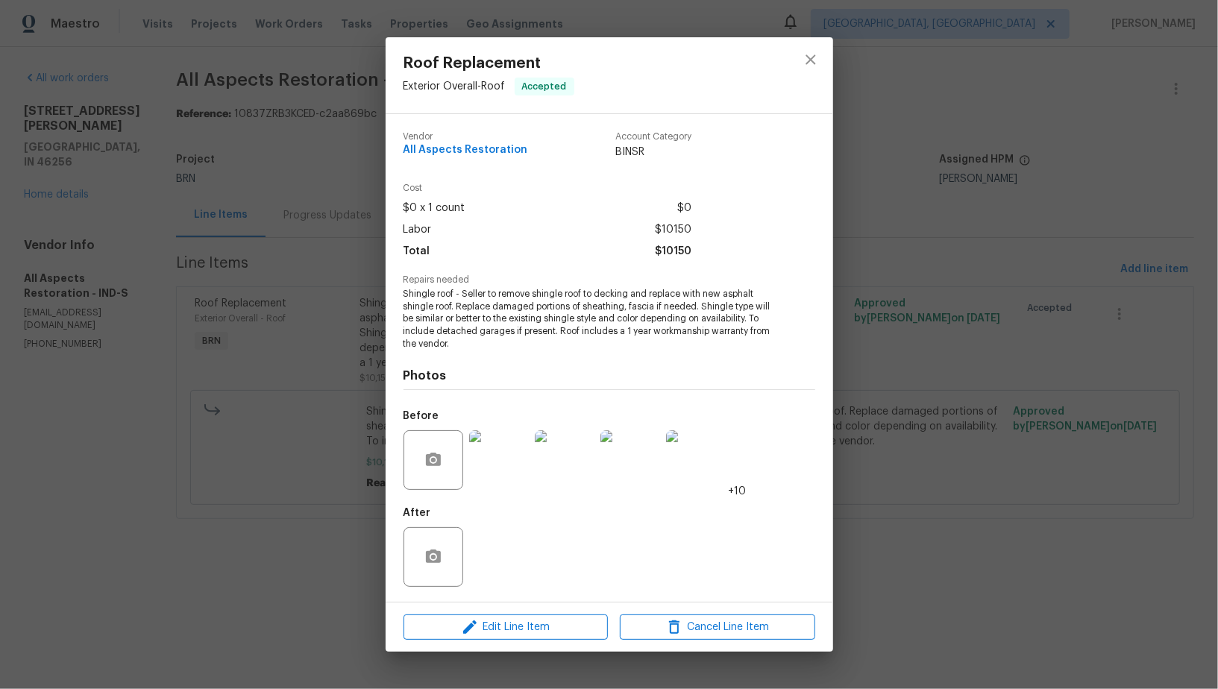
click at [1087, 434] on div "Roof Replacement Exterior Overall - Roof Accepted Vendor All Aspects Restoratio…" at bounding box center [609, 344] width 1218 height 689
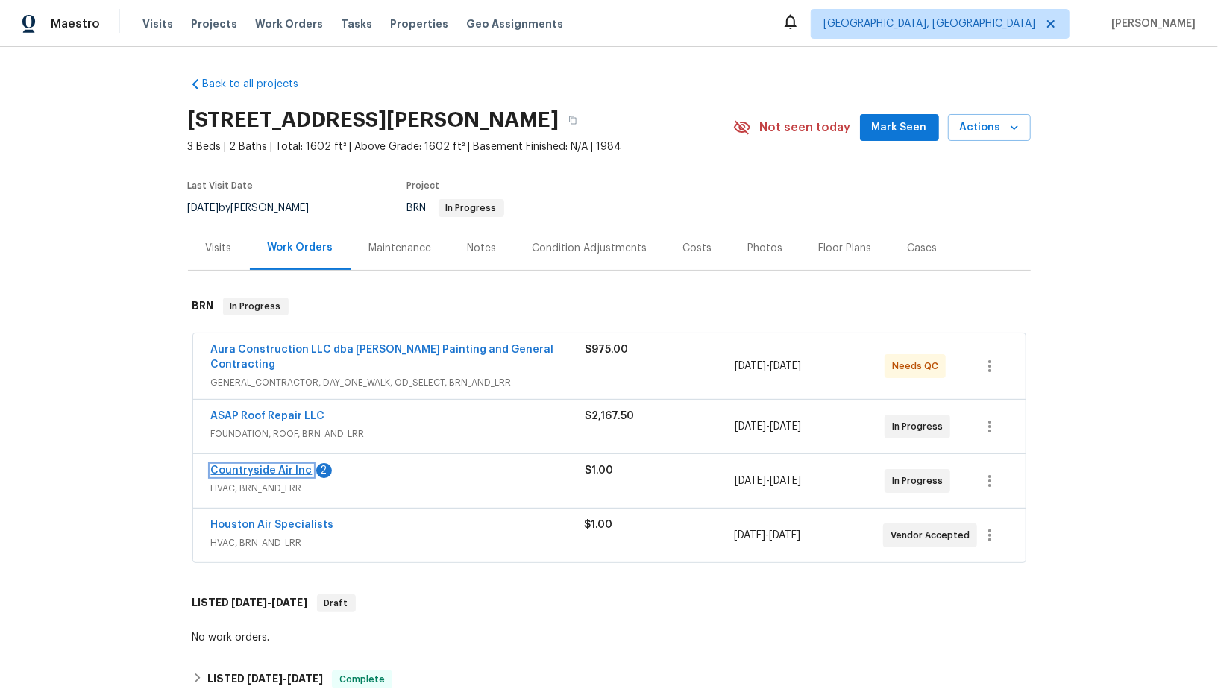
click at [280, 465] on link "Countryside Air Inc" at bounding box center [261, 470] width 101 height 10
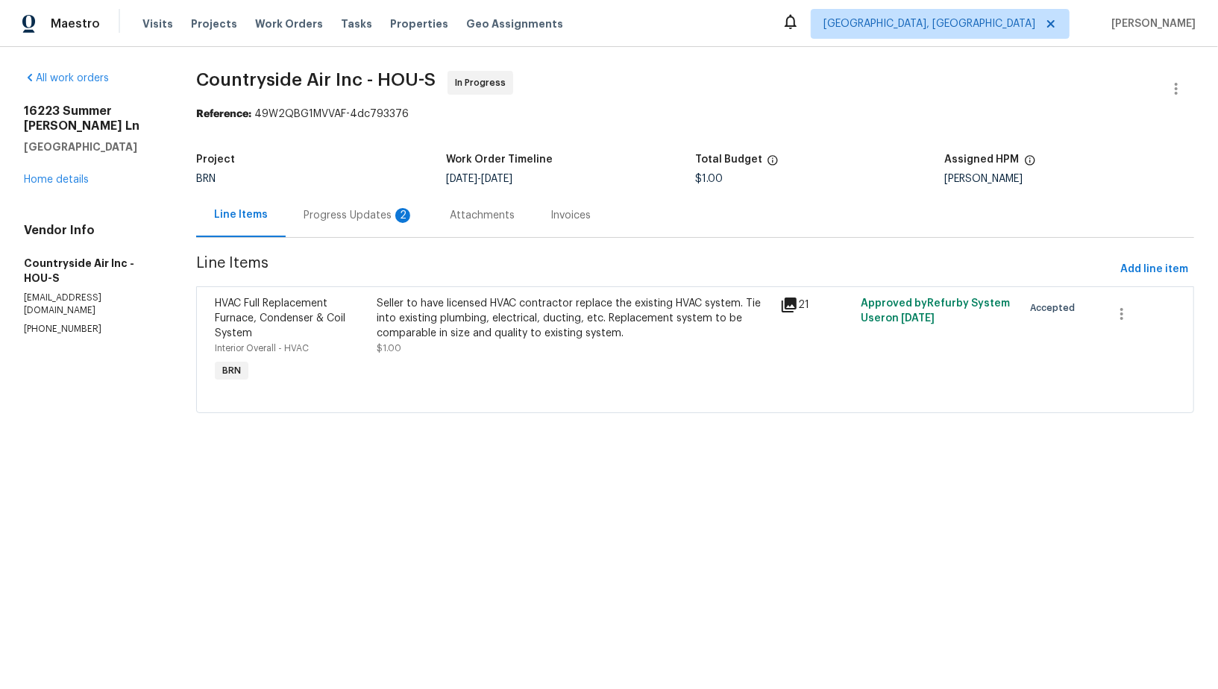
click at [380, 218] on div "Progress Updates 2" at bounding box center [359, 215] width 110 height 15
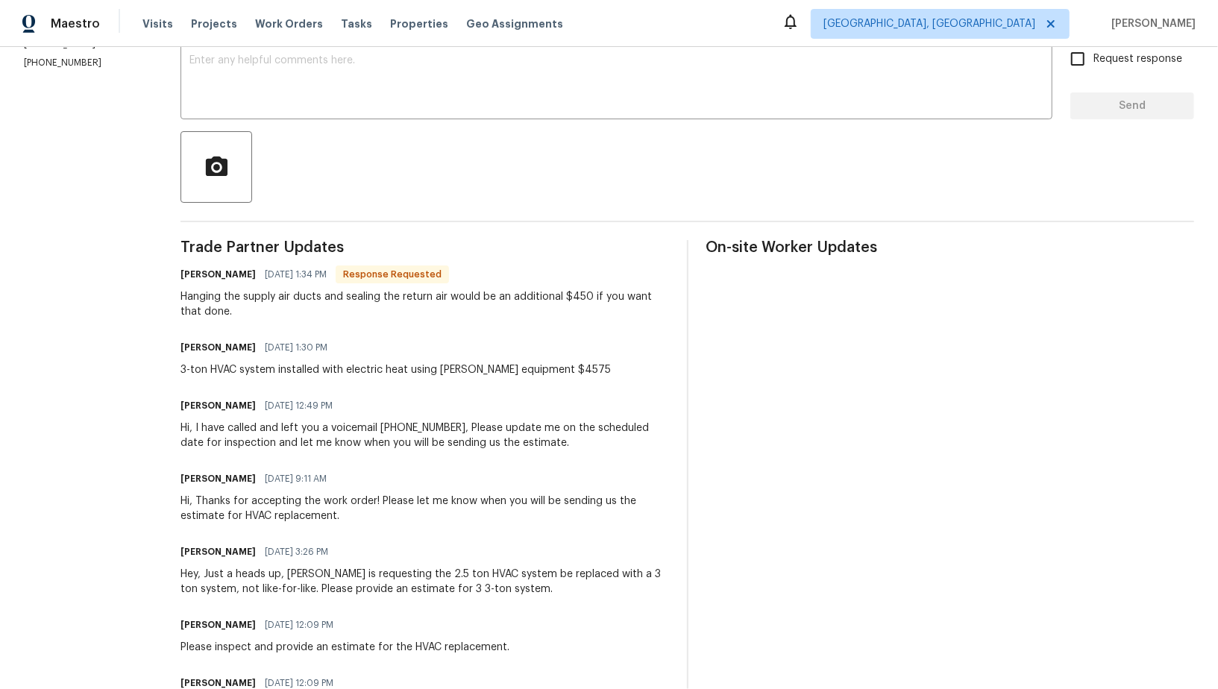
click at [363, 382] on div "Trade Partner Updates [PERSON_NAME] [DATE] 1:34 PM Response Requested Hanging t…" at bounding box center [425, 508] width 488 height 536
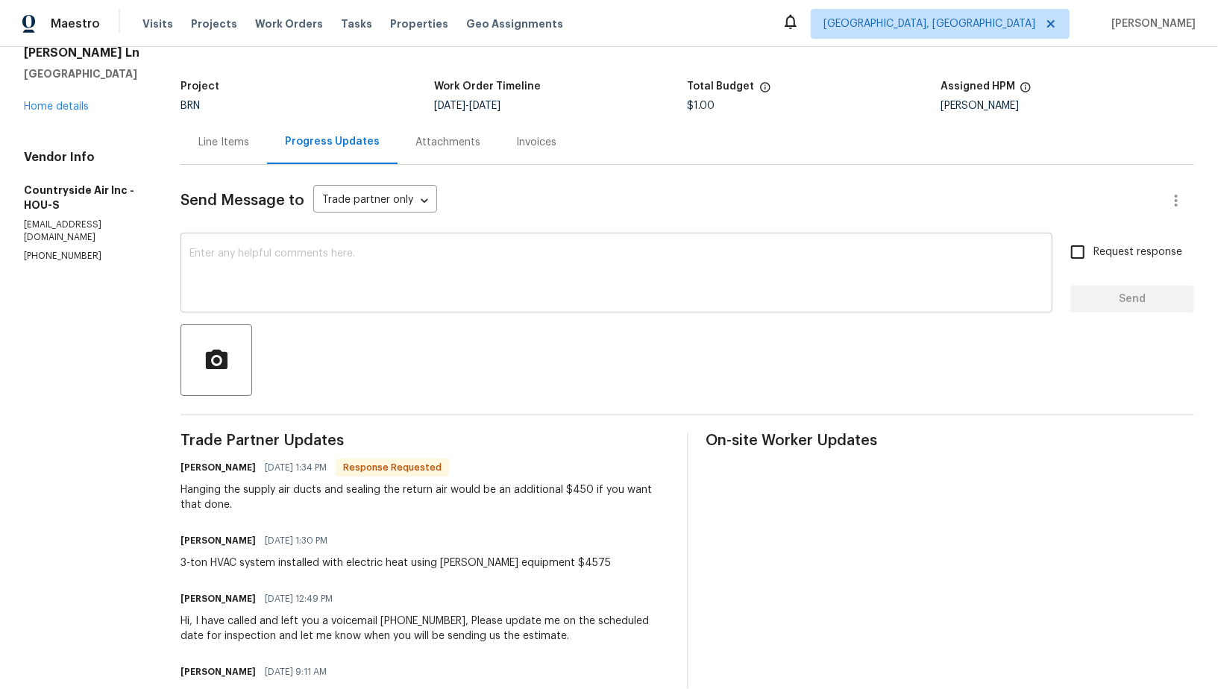
scroll to position [50, 0]
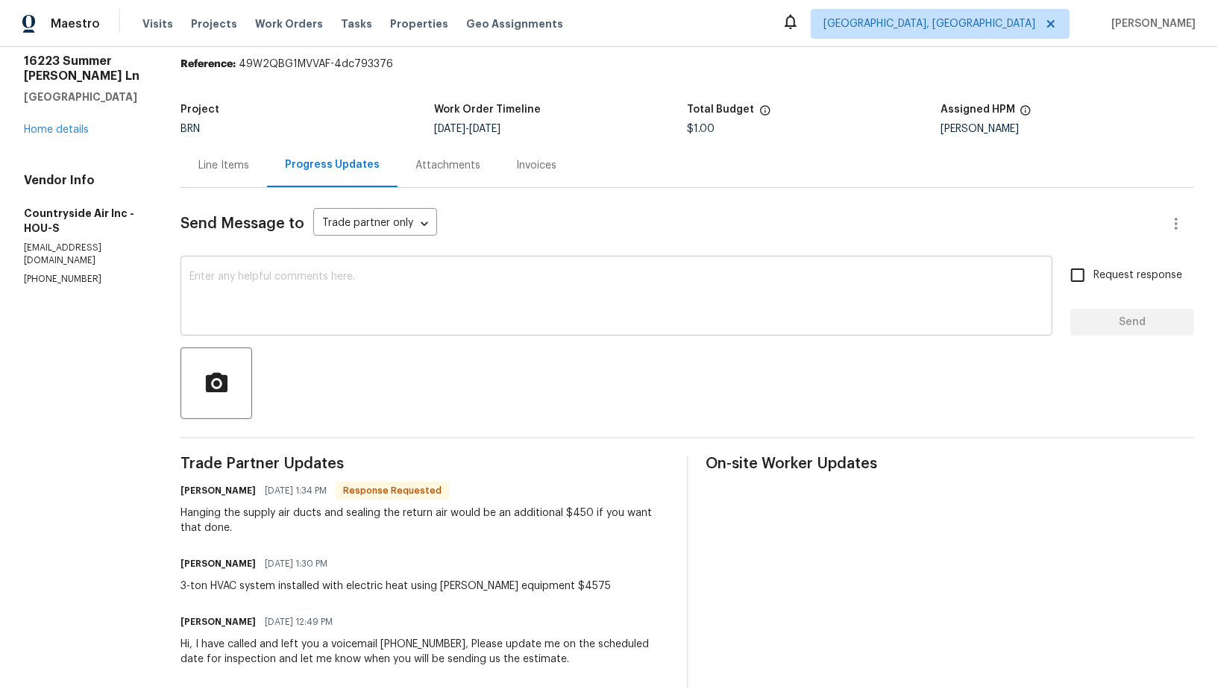
click at [307, 303] on textarea at bounding box center [616, 297] width 854 height 52
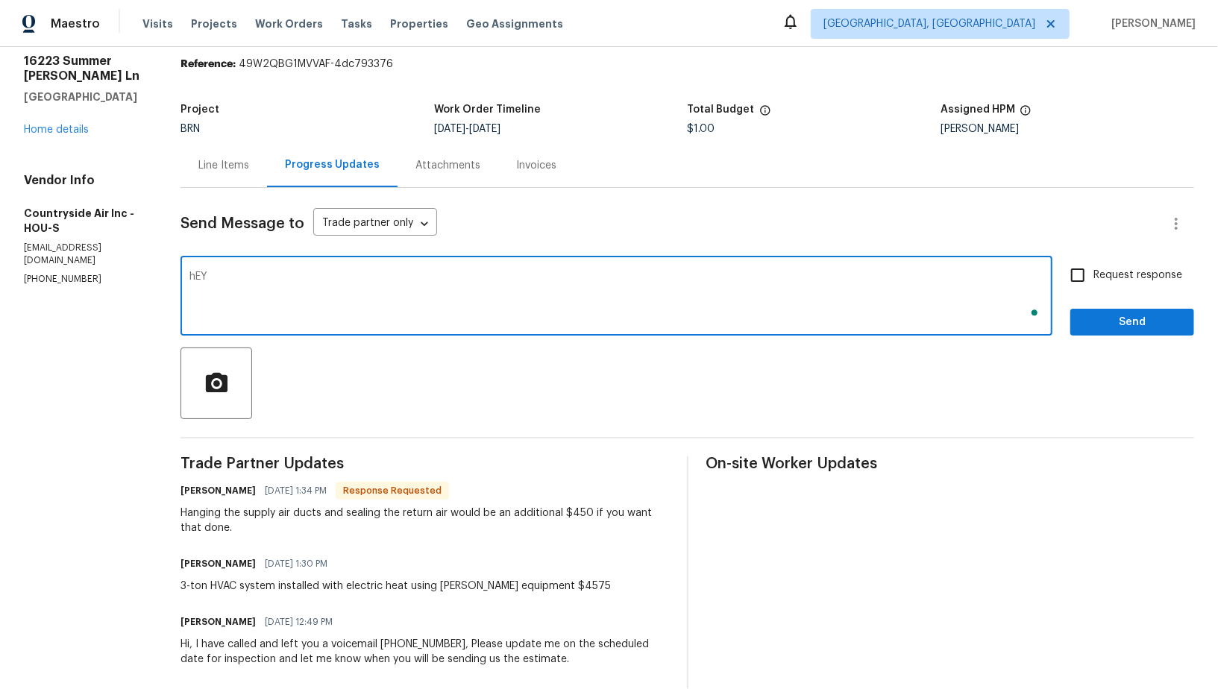
type textarea "hEY"
type textarea "Hey [PERSON_NAME], Thanks for sharing the estimate, I will check and update you…"
click at [1082, 280] on input "Request response" at bounding box center [1077, 275] width 31 height 31
checkbox input "true"
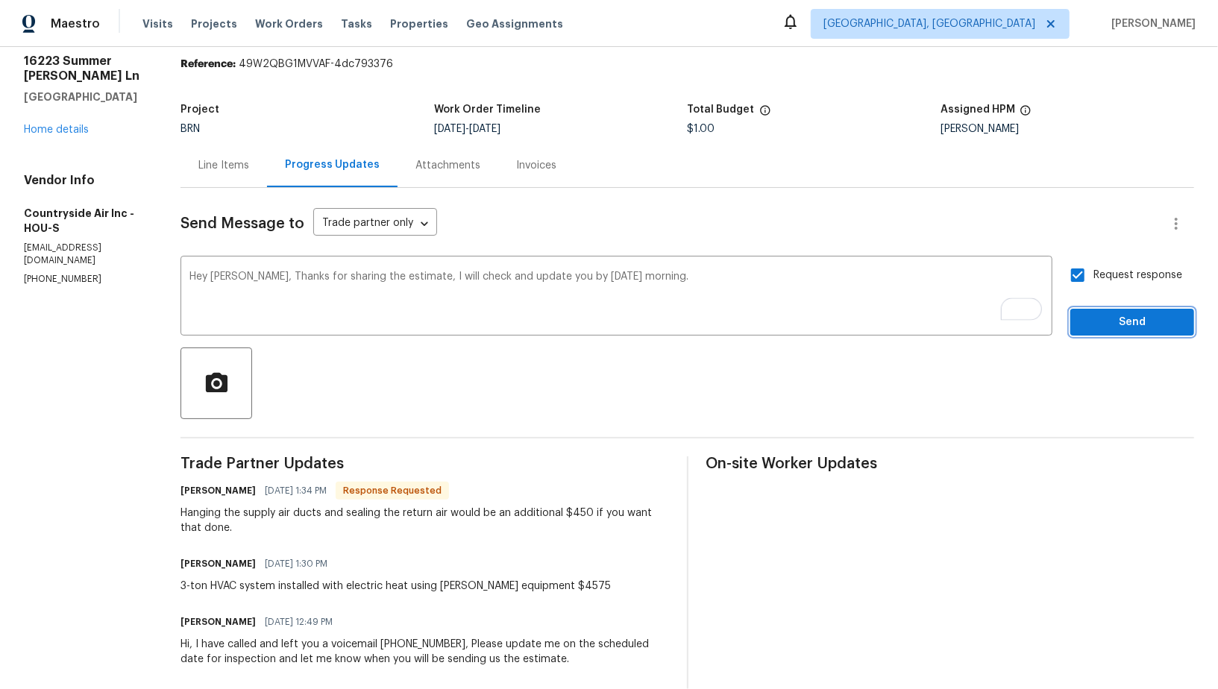
click at [1114, 324] on span "Send" at bounding box center [1132, 322] width 100 height 19
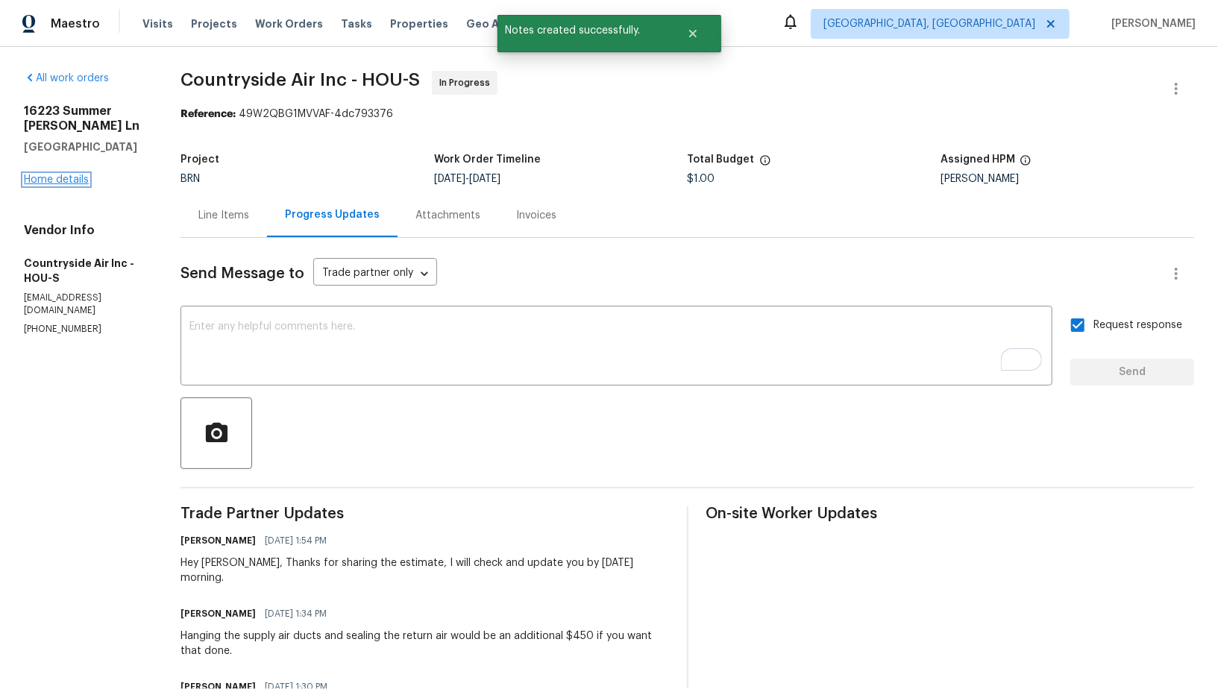
click at [63, 176] on link "Home details" at bounding box center [56, 180] width 65 height 10
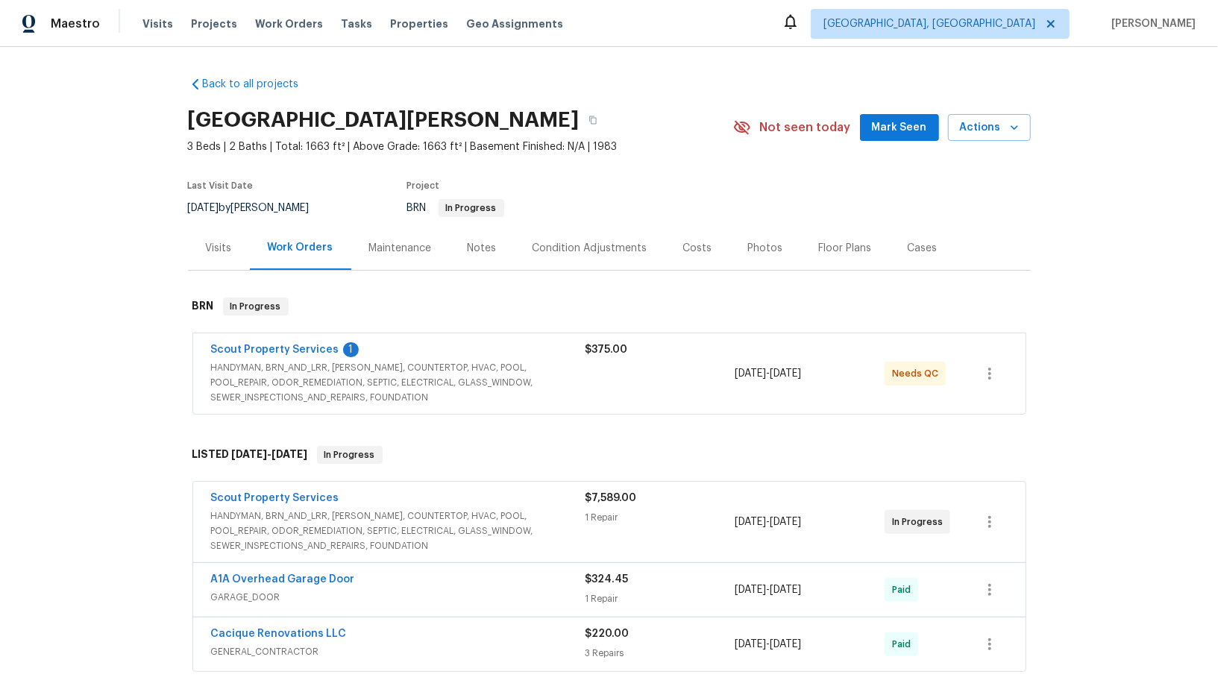
click at [269, 342] on span "Scout Property Services" at bounding box center [275, 349] width 128 height 15
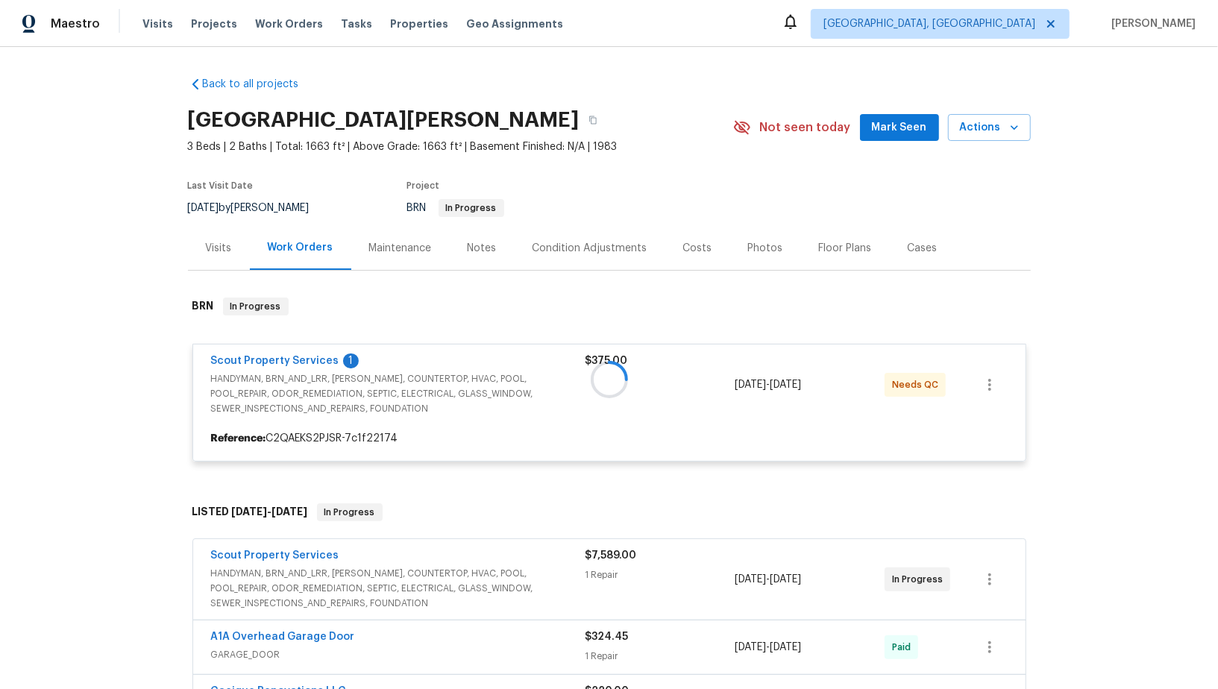
click at [267, 359] on div at bounding box center [609, 380] width 843 height 194
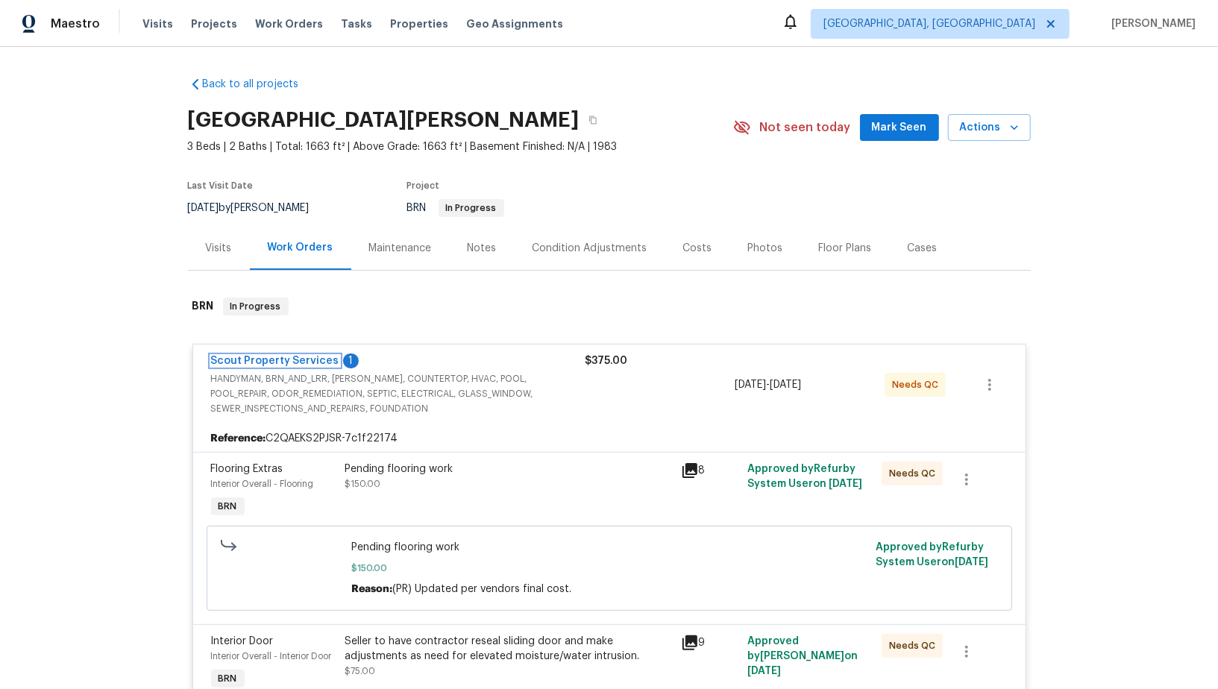
click at [267, 359] on link "Scout Property Services" at bounding box center [275, 361] width 128 height 10
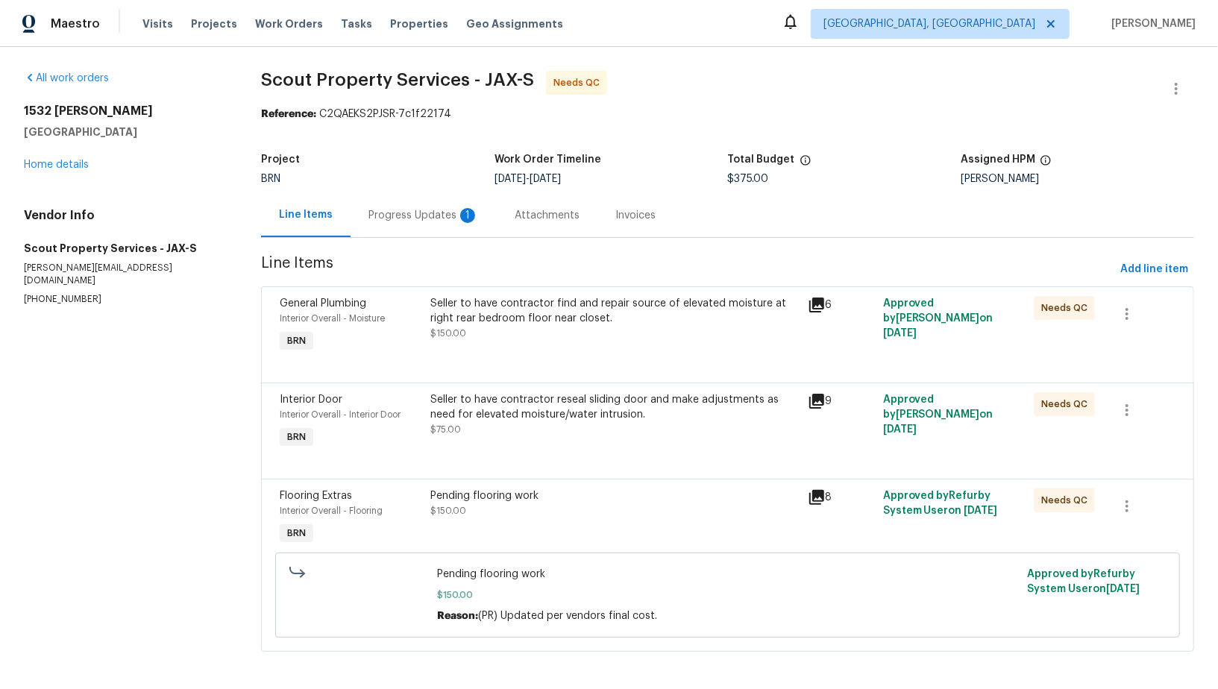
click at [395, 234] on div "Progress Updates 1" at bounding box center [424, 215] width 146 height 44
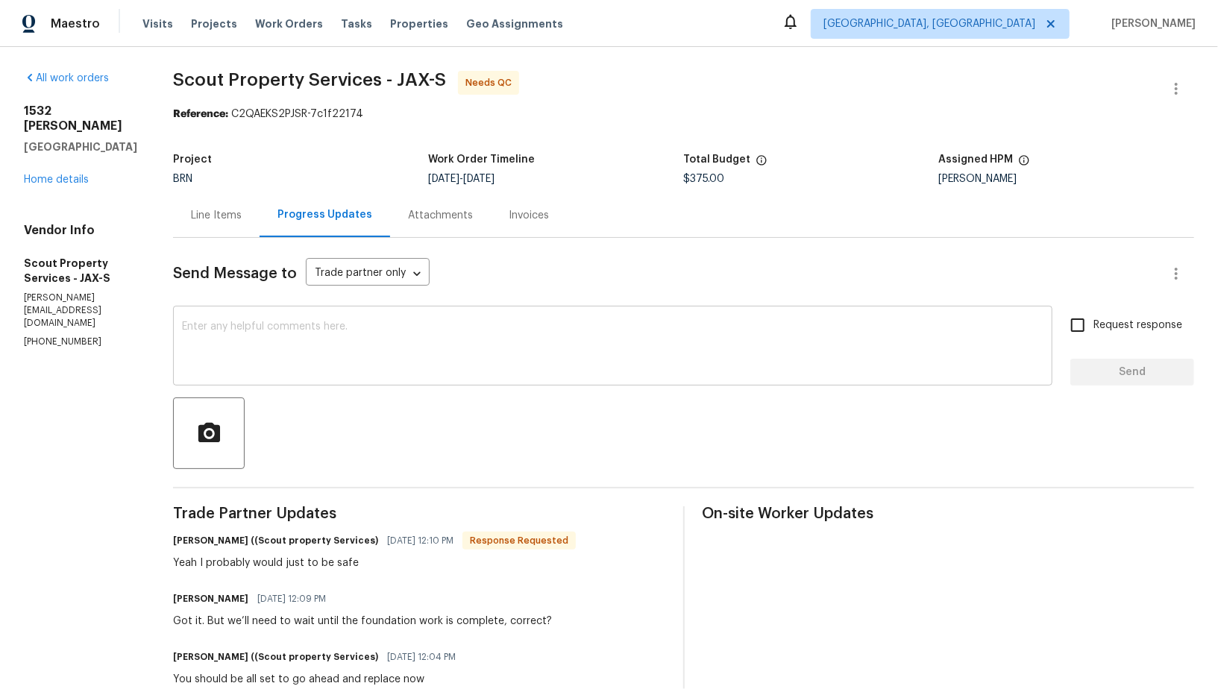
click at [287, 345] on textarea at bounding box center [612, 347] width 861 height 52
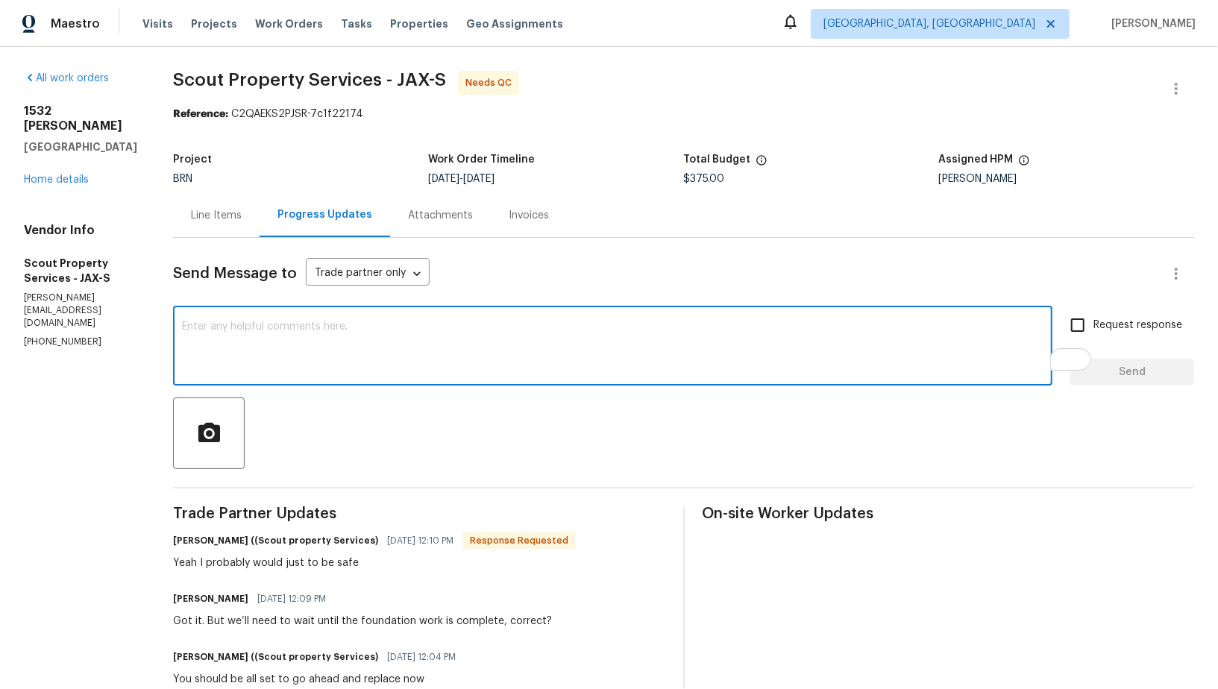
click at [301, 372] on textarea "To enrich screen reader interactions, please activate Accessibility in Grammarl…" at bounding box center [612, 347] width 861 height 52
type textarea "Got it, Thank you!"
click at [1093, 339] on input "Request response" at bounding box center [1077, 325] width 31 height 31
checkbox input "true"
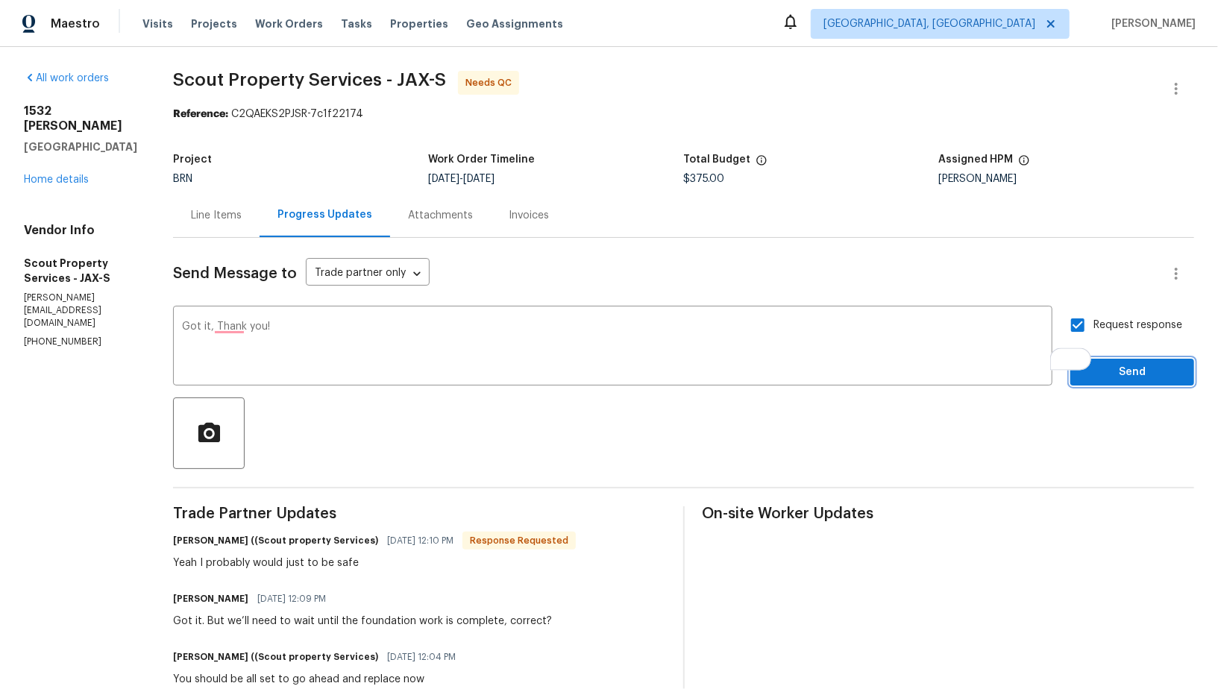
click at [1099, 373] on span "Send" at bounding box center [1132, 372] width 100 height 19
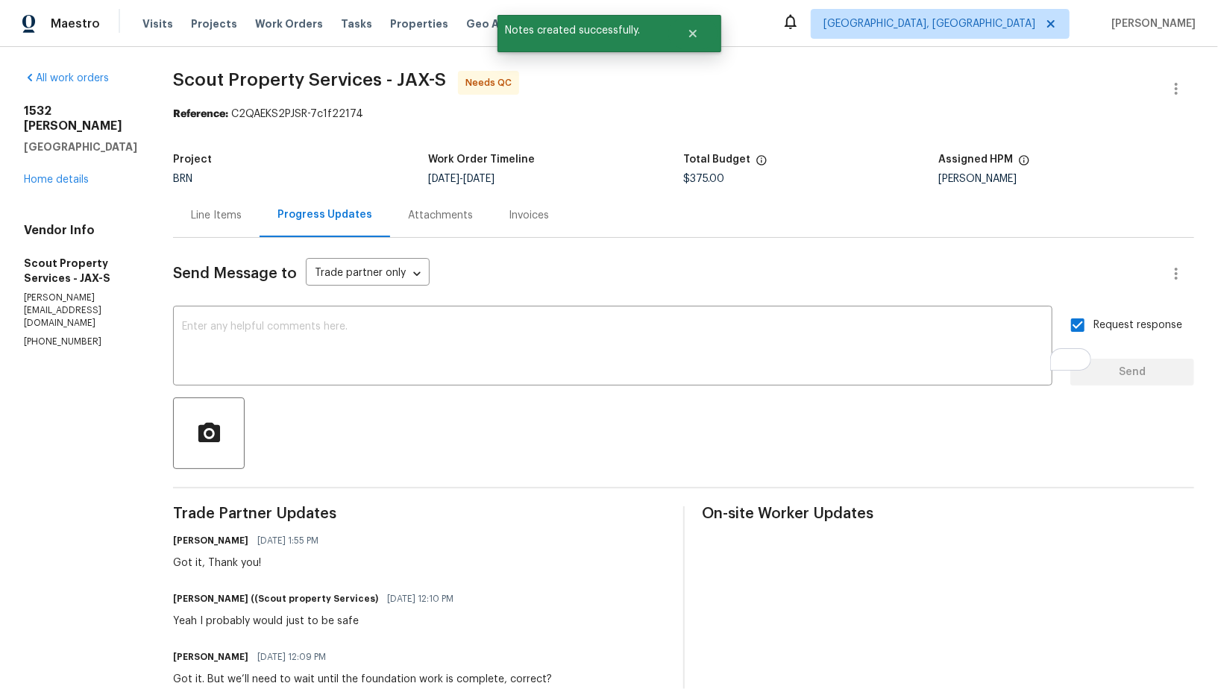
click at [191, 219] on div "Line Items" at bounding box center [216, 215] width 51 height 15
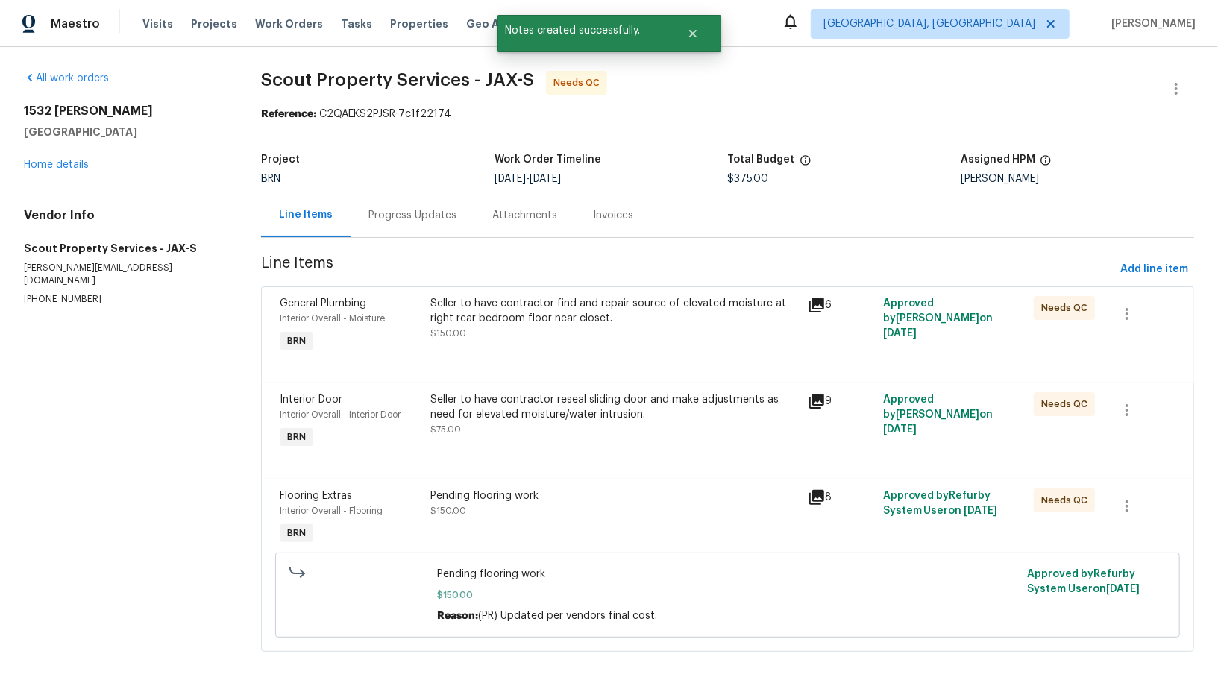
click at [491, 346] on div "Seller to have contractor find and repair source of elevated moisture at right …" at bounding box center [614, 326] width 377 height 69
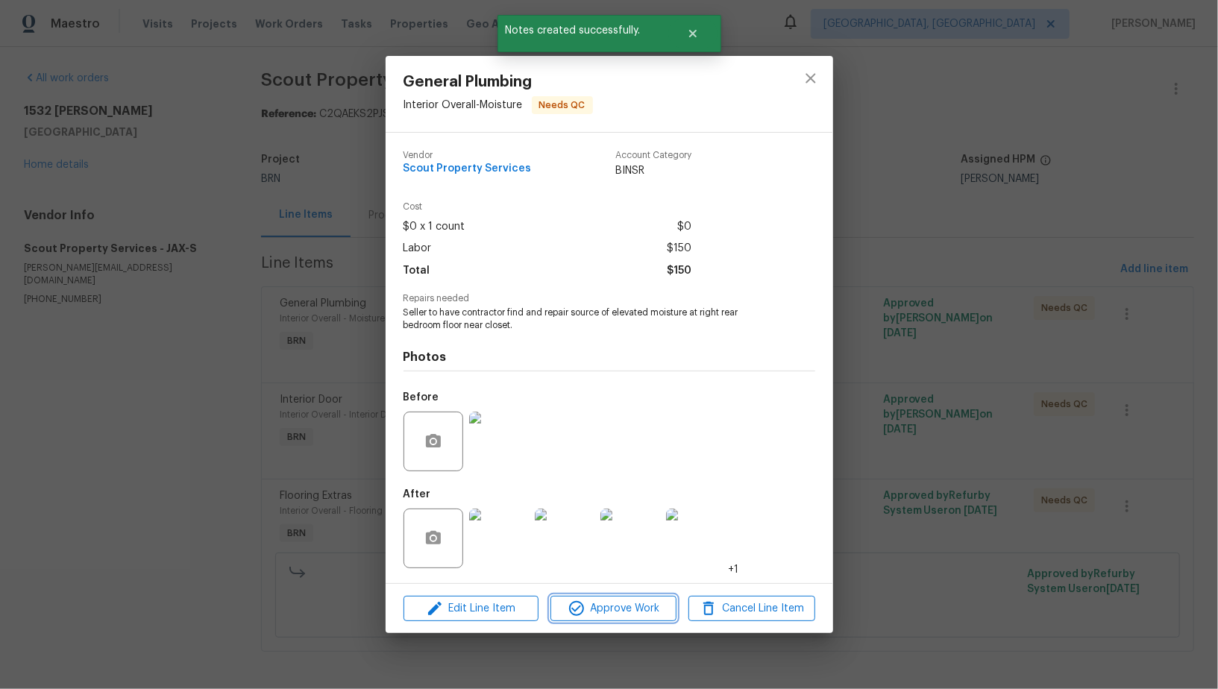
click at [612, 607] on span "Approve Work" at bounding box center [613, 609] width 117 height 19
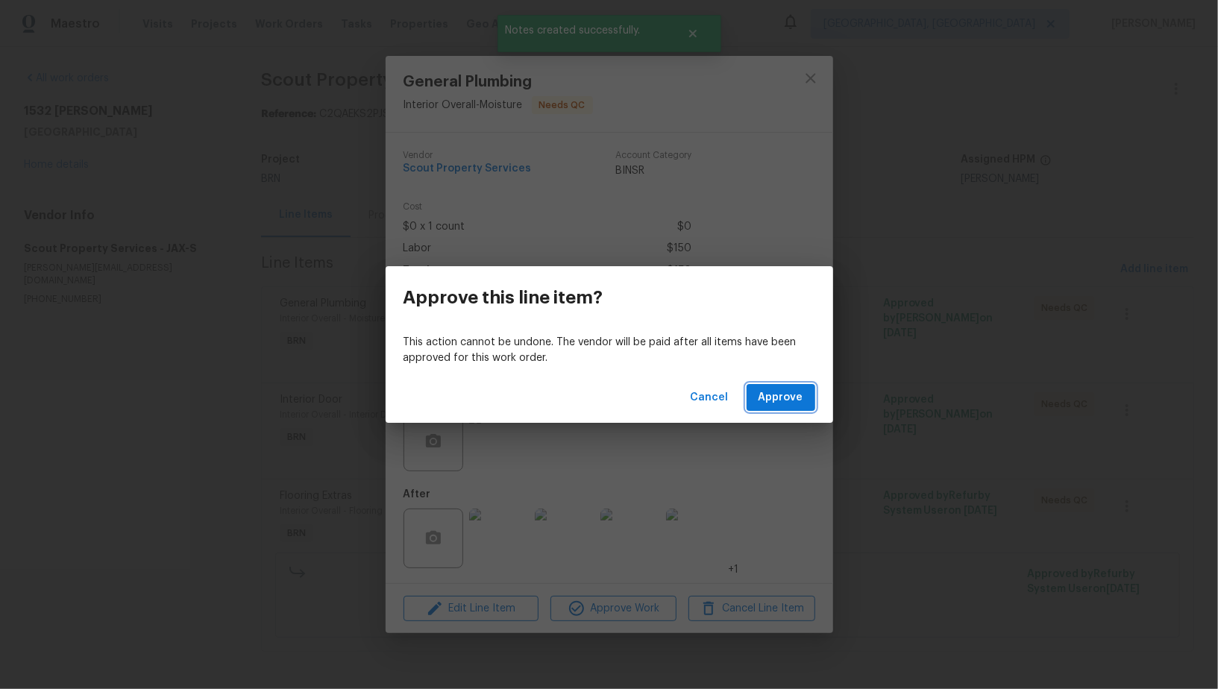
click at [762, 409] on button "Approve" at bounding box center [781, 398] width 69 height 28
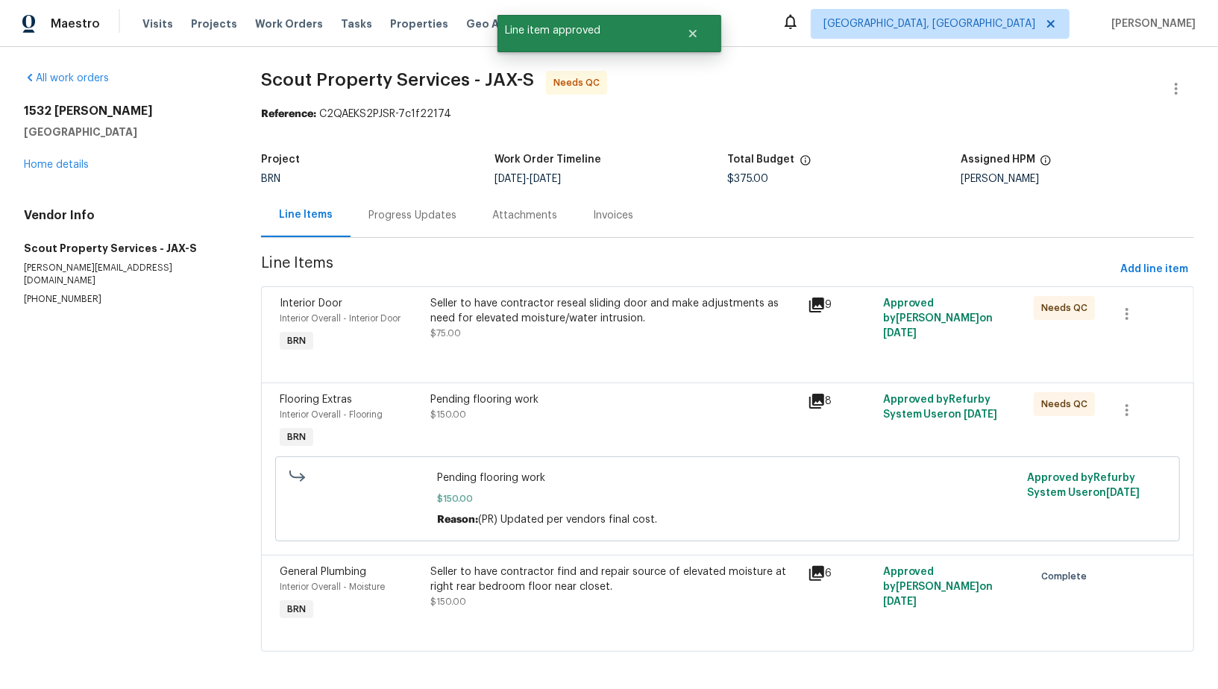
click at [526, 328] on div "Seller to have contractor reseal sliding door and make adjustments as need for …" at bounding box center [614, 318] width 368 height 45
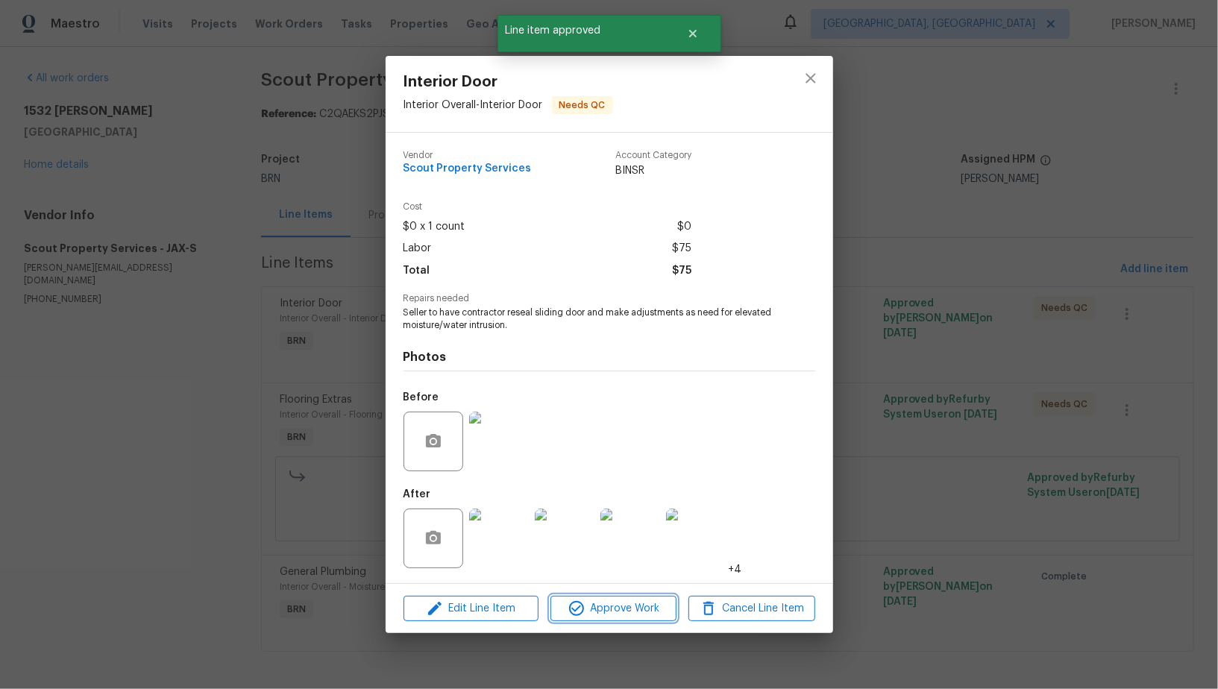
click at [587, 607] on span "Approve Work" at bounding box center [613, 609] width 117 height 19
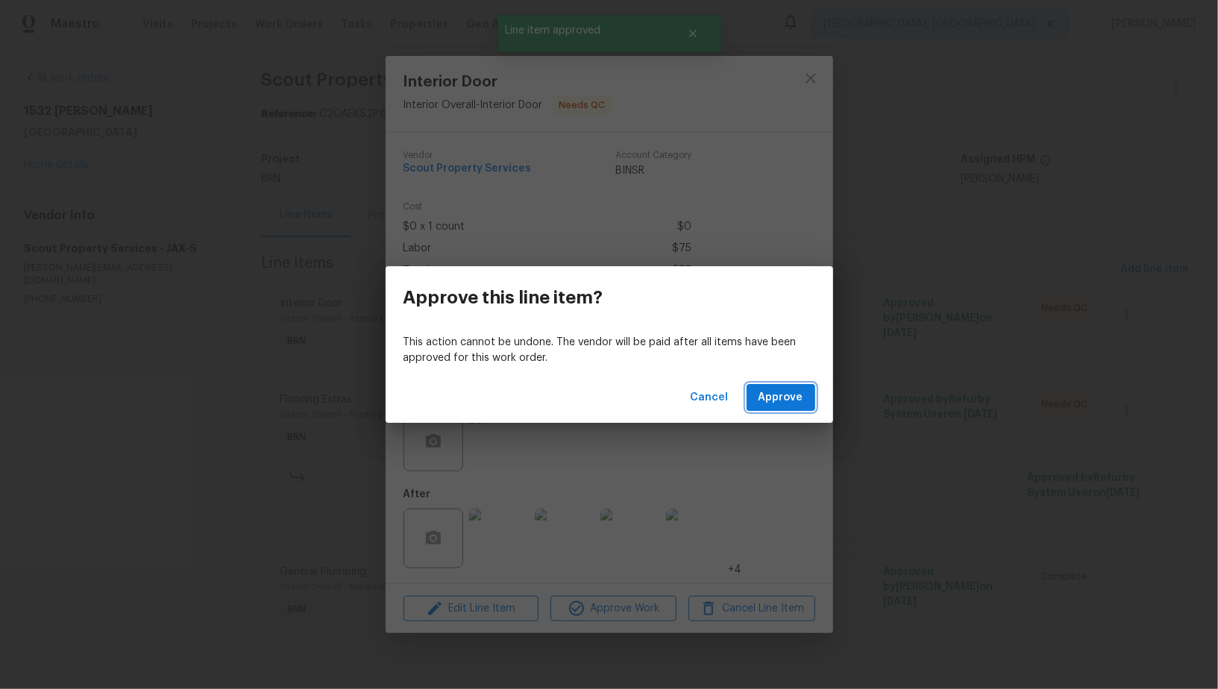
click at [775, 387] on button "Approve" at bounding box center [781, 398] width 69 height 28
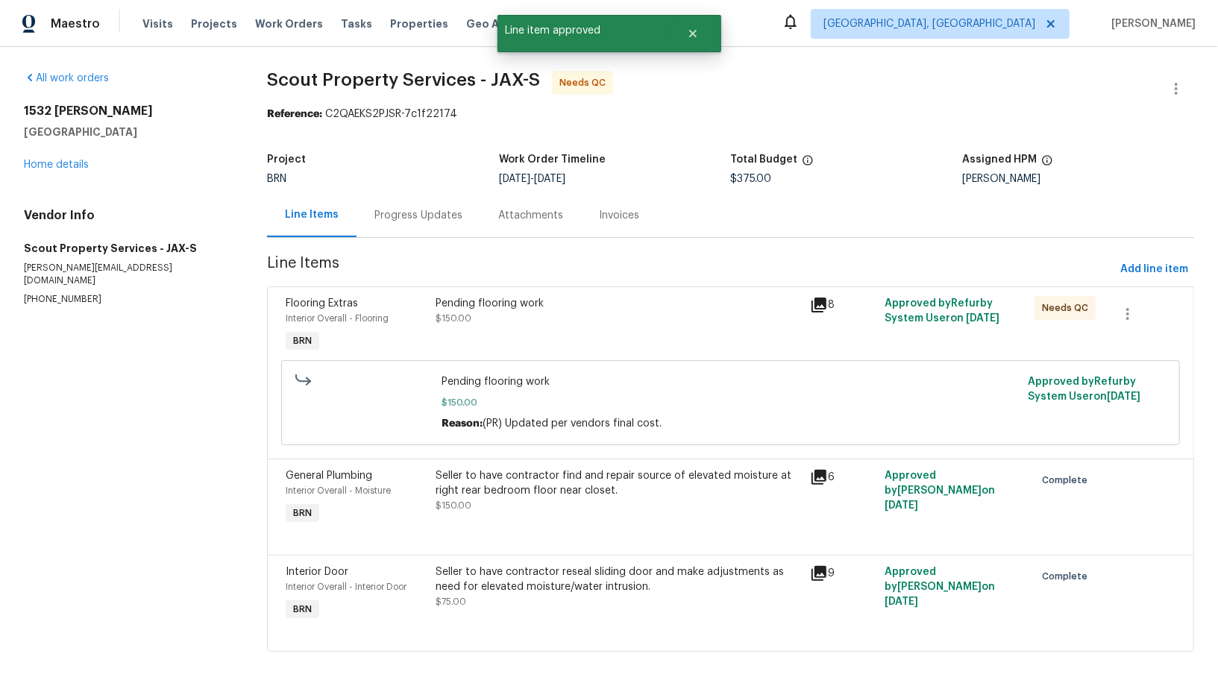
click at [519, 333] on div "Pending flooring work $150.00" at bounding box center [618, 326] width 374 height 69
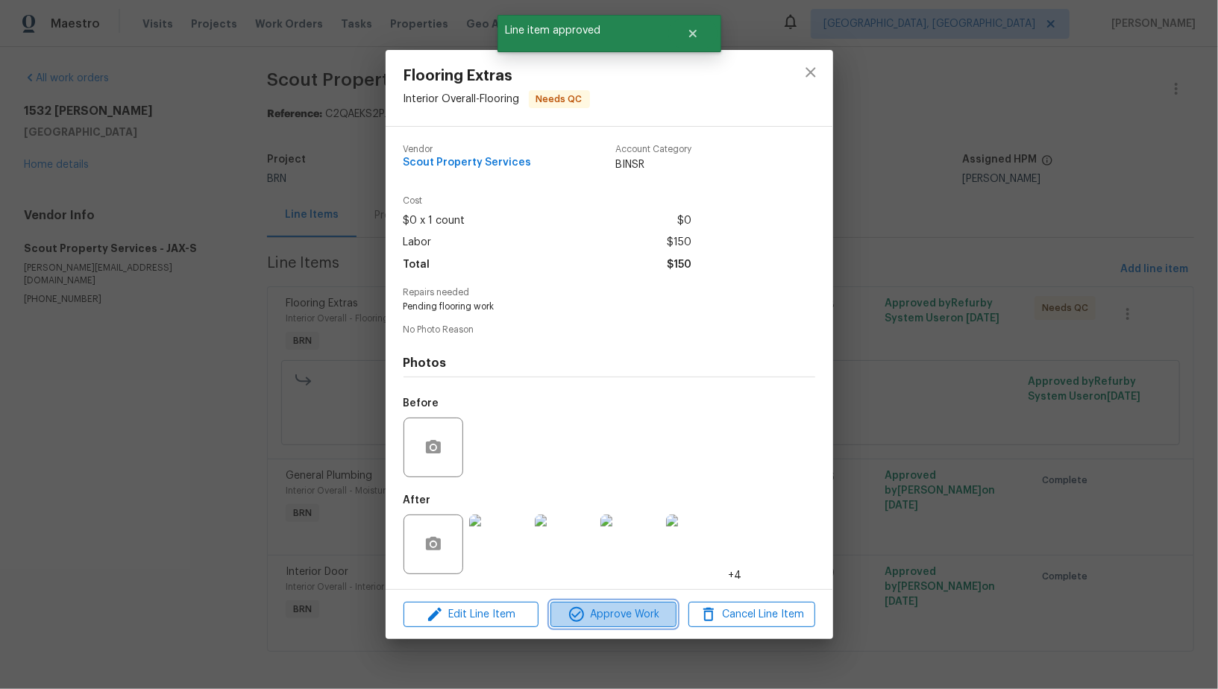
click at [611, 615] on span "Approve Work" at bounding box center [613, 615] width 117 height 19
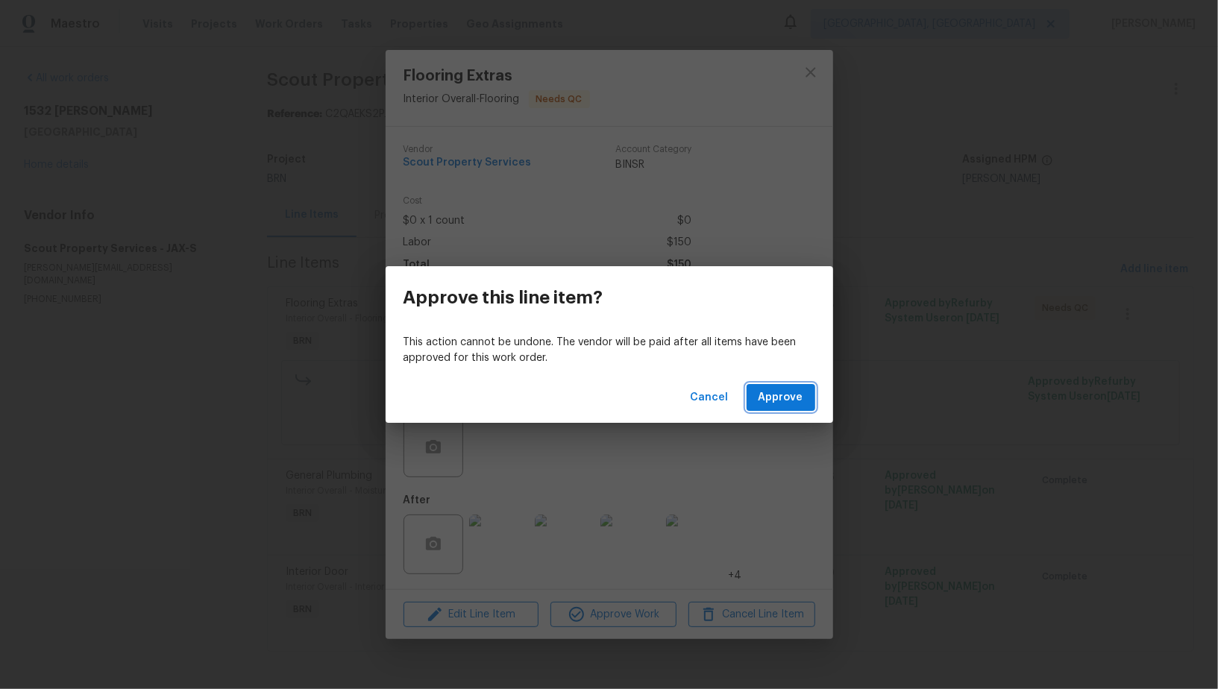
click at [788, 405] on span "Approve" at bounding box center [781, 398] width 45 height 19
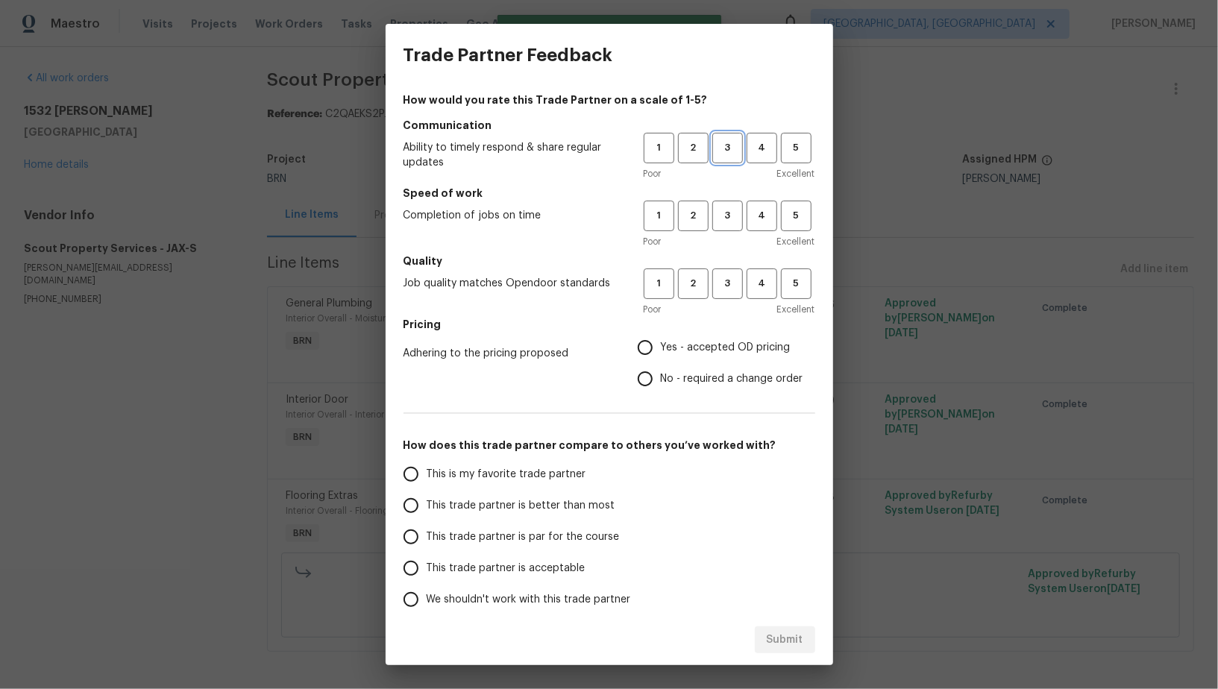
click at [712, 145] on button "3" at bounding box center [727, 148] width 31 height 31
click at [728, 207] on button "3" at bounding box center [727, 216] width 31 height 31
click at [728, 290] on span "3" at bounding box center [728, 283] width 28 height 17
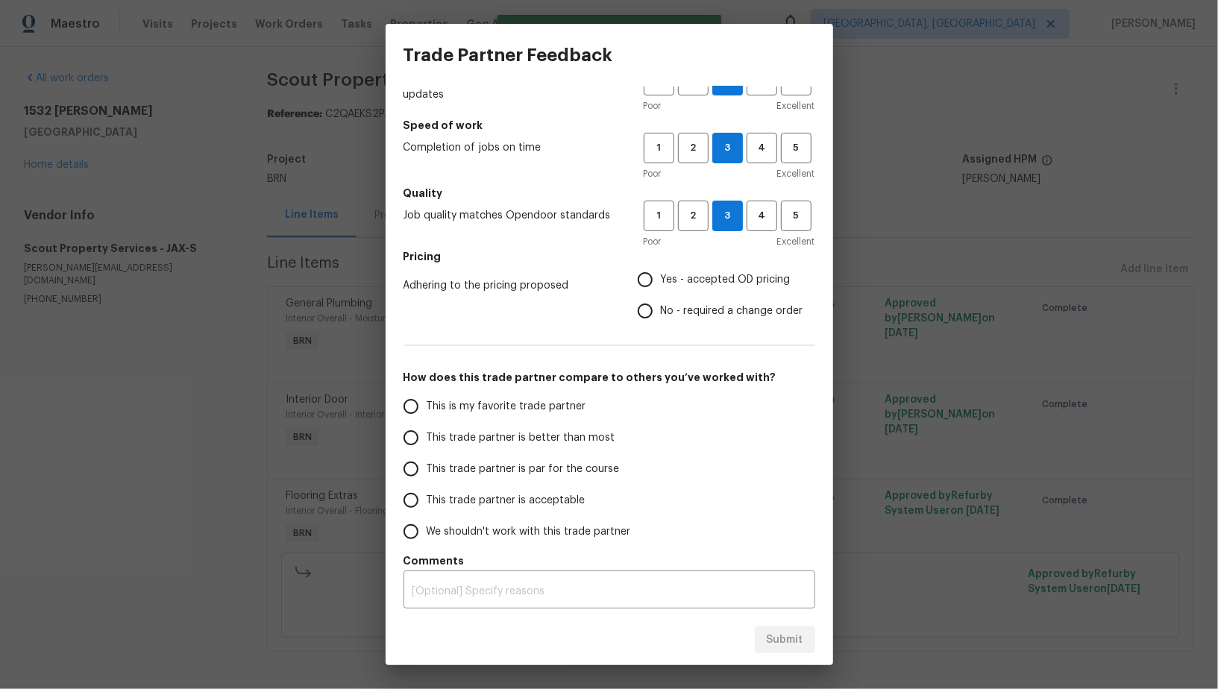
click at [651, 309] on input "No - required a change order" at bounding box center [645, 310] width 31 height 31
radio input "true"
click at [400, 468] on input "This trade partner is par for the course" at bounding box center [410, 468] width 31 height 31
click at [779, 646] on span "Submit" at bounding box center [785, 640] width 37 height 19
radio input "true"
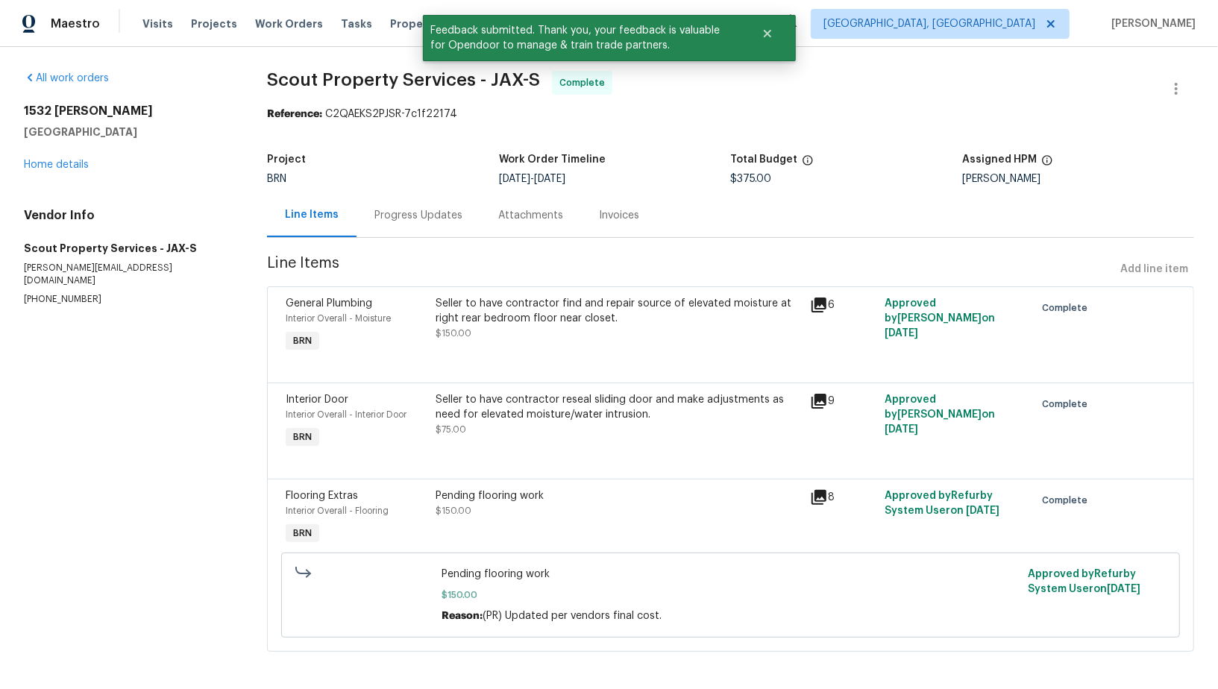
click at [392, 222] on div "Progress Updates" at bounding box center [419, 215] width 124 height 44
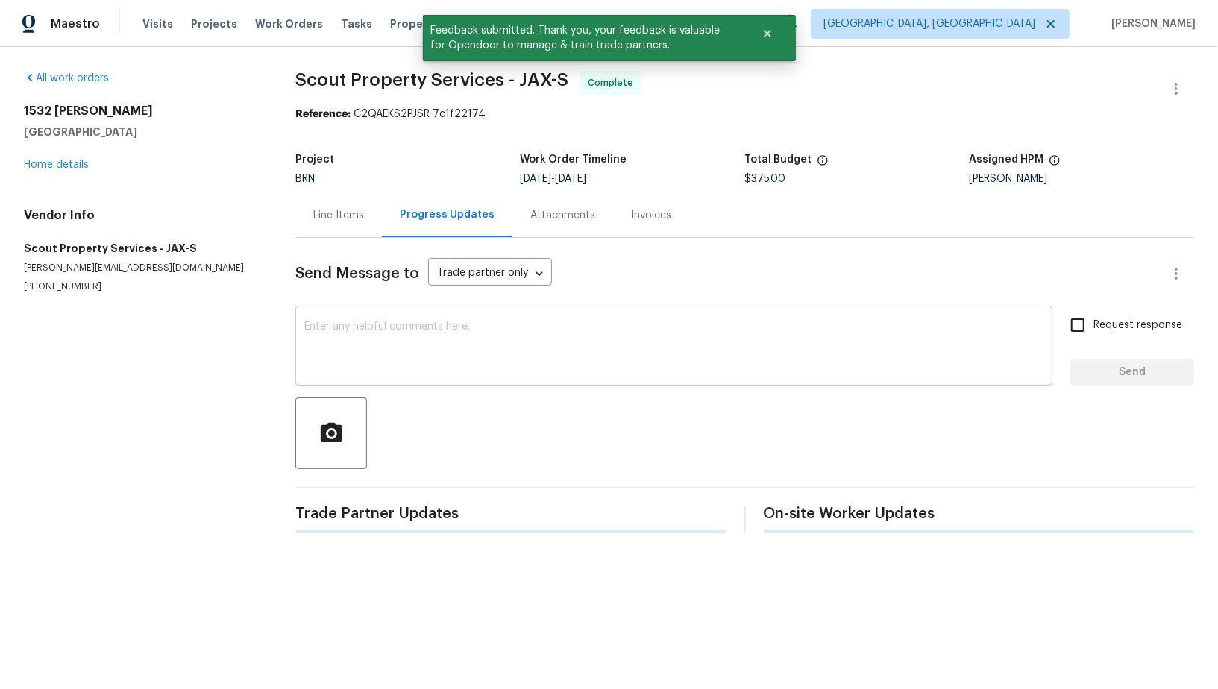
click at [472, 316] on div "x ​" at bounding box center [673, 348] width 757 height 76
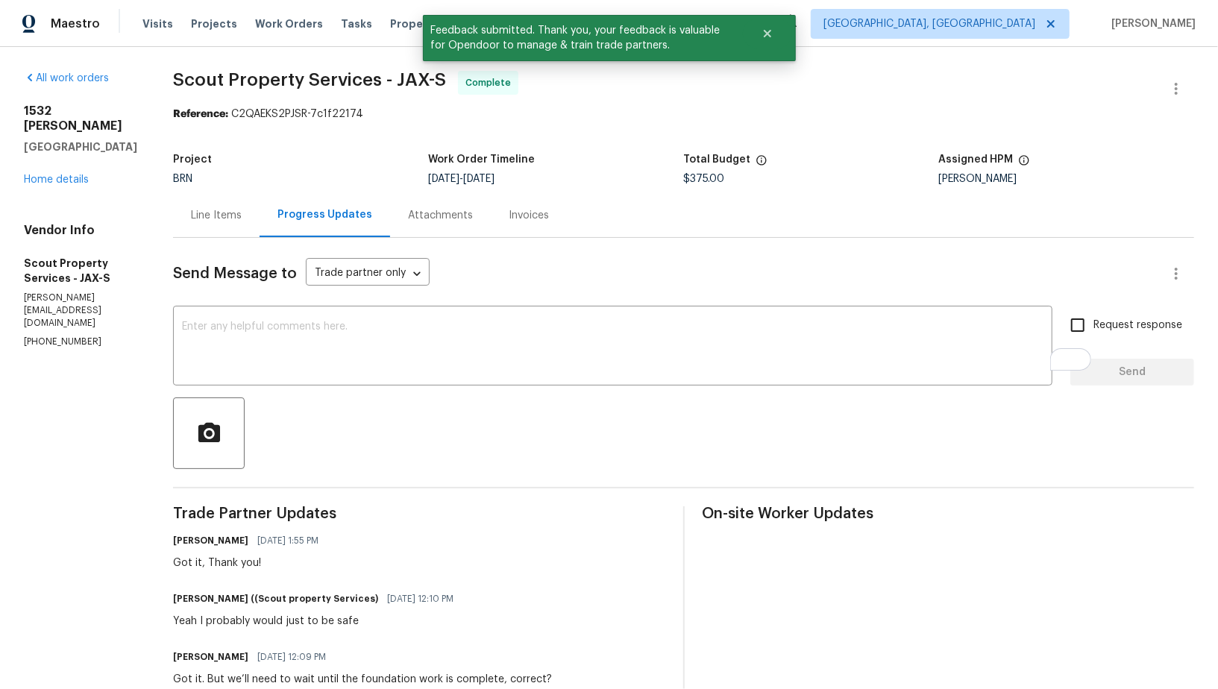
click at [389, 324] on textarea "To enrich screen reader interactions, please activate Accessibility in Grammarl…" at bounding box center [612, 347] width 861 height 52
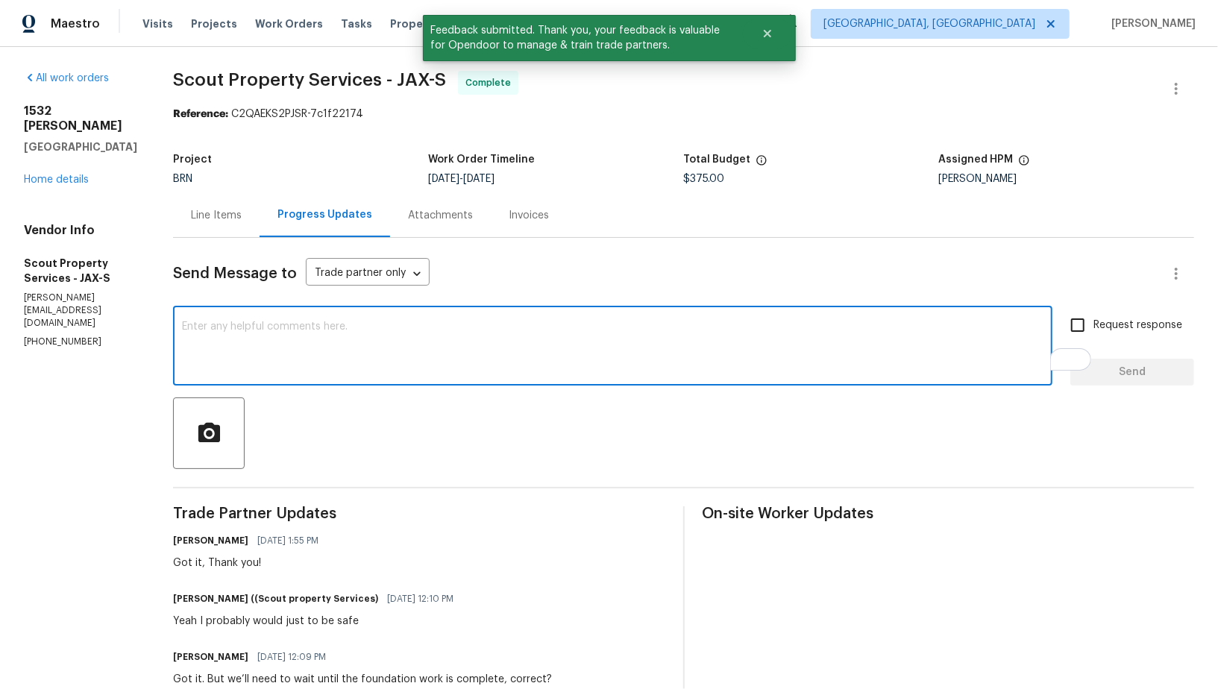
paste textarea "WO is approved, Please upload the invoice under invoice section. Thanks!"
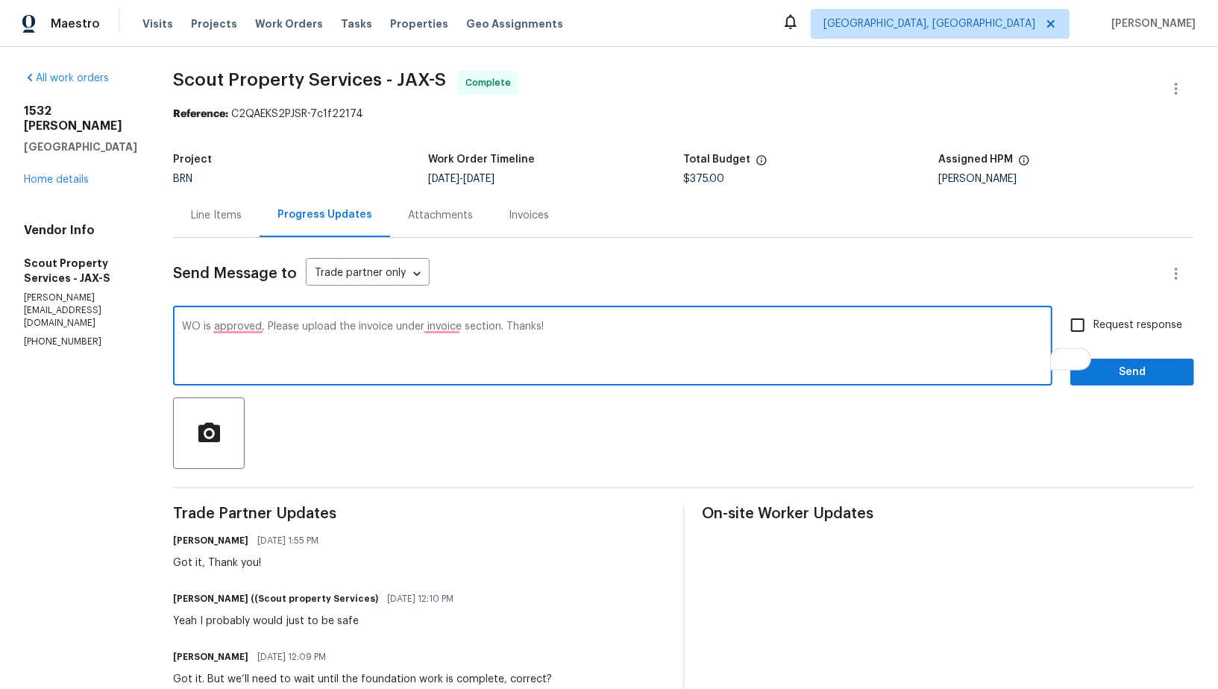
type textarea "WO is approved, Please upload the invoice under invoice section. Thanks!"
click at [1073, 324] on input "Request response" at bounding box center [1077, 325] width 31 height 31
checkbox input "true"
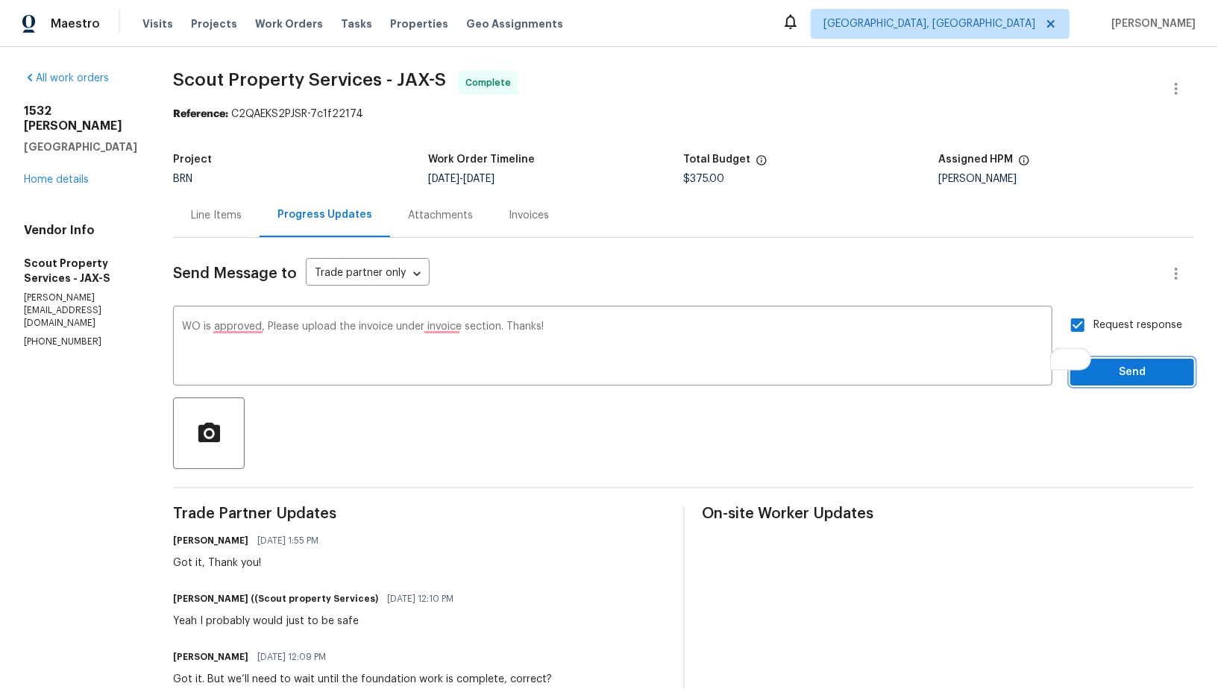
click at [1100, 360] on button "Send" at bounding box center [1132, 373] width 124 height 28
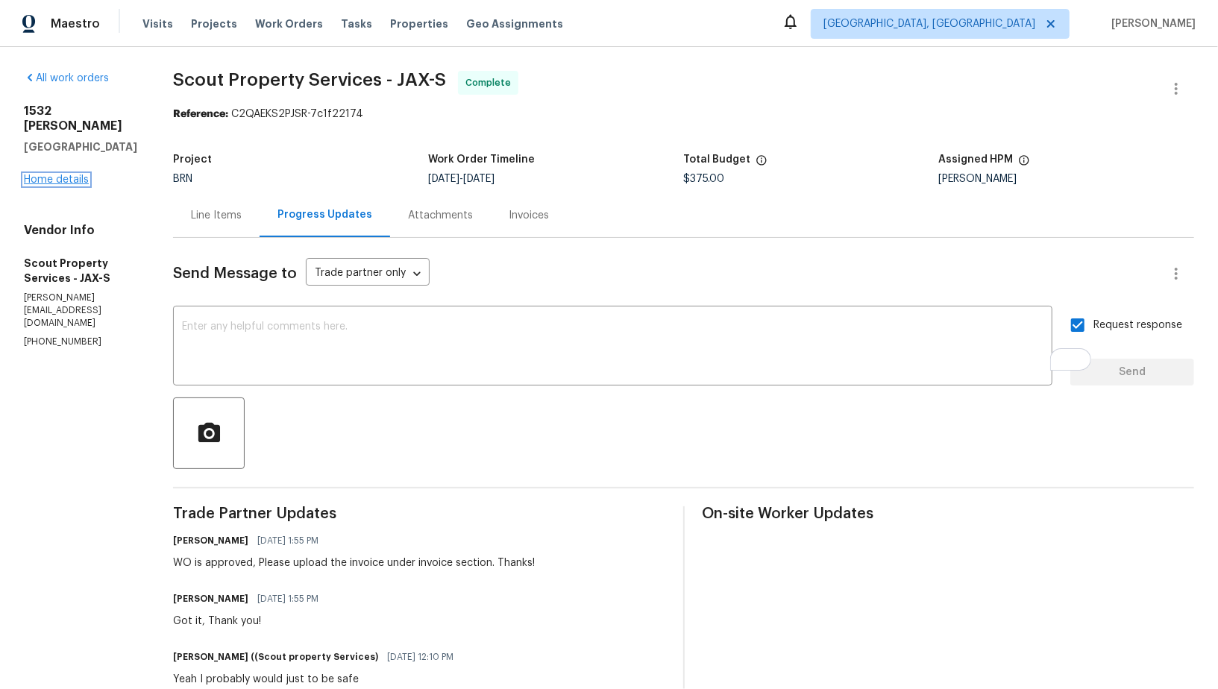
click at [34, 185] on link "Home details" at bounding box center [56, 180] width 65 height 10
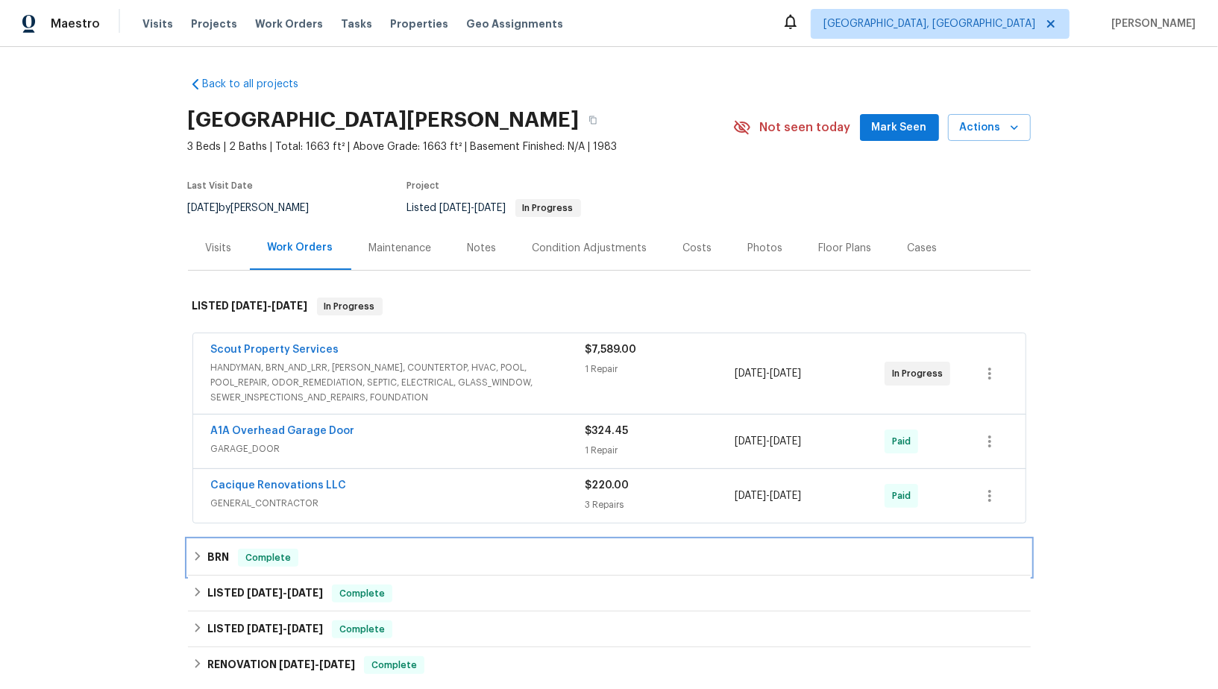
click at [206, 556] on div "BRN Complete" at bounding box center [609, 558] width 834 height 18
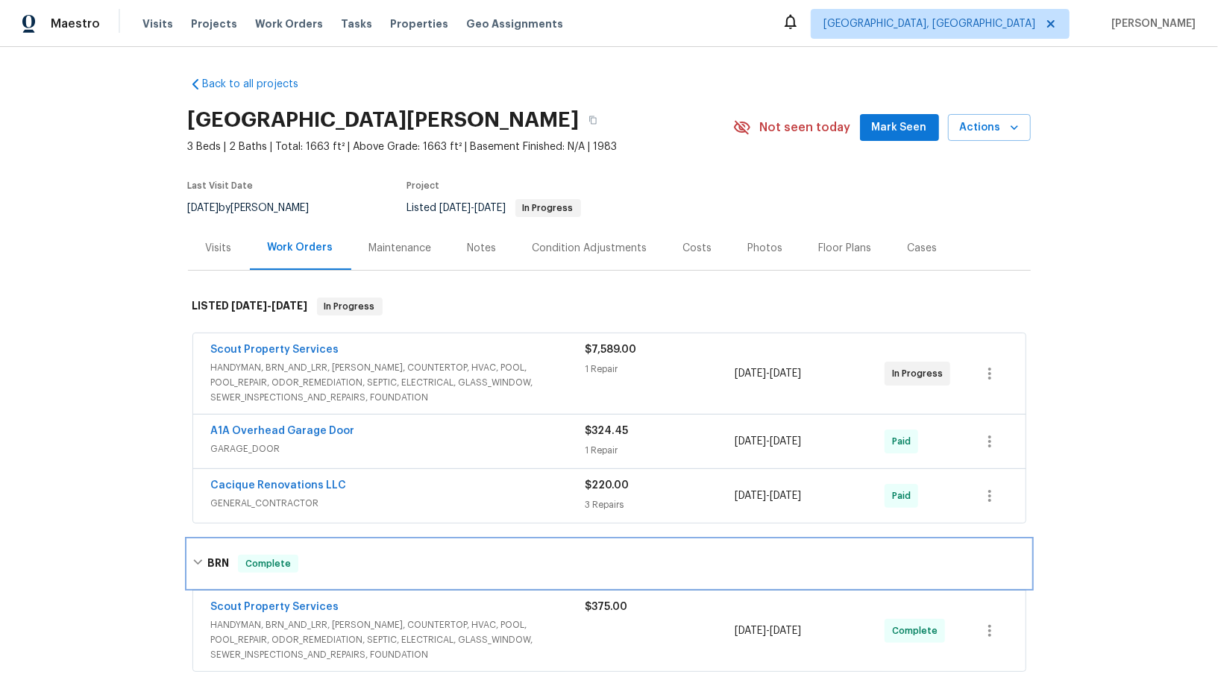
scroll to position [113, 0]
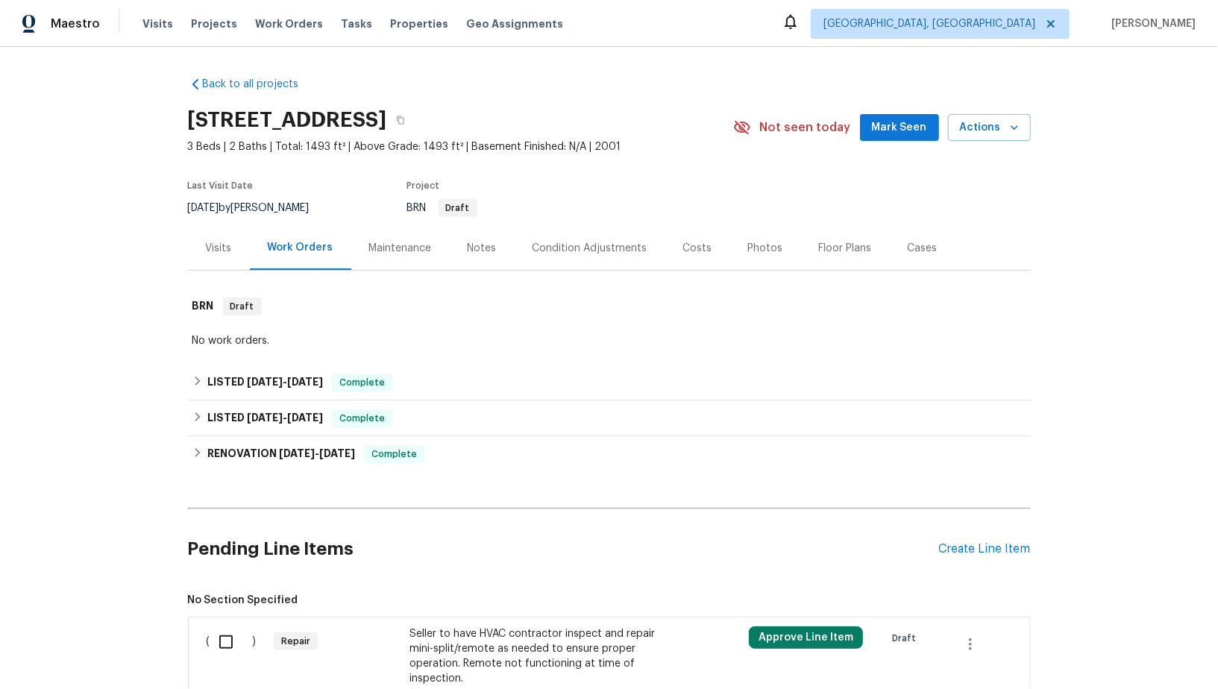
scroll to position [235, 0]
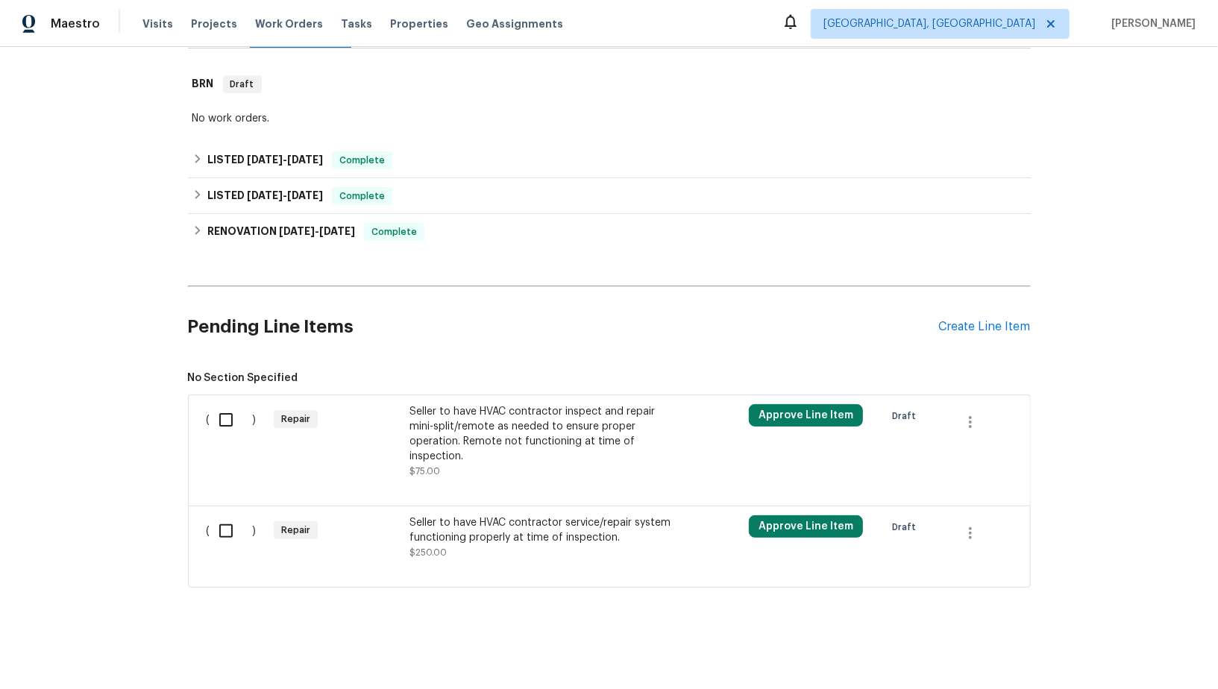
click at [493, 415] on div "Seller to have HVAC contractor inspect and repair mini-split/remote as needed t…" at bounding box center [540, 434] width 263 height 60
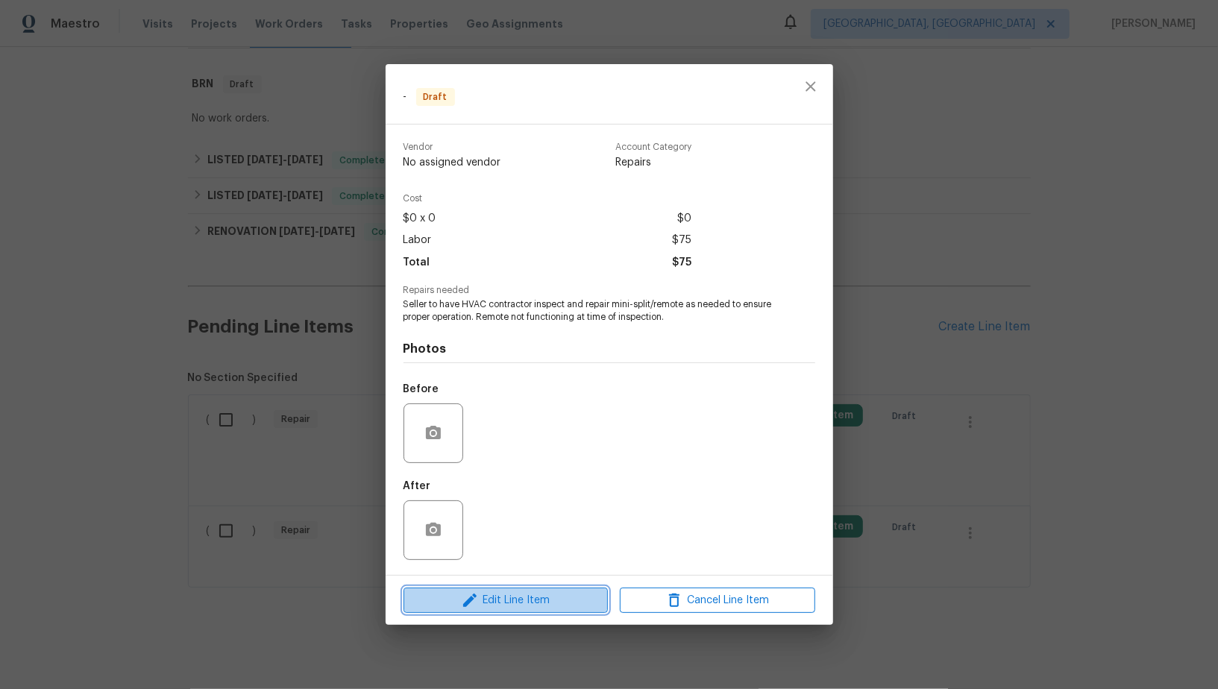
click at [504, 594] on span "Edit Line Item" at bounding box center [505, 600] width 195 height 19
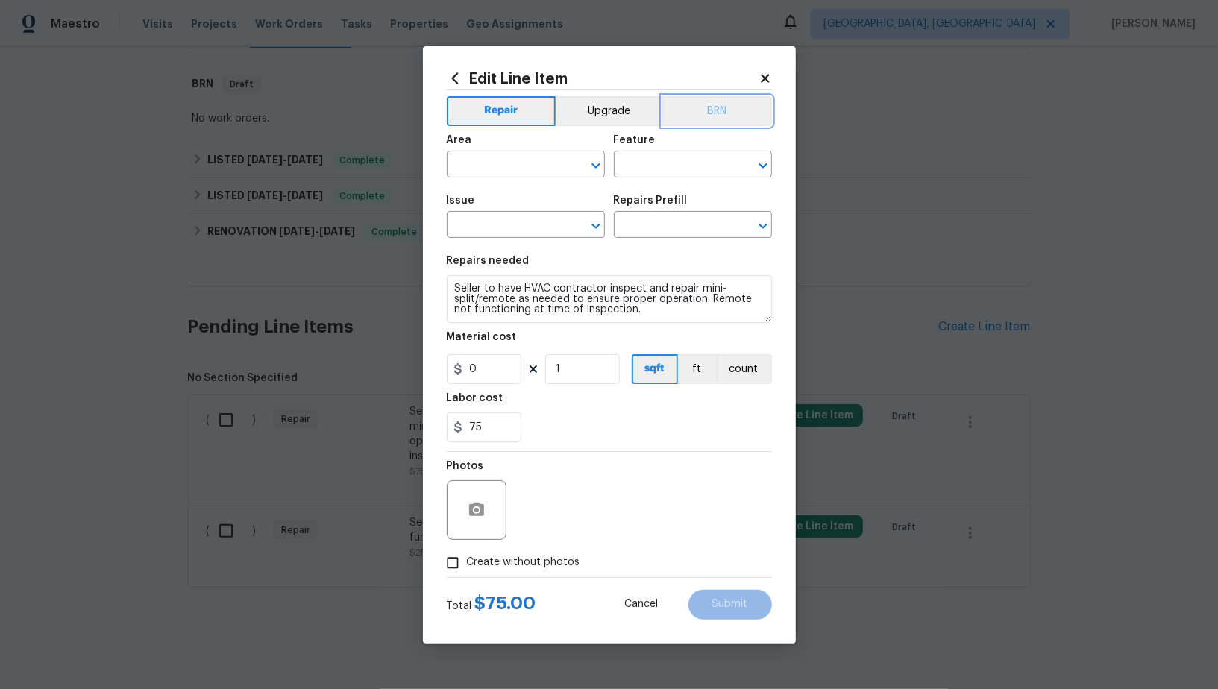
click at [709, 116] on button "BRN" at bounding box center [717, 111] width 110 height 30
click at [514, 171] on input "text" at bounding box center [505, 165] width 116 height 23
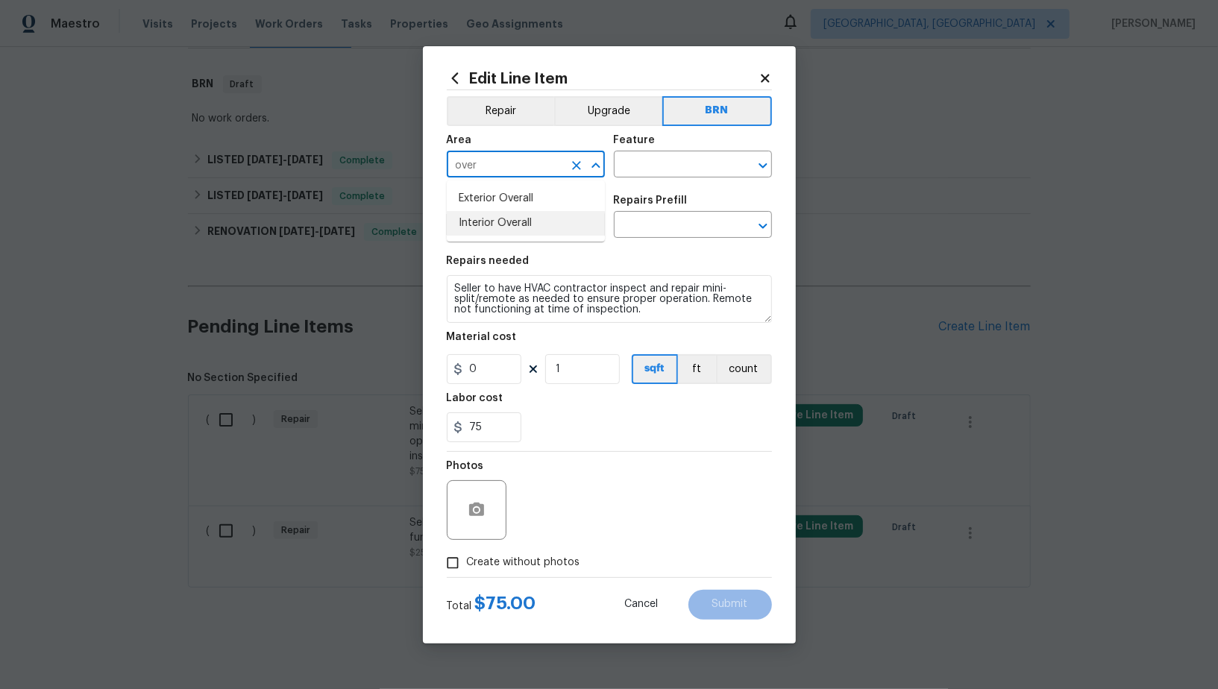
click at [513, 215] on li "Interior Overall" at bounding box center [526, 223] width 158 height 25
type input "Interior Overall"
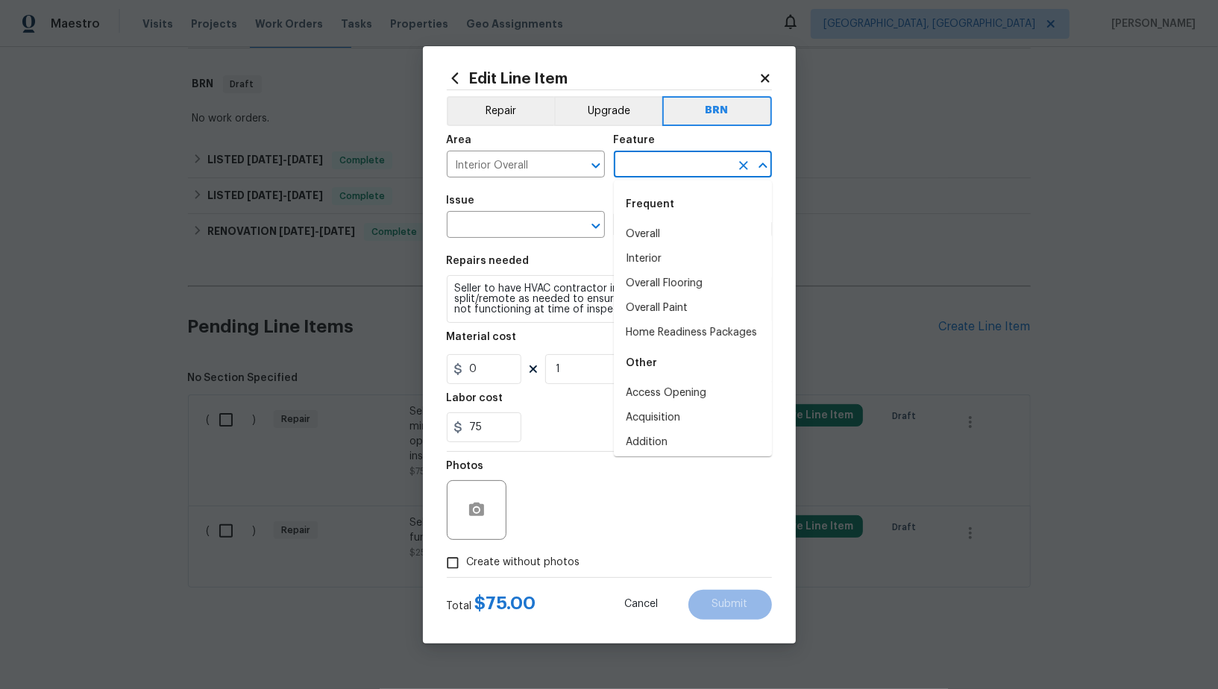
click at [652, 174] on input "text" at bounding box center [672, 165] width 116 height 23
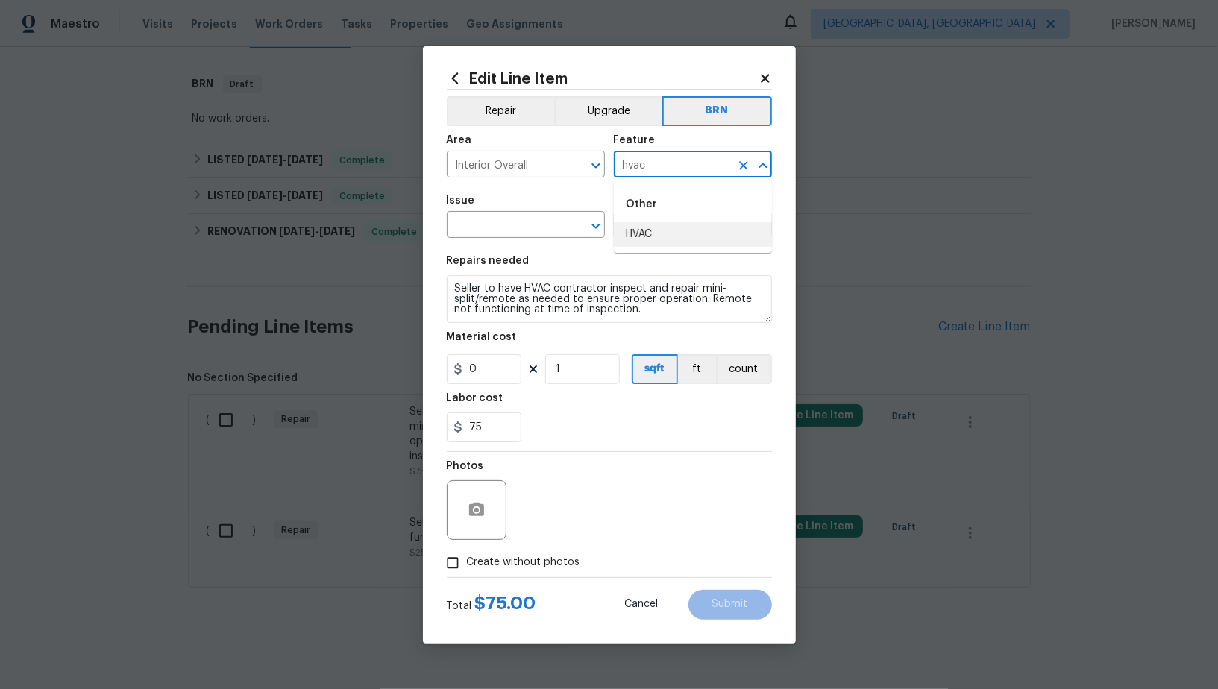
click at [651, 250] on ul "Other HVAC" at bounding box center [693, 217] width 158 height 72
click at [648, 246] on li "HVAC" at bounding box center [693, 234] width 158 height 25
type input "HVAC"
click at [497, 236] on input "text" at bounding box center [505, 226] width 116 height 23
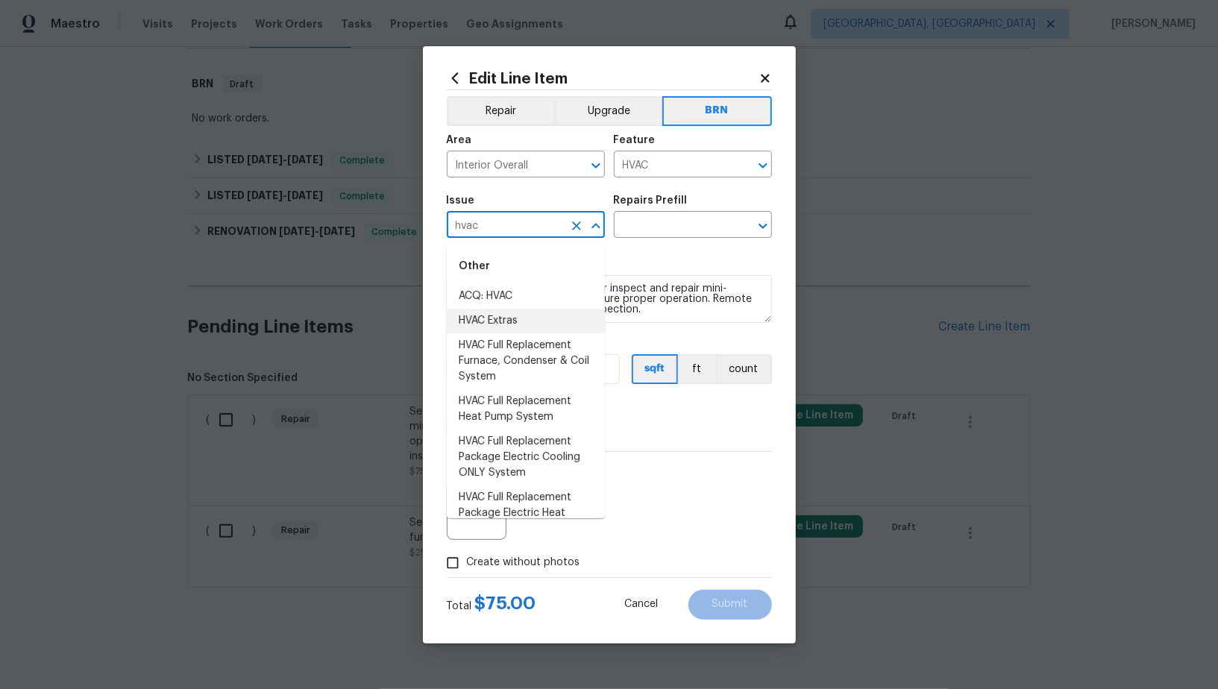
click at [495, 329] on li "HVAC Extras" at bounding box center [526, 321] width 158 height 25
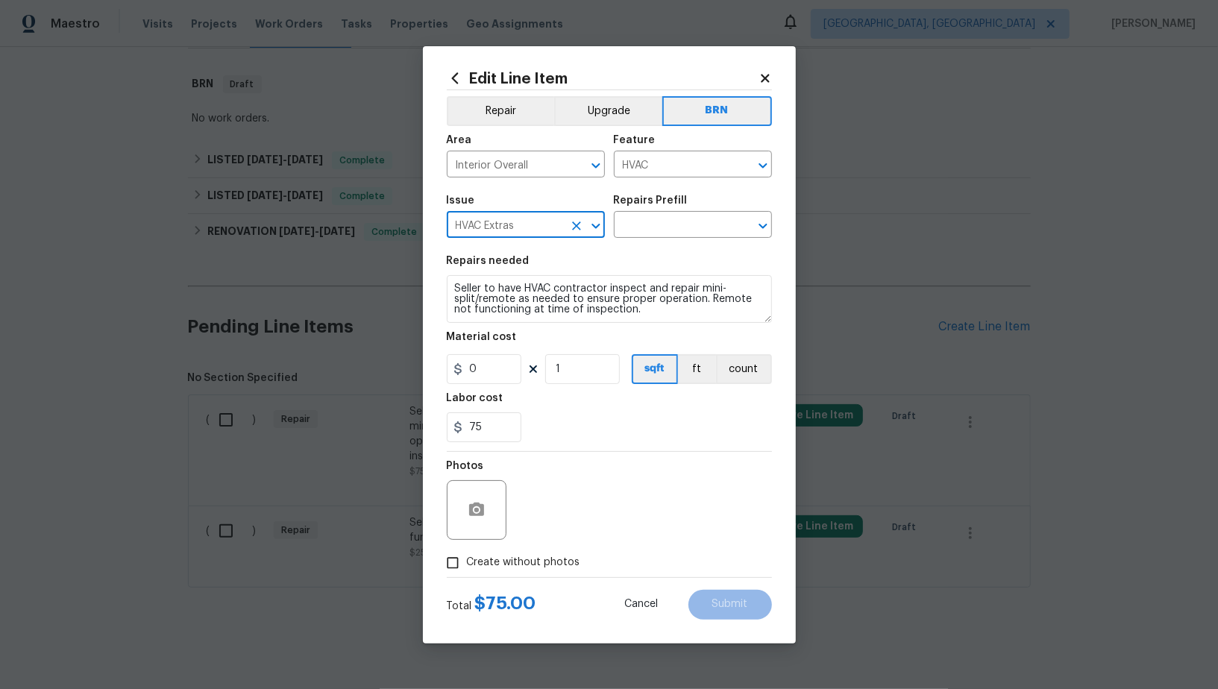
type input "HVAC Extras"
click at [575, 304] on textarea "Seller to have HVAC contractor inspect and repair mini-split/remote as needed t…" at bounding box center [609, 299] width 325 height 48
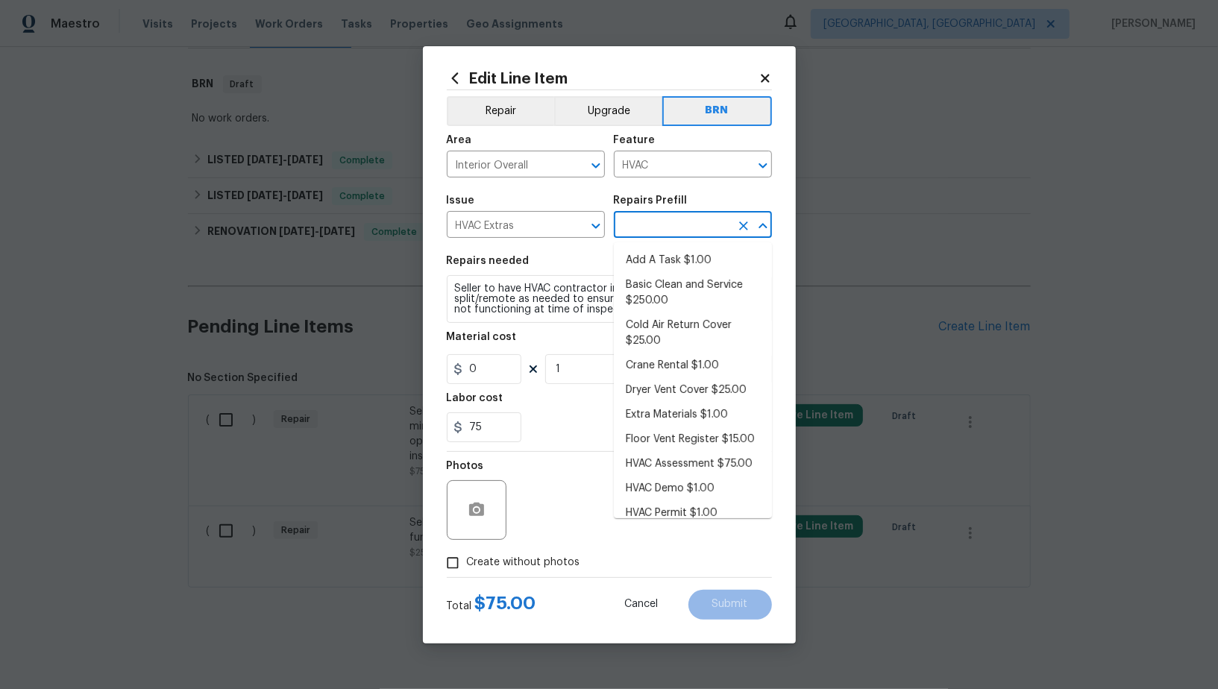
click at [650, 233] on input "text" at bounding box center [672, 226] width 116 height 23
click at [659, 261] on li "Add A Task $1.00" at bounding box center [693, 260] width 158 height 25
type input "Add A Task $1.00"
type textarea "HPM to detail"
type input "1"
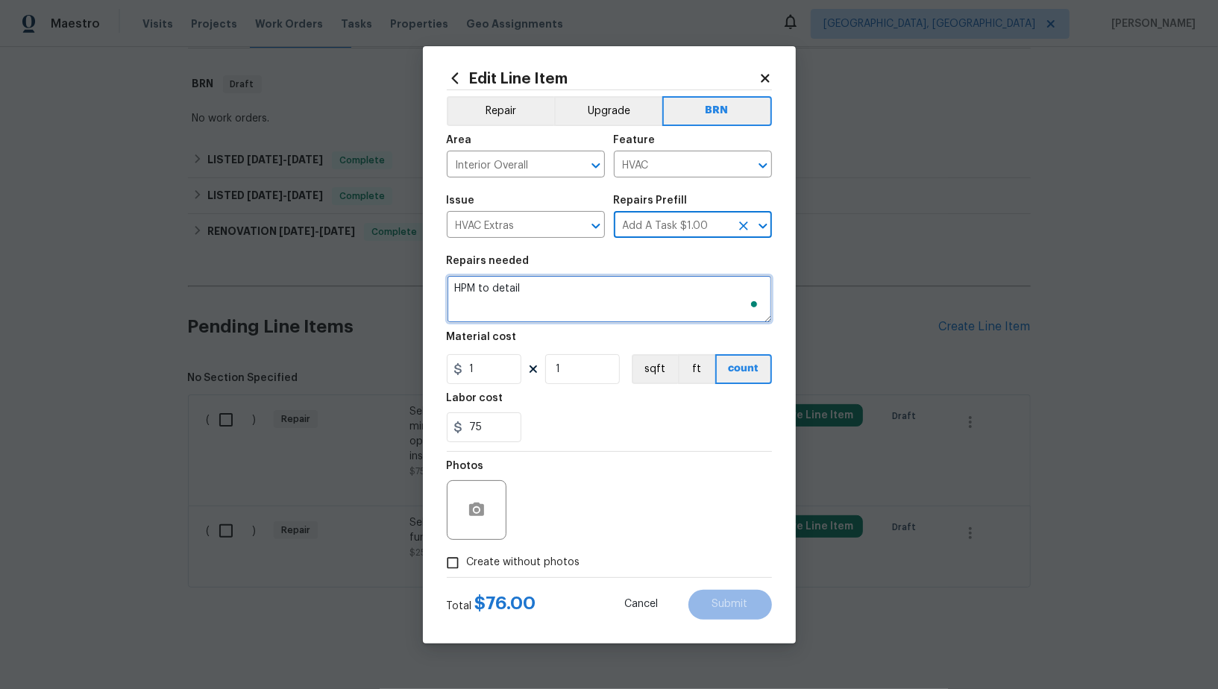
click at [624, 285] on textarea "HPM to detail" at bounding box center [609, 299] width 325 height 48
paste textarea "Seller to have HVAC contractor inspect and repair mini-split/remote as needed t…"
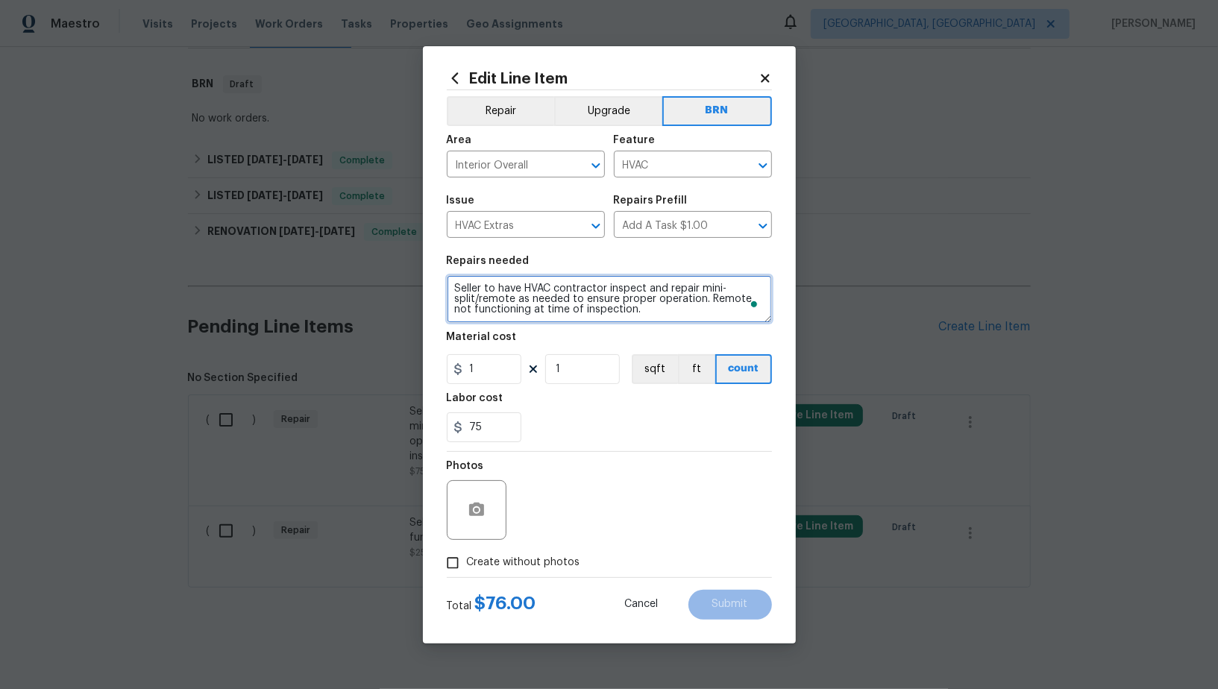
type textarea "Seller to have HVAC contractor inspect and repair mini-split/remote as needed t…"
click at [486, 376] on input "1" at bounding box center [484, 369] width 75 height 30
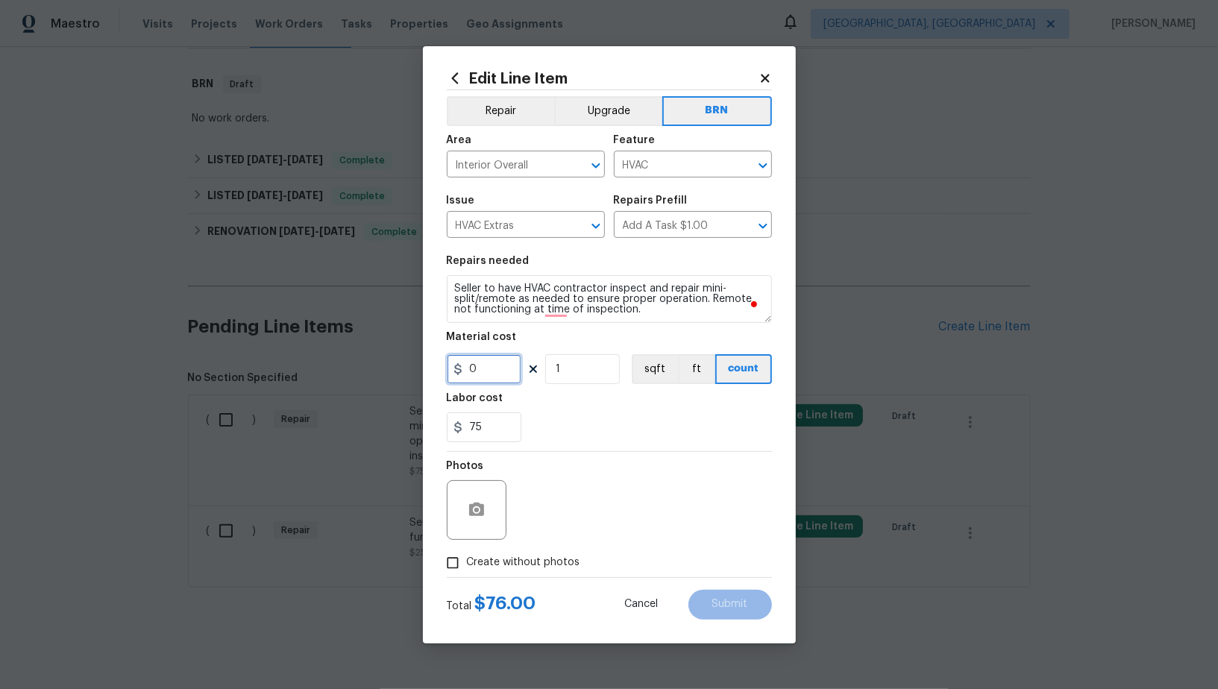
type input "0"
click at [454, 553] on input "Create without photos" at bounding box center [453, 563] width 28 height 28
checkbox input "true"
click at [613, 542] on div "Reason*" at bounding box center [645, 500] width 254 height 97
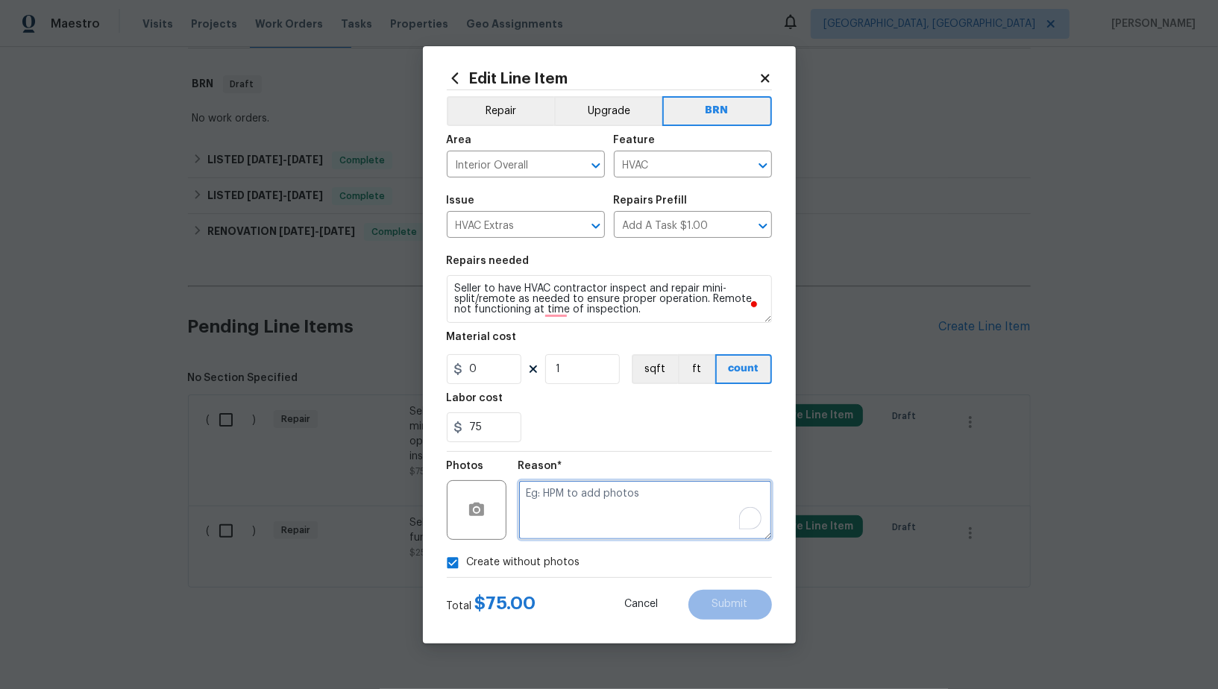
click at [626, 522] on textarea "To enrich screen reader interactions, please activate Accessibility in Grammarl…" at bounding box center [645, 510] width 254 height 60
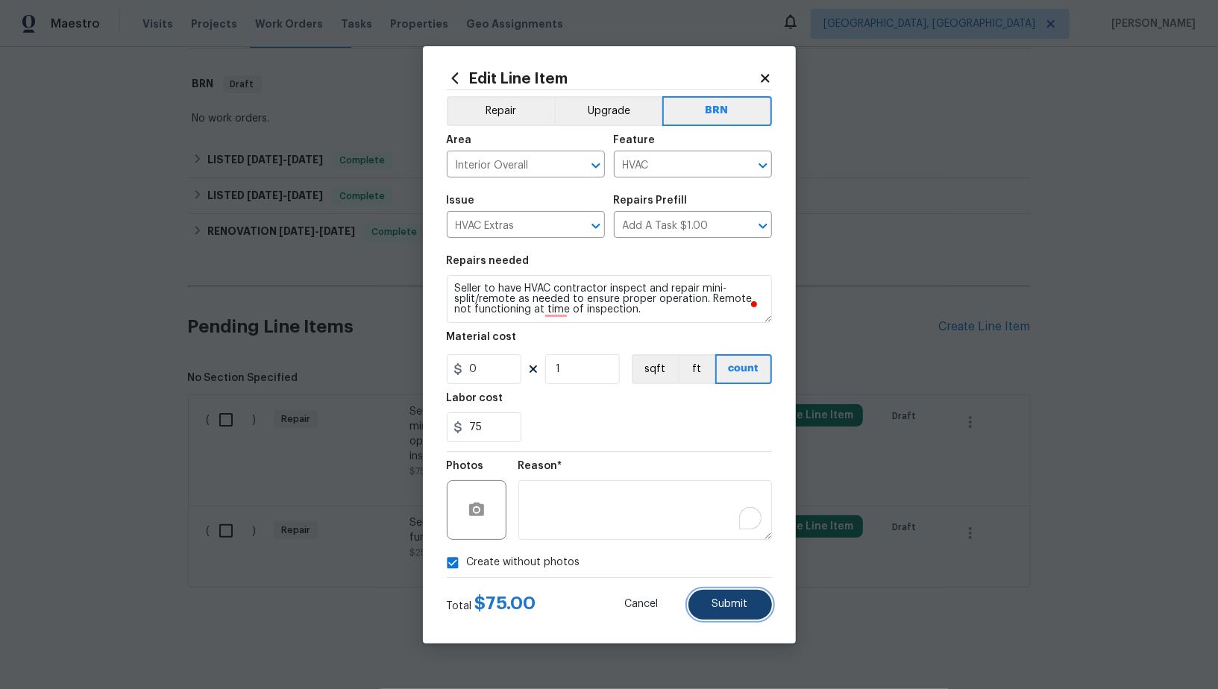
click at [732, 607] on span "Submit" at bounding box center [730, 604] width 36 height 11
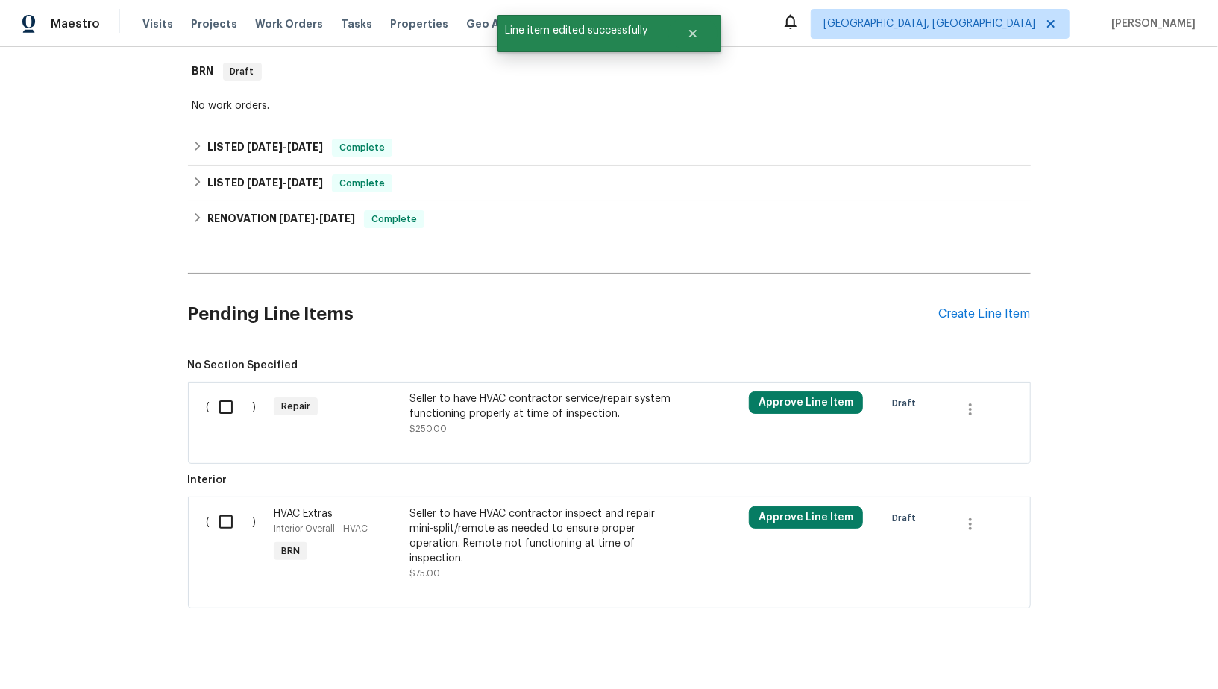
click at [467, 452] on div at bounding box center [610, 445] width 806 height 18
click at [457, 435] on div "Seller to have HVAC contractor service/repair system functioning properly at ti…" at bounding box center [540, 414] width 263 height 45
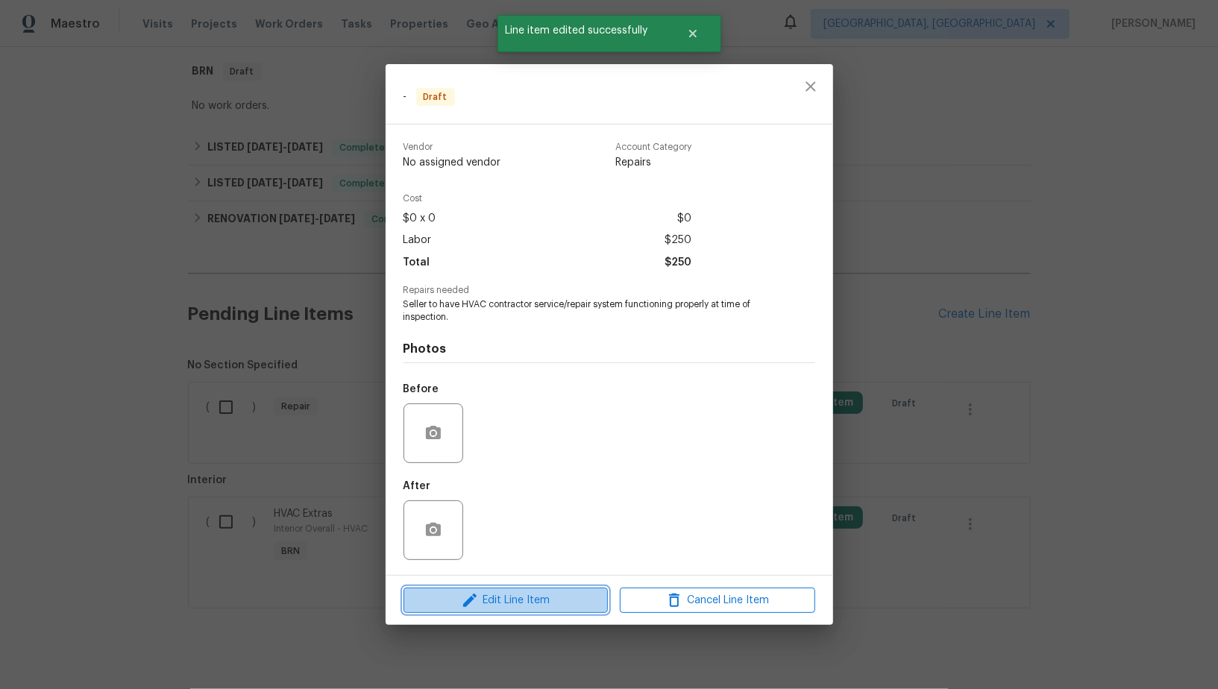
click at [499, 603] on span "Edit Line Item" at bounding box center [505, 600] width 195 height 19
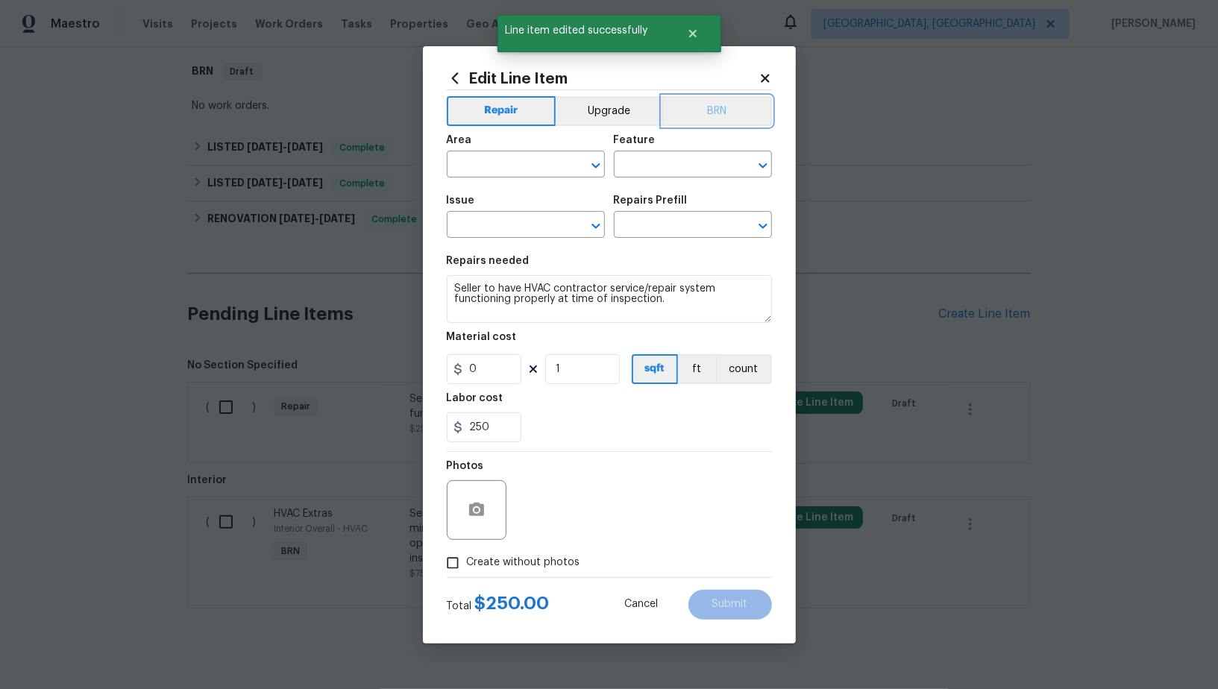
click at [733, 118] on button "BRN" at bounding box center [717, 111] width 110 height 30
click at [500, 161] on input "text" at bounding box center [505, 165] width 116 height 23
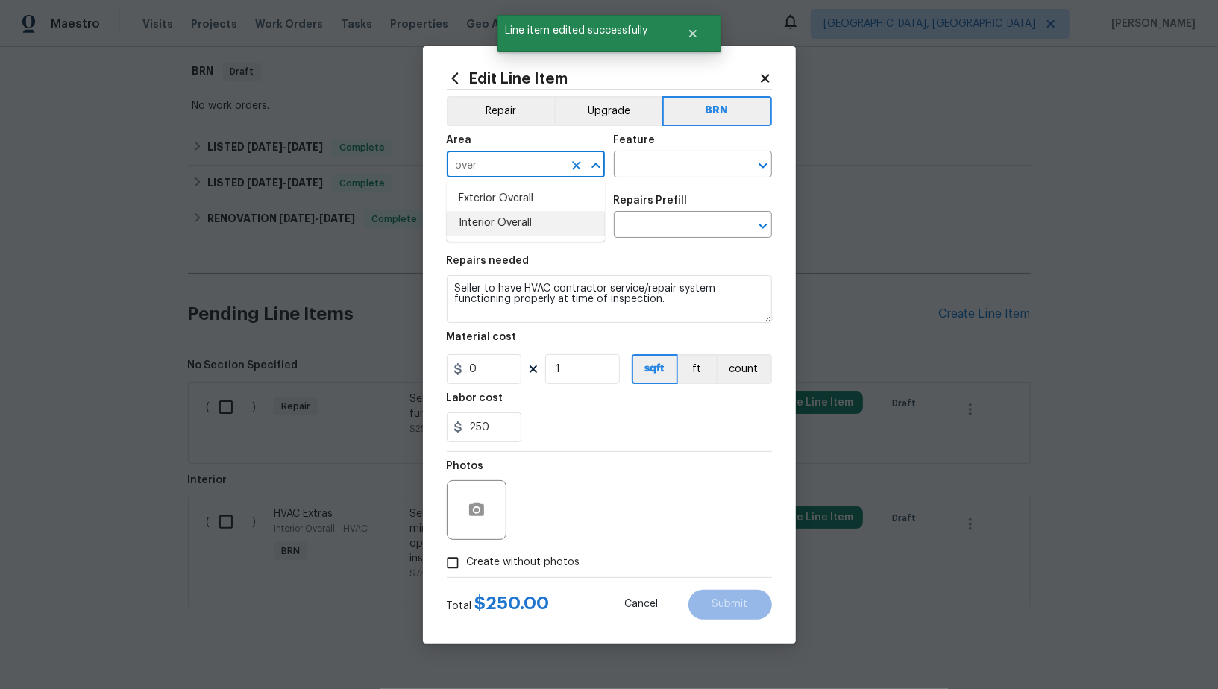
click at [509, 217] on li "Interior Overall" at bounding box center [526, 223] width 158 height 25
type input "Interior Overall"
click at [660, 160] on input "text" at bounding box center [672, 165] width 116 height 23
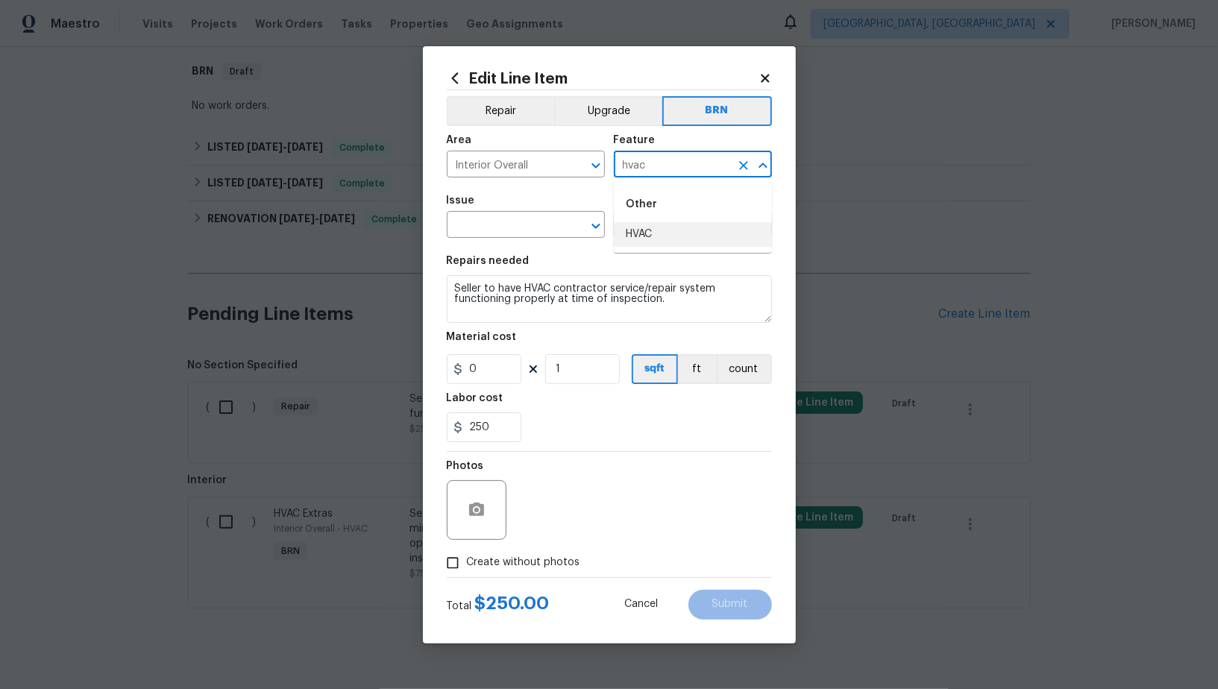
click at [668, 234] on li "HVAC" at bounding box center [693, 234] width 158 height 25
type input "HVAC"
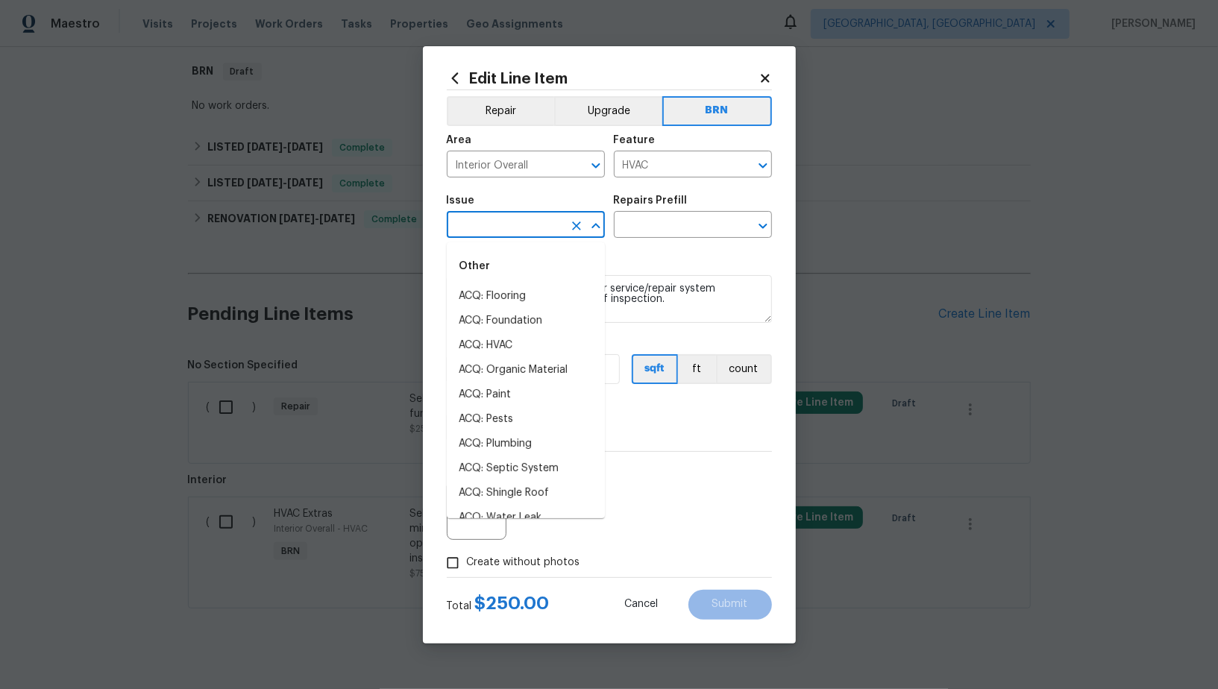
click at [453, 222] on input "text" at bounding box center [505, 226] width 116 height 23
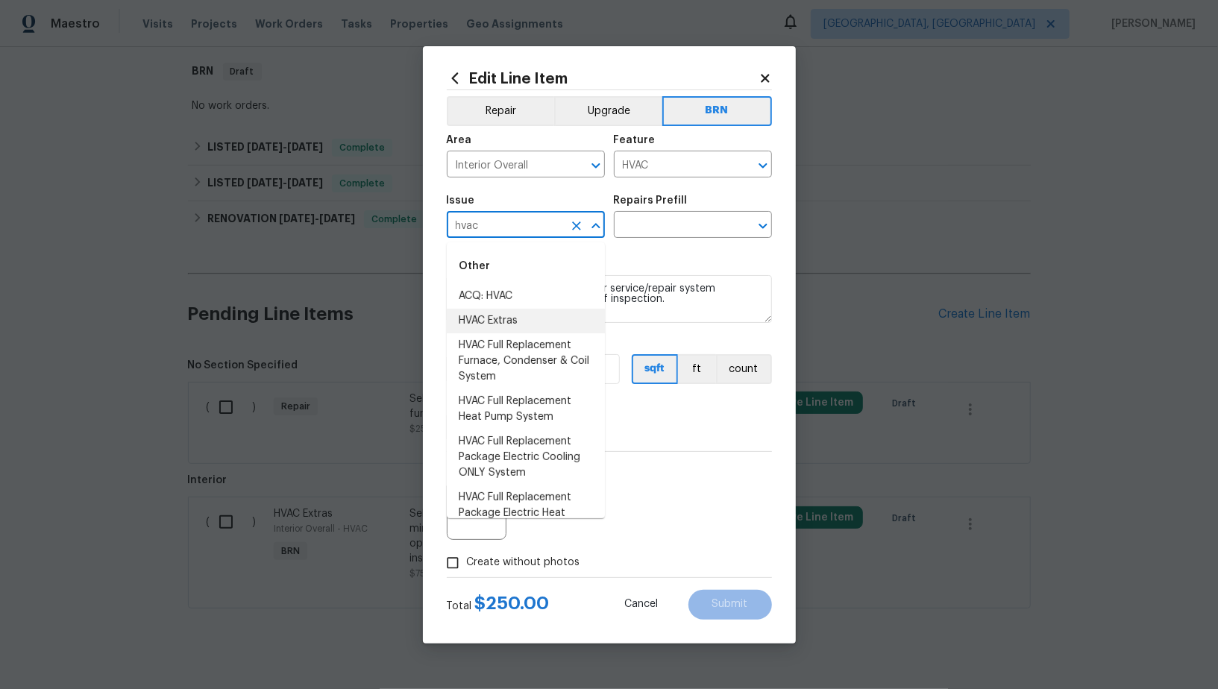
click at [484, 330] on li "HVAC Extras" at bounding box center [526, 321] width 158 height 25
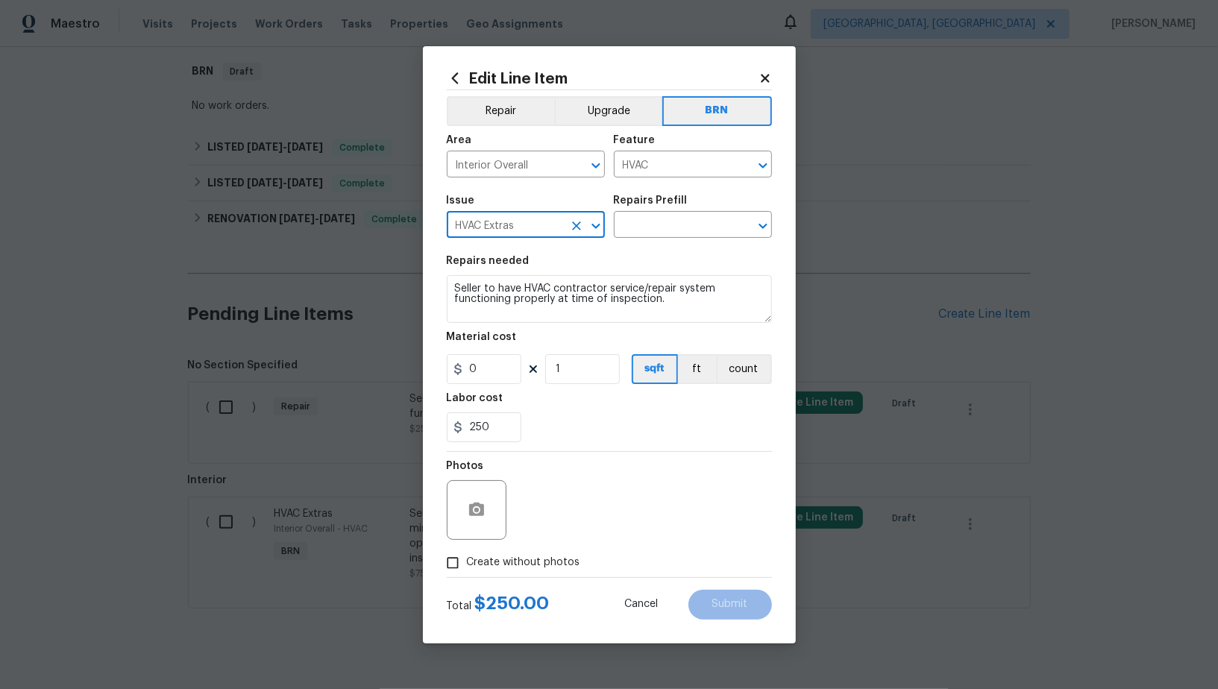
type input "HVAC Extras"
click at [571, 320] on textarea "Seller to have HVAC contractor service/repair system functioning properly at ti…" at bounding box center [609, 299] width 325 height 48
click at [650, 239] on div "Issue HVAC Extras ​ Repairs Prefill ​" at bounding box center [609, 216] width 325 height 60
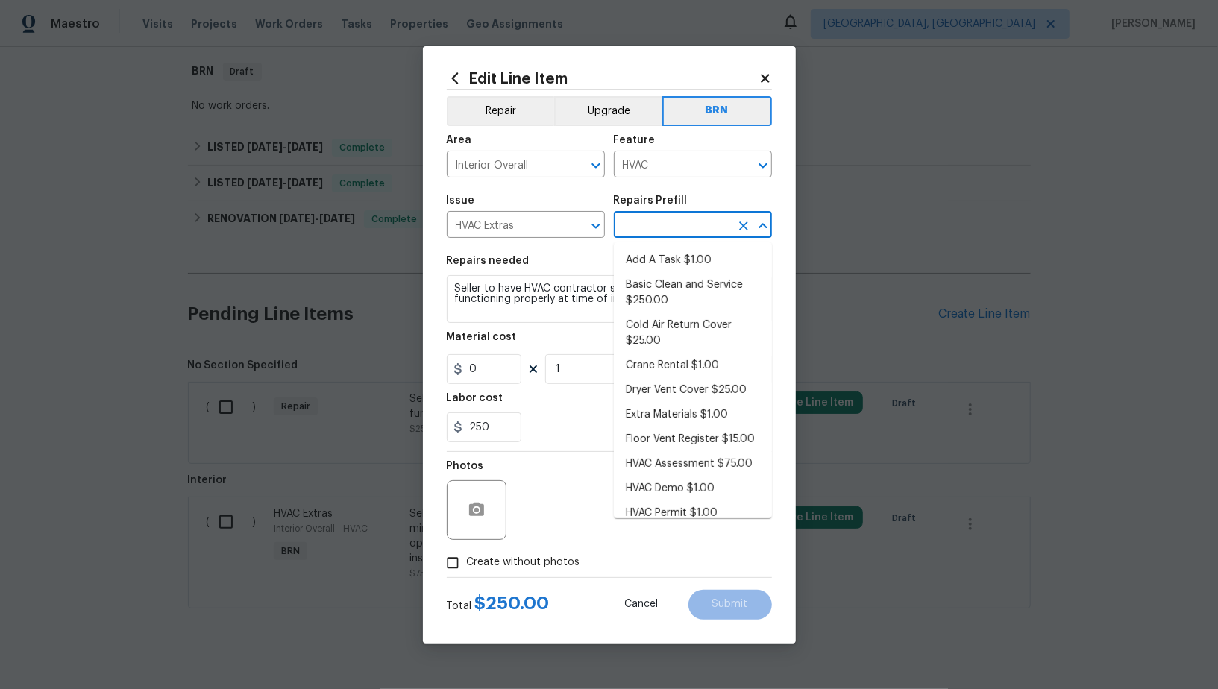
click at [649, 226] on input "text" at bounding box center [672, 226] width 116 height 23
click at [650, 291] on li "Basic Clean and Service $250.00" at bounding box center [693, 293] width 158 height 40
type input "Basic Clean and Service $250.00"
type textarea "General Service HVAC system including: cleaning condenser and evaporator coils,…"
type input "250"
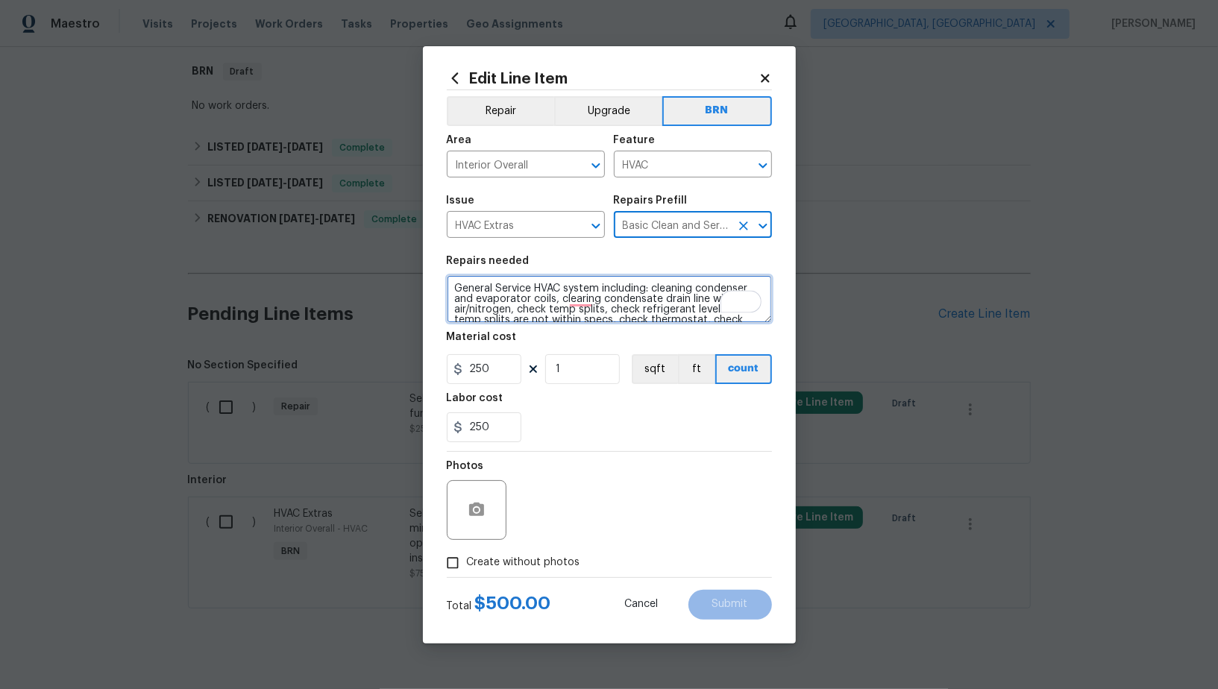
click at [574, 318] on textarea "General Service HVAC system including: cleaning condenser and evaporator coils,…" at bounding box center [609, 299] width 325 height 48
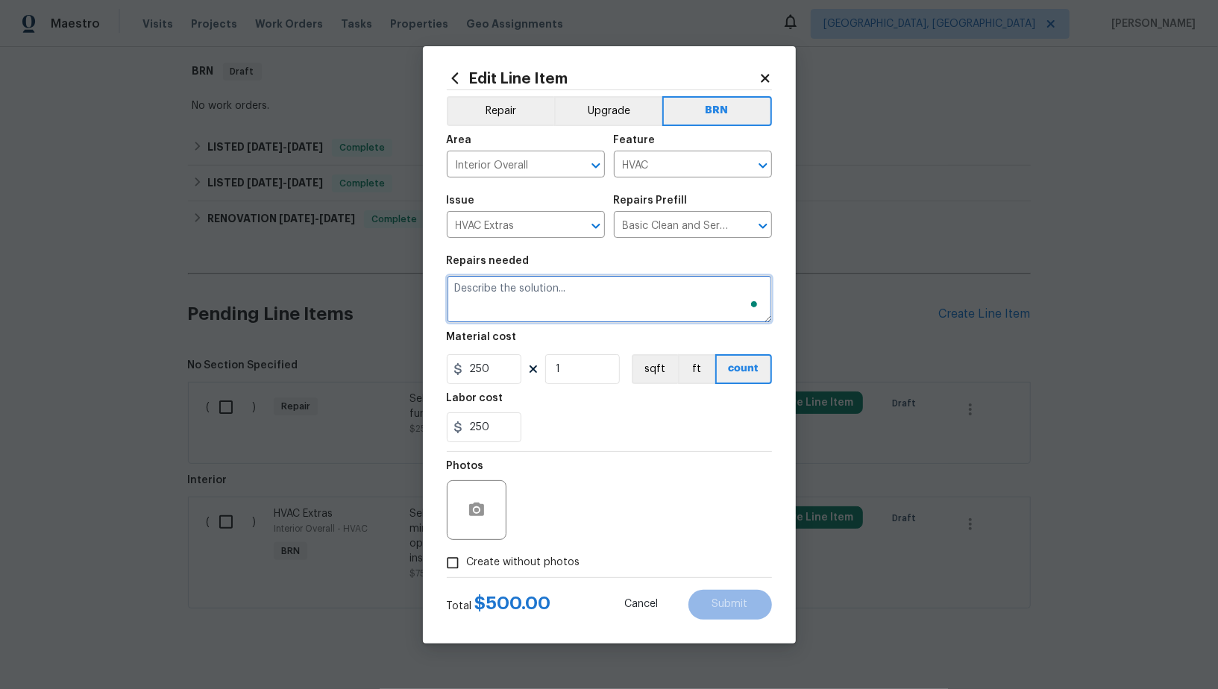
paste textarea "Seller to have HVAC contractor service/repair system functioning properly at ti…"
type textarea "Seller to have HVAC contractor service/repair system functioning properly at ti…"
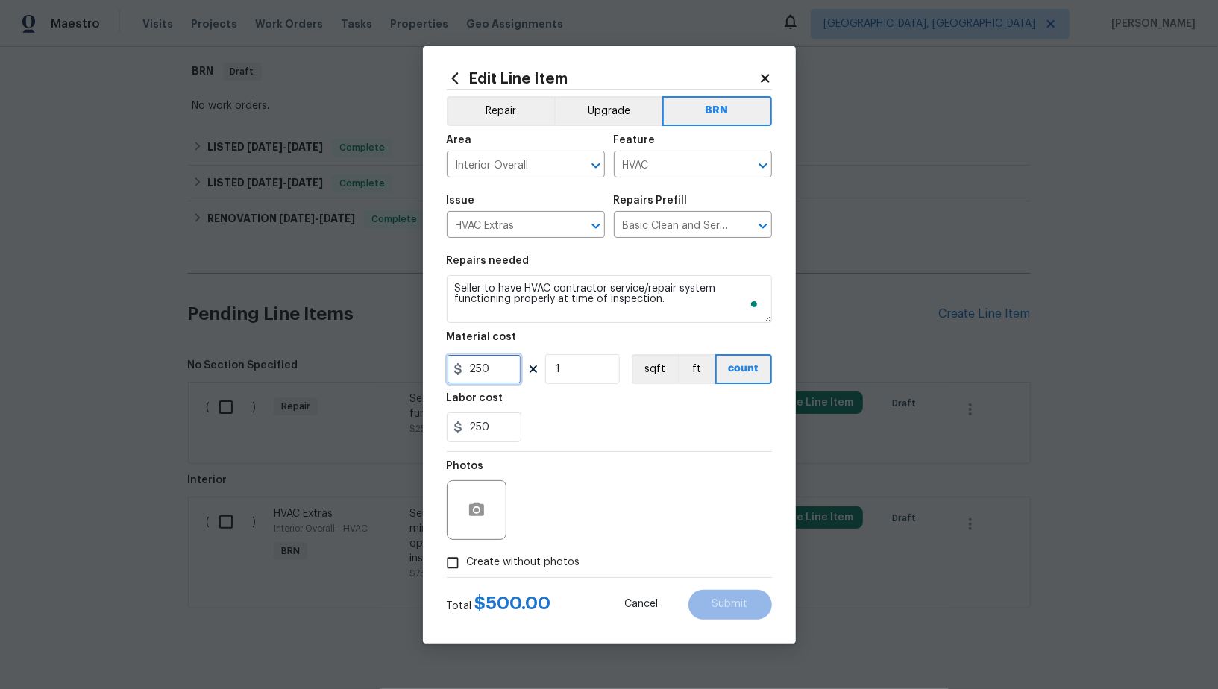
click at [500, 380] on input "250" at bounding box center [484, 369] width 75 height 30
type input "0"
click at [460, 555] on input "Create without photos" at bounding box center [453, 563] width 28 height 28
checkbox input "true"
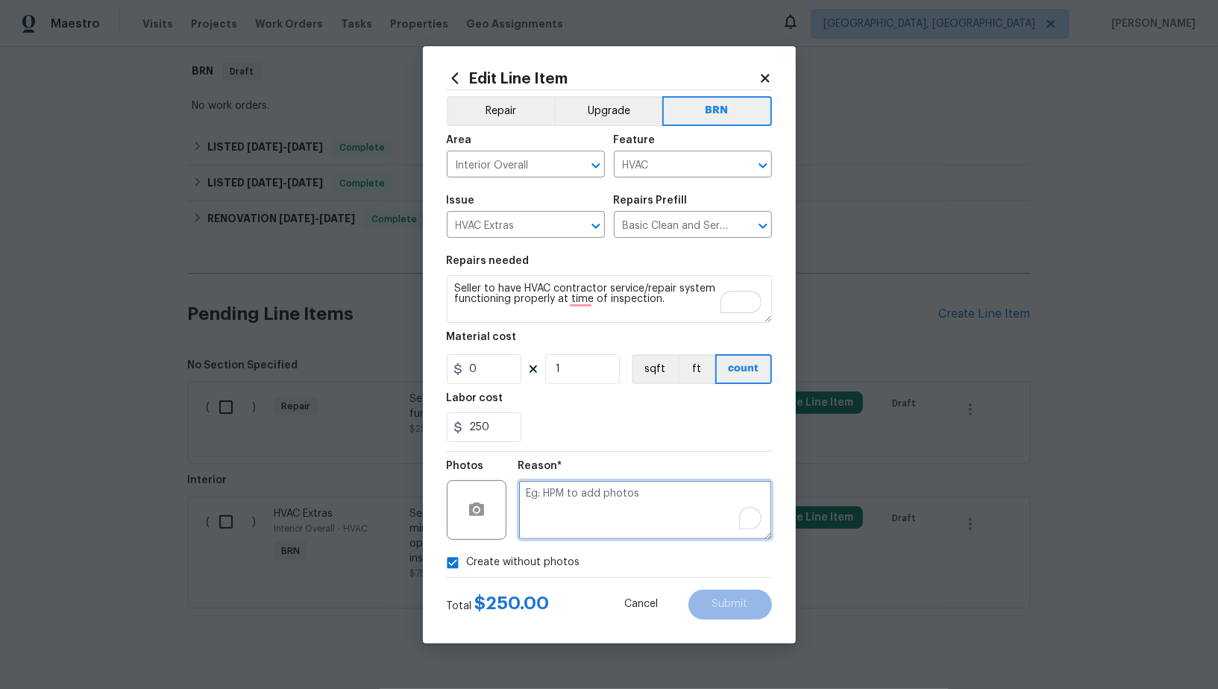
click at [629, 516] on textarea "To enrich screen reader interactions, please activate Accessibility in Grammarl…" at bounding box center [645, 510] width 254 height 60
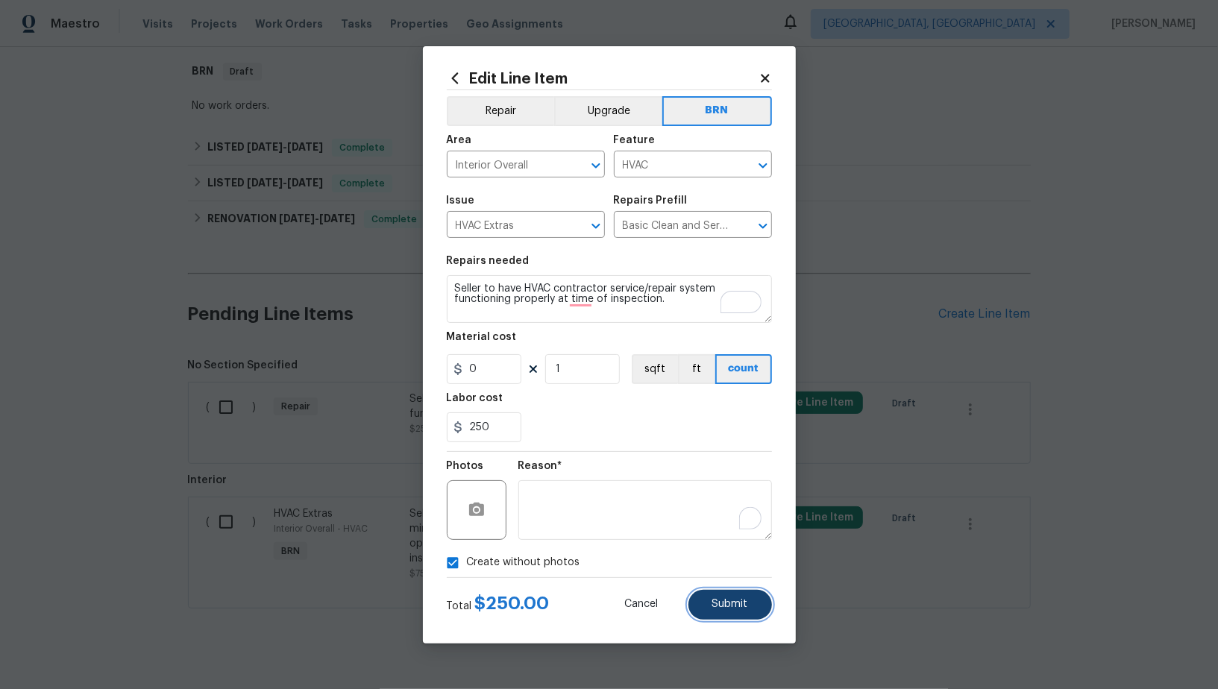
click at [735, 602] on span "Submit" at bounding box center [730, 604] width 36 height 11
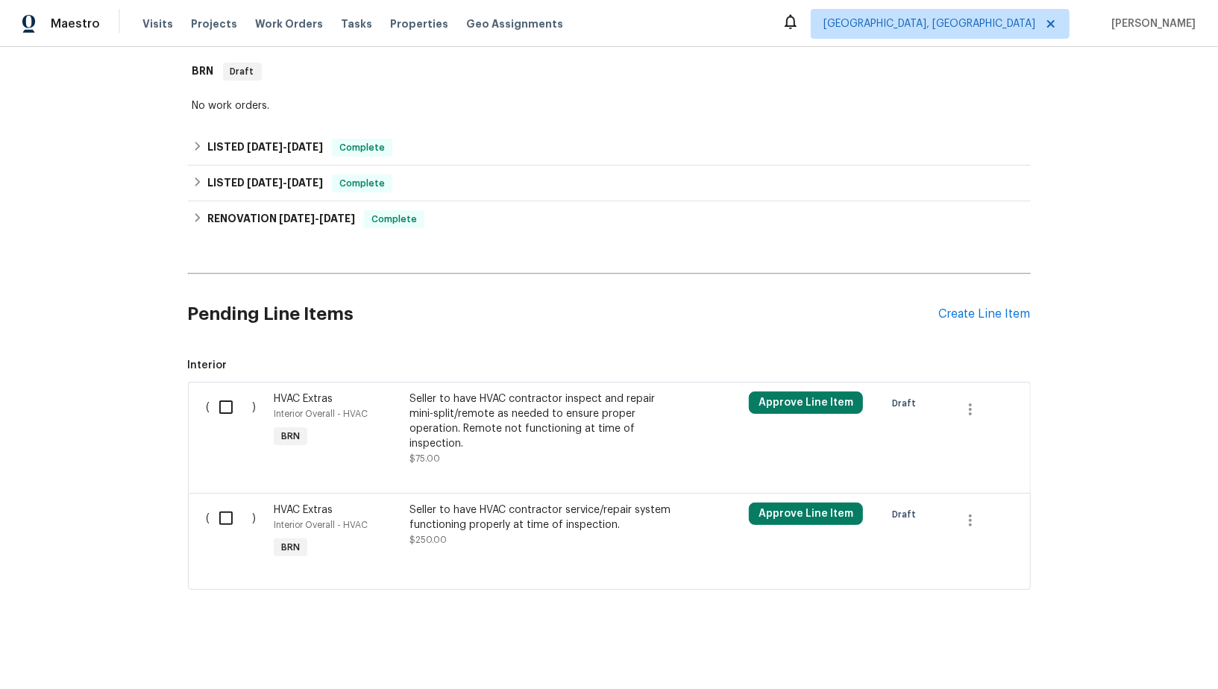
scroll to position [250, 0]
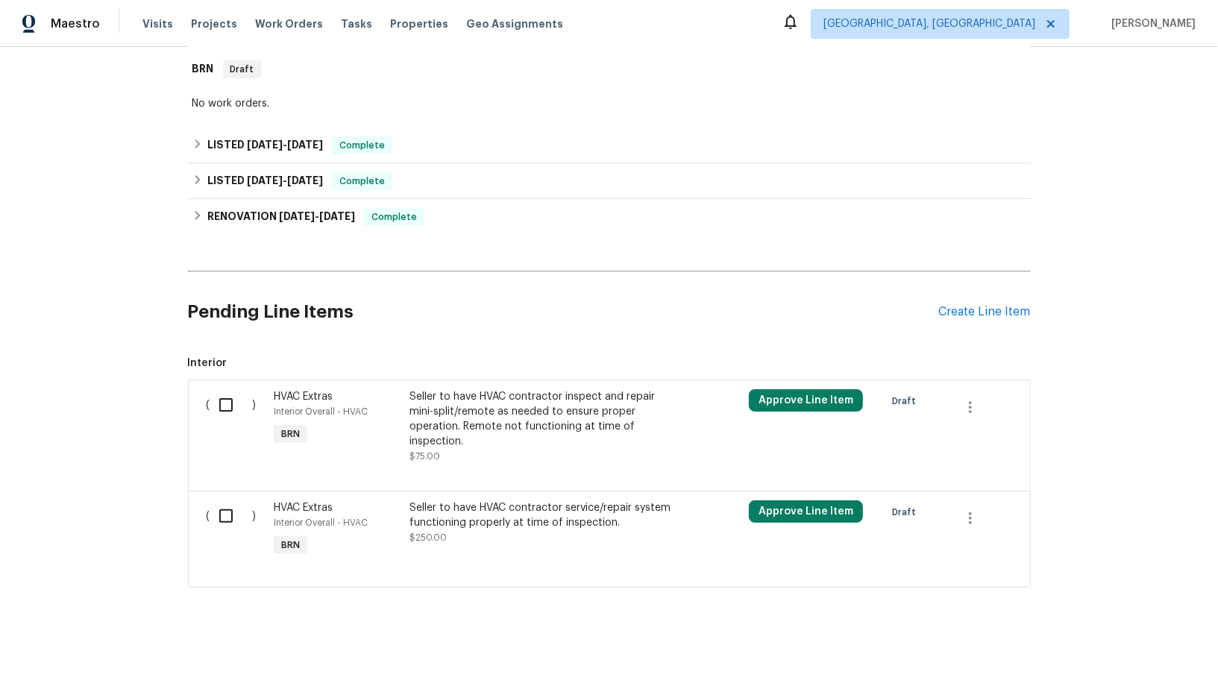
click at [261, 402] on div "( )" at bounding box center [236, 427] width 68 height 84
click at [222, 402] on input "checkbox" at bounding box center [231, 404] width 43 height 31
checkbox input "true"
click at [225, 545] on div "( )" at bounding box center [236, 530] width 68 height 69
click at [225, 534] on div "( )" at bounding box center [236, 530] width 68 height 69
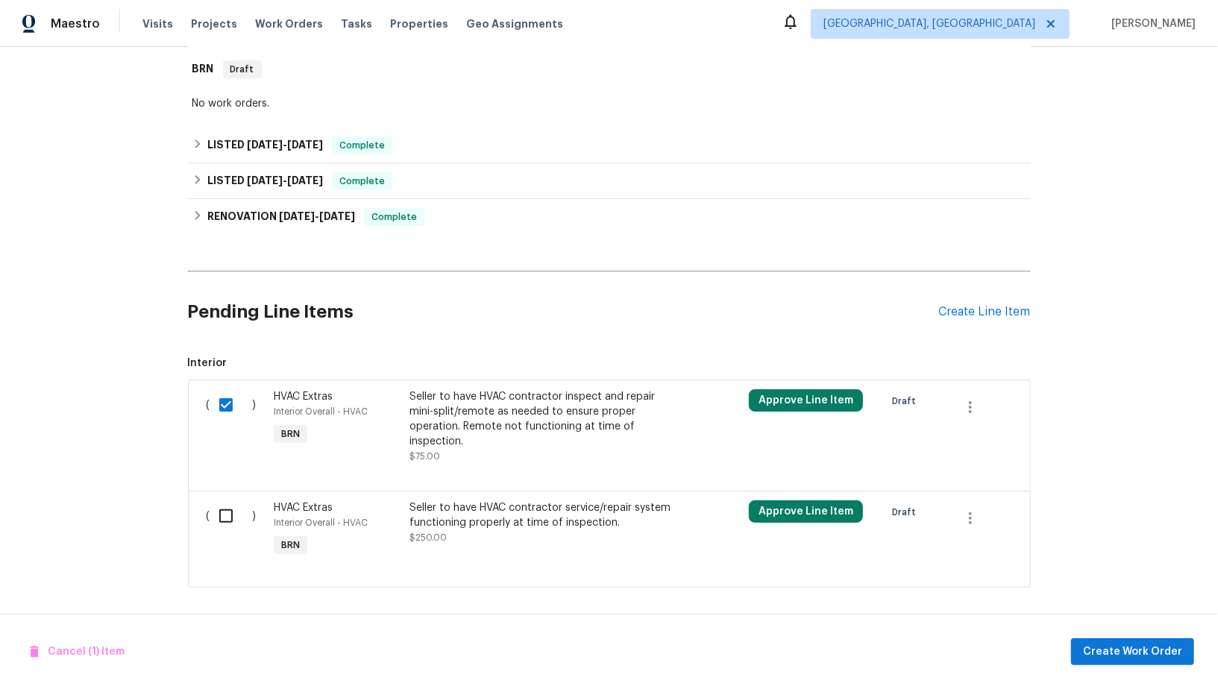
click at [227, 514] on input "checkbox" at bounding box center [231, 515] width 43 height 31
checkbox input "true"
click at [1149, 654] on span "Create Work Order" at bounding box center [1132, 652] width 99 height 19
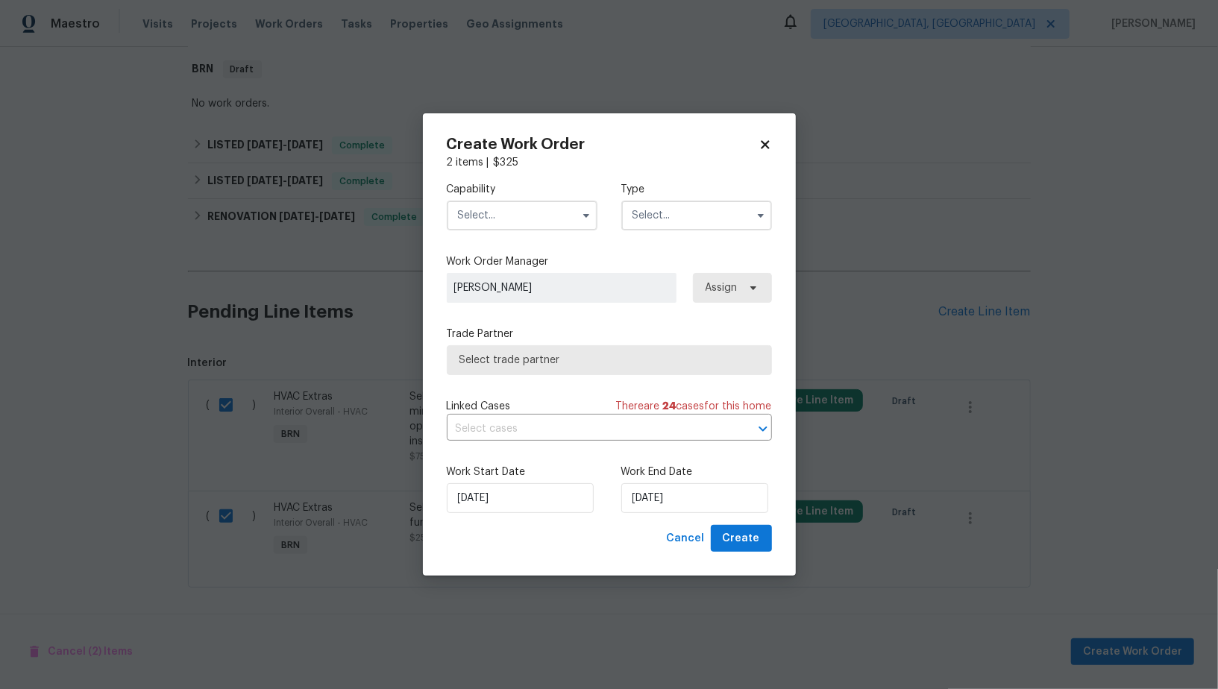
click at [503, 198] on div "Capability" at bounding box center [522, 206] width 151 height 48
click at [503, 213] on input "text" at bounding box center [522, 216] width 151 height 30
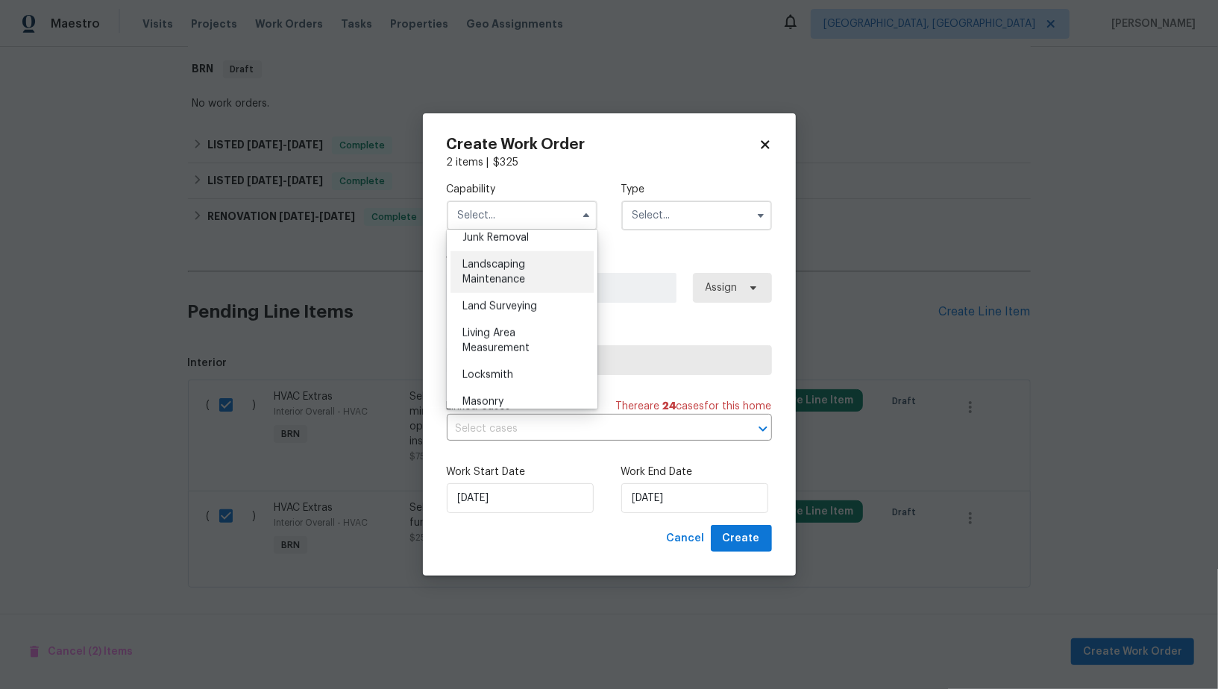
scroll to position [904, 0]
click at [501, 268] on span "Irrigation" at bounding box center [484, 271] width 45 height 10
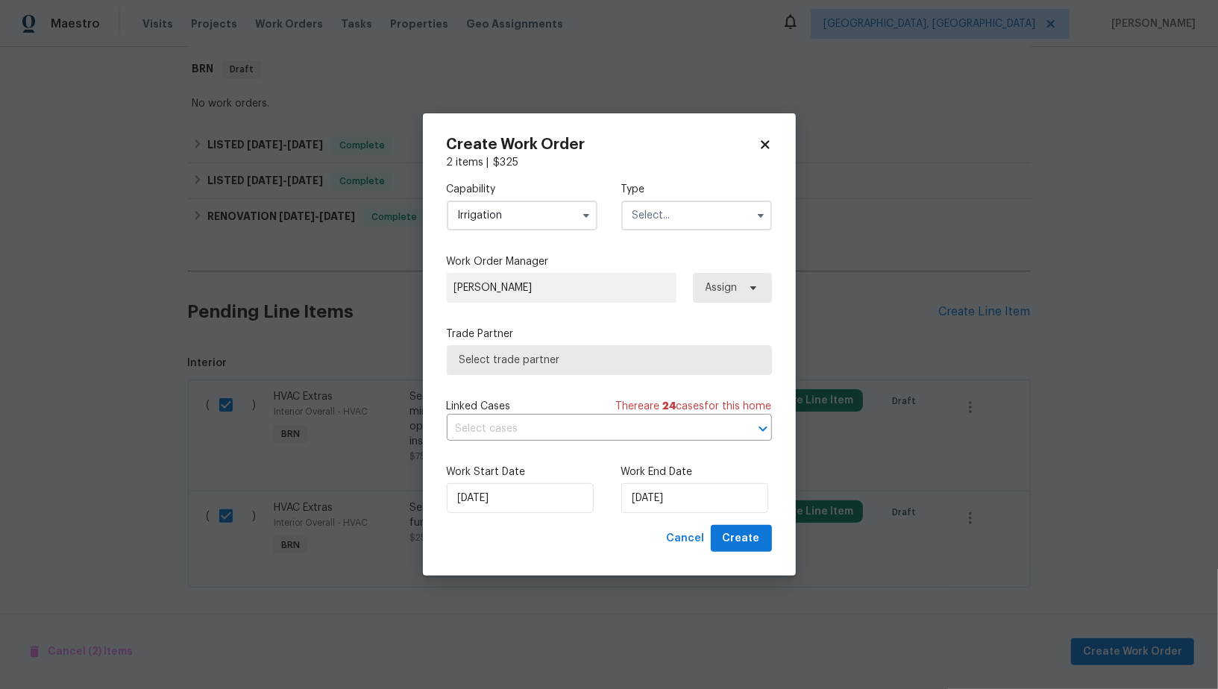
click at [503, 221] on input "Irrigation" at bounding box center [522, 216] width 151 height 30
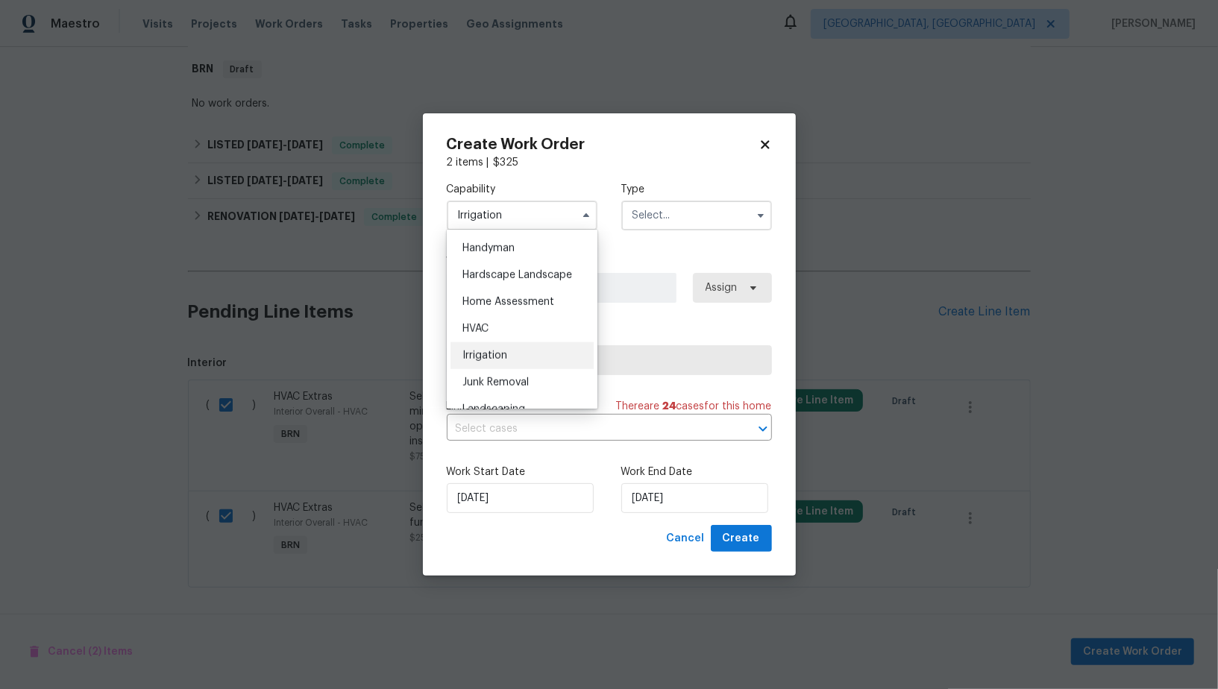
scroll to position [831, 0]
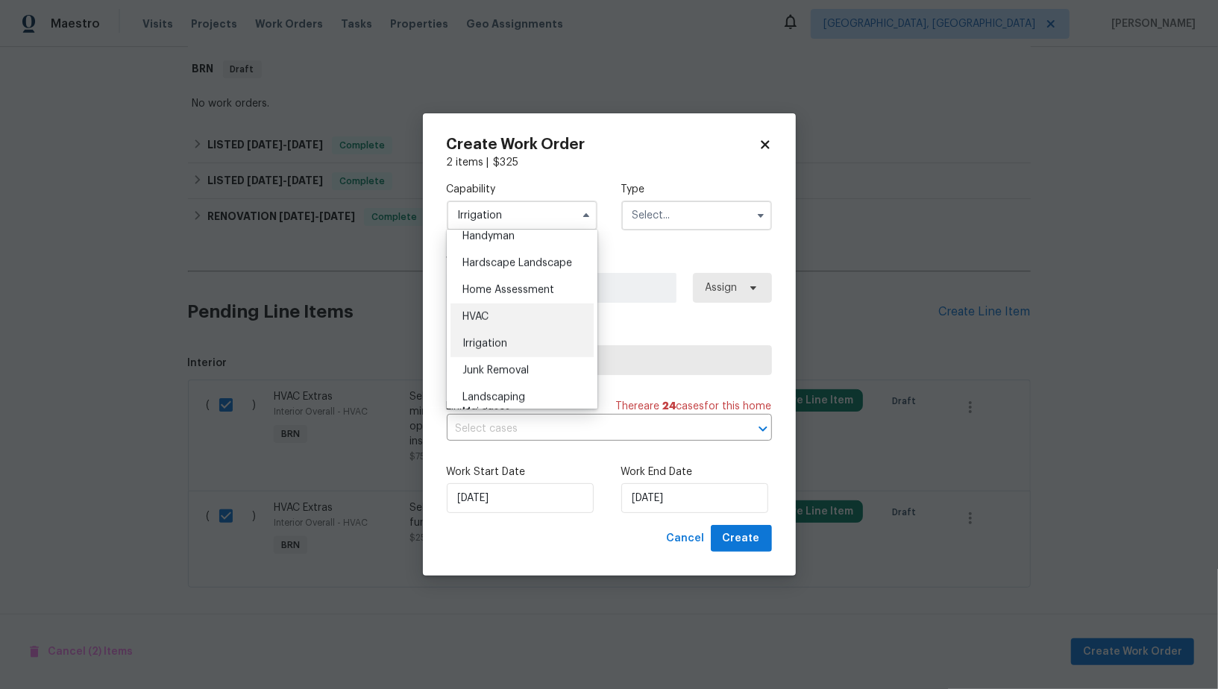
click at [492, 310] on div "HVAC" at bounding box center [522, 317] width 143 height 27
type input "HVAC"
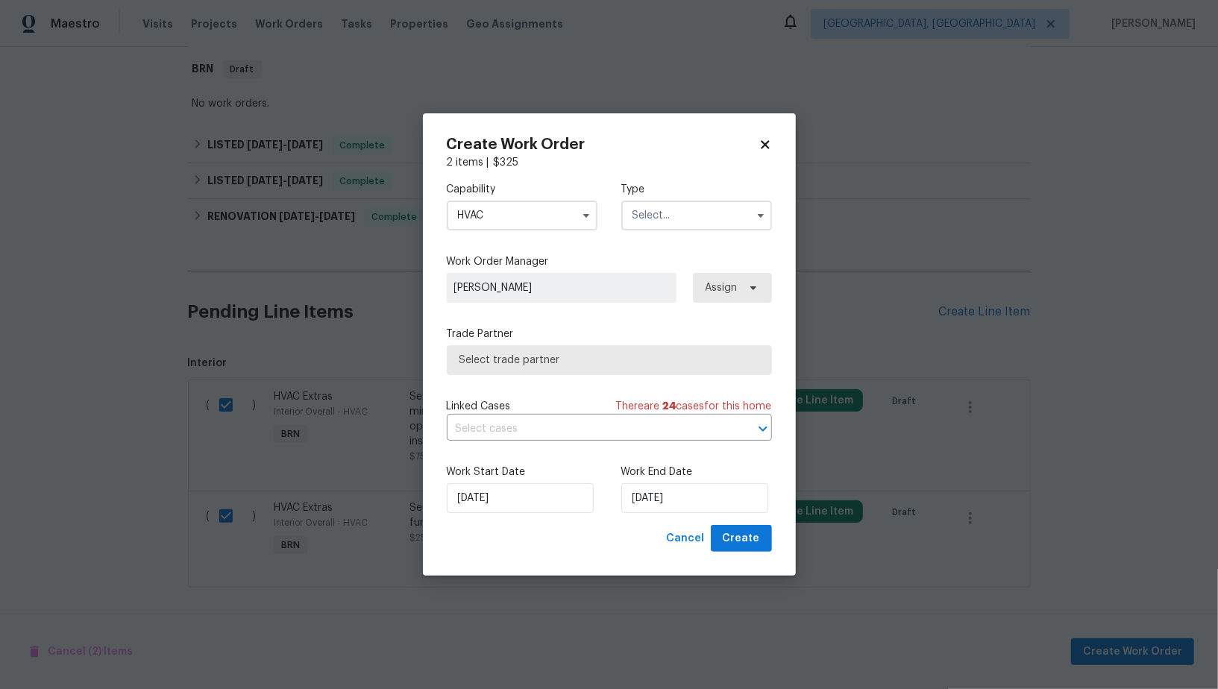
click at [642, 221] on input "text" at bounding box center [696, 216] width 151 height 30
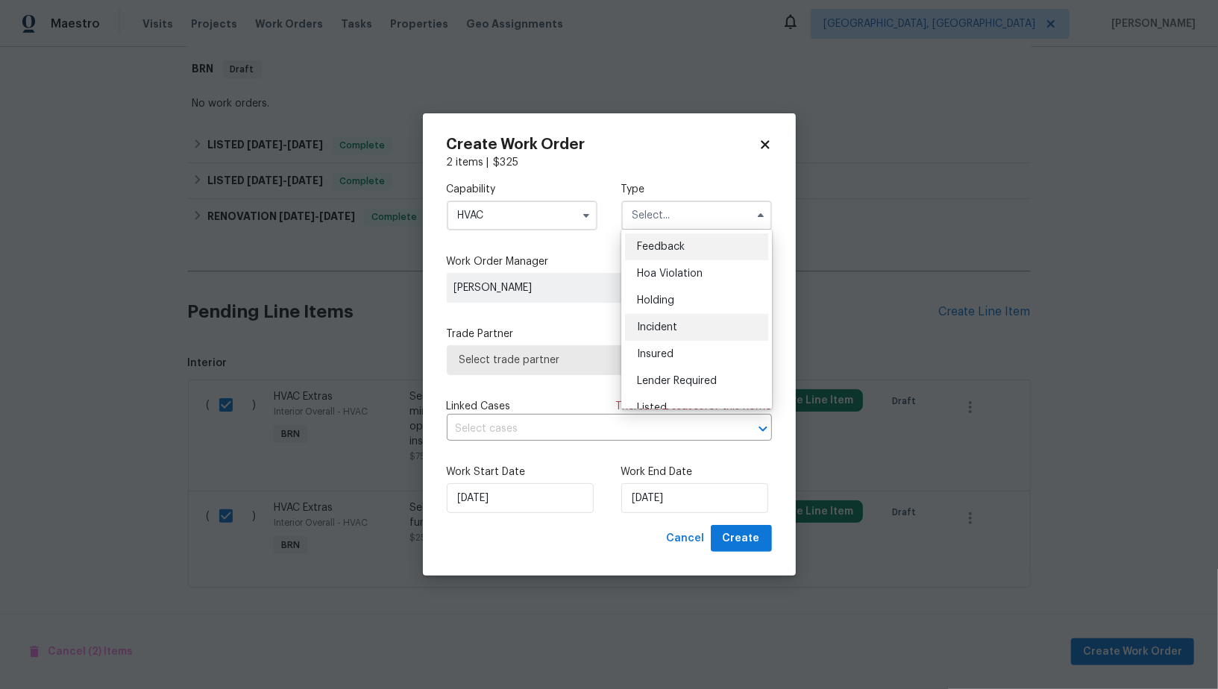
scroll to position [338, 0]
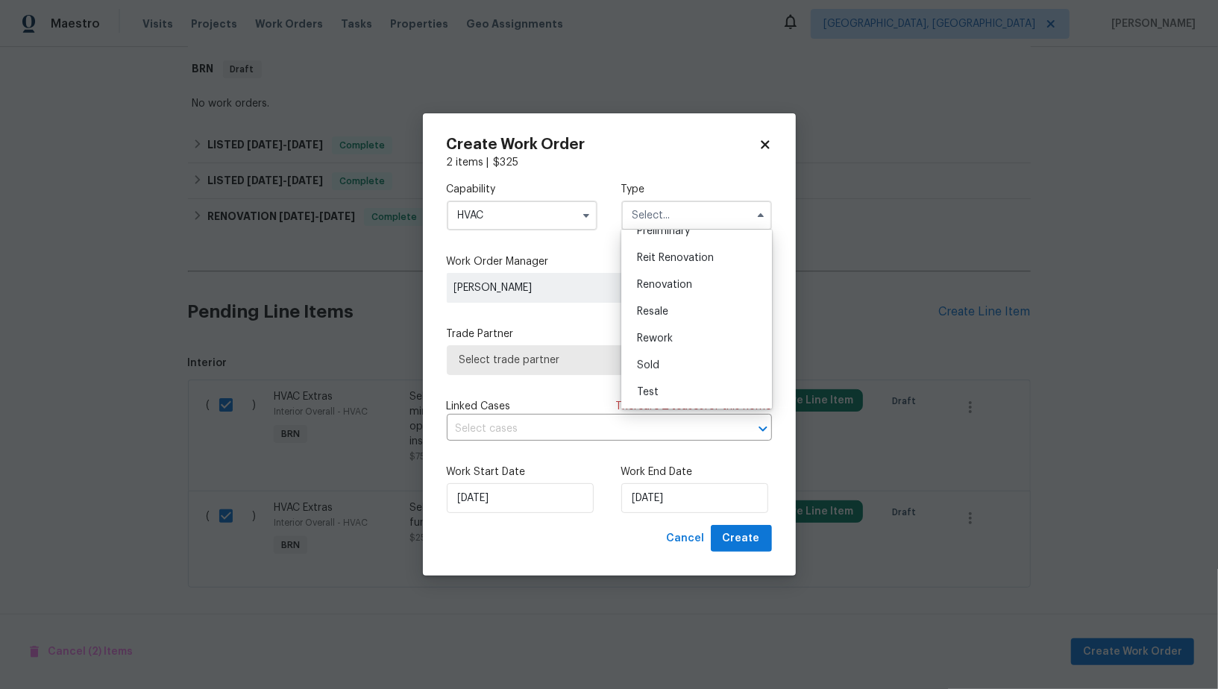
click at [665, 336] on span "Rework" at bounding box center [655, 338] width 36 height 10
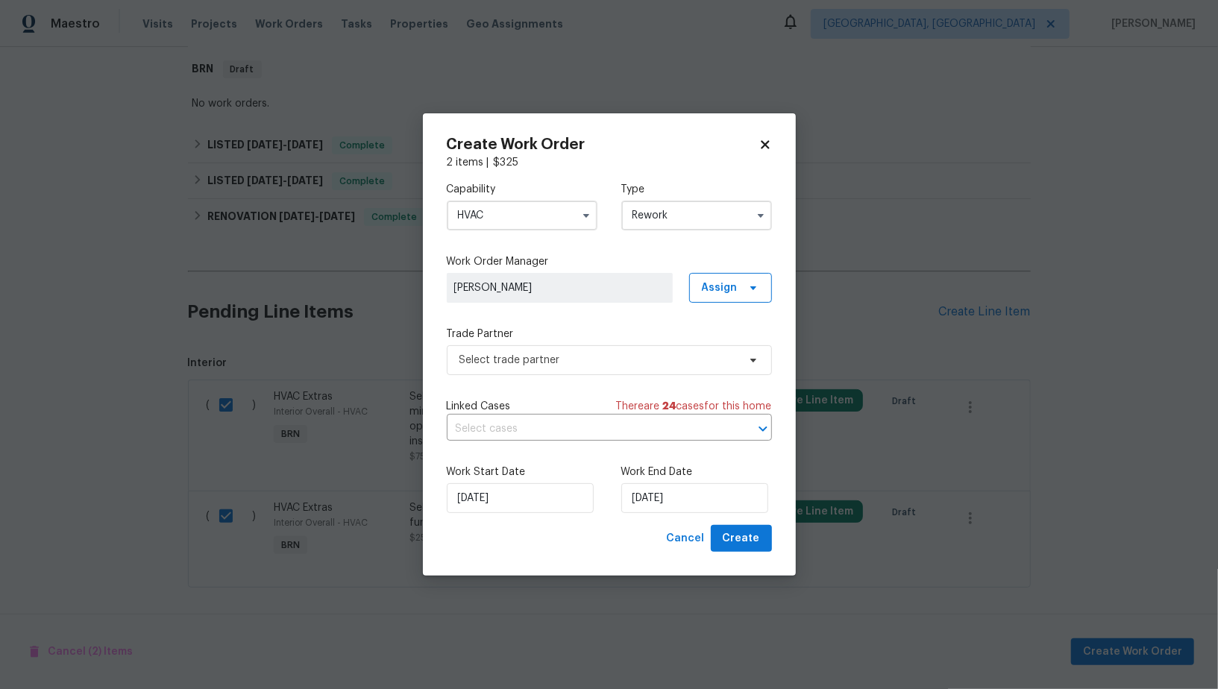
click at [677, 189] on label "Type" at bounding box center [696, 189] width 151 height 15
click at [677, 205] on input "Rework" at bounding box center [696, 216] width 151 height 30
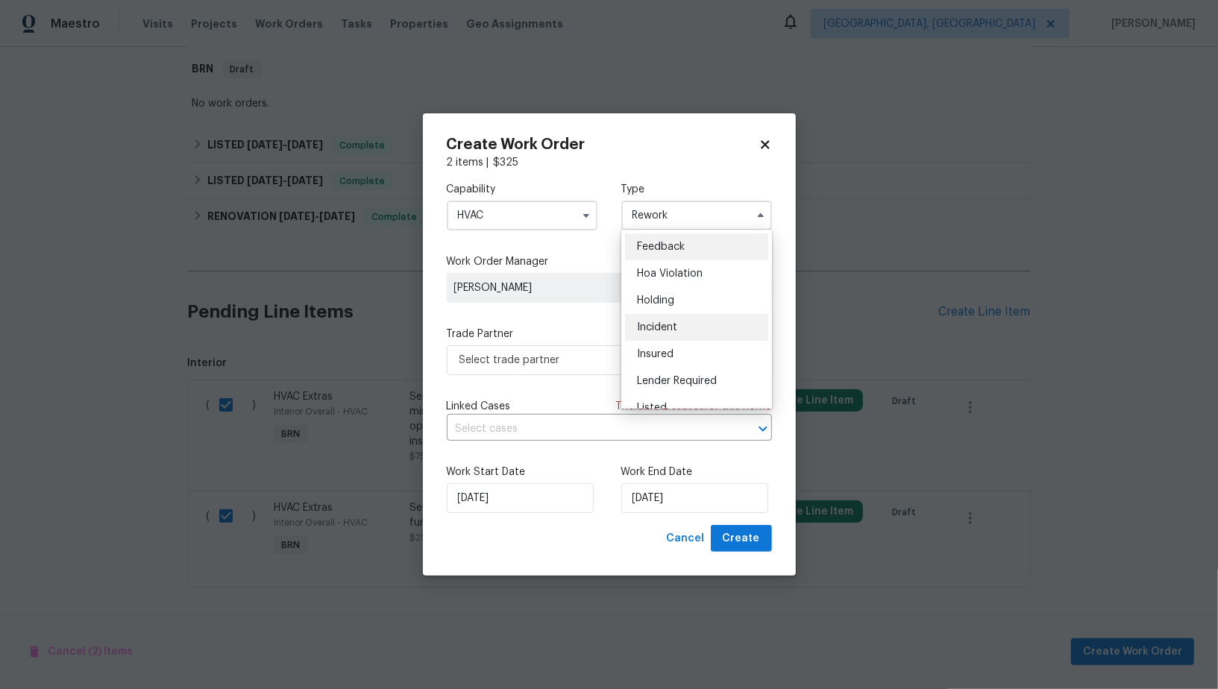
scroll to position [338, 0]
click at [671, 318] on div "Resale" at bounding box center [696, 311] width 143 height 27
type input "Resale"
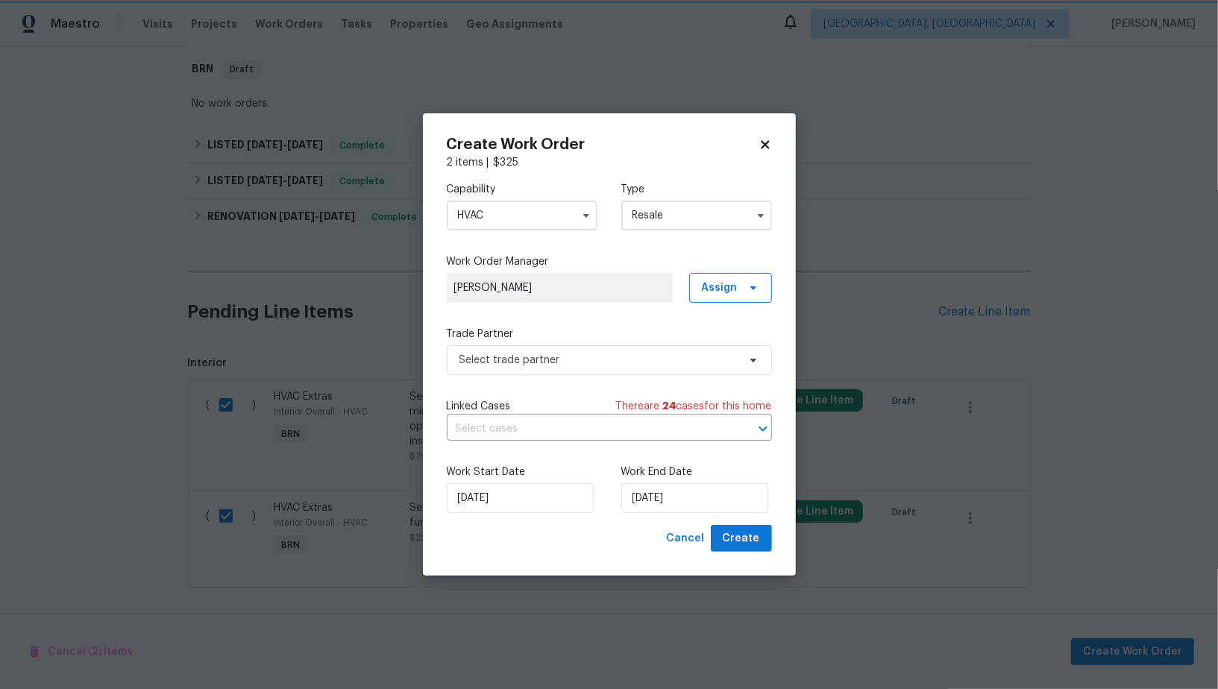
scroll to position [0, 0]
click at [616, 353] on span "Select trade partner" at bounding box center [598, 360] width 278 height 15
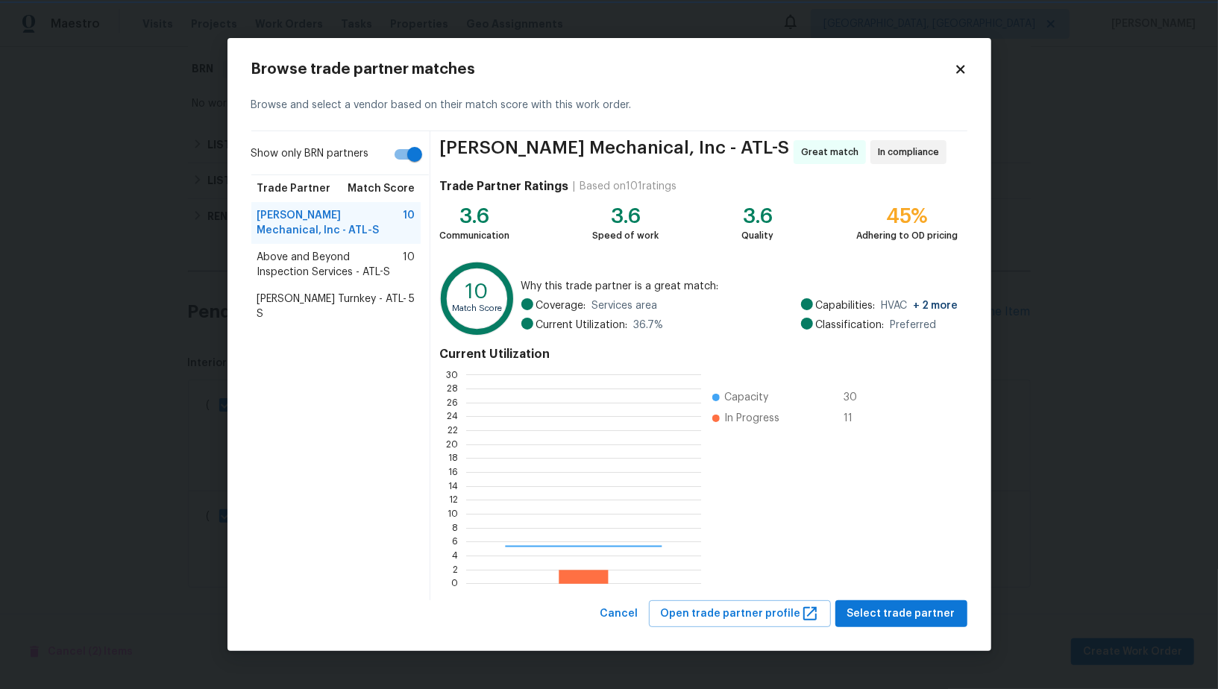
scroll to position [209, 235]
click at [918, 599] on div "[PERSON_NAME] Mechanical, Inc - ATL-S Great match In compliance Trade Partner R…" at bounding box center [698, 365] width 536 height 469
click at [913, 606] on span "Select trade partner" at bounding box center [901, 614] width 108 height 19
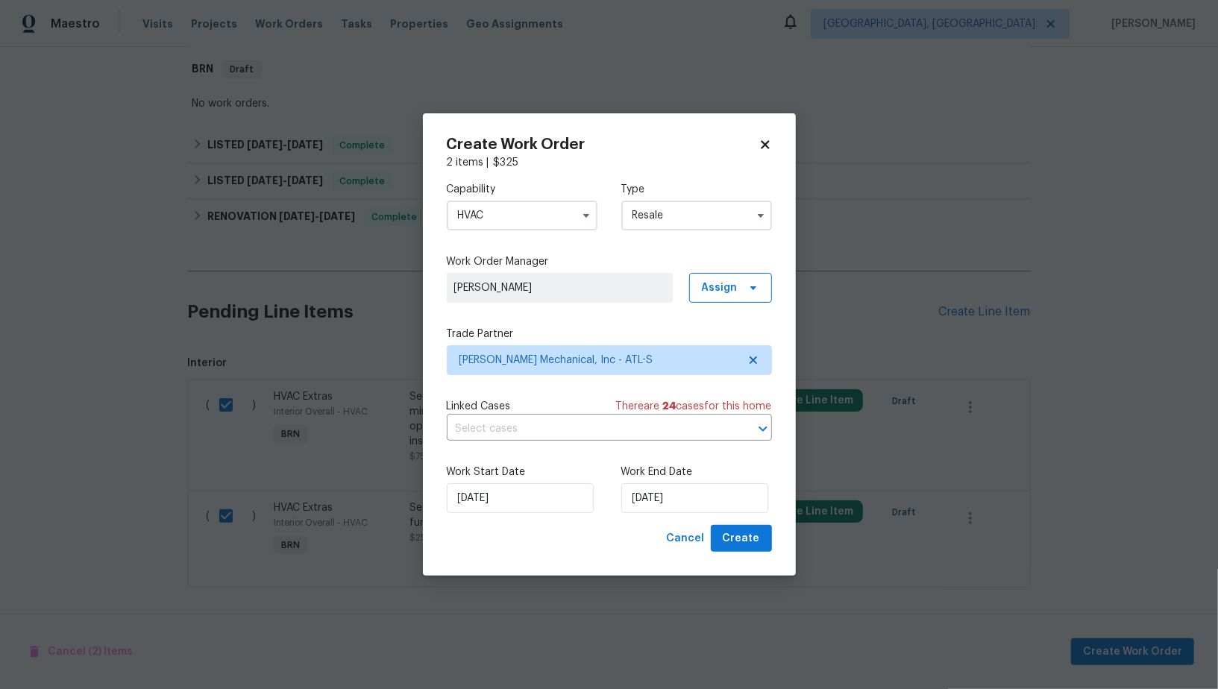
click at [556, 415] on div "Linked Cases There are 24 case s for this home ​" at bounding box center [609, 420] width 325 height 42
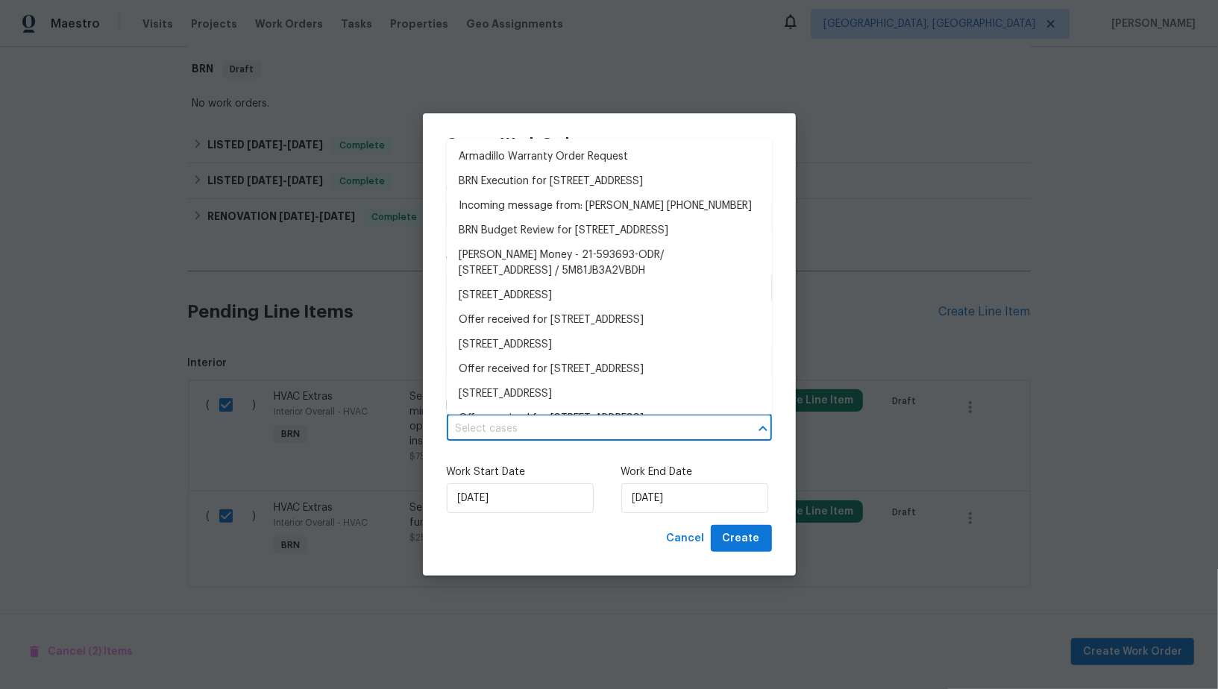
click at [556, 427] on input "text" at bounding box center [588, 429] width 283 height 23
click at [547, 194] on li "BRN Execution for [STREET_ADDRESS]" at bounding box center [609, 181] width 325 height 25
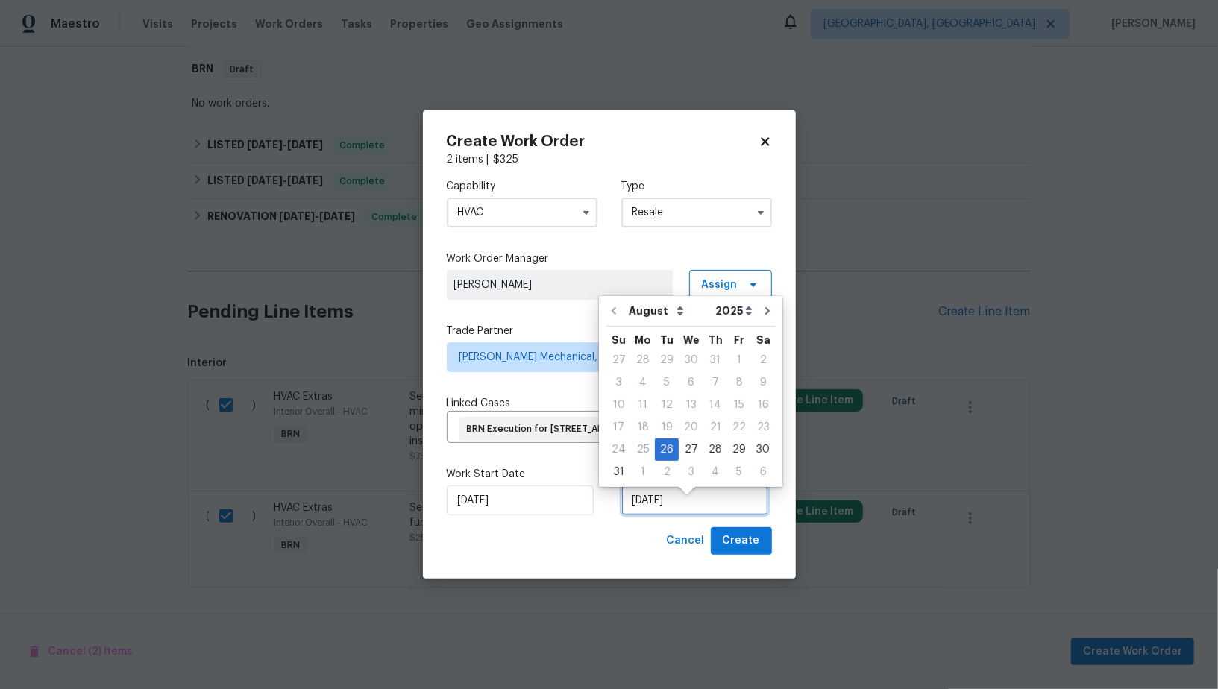
click at [655, 515] on input "[DATE]" at bounding box center [694, 501] width 147 height 30
click at [708, 444] on div "28" at bounding box center [715, 449] width 24 height 21
type input "[DATE]"
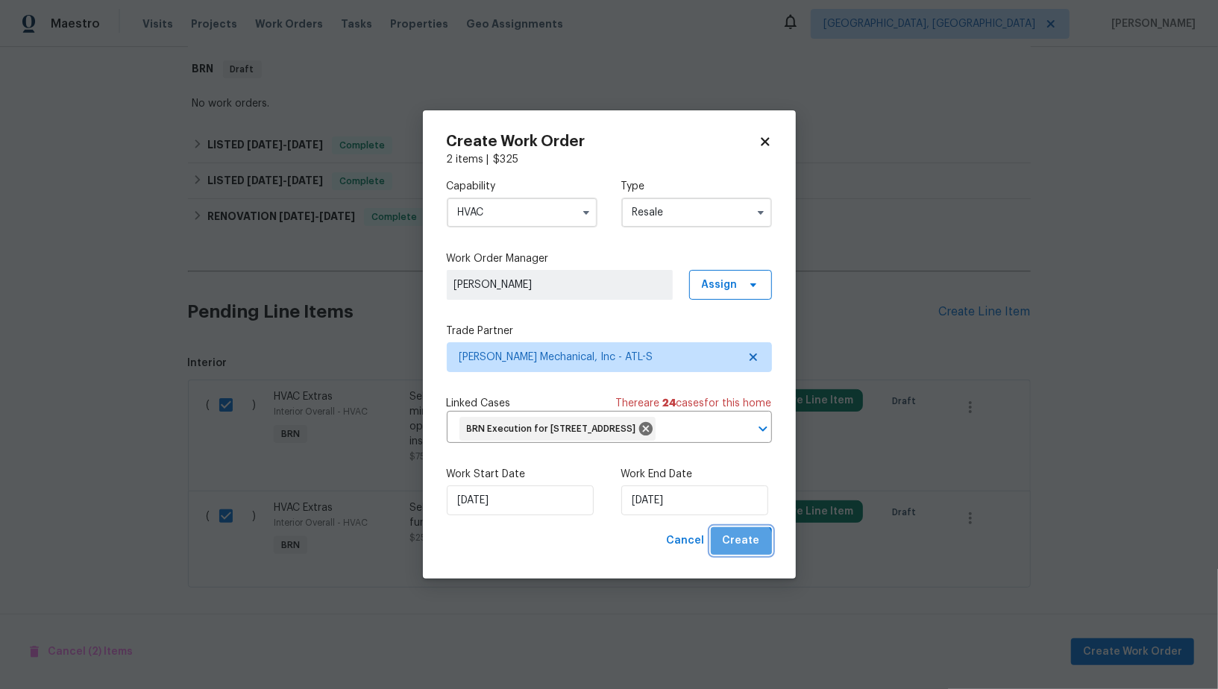
click at [743, 550] on span "Create" at bounding box center [741, 541] width 37 height 19
checkbox input "false"
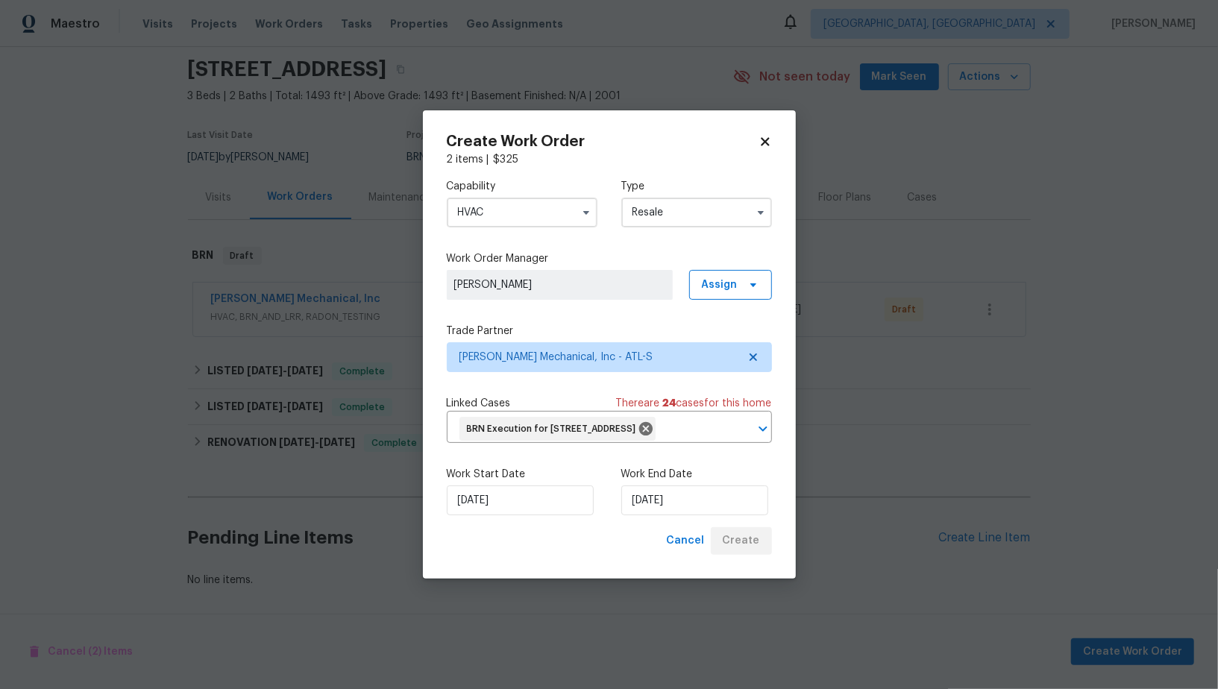
scroll to position [63, 0]
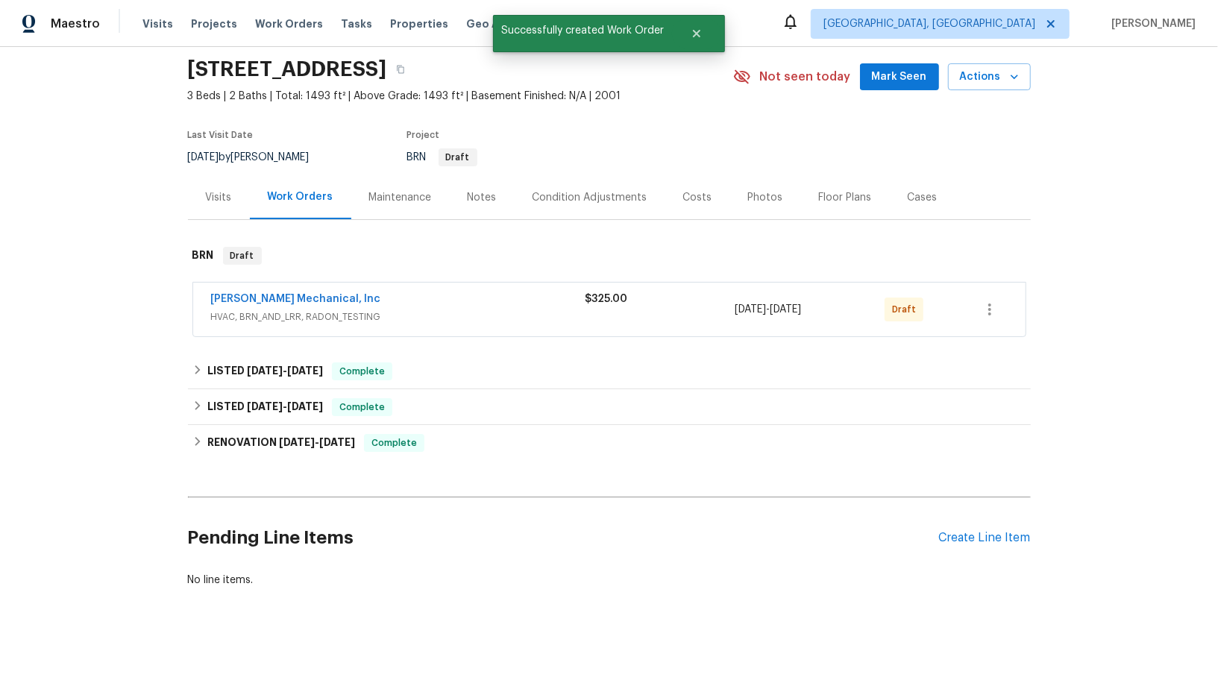
click at [212, 483] on div "Back to all projects [STREET_ADDRESS] 3 Beds | 2 Baths | Total: 1493 ft² | Abov…" at bounding box center [609, 307] width 843 height 586
click at [289, 300] on link "[PERSON_NAME] Mechanical, Inc" at bounding box center [296, 299] width 170 height 10
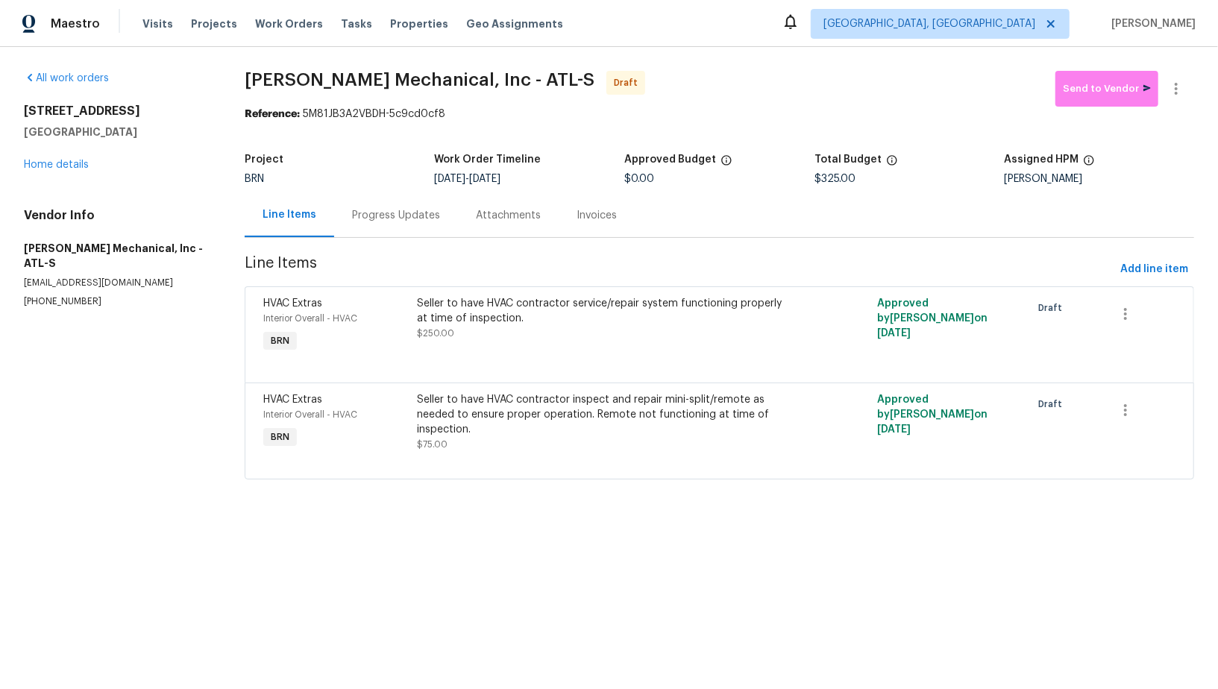
click at [402, 218] on div "Progress Updates" at bounding box center [396, 215] width 88 height 15
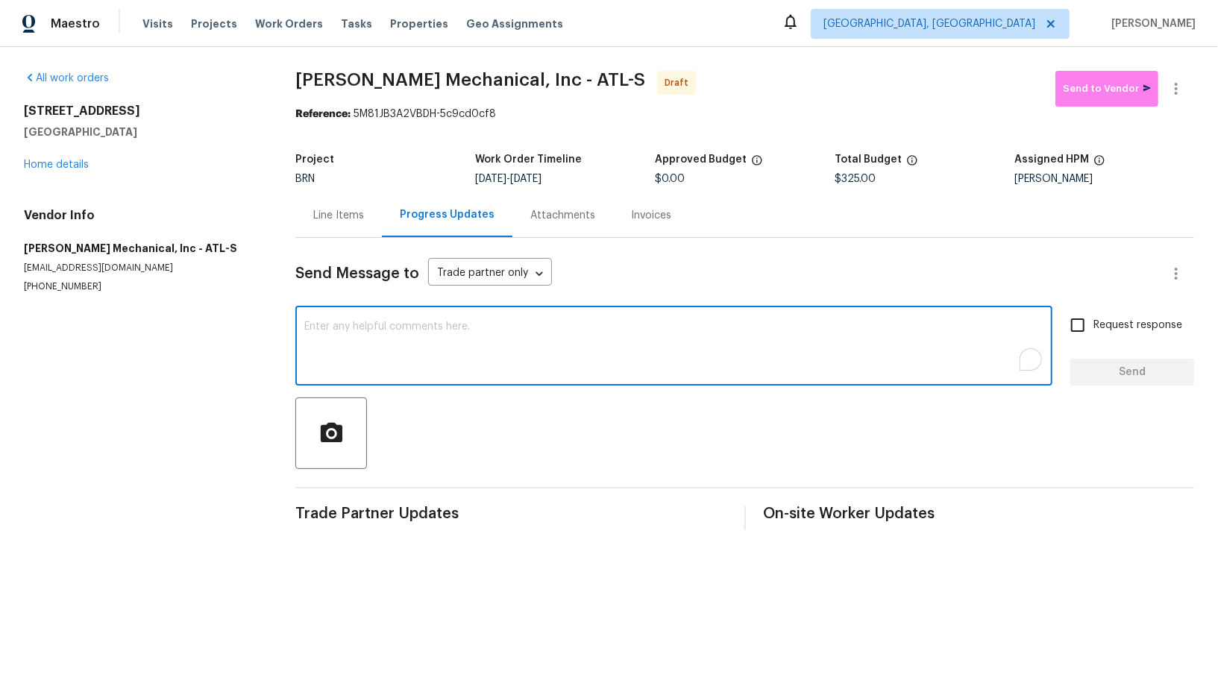
click at [470, 354] on textarea "To enrich screen reader interactions, please activate Accessibility in Grammarl…" at bounding box center [673, 347] width 739 height 52
paste textarea "Hi, I'm [PERSON_NAME] from Opendoor. Just wanted to check if you received the W…"
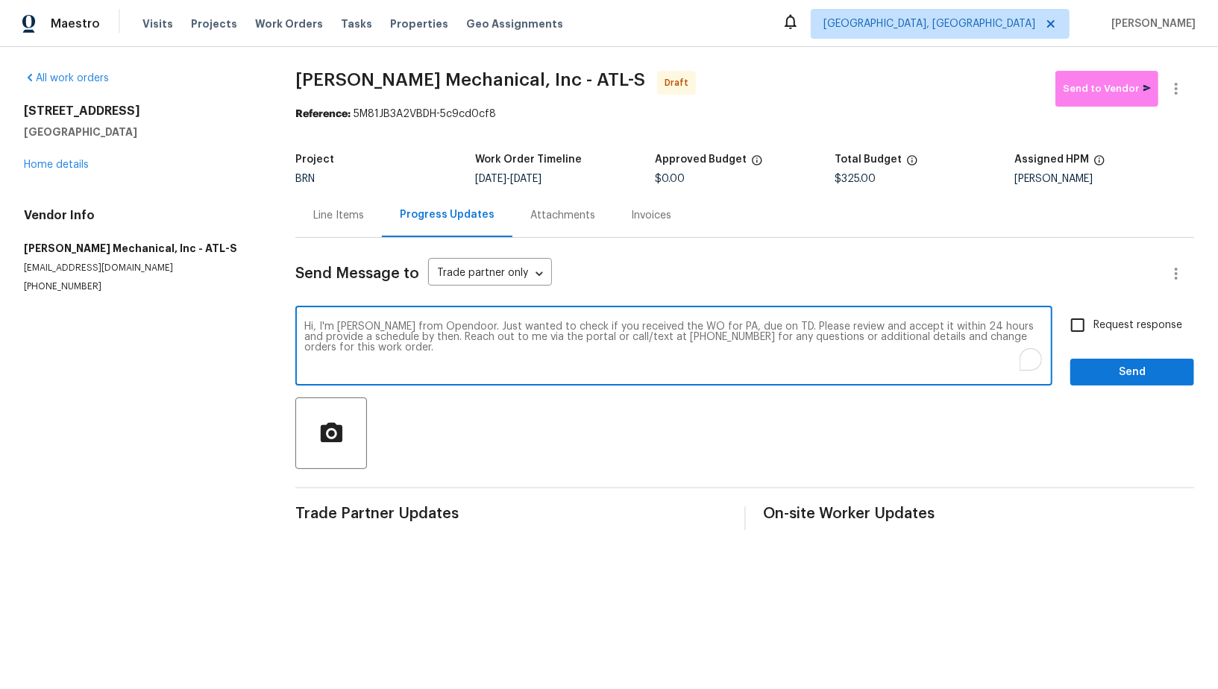
click at [726, 327] on textarea "Hi, I'm [PERSON_NAME] from Opendoor. Just wanted to check if you received the W…" at bounding box center [673, 347] width 739 height 52
paste textarea "[STREET_ADDRESS]"
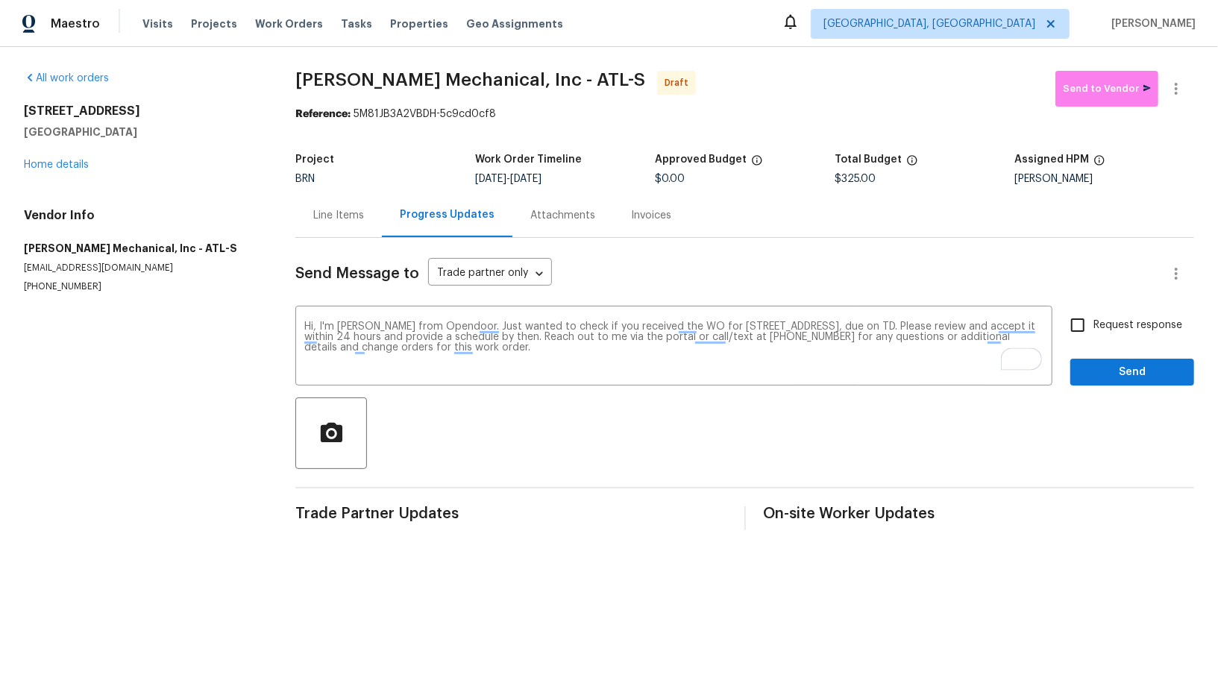
drag, startPoint x: 536, startPoint y: 178, endPoint x: 599, endPoint y: 178, distance: 62.7
click at [599, 178] on div "[DATE] - [DATE]" at bounding box center [565, 179] width 180 height 10
copy span "8/28/2025"
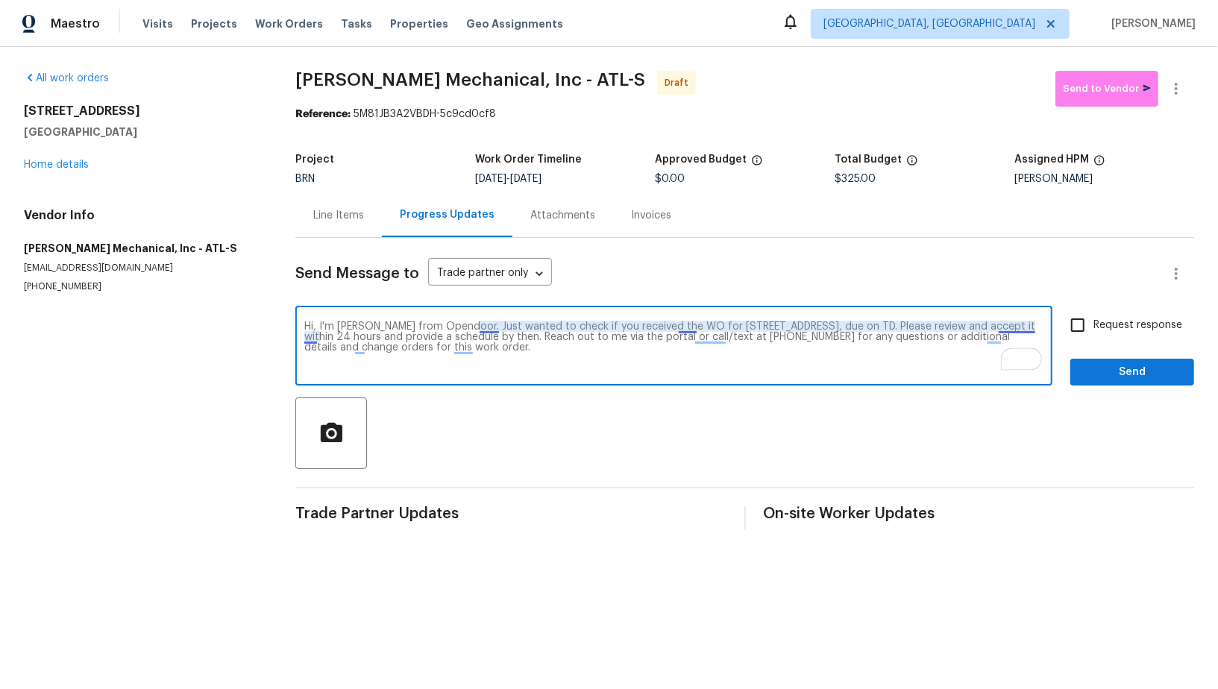
click at [314, 338] on textarea "Hi, I'm Padmapriya from Opendoor. Just wanted to check if you received the WO f…" at bounding box center [673, 347] width 739 height 52
paste textarea "8/28/2025"
type textarea "Hi, I'm Padmapriya from Opendoor. Just wanted to check if you received the WO f…"
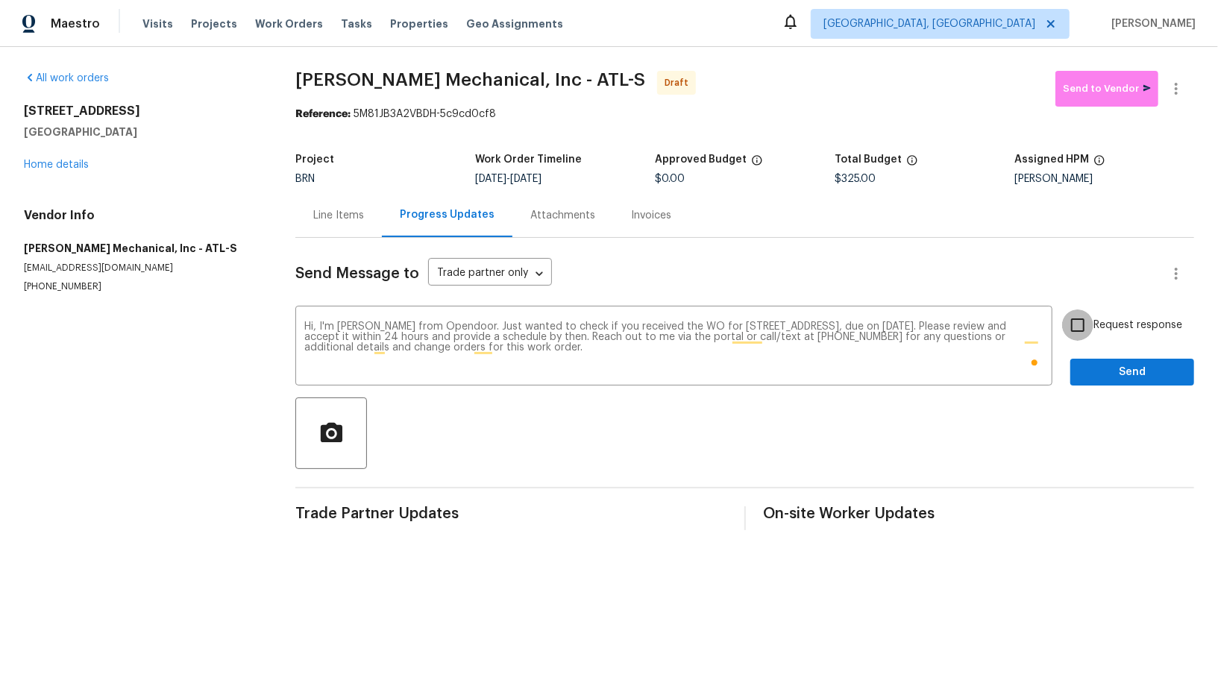
click at [1090, 315] on input "Request response" at bounding box center [1077, 325] width 31 height 31
checkbox input "true"
click at [1102, 382] on button "Send" at bounding box center [1132, 373] width 124 height 28
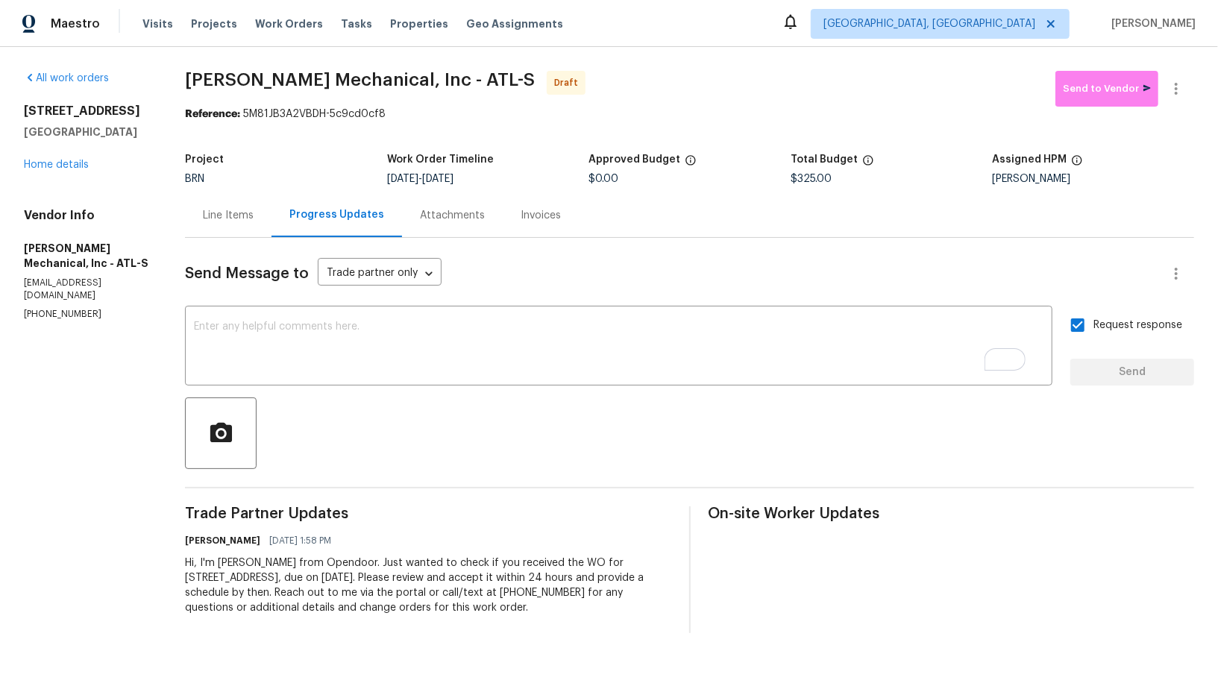
click at [230, 225] on div "Line Items" at bounding box center [228, 215] width 87 height 44
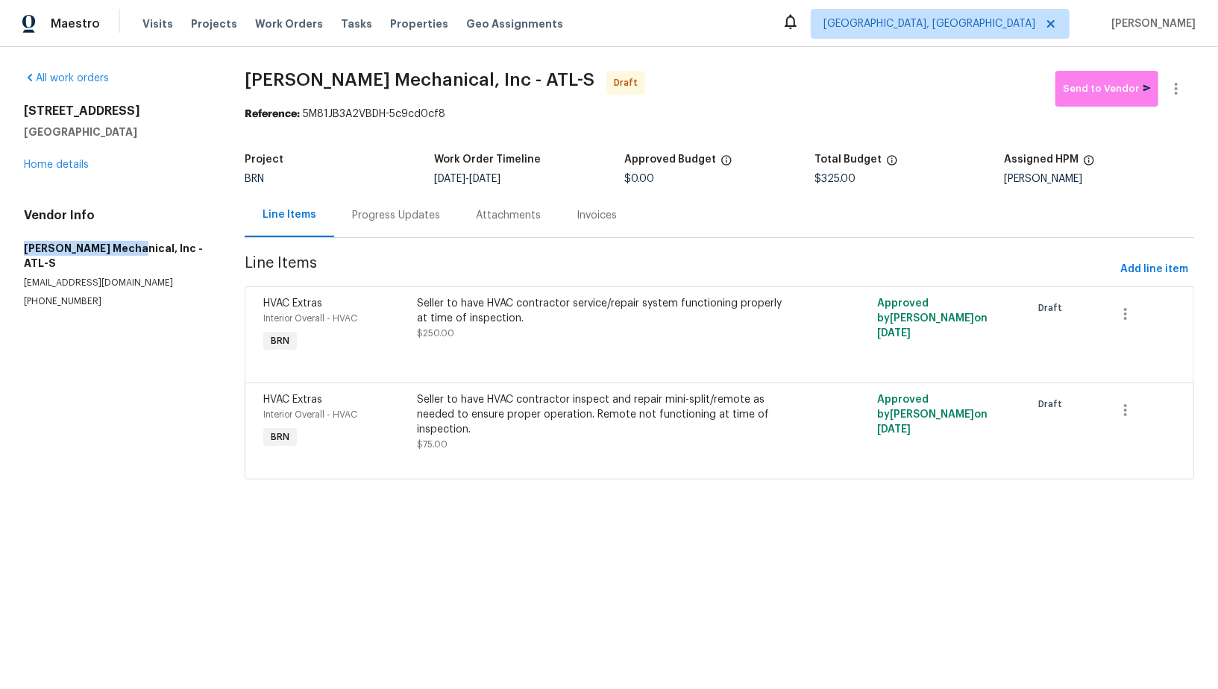
drag, startPoint x: 0, startPoint y: 262, endPoint x: 129, endPoint y: 262, distance: 129.0
click at [129, 262] on div "All work orders 3824 Vineyards Lake Cir NW # U-16 Kennesaw, GA 30144 Home detai…" at bounding box center [609, 284] width 1218 height 474
copy h5 "JH Martin Mechanica"
click at [1181, 95] on icon "button" at bounding box center [1176, 89] width 18 height 18
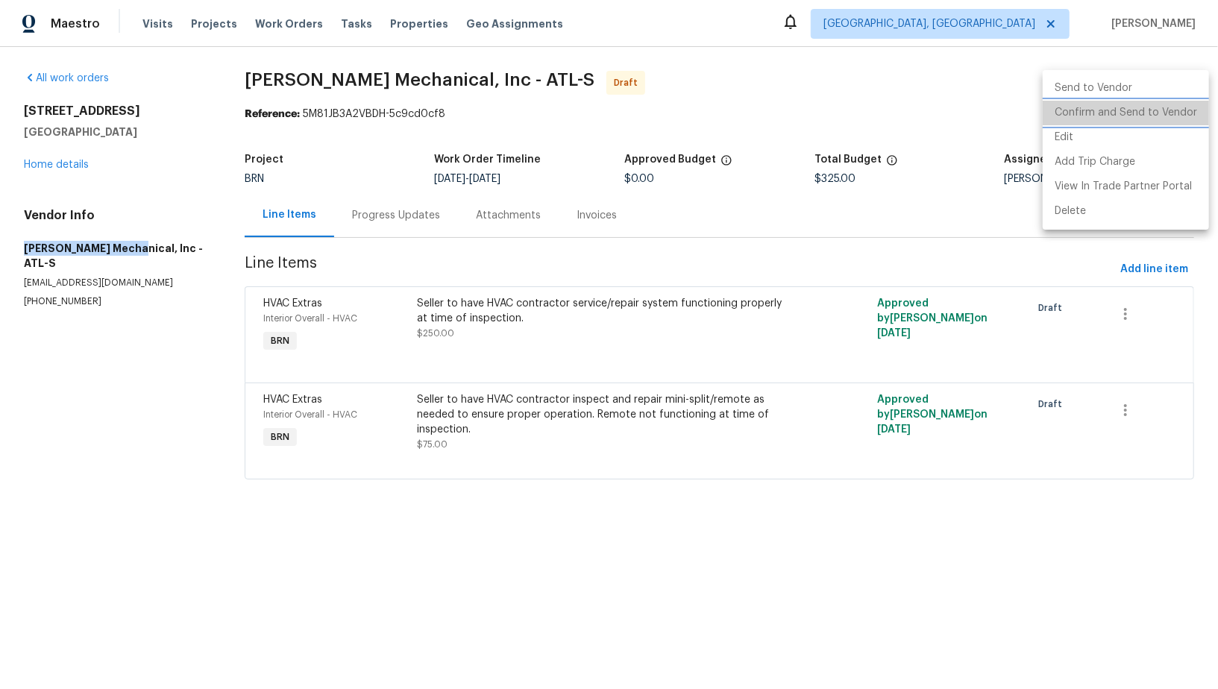
click at [1154, 111] on li "Confirm and Send to Vendor" at bounding box center [1126, 113] width 166 height 25
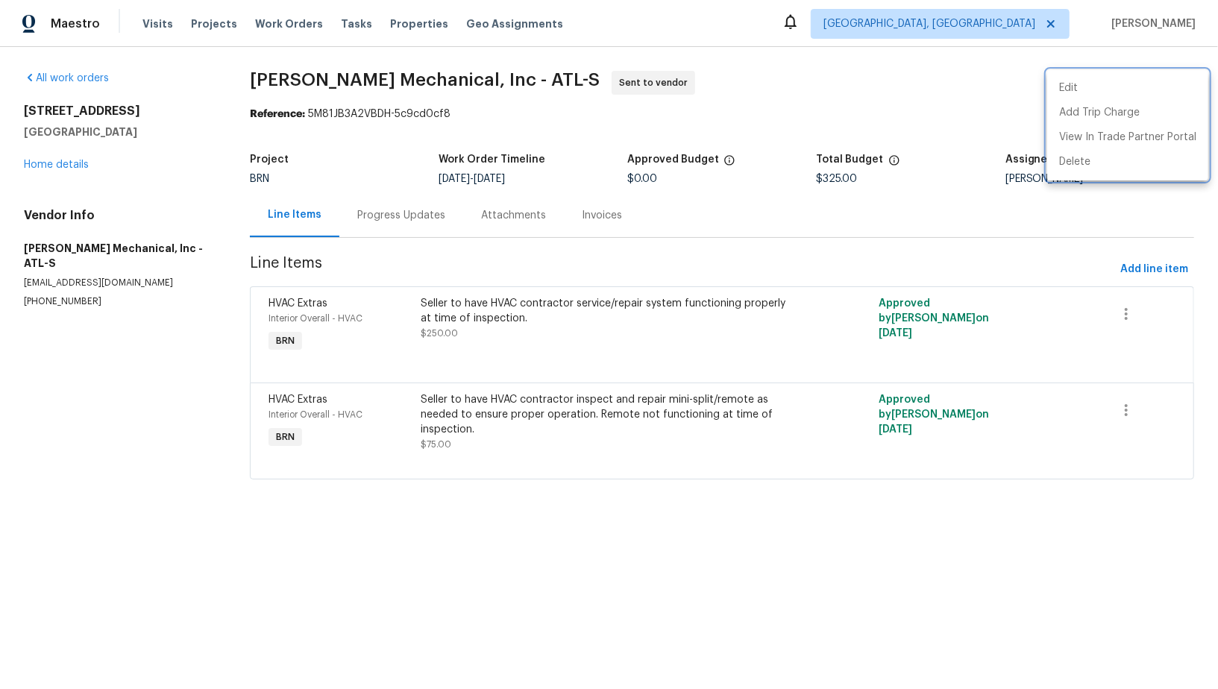
click at [407, 230] on div at bounding box center [609, 344] width 1218 height 689
click at [363, 219] on div "Progress Updates" at bounding box center [401, 215] width 88 height 15
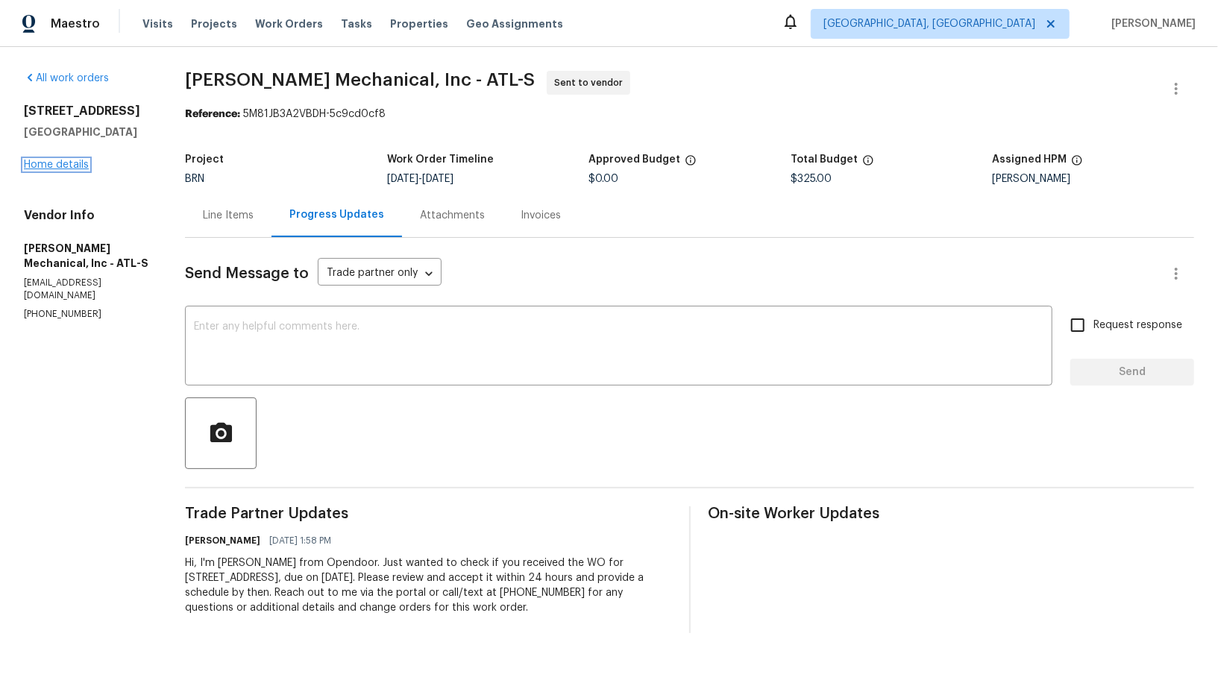
click at [56, 170] on link "Home details" at bounding box center [56, 165] width 65 height 10
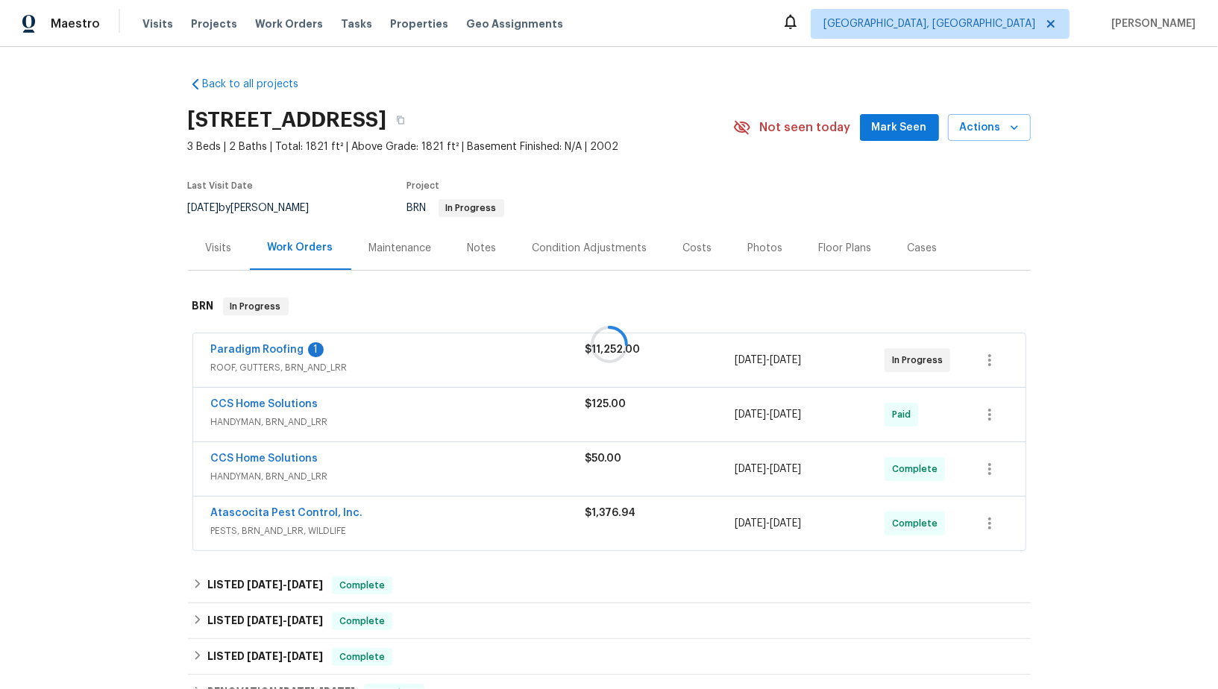
click at [270, 350] on div at bounding box center [609, 344] width 1218 height 689
click at [264, 342] on span "Paradigm Roofing" at bounding box center [257, 349] width 93 height 15
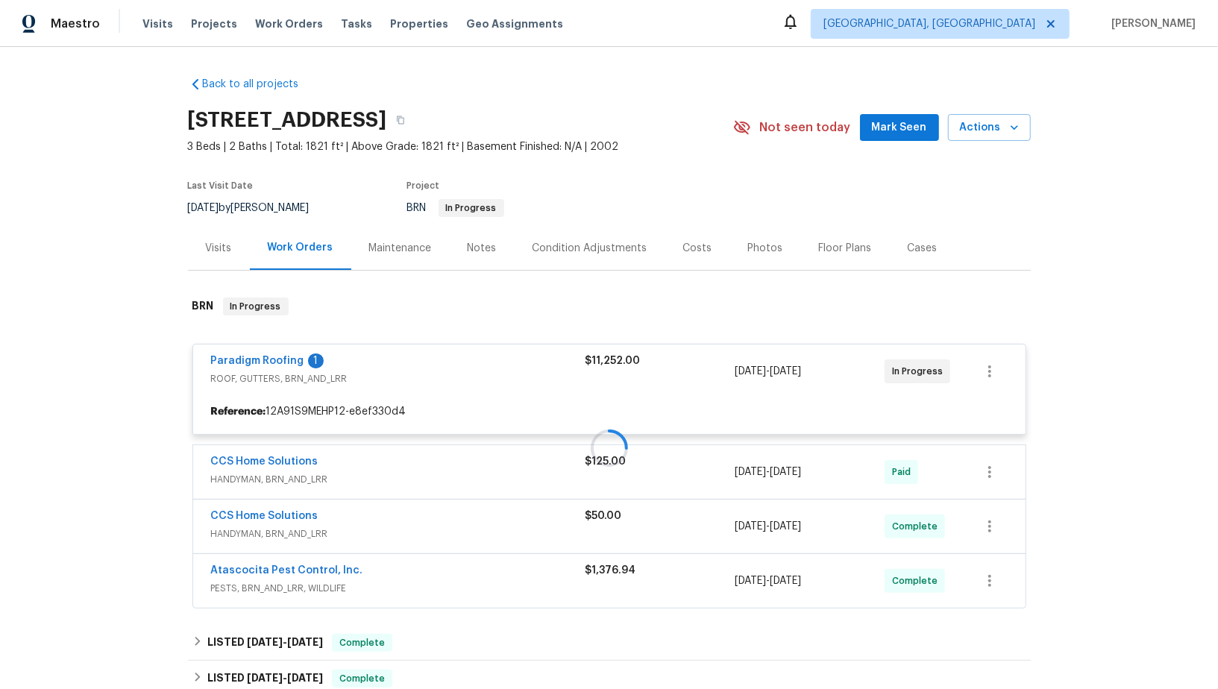
click at [266, 357] on div at bounding box center [609, 448] width 843 height 330
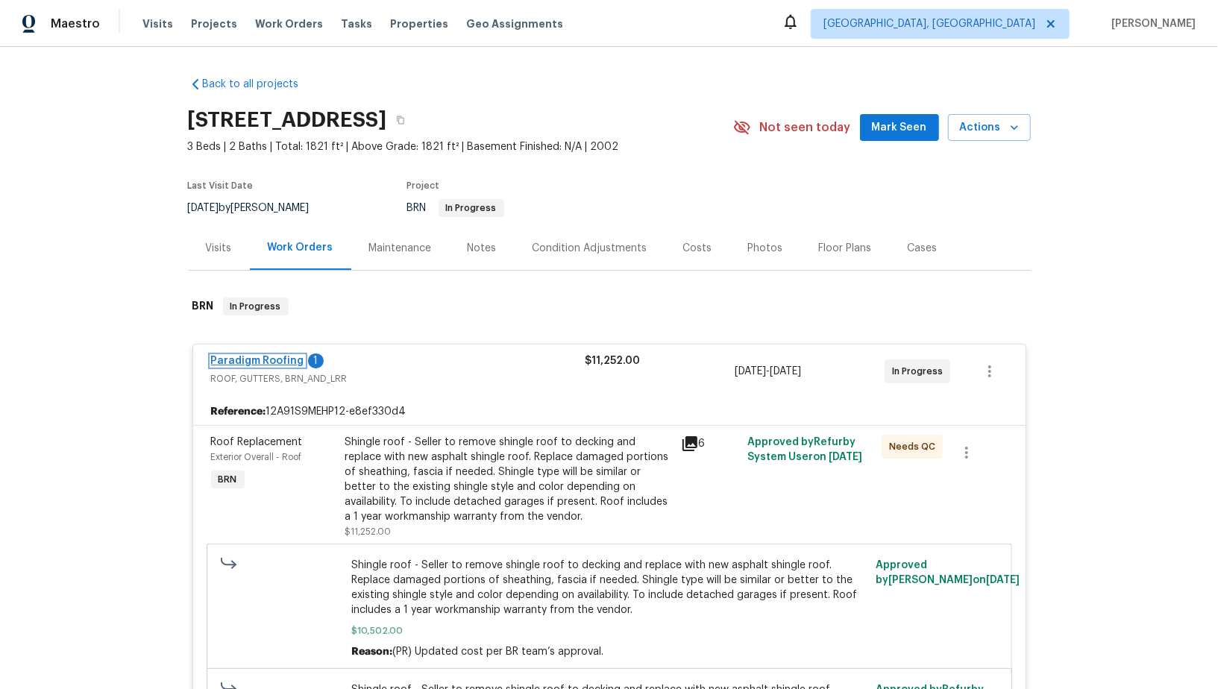
click at [264, 360] on link "Paradigm Roofing" at bounding box center [257, 361] width 93 height 10
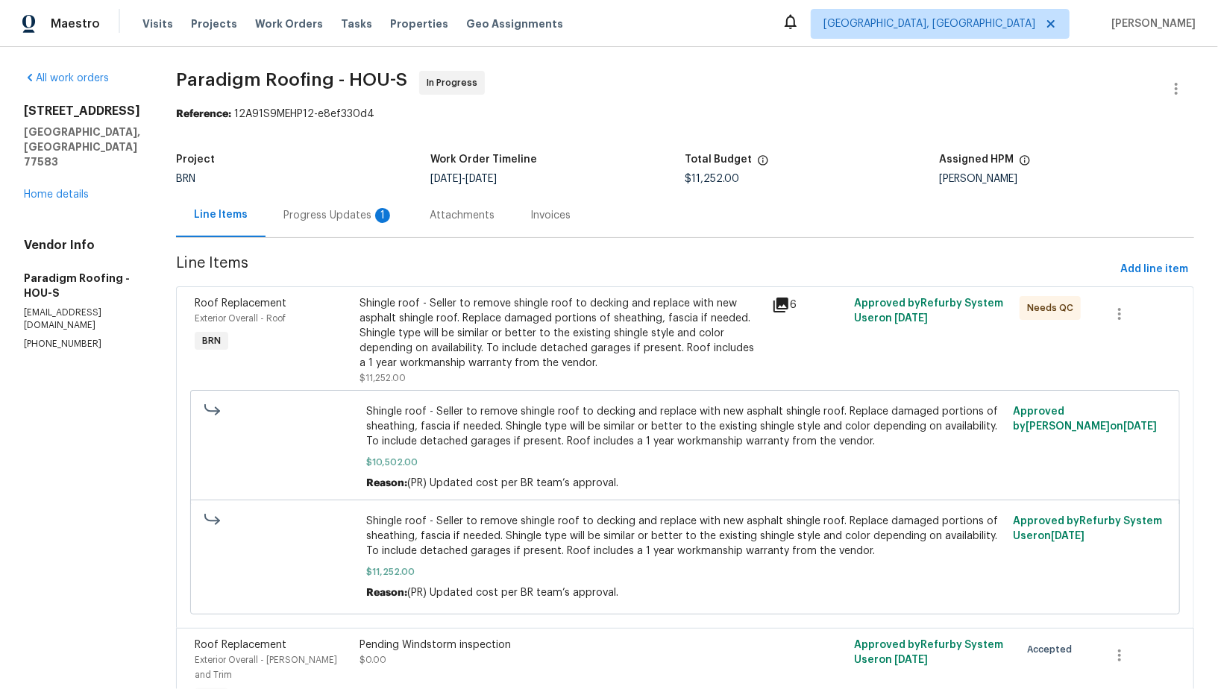
click at [313, 211] on div "Progress Updates 1" at bounding box center [338, 215] width 110 height 15
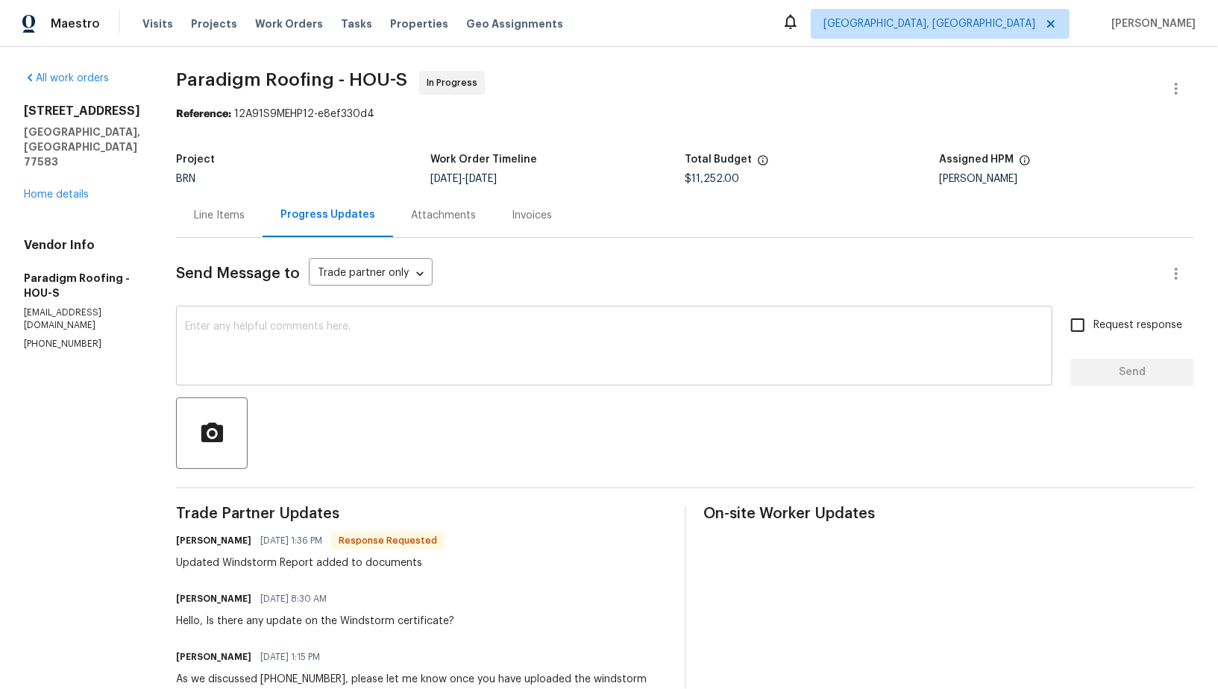
click at [245, 354] on textarea at bounding box center [614, 347] width 858 height 52
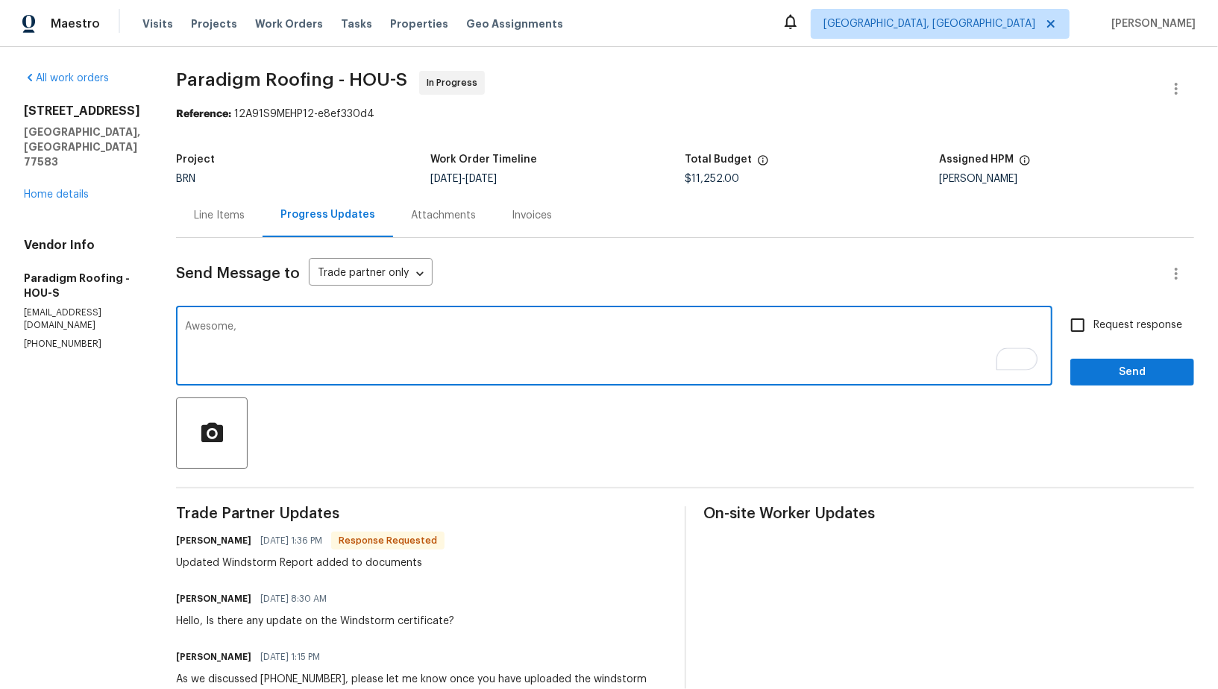
paste textarea "WO is approved, Please upload the invoice under invoice section. Thanks!"
type textarea "Awesome, WO is approved, Please upload the invoice under invoice section. Thank…"
click at [1059, 319] on div "Awesome, WO is approved, Please upload the invoice under invoice section. Thank…" at bounding box center [685, 348] width 1018 height 76
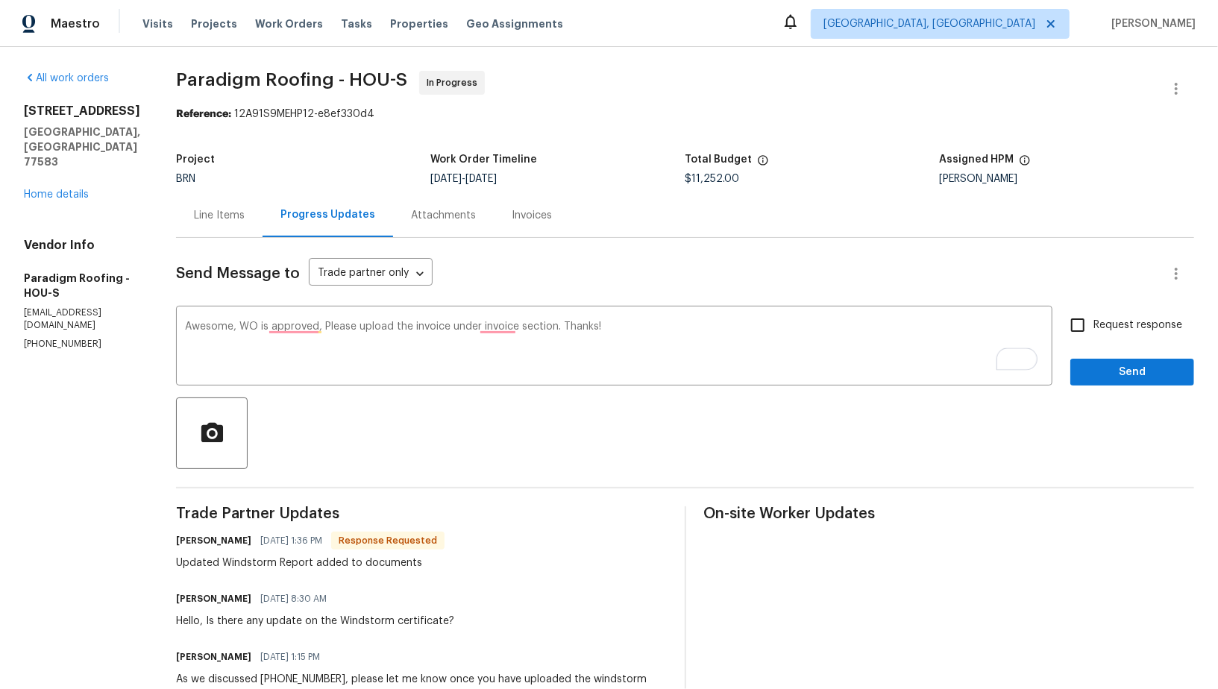
click at [1087, 334] on input "Request response" at bounding box center [1077, 325] width 31 height 31
checkbox input "true"
click at [1117, 375] on span "Send" at bounding box center [1132, 372] width 100 height 19
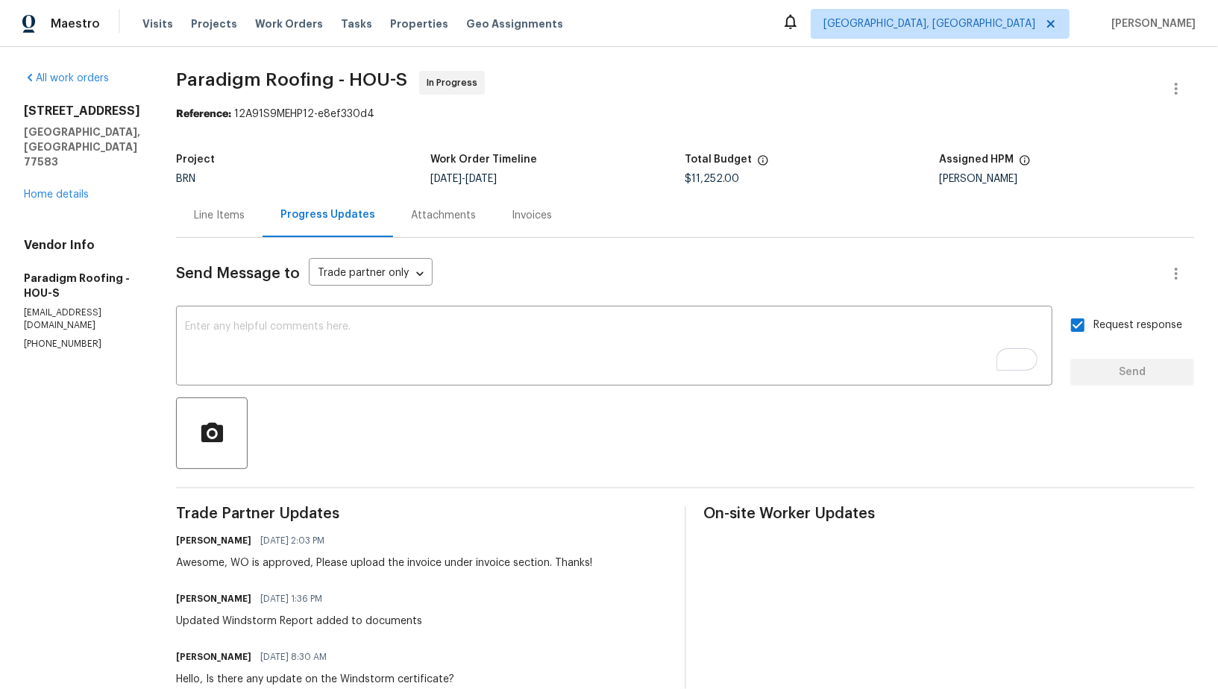
click at [237, 209] on div "Line Items" at bounding box center [219, 215] width 51 height 15
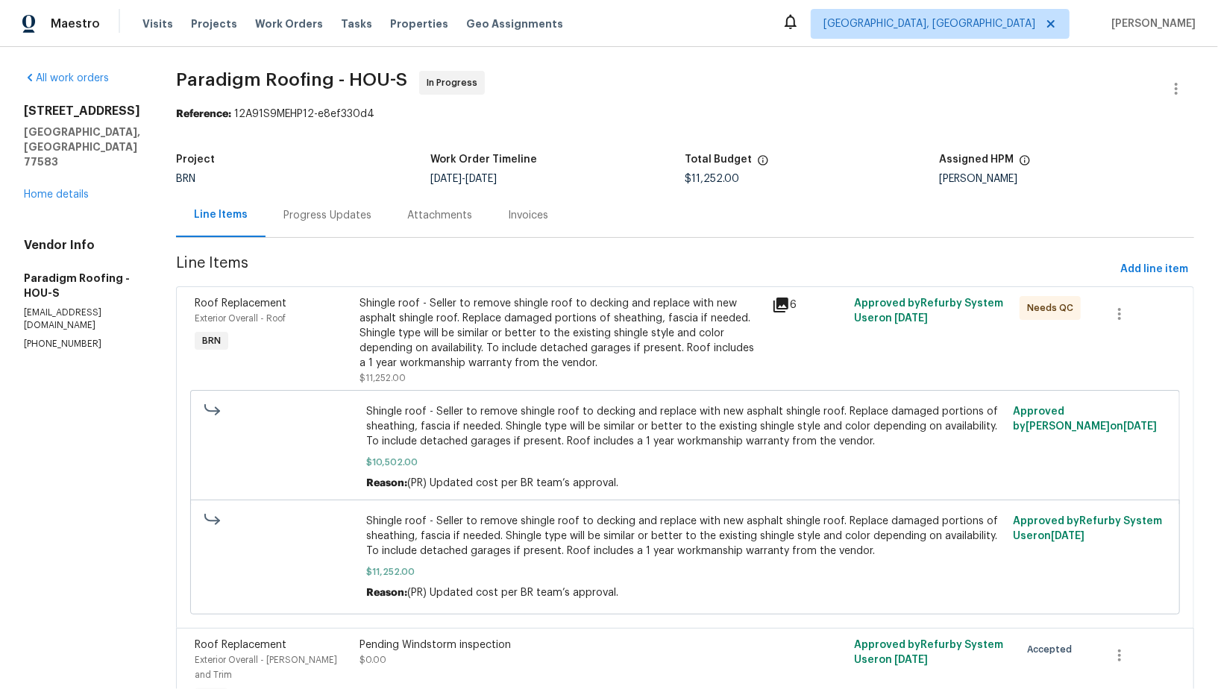
click at [453, 364] on div "Shingle roof - Seller to remove shingle roof to decking and replace with new as…" at bounding box center [562, 333] width 404 height 75
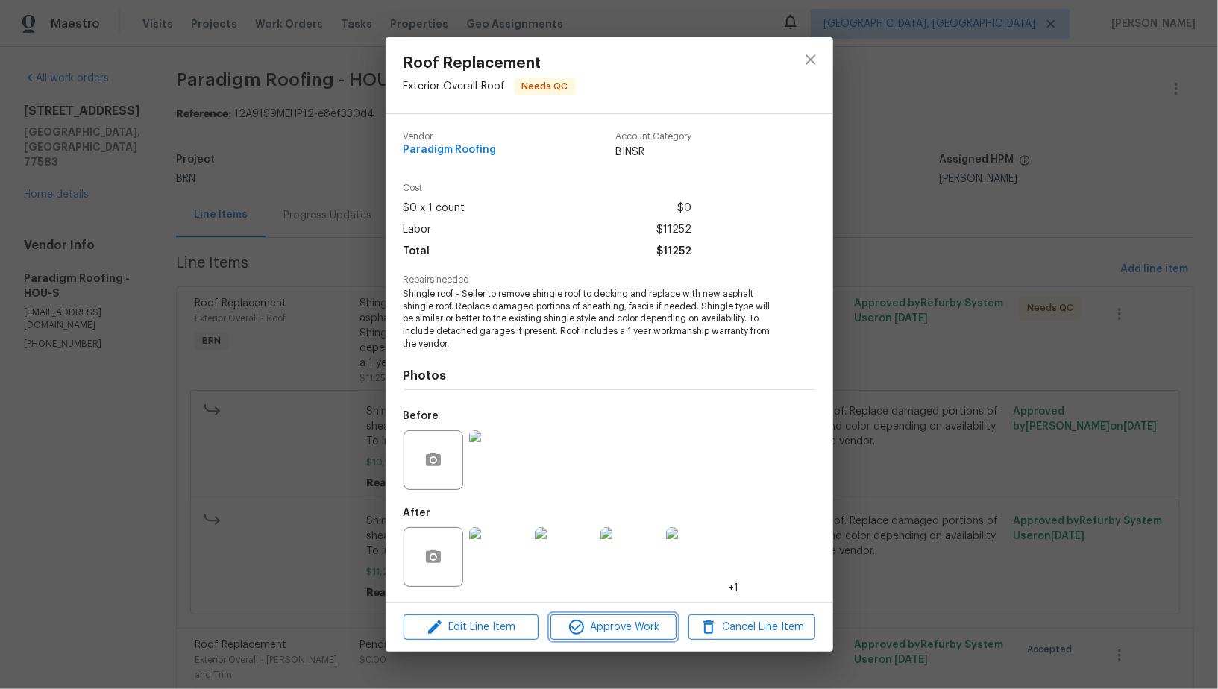
click at [600, 632] on span "Approve Work" at bounding box center [613, 627] width 117 height 19
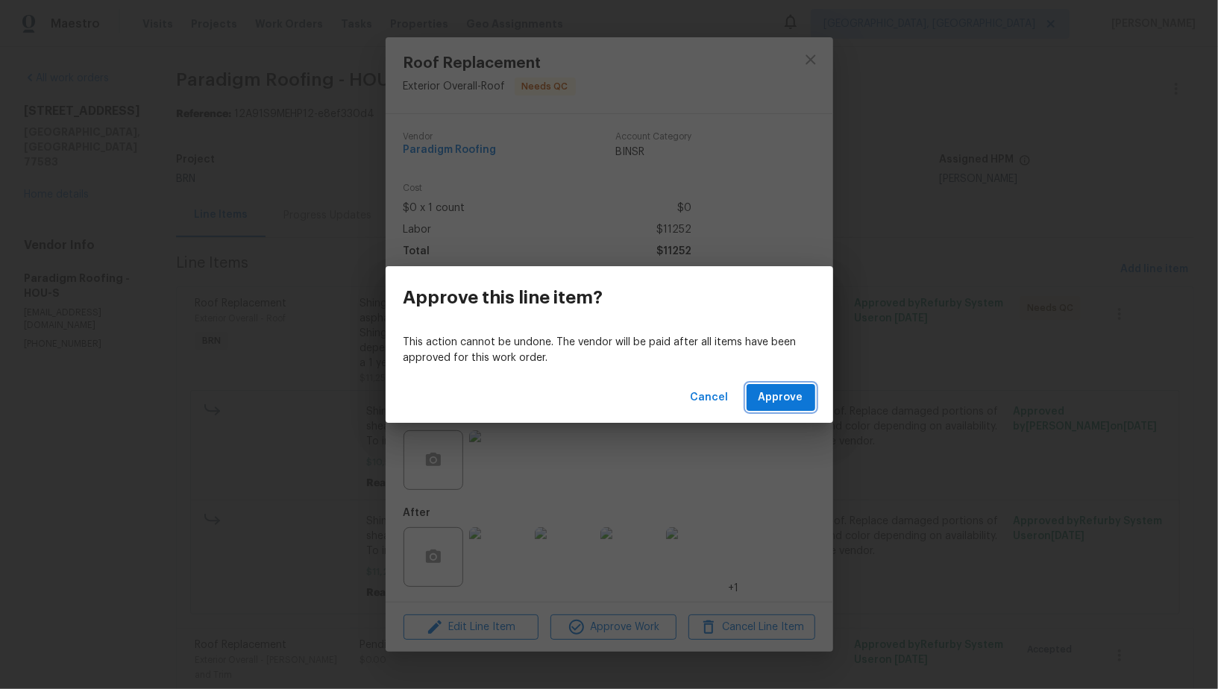
click at [771, 406] on button "Approve" at bounding box center [781, 398] width 69 height 28
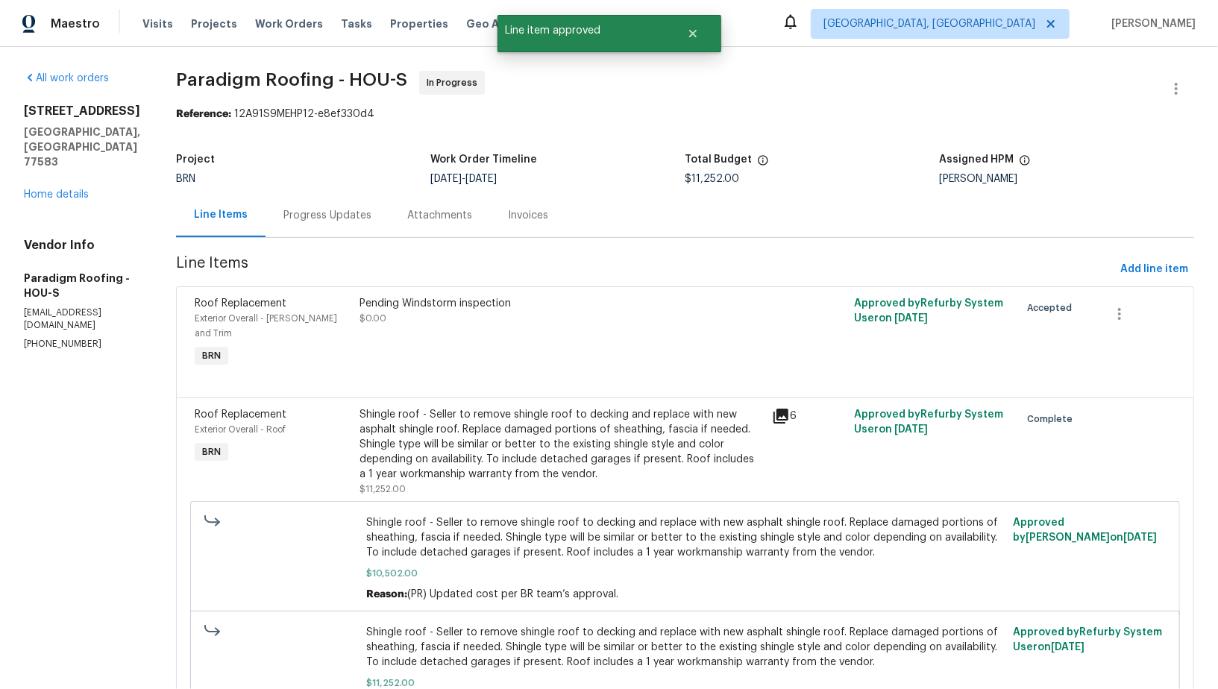
scroll to position [76, 0]
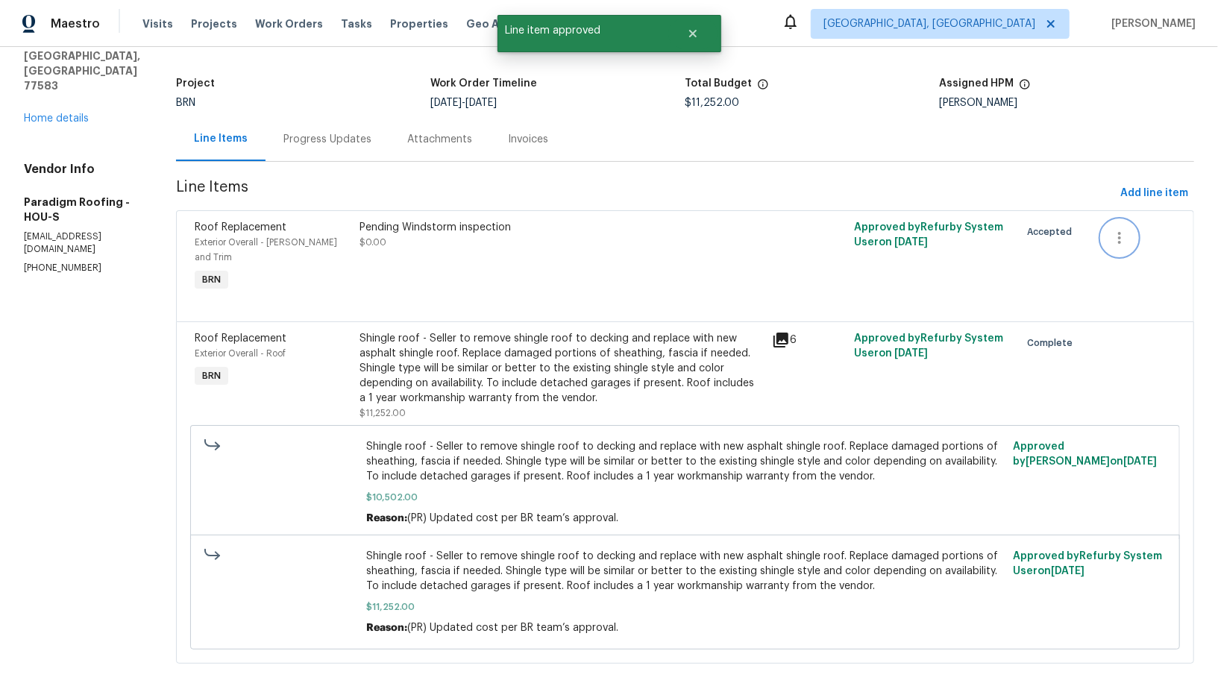
click at [1124, 232] on icon "button" at bounding box center [1120, 238] width 18 height 18
click at [1131, 242] on li "Cancel" at bounding box center [1131, 237] width 57 height 25
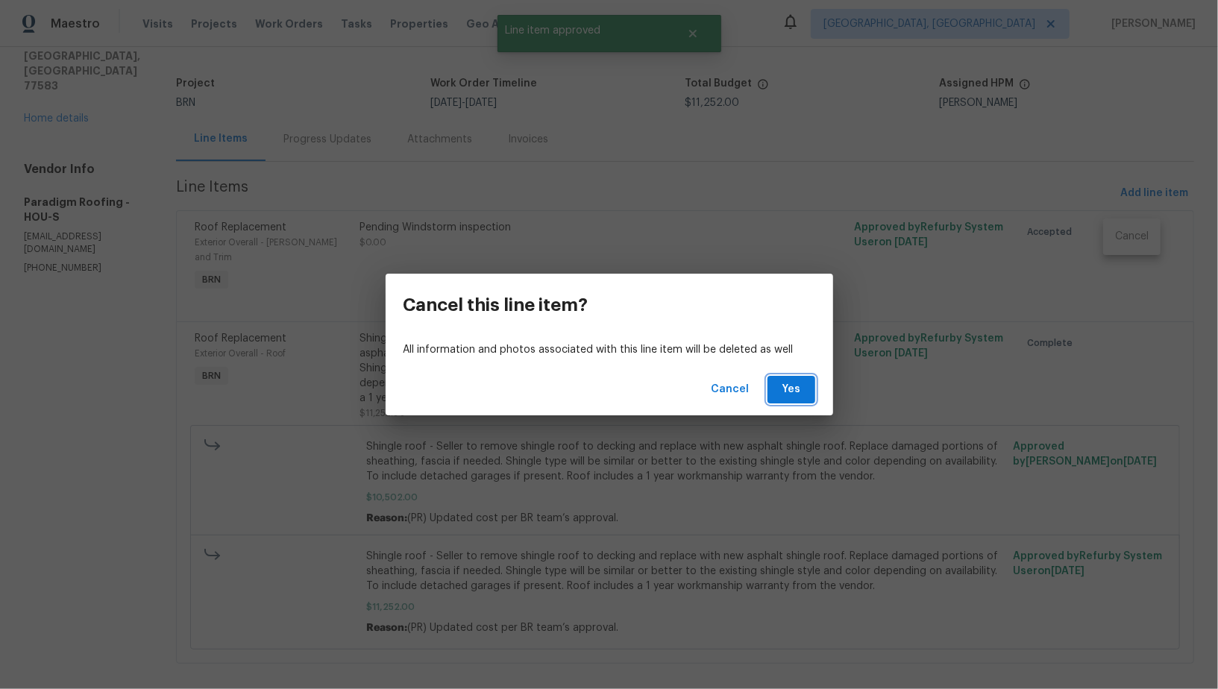
click at [789, 378] on button "Yes" at bounding box center [792, 390] width 48 height 28
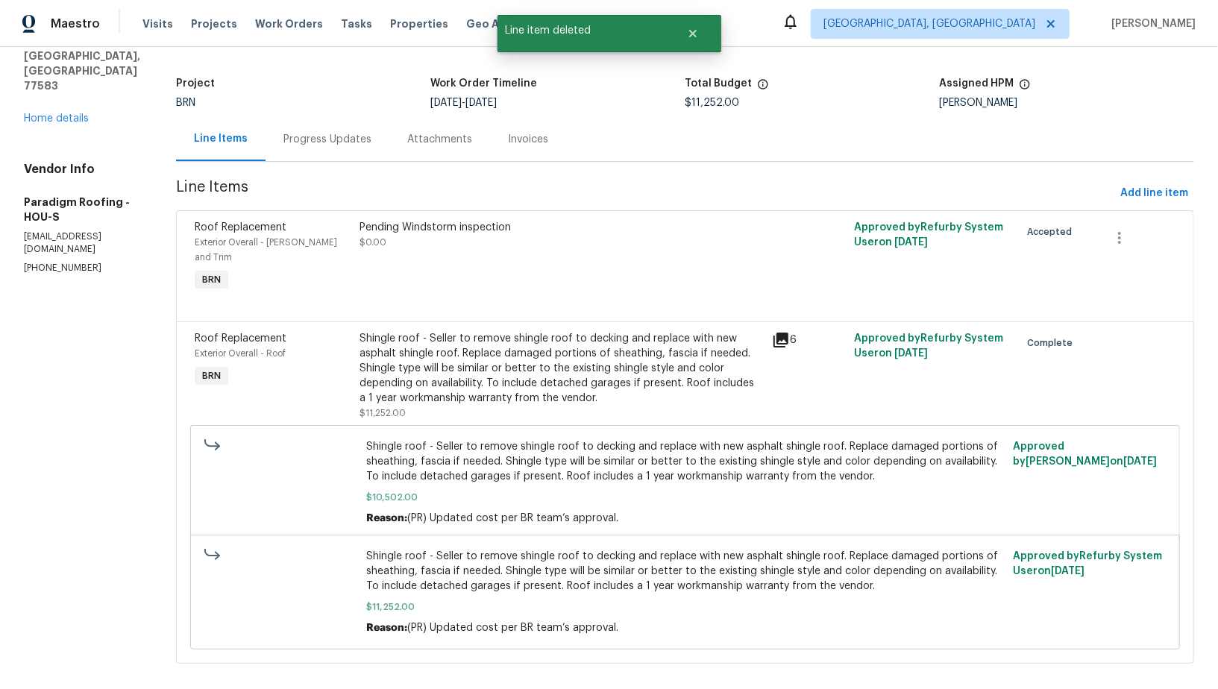
scroll to position [0, 0]
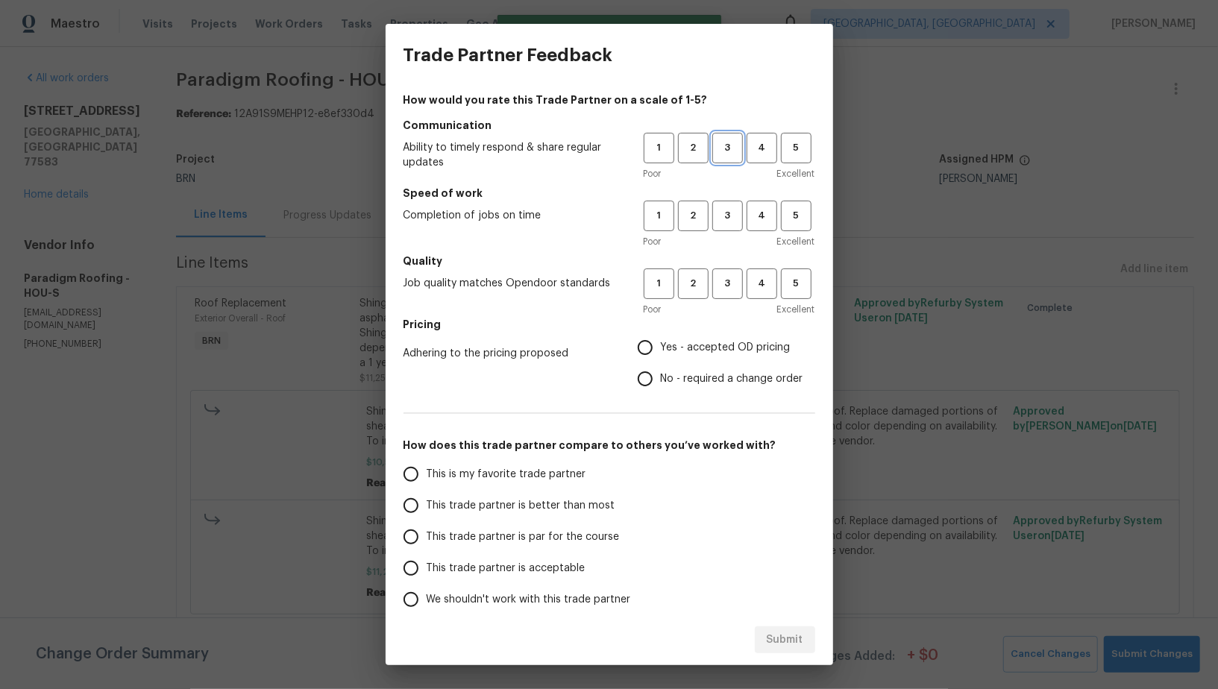
click at [731, 156] on span "3" at bounding box center [728, 147] width 28 height 17
click at [731, 205] on button "3" at bounding box center [727, 216] width 31 height 31
click at [731, 290] on span "3" at bounding box center [728, 283] width 28 height 17
click at [665, 374] on span "No - required a change order" at bounding box center [732, 379] width 142 height 16
click at [661, 374] on input "No - required a change order" at bounding box center [645, 378] width 31 height 31
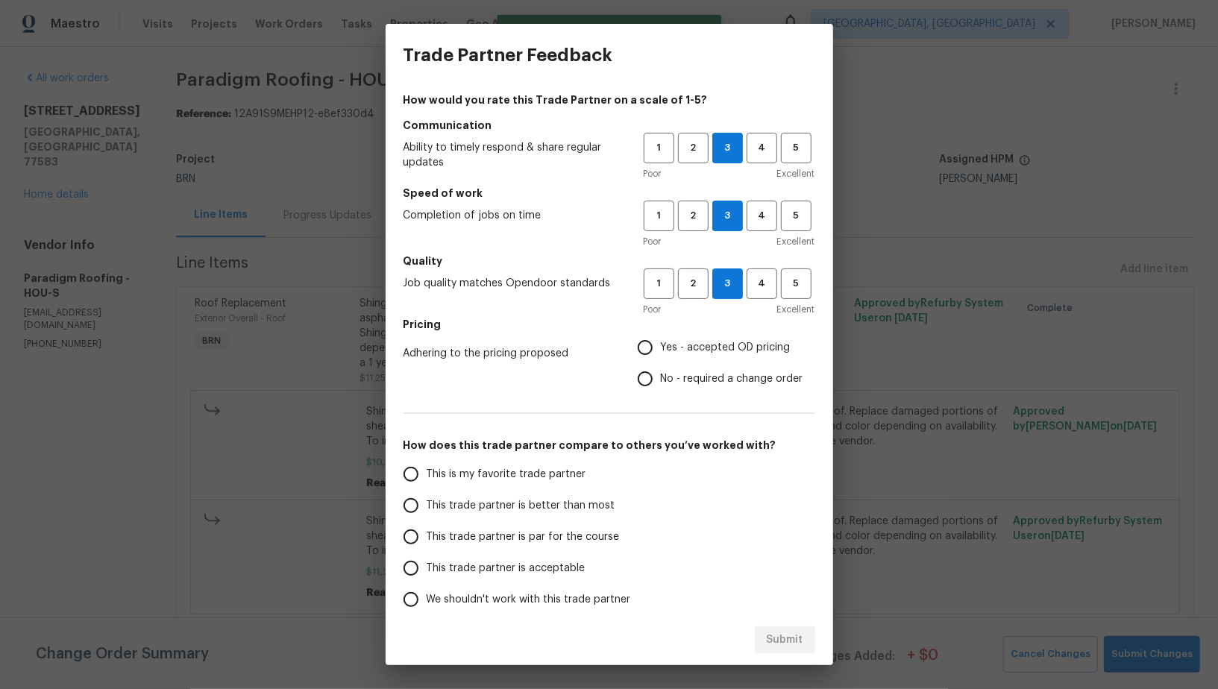
radio input "true"
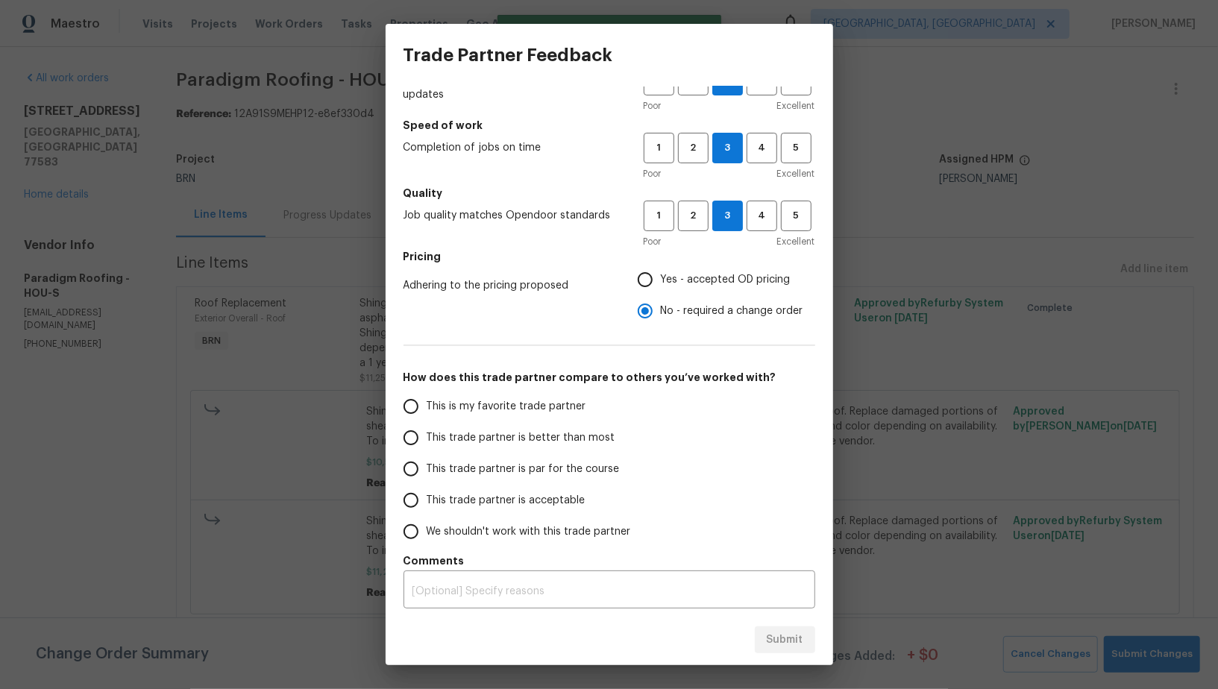
click at [410, 463] on input "This trade partner is par for the course" at bounding box center [410, 468] width 31 height 31
click at [778, 641] on span "Submit" at bounding box center [785, 640] width 37 height 19
radio input "true"
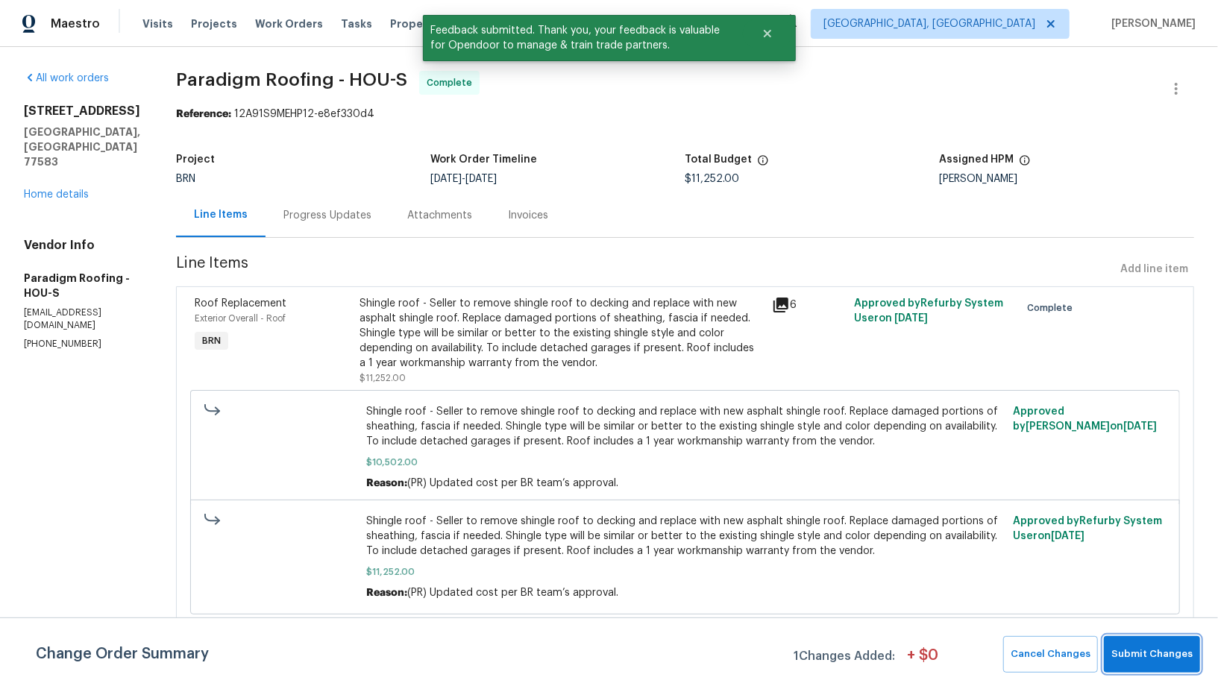
click at [1166, 656] on span "Submit Changes" at bounding box center [1151, 654] width 81 height 17
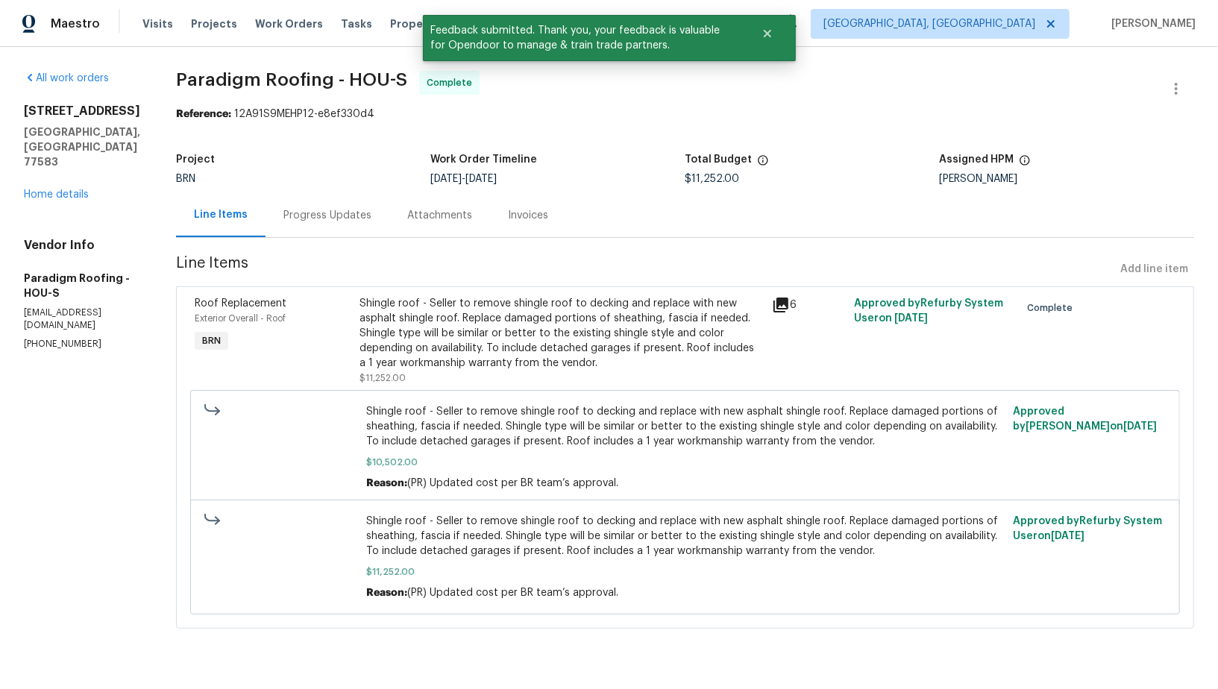
click at [321, 218] on div "Progress Updates" at bounding box center [327, 215] width 88 height 15
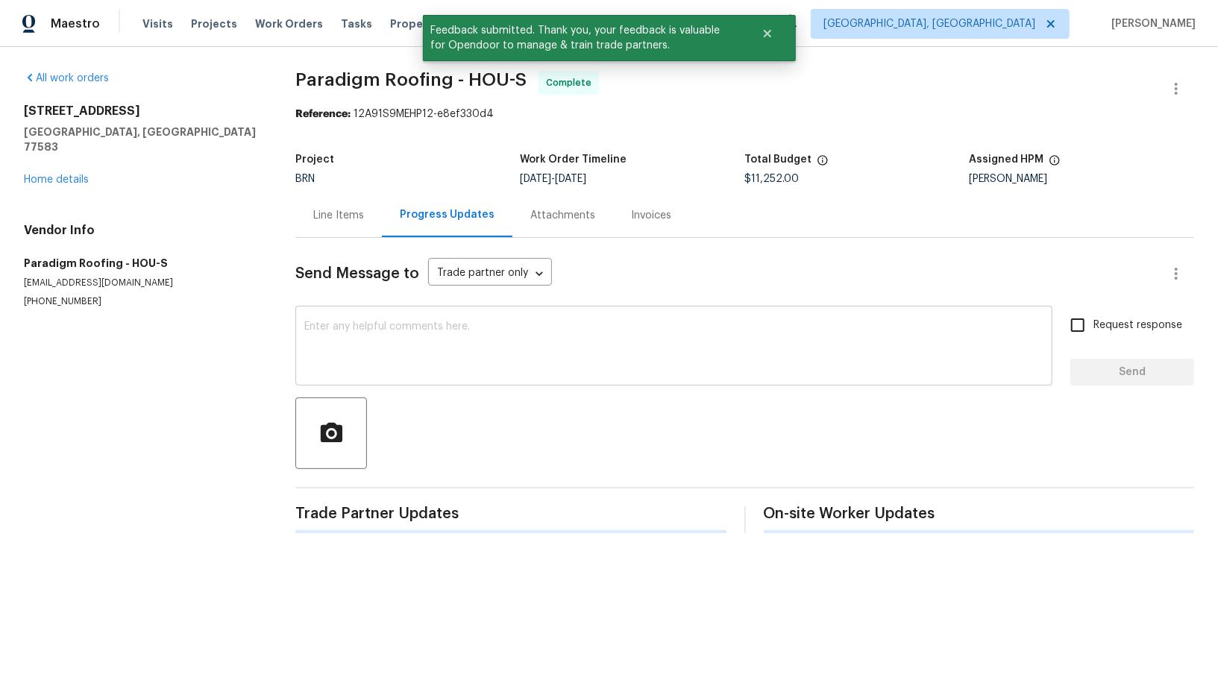
click at [376, 318] on div "x ​" at bounding box center [673, 348] width 757 height 76
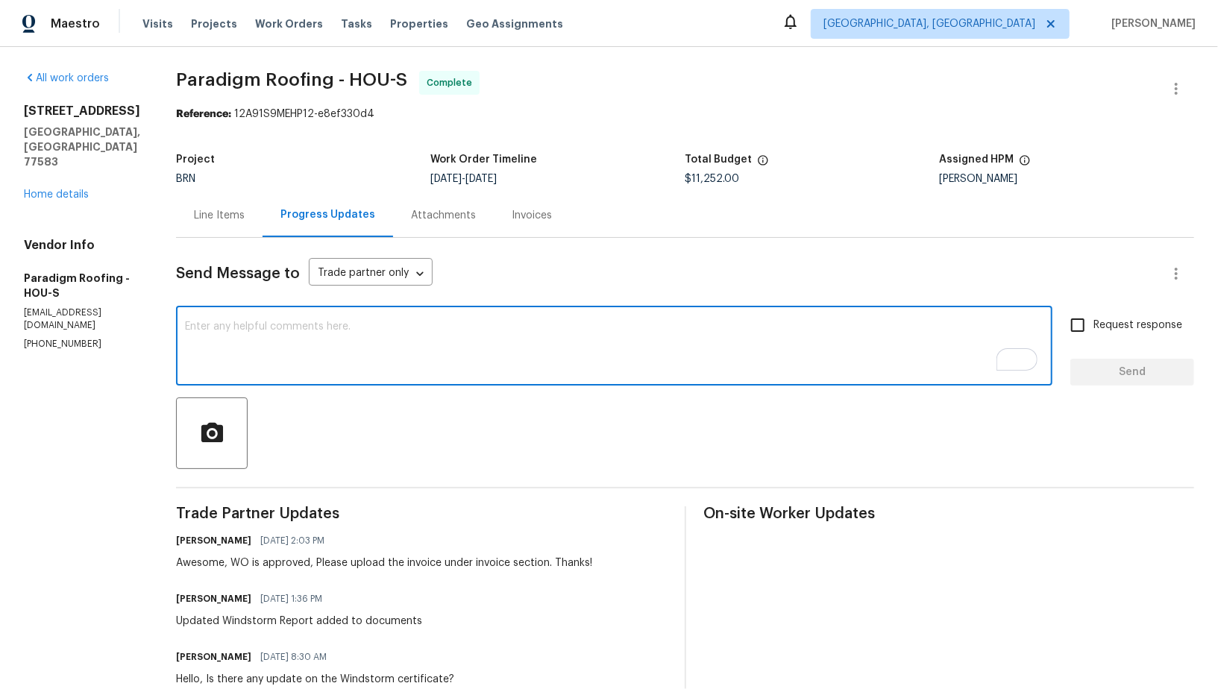
click at [294, 332] on textarea "To enrich screen reader interactions, please activate Accessibility in Grammarl…" at bounding box center [614, 347] width 858 height 52
click at [225, 213] on div "Line Items" at bounding box center [219, 215] width 51 height 15
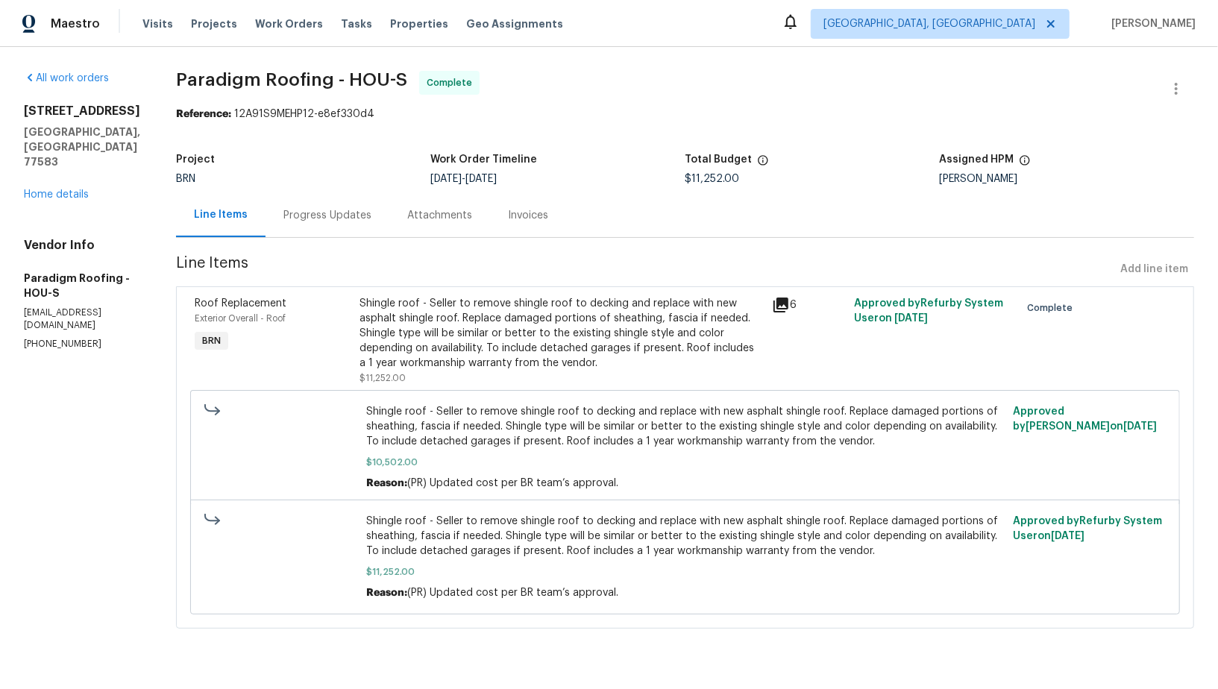
click at [59, 189] on div "All work orders 5721 Richfield Park Ct Rosharon, TX 77583 Home details Vendor I…" at bounding box center [82, 211] width 116 height 280
click at [59, 185] on div "5721 Richfield Park Ct Rosharon, TX 77583 Home details" at bounding box center [82, 153] width 116 height 98
click at [59, 189] on link "Home details" at bounding box center [56, 194] width 65 height 10
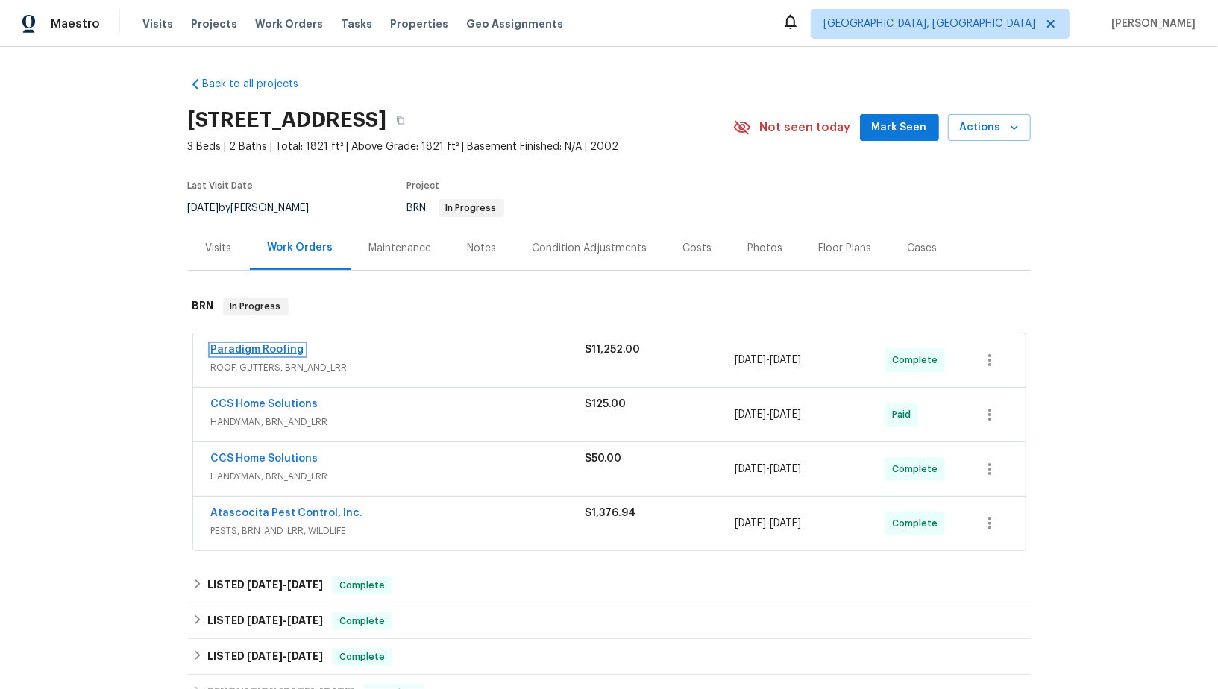
click at [280, 354] on link "Paradigm Roofing" at bounding box center [257, 350] width 93 height 10
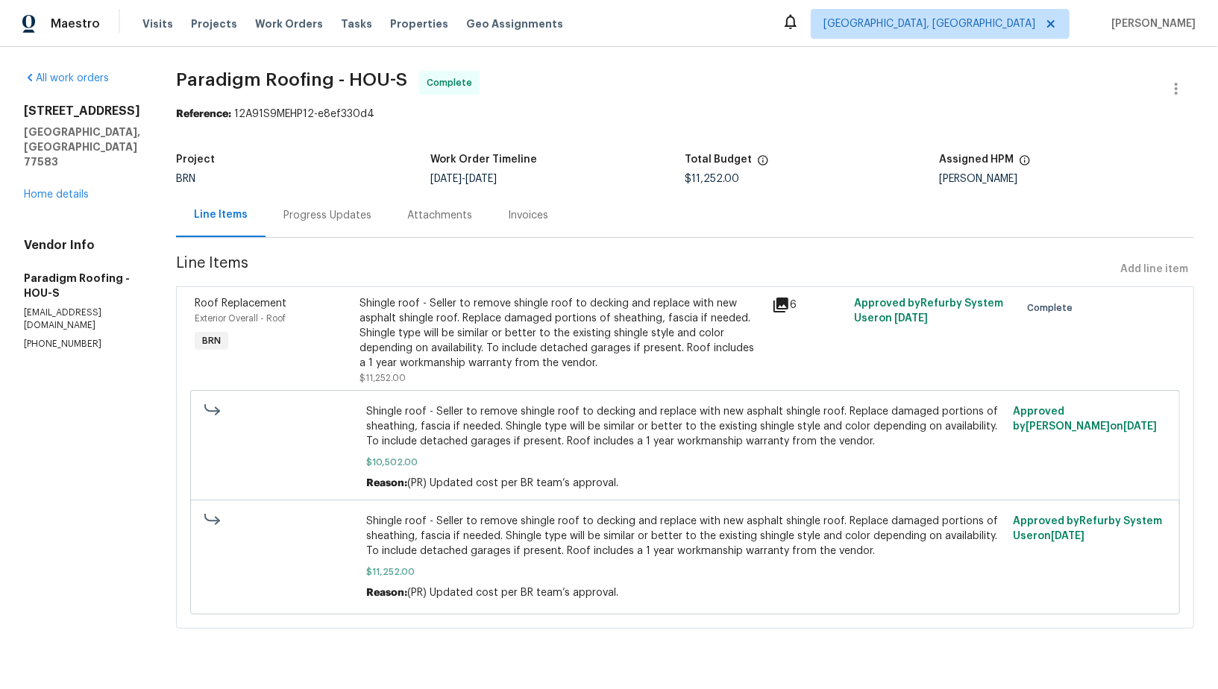
click at [536, 226] on div "Invoices" at bounding box center [528, 215] width 76 height 44
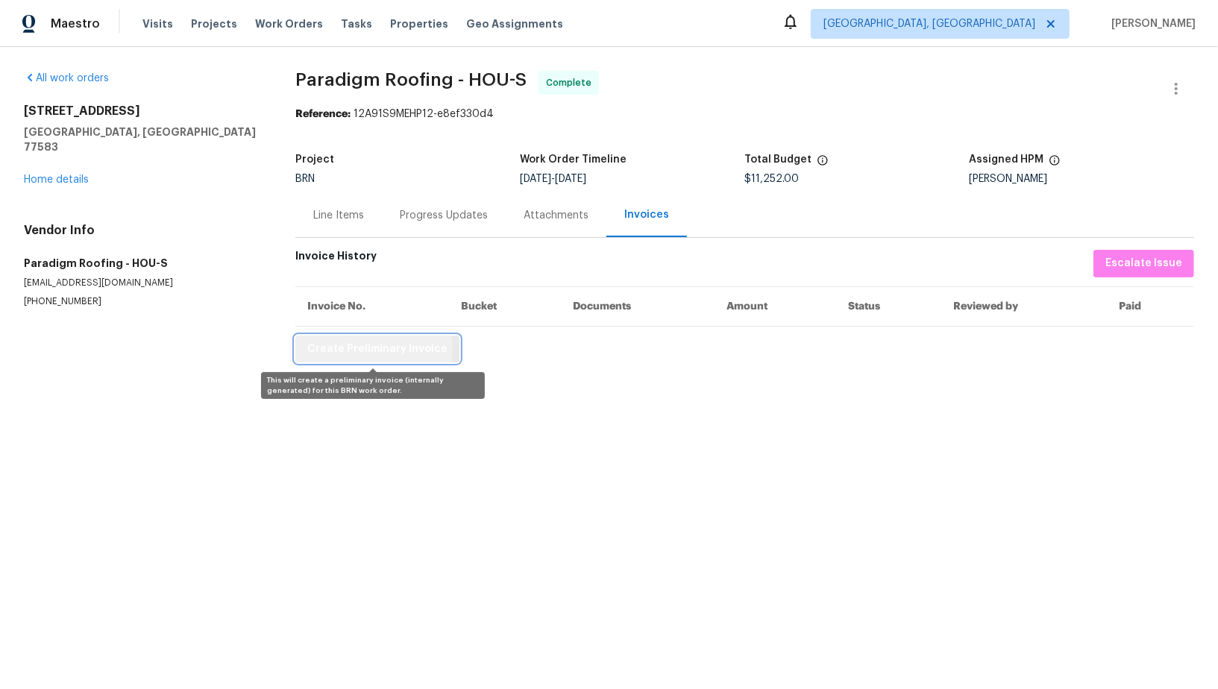
click at [368, 348] on span "Create Preliminary Invoice" at bounding box center [377, 349] width 140 height 19
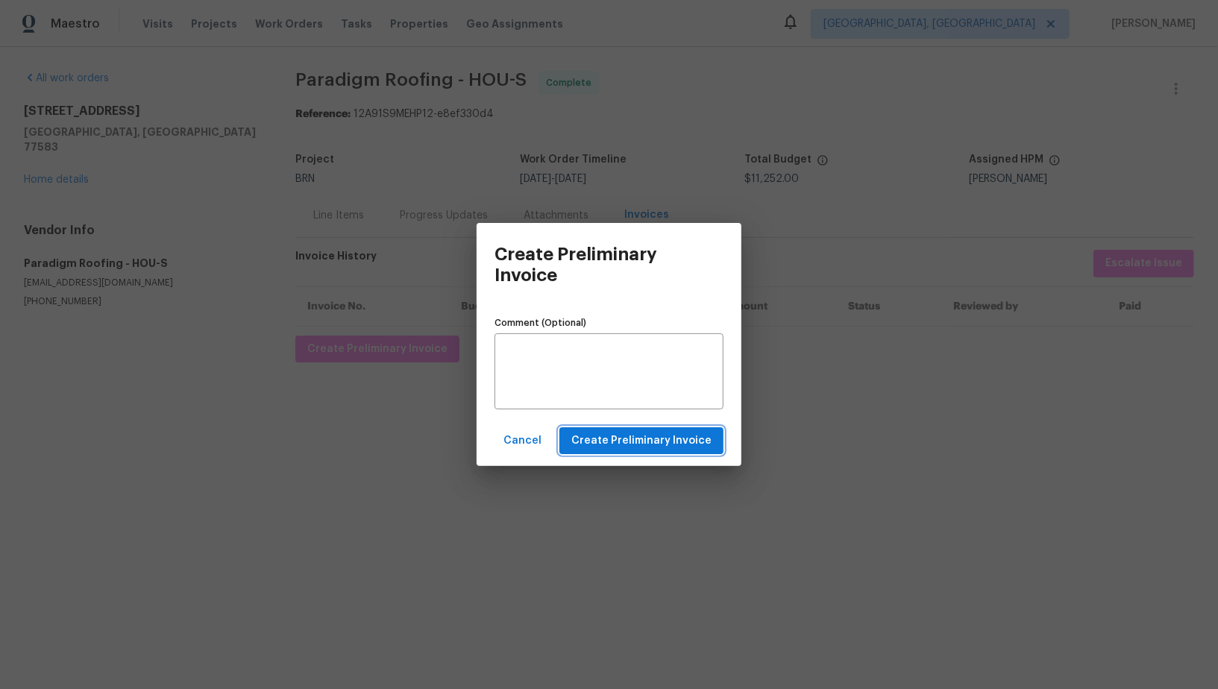
click at [629, 439] on span "Create Preliminary Invoice" at bounding box center [641, 441] width 140 height 19
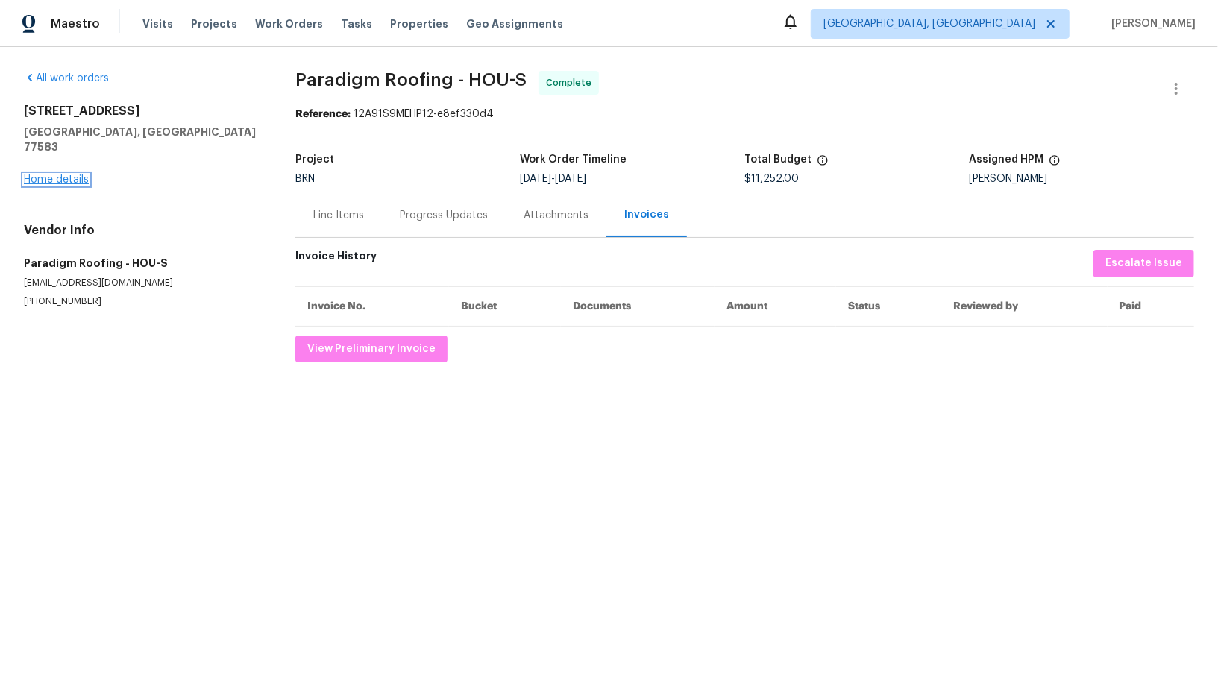
click at [55, 175] on link "Home details" at bounding box center [56, 180] width 65 height 10
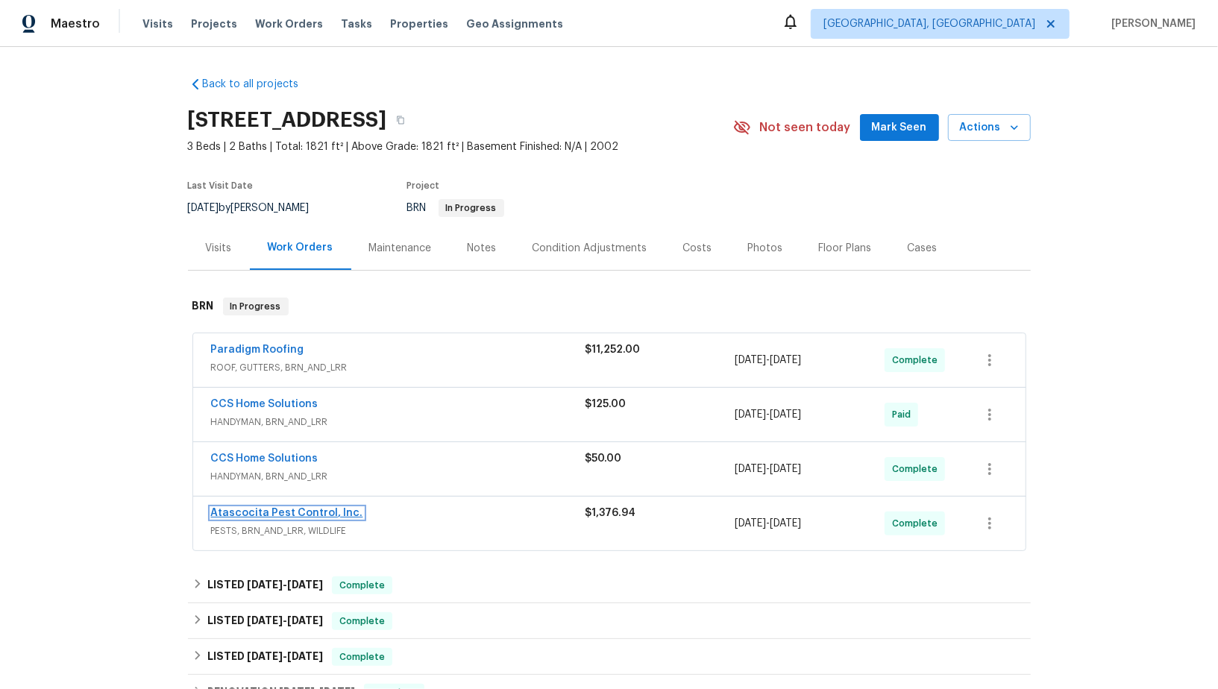
click at [293, 512] on link "Atascocita Pest Control, Inc." at bounding box center [287, 513] width 152 height 10
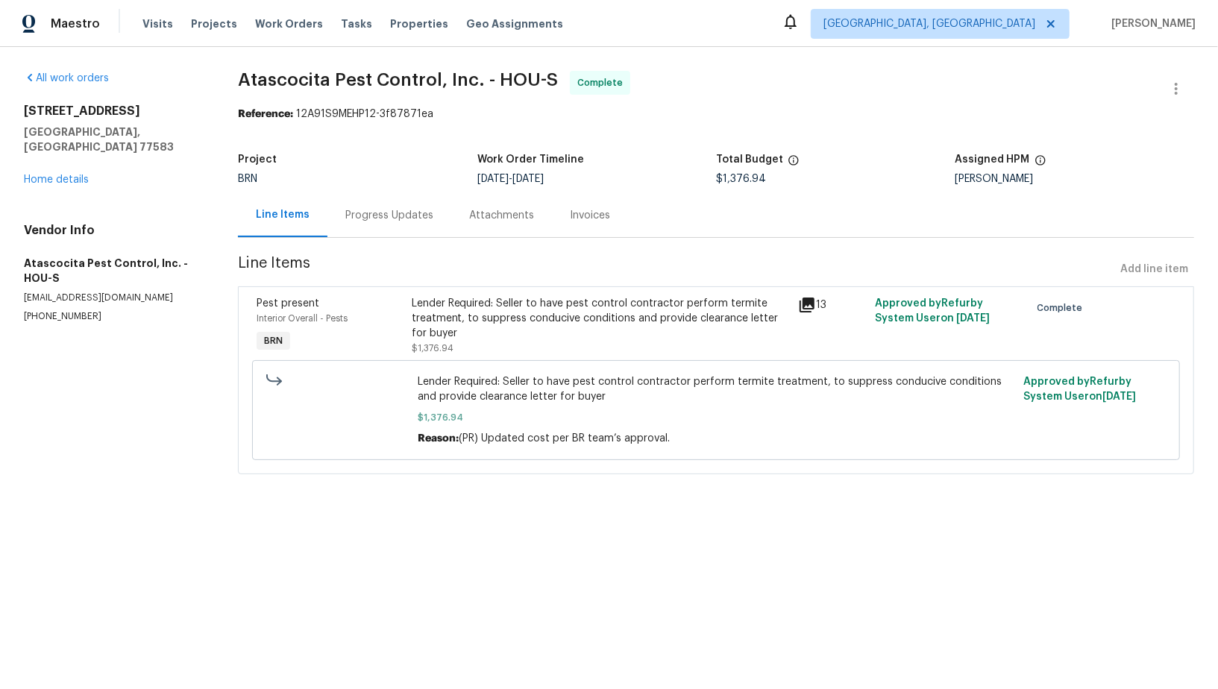
click at [600, 215] on div "Invoices" at bounding box center [590, 215] width 40 height 15
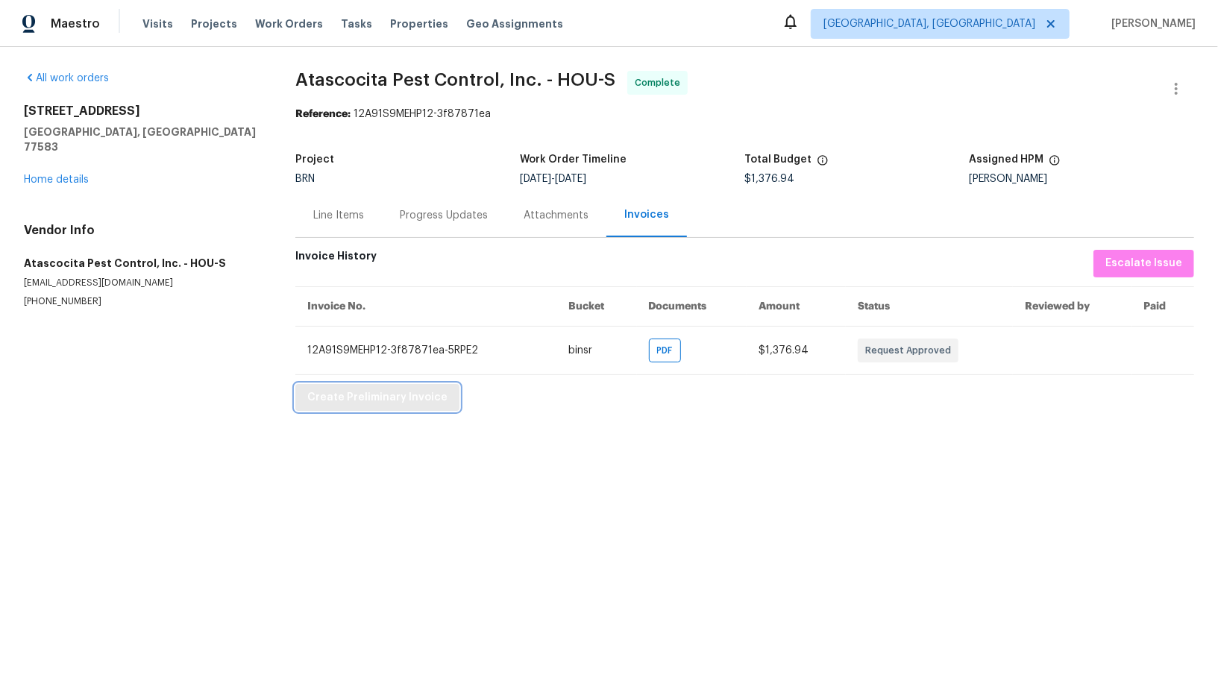
click at [371, 395] on span "Create Preliminary Invoice" at bounding box center [377, 398] width 140 height 19
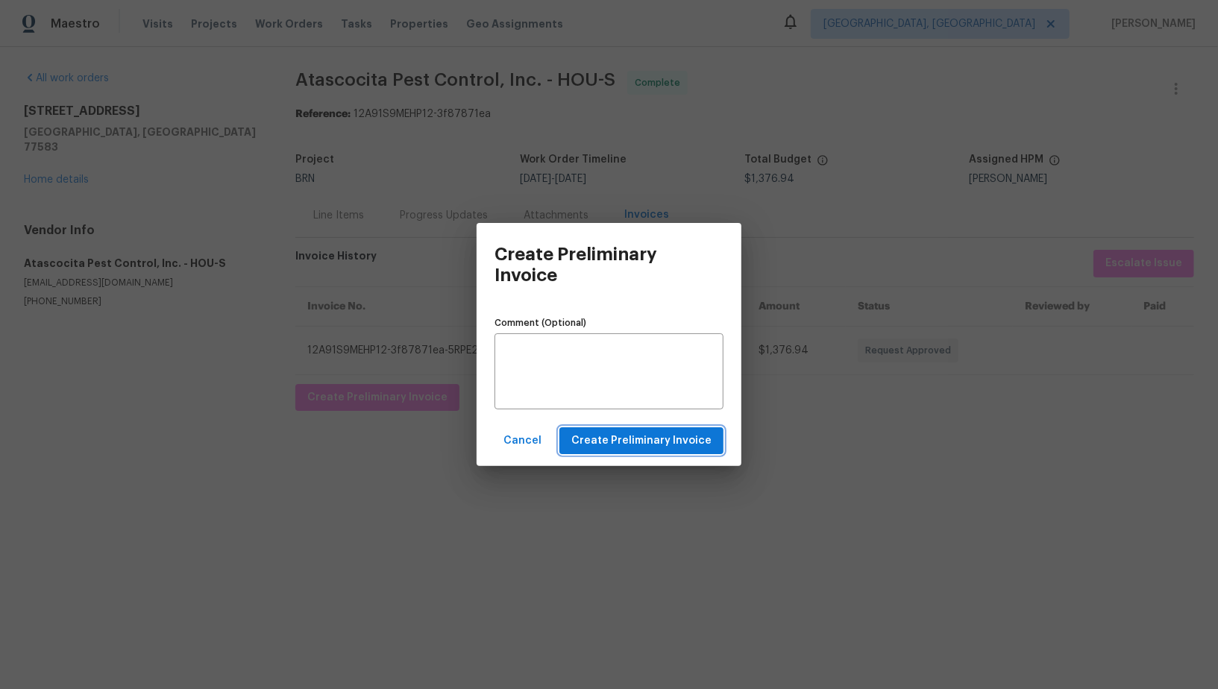
click at [649, 443] on span "Create Preliminary Invoice" at bounding box center [641, 441] width 140 height 19
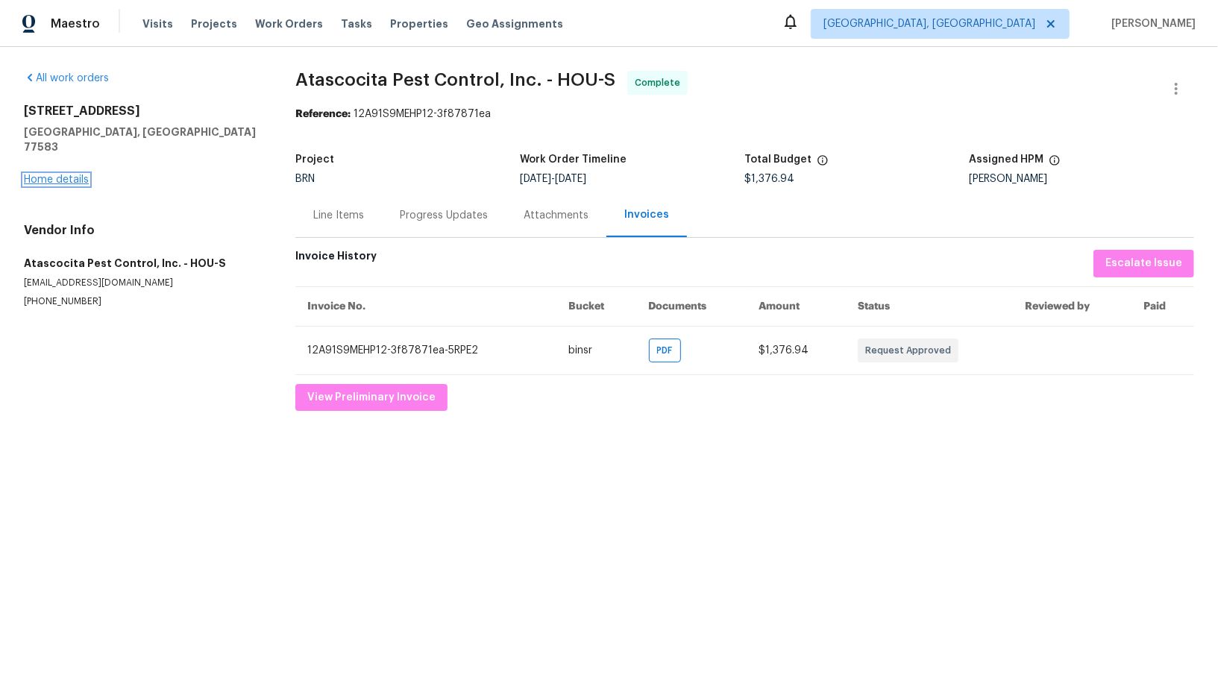
click at [72, 175] on link "Home details" at bounding box center [56, 180] width 65 height 10
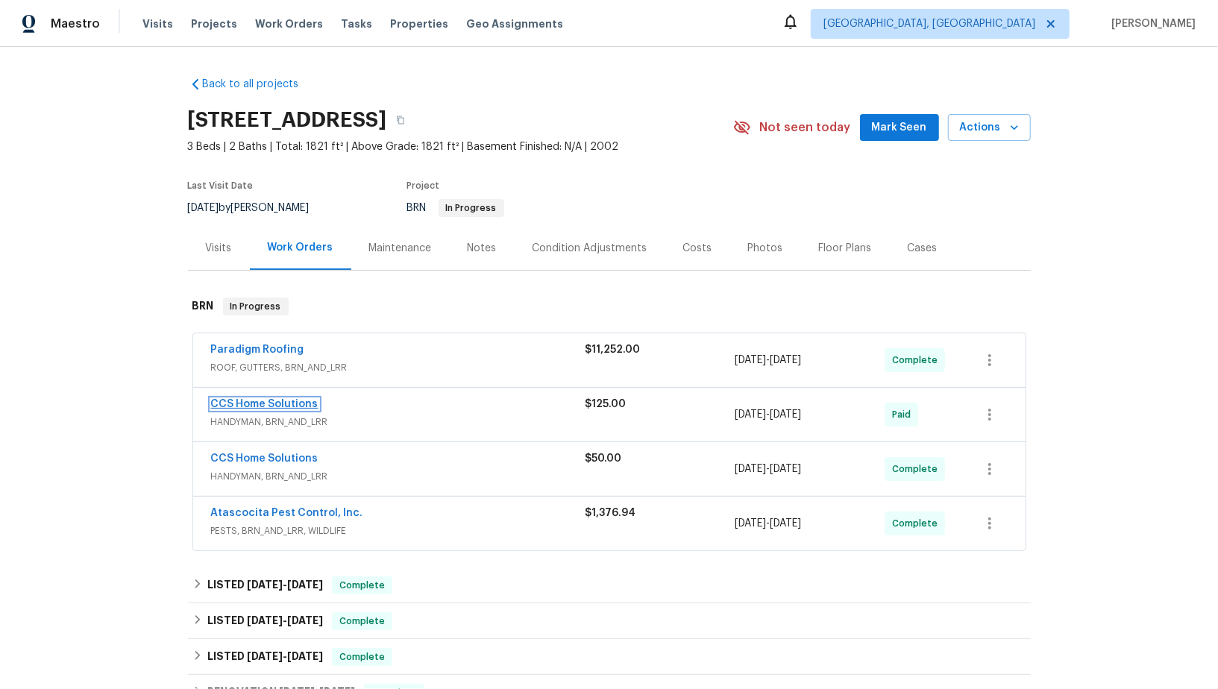
click at [277, 404] on link "CCS Home Solutions" at bounding box center [264, 404] width 107 height 10
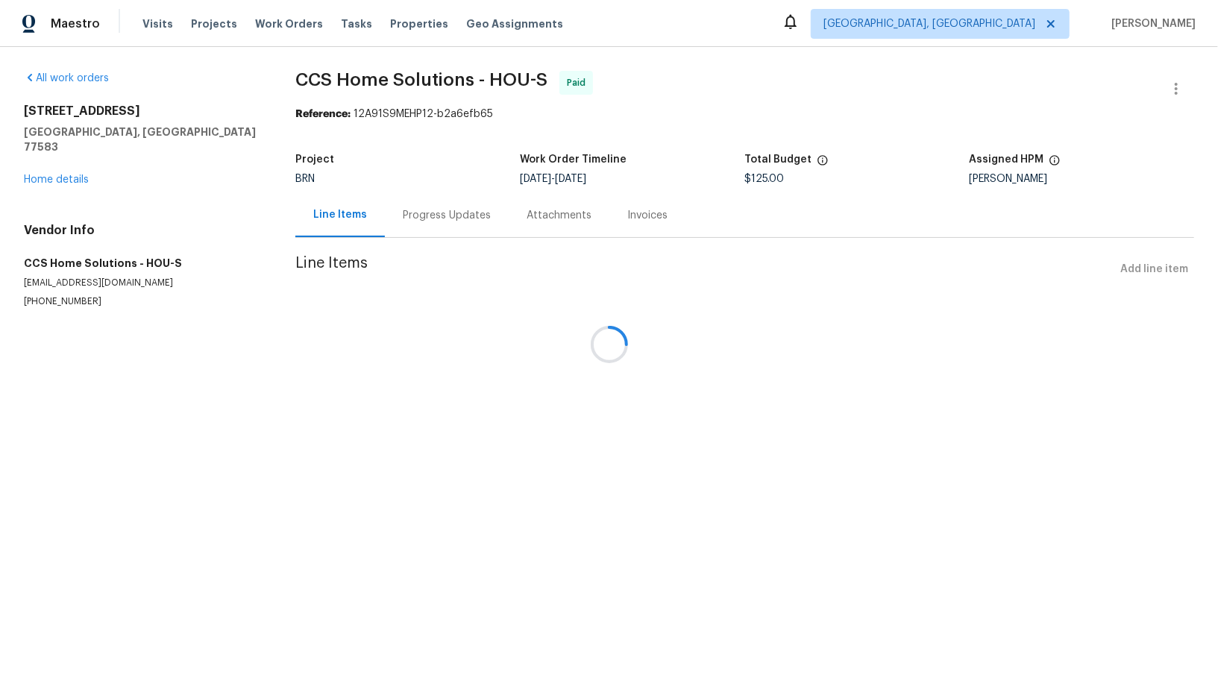
click at [619, 213] on div "Line Items Progress Updates Attachments Invoices" at bounding box center [744, 215] width 899 height 45
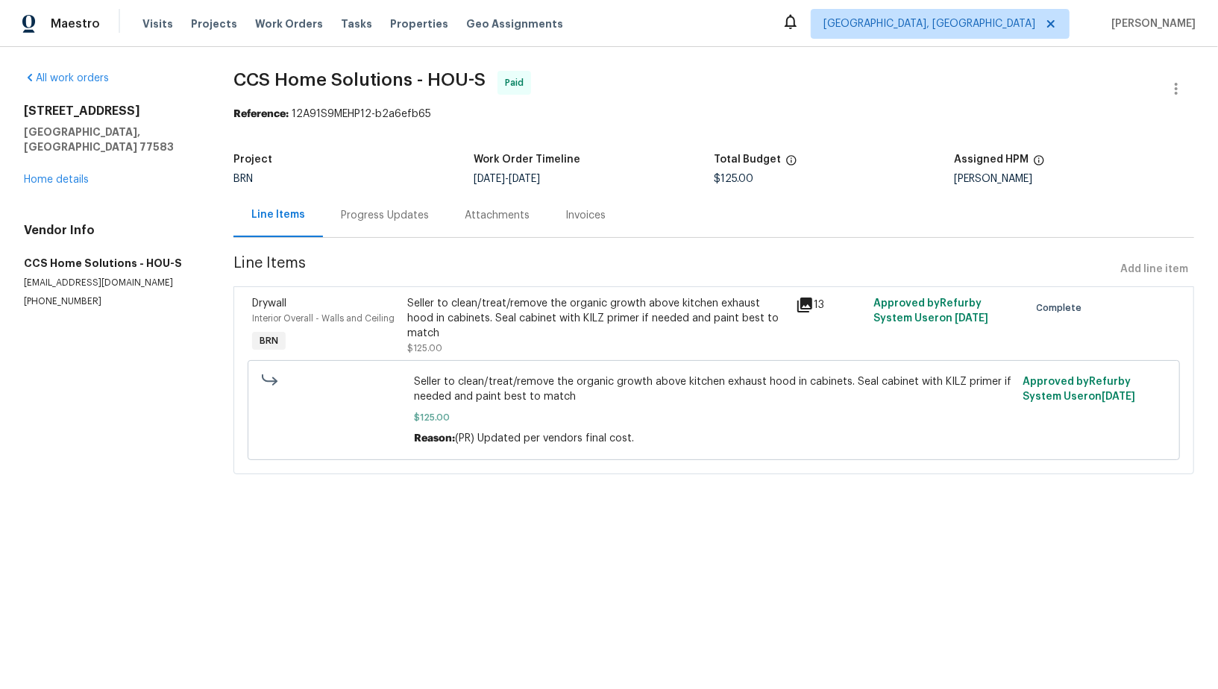
click at [609, 213] on div "Invoices" at bounding box center [585, 215] width 76 height 44
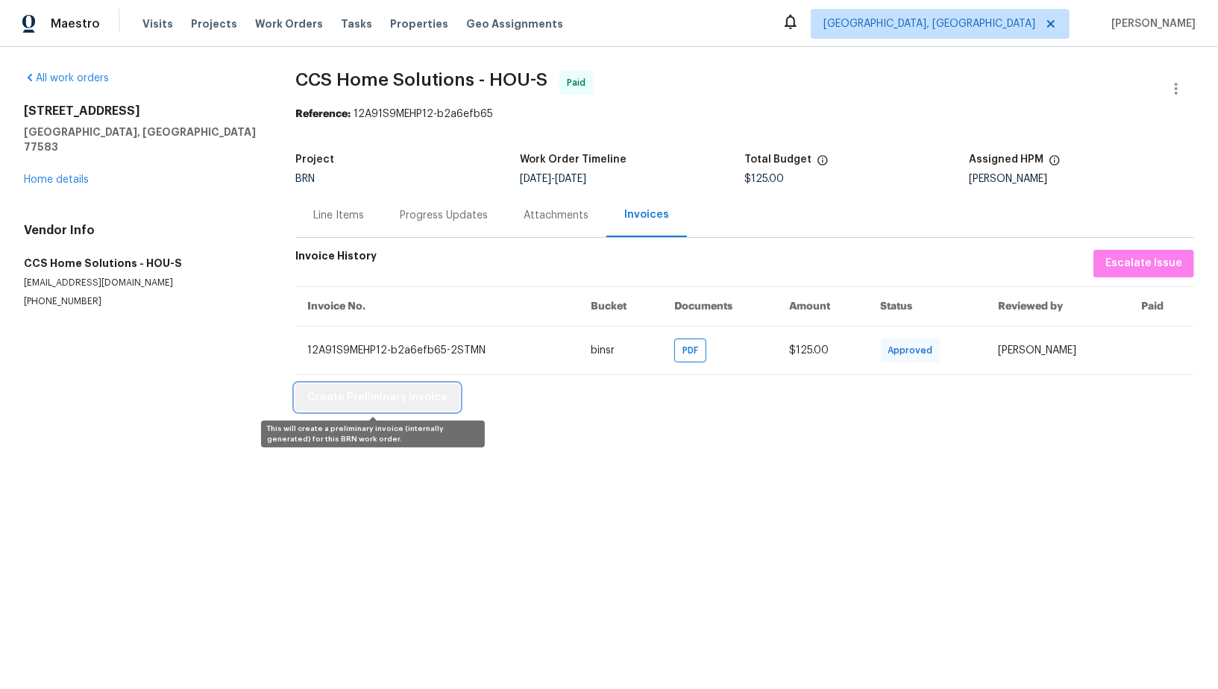
click at [384, 396] on span "Create Preliminary Invoice" at bounding box center [377, 398] width 140 height 19
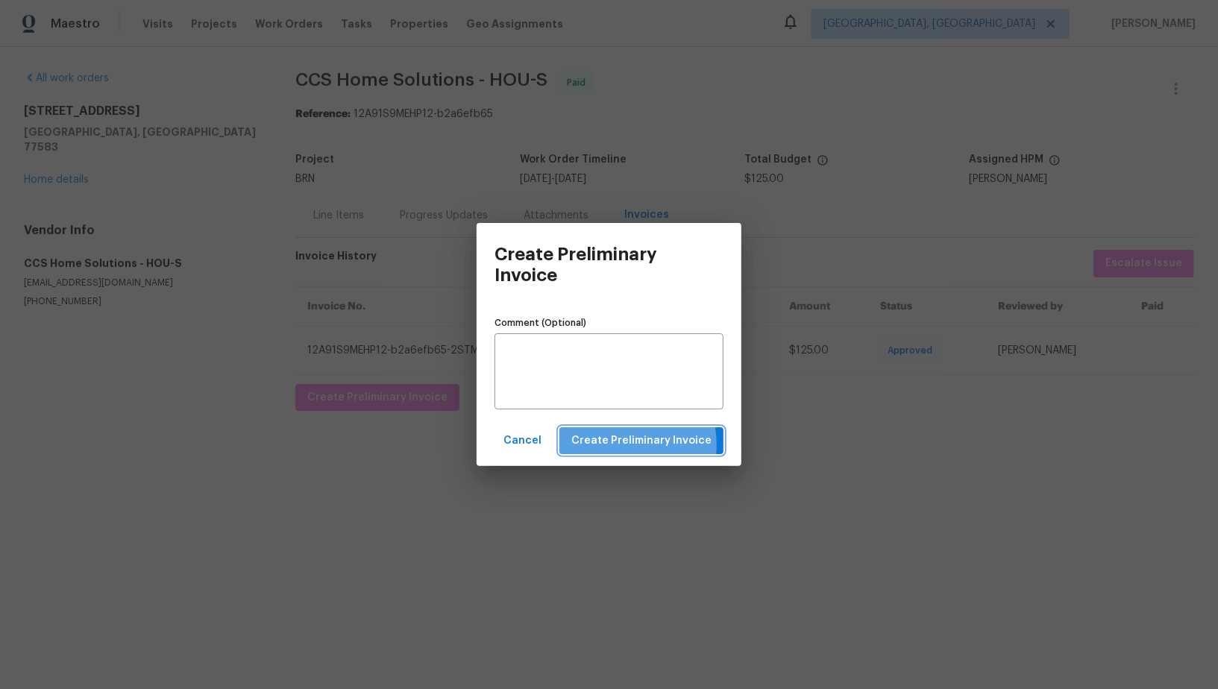
click at [623, 445] on span "Create Preliminary Invoice" at bounding box center [641, 441] width 140 height 19
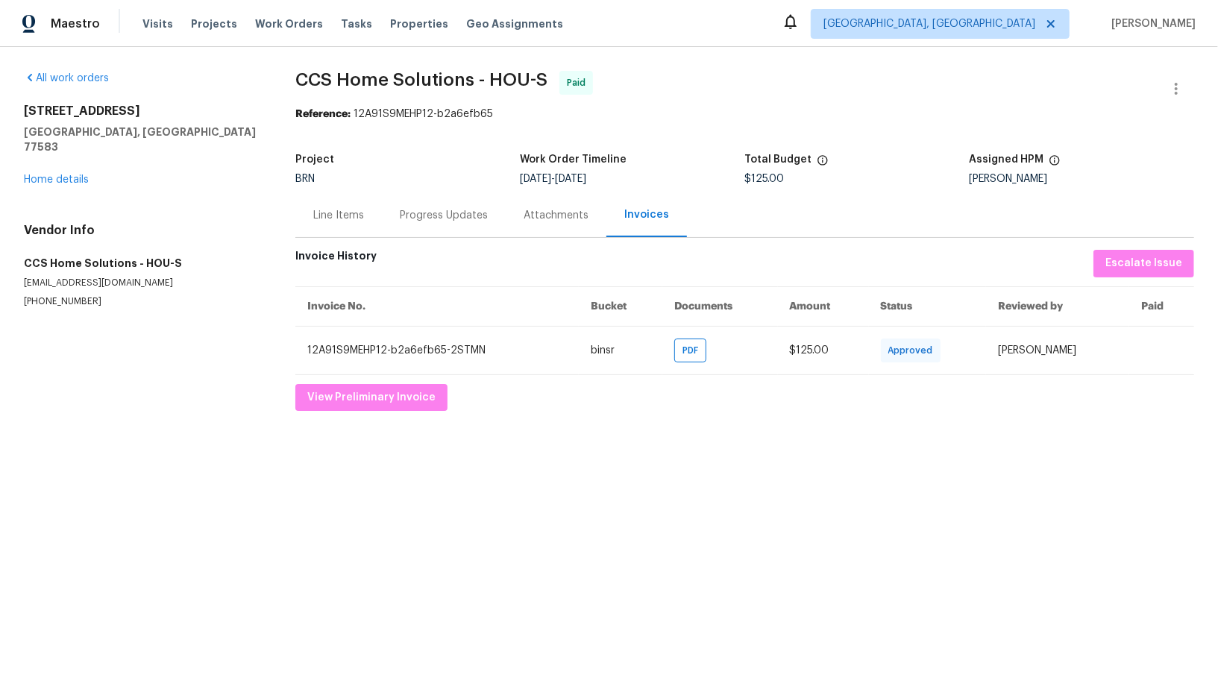
click at [449, 227] on div "Progress Updates" at bounding box center [444, 215] width 124 height 44
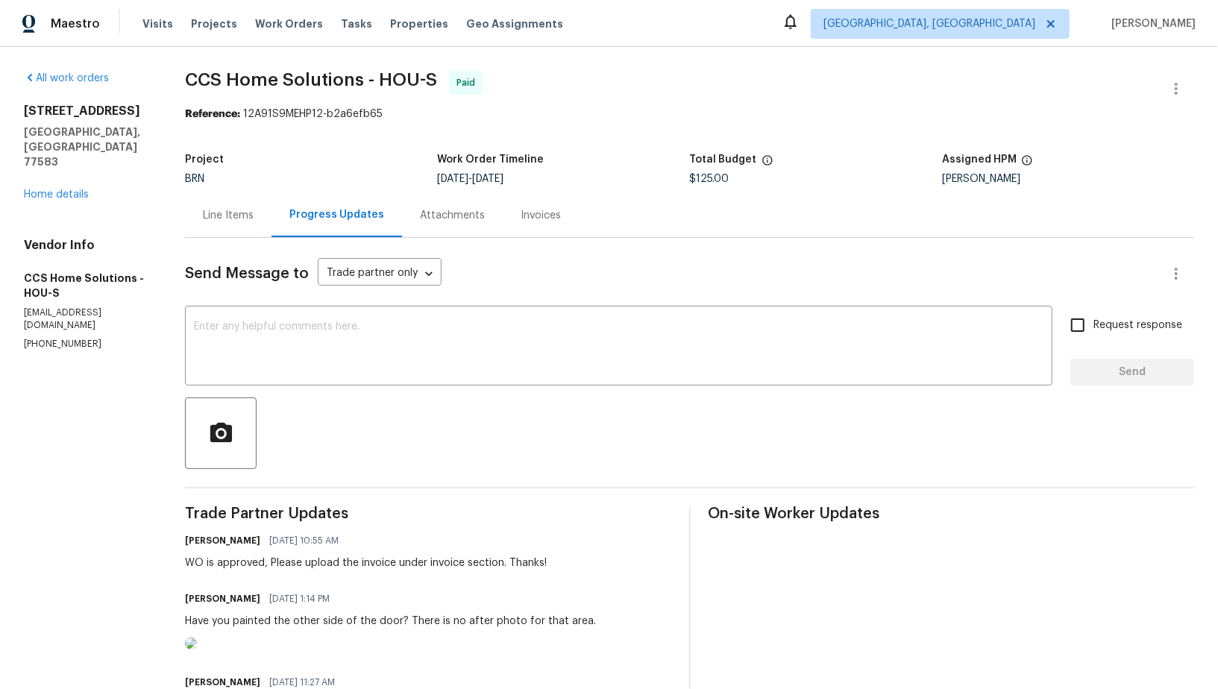
click at [245, 211] on div "Line Items" at bounding box center [228, 215] width 51 height 15
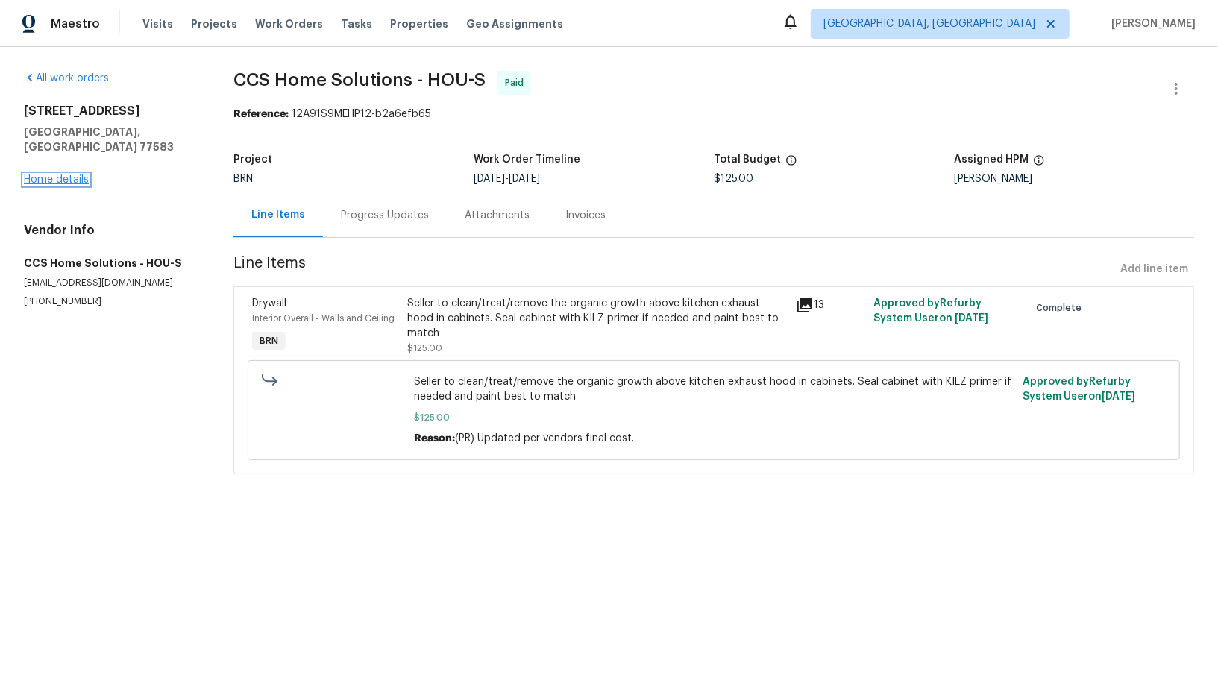
click at [66, 175] on link "Home details" at bounding box center [56, 180] width 65 height 10
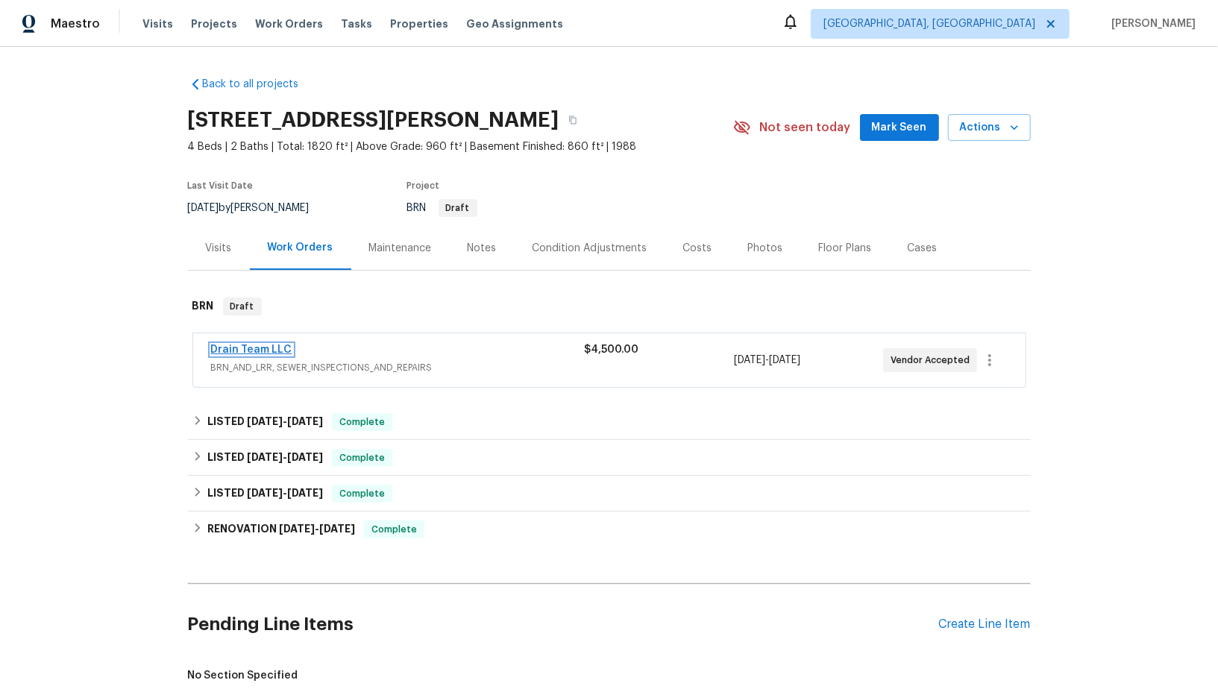
click at [255, 348] on link "Drain Team LLC" at bounding box center [251, 350] width 81 height 10
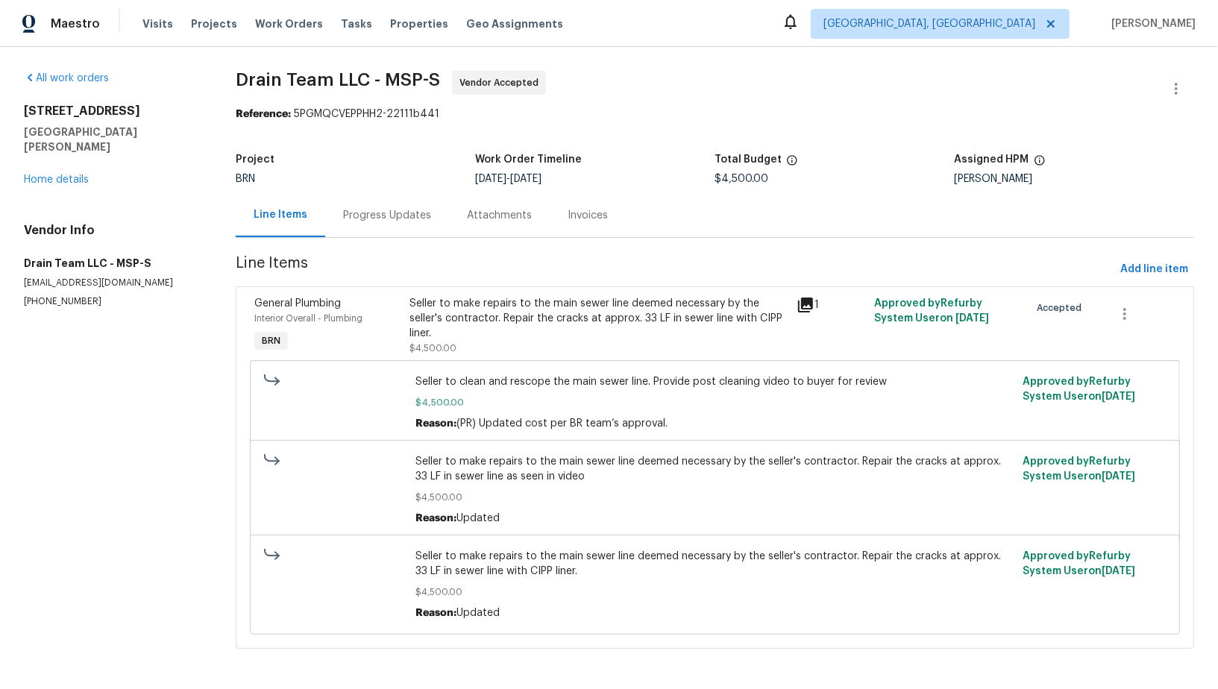
click at [379, 209] on div "Progress Updates" at bounding box center [387, 215] width 88 height 15
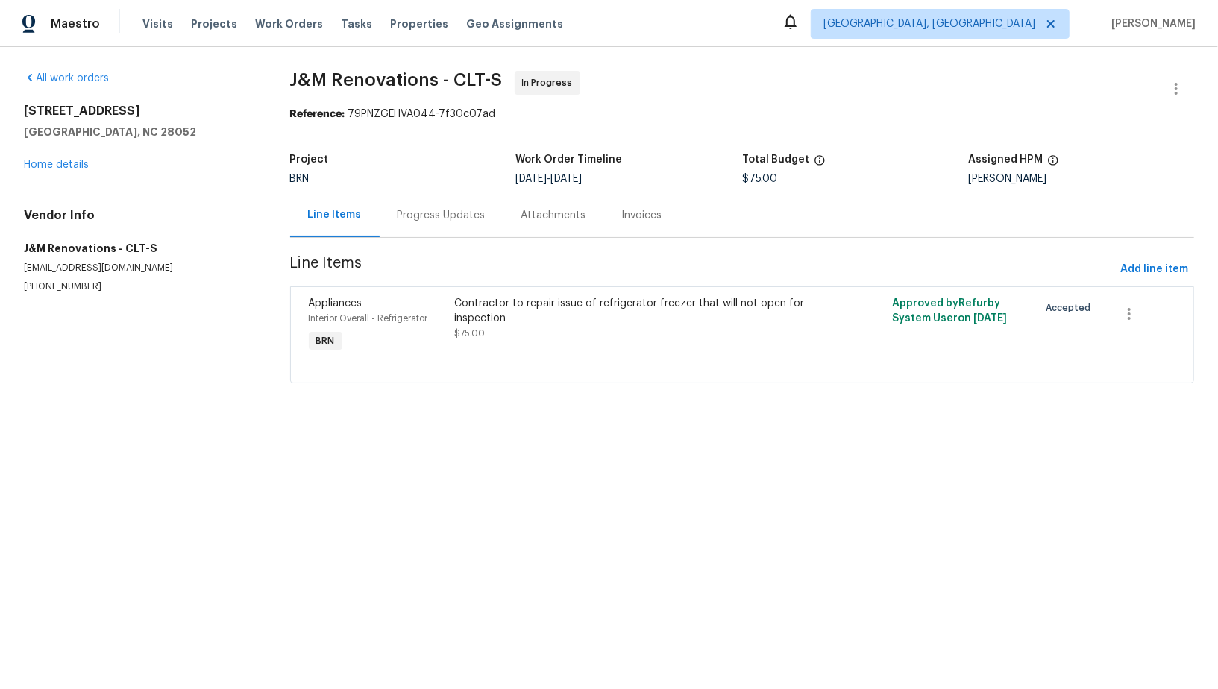
click at [422, 222] on div "Progress Updates" at bounding box center [442, 215] width 88 height 15
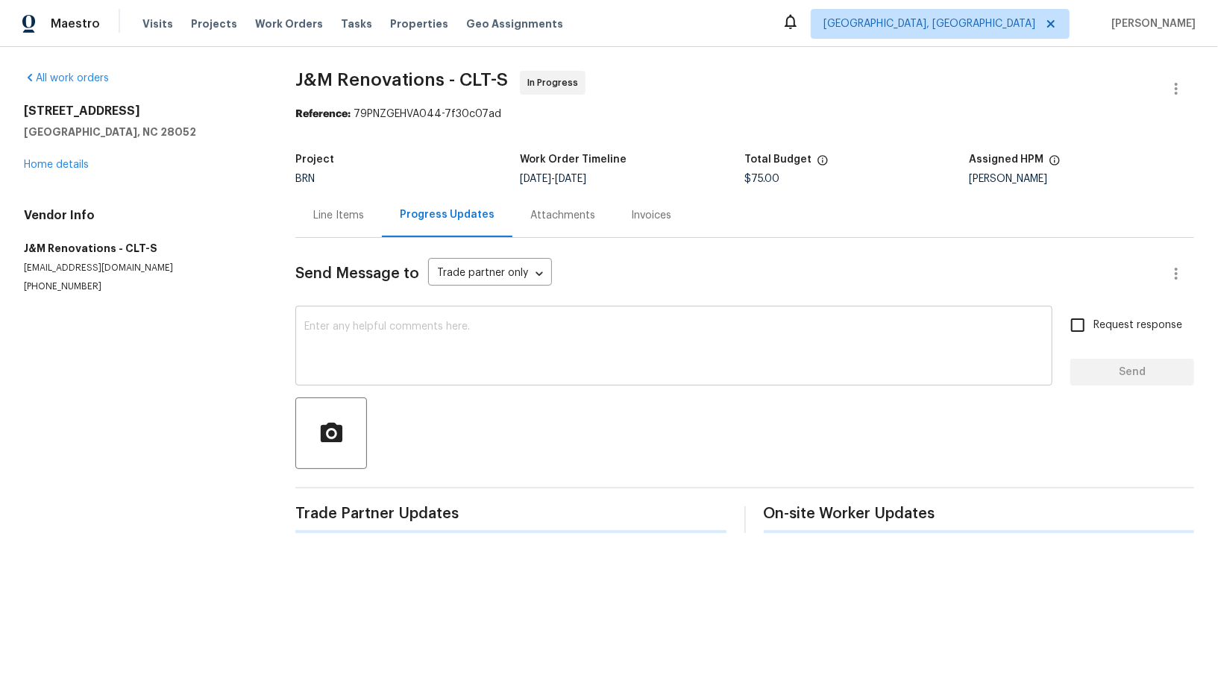
click at [380, 340] on textarea at bounding box center [673, 347] width 739 height 52
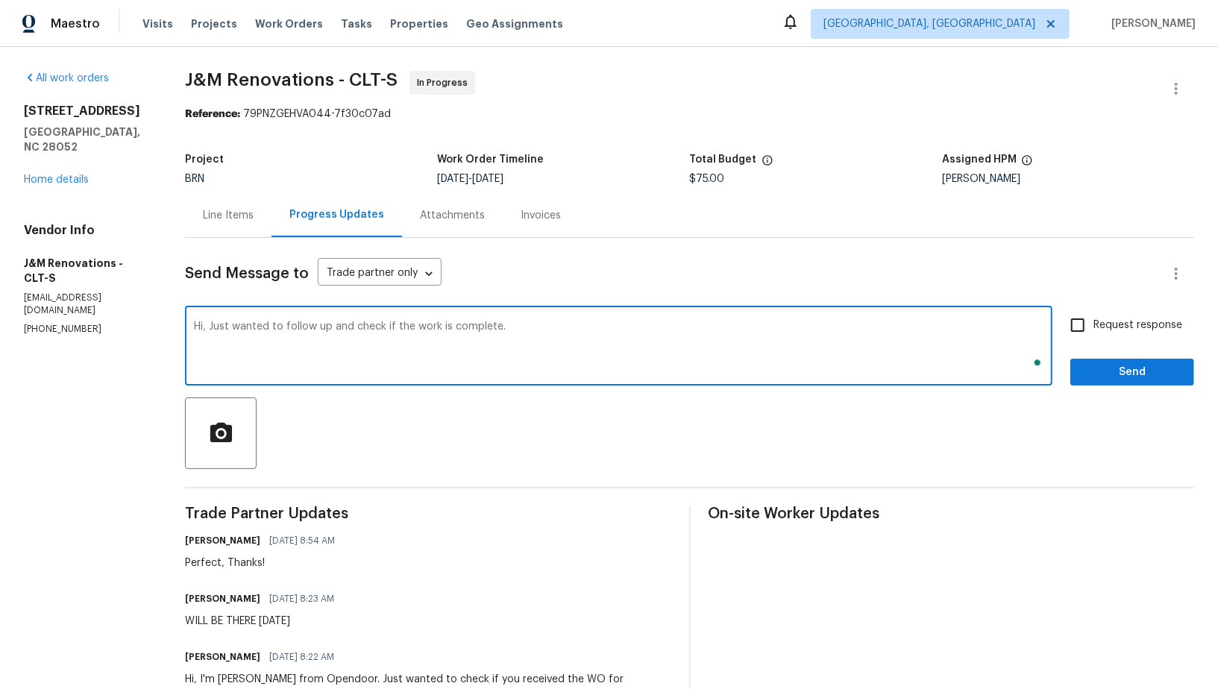
type textarea "Hi, Just wanted to follow up and check if the work is complete."
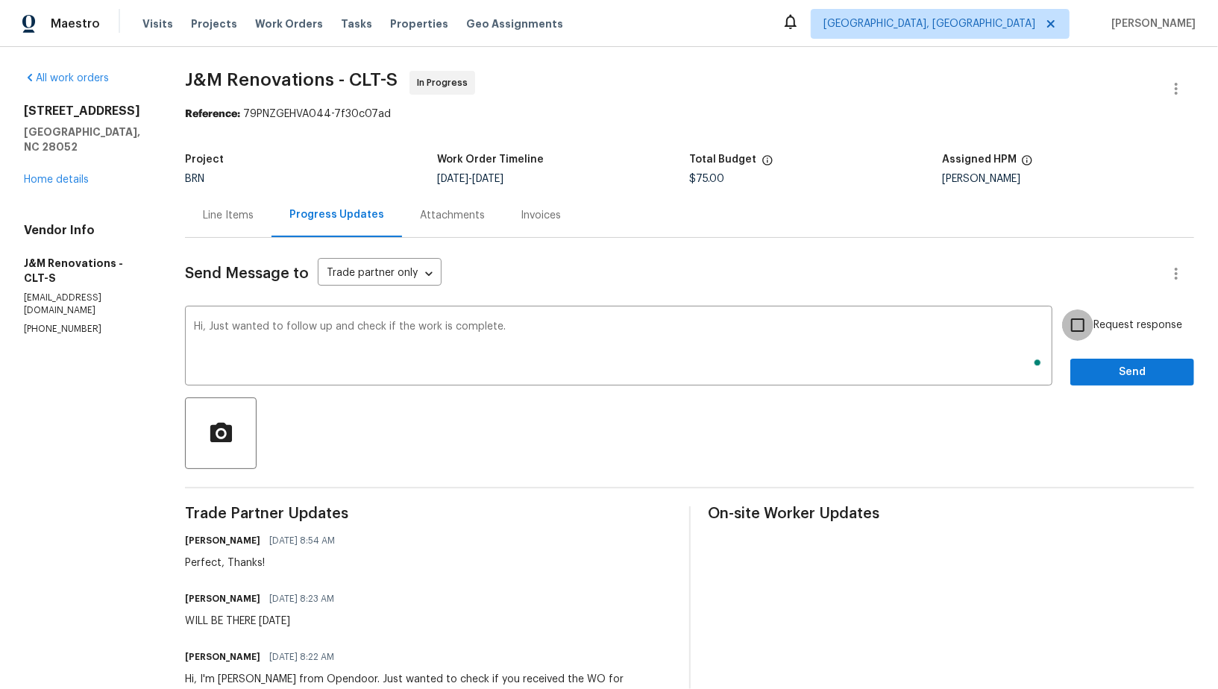
click at [1085, 322] on input "Request response" at bounding box center [1077, 325] width 31 height 31
checkbox input "true"
click at [1091, 378] on span "Send" at bounding box center [1132, 372] width 100 height 19
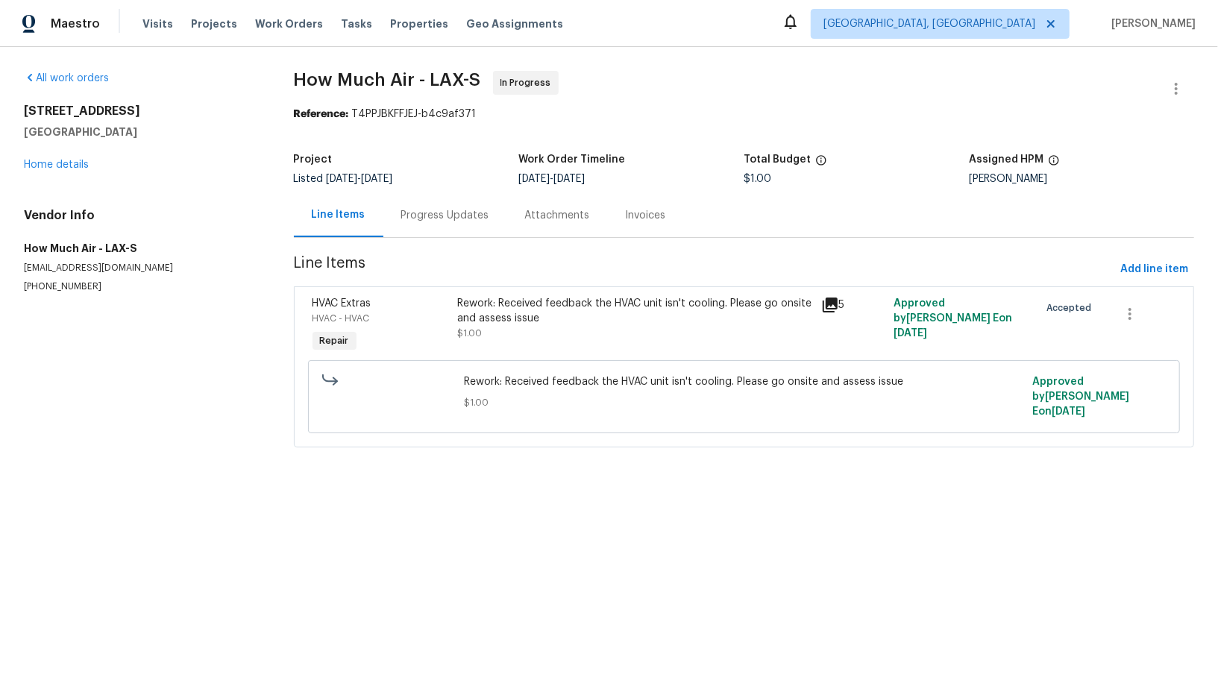
click at [430, 239] on section "How Much Air - LAX-S In Progress Reference: T4PPJBKFFJEJ-b4c9af371 Project List…" at bounding box center [744, 268] width 900 height 395
click at [455, 205] on div "Progress Updates" at bounding box center [445, 215] width 124 height 44
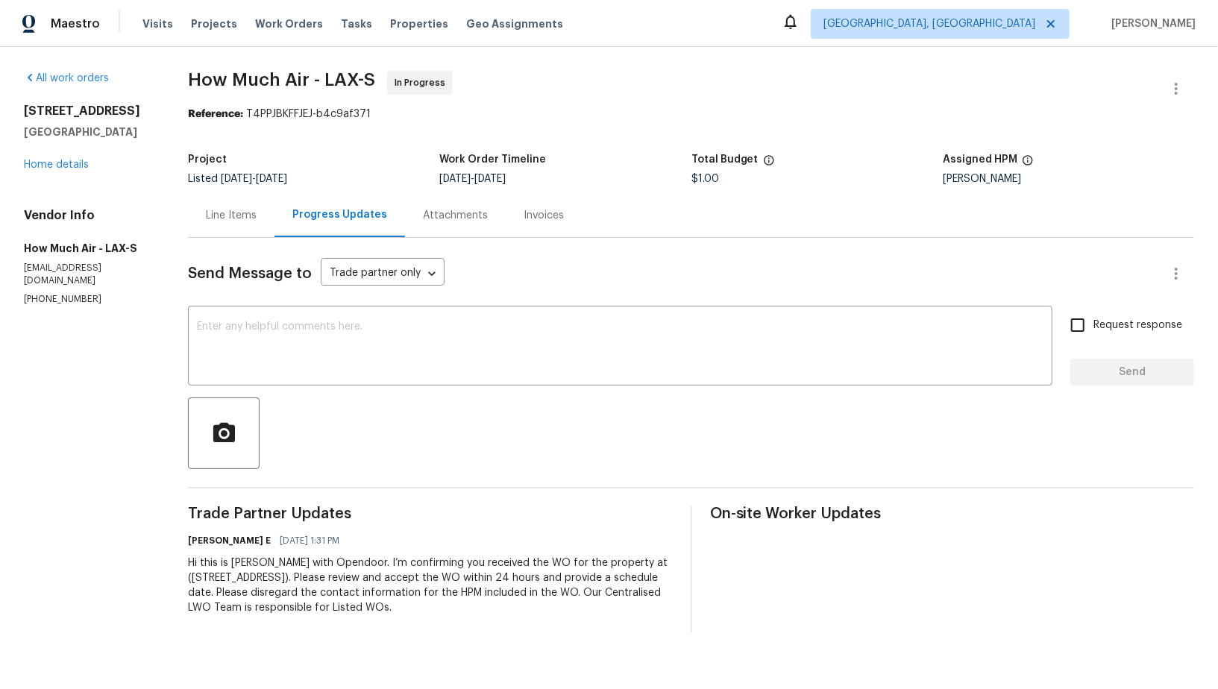
click at [254, 219] on div "Line Items" at bounding box center [231, 215] width 87 height 44
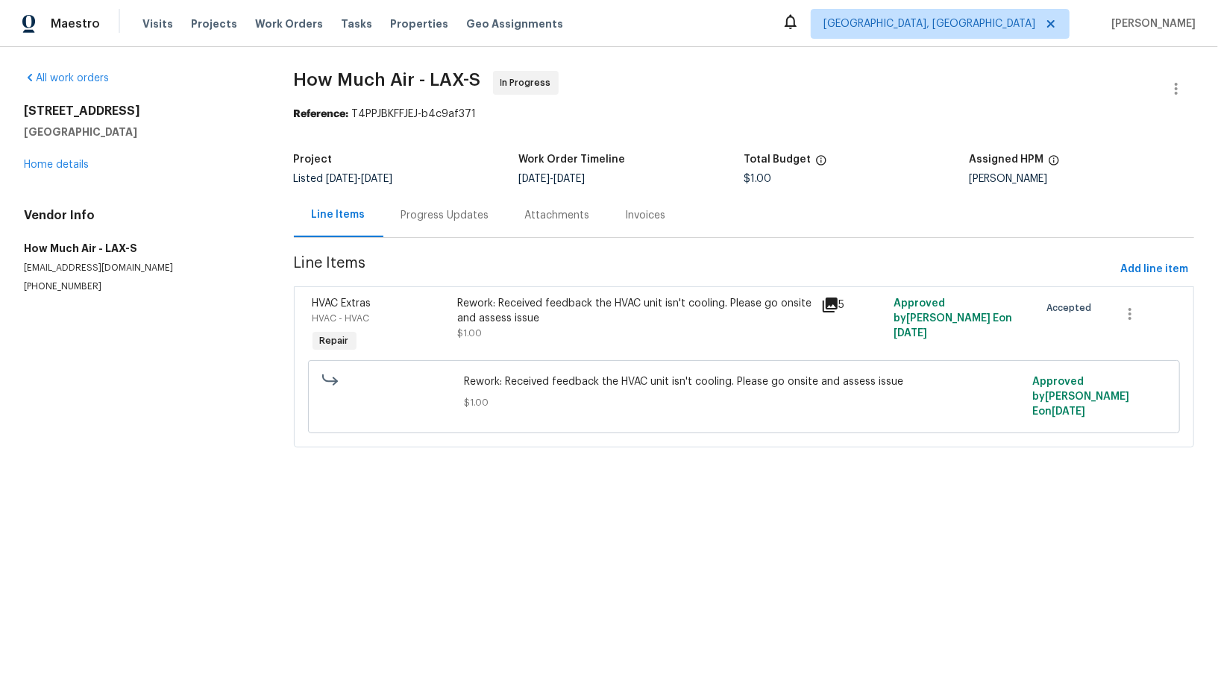
click at [426, 197] on div "Progress Updates" at bounding box center [445, 215] width 124 height 44
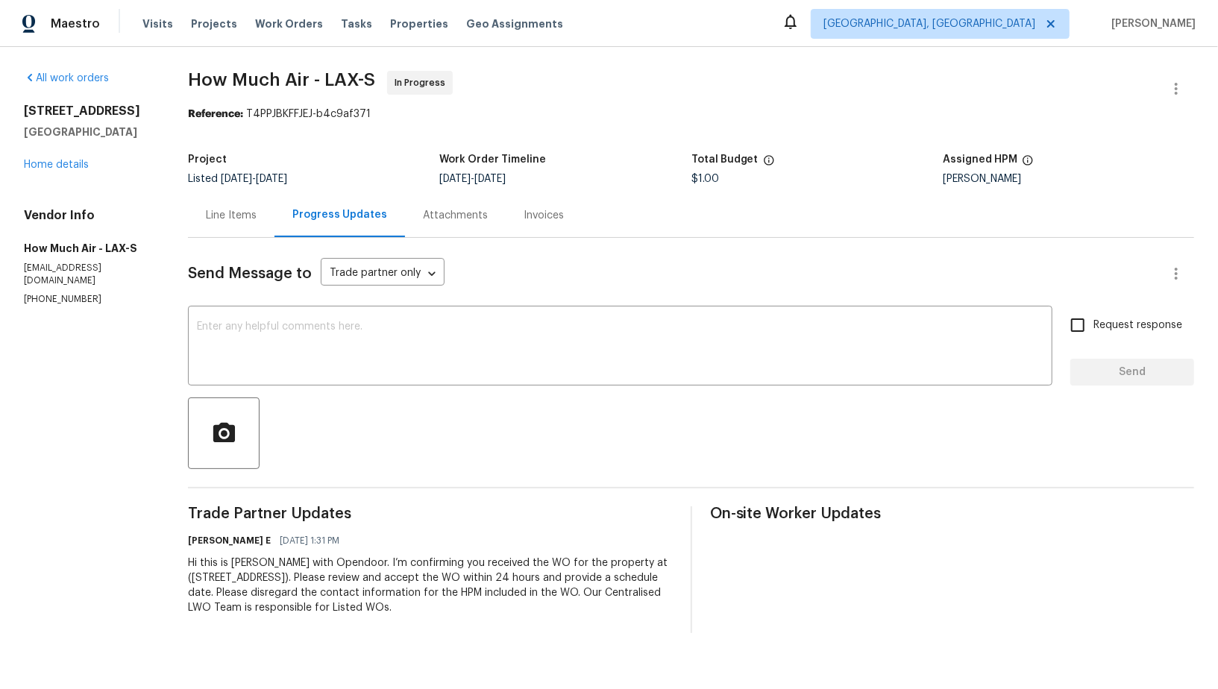
click at [238, 230] on div "Line Items" at bounding box center [231, 215] width 87 height 44
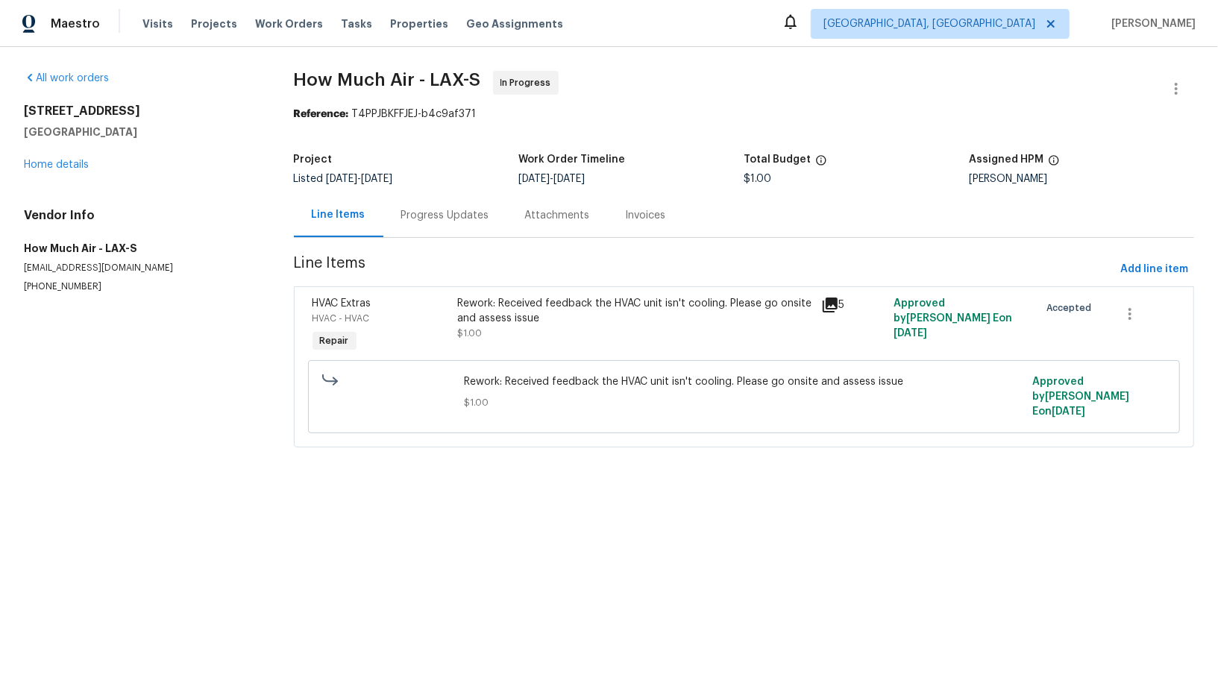
click at [427, 229] on div "Progress Updates" at bounding box center [445, 215] width 124 height 44
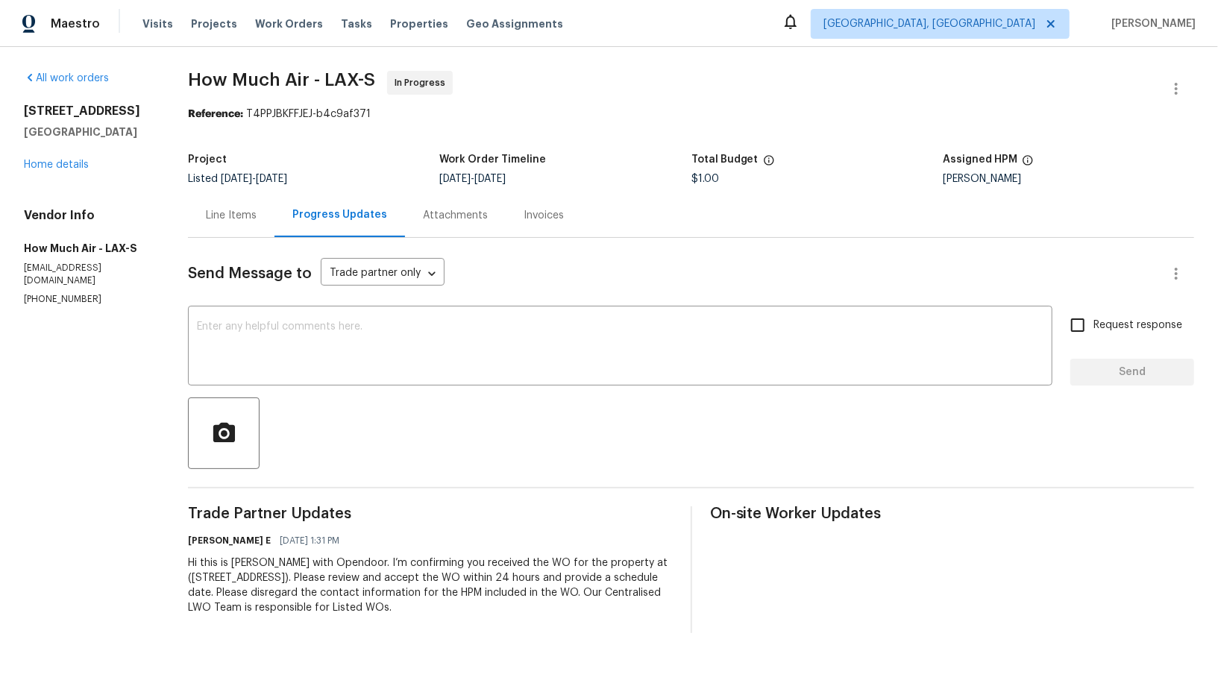
click at [233, 222] on div "Line Items" at bounding box center [231, 215] width 51 height 15
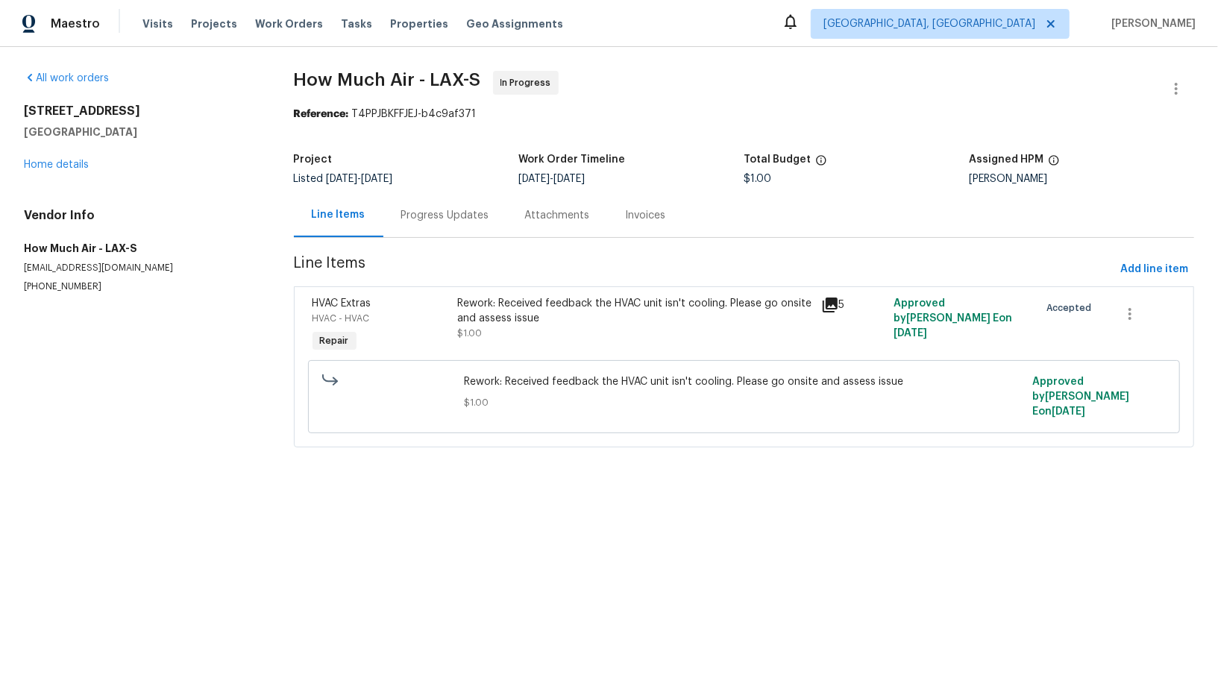
click at [452, 225] on div "Progress Updates" at bounding box center [445, 215] width 124 height 44
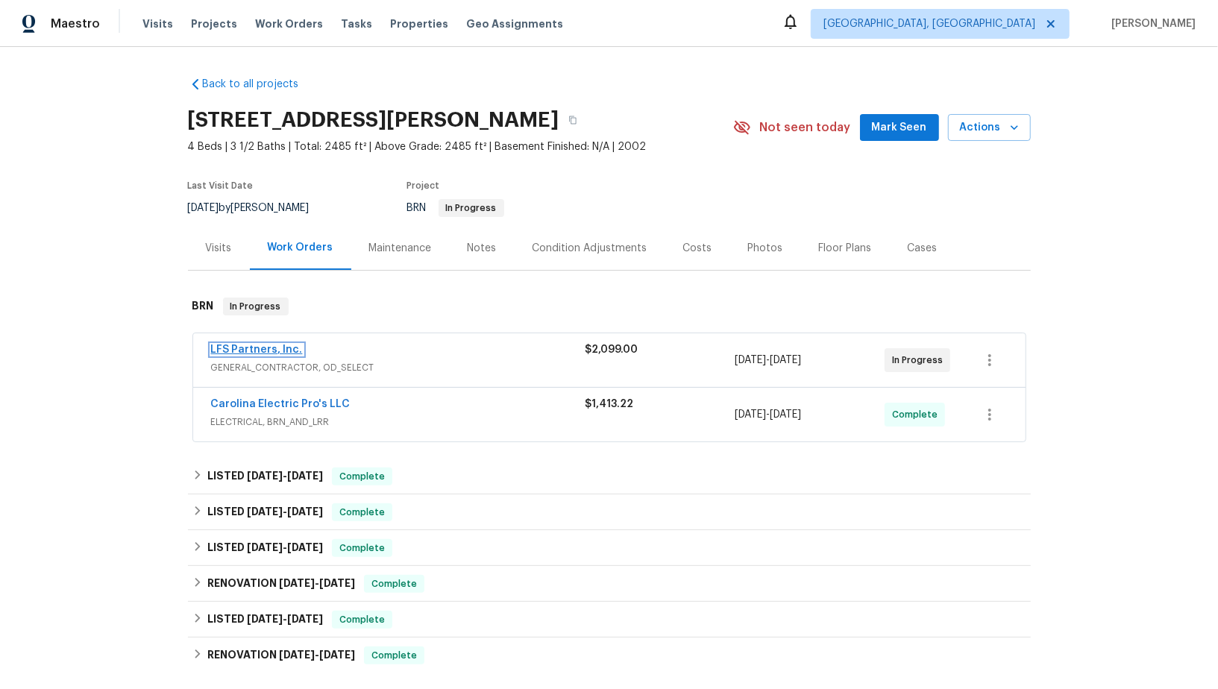
click at [265, 351] on link "LFS Partners, Inc." at bounding box center [257, 350] width 92 height 10
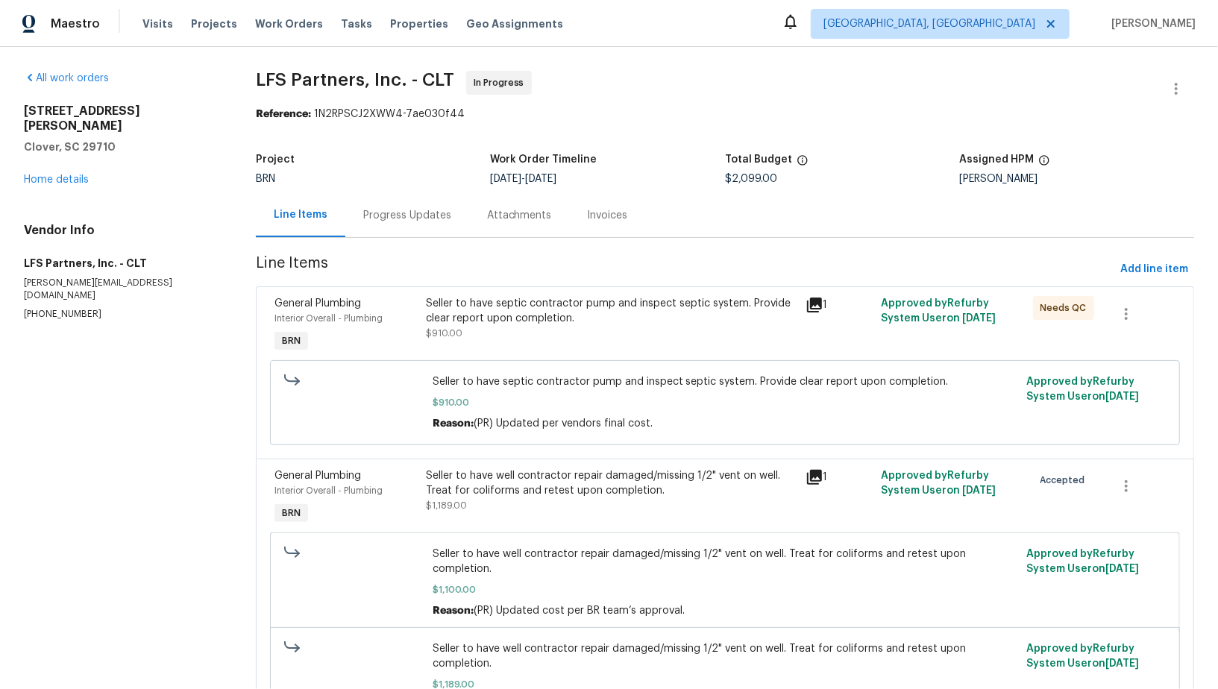
click at [403, 221] on div "Progress Updates" at bounding box center [407, 215] width 88 height 15
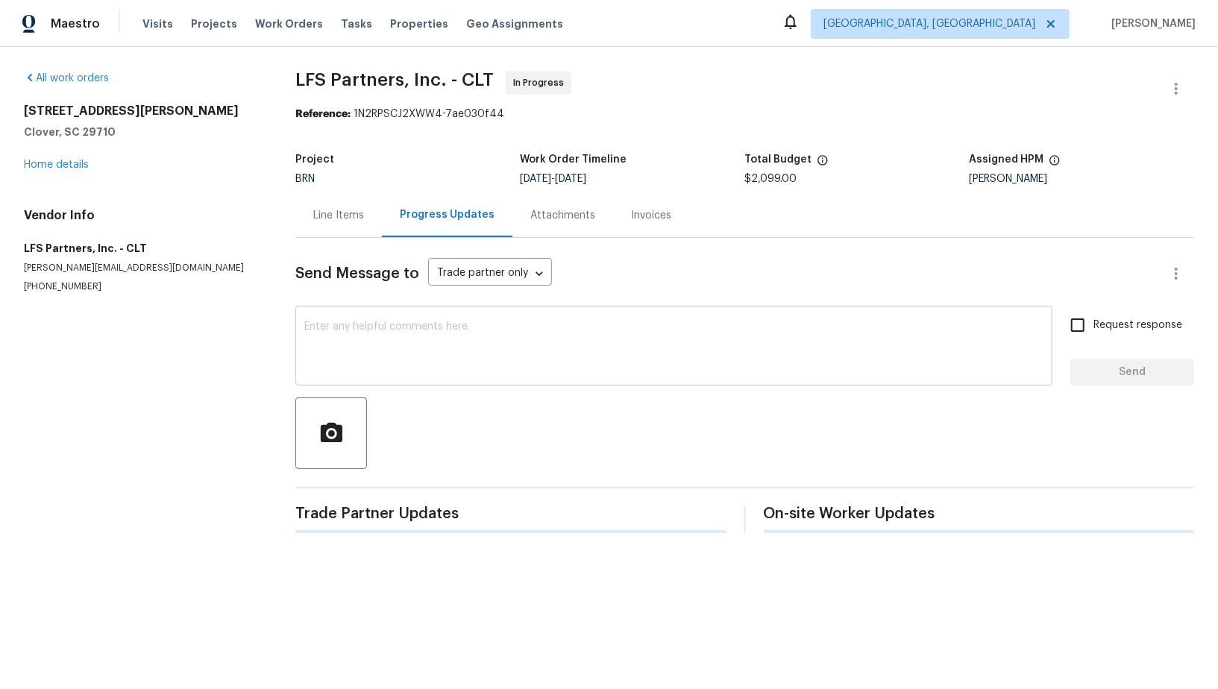
click at [390, 350] on textarea at bounding box center [673, 347] width 739 height 52
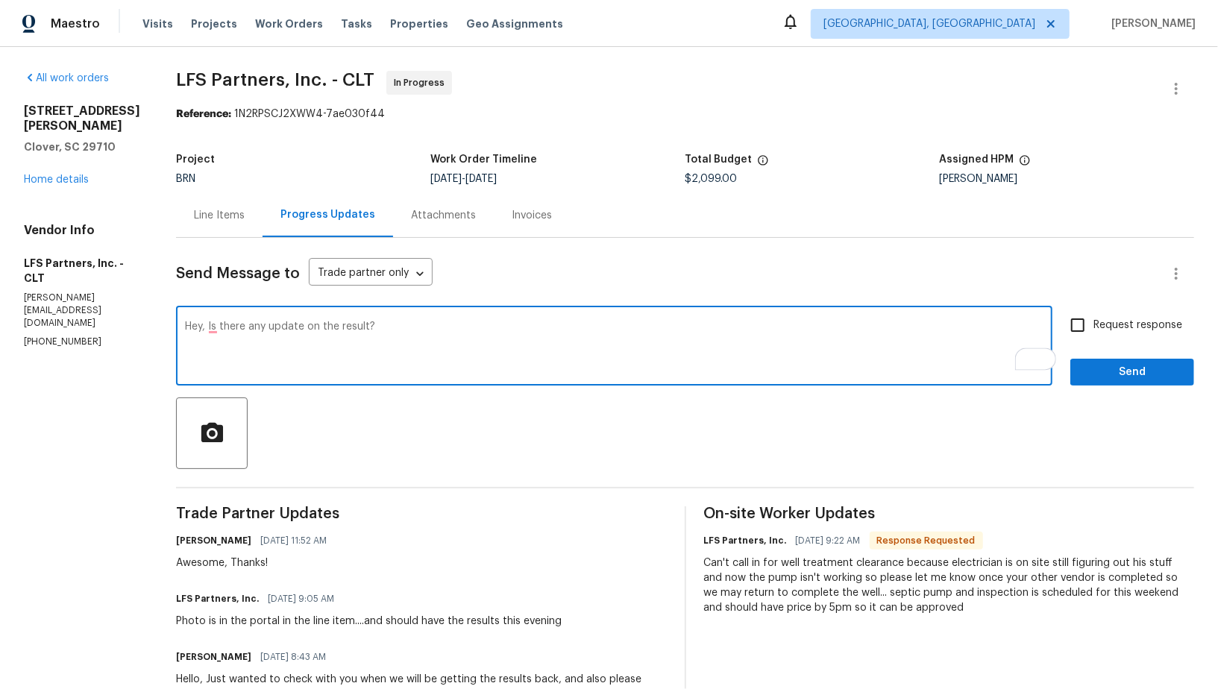
click at [324, 327] on textarea "Hey, Is there any update on the result?" at bounding box center [614, 347] width 858 height 52
click at [462, 327] on textarea "Hey, Is there any update on the test result?" at bounding box center [614, 347] width 858 height 52
click at [487, 327] on textarea "Hey, Is there any update on the test result? Please let me know oce you have up…" at bounding box center [614, 347] width 858 height 52
click at [632, 326] on textarea "Hey, Is there any update on the test result? Please let me know once you have u…" at bounding box center [614, 347] width 858 height 52
type textarea "Hey, Is there any update on the test result? Please let me know once you have u…"
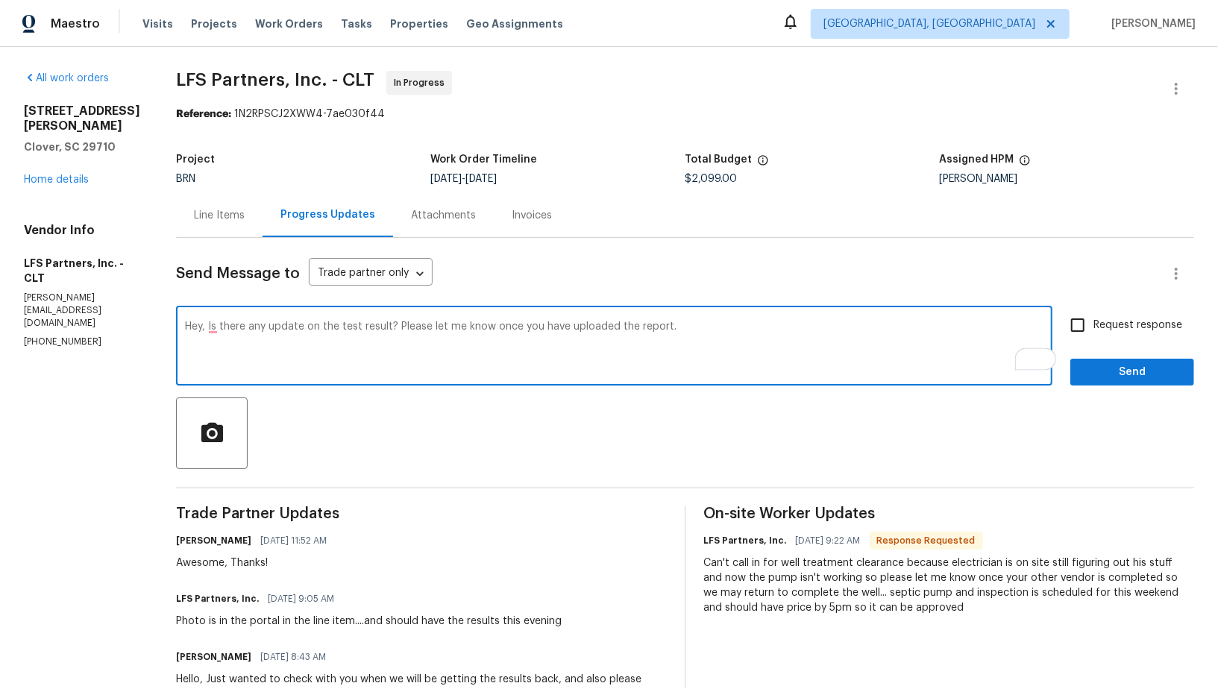
click at [1082, 328] on input "Request response" at bounding box center [1077, 325] width 31 height 31
checkbox input "true"
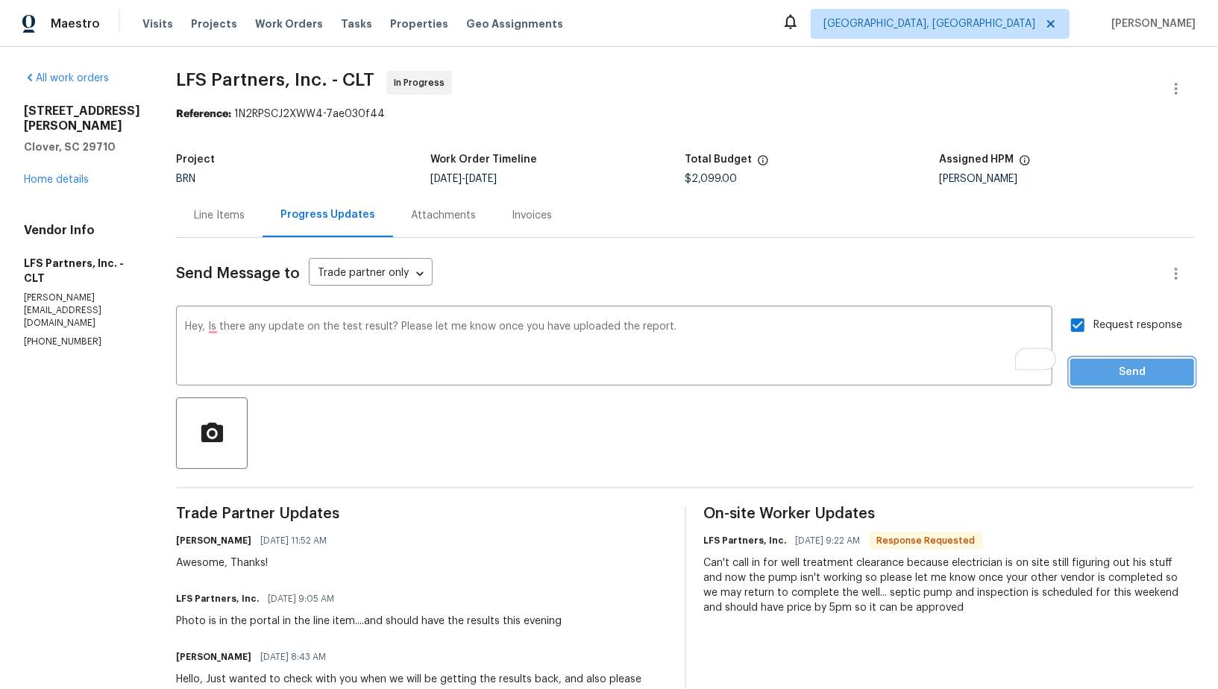
click at [1113, 377] on span "Send" at bounding box center [1132, 372] width 100 height 19
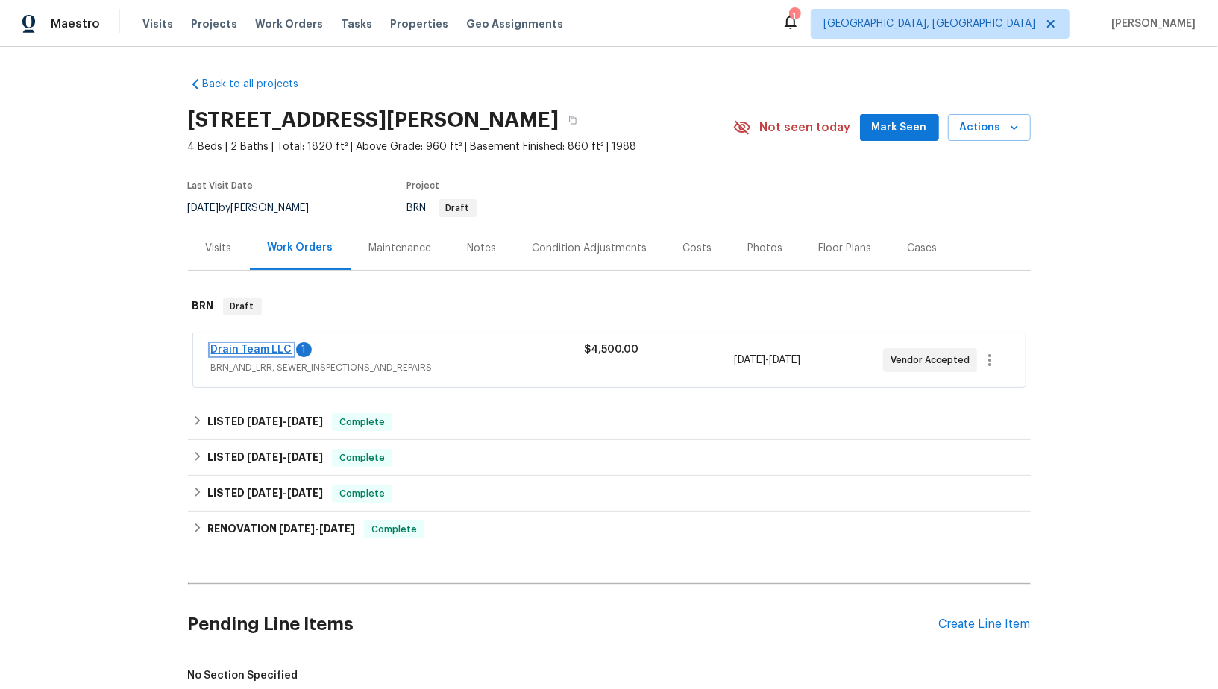
click at [266, 348] on link "Drain Team LLC" at bounding box center [251, 350] width 81 height 10
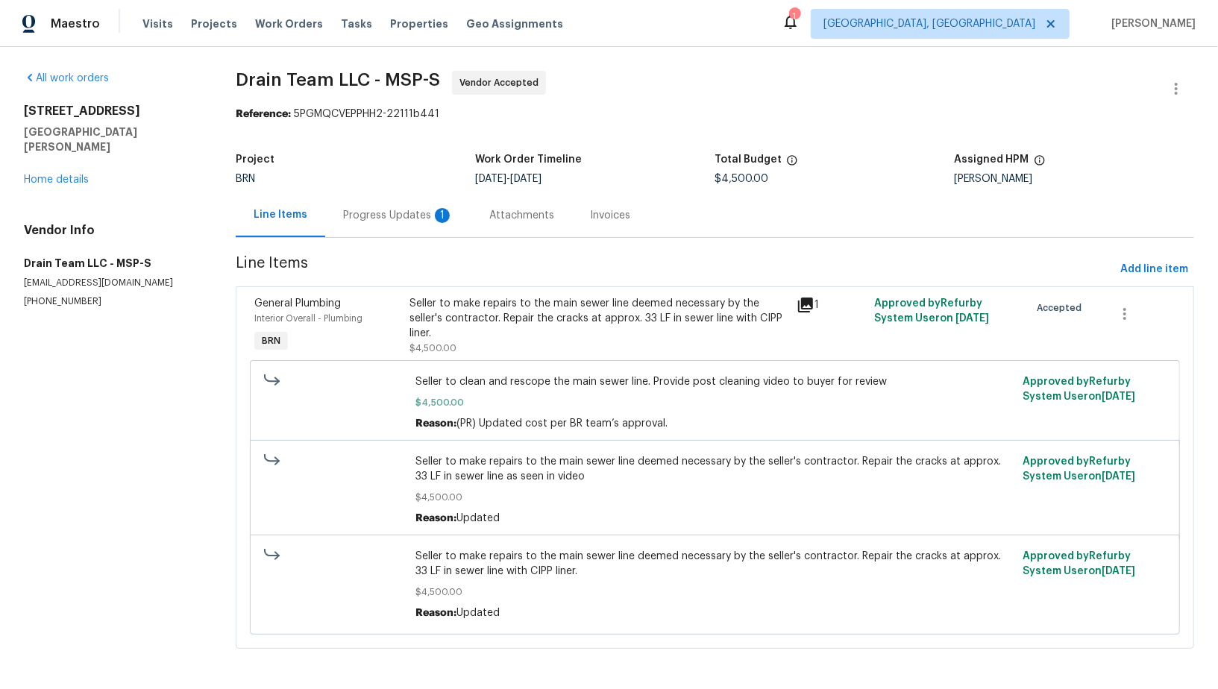
click at [391, 214] on div "Progress Updates 1" at bounding box center [398, 215] width 110 height 15
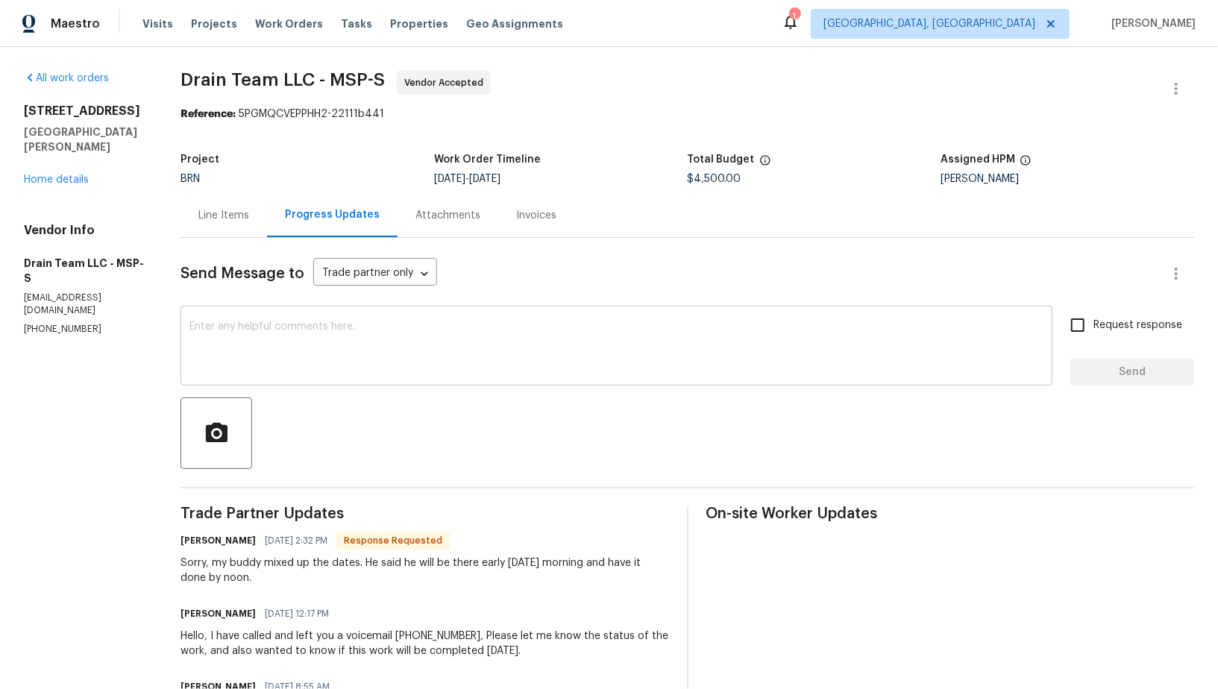
click at [309, 362] on textarea at bounding box center [616, 347] width 854 height 52
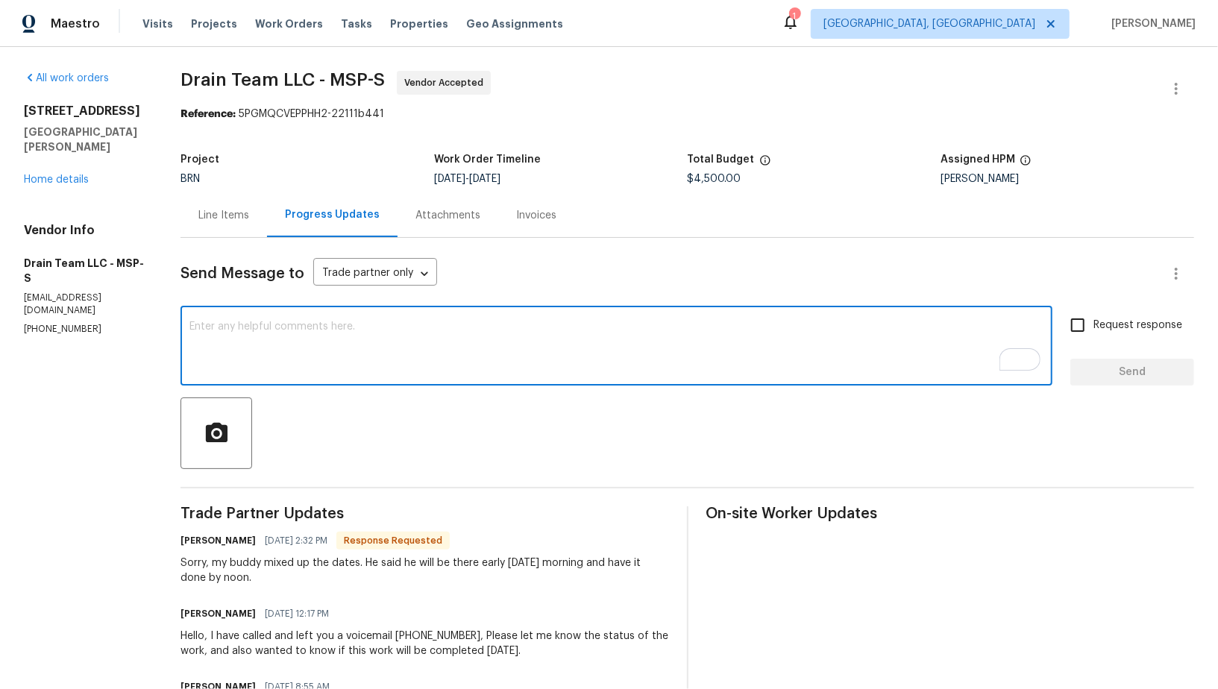
click at [371, 361] on textarea "To enrich screen reader interactions, please activate Accessibility in Grammarl…" at bounding box center [616, 347] width 854 height 52
click at [345, 359] on textarea "To enrich screen reader interactions, please activate Accessibility in Grammarl…" at bounding box center [616, 347] width 854 height 52
click at [461, 369] on textarea "To enrich screen reader interactions, please activate Accessibility in Grammarl…" at bounding box center [616, 347] width 854 height 52
type textarea "No problem, Thanks for letting me know."
click at [1074, 334] on input "Request response" at bounding box center [1077, 325] width 31 height 31
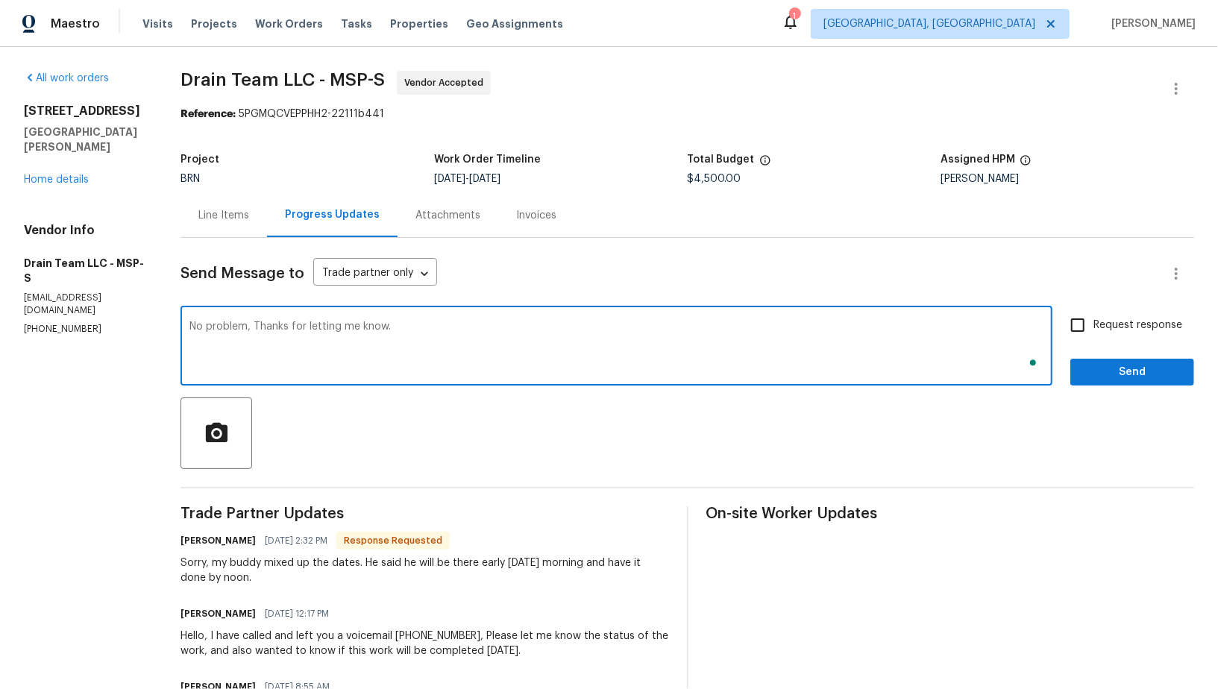
checkbox input "true"
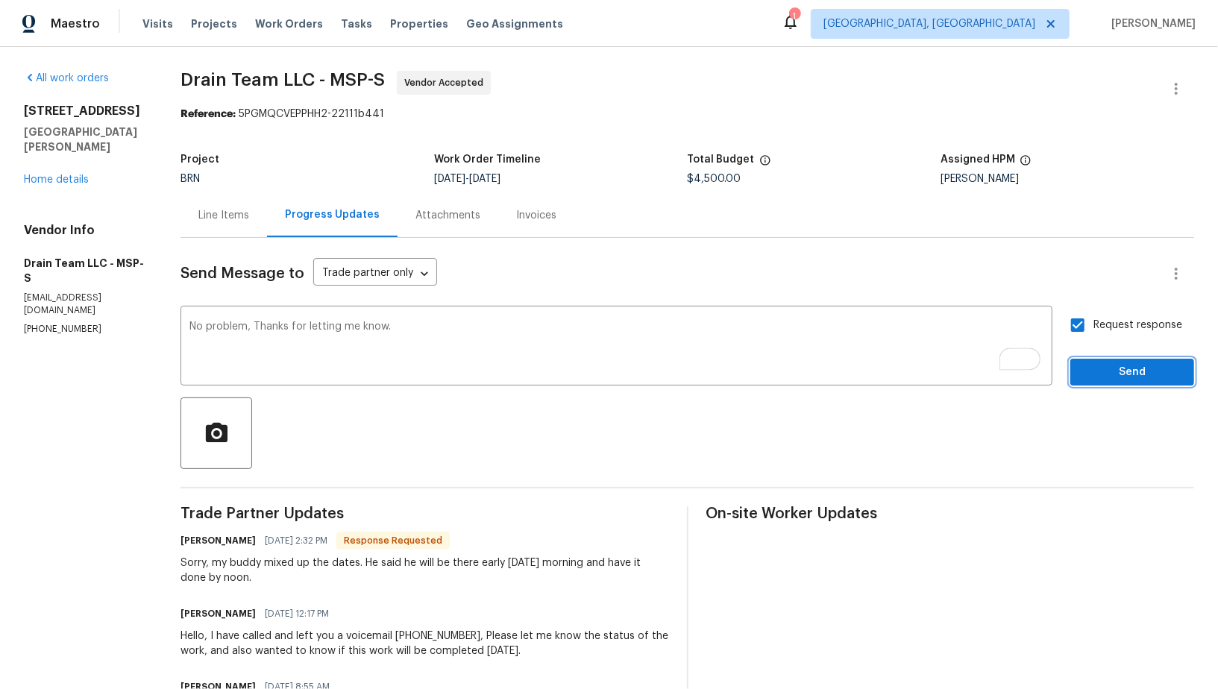
click at [1111, 373] on span "Send" at bounding box center [1132, 372] width 100 height 19
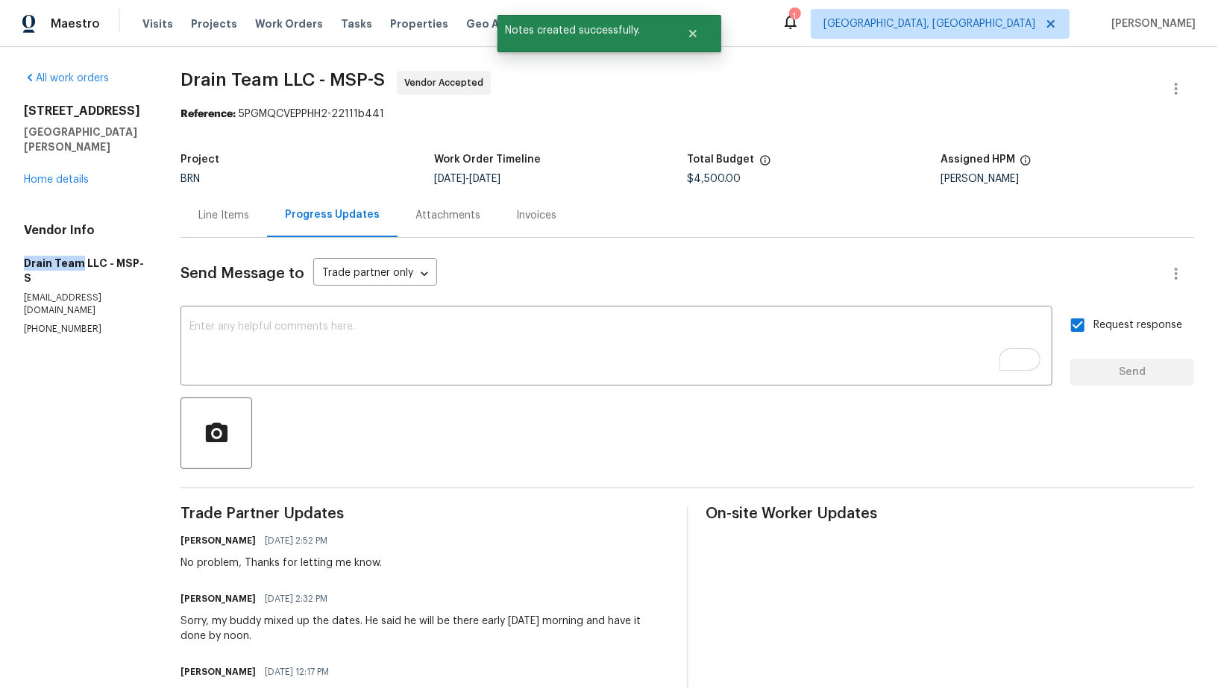
drag, startPoint x: 12, startPoint y: 241, endPoint x: 80, endPoint y: 242, distance: 67.9
copy h5 "Drain Team"
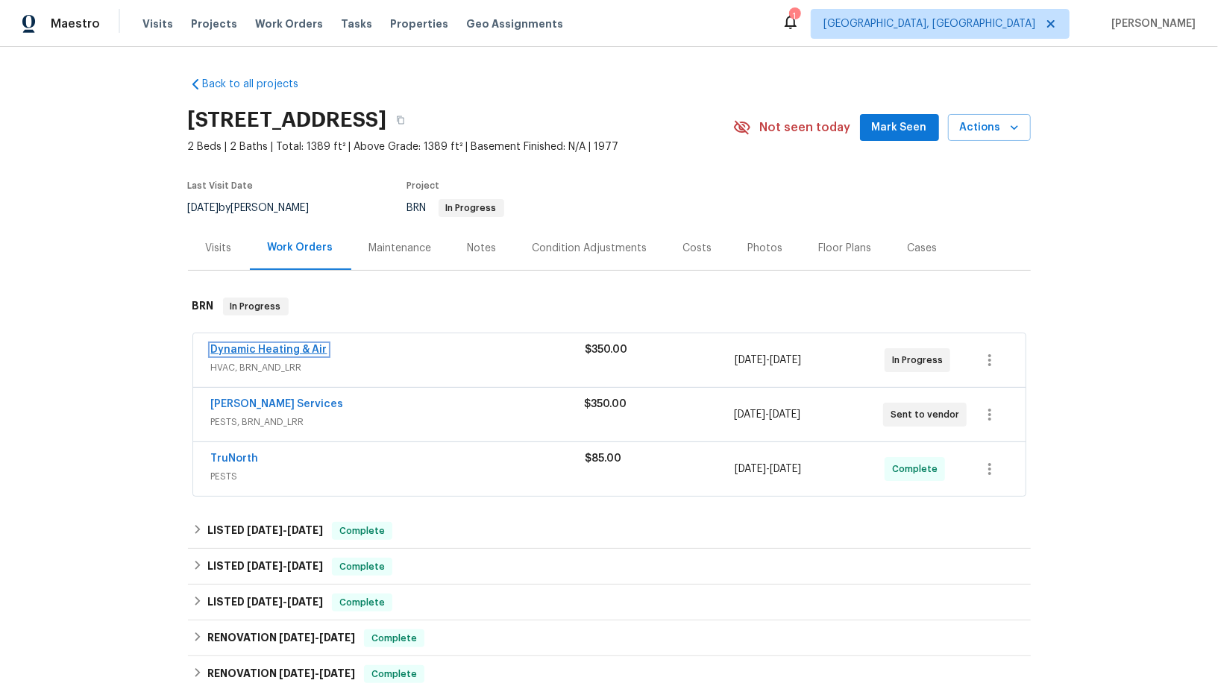
click at [270, 350] on link "Dynamic Heating & Air" at bounding box center [269, 350] width 116 height 10
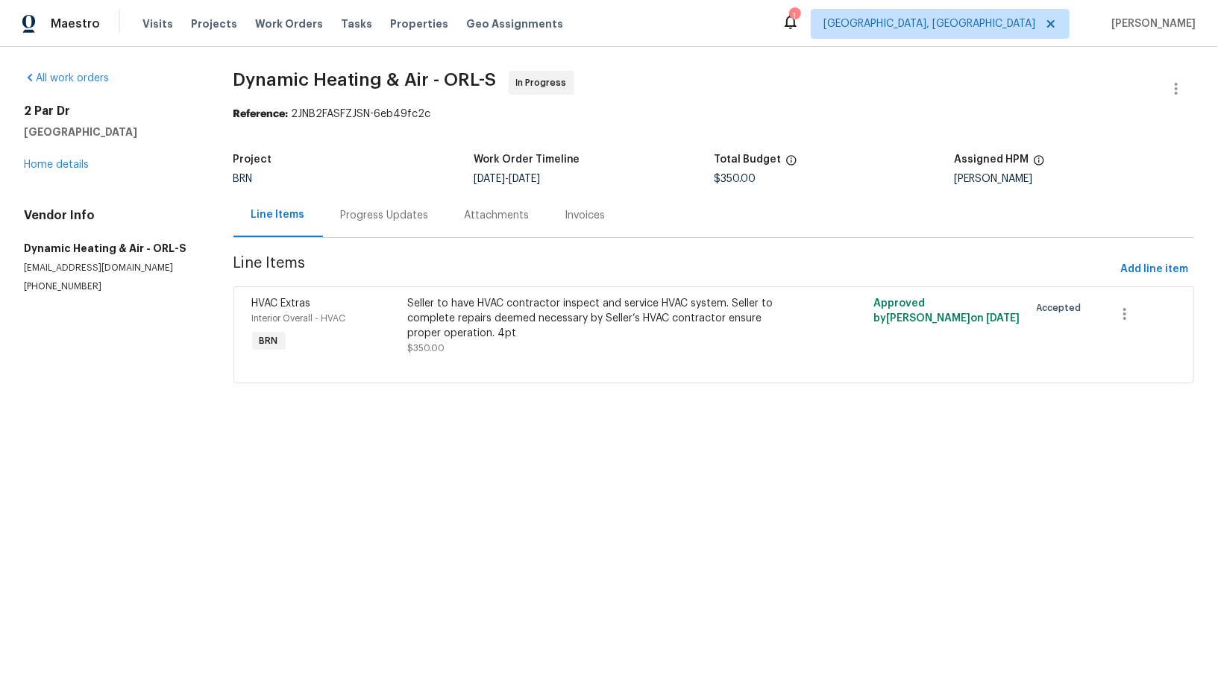
click at [408, 205] on div "Progress Updates" at bounding box center [385, 215] width 124 height 44
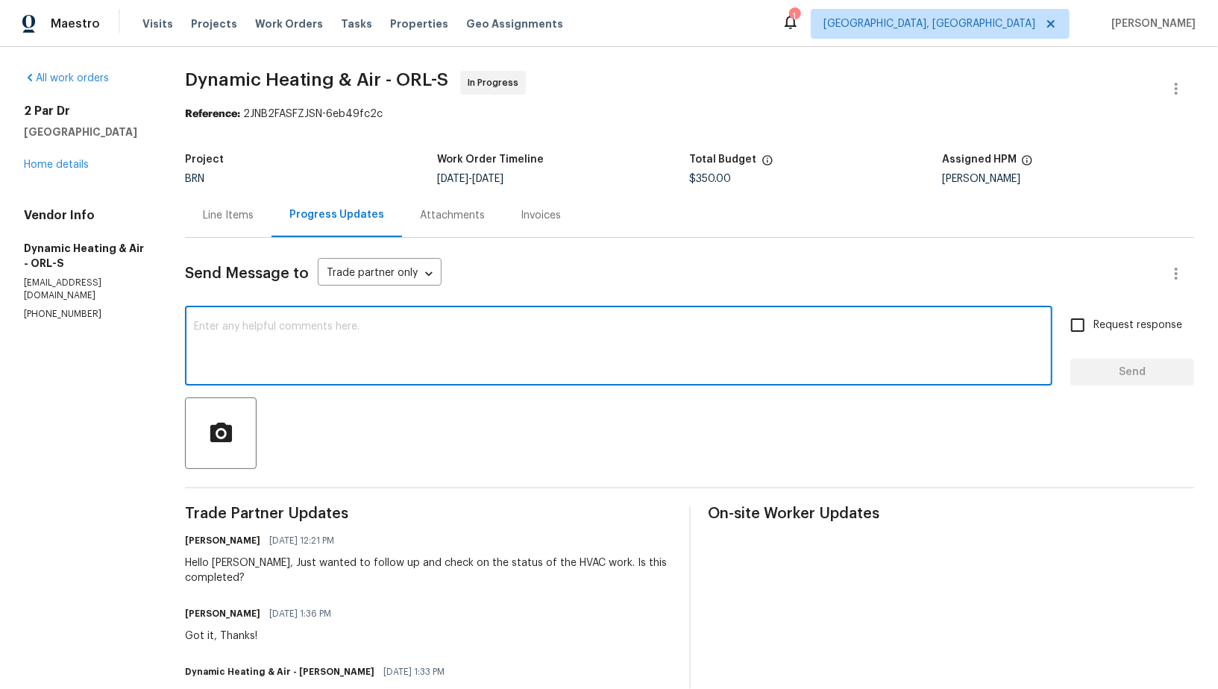
click at [390, 362] on textarea at bounding box center [619, 347] width 850 height 52
click at [256, 327] on textarea "Hey Mike, You have scheduled the HVAC work for today." at bounding box center [619, 347] width 850 height 52
click at [507, 336] on textarea "Hey Mike, you have scheduled the HVAC work for today." at bounding box center [619, 347] width 850 height 52
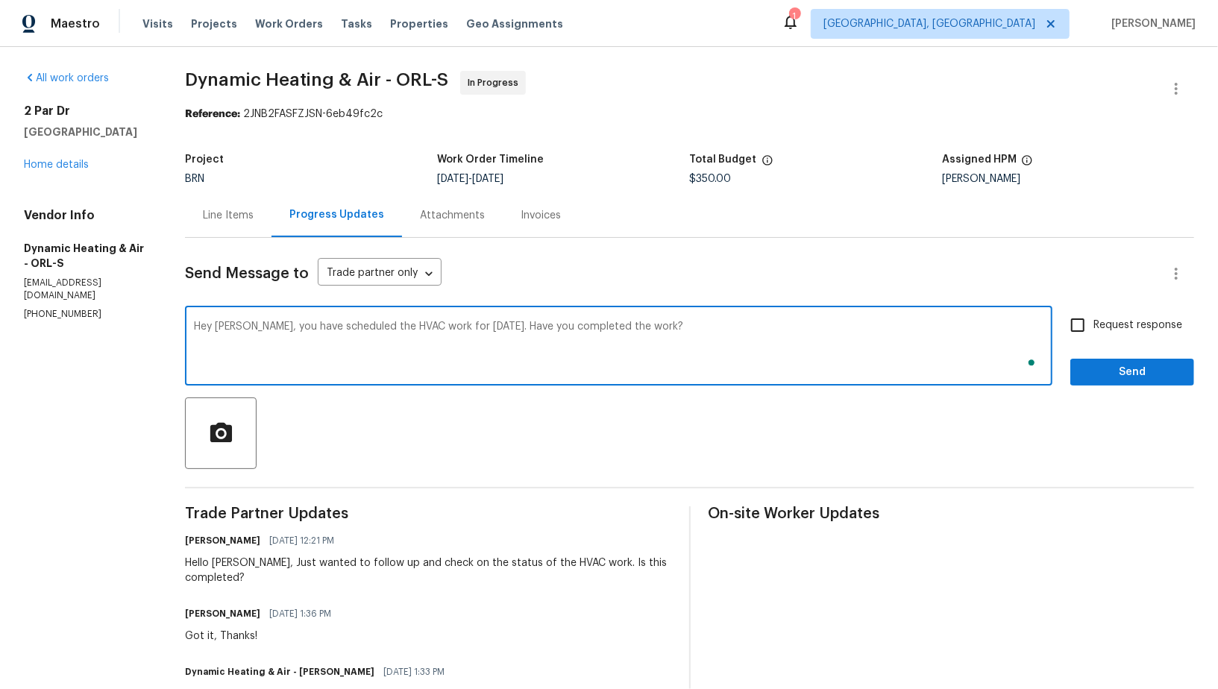
type textarea "Hey Mike, you have scheduled the HVAC work for today. Have you completed the wo…"
click at [1079, 334] on input "Request response" at bounding box center [1077, 325] width 31 height 31
checkbox input "true"
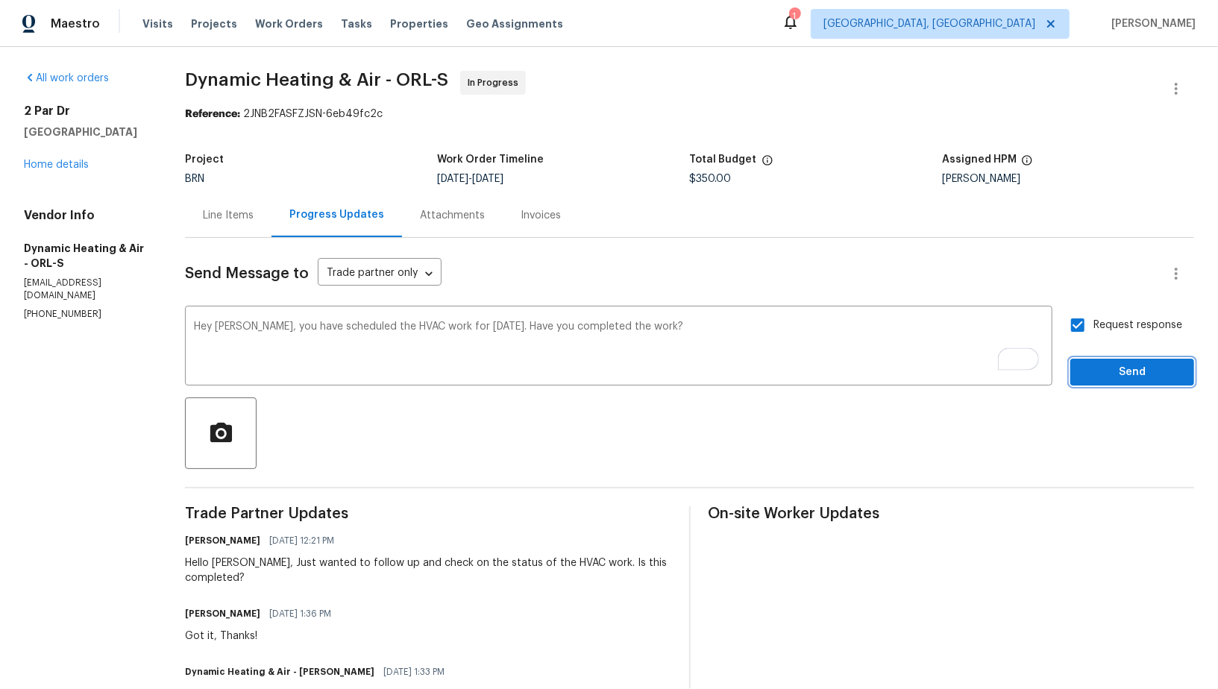
click at [1090, 369] on span "Send" at bounding box center [1132, 372] width 100 height 19
